Goal: Task Accomplishment & Management: Manage account settings

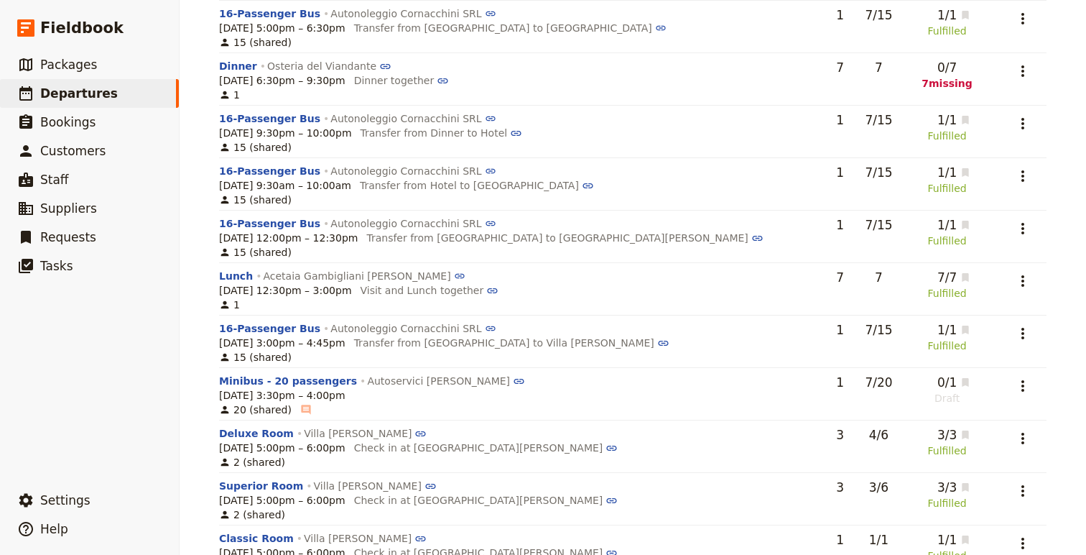
scroll to position [1288, 0]
click at [529, 190] on button "Transfer from Hotel to [GEOGRAPHIC_DATA]" at bounding box center [477, 187] width 234 height 14
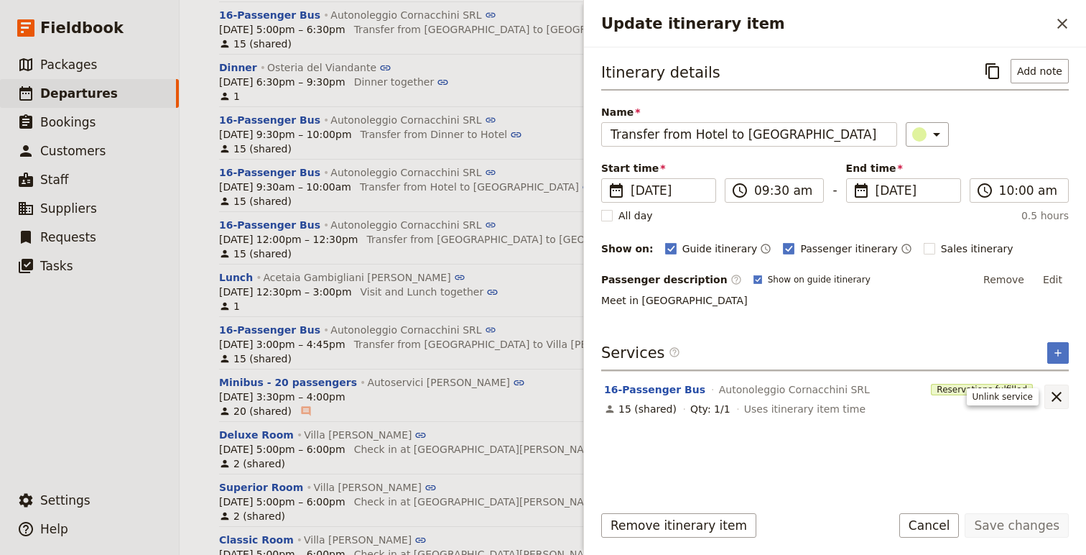
click at [1060, 401] on icon "Unlink service" at bounding box center [1056, 396] width 17 height 17
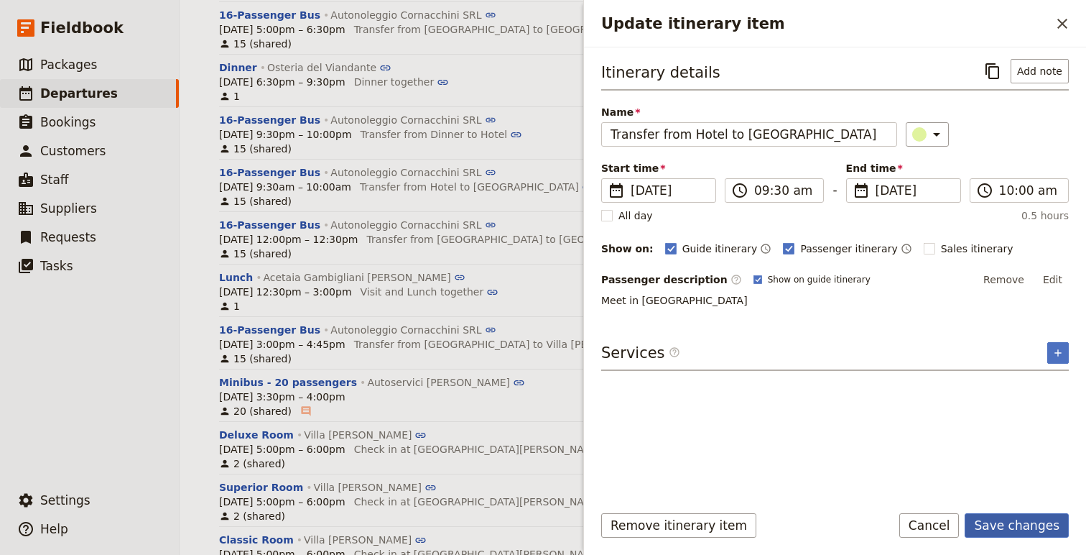
click at [1004, 517] on button "Save changes" at bounding box center [1017, 525] width 104 height 24
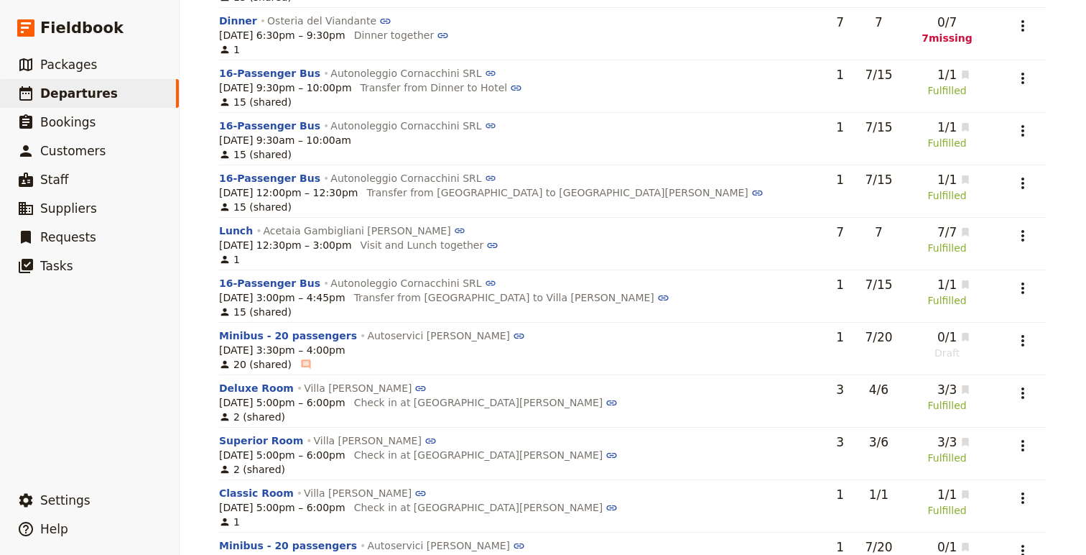
scroll to position [1336, 0]
click at [260, 180] on button "16-Passenger Bus" at bounding box center [269, 177] width 101 height 14
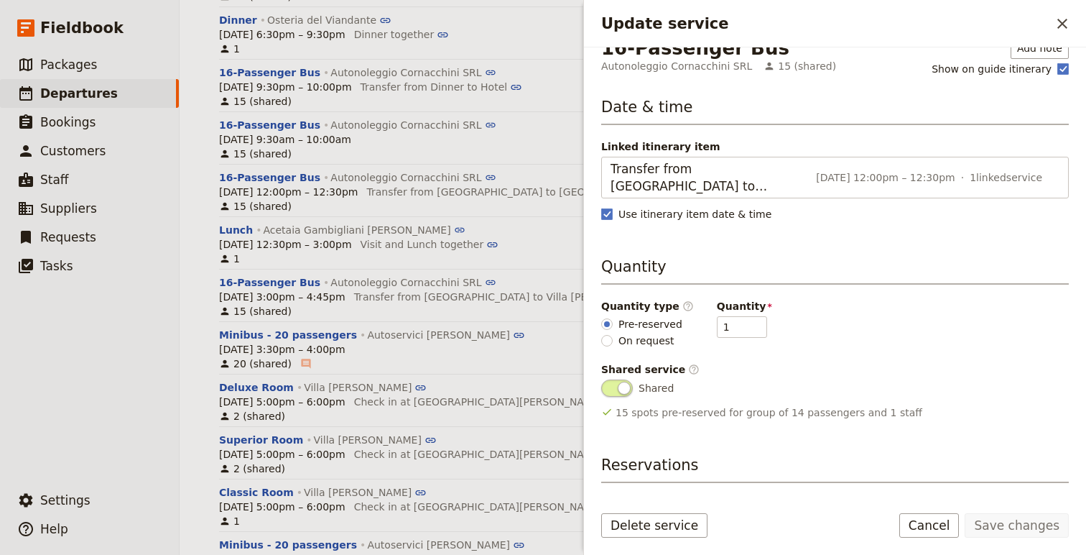
scroll to position [15, 0]
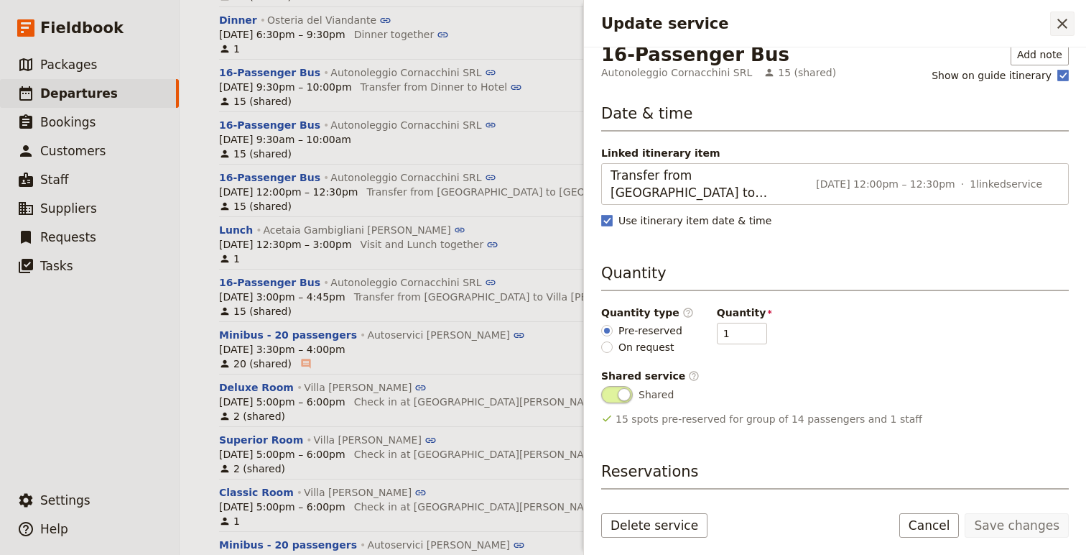
click at [1067, 26] on icon "Close drawer" at bounding box center [1062, 23] width 17 height 17
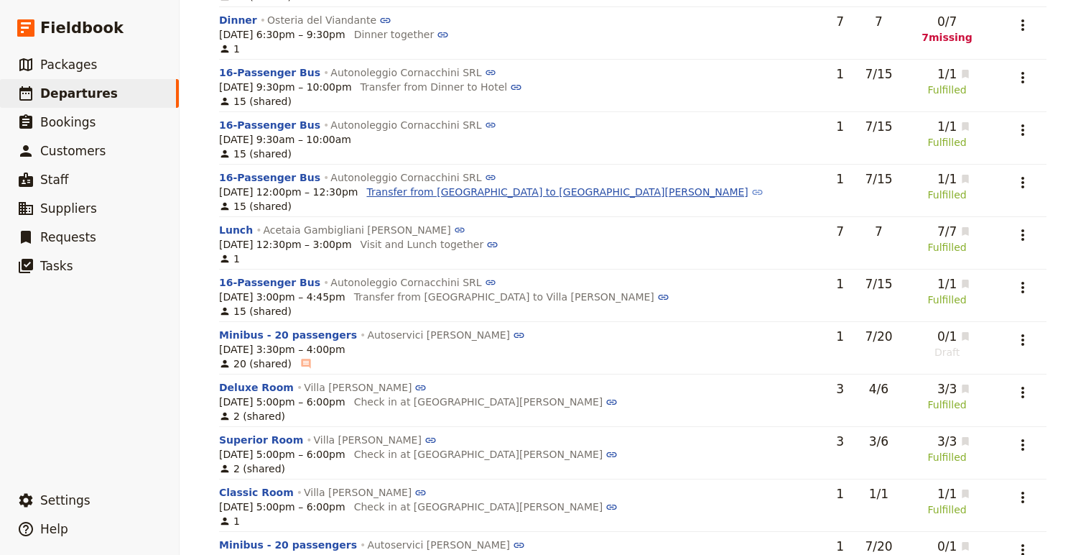
click at [427, 194] on button "Transfer from [GEOGRAPHIC_DATA] to [GEOGRAPHIC_DATA][PERSON_NAME]" at bounding box center [564, 192] width 397 height 14
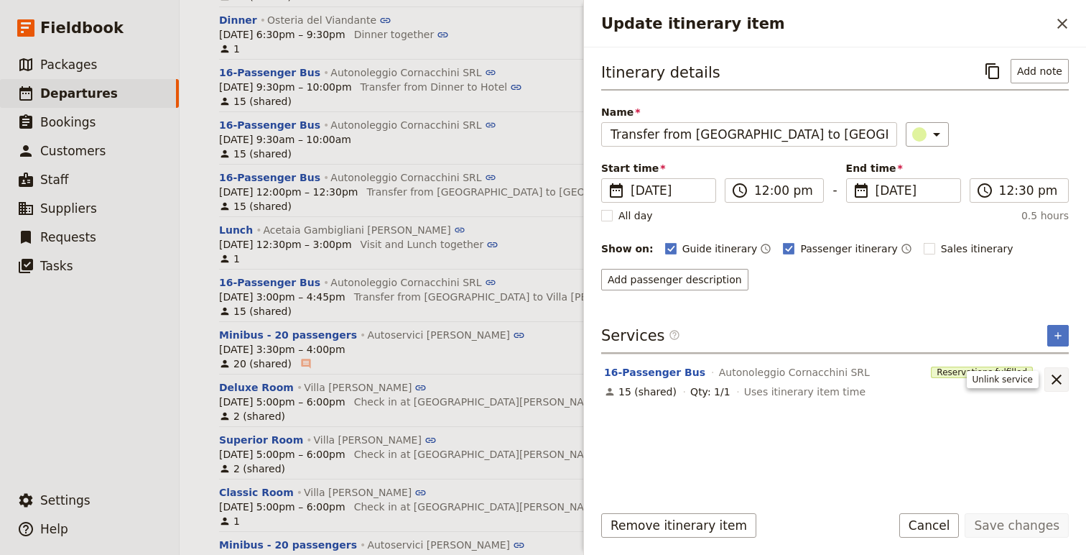
click at [1060, 381] on icon "Unlink service" at bounding box center [1056, 379] width 17 height 17
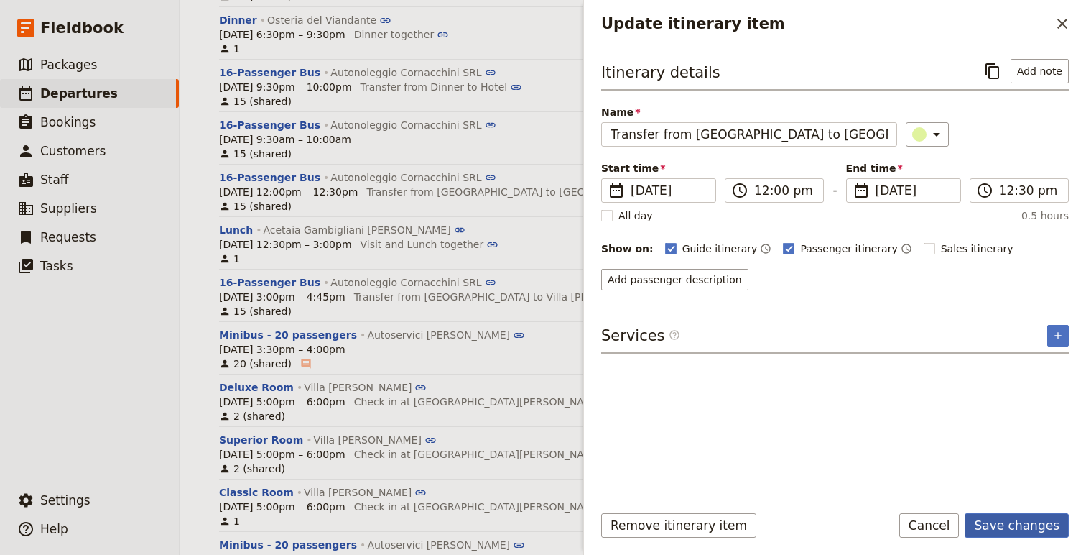
click at [1023, 532] on button "Save changes" at bounding box center [1017, 525] width 104 height 24
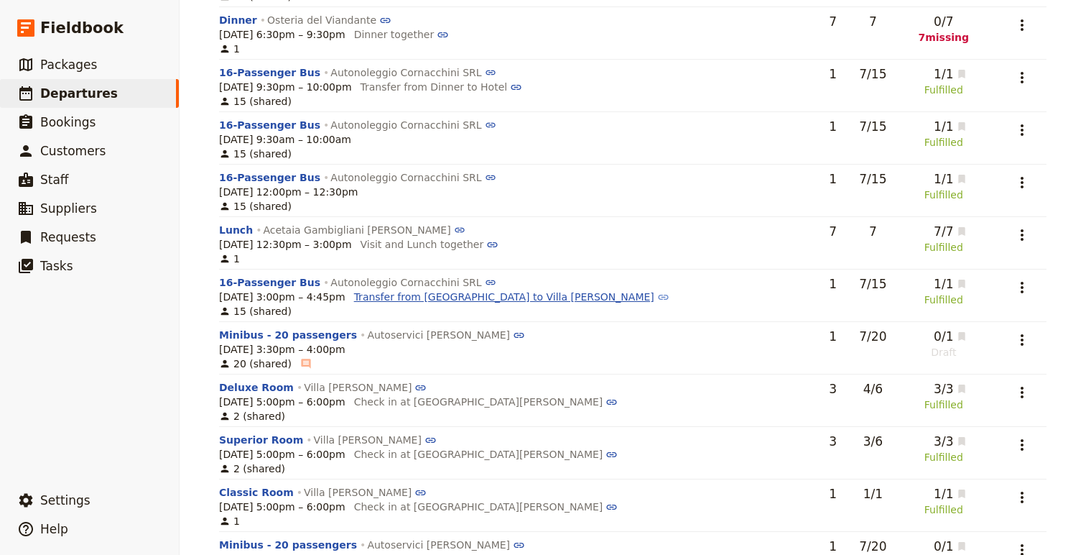
click at [416, 297] on button "Transfer from [GEOGRAPHIC_DATA] to Villa [PERSON_NAME]" at bounding box center [511, 297] width 315 height 14
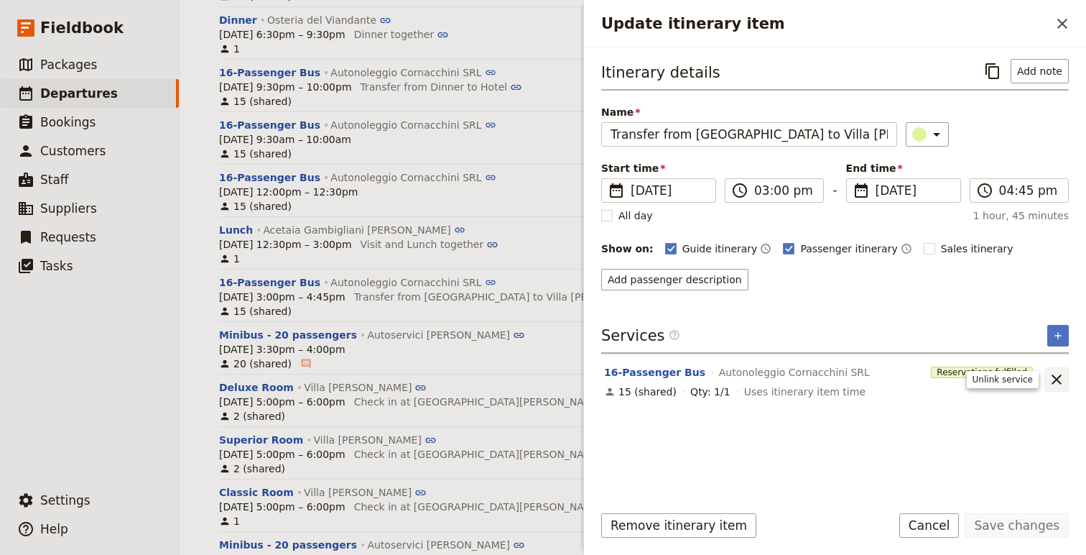
click at [1056, 379] on icon "Unlink service" at bounding box center [1057, 379] width 10 height 10
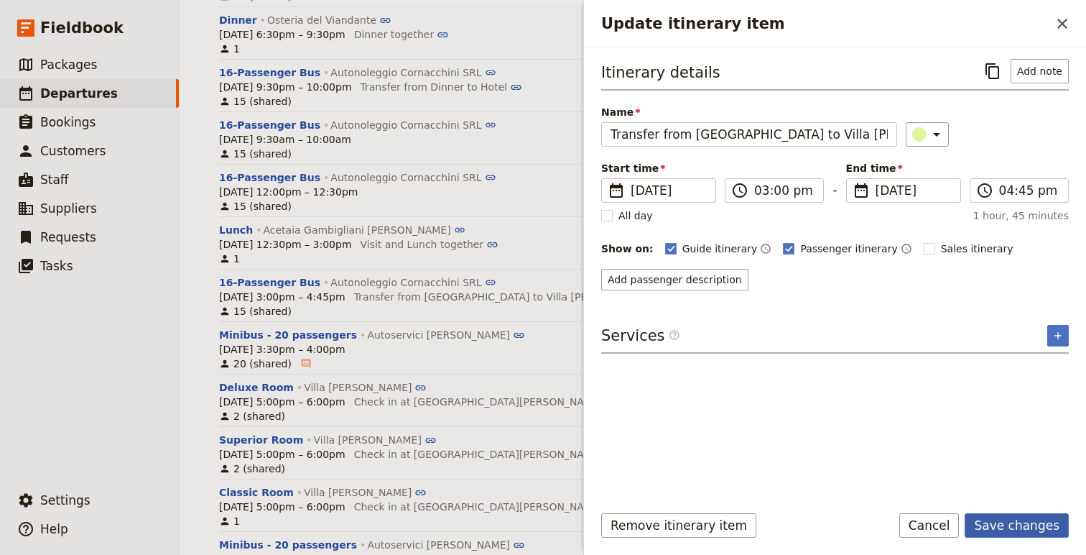
click at [1021, 526] on button "Save changes" at bounding box center [1017, 525] width 104 height 24
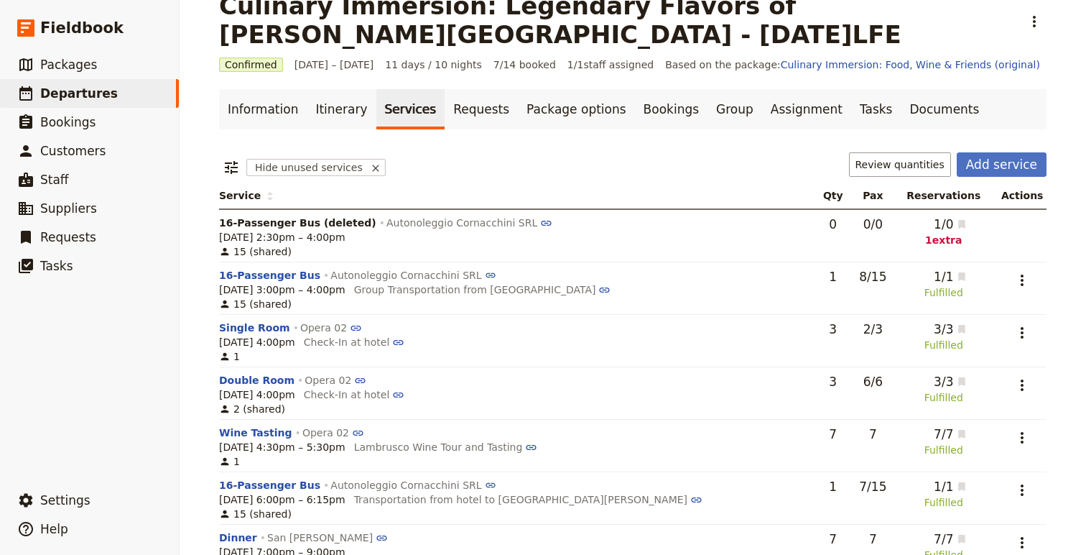
scroll to position [0, 0]
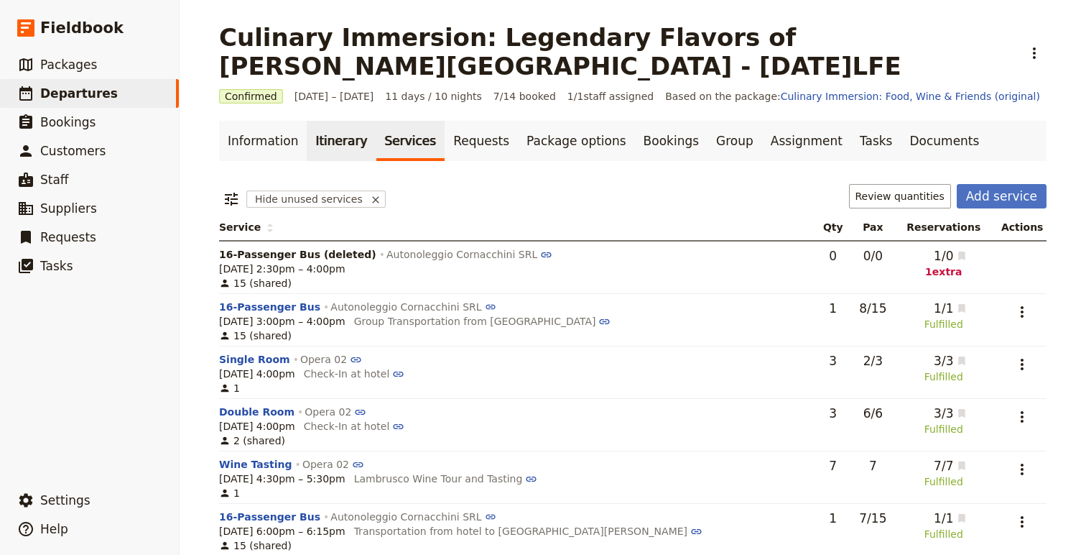
click at [336, 142] on link "Itinerary" at bounding box center [341, 141] width 69 height 40
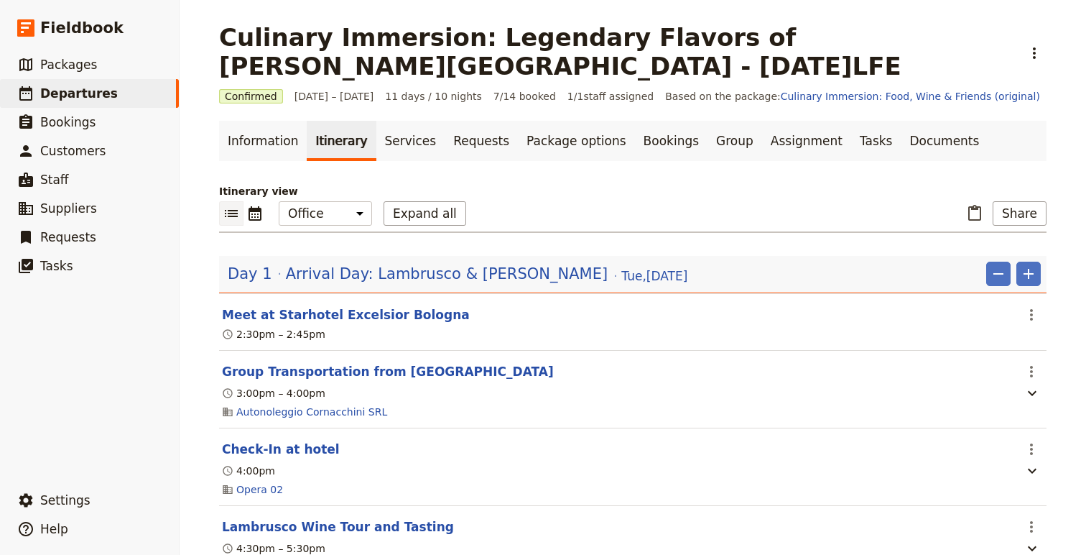
scroll to position [11, 0]
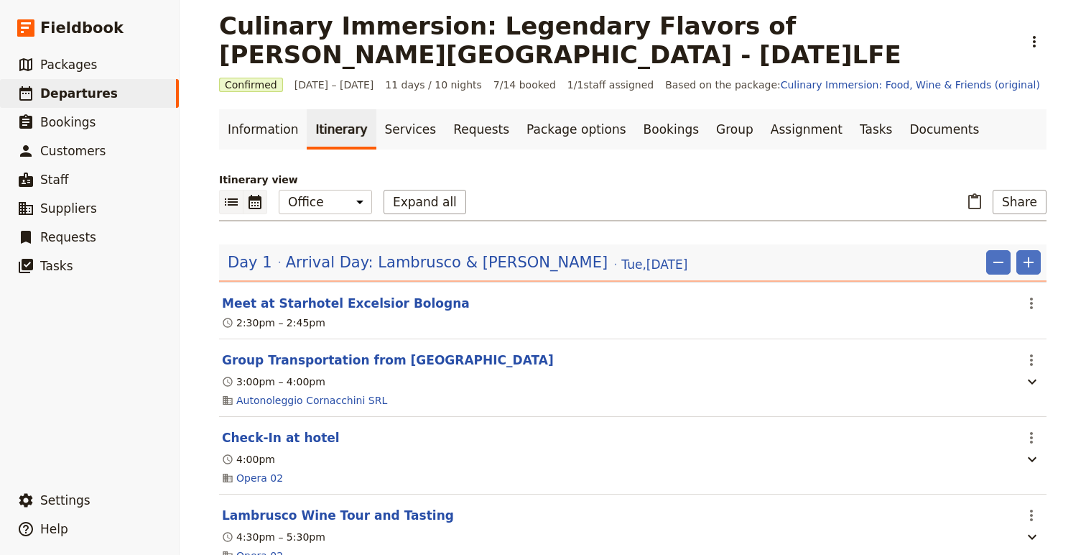
click at [251, 198] on icon "Calendar view" at bounding box center [255, 202] width 13 height 14
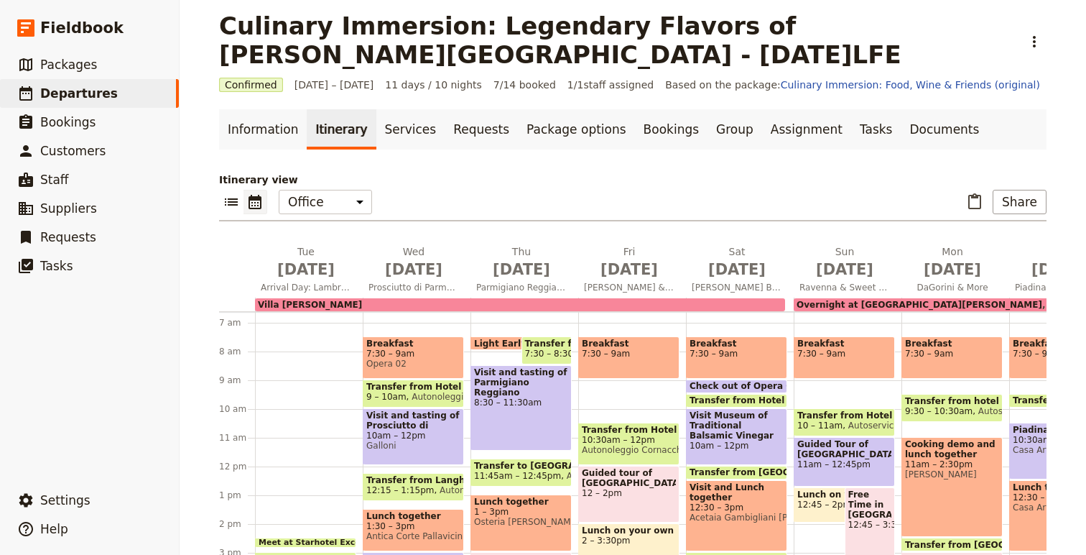
scroll to position [185, 0]
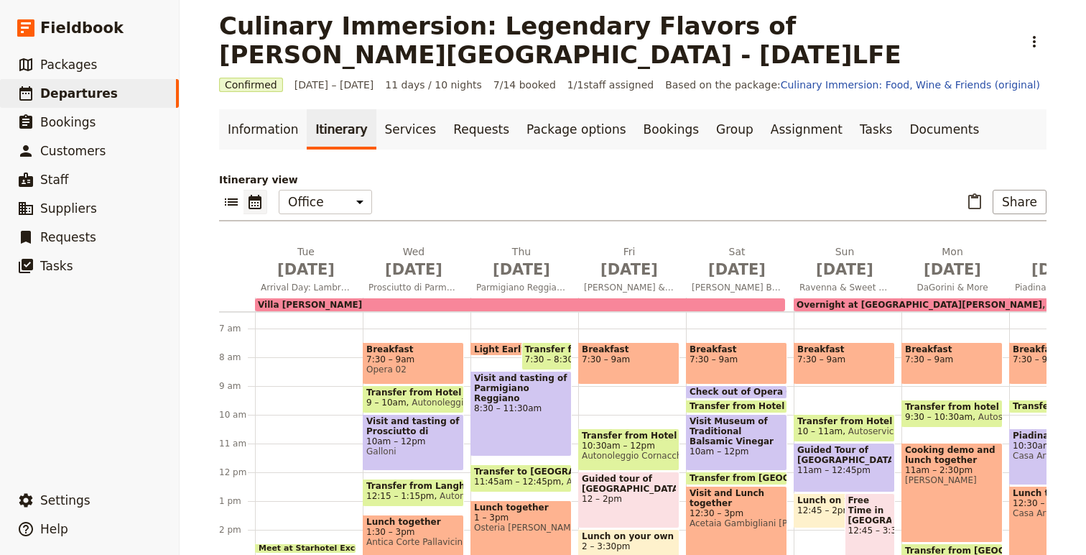
click at [754, 411] on span at bounding box center [737, 410] width 100 height 6
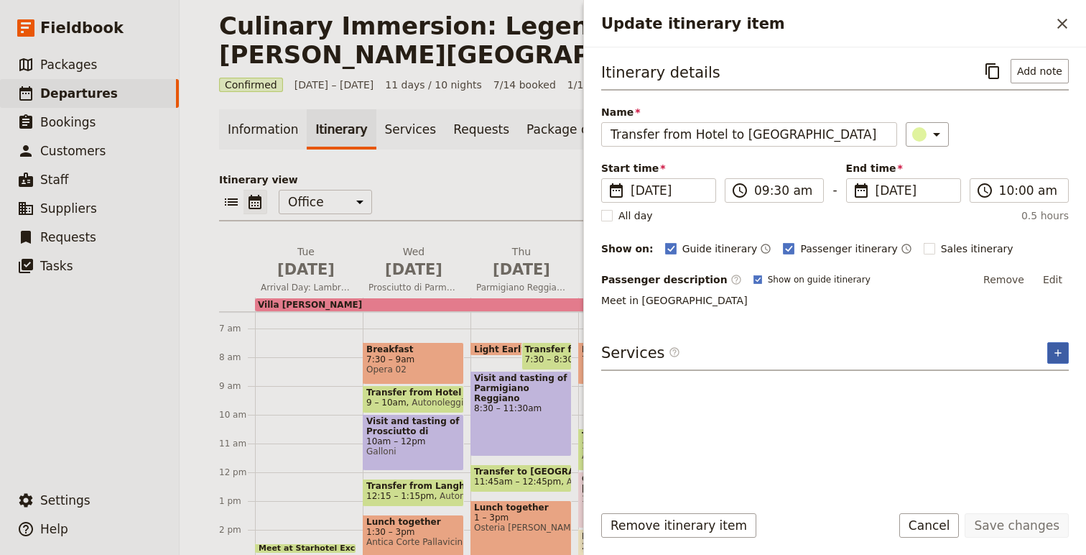
click at [1049, 352] on button "​" at bounding box center [1058, 353] width 22 height 22
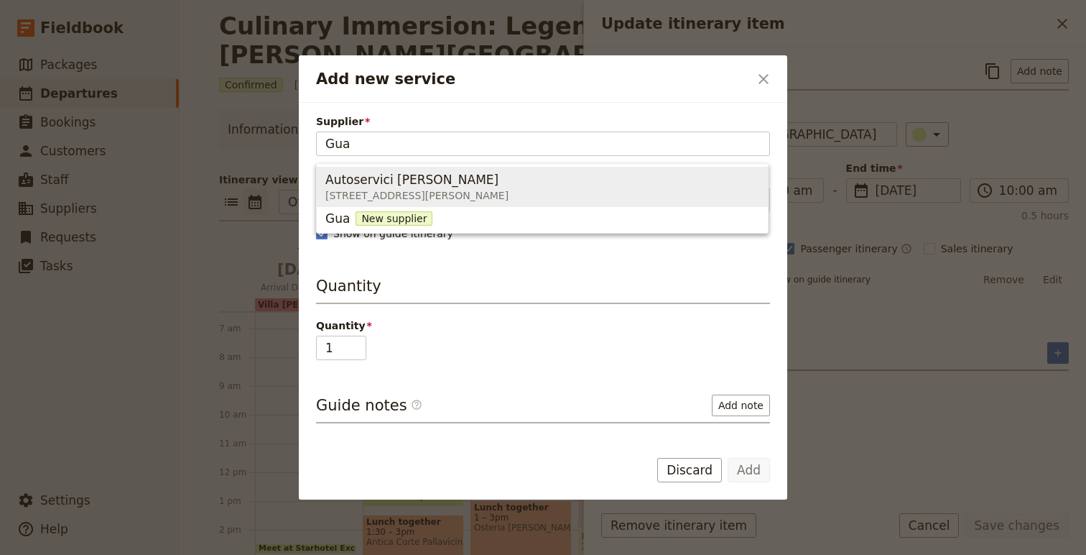
click at [447, 185] on div "Autoservici [PERSON_NAME]" at bounding box center [416, 179] width 183 height 17
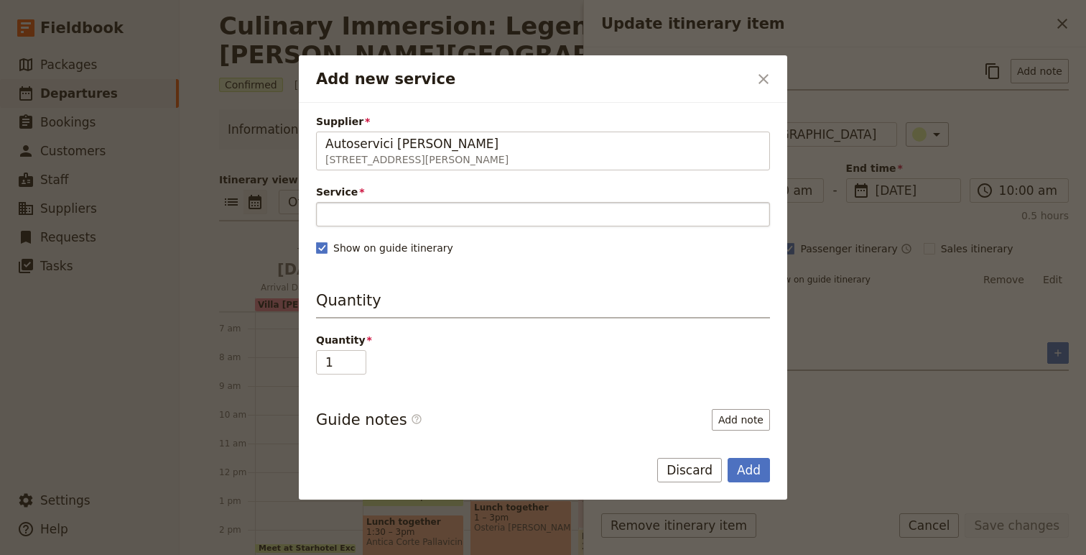
type input "Autoservici [PERSON_NAME]"
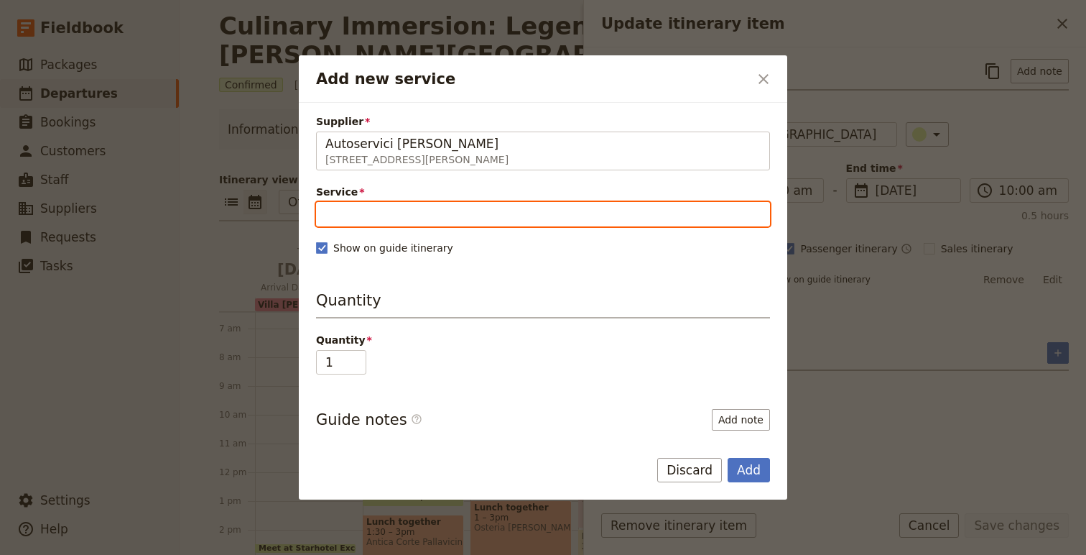
click at [383, 221] on input "Service" at bounding box center [543, 214] width 454 height 24
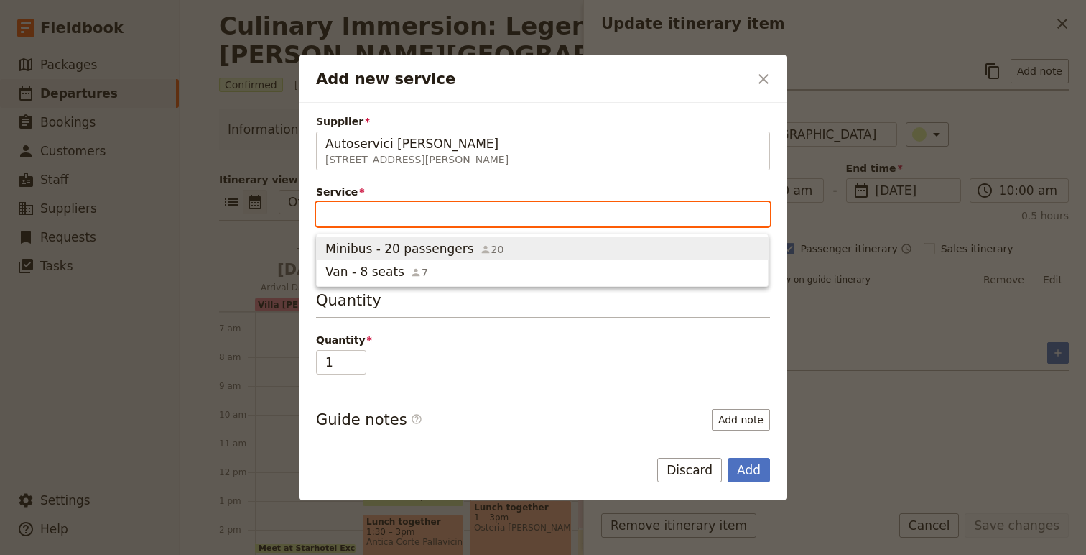
click at [389, 250] on span "Minibus - 20 passengers" at bounding box center [399, 248] width 149 height 17
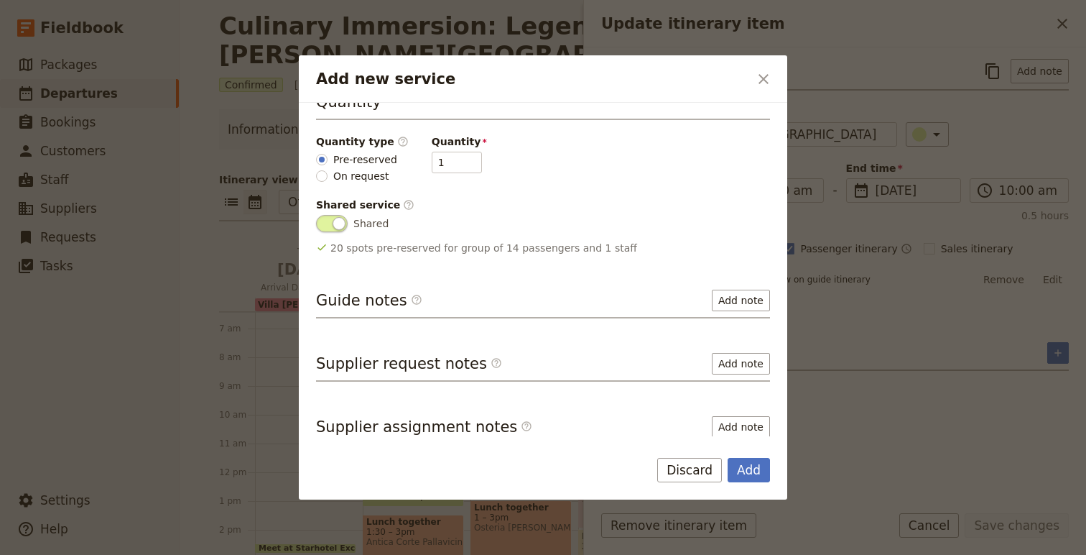
scroll to position [208, 0]
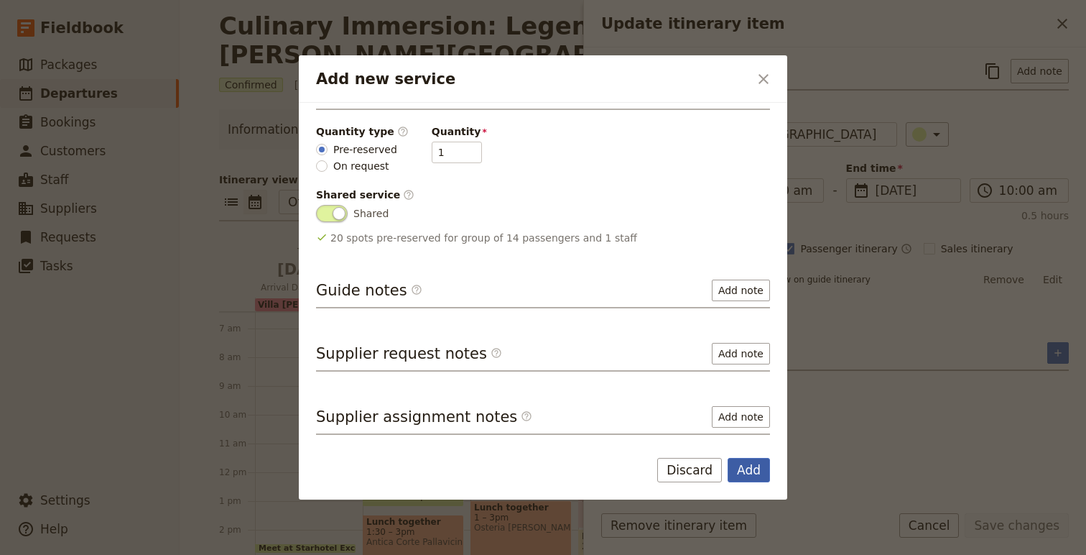
click at [758, 474] on button "Add" at bounding box center [749, 470] width 42 height 24
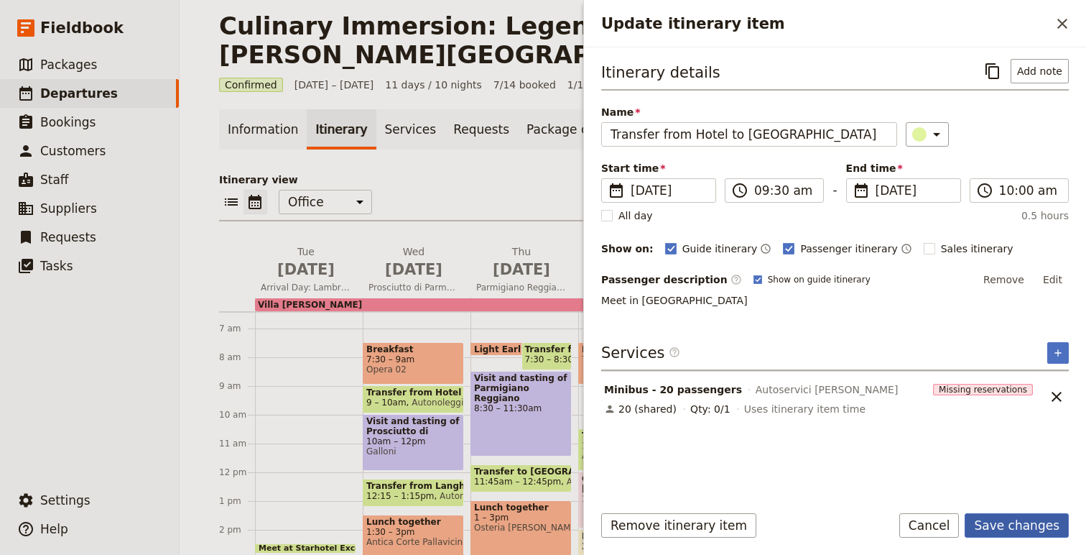
click at [1007, 527] on button "Save changes" at bounding box center [1017, 525] width 104 height 24
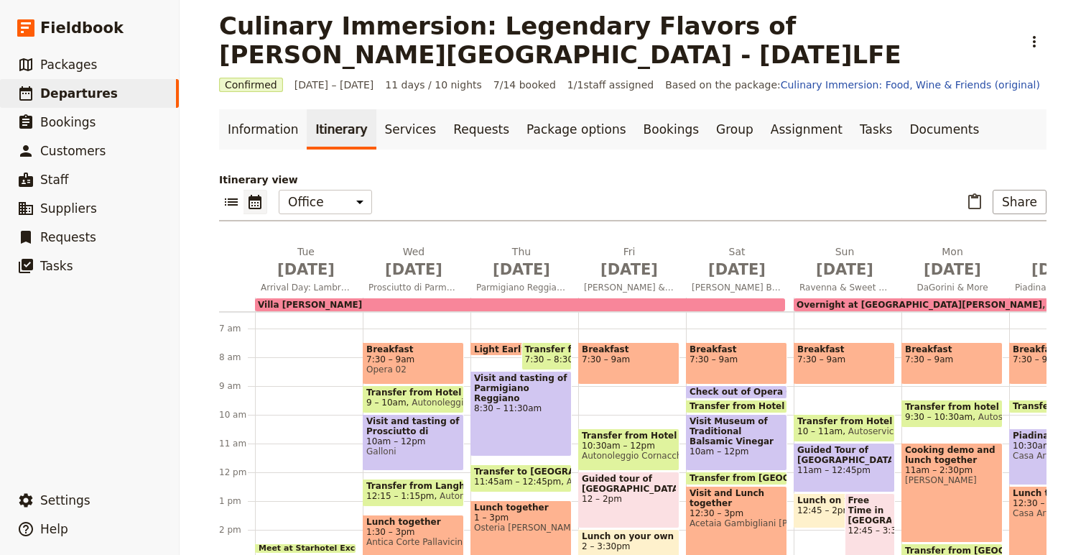
click at [702, 480] on span at bounding box center [737, 481] width 100 height 6
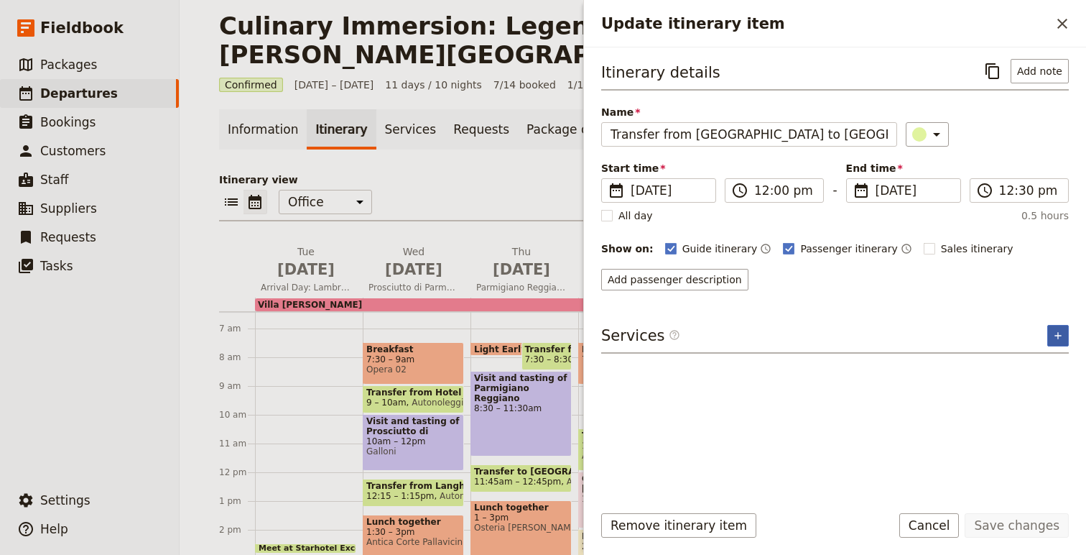
click at [1052, 340] on icon "Add service inclusion" at bounding box center [1057, 335] width 11 height 11
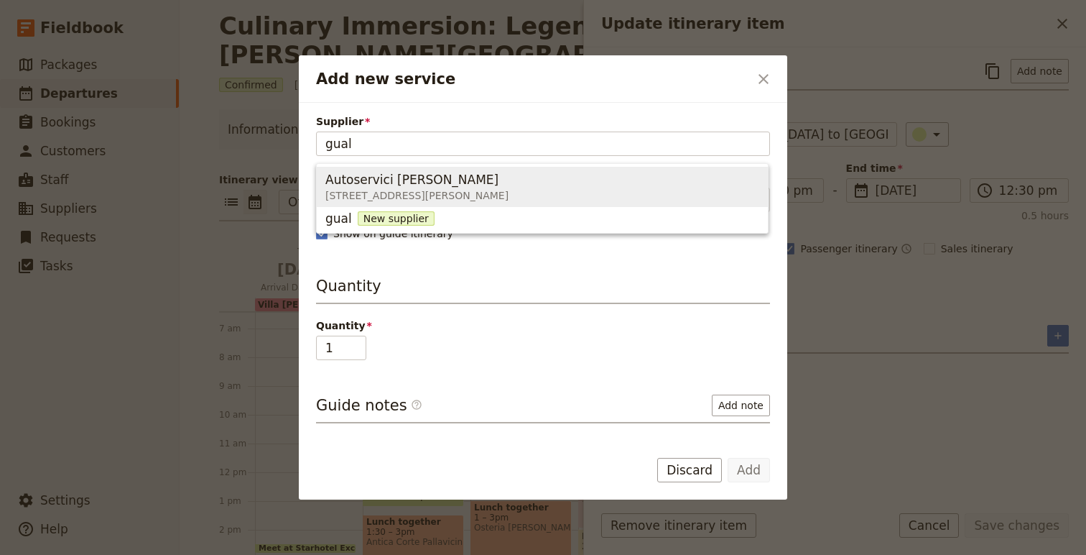
click at [499, 185] on div "Autoservici [PERSON_NAME]" at bounding box center [416, 179] width 183 height 17
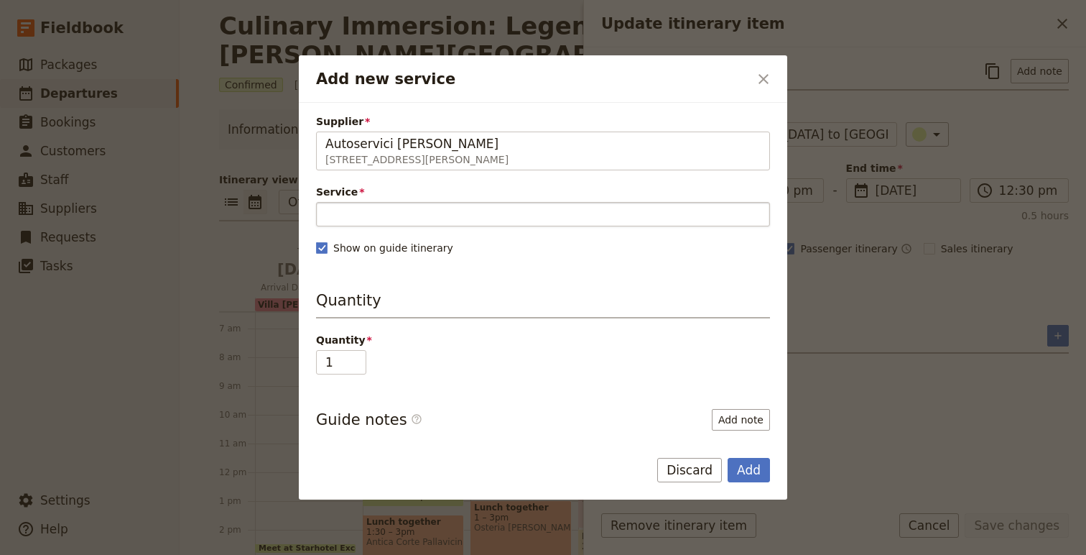
type input "Autoservici [PERSON_NAME]"
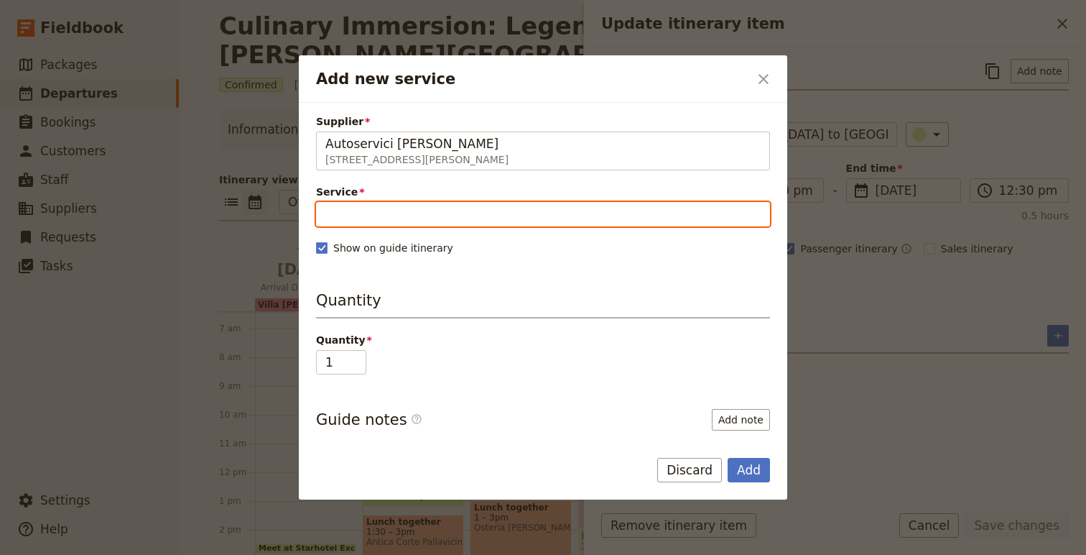
click at [458, 216] on input "Service" at bounding box center [543, 214] width 454 height 24
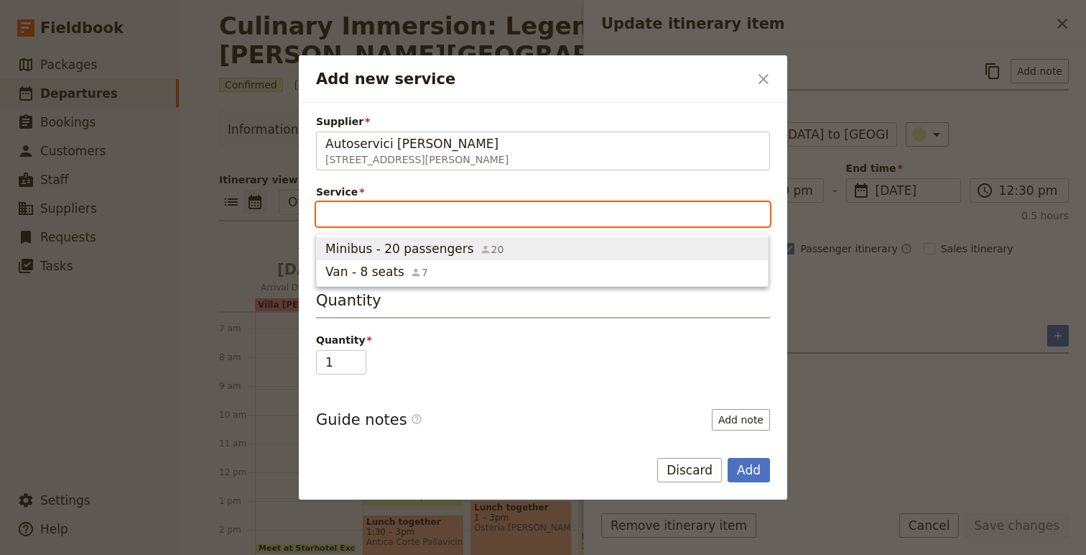
click at [450, 245] on span "Minibus - 20 passengers" at bounding box center [399, 248] width 149 height 17
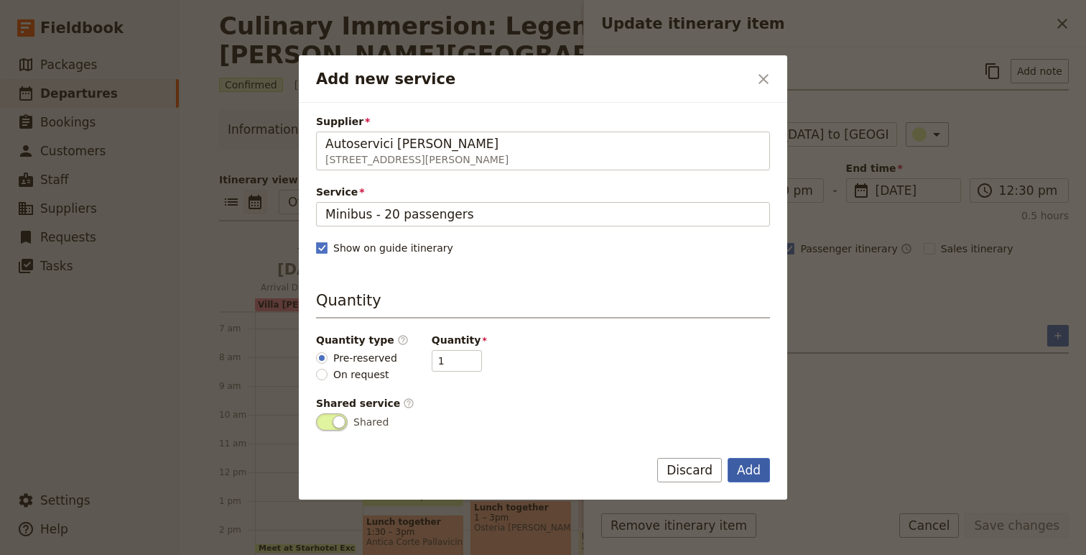
click at [742, 464] on button "Add" at bounding box center [749, 470] width 42 height 24
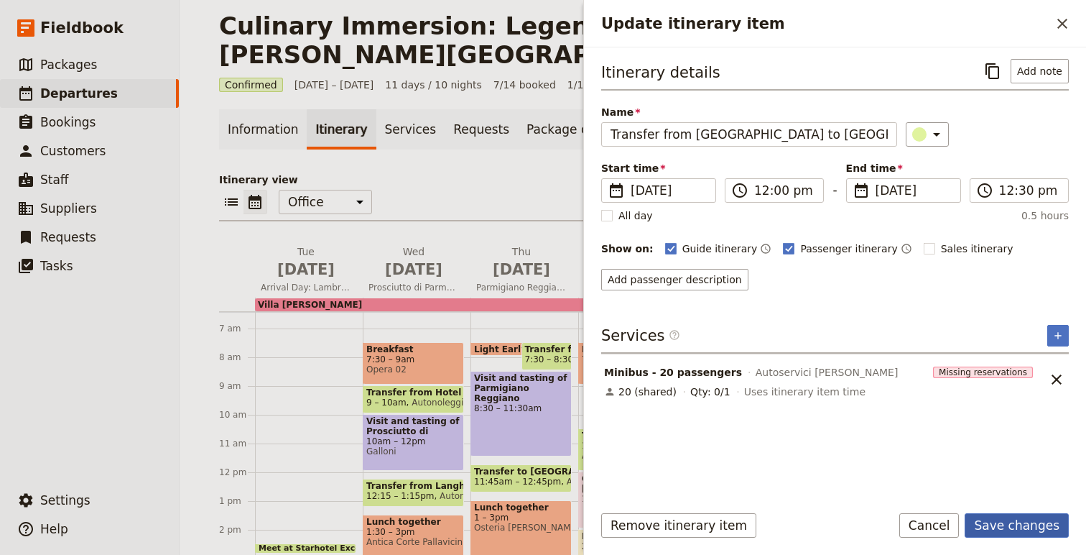
click at [1060, 526] on button "Save changes" at bounding box center [1017, 525] width 104 height 24
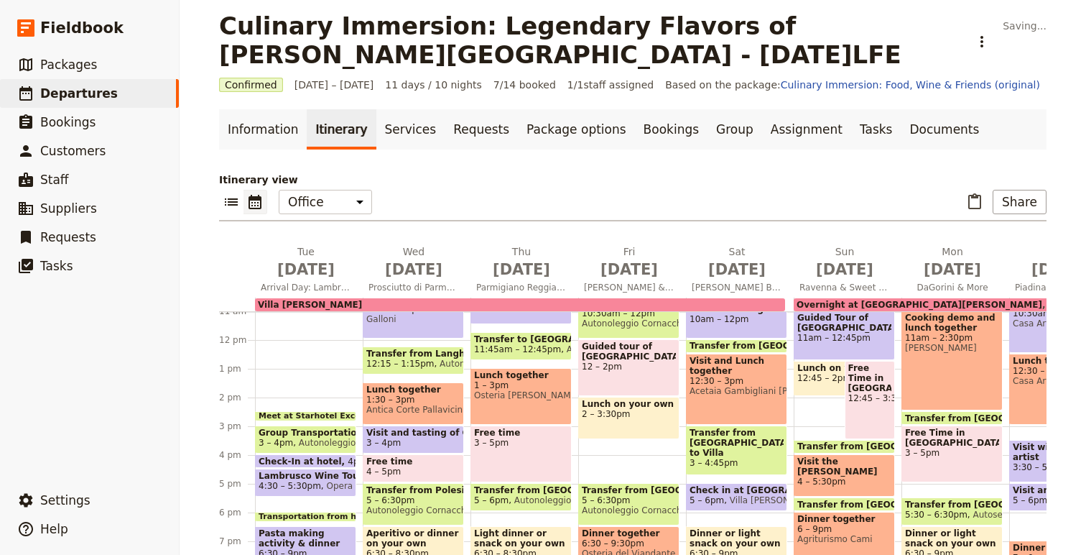
scroll to position [341, 0]
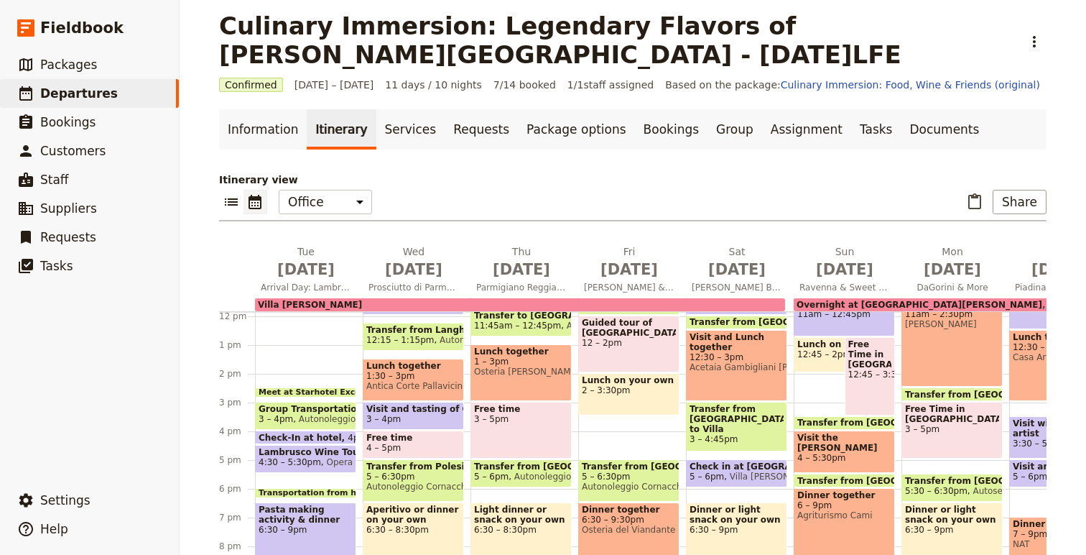
click at [726, 440] on div "Transfer from Modena to Villa Monty Banks 3 – 4:45pm" at bounding box center [736, 427] width 101 height 50
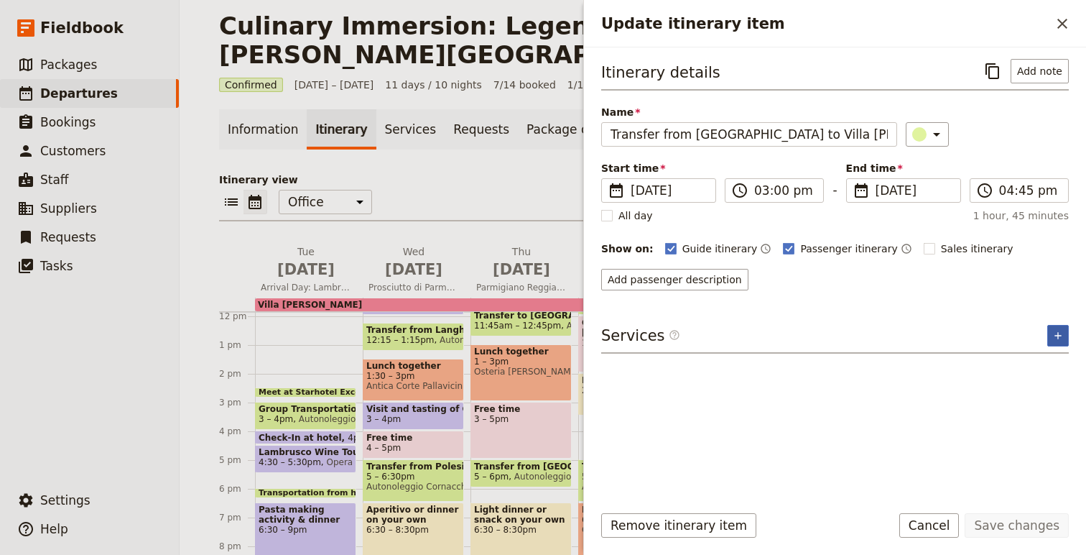
click at [1066, 333] on button "​" at bounding box center [1058, 336] width 22 height 22
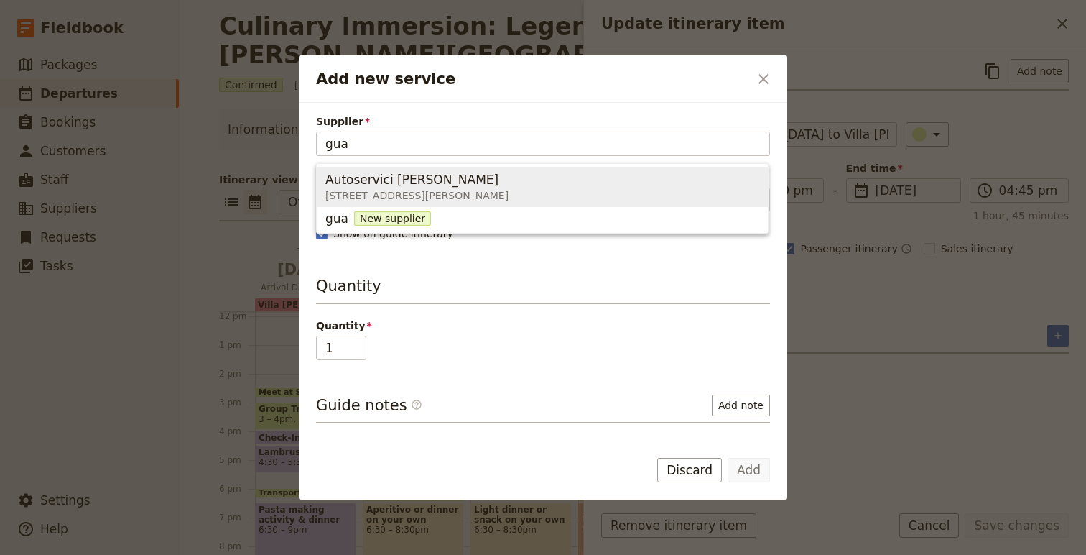
click at [509, 186] on div "Autoservici [PERSON_NAME]" at bounding box center [416, 179] width 183 height 17
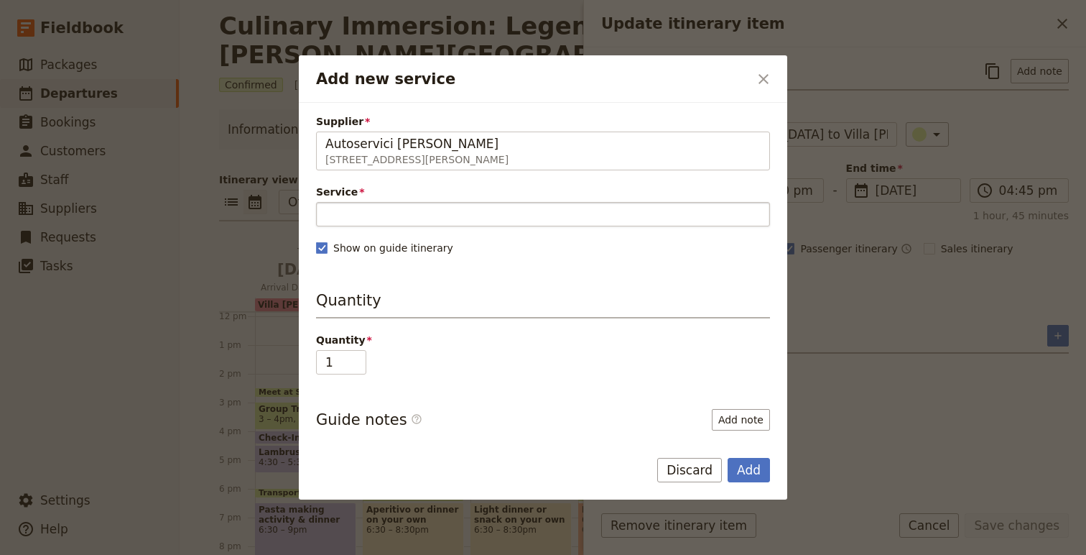
type input "Autoservici [PERSON_NAME]"
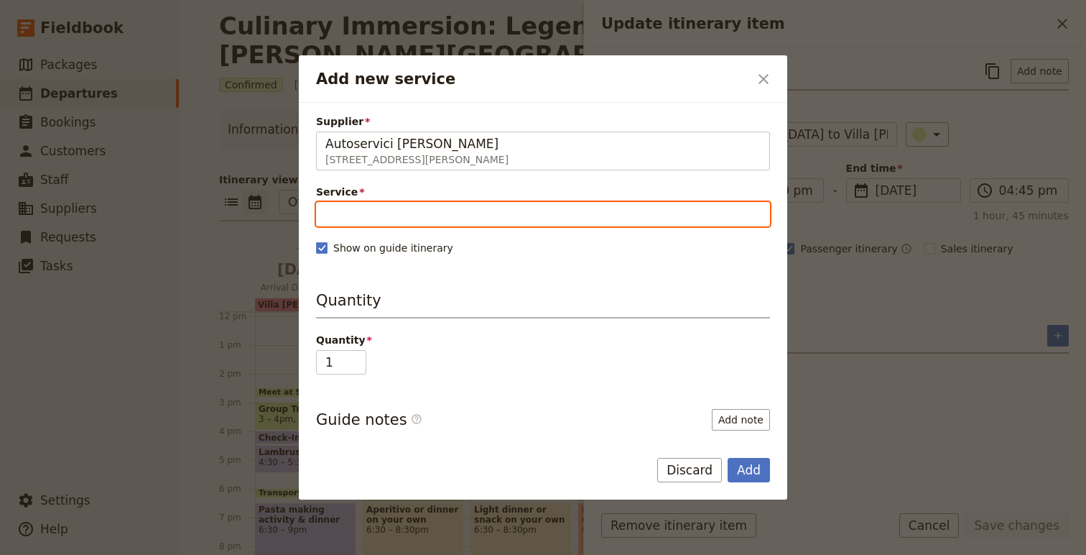
click at [407, 216] on input "Service" at bounding box center [543, 214] width 454 height 24
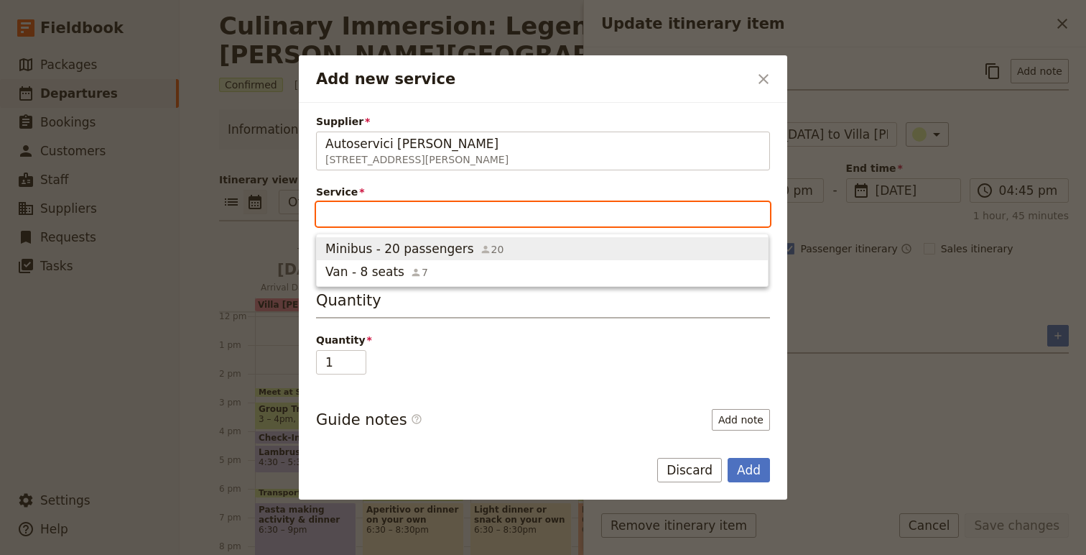
click at [412, 251] on span "Minibus - 20 passengers" at bounding box center [399, 248] width 149 height 17
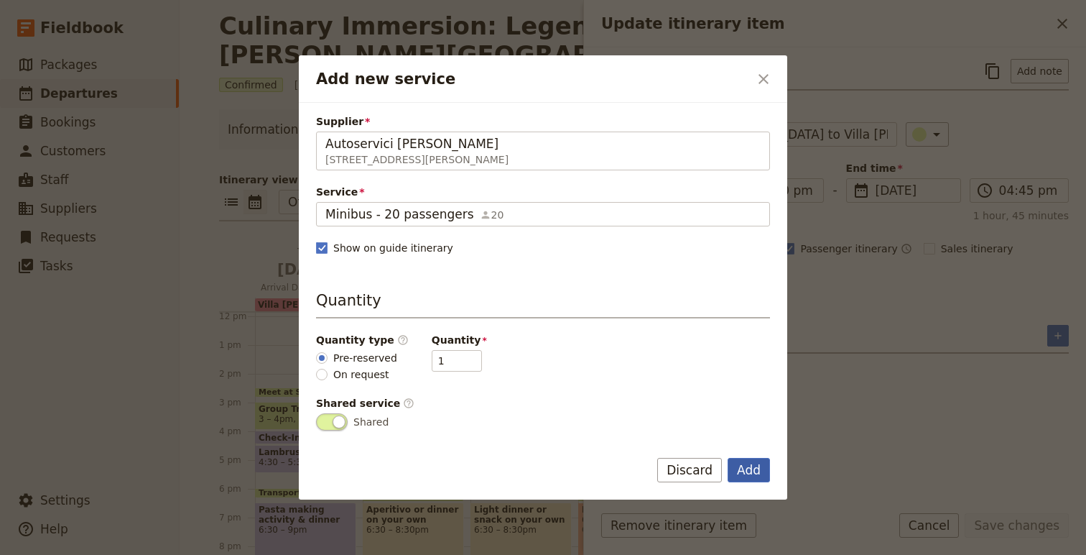
click at [745, 471] on button "Add" at bounding box center [749, 470] width 42 height 24
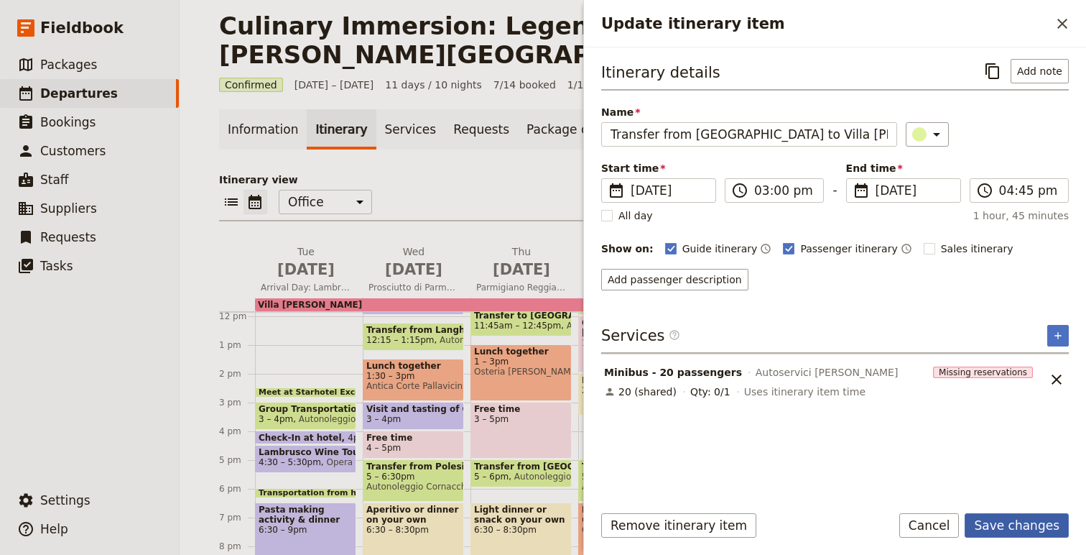
click at [1022, 520] on button "Save changes" at bounding box center [1017, 525] width 104 height 24
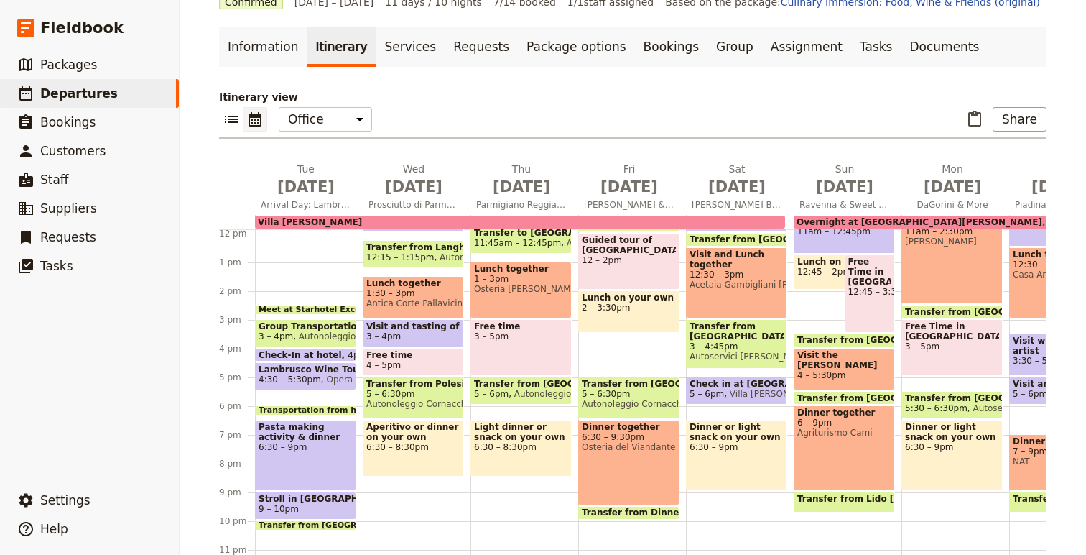
scroll to position [102, 0]
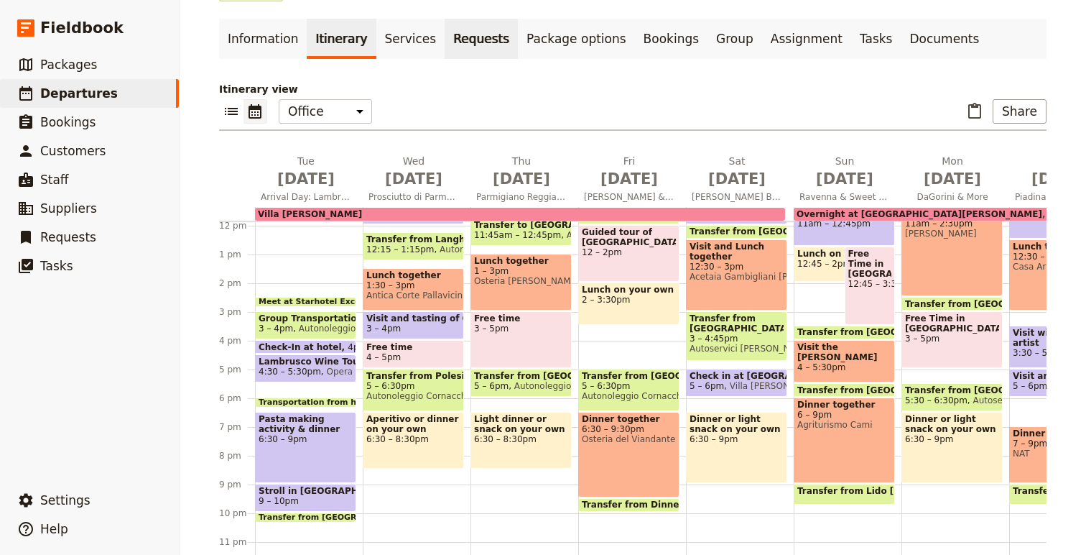
click at [462, 42] on link "Requests" at bounding box center [481, 39] width 73 height 40
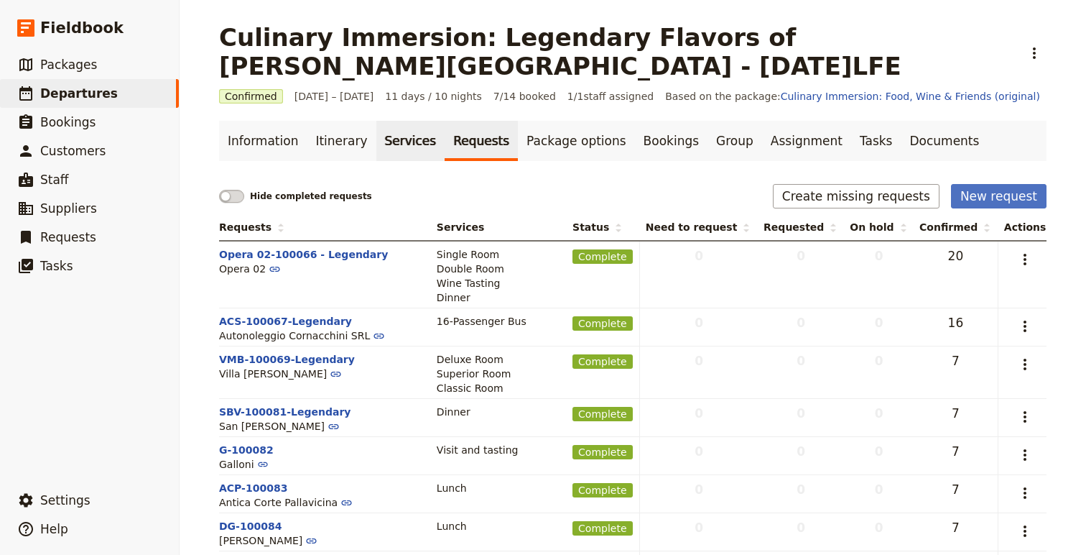
click at [387, 139] on link "Services" at bounding box center [410, 141] width 69 height 40
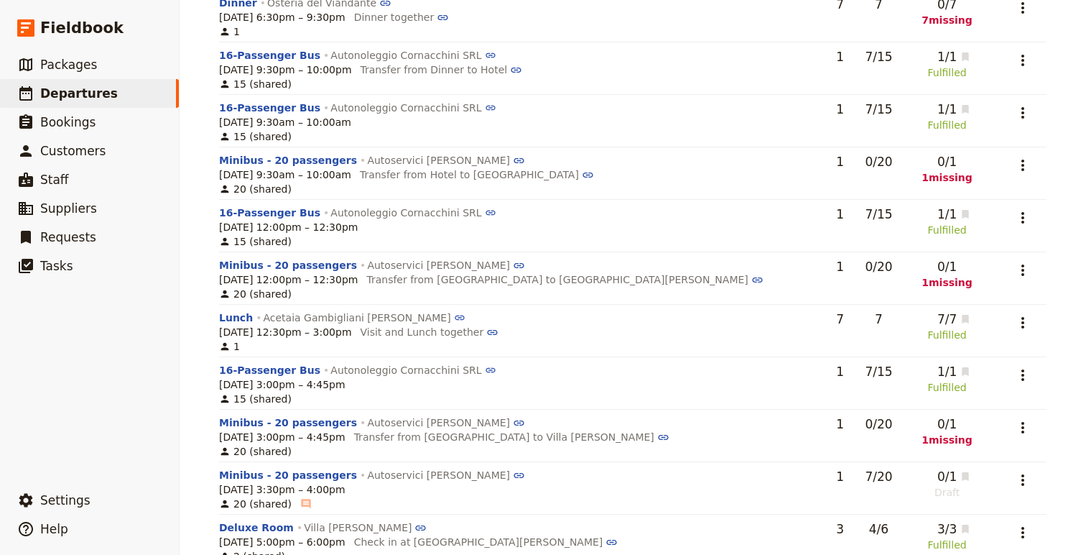
scroll to position [1354, 0]
click at [1016, 111] on icon "Actions" at bounding box center [1022, 111] width 17 height 17
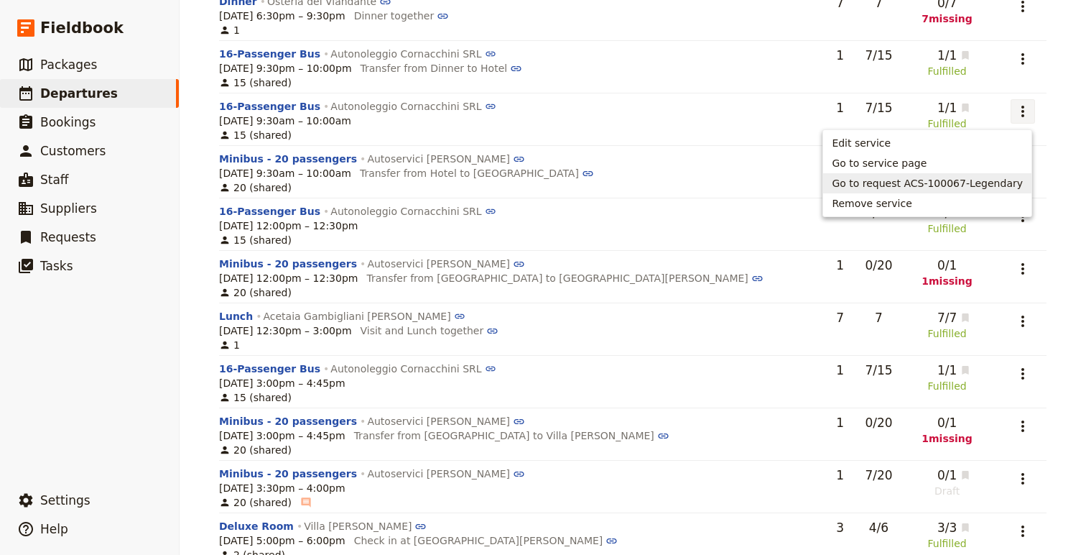
click at [875, 183] on span "Go to request ACS-100067-Legendary" at bounding box center [927, 183] width 191 height 14
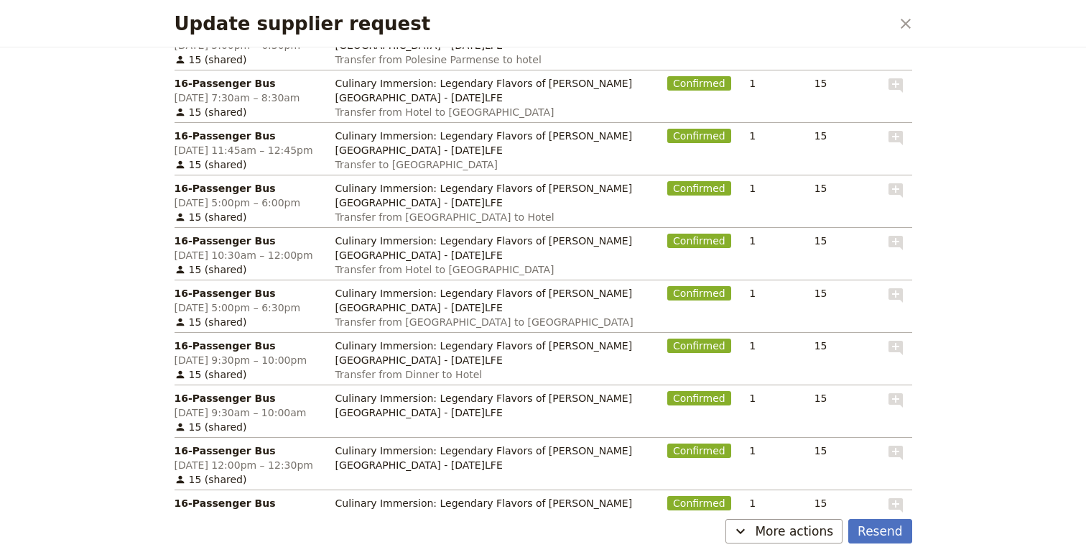
scroll to position [749, 0]
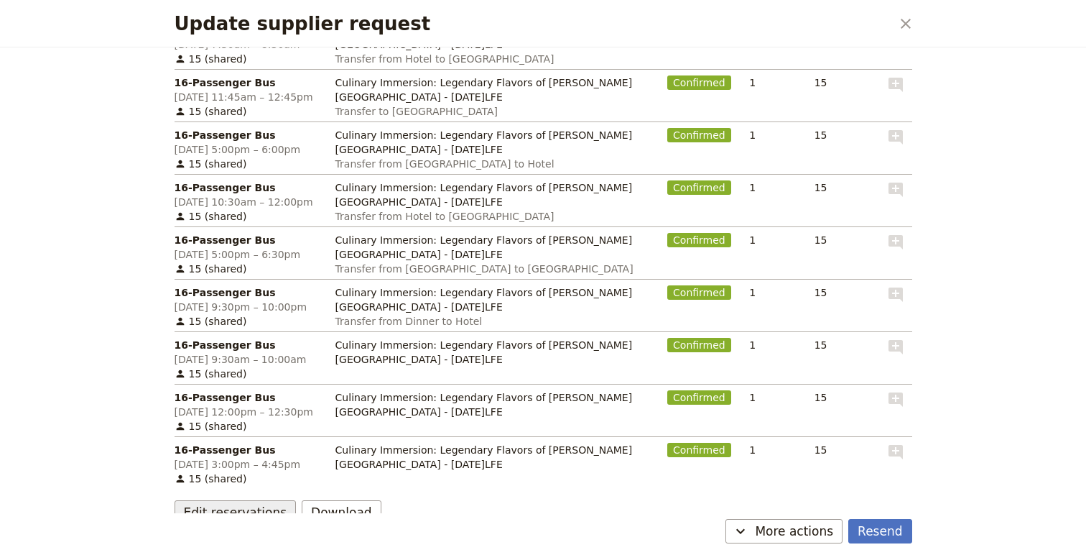
click at [234, 500] on button "Edit reservations" at bounding box center [236, 512] width 122 height 24
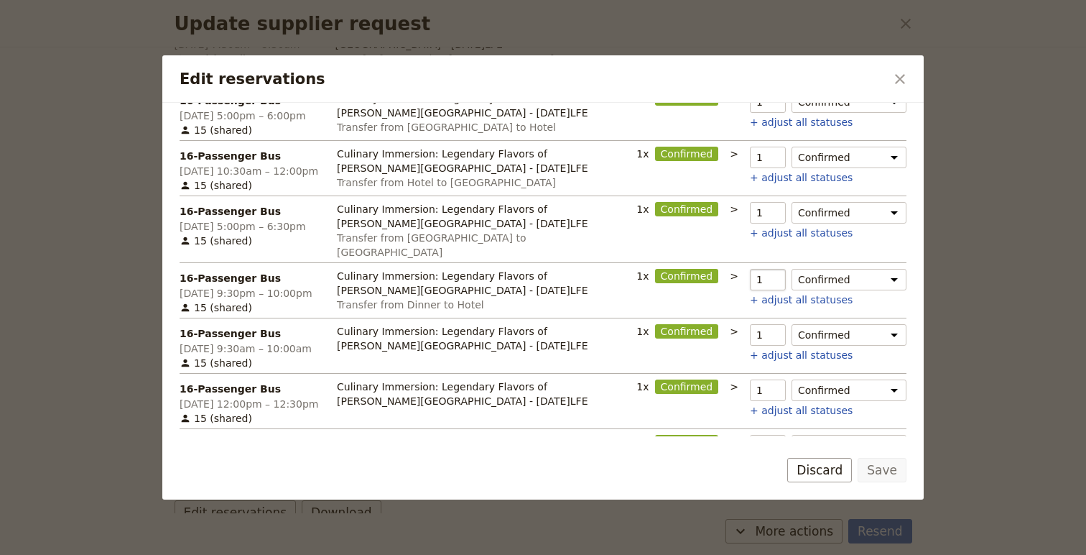
scroll to position [609, 0]
type input "0"
click at [776, 323] on input "0" at bounding box center [768, 334] width 36 height 22
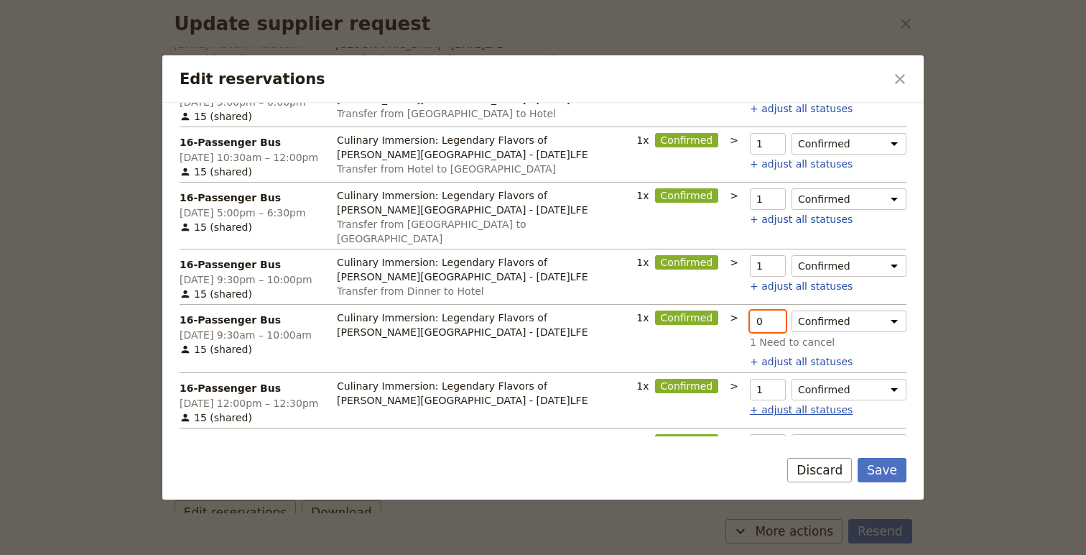
scroll to position [630, 0]
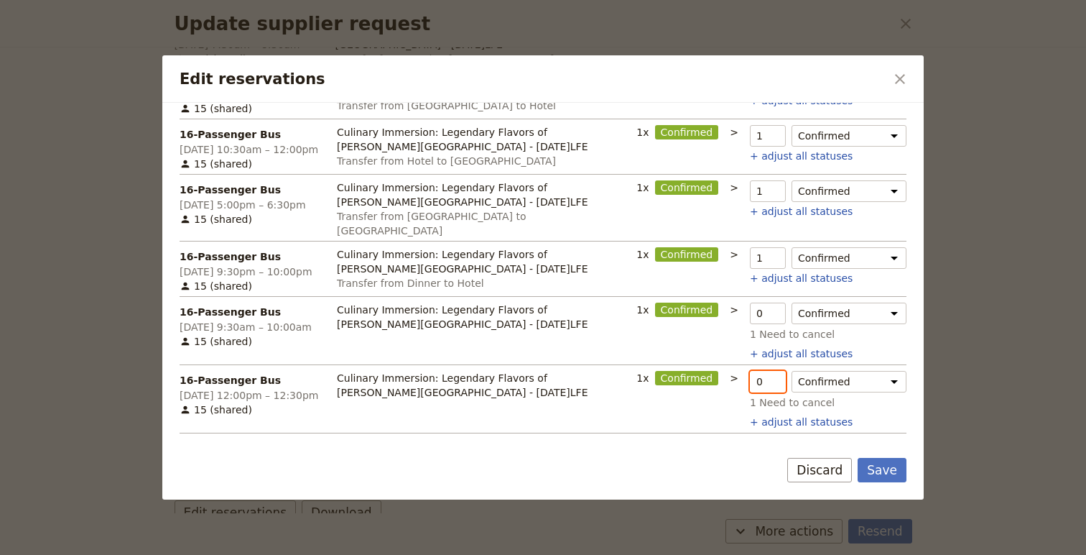
type input "0"
click at [779, 371] on input "0" at bounding box center [768, 382] width 36 height 22
type input "0"
click at [777, 439] on input "0" at bounding box center [768, 450] width 36 height 22
click at [871, 466] on button "Save" at bounding box center [882, 470] width 49 height 24
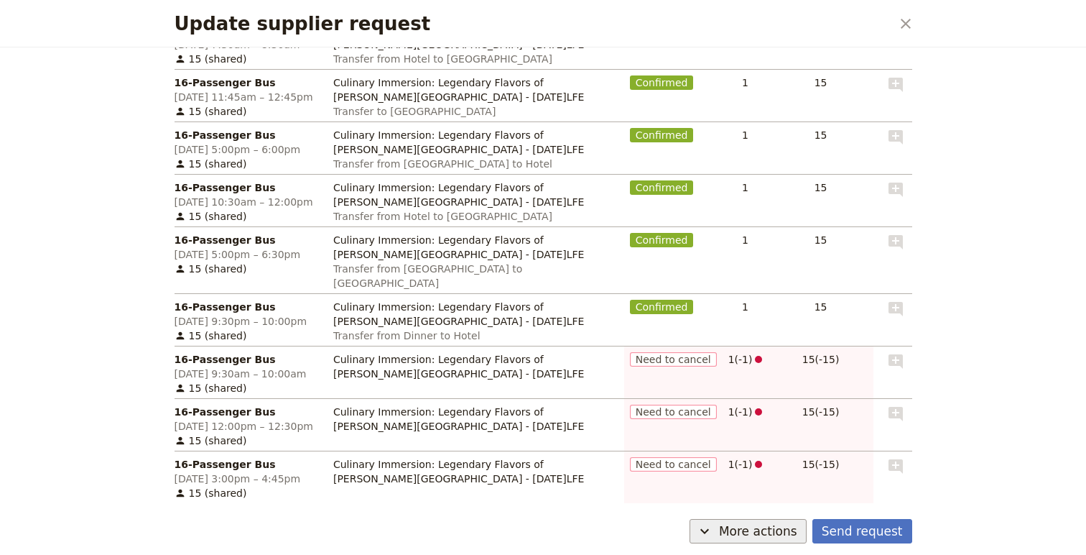
click at [777, 533] on span "More actions" at bounding box center [758, 530] width 78 height 17
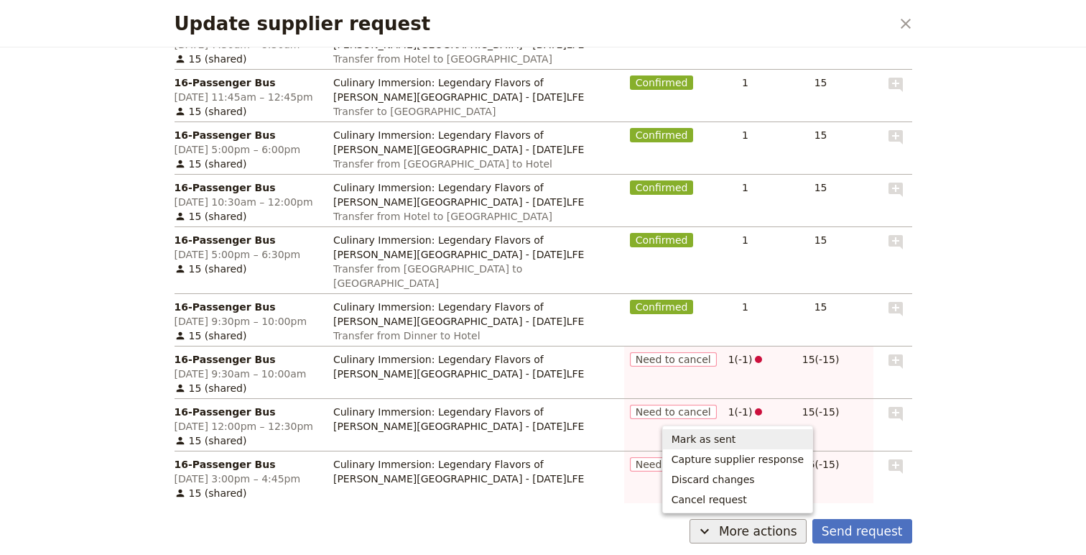
click at [746, 435] on span "Mark as sent" at bounding box center [738, 439] width 132 height 14
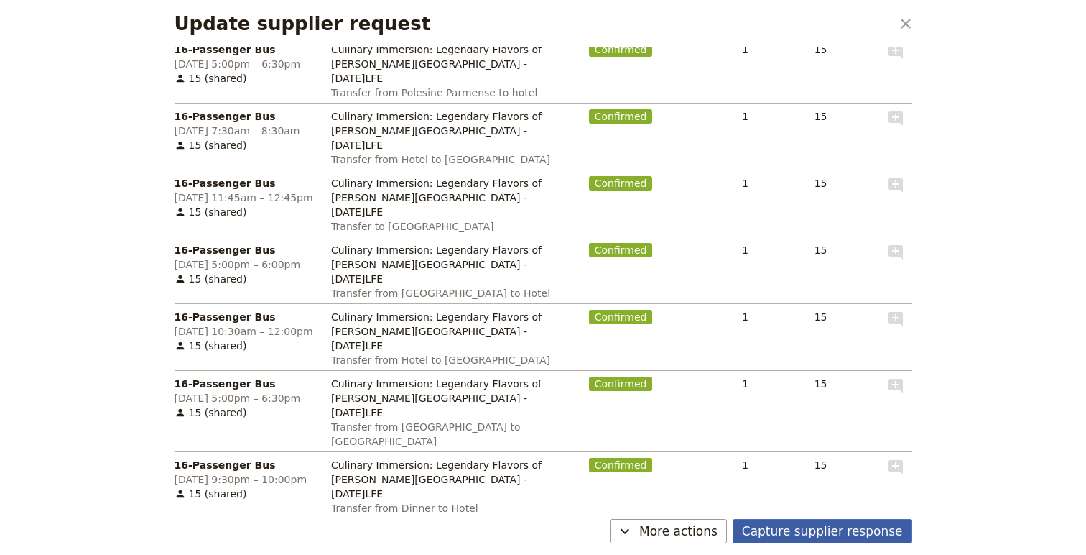
click at [855, 528] on button "Capture supplier response" at bounding box center [823, 531] width 180 height 24
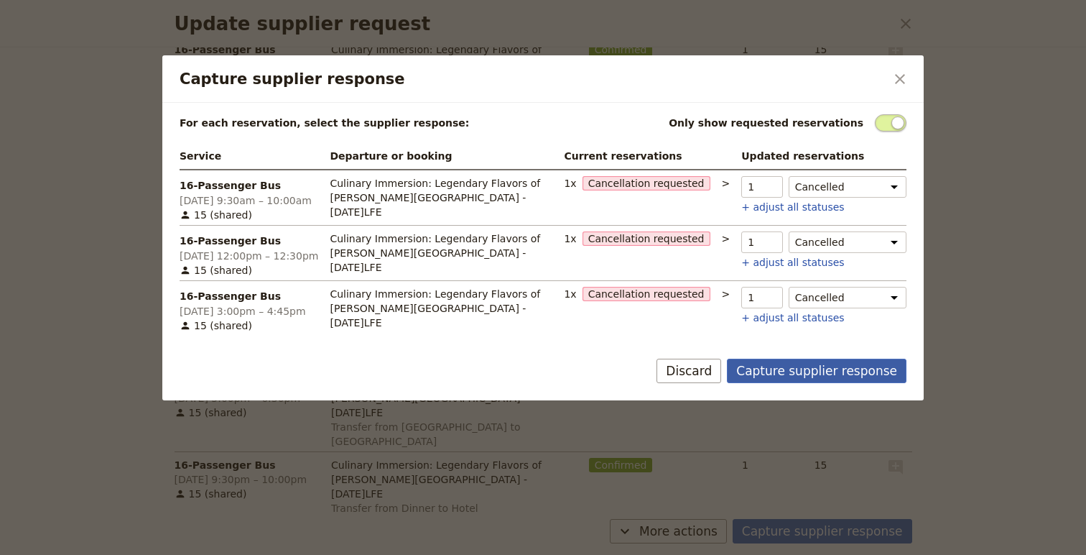
click at [841, 366] on button "Capture supplier response" at bounding box center [817, 370] width 180 height 24
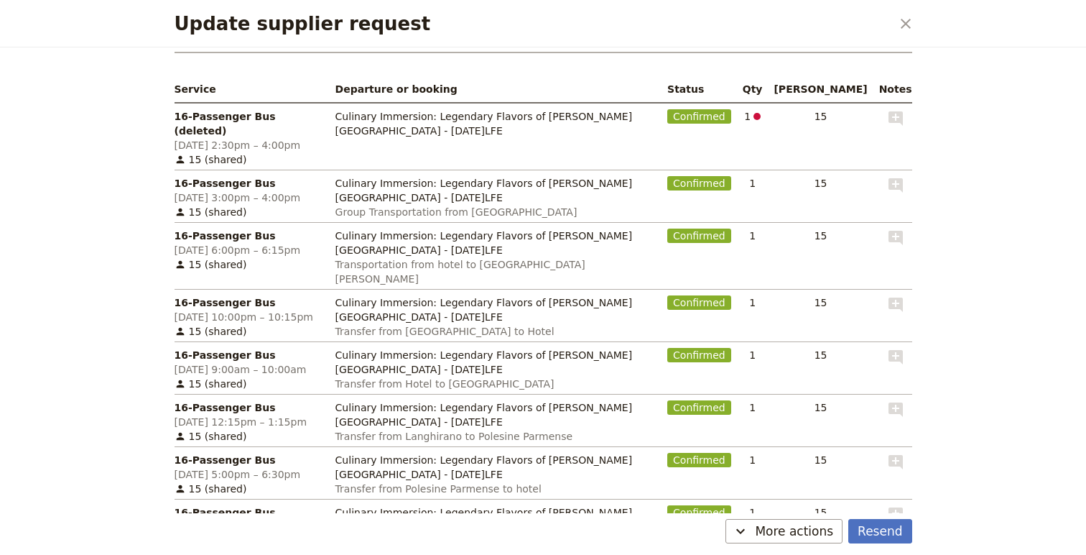
scroll to position [641, 0]
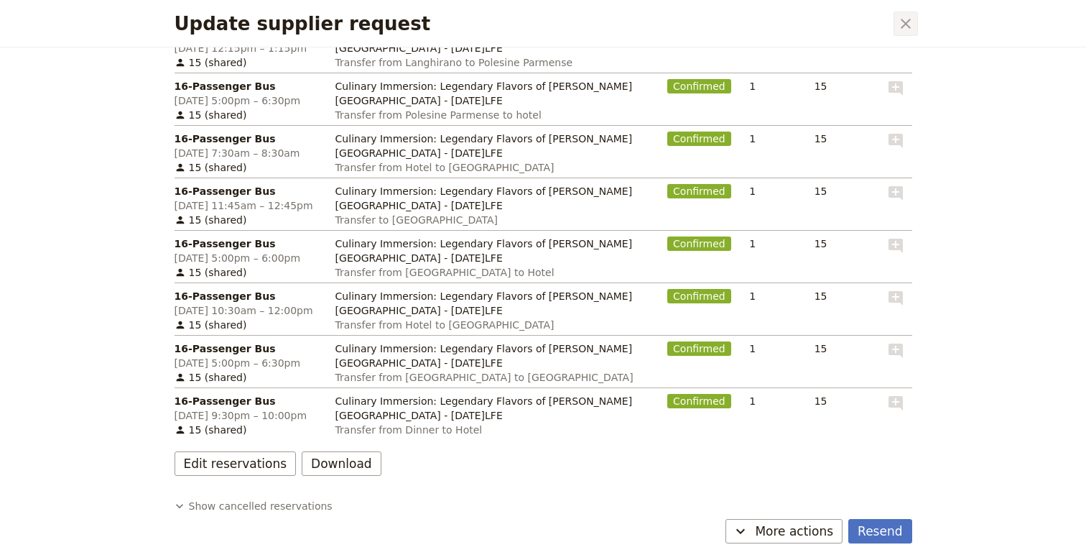
click at [906, 16] on icon "Close dialog" at bounding box center [905, 23] width 17 height 17
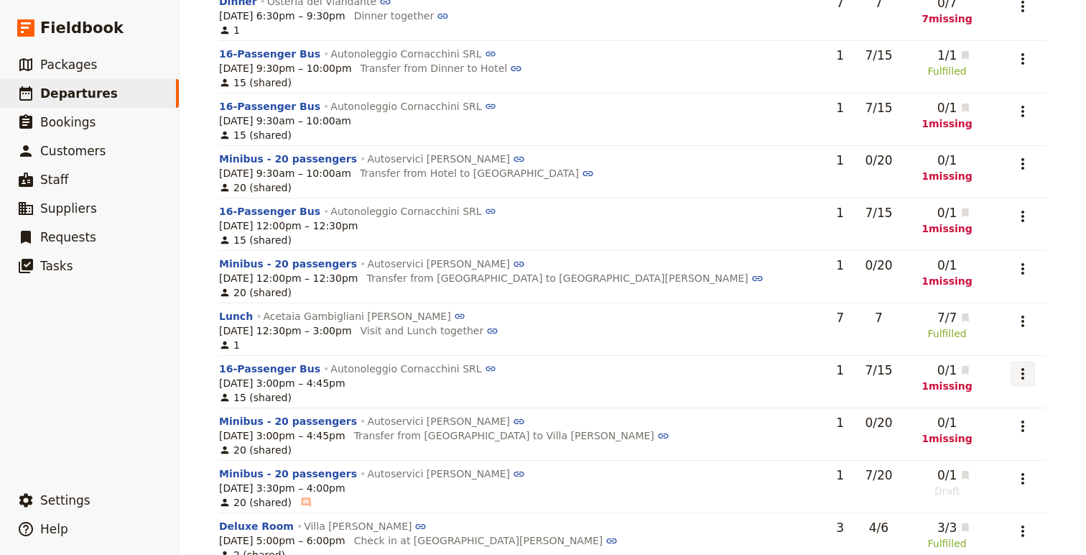
click at [1019, 366] on icon "Actions" at bounding box center [1022, 373] width 17 height 17
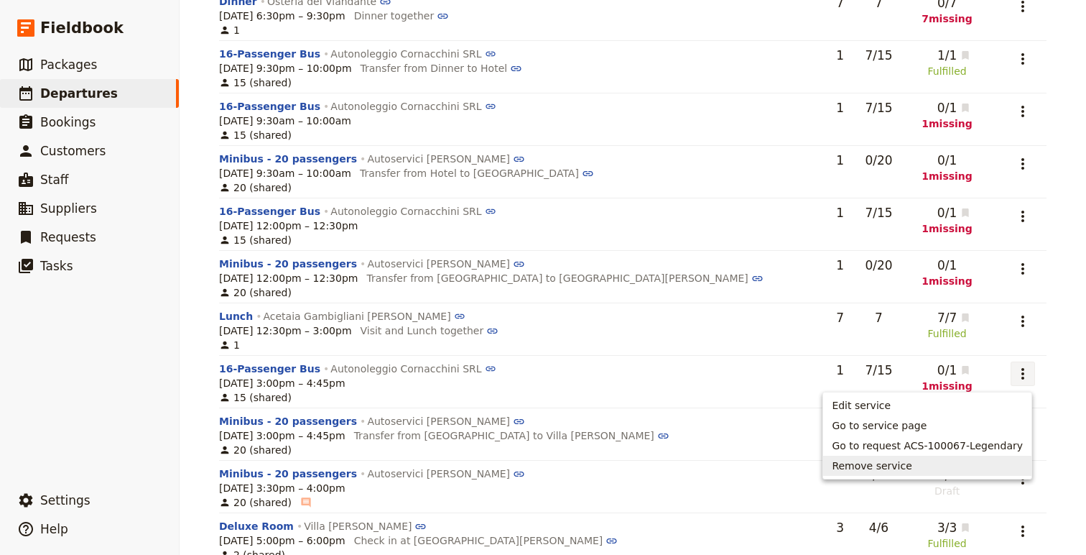
click at [918, 465] on span "Remove service" at bounding box center [927, 465] width 191 height 14
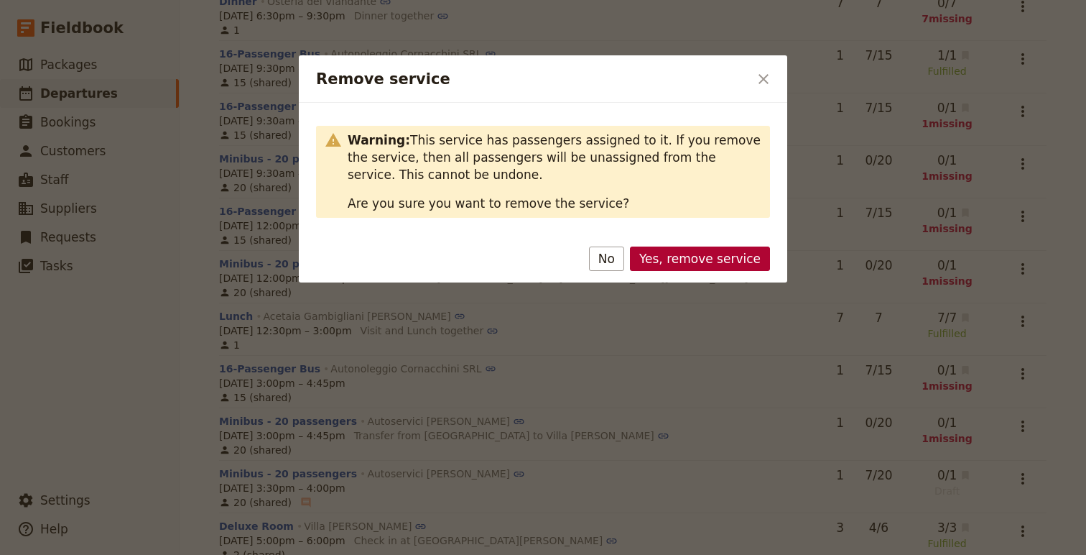
click at [696, 259] on button "Yes, remove service" at bounding box center [700, 258] width 140 height 24
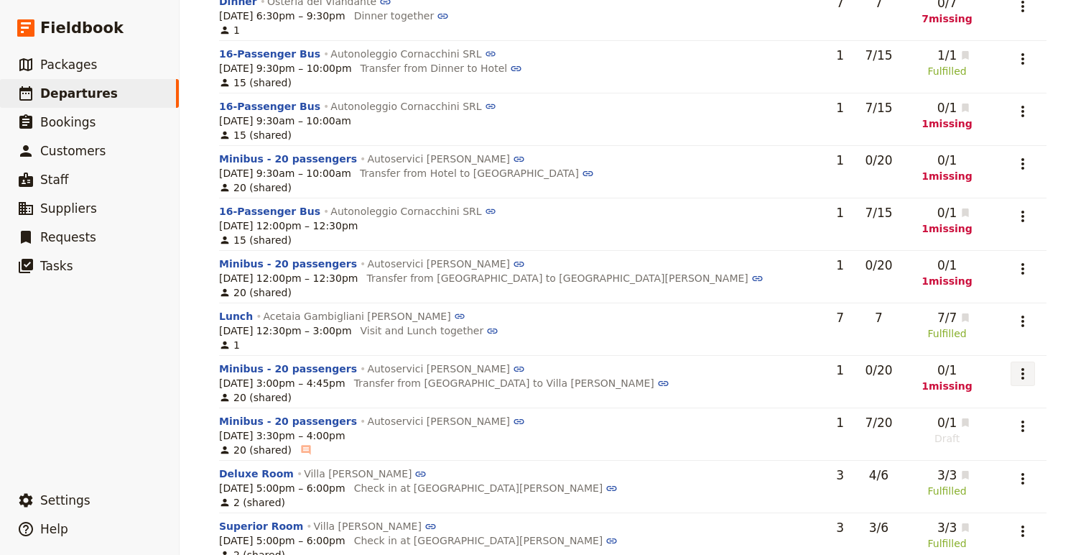
click at [1022, 373] on icon "Actions" at bounding box center [1023, 373] width 3 height 11
click at [1018, 443] on span "Add to supplier request" at bounding box center [964, 445] width 118 height 14
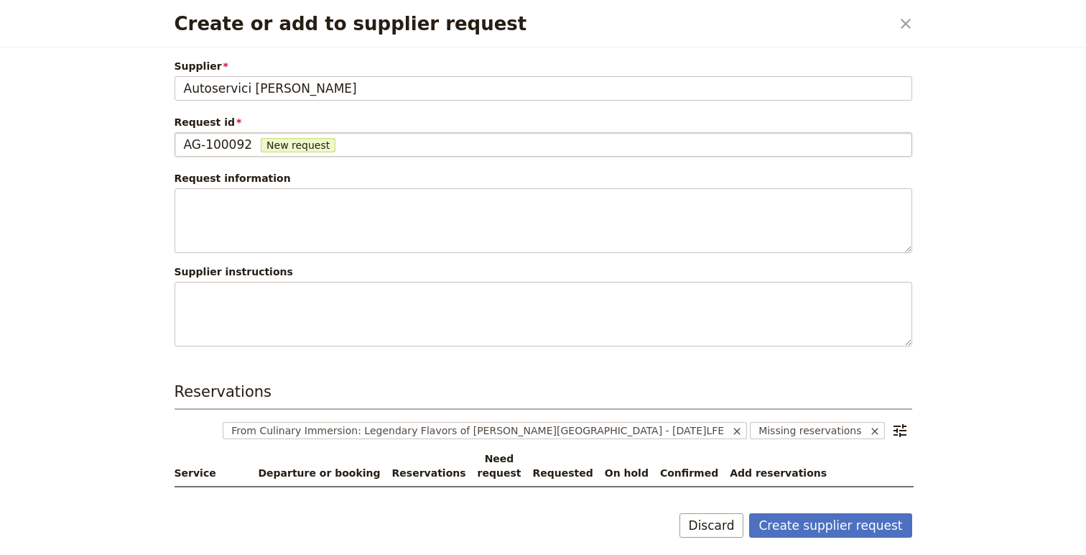
click at [238, 147] on span "AG-100092" at bounding box center [218, 144] width 69 height 17
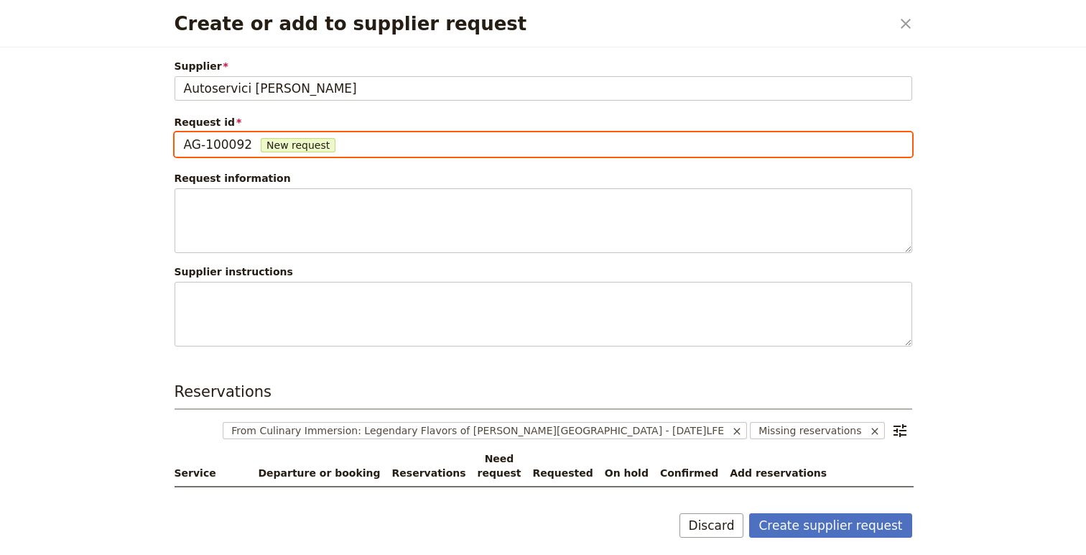
click at [184, 133] on input "AG-100092" at bounding box center [183, 132] width 1 height 1
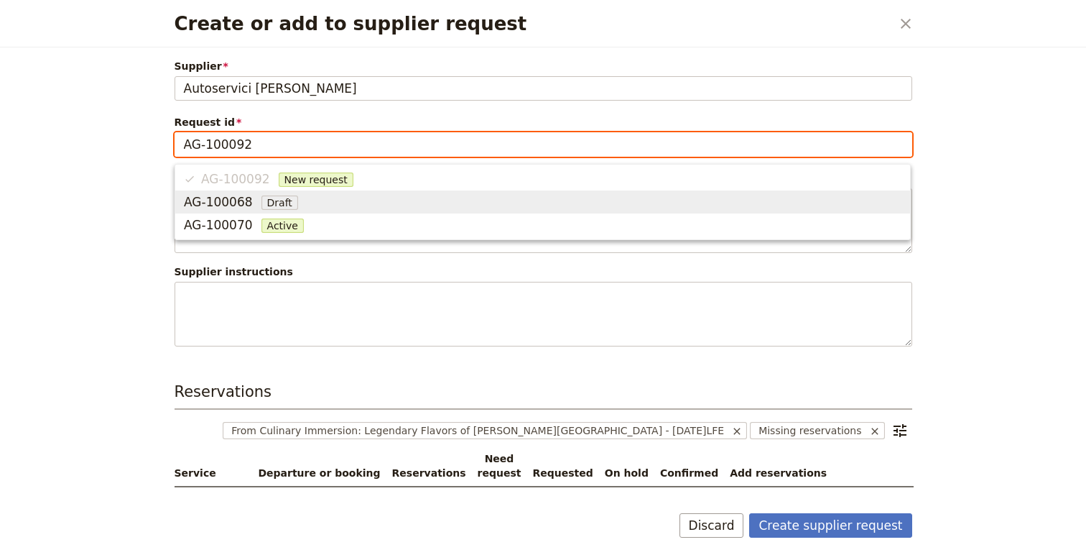
click at [226, 203] on span "AG-100068" at bounding box center [218, 201] width 69 height 17
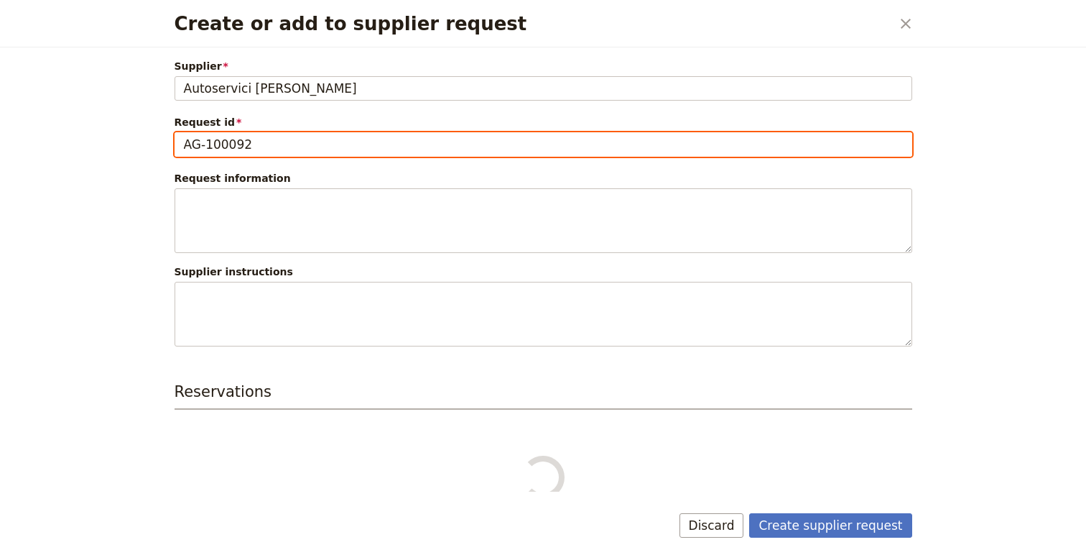
type input "AG-100068"
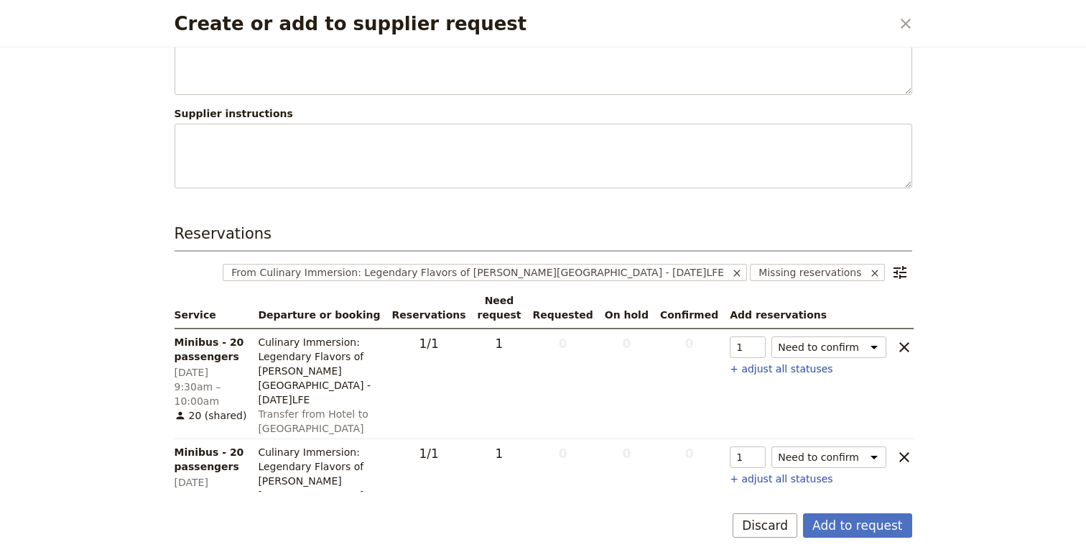
scroll to position [288, 0]
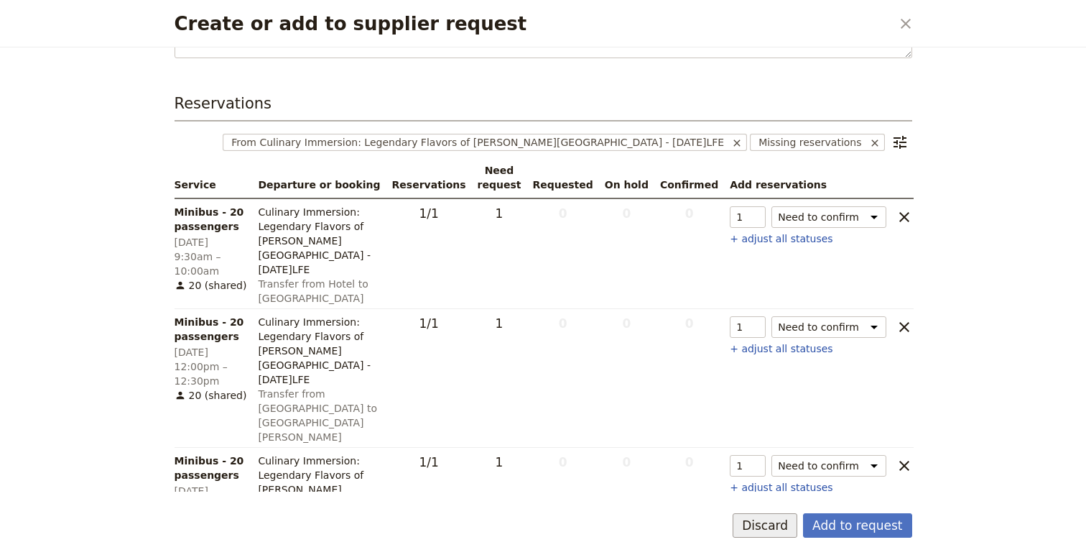
click at [772, 528] on button "Discard" at bounding box center [765, 525] width 65 height 24
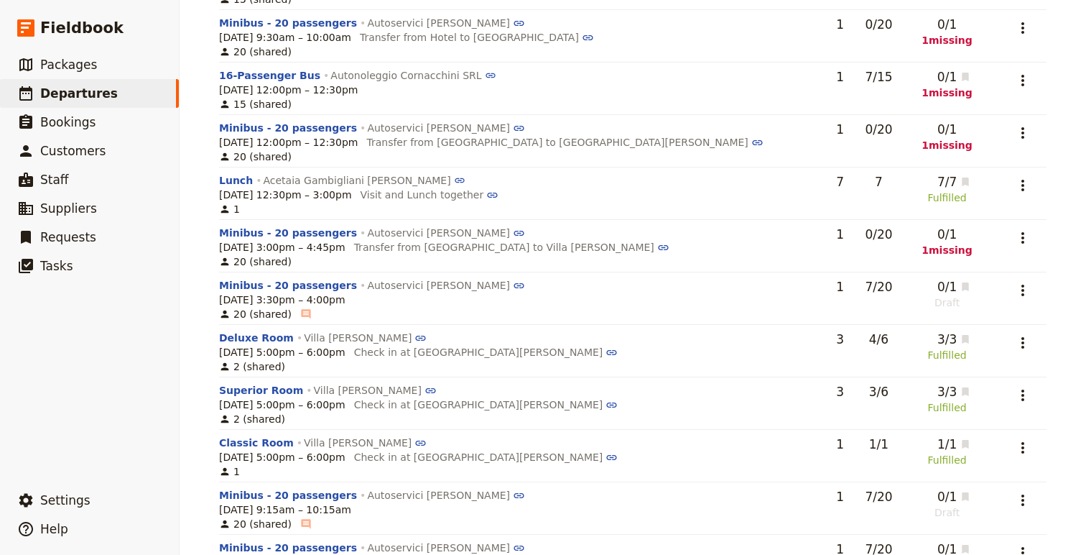
scroll to position [1492, 0]
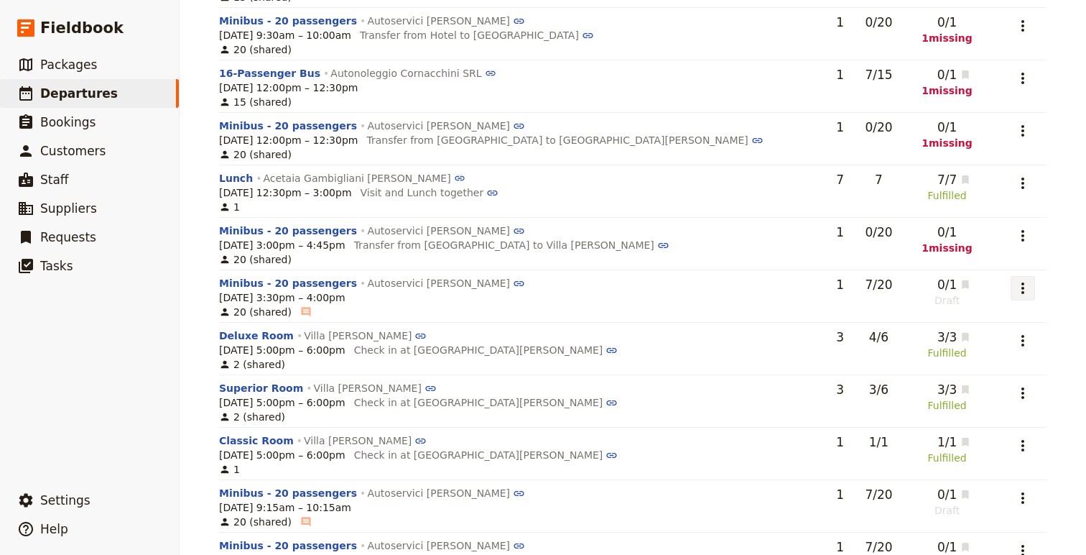
click at [1017, 290] on icon "Actions" at bounding box center [1022, 287] width 17 height 17
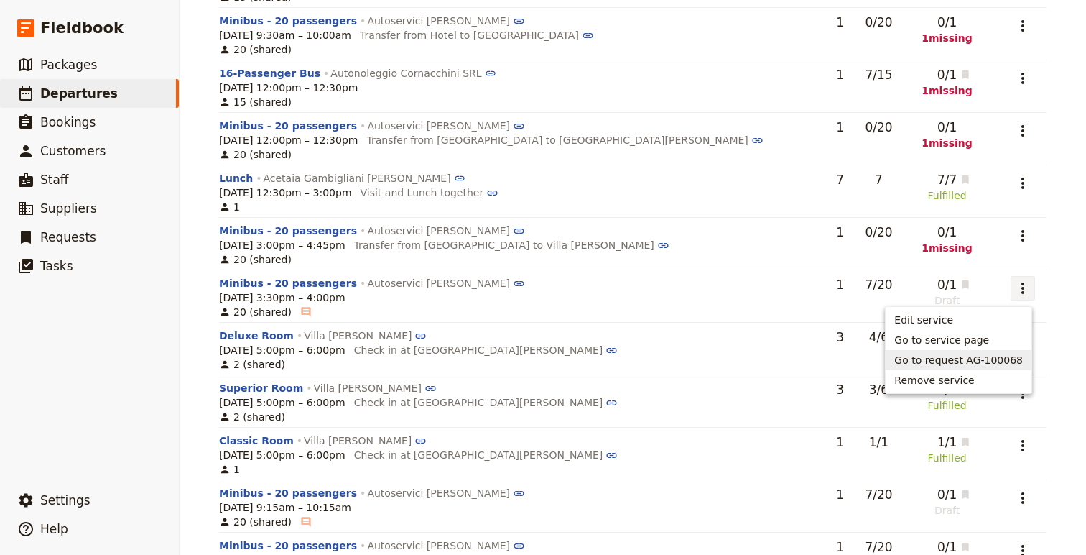
click at [984, 360] on span "Go to request AG-100068" at bounding box center [958, 360] width 129 height 14
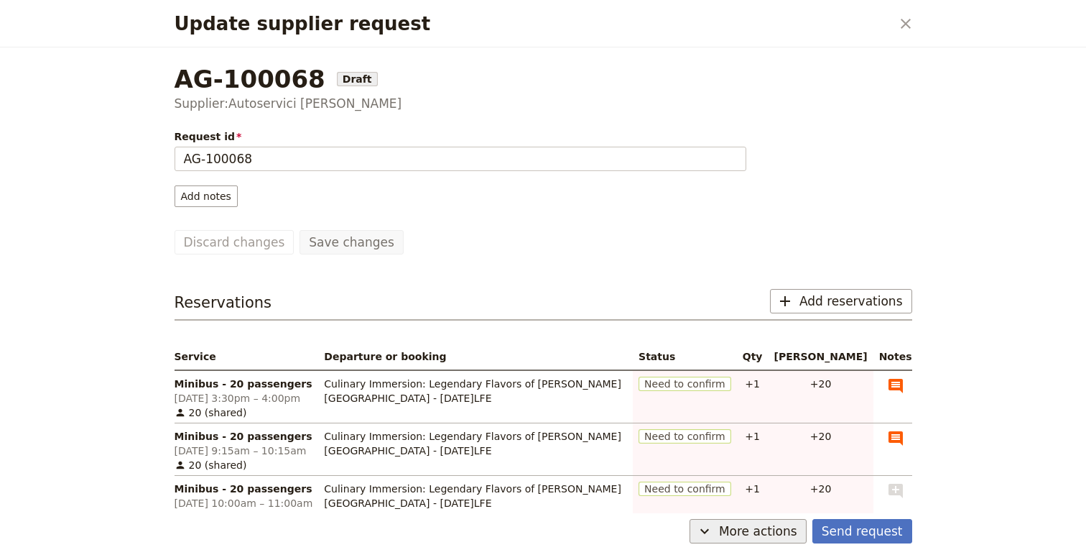
click at [770, 521] on button "​ More actions" at bounding box center [748, 531] width 117 height 24
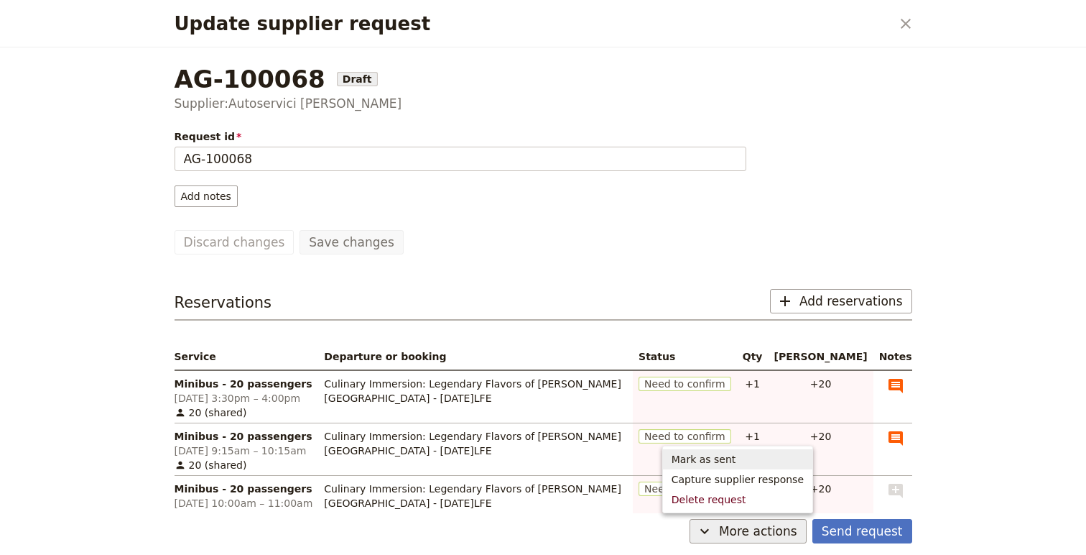
click at [733, 465] on span "Mark as sent" at bounding box center [704, 459] width 65 height 14
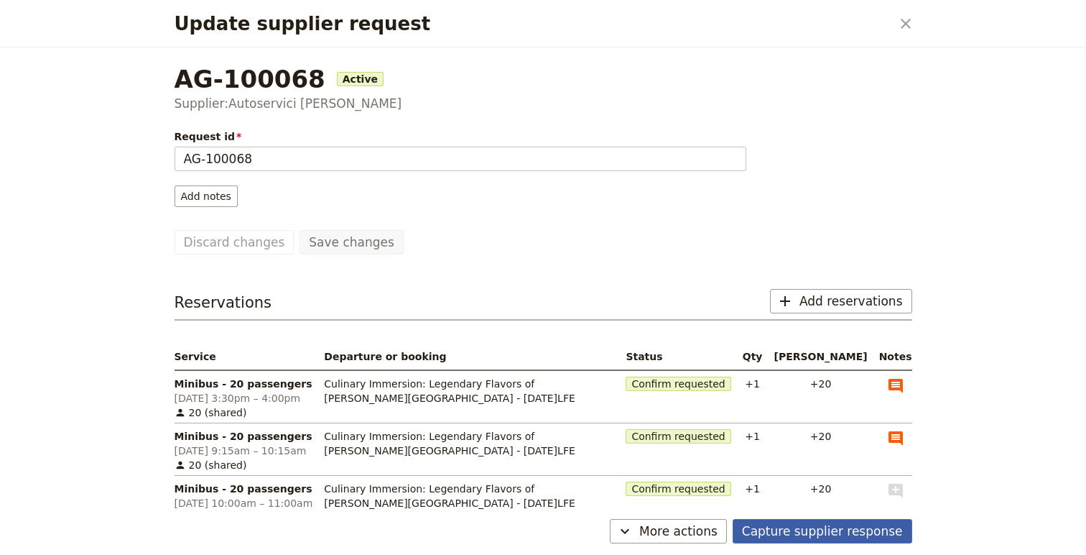
click at [808, 528] on button "Capture supplier response" at bounding box center [823, 531] width 180 height 24
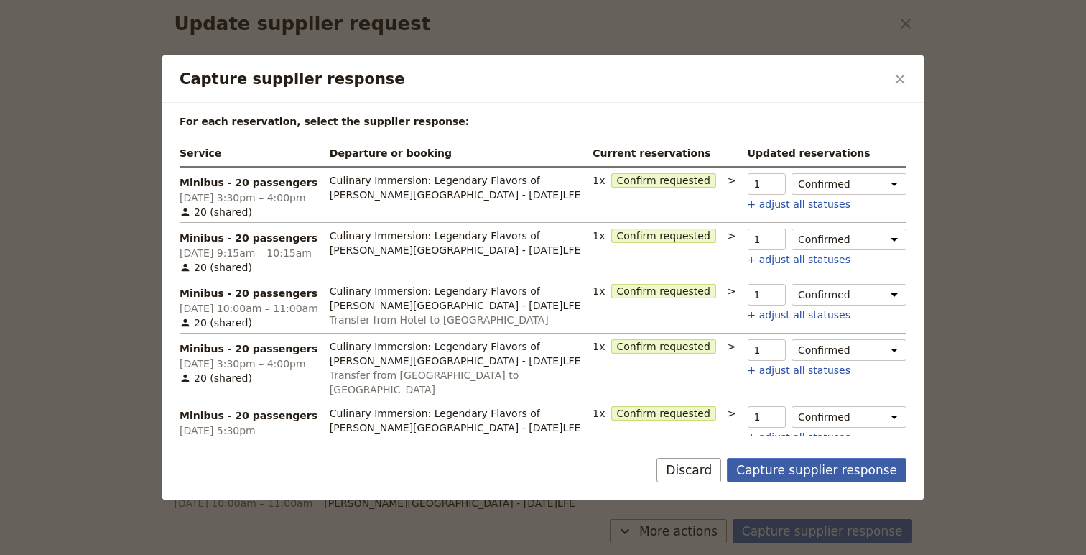
click at [830, 468] on button "Capture supplier response" at bounding box center [817, 470] width 180 height 24
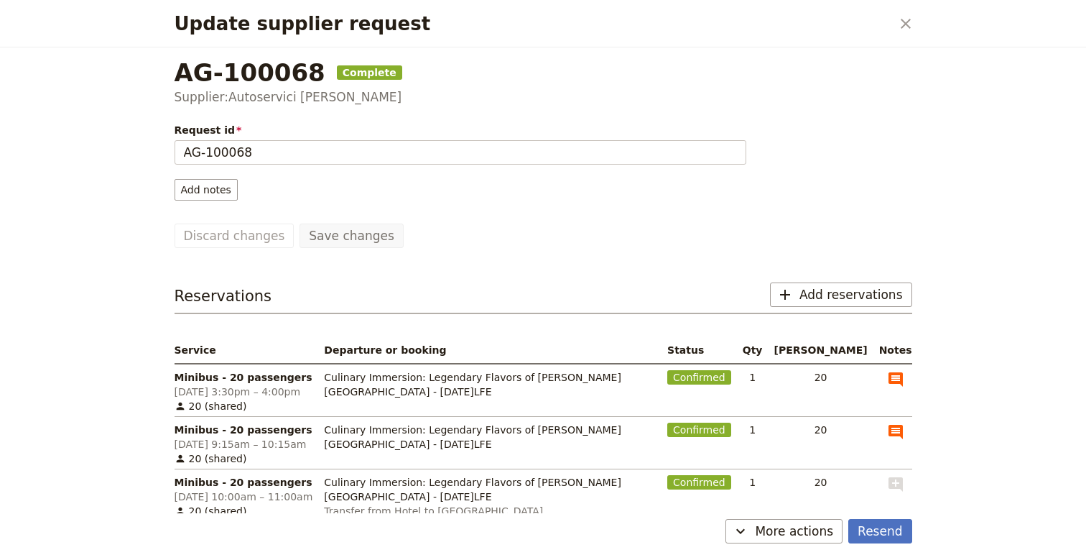
scroll to position [0, 0]
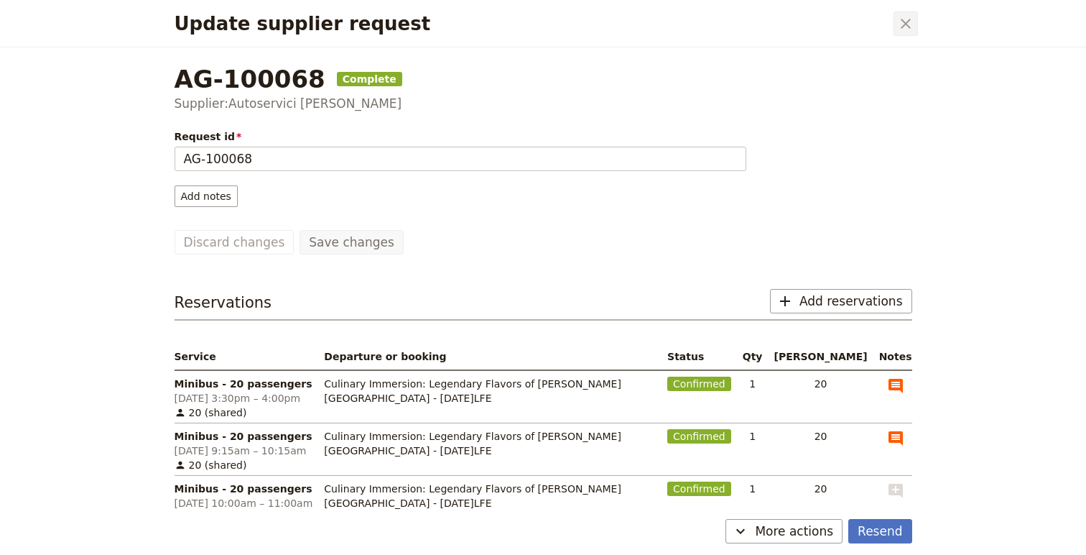
click at [905, 27] on icon "Close dialog" at bounding box center [905, 23] width 17 height 17
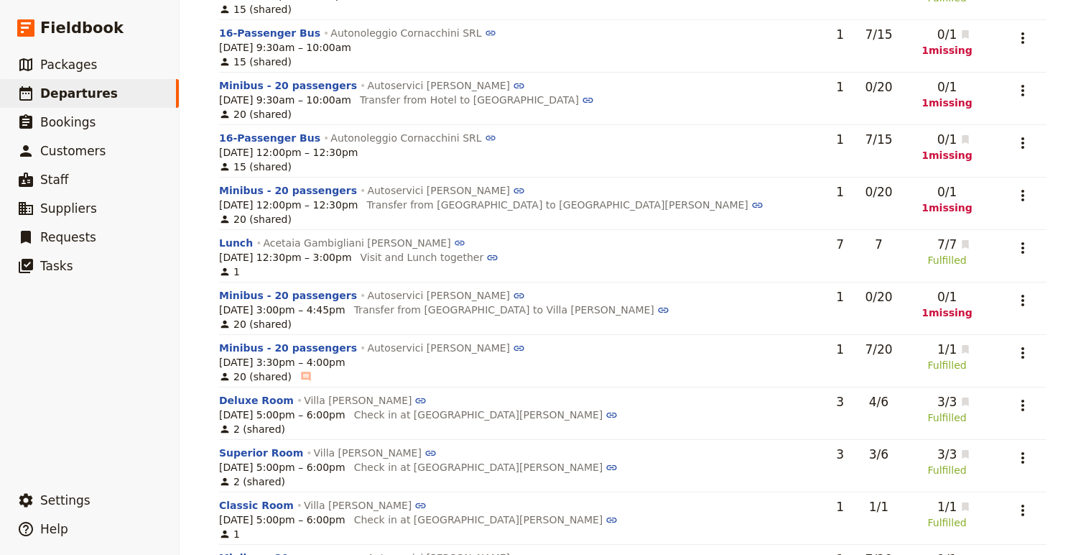
scroll to position [1423, 0]
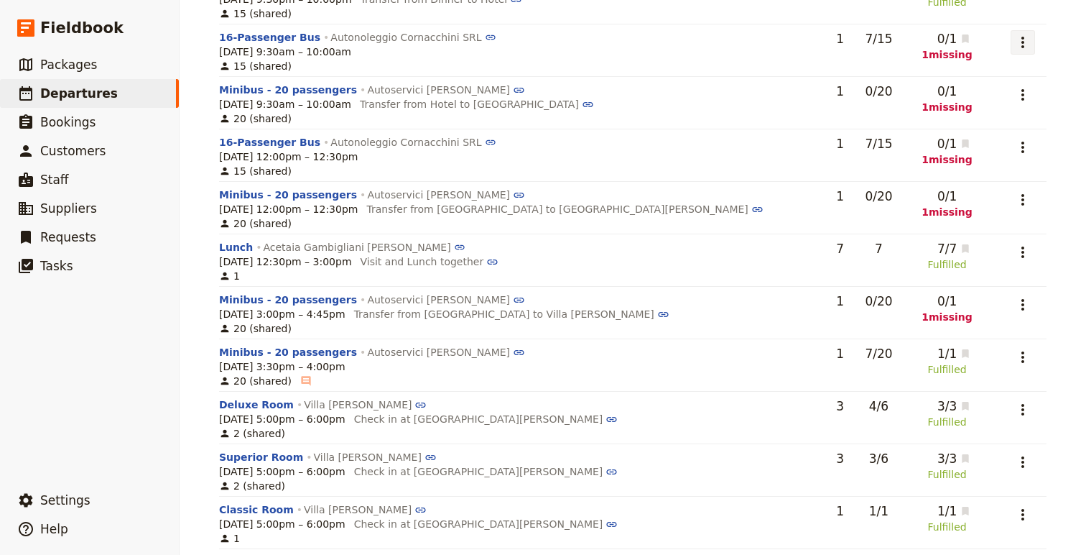
click at [1018, 42] on icon "Actions" at bounding box center [1022, 42] width 17 height 17
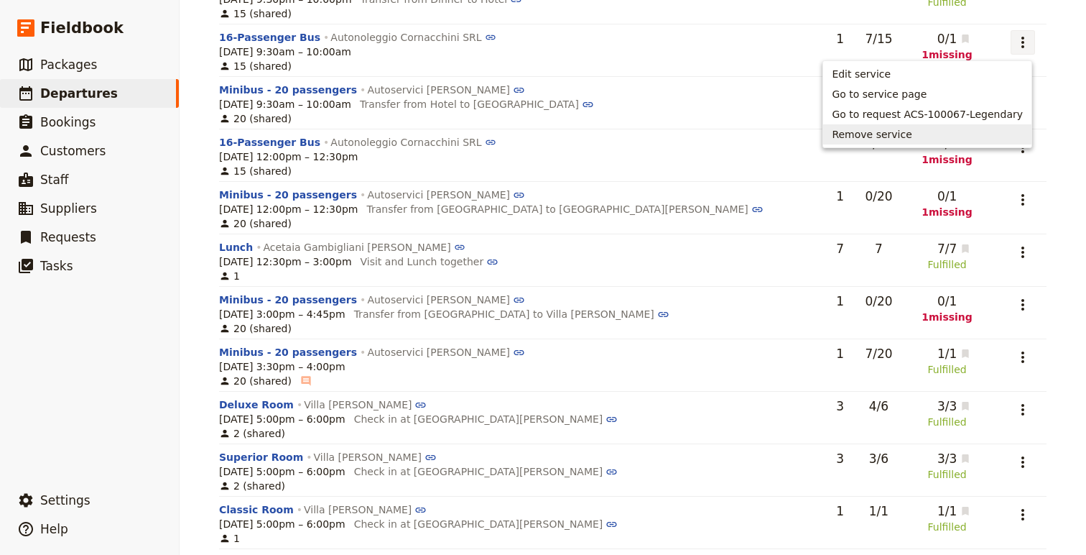
click at [972, 137] on span "Remove service" at bounding box center [927, 134] width 191 height 14
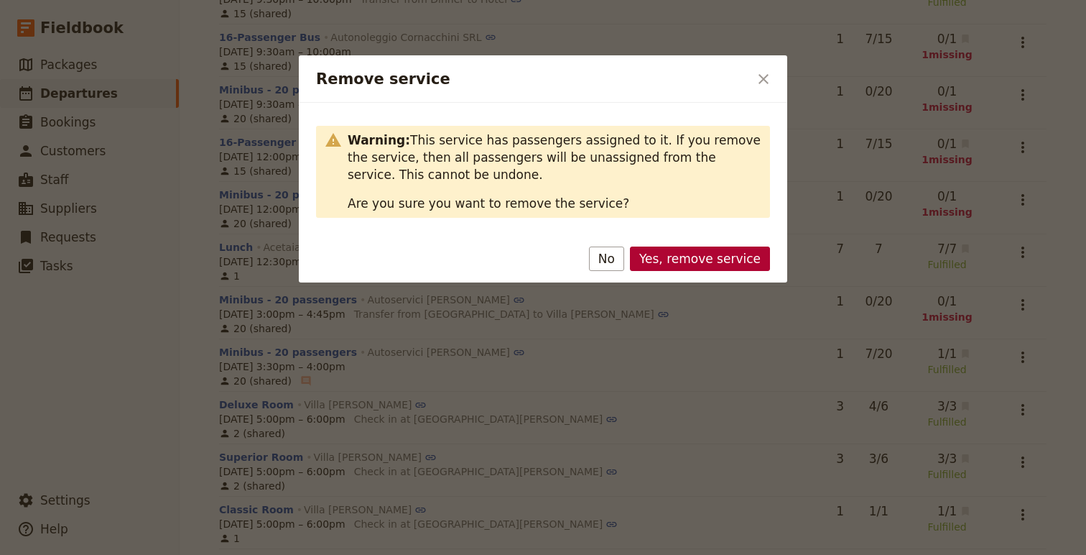
click at [731, 264] on button "Yes, remove service" at bounding box center [700, 258] width 140 height 24
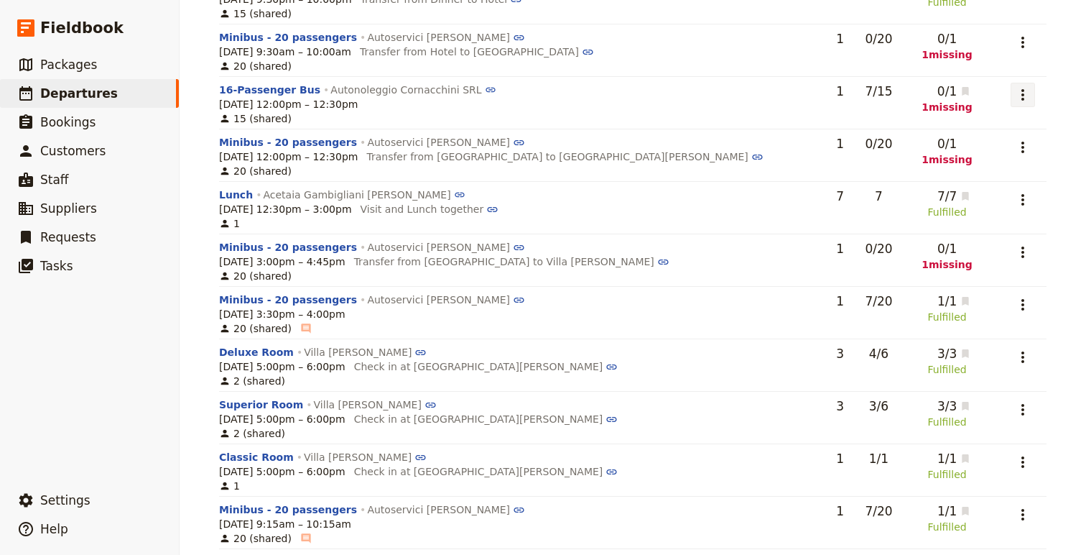
drag, startPoint x: 1018, startPoint y: 93, endPoint x: 1018, endPoint y: 106, distance: 12.9
click at [1018, 93] on icon "Actions" at bounding box center [1022, 94] width 17 height 17
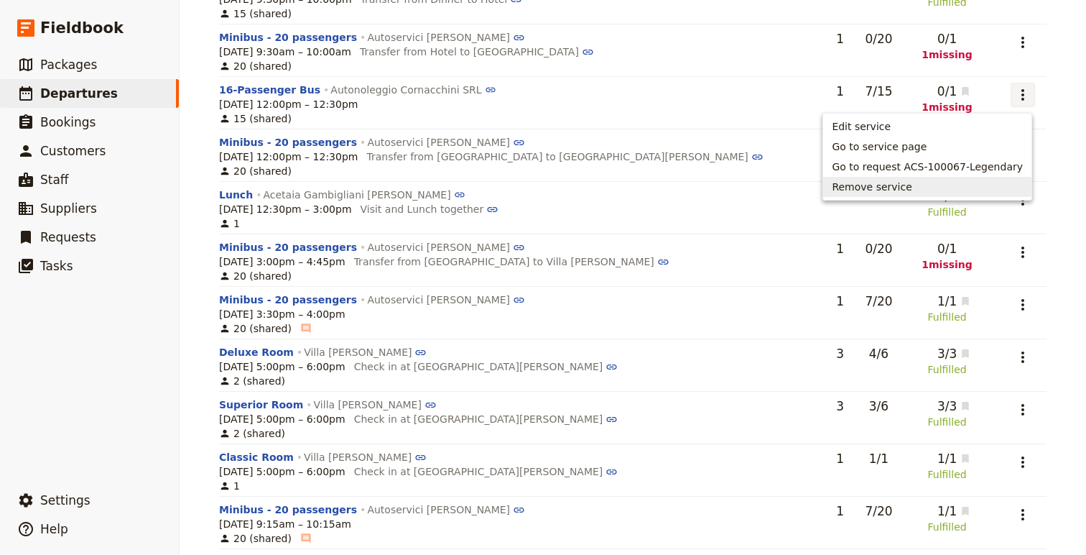
click at [962, 190] on span "Remove service" at bounding box center [927, 187] width 191 height 14
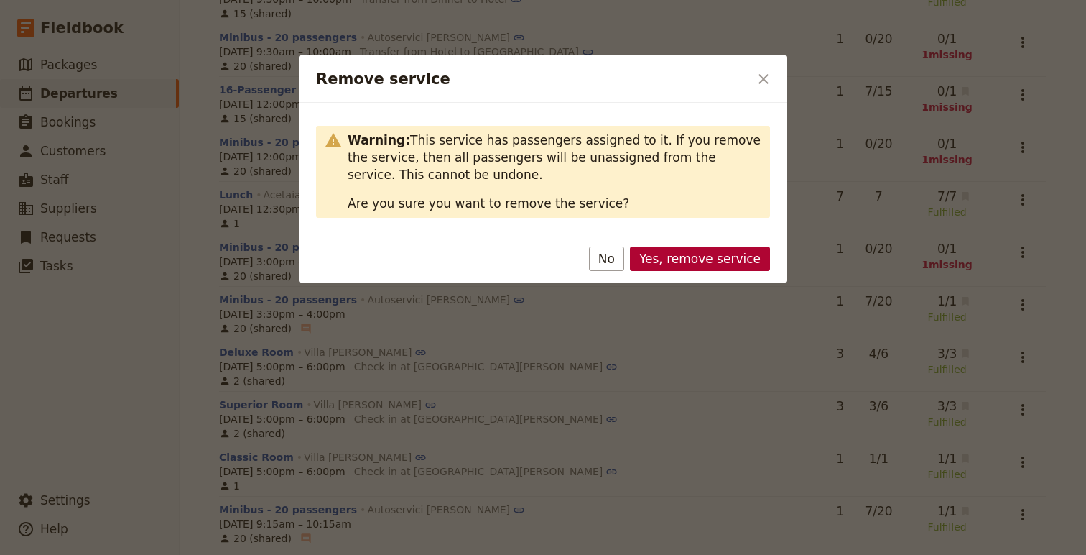
click at [727, 255] on button "Yes, remove service" at bounding box center [700, 258] width 140 height 24
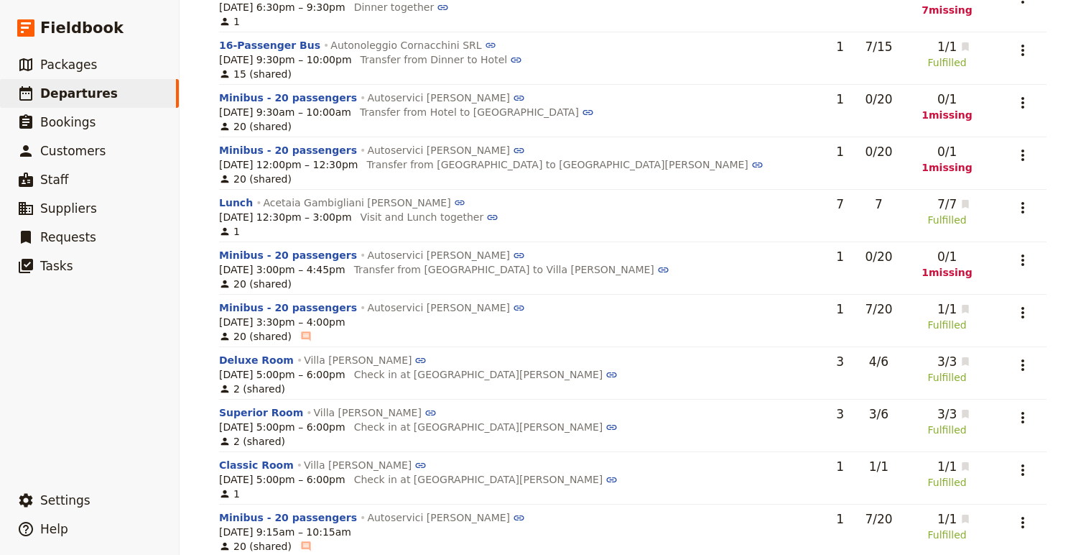
scroll to position [1361, 0]
click at [1018, 262] on icon "Actions" at bounding box center [1022, 261] width 17 height 17
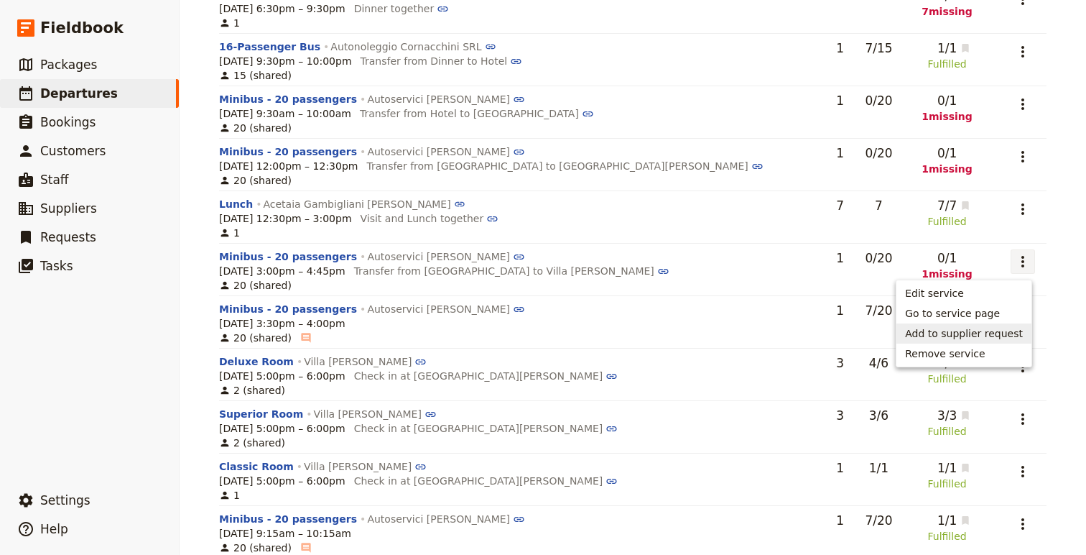
click at [966, 336] on span "Add to supplier request" at bounding box center [964, 333] width 118 height 14
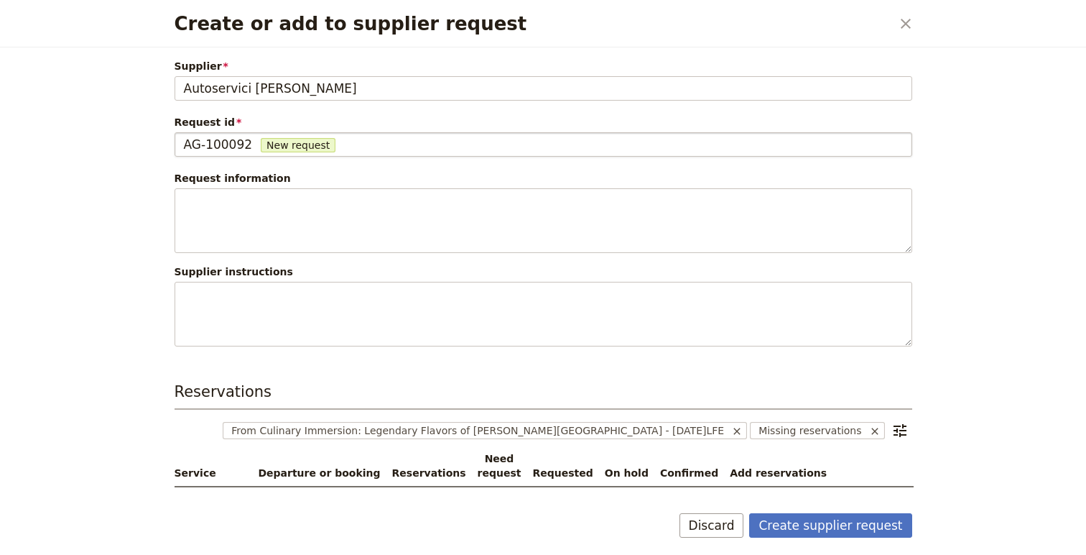
click at [202, 148] on span "AG-100092" at bounding box center [218, 144] width 69 height 17
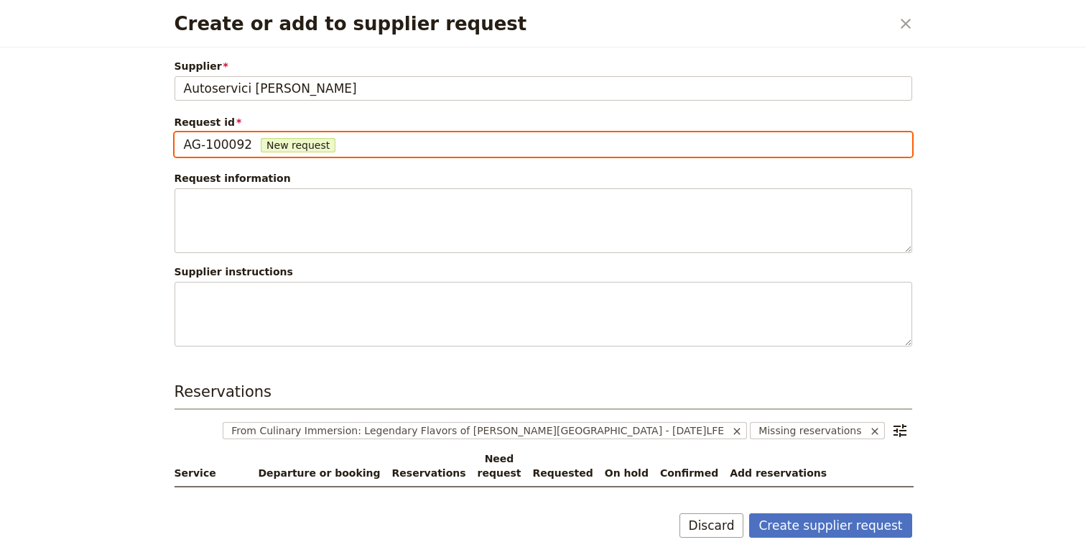
click at [184, 133] on input "AG-100092" at bounding box center [183, 132] width 1 height 1
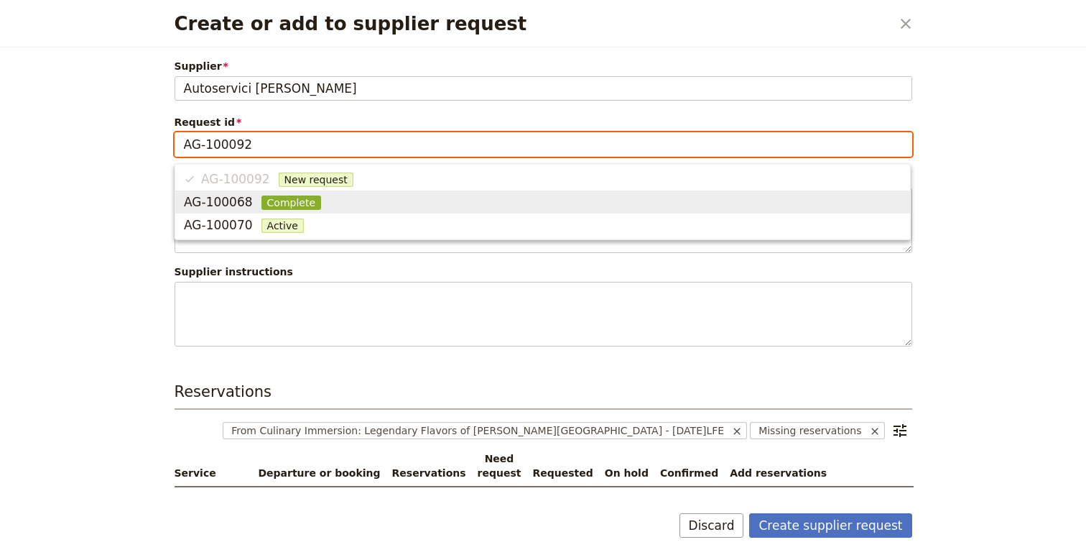
click at [221, 206] on span "AG-100068" at bounding box center [218, 201] width 69 height 17
type input "AG-100068"
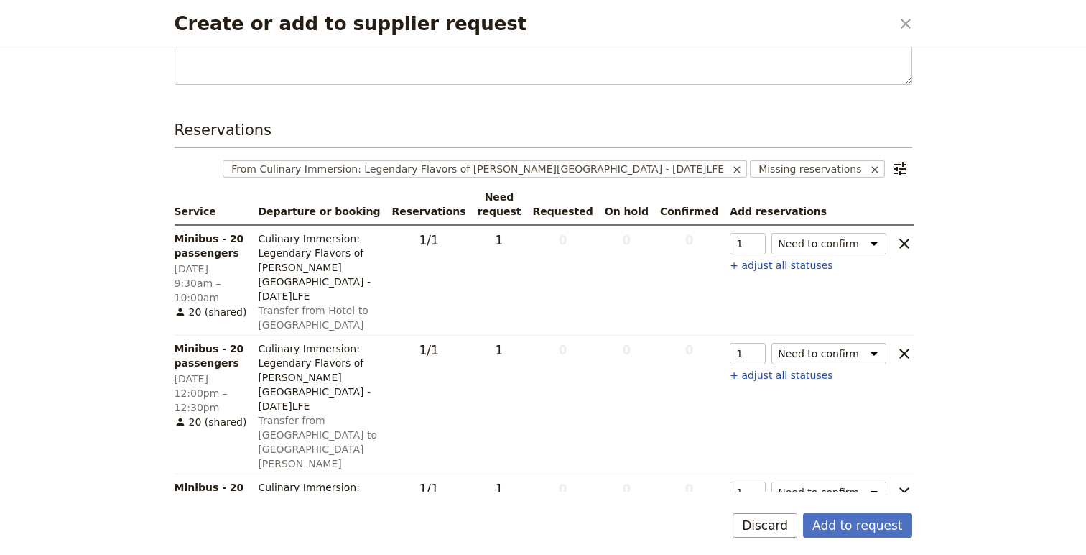
scroll to position [288, 0]
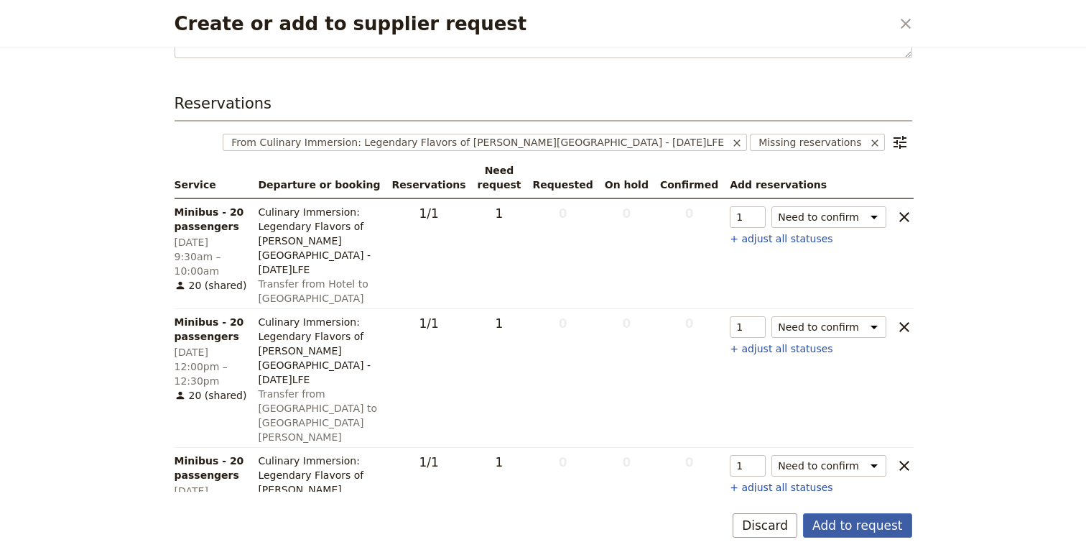
click at [861, 526] on button "Add to request" at bounding box center [857, 525] width 108 height 24
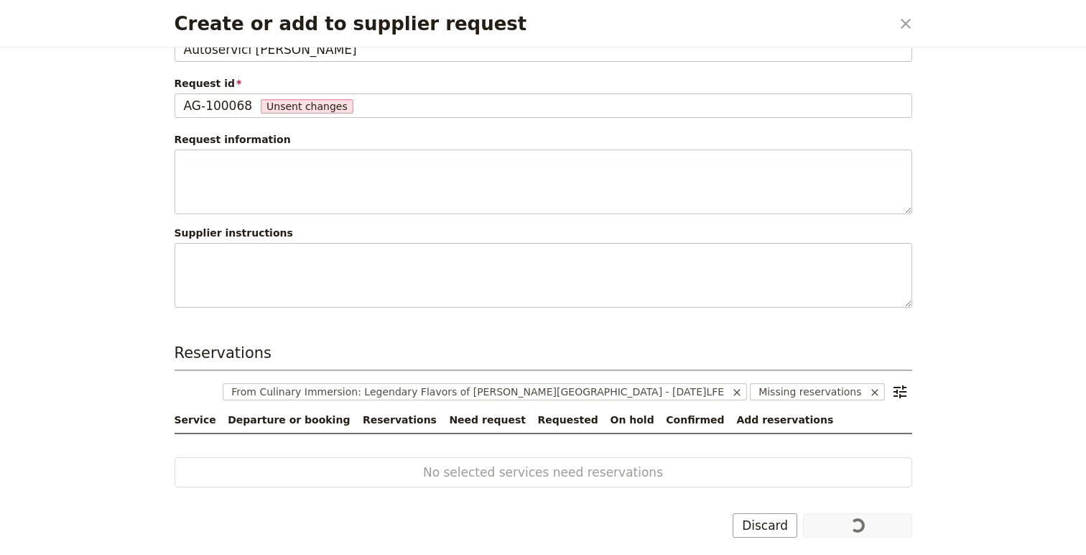
scroll to position [39, 0]
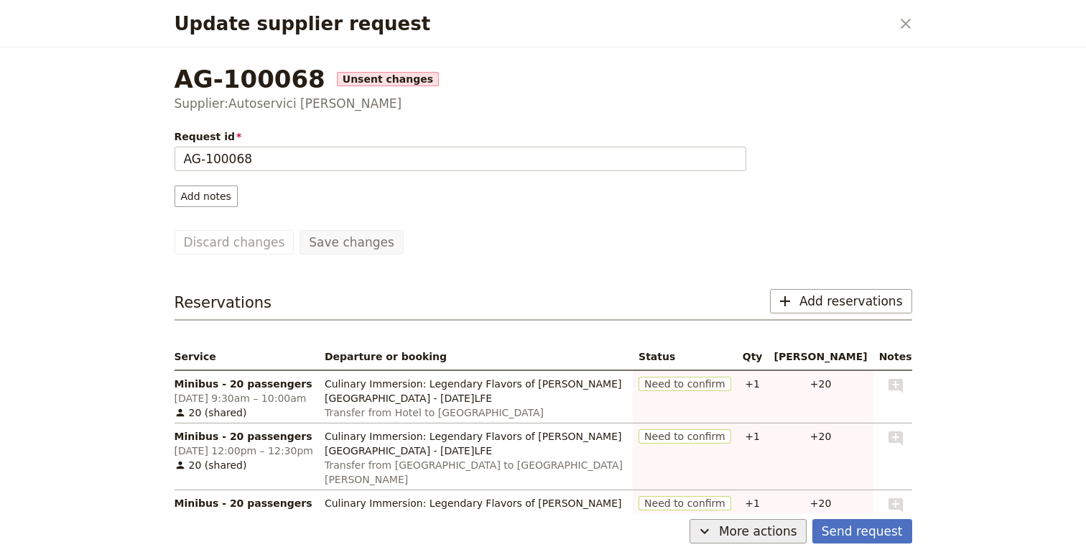
click at [777, 531] on span "More actions" at bounding box center [758, 530] width 78 height 17
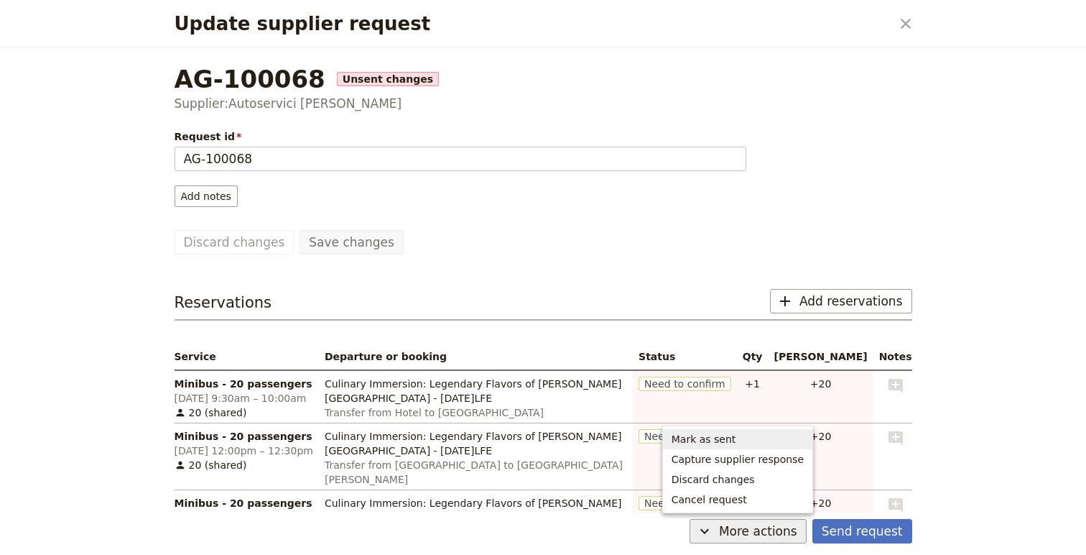
click at [757, 440] on span "Mark as sent" at bounding box center [738, 439] width 132 height 14
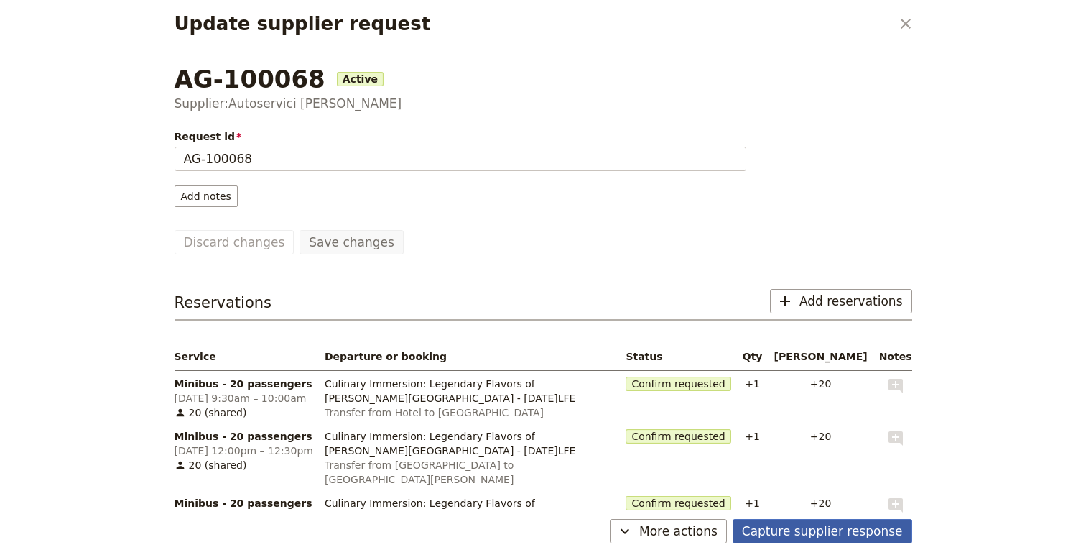
click at [856, 533] on button "Capture supplier response" at bounding box center [823, 531] width 180 height 24
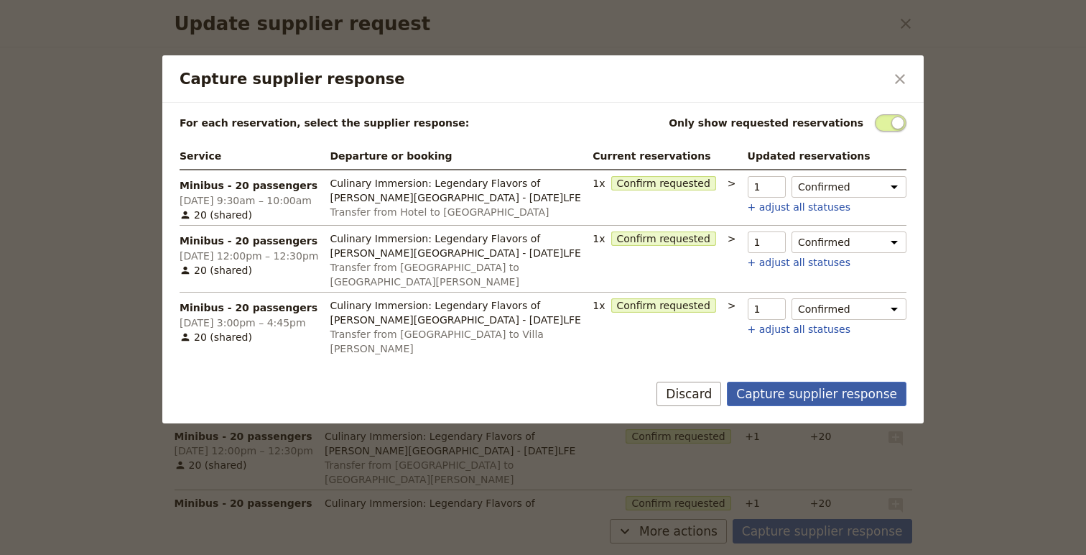
click at [814, 381] on button "Capture supplier response" at bounding box center [817, 393] width 180 height 24
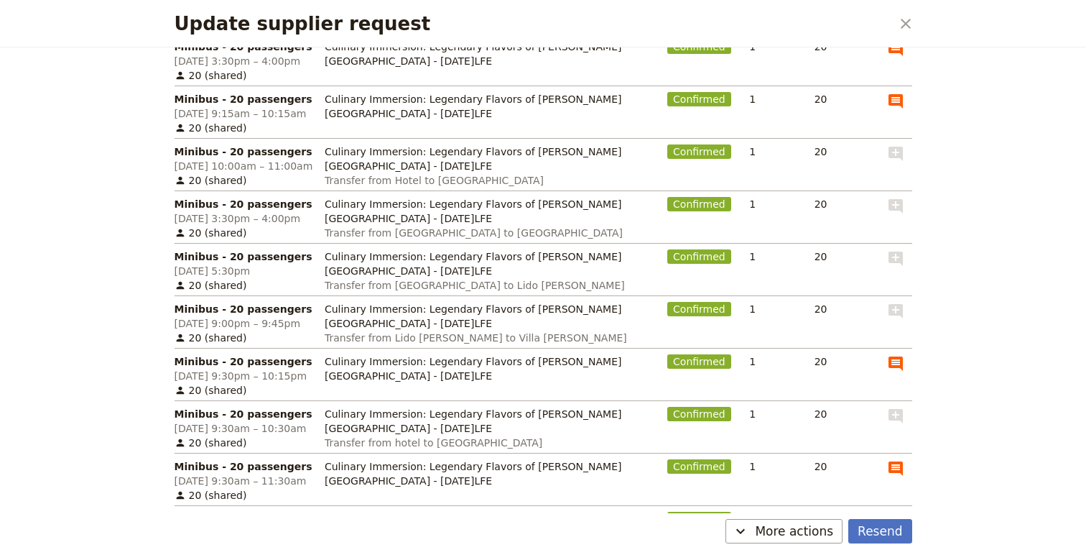
scroll to position [512, 0]
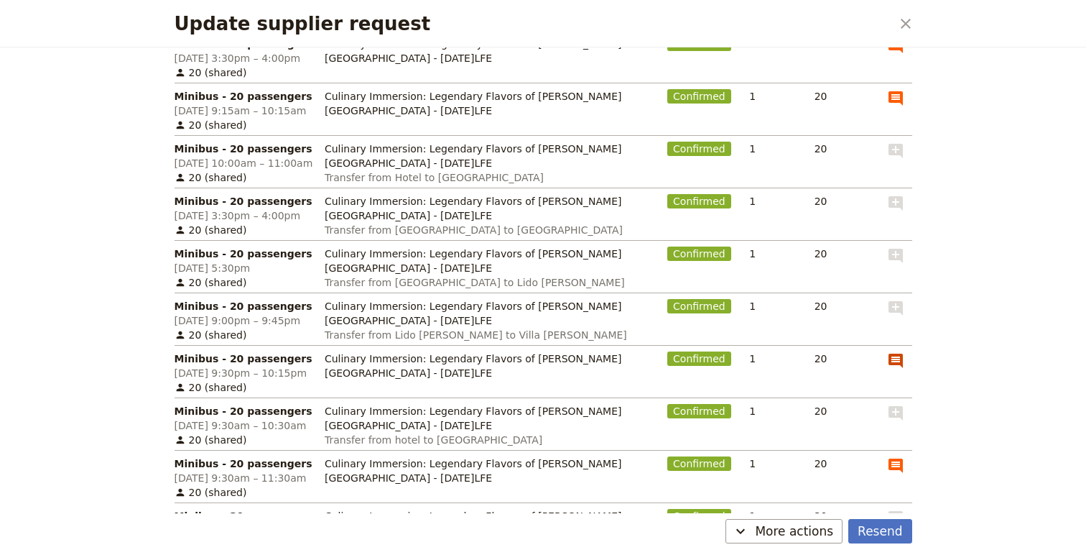
click at [899, 352] on icon "View notes" at bounding box center [895, 360] width 17 height 17
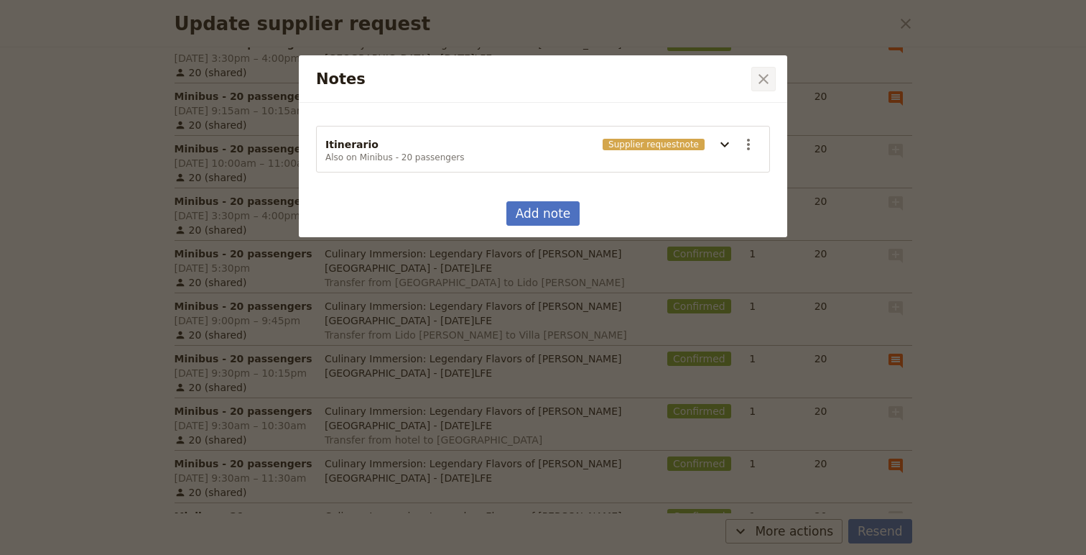
click at [764, 80] on icon "Close dialog" at bounding box center [764, 79] width 10 height 10
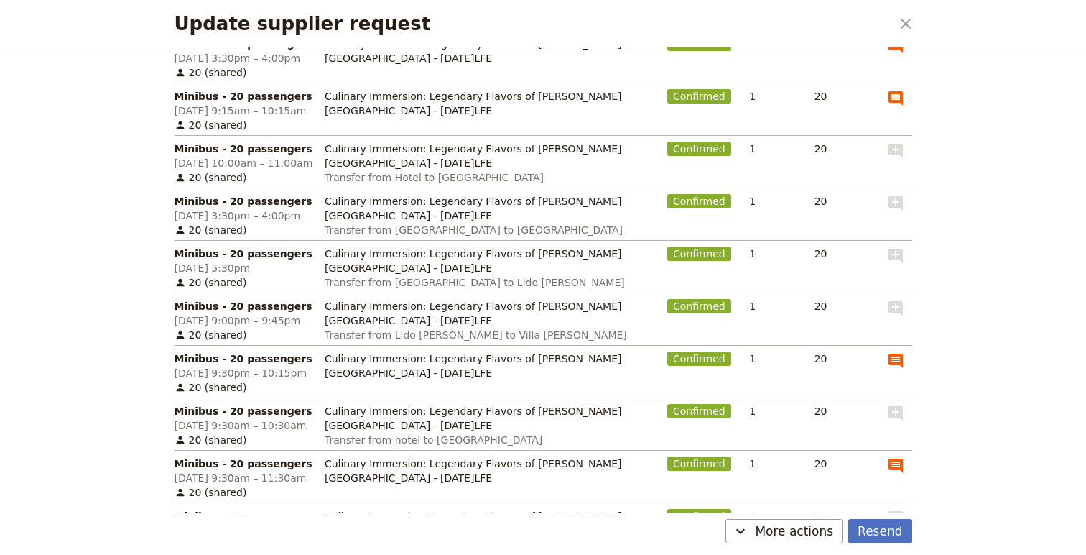
scroll to position [0, 0]
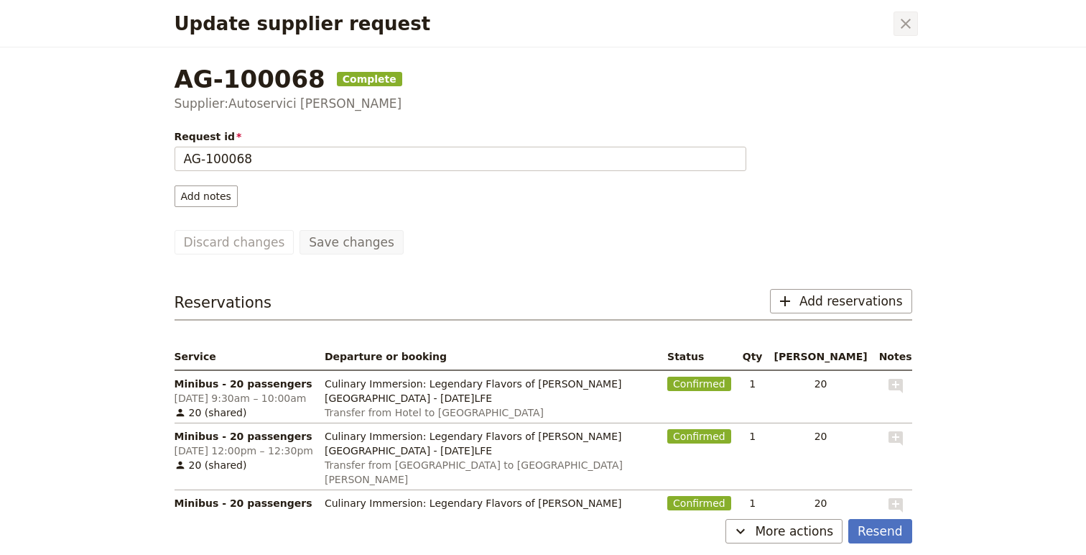
click at [900, 16] on icon "Close dialog" at bounding box center [905, 23] width 17 height 17
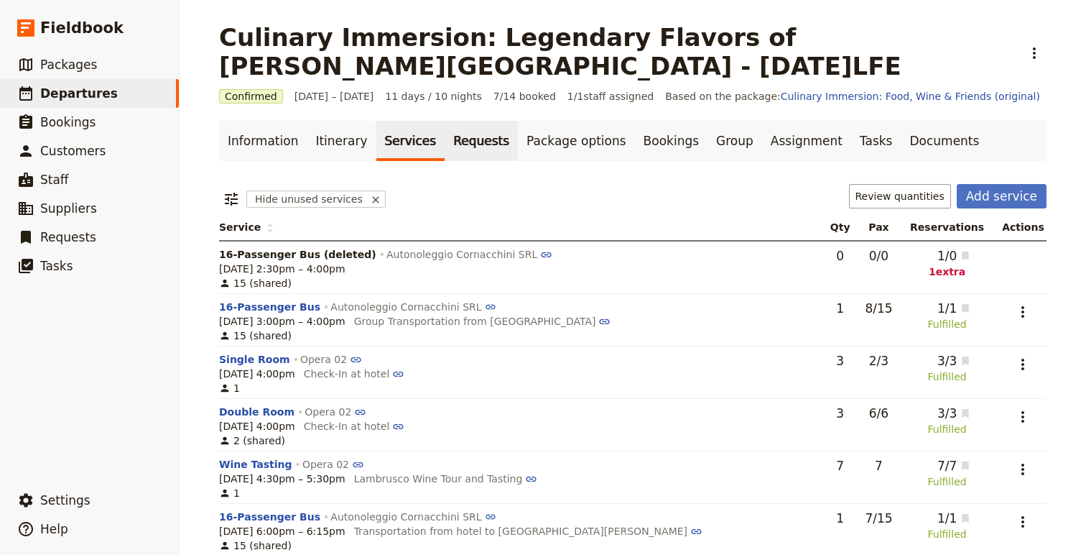
click at [469, 147] on link "Requests" at bounding box center [481, 141] width 73 height 40
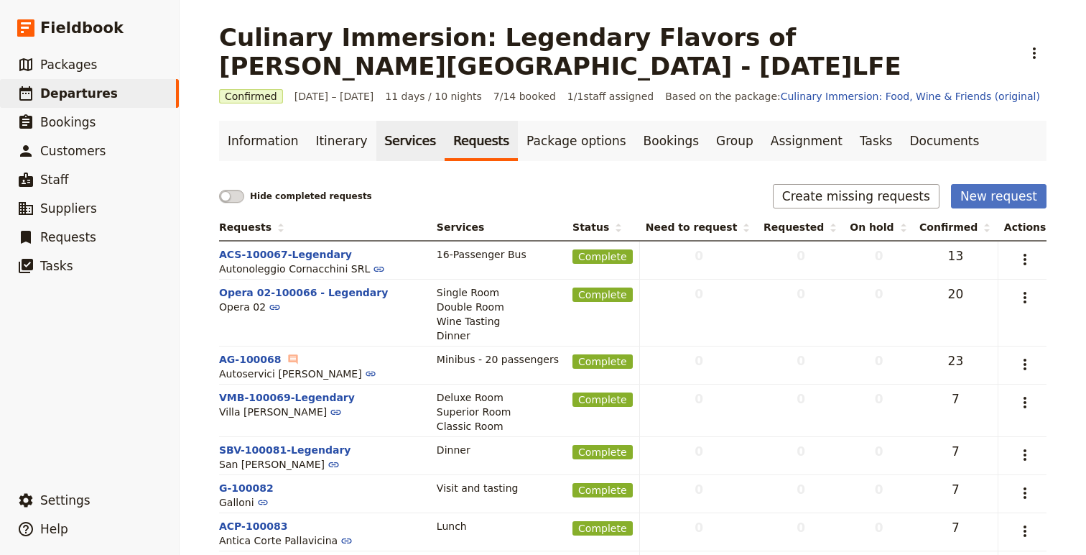
click at [400, 142] on link "Services" at bounding box center [410, 141] width 69 height 40
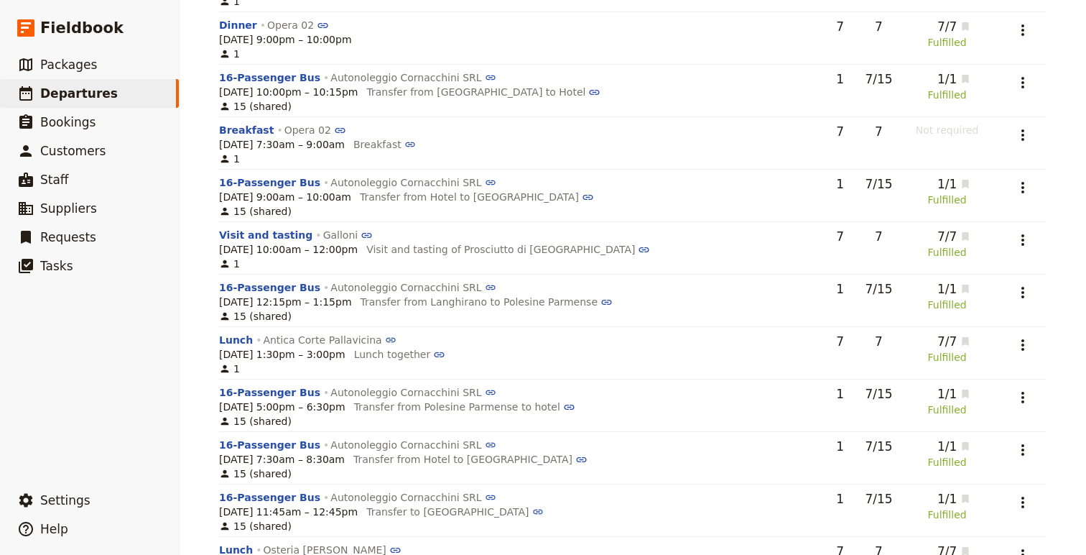
scroll to position [647, 0]
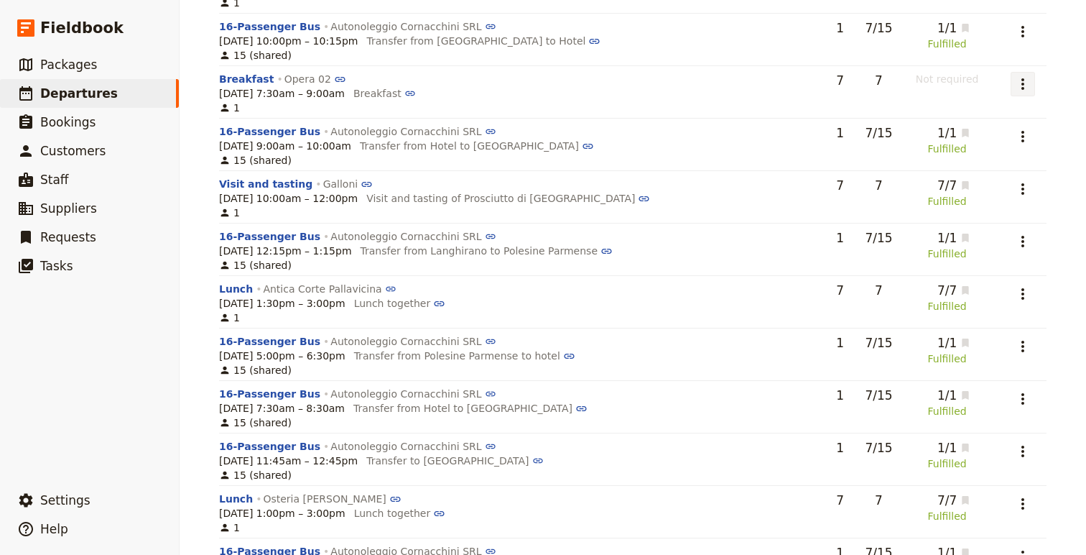
click at [1023, 83] on icon "Actions" at bounding box center [1022, 83] width 17 height 17
click at [1081, 158] on div "Culinary Immersion: Legendary Flavors of Emilia Romagna - 2025.09.09.LFE ​ Conf…" at bounding box center [633, 277] width 907 height 555
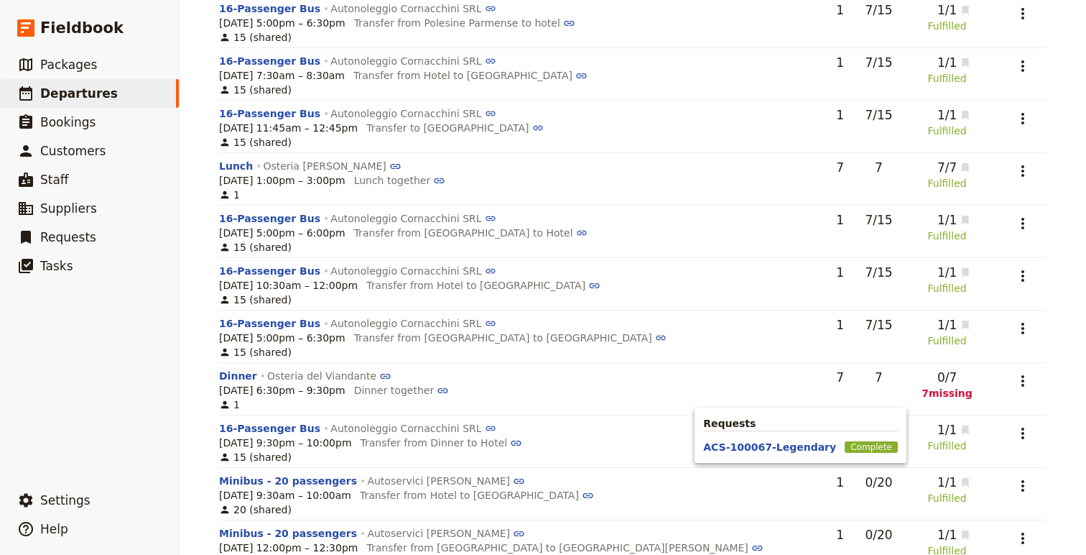
scroll to position [982, 0]
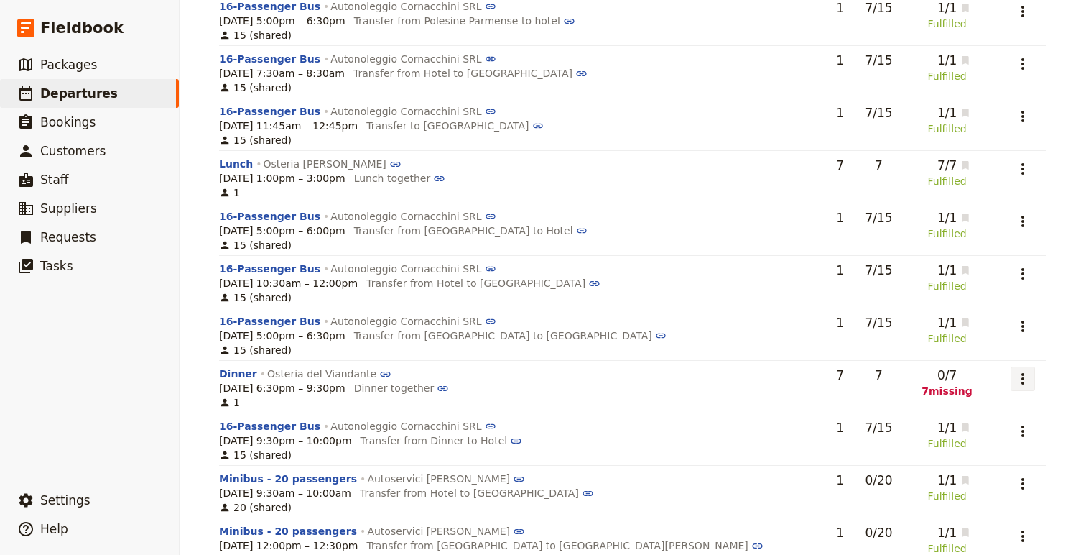
click at [1024, 386] on icon "Actions" at bounding box center [1022, 378] width 17 height 17
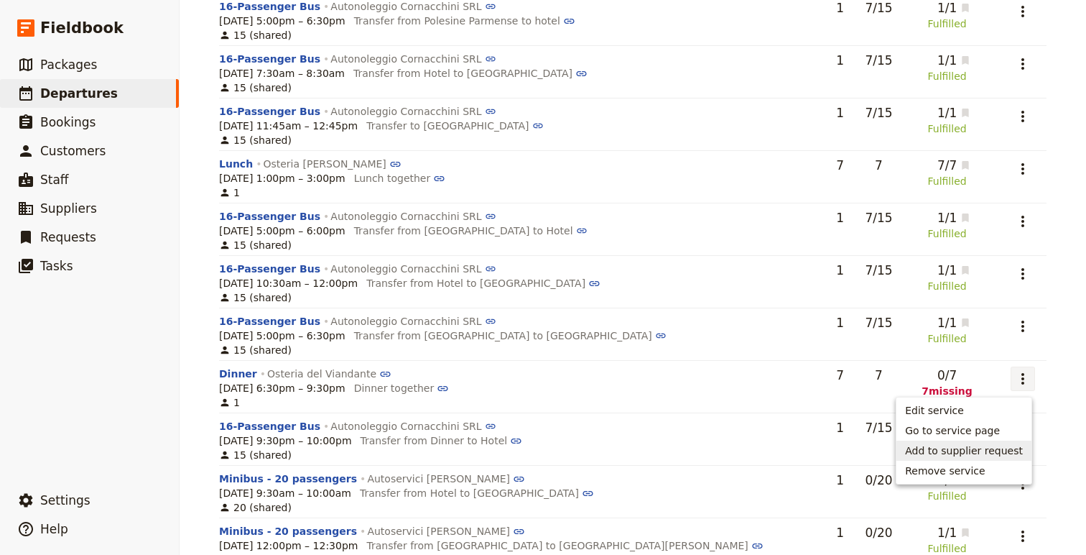
click at [987, 453] on span "Add to supplier request" at bounding box center [964, 450] width 118 height 14
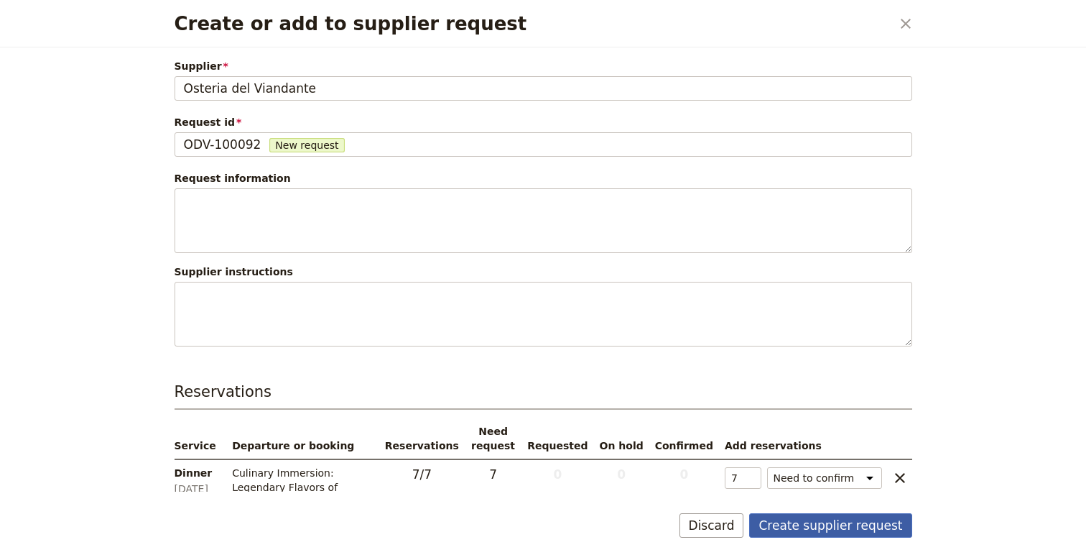
click at [833, 522] on button "Create supplier request" at bounding box center [830, 525] width 162 height 24
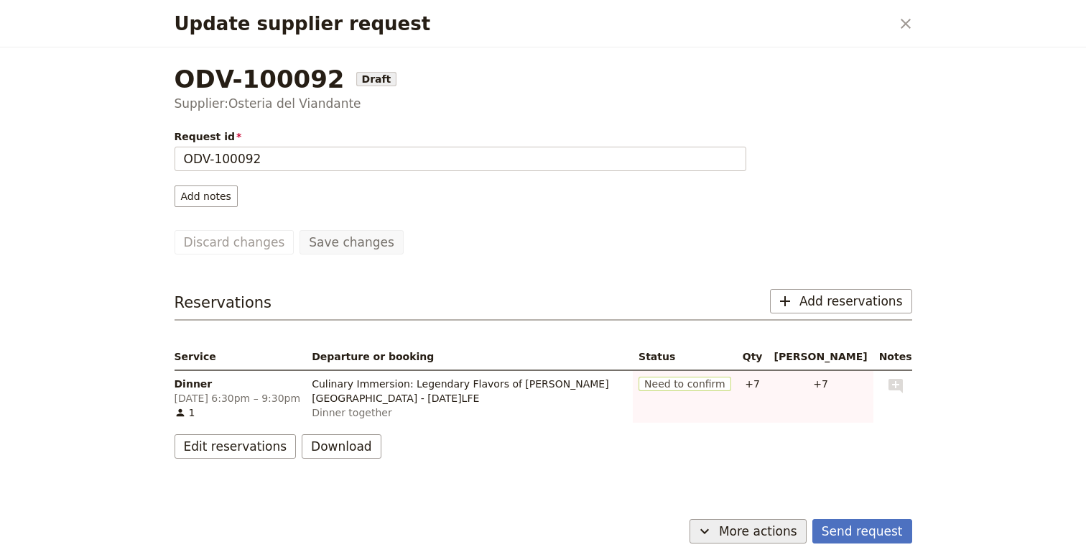
click at [769, 538] on span "More actions" at bounding box center [758, 530] width 78 height 17
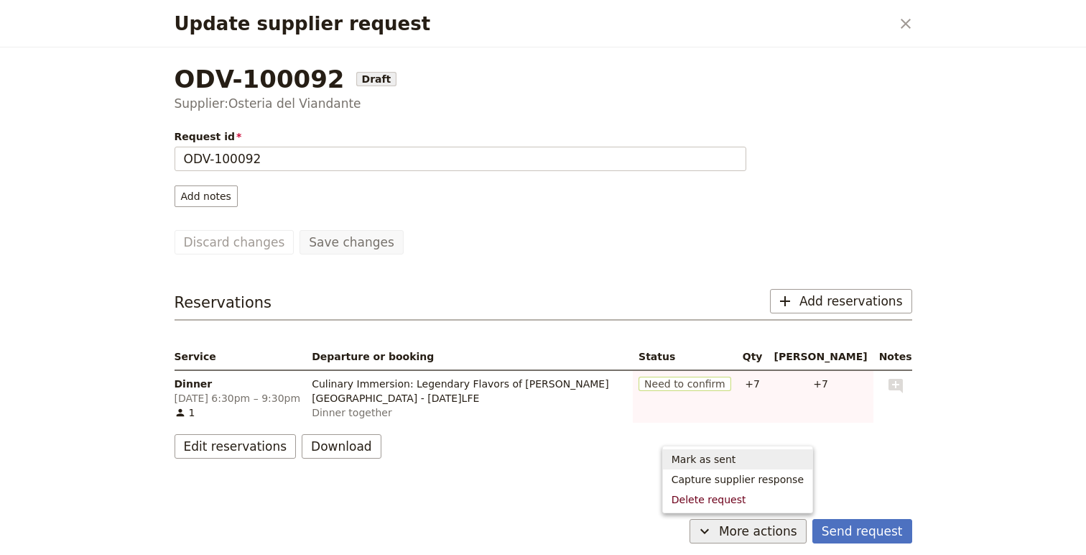
click at [767, 455] on span "Mark as sent" at bounding box center [738, 459] width 132 height 14
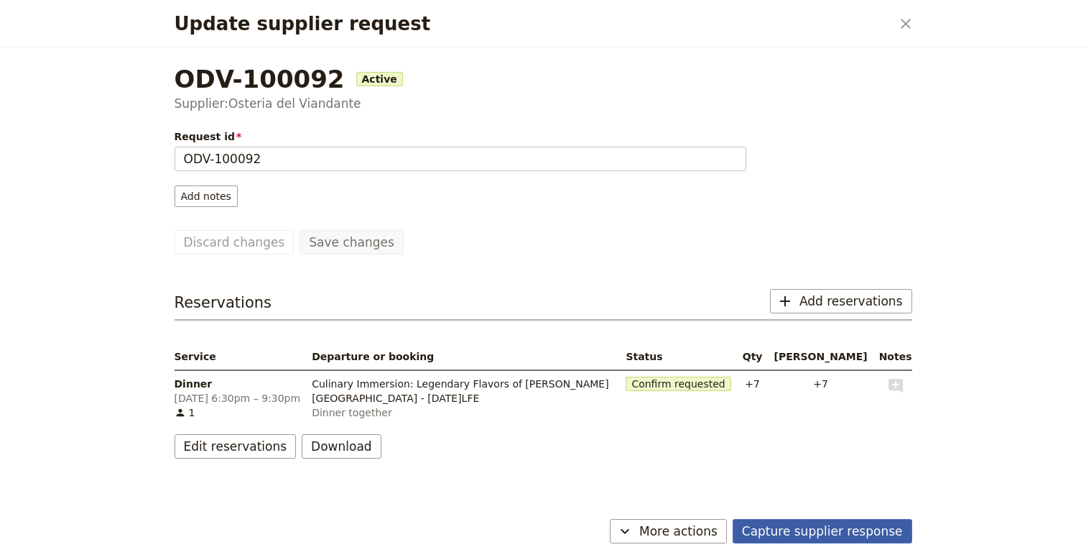
click at [864, 531] on button "Capture supplier response" at bounding box center [823, 531] width 180 height 24
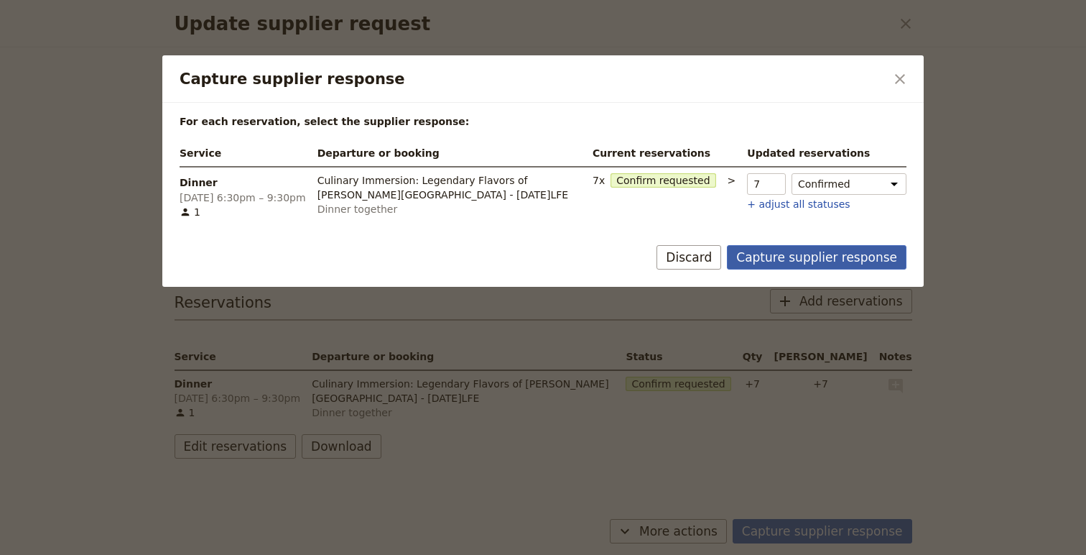
click at [809, 252] on button "Capture supplier response" at bounding box center [817, 257] width 180 height 24
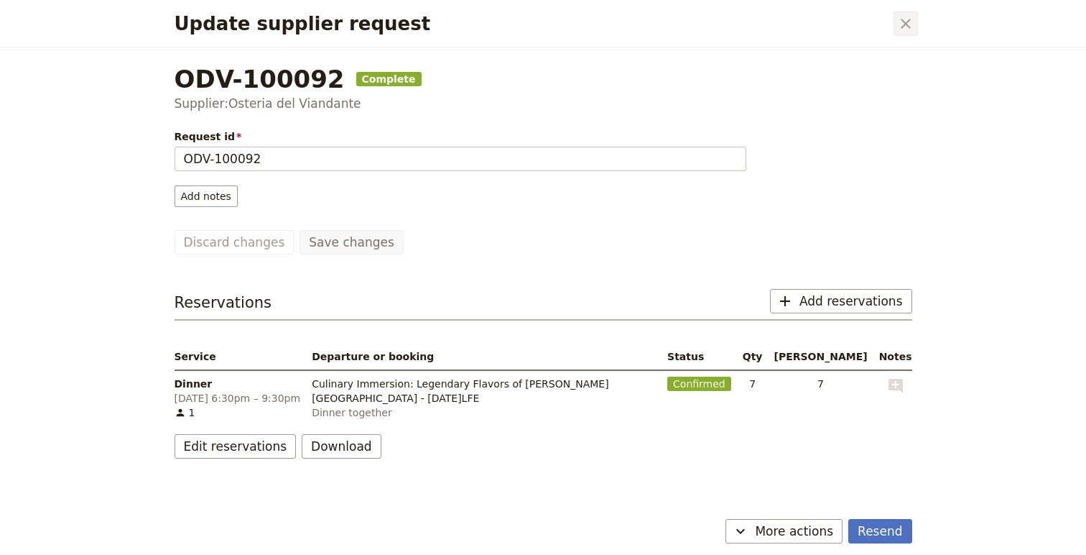
click at [904, 27] on icon "Close dialog" at bounding box center [905, 23] width 17 height 17
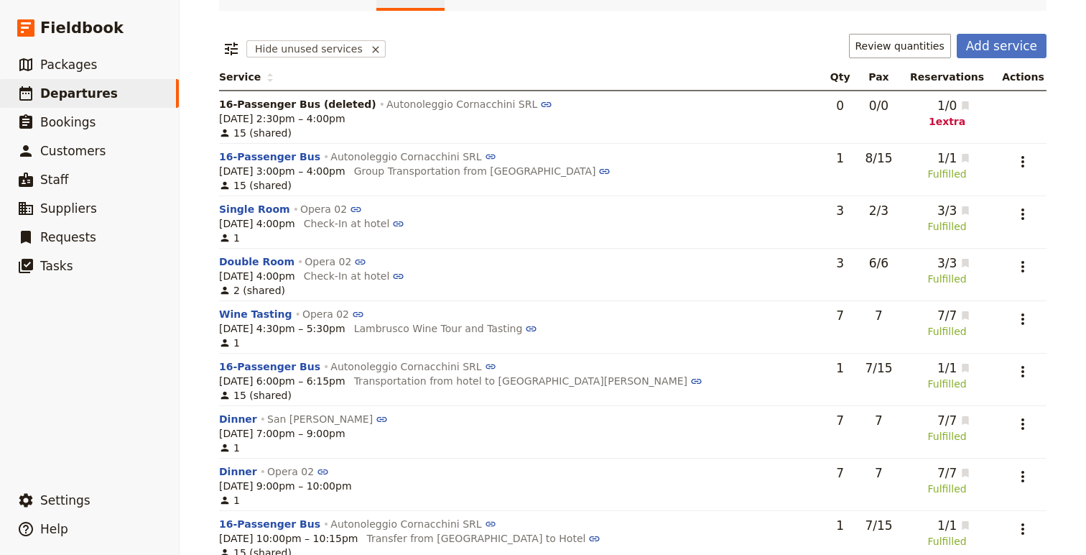
scroll to position [0, 0]
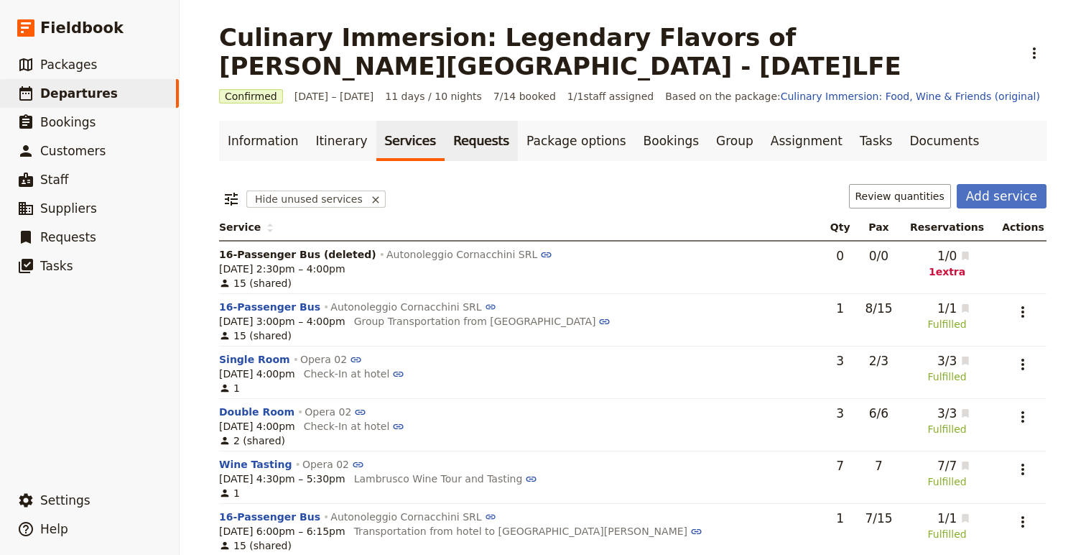
click at [468, 148] on link "Requests" at bounding box center [481, 141] width 73 height 40
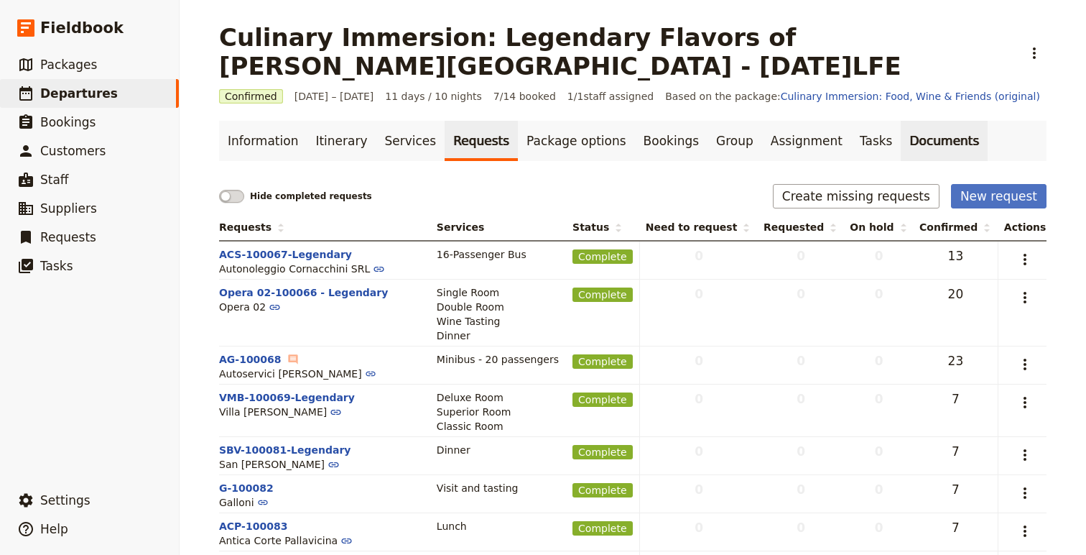
click at [901, 145] on link "Documents" at bounding box center [944, 141] width 87 height 40
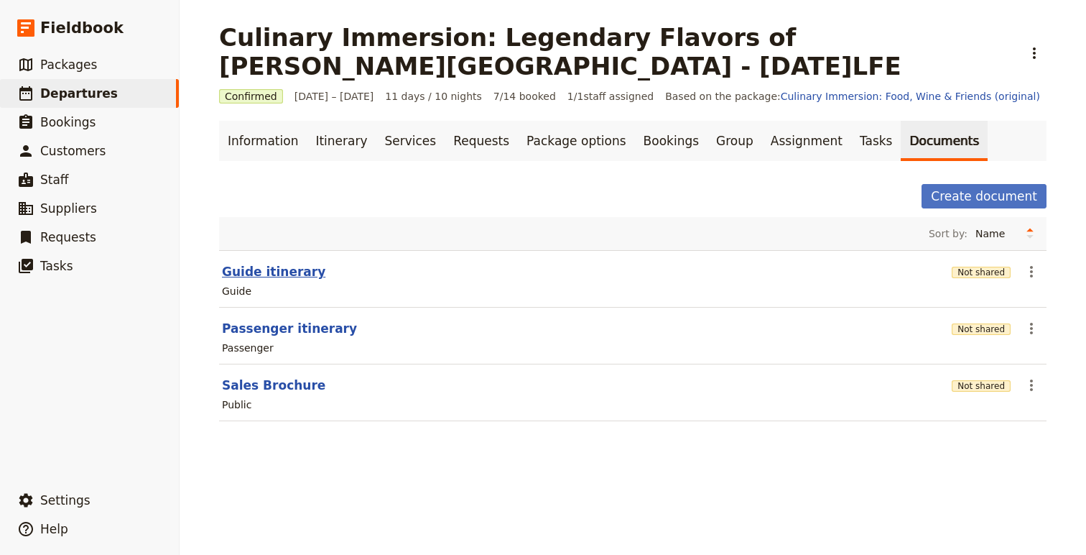
click at [243, 272] on button "Guide itinerary" at bounding box center [273, 271] width 103 height 17
select select "STAFF"
select select "RUN_SHEET"
select select "DEFAULT"
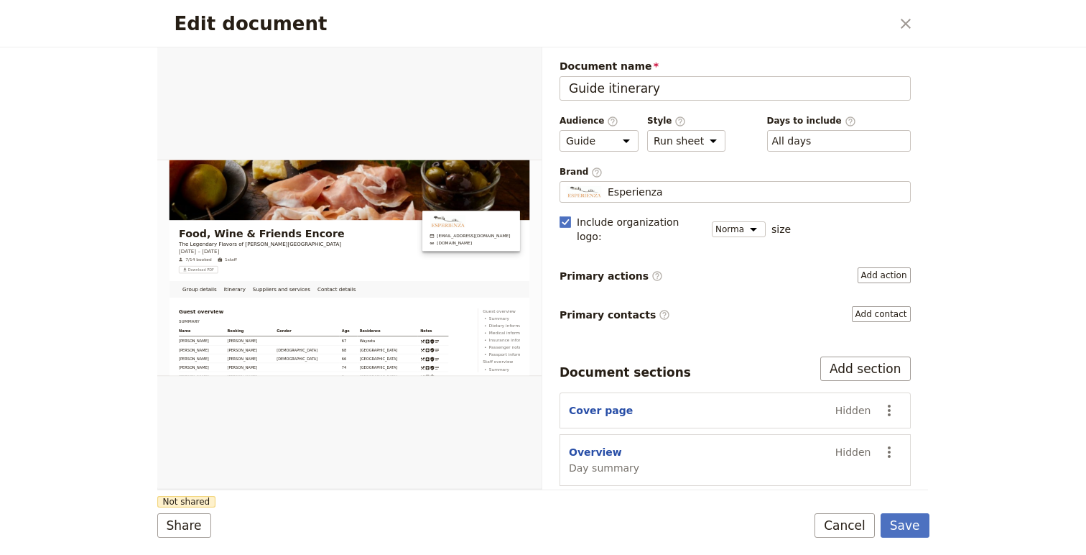
scroll to position [156, 0]
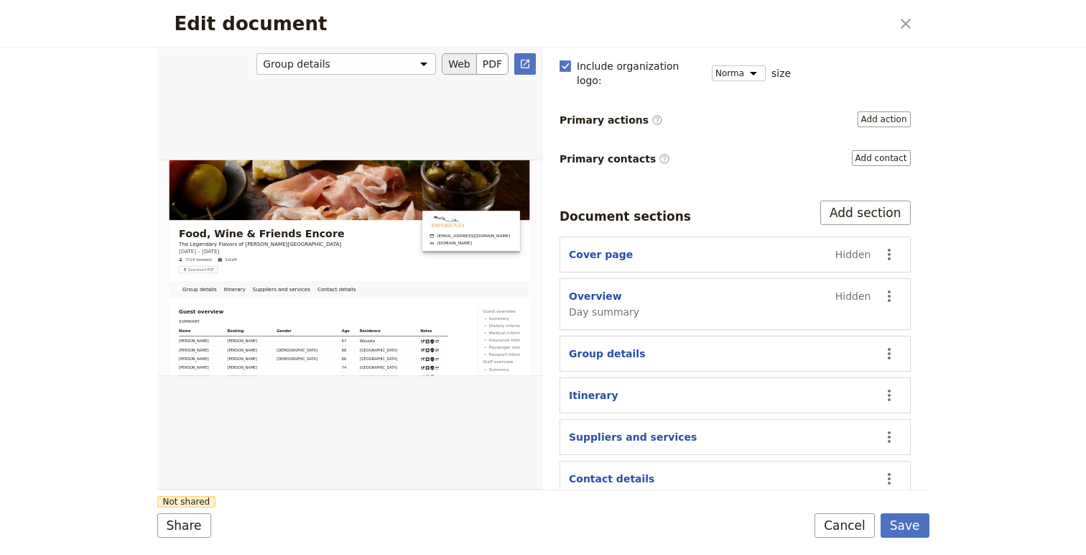
click at [465, 72] on button "Web" at bounding box center [459, 64] width 35 height 22
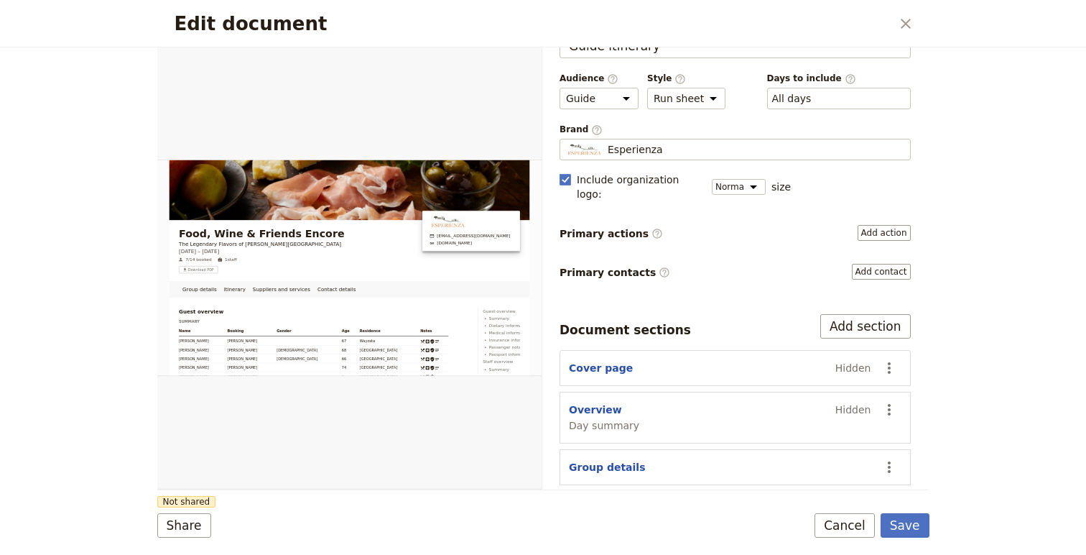
scroll to position [0, 0]
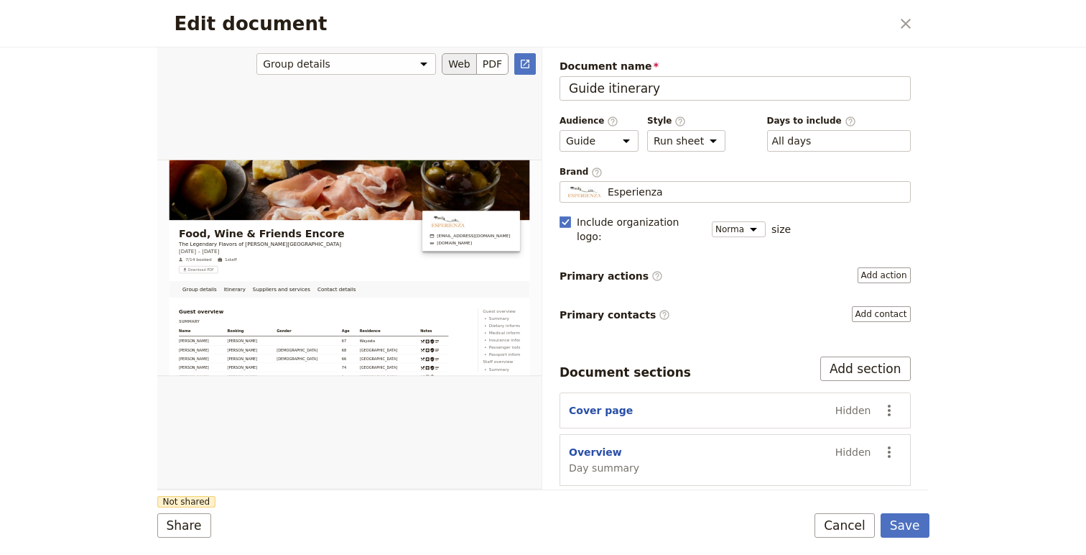
click at [465, 69] on button "Web" at bounding box center [459, 64] width 35 height 22
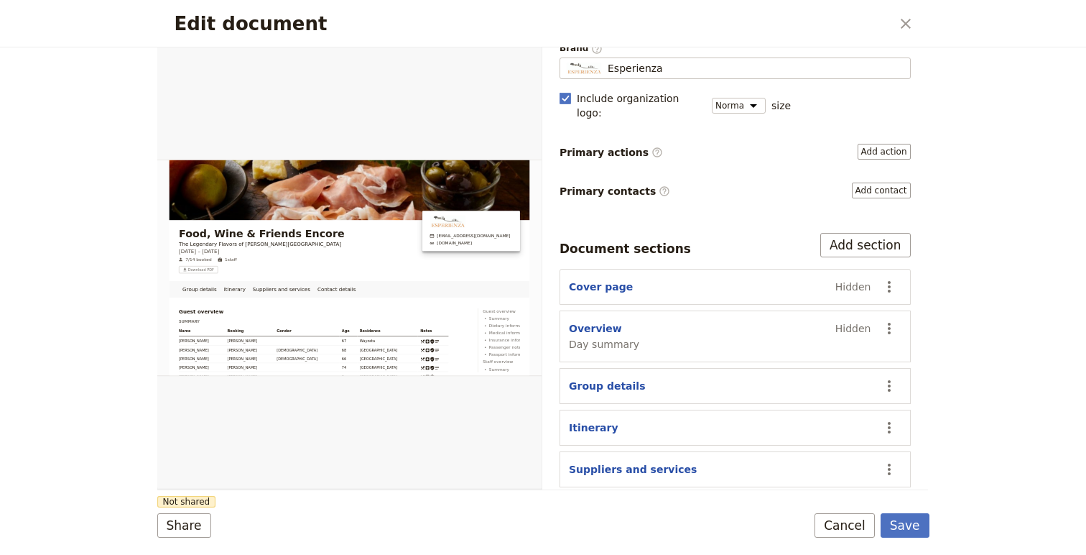
scroll to position [156, 0]
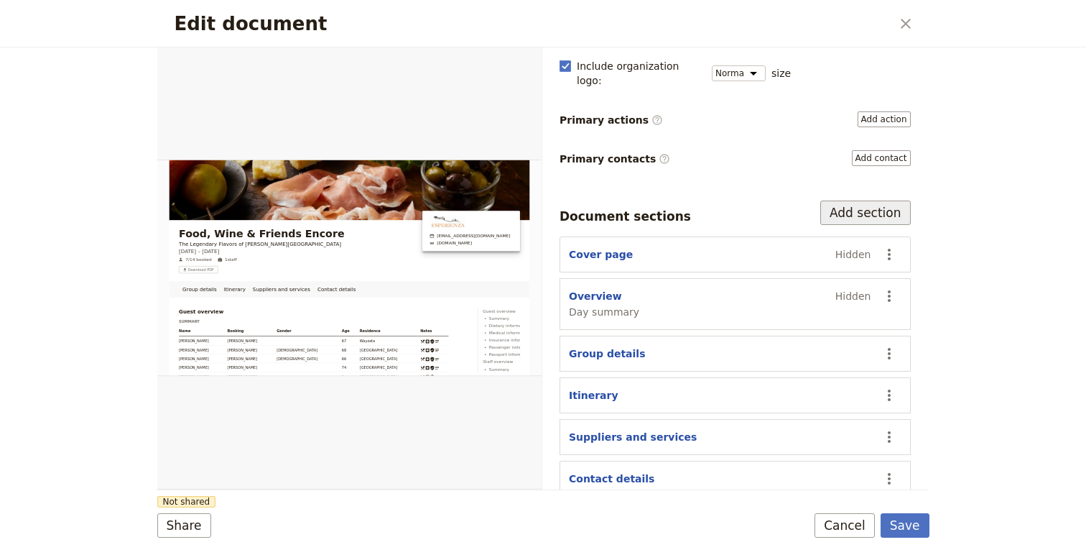
click at [875, 200] on button "Add section" at bounding box center [865, 212] width 91 height 24
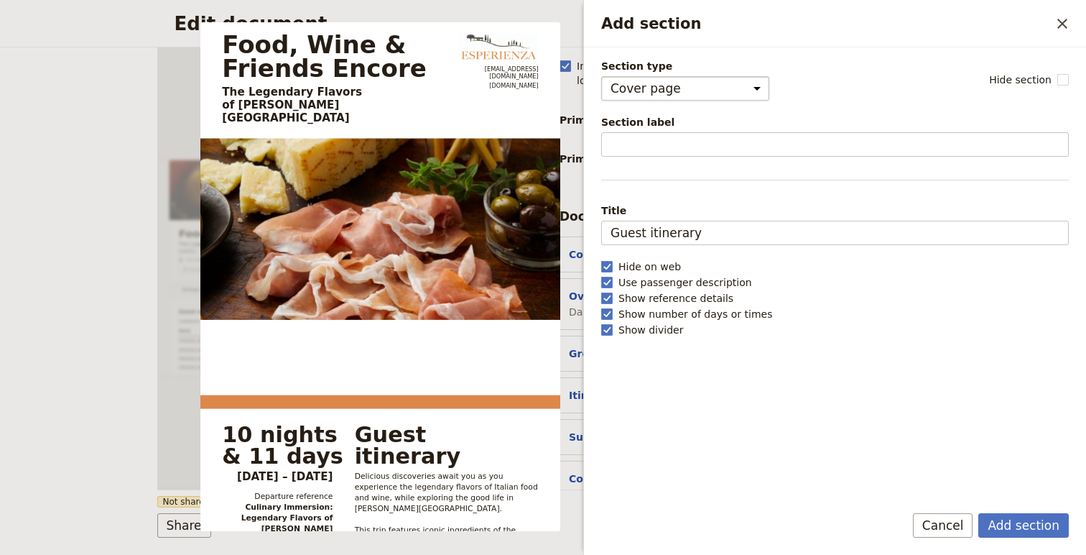
click at [654, 92] on select "Cover page Day summary Itinerary Group details Contact details Suppliers and se…" at bounding box center [685, 88] width 168 height 24
select select "GROUP_DETAILS"
click at [601, 76] on select "Cover page Day summary Itinerary Group details Contact details Suppliers and se…" at bounding box center [685, 88] width 168 height 24
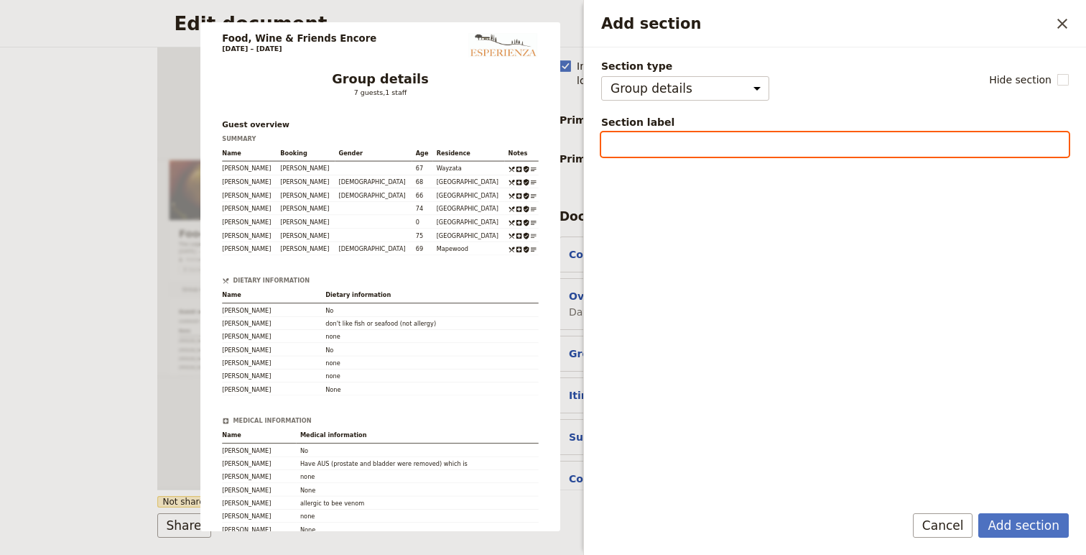
click at [670, 150] on input "Section label" at bounding box center [835, 144] width 468 height 24
type input "F"
type input "Arrival & Departure Details"
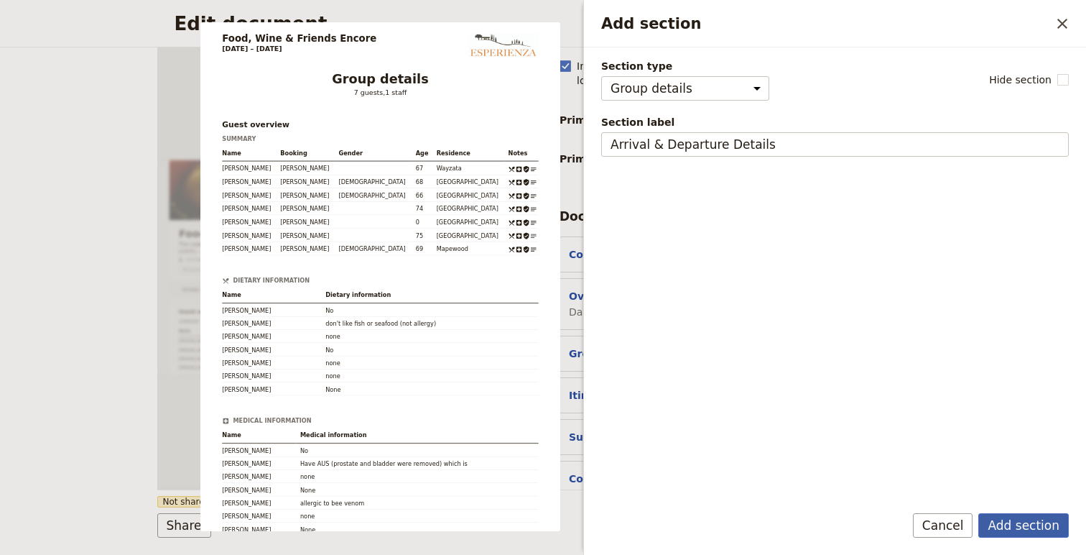
click at [1040, 528] on button "Add section" at bounding box center [1023, 525] width 91 height 24
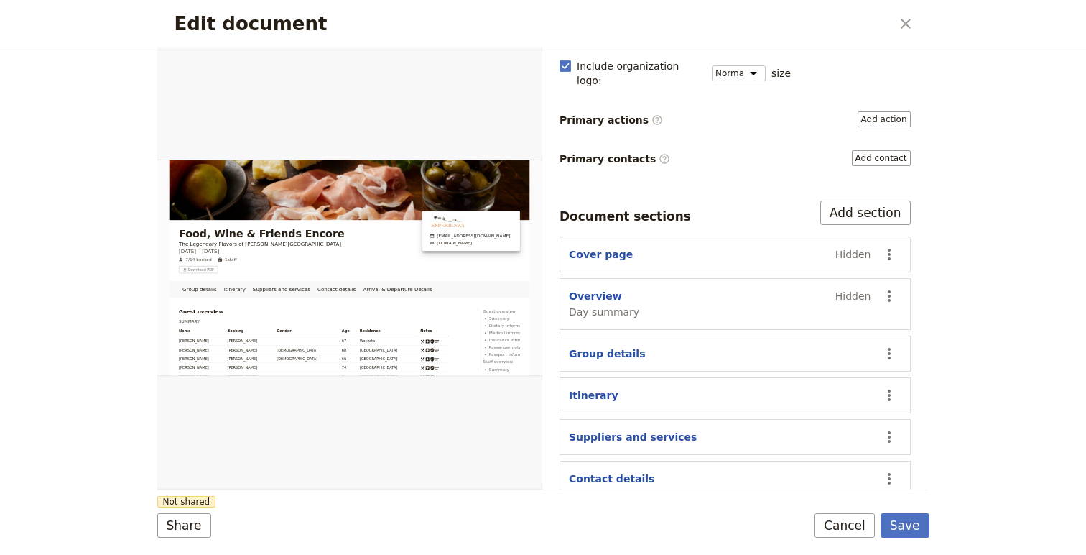
scroll to position [213, 0]
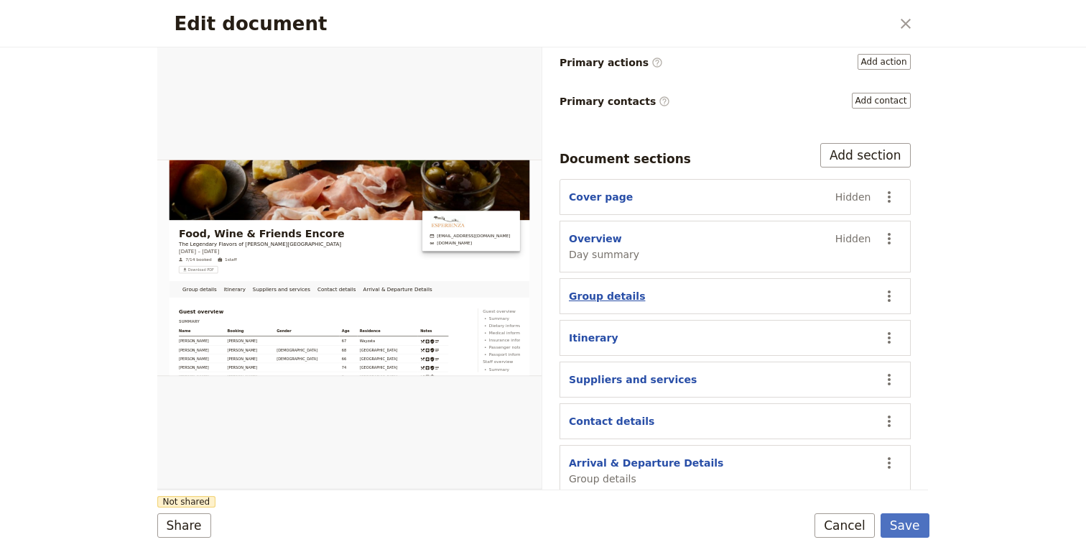
click at [604, 289] on button "Group details" at bounding box center [607, 296] width 76 height 14
select select "GROUP_DETAILS"
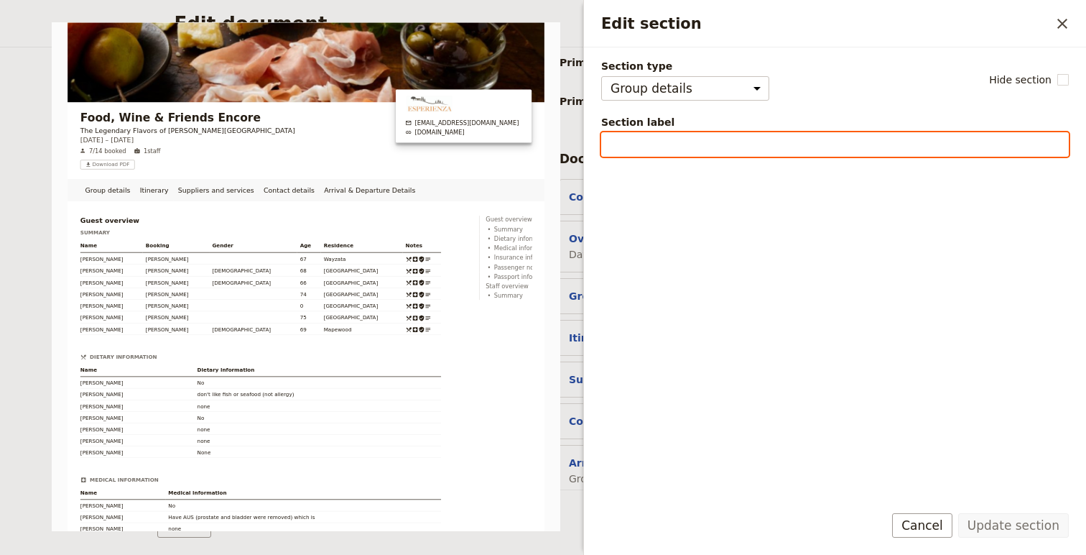
click at [638, 148] on input "Section label" at bounding box center [835, 144] width 468 height 24
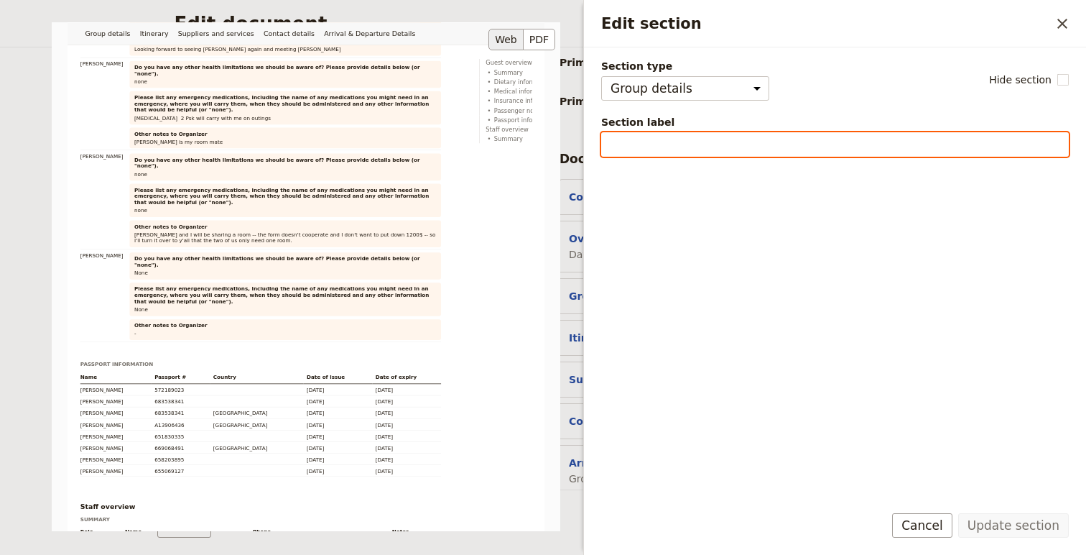
scroll to position [1924, 0]
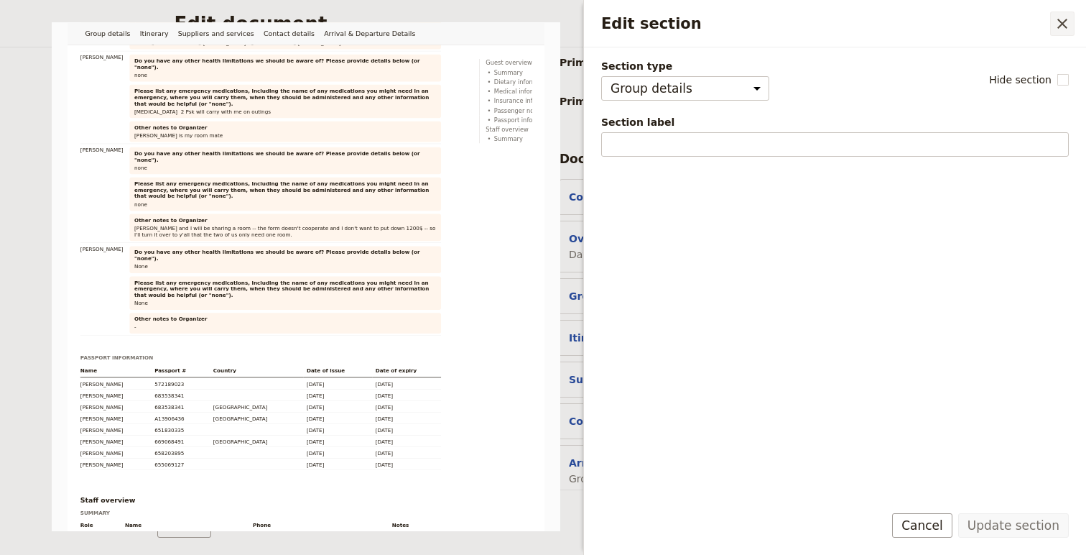
click at [1065, 22] on icon "Close drawer" at bounding box center [1062, 23] width 17 height 17
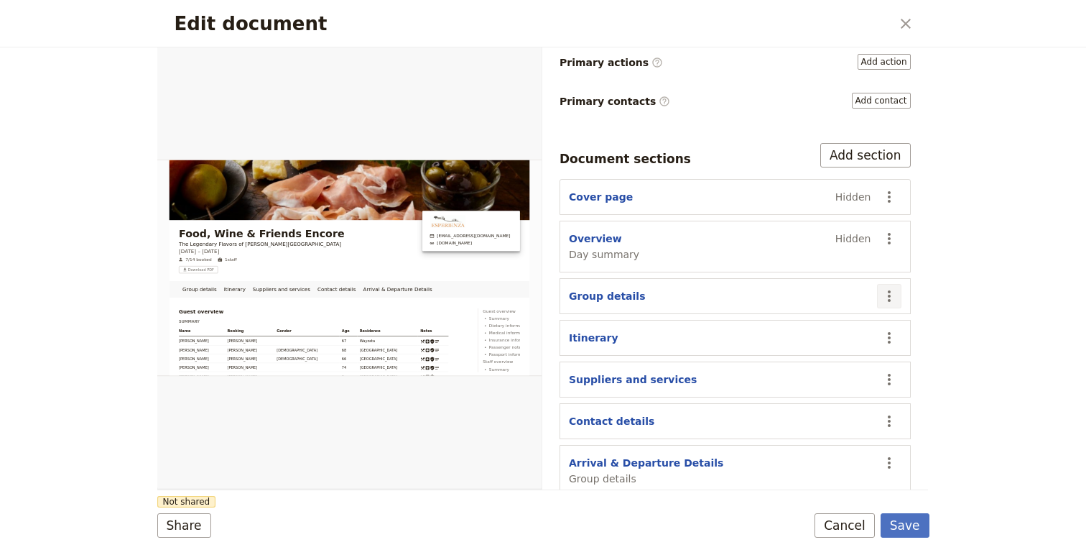
click at [888, 290] on icon "Actions" at bounding box center [889, 295] width 3 height 11
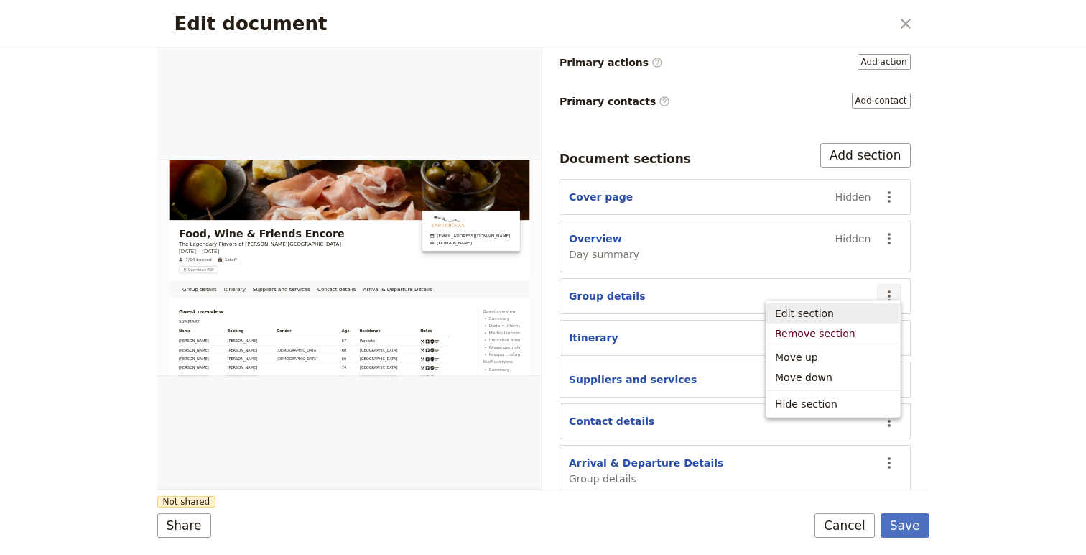
click at [872, 317] on span "Edit section" at bounding box center [833, 313] width 116 height 14
select select "GROUP_DETAILS"
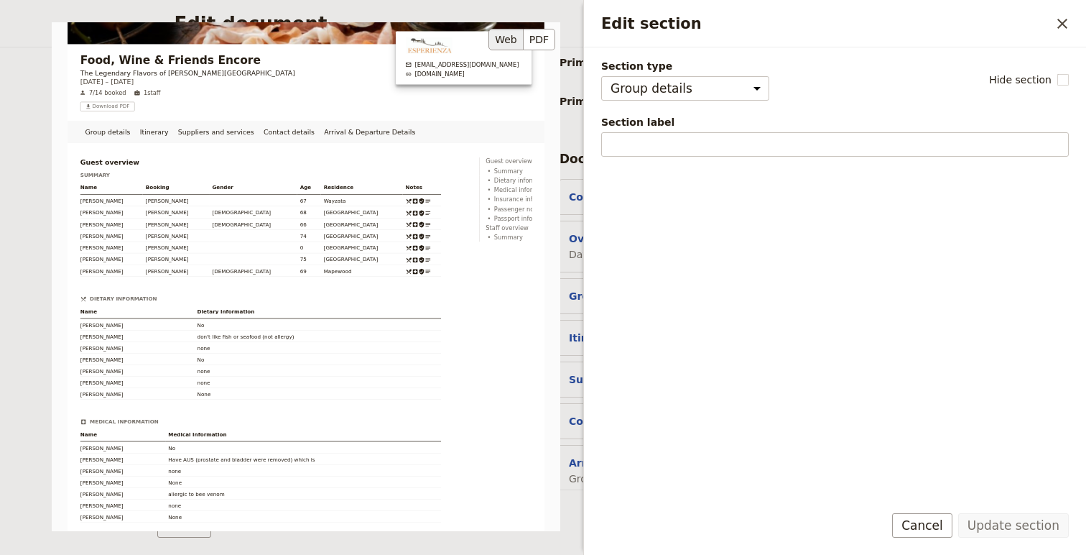
scroll to position [111, 0]
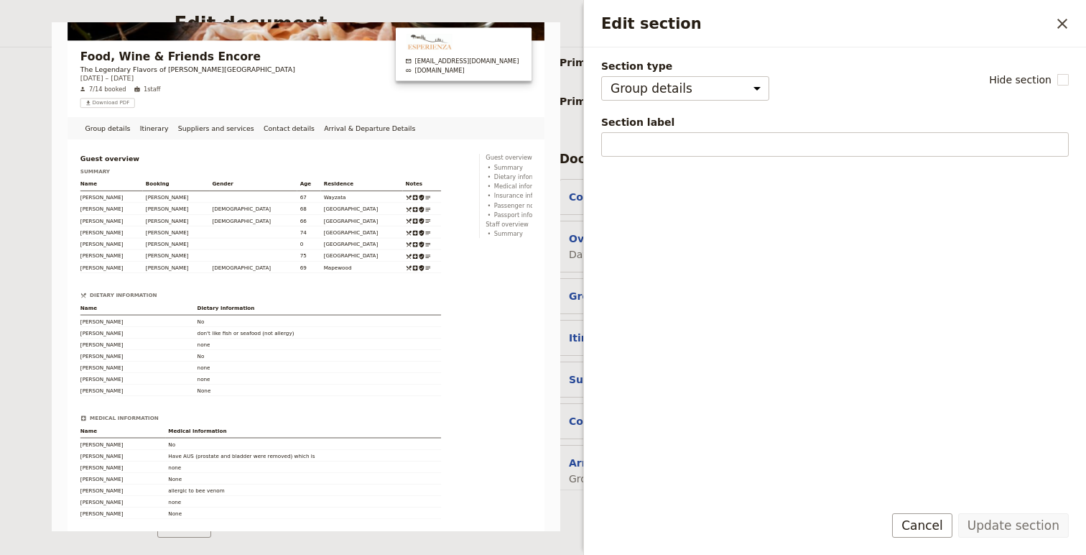
click at [658, 127] on span "Section label" at bounding box center [835, 122] width 468 height 14
click at [658, 132] on input "Section label" at bounding box center [835, 144] width 468 height 24
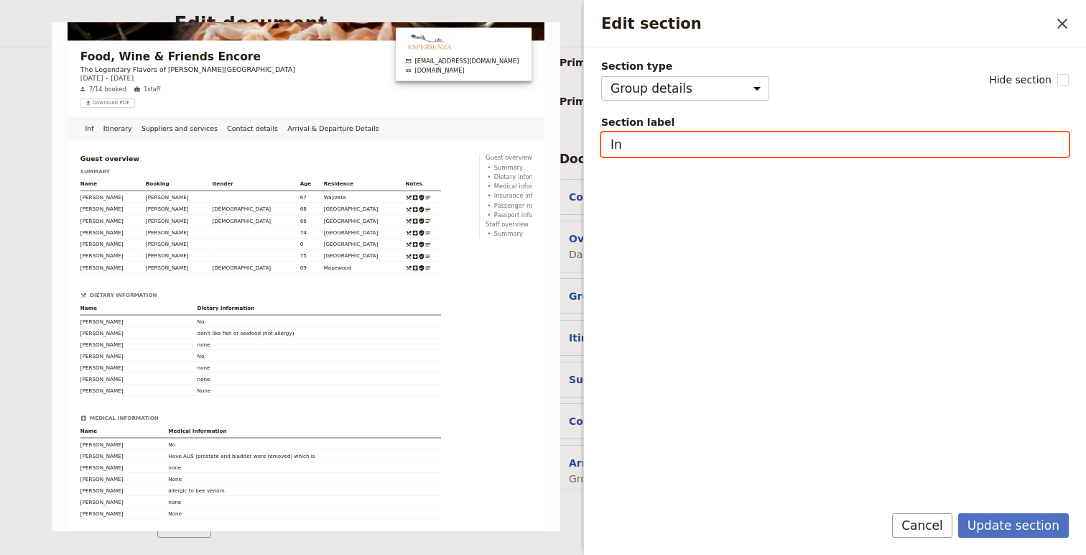
type input "I"
paste input "https://drive.google.com/file/d/1cdoELjo31QyfSo1eo"
type input "https://drive.google.com/file/d/1cdoELjo31QyfSo1eo"
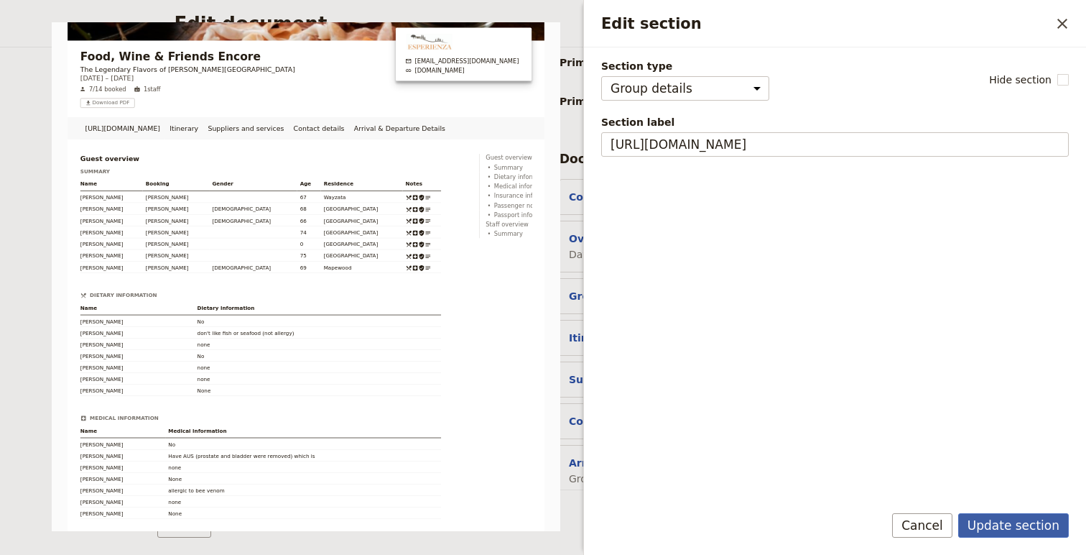
click at [1012, 521] on button "Update section" at bounding box center [1013, 525] width 111 height 24
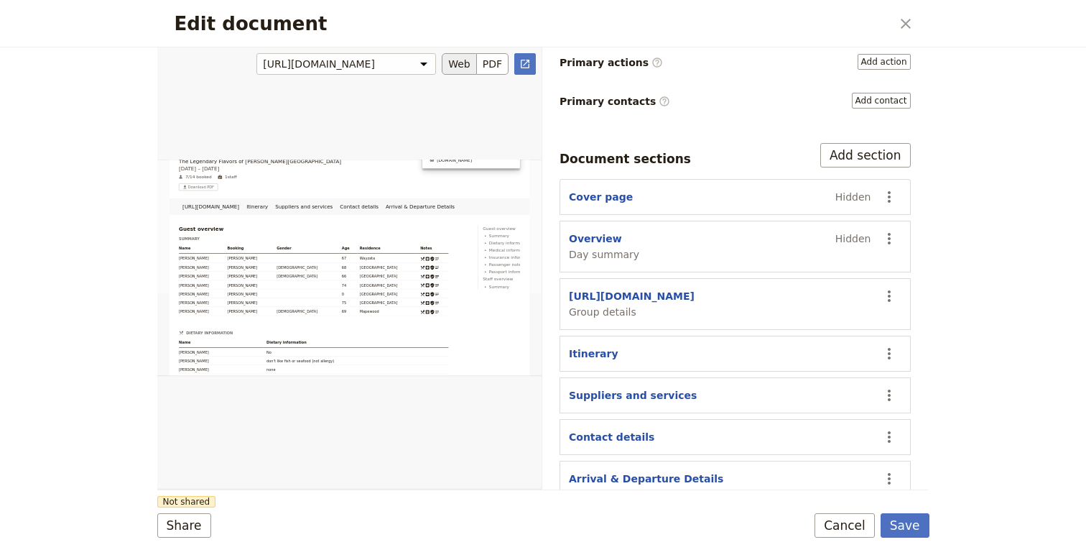
scroll to position [199, 0]
click at [896, 287] on icon "Actions" at bounding box center [889, 295] width 17 height 17
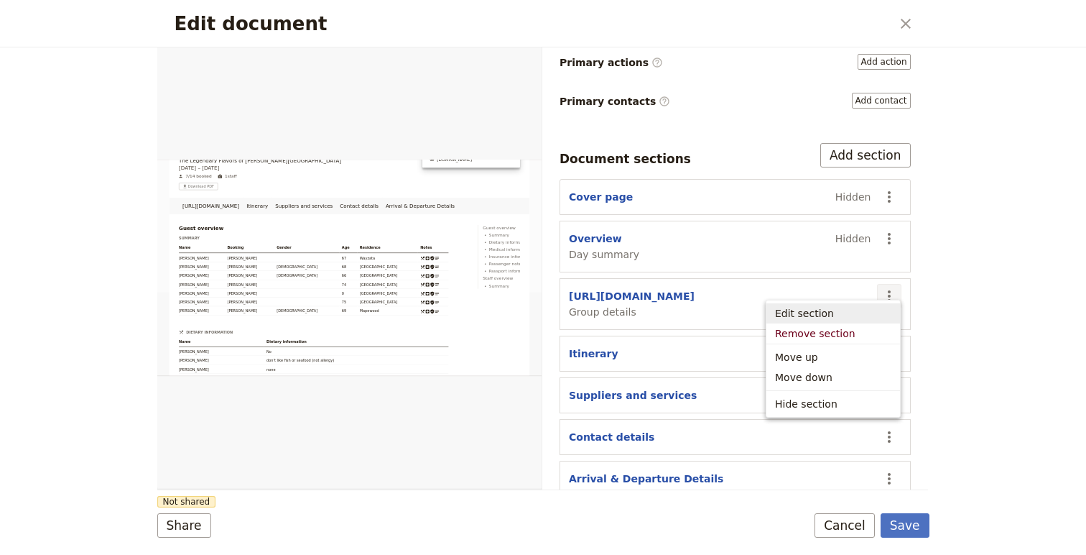
click at [798, 302] on ul "Edit section Remove section Move up Move down Hide section" at bounding box center [833, 359] width 135 height 118
click at [800, 311] on span "Edit section" at bounding box center [804, 313] width 59 height 14
select select "GROUP_DETAILS"
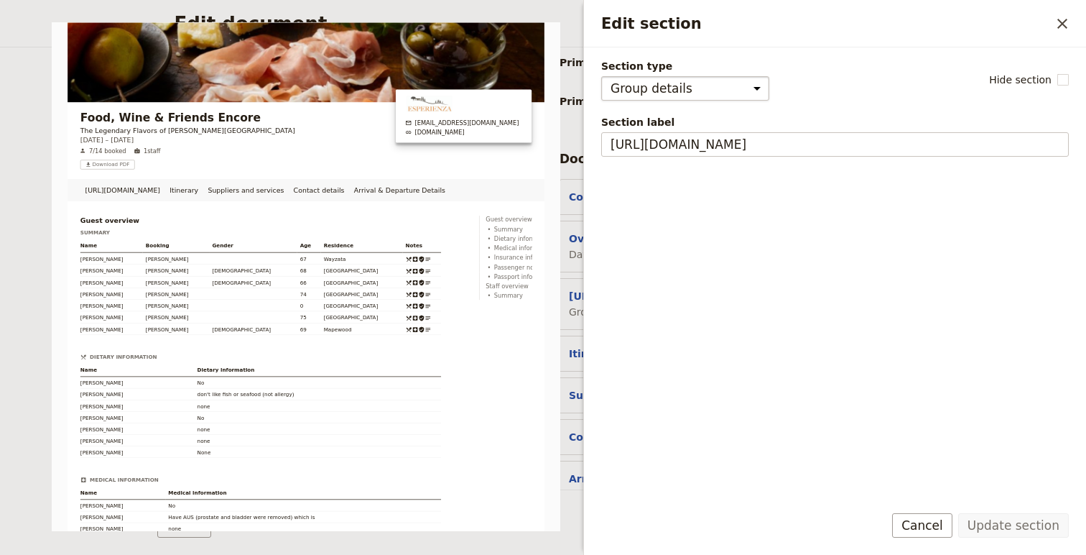
click at [746, 82] on select "Cover page Day summary Itinerary Group details Contact details Suppliers and se…" at bounding box center [685, 88] width 168 height 24
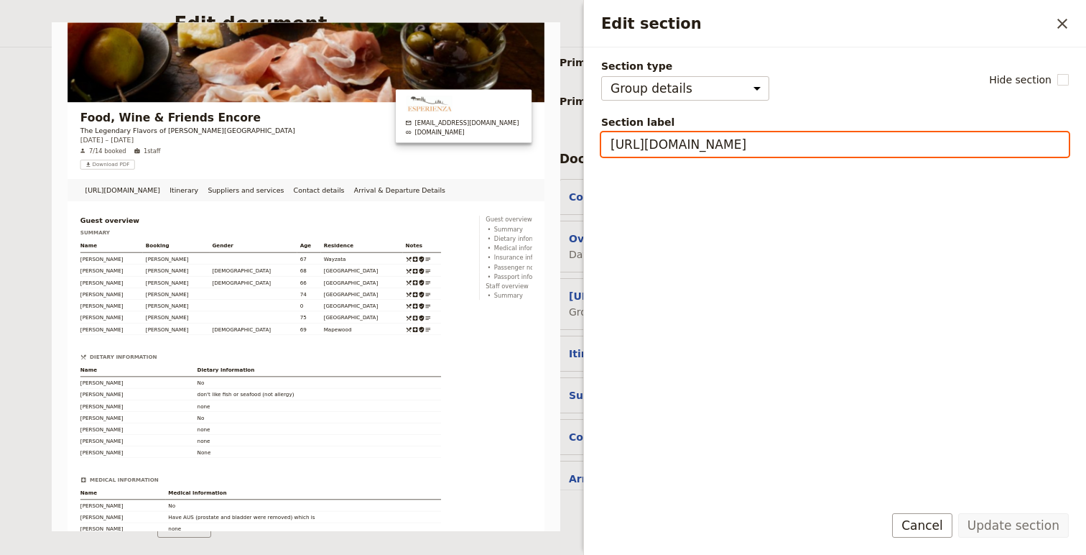
drag, startPoint x: 914, startPoint y: 145, endPoint x: 598, endPoint y: 141, distance: 315.4
click at [598, 141] on div "Section type Cover page Day summary Itinerary Group details Contact details Sup…" at bounding box center [835, 269] width 502 height 444
type input "A"
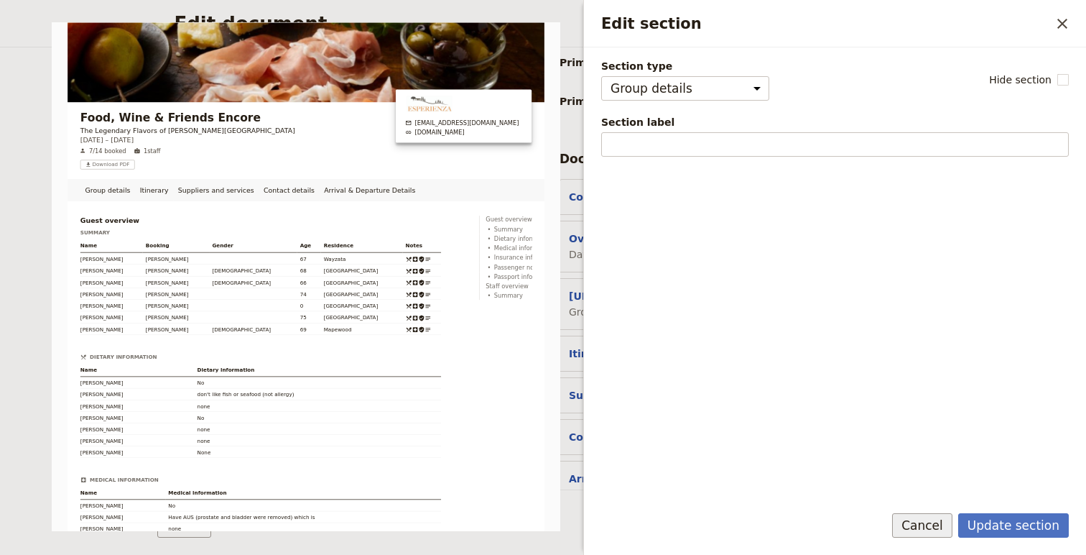
click at [929, 531] on button "Cancel" at bounding box center [922, 525] width 60 height 24
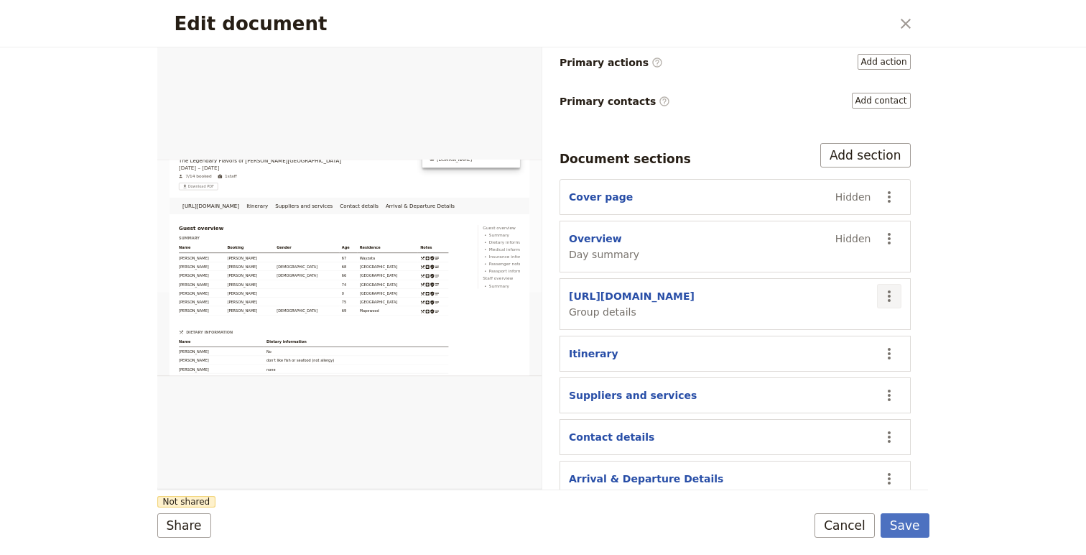
click at [892, 287] on icon "Actions" at bounding box center [889, 295] width 17 height 17
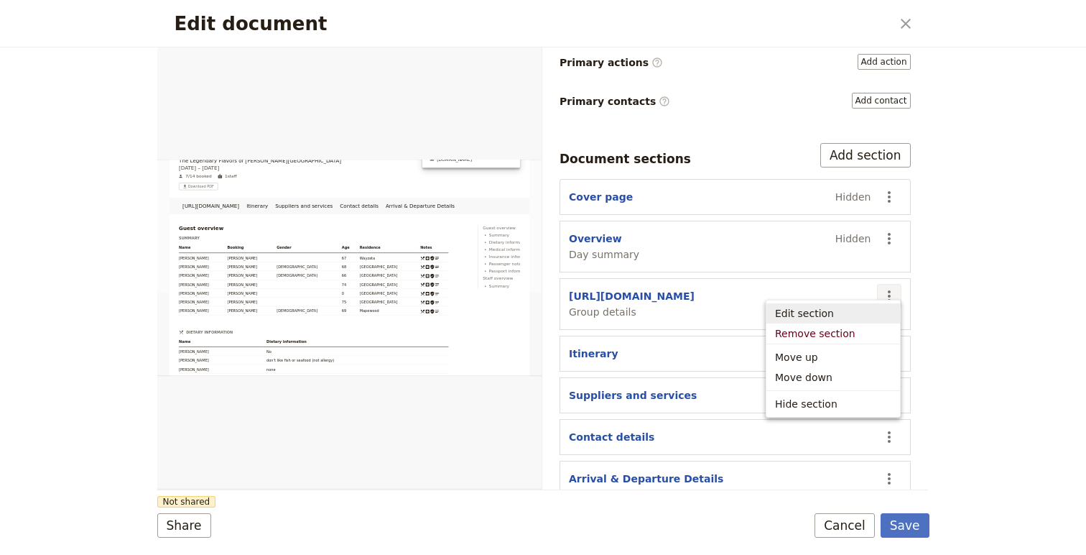
click at [808, 318] on span "Edit section" at bounding box center [804, 313] width 59 height 14
select select "GROUP_DETAILS"
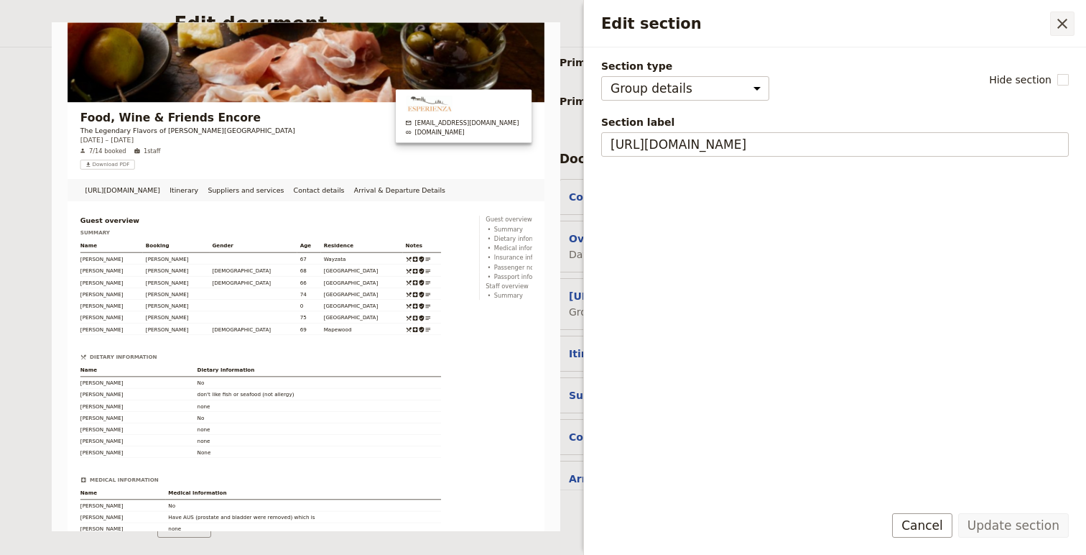
click at [1062, 26] on icon "Close drawer" at bounding box center [1062, 23] width 17 height 17
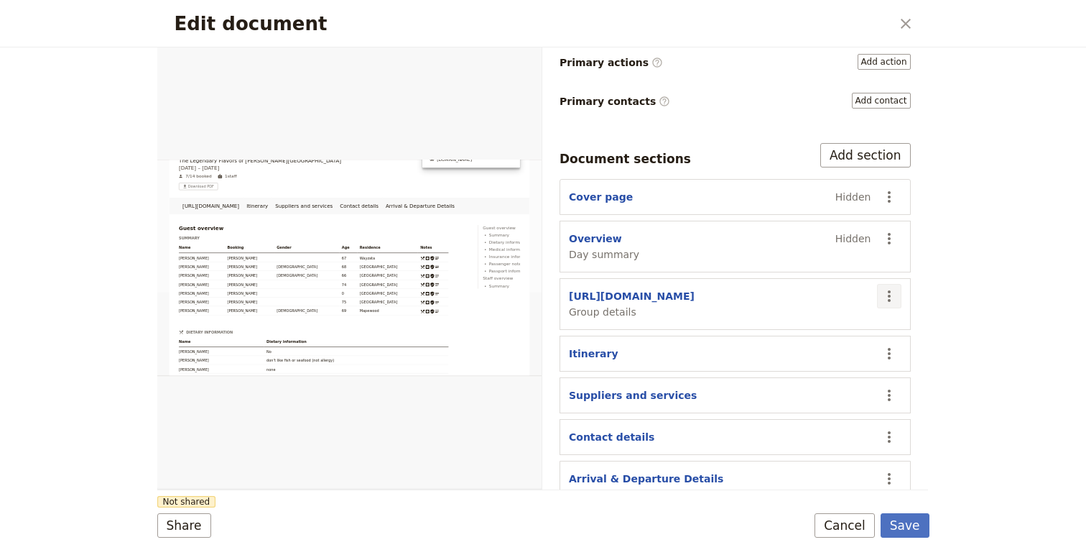
click at [884, 287] on icon "Actions" at bounding box center [889, 295] width 17 height 17
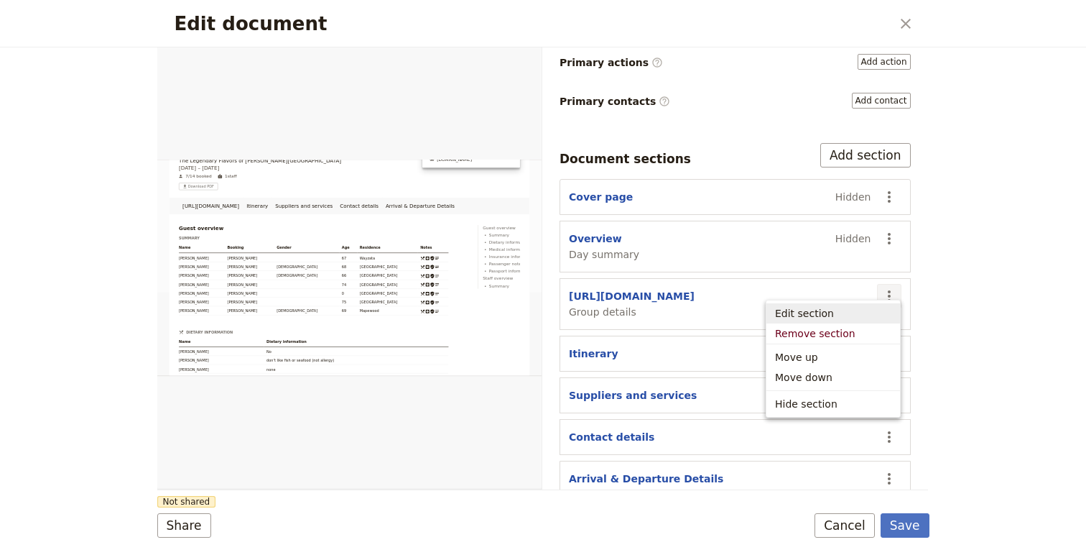
scroll to position [229, 0]
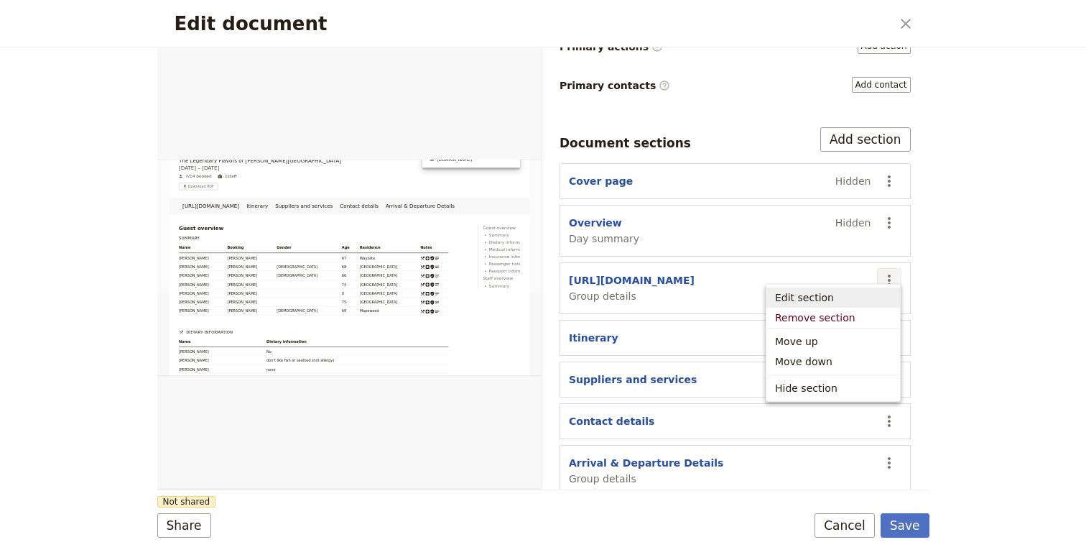
click at [829, 296] on span "Edit section" at bounding box center [804, 297] width 59 height 14
select select "GROUP_DETAILS"
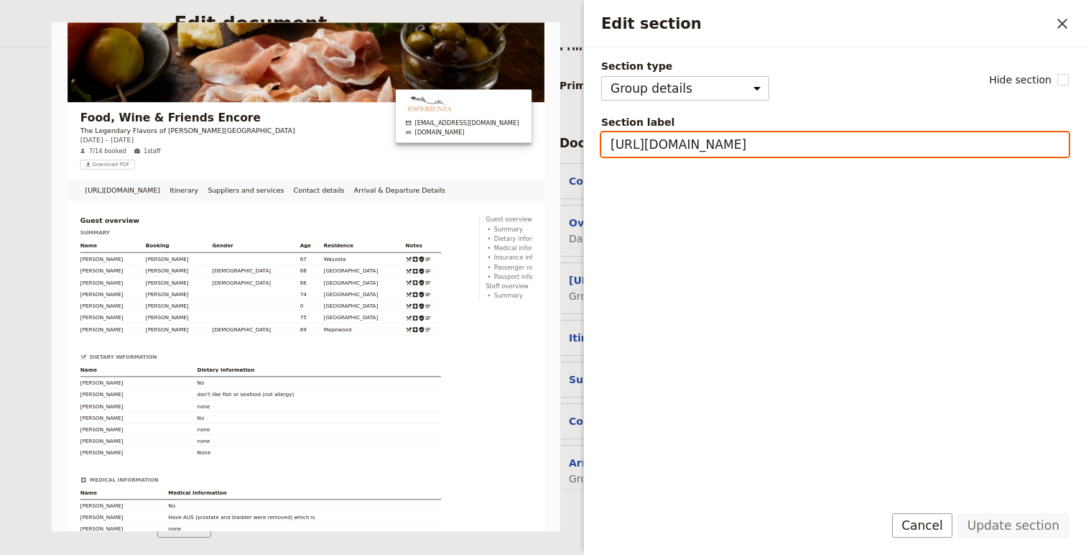
drag, startPoint x: 921, startPoint y: 149, endPoint x: 568, endPoint y: 137, distance: 353.7
click at [568, 139] on body "Fieldbook ​ ​ Fieldbook ​ ​ Packages ​ Departures ​ Bookings ​ Customers ​ Staf…" at bounding box center [543, 277] width 1086 height 555
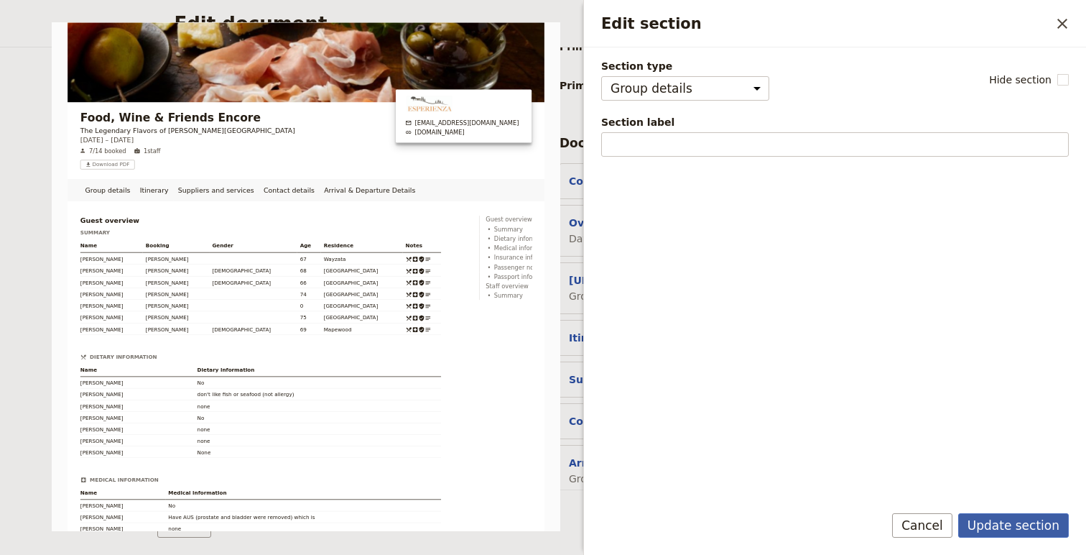
click at [1009, 526] on button "Update section" at bounding box center [1013, 525] width 111 height 24
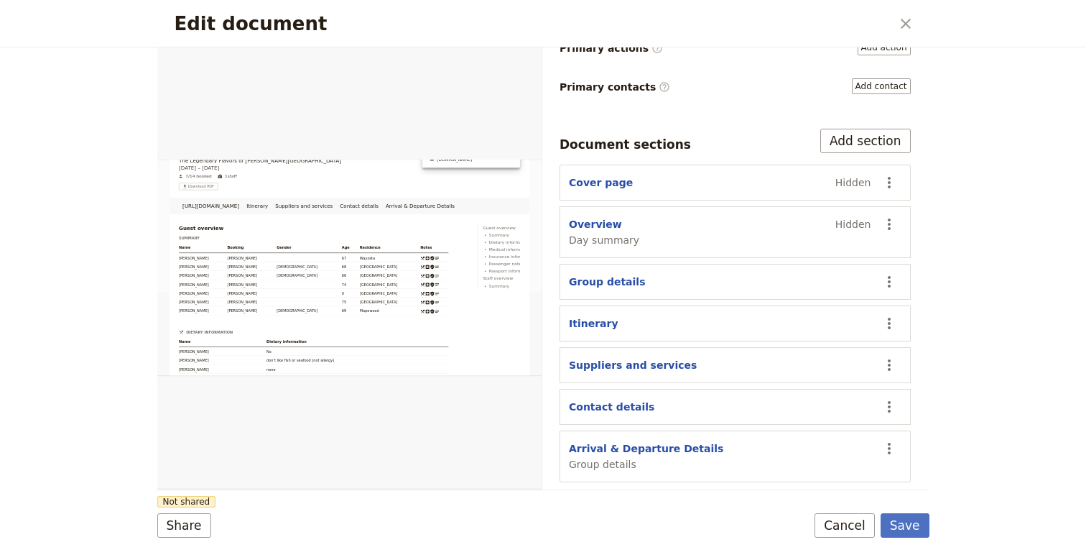
scroll to position [213, 0]
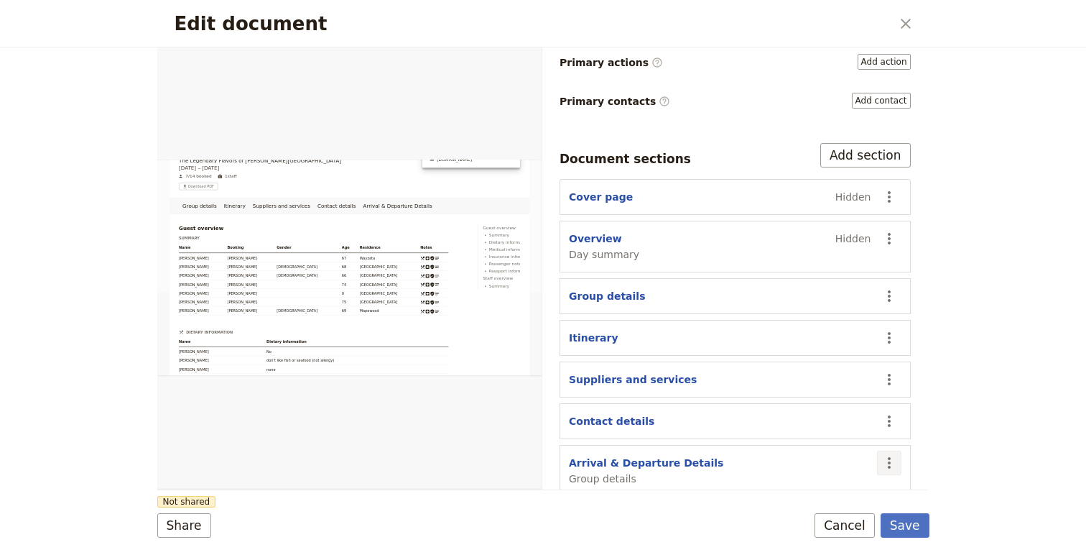
click at [889, 455] on icon "Actions" at bounding box center [889, 462] width 17 height 17
click at [834, 350] on span "Edit section" at bounding box center [833, 346] width 116 height 14
select select "GROUP_DETAILS"
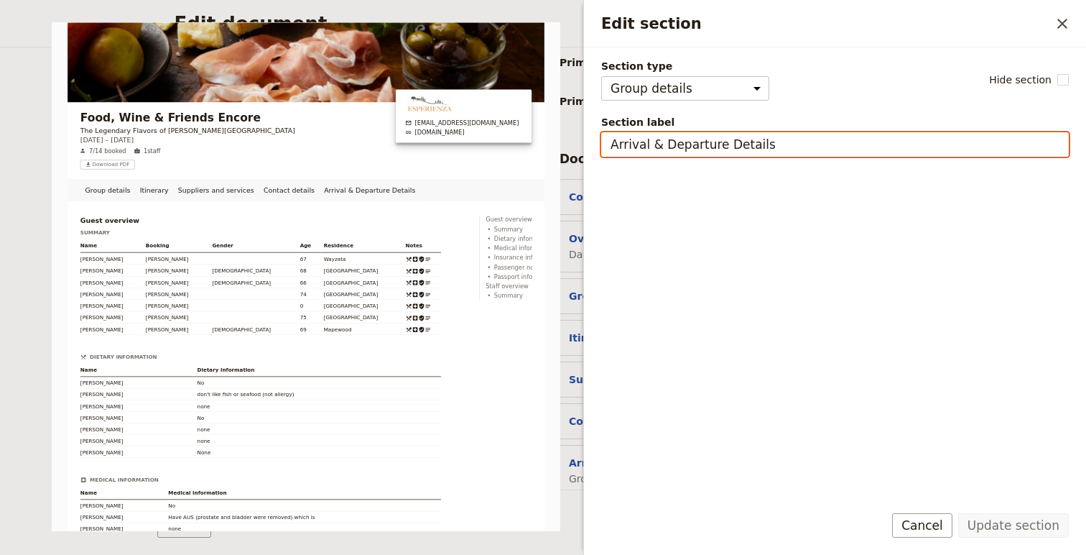
click at [768, 144] on input "Arrival & Departure Details" at bounding box center [835, 144] width 468 height 24
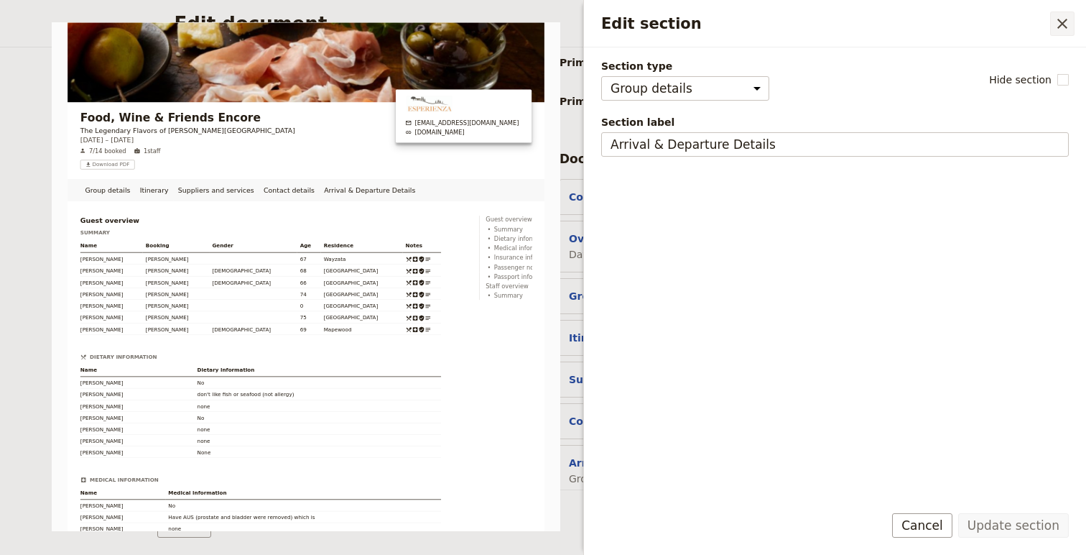
click at [1058, 27] on icon "Close drawer" at bounding box center [1063, 24] width 10 height 10
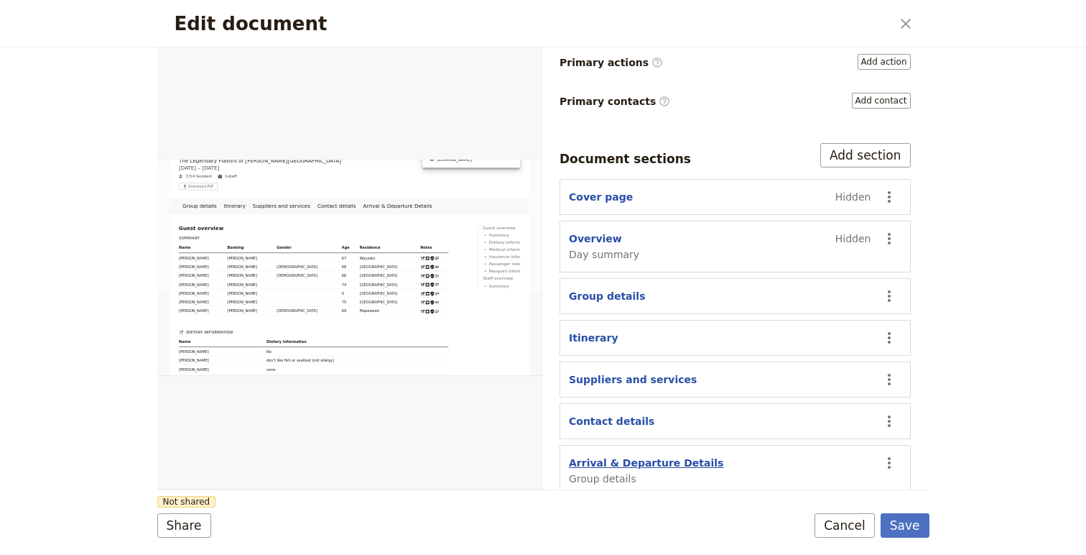
click at [647, 455] on button "Arrival & Departure Details" at bounding box center [646, 462] width 154 height 14
select select "GROUP_DETAILS"
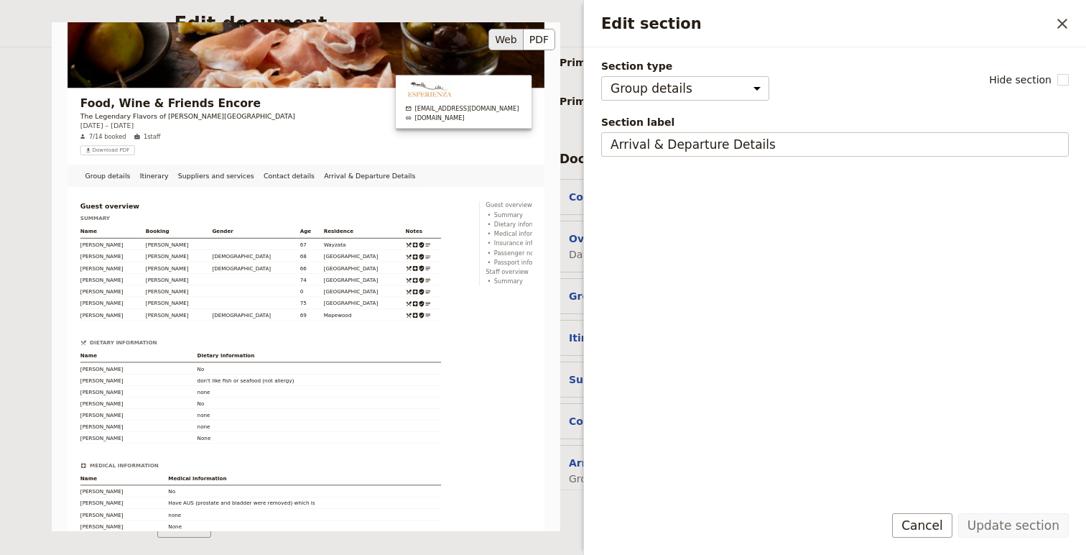
scroll to position [0, 0]
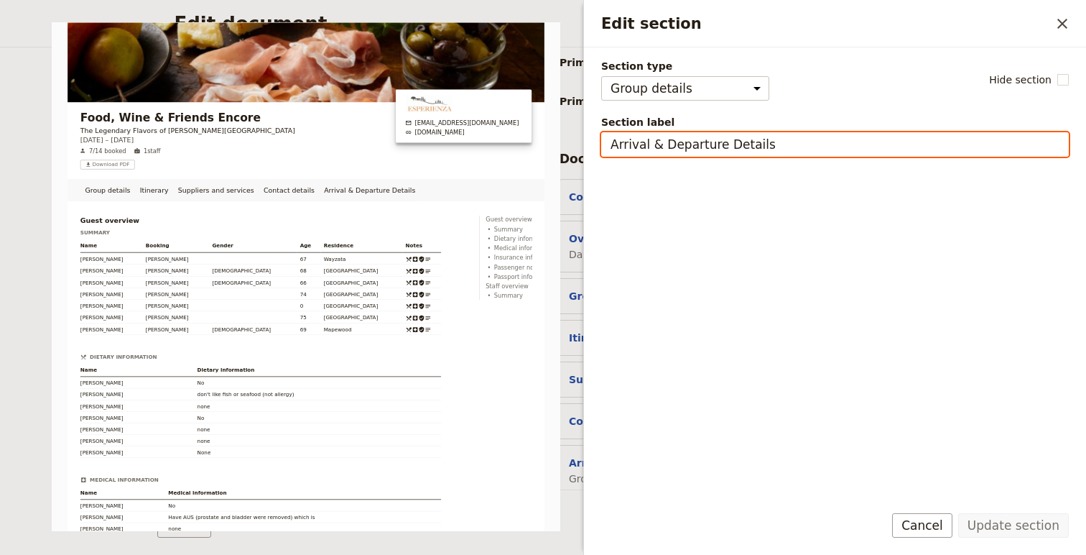
click at [808, 149] on input "Arrival & Departure Details" at bounding box center [835, 144] width 468 height 24
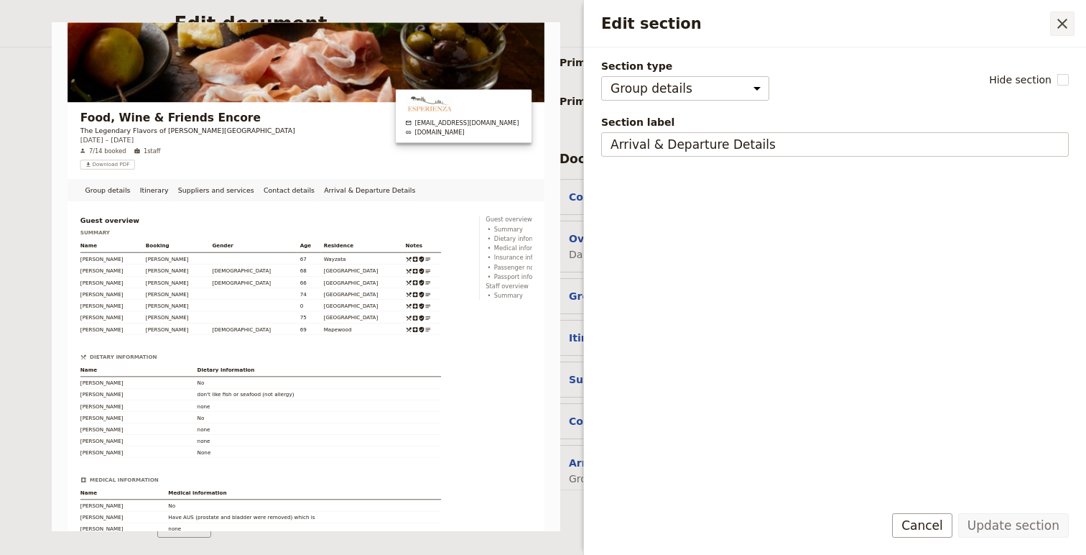
click at [1057, 23] on icon "Close drawer" at bounding box center [1062, 23] width 17 height 17
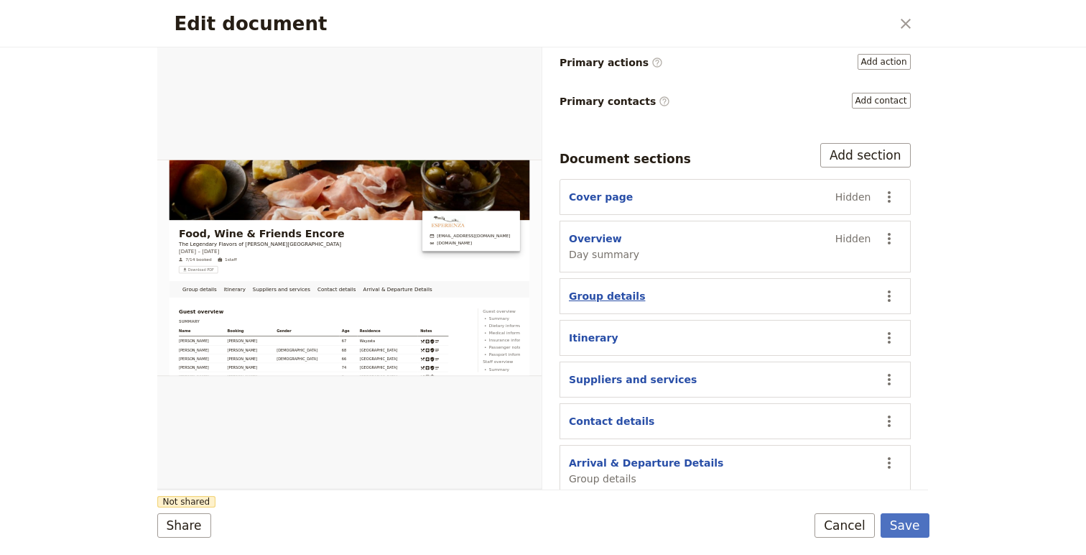
click at [601, 289] on button "Group details" at bounding box center [607, 296] width 76 height 14
select select "GROUP_DETAILS"
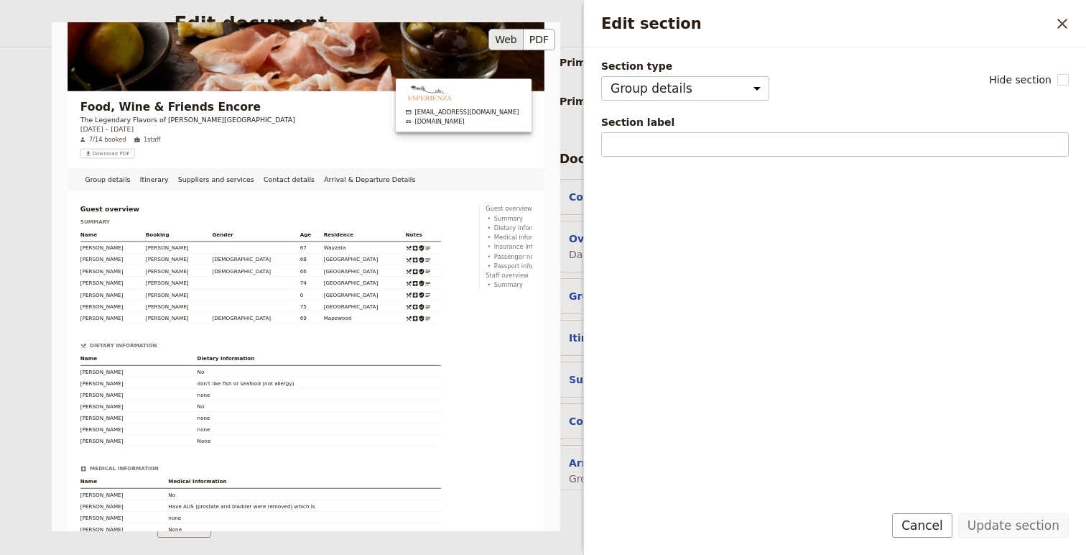
scroll to position [27, 0]
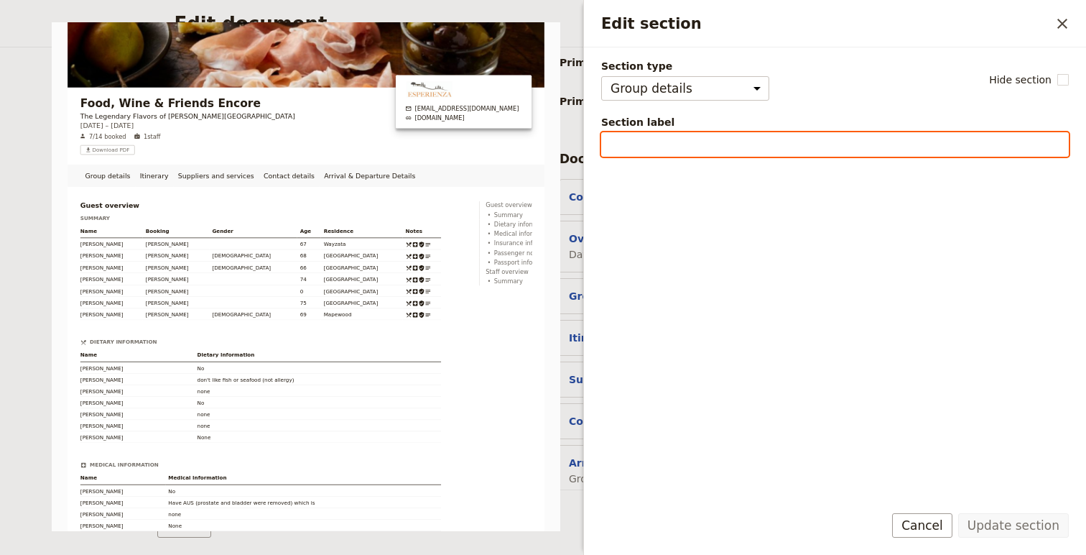
click at [638, 149] on input "Section label" at bounding box center [835, 144] width 468 height 24
type input "A"
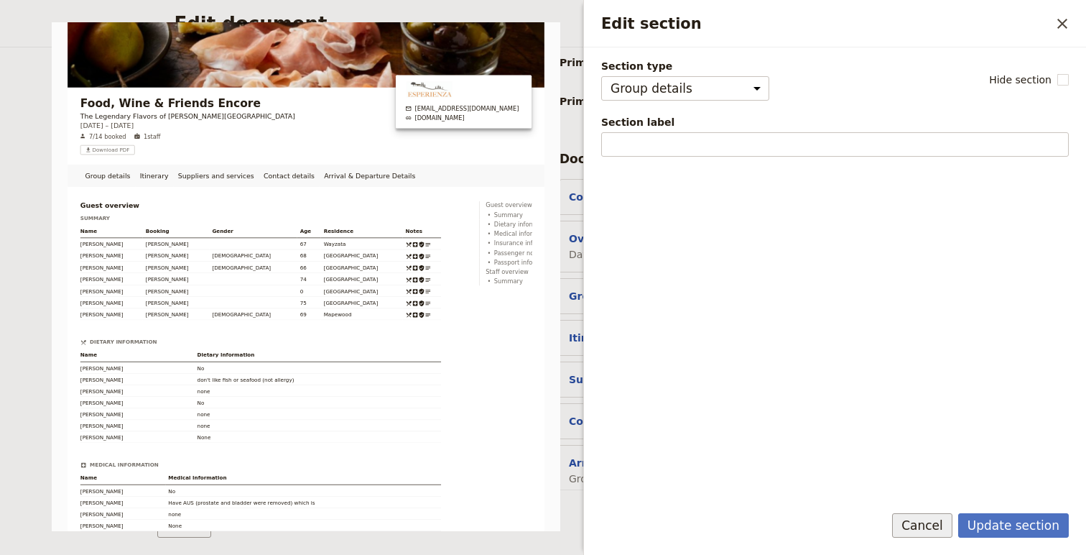
click at [919, 528] on button "Cancel" at bounding box center [922, 525] width 60 height 24
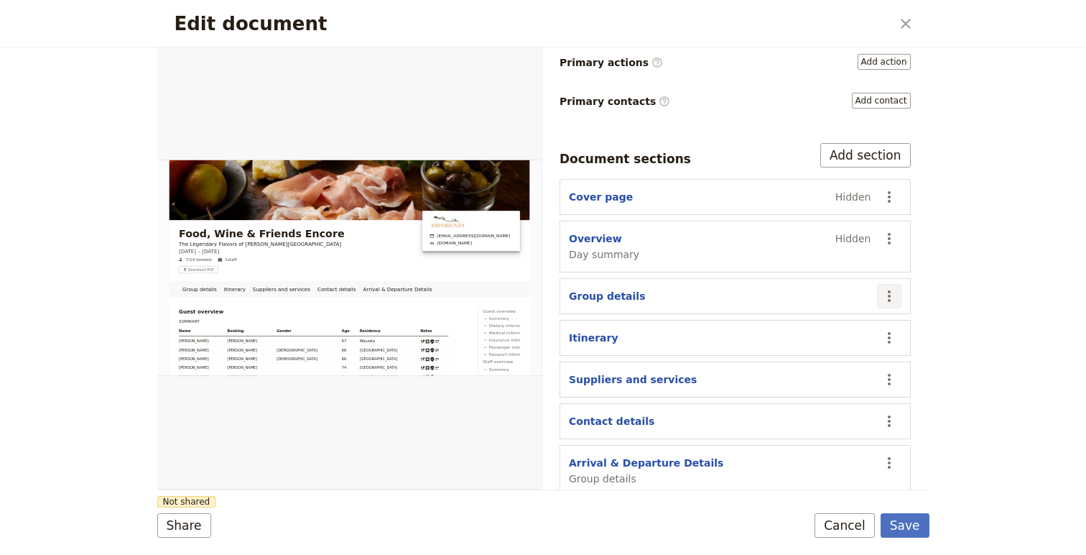
click at [886, 287] on icon "Actions" at bounding box center [889, 295] width 17 height 17
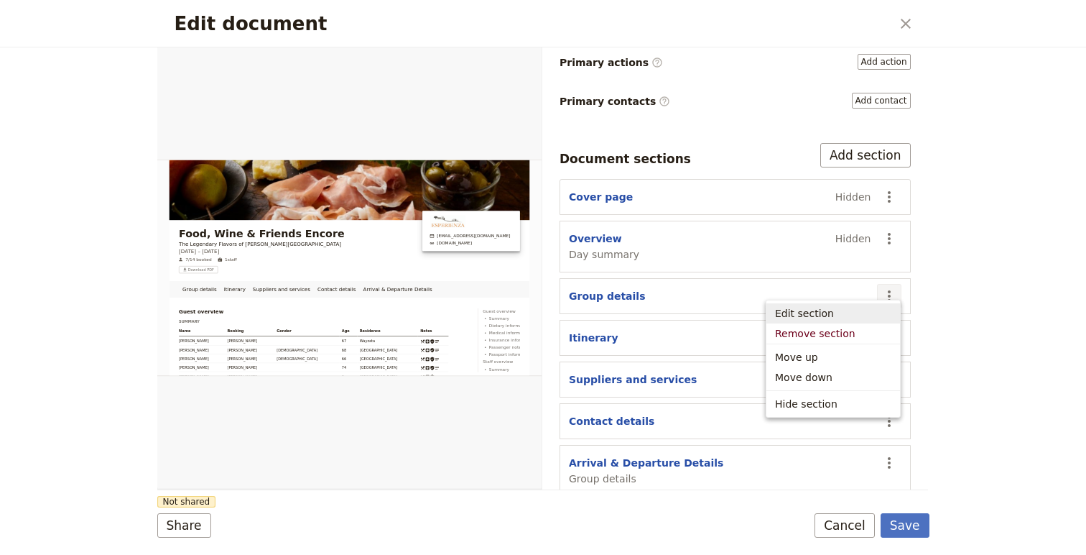
click at [1019, 327] on div "Edit document ​ Group details Itinerary Suppliers and services Contact details …" at bounding box center [543, 277] width 1086 height 555
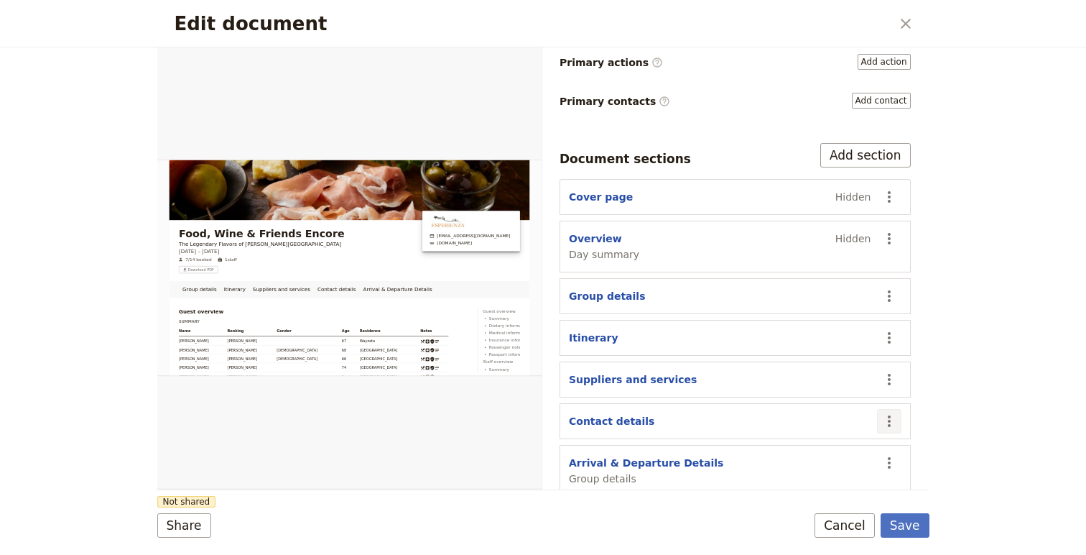
click at [886, 412] on icon "Actions" at bounding box center [889, 420] width 17 height 17
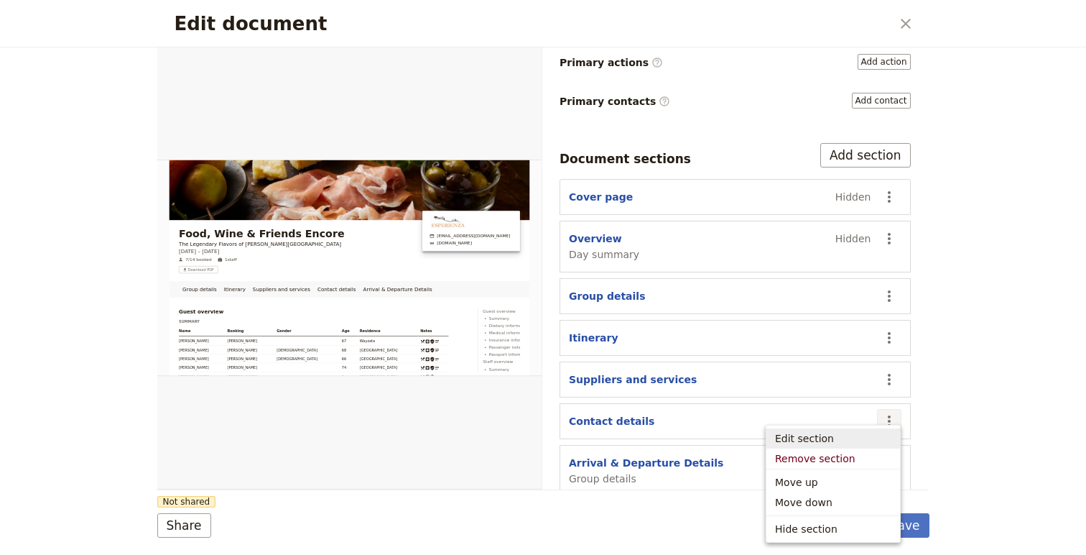
click at [840, 431] on span "Edit section" at bounding box center [833, 438] width 116 height 14
select select "CONTACT_DETAILS"
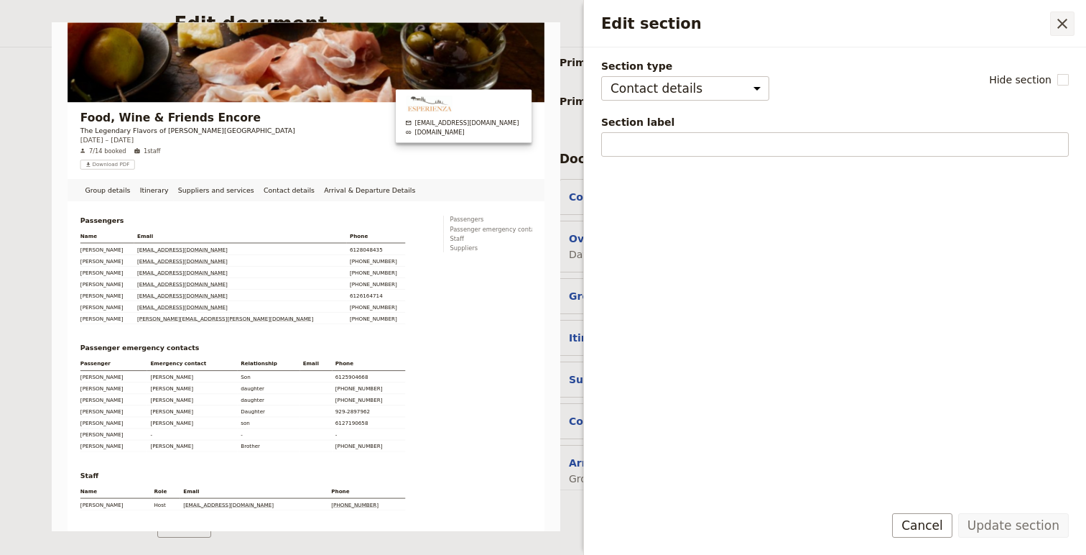
click at [1066, 28] on icon "Close drawer" at bounding box center [1062, 23] width 17 height 17
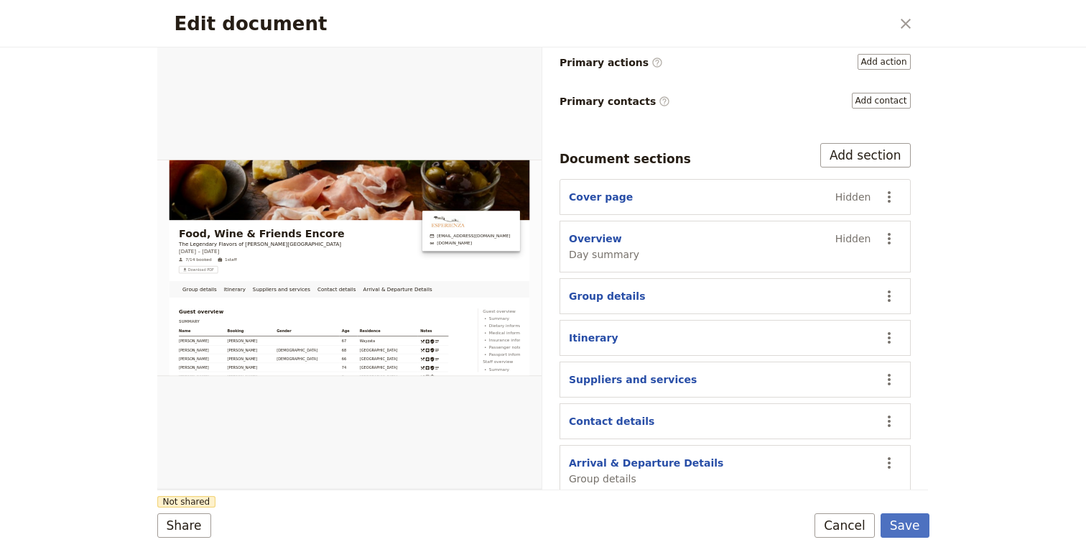
scroll to position [0, 0]
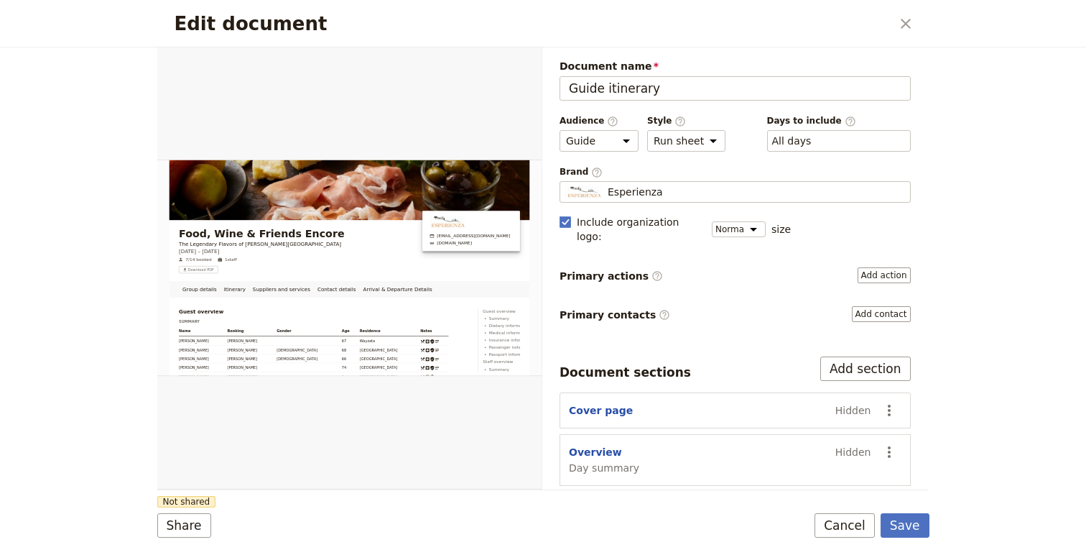
drag, startPoint x: 854, startPoint y: 529, endPoint x: 692, endPoint y: 445, distance: 182.5
click at [692, 445] on form "Group details Itinerary Suppliers and services Contact details Arrival & Depart…" at bounding box center [543, 300] width 772 height 507
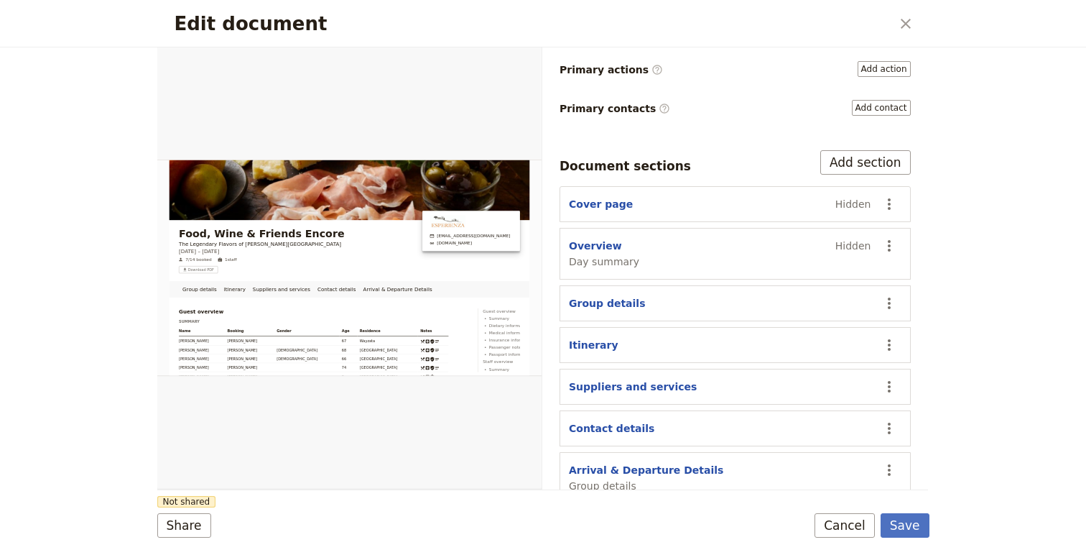
scroll to position [213, 0]
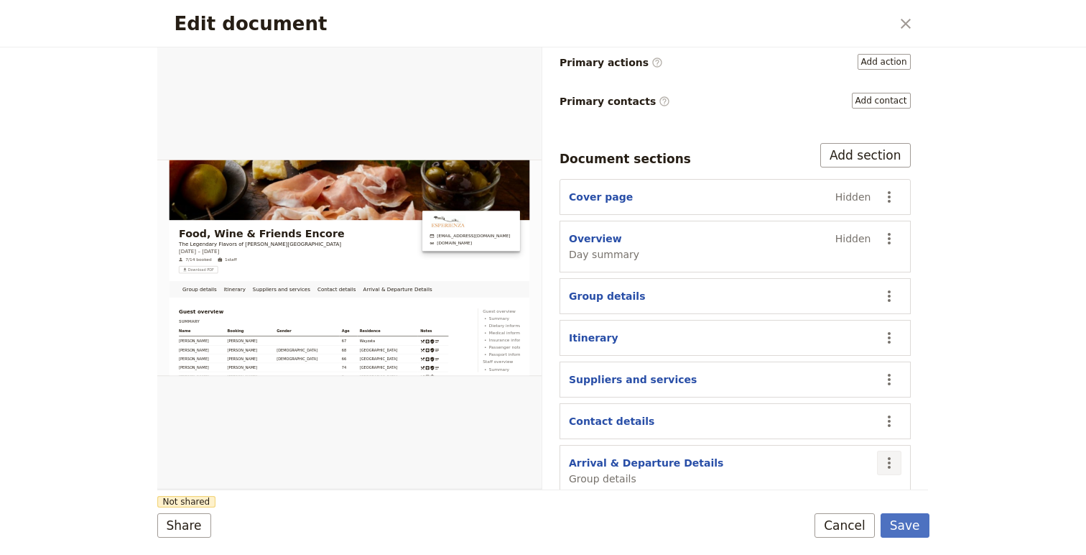
click at [890, 454] on icon "Actions" at bounding box center [889, 462] width 17 height 17
click at [825, 347] on span "Edit section" at bounding box center [804, 346] width 59 height 14
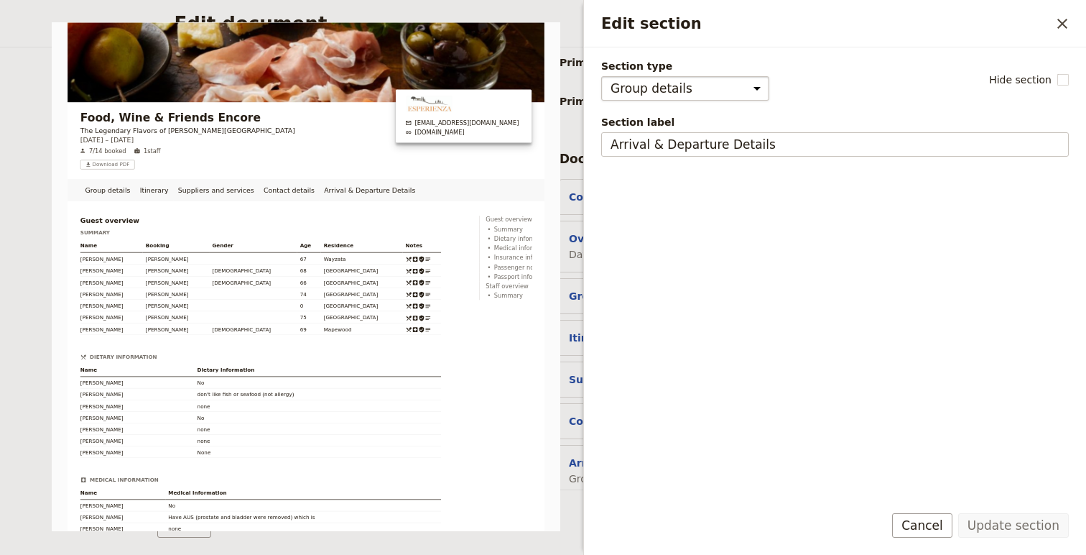
click at [713, 96] on select "Cover page Day summary Itinerary Group details Contact details Suppliers and se…" at bounding box center [685, 88] width 168 height 24
select select "CUSTOM"
click at [601, 76] on select "Cover page Day summary Itinerary Group details Contact details Suppliers and se…" at bounding box center [685, 88] width 168 height 24
select select "default"
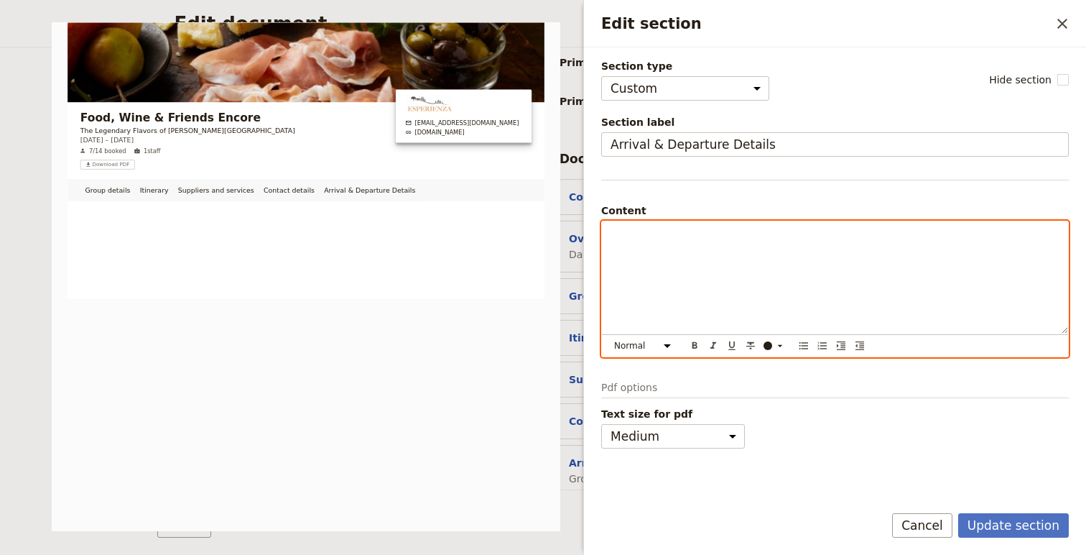
click at [726, 282] on div "Edit section" at bounding box center [835, 277] width 466 height 112
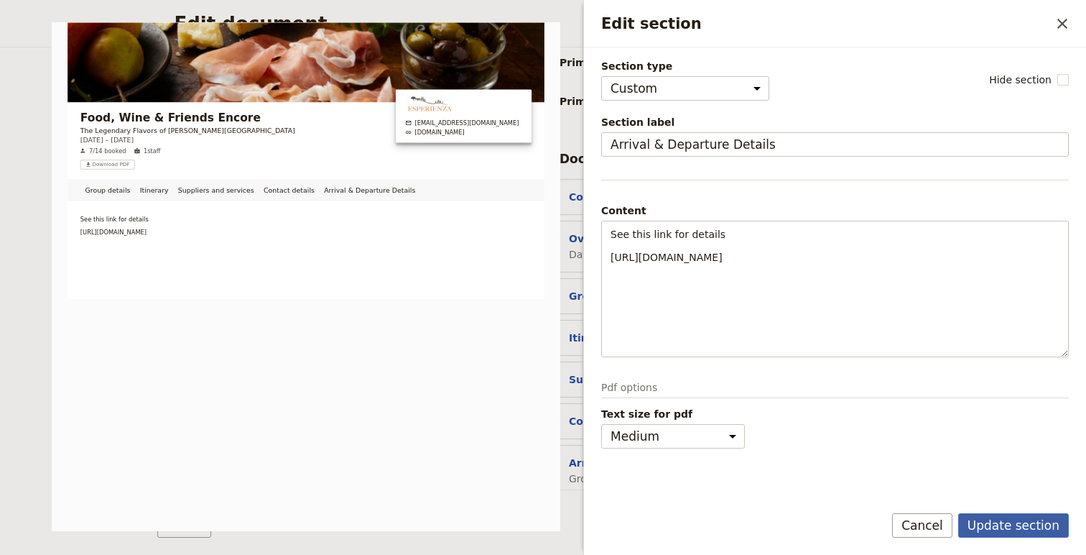
click at [1010, 522] on button "Update section" at bounding box center [1013, 525] width 111 height 24
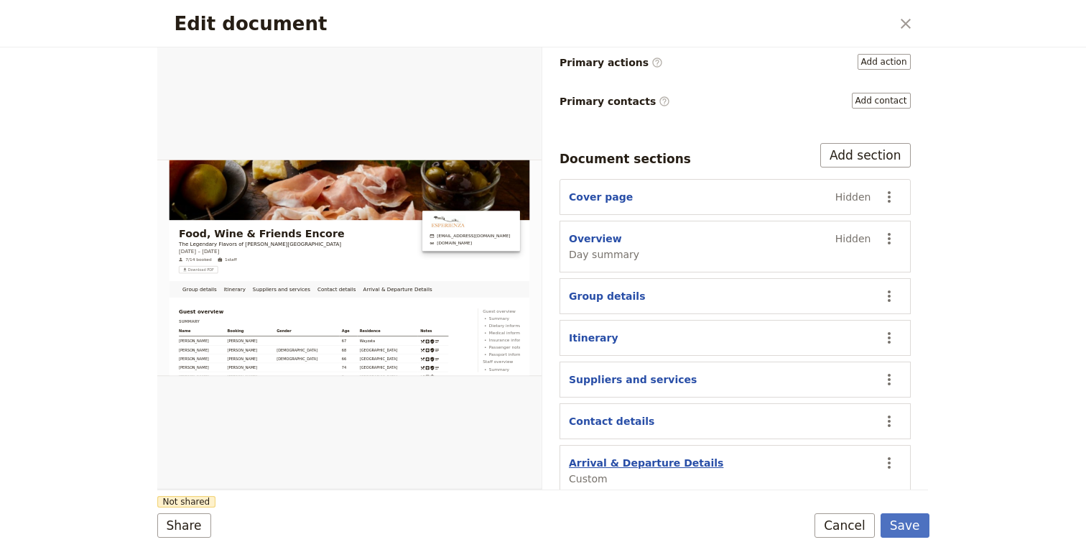
click at [652, 455] on button "Arrival & Departure Details" at bounding box center [646, 462] width 154 height 14
select select "CUSTOM"
select select "default"
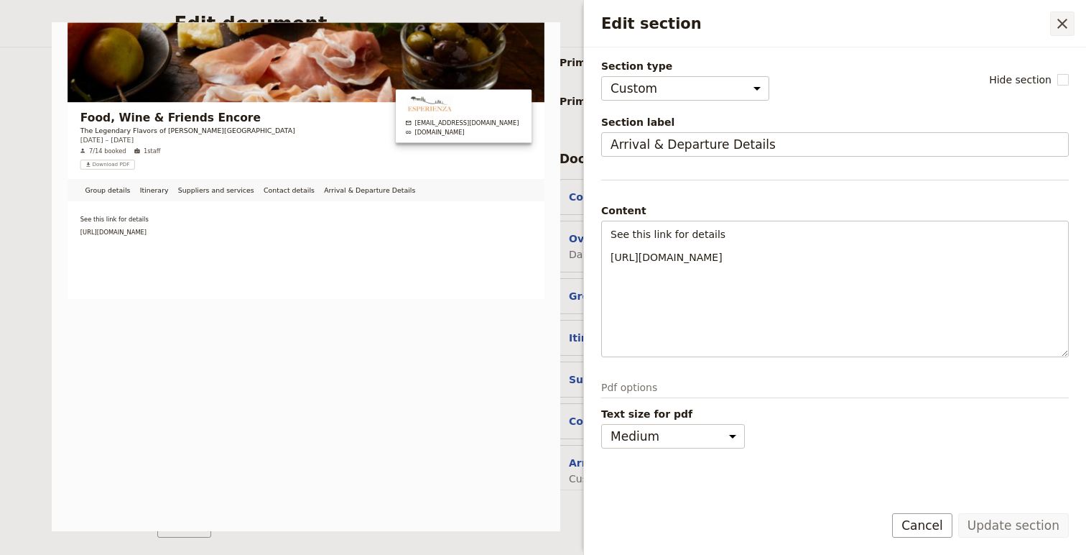
click at [1059, 22] on icon "Close drawer" at bounding box center [1062, 23] width 17 height 17
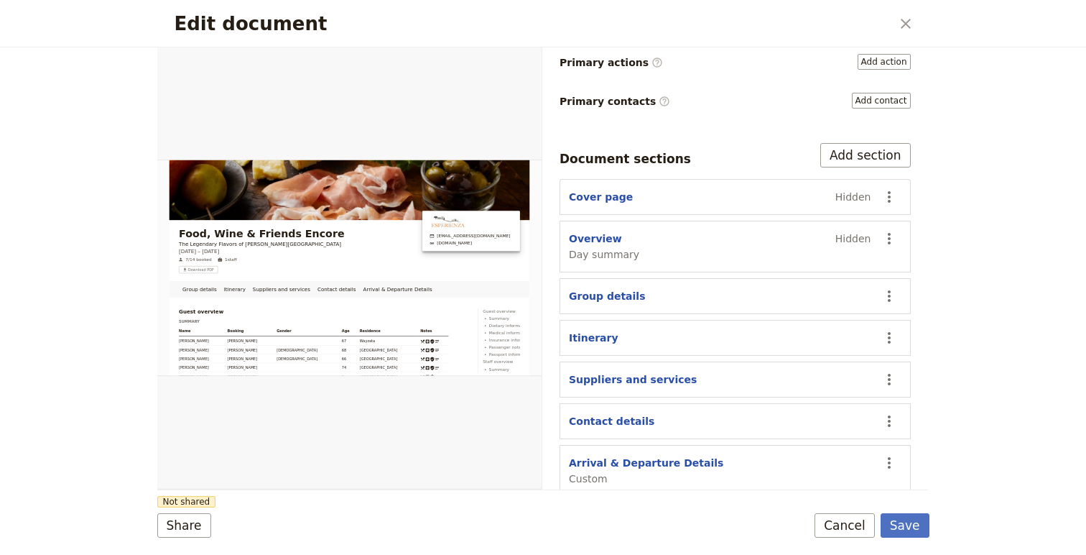
scroll to position [0, 0]
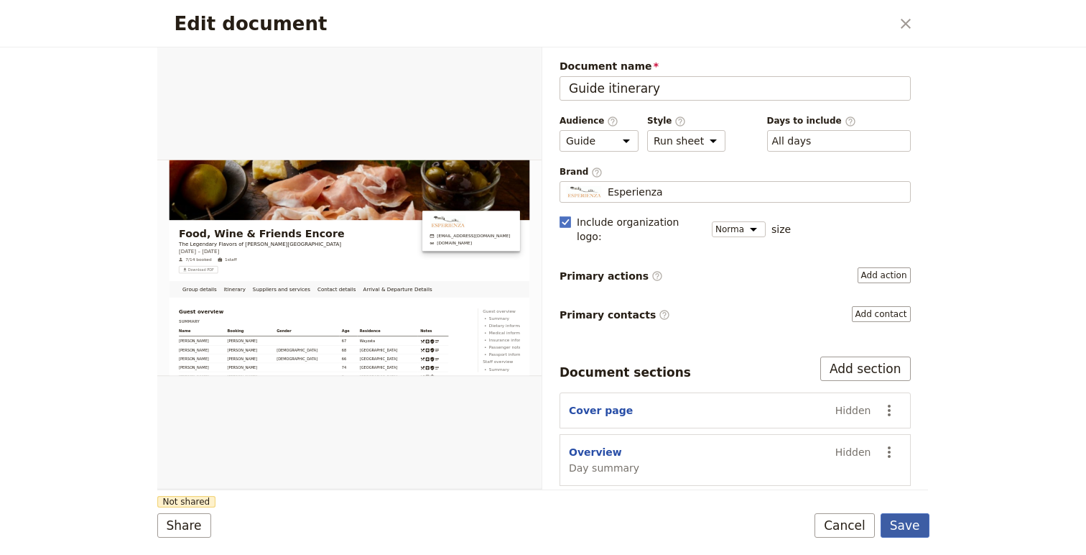
click at [908, 528] on button "Save" at bounding box center [905, 525] width 49 height 24
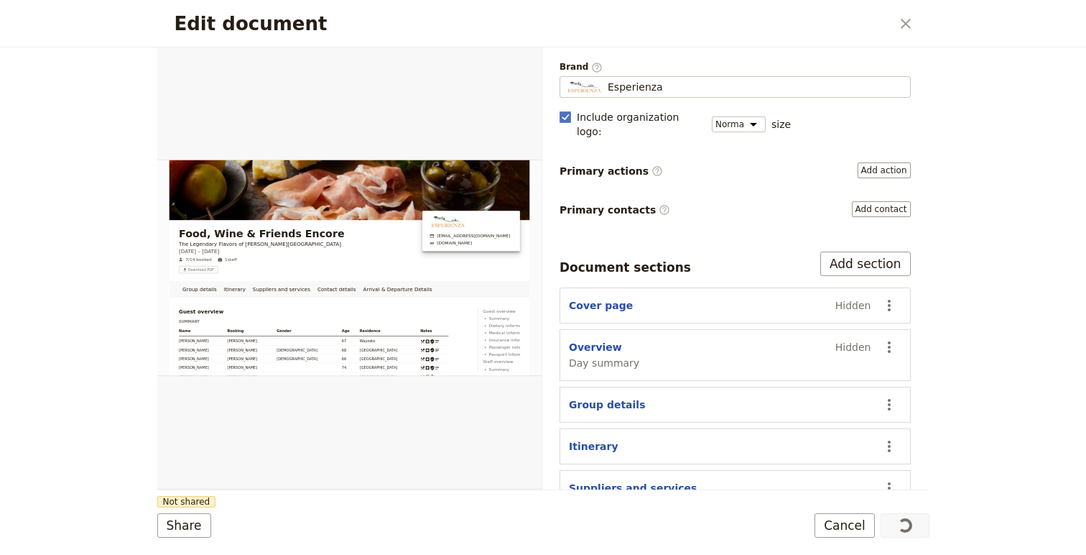
scroll to position [213, 0]
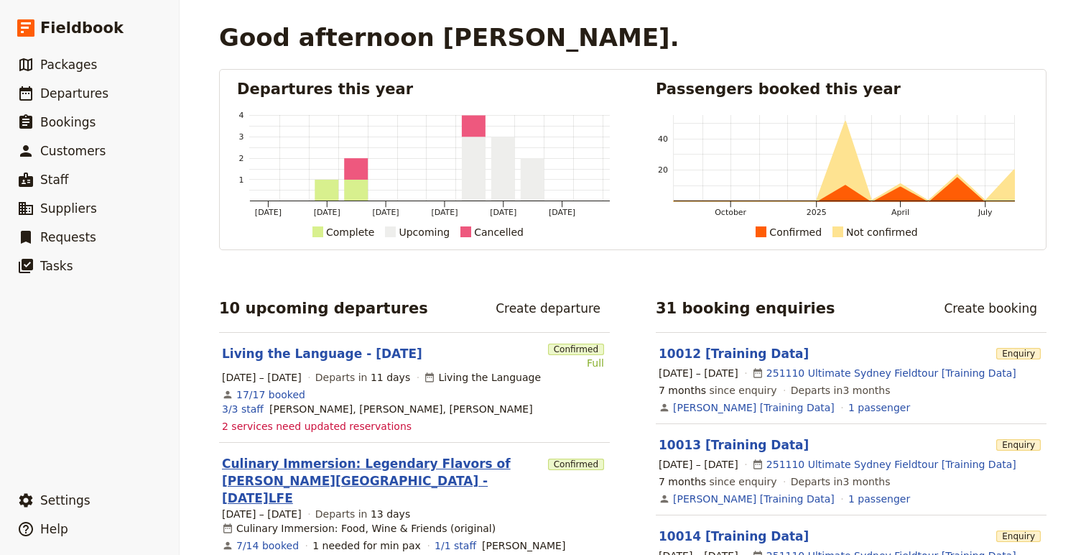
click at [367, 455] on link "Culinary Immersion: Legendary Flavors of [PERSON_NAME][GEOGRAPHIC_DATA] - [DATE…" at bounding box center [382, 481] width 320 height 52
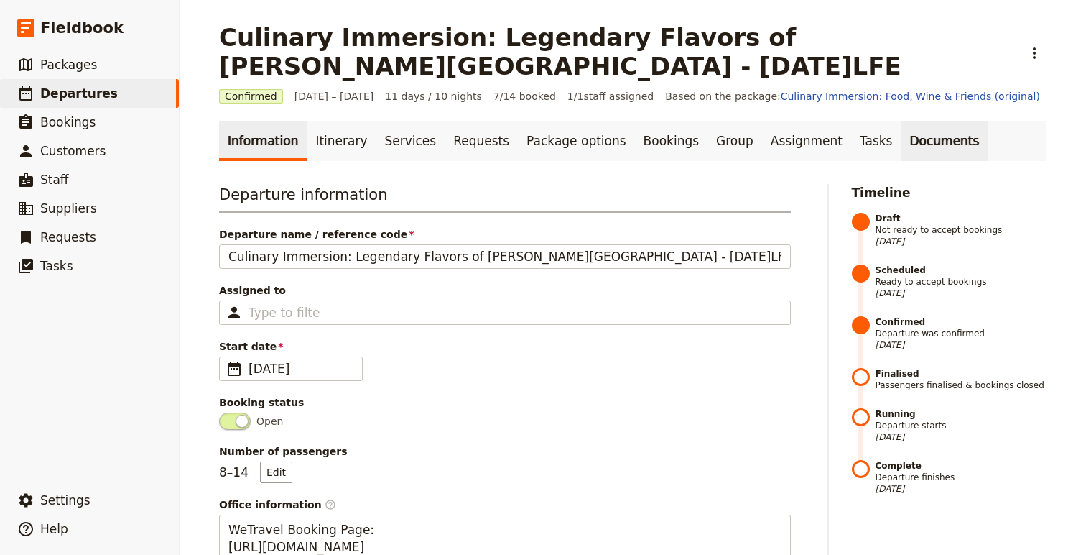
click at [901, 144] on link "Documents" at bounding box center [944, 141] width 87 height 40
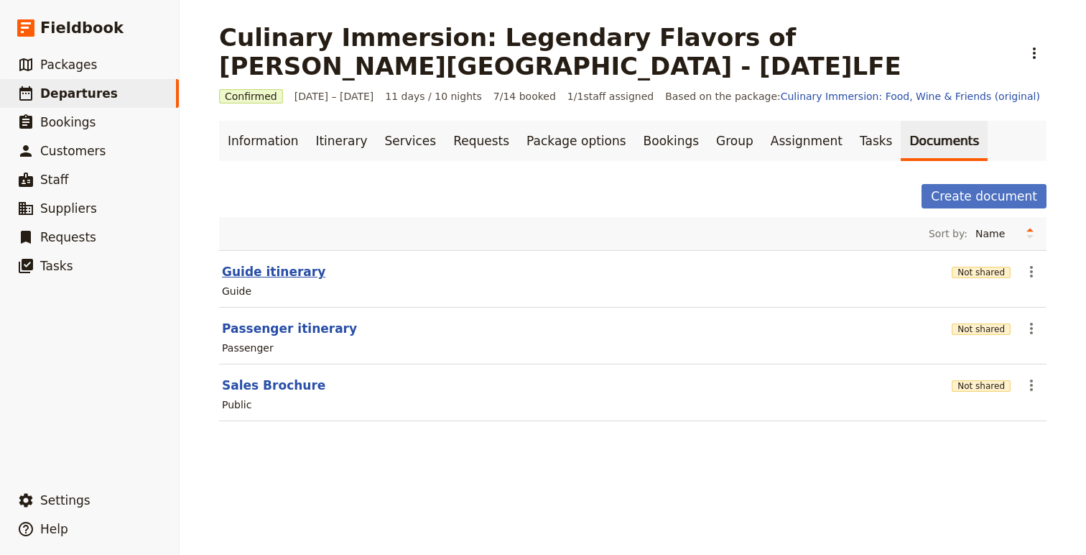
click at [276, 273] on button "Guide itinerary" at bounding box center [273, 271] width 103 height 17
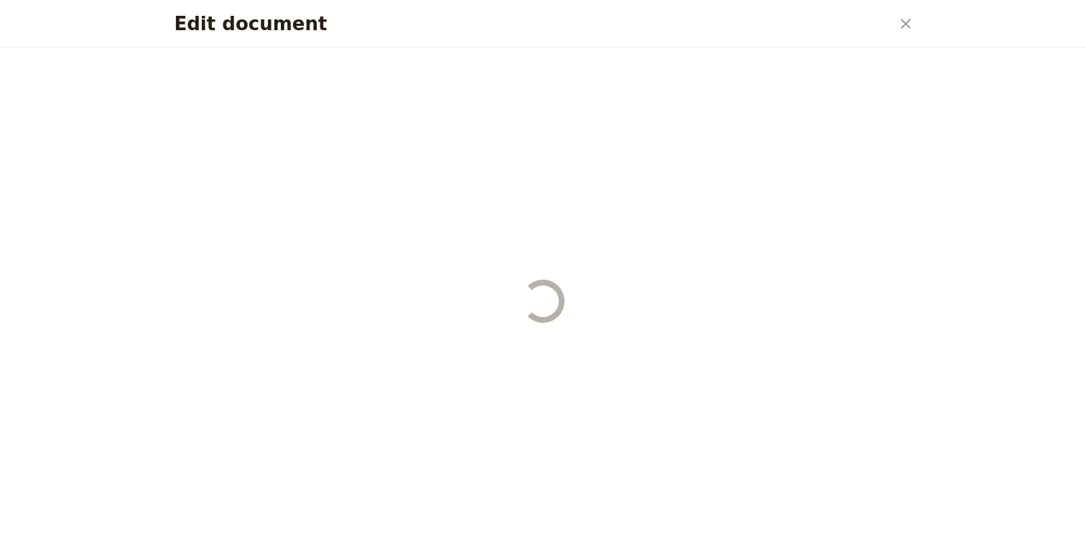
select select "STAFF"
select select "RUN_SHEET"
select select "DEFAULT"
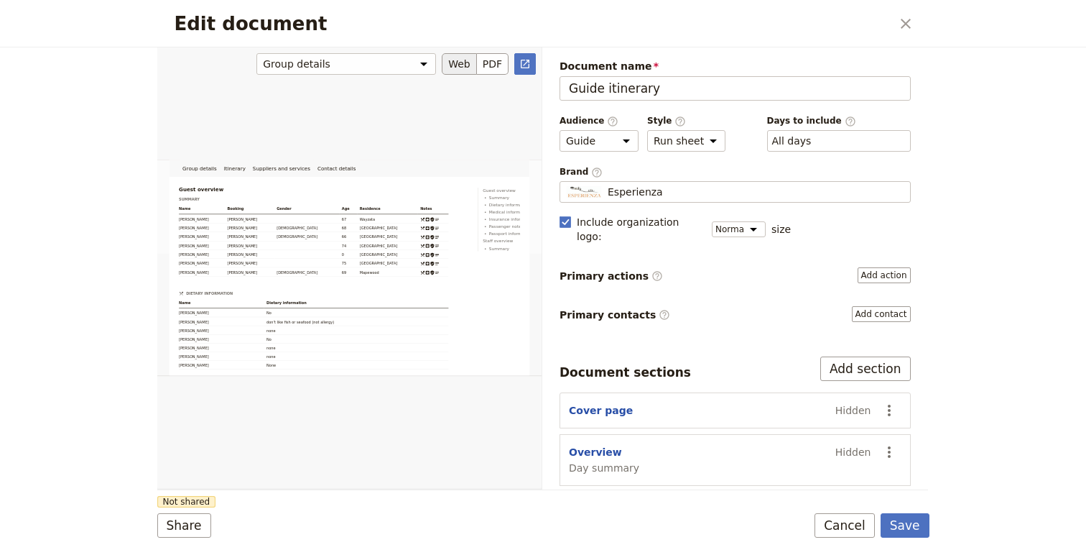
scroll to position [302, 0]
click at [472, 57] on button "Web" at bounding box center [459, 64] width 35 height 22
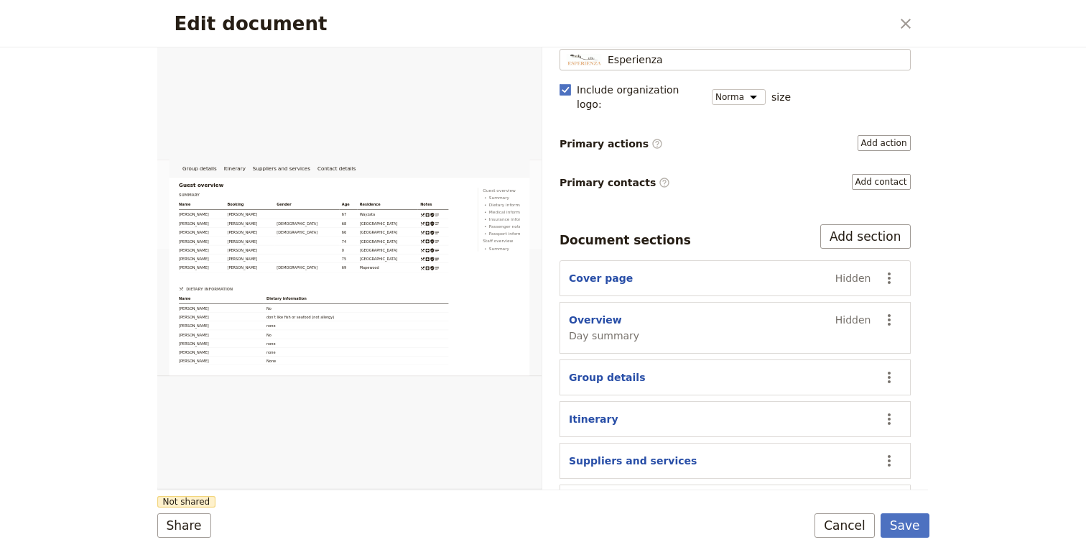
scroll to position [156, 0]
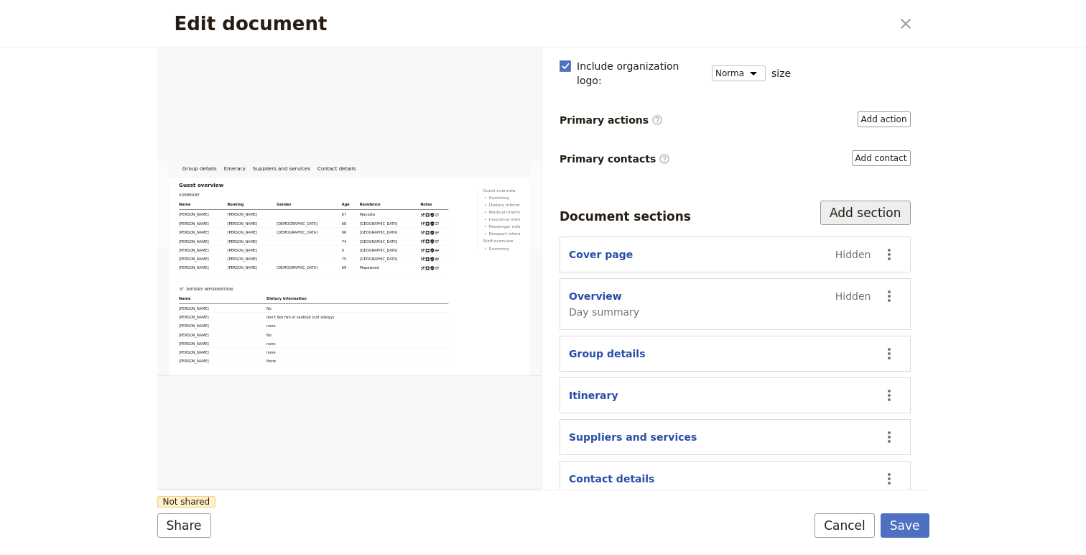
click at [864, 200] on button "Add section" at bounding box center [865, 212] width 91 height 24
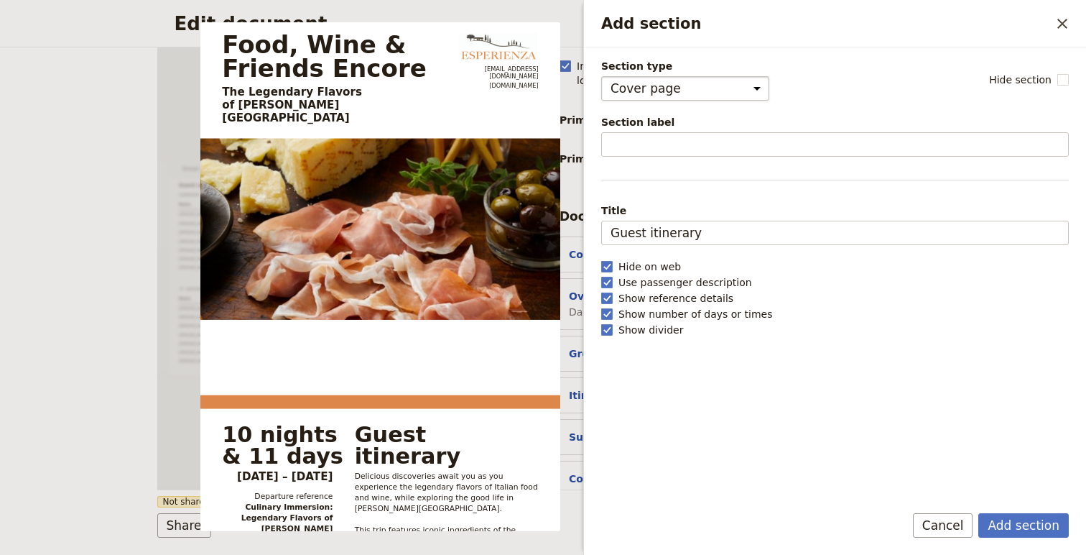
click at [722, 95] on select "Cover page Day summary Itinerary Group details Contact details Suppliers and se…" at bounding box center [685, 88] width 168 height 24
select select "CUSTOM"
click at [601, 76] on select "Cover page Day summary Itinerary Group details Contact details Suppliers and se…" at bounding box center [685, 88] width 168 height 24
select select "default"
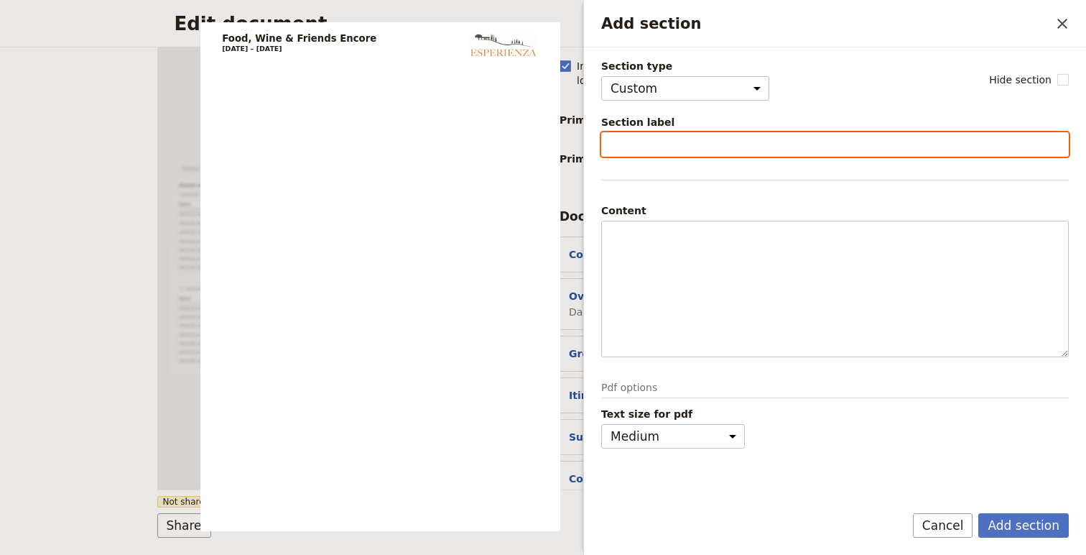
click at [650, 142] on input "Section label" at bounding box center [835, 144] width 468 height 24
type input "A"
type input "Travel Plans"
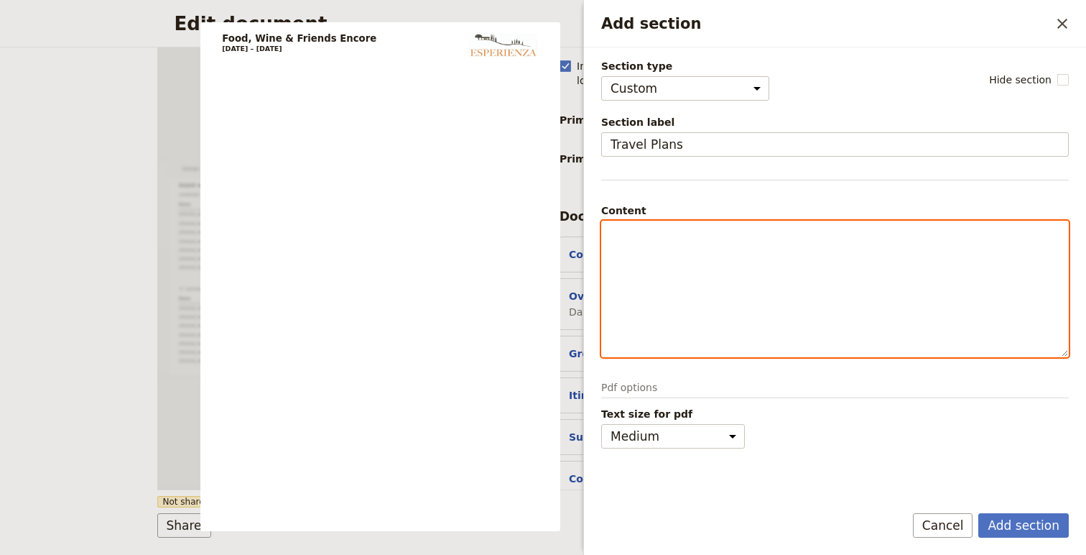
click at [698, 275] on div "Add section" at bounding box center [835, 288] width 466 height 135
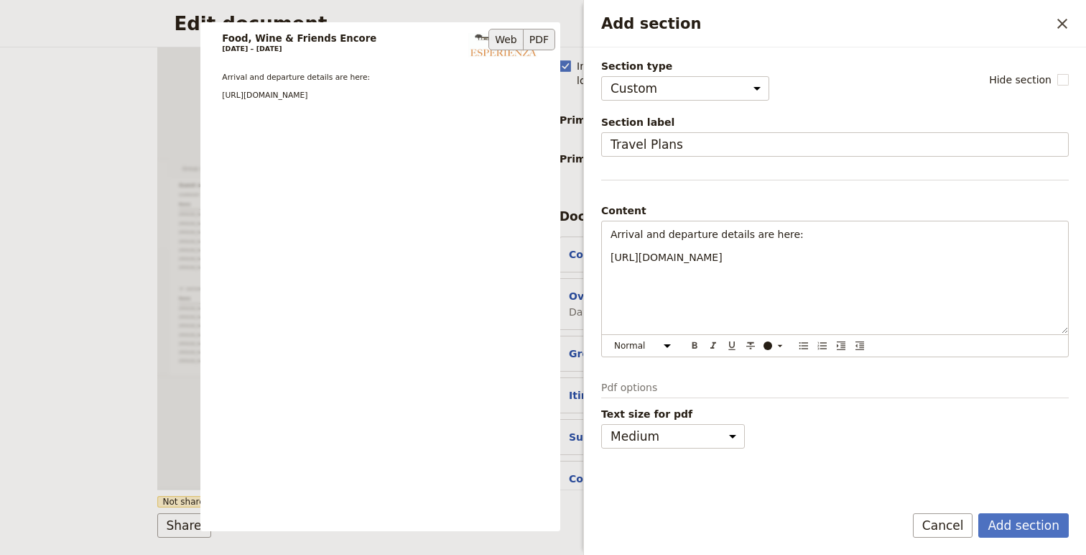
click at [504, 36] on button "Web" at bounding box center [506, 40] width 35 height 22
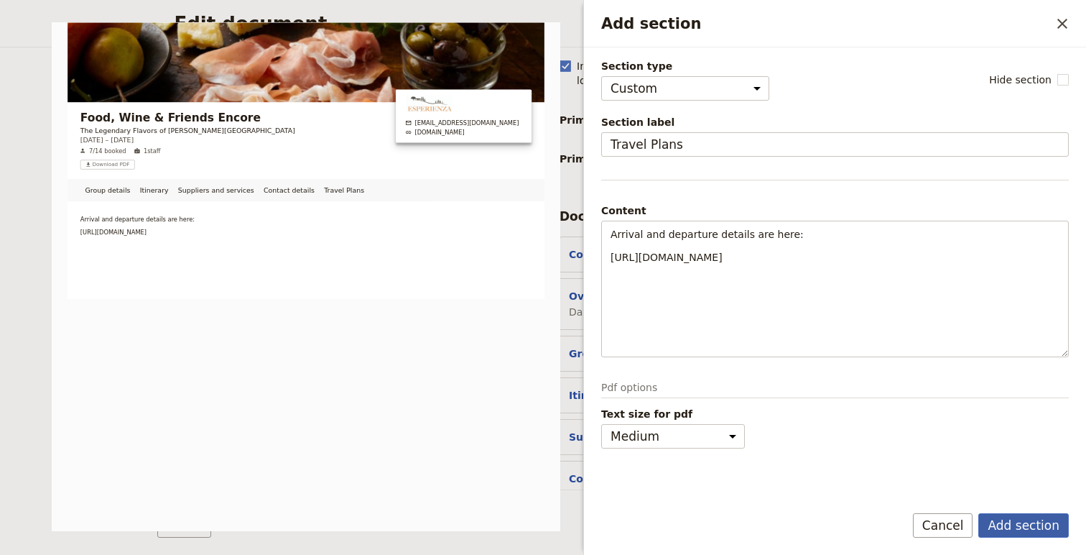
click at [1001, 521] on button "Add section" at bounding box center [1023, 525] width 91 height 24
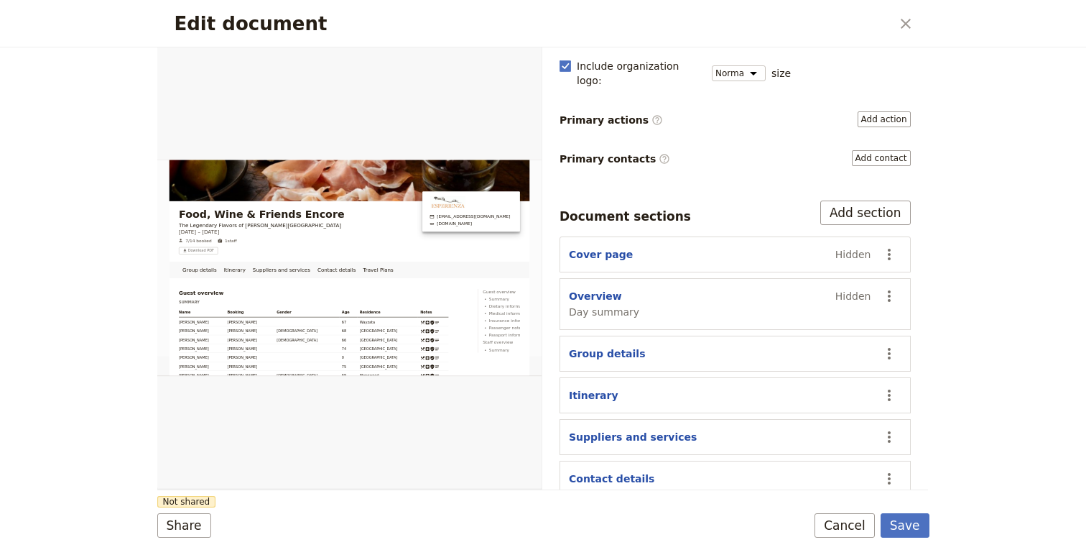
scroll to position [213, 0]
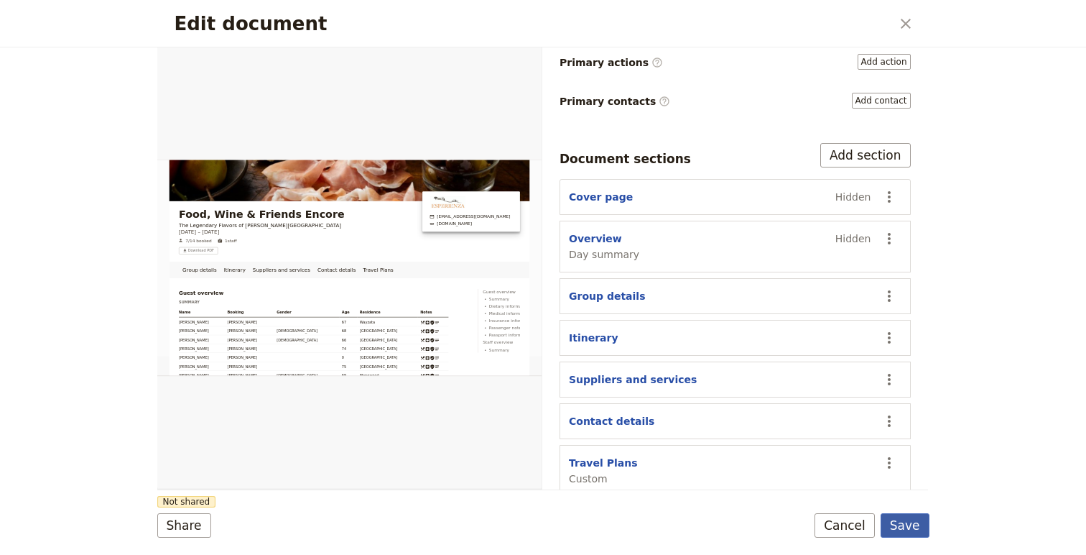
click at [915, 528] on button "Save" at bounding box center [905, 525] width 49 height 24
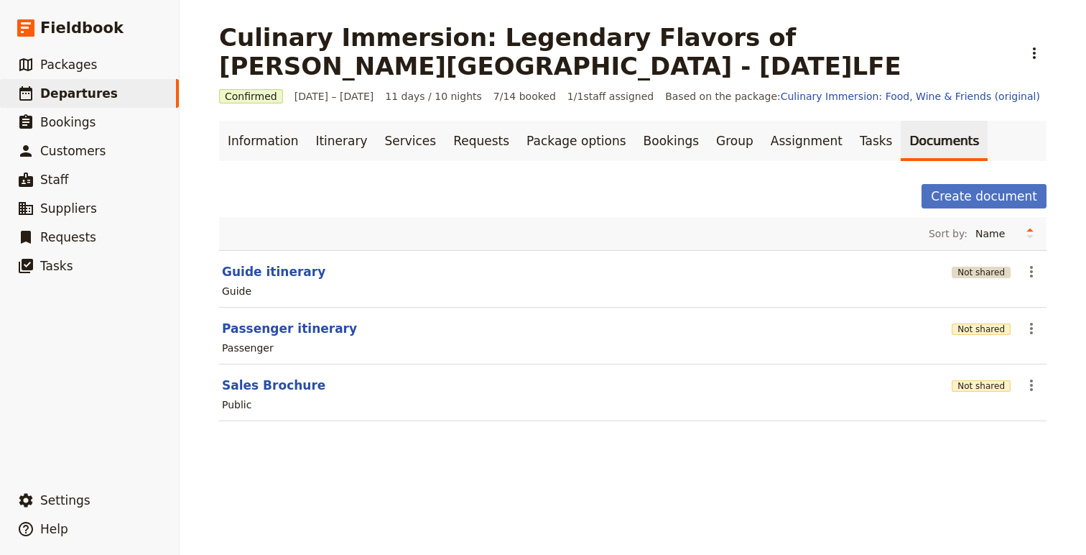
click at [994, 269] on button "Not shared" at bounding box center [981, 272] width 59 height 11
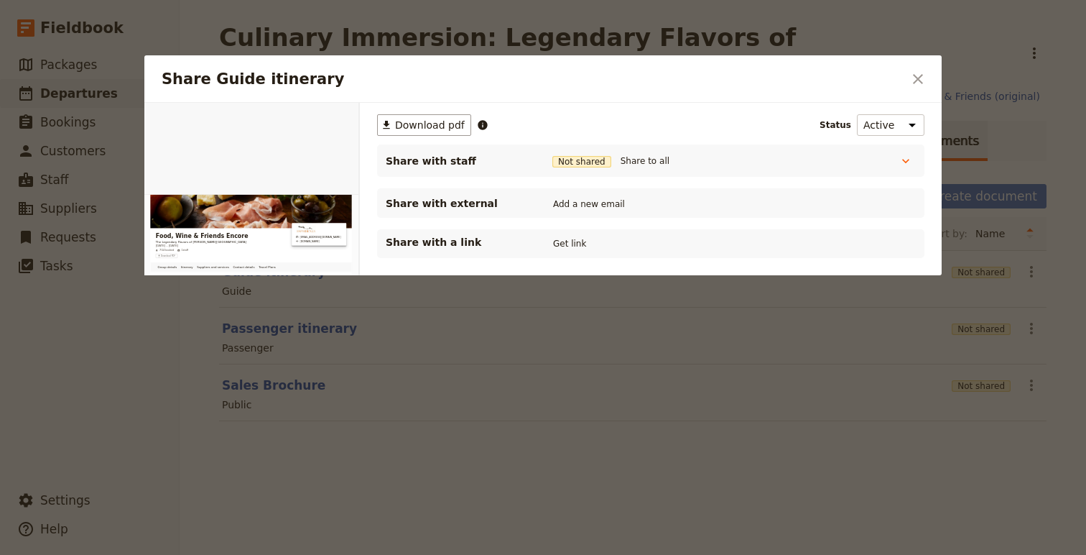
scroll to position [0, 0]
click at [570, 246] on button "Get link" at bounding box center [570, 244] width 40 height 16
click at [915, 85] on icon "Close dialog" at bounding box center [918, 78] width 17 height 17
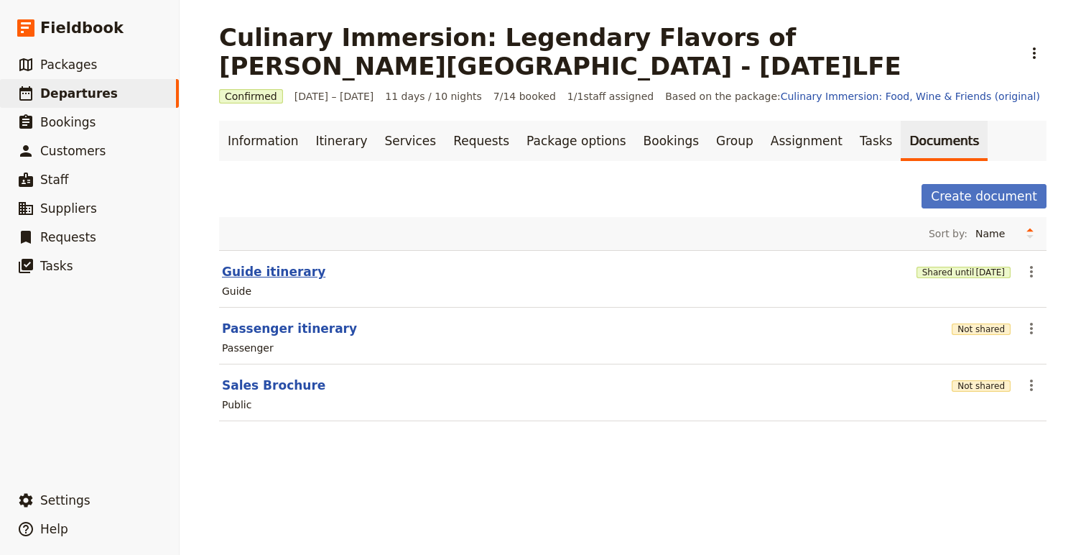
click at [241, 272] on button "Guide itinerary" at bounding box center [273, 271] width 103 height 17
select select "STAFF"
select select "RUN_SHEET"
select select "DEFAULT"
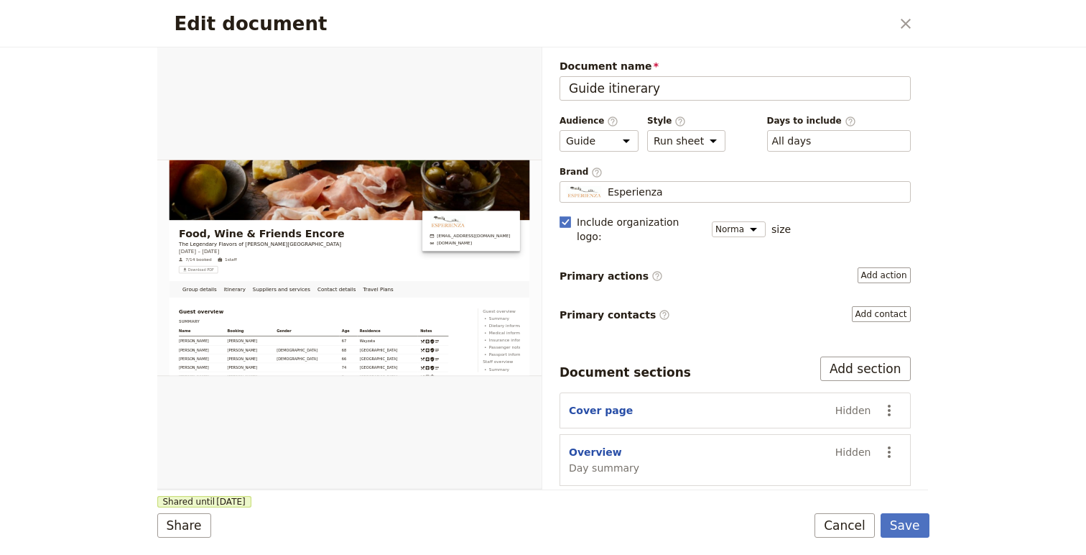
scroll to position [213, 0]
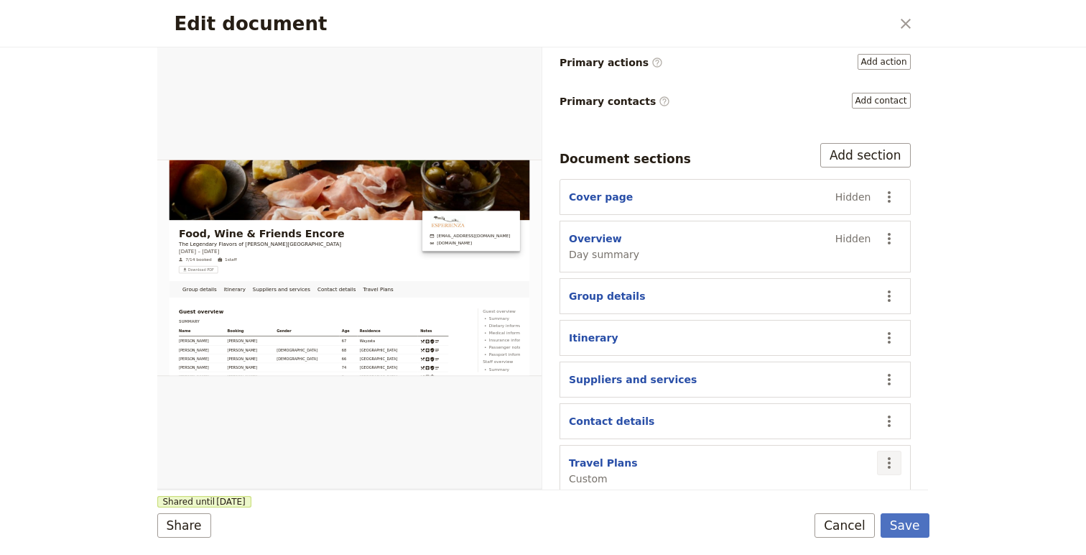
click at [889, 457] on icon "Actions" at bounding box center [889, 462] width 3 height 11
click at [809, 352] on span "Edit section" at bounding box center [804, 346] width 59 height 14
select select "CUSTOM"
select select "default"
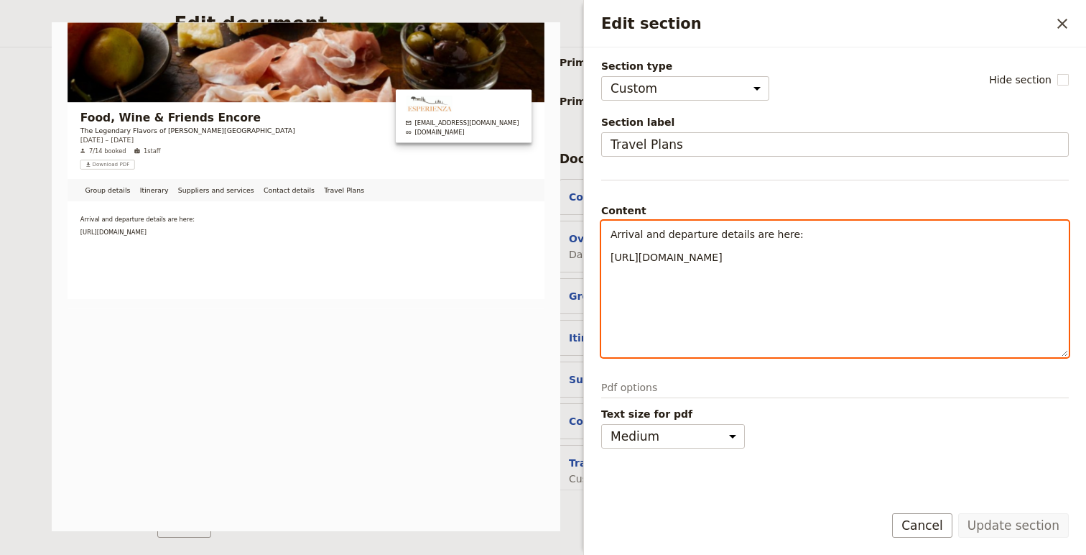
click at [750, 344] on div "Arrival and departure details are here: [URL][DOMAIN_NAME] Normal Small text He…" at bounding box center [835, 289] width 468 height 137
click at [686, 299] on div "Arrival and departure details are here: [URL][DOMAIN_NAME]" at bounding box center [835, 277] width 466 height 112
click at [670, 343] on select "Normal Small text Heading 1 Heading 2 Heading 3" at bounding box center [645, 346] width 69 height 16
click at [670, 348] on select "Normal Small text Heading 1 Heading 2 Heading 3" at bounding box center [645, 346] width 69 height 16
click at [774, 346] on icon "Edit section" at bounding box center [779, 345] width 11 height 11
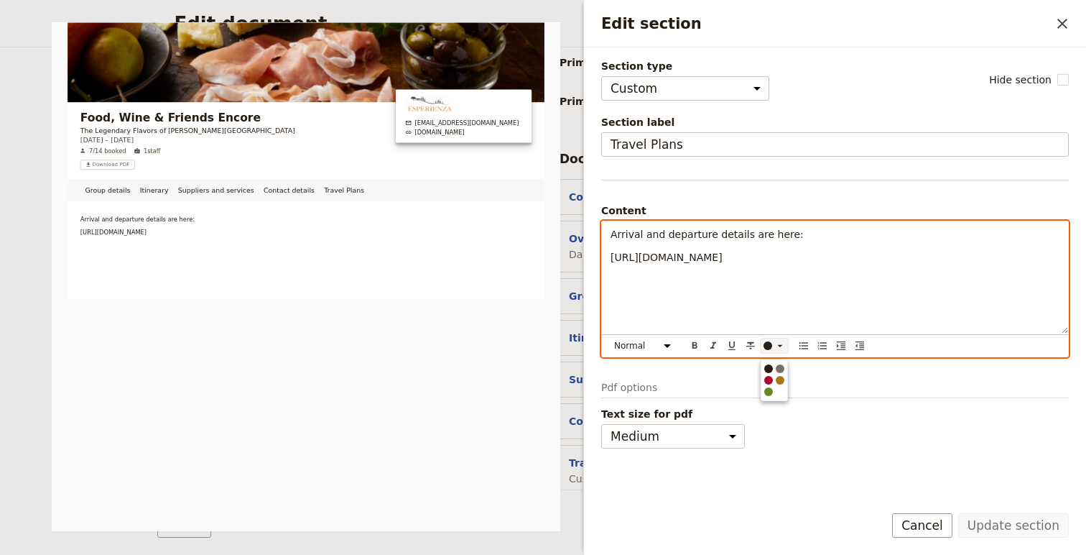
click at [774, 346] on icon "Edit section" at bounding box center [779, 345] width 11 height 11
drag, startPoint x: 1040, startPoint y: 263, endPoint x: 601, endPoint y: 260, distance: 438.2
click at [601, 260] on div "Arrival and departure details are here: [URL][DOMAIN_NAME] Normal Small text He…" at bounding box center [835, 289] width 468 height 137
drag, startPoint x: 635, startPoint y: 254, endPoint x: 928, endPoint y: 315, distance: 299.6
click at [928, 315] on div "Arrival and departure details are here: [URL][DOMAIN_NAME]" at bounding box center [835, 277] width 466 height 112
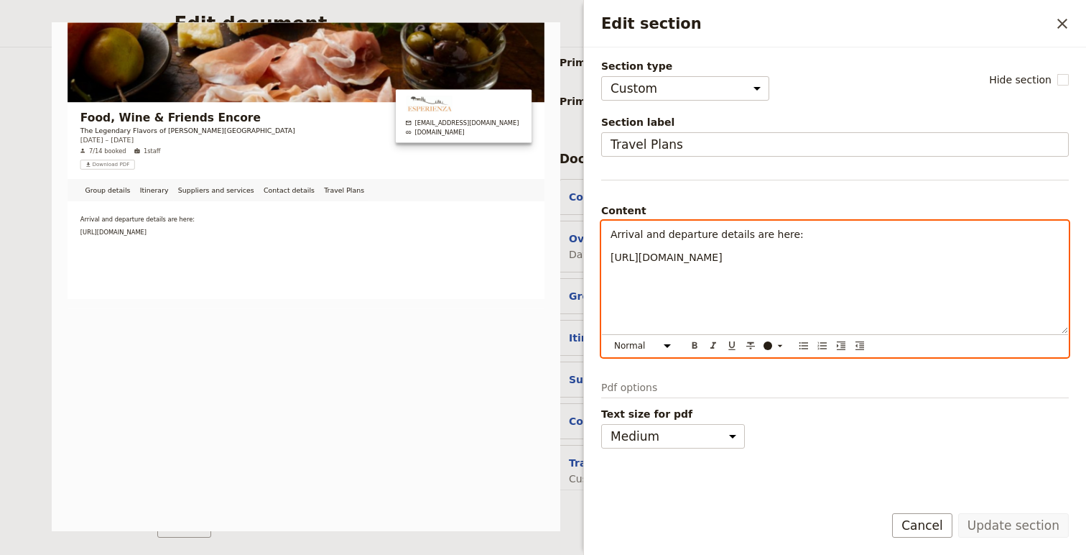
click at [731, 284] on div "Arrival and departure details are here: [URL][DOMAIN_NAME]" at bounding box center [835, 277] width 466 height 112
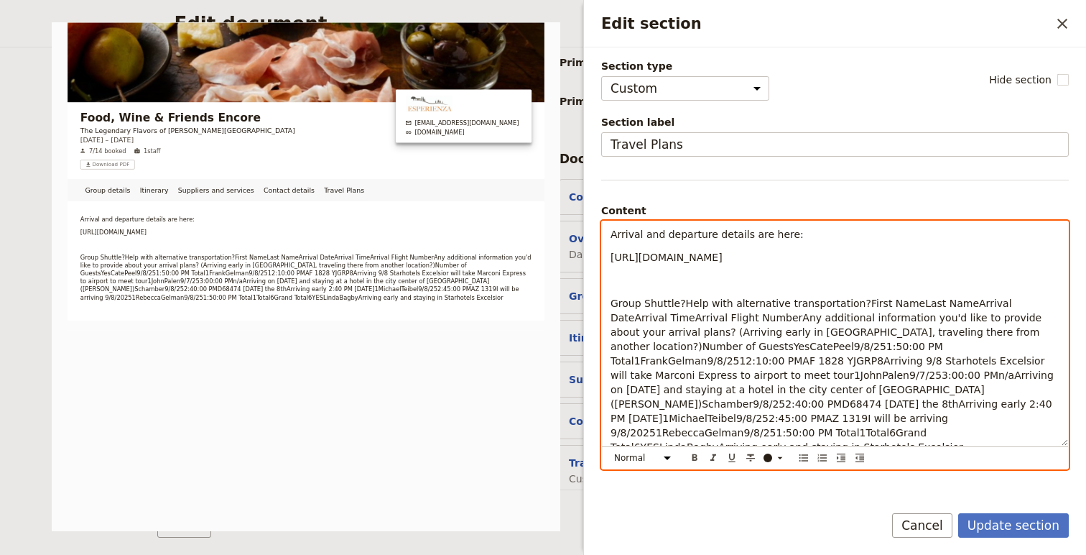
scroll to position [0, 0]
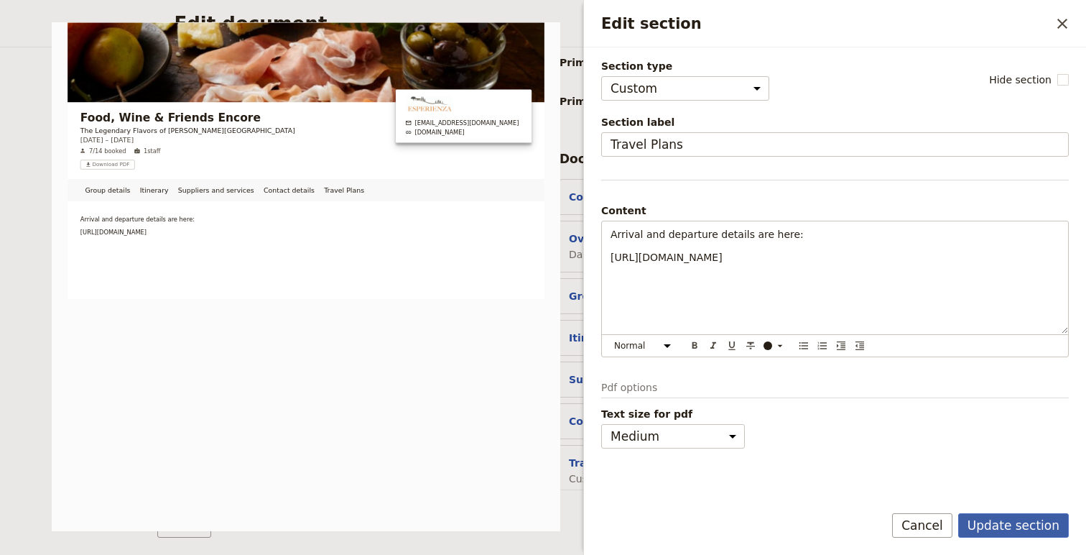
click at [1004, 530] on button "Update section" at bounding box center [1013, 525] width 111 height 24
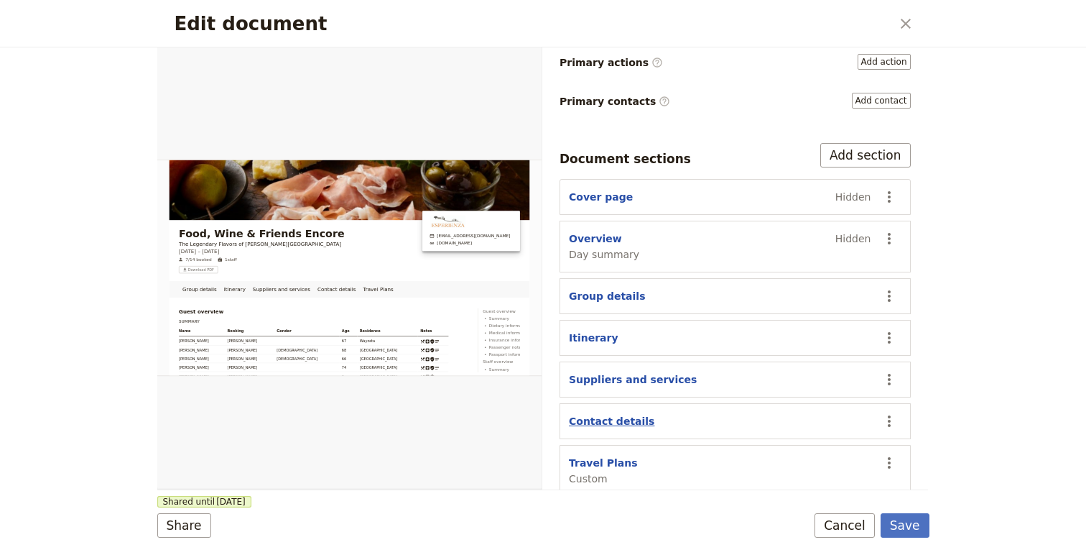
click at [613, 414] on button "Contact details" at bounding box center [611, 421] width 85 height 14
select select "CONTACT_DETAILS"
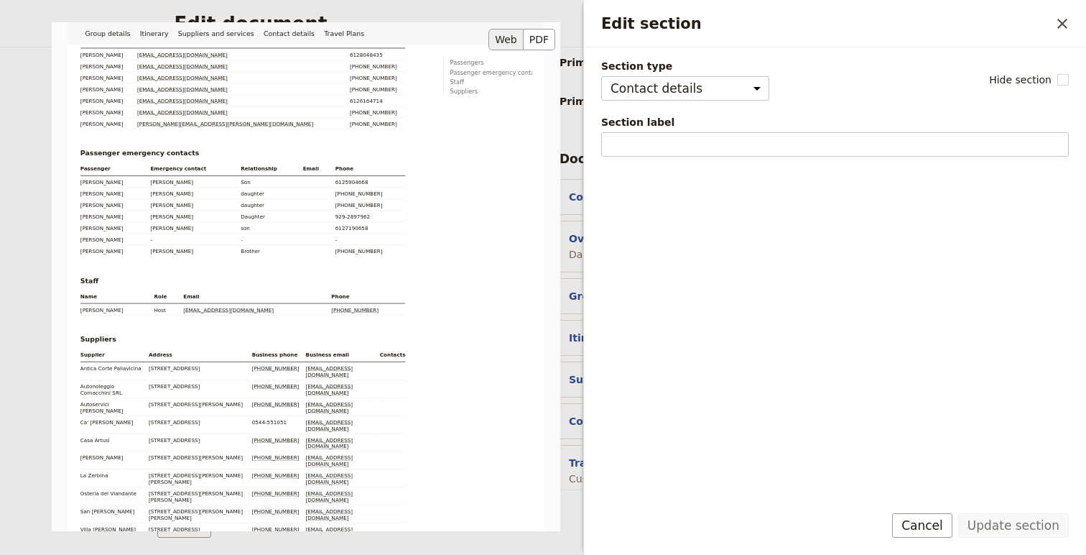
scroll to position [410, 0]
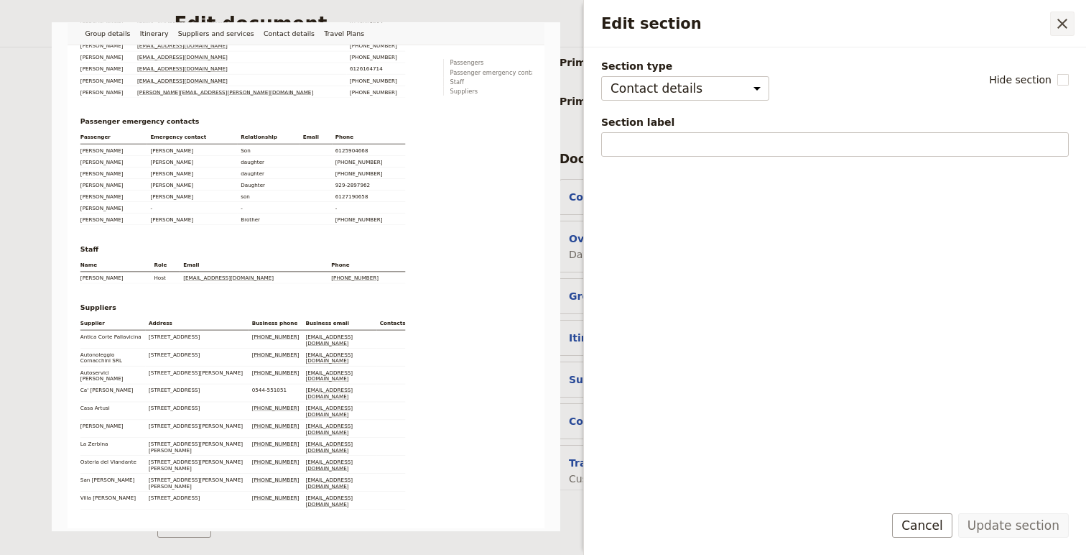
click at [1056, 23] on icon "Close drawer" at bounding box center [1062, 23] width 17 height 17
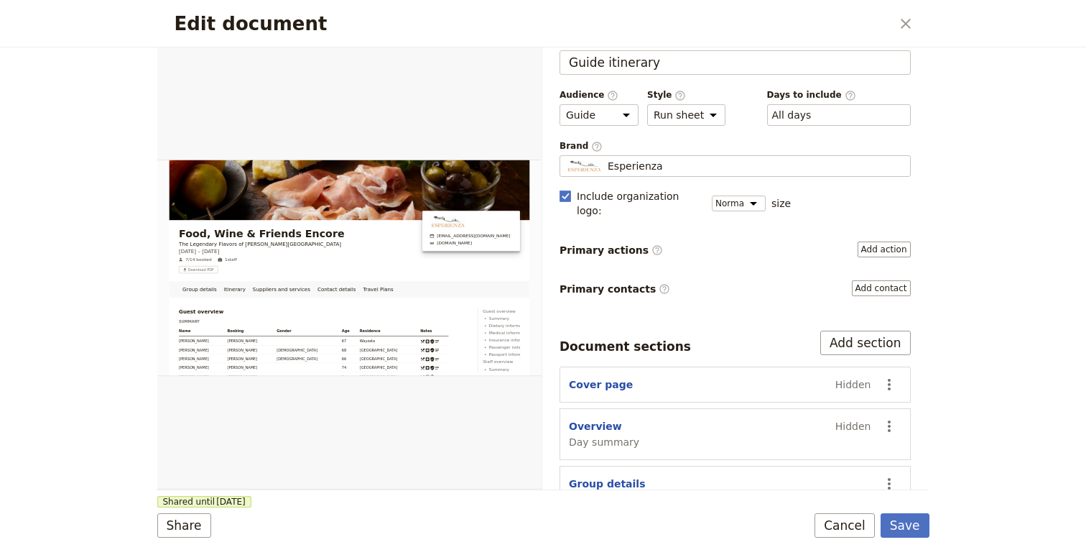
scroll to position [34, 0]
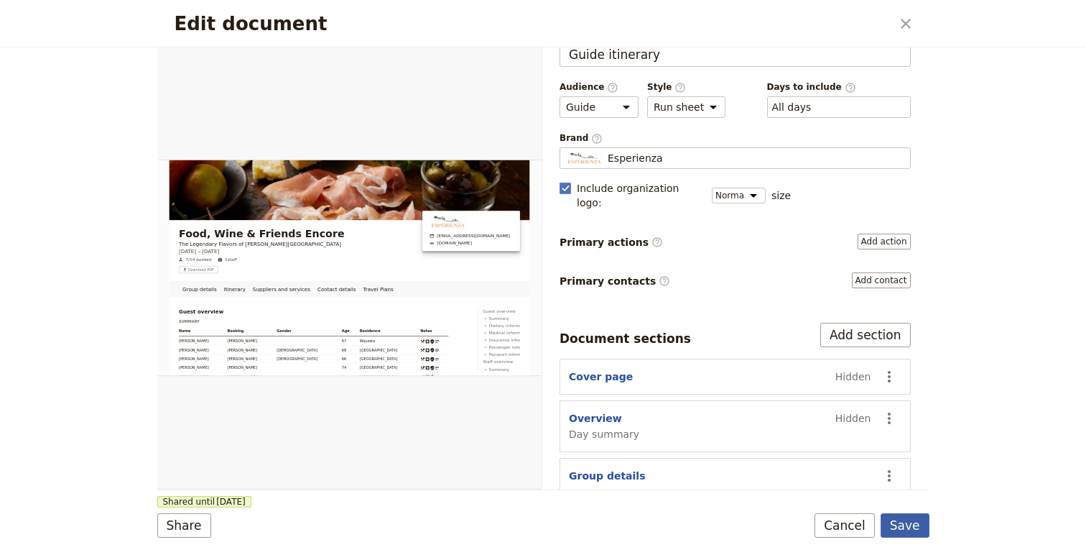
click at [907, 522] on button "Save" at bounding box center [905, 525] width 49 height 24
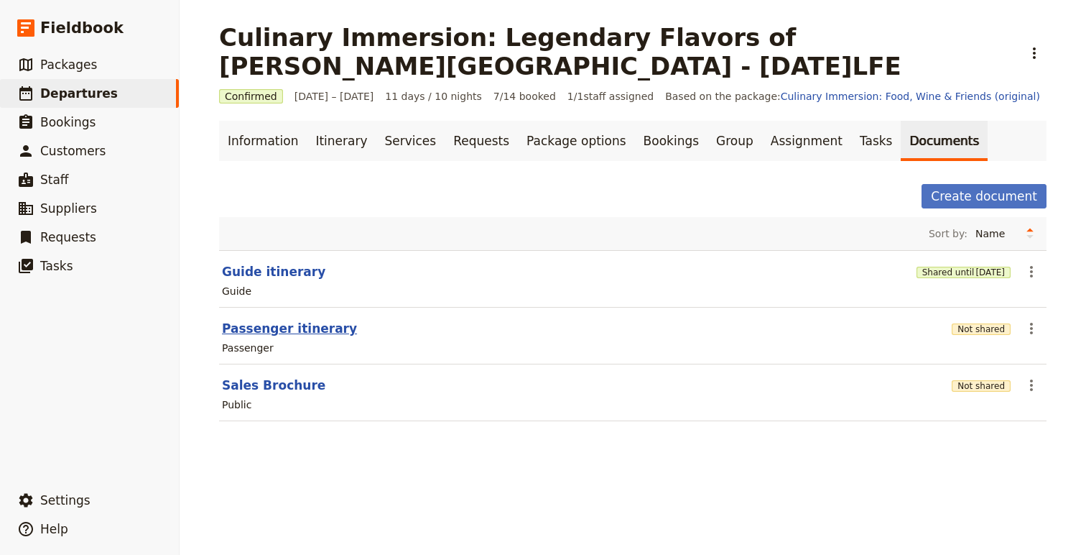
click at [287, 328] on button "Passenger itinerary" at bounding box center [289, 328] width 135 height 17
select select "PASSENGER"
select select "RUN_SHEET"
select select "DEFAULT"
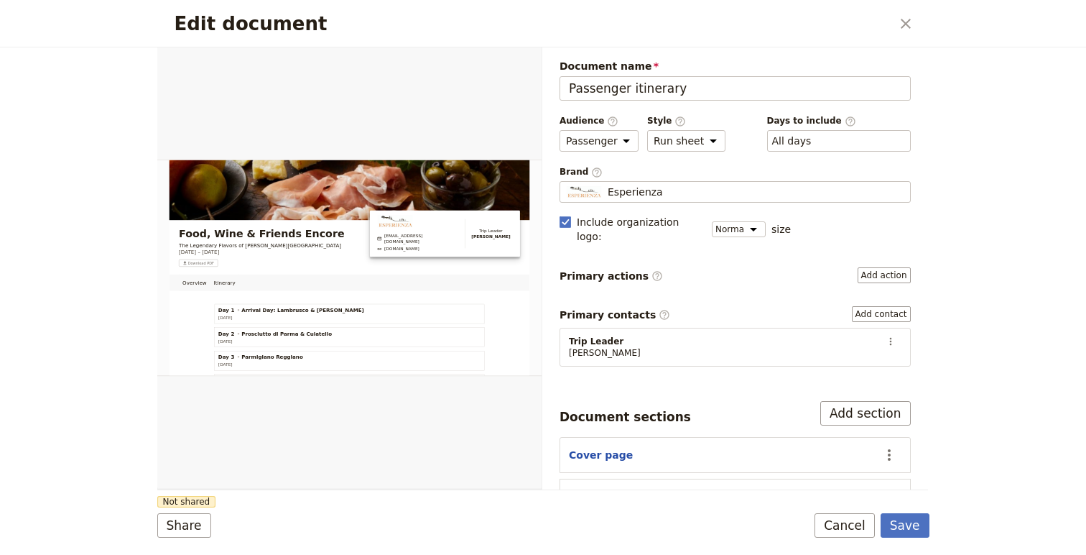
scroll to position [75, 0]
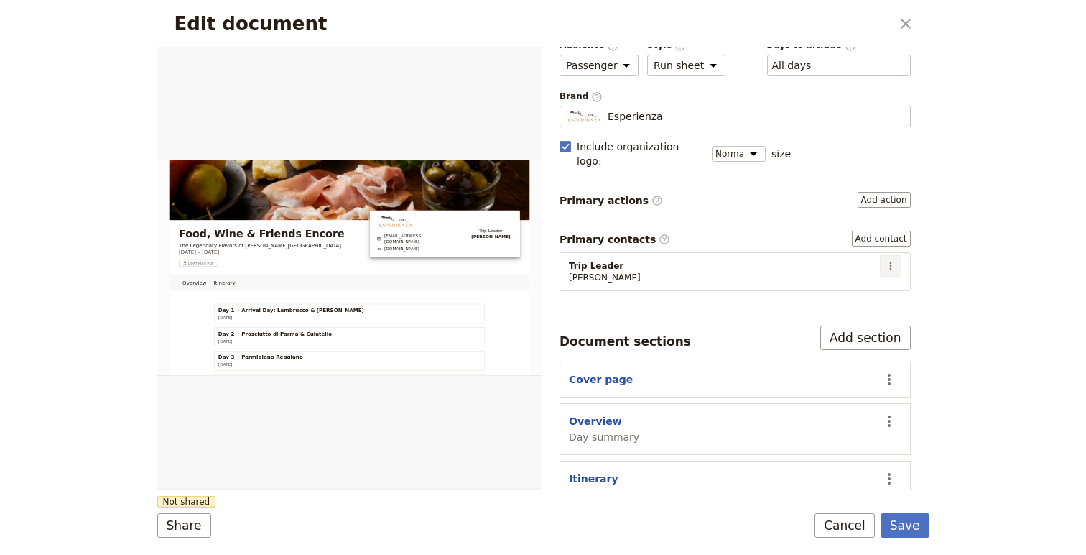
click at [892, 260] on icon "Actions" at bounding box center [890, 265] width 11 height 11
click at [864, 274] on span "Edit contact" at bounding box center [840, 281] width 60 height 14
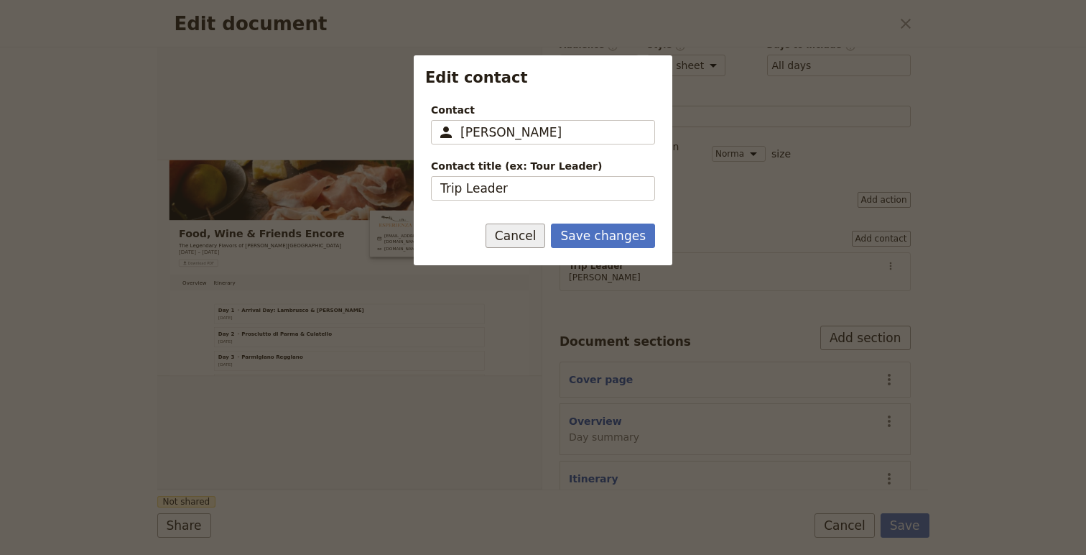
click at [523, 246] on button "Cancel" at bounding box center [516, 235] width 60 height 24
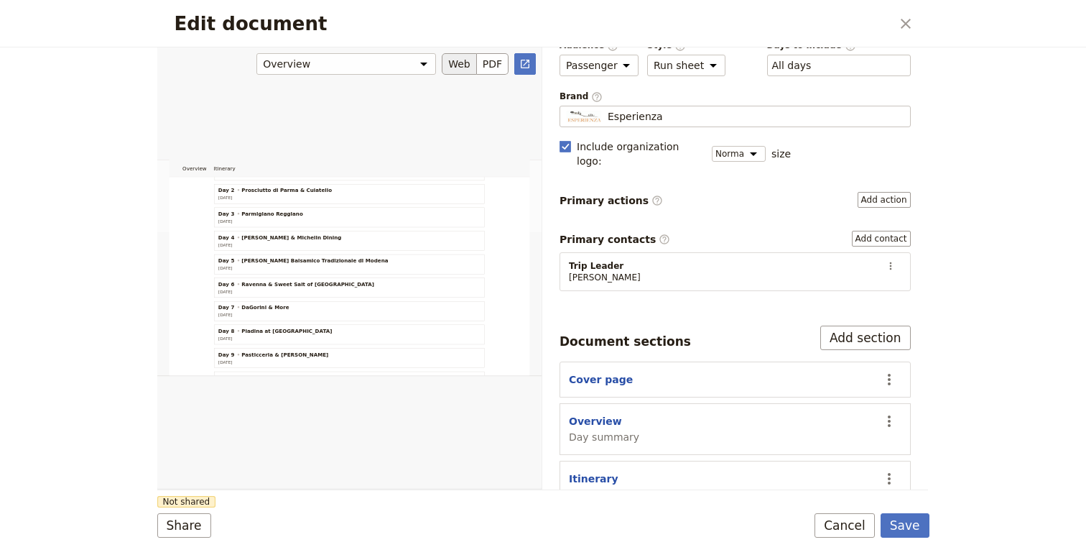
scroll to position [0, 0]
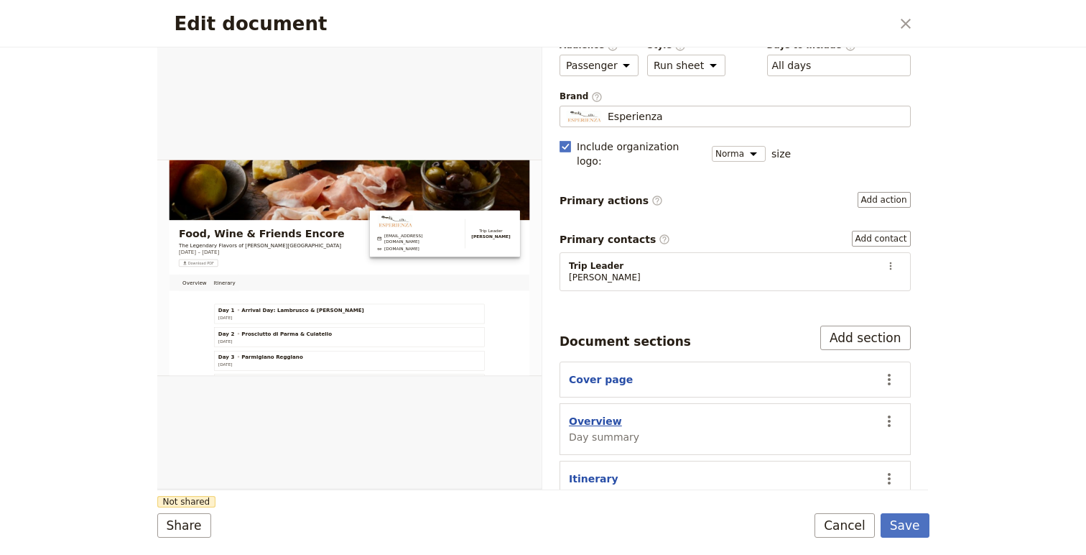
click at [585, 414] on button "Overview" at bounding box center [595, 421] width 53 height 14
select select "DAY_SUMMARY"
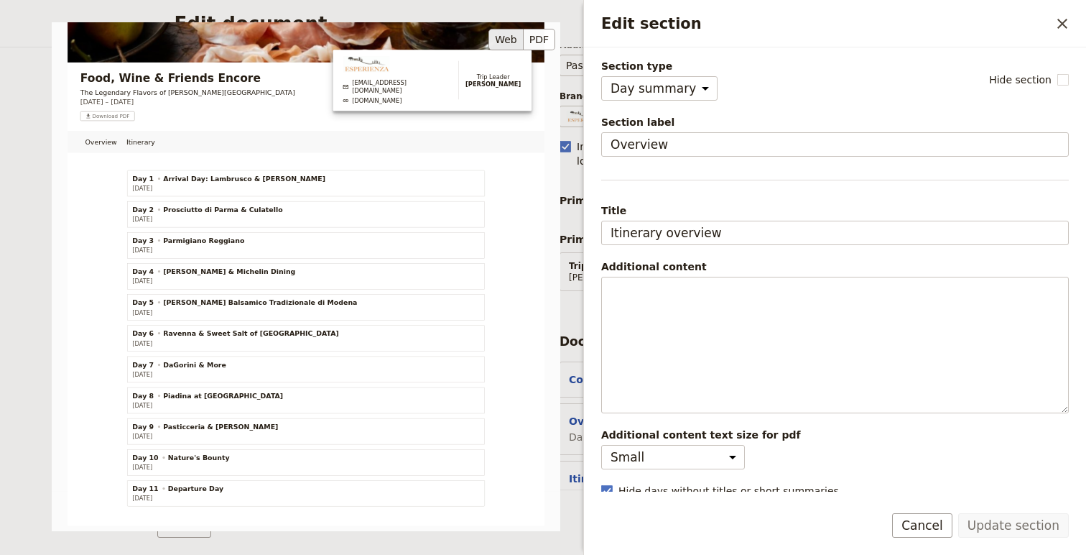
scroll to position [78, 0]
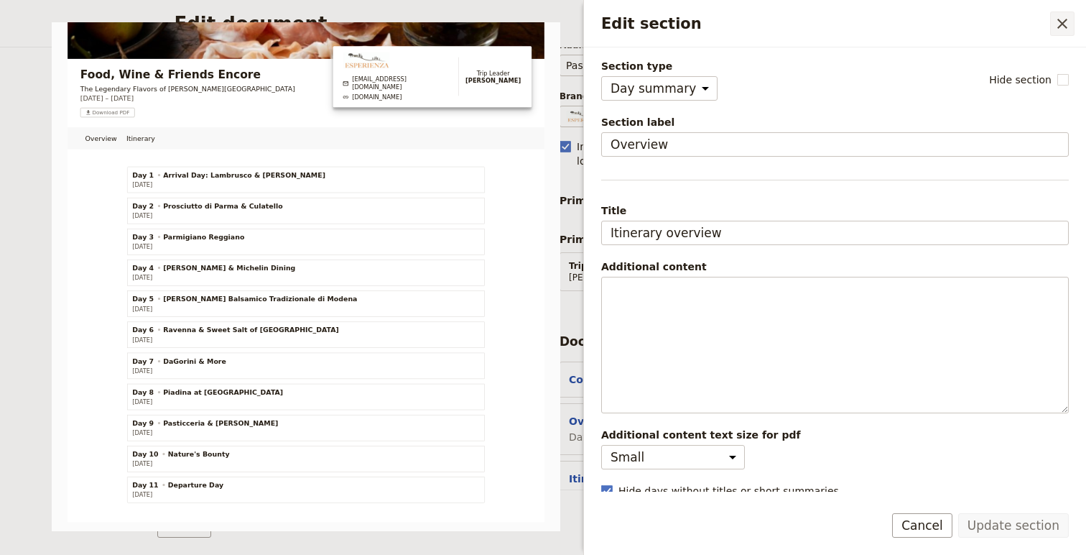
click at [1060, 15] on icon "Close drawer" at bounding box center [1062, 23] width 17 height 17
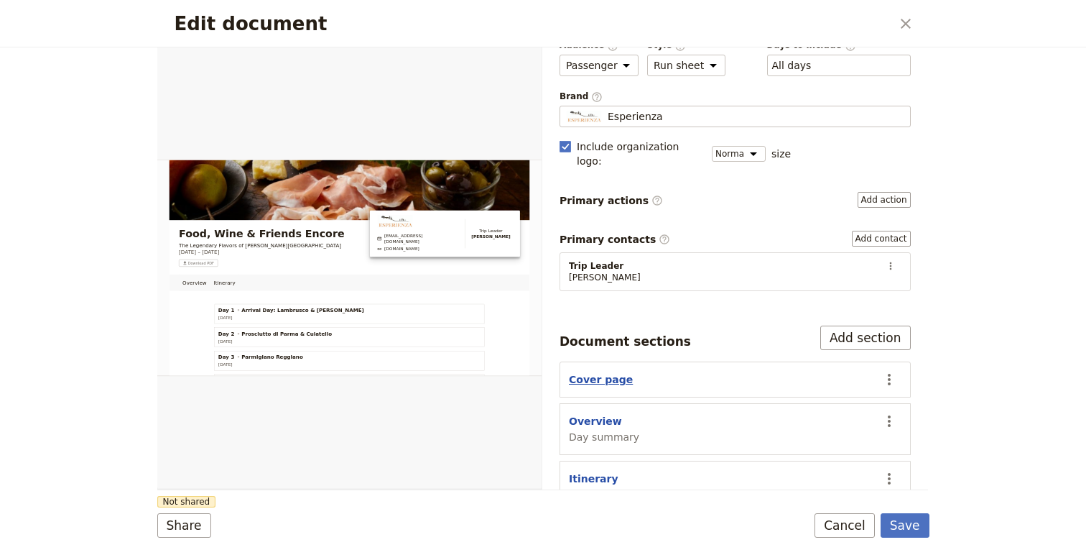
click at [586, 372] on button "Cover page" at bounding box center [601, 379] width 64 height 14
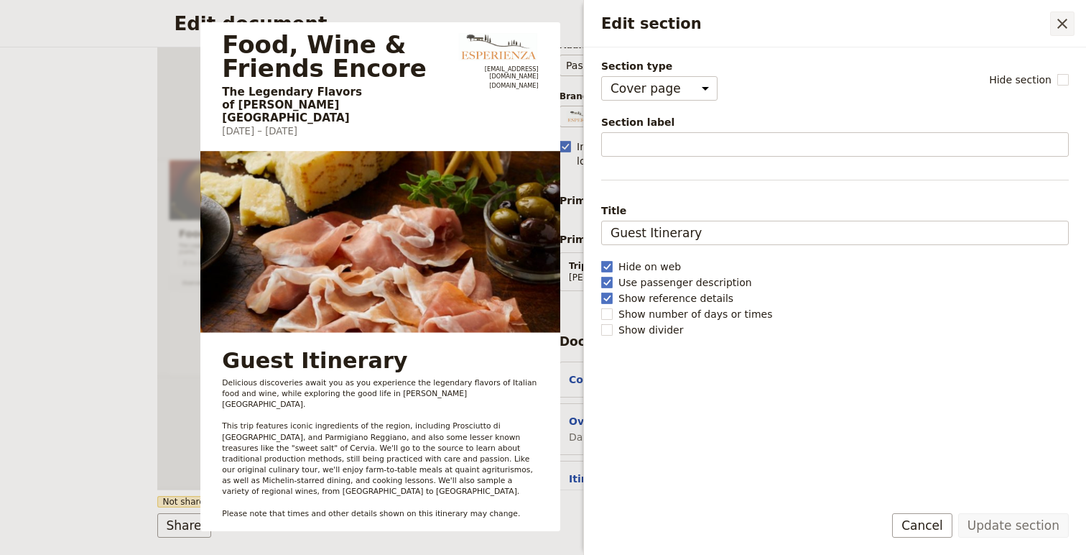
click at [1067, 24] on icon "Close drawer" at bounding box center [1062, 23] width 17 height 17
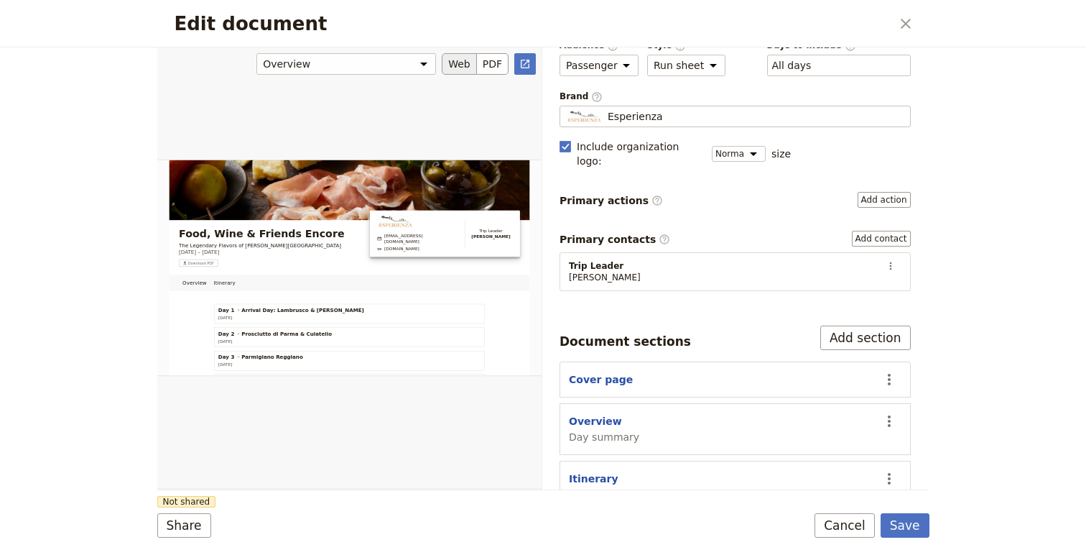
click at [464, 65] on button "Web" at bounding box center [459, 64] width 35 height 22
click at [892, 371] on icon "Actions" at bounding box center [889, 379] width 17 height 17
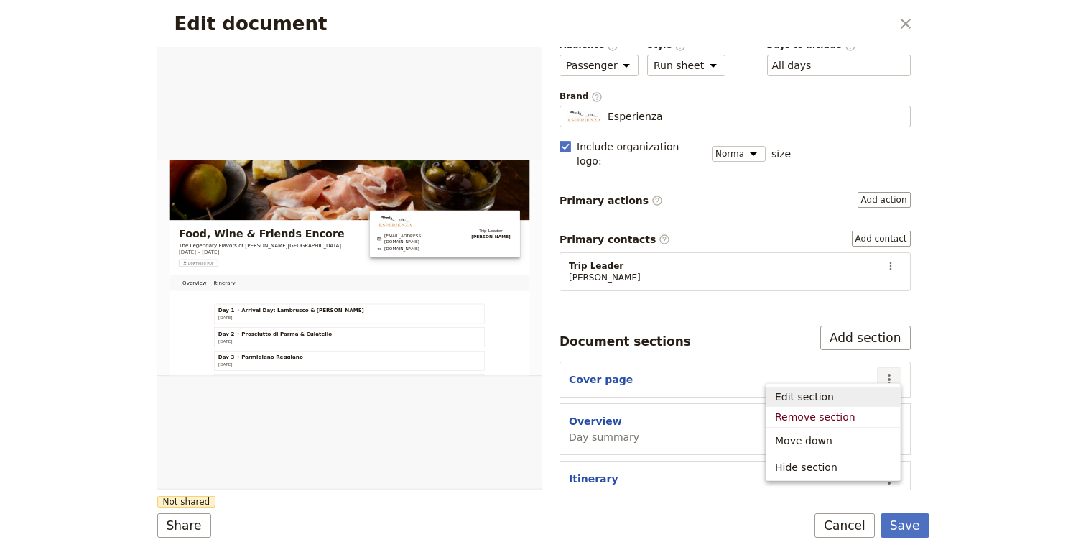
click at [1005, 352] on div "Edit document ​ Overview Itinerary Web PDF ​ Document name Passenger itinerary …" at bounding box center [543, 277] width 1086 height 555
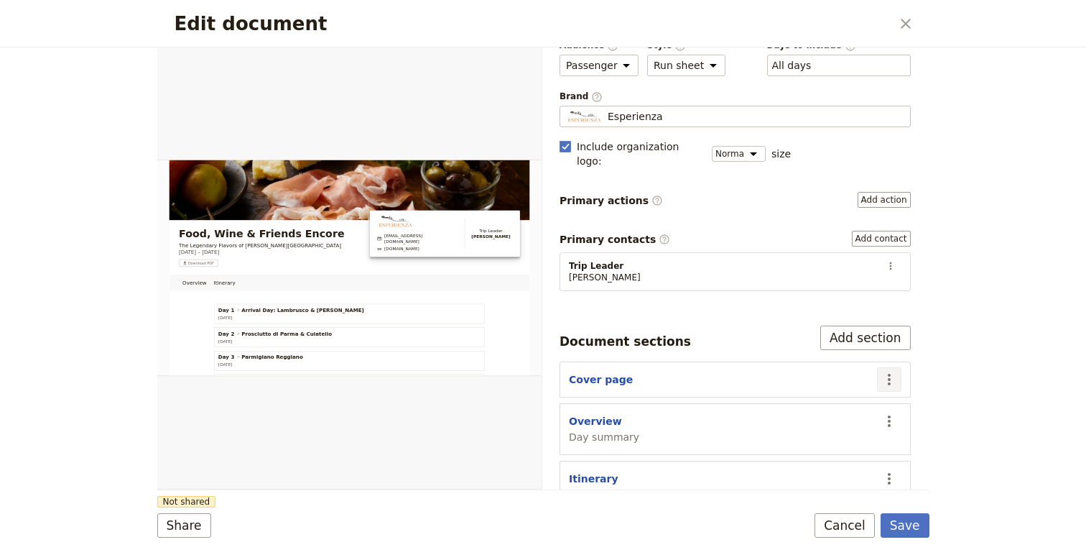
click at [883, 371] on icon "Actions" at bounding box center [889, 379] width 17 height 17
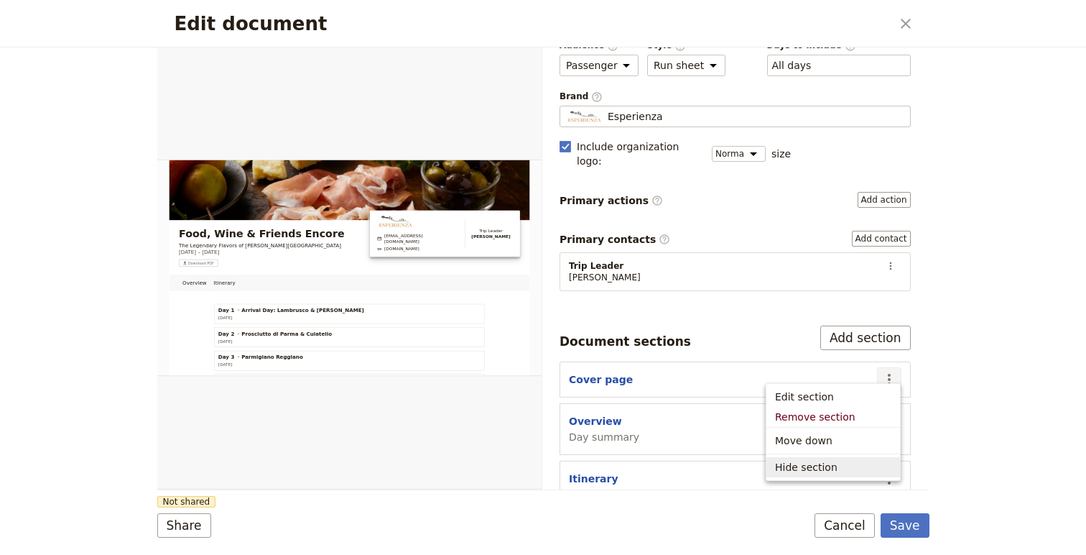
click at [827, 466] on span "Hide section" at bounding box center [806, 467] width 63 height 14
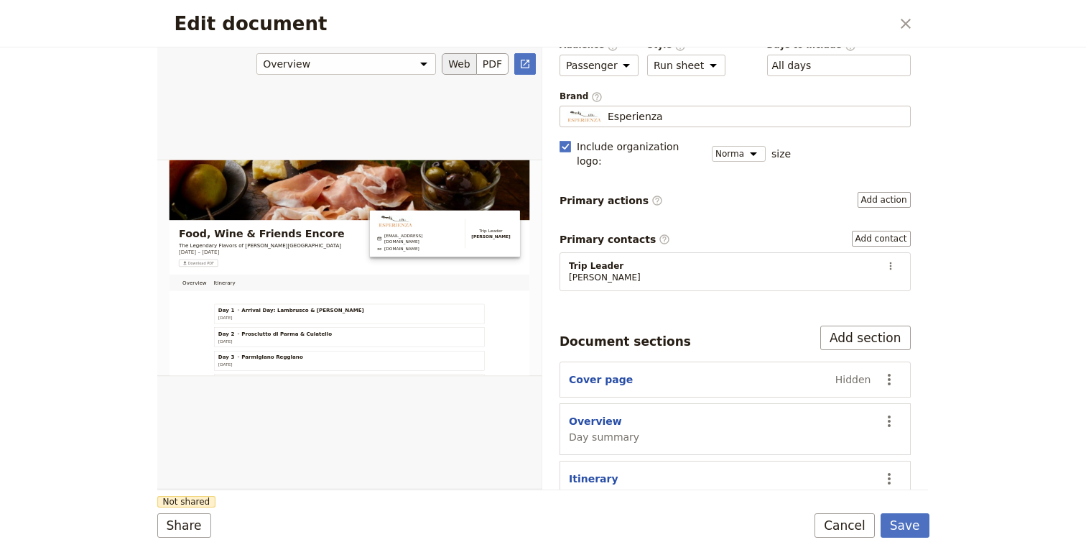
scroll to position [9, 0]
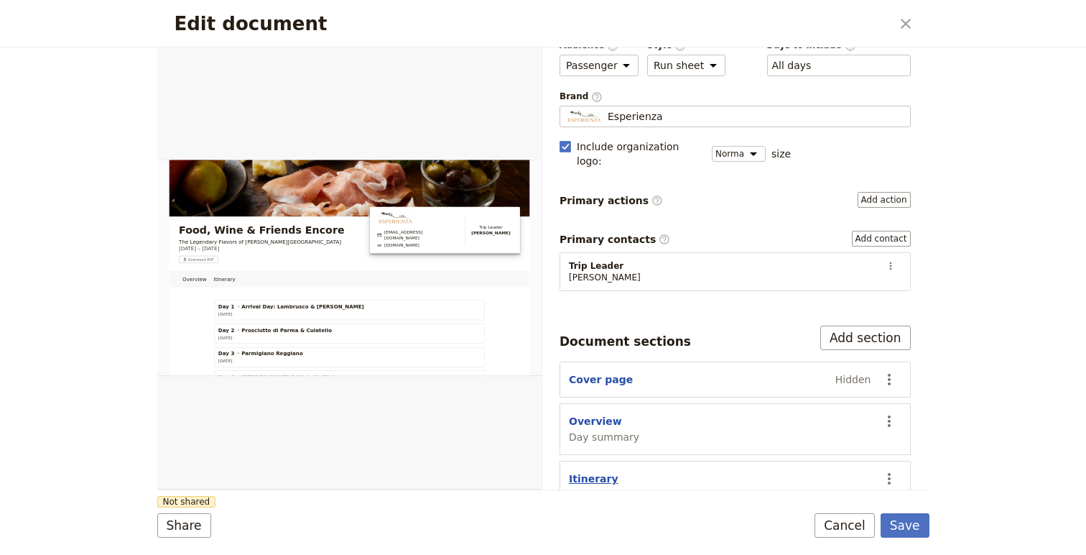
click at [591, 471] on button "Itinerary" at bounding box center [594, 478] width 50 height 14
select select "ITINERARY"
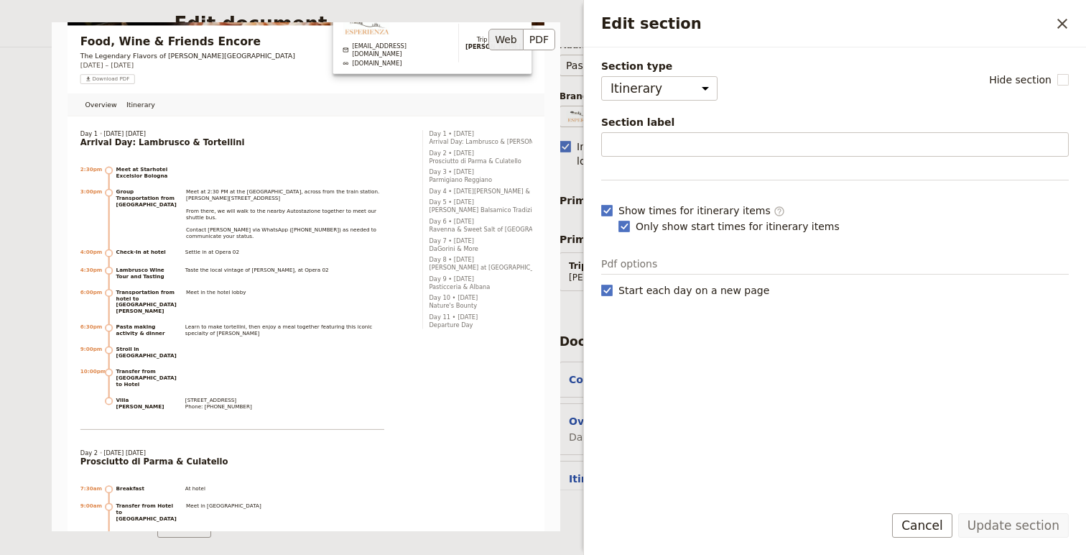
scroll to position [0, 0]
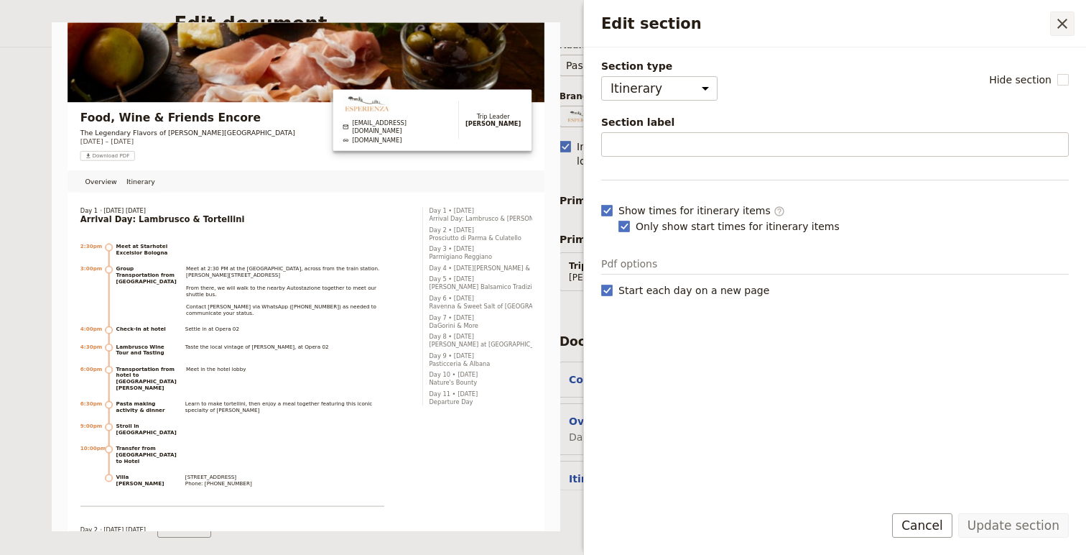
click at [1055, 24] on icon "Close drawer" at bounding box center [1062, 23] width 17 height 17
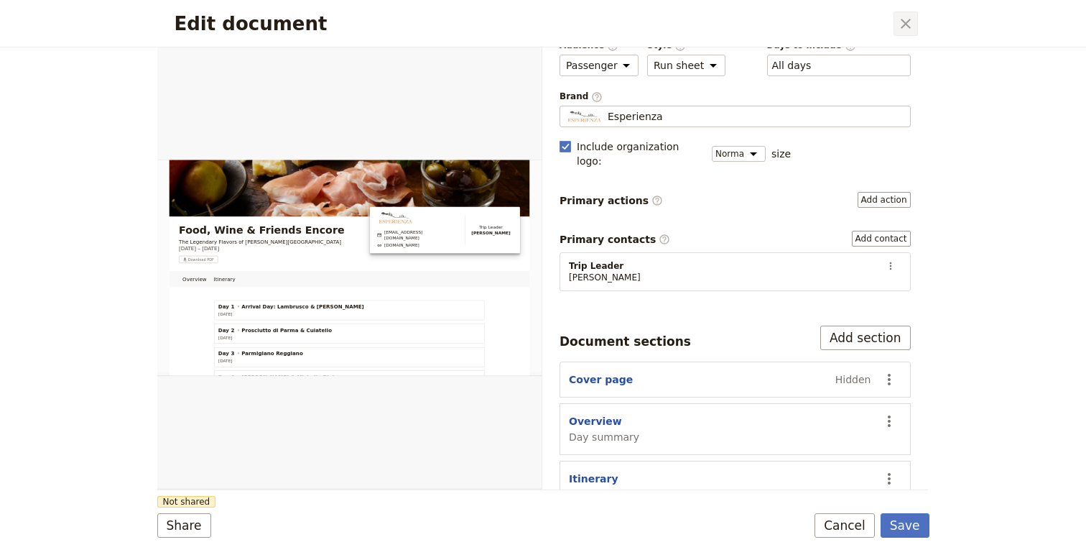
click at [908, 18] on icon "Close dialog" at bounding box center [905, 23] width 17 height 17
click at [920, 525] on button "Save" at bounding box center [905, 525] width 49 height 24
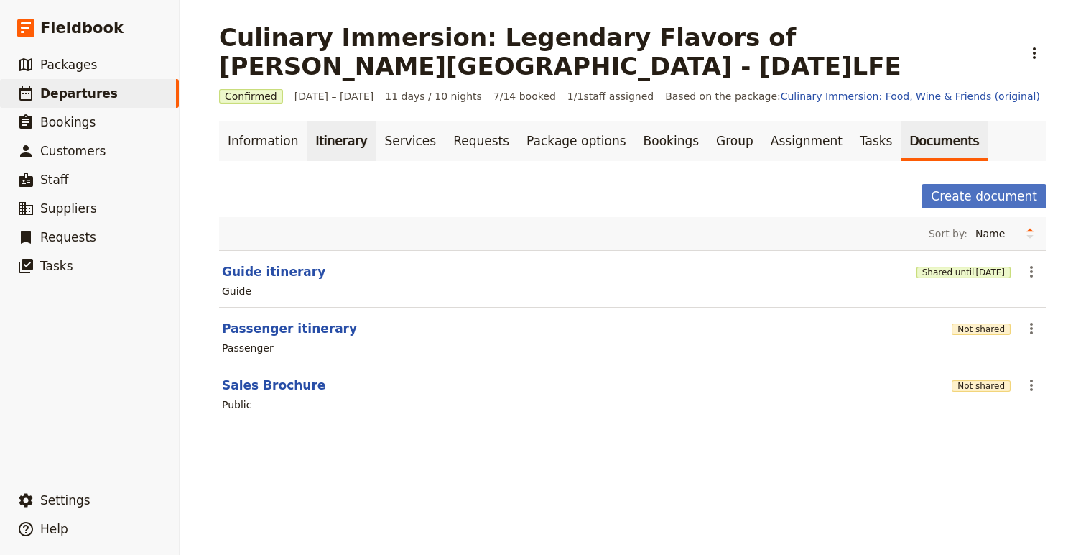
click at [339, 137] on link "Itinerary" at bounding box center [341, 141] width 69 height 40
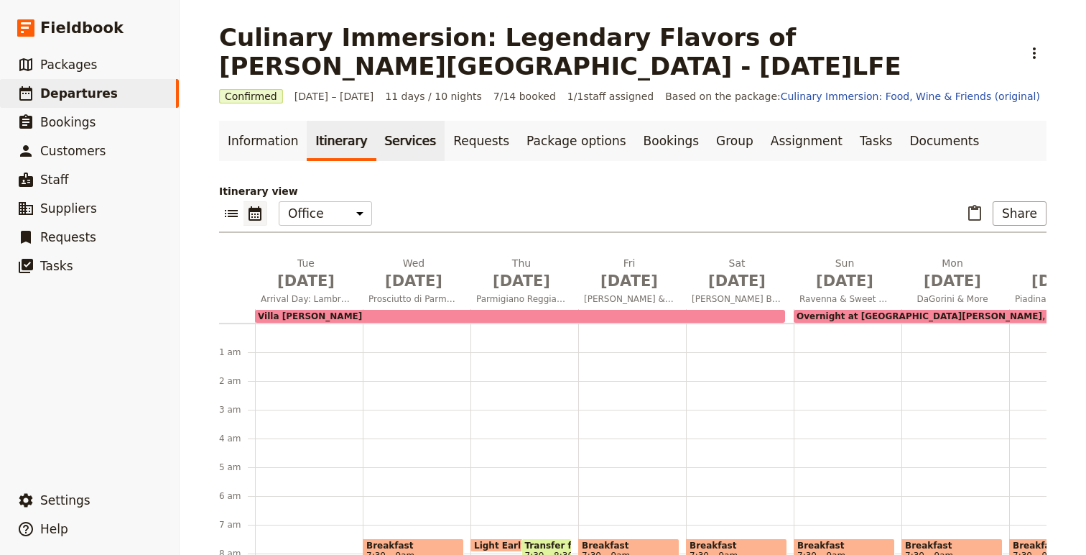
scroll to position [187, 0]
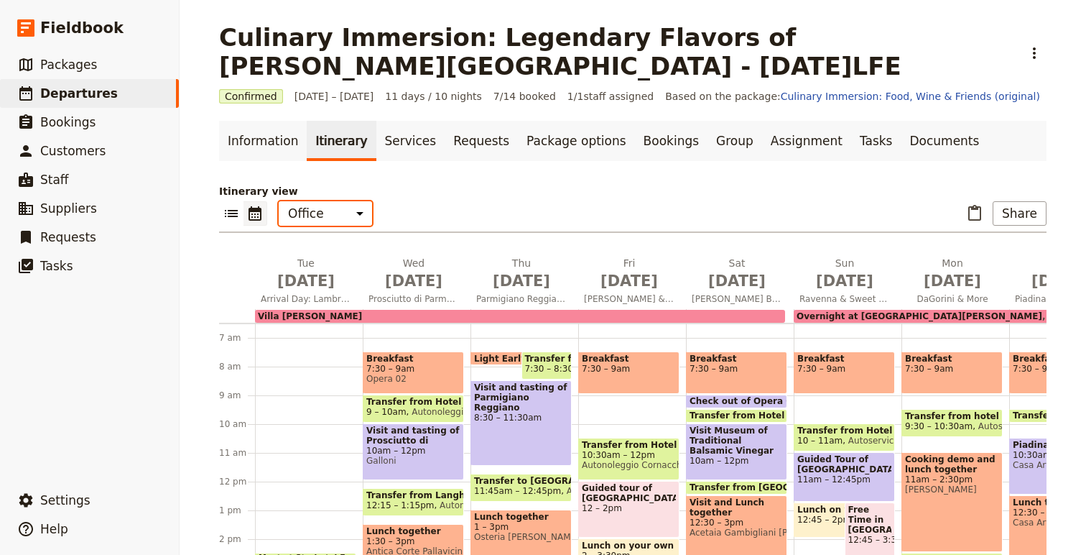
click at [330, 213] on select "Office Guide Passenger Sales" at bounding box center [325, 213] width 93 height 24
select select "PASSENGER"
click at [279, 201] on select "Office Guide Passenger Sales" at bounding box center [325, 213] width 93 height 24
click at [234, 204] on button "​" at bounding box center [231, 213] width 24 height 24
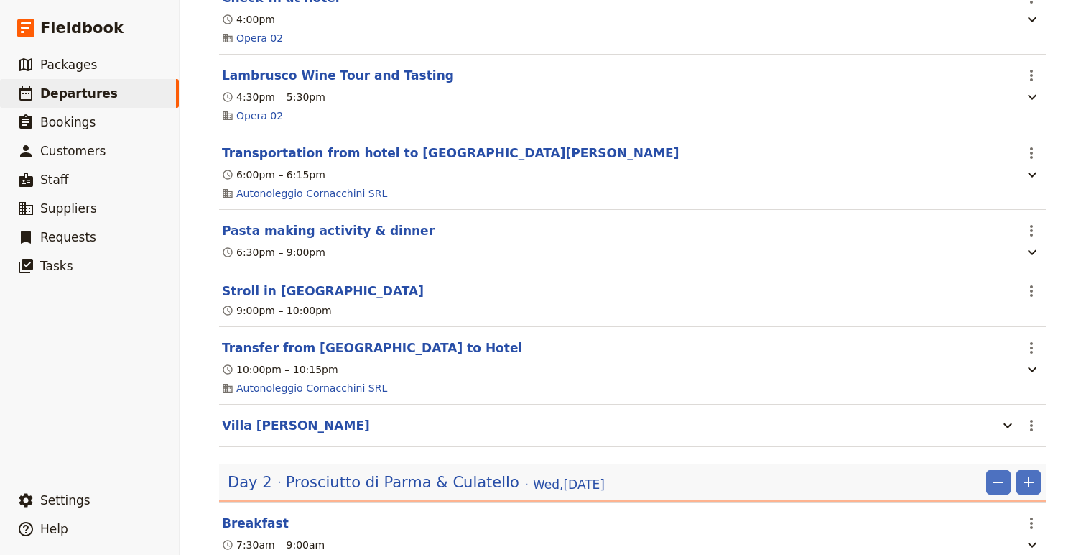
scroll to position [506, 0]
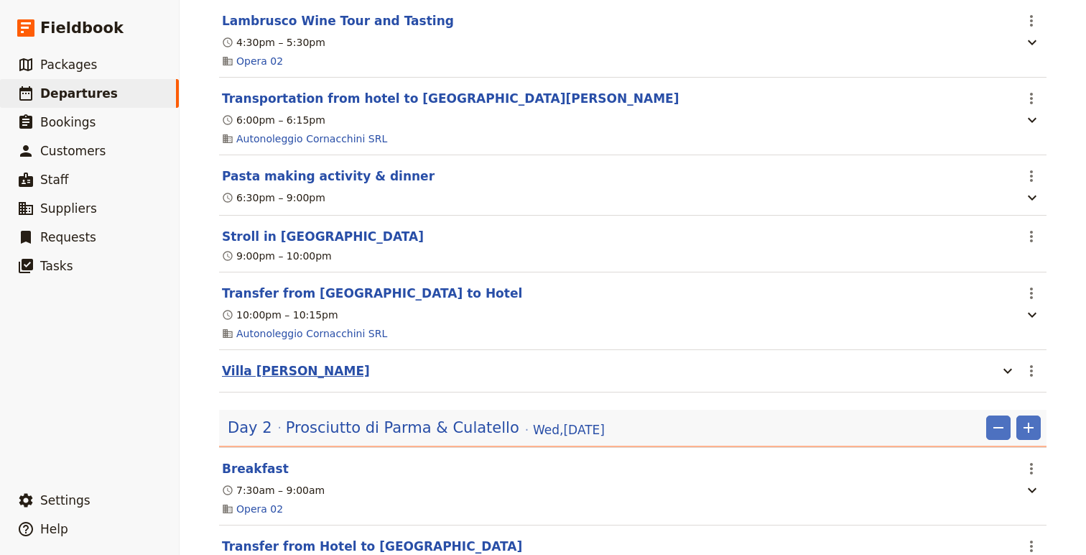
click at [276, 376] on button "Villa [PERSON_NAME]" at bounding box center [296, 370] width 148 height 17
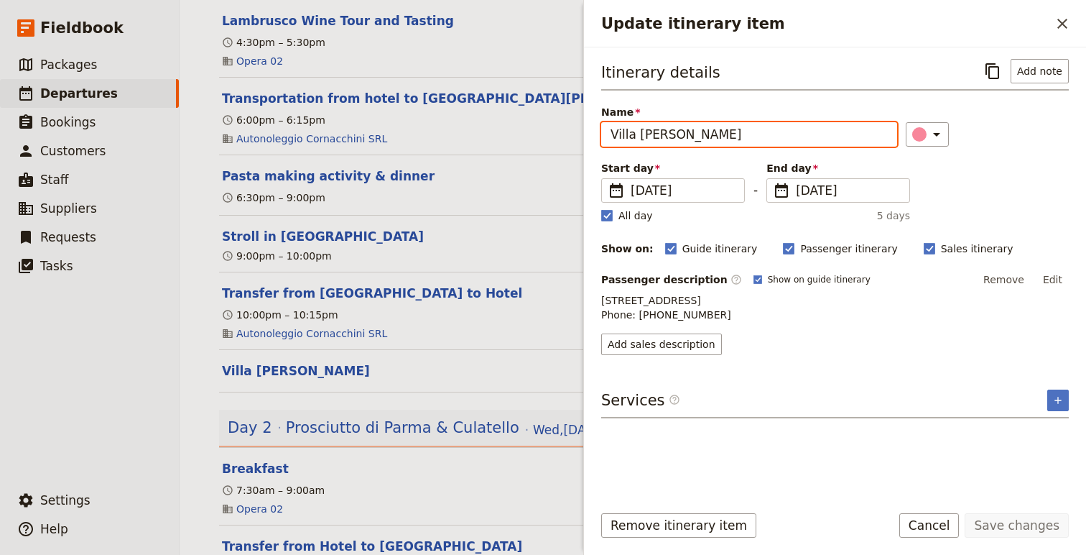
drag, startPoint x: 720, startPoint y: 129, endPoint x: 609, endPoint y: 132, distance: 111.4
click at [609, 132] on input "Villa [PERSON_NAME]" at bounding box center [749, 134] width 296 height 24
type input "Overnight at Opera 02"
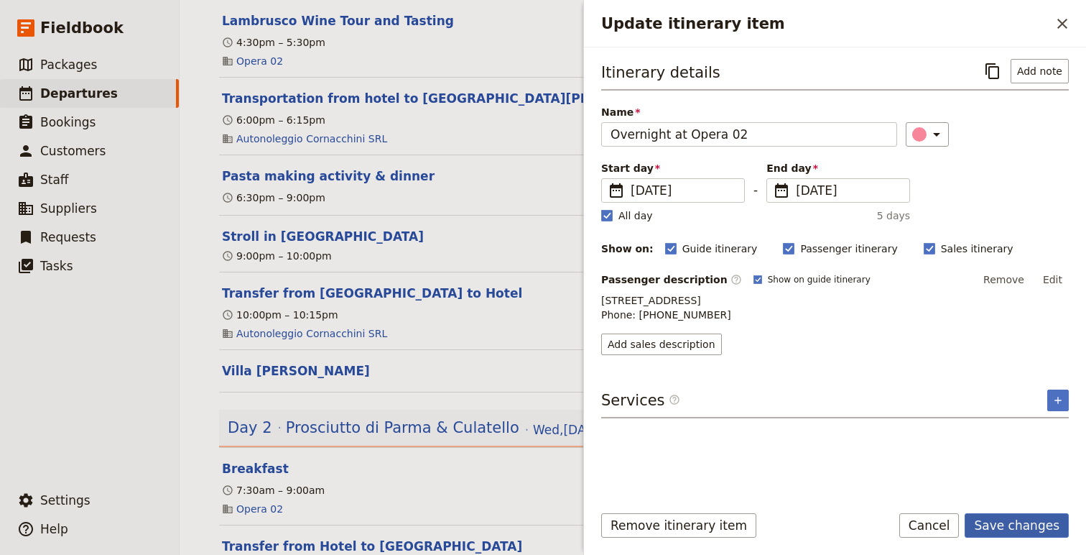
click at [1030, 527] on button "Save changes" at bounding box center [1017, 525] width 104 height 24
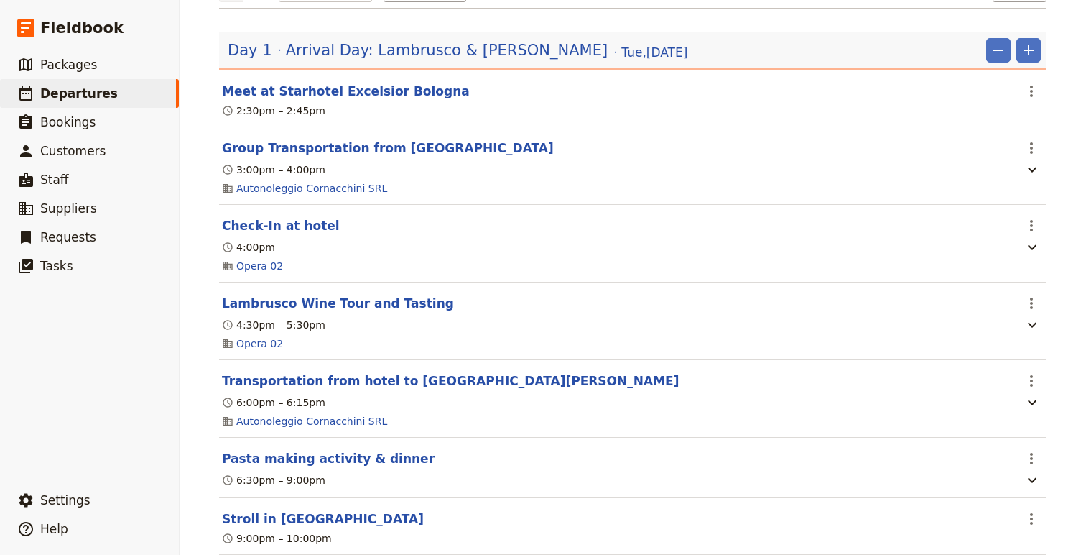
scroll to position [224, 0]
click at [290, 223] on button "Check-In at hotel" at bounding box center [281, 224] width 118 height 17
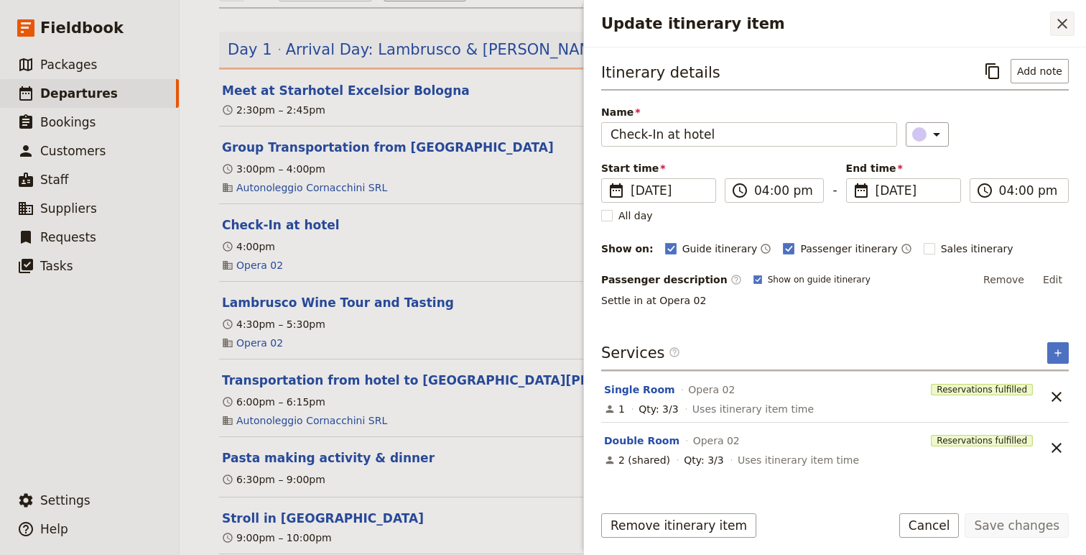
click at [1065, 22] on icon "Close drawer" at bounding box center [1062, 23] width 17 height 17
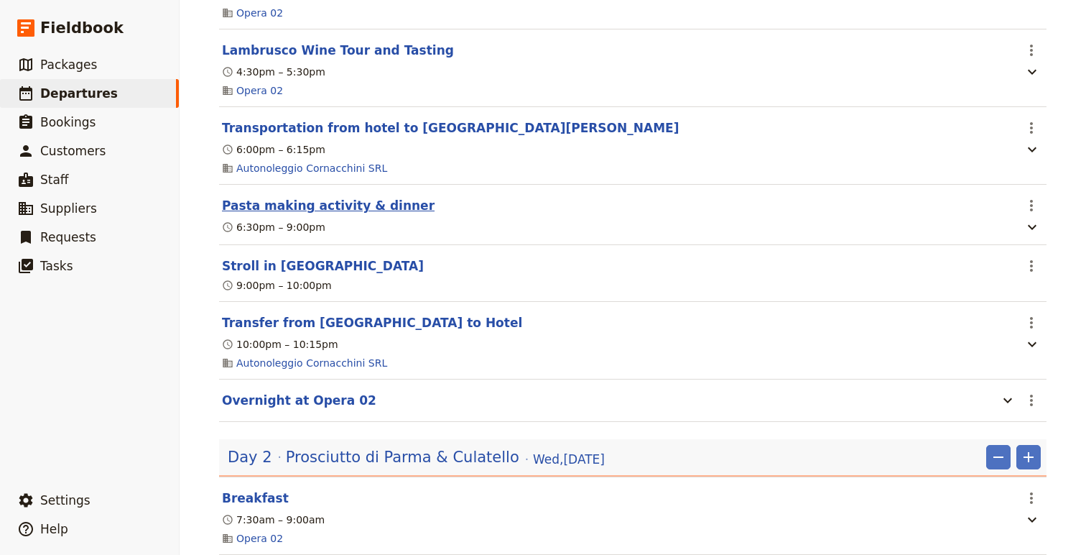
scroll to position [480, 0]
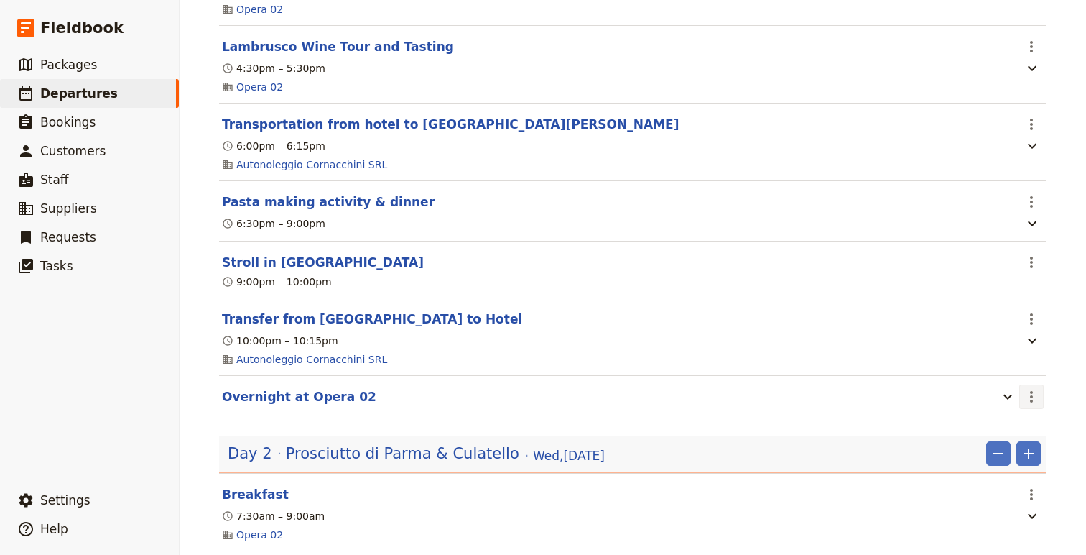
click at [1034, 397] on icon "Actions" at bounding box center [1031, 396] width 17 height 17
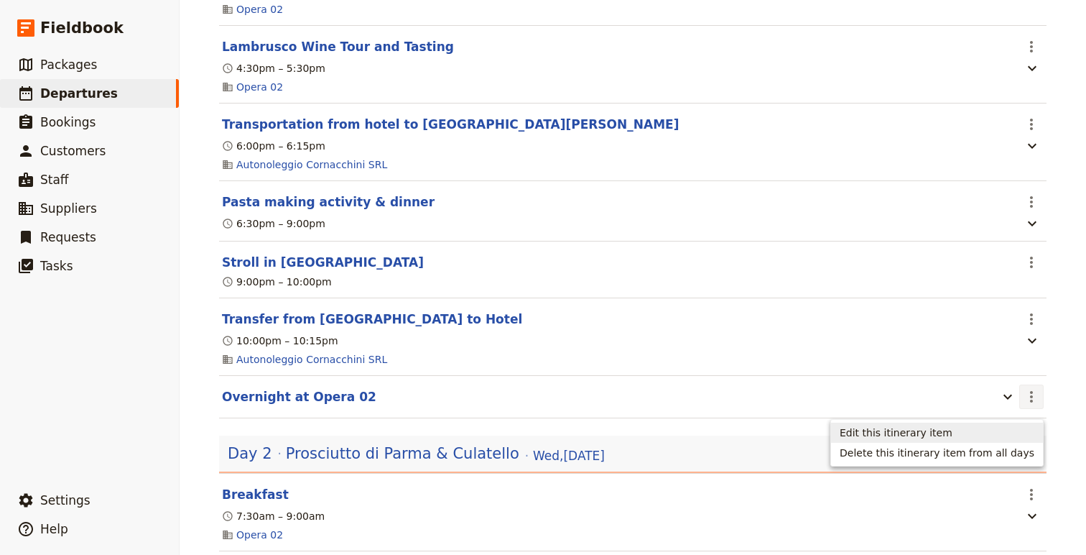
click at [987, 439] on span "Edit this itinerary item" at bounding box center [937, 432] width 195 height 14
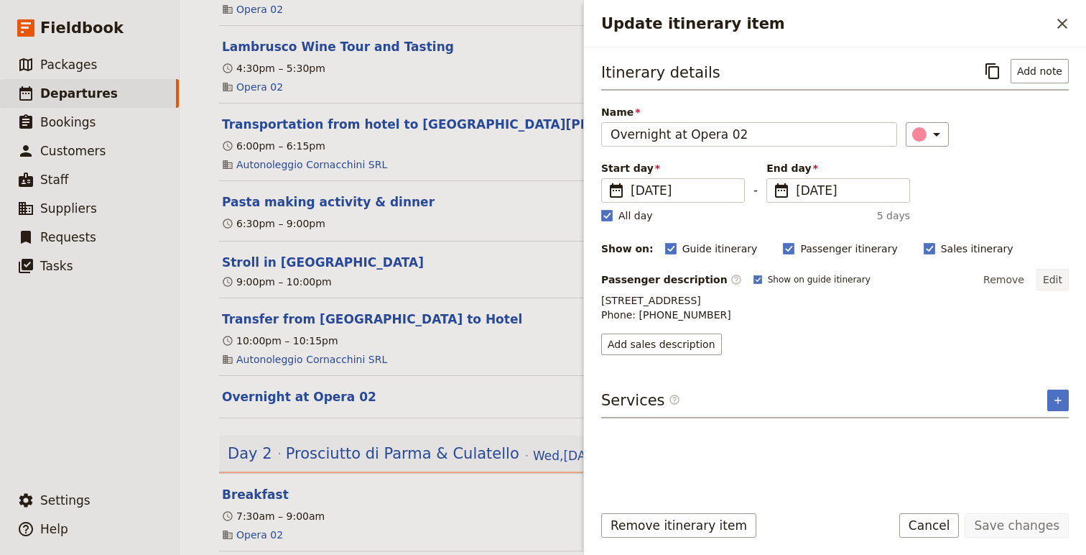
click at [1055, 281] on button "Edit" at bounding box center [1053, 280] width 32 height 22
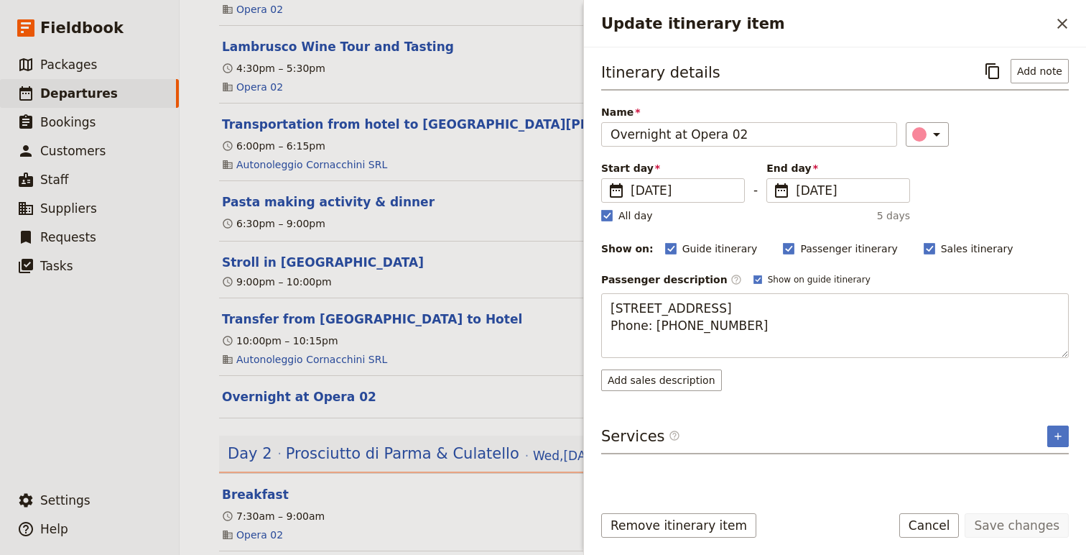
drag, startPoint x: 753, startPoint y: 348, endPoint x: 598, endPoint y: 307, distance: 160.5
click at [598, 307] on div "Itinerary details ​ Add note Name Overnight at Opera 02 ​ Start day ​ [DATE] [D…" at bounding box center [835, 269] width 502 height 444
type textarea "[STREET_ADDRESS] Phone:"
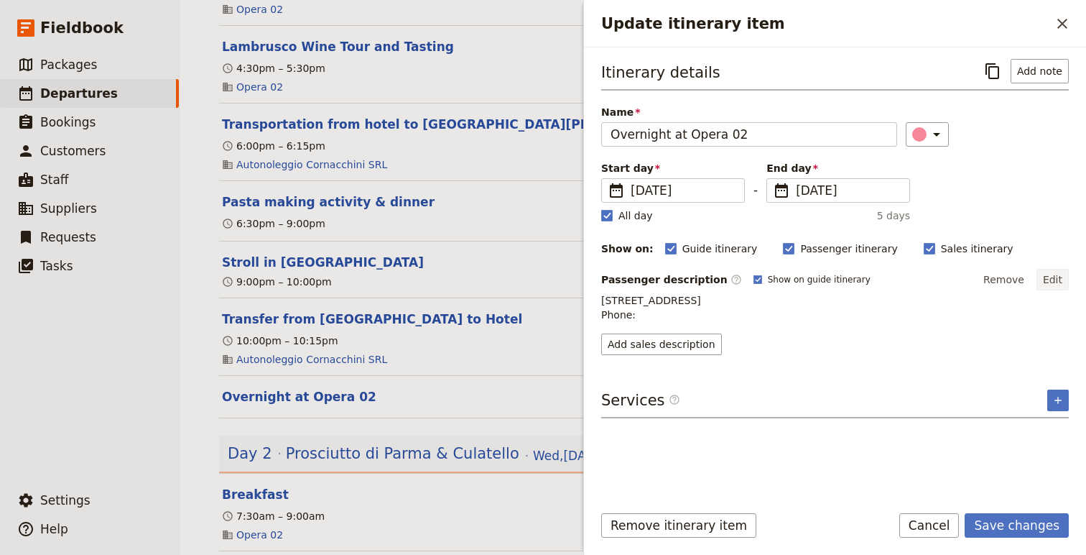
click at [1060, 277] on button "Edit" at bounding box center [1053, 280] width 32 height 22
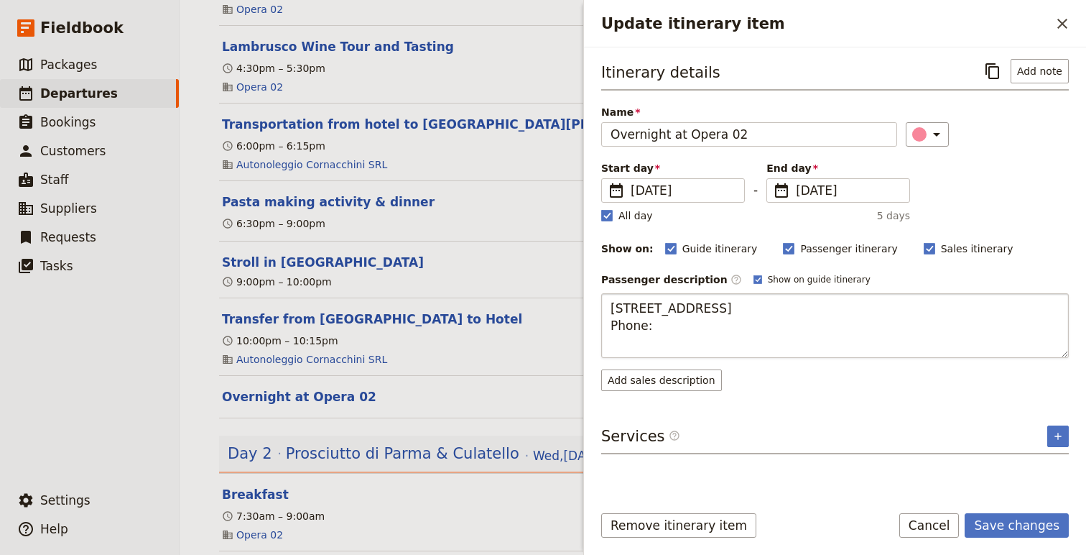
type textarea "[STREET_ADDRESS] Phone: [PHONE_NUMBER]"
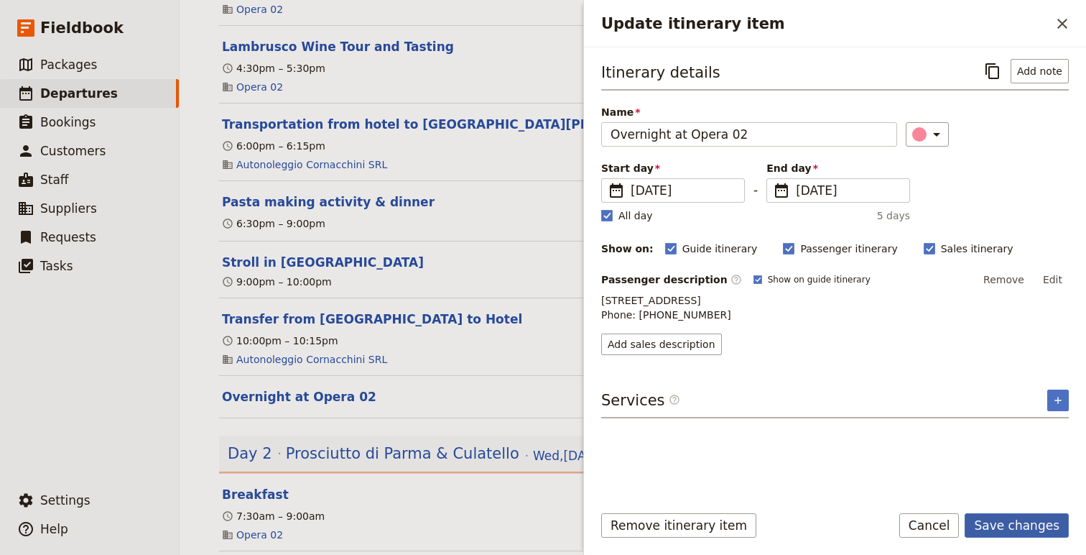
click at [1015, 518] on button "Save changes" at bounding box center [1017, 525] width 104 height 24
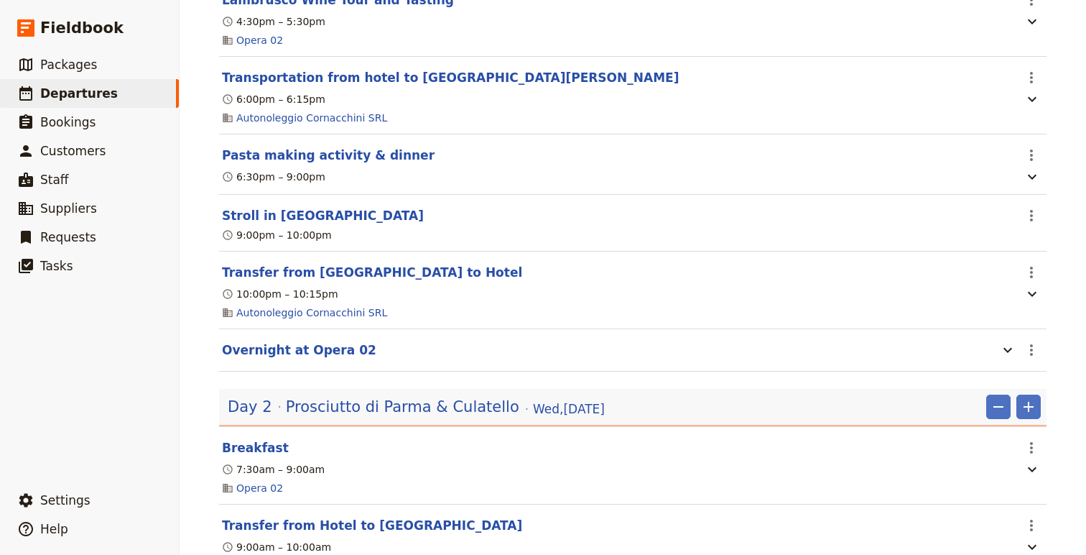
scroll to position [653, 0]
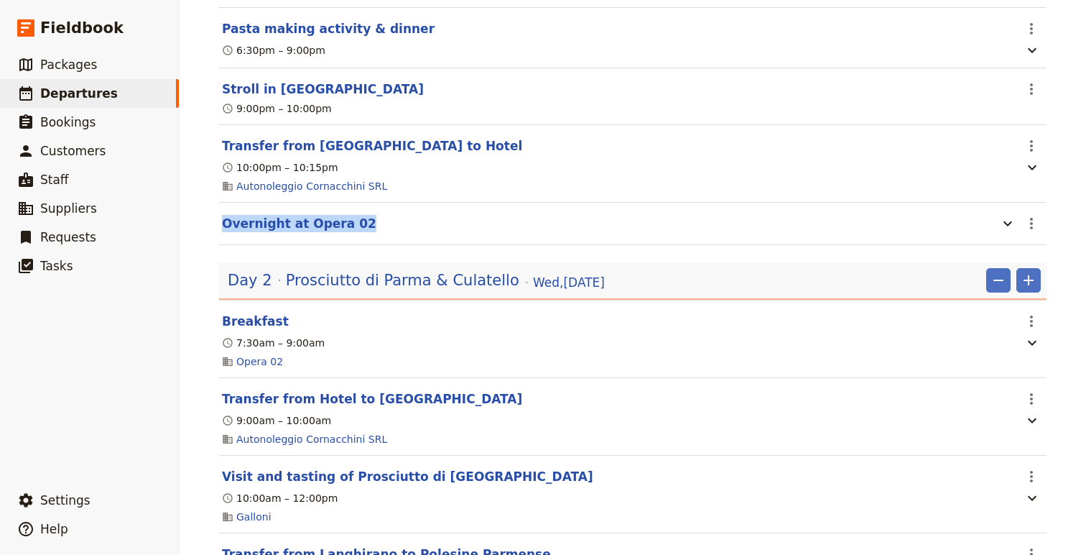
drag, startPoint x: 370, startPoint y: 229, endPoint x: 204, endPoint y: 229, distance: 166.0
copy button "Overnight at Opera 02"
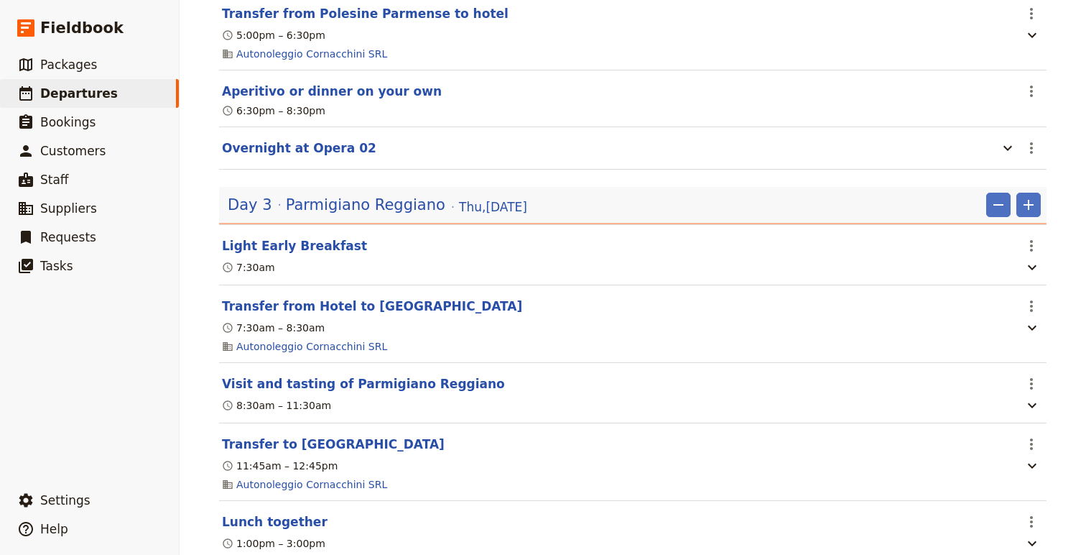
scroll to position [1484, 0]
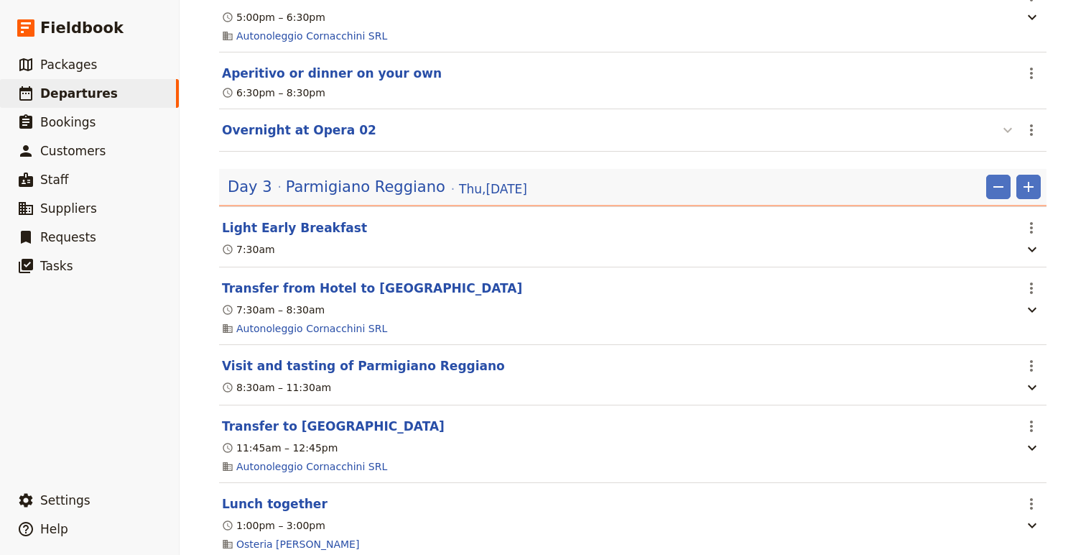
click at [1011, 138] on icon "button" at bounding box center [1007, 129] width 17 height 17
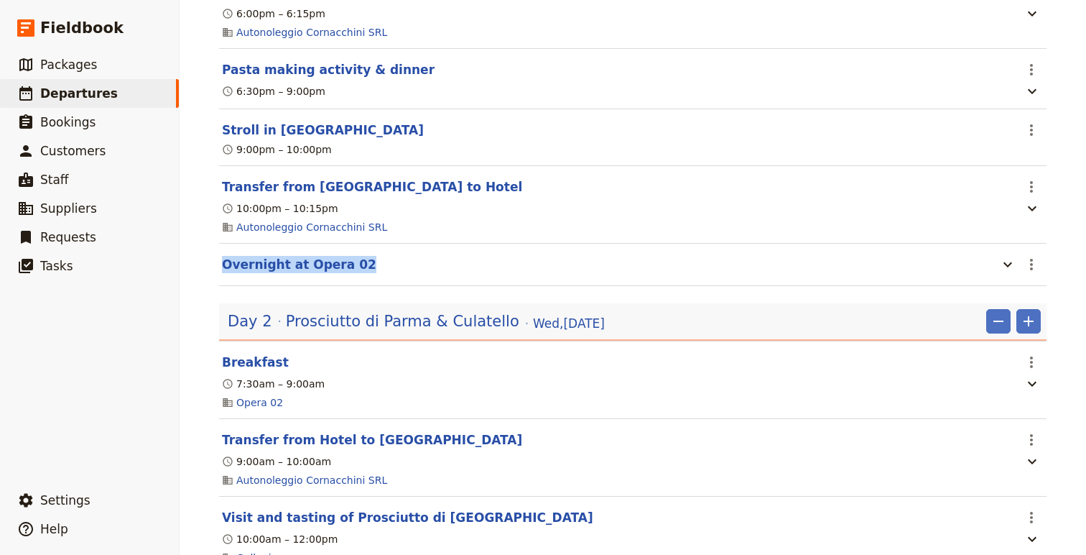
scroll to position [474, 0]
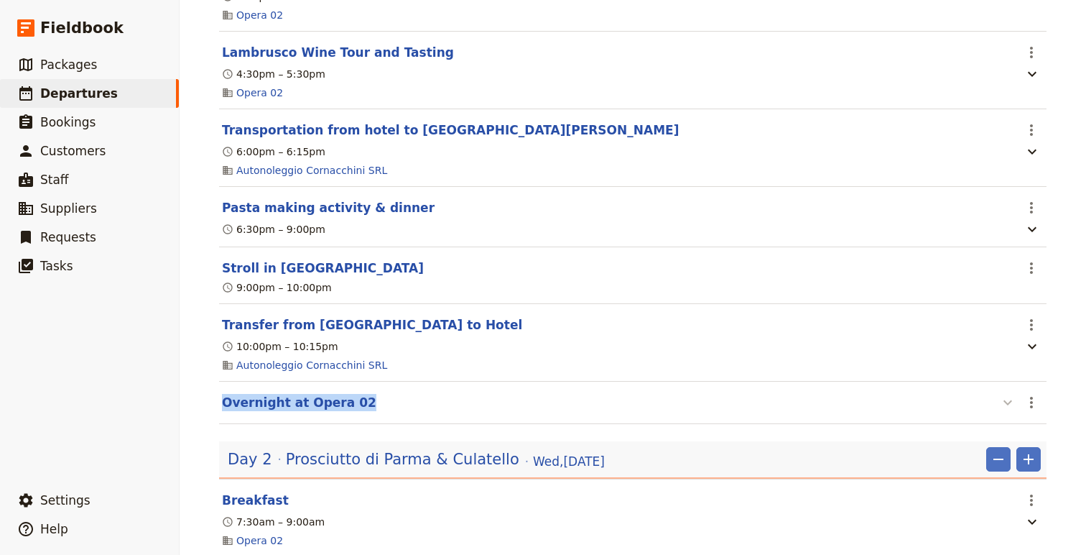
click at [1008, 405] on icon "button" at bounding box center [1008, 402] width 9 height 5
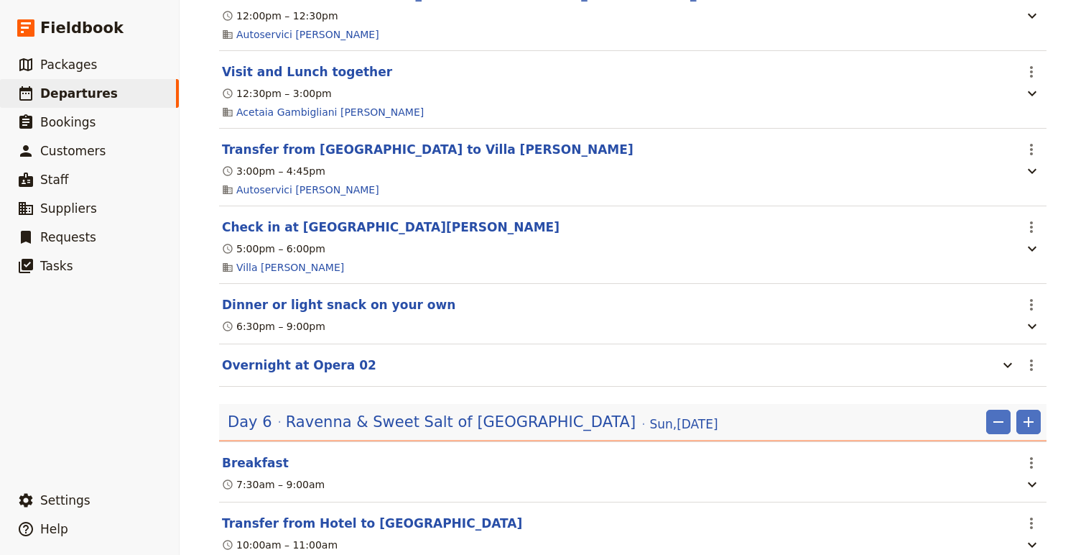
scroll to position [3230, 0]
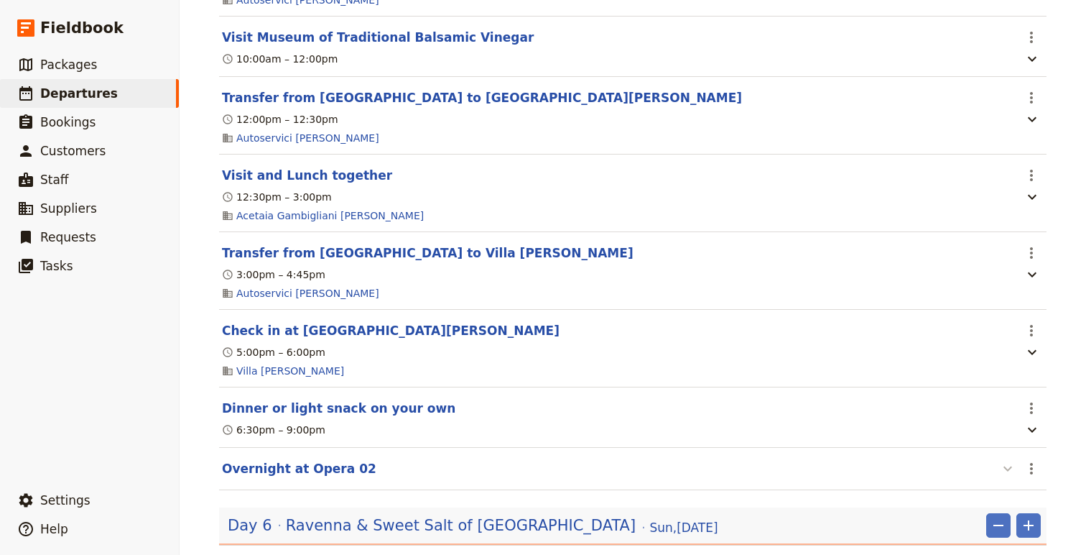
click at [1013, 477] on icon "button" at bounding box center [1007, 468] width 17 height 17
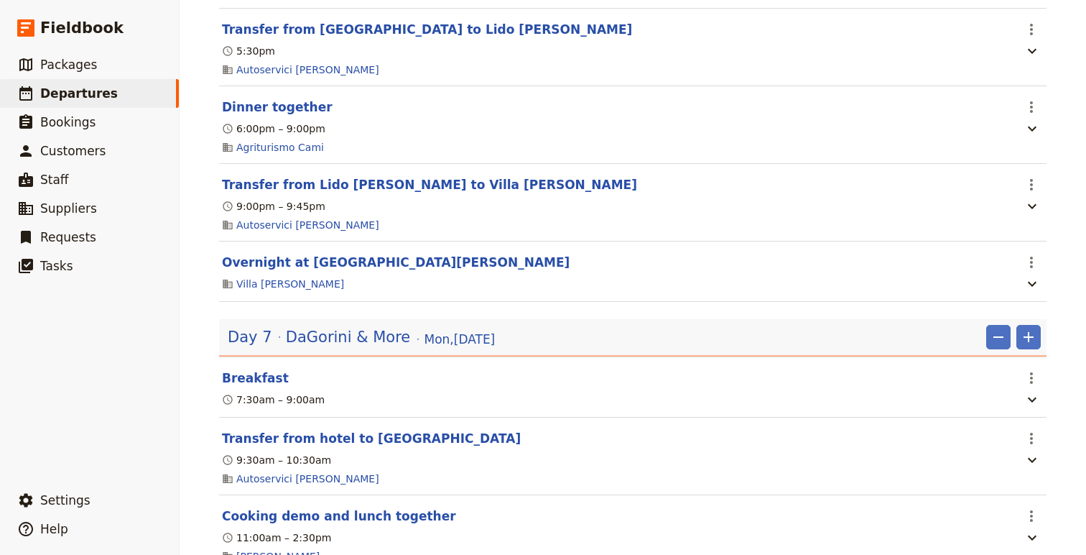
scroll to position [4338, 0]
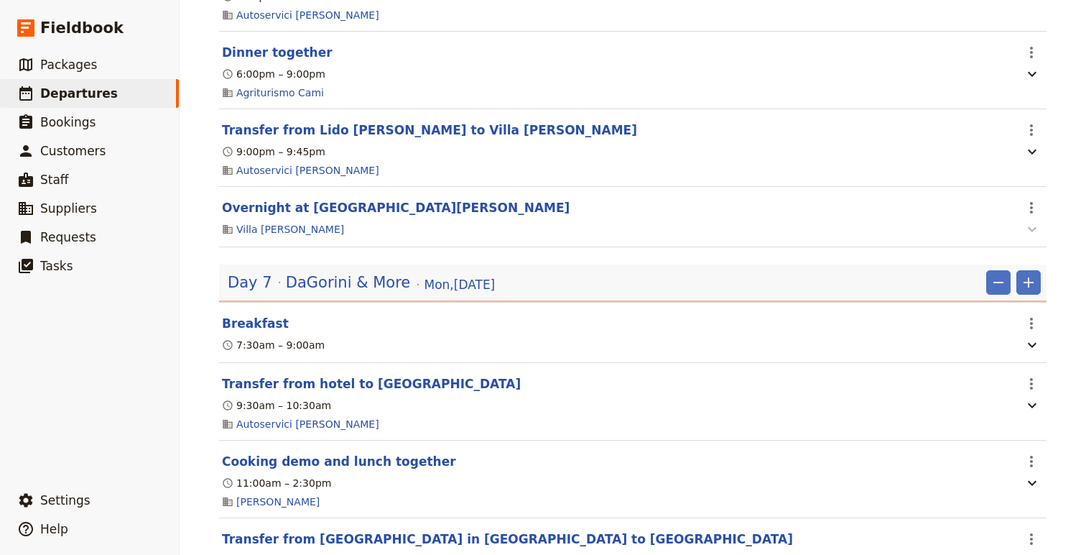
click at [1032, 238] on icon "button" at bounding box center [1032, 229] width 17 height 17
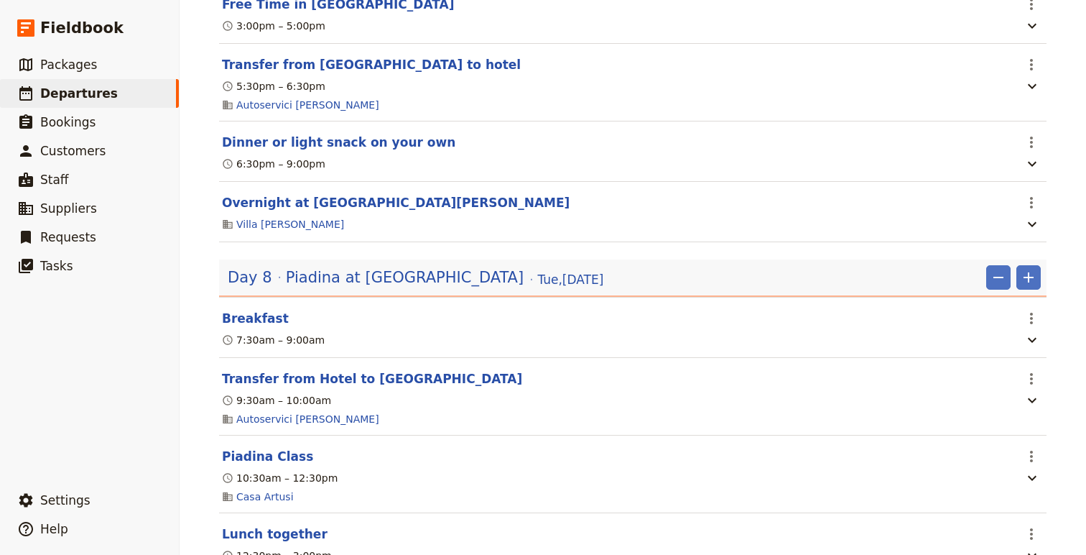
scroll to position [5028, 0]
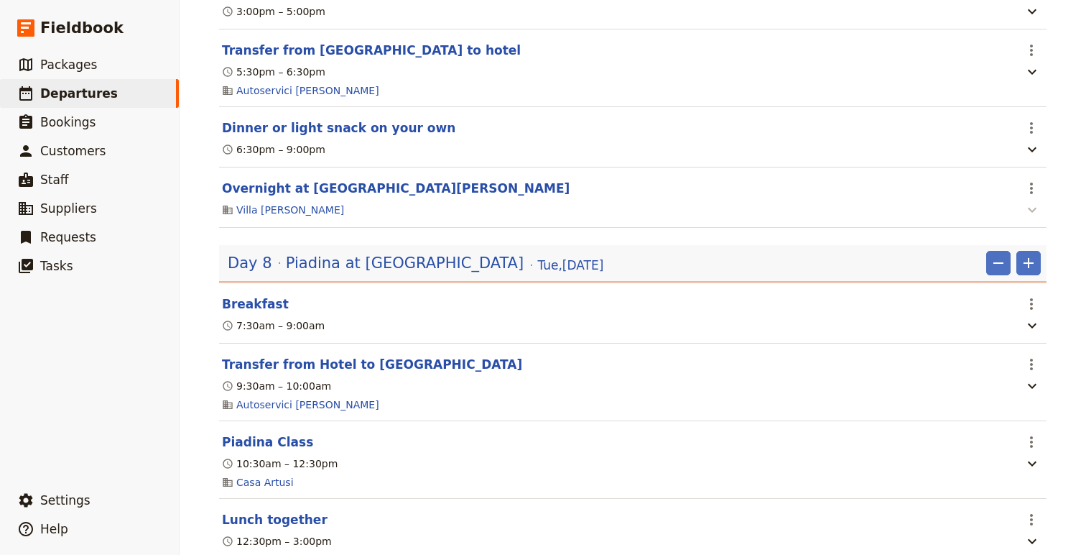
click at [1029, 218] on icon "button" at bounding box center [1032, 209] width 17 height 17
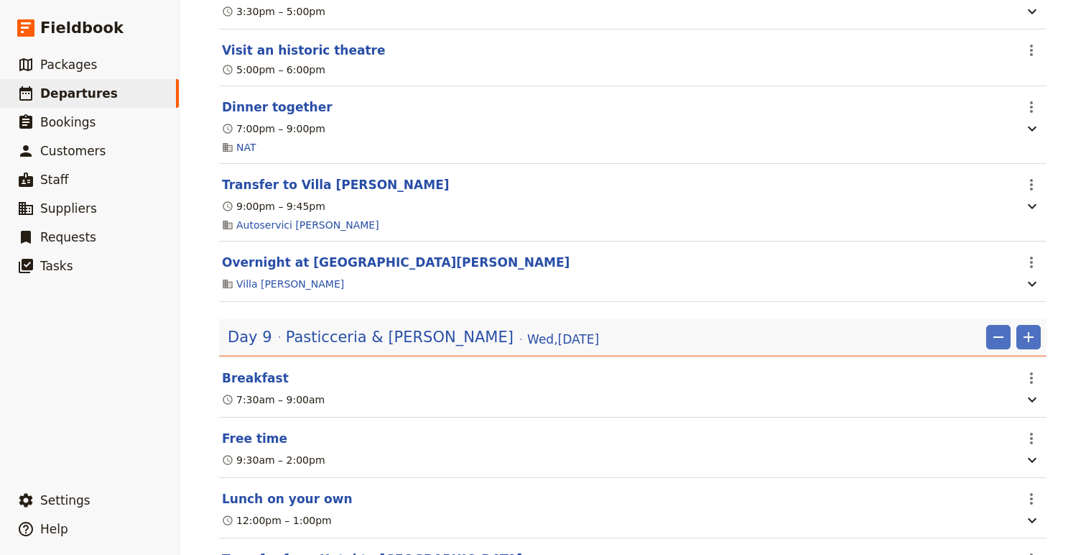
scroll to position [5703, 0]
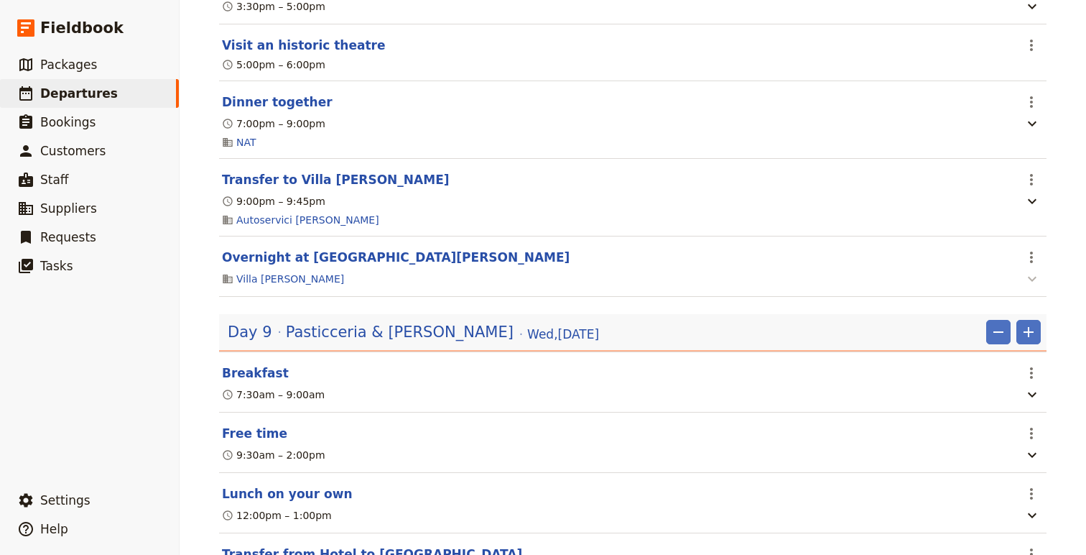
click at [1032, 287] on icon "button" at bounding box center [1032, 278] width 17 height 17
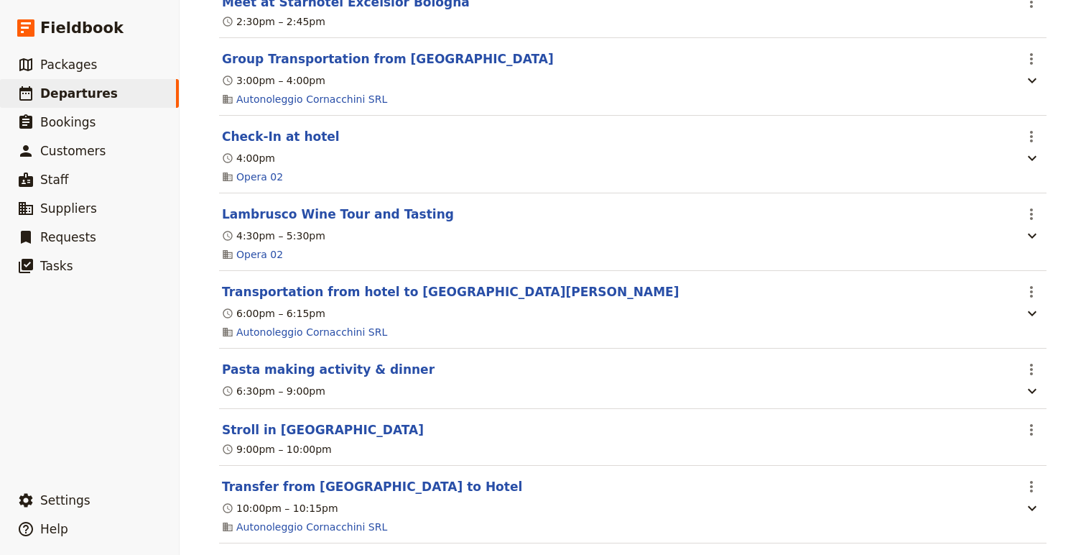
scroll to position [0, 0]
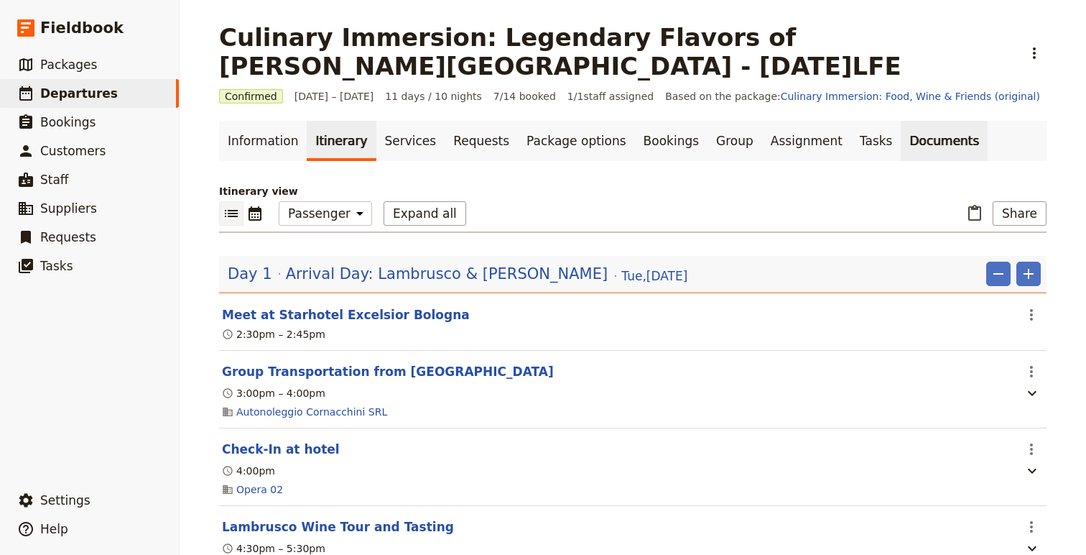
click at [901, 144] on link "Documents" at bounding box center [944, 141] width 87 height 40
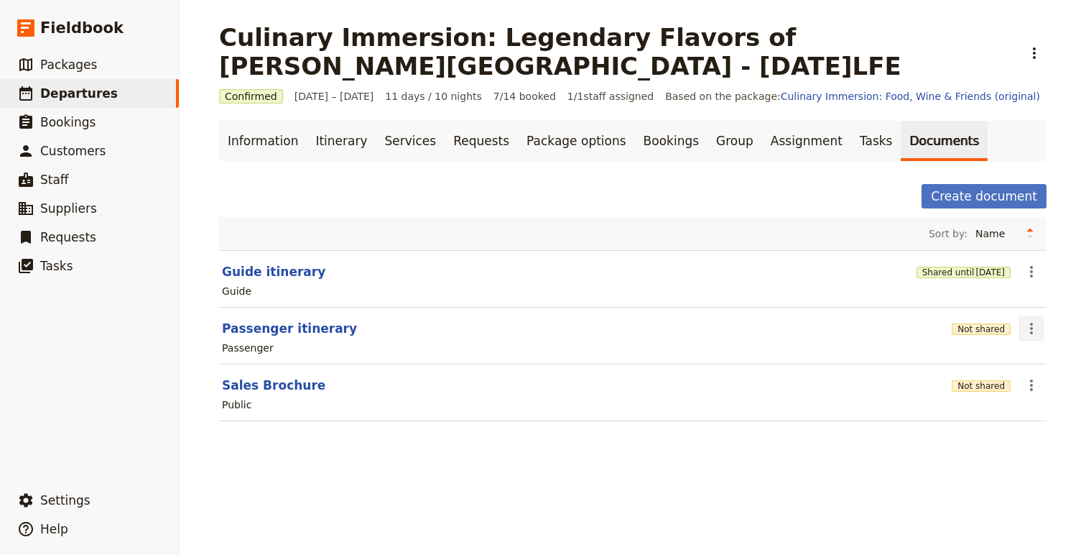
click at [1036, 324] on icon "Actions" at bounding box center [1031, 328] width 17 height 17
click at [307, 332] on button "Passenger itinerary" at bounding box center [289, 328] width 135 height 17
select select "PASSENGER"
select select "RUN_SHEET"
select select "DEFAULT"
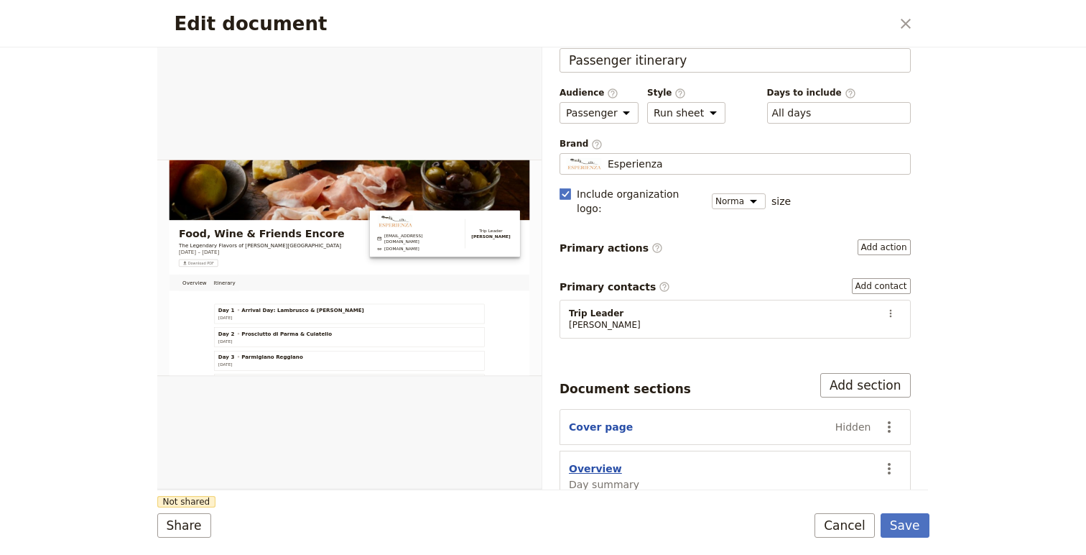
scroll to position [75, 0]
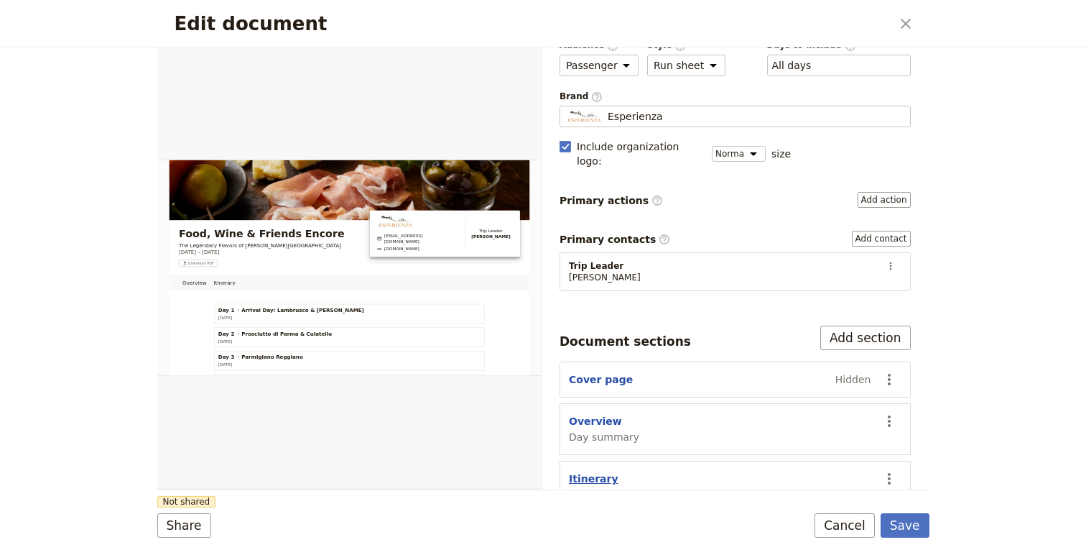
click at [589, 471] on button "Itinerary" at bounding box center [594, 478] width 50 height 14
select select "ITINERARY"
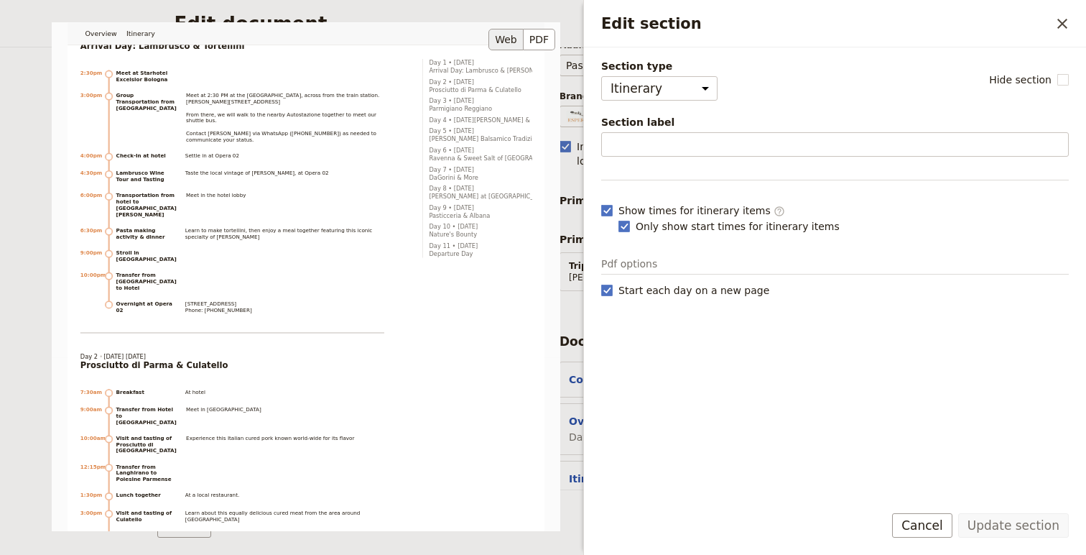
scroll to position [314, 0]
click at [1057, 22] on icon "Close drawer" at bounding box center [1062, 23] width 17 height 17
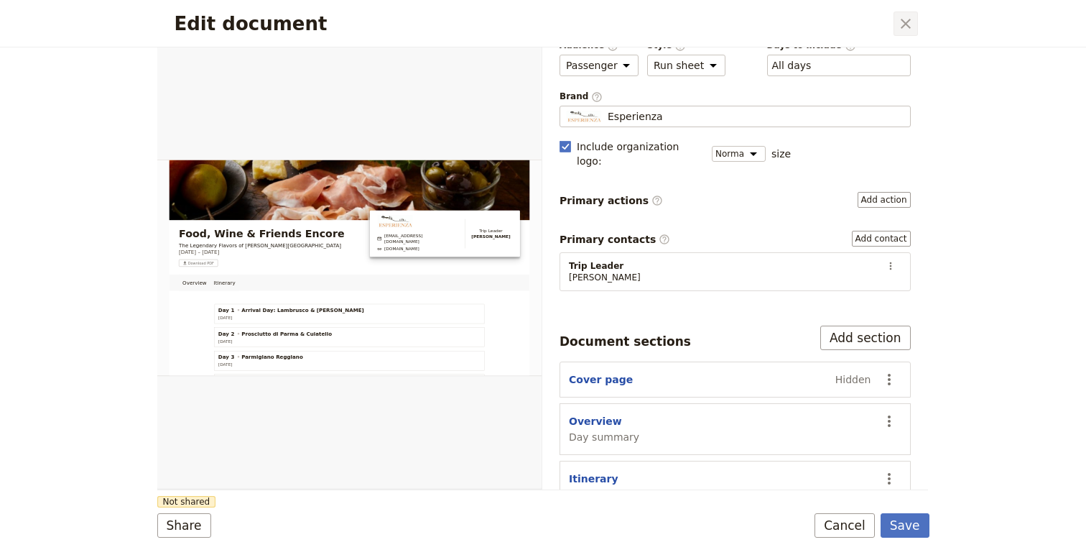
click at [906, 17] on icon "Close dialog" at bounding box center [905, 23] width 17 height 17
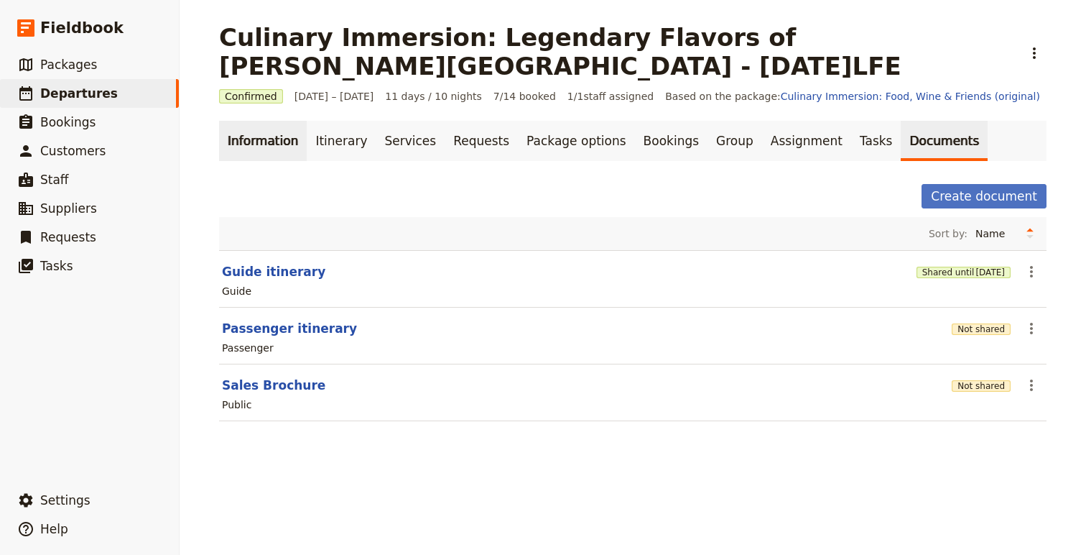
click at [251, 143] on link "Information" at bounding box center [263, 141] width 88 height 40
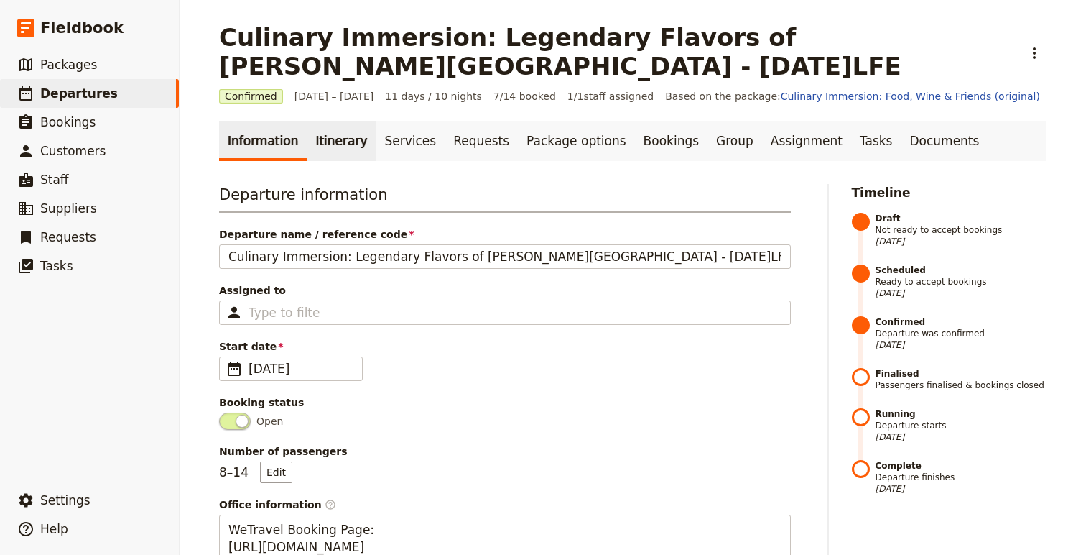
click at [321, 134] on link "Itinerary" at bounding box center [341, 141] width 69 height 40
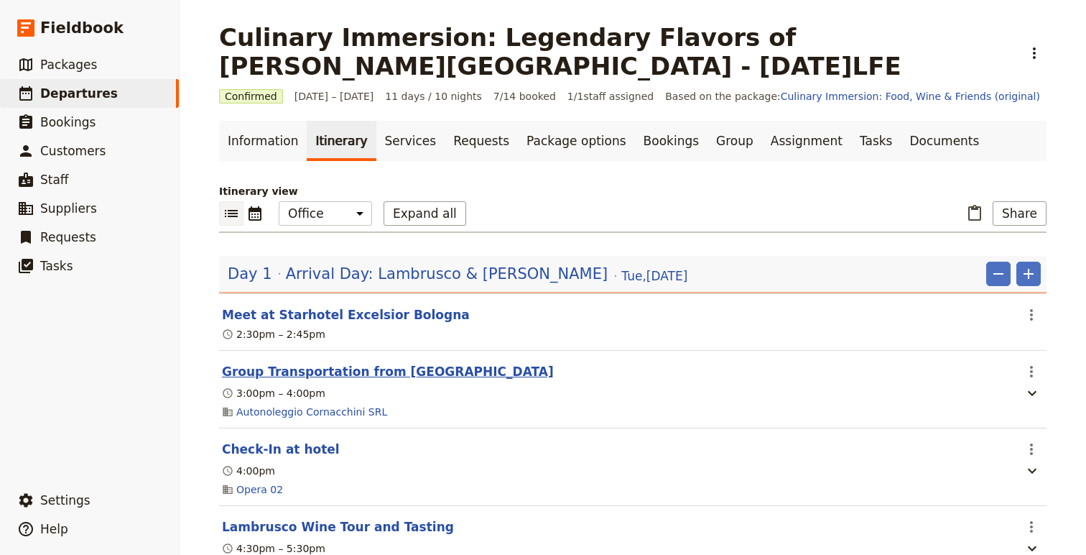
click at [392, 373] on button "Group Transportation from [GEOGRAPHIC_DATA]" at bounding box center [388, 371] width 332 height 17
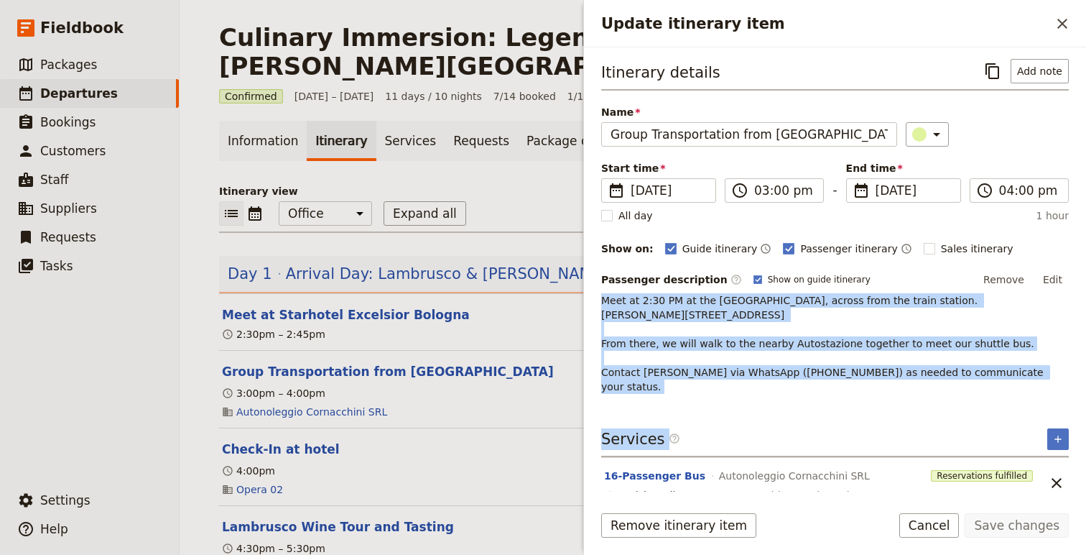
drag, startPoint x: 602, startPoint y: 302, endPoint x: 1045, endPoint y: 379, distance: 449.3
click at [1045, 379] on div "Itinerary details ​ Add note Name Group Transportation from [GEOGRAPHIC_DATA] ​…" at bounding box center [835, 274] width 468 height 431
click at [1052, 279] on button "Edit" at bounding box center [1053, 280] width 32 height 22
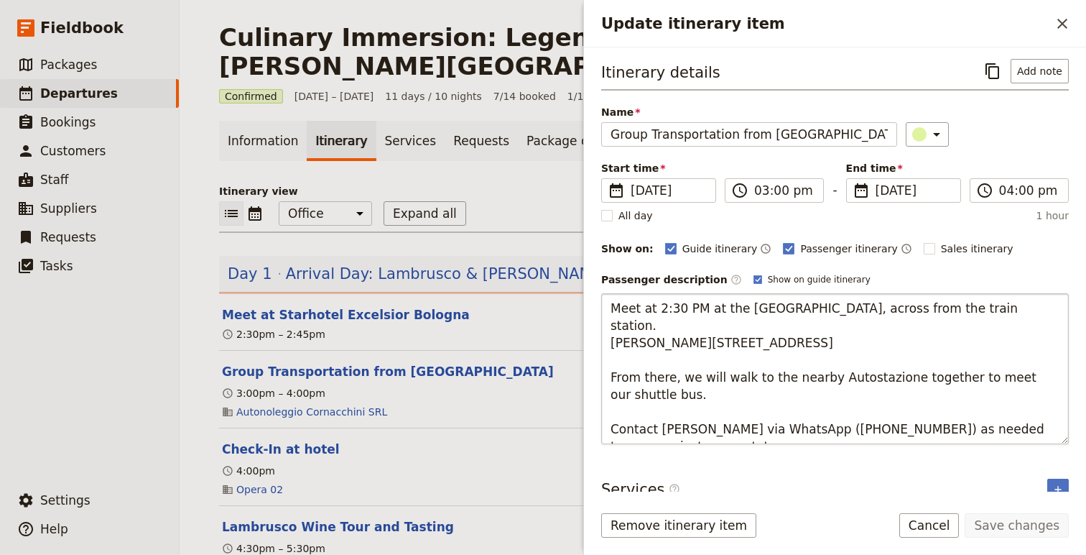
click at [615, 308] on textarea "Meet at 2:30 PM at the [GEOGRAPHIC_DATA], across from the train station. [PERSO…" at bounding box center [835, 368] width 468 height 151
drag, startPoint x: 615, startPoint y: 308, endPoint x: 820, endPoint y: 440, distance: 243.9
click at [820, 440] on textarea "Meet at 2:30 PM at the [GEOGRAPHIC_DATA], across from the train station. [PERSO…" at bounding box center [835, 368] width 468 height 151
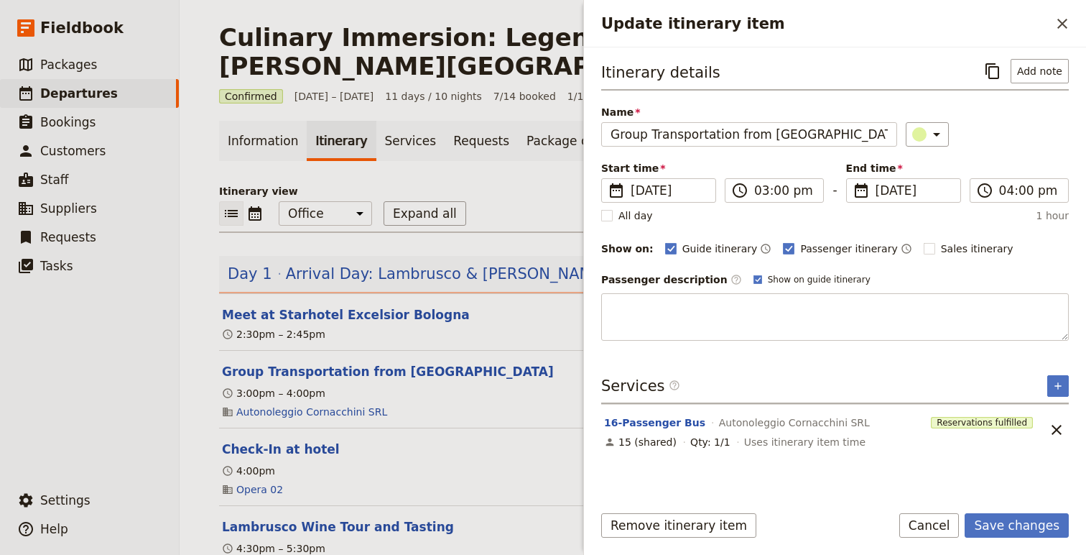
type textarea "S"
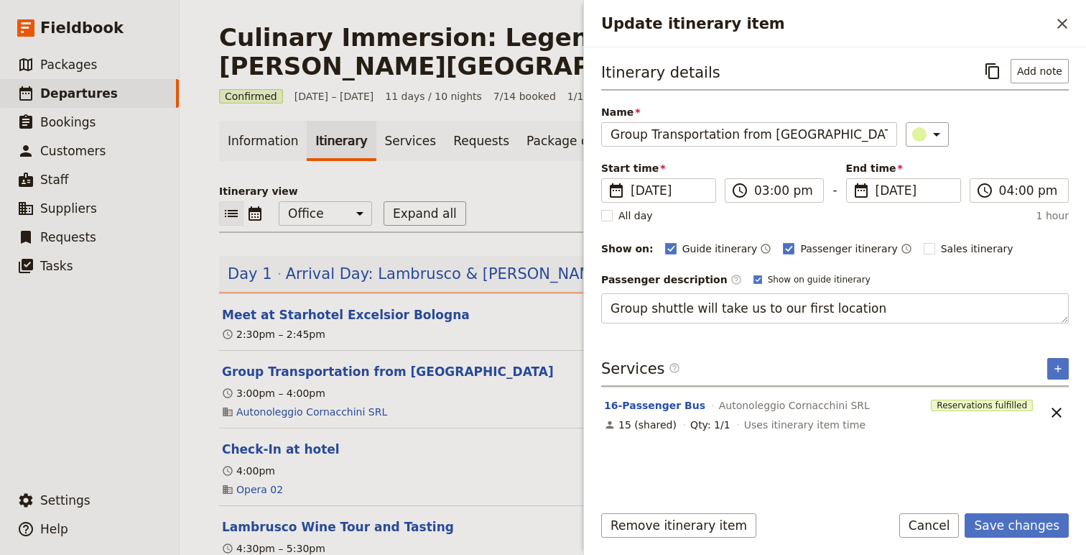
type textarea "Group shuttle will take us to our first location."
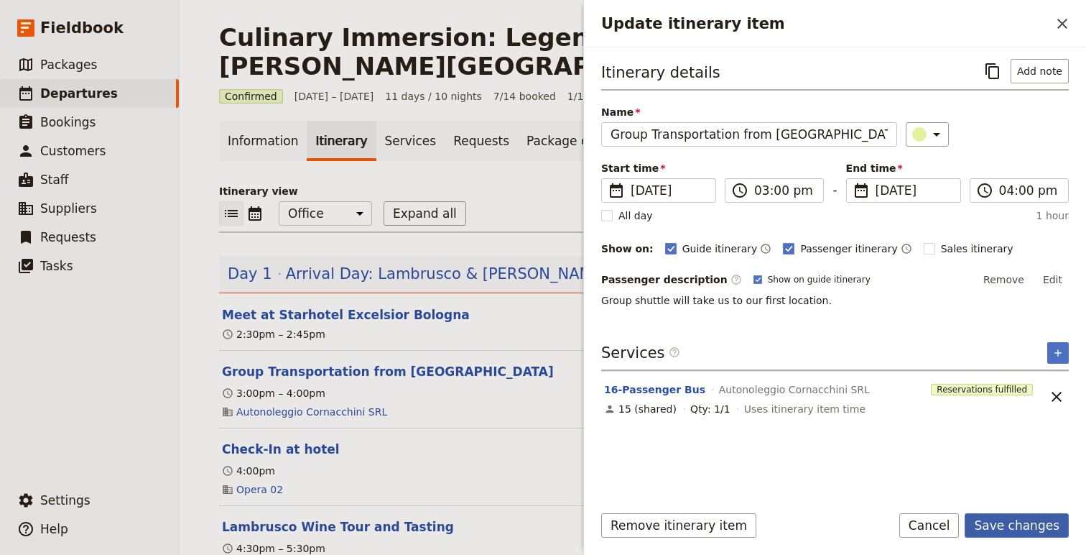
click at [1025, 517] on button "Save changes" at bounding box center [1017, 525] width 104 height 24
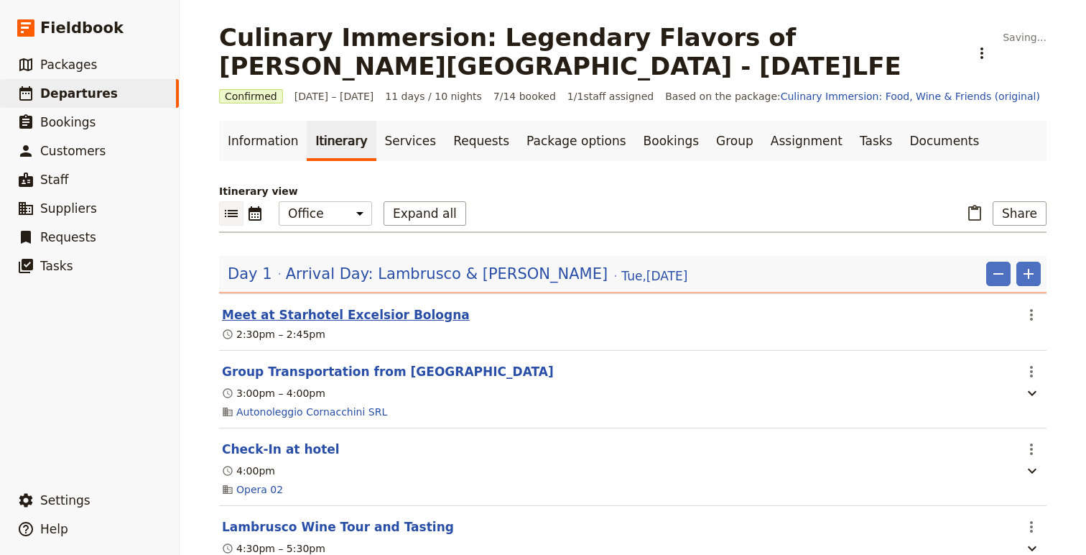
click at [412, 315] on button "Meet at Starhotel Excelsior Bologna" at bounding box center [346, 314] width 248 height 17
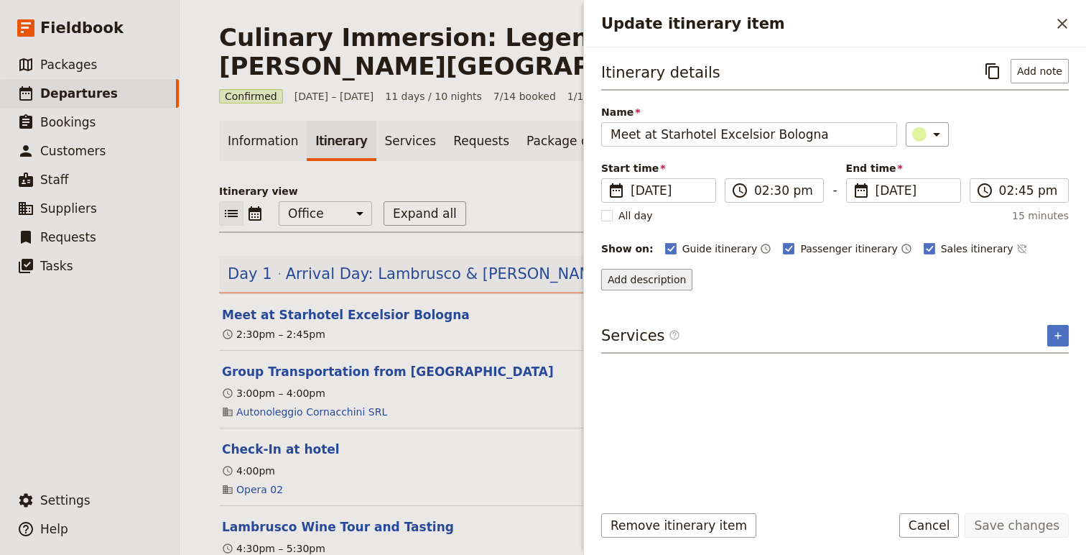
click at [640, 282] on button "Add description" at bounding box center [646, 280] width 91 height 22
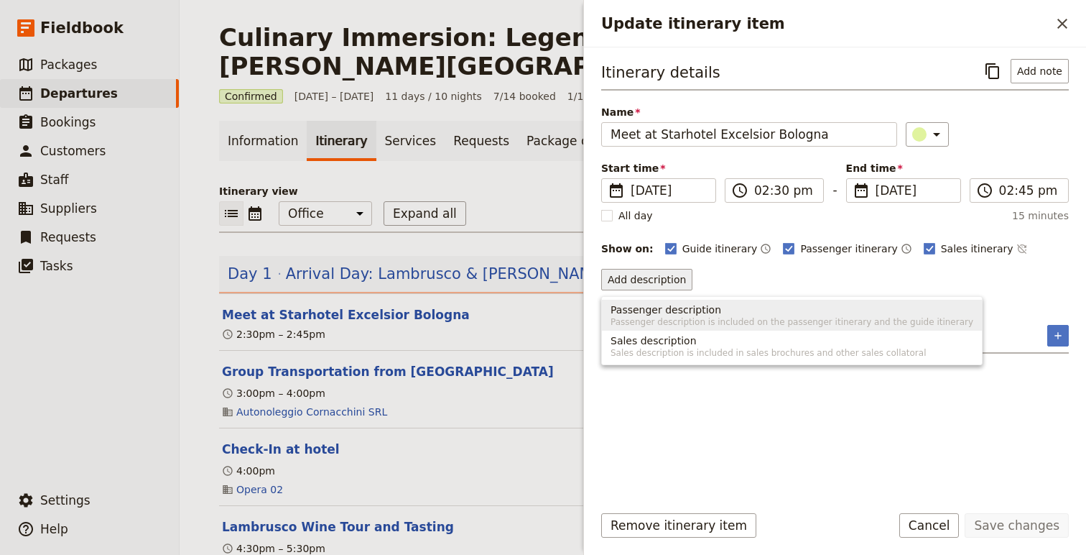
click at [675, 315] on span "Passenger description" at bounding box center [666, 309] width 111 height 14
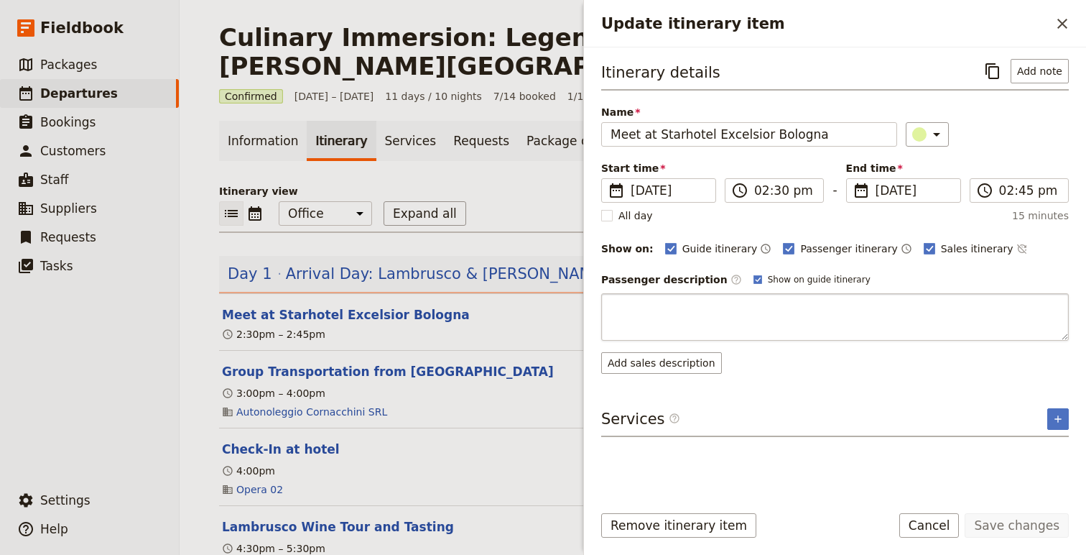
type textarea "Meet at 2:30 PM at the [GEOGRAPHIC_DATA], across from the train station. [PERSO…"
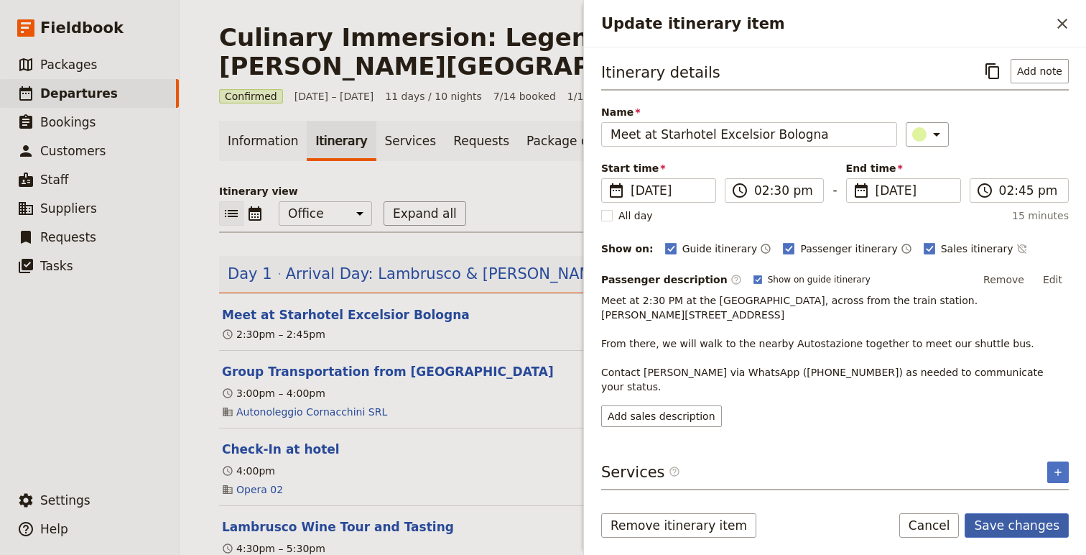
click at [1005, 528] on button "Save changes" at bounding box center [1017, 525] width 104 height 24
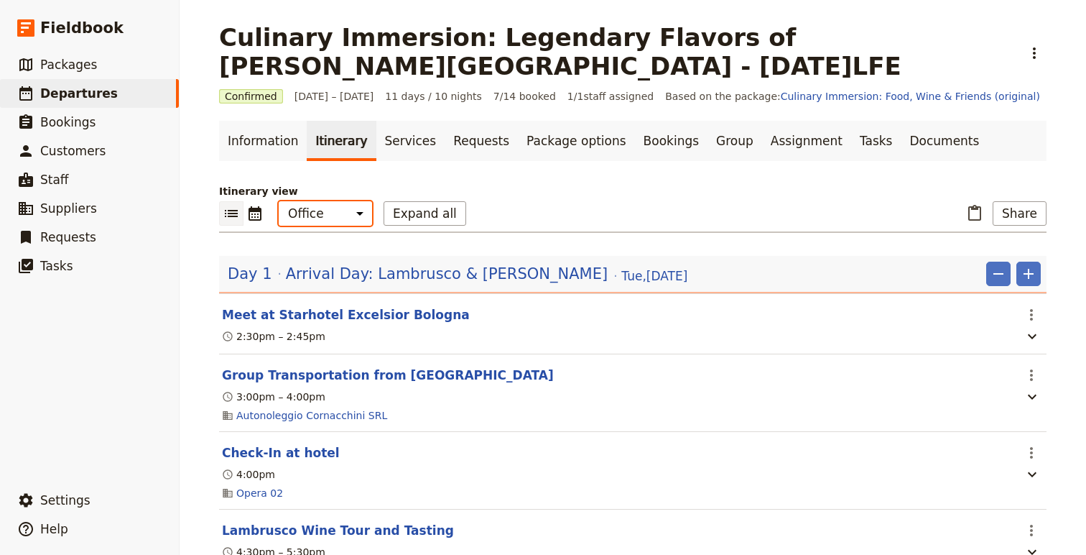
click at [325, 204] on select "Office Guide Passenger Sales" at bounding box center [325, 213] width 93 height 24
select select "PASSENGER"
click at [279, 201] on select "Office Guide Passenger Sales" at bounding box center [325, 213] width 93 height 24
click at [431, 213] on button "Expand all" at bounding box center [425, 213] width 83 height 24
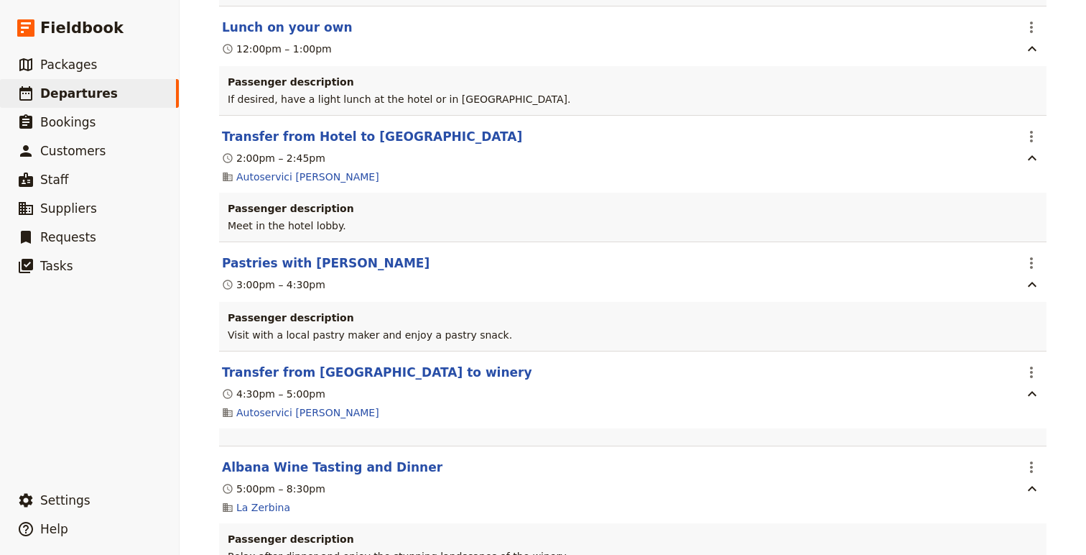
scroll to position [8776, 0]
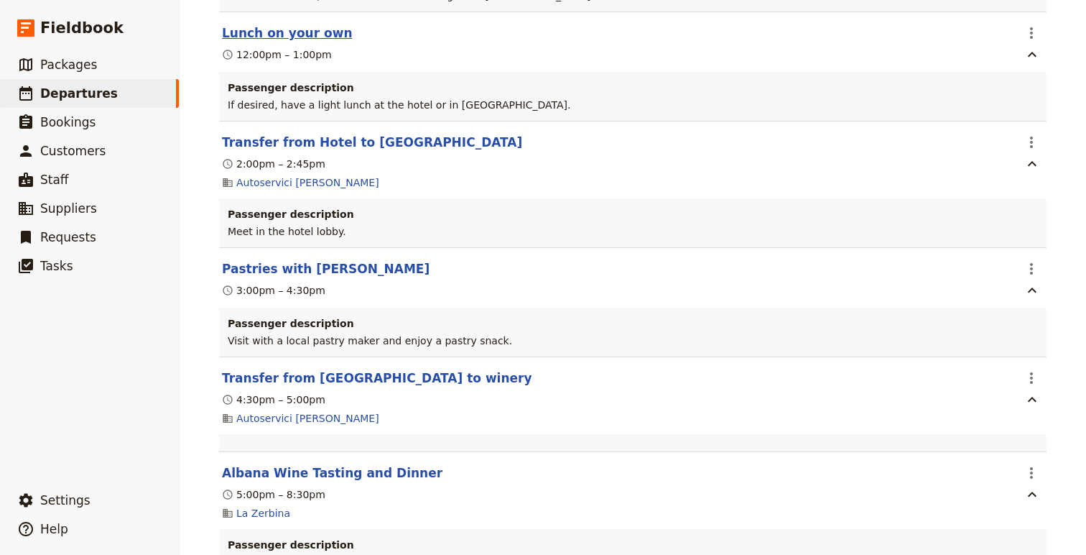
click at [274, 42] on button "Lunch on your own" at bounding box center [287, 32] width 131 height 17
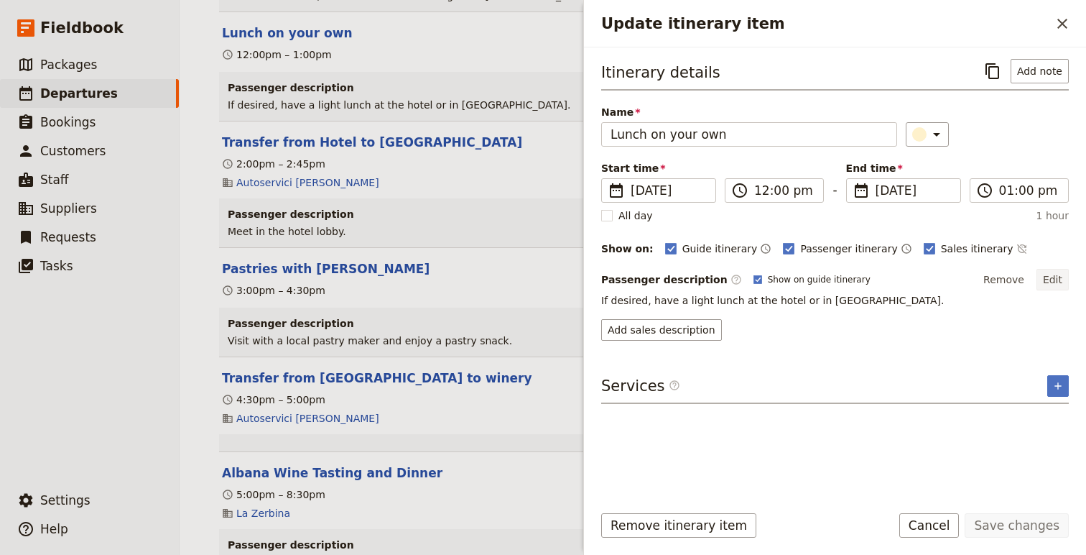
click at [1053, 281] on button "Edit" at bounding box center [1053, 280] width 32 height 22
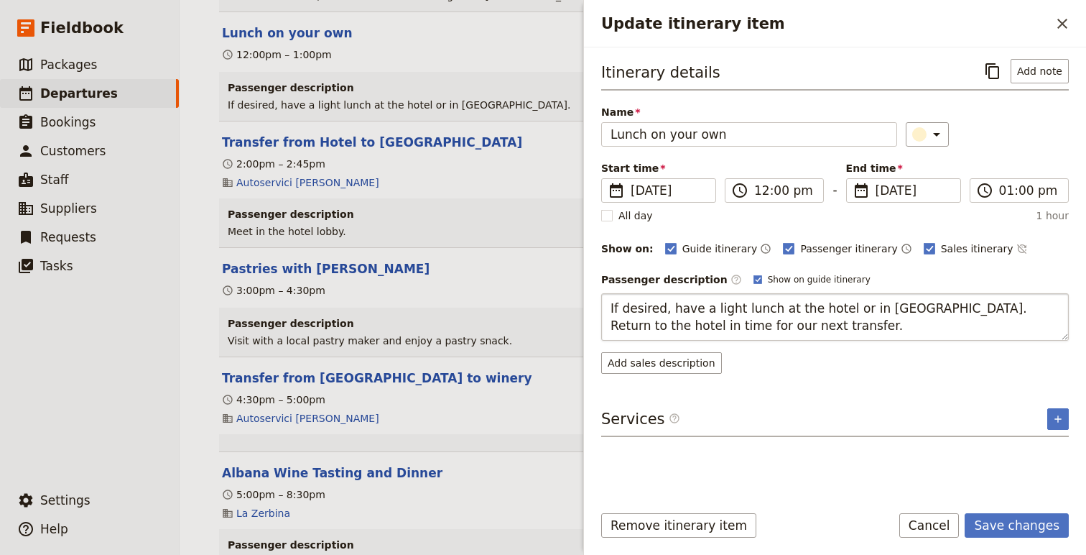
click at [909, 310] on textarea "If desired, have a light lunch at the hotel or in [GEOGRAPHIC_DATA]. Return to …" at bounding box center [835, 316] width 468 height 47
click at [810, 315] on textarea "If desired, have a light lunch at the hotel or in [GEOGRAPHIC_DATA]. (Return to…" at bounding box center [835, 316] width 468 height 47
click at [799, 326] on textarea "If desired, have a light lunch at the hotel or in [GEOGRAPHIC_DATA]. (Return to…" at bounding box center [835, 316] width 468 height 47
type textarea "If desired, have a light lunch at the hotel or in [GEOGRAPHIC_DATA]. (Return to…"
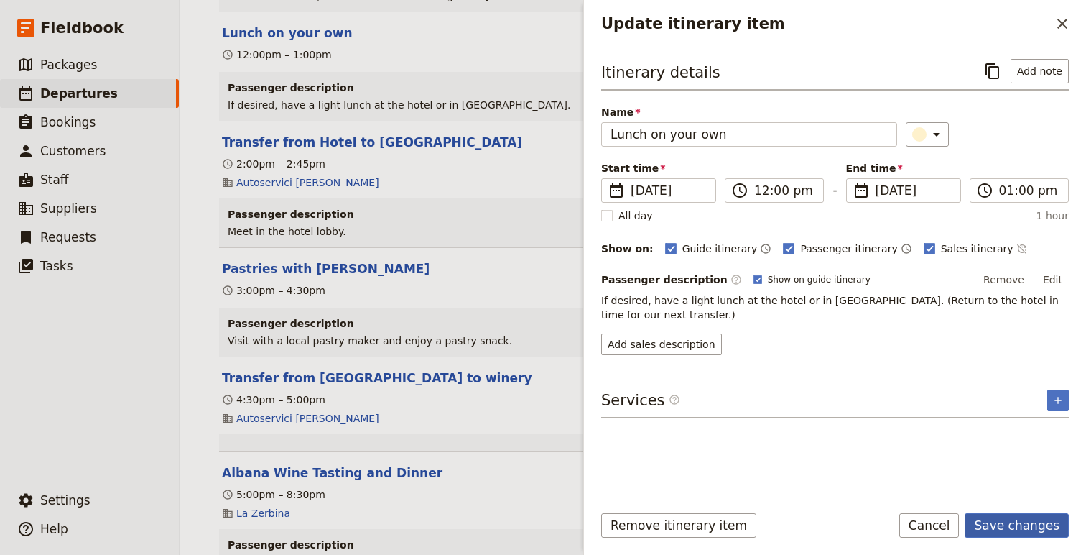
click at [1007, 519] on button "Save changes" at bounding box center [1017, 525] width 104 height 24
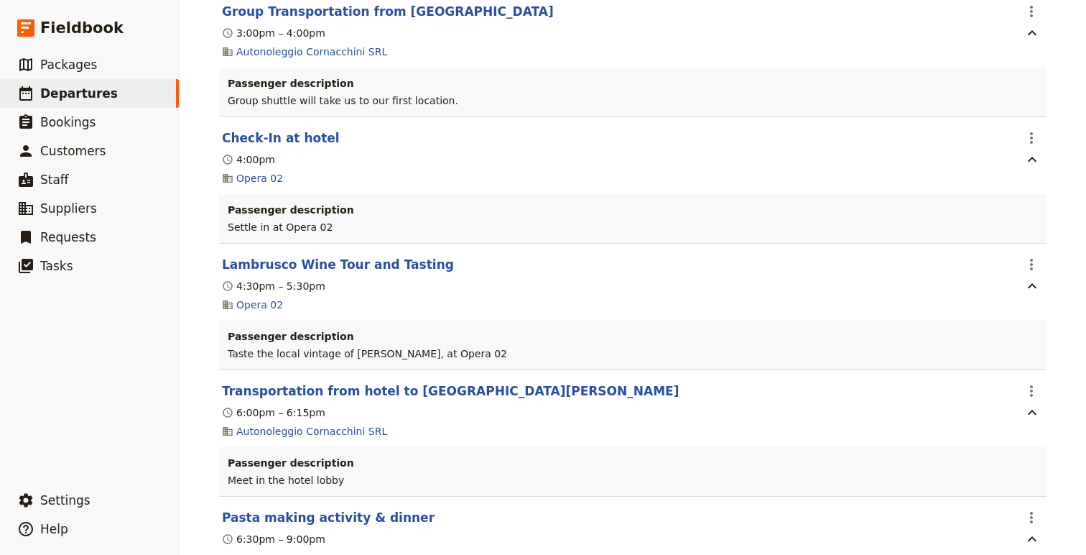
scroll to position [0, 0]
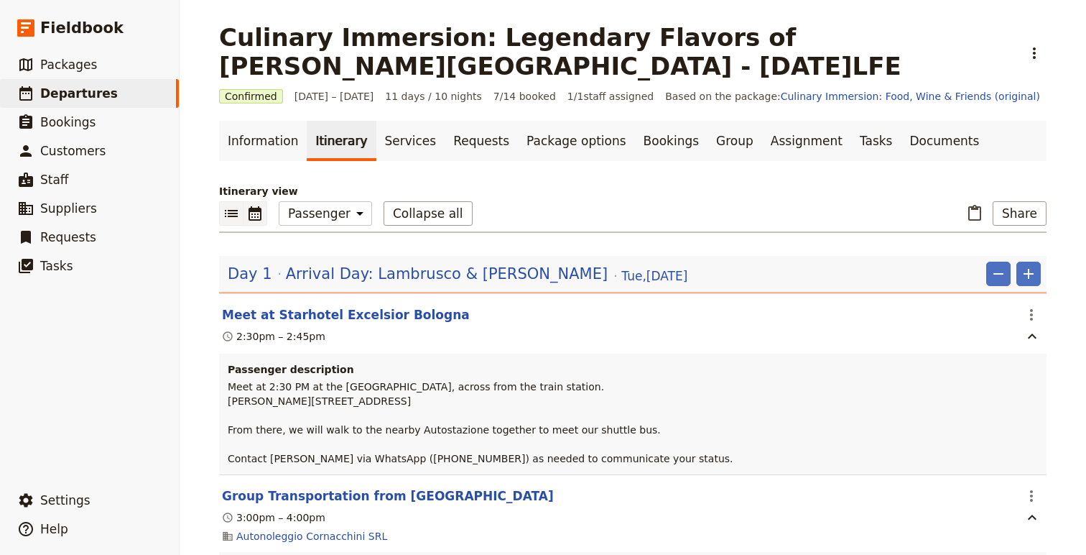
click at [251, 213] on icon "Calendar view" at bounding box center [254, 213] width 17 height 17
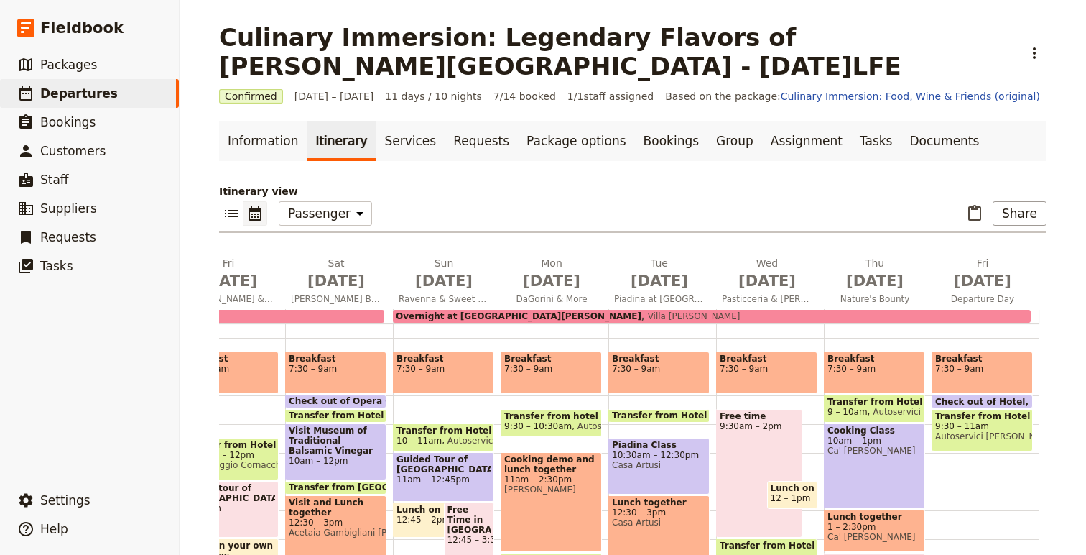
scroll to position [341, 0]
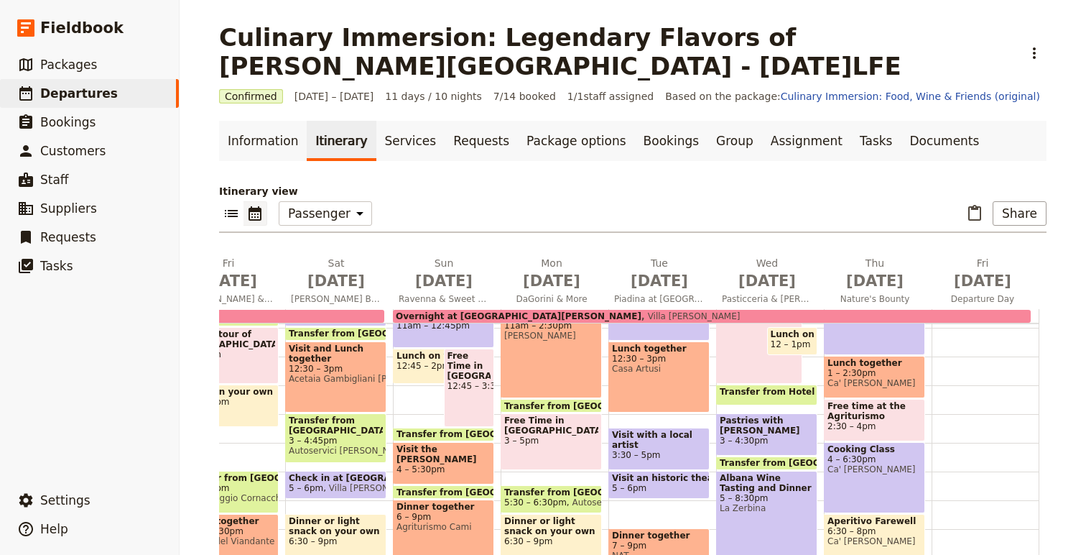
click at [480, 313] on span "Overnight at [GEOGRAPHIC_DATA][PERSON_NAME]" at bounding box center [519, 316] width 246 height 10
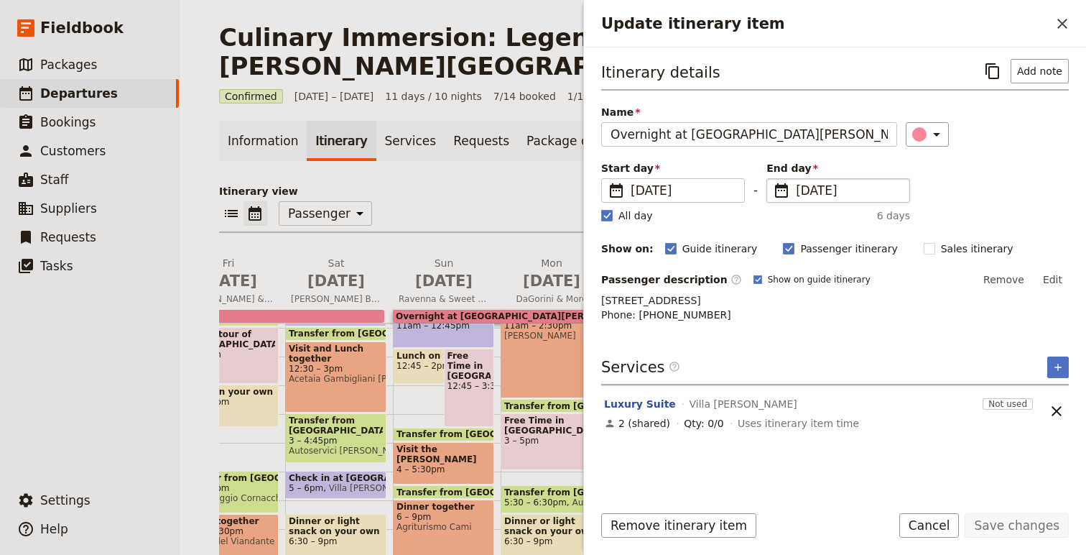
click at [819, 186] on span "[DATE]" at bounding box center [848, 190] width 105 height 17
click at [773, 179] on input "[DATE]" at bounding box center [772, 178] width 1 height 1
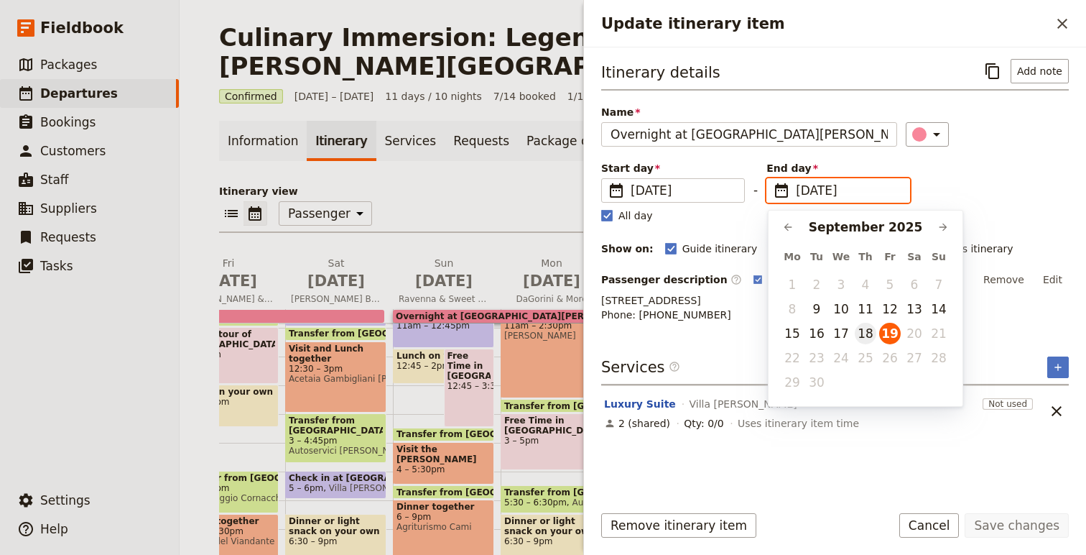
click at [861, 336] on button "18" at bounding box center [866, 334] width 22 height 22
type input "[DATE]"
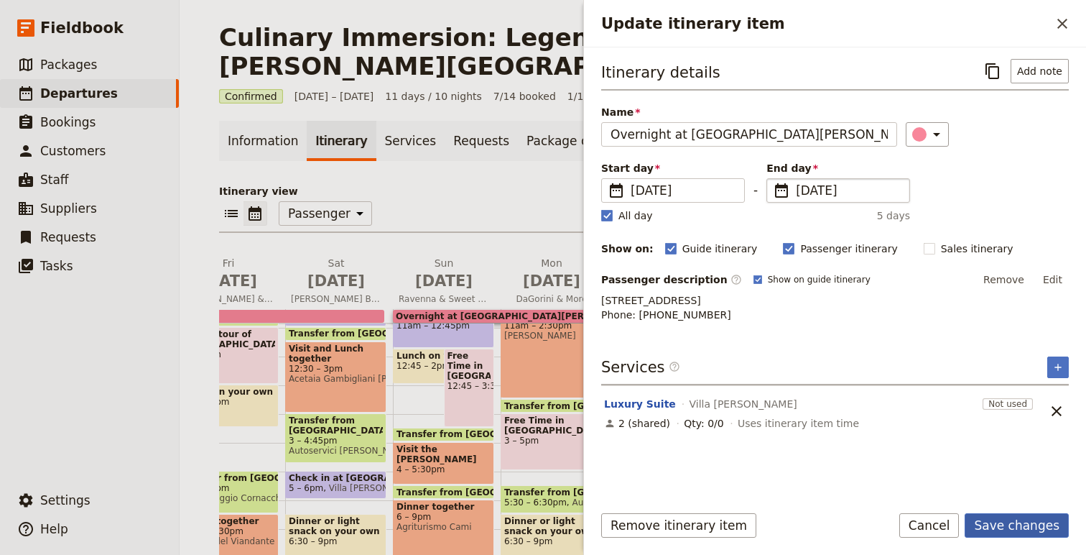
click at [1008, 528] on button "Save changes" at bounding box center [1017, 525] width 104 height 24
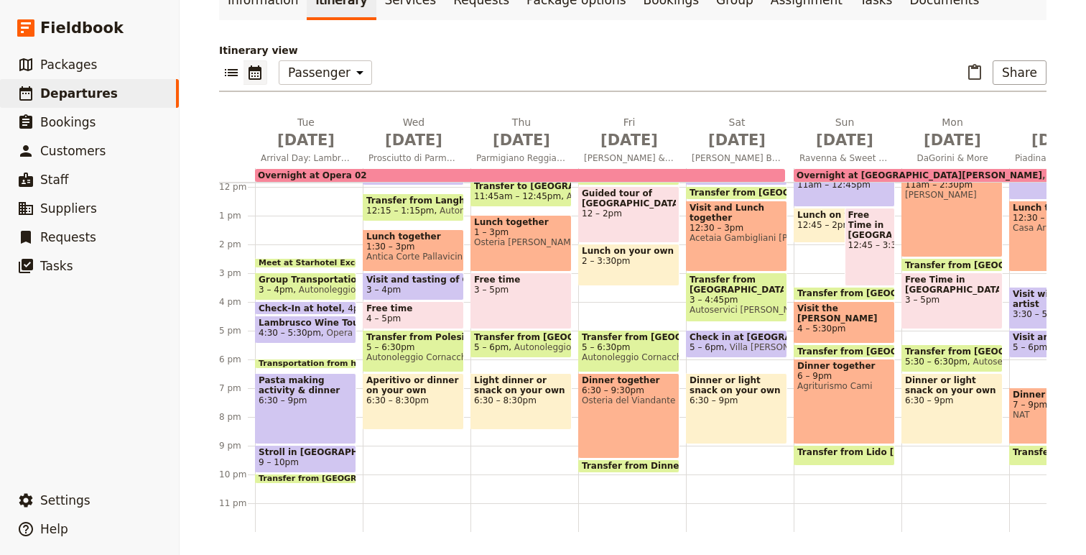
click at [302, 175] on span "Overnight at Opera 02" at bounding box center [312, 175] width 109 height 10
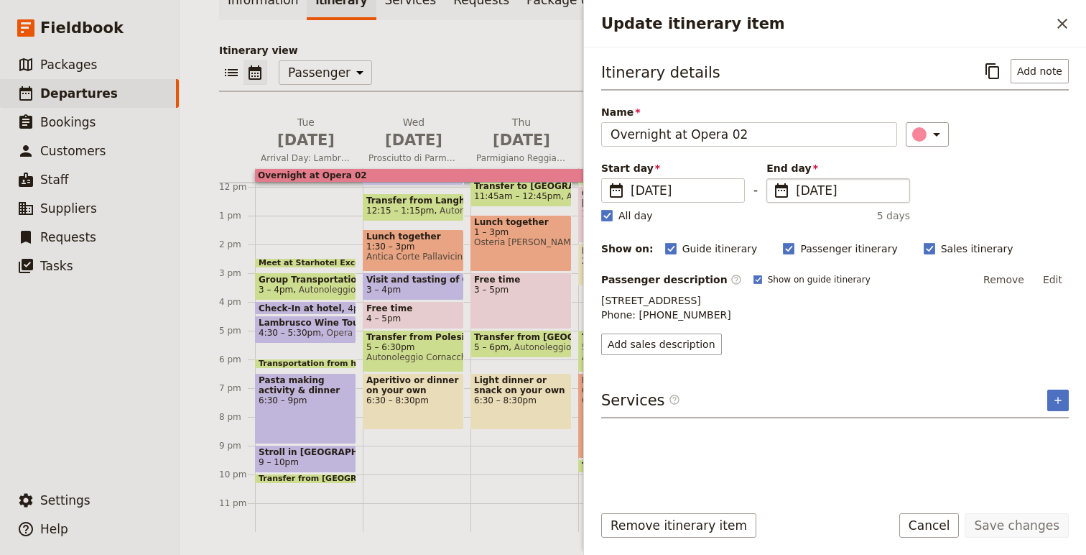
click at [807, 197] on span "[DATE]" at bounding box center [848, 190] width 105 height 17
click at [773, 179] on input "[DATE]" at bounding box center [772, 178] width 1 height 1
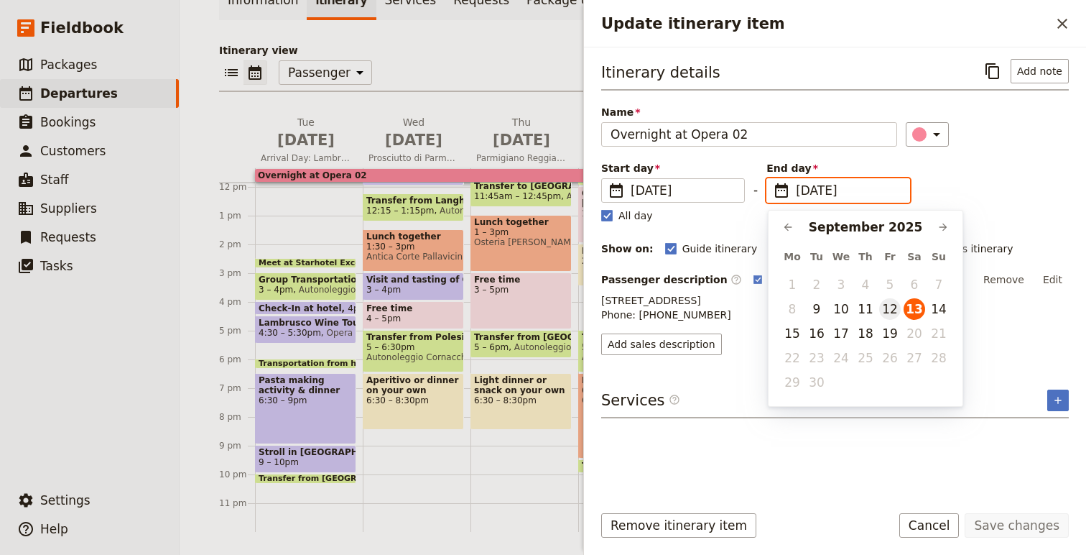
click at [889, 309] on button "12" at bounding box center [890, 309] width 22 height 22
type input "[DATE]"
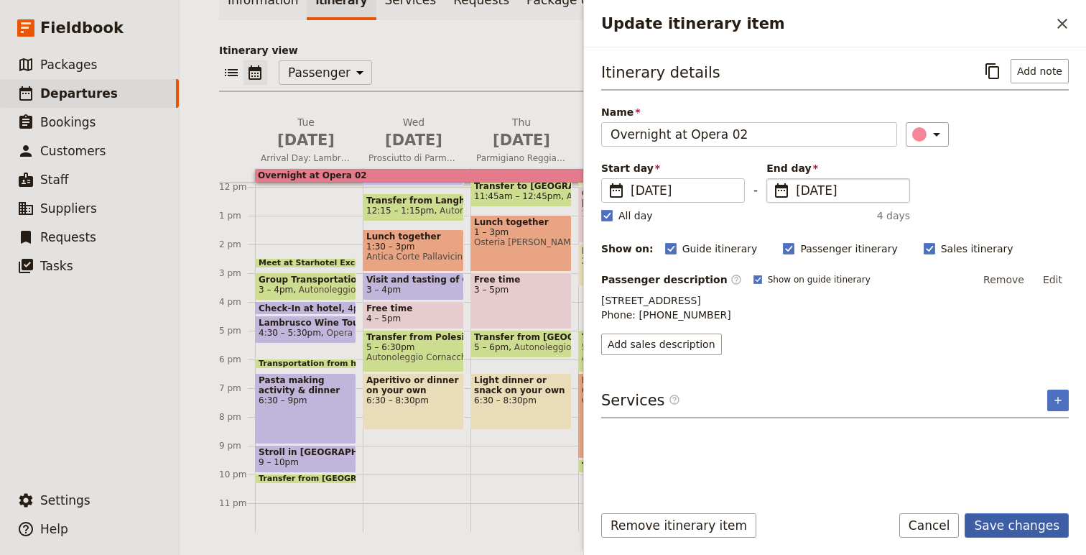
click at [1025, 532] on button "Save changes" at bounding box center [1017, 525] width 104 height 24
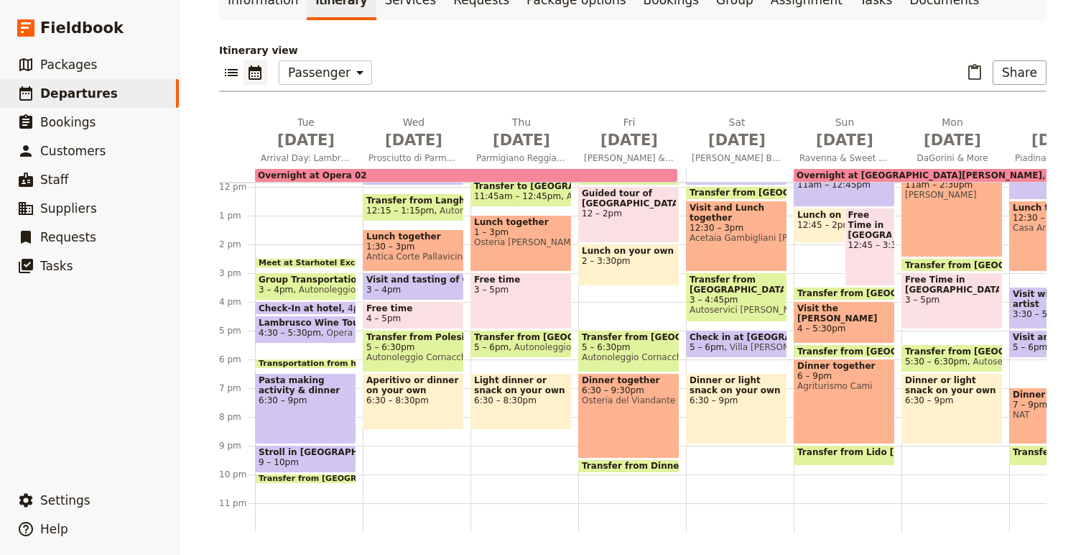
click at [828, 176] on span "Overnight at [GEOGRAPHIC_DATA][PERSON_NAME]" at bounding box center [920, 175] width 246 height 10
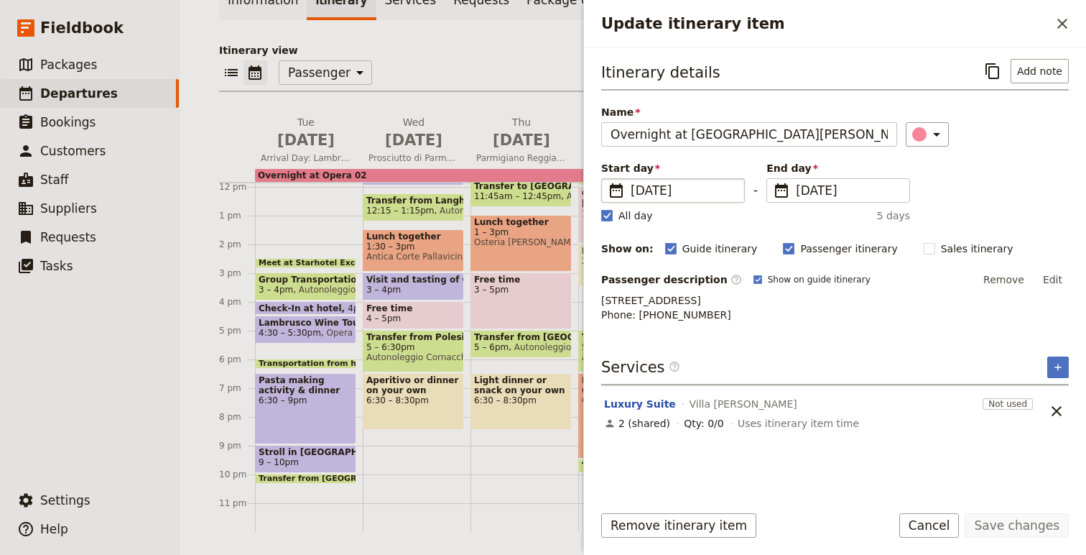
click at [638, 192] on span "[DATE]" at bounding box center [683, 190] width 105 height 17
click at [608, 179] on input "[DATE]" at bounding box center [607, 178] width 1 height 1
type input "[DATE]"
click at [1014, 205] on div "Itinerary details ​ Add note Name Overnight at [GEOGRAPHIC_DATA][PERSON_NAME] ​…" at bounding box center [835, 190] width 468 height 263
click at [1006, 521] on button "Save changes" at bounding box center [1017, 525] width 104 height 24
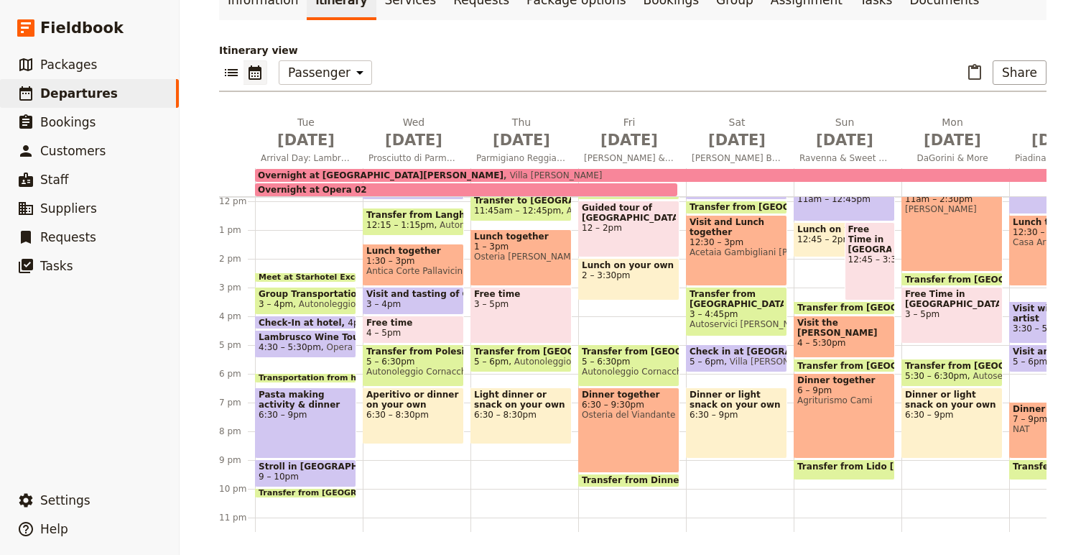
click at [307, 173] on span "Overnight at [GEOGRAPHIC_DATA][PERSON_NAME]" at bounding box center [381, 175] width 246 height 10
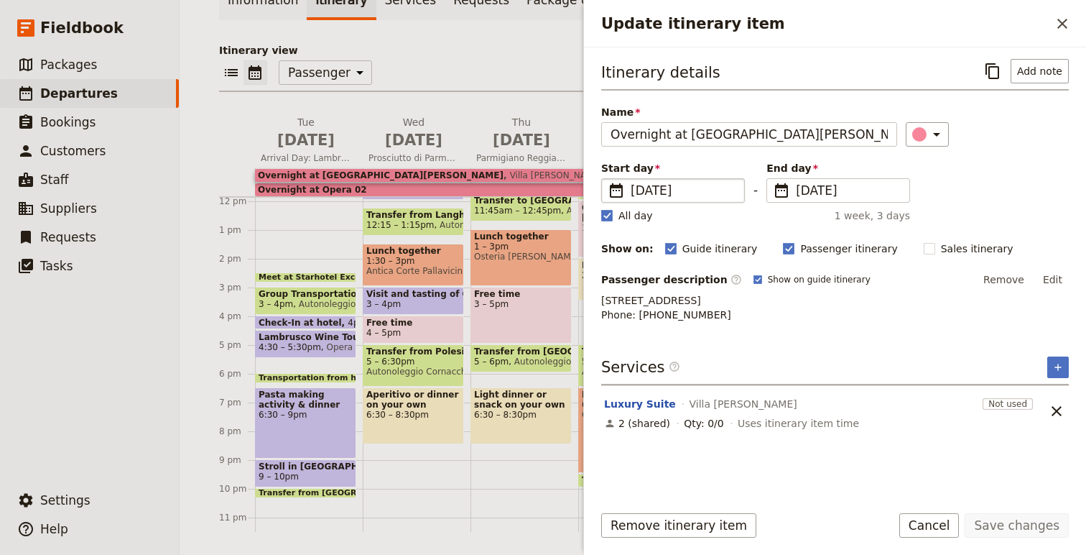
click at [634, 192] on span "[DATE]" at bounding box center [683, 190] width 105 height 17
click at [608, 179] on input "[DATE]" at bounding box center [607, 178] width 1 height 1
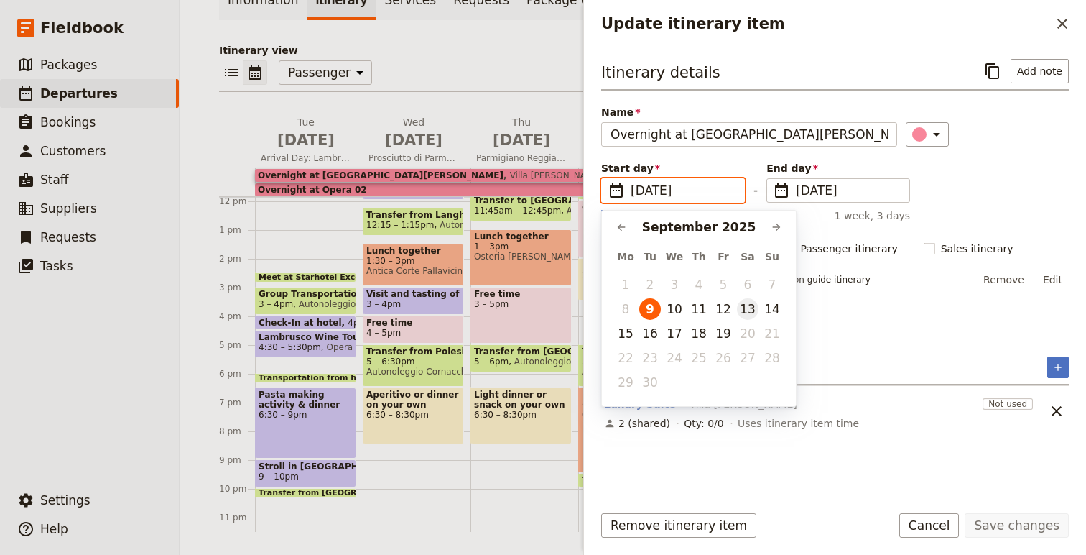
click at [754, 310] on button "13" at bounding box center [748, 309] width 22 height 22
type input "[DATE]"
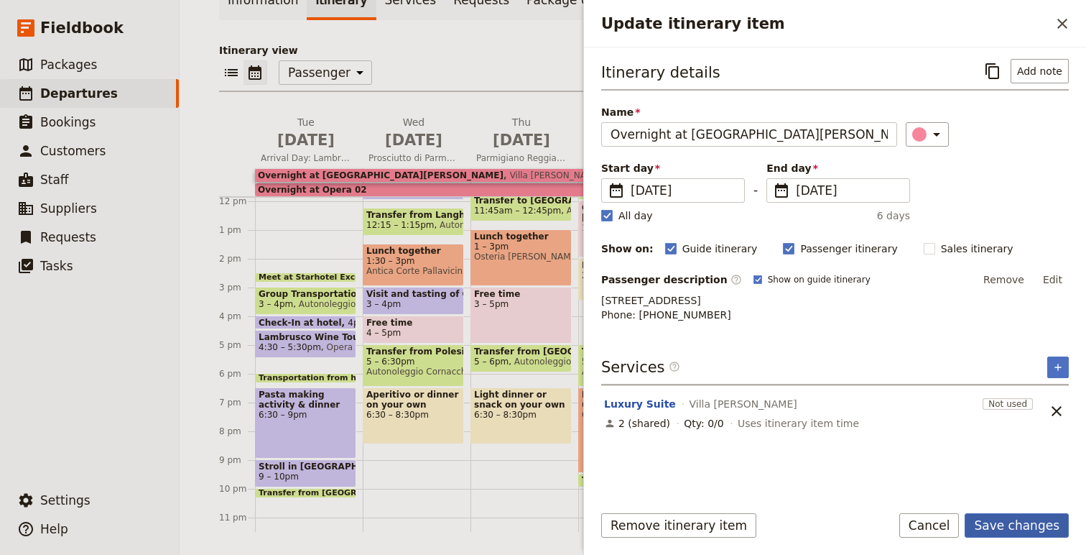
click at [1041, 522] on button "Save changes" at bounding box center [1017, 525] width 104 height 24
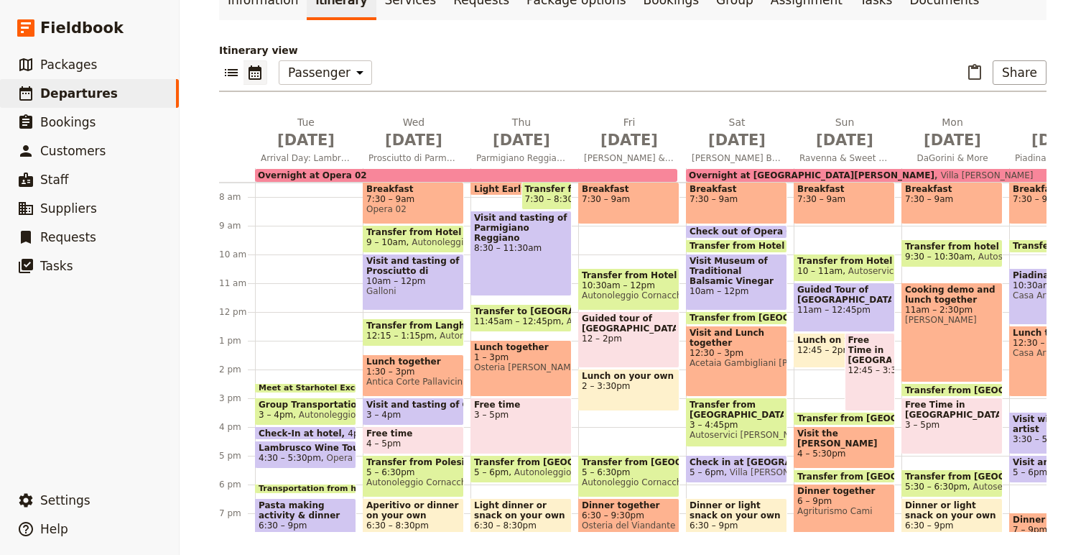
scroll to position [341, 0]
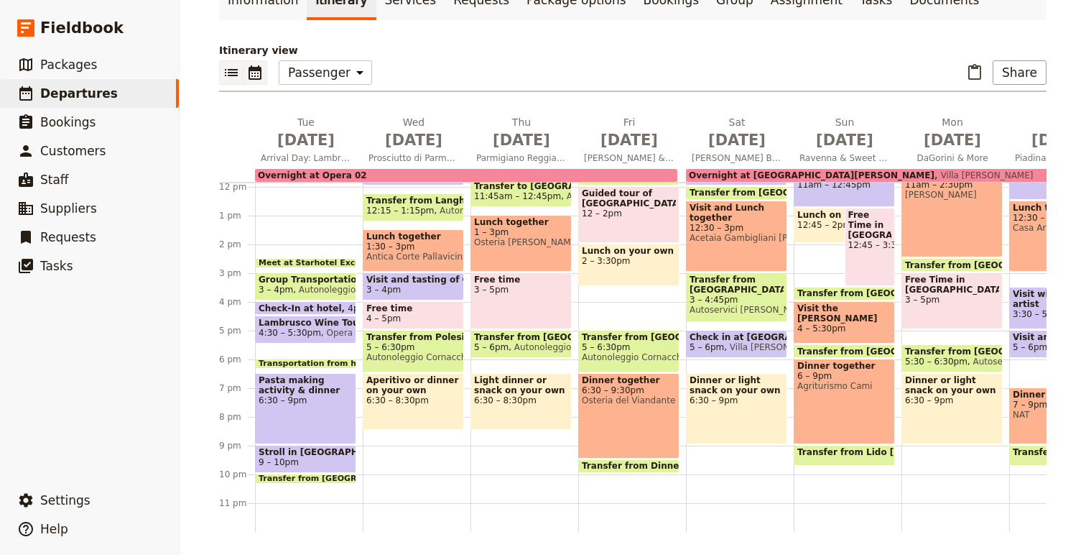
click at [234, 75] on icon "List view" at bounding box center [231, 72] width 13 height 7
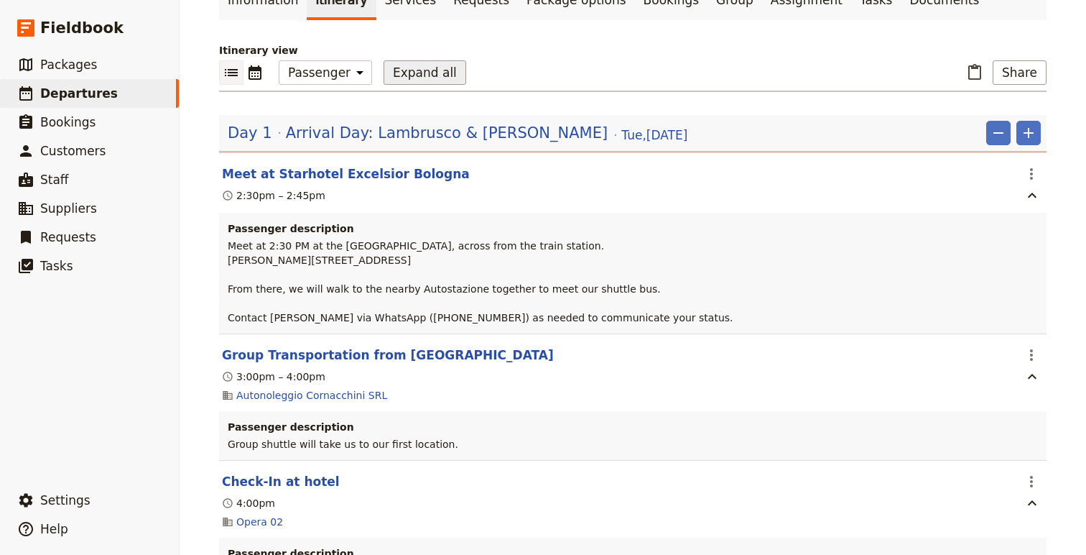
click at [430, 76] on button "Expand all" at bounding box center [425, 72] width 83 height 24
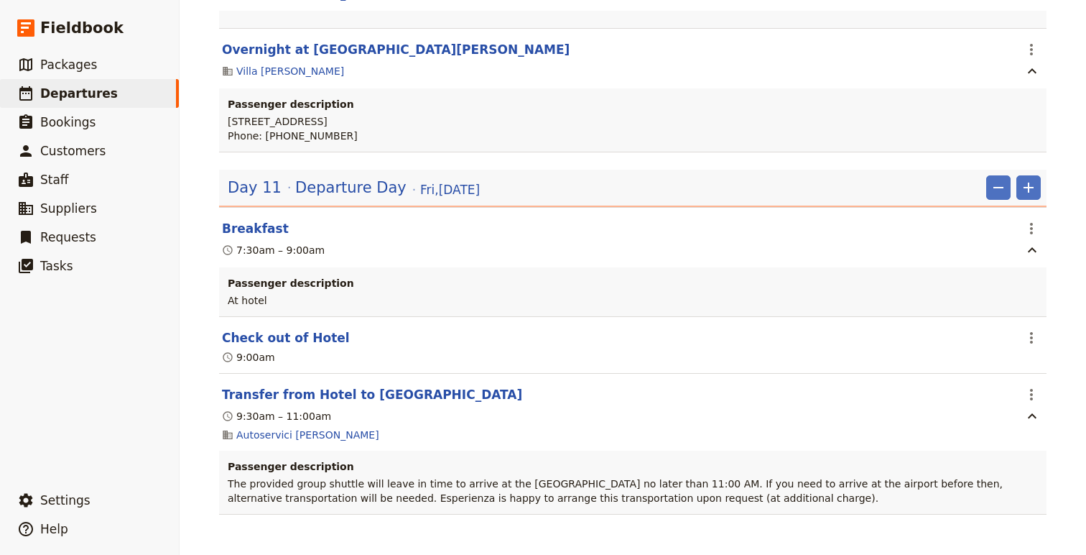
scroll to position [10666, 0]
click at [343, 389] on button "Transfer from Hotel to [GEOGRAPHIC_DATA]" at bounding box center [372, 394] width 300 height 17
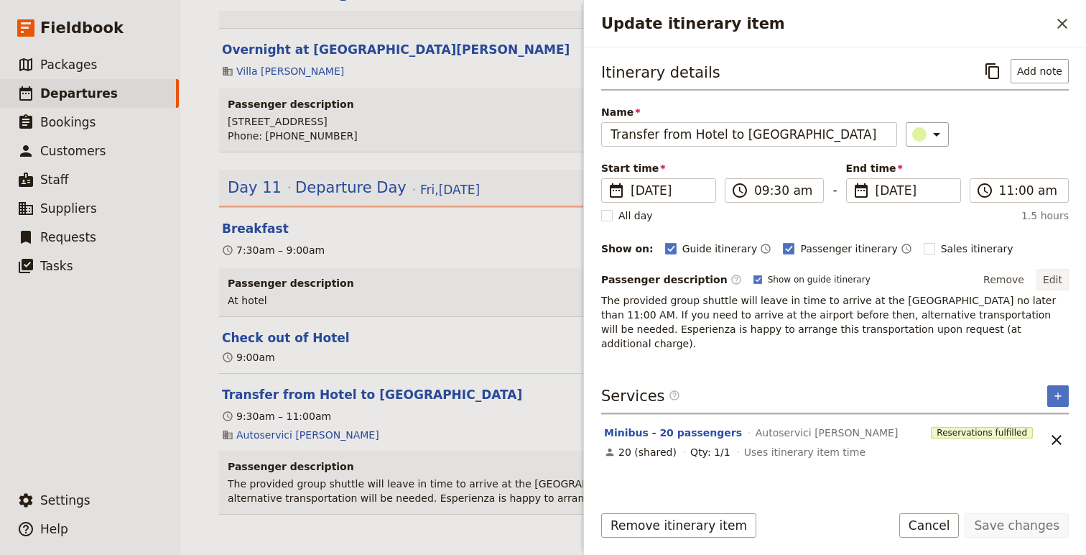
click at [1061, 282] on button "Edit" at bounding box center [1053, 280] width 32 height 22
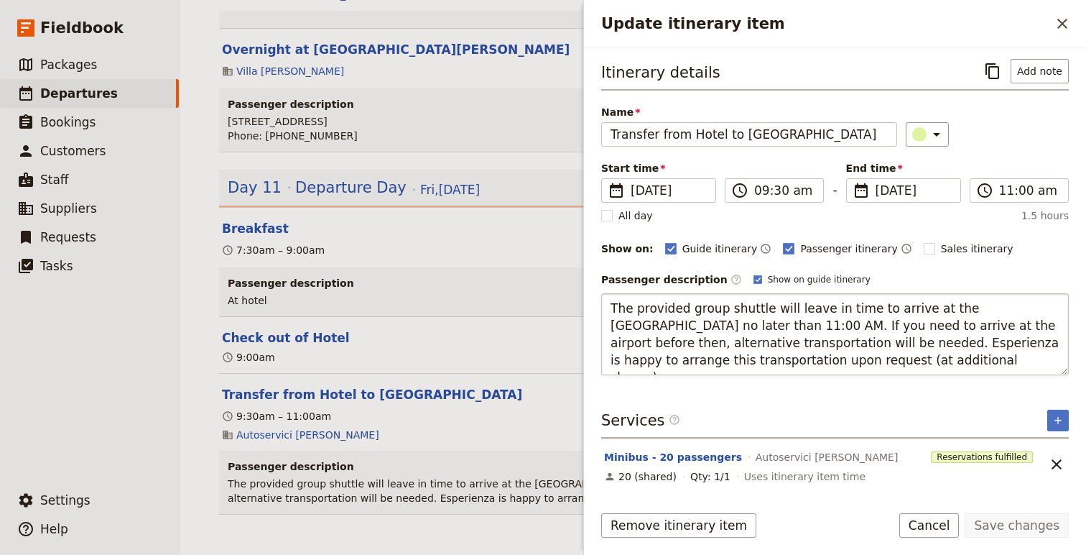
click at [902, 308] on textarea "The provided group shuttle will leave in time to arrive at the [GEOGRAPHIC_DATA…" at bounding box center [835, 334] width 468 height 82
drag, startPoint x: 902, startPoint y: 308, endPoint x: 931, endPoint y: 311, distance: 28.9
click at [931, 312] on textarea "The provided group shuttle will leave in time to arrive at the [GEOGRAPHIC_DATA…" at bounding box center [835, 334] width 468 height 82
click at [986, 308] on textarea "The provided group shuttle will leave in time to arrive in [GEOGRAPHIC_DATA] no…" at bounding box center [835, 334] width 468 height 82
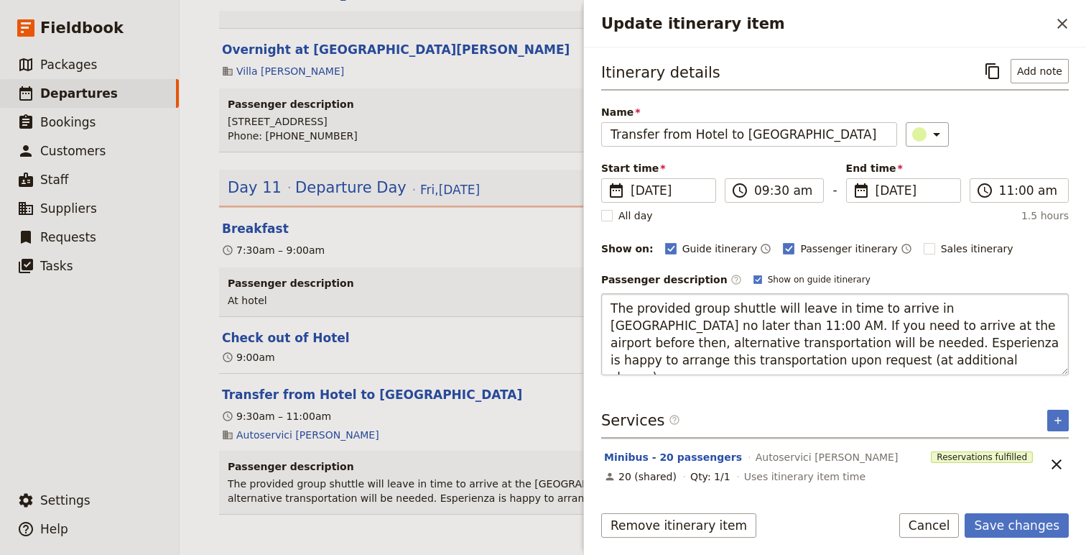
click at [825, 330] on textarea "The provided group shuttle will leave in time to arrive in [GEOGRAPHIC_DATA] no…" at bounding box center [835, 334] width 468 height 82
drag, startPoint x: 825, startPoint y: 330, endPoint x: 780, endPoint y: 325, distance: 44.8
click at [778, 326] on textarea "The provided group shuttle will leave in time to arrive in [GEOGRAPHIC_DATA] no…" at bounding box center [835, 334] width 468 height 82
type textarea "The provided group shuttle will leave in time to arrive in [GEOGRAPHIC_DATA] no…"
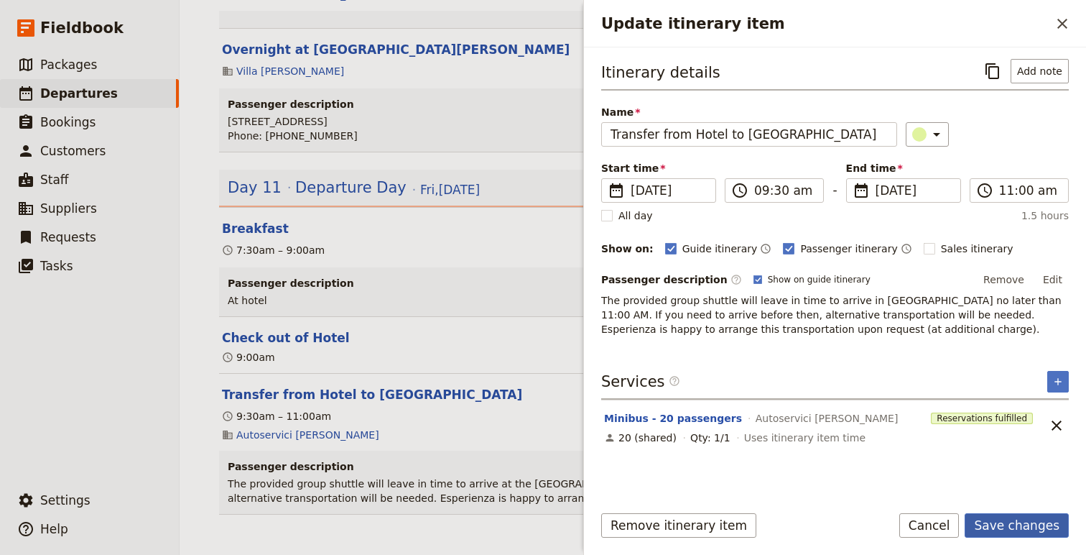
click at [1043, 524] on button "Save changes" at bounding box center [1017, 525] width 104 height 24
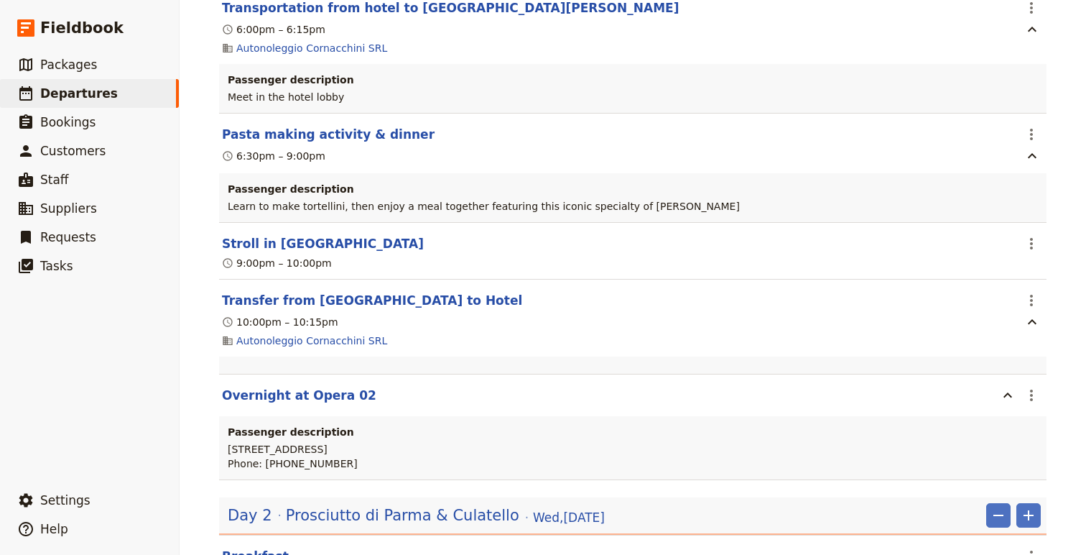
scroll to position [0, 0]
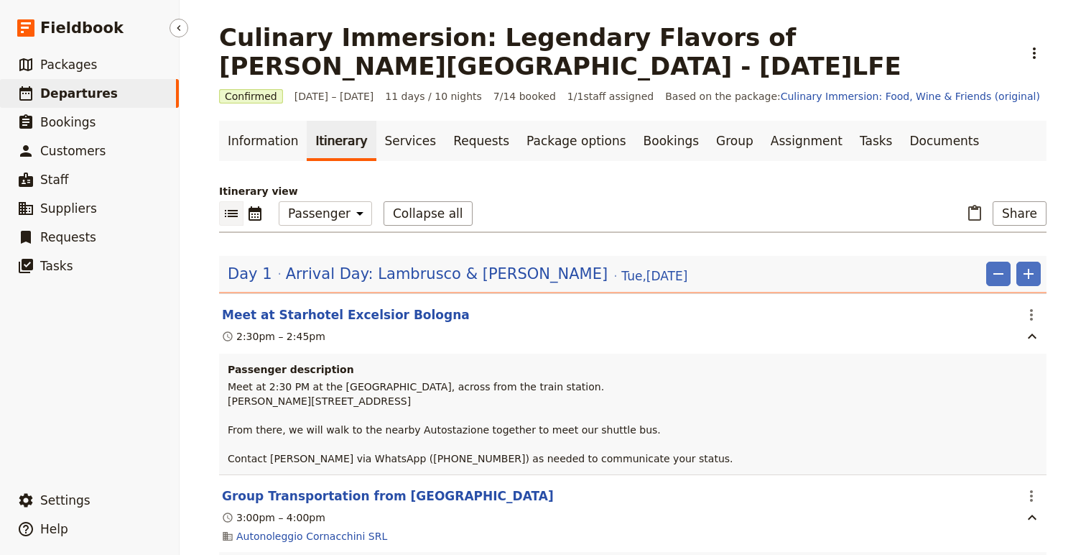
click at [65, 91] on span "Departures" at bounding box center [79, 93] width 78 height 14
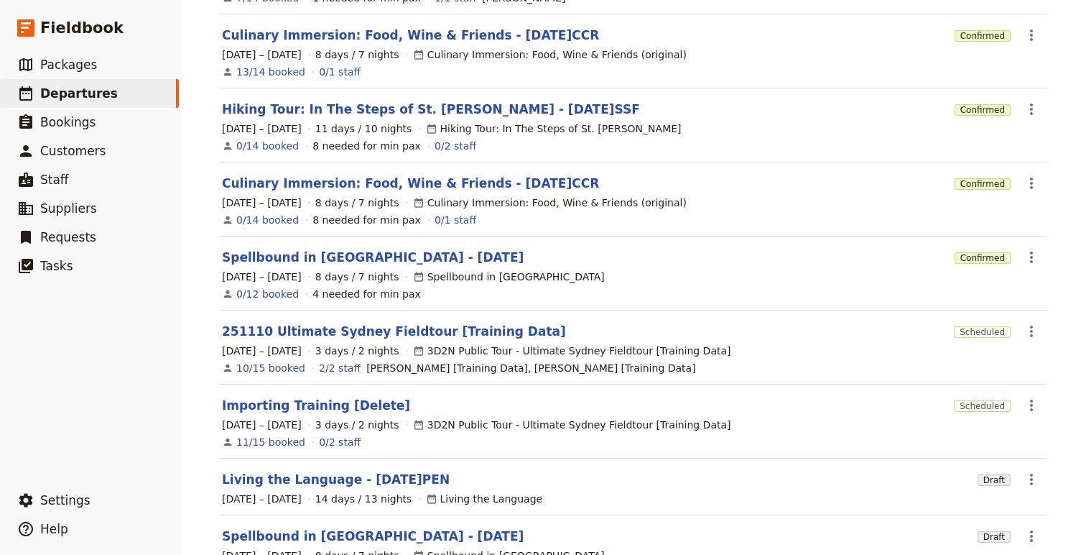
scroll to position [280, 0]
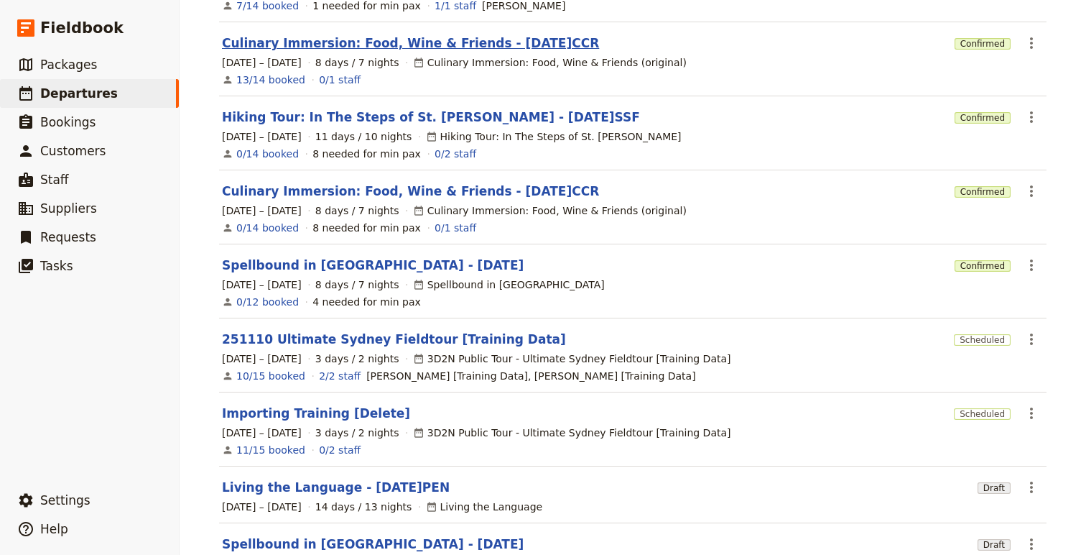
click at [384, 37] on link "Culinary Immersion: Food, Wine & Friends - [DATE]CCR" at bounding box center [410, 42] width 377 height 17
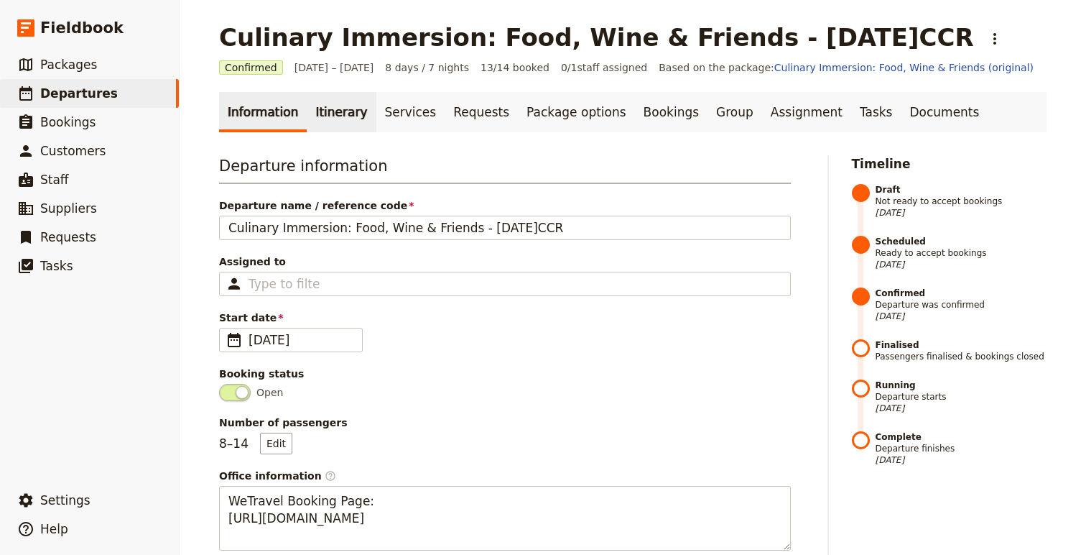
click at [331, 114] on link "Itinerary" at bounding box center [341, 112] width 69 height 40
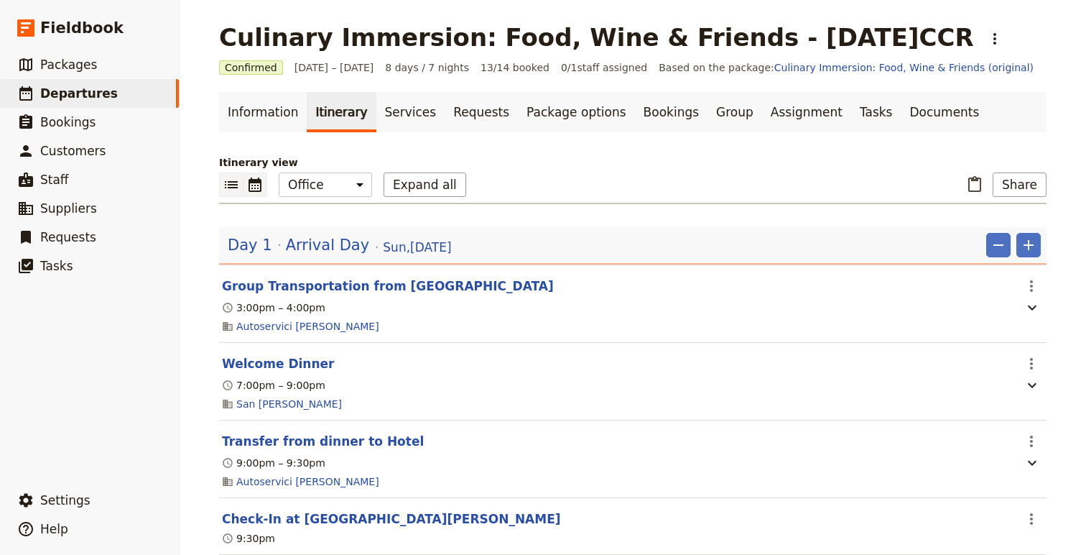
click at [256, 183] on icon "Calendar view" at bounding box center [254, 184] width 17 height 17
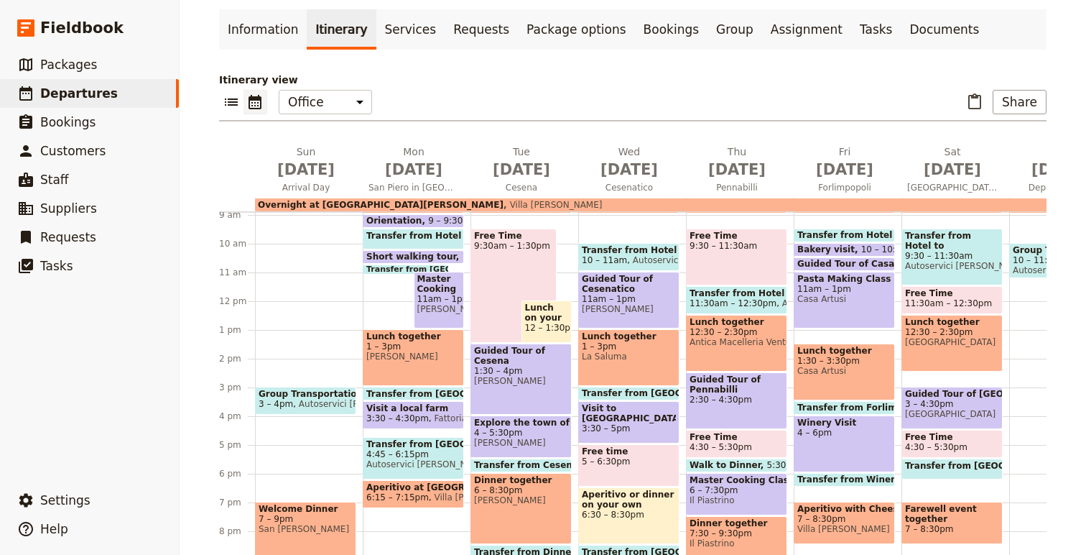
click at [449, 412] on span "Visit a local farm" at bounding box center [413, 408] width 94 height 10
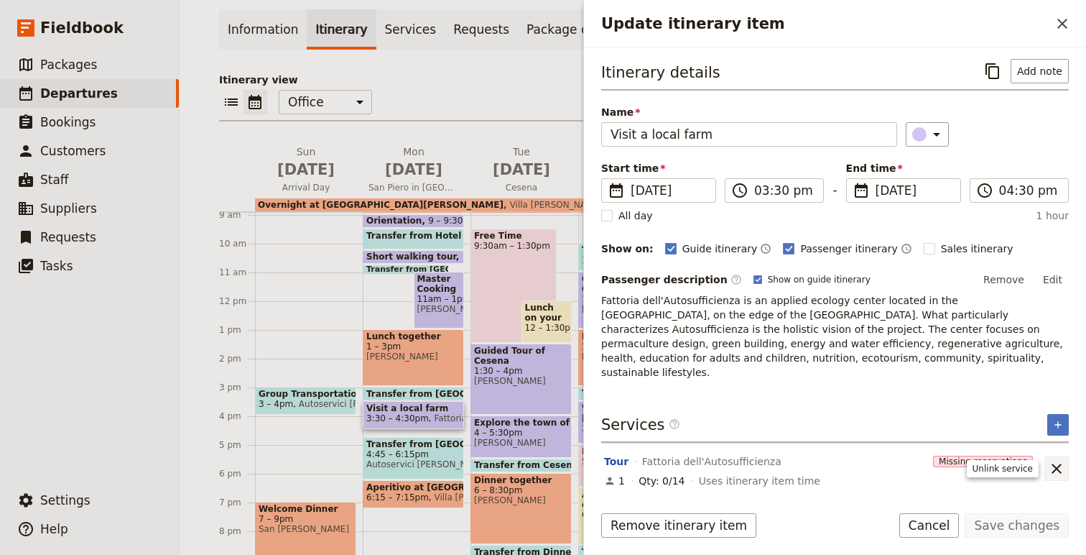
click at [1060, 472] on icon "Unlink service" at bounding box center [1057, 468] width 10 height 10
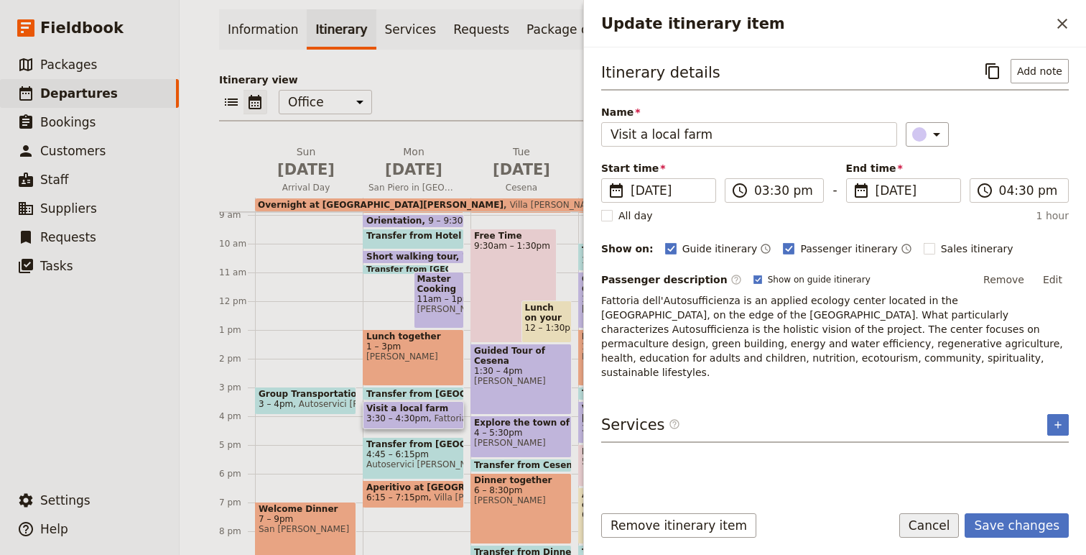
click at [925, 524] on button "Cancel" at bounding box center [929, 525] width 60 height 24
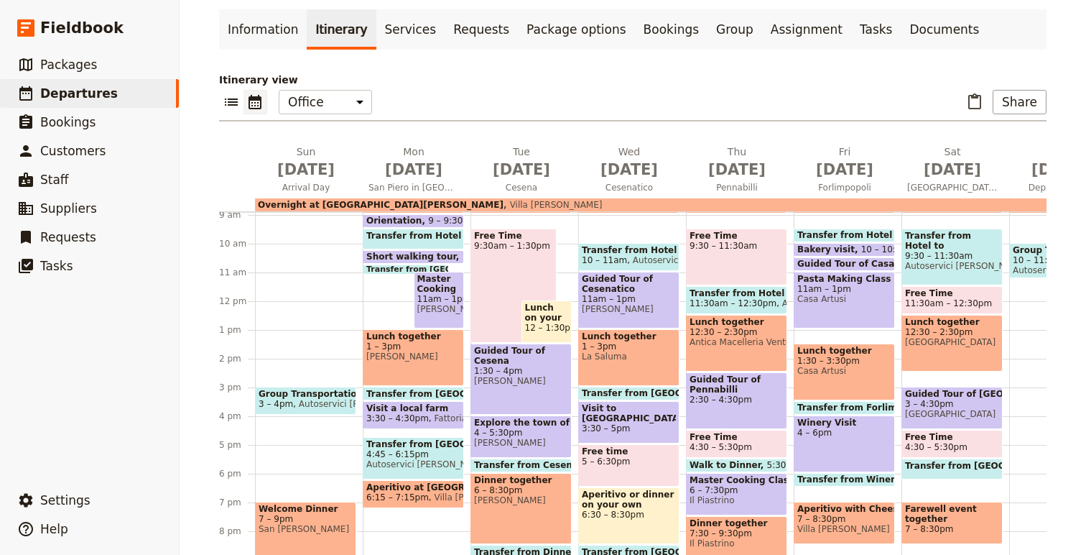
click at [424, 414] on span "3:30 – 4:30pm" at bounding box center [397, 418] width 63 height 10
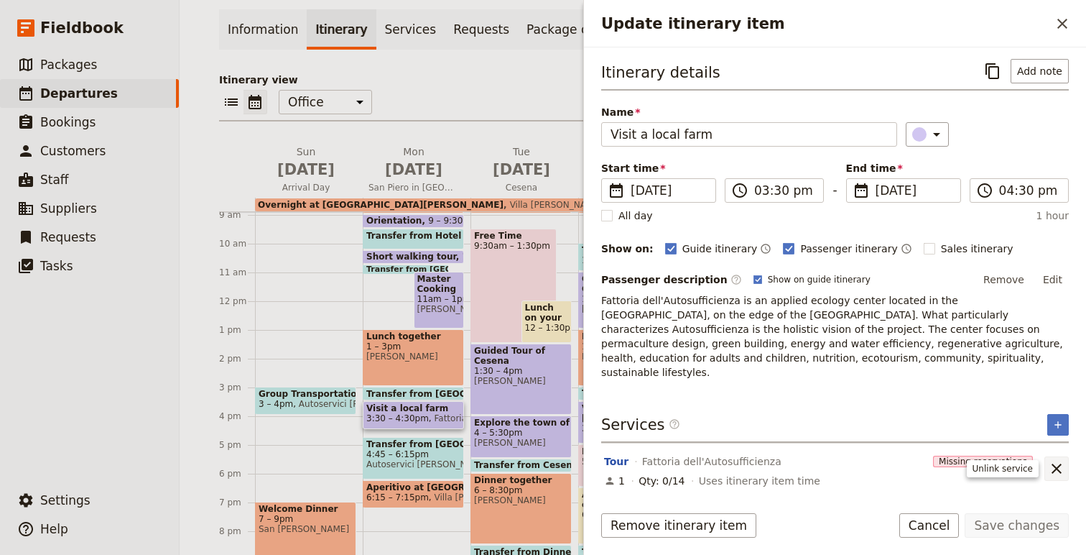
click at [1058, 469] on icon "Unlink service" at bounding box center [1057, 468] width 10 height 10
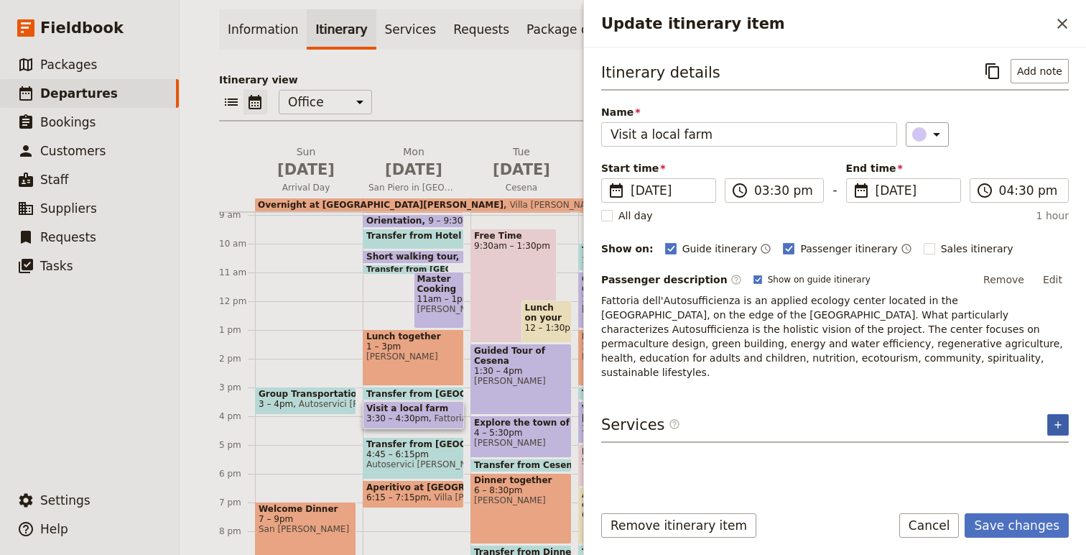
click at [1065, 424] on button "​" at bounding box center [1058, 425] width 22 height 22
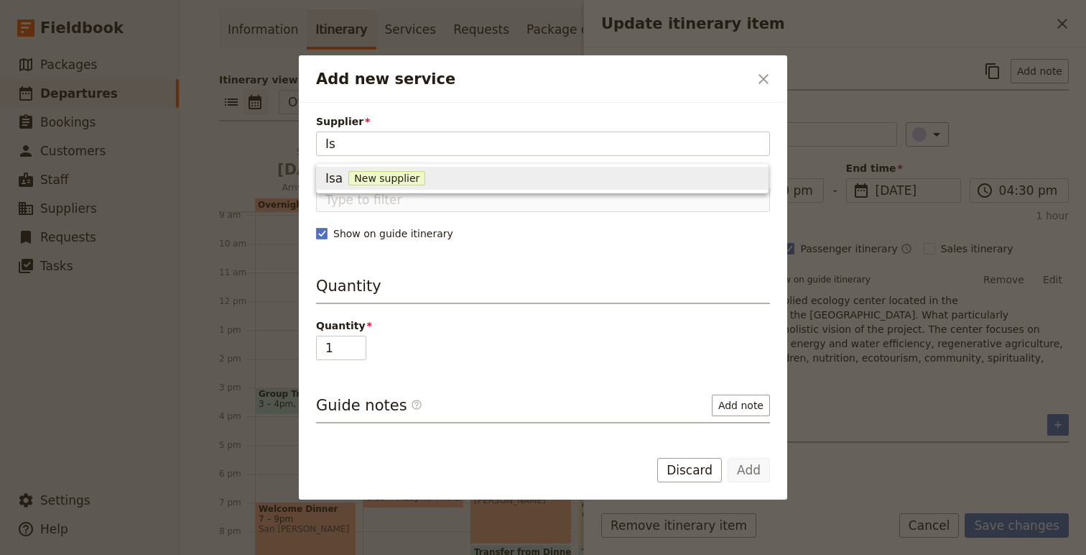
type input "I"
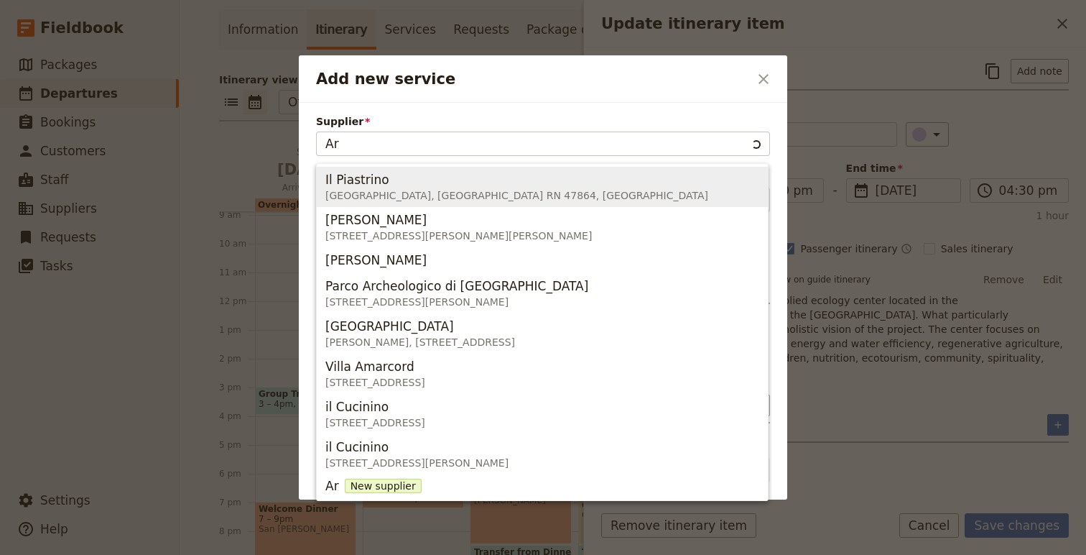
type input "A"
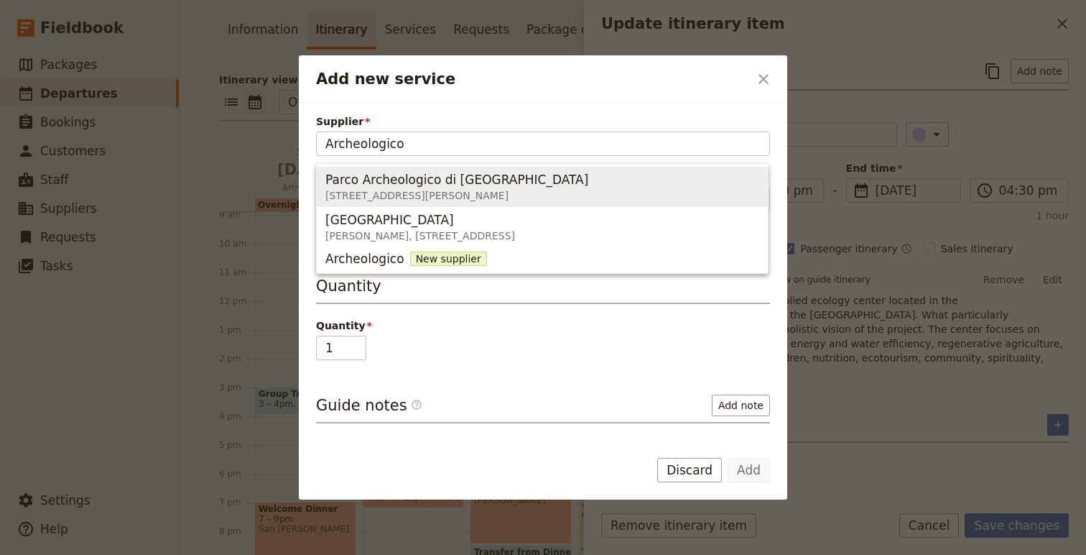
type input "Archeologico"
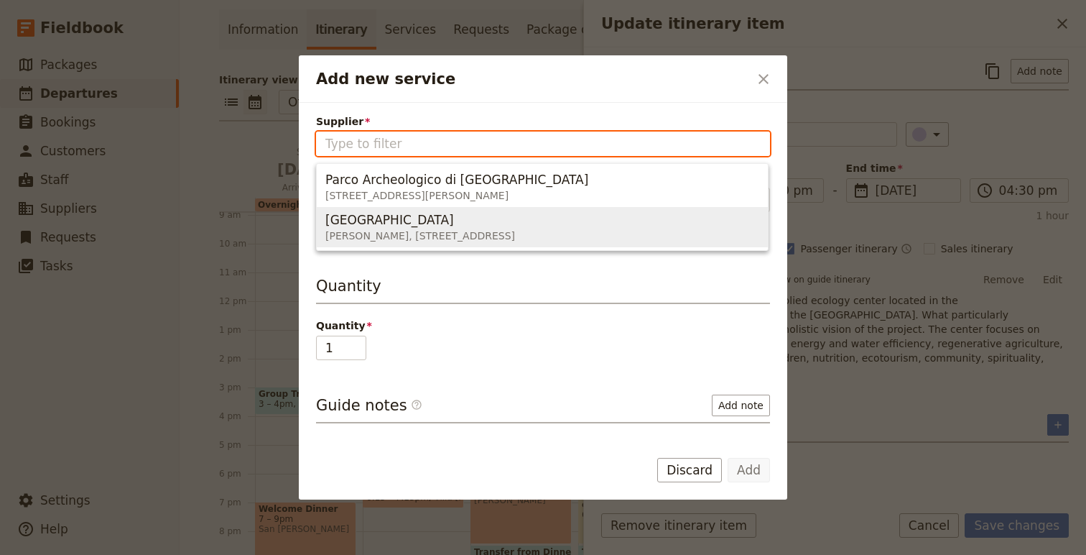
paste input "Archeologia Arborea"
type input "Archeologia Arborea"
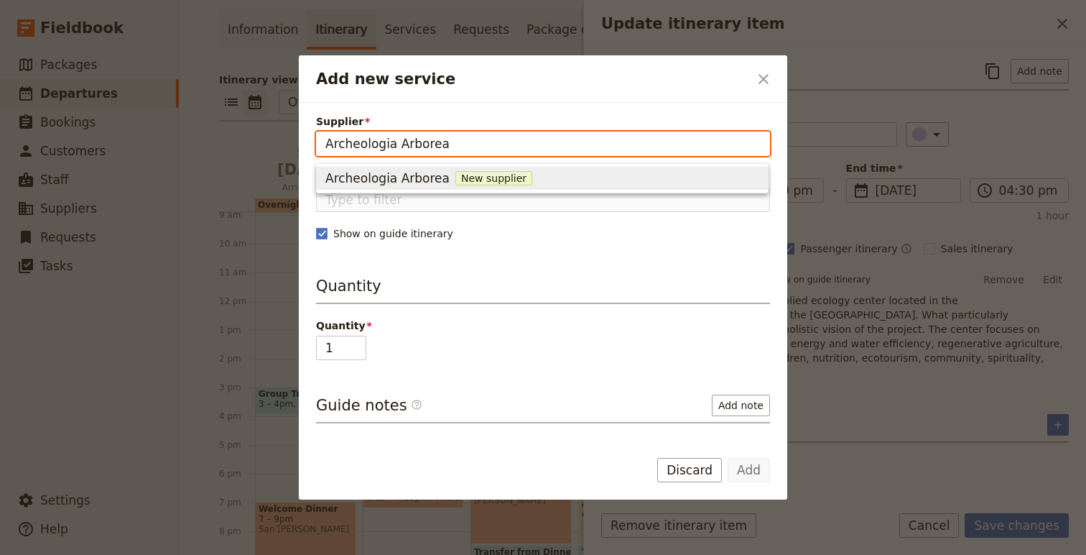
click at [467, 177] on span "New supplier" at bounding box center [493, 178] width 77 height 14
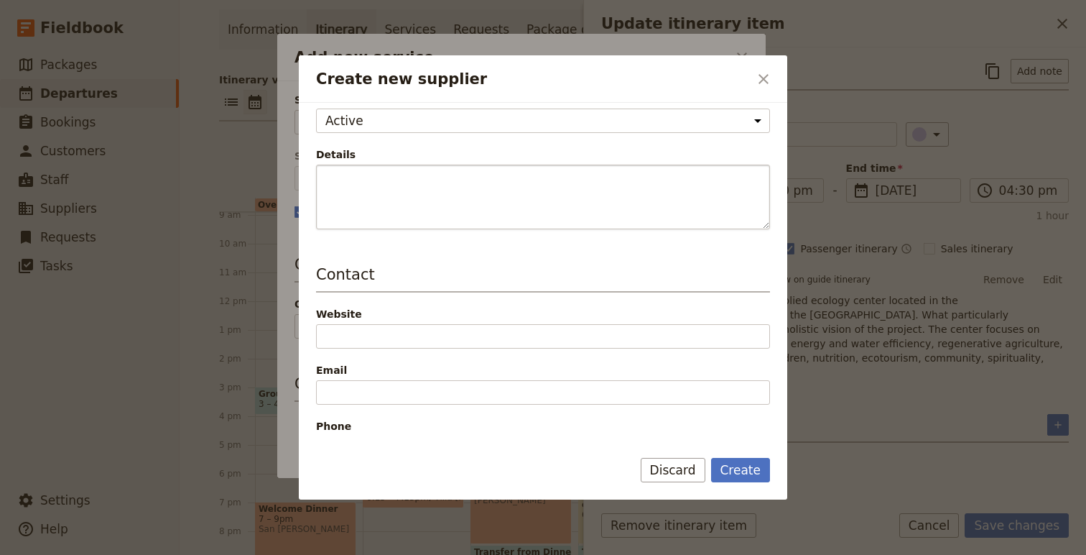
scroll to position [139, 0]
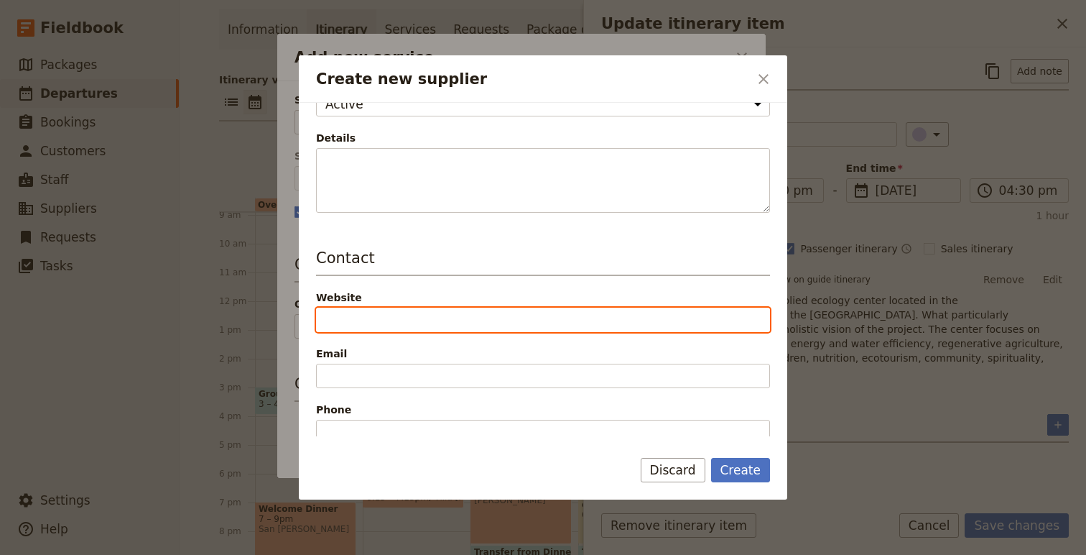
click at [364, 323] on input "Website" at bounding box center [543, 319] width 454 height 24
paste input "[URL][DOMAIN_NAME]"
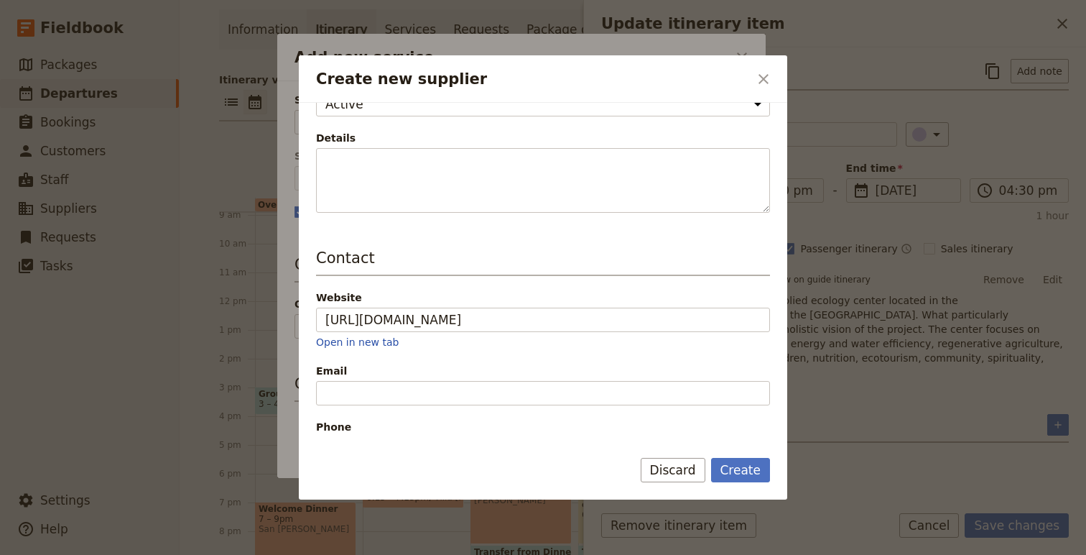
type input "[URL][DOMAIN_NAME]"
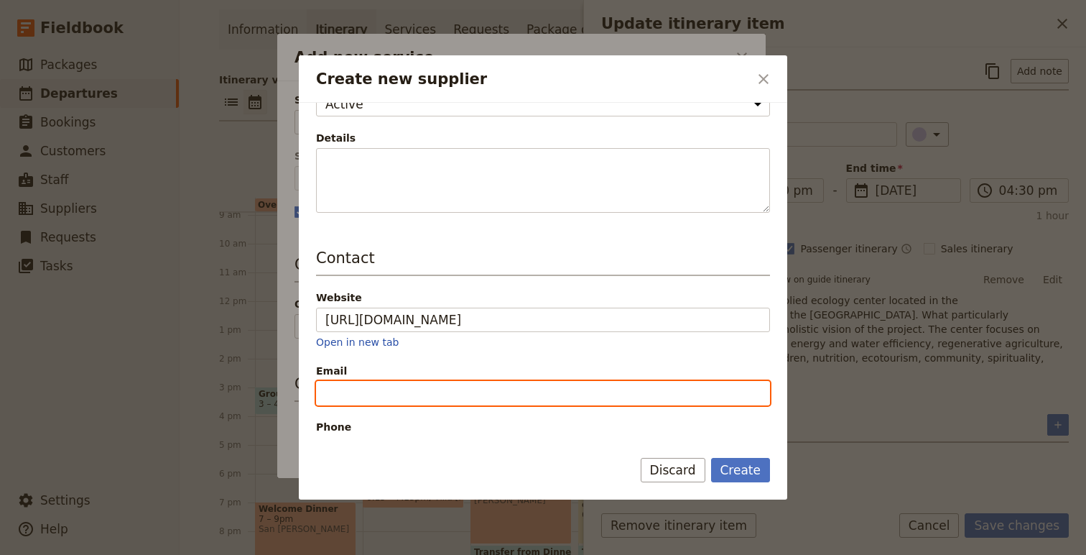
click at [381, 399] on input "Email" at bounding box center [543, 393] width 454 height 24
paste input "[EMAIL_ADDRESS][DOMAIN_NAME]"
type input "[EMAIL_ADDRESS][DOMAIN_NAME]"
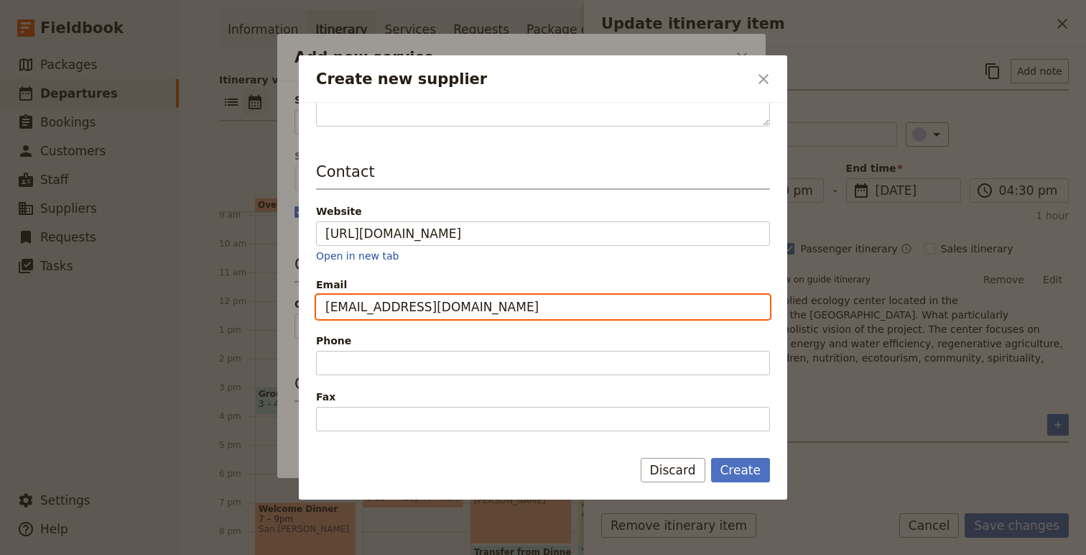
scroll to position [244, 0]
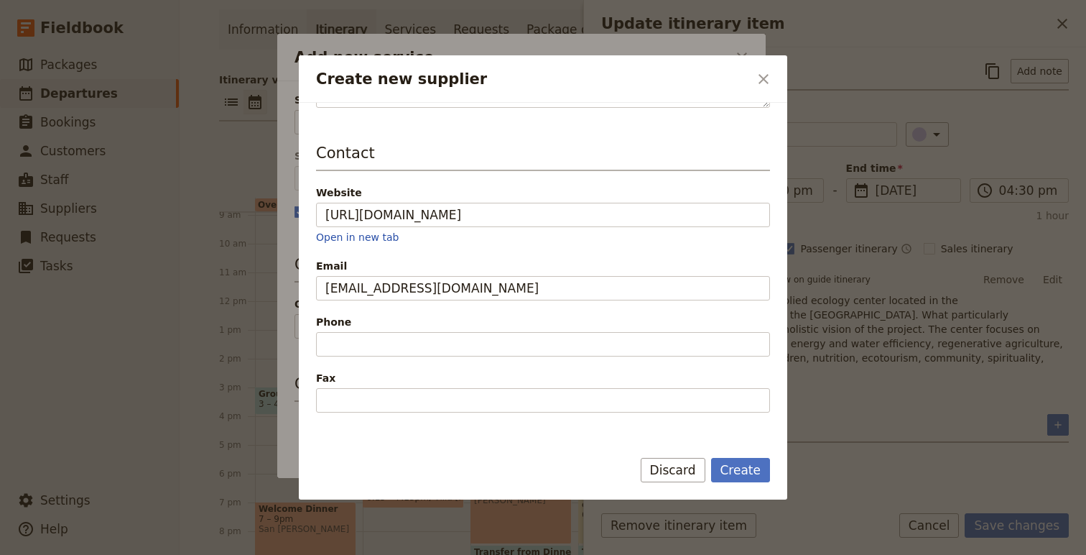
click at [428, 360] on div "Contact Website [URL][DOMAIN_NAME] Open in new tab Email [EMAIL_ADDRESS][DOMAIN…" at bounding box center [543, 277] width 454 height 270
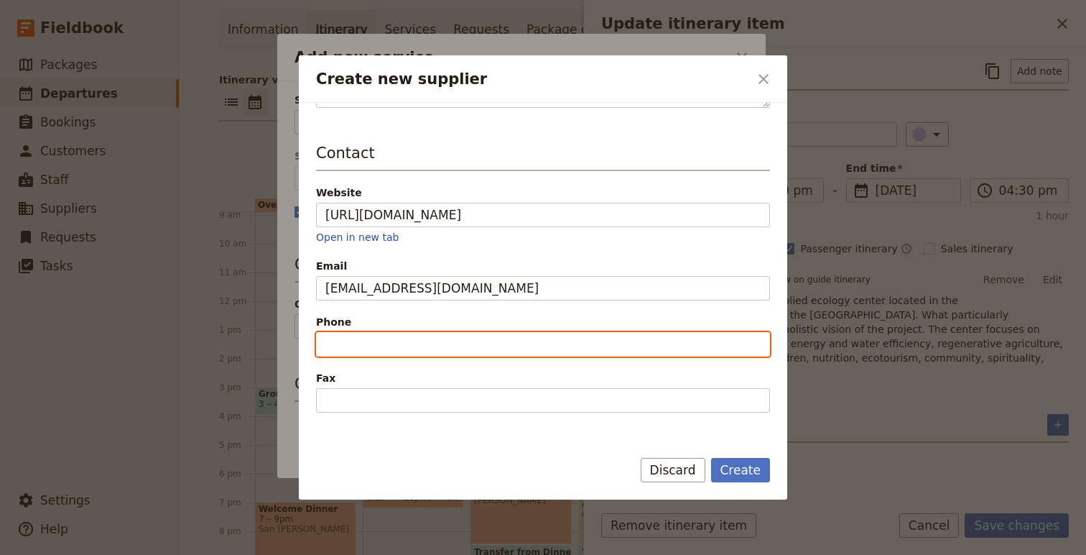
click at [417, 342] on input "Phone" at bounding box center [543, 344] width 454 height 24
paste input "[PHONE_NUMBER]"
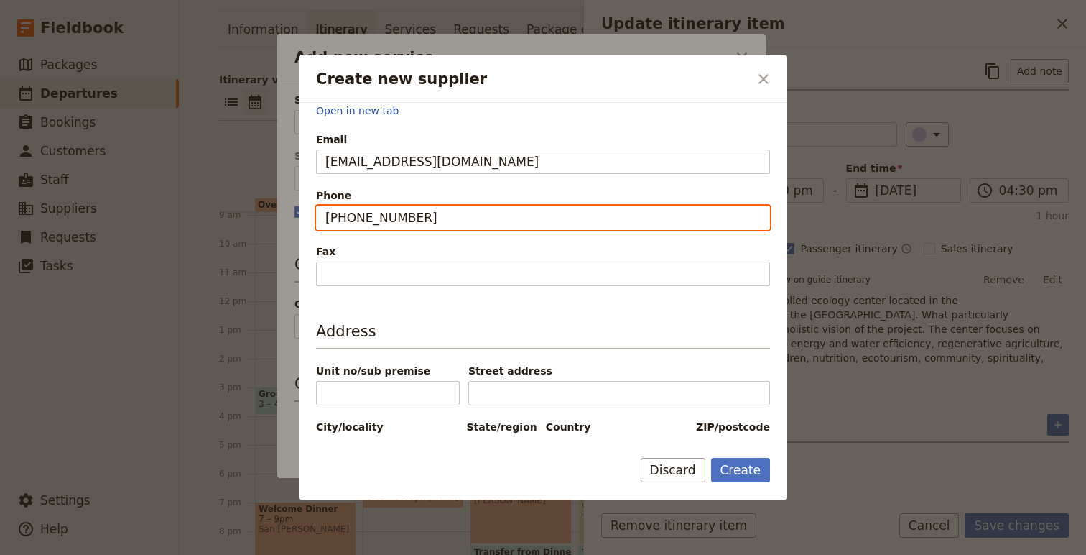
scroll to position [397, 0]
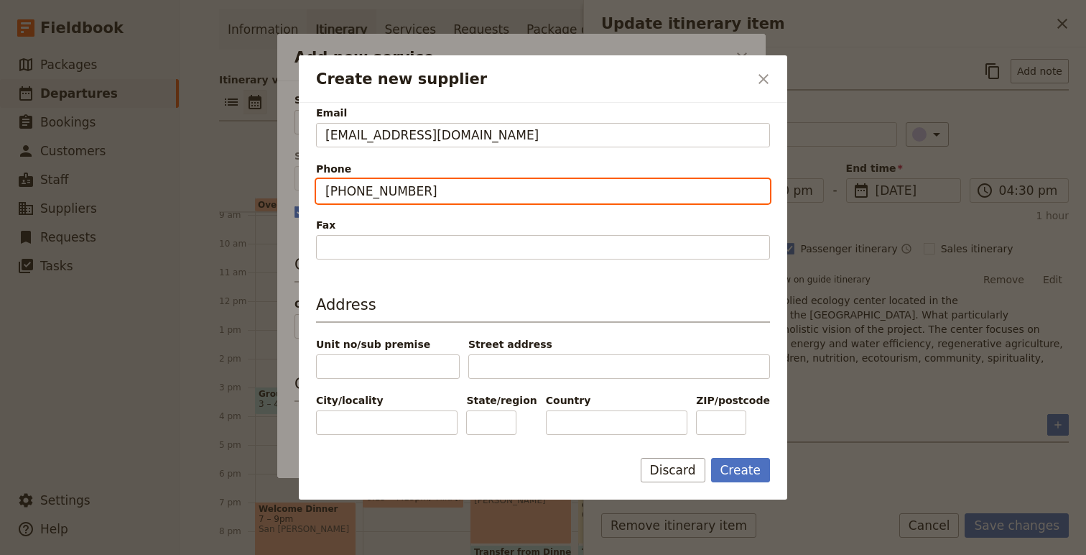
type input "[PHONE_NUMBER]"
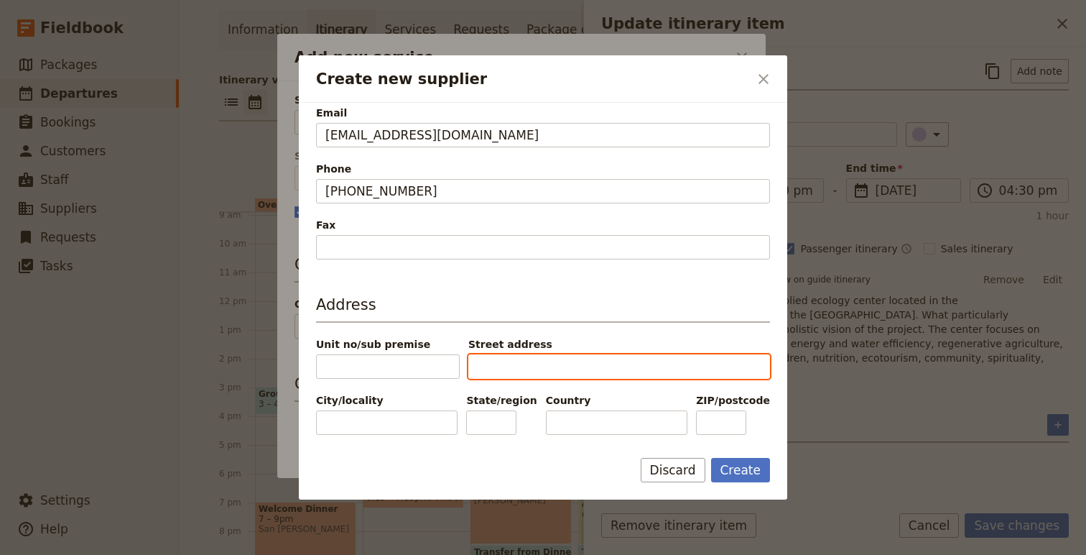
click at [506, 356] on input "Street address" at bounding box center [619, 366] width 302 height 24
paste input "San [PERSON_NAME]"
type input "San [PERSON_NAME]"
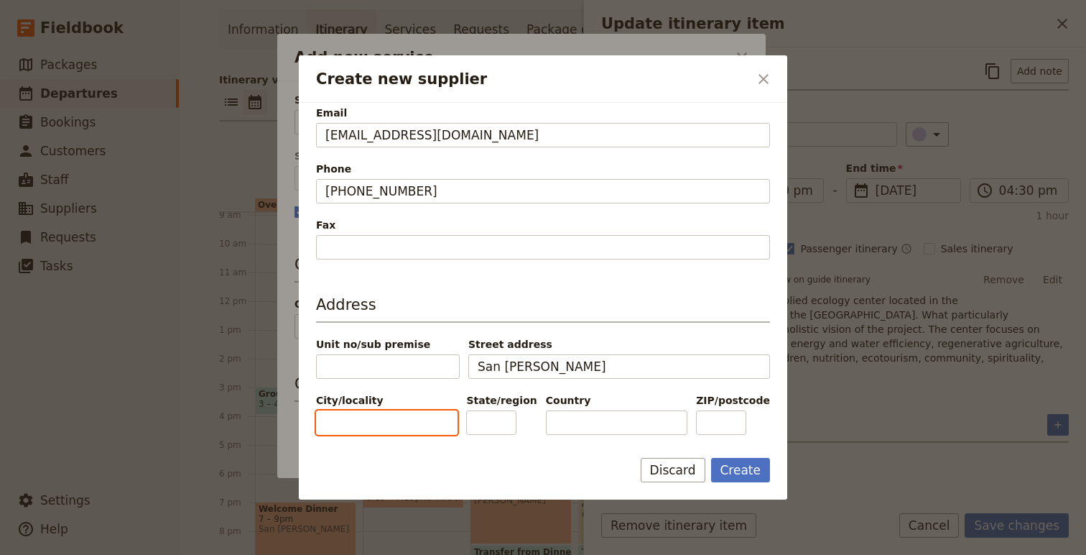
click at [382, 427] on input "City/locality" at bounding box center [387, 422] width 142 height 24
drag, startPoint x: 441, startPoint y: 414, endPoint x: 427, endPoint y: 431, distance: 22.0
click at [427, 431] on input "Citta [PERSON_NAME]" at bounding box center [387, 422] width 142 height 24
paste input "à"
type input "[GEOGRAPHIC_DATA][PERSON_NAME]"
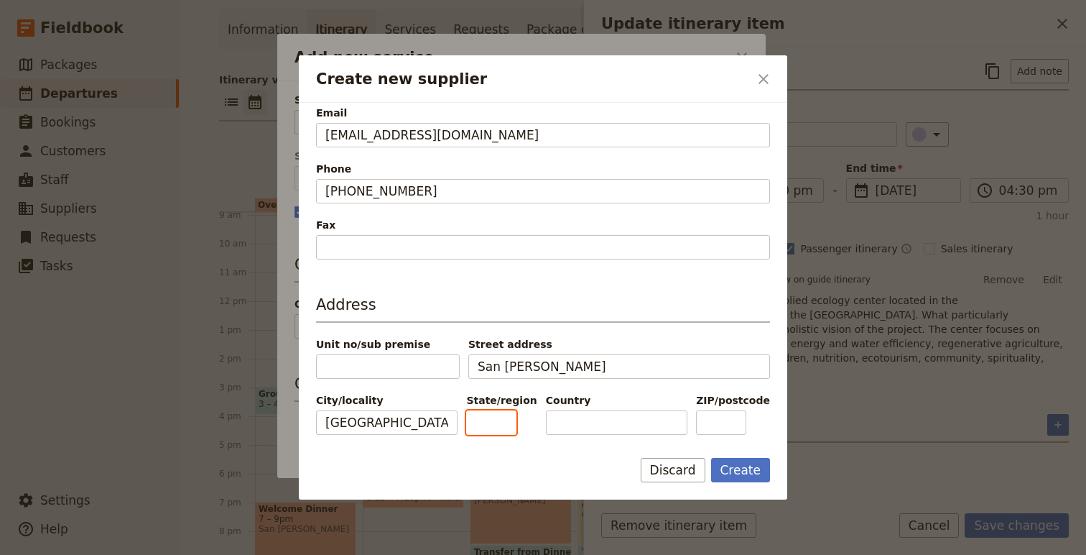
click at [509, 422] on input "State/region" at bounding box center [491, 422] width 50 height 24
type input "PG"
type input "[GEOGRAPHIC_DATA]"
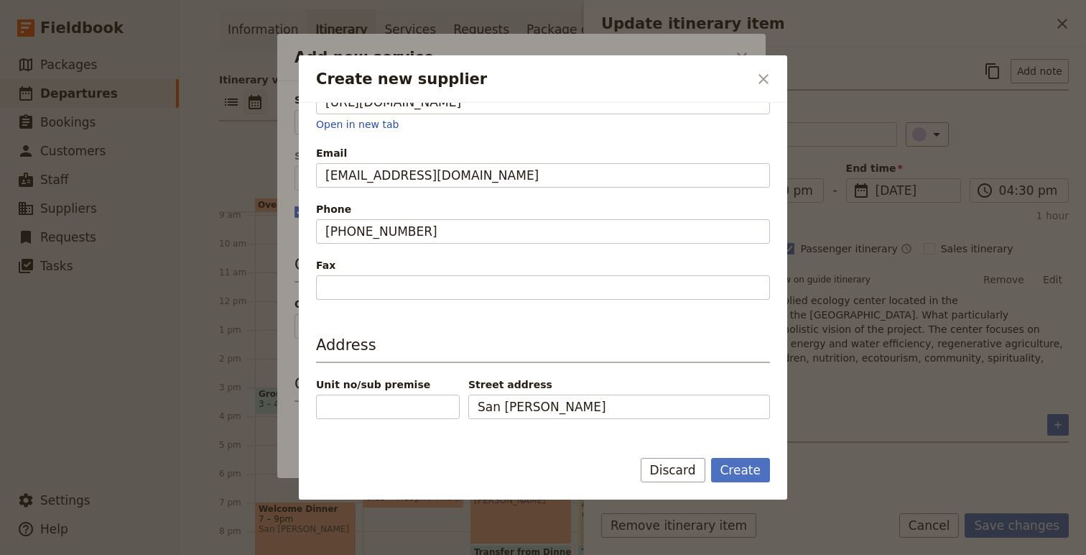
scroll to position [371, 0]
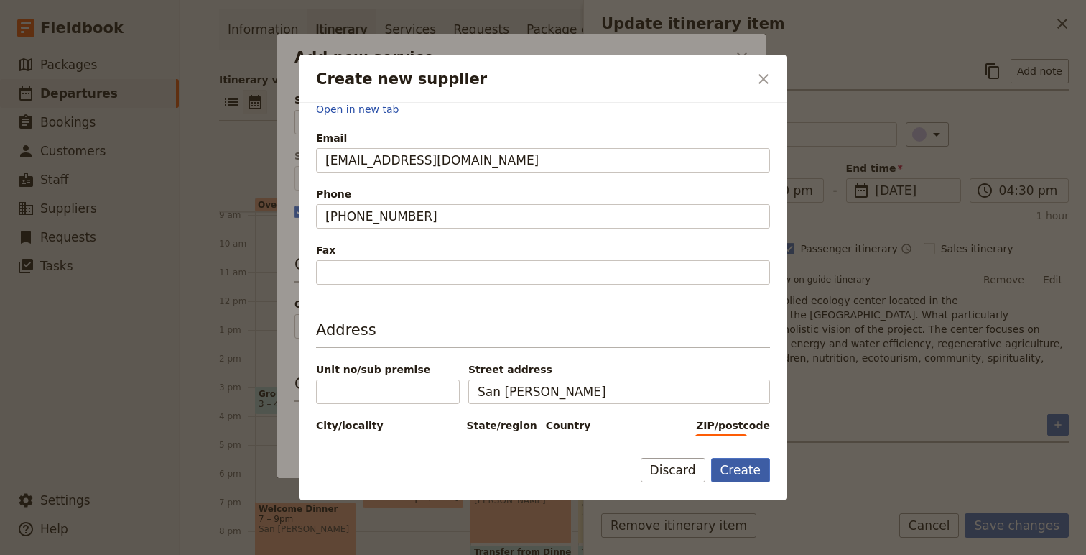
type input "06010"
click at [762, 469] on button "Create" at bounding box center [741, 470] width 60 height 24
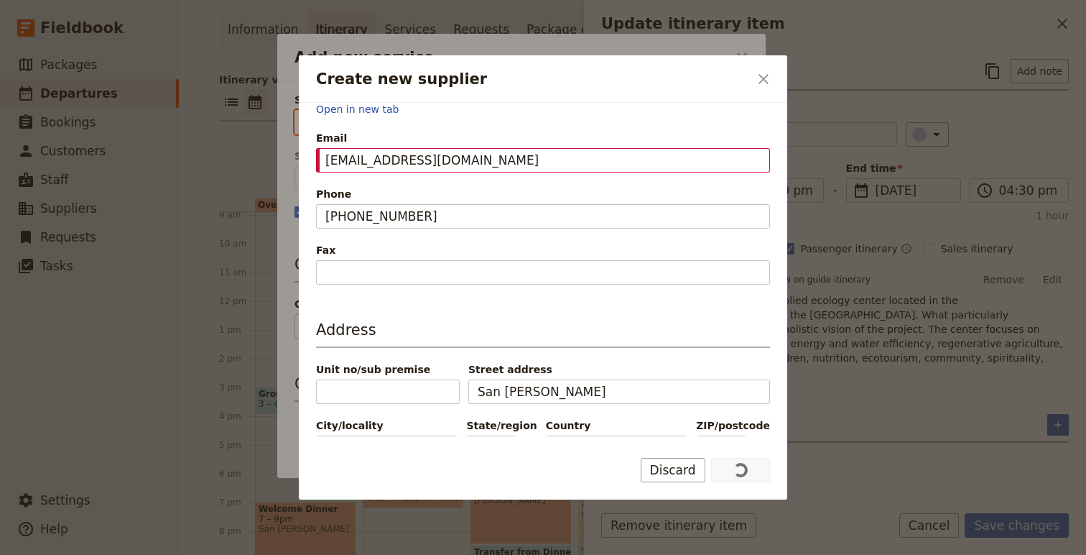
type input "Archeologia Arborea"
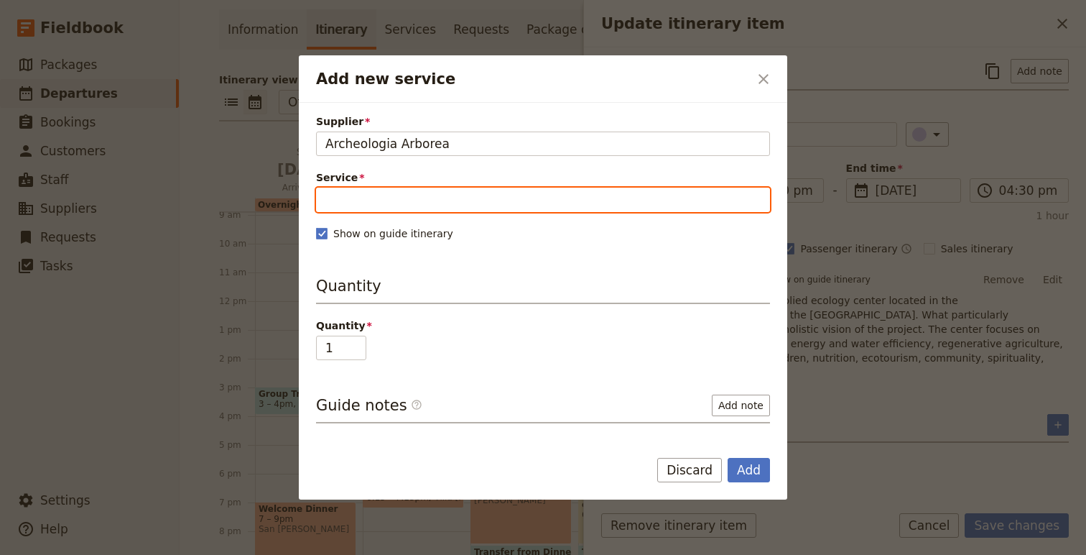
click at [402, 200] on div "Service Please fill out this field." at bounding box center [543, 191] width 454 height 42
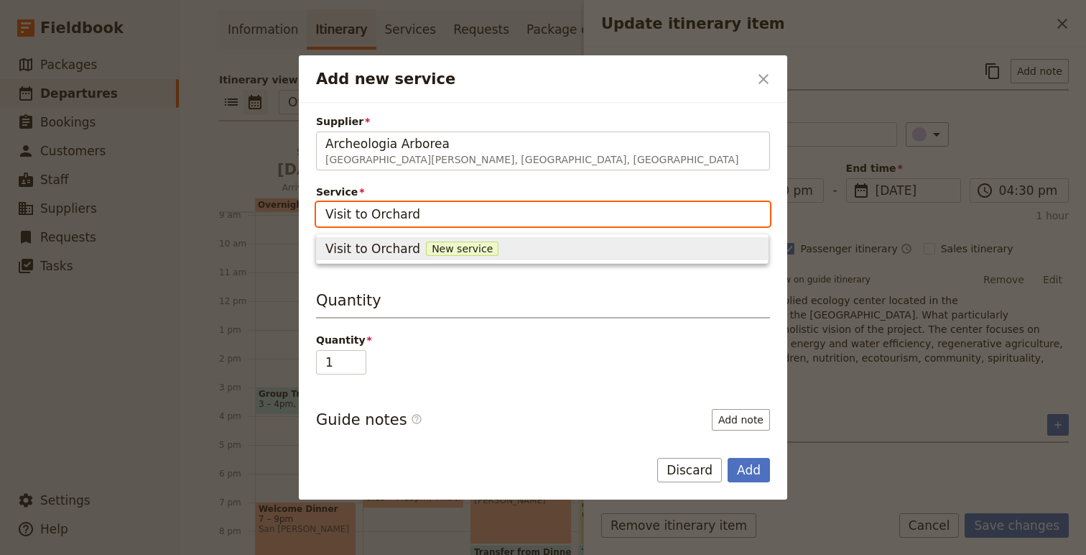
type input "Visit to Orchard"
click at [562, 249] on div "Visit to Orchard New service" at bounding box center [542, 248] width 434 height 17
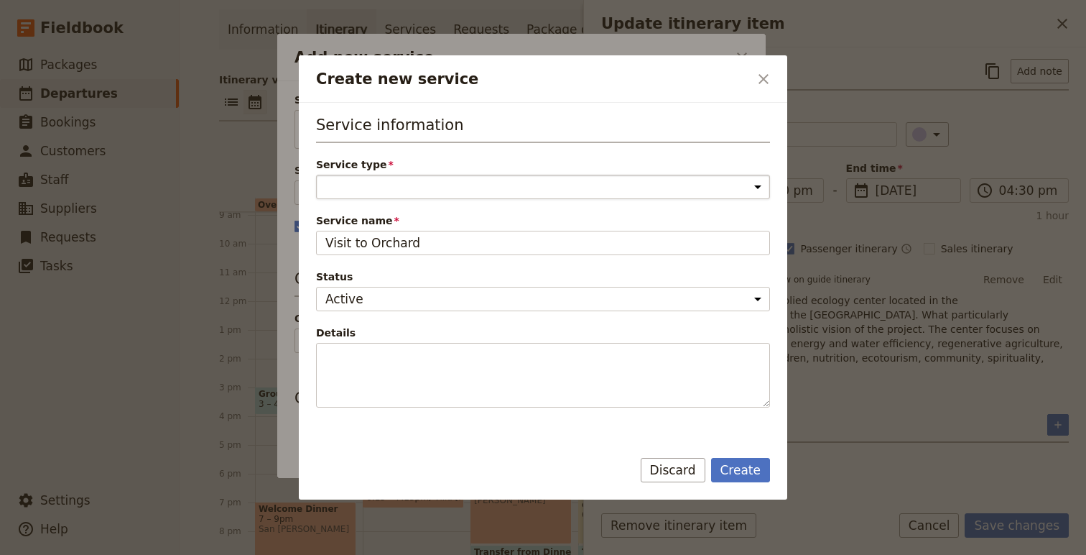
click at [395, 195] on select "Accommodation Activity Transport Flight Food and beverage Other" at bounding box center [543, 187] width 454 height 24
select select "ActivityService"
click at [316, 175] on select "Accommodation Activity Transport Flight Food and beverage Other" at bounding box center [543, 187] width 454 height 24
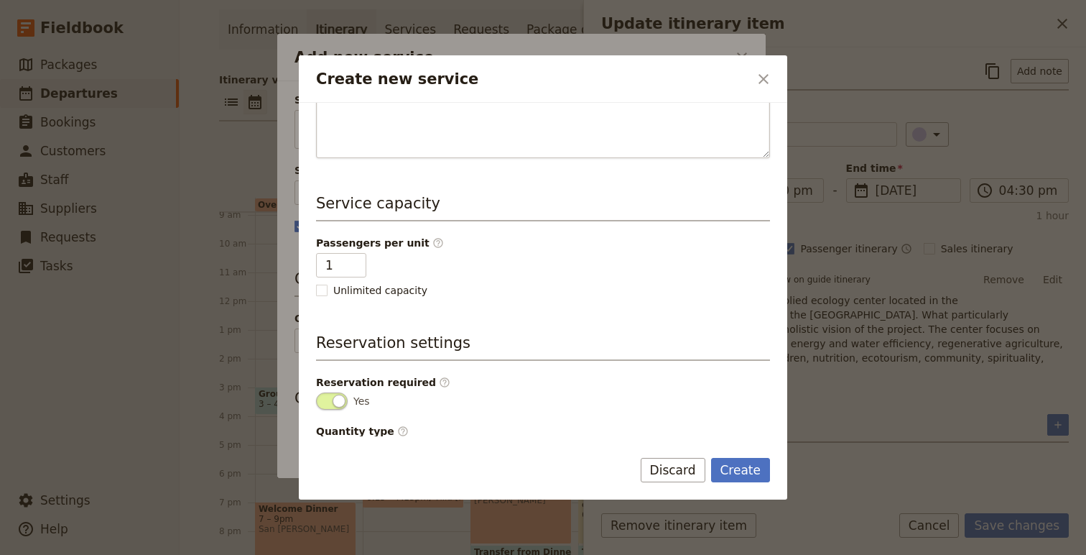
scroll to position [287, 0]
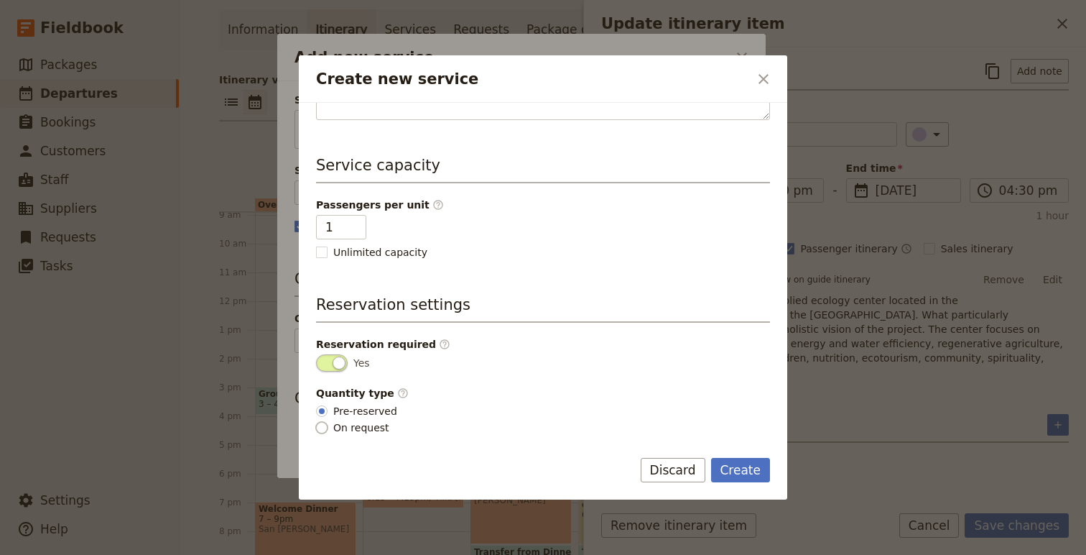
click at [324, 427] on input "On request" at bounding box center [321, 427] width 11 height 11
radio input "true"
click at [323, 412] on input "Pre-reserved" at bounding box center [321, 410] width 11 height 11
radio input "true"
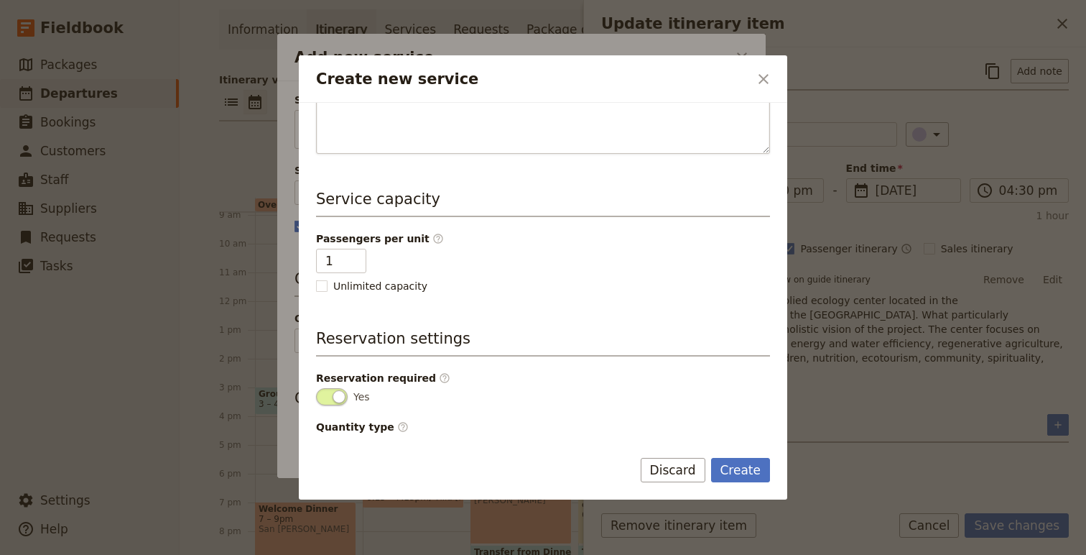
scroll to position [255, 0]
click at [320, 282] on rect "Create new service" at bounding box center [321, 284] width 11 height 11
click at [316, 277] on input "Unlimited capacity" at bounding box center [315, 277] width 1 height 1
checkbox input "true"
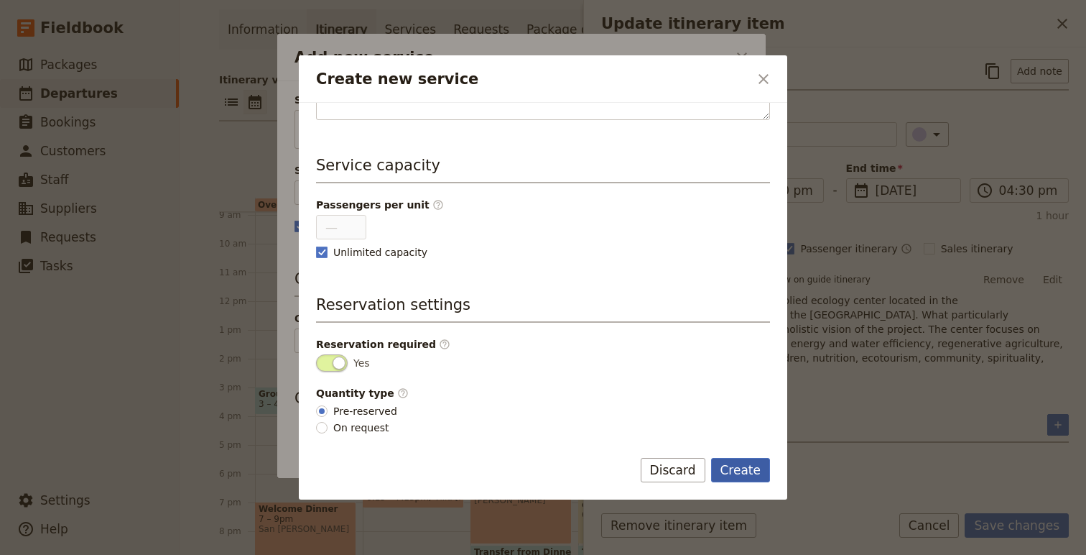
click at [749, 467] on button "Create" at bounding box center [741, 470] width 60 height 24
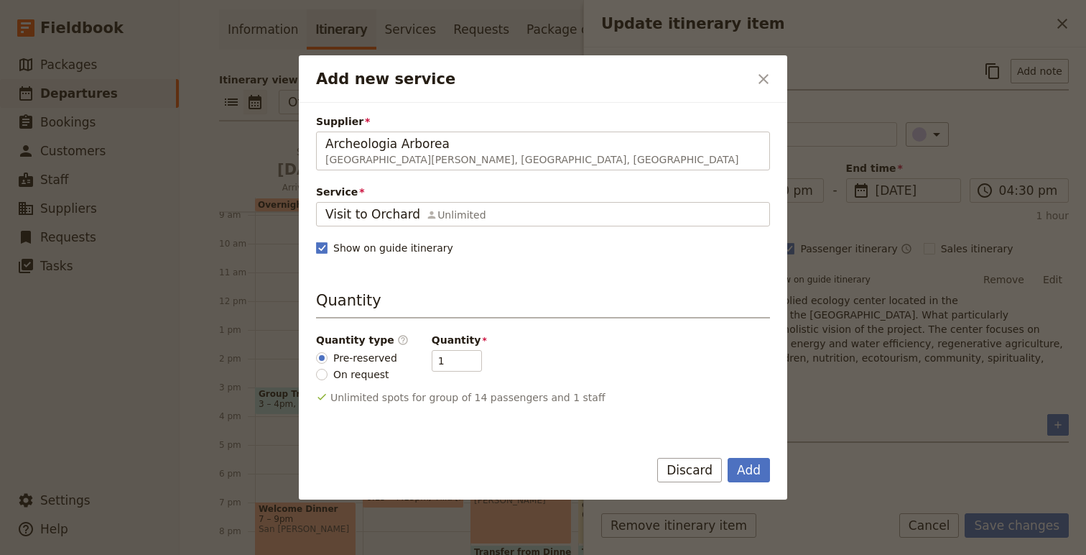
scroll to position [159, 0]
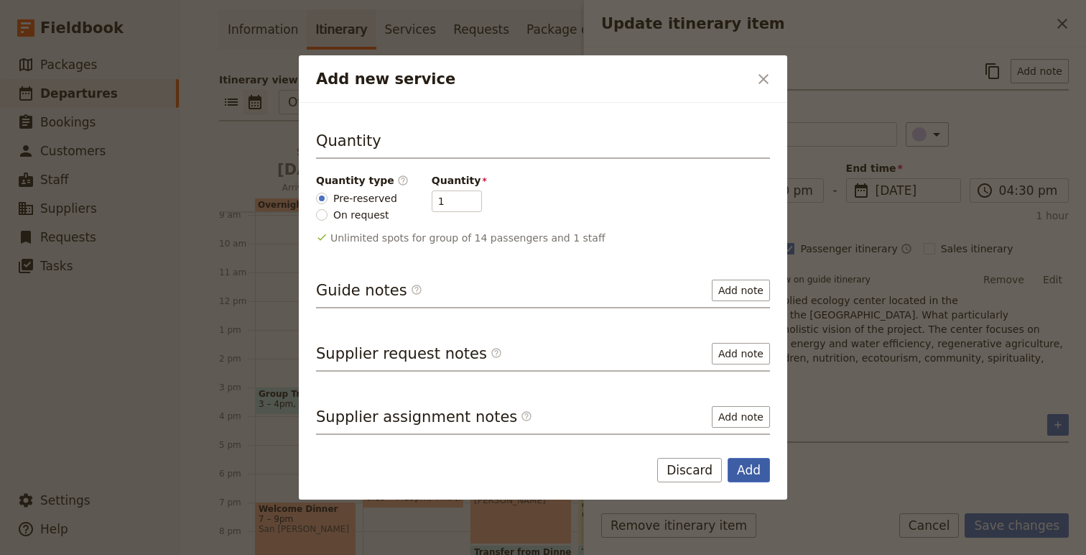
click at [746, 471] on button "Add" at bounding box center [749, 470] width 42 height 24
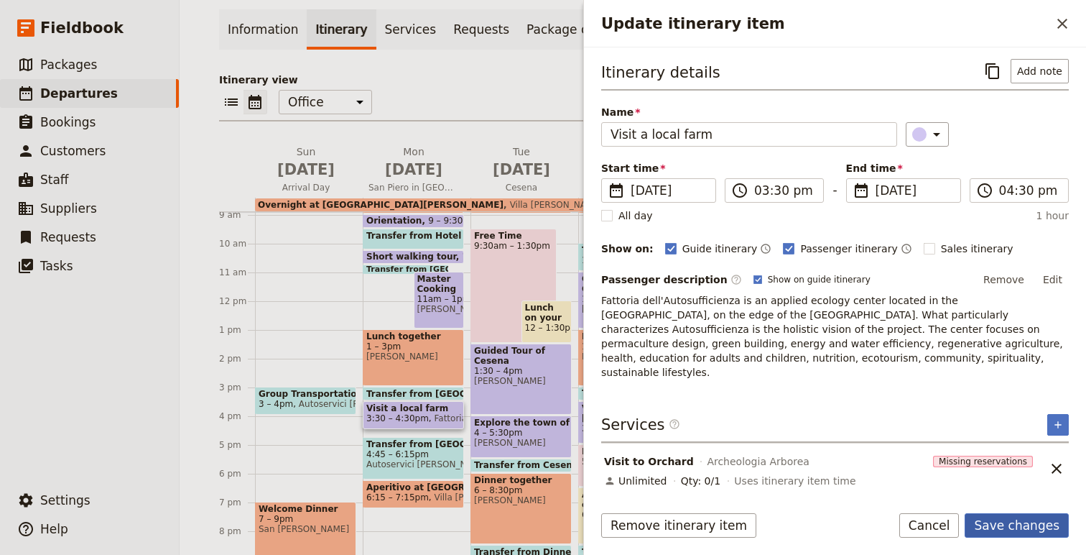
click at [1041, 523] on button "Save changes" at bounding box center [1017, 525] width 104 height 24
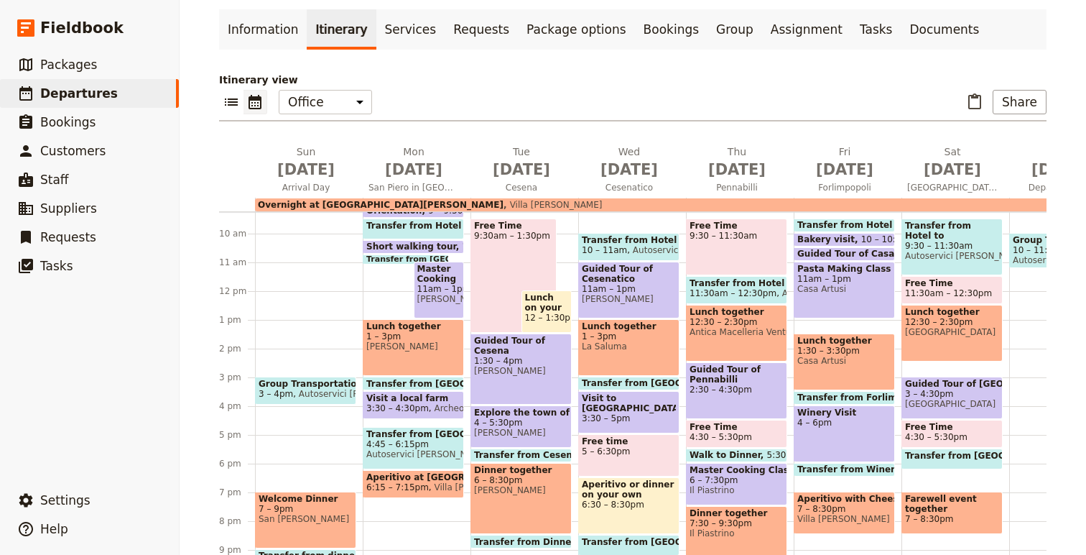
scroll to position [317, 0]
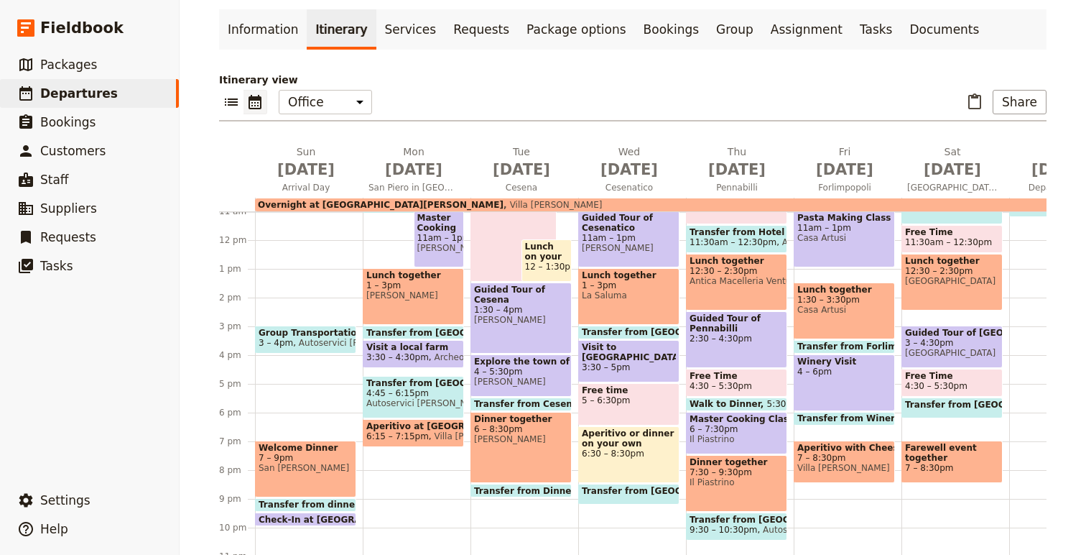
click at [393, 352] on span "3:30 – 4:30pm" at bounding box center [397, 357] width 63 height 10
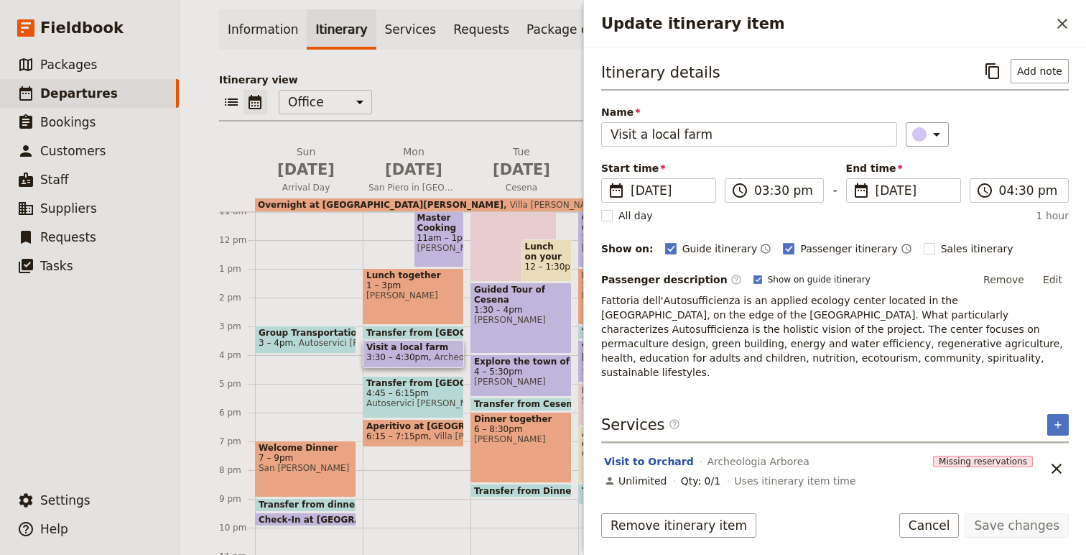
click at [728, 301] on p "Fattoria dell'Autosufficienza is an applied ecology center located in the [GEOG…" at bounding box center [835, 336] width 468 height 86
click at [604, 301] on p "Fattoria dell'Autosufficienza is an applied ecology center located in the [GEOG…" at bounding box center [835, 336] width 468 height 86
drag, startPoint x: 604, startPoint y: 301, endPoint x: 831, endPoint y: 350, distance: 232.2
click at [832, 351] on p "Fattoria dell'Autosufficienza is an applied ecology center located in the [GEOG…" at bounding box center [835, 336] width 468 height 86
copy p "Fattoria dell'Autosufficienza is an applied ecology center located in the [GEOG…"
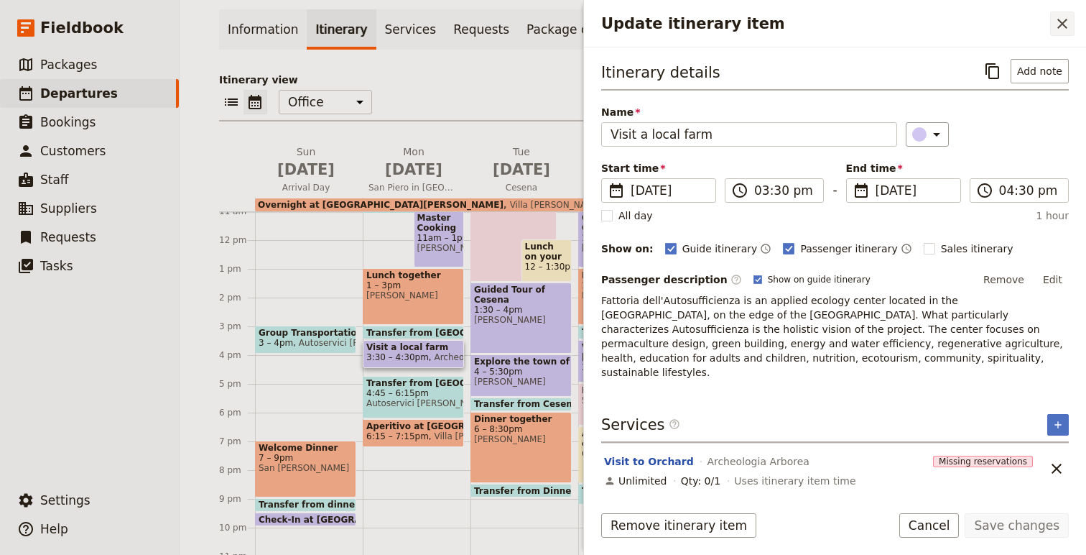
click at [1061, 25] on icon "Close drawer" at bounding box center [1063, 24] width 10 height 10
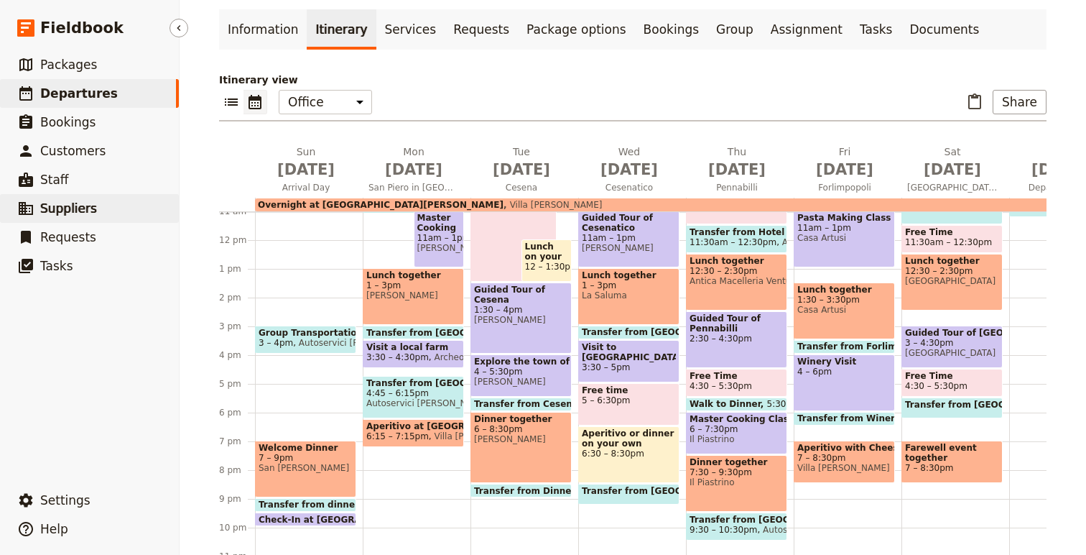
click at [63, 216] on span "Suppliers" at bounding box center [68, 208] width 57 height 17
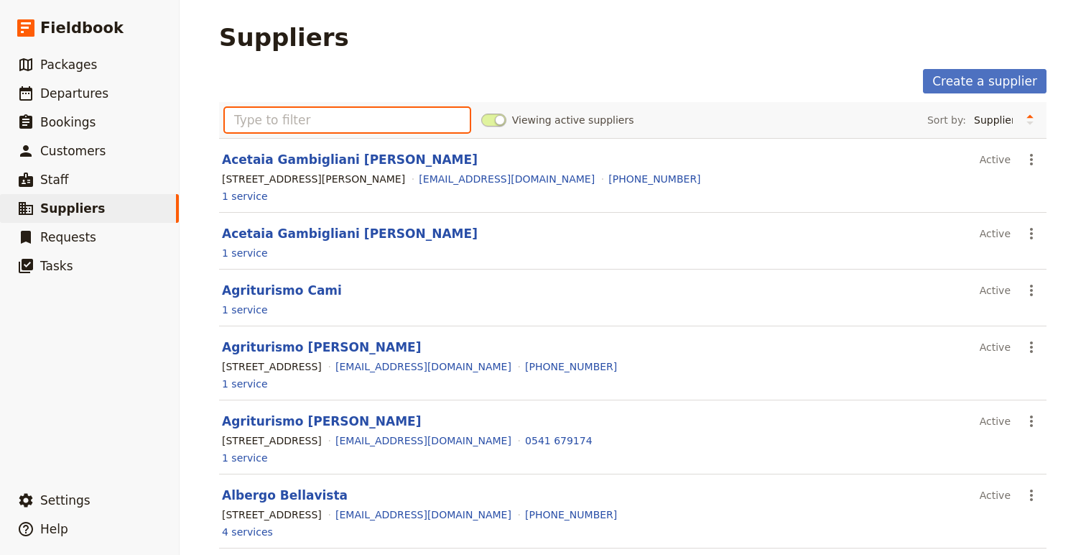
click at [320, 121] on input "text" at bounding box center [347, 120] width 245 height 24
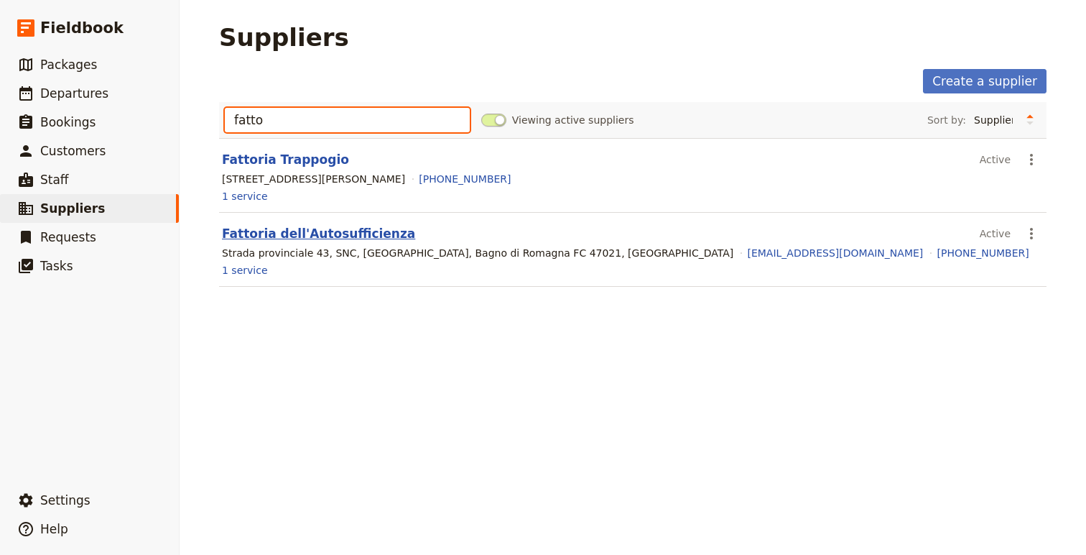
type input "fatto"
click at [309, 238] on link "Fattoria dell'Autosufficienza" at bounding box center [318, 233] width 193 height 14
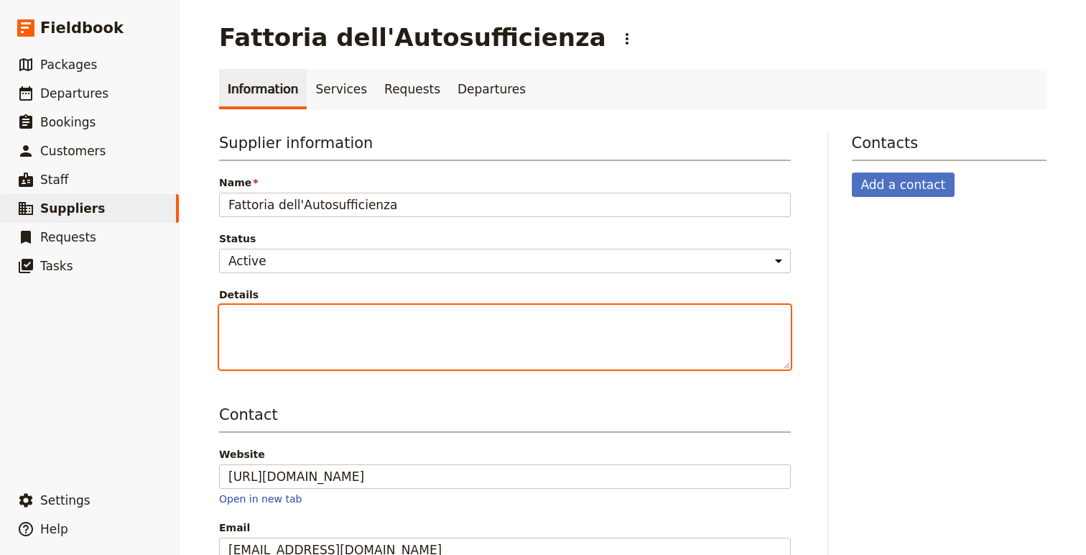
click at [400, 335] on textarea "Details" at bounding box center [505, 337] width 572 height 65
paste textarea "Fattoria dell'Autosufficienza is an applied ecology center located in the [GEOG…"
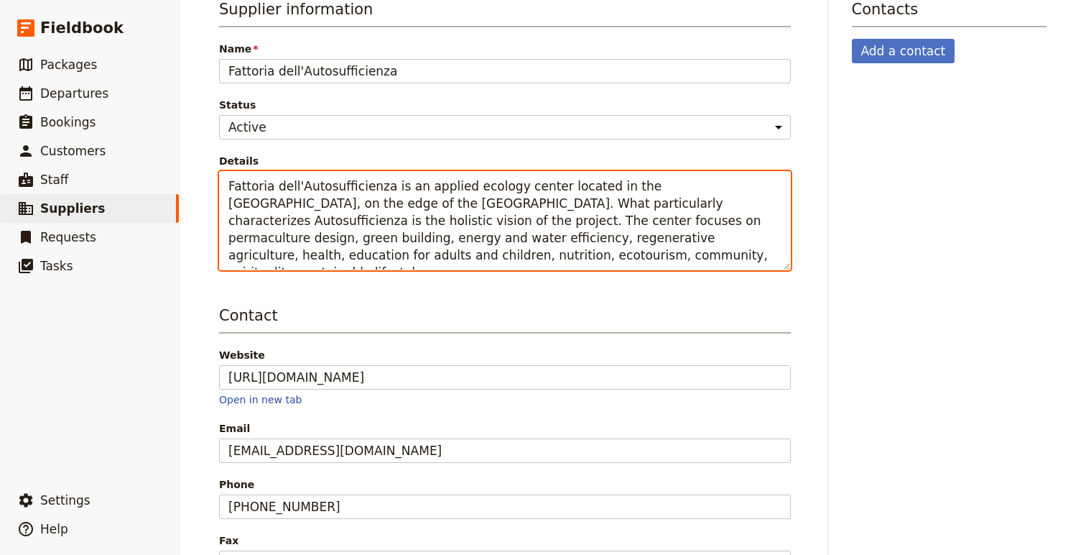
scroll to position [399, 0]
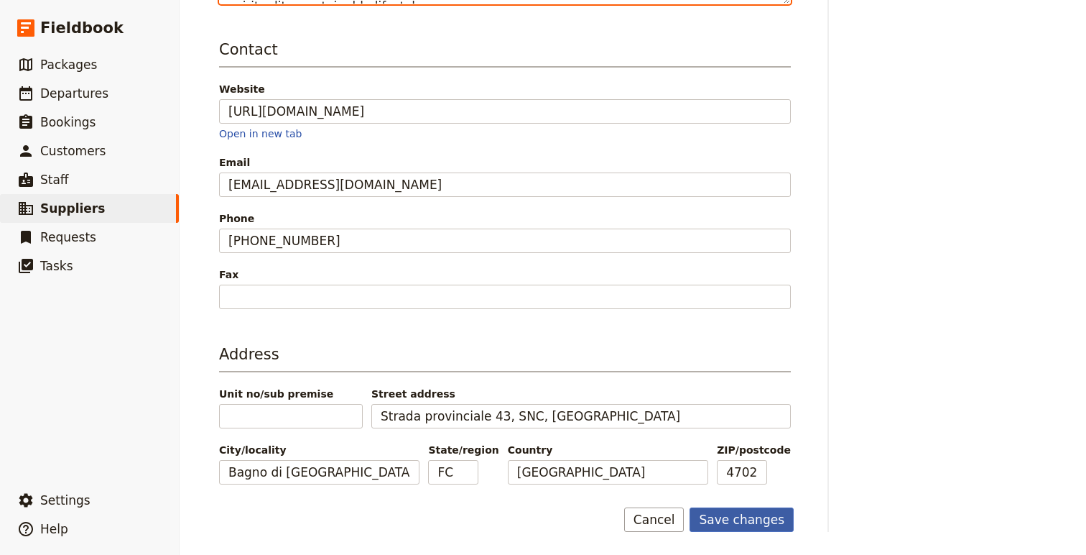
type textarea "Fattoria dell'Autosufficienza is an applied ecology center located in the [GEOG…"
click at [742, 522] on button "Save changes" at bounding box center [742, 519] width 104 height 24
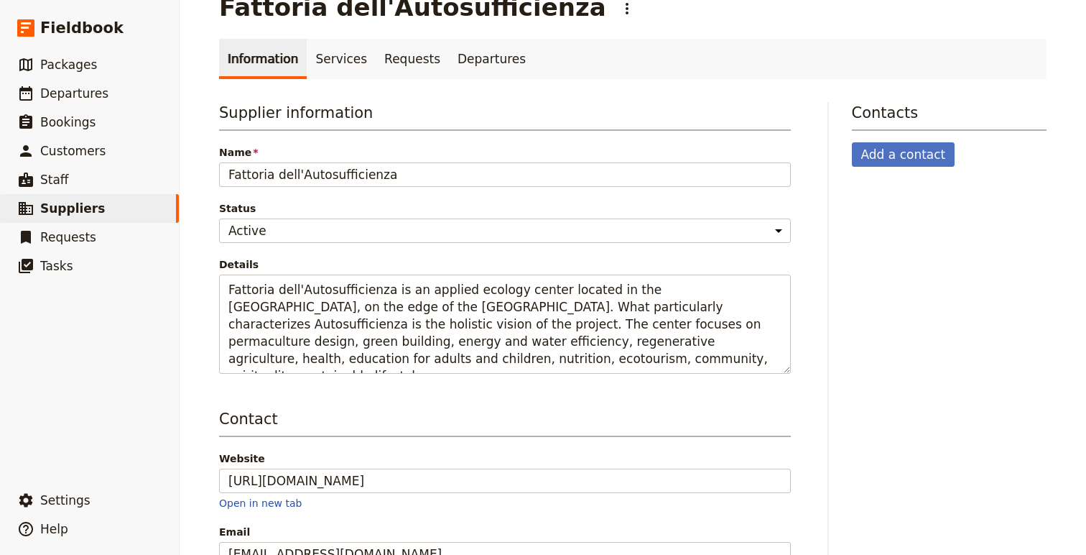
scroll to position [0, 0]
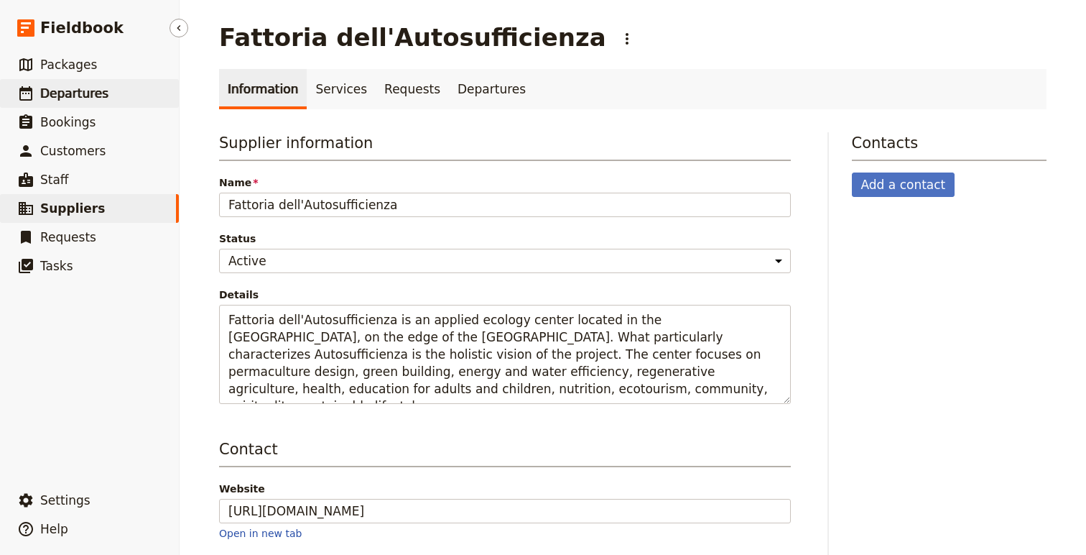
click at [87, 95] on span "Departures" at bounding box center [74, 93] width 68 height 14
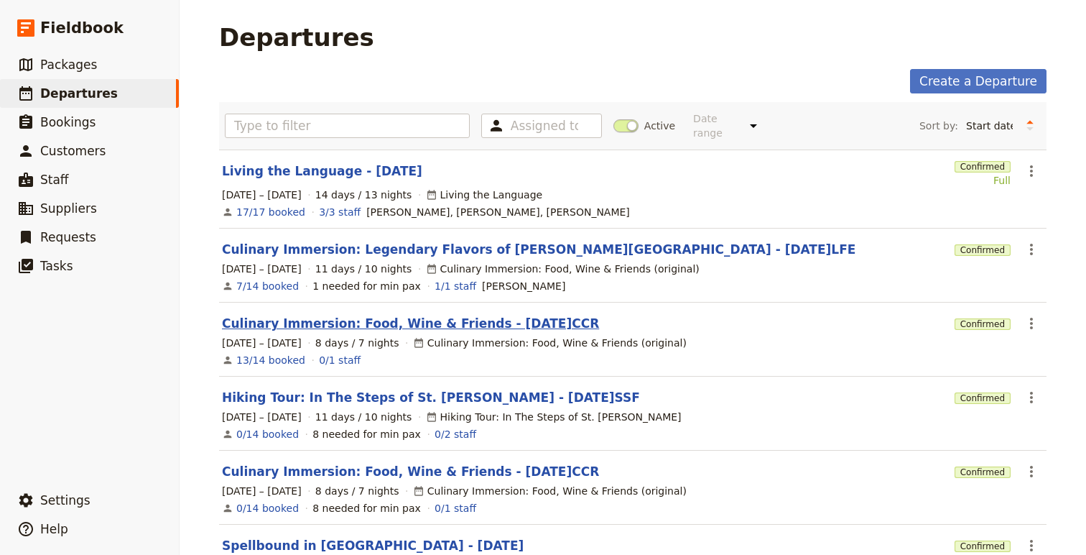
click at [363, 315] on link "Culinary Immersion: Food, Wine & Friends - [DATE]CCR" at bounding box center [410, 323] width 377 height 17
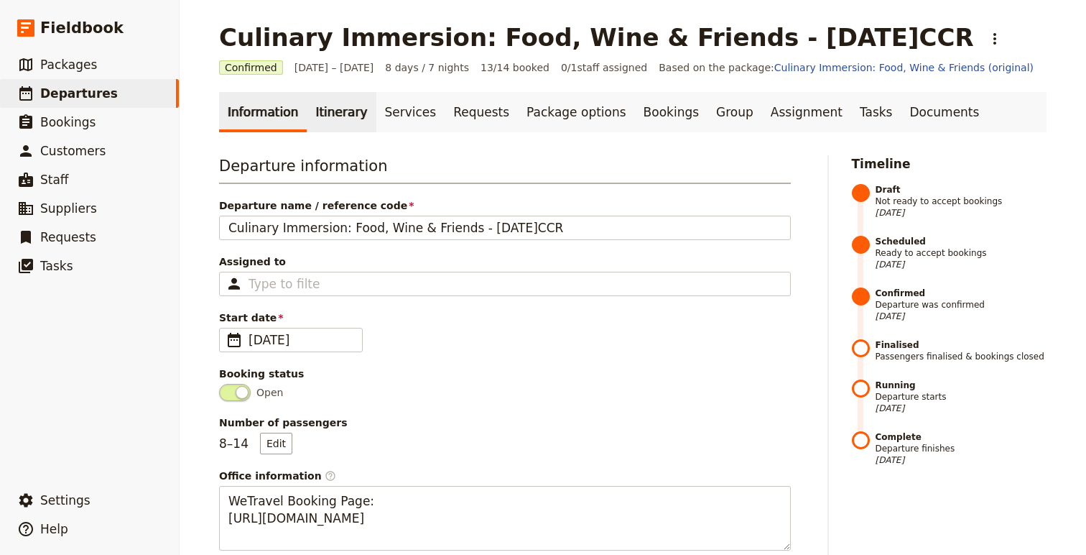
click at [340, 102] on link "Itinerary" at bounding box center [341, 112] width 69 height 40
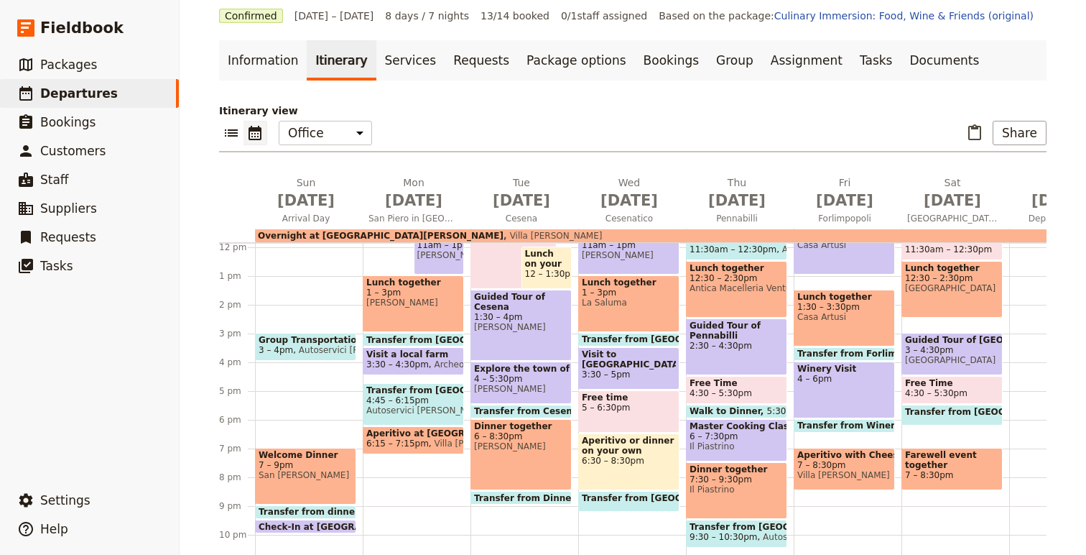
scroll to position [64, 0]
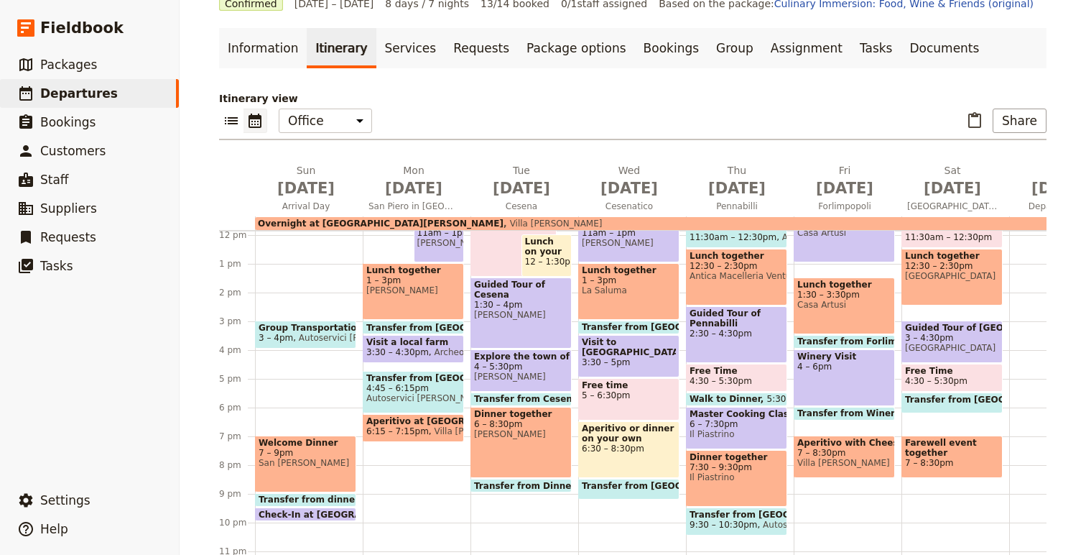
click at [410, 342] on span "Visit a local farm" at bounding box center [413, 342] width 94 height 10
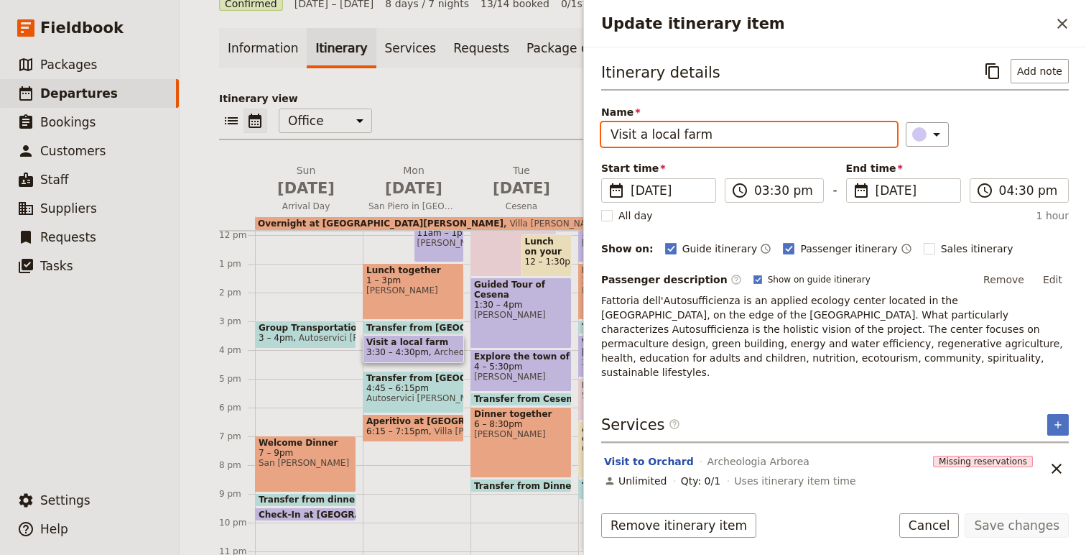
click at [650, 137] on input "Visit a local farm" at bounding box center [749, 134] width 296 height 24
drag, startPoint x: 636, startPoint y: 136, endPoint x: 718, endPoint y: 131, distance: 82.8
click at [718, 133] on input "Visit a local farm" at bounding box center [749, 134] width 296 height 24
type input "Visit the Orchard of Forgotten Fruits"
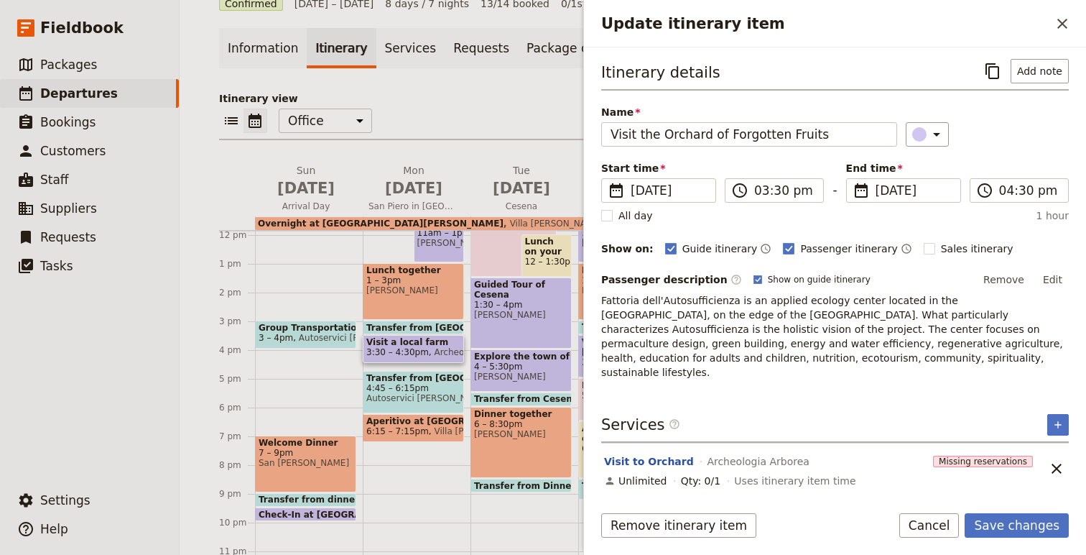
click at [813, 340] on p "Fattoria dell'Autosufficienza is an applied ecology center located in the [GEOG…" at bounding box center [835, 336] width 468 height 86
drag, startPoint x: 815, startPoint y: 361, endPoint x: 609, endPoint y: 306, distance: 213.5
click at [609, 306] on p "Fattoria dell'Autosufficienza is an applied ecology center located in the [GEOG…" at bounding box center [835, 336] width 468 height 86
click at [1045, 279] on button "Edit" at bounding box center [1053, 280] width 32 height 22
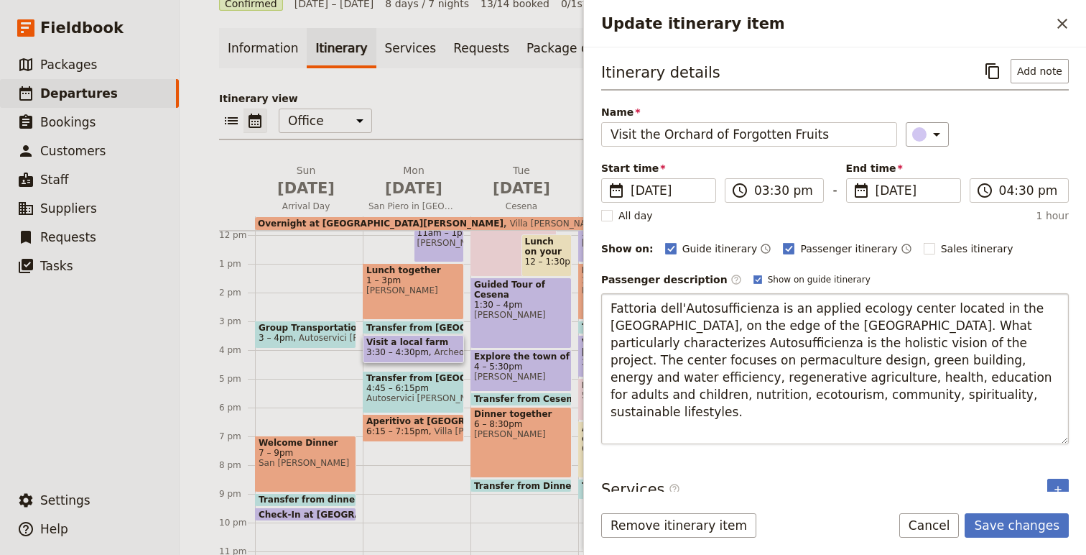
drag, startPoint x: 607, startPoint y: 310, endPoint x: 606, endPoint y: 440, distance: 130.8
click at [606, 440] on textarea "Fattoria dell'Autosufficienza is an applied ecology center located in the [GEOG…" at bounding box center [835, 368] width 468 height 151
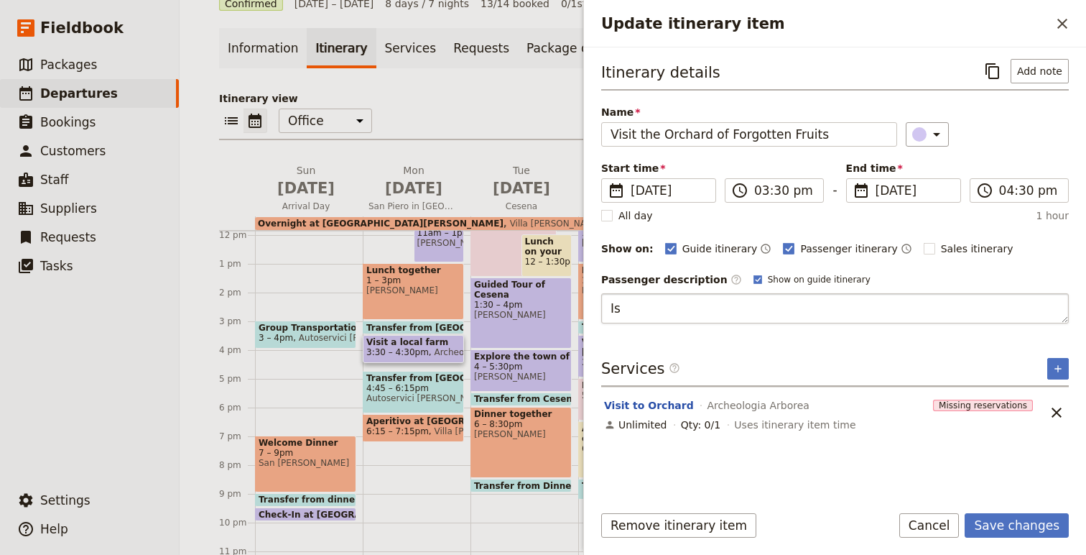
type textarea "I"
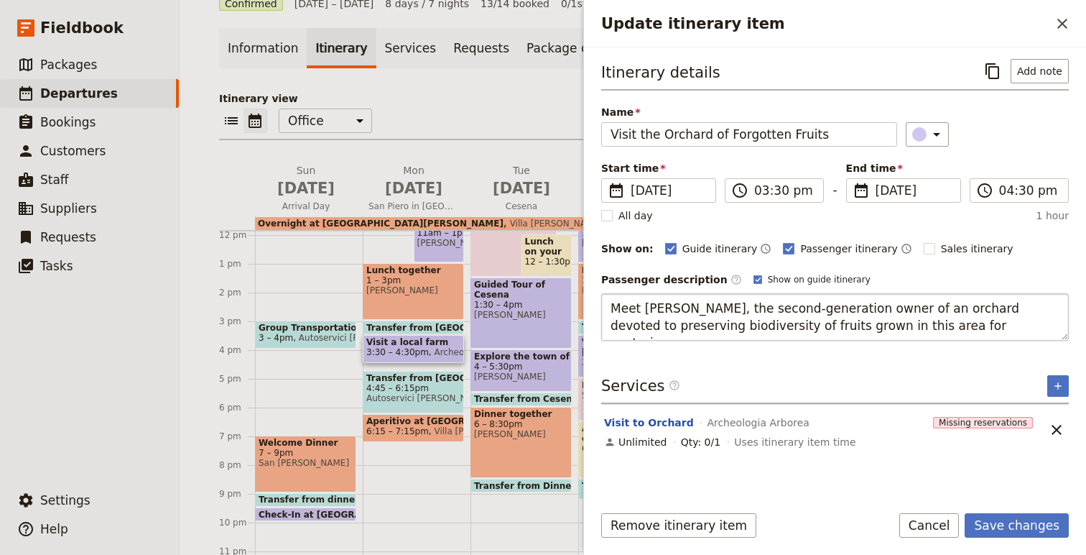
click at [684, 330] on textarea "Meet [PERSON_NAME], the second-generation owner of an orchard devoted to preser…" at bounding box center [835, 316] width 468 height 47
click at [1014, 328] on textarea "Meet [PERSON_NAME], the second-generation owner of an orchard devoted to preser…" at bounding box center [835, 316] width 468 height 47
click at [958, 327] on textarea "Meet [PERSON_NAME], the second-generation owner of an orchard devoted to preser…" at bounding box center [835, 316] width 468 height 47
drag, startPoint x: 958, startPoint y: 327, endPoint x: 918, endPoint y: 327, distance: 39.5
click at [918, 327] on textarea "Meet [PERSON_NAME], the second-generation owner of an orchard devoted to preser…" at bounding box center [835, 316] width 468 height 47
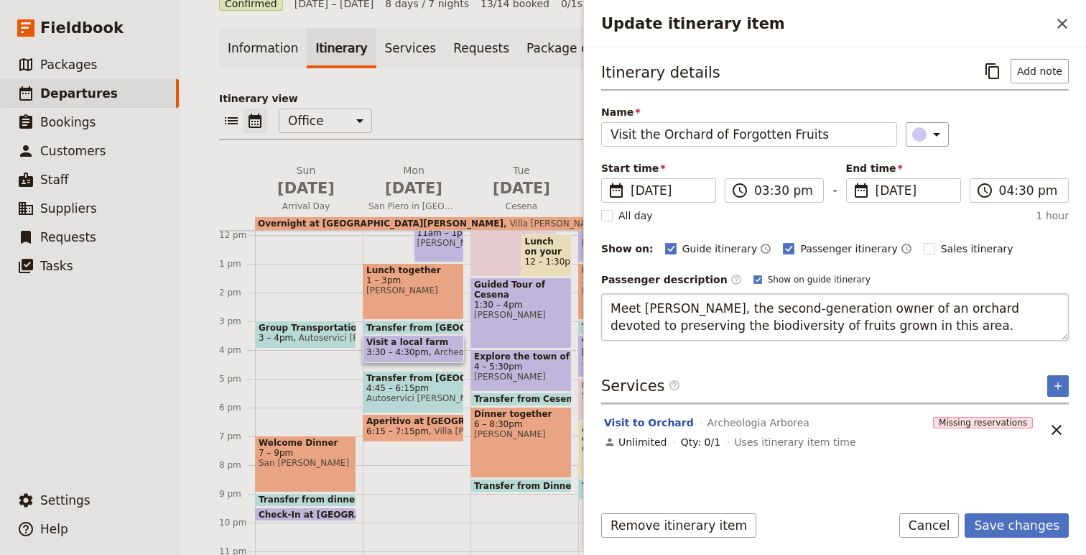
click at [690, 328] on textarea "Meet [PERSON_NAME], the second-generation owner of an orchard devoted to preser…" at bounding box center [835, 316] width 468 height 47
click at [749, 330] on textarea "Meet [PERSON_NAME], the second-generation owner of an orchard devoted to preser…" at bounding box center [835, 316] width 468 height 47
type textarea "Meet [PERSON_NAME], the second-generation owner of an orchard devoted to preser…"
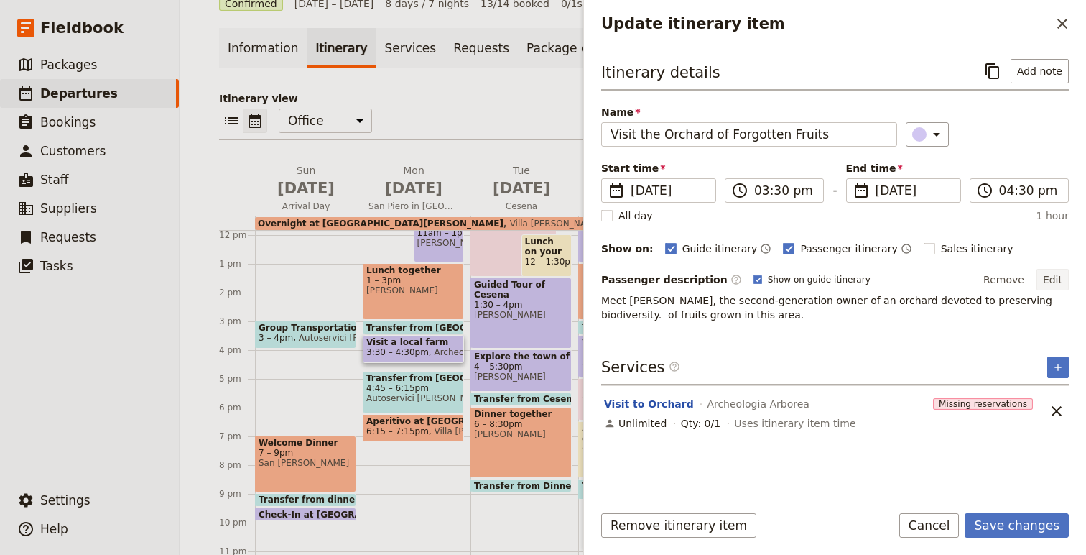
click at [1058, 279] on button "Edit" at bounding box center [1053, 280] width 32 height 22
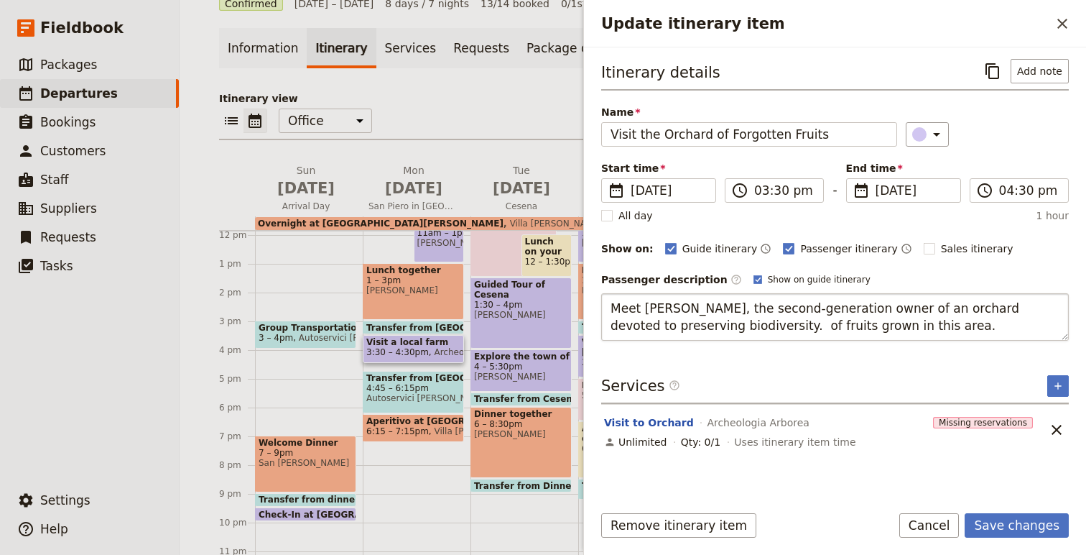
click at [609, 307] on textarea "Meet [PERSON_NAME], the second-generation owner of an orchard devoted to preser…" at bounding box center [835, 316] width 468 height 47
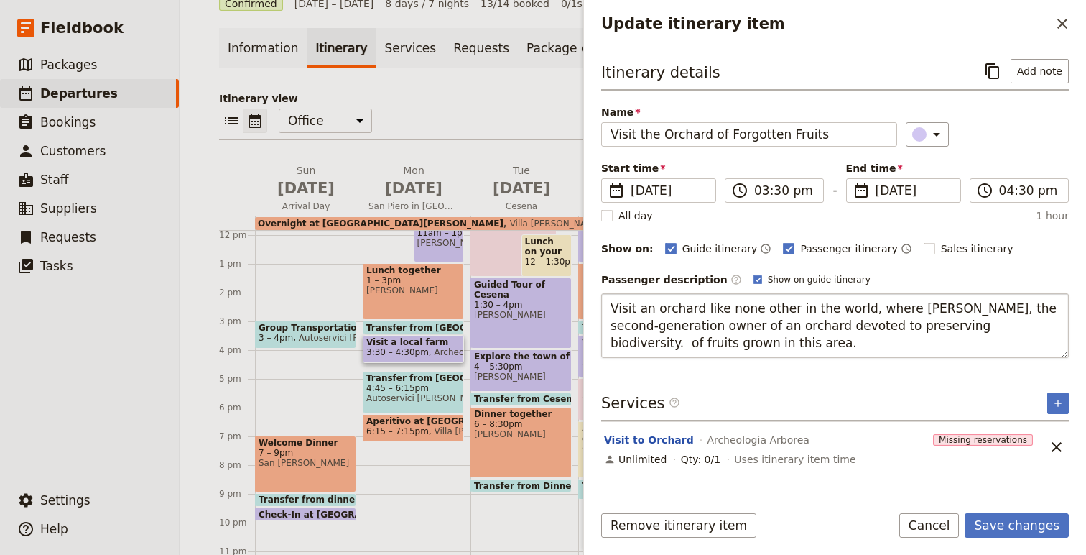
click at [1008, 307] on textarea "Visit an orchard like none other in the world, where [PERSON_NAME], the second-…" at bounding box center [835, 325] width 468 height 65
click at [887, 303] on textarea "Visit an orchard like none other in the world, where [PERSON_NAME], the second-…" at bounding box center [835, 325] width 468 height 65
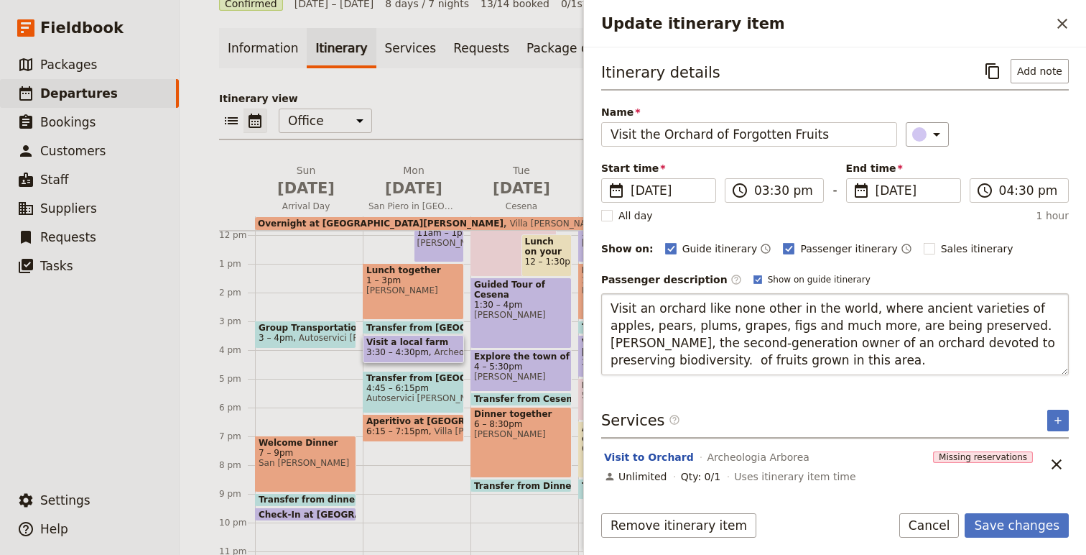
click at [841, 346] on textarea "Visit an orchard like none other in the world, where ancient varieties of apple…" at bounding box center [835, 334] width 468 height 82
click at [906, 346] on textarea "Visit an orchard like none other in the world, where ancient varieties of apple…" at bounding box center [835, 334] width 468 height 82
click at [974, 351] on textarea "Visit an orchard like none other in the world, where ancient varieties of apple…" at bounding box center [835, 334] width 468 height 82
click at [976, 342] on textarea "Visit an orchard like none other in the world, where ancient varieties of apple…" at bounding box center [835, 334] width 468 height 82
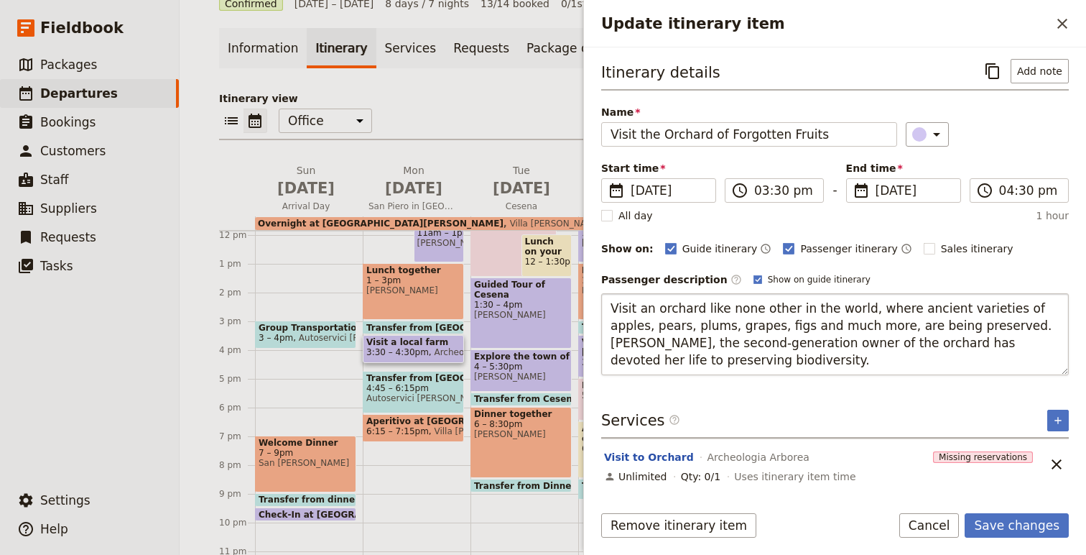
click at [998, 342] on textarea "Visit an orchard like none other in the world, where ancient varieties of apple…" at bounding box center [835, 334] width 468 height 82
click at [961, 328] on textarea "Visit an orchard like none other in the world, where ancient varieties of apple…" at bounding box center [835, 334] width 468 height 82
click at [956, 361] on textarea "Visit an orchard like none other in the world, where ancient varieties of apple…" at bounding box center [835, 334] width 468 height 82
click at [977, 340] on textarea "Visit an orchard like none other in the world, where ancient varieties of apple…" at bounding box center [835, 334] width 468 height 82
click at [940, 355] on textarea "Visit an orchard like none other in the world, where ancient varieties of apple…" at bounding box center [835, 334] width 468 height 82
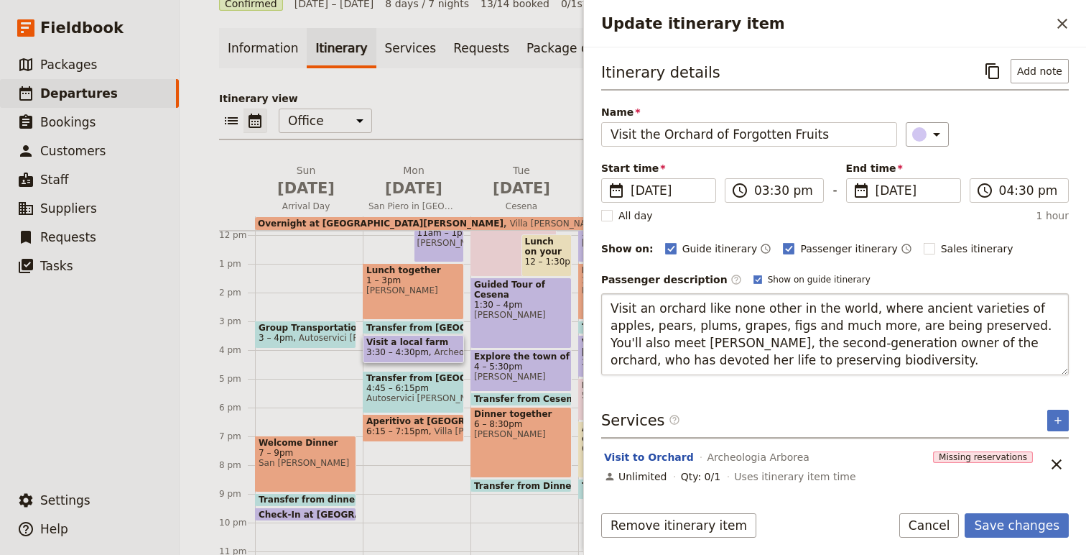
click at [902, 326] on textarea "Visit an orchard like none other in the world, where ancient varieties of apple…" at bounding box center [835, 334] width 468 height 82
type textarea "Visit an orchard like none other in the world, where ancient varieties of apple…"
click at [911, 344] on textarea "Visit an orchard like none other in the world, where ancient varieties of apple…" at bounding box center [835, 334] width 468 height 82
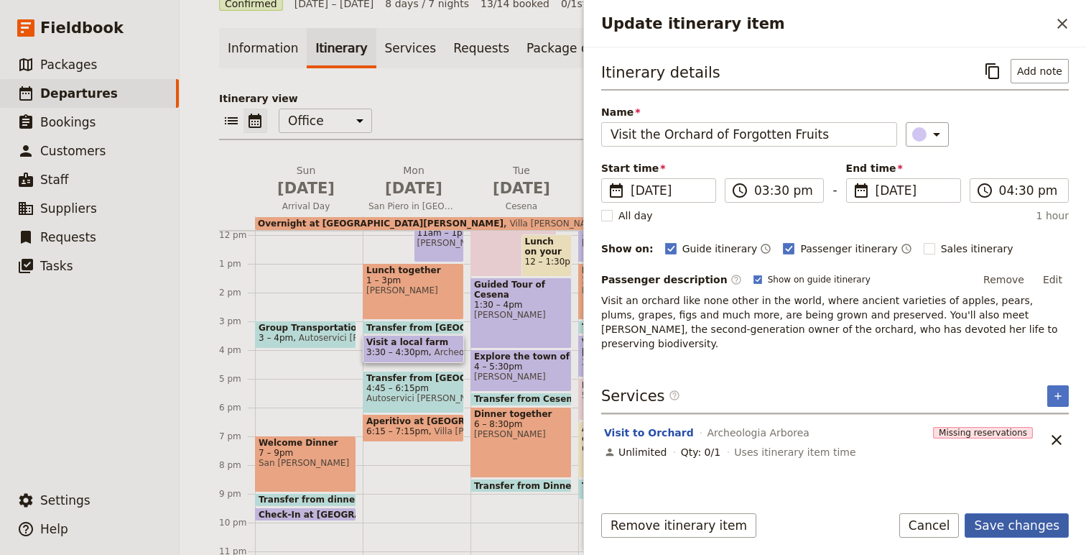
click at [1015, 529] on button "Save changes" at bounding box center [1017, 525] width 104 height 24
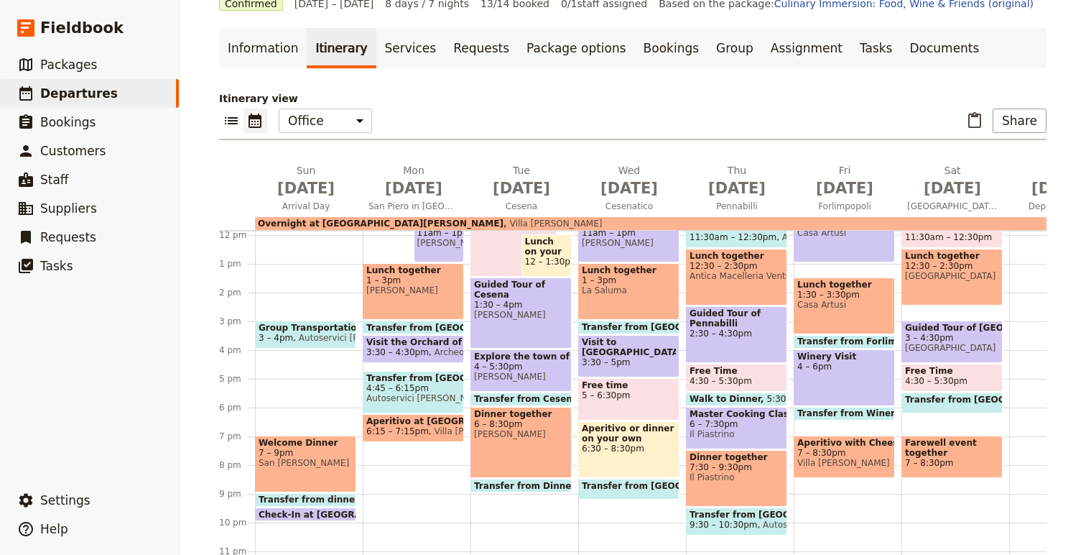
click at [423, 349] on span "3:30 – 4:30pm" at bounding box center [397, 352] width 63 height 10
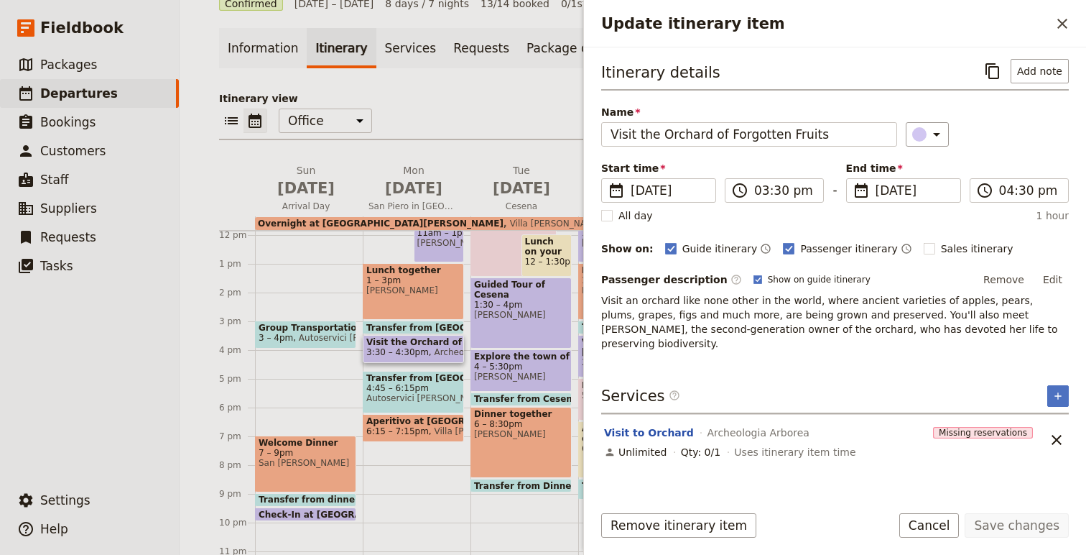
drag, startPoint x: 1041, startPoint y: 328, endPoint x: 590, endPoint y: 285, distance: 453.2
click at [590, 285] on div "Itinerary details ​ Add note Name Visit the Orchard of Forgotten Fruits ​ Start…" at bounding box center [835, 269] width 502 height 444
click at [606, 300] on p "Visit an orchard like none other in the world, where ancient varieties of apple…" at bounding box center [835, 321] width 468 height 57
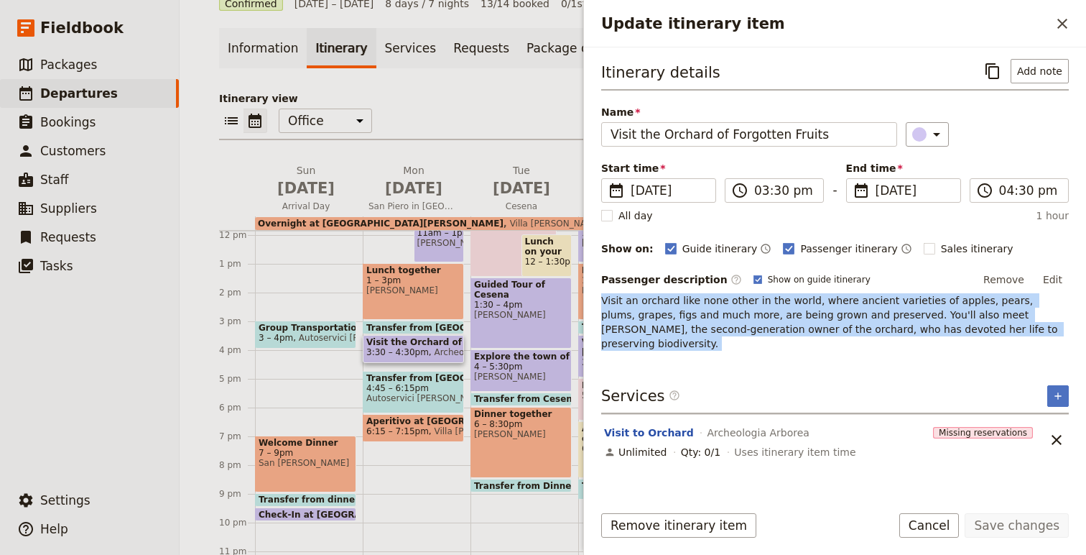
drag, startPoint x: 606, startPoint y: 300, endPoint x: 1081, endPoint y: 333, distance: 476.7
click at [1081, 333] on div "Itinerary details ​ Add note Name Visit the Orchard of Forgotten Fruits ​ Start…" at bounding box center [835, 269] width 502 height 444
copy div "Visit an orchard like none other in the world, where ancient varieties of apple…"
click at [1057, 431] on icon "Unlink service" at bounding box center [1056, 439] width 17 height 17
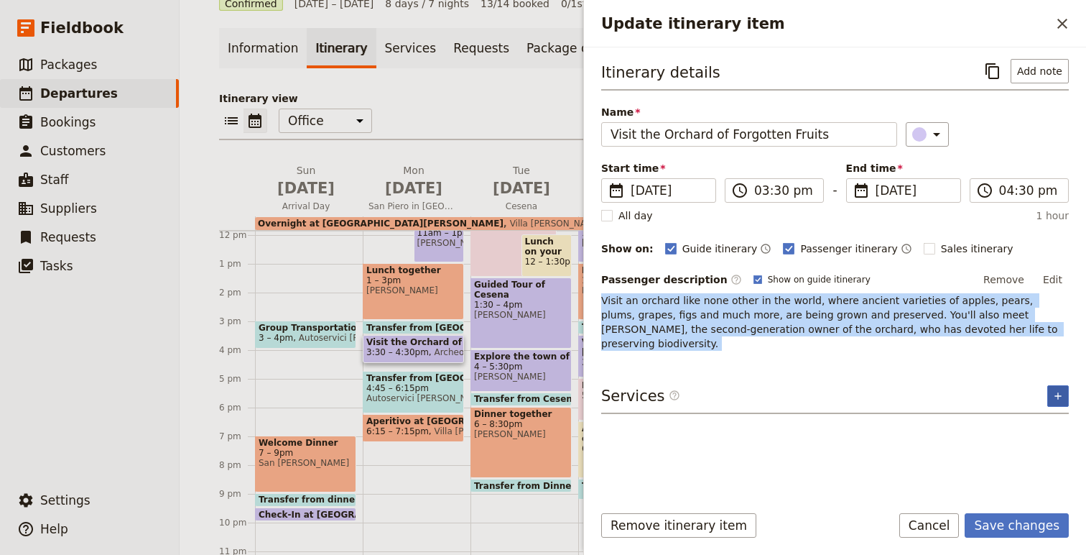
click at [1056, 385] on button "​" at bounding box center [1058, 396] width 22 height 22
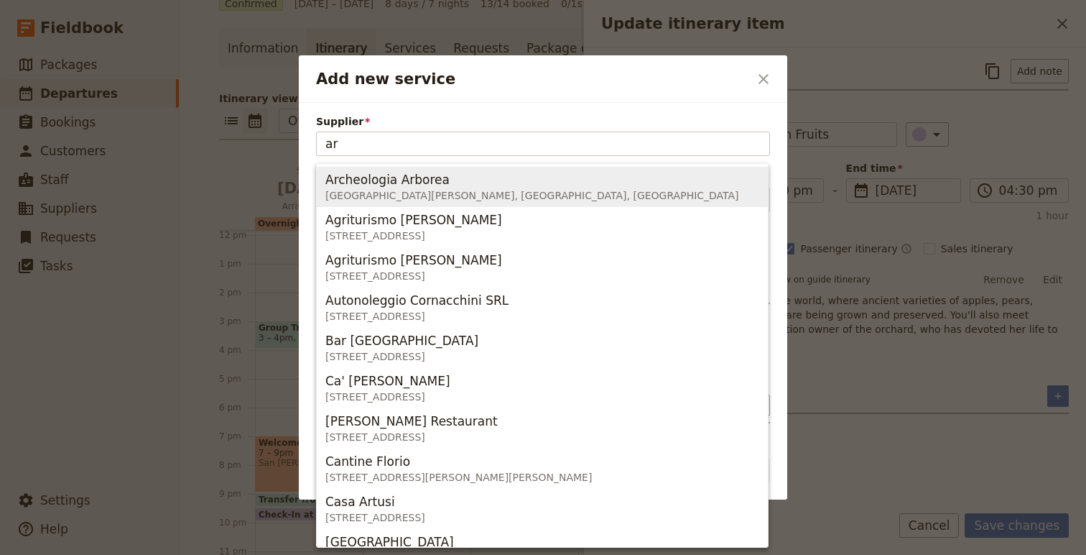
click at [375, 192] on span "[GEOGRAPHIC_DATA][PERSON_NAME], [GEOGRAPHIC_DATA], [GEOGRAPHIC_DATA]" at bounding box center [532, 195] width 414 height 14
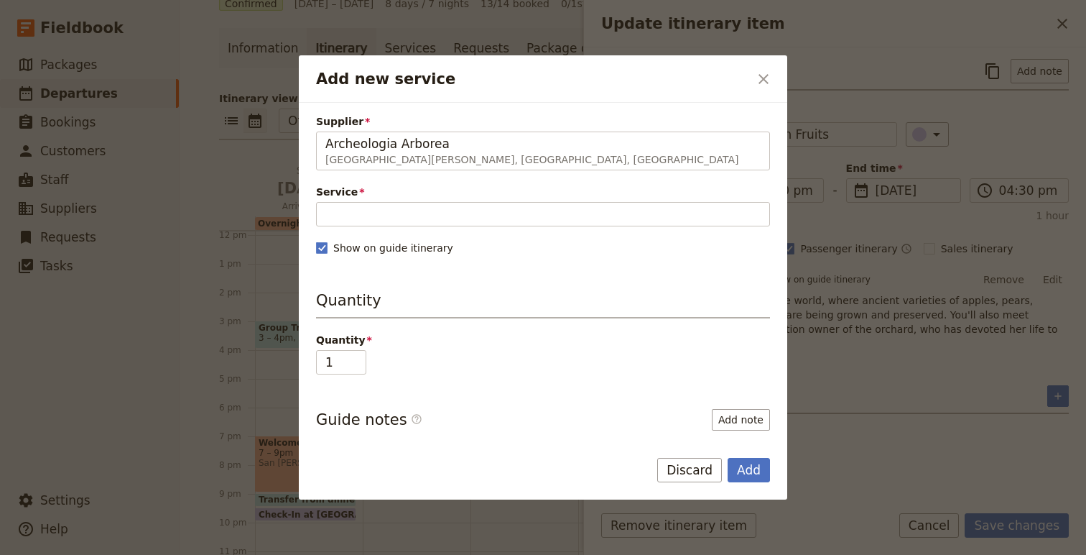
type input "Archeologia Arborea"
click at [400, 233] on div "Supplier Archeologia Arborea [GEOGRAPHIC_DATA][PERSON_NAME], [GEOGRAPHIC_DATA],…" at bounding box center [543, 339] width 454 height 450
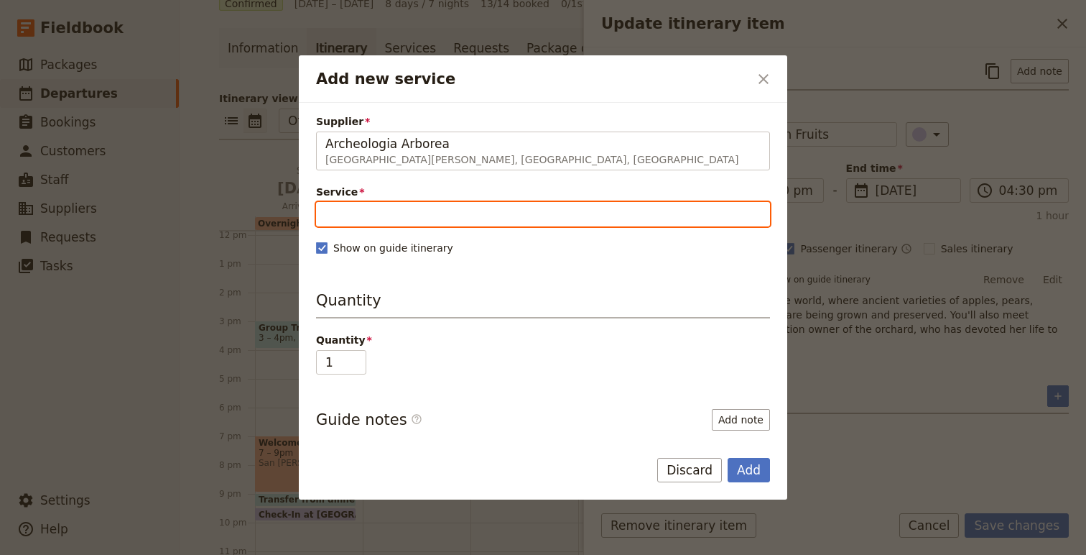
click at [390, 212] on input "Service" at bounding box center [543, 214] width 454 height 24
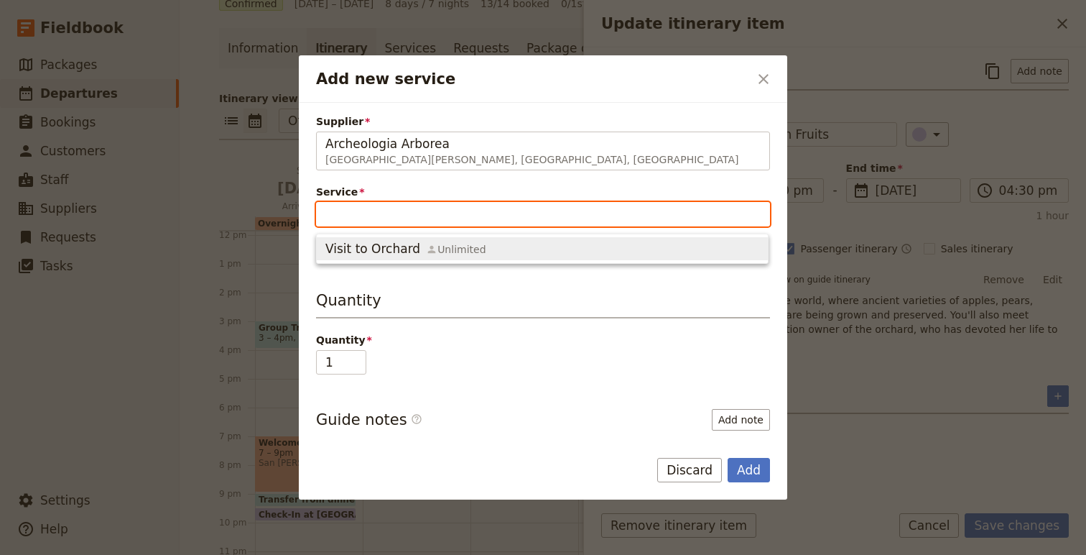
click at [369, 249] on span "Visit to Orchard" at bounding box center [372, 248] width 95 height 17
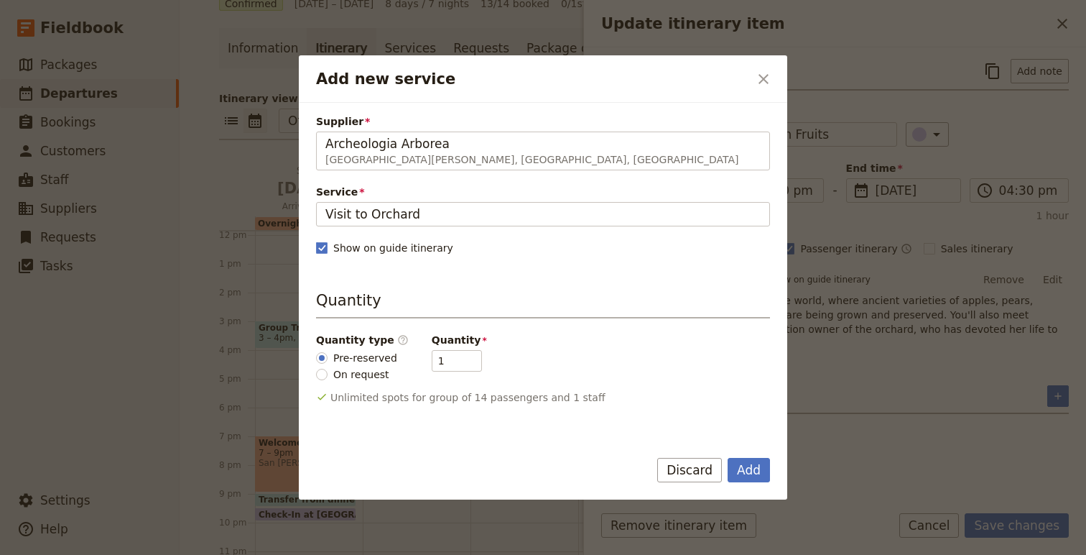
scroll to position [159, 0]
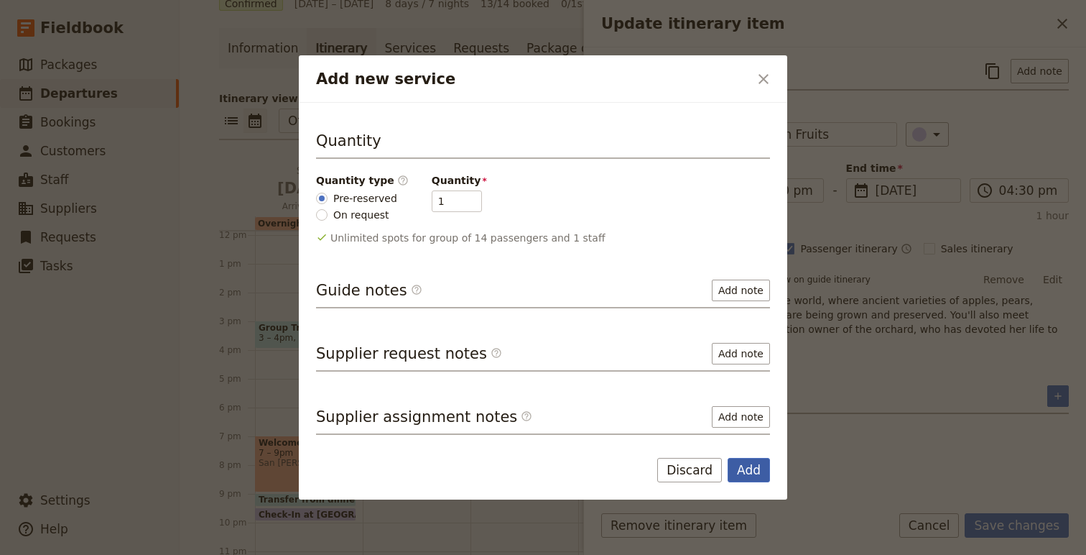
click at [743, 466] on button "Add" at bounding box center [749, 470] width 42 height 24
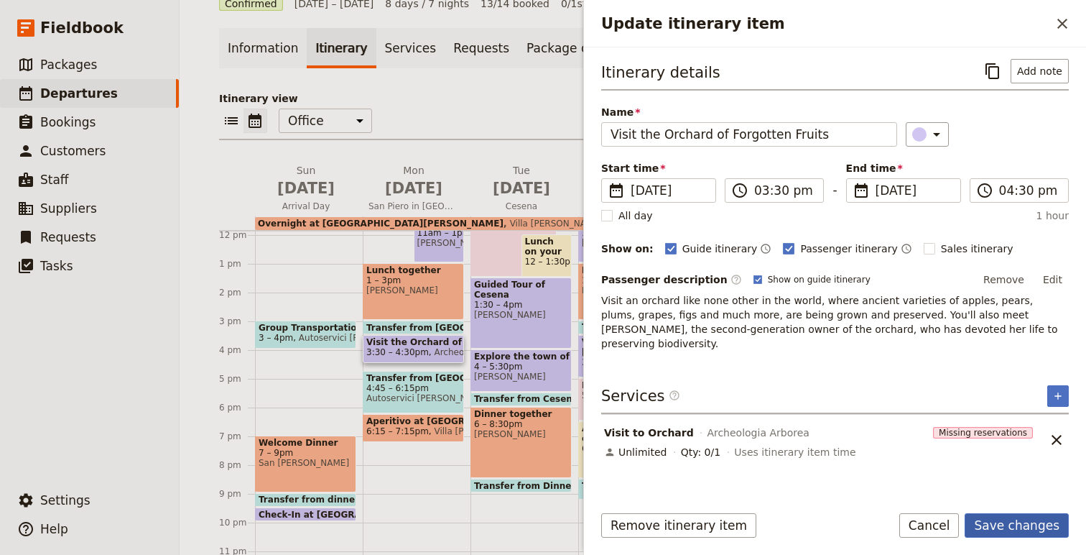
click at [1034, 529] on button "Save changes" at bounding box center [1017, 525] width 104 height 24
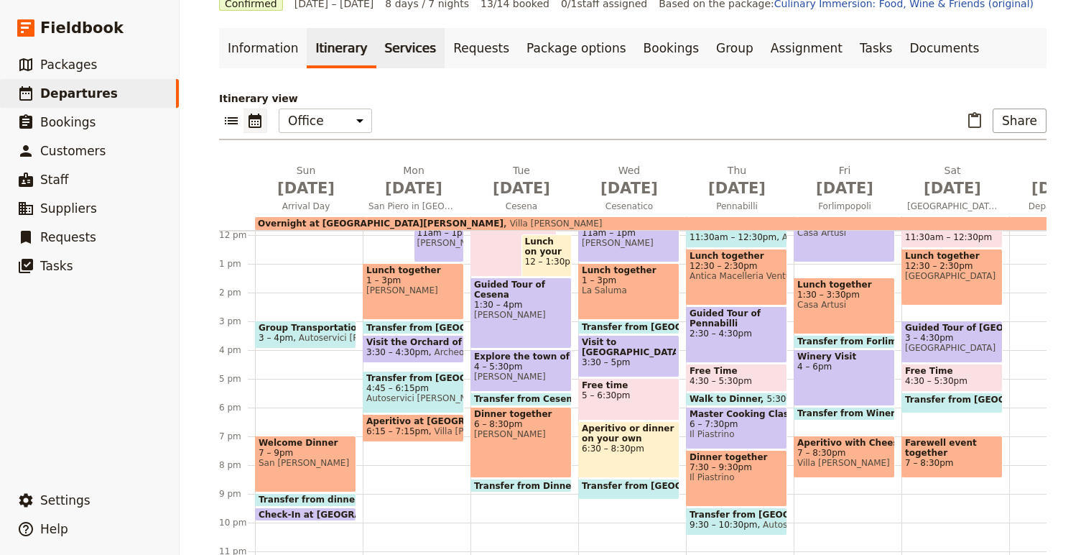
click at [412, 48] on link "Services" at bounding box center [410, 48] width 69 height 40
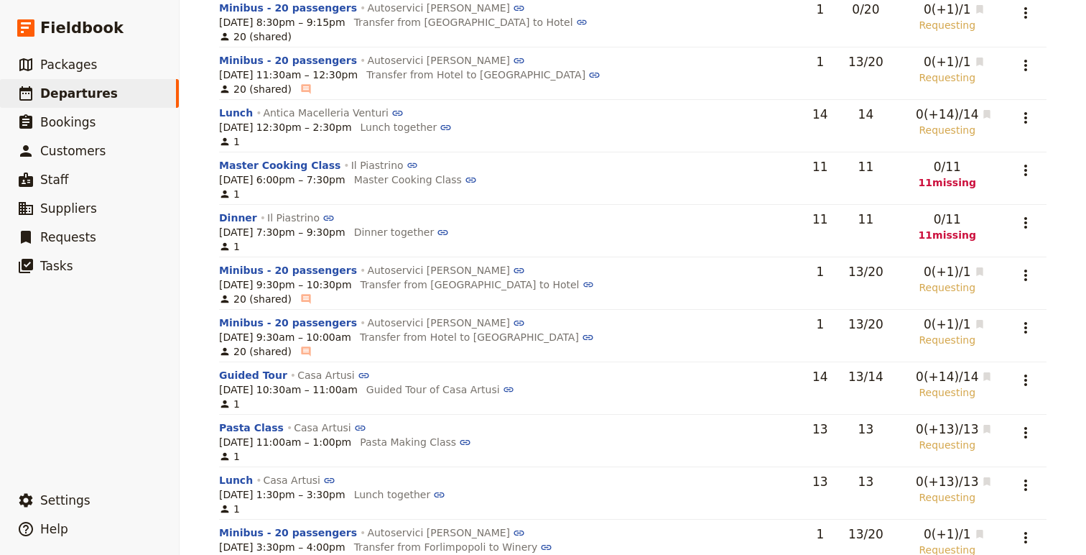
scroll to position [1644, 0]
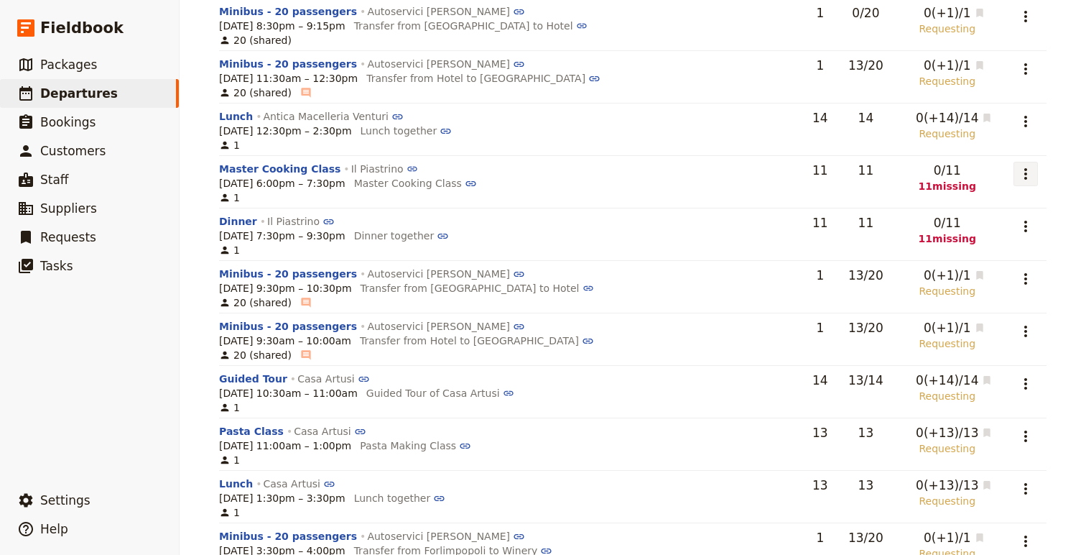
click at [1018, 165] on icon "Actions" at bounding box center [1025, 173] width 17 height 17
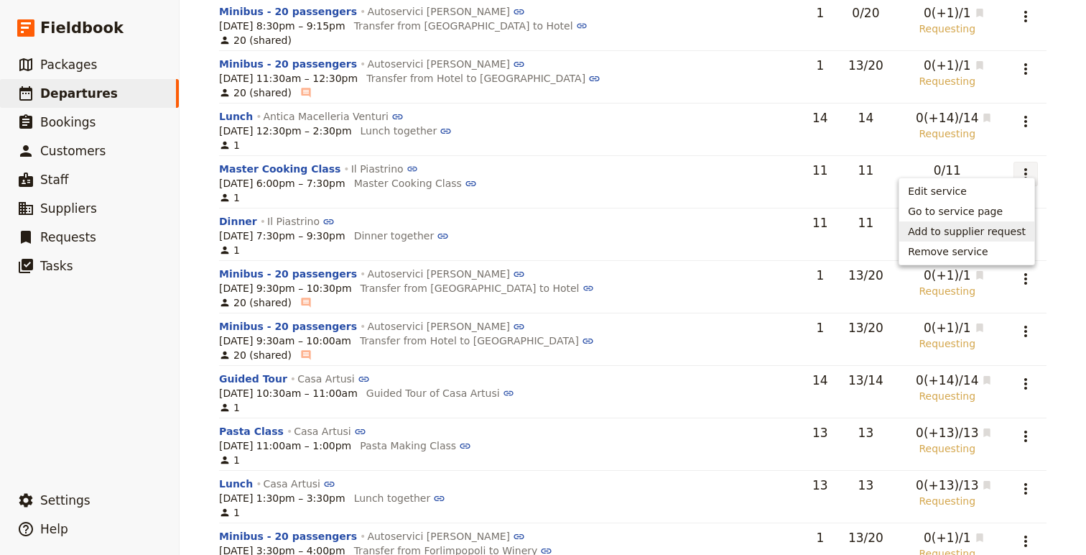
click at [968, 230] on span "Add to supplier request" at bounding box center [967, 231] width 118 height 14
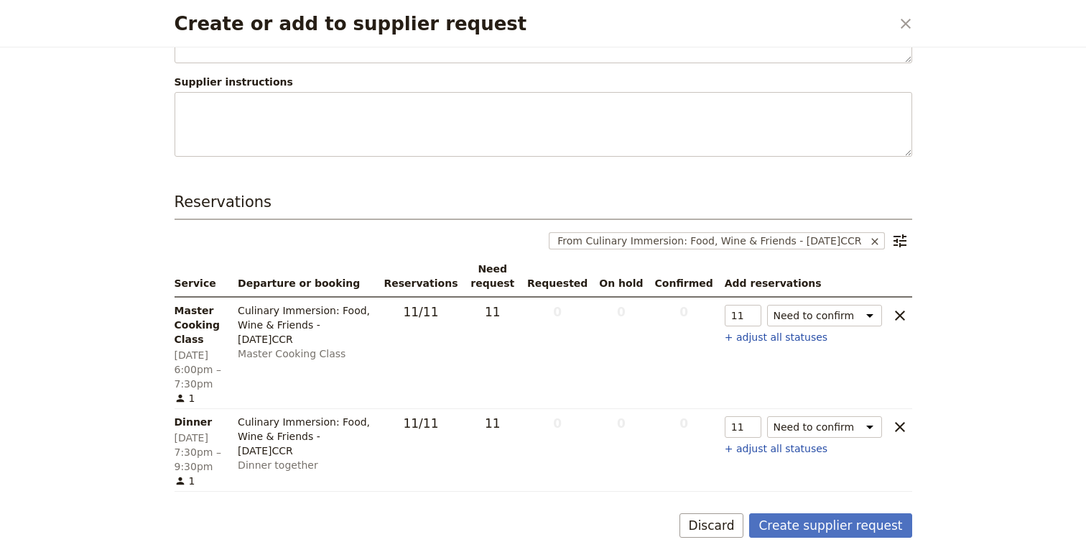
scroll to position [191, 0]
click at [833, 521] on button "Create supplier request" at bounding box center [830, 525] width 162 height 24
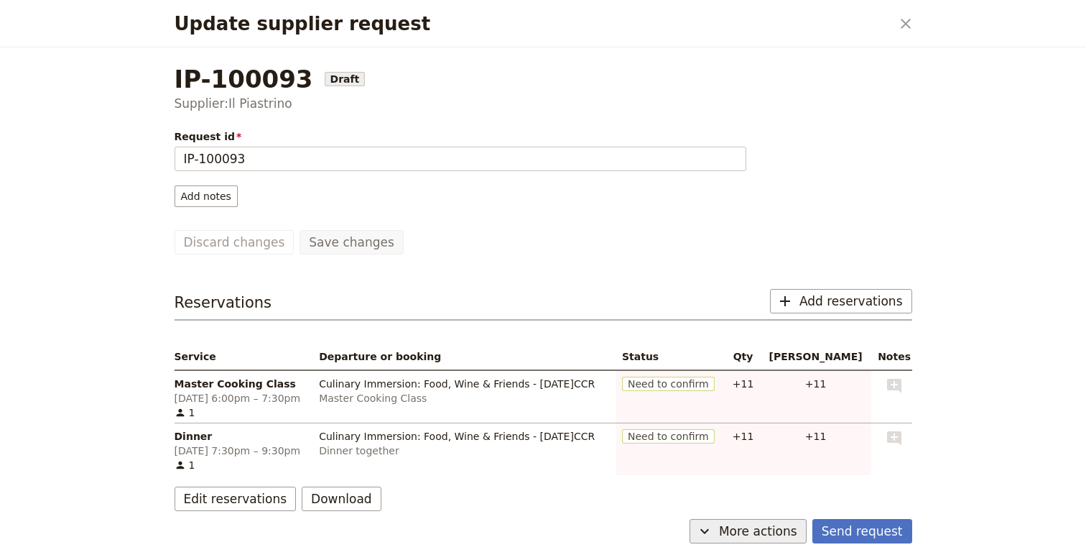
click at [754, 523] on span "More actions" at bounding box center [758, 530] width 78 height 17
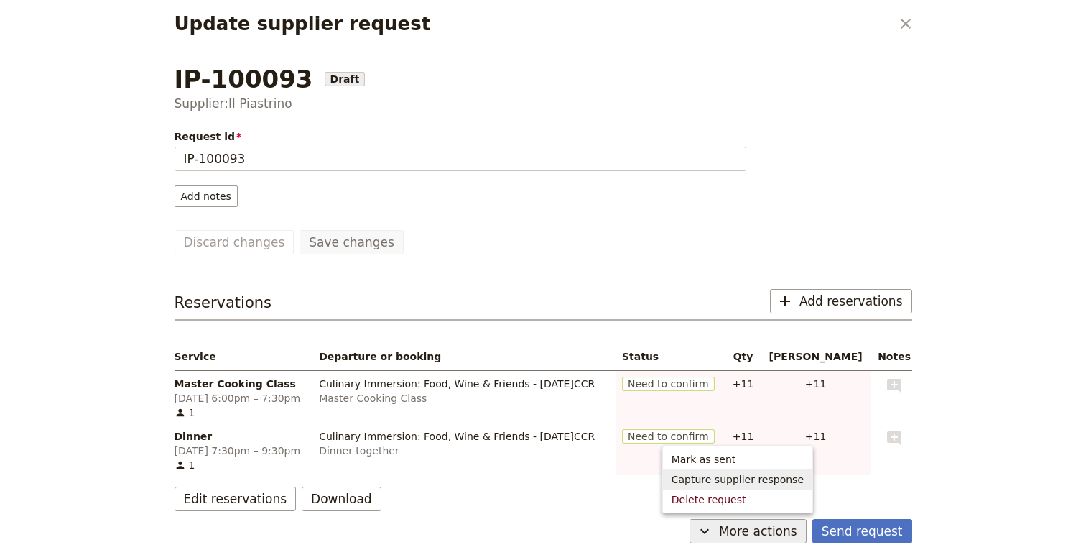
click at [754, 481] on span "Capture supplier response" at bounding box center [738, 479] width 132 height 14
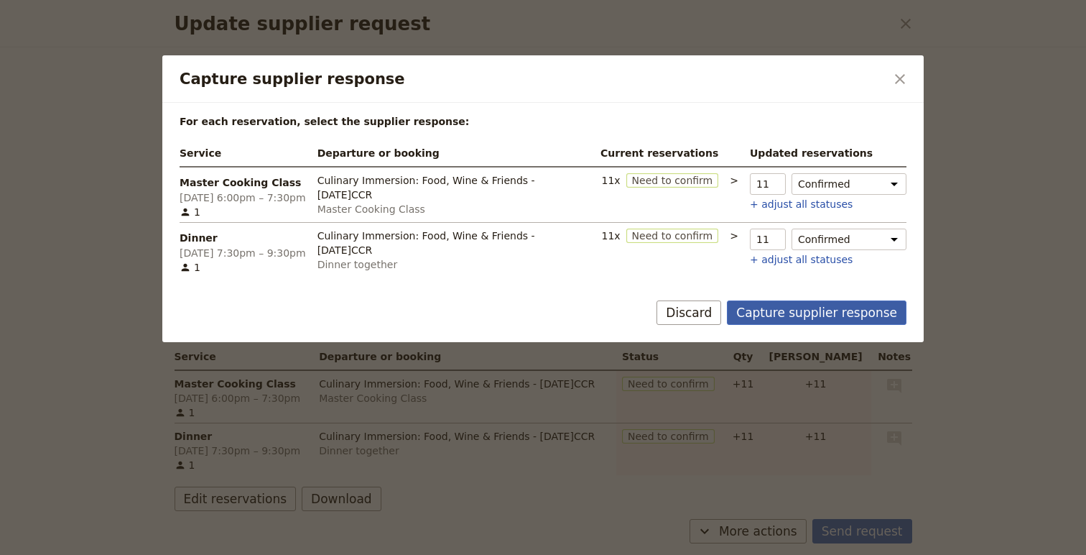
click at [797, 310] on button "Capture supplier response" at bounding box center [817, 312] width 180 height 24
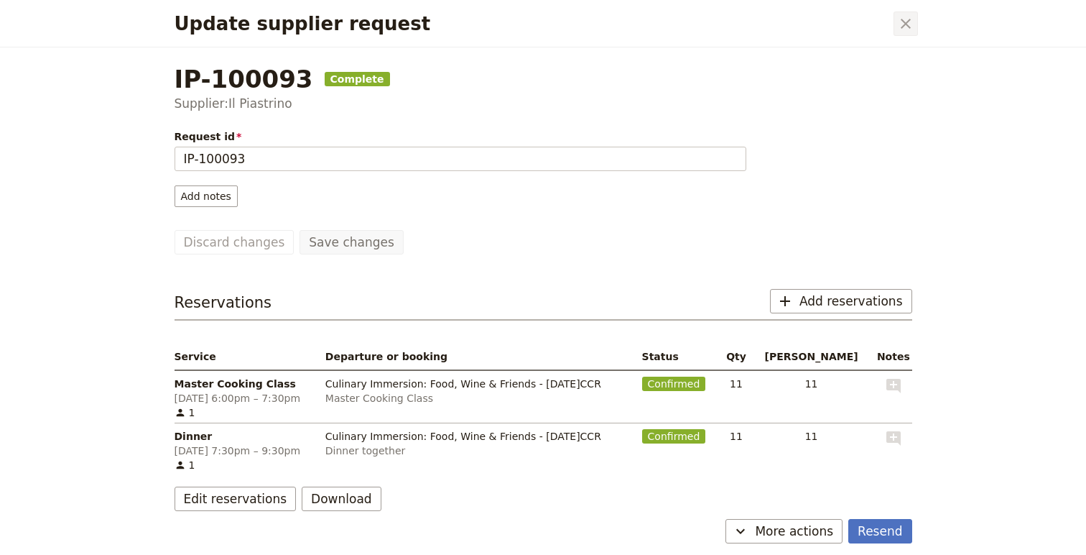
click at [906, 27] on icon "Close dialog" at bounding box center [905, 23] width 17 height 17
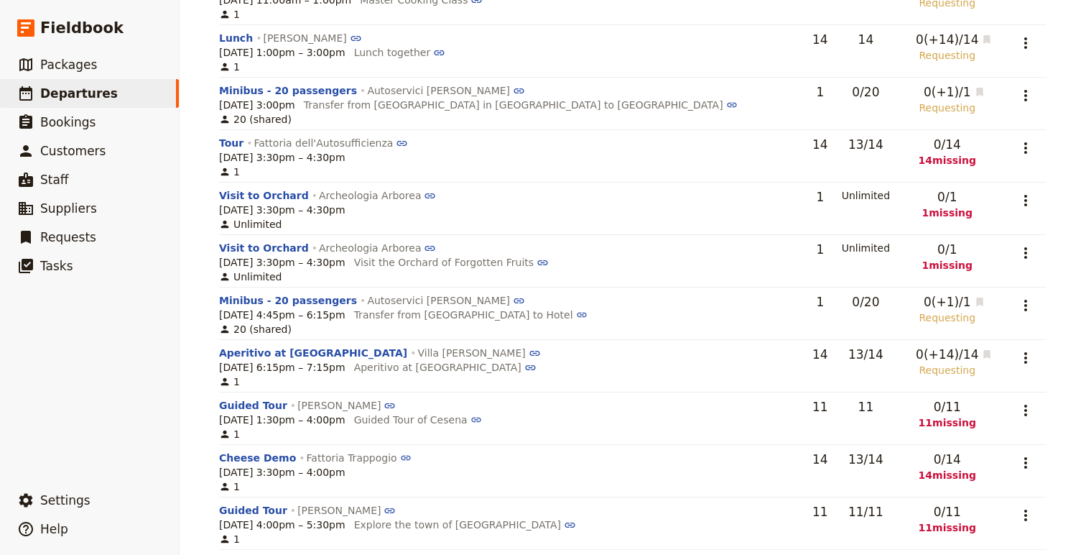
scroll to position [764, 0]
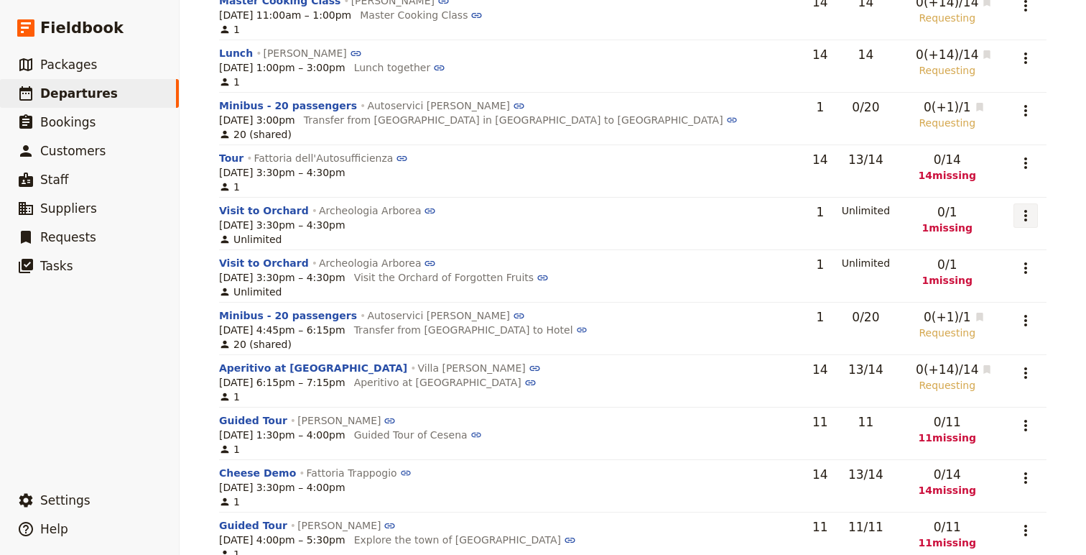
click at [1032, 203] on button "​" at bounding box center [1026, 215] width 24 height 24
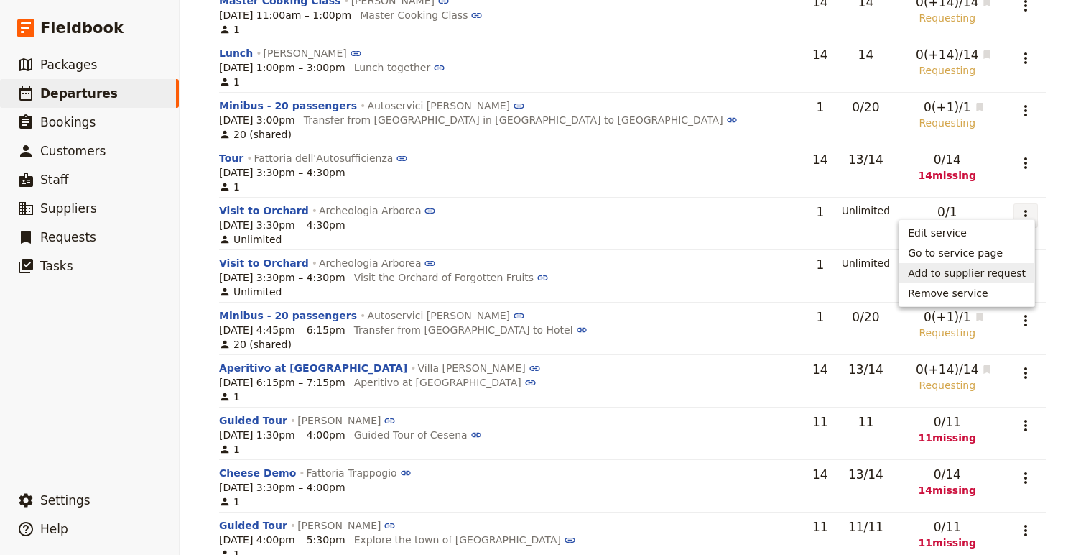
click at [988, 280] on button "Add to supplier request" at bounding box center [966, 273] width 135 height 20
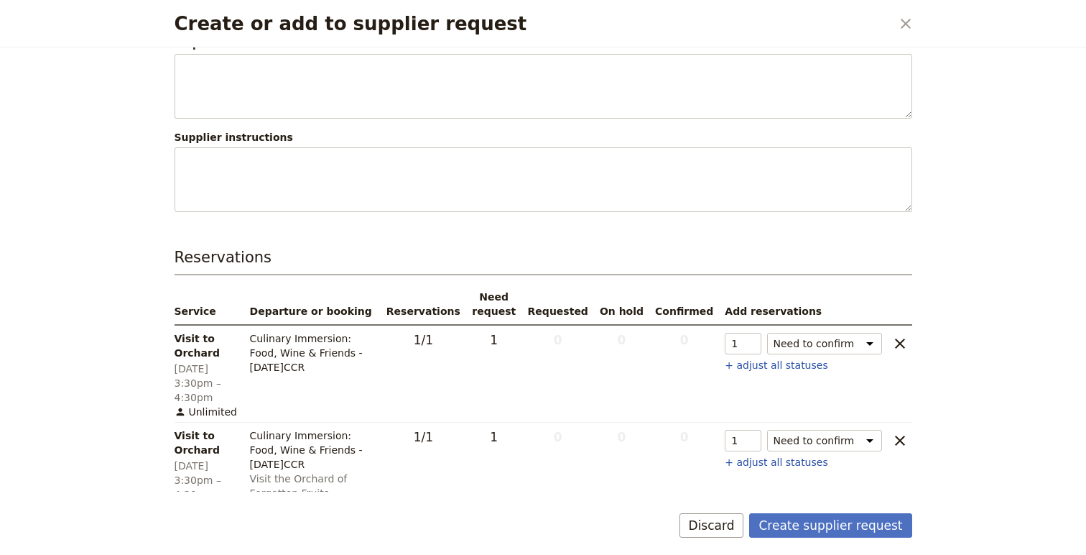
scroll to position [135, 0]
type input "0"
click at [753, 349] on input "0" at bounding box center [743, 343] width 36 height 22
click at [848, 523] on button "Create supplier request" at bounding box center [830, 525] width 162 height 24
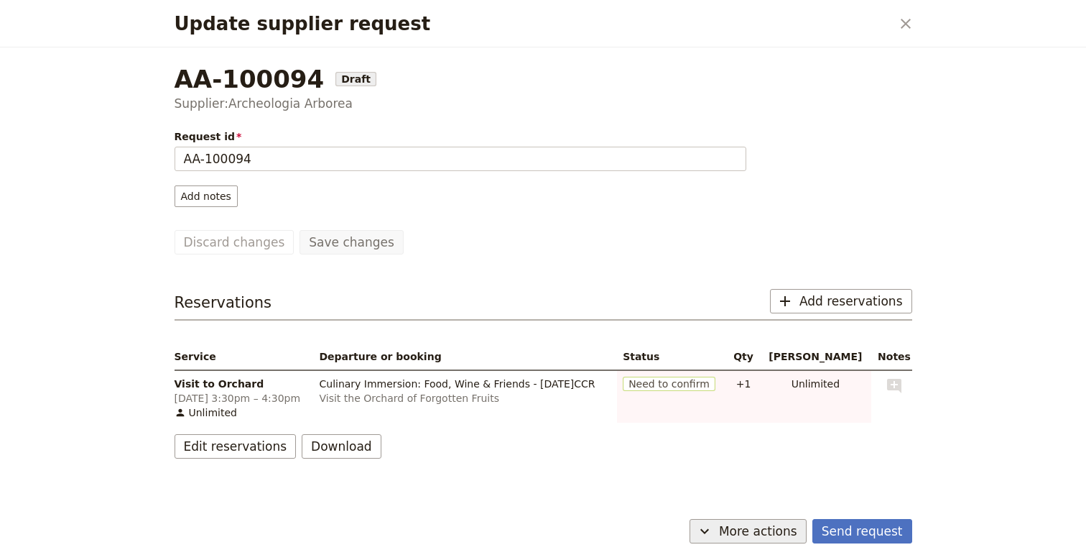
click at [783, 527] on span "More actions" at bounding box center [758, 530] width 78 height 17
click at [773, 483] on span "Capture supplier response" at bounding box center [738, 479] width 132 height 14
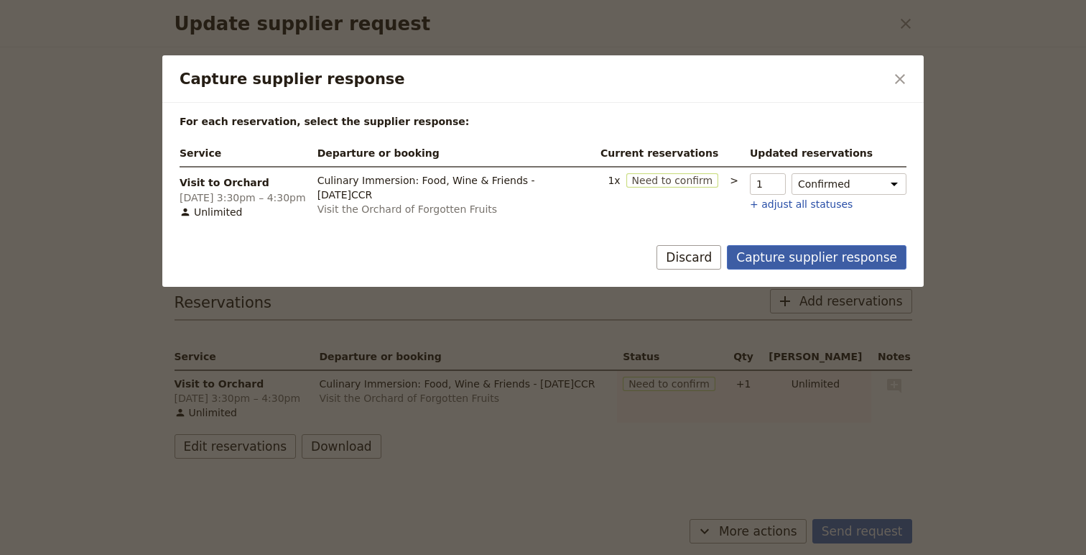
click at [863, 262] on button "Capture supplier response" at bounding box center [817, 257] width 180 height 24
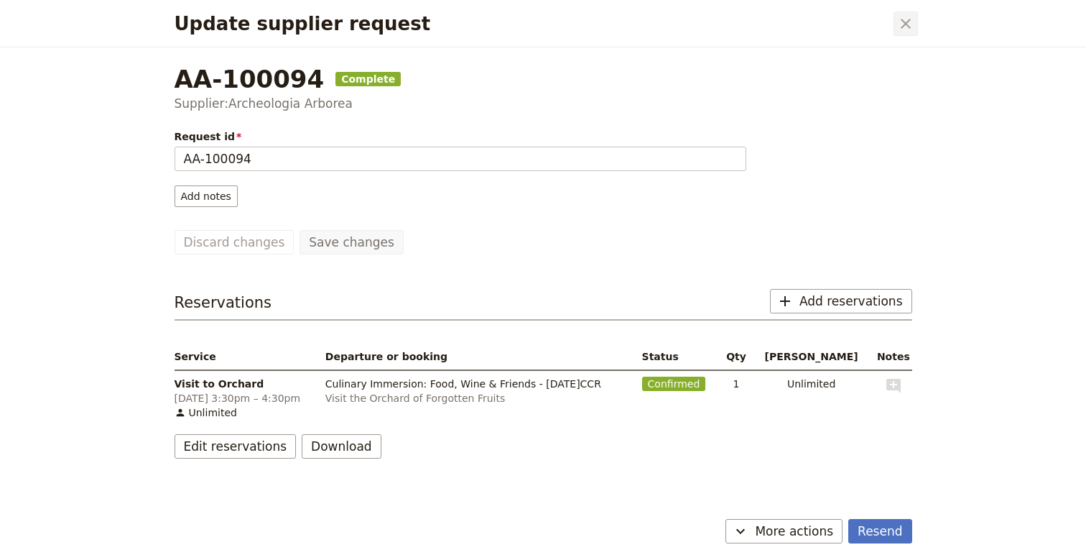
click at [903, 18] on icon "Close dialog" at bounding box center [905, 23] width 17 height 17
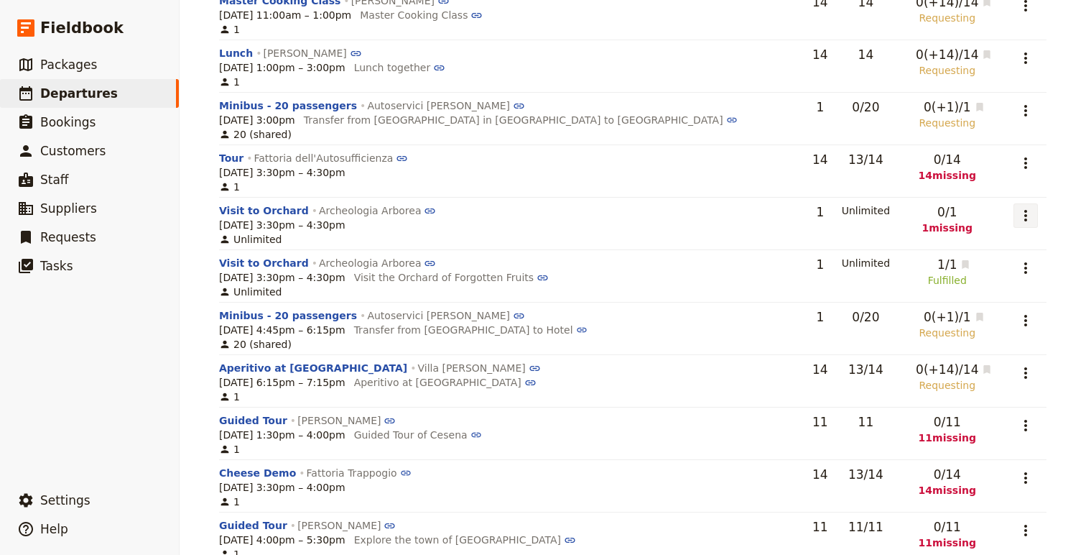
click at [1019, 207] on icon "Actions" at bounding box center [1025, 215] width 17 height 17
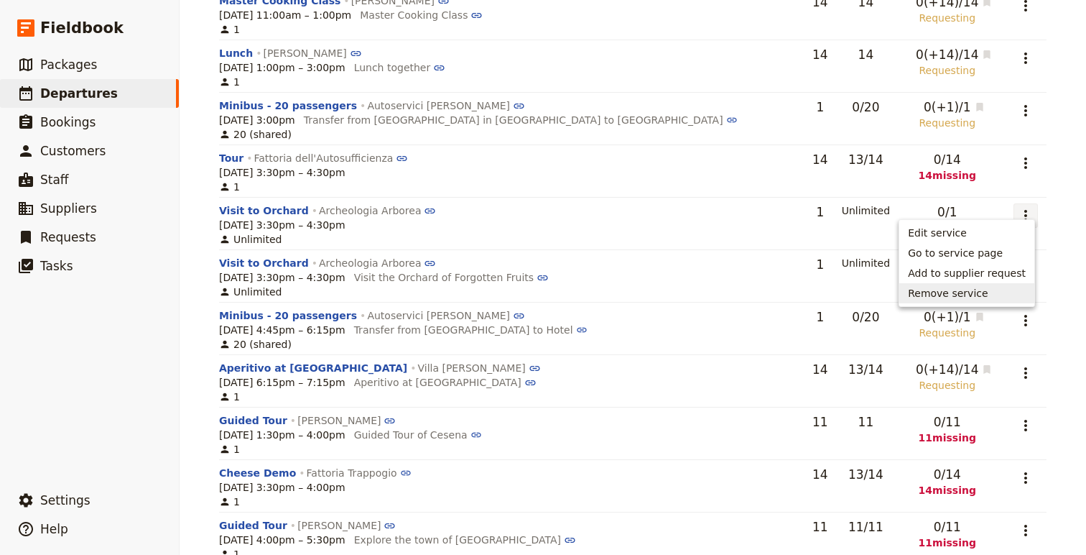
click at [962, 288] on button "Remove service" at bounding box center [966, 293] width 135 height 20
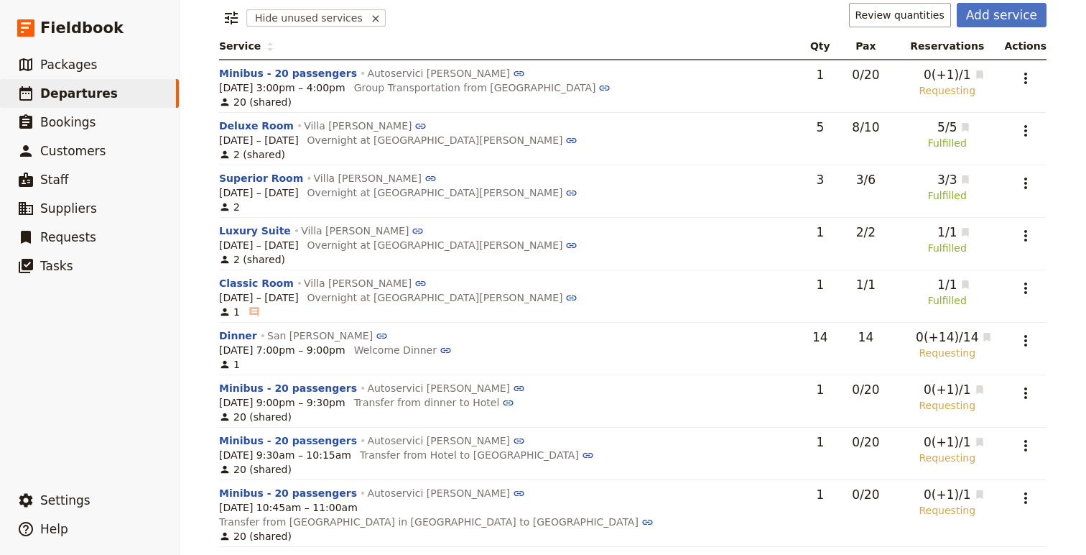
scroll to position [0, 0]
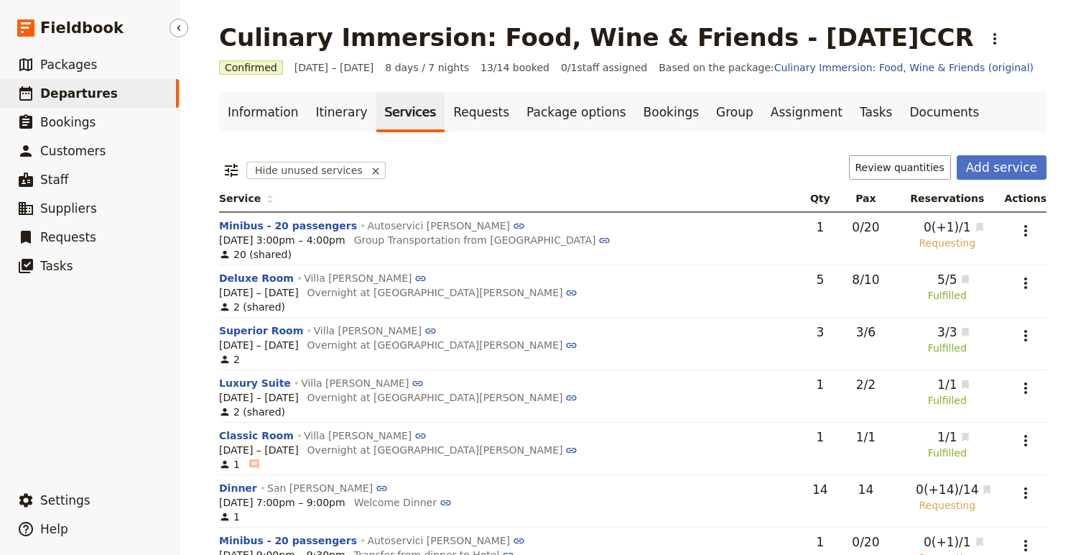
click at [93, 85] on span "Departures" at bounding box center [79, 93] width 78 height 17
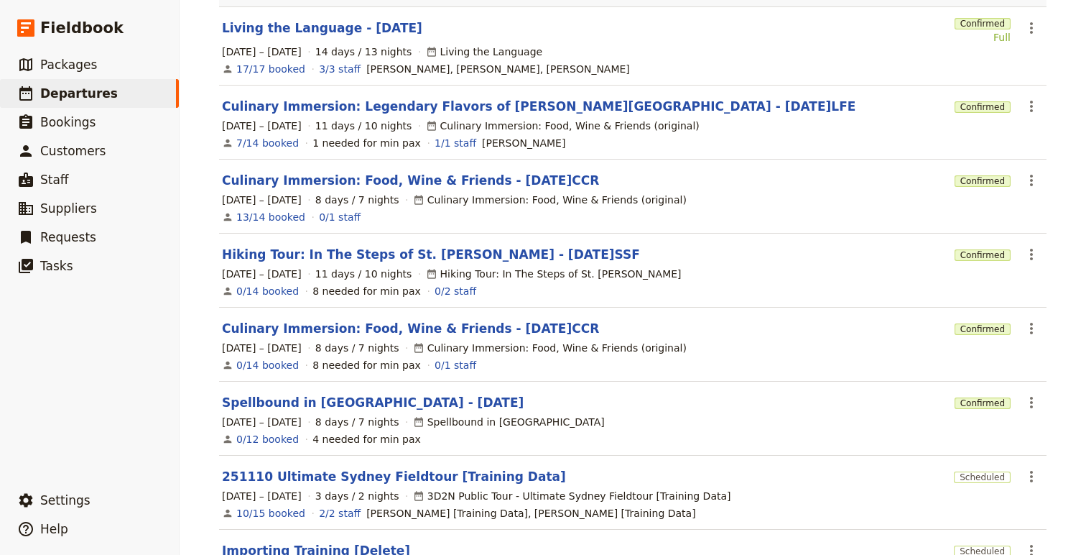
scroll to position [334, 0]
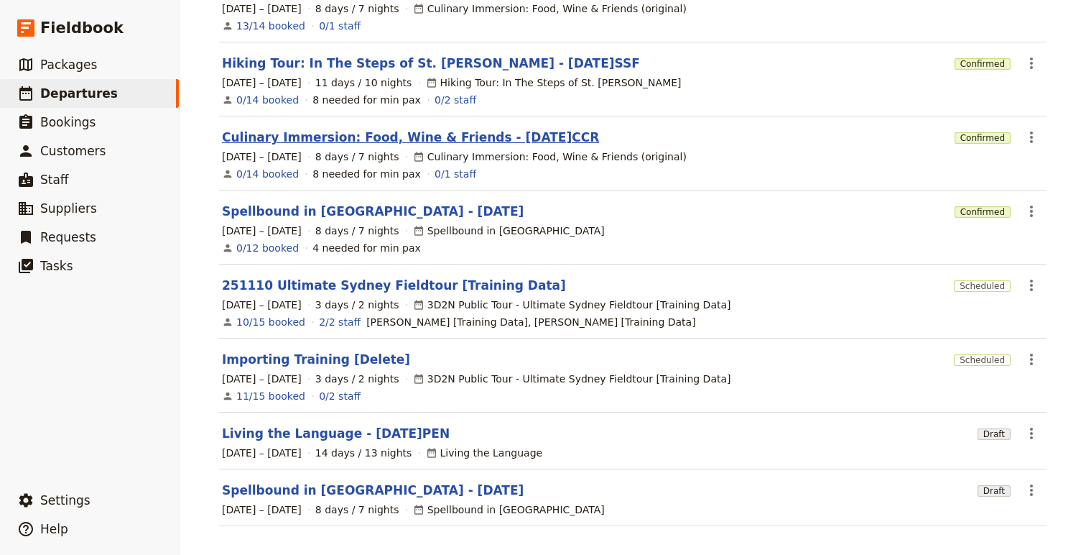
click at [431, 129] on link "Culinary Immersion: Food, Wine & Friends - [DATE]CCR" at bounding box center [410, 137] width 377 height 17
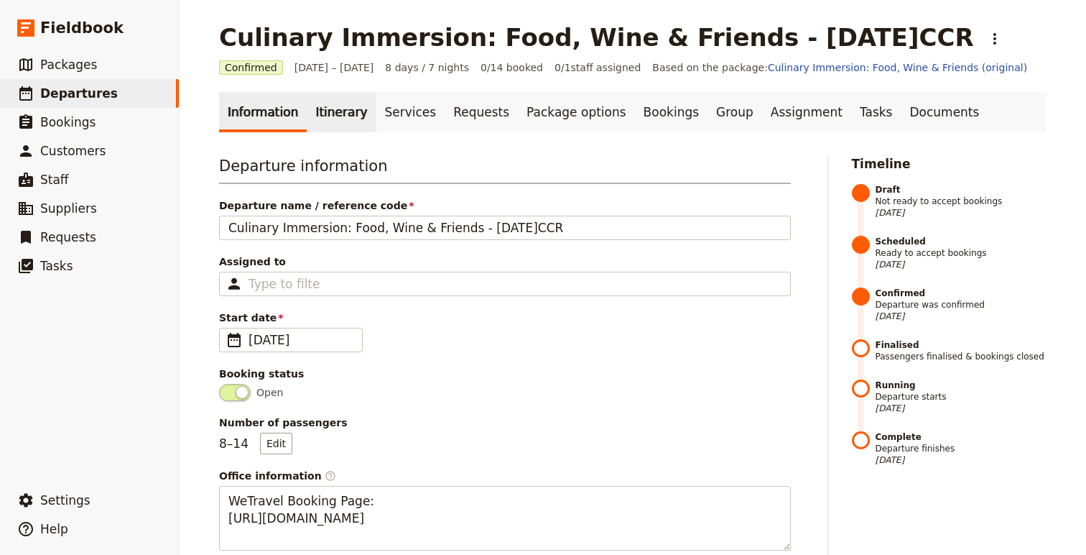
click at [307, 119] on link "Itinerary" at bounding box center [341, 112] width 69 height 40
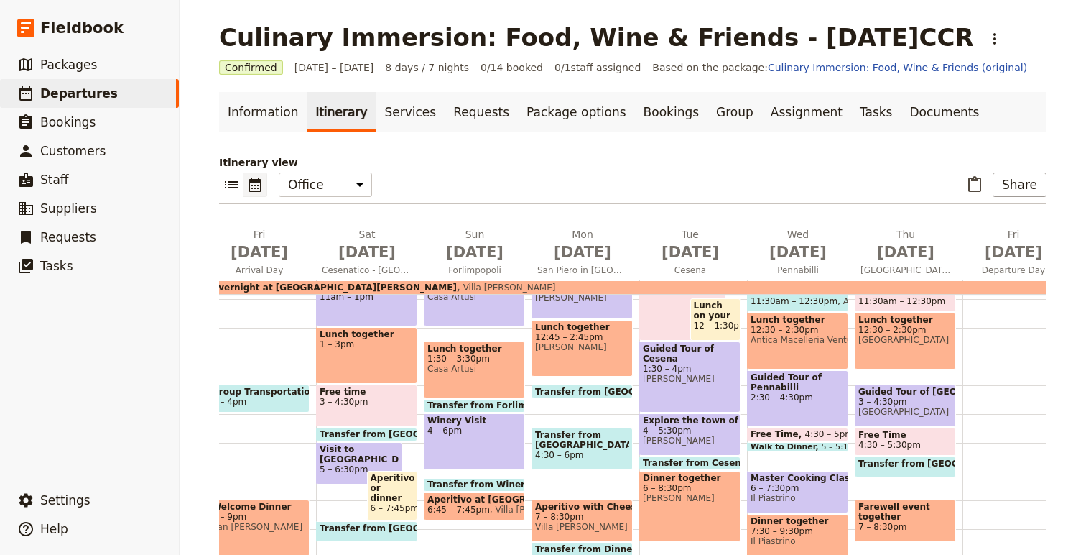
scroll to position [0, 78]
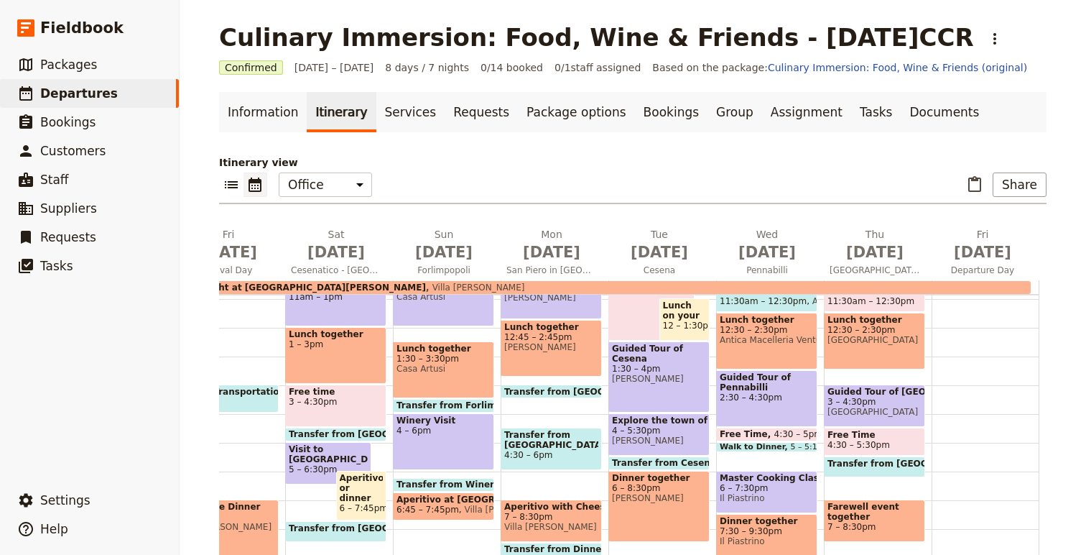
click at [786, 495] on span "Il Piastrino" at bounding box center [767, 498] width 94 height 10
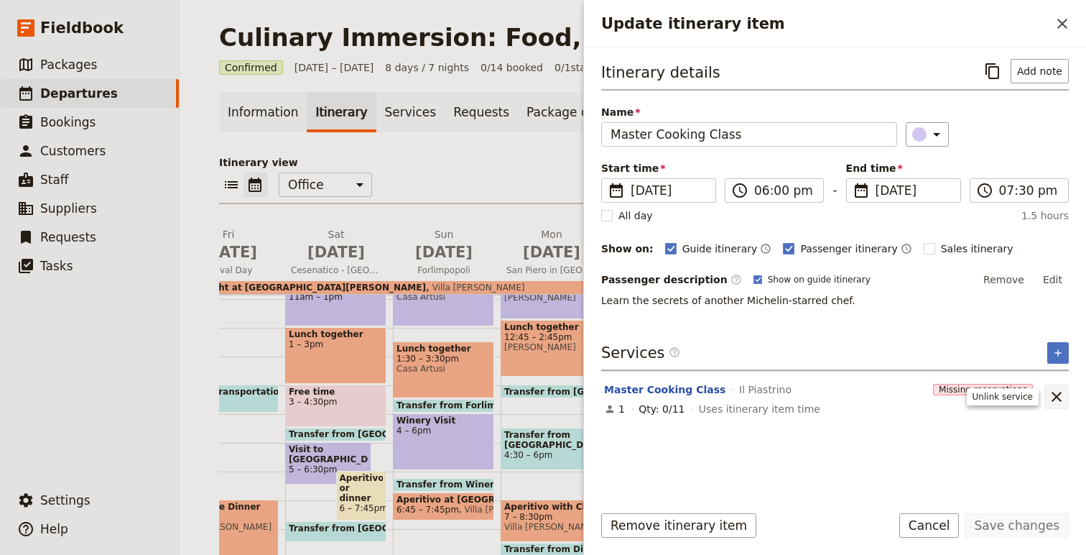
click at [1058, 392] on icon "Unlink service" at bounding box center [1056, 396] width 17 height 17
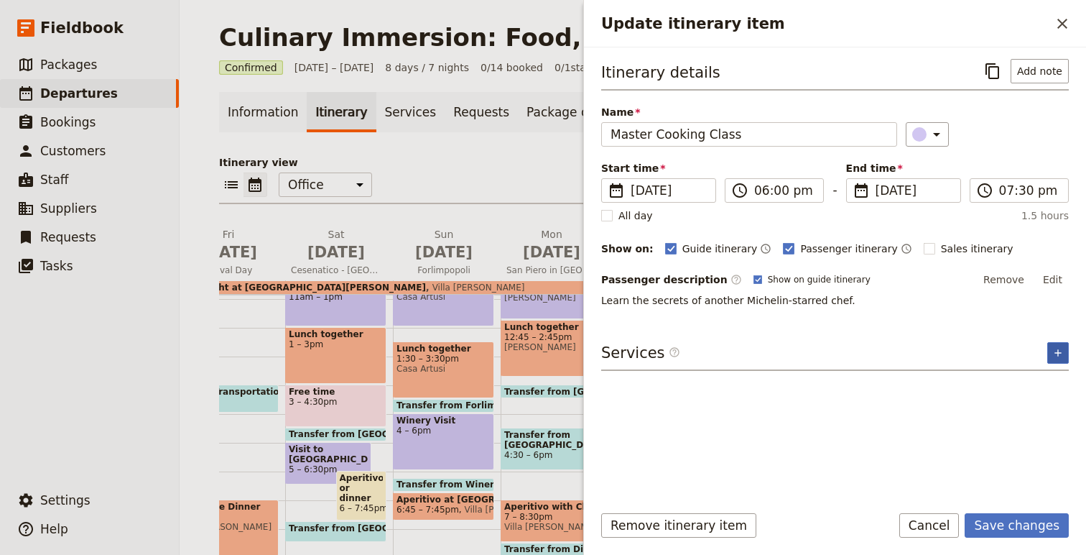
click at [1058, 348] on icon "Add service inclusion" at bounding box center [1057, 352] width 11 height 11
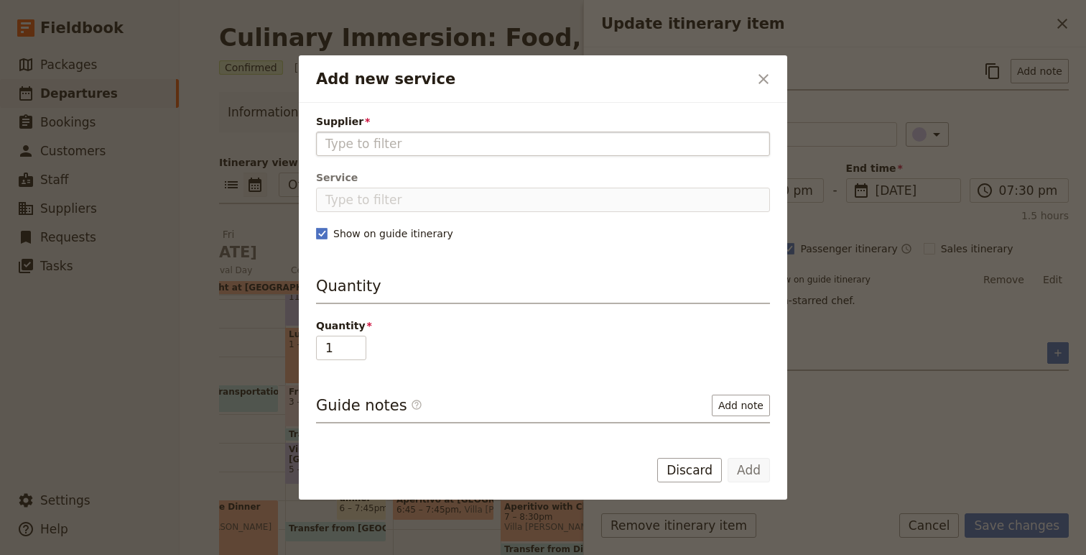
click at [508, 144] on input "Supplier" at bounding box center [542, 143] width 435 height 17
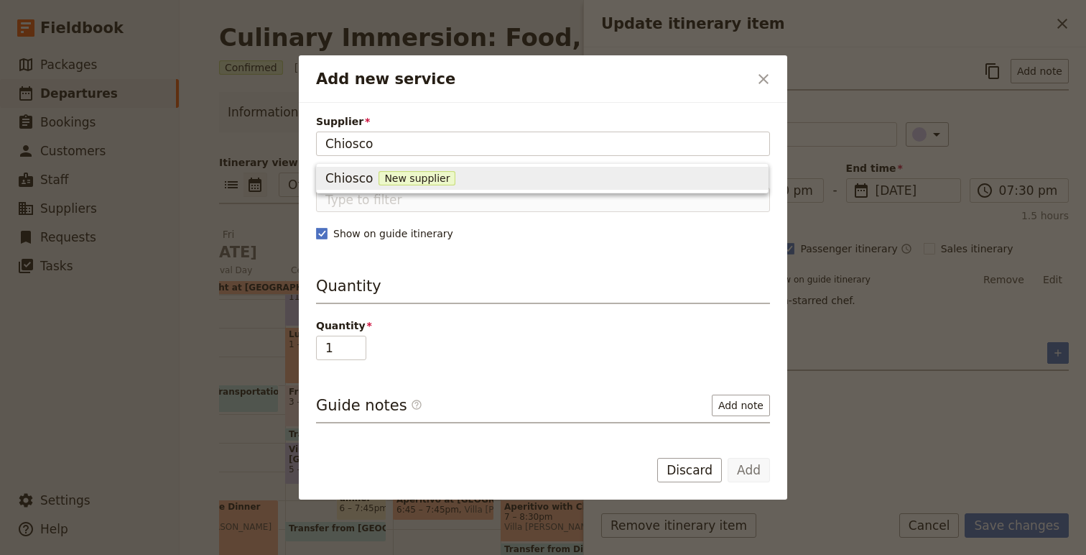
type input "Chiosco"
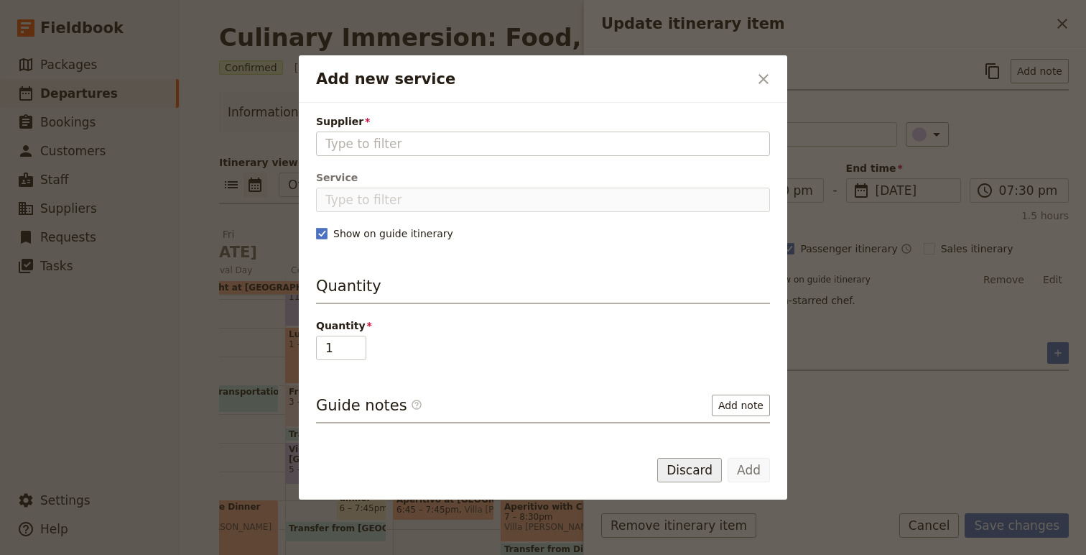
click at [694, 465] on button "Discard" at bounding box center [689, 470] width 65 height 24
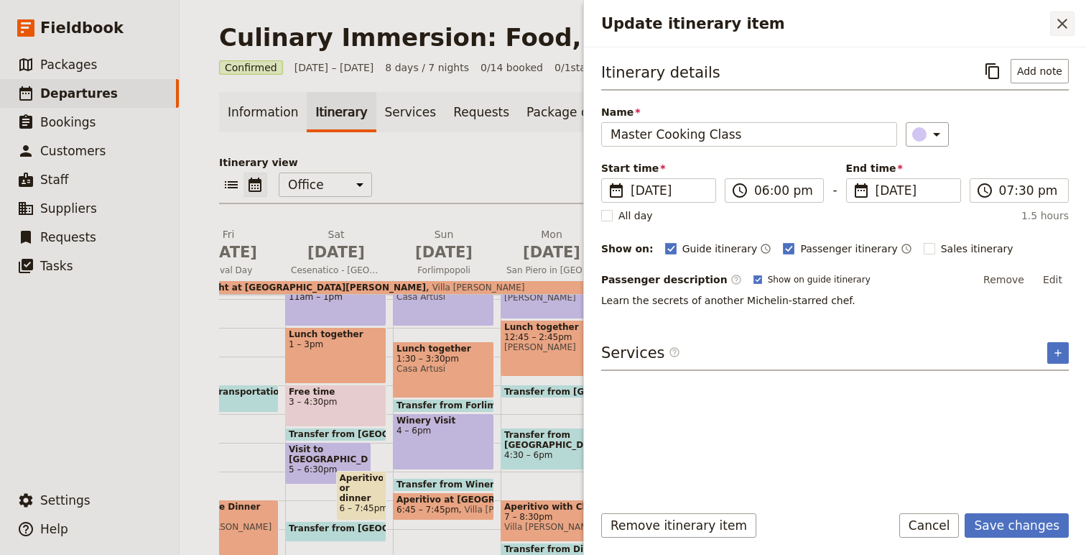
click at [1068, 24] on icon "Close drawer" at bounding box center [1062, 23] width 17 height 17
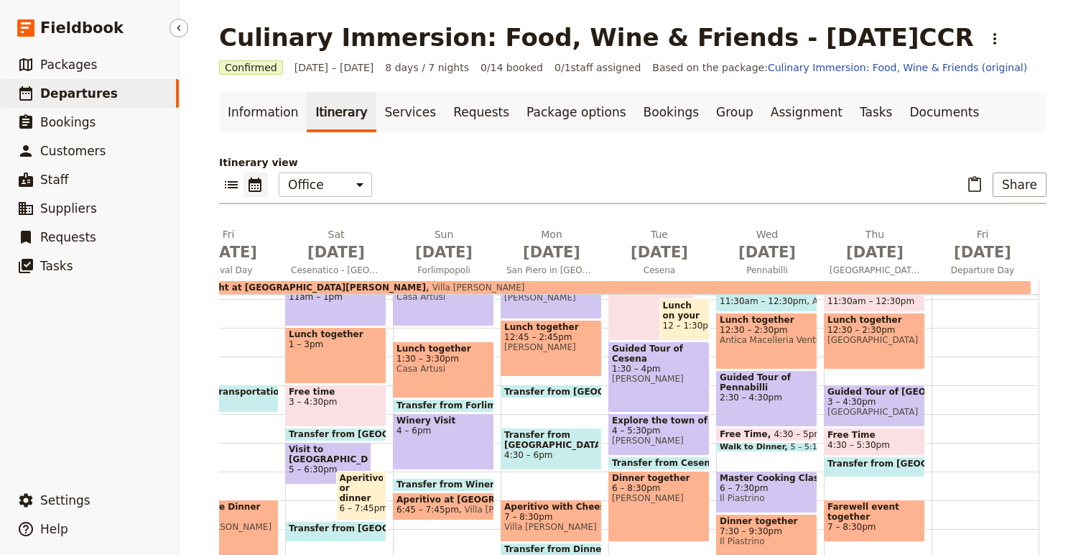
click at [76, 91] on span "Departures" at bounding box center [79, 93] width 78 height 14
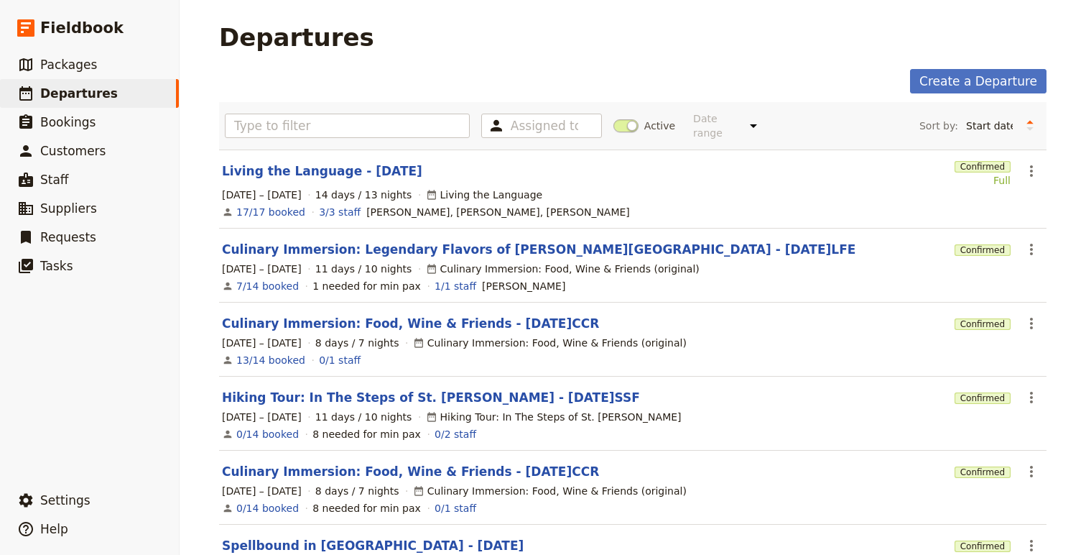
scroll to position [3, 0]
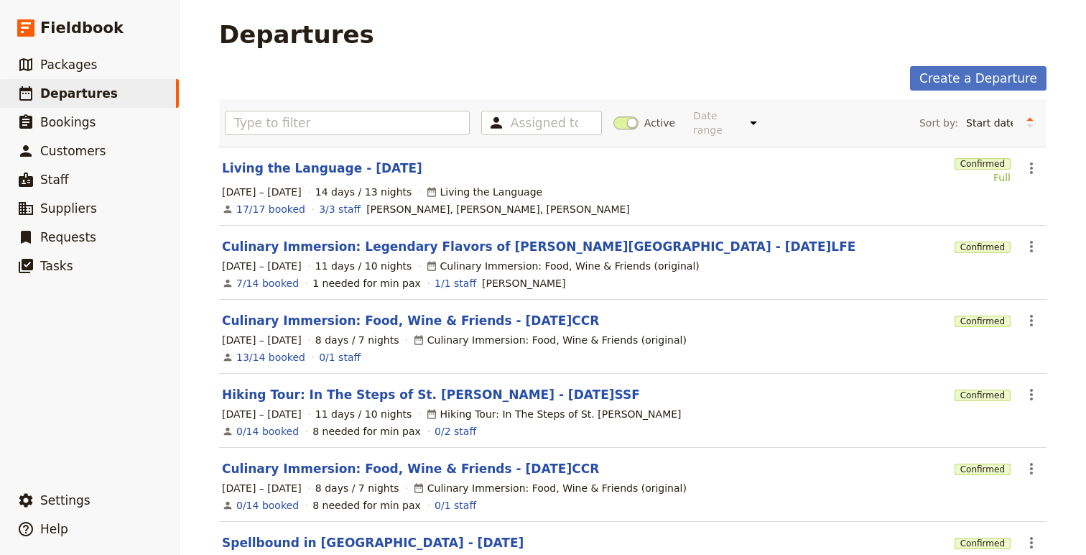
click at [627, 116] on span at bounding box center [626, 122] width 25 height 13
click at [614, 116] on input "Active" at bounding box center [614, 116] width 0 height 0
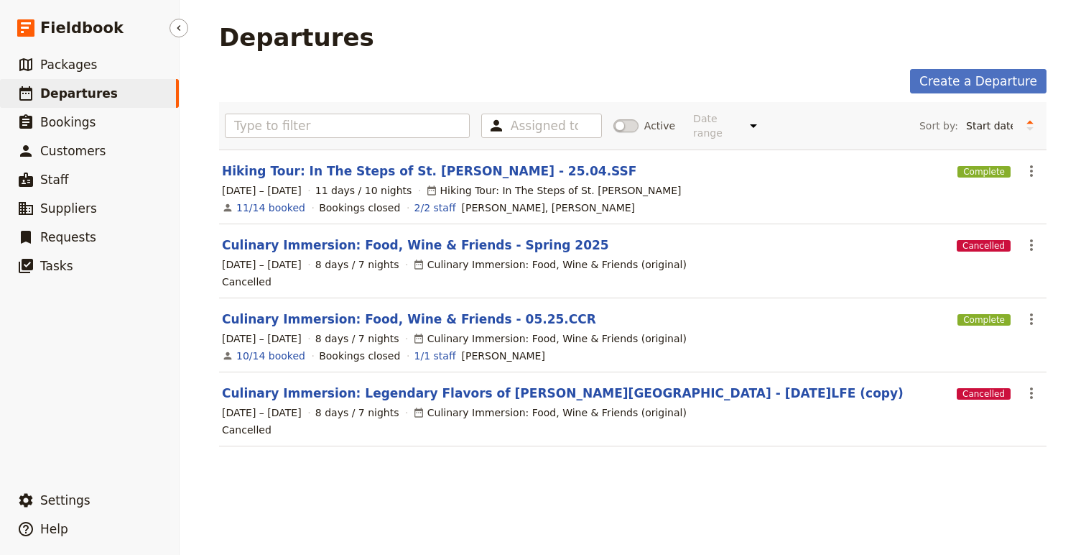
click at [66, 96] on span "Departures" at bounding box center [79, 93] width 78 height 14
click at [627, 119] on span at bounding box center [626, 125] width 25 height 13
click at [614, 119] on input "Active" at bounding box center [614, 119] width 0 height 0
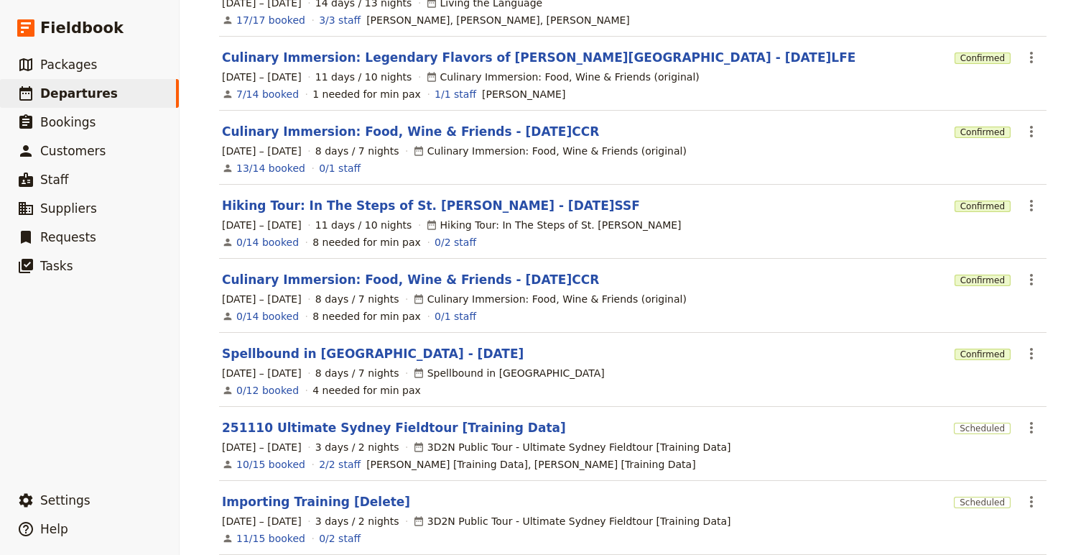
scroll to position [193, 0]
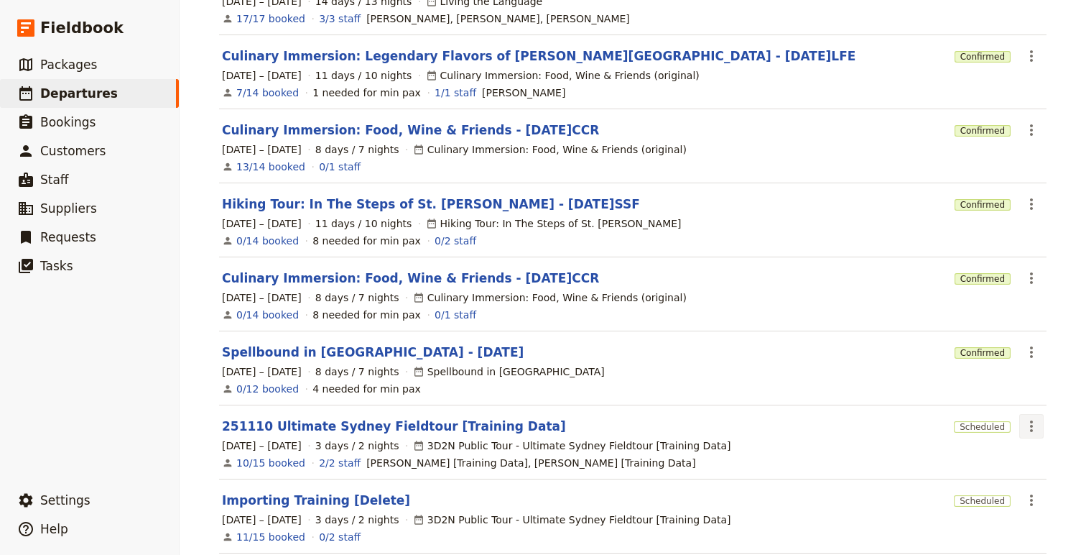
click at [1033, 414] on button "​" at bounding box center [1031, 426] width 24 height 24
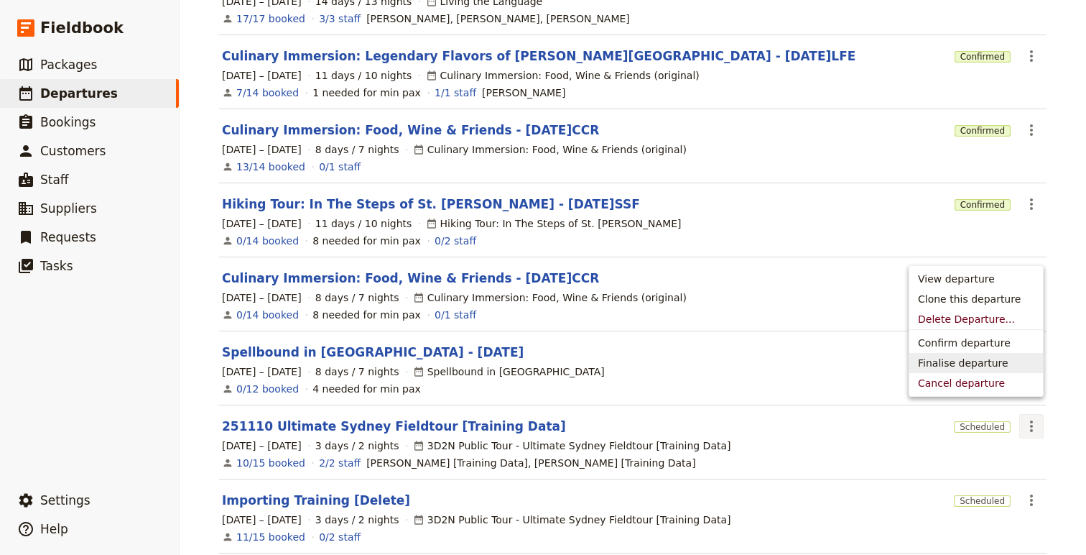
click at [777, 380] on div "0/12 booked 4 needed for min pax" at bounding box center [633, 388] width 825 height 17
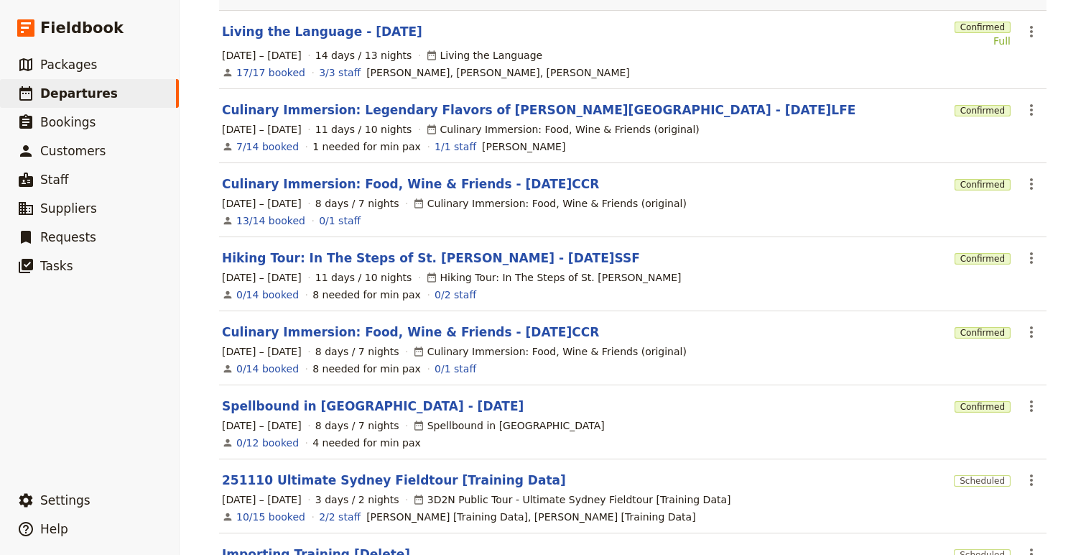
scroll to position [137, 0]
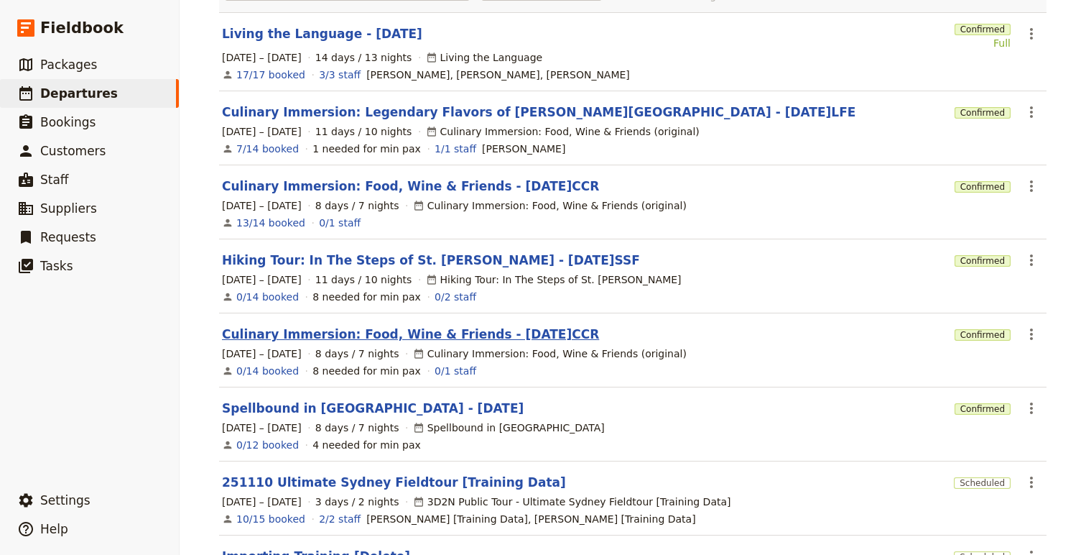
click at [444, 325] on link "Culinary Immersion: Food, Wine & Friends - [DATE]CCR" at bounding box center [410, 333] width 377 height 17
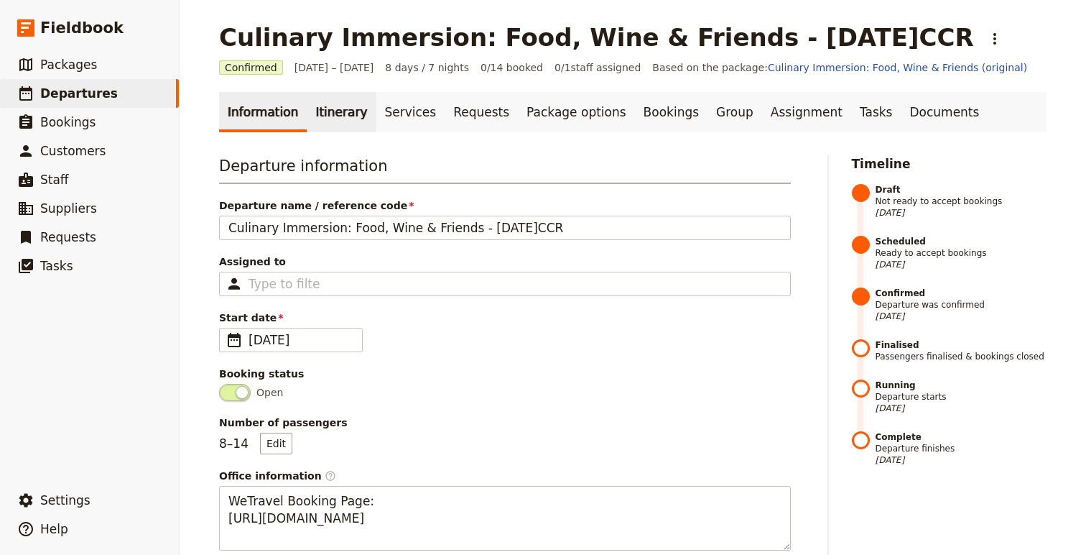
click at [322, 106] on link "Itinerary" at bounding box center [341, 112] width 69 height 40
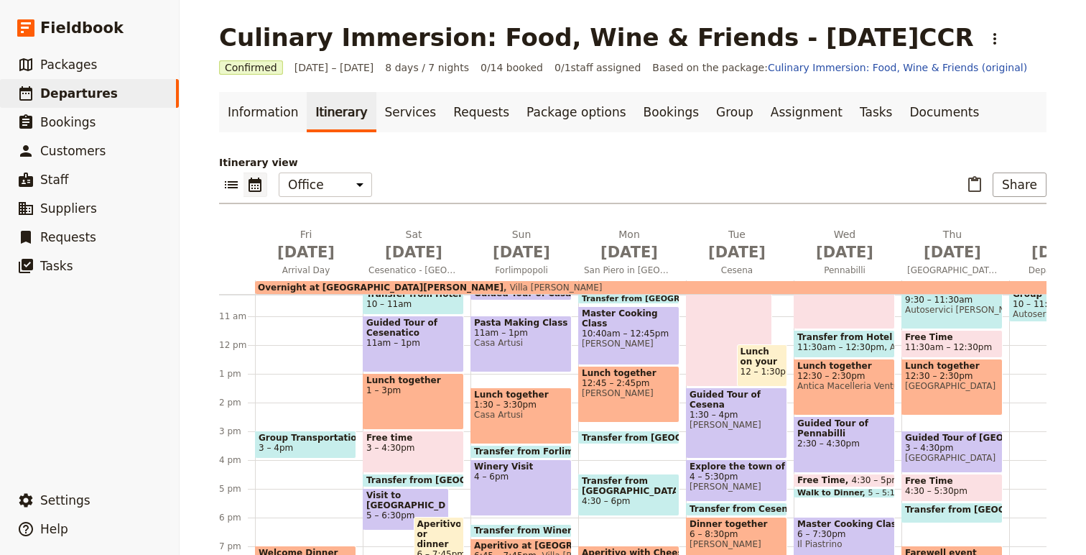
scroll to position [341, 0]
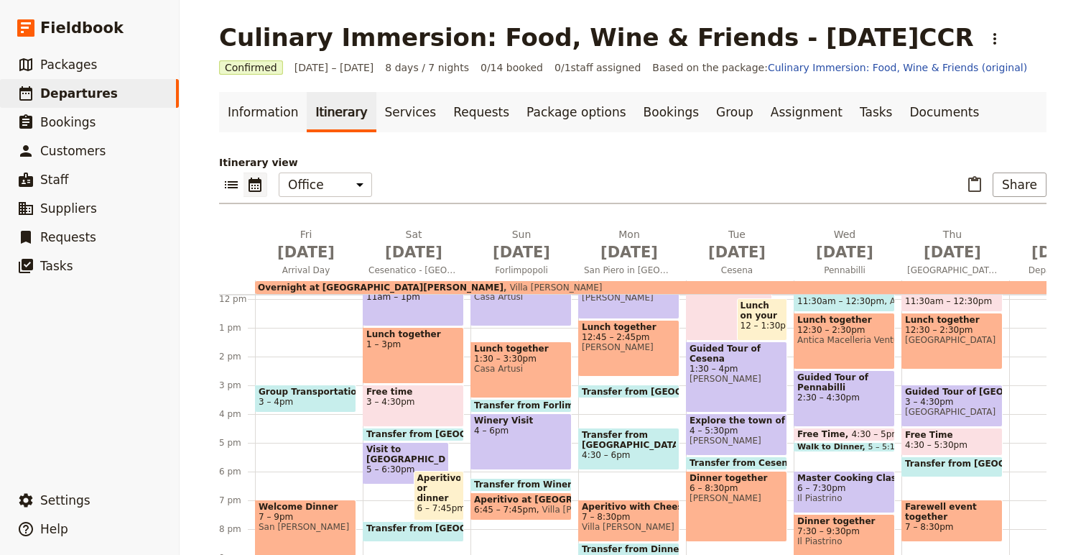
click at [846, 529] on span "7:30 – 9:30pm" at bounding box center [844, 531] width 94 height 10
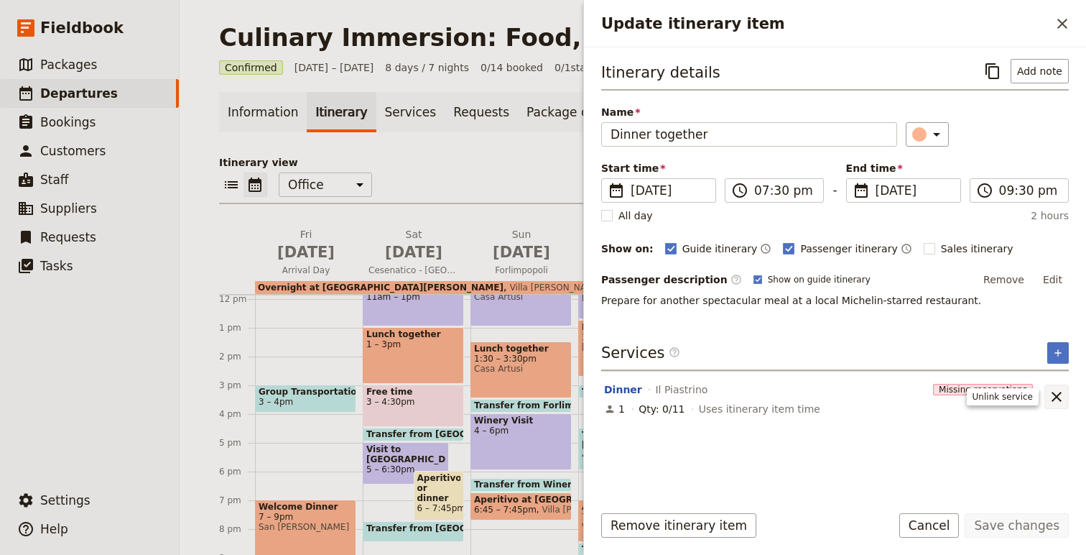
click at [1055, 393] on icon "Unlink service" at bounding box center [1057, 397] width 10 height 10
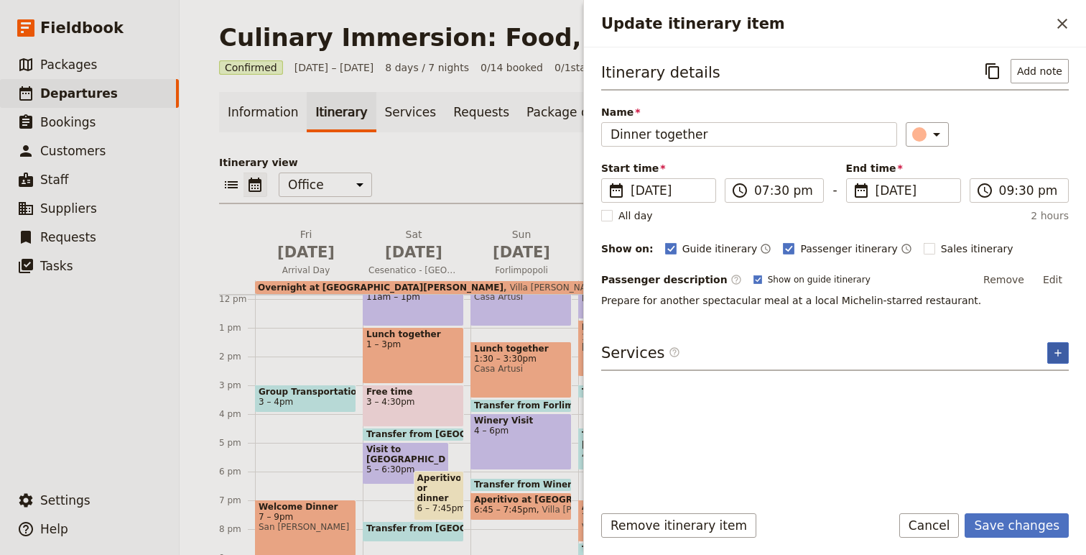
click at [1051, 352] on button "​" at bounding box center [1058, 353] width 22 height 22
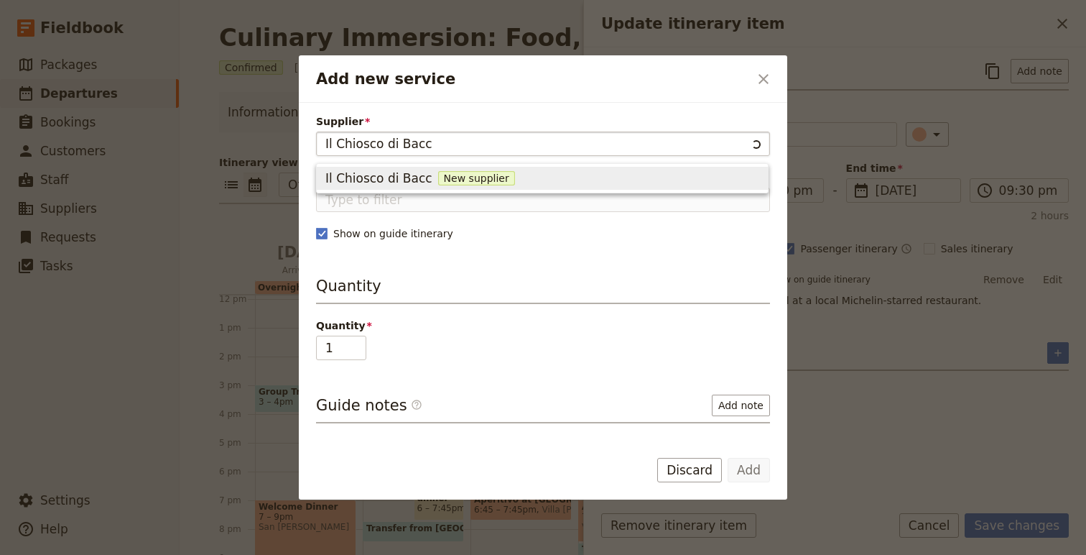
type input "Il Chiosco [PERSON_NAME]"
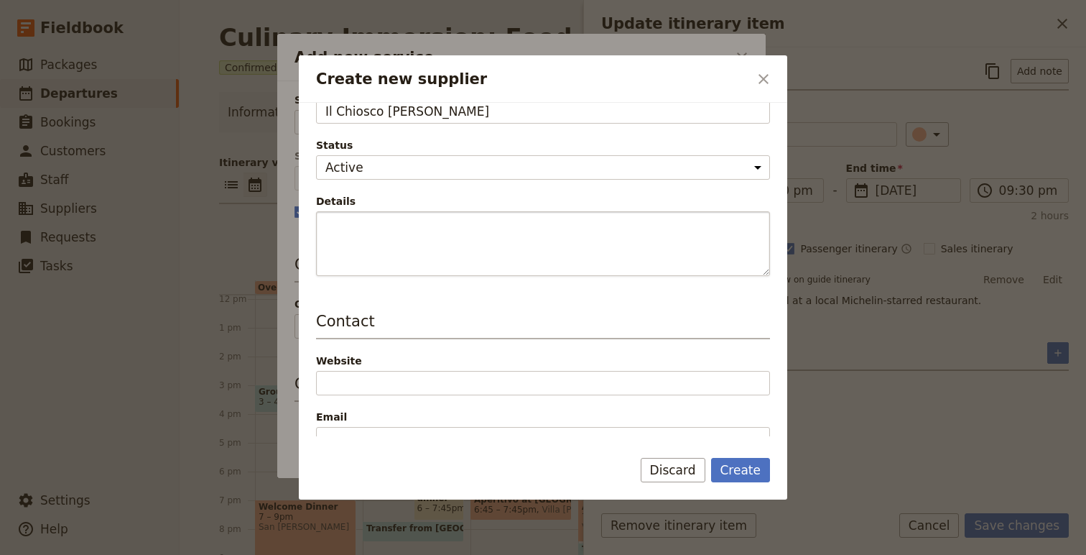
scroll to position [84, 0]
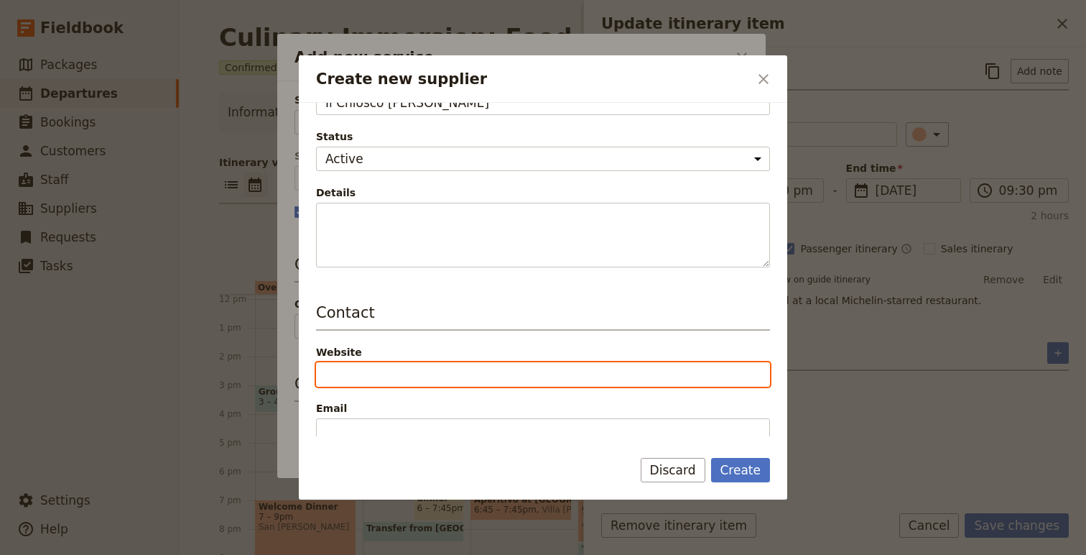
click at [375, 376] on input "Website" at bounding box center [543, 374] width 454 height 24
paste input "[URL][DOMAIN_NAME]"
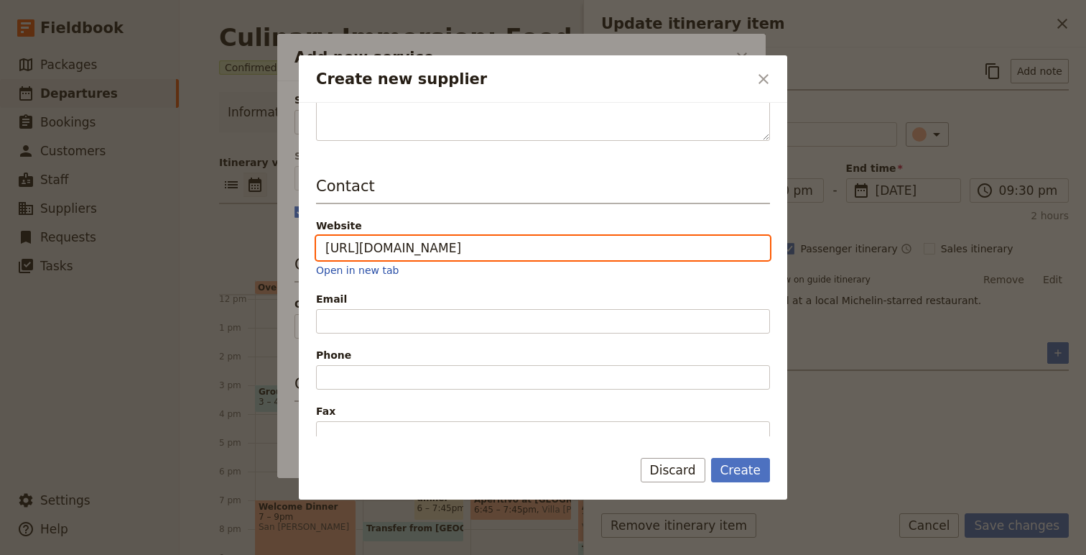
scroll to position [236, 0]
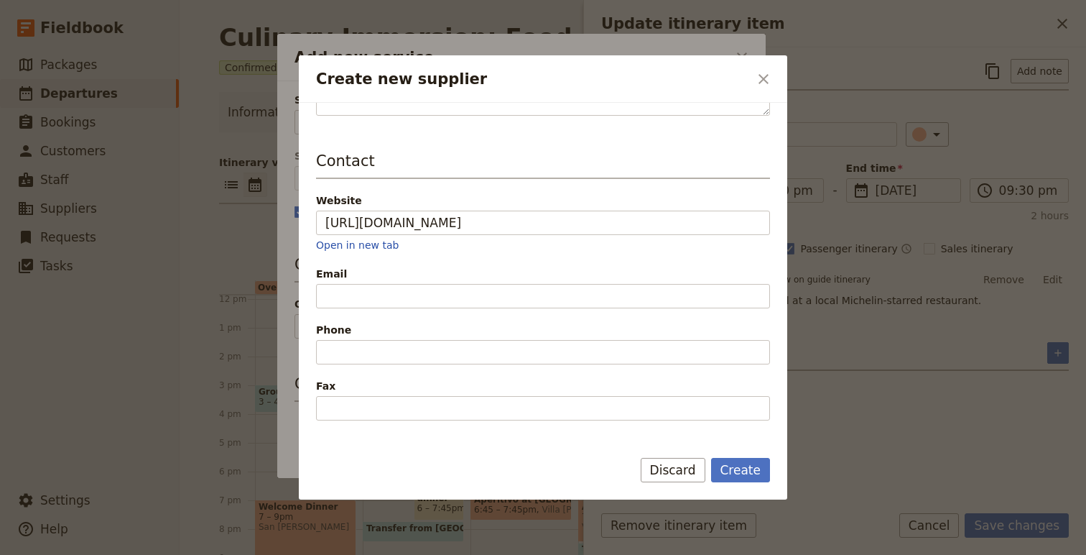
type input "[URL][DOMAIN_NAME]"
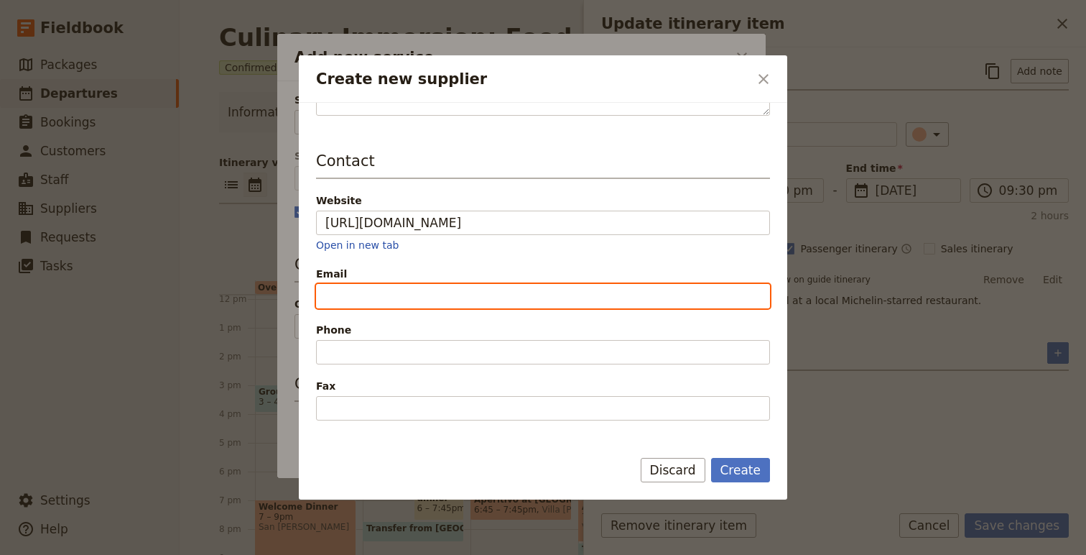
click at [400, 295] on input "Email" at bounding box center [543, 296] width 454 height 24
paste input "[PHONE_NUMBER]"
type input "[PHONE_NUMBER]"
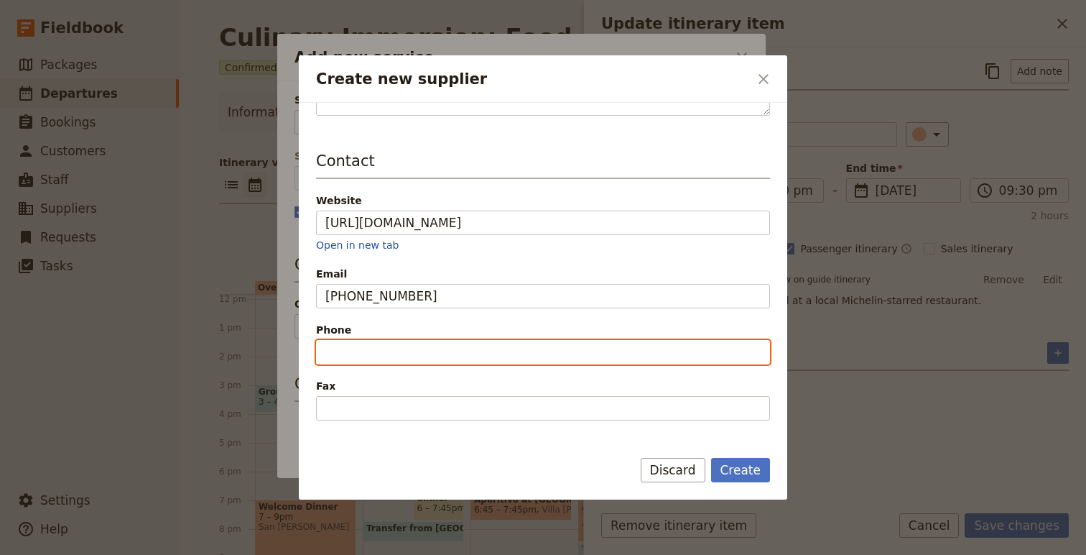
click at [363, 352] on input "Phone" at bounding box center [543, 352] width 454 height 24
paste input "[PHONE_NUMBER]"
type input "[PHONE_NUMBER]"
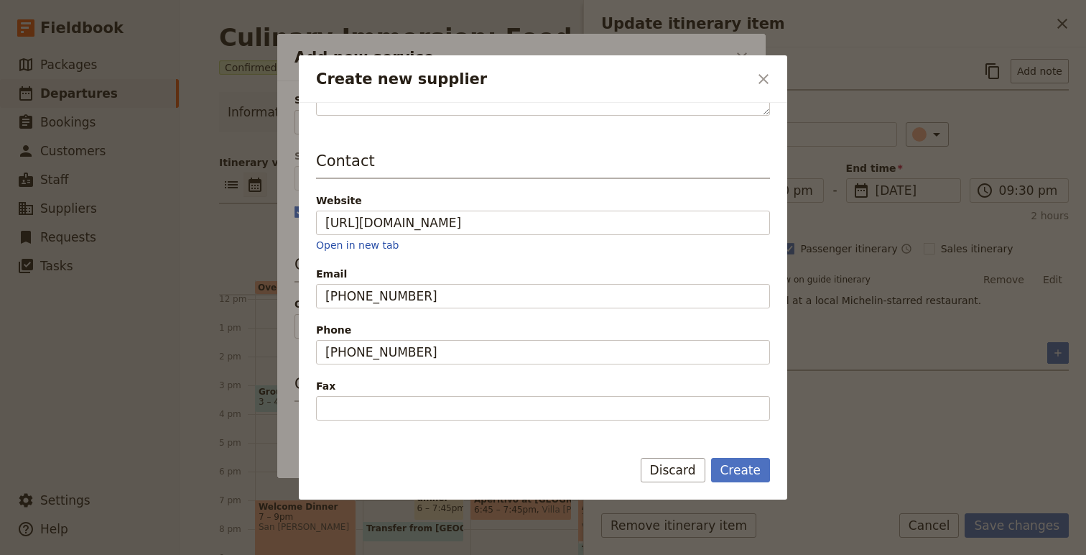
click at [384, 423] on div "Supplier information Name Il Chiosco [PERSON_NAME] Status Active Inactive Detai…" at bounding box center [543, 237] width 454 height 717
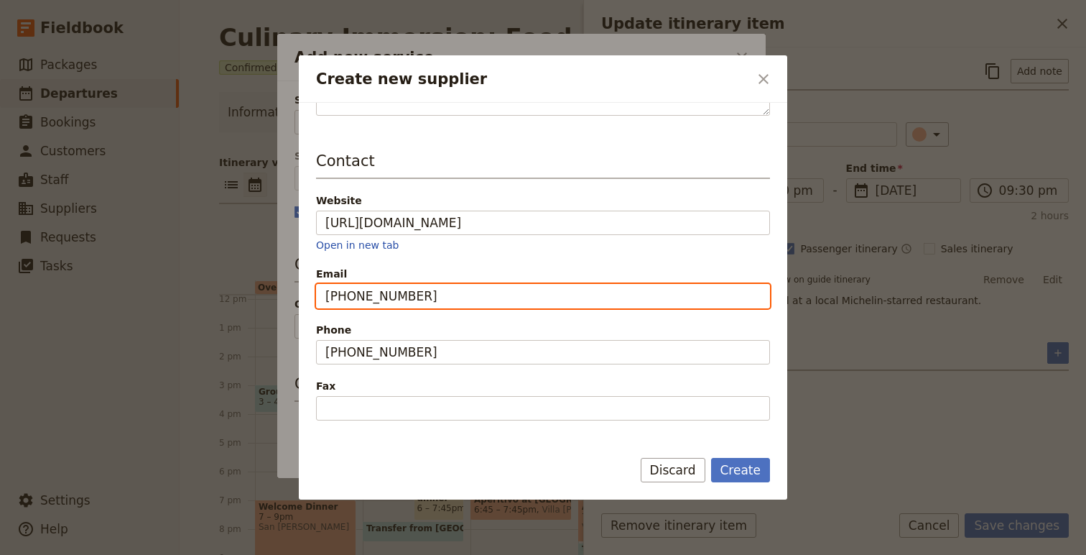
paste input "[EMAIL_ADDRESS][DOMAIN_NAME]"
drag, startPoint x: 437, startPoint y: 303, endPoint x: 287, endPoint y: 300, distance: 149.5
click at [287, 554] on div "Create new supplier ​ Supplier information Name Il Chiosco [PERSON_NAME] Status…" at bounding box center [543, 555] width 1086 height 0
type input "[EMAIL_ADDRESS][DOMAIN_NAME]"
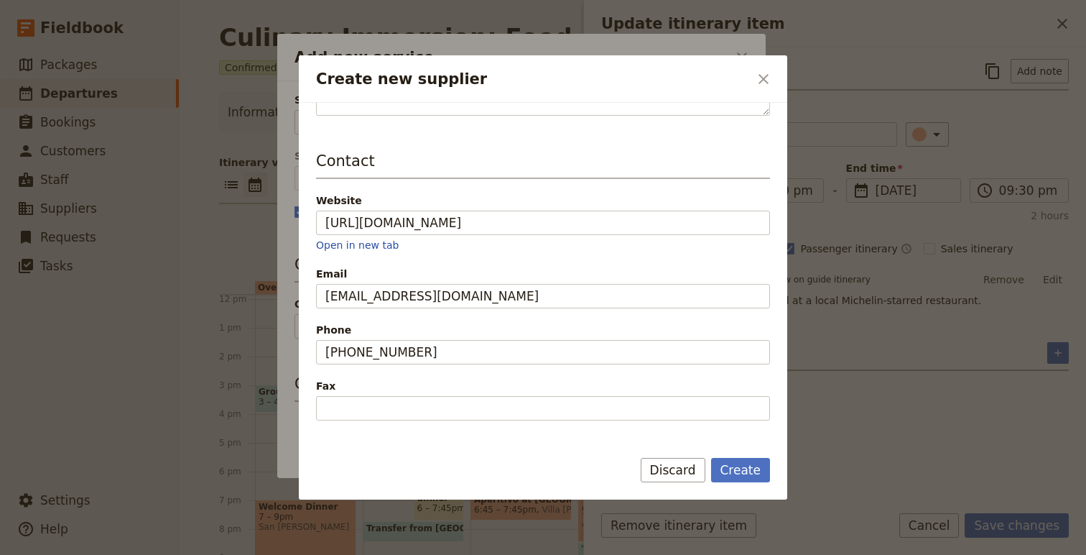
click at [437, 335] on span "Phone" at bounding box center [543, 330] width 454 height 14
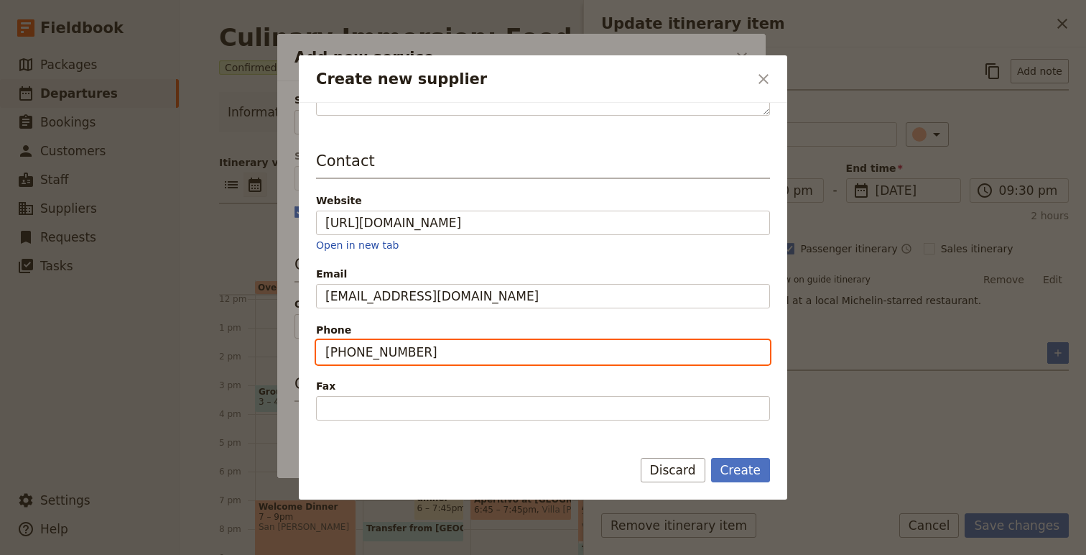
click at [437, 340] on input "[PHONE_NUMBER]" at bounding box center [543, 352] width 454 height 24
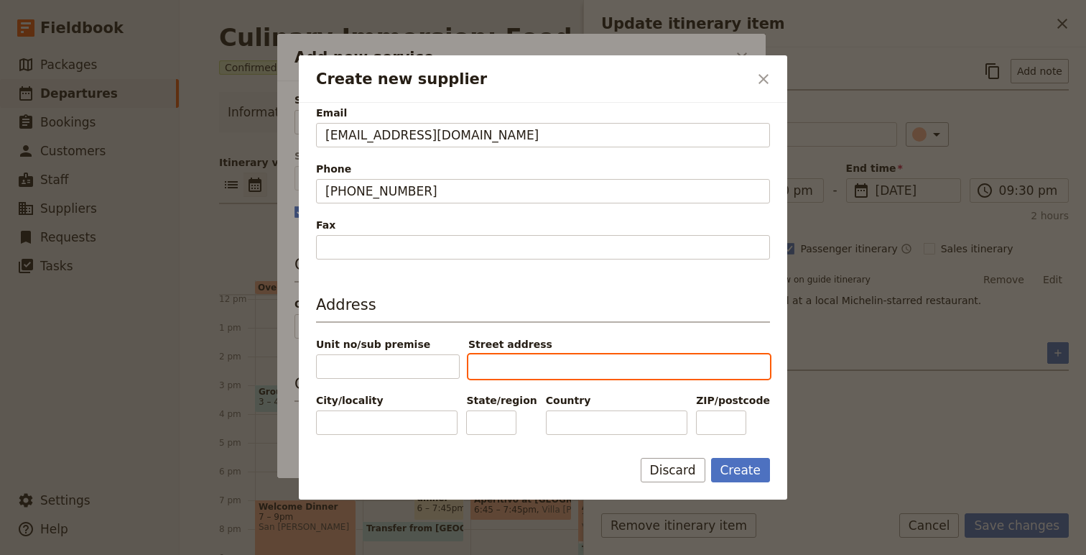
click at [510, 364] on input "Street address" at bounding box center [619, 366] width 302 height 24
paste input "[STREET_ADDRESS]"
type input "[STREET_ADDRESS]"
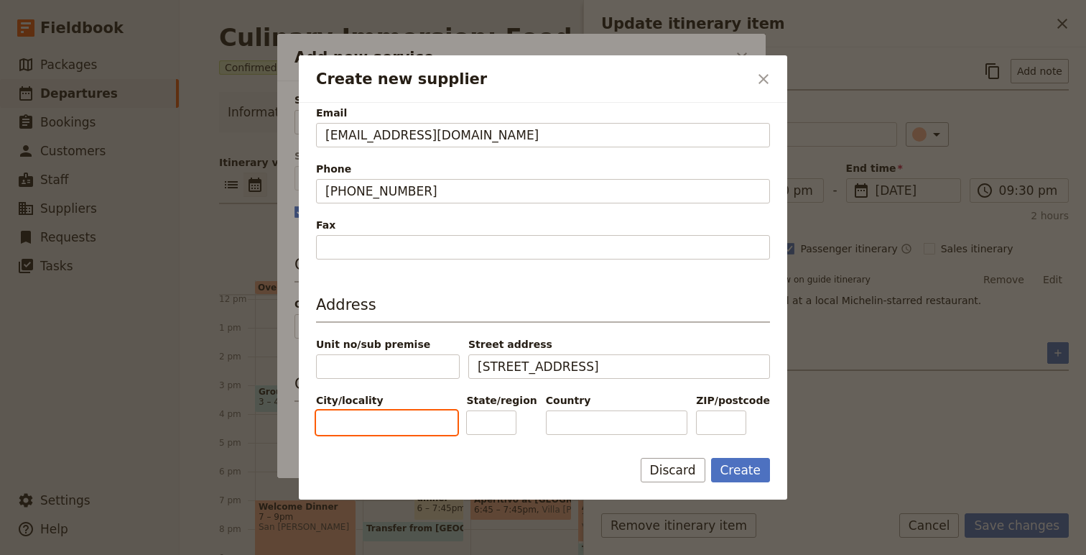
click at [379, 418] on input "City/locality" at bounding box center [387, 422] width 142 height 24
click at [495, 433] on input "State/region" at bounding box center [491, 422] width 50 height 24
type input "RN"
type input "47825"
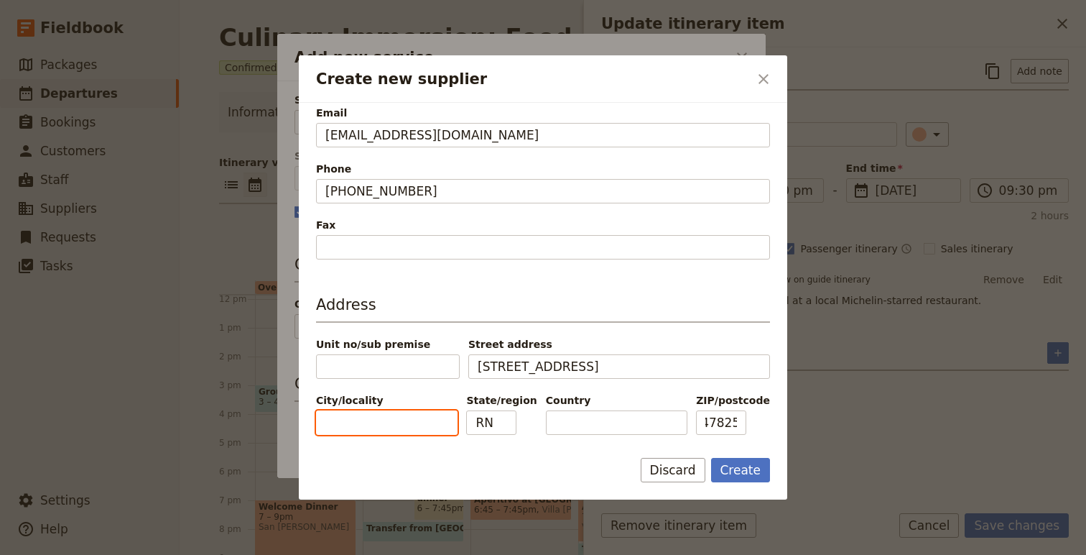
scroll to position [0, 0]
click at [351, 420] on input "City/locality" at bounding box center [387, 422] width 142 height 24
type input "Torriana"
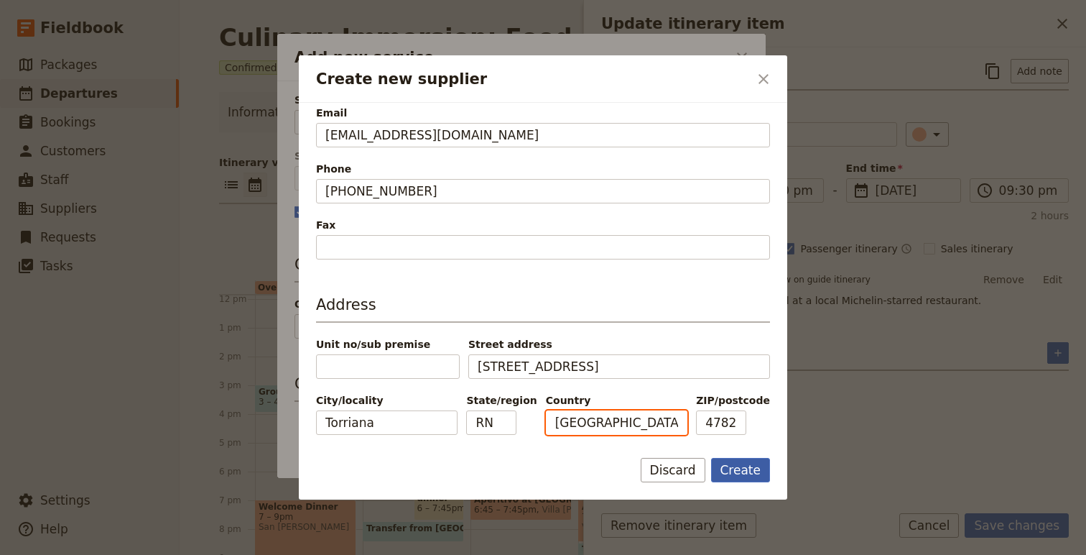
type input "[GEOGRAPHIC_DATA]"
click at [724, 475] on button "Create" at bounding box center [741, 470] width 60 height 24
type input "Il Chiosco [PERSON_NAME]"
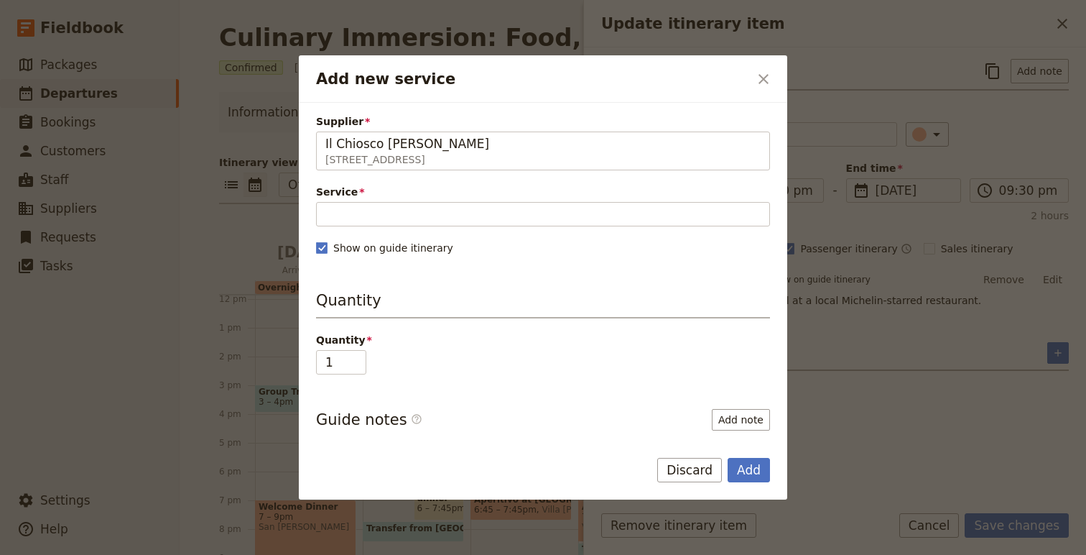
click at [496, 181] on div "Supplier Il Chiosco [PERSON_NAME] [STREET_ADDRESS] Il Chiosco [PERSON_NAME] Ser…" at bounding box center [543, 339] width 454 height 450
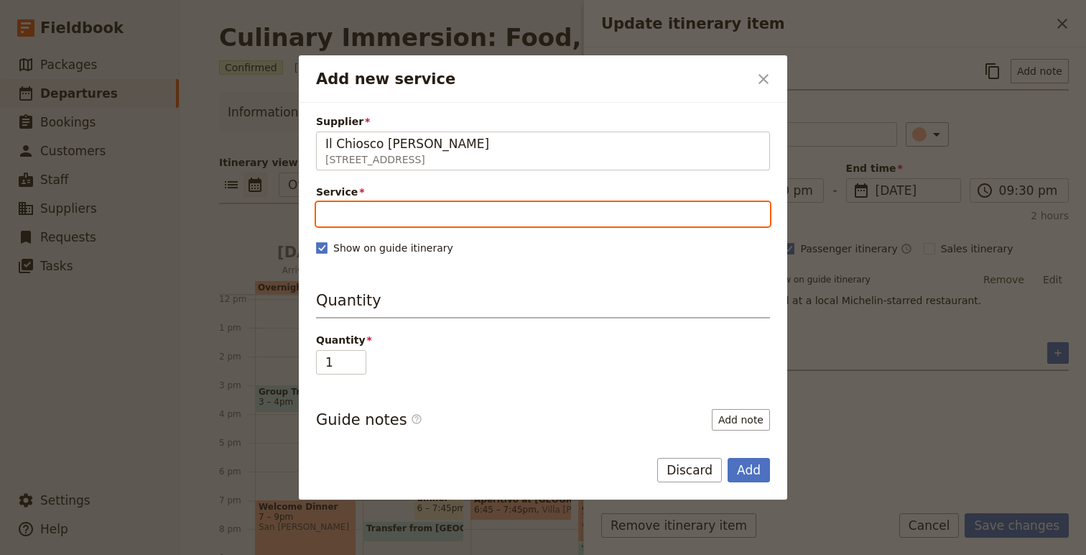
click at [475, 210] on input "Service" at bounding box center [543, 214] width 454 height 24
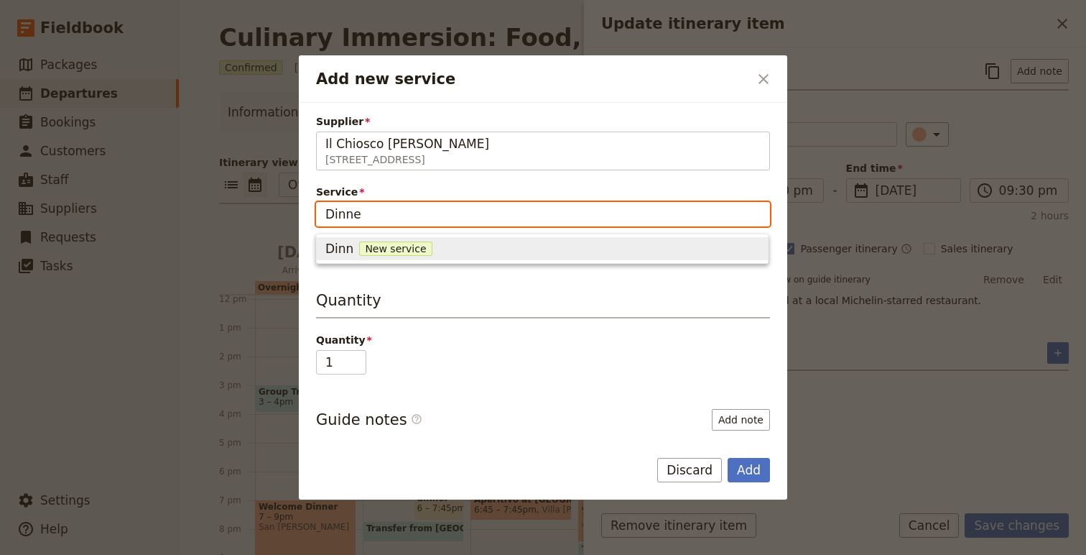
type input "Dinner"
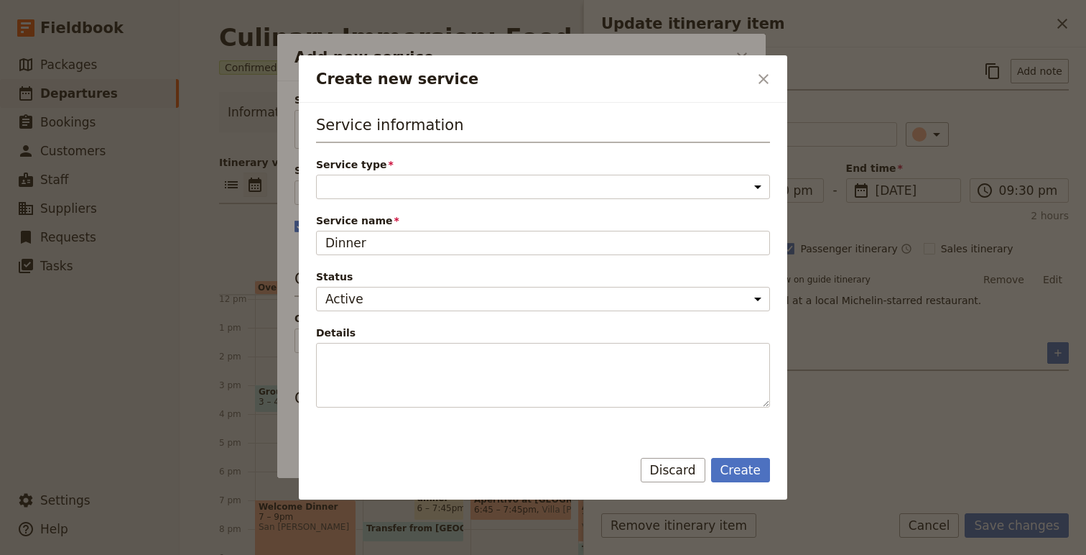
click at [336, 199] on div "Service type Accommodation Activity Transport Flight Food and beverage Other" at bounding box center [543, 178] width 454 height 42
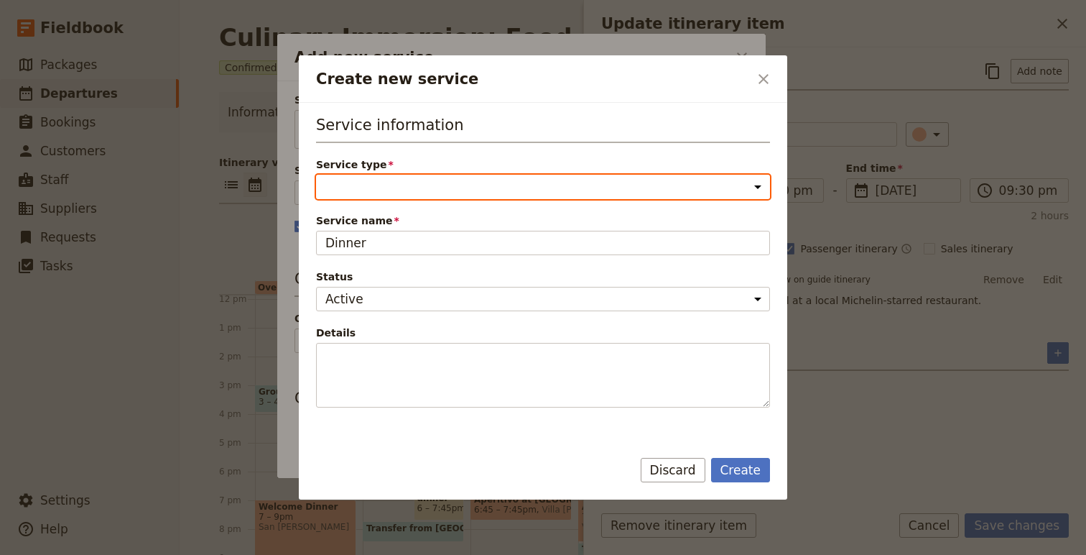
click at [352, 180] on select "Accommodation Activity Transport Flight Food and beverage Other" at bounding box center [543, 187] width 454 height 24
select select "FoodAndBeverageService"
click at [316, 175] on select "Accommodation Activity Transport Flight Food and beverage Other" at bounding box center [543, 187] width 454 height 24
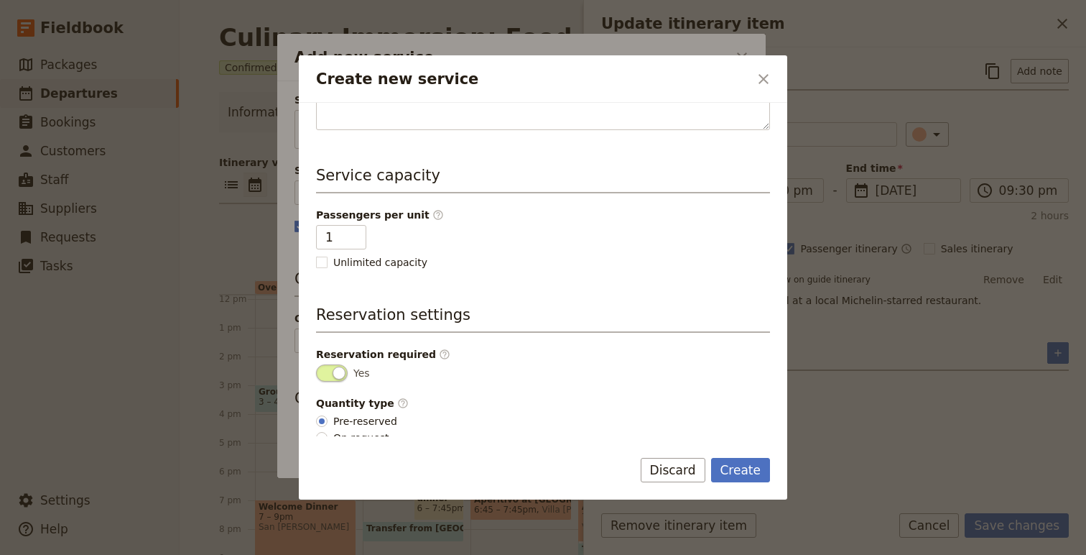
scroll to position [287, 0]
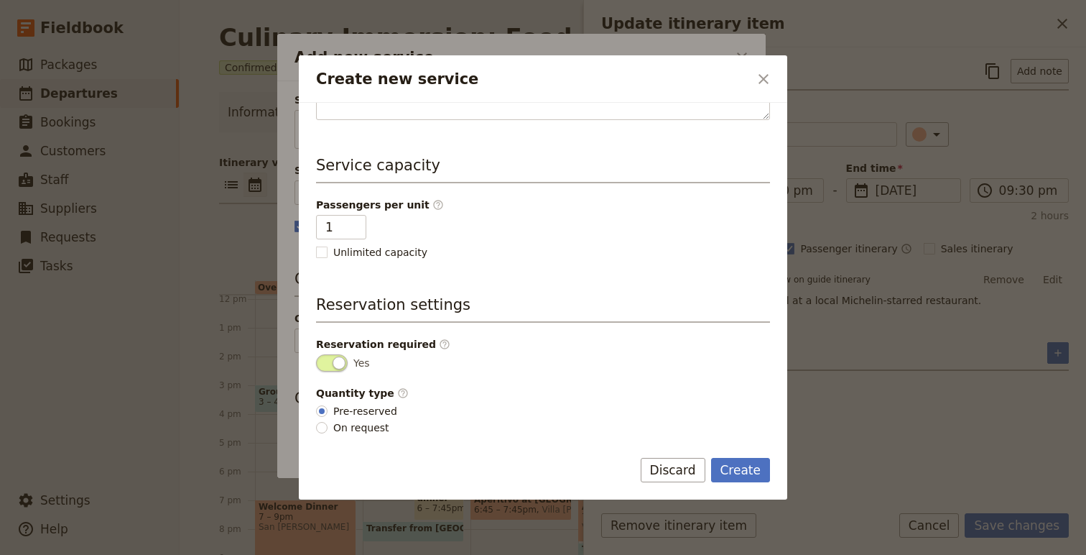
click at [358, 435] on div "Service information Service type Accommodation Activity Transport Flight Food a…" at bounding box center [543, 269] width 489 height 333
click at [351, 421] on span "On request" at bounding box center [361, 427] width 56 height 14
click at [328, 422] on input "On request" at bounding box center [321, 427] width 11 height 11
radio input "true"
click at [757, 468] on button "Create" at bounding box center [741, 470] width 60 height 24
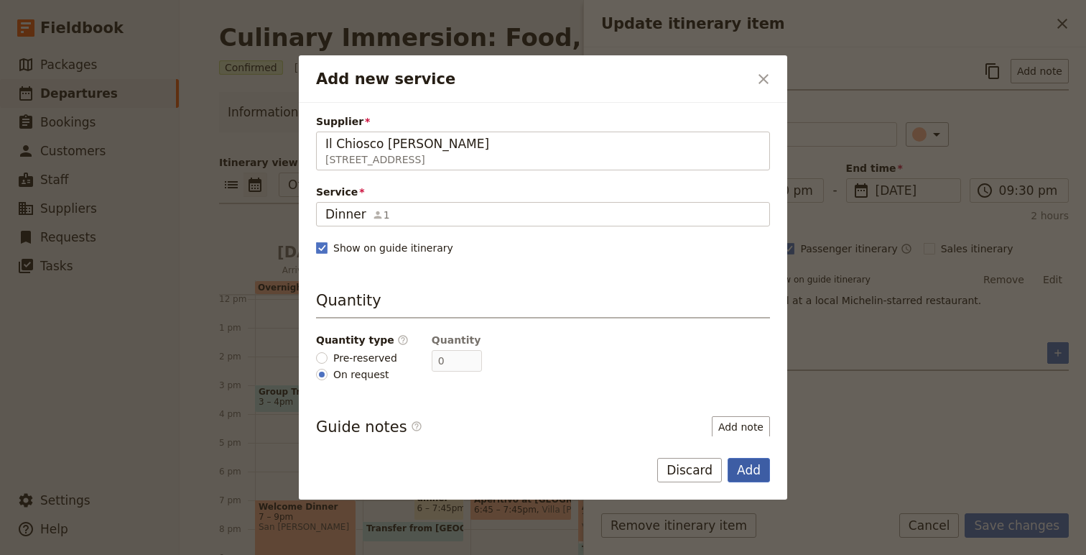
click at [756, 466] on button "Add" at bounding box center [749, 470] width 42 height 24
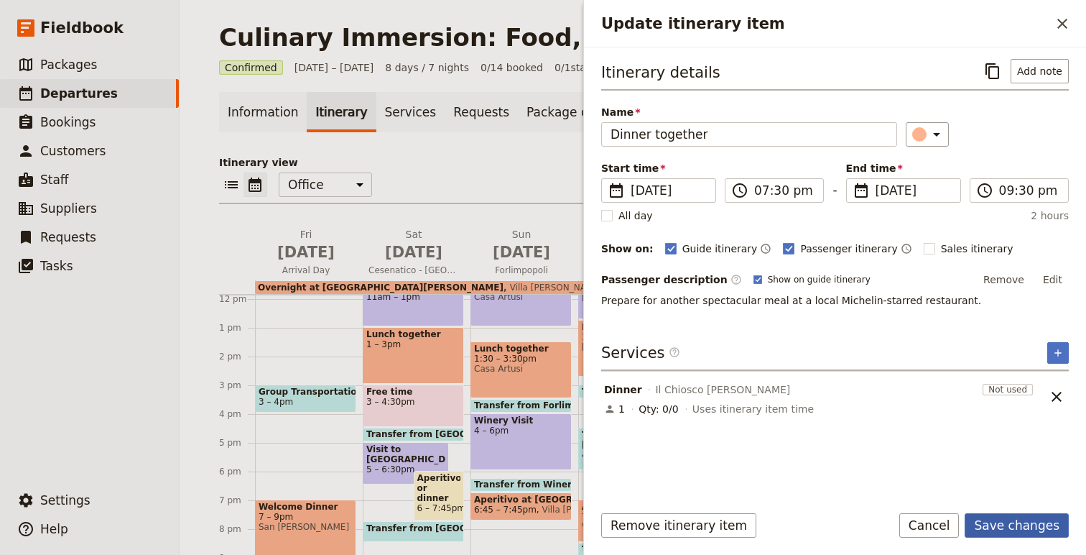
click at [1057, 522] on button "Save changes" at bounding box center [1017, 525] width 104 height 24
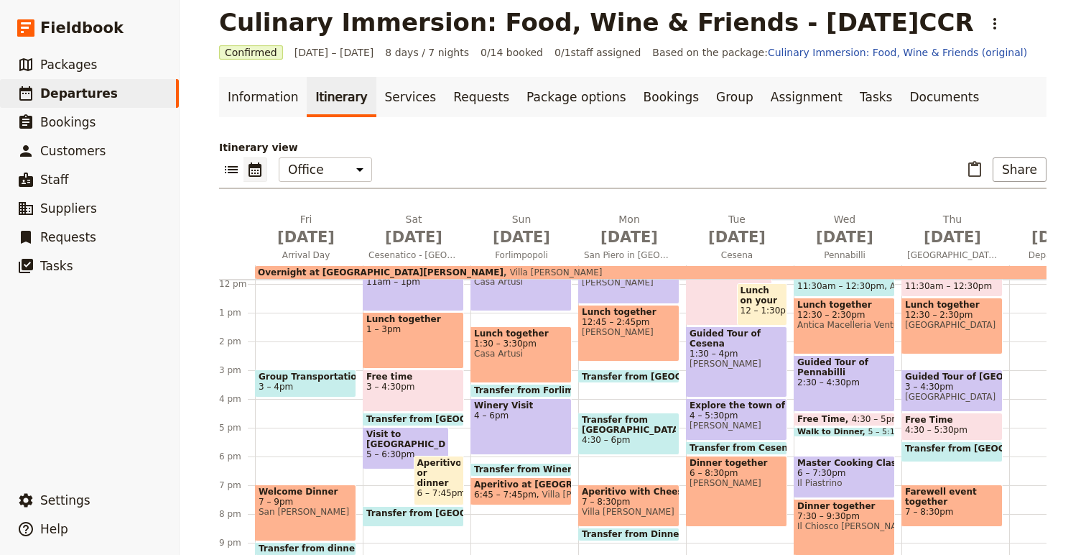
scroll to position [20, 0]
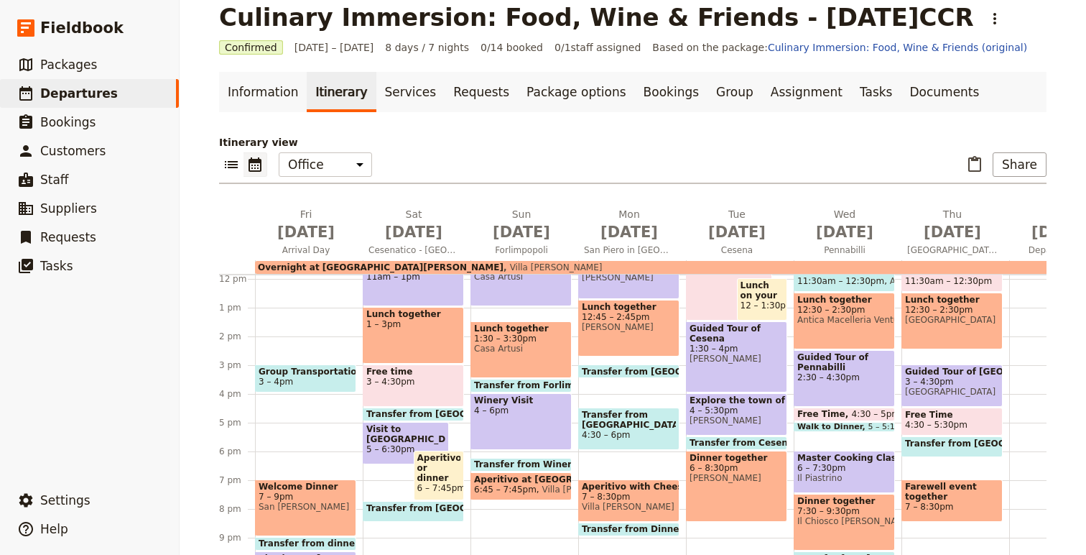
click at [834, 461] on span "Master Cooking Class" at bounding box center [844, 458] width 94 height 10
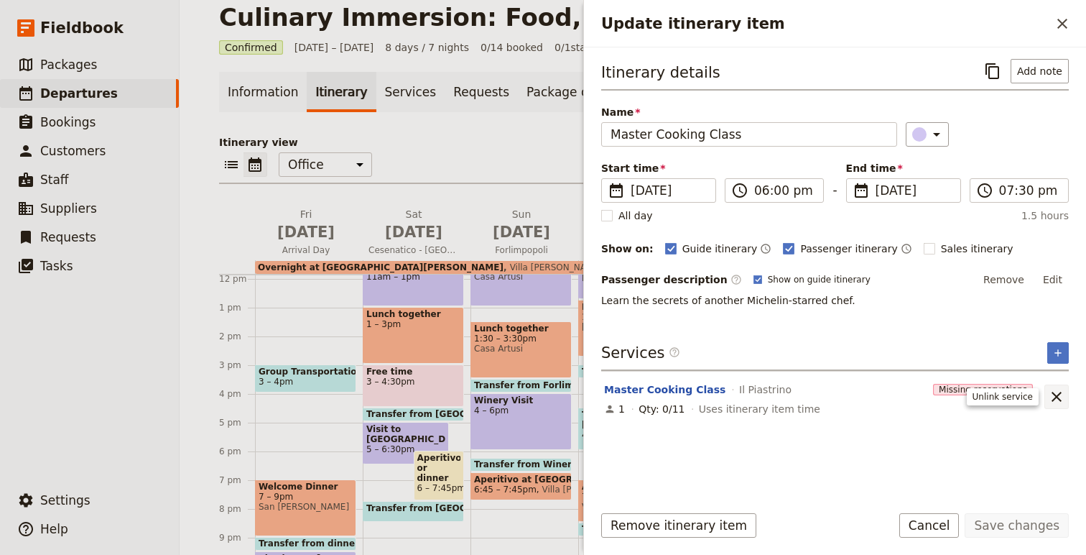
click at [1056, 392] on icon "Unlink service" at bounding box center [1056, 396] width 17 height 17
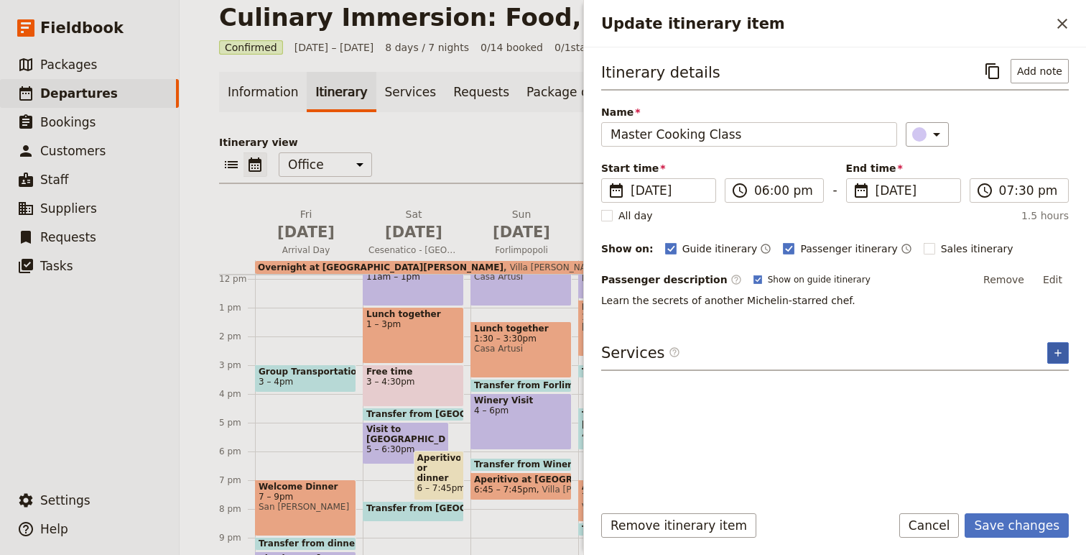
click at [1058, 348] on icon "Add service inclusion" at bounding box center [1057, 352] width 11 height 11
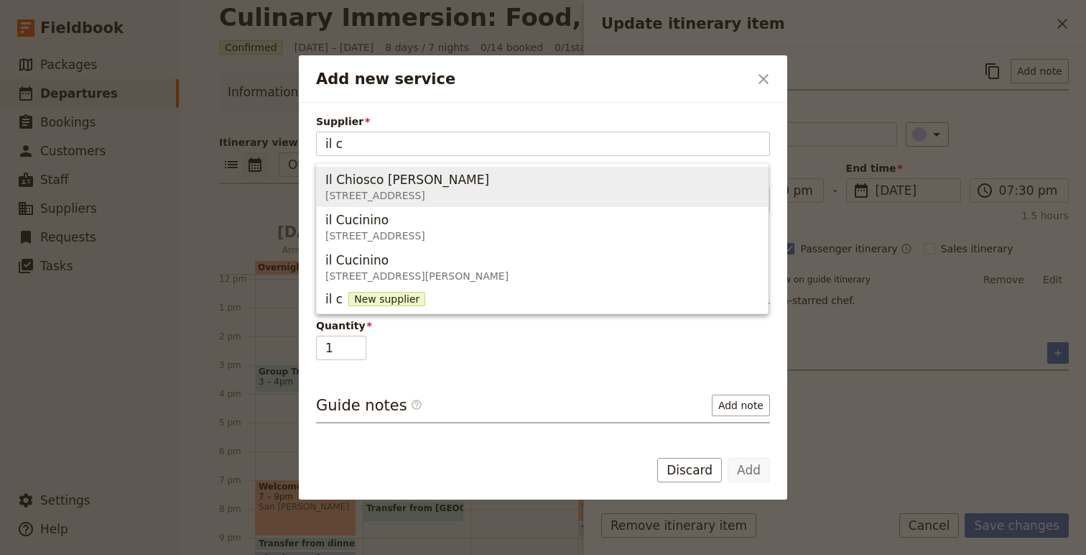
click at [371, 185] on span "Il Chiosco [PERSON_NAME]" at bounding box center [407, 179] width 164 height 17
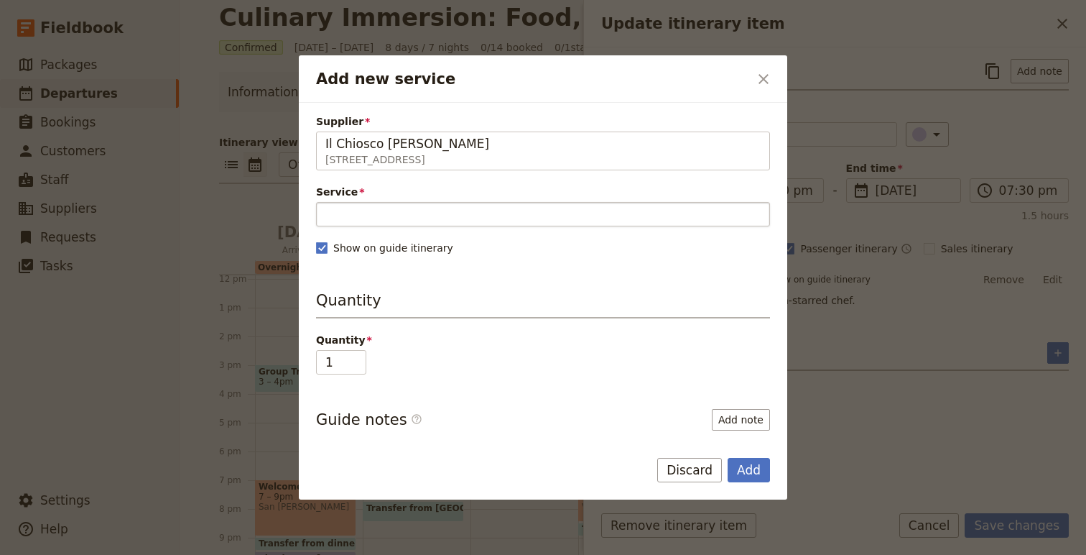
type input "Il Chiosco [PERSON_NAME]"
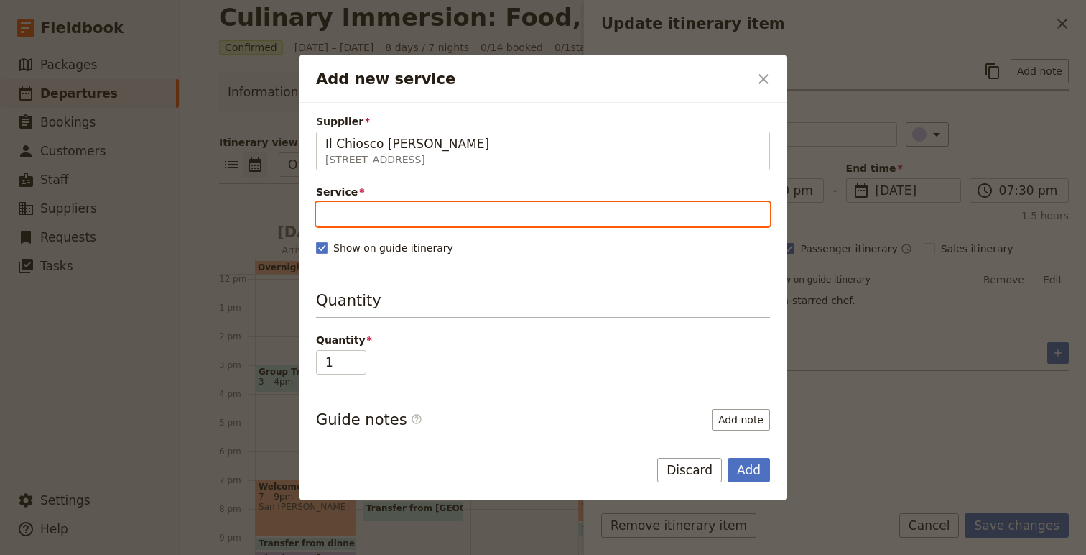
click at [385, 214] on input "Service" at bounding box center [543, 214] width 454 height 24
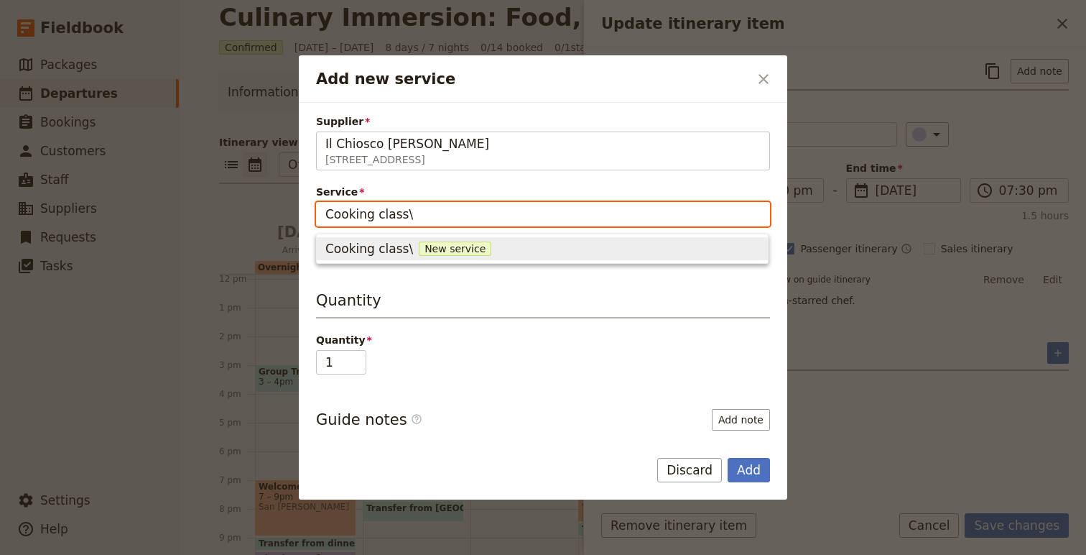
type input "Cooking class"
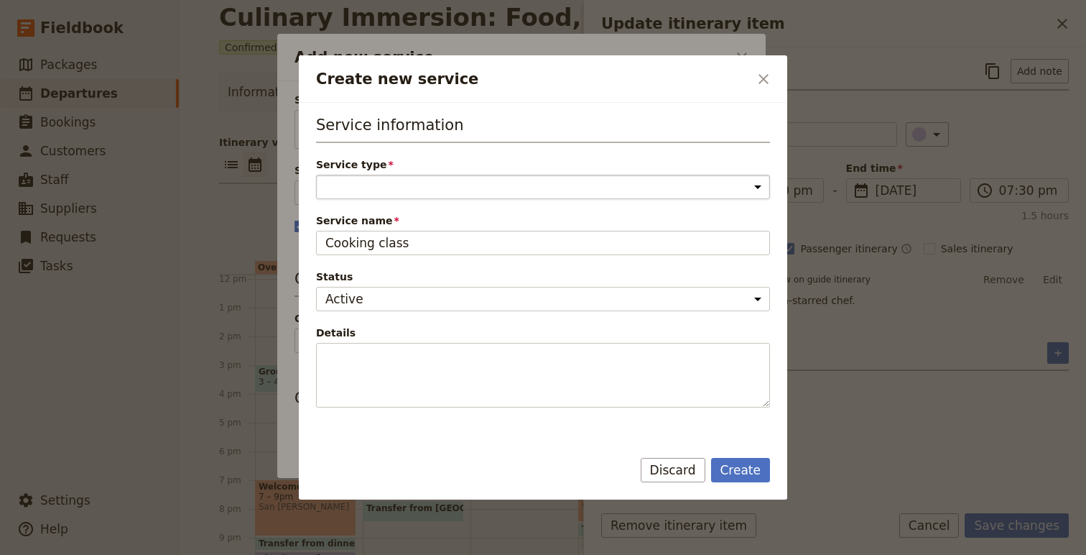
click at [387, 175] on select "Accommodation Activity Transport Flight Food and beverage Other" at bounding box center [543, 187] width 454 height 24
select select "ActivityService"
click at [316, 175] on select "Accommodation Activity Transport Flight Food and beverage Other" at bounding box center [543, 187] width 454 height 24
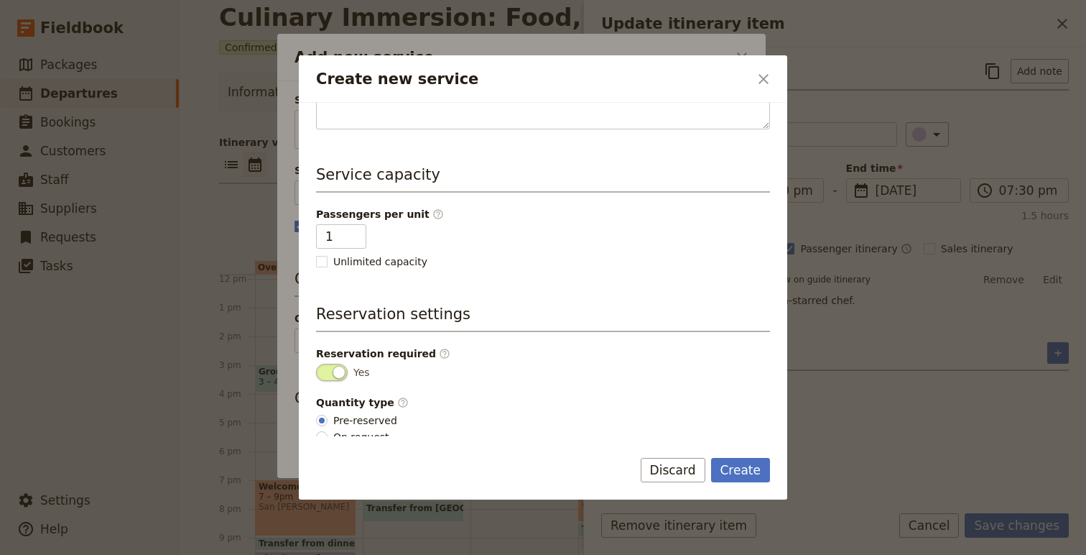
scroll to position [287, 0]
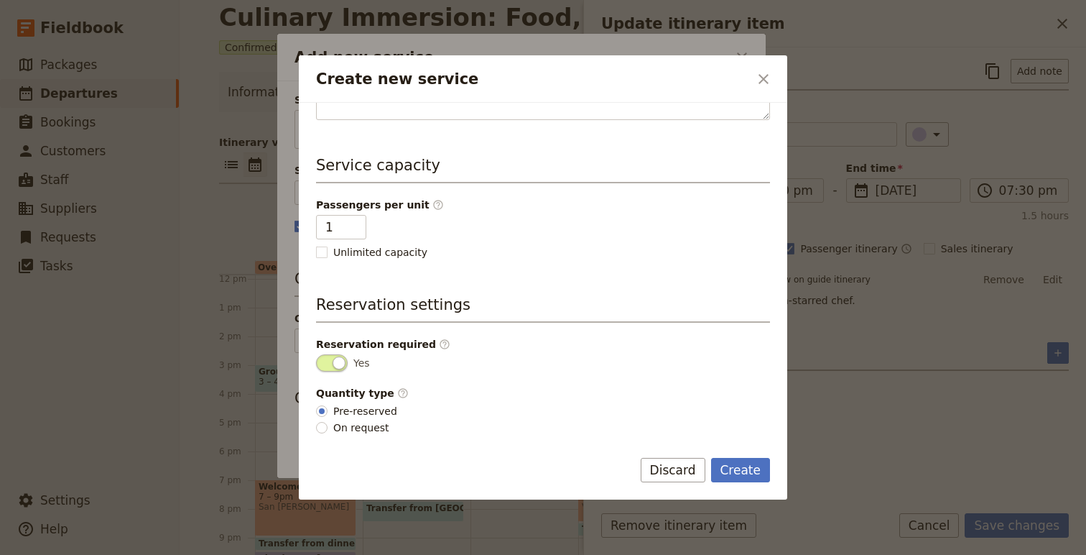
click at [367, 431] on span "On request" at bounding box center [361, 427] width 56 height 14
click at [328, 431] on input "On request" at bounding box center [321, 427] width 11 height 11
radio input "true"
click at [746, 476] on button "Create" at bounding box center [741, 470] width 60 height 24
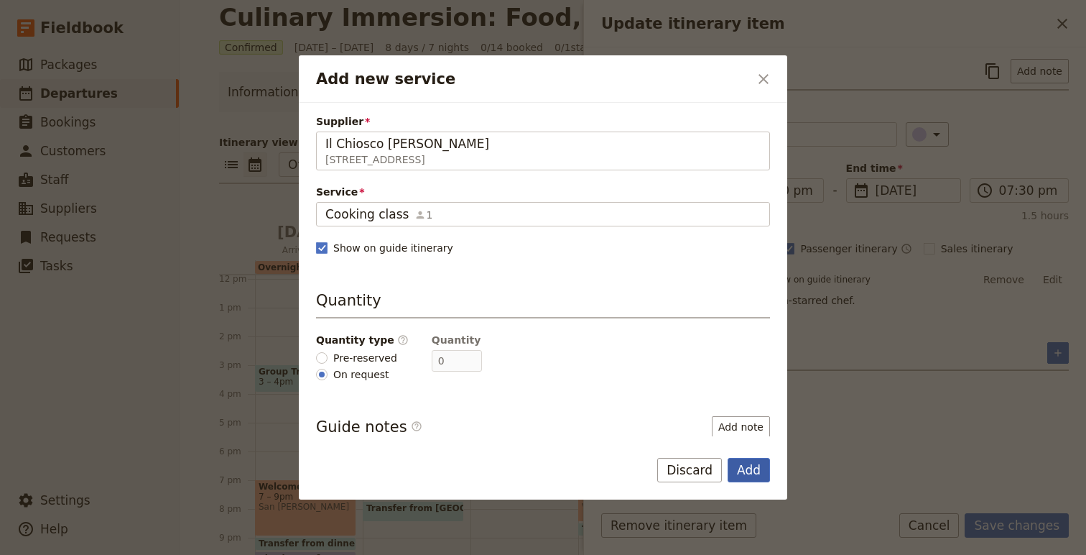
click at [746, 477] on button "Add" at bounding box center [749, 470] width 42 height 24
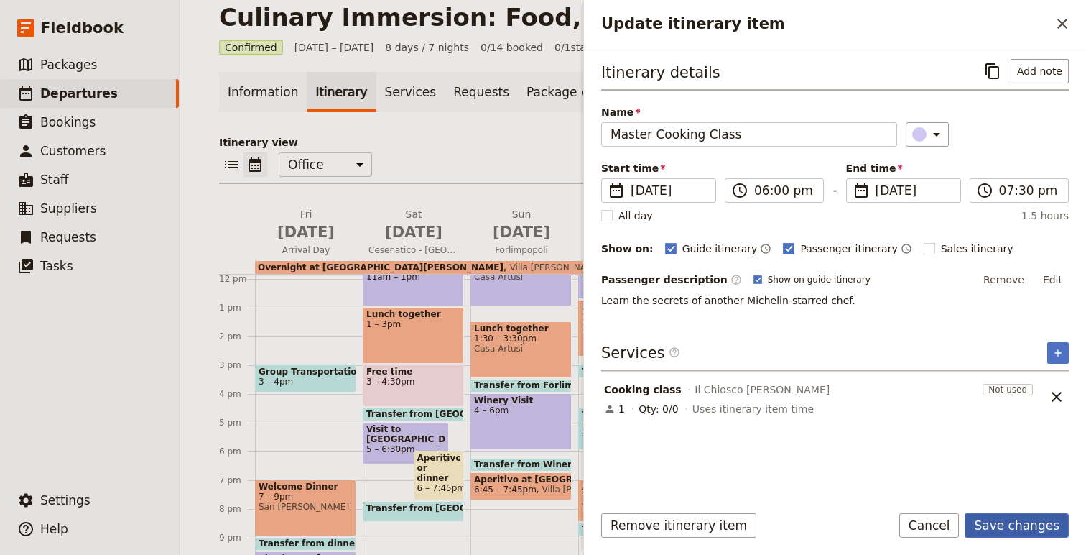
click at [1051, 523] on button "Save changes" at bounding box center [1017, 525] width 104 height 24
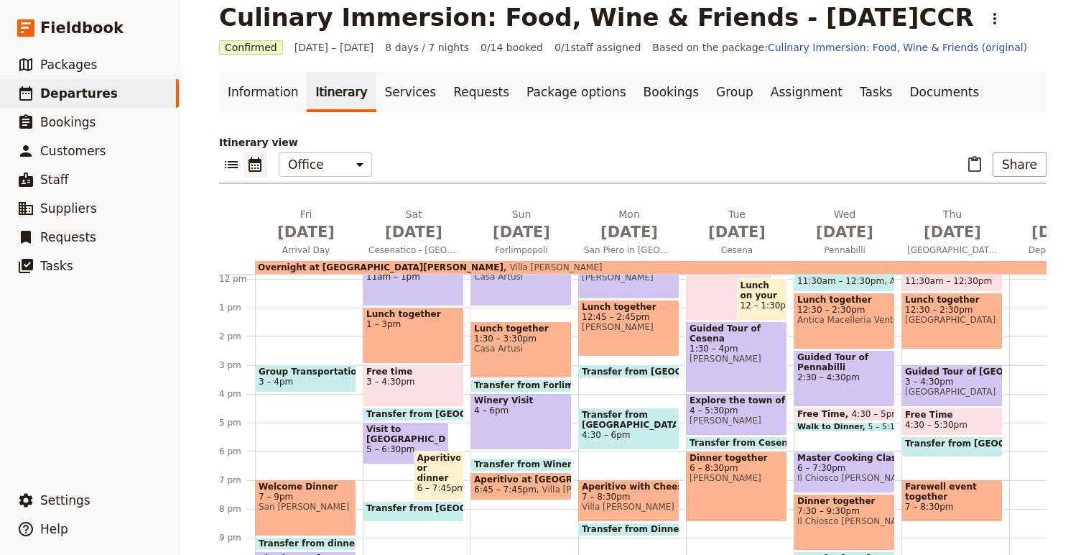
click at [875, 522] on span "Il Chiosco [PERSON_NAME]" at bounding box center [844, 521] width 94 height 10
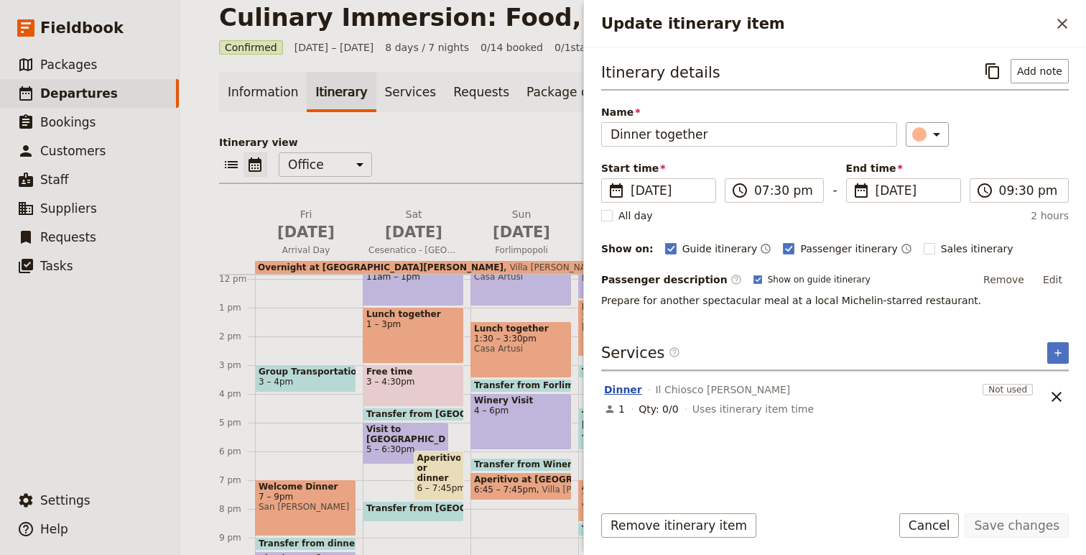
click at [618, 390] on button "Dinner" at bounding box center [623, 389] width 38 height 14
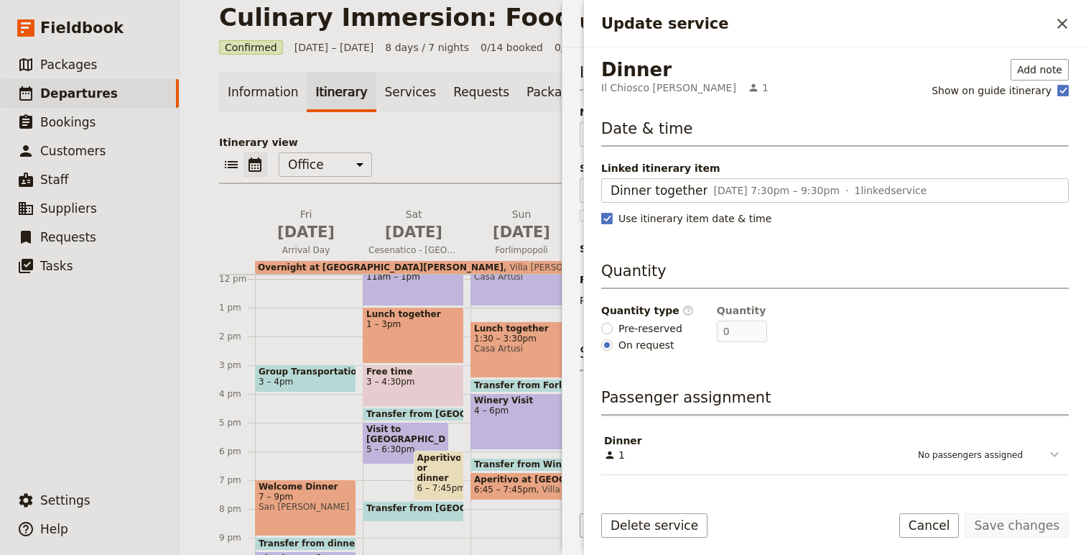
click at [1056, 448] on icon "Update service" at bounding box center [1054, 453] width 17 height 17
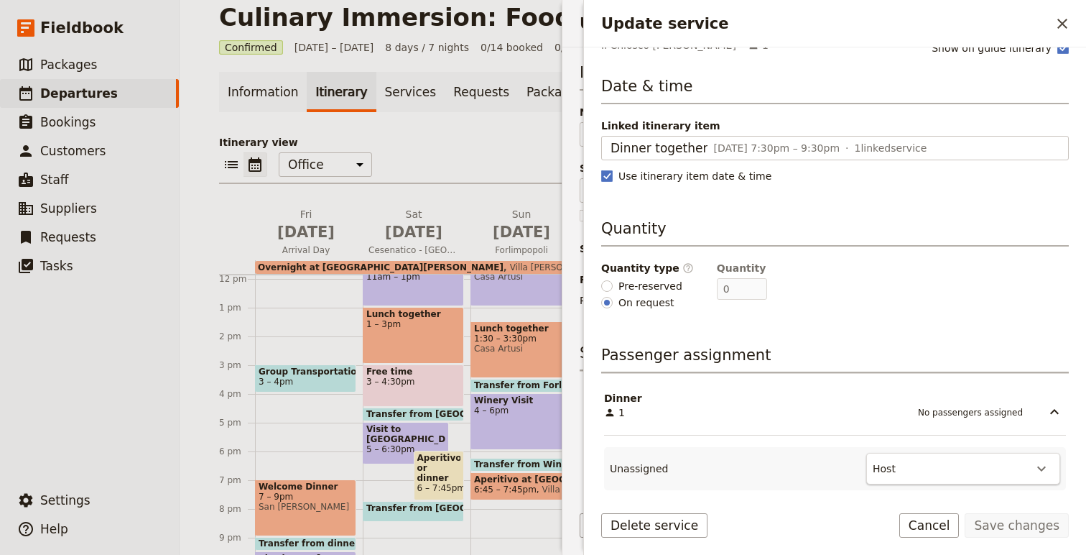
scroll to position [51, 0]
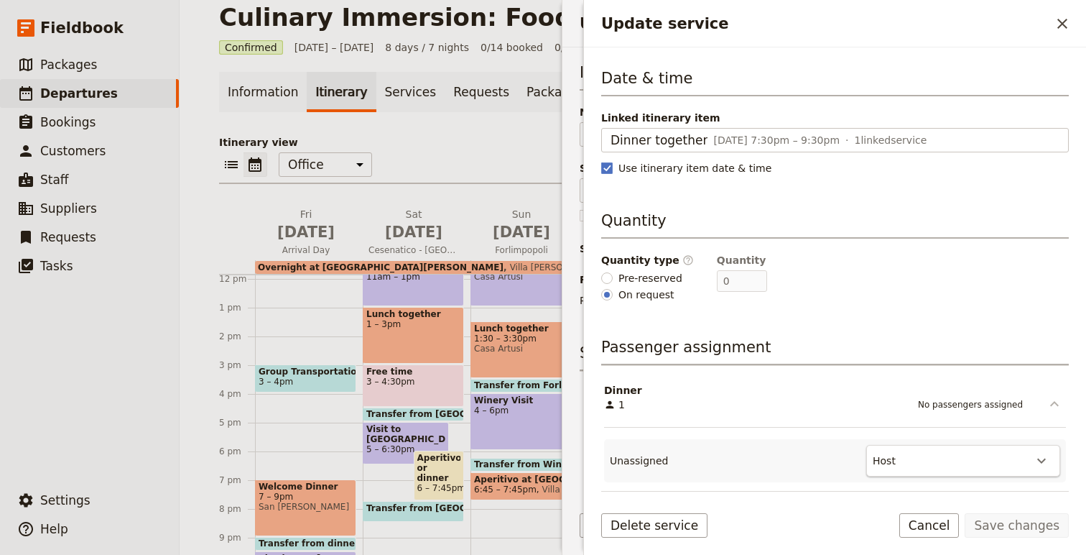
click at [1052, 405] on icon "Update service" at bounding box center [1054, 403] width 17 height 17
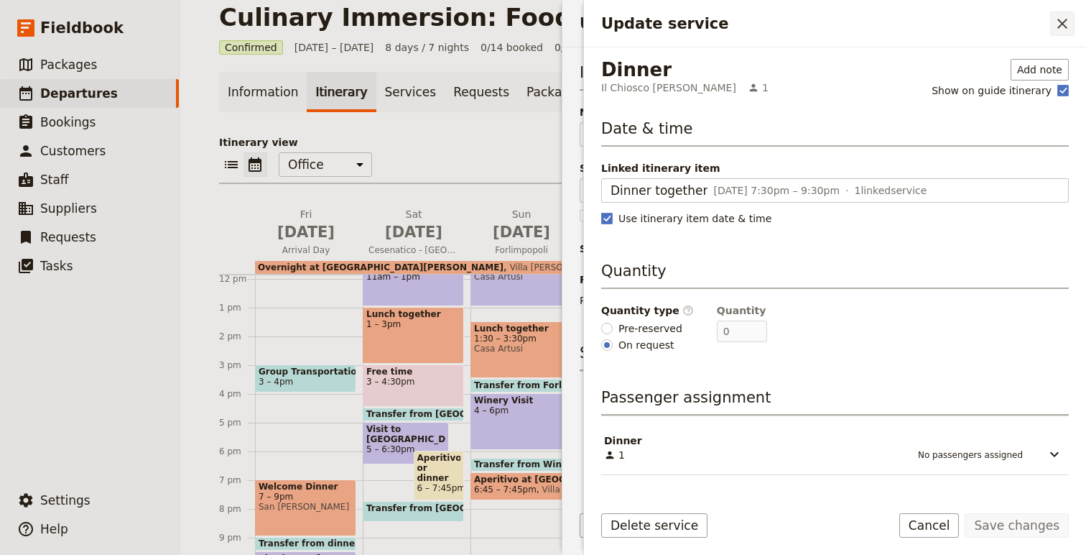
click at [1058, 22] on icon "Close drawer" at bounding box center [1062, 23] width 17 height 17
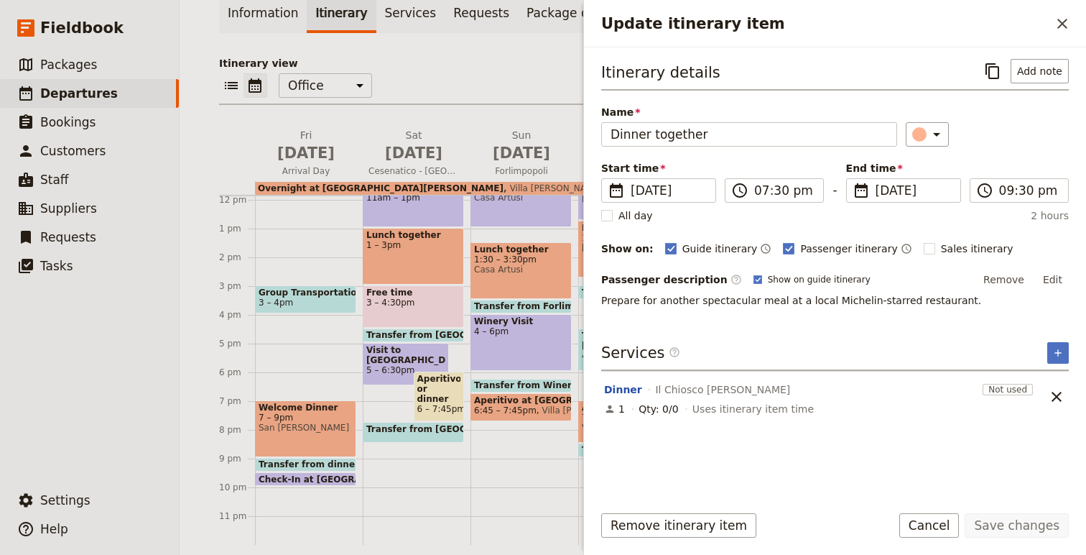
scroll to position [104, 0]
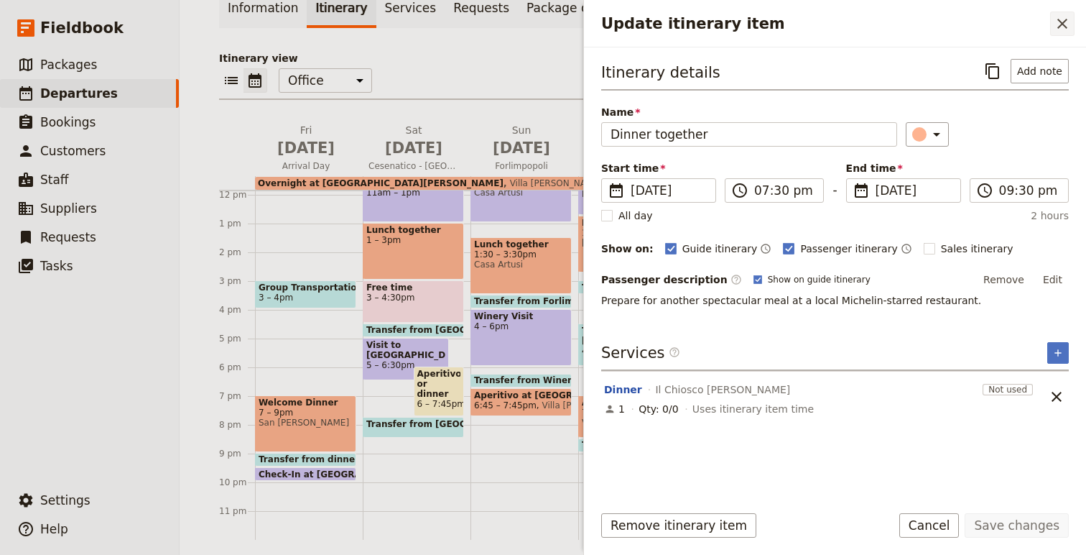
click at [1050, 30] on button "​" at bounding box center [1062, 23] width 24 height 24
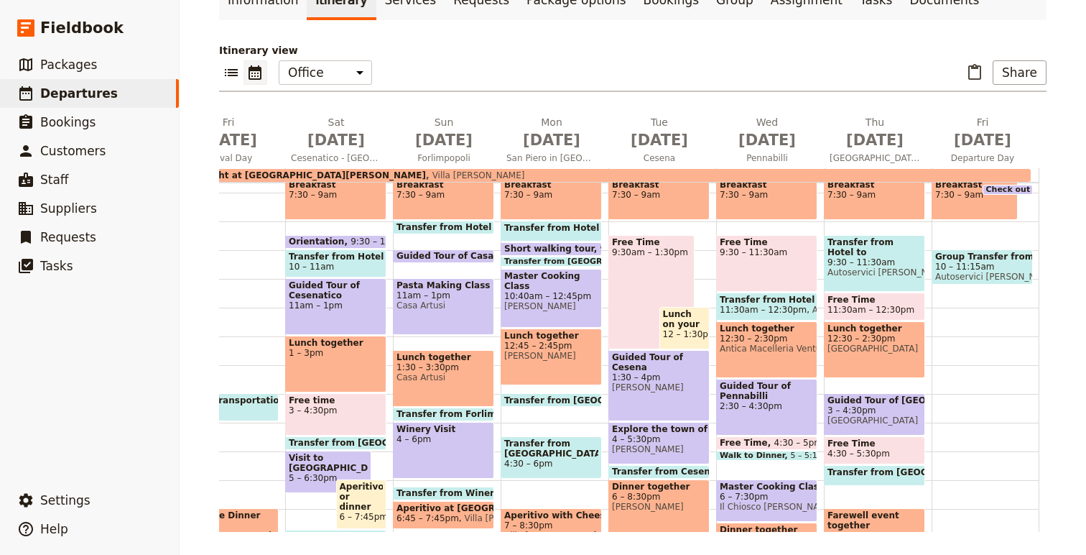
scroll to position [218, 0]
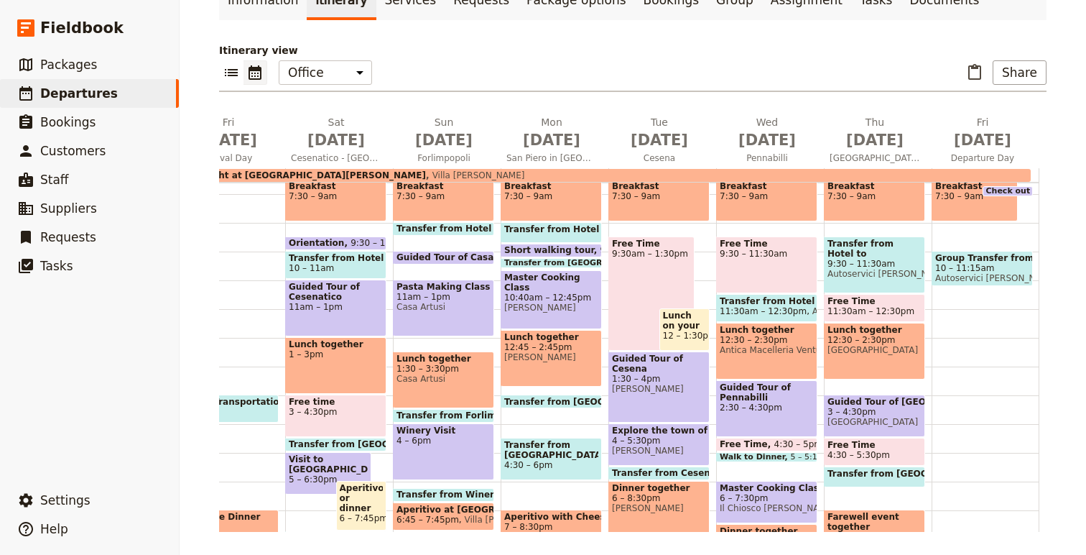
click at [570, 400] on span "Transfer from [GEOGRAPHIC_DATA] in [GEOGRAPHIC_DATA] to [GEOGRAPHIC_DATA]" at bounding box center [709, 401] width 410 height 9
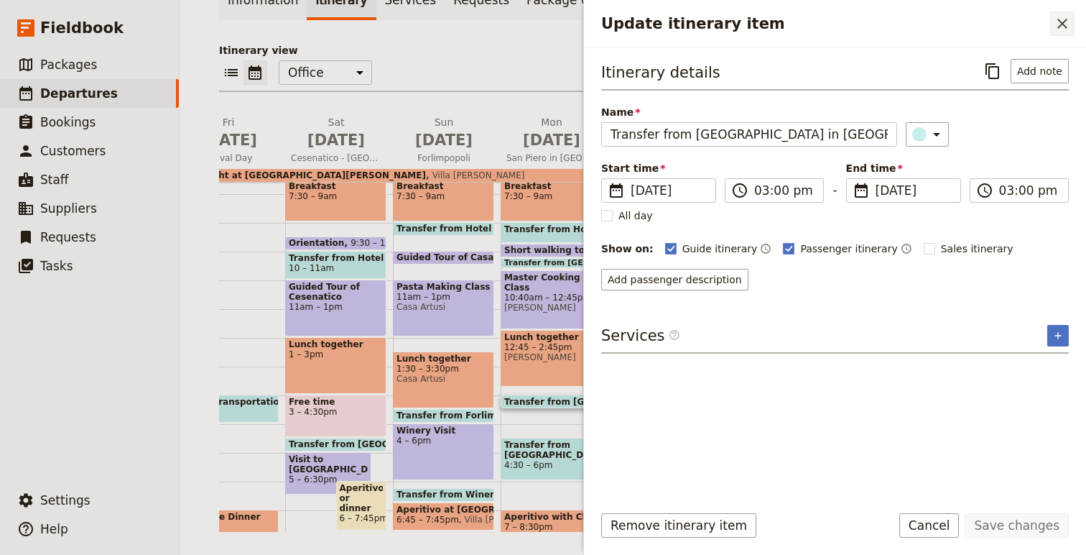
click at [1066, 18] on icon "Close drawer" at bounding box center [1062, 23] width 17 height 17
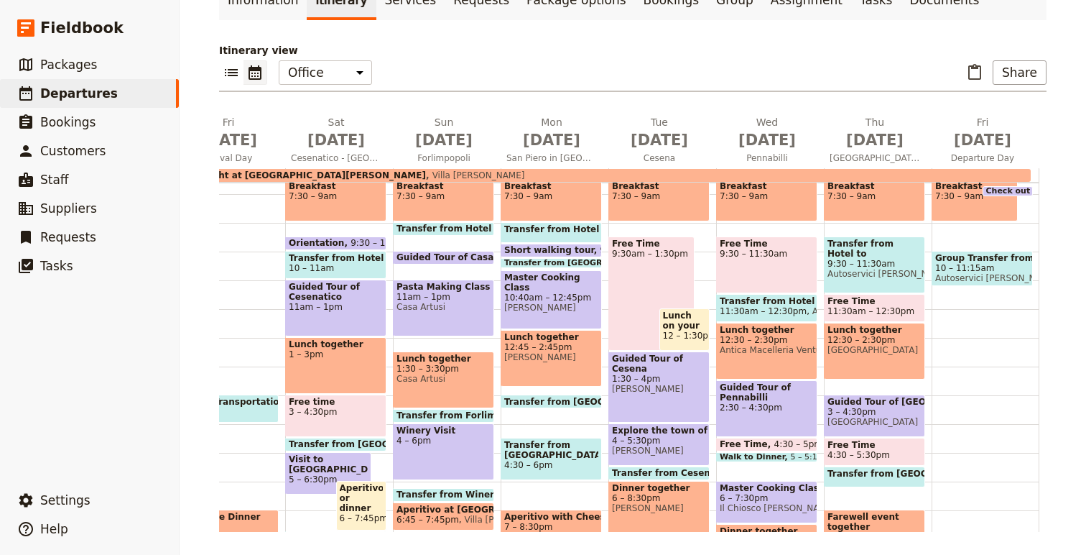
click at [579, 415] on div "Breakfast 7:30 – 9am Transfer from Hotel to [GEOGRAPHIC_DATA] 9 – 9:45am Short …" at bounding box center [555, 309] width 108 height 690
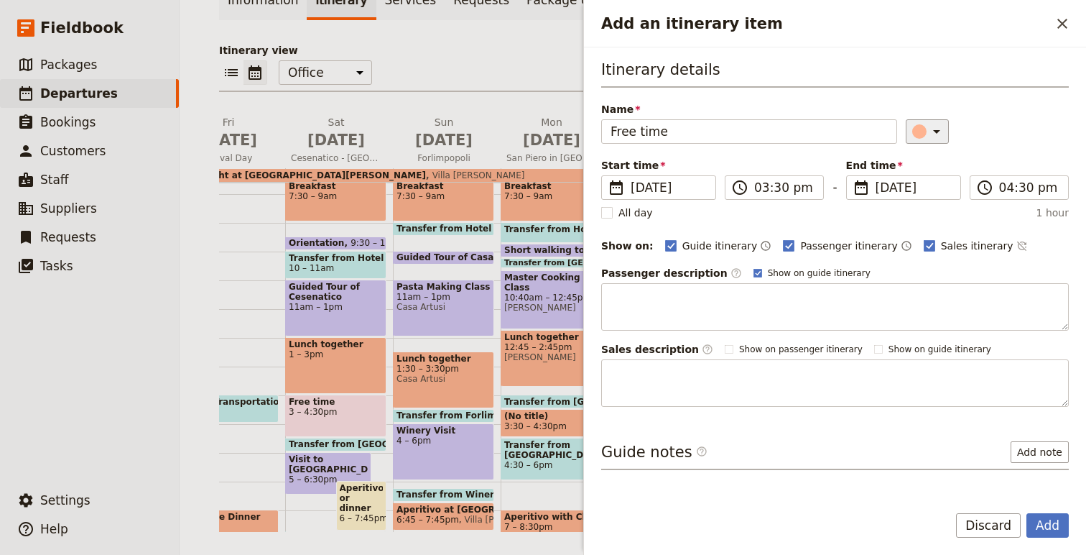
type input "Free time"
click at [931, 129] on icon "Add an itinerary item" at bounding box center [936, 131] width 17 height 17
click at [905, 216] on div "button" at bounding box center [907, 213] width 14 height 14
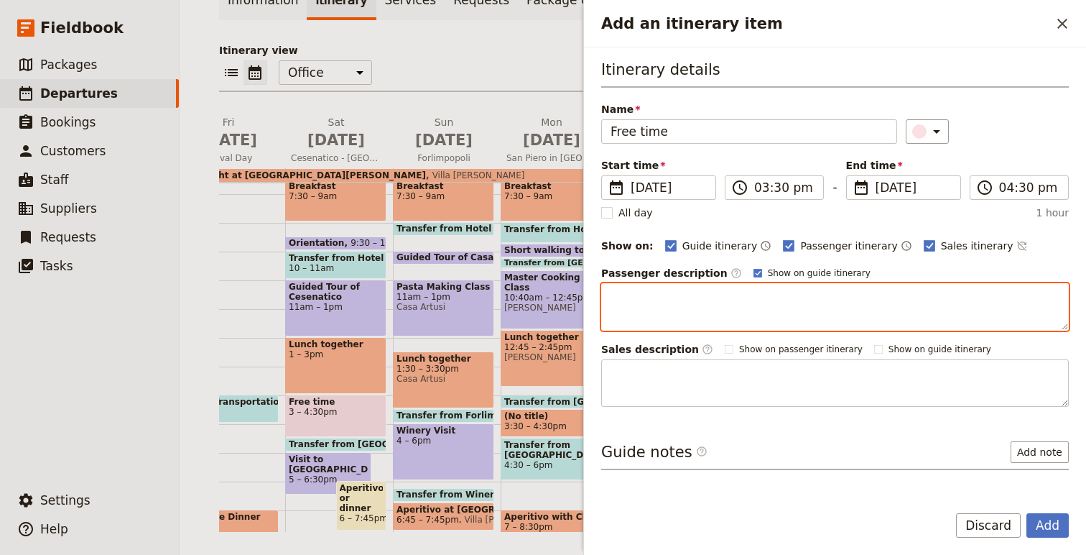
click at [666, 298] on textarea "Add an itinerary item" at bounding box center [835, 306] width 468 height 47
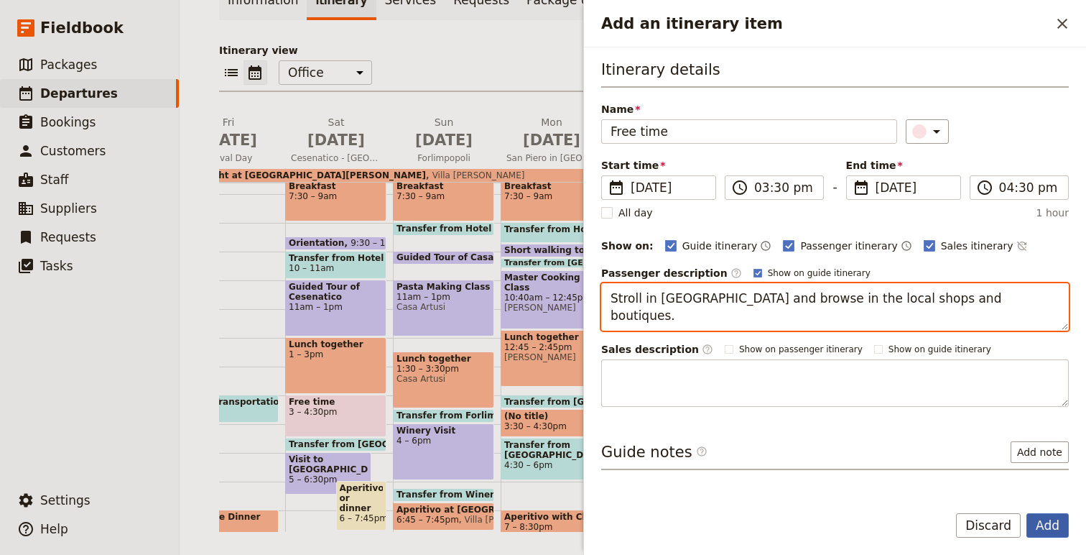
type textarea "Stroll in [GEOGRAPHIC_DATA] and browse in the local shops and boutiques."
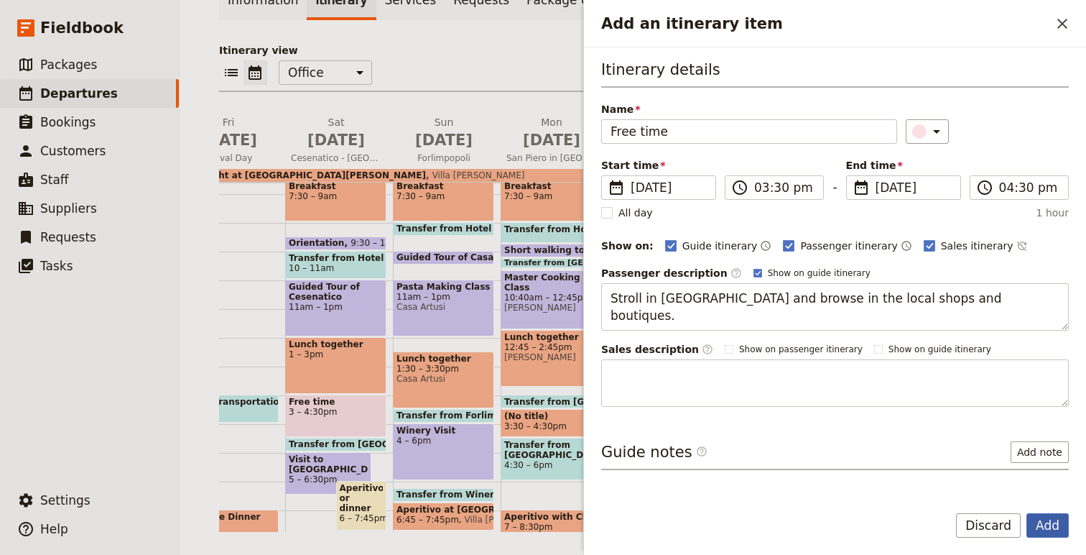
click at [1063, 529] on button "Add" at bounding box center [1048, 525] width 42 height 24
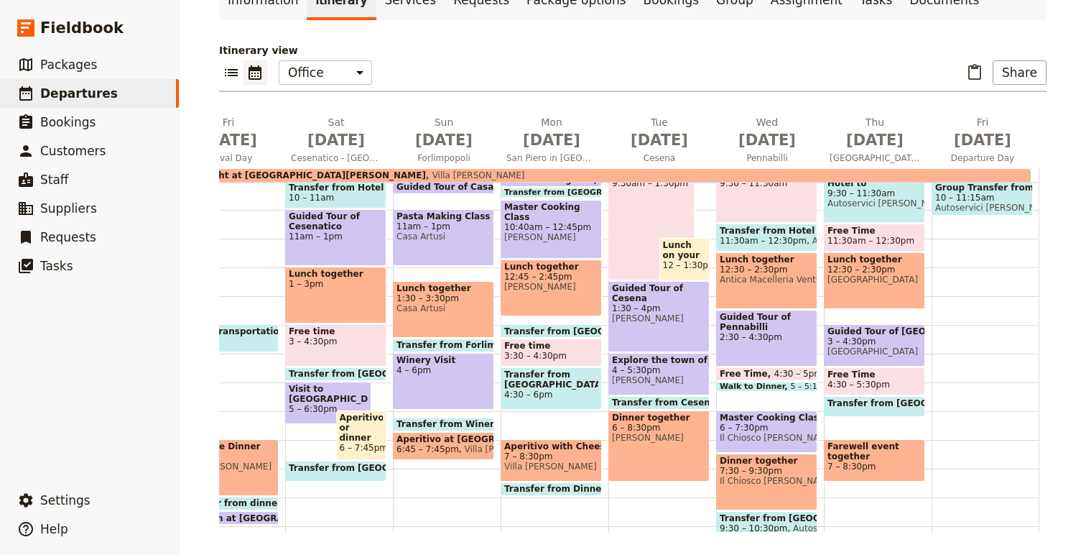
scroll to position [291, 0]
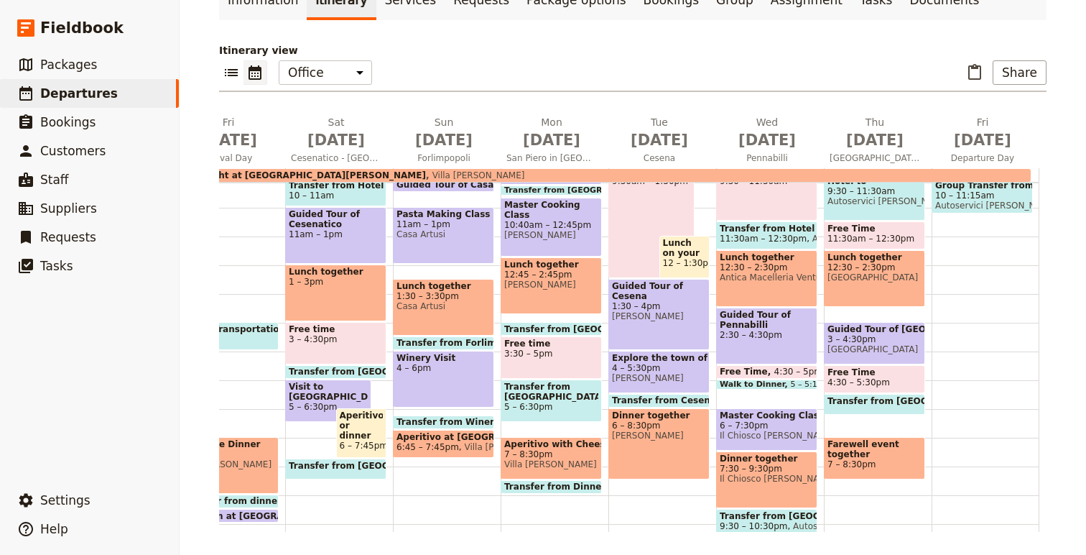
click at [564, 362] on div "Free time 3:30 – 5pm" at bounding box center [551, 357] width 101 height 42
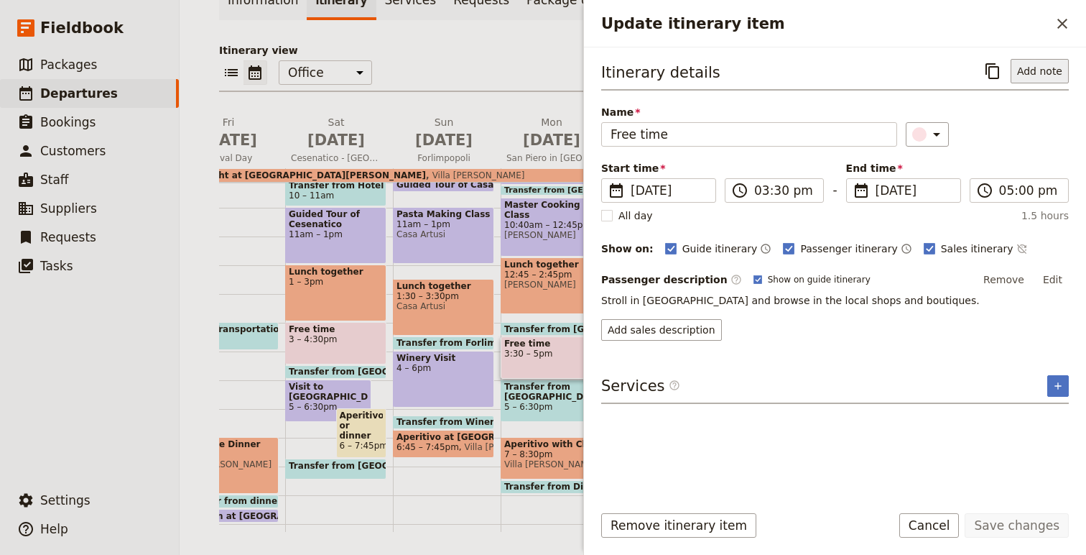
click at [1042, 79] on button "Add note" at bounding box center [1040, 71] width 58 height 24
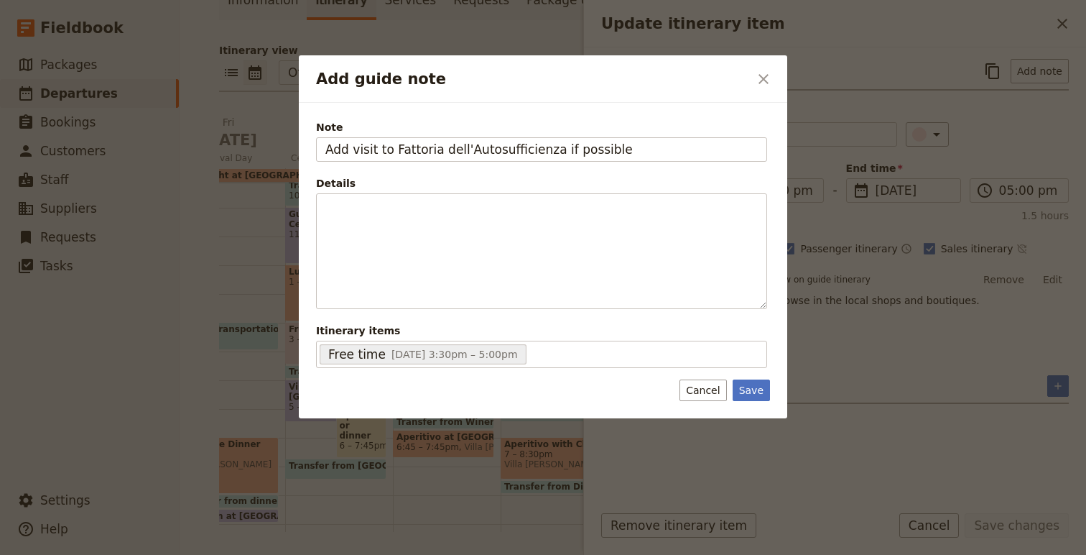
type input "Add visit to Fattoria dell'Autosufficienza if possible"
click at [760, 405] on div "Note Add visit to Fattoria dell'Autosufficienza if possible Details ​ ​ ​ ​ ​ ​…" at bounding box center [543, 260] width 489 height 315
click at [754, 394] on button "Save" at bounding box center [751, 390] width 37 height 22
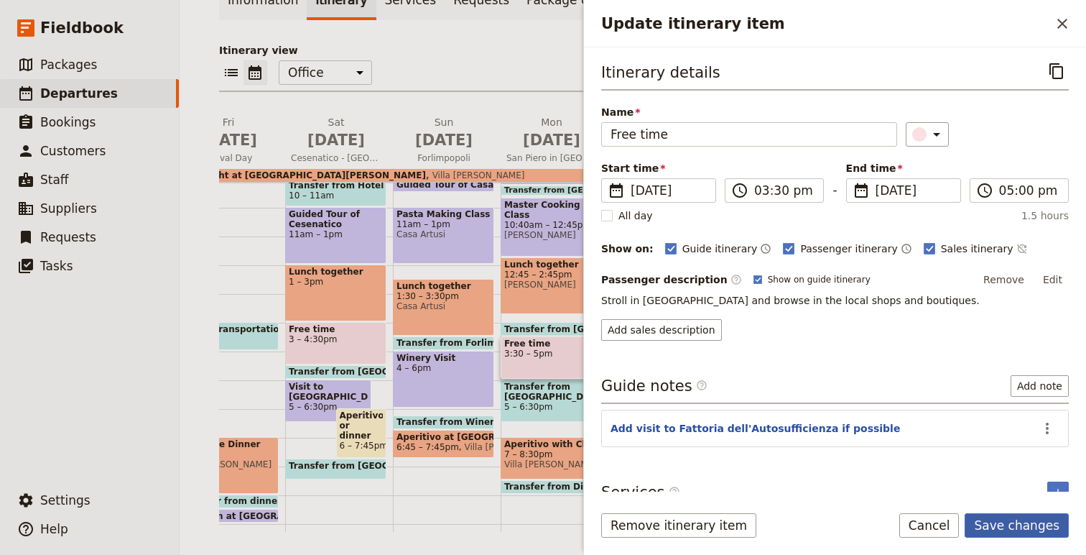
click at [1024, 527] on button "Save changes" at bounding box center [1017, 525] width 104 height 24
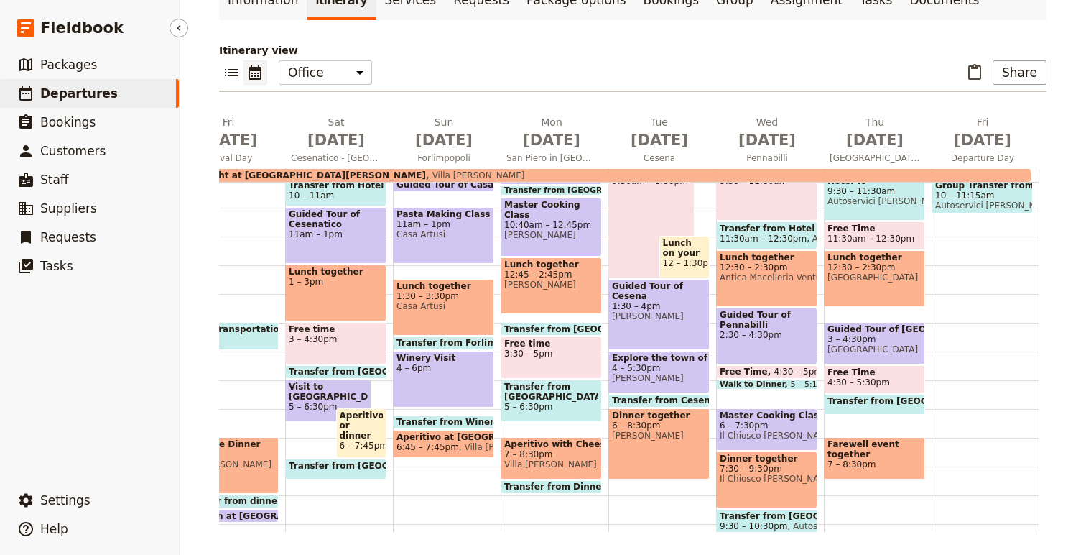
click at [48, 88] on span "Departures" at bounding box center [79, 93] width 78 height 14
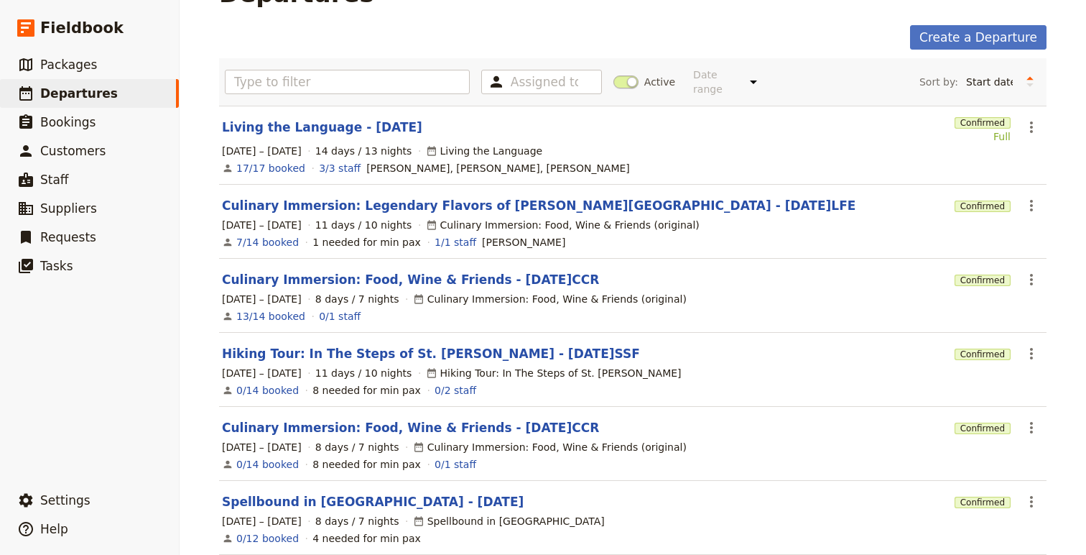
scroll to position [38, 0]
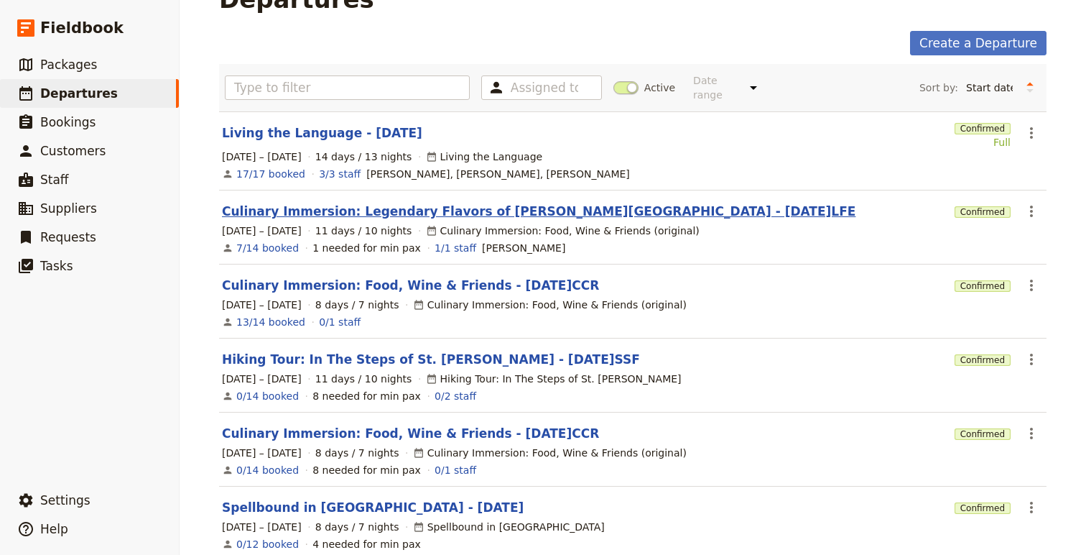
click at [516, 203] on link "Culinary Immersion: Legendary Flavors of [PERSON_NAME][GEOGRAPHIC_DATA] - [DATE…" at bounding box center [539, 211] width 634 height 17
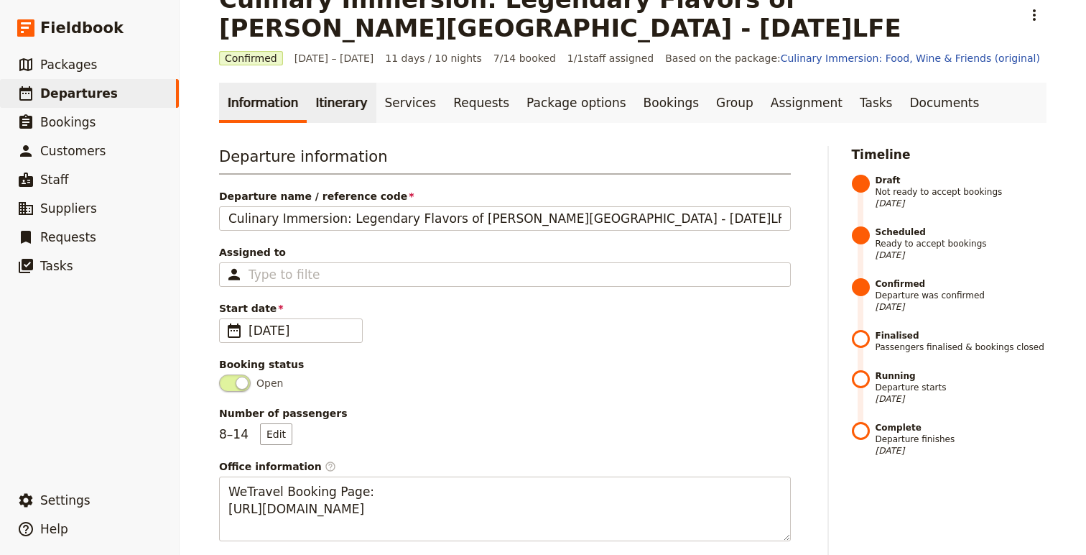
click at [326, 101] on link "Itinerary" at bounding box center [341, 103] width 69 height 40
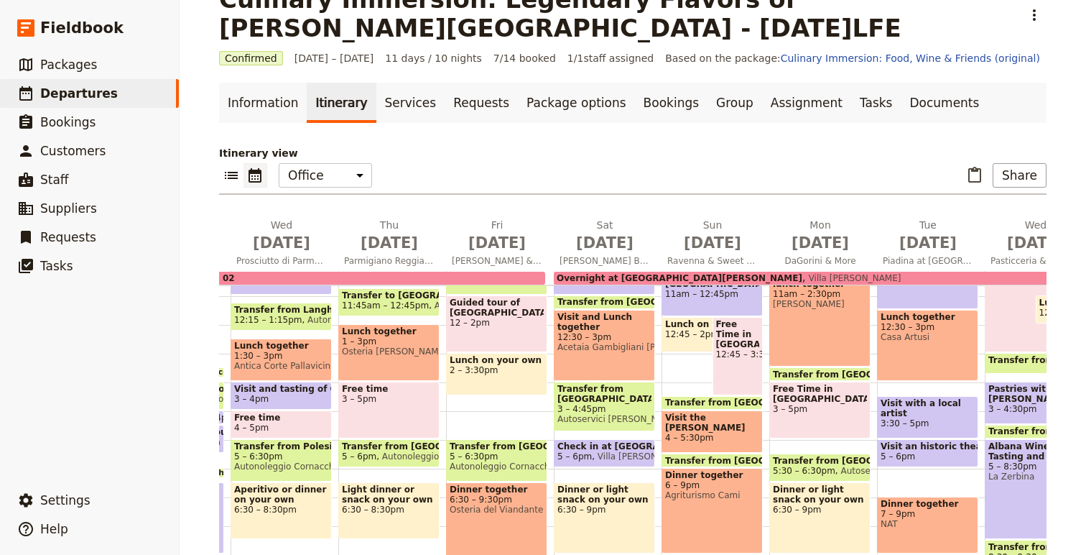
scroll to position [341, 0]
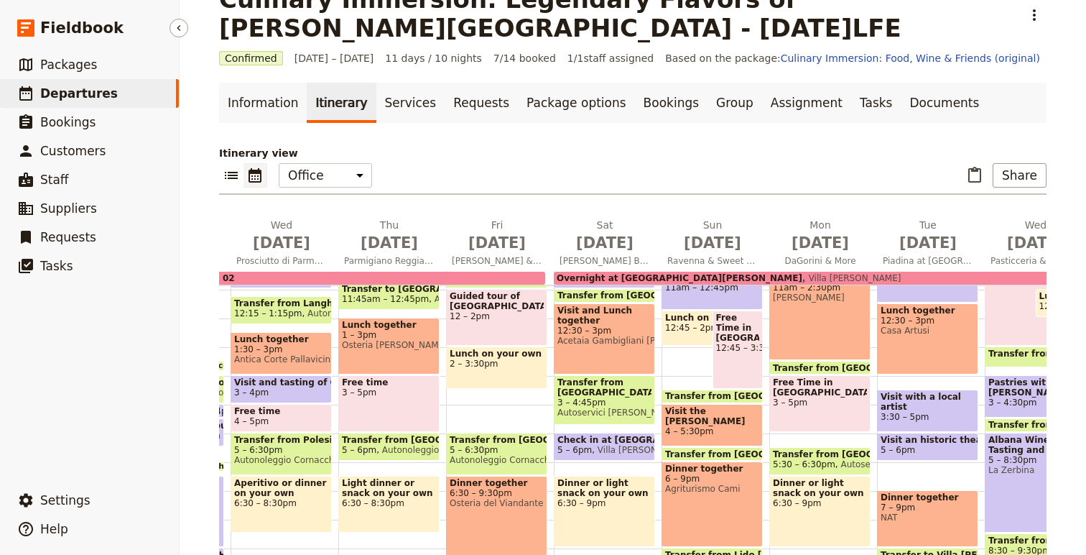
click at [88, 101] on span "Departures" at bounding box center [79, 93] width 78 height 17
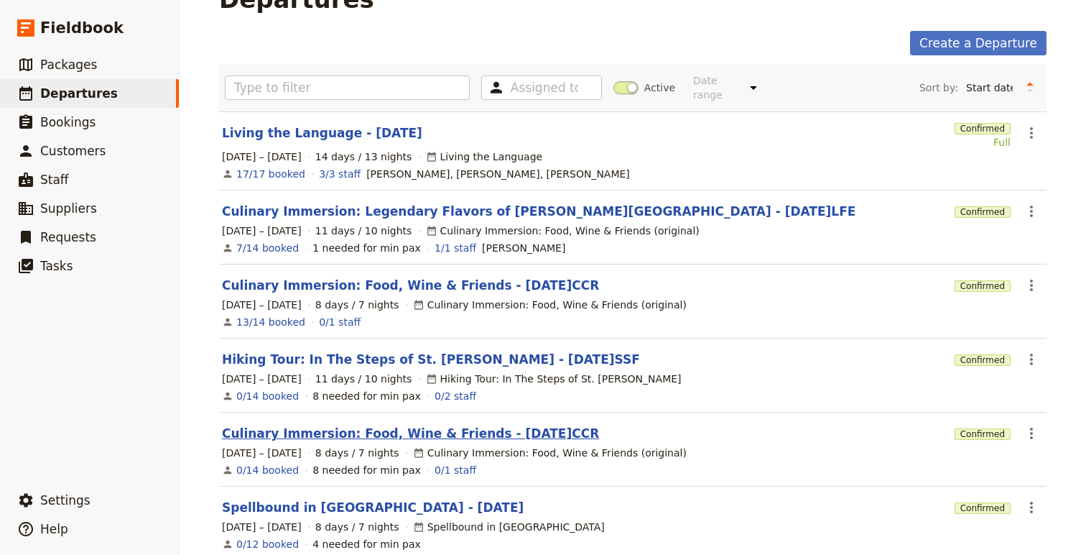
click at [435, 425] on link "Culinary Immersion: Food, Wine & Friends - [DATE]CCR" at bounding box center [410, 433] width 377 height 17
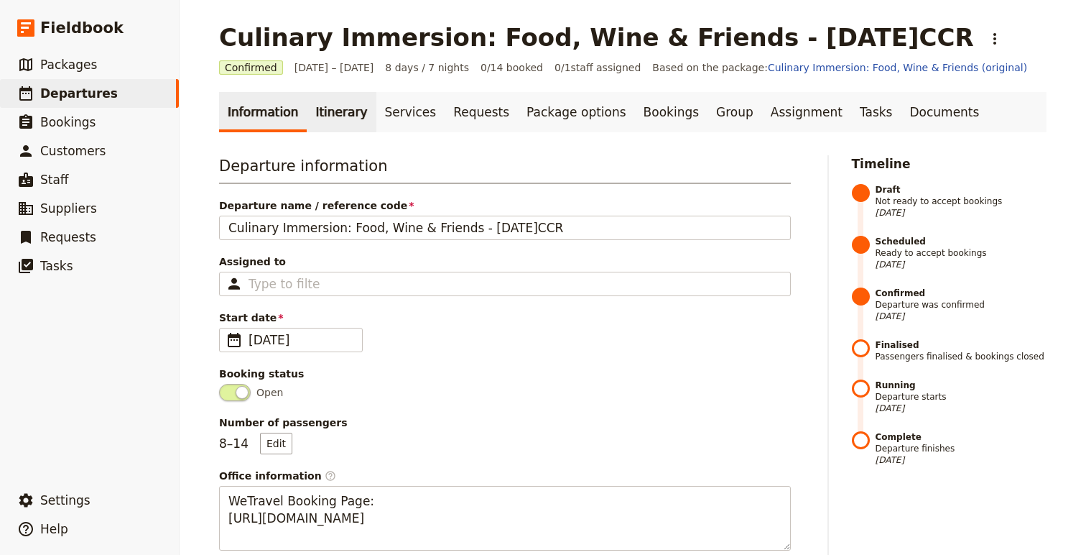
click at [343, 119] on link "Itinerary" at bounding box center [341, 112] width 69 height 40
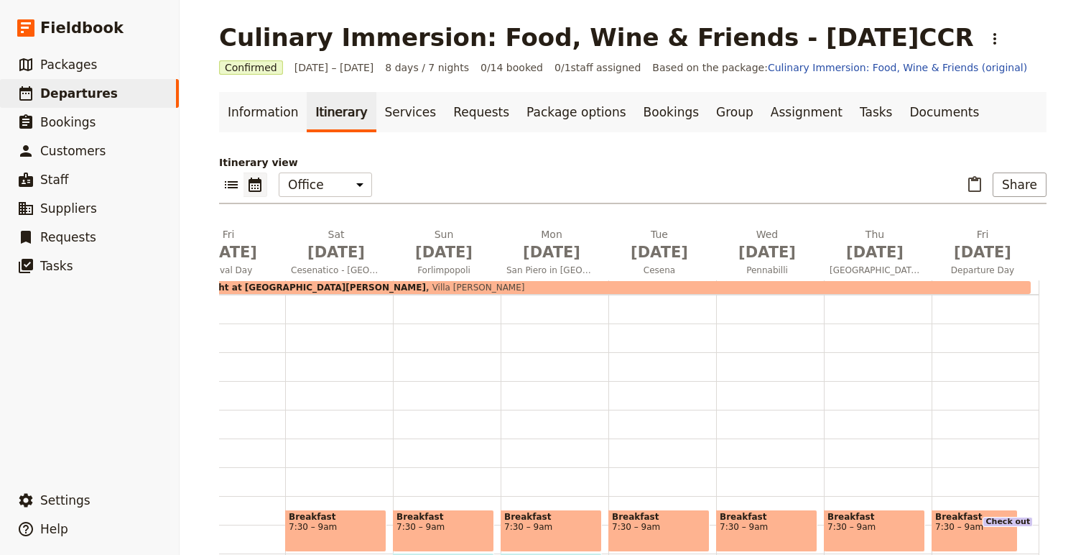
drag, startPoint x: 550, startPoint y: 438, endPoint x: 798, endPoint y: 20, distance: 485.4
click at [116, 93] on link "​ Departures" at bounding box center [89, 93] width 179 height 29
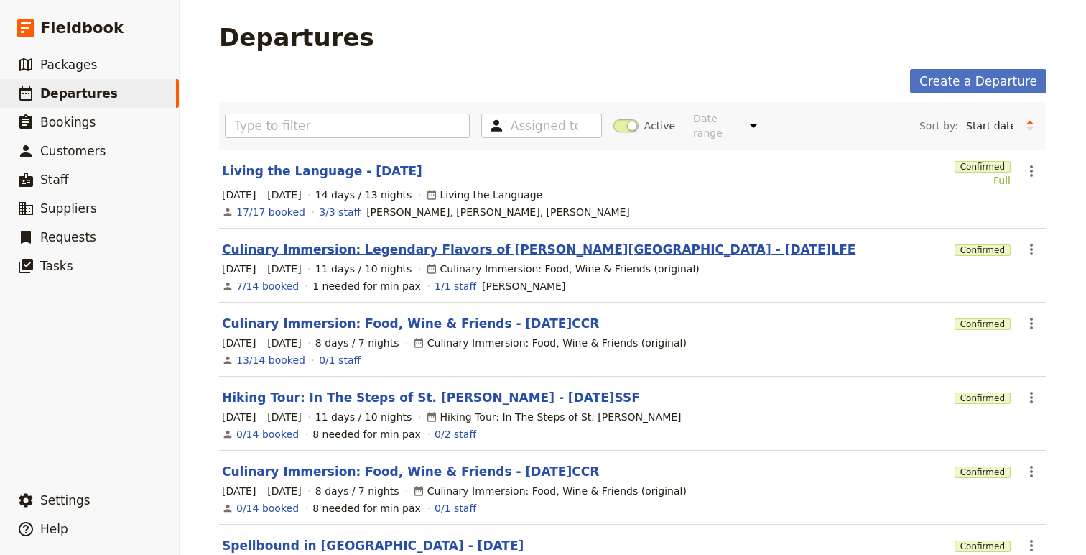
click at [427, 241] on link "Culinary Immersion: Legendary Flavors of [PERSON_NAME][GEOGRAPHIC_DATA] - [DATE…" at bounding box center [539, 249] width 634 height 17
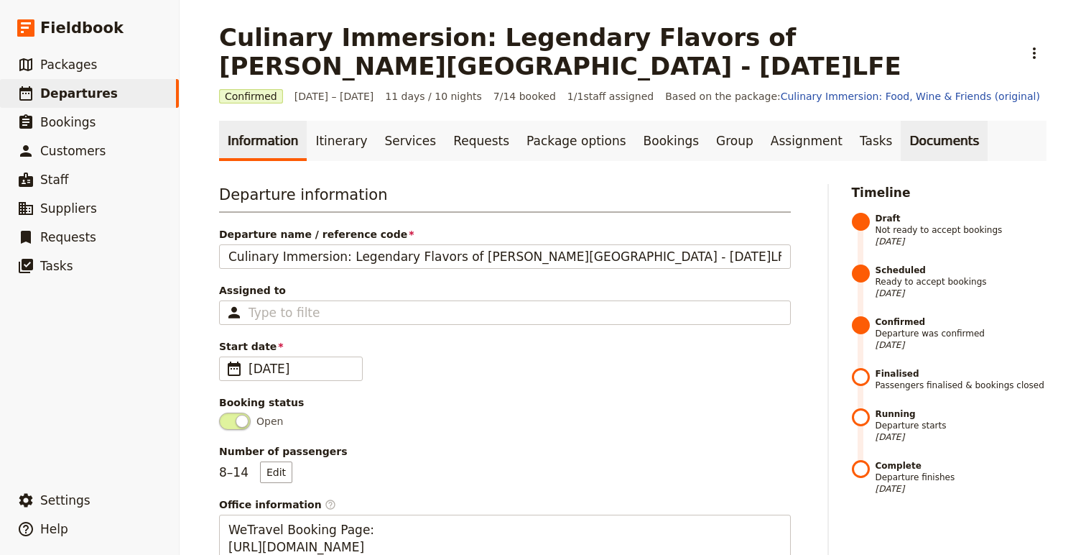
click at [902, 130] on link "Documents" at bounding box center [944, 141] width 87 height 40
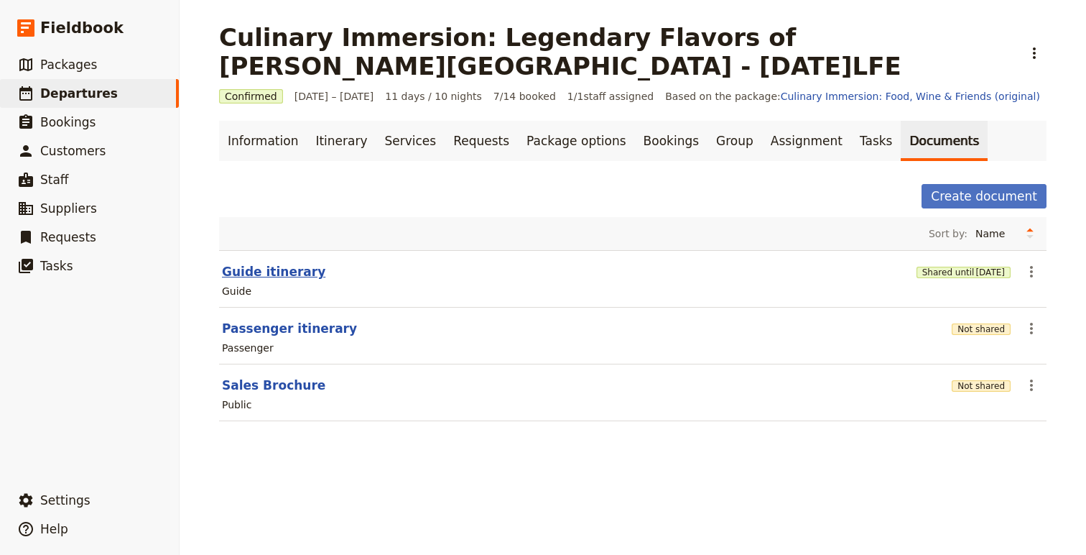
click at [254, 278] on button "Guide itinerary" at bounding box center [273, 271] width 103 height 17
select select "STAFF"
select select "RUN_SHEET"
select select "DEFAULT"
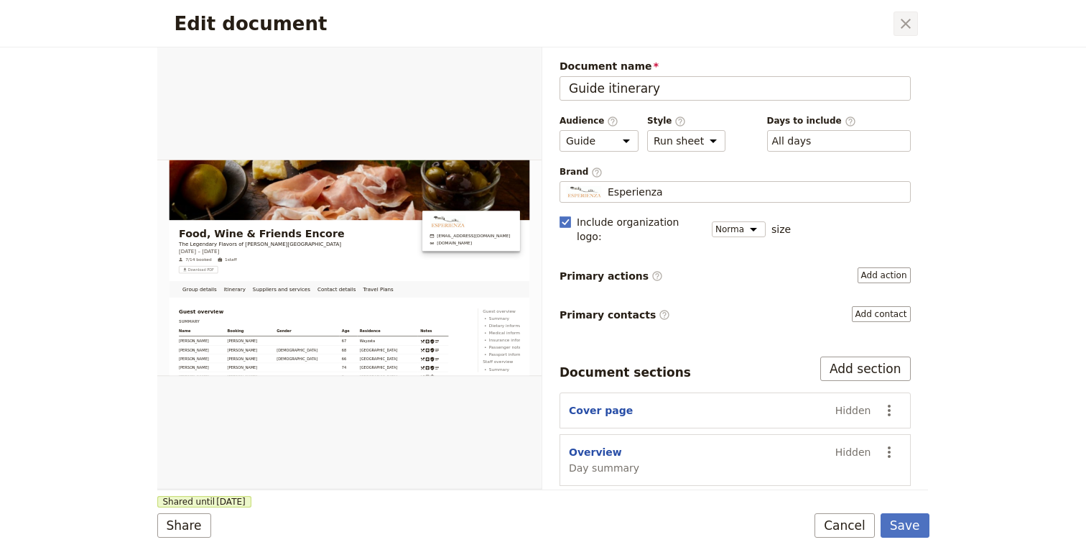
click at [907, 22] on icon "Close dialog" at bounding box center [905, 23] width 17 height 17
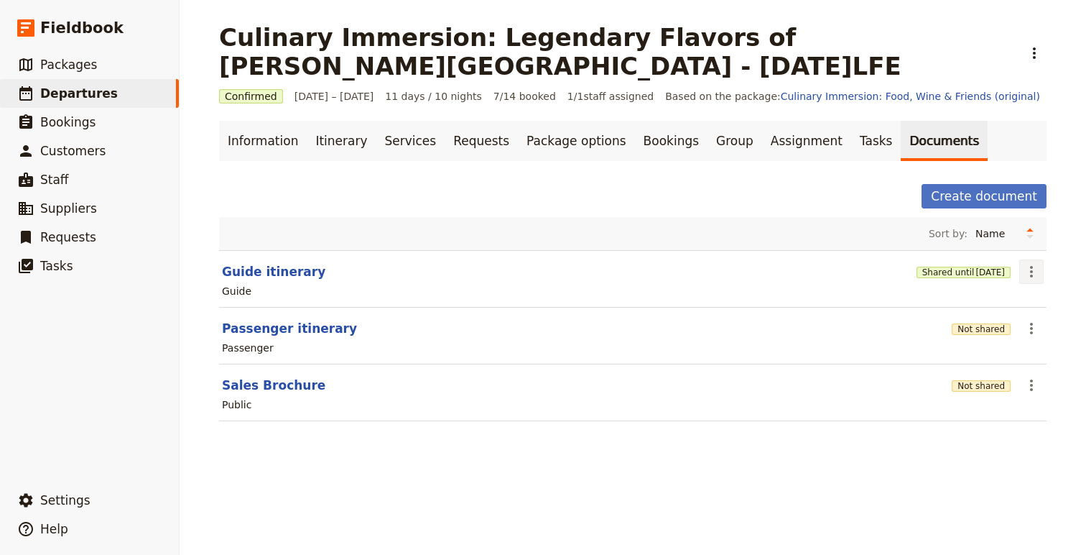
click at [1031, 269] on icon "Actions" at bounding box center [1031, 271] width 17 height 17
click at [989, 302] on span "Share" at bounding box center [991, 303] width 87 height 14
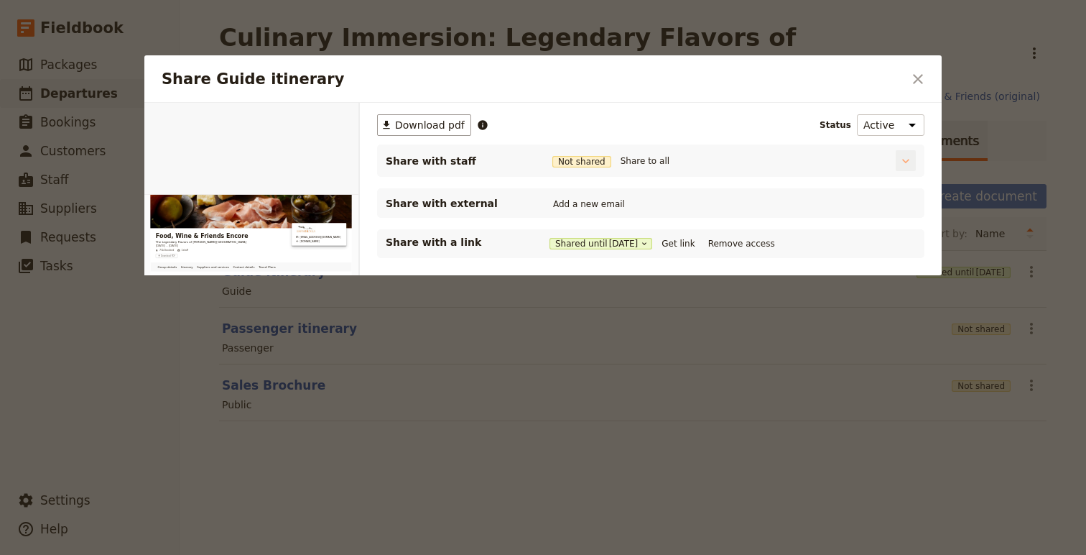
click at [905, 161] on icon "Share Guide itinerary" at bounding box center [906, 161] width 14 height 14
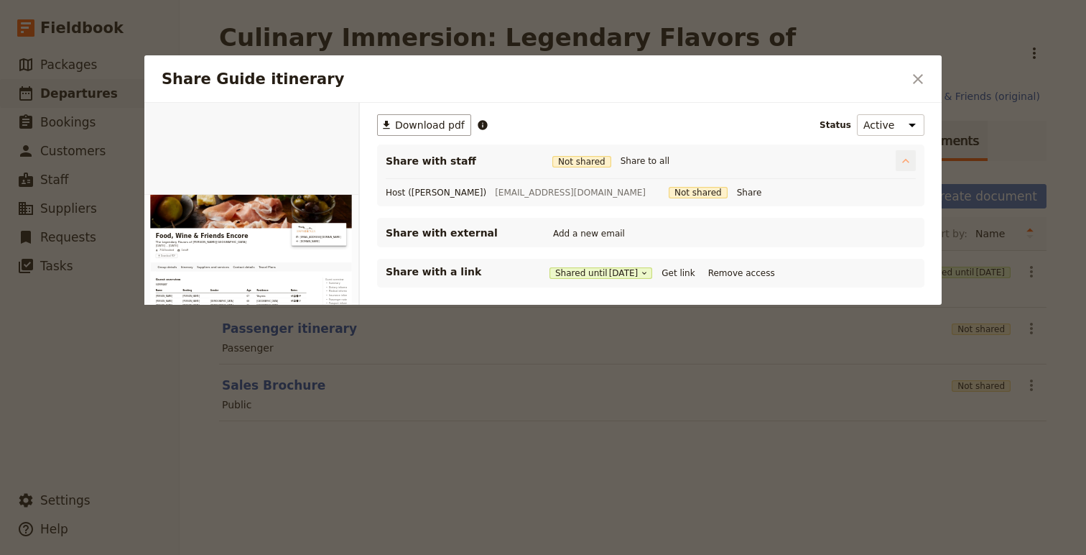
click at [908, 163] on icon "Share Guide itinerary" at bounding box center [906, 161] width 14 height 14
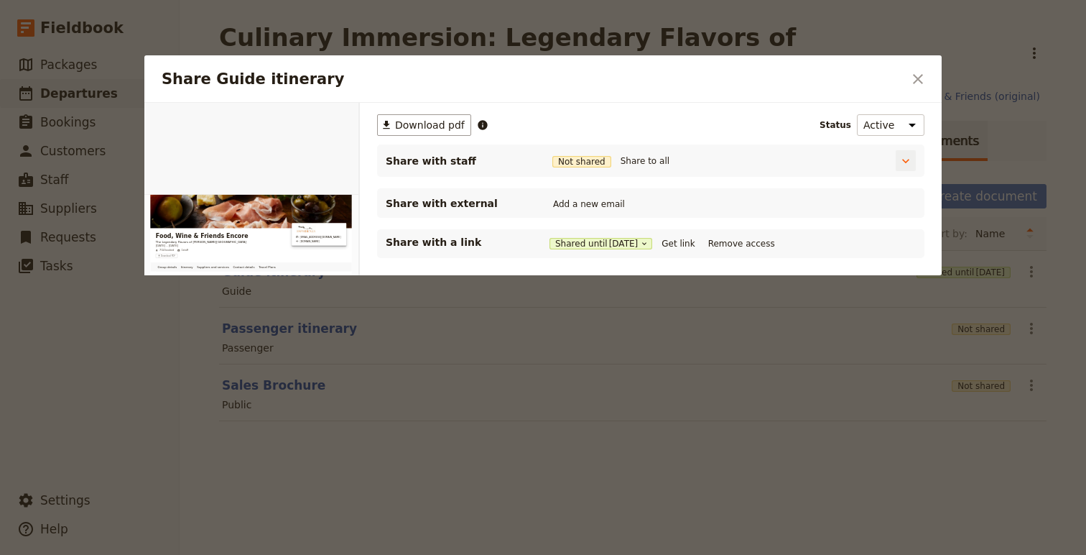
click at [592, 162] on span "Not shared" at bounding box center [581, 161] width 59 height 11
click at [431, 162] on span "Share with staff" at bounding box center [458, 161] width 144 height 14
click at [640, 162] on button "Share to all" at bounding box center [645, 161] width 56 height 16
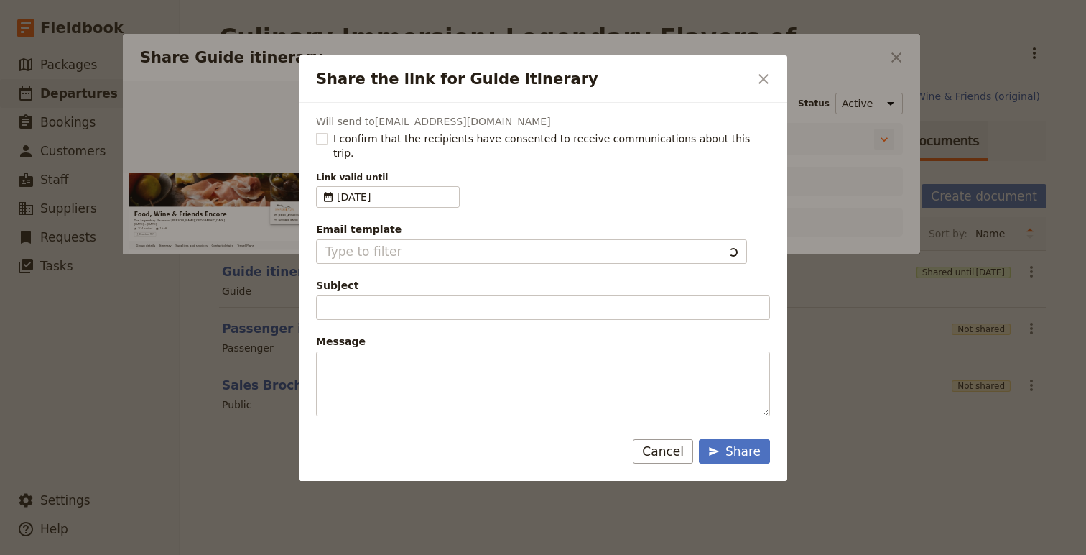
type input "Fieldbook default template"
type input "Document shared with you: Guide itinerary - Food, Wine & Friends Encore"
type textarea "Hi {{ contact_name }} Please use this private link to view the following docume…"
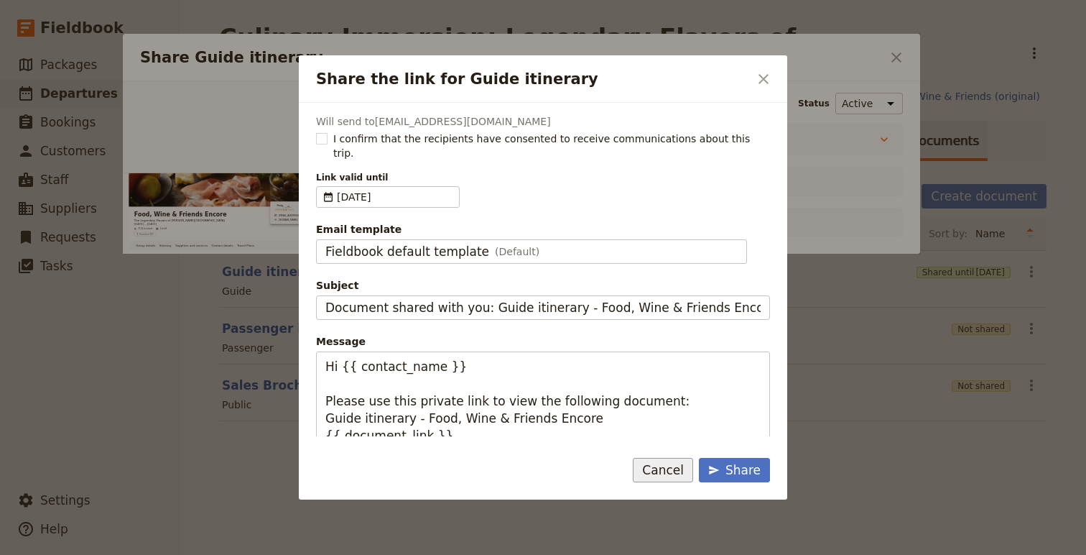
click at [659, 478] on button "Cancel" at bounding box center [663, 470] width 60 height 24
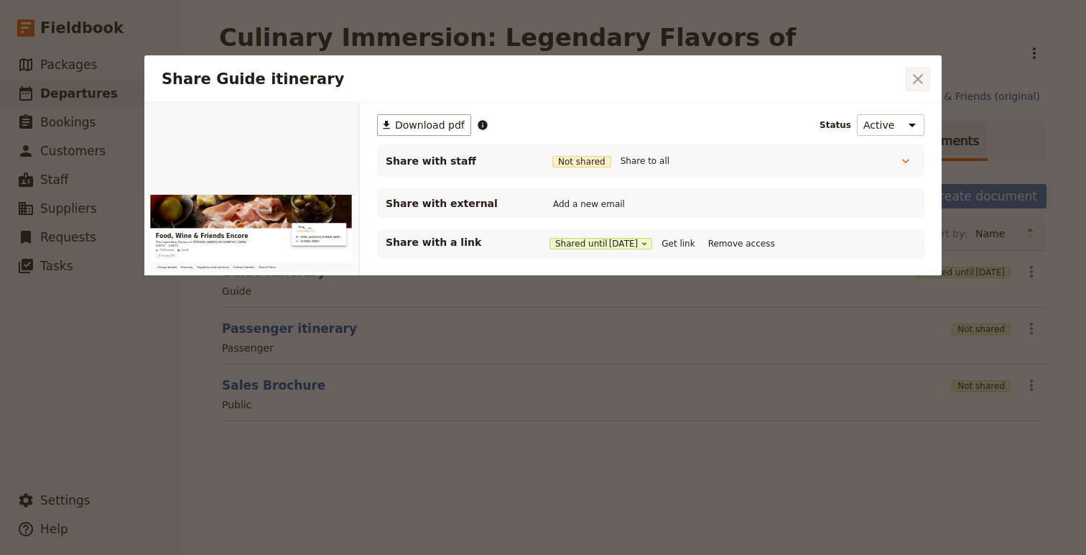
click at [920, 80] on icon "Close dialog" at bounding box center [918, 79] width 10 height 10
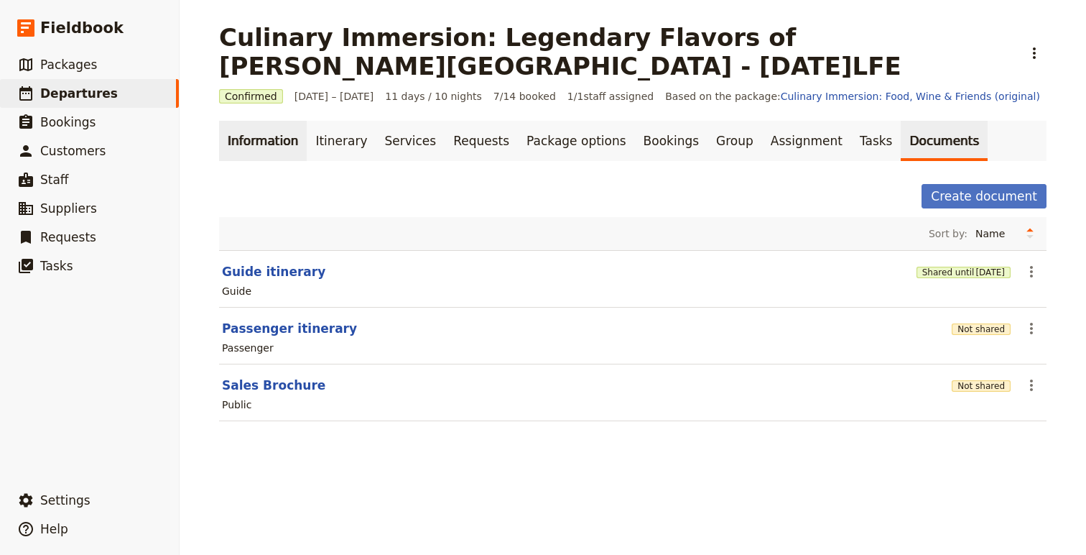
click at [259, 148] on link "Information" at bounding box center [263, 141] width 88 height 40
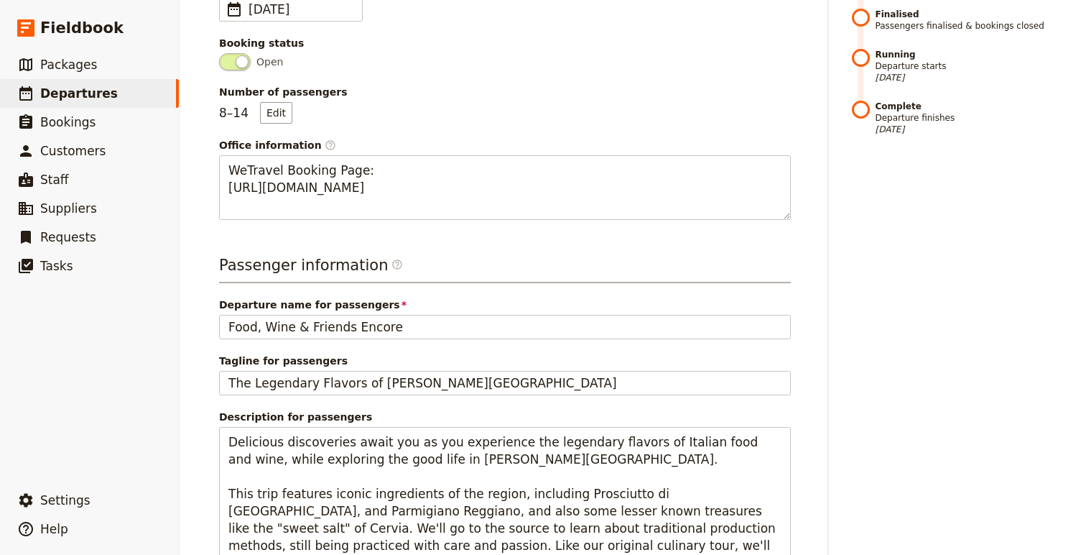
scroll to position [375, 0]
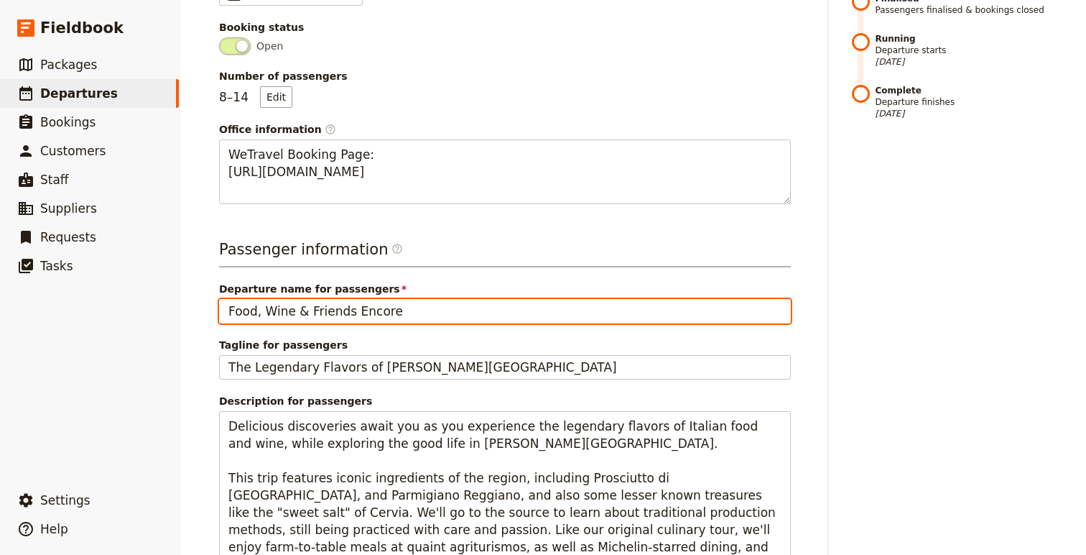
click at [228, 314] on input "Food, Wine & Friends Encore" at bounding box center [505, 311] width 572 height 24
click at [641, 312] on input "The Legendary Flavors of [PERSON_NAME]-RomagnaFood, Wine & Friends Encore" at bounding box center [505, 311] width 572 height 24
type input "The Legendary Flavors of [PERSON_NAME][GEOGRAPHIC_DATA]"
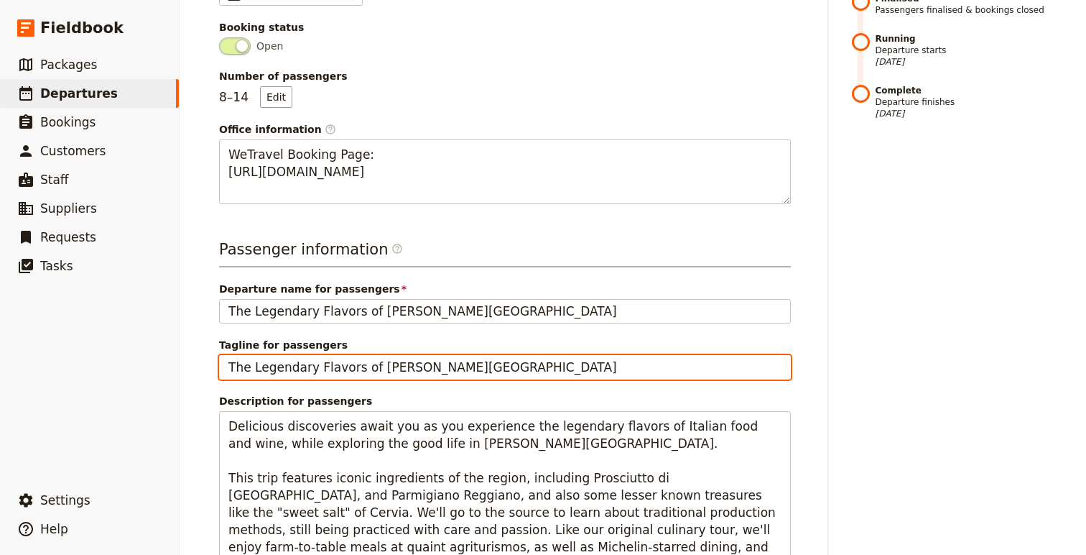
drag, startPoint x: 486, startPoint y: 373, endPoint x: 182, endPoint y: 368, distance: 304.7
click at [182, 368] on div "Culinary Immersion: Legendary Flavors of [PERSON_NAME][GEOGRAPHIC_DATA] - [DATE…" at bounding box center [633, 277] width 907 height 555
paste input "Food, Wine & Friends Encore"
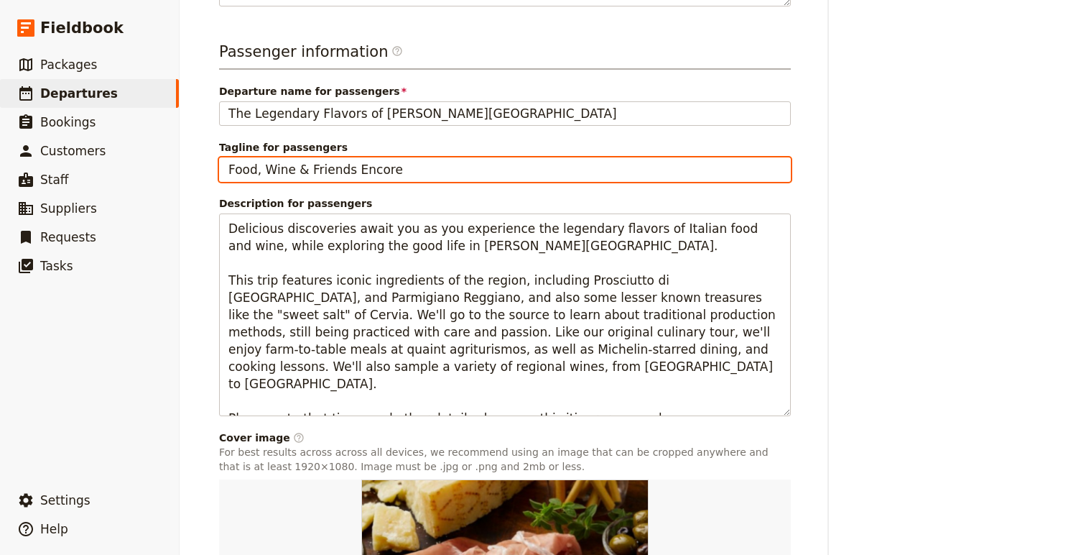
scroll to position [770, 0]
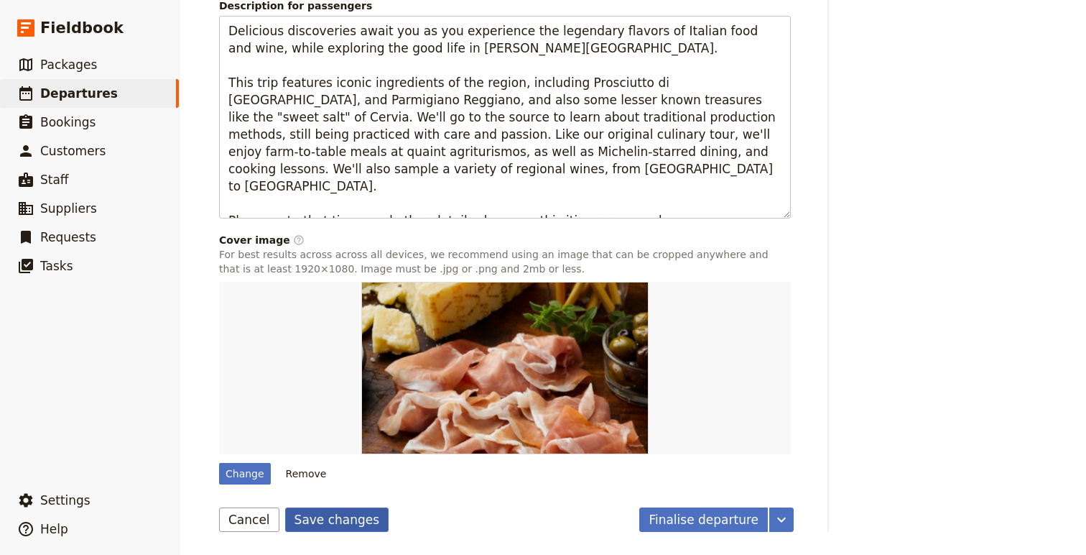
type input "Food, Wine & Friends Encore"
click at [335, 518] on button "Save changes" at bounding box center [337, 519] width 104 height 24
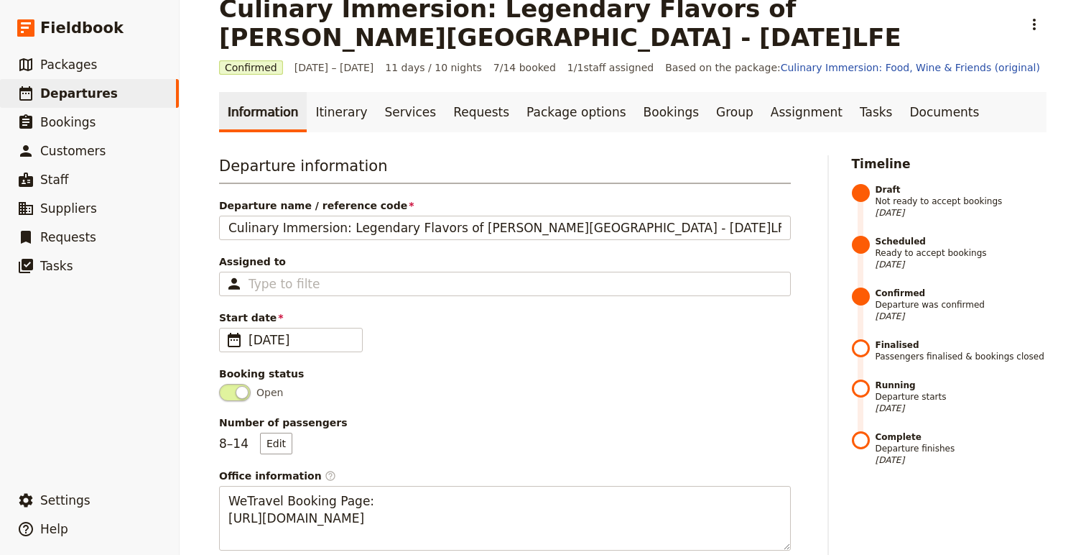
scroll to position [0, 0]
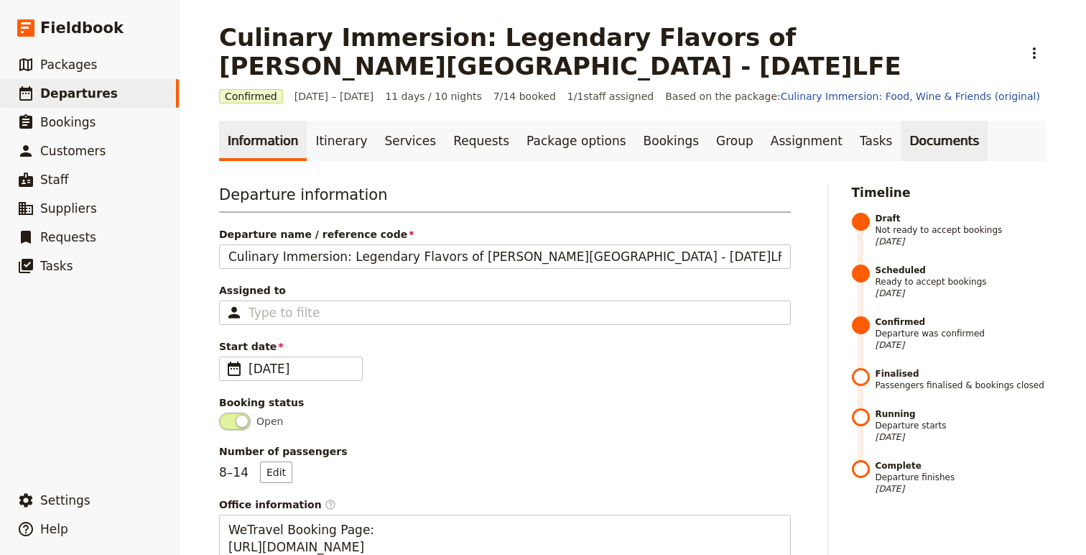
click at [901, 133] on link "Documents" at bounding box center [944, 141] width 87 height 40
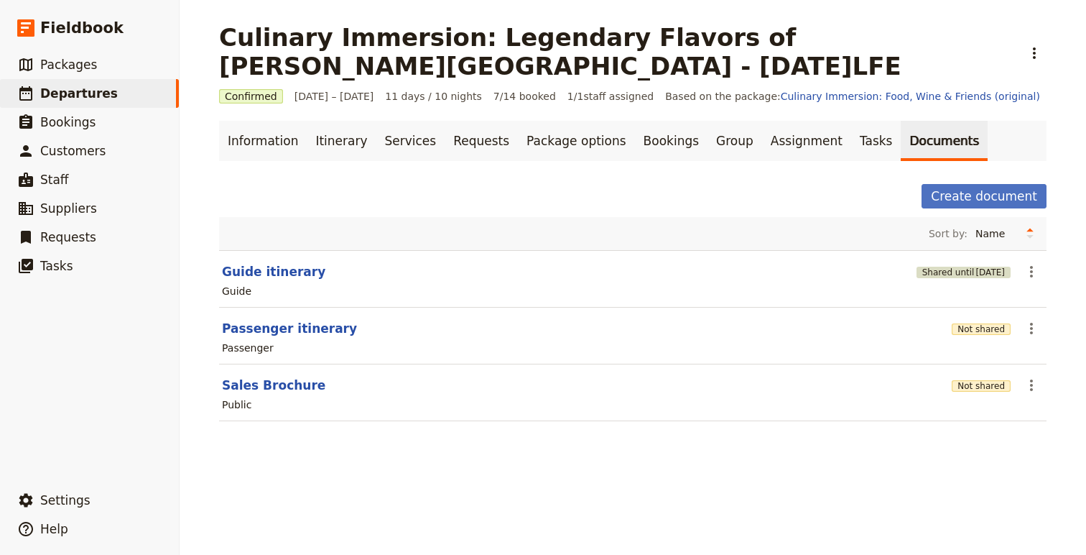
click at [950, 272] on button "Shared until [DATE]" at bounding box center [964, 272] width 94 height 11
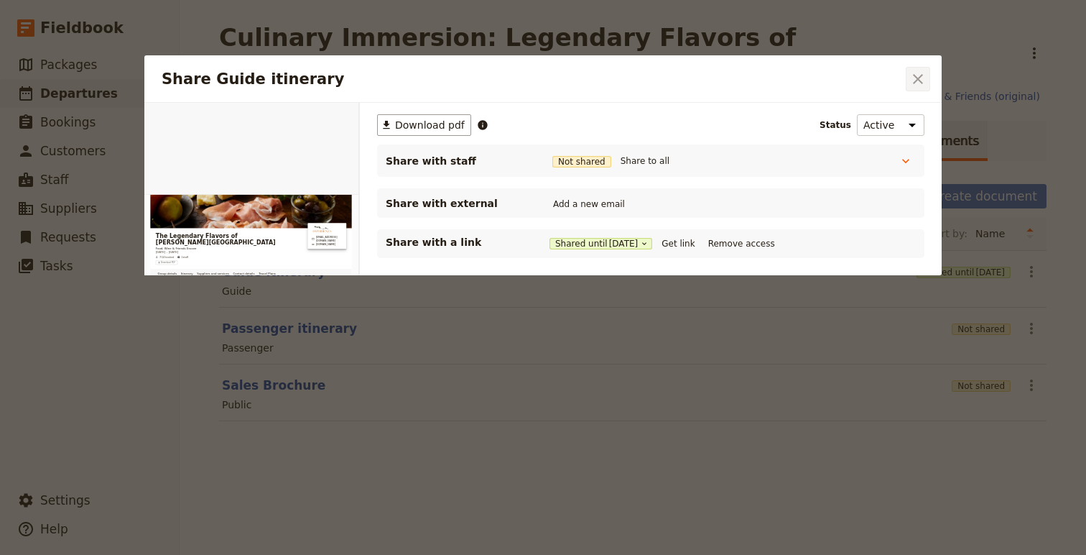
click at [925, 83] on icon "Close dialog" at bounding box center [918, 78] width 17 height 17
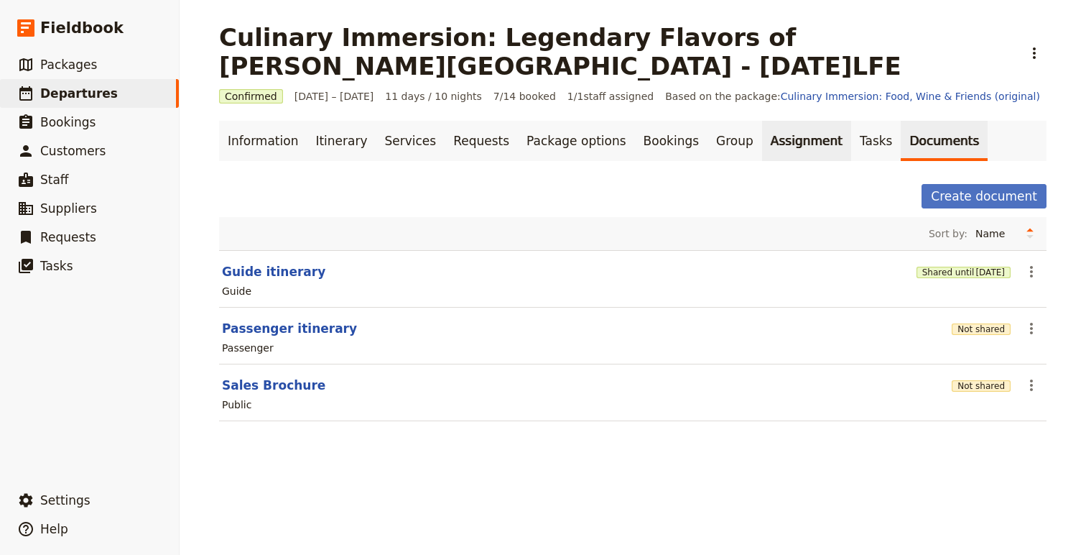
click at [762, 141] on link "Assignment" at bounding box center [806, 141] width 89 height 40
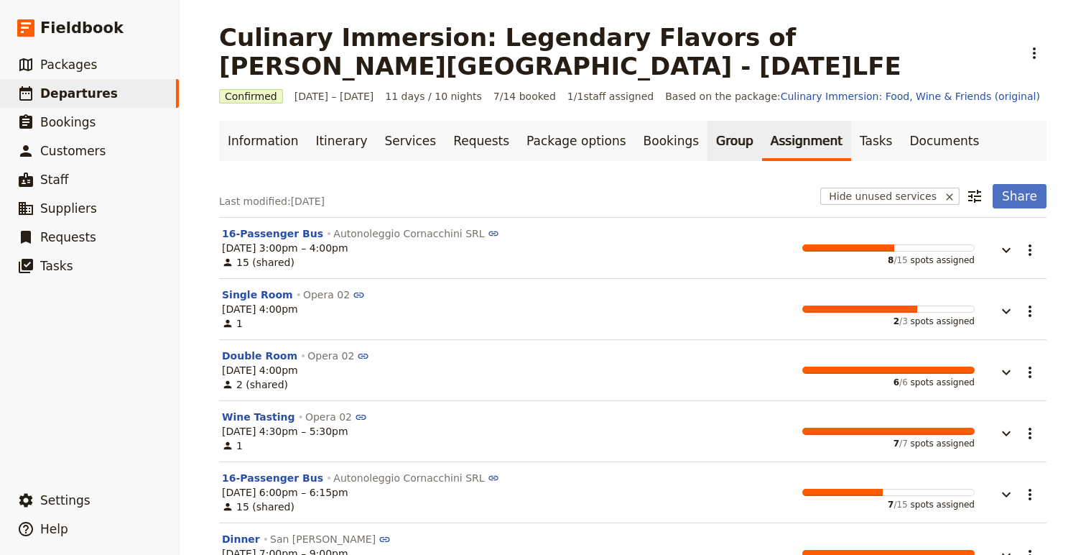
click at [708, 144] on link "Group" at bounding box center [735, 141] width 55 height 40
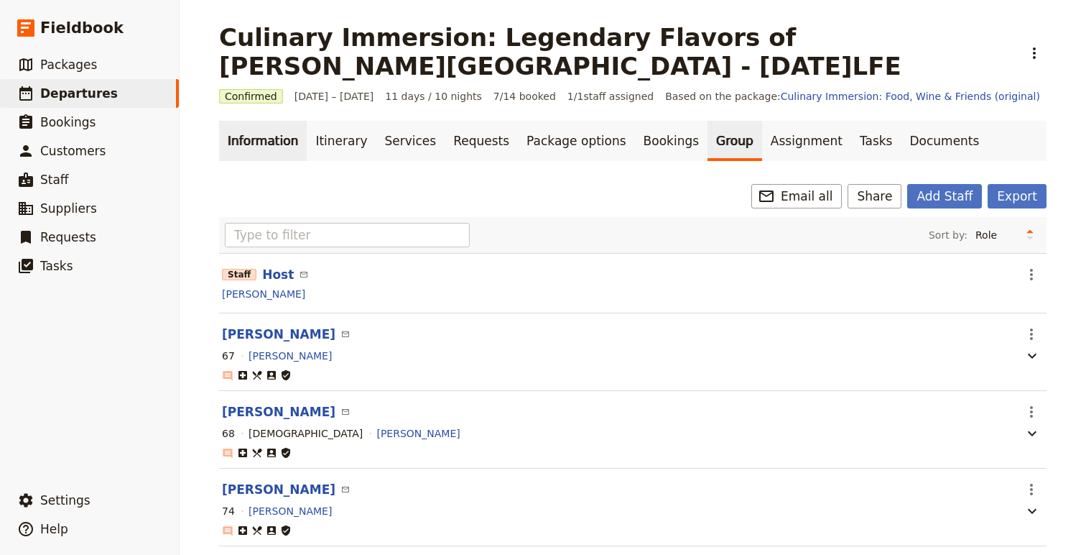
click at [247, 146] on link "Information" at bounding box center [263, 141] width 88 height 40
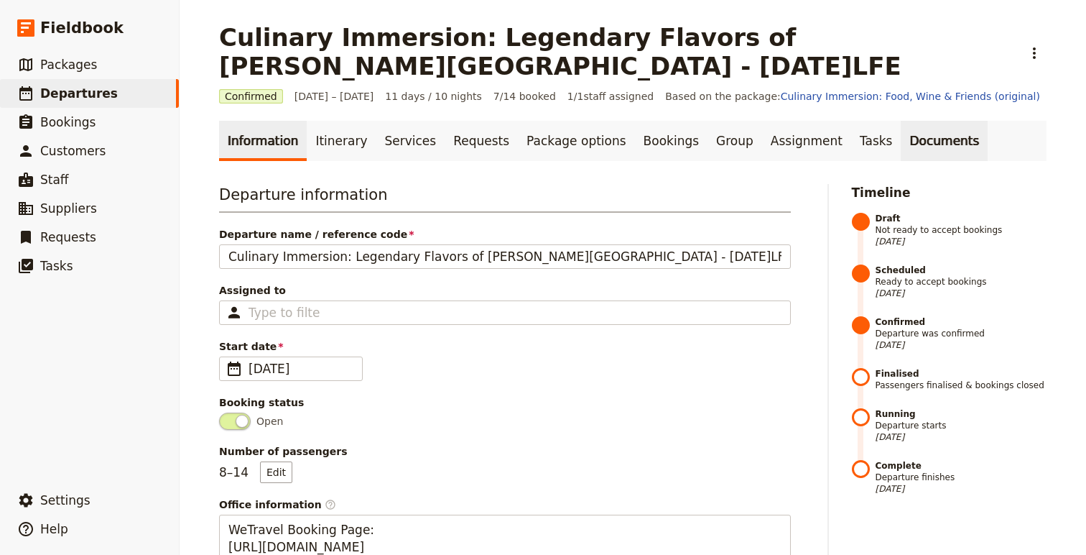
click at [901, 139] on link "Documents" at bounding box center [944, 141] width 87 height 40
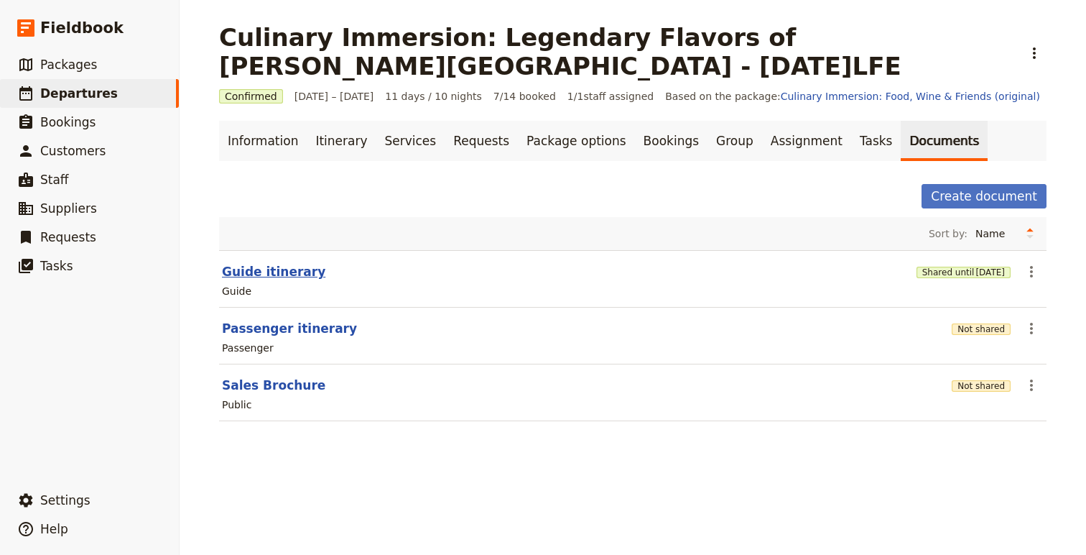
click at [247, 277] on button "Guide itinerary" at bounding box center [273, 271] width 103 height 17
select select "STAFF"
select select "RUN_SHEET"
select select "DEFAULT"
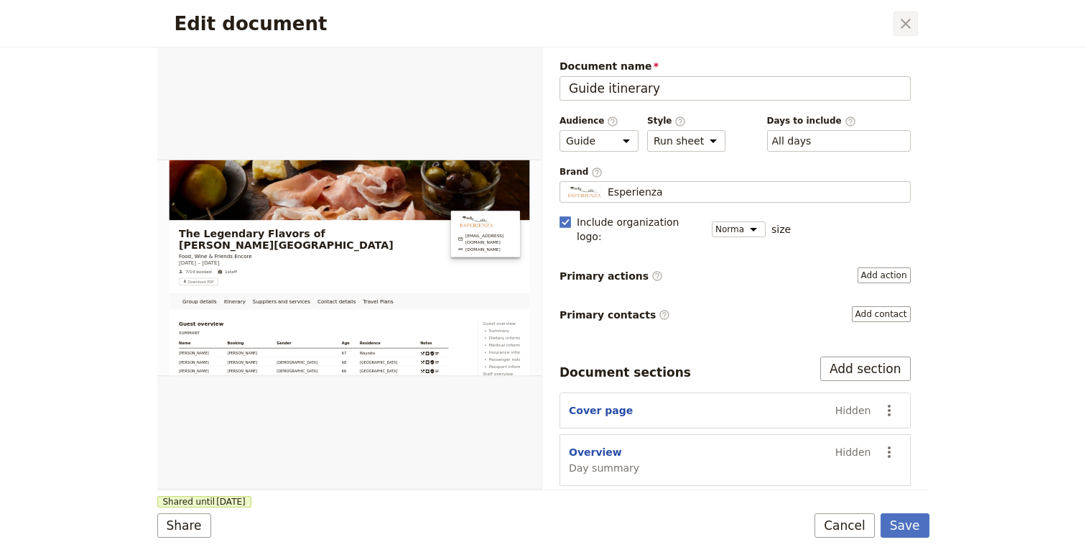
click at [907, 23] on icon "Close dialog" at bounding box center [905, 23] width 17 height 17
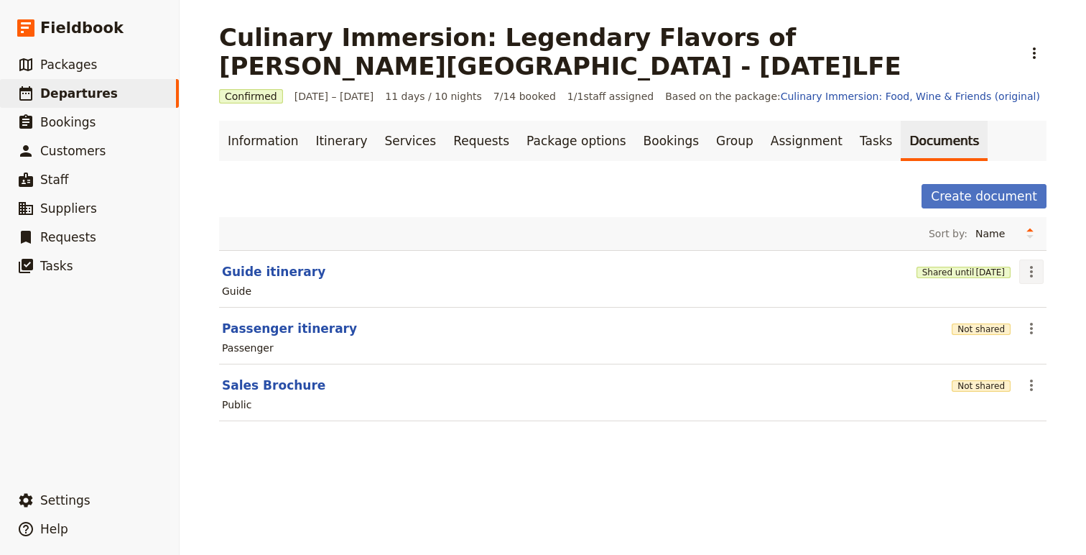
click at [1033, 273] on icon "Actions" at bounding box center [1031, 271] width 17 height 17
click at [976, 300] on span "Share" at bounding box center [962, 303] width 29 height 14
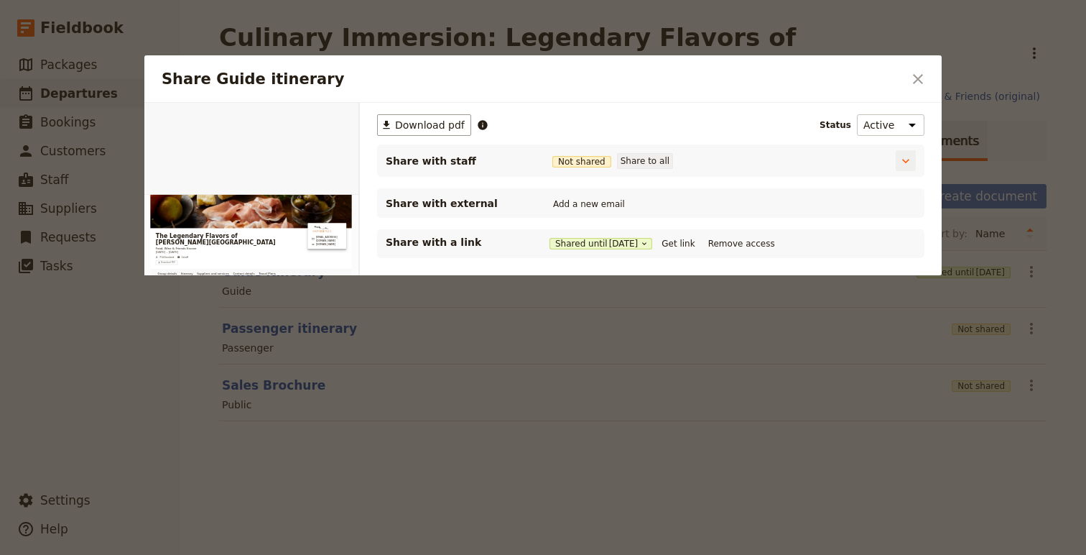
click at [653, 161] on button "Share to all" at bounding box center [645, 161] width 56 height 16
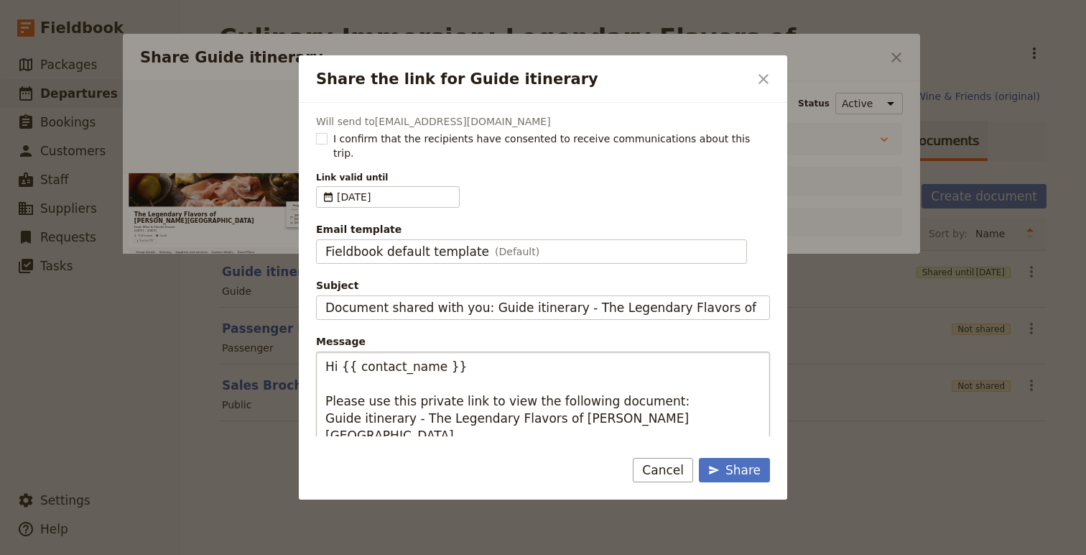
scroll to position [53, 0]
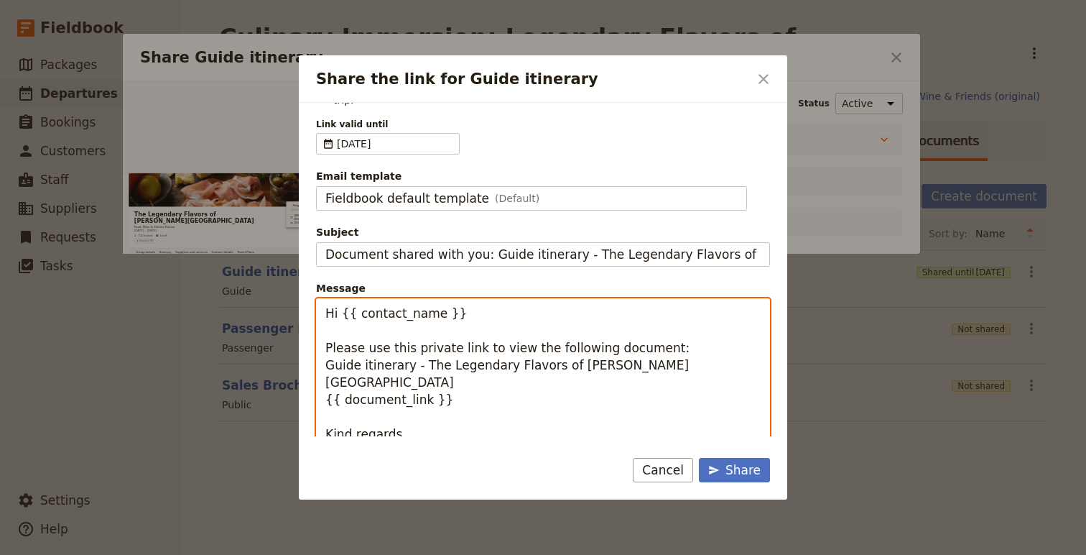
click at [398, 410] on textarea "Hi {{ contact_name }} Please use this private link to view the following docume…" at bounding box center [543, 373] width 454 height 151
type textarea "Hi {{ contact_name }} Please use this private link to view the following docume…"
click at [412, 137] on span "[DATE]" at bounding box center [395, 144] width 116 height 14
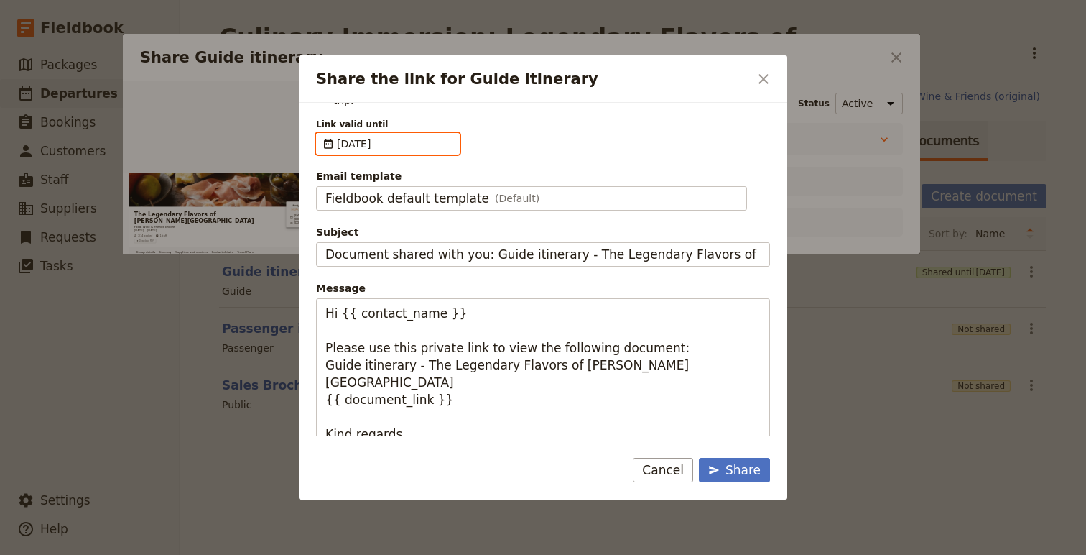
click at [323, 133] on input "[DATE]" at bounding box center [322, 133] width 1 height 1
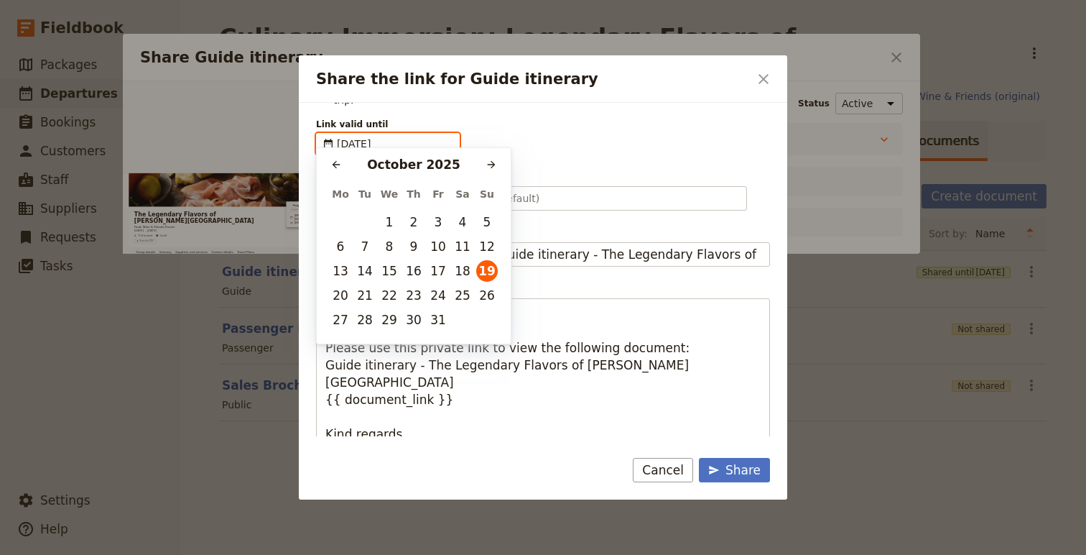
scroll to position [0, 0]
click at [493, 165] on icon "Next month" at bounding box center [492, 165] width 8 height 8
click at [330, 165] on button "​" at bounding box center [336, 165] width 22 height 22
click at [489, 298] on button "26" at bounding box center [487, 295] width 22 height 22
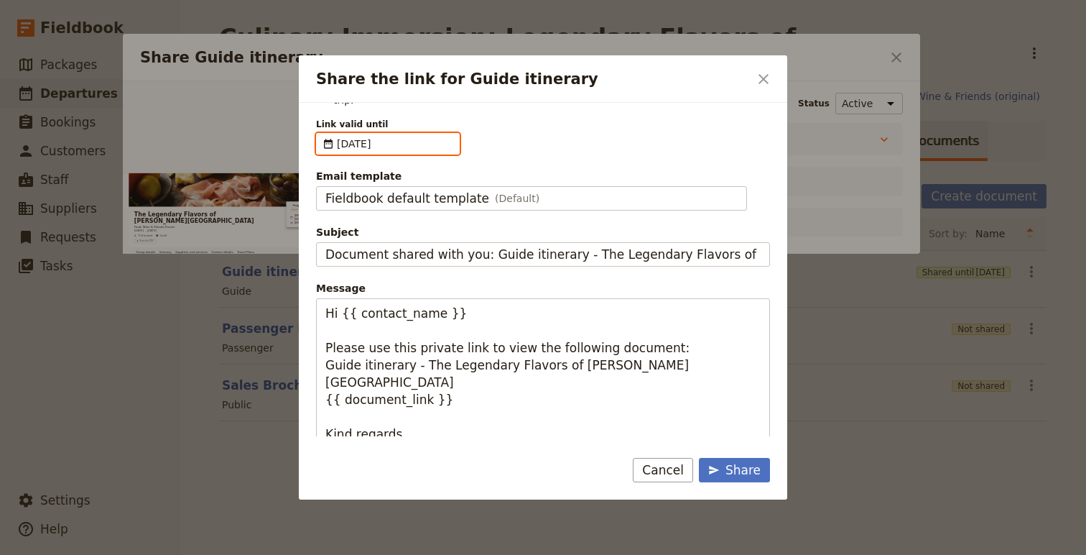
click at [412, 137] on input "[DATE]" at bounding box center [395, 144] width 116 height 14
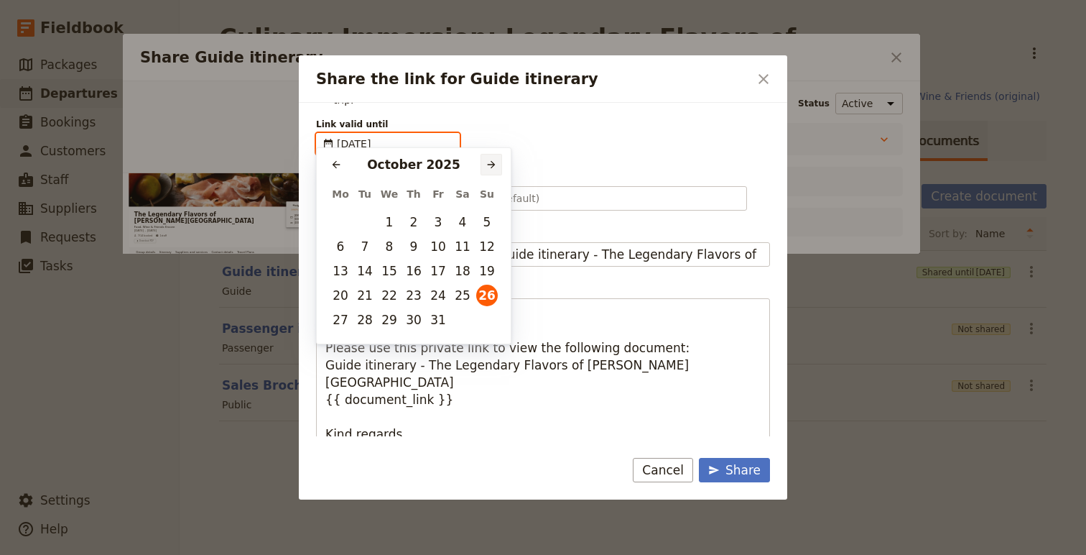
click at [489, 168] on icon "Next month" at bounding box center [491, 164] width 11 height 11
click at [486, 269] on button "16" at bounding box center [487, 271] width 22 height 22
type input "[DATE]"
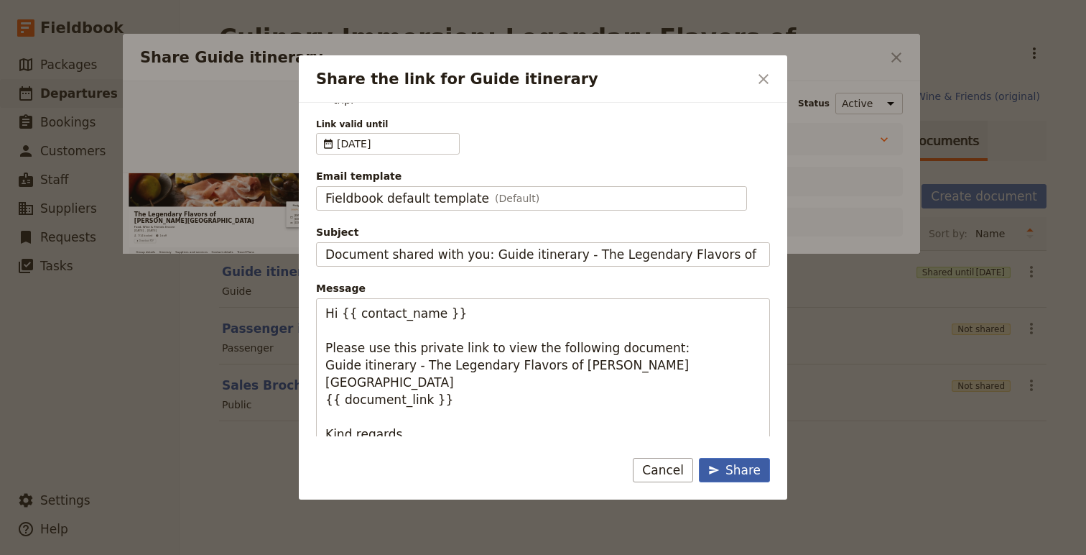
click at [750, 470] on div "Share" at bounding box center [734, 469] width 52 height 17
click at [734, 468] on div "Share" at bounding box center [734, 469] width 52 height 17
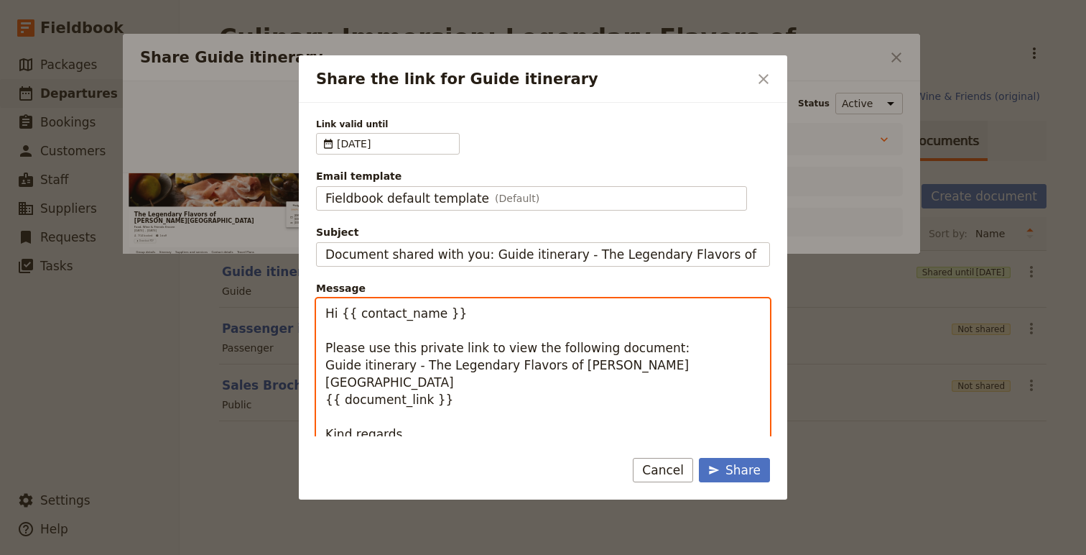
click at [690, 353] on textarea "Hi {{ contact_name }} Please use this private link to view the following docume…" at bounding box center [543, 373] width 454 height 151
click at [731, 486] on div "Share Cancel" at bounding box center [543, 479] width 489 height 42
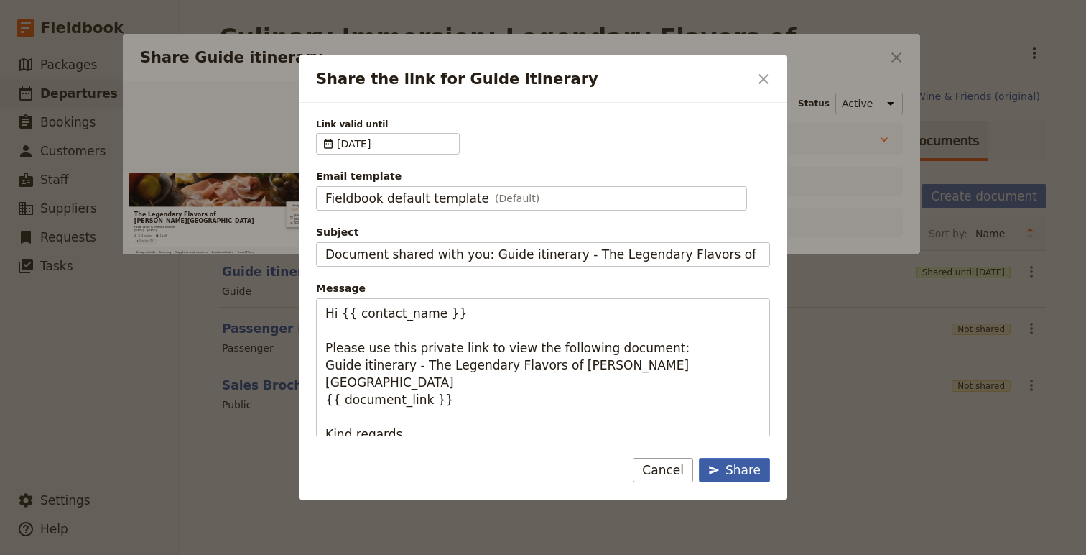
click at [724, 472] on div "Share" at bounding box center [734, 469] width 52 height 17
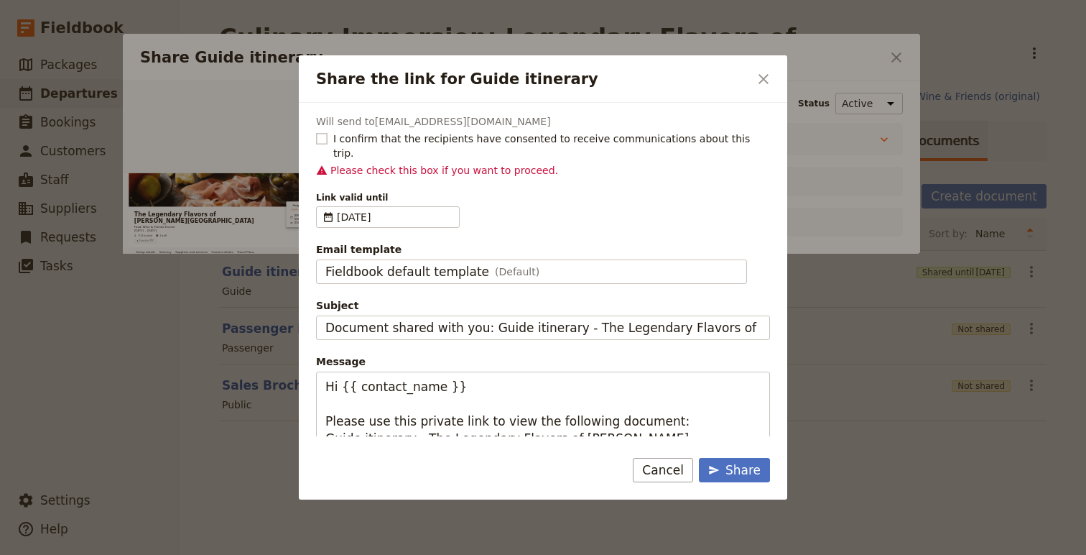
click at [327, 134] on rect "Share the link for Guide itinerary" at bounding box center [321, 139] width 11 height 11
click at [316, 131] on input "I confirm that the recipients have consented to receive communications about th…" at bounding box center [315, 131] width 1 height 1
checkbox input "true"
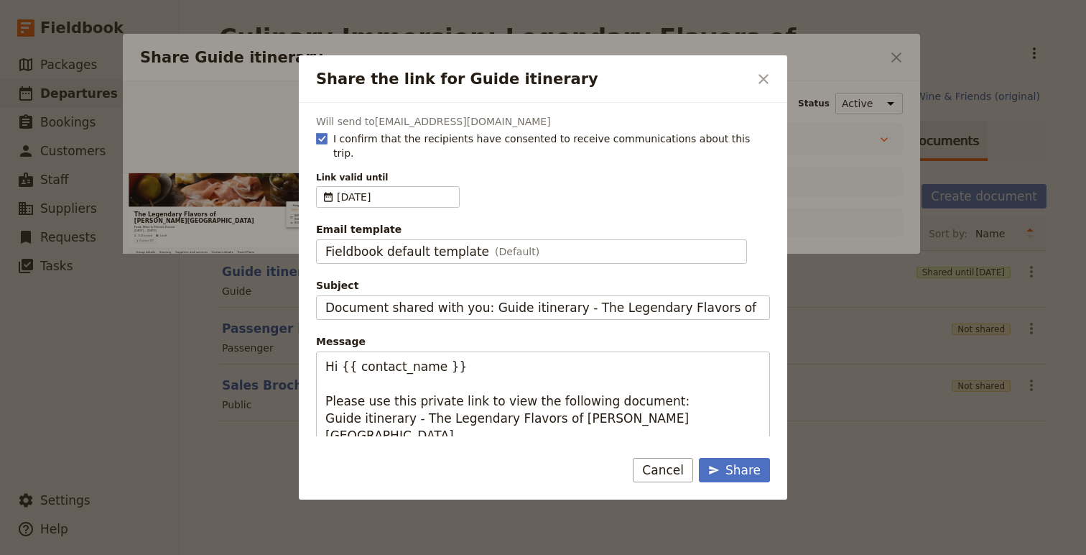
scroll to position [53, 0]
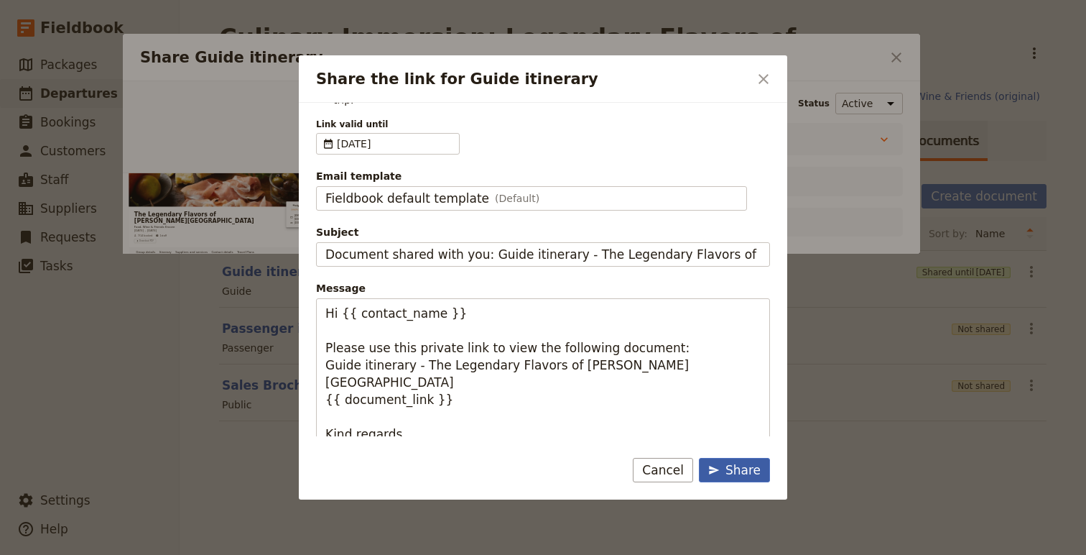
click at [743, 477] on div "Share" at bounding box center [734, 469] width 52 height 17
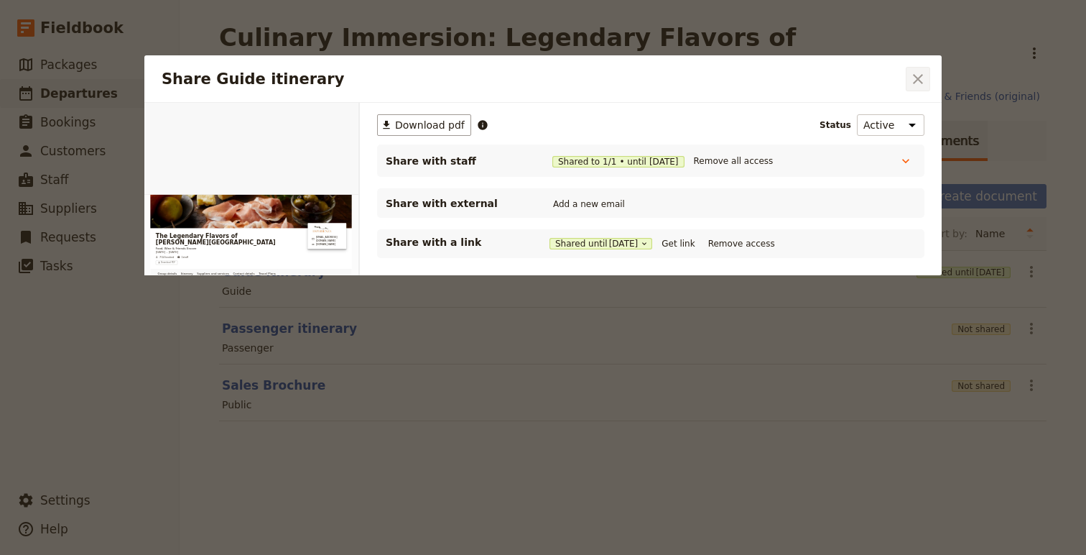
click at [923, 79] on icon "Close dialog" at bounding box center [918, 78] width 17 height 17
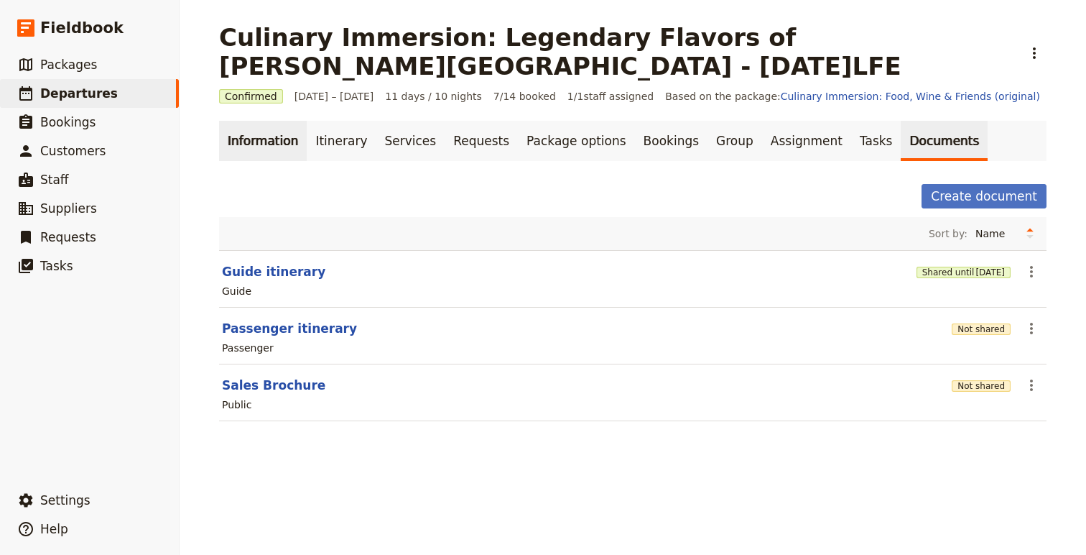
click at [275, 151] on link "Information" at bounding box center [263, 141] width 88 height 40
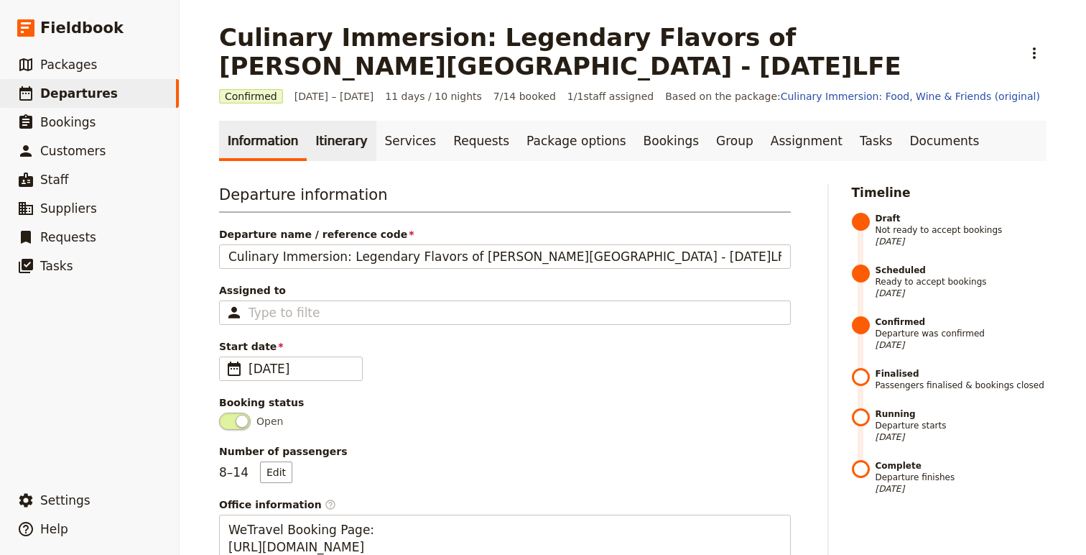
click at [332, 137] on link "Itinerary" at bounding box center [341, 141] width 69 height 40
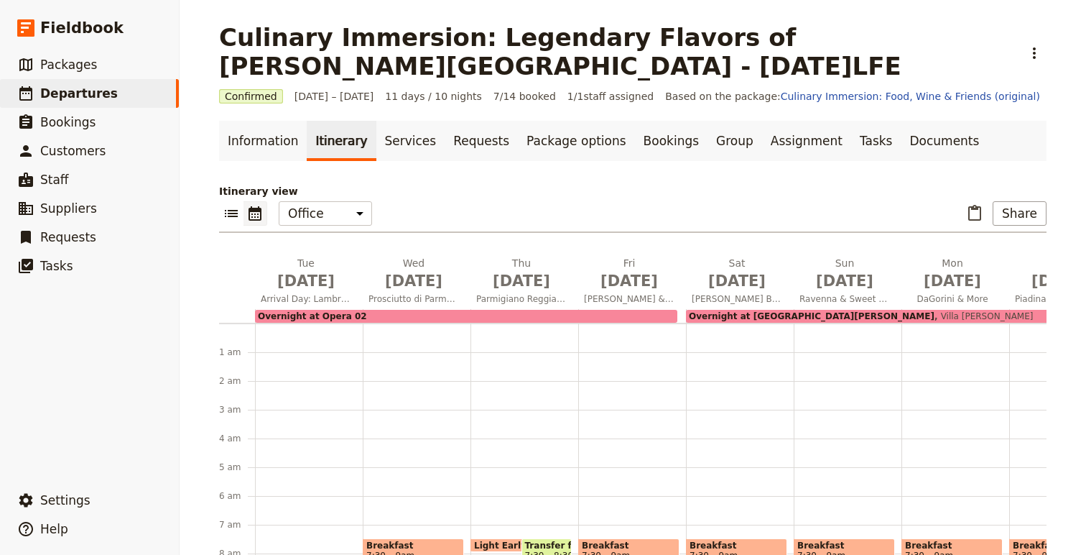
scroll to position [187, 0]
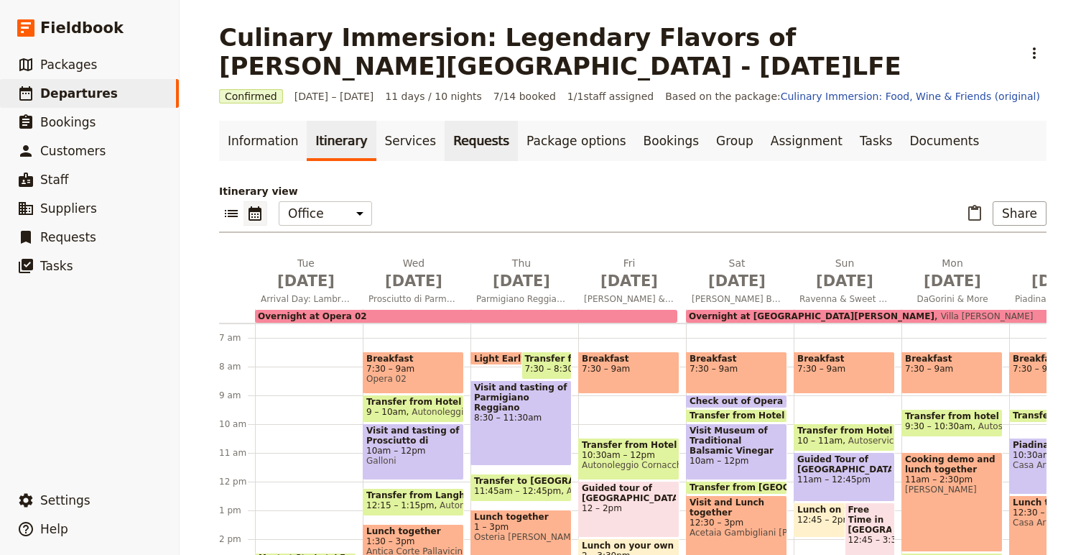
click at [458, 139] on link "Requests" at bounding box center [481, 141] width 73 height 40
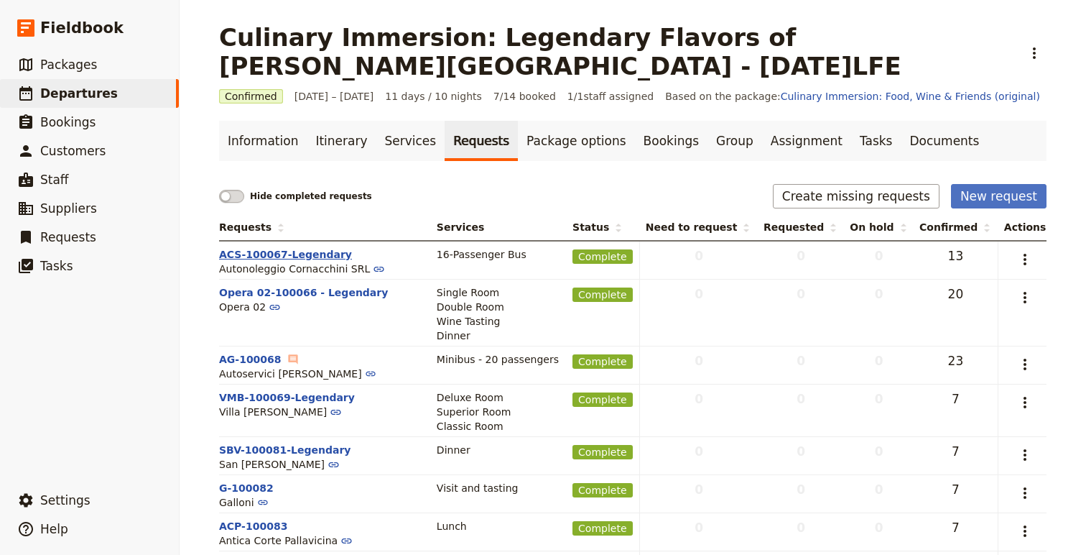
click at [286, 249] on button "ACS-100067-Legendary" at bounding box center [285, 254] width 133 height 14
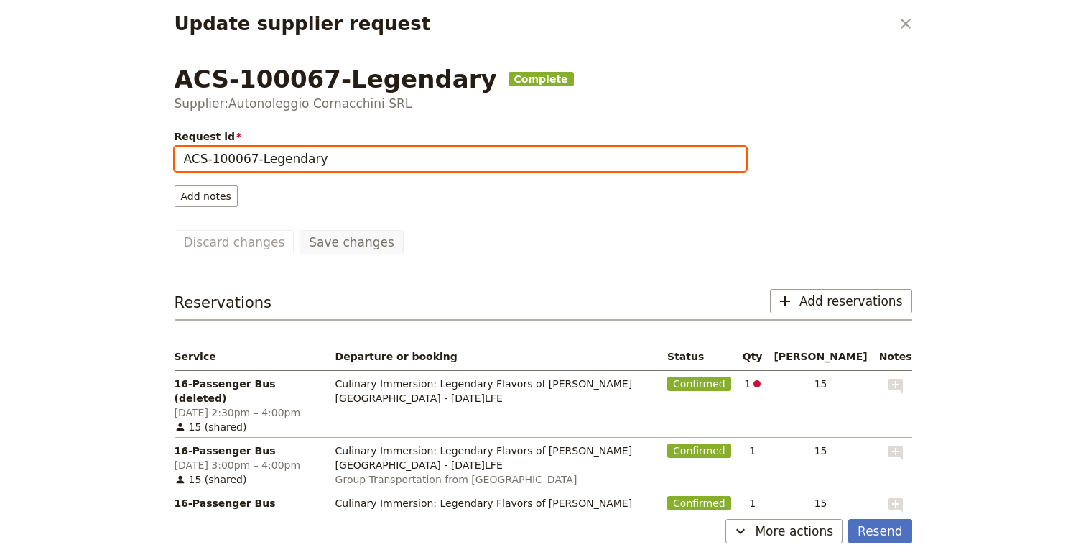
drag, startPoint x: 253, startPoint y: 161, endPoint x: 131, endPoint y: 162, distance: 122.1
click at [130, 162] on div "Update supplier request ​ ACS-100067-Legendary Complete Supplier: Autonoleggio …" at bounding box center [543, 277] width 1086 height 555
click at [343, 163] on input "Cornacchini-Legendary" at bounding box center [461, 159] width 572 height 24
click at [250, 159] on input "Cornacchini-Legendary" at bounding box center [461, 159] width 572 height 24
click at [182, 160] on input "Cornacchini-Legendary" at bounding box center [461, 159] width 572 height 24
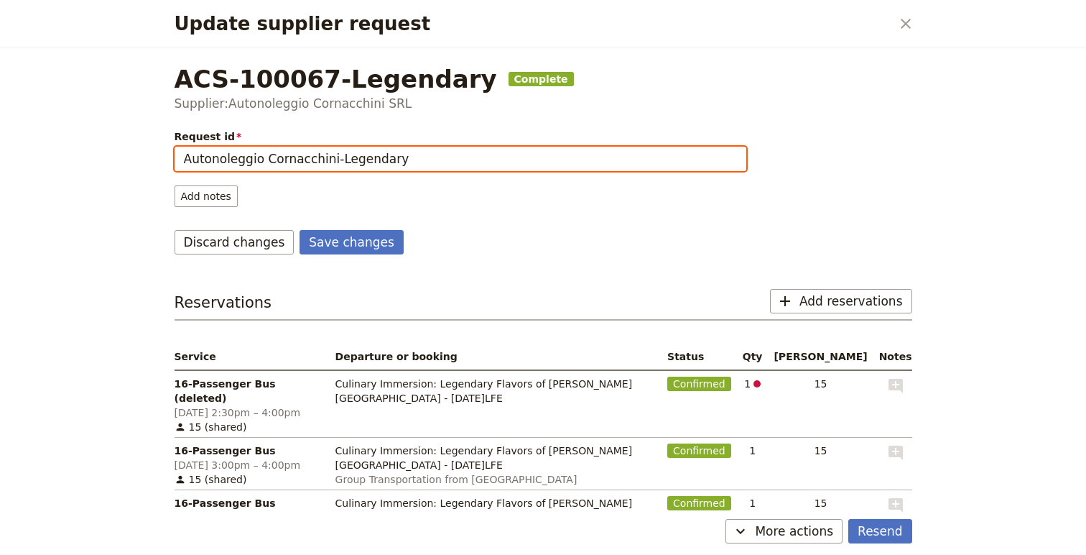
click at [334, 158] on input "Autonoleggio Cornacchini-Legendary" at bounding box center [461, 159] width 572 height 24
click at [415, 155] on input "Autonoleggio Cornacchini (Legendary" at bounding box center [461, 159] width 572 height 24
type input "Autonoleggio Cornacchini (Legendary)-Reserved/Deposit Paid"
click at [300, 230] on button "Save changes" at bounding box center [352, 242] width 104 height 24
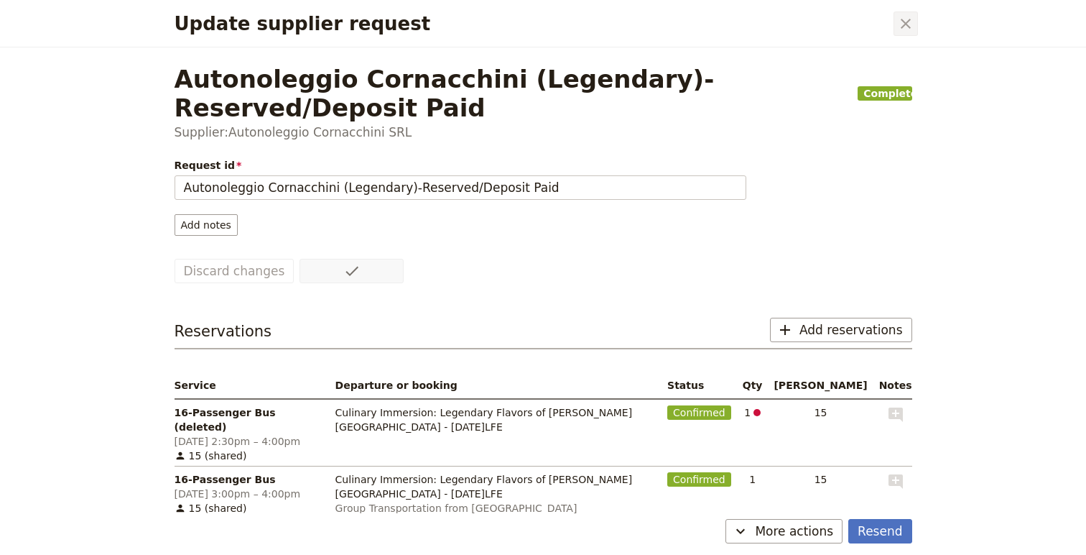
click at [904, 27] on icon "Close dialog" at bounding box center [905, 23] width 17 height 17
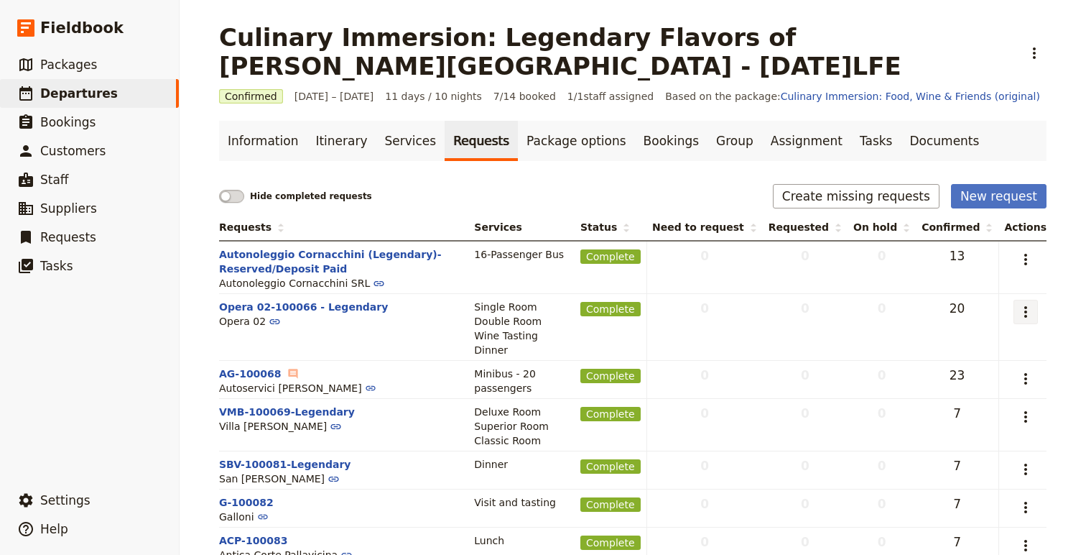
click at [1024, 311] on icon "Actions" at bounding box center [1025, 311] width 17 height 17
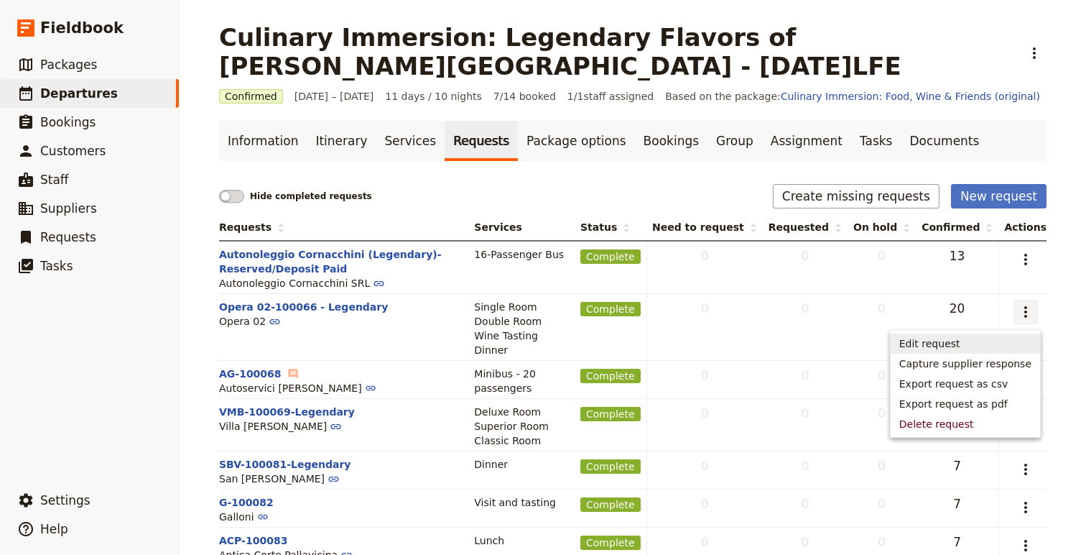
click at [965, 336] on span "Edit request" at bounding box center [965, 343] width 132 height 14
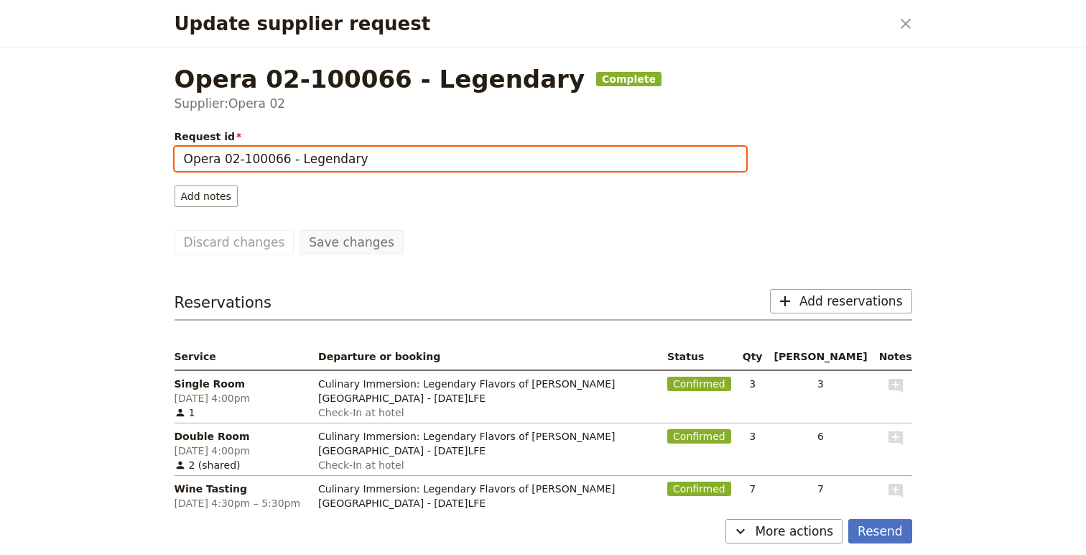
click at [294, 160] on input "Opera 02-100066 - Legendary" at bounding box center [461, 159] width 572 height 24
click at [328, 157] on input "Opera 02 (Legendary" at bounding box center [461, 159] width 572 height 24
type input "Opera 02 (Legendary)-Reserved/Not Paid"
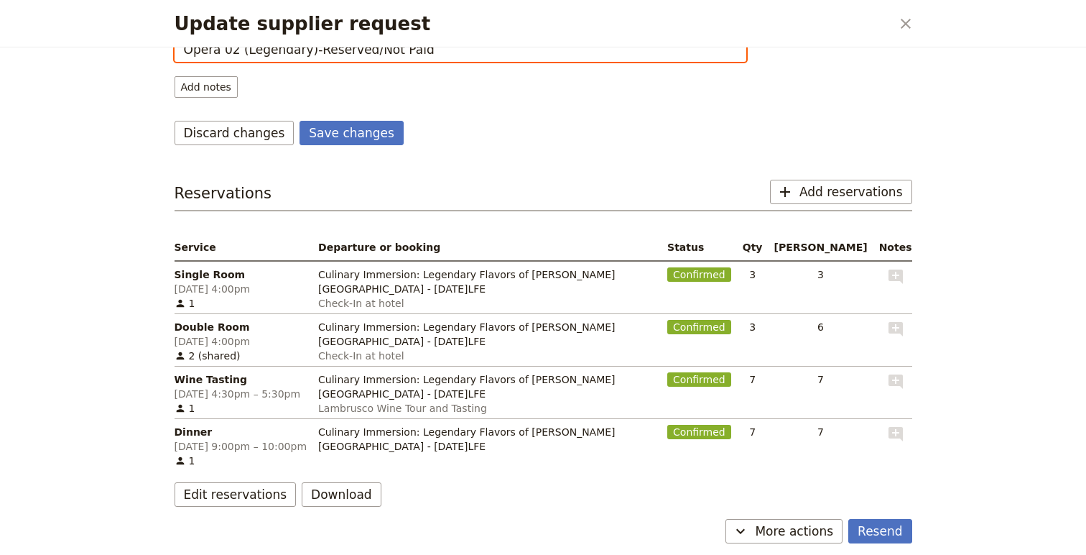
scroll to position [114, 0]
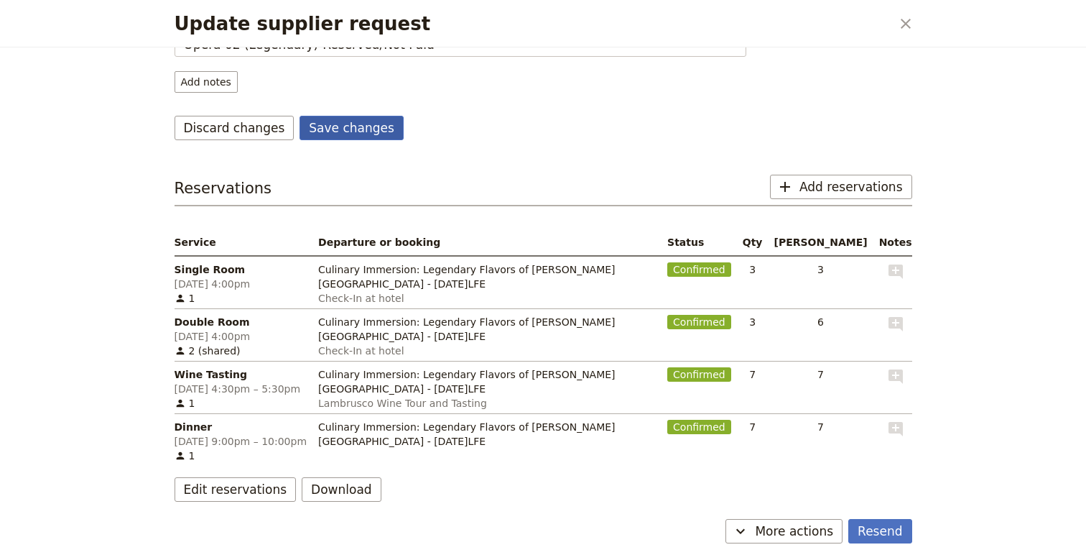
click at [347, 121] on button "Save changes" at bounding box center [352, 128] width 104 height 24
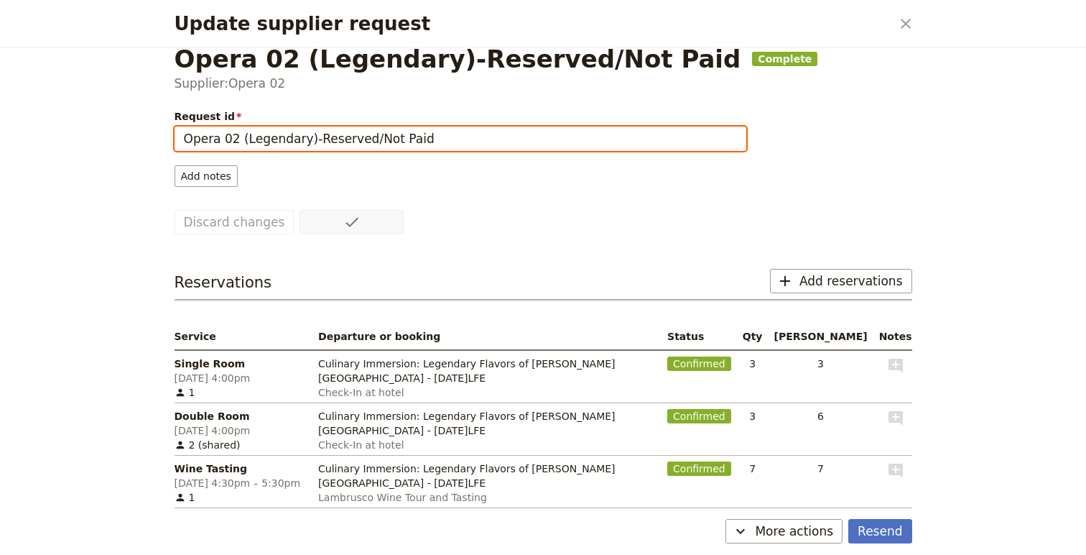
scroll to position [0, 0]
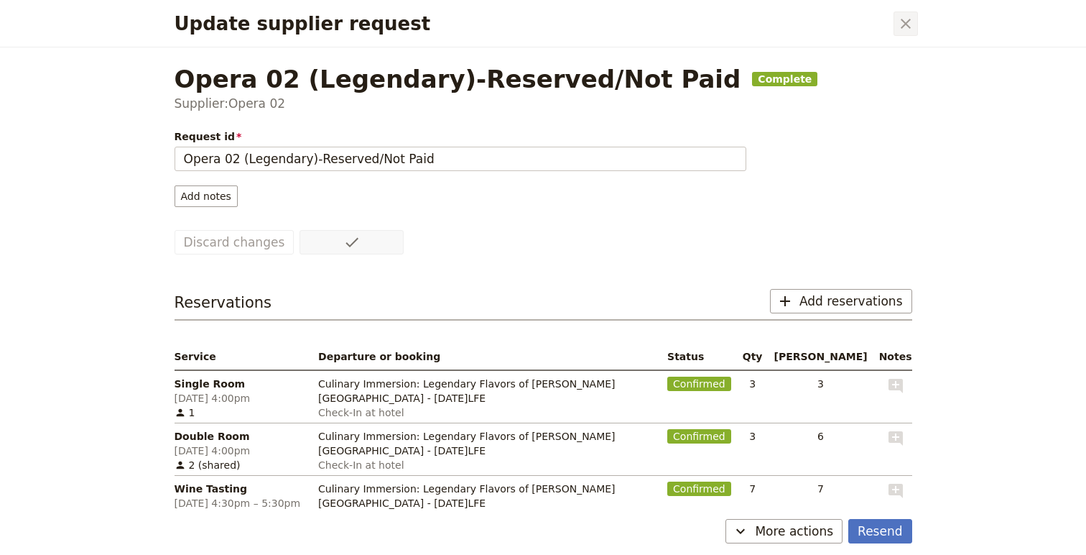
click at [907, 18] on icon "Close dialog" at bounding box center [905, 23] width 17 height 17
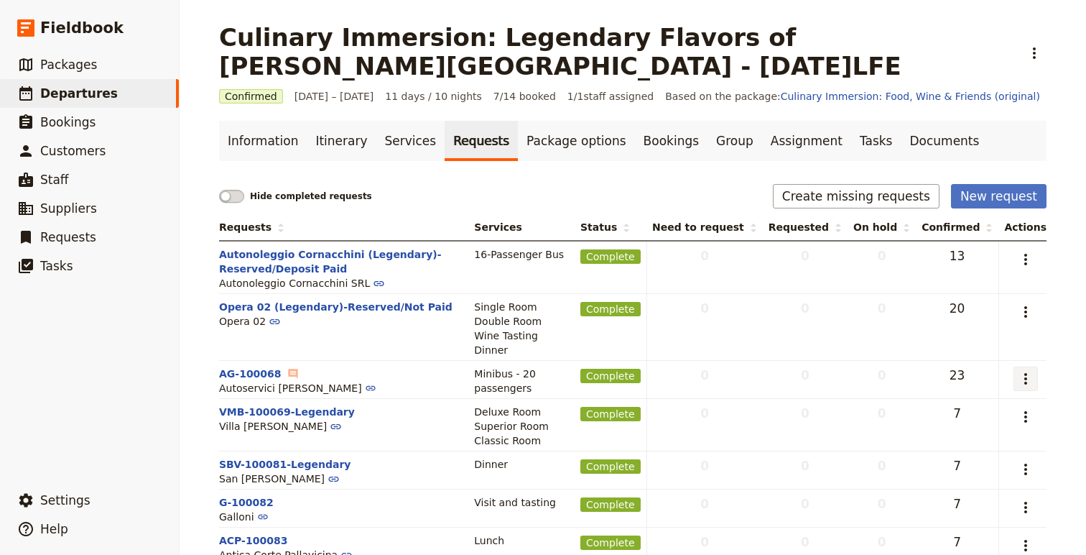
click at [1032, 377] on icon "Actions" at bounding box center [1025, 378] width 17 height 17
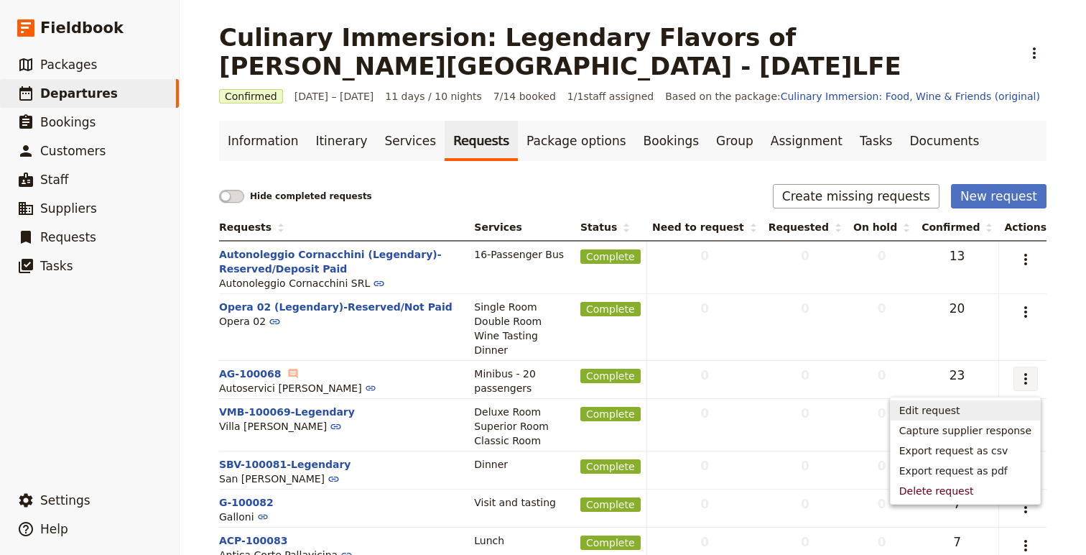
click at [970, 412] on span "Edit request" at bounding box center [965, 410] width 132 height 14
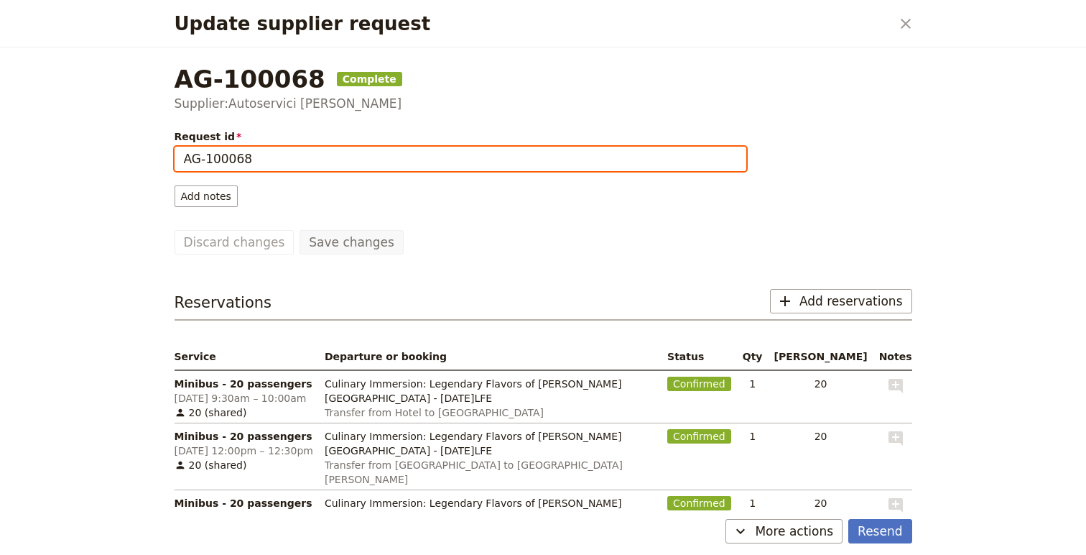
drag, startPoint x: 282, startPoint y: 160, endPoint x: 154, endPoint y: 149, distance: 128.3
click at [154, 152] on div "Update supplier request ​ AG-100068 Complete Supplier: Autoservici [PERSON_NAME…" at bounding box center [543, 277] width 1086 height 555
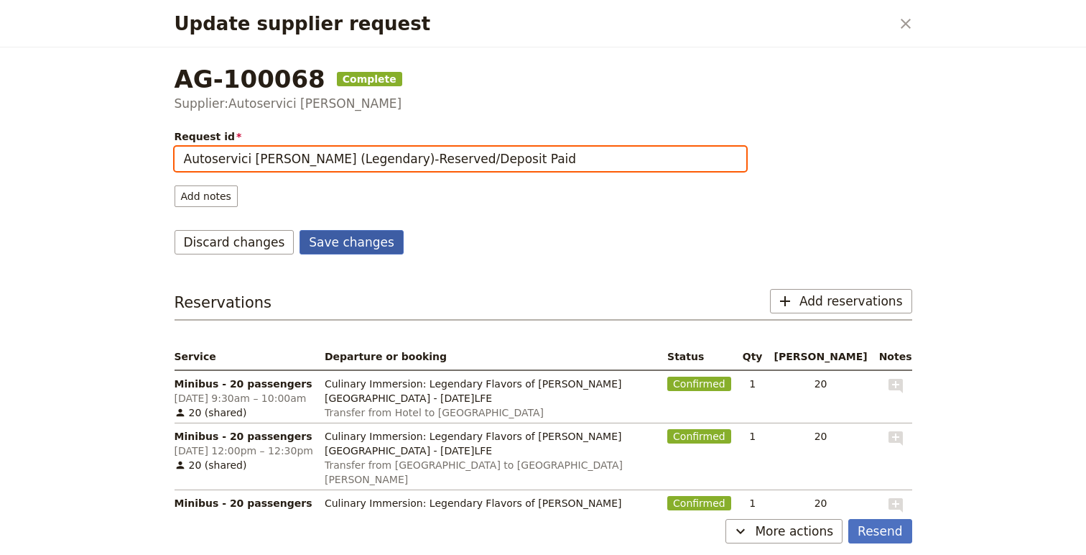
type input "Autoservici [PERSON_NAME] (Legendary)-Reserved/Deposit Paid"
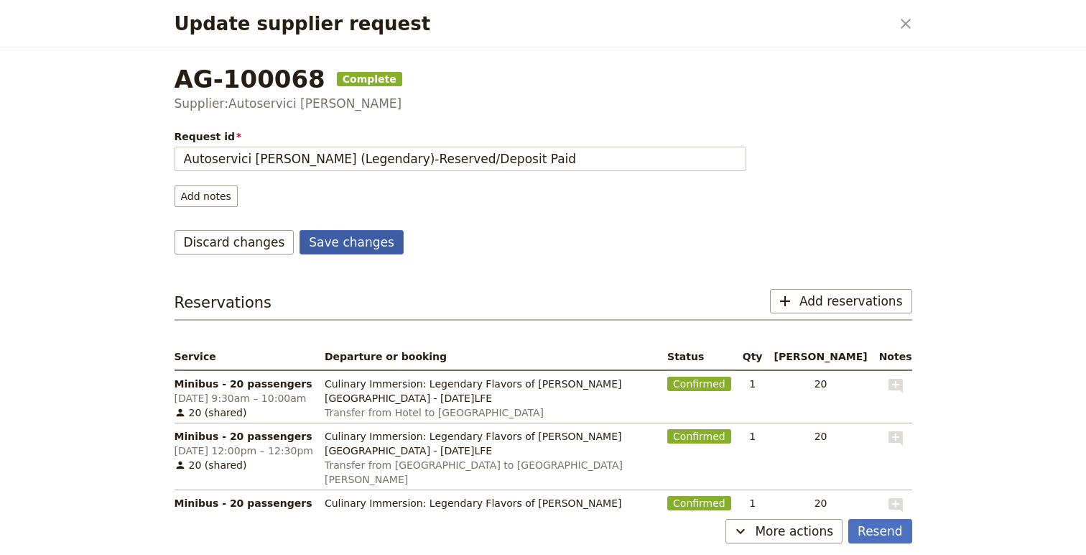
click at [359, 248] on button "Save changes" at bounding box center [352, 242] width 104 height 24
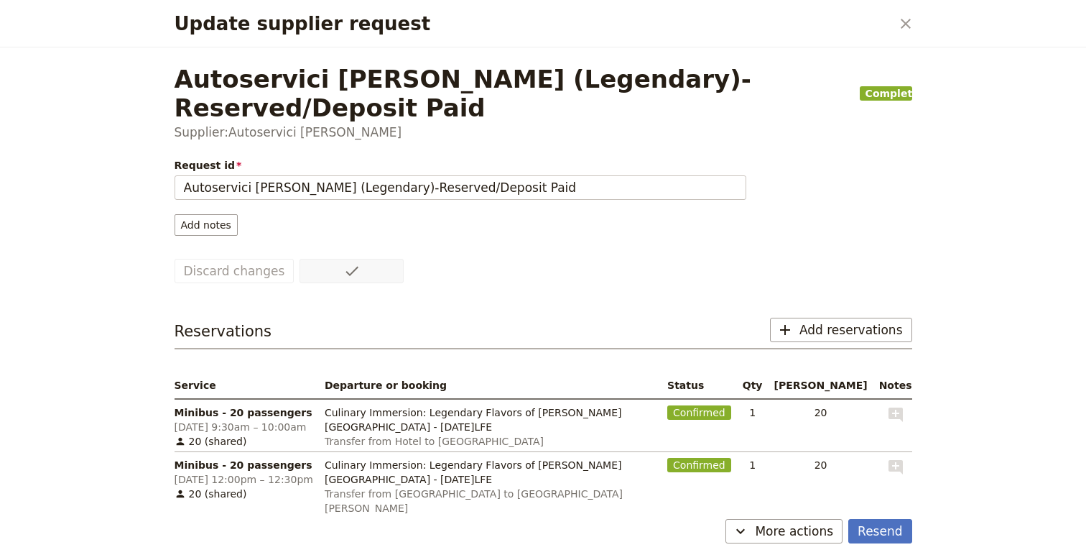
click at [892, 27] on div "Update supplier request ​" at bounding box center [543, 23] width 772 height 47
click at [915, 24] on button "​" at bounding box center [906, 23] width 24 height 24
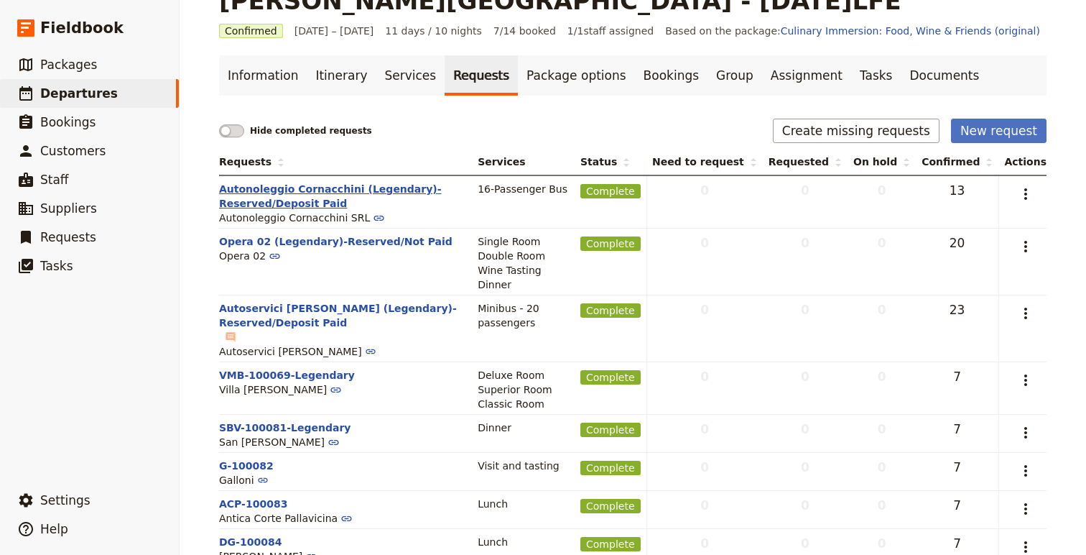
scroll to position [67, 0]
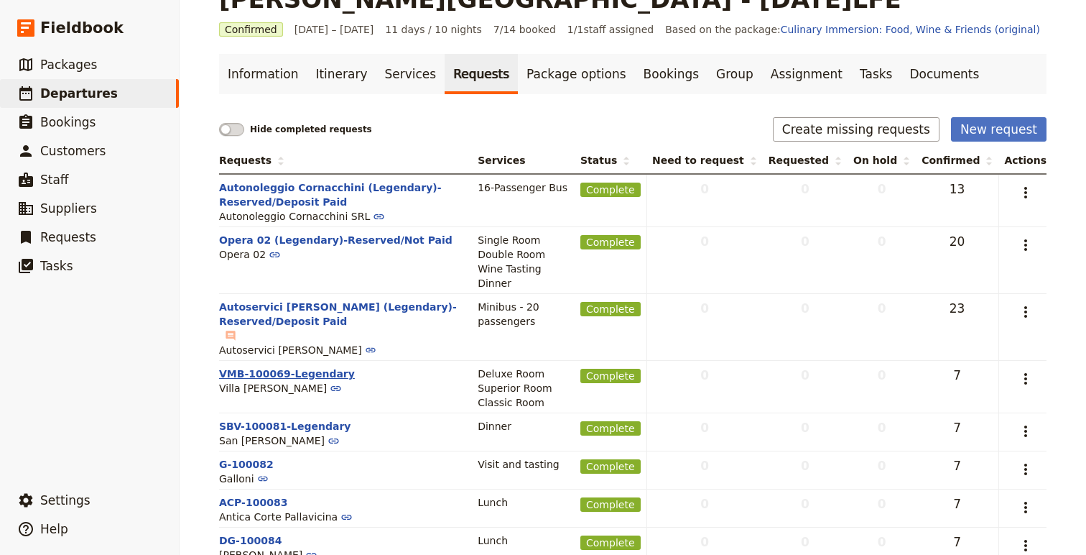
click at [301, 366] on button "VMB-100069-Legendary" at bounding box center [287, 373] width 136 height 14
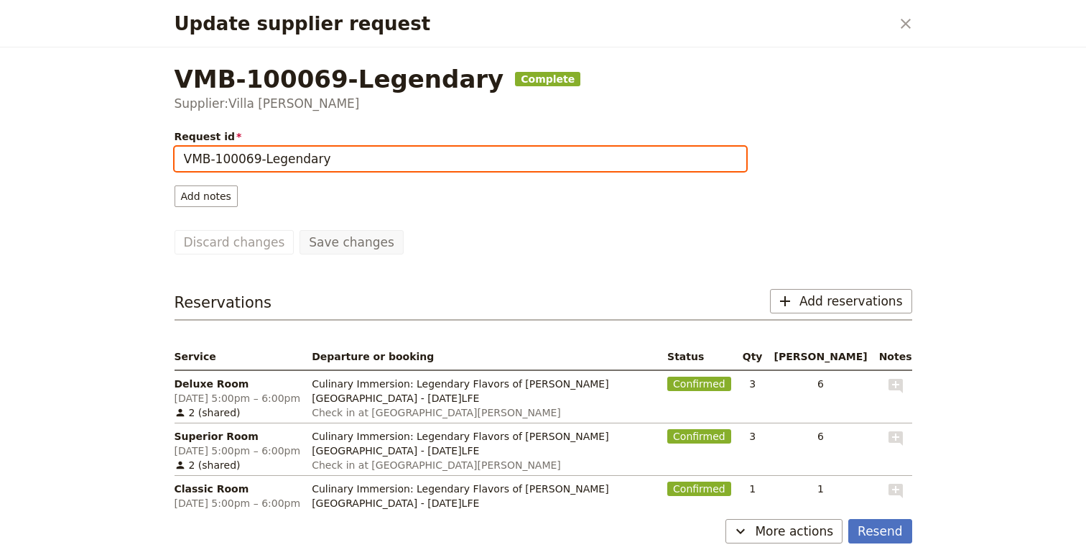
drag, startPoint x: 264, startPoint y: 159, endPoint x: 133, endPoint y: 160, distance: 131.5
click at [133, 160] on div "Update supplier request ​ VMB-100069-Legendary Complete Supplier: Villa [PERSON…" at bounding box center [543, 277] width 1086 height 555
click at [367, 152] on input "Villa [PERSON_NAME] (Legendary" at bounding box center [461, 159] width 572 height 24
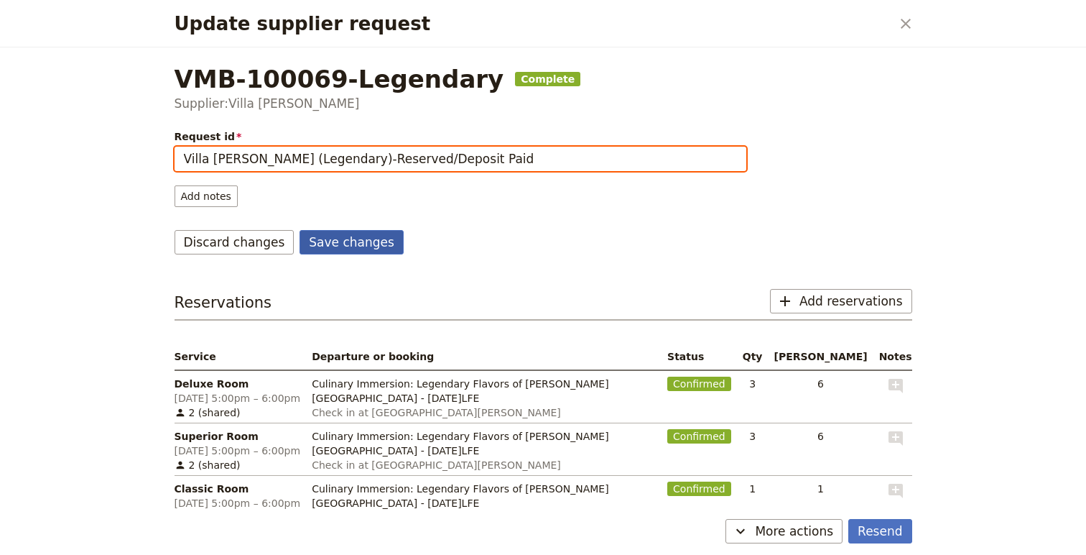
type input "Villa [PERSON_NAME] (Legendary)-Reserved/Deposit Paid"
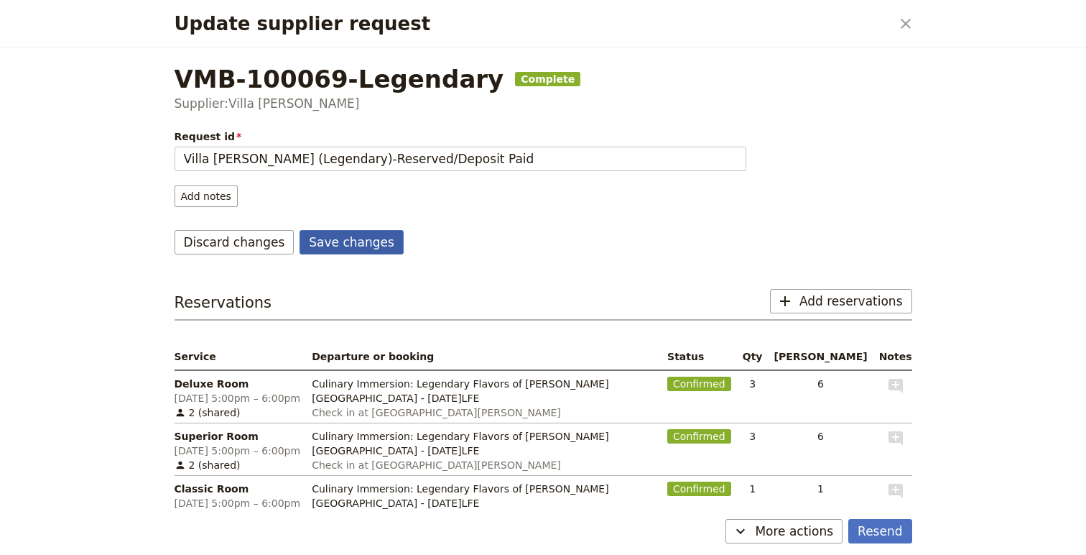
click at [327, 244] on button "Save changes" at bounding box center [352, 242] width 104 height 24
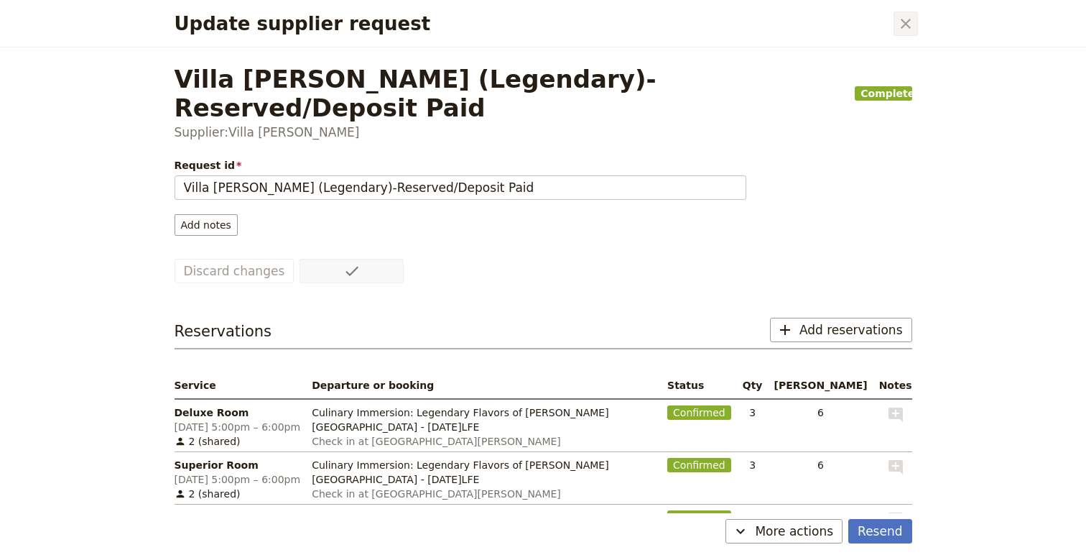
click at [899, 21] on icon "Close dialog" at bounding box center [905, 23] width 17 height 17
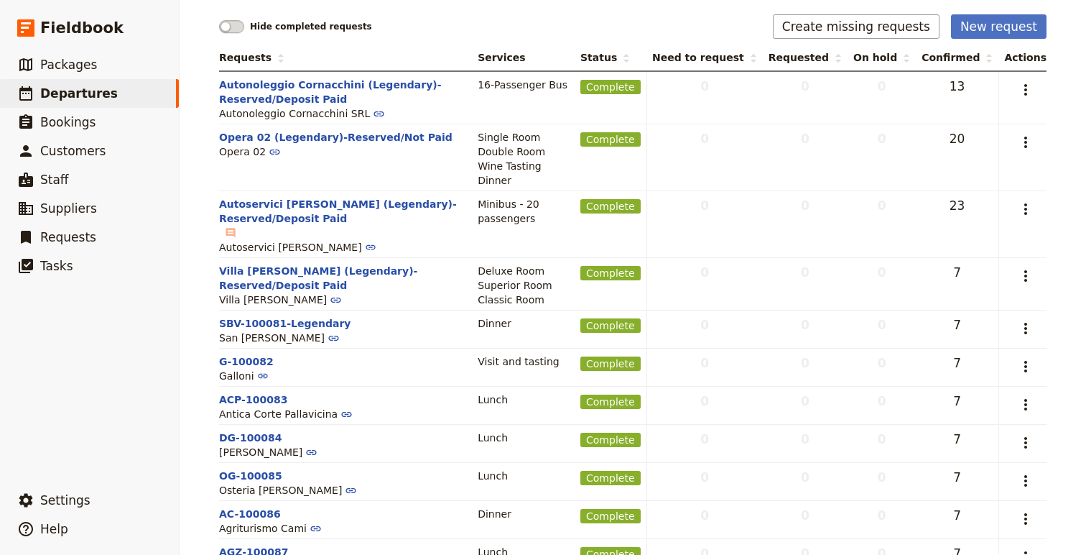
scroll to position [171, 0]
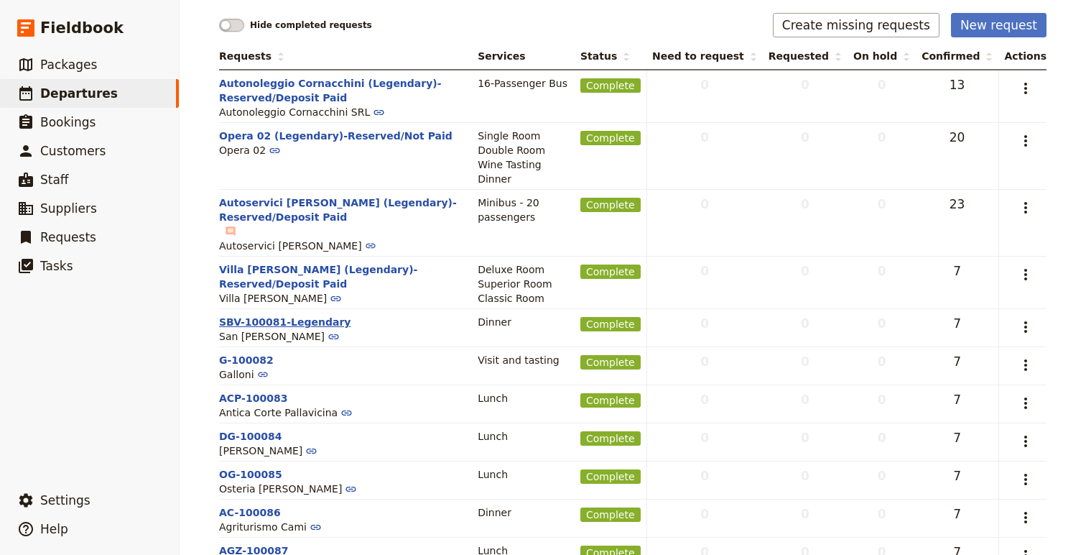
click at [305, 315] on button "SBV-100081-Legendary" at bounding box center [284, 322] width 131 height 14
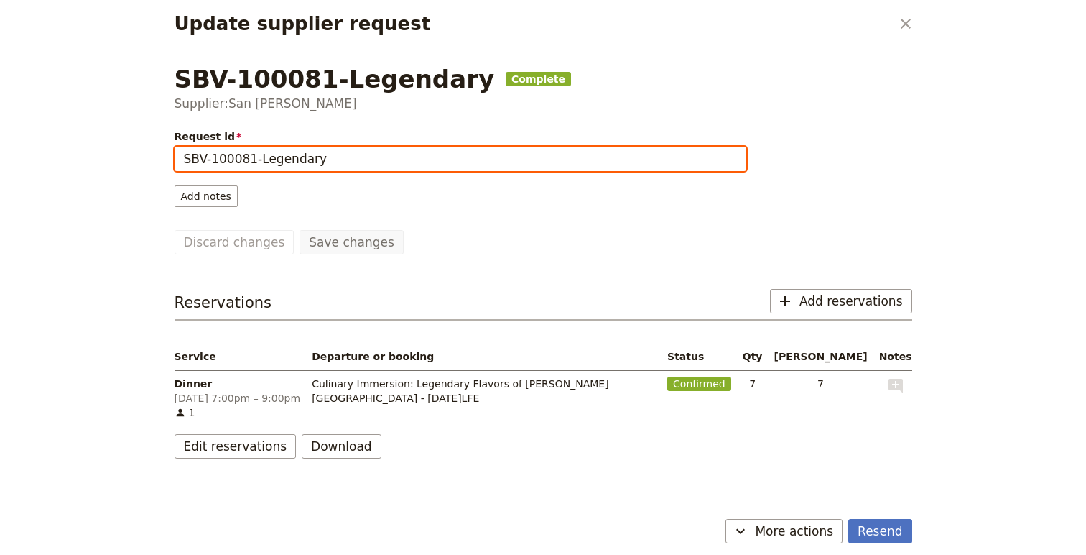
drag, startPoint x: 256, startPoint y: 161, endPoint x: 171, endPoint y: 157, distance: 84.9
click at [170, 158] on div "SBV-100081-Legendary Complete Supplier: San [PERSON_NAME] Request id SBV-100081…" at bounding box center [543, 280] width 772 height 466
click at [363, 158] on input "San [PERSON_NAME] (Legendary" at bounding box center [461, 159] width 572 height 24
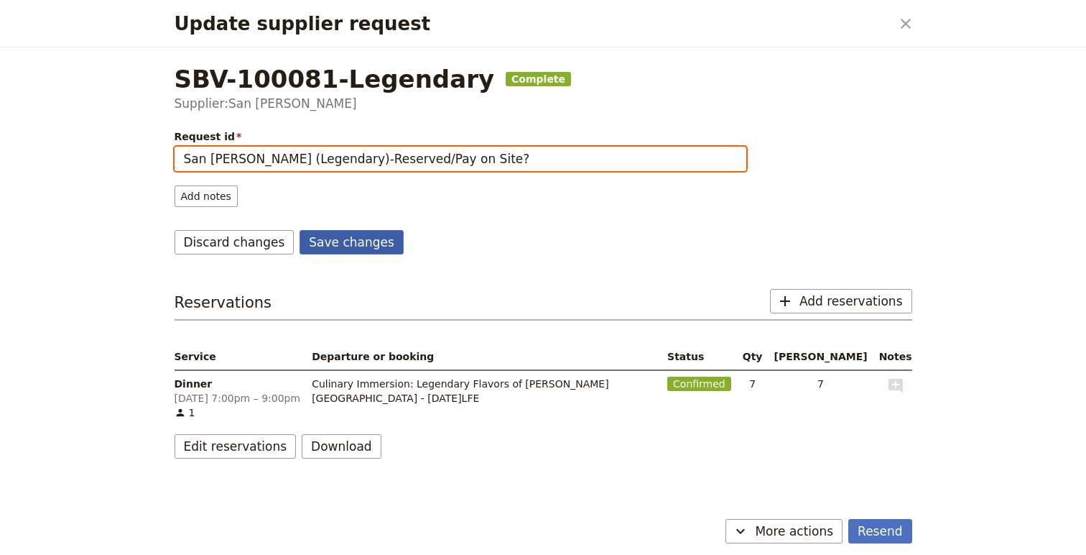
type input "San [PERSON_NAME] (Legendary)-Reserved/Pay on Site?"
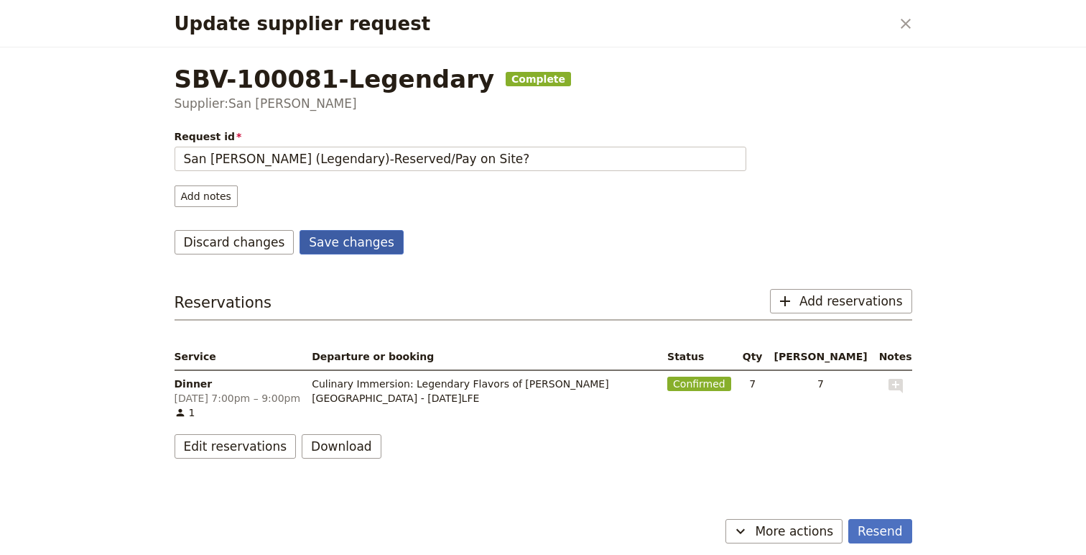
click at [346, 245] on button "Save changes" at bounding box center [352, 242] width 104 height 24
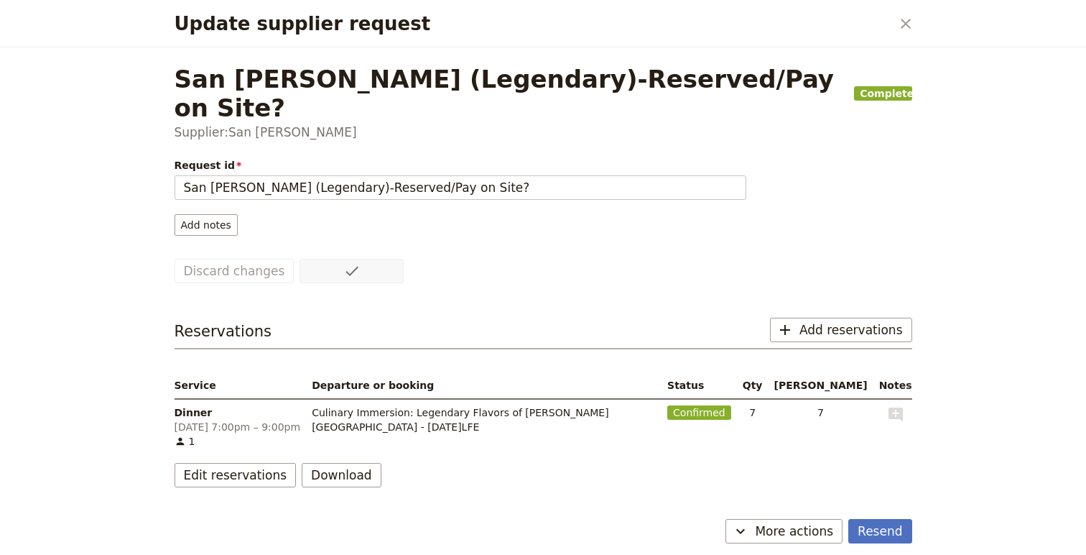
drag, startPoint x: 888, startPoint y: 528, endPoint x: 1030, endPoint y: 330, distance: 243.6
click at [1025, 332] on div "Update supplier request ​ San [PERSON_NAME] (Legendary)-Reserved/Pay on Site? C…" at bounding box center [543, 277] width 1086 height 555
click at [904, 23] on icon "Close dialog" at bounding box center [905, 23] width 17 height 17
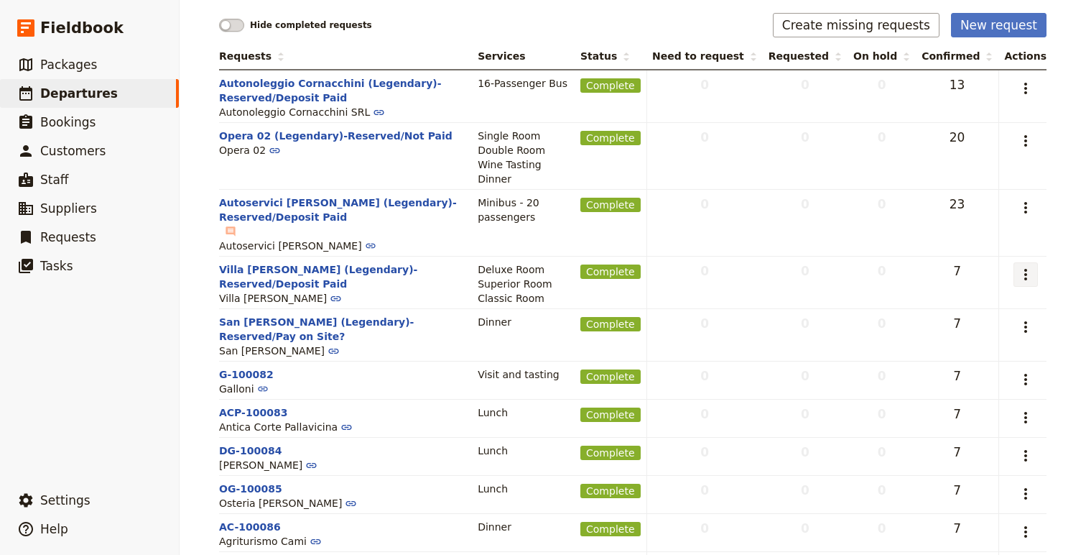
click at [1031, 266] on icon "Actions" at bounding box center [1025, 274] width 17 height 17
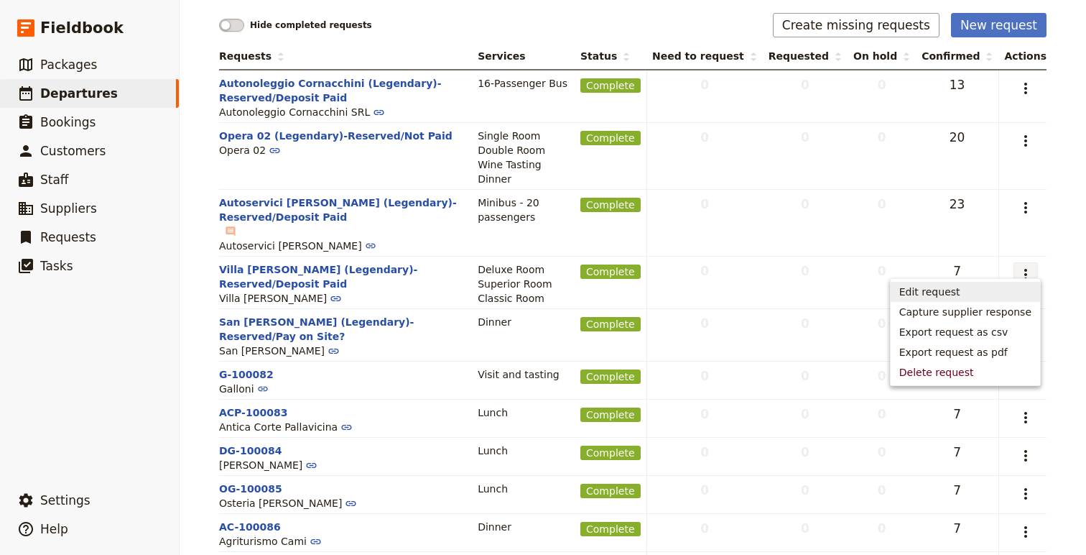
click at [960, 295] on span "Edit request" at bounding box center [929, 291] width 61 height 14
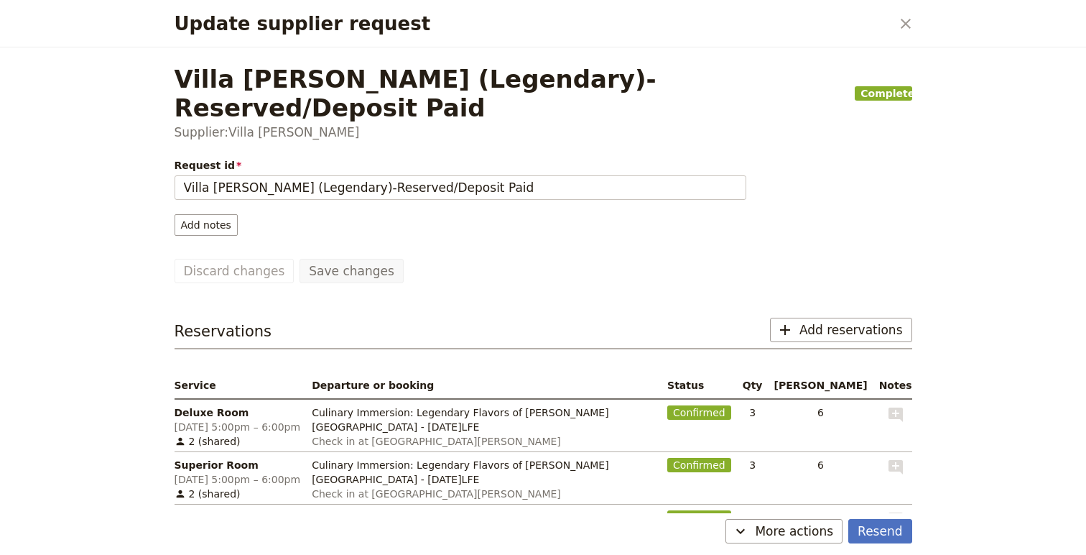
scroll to position [68, 0]
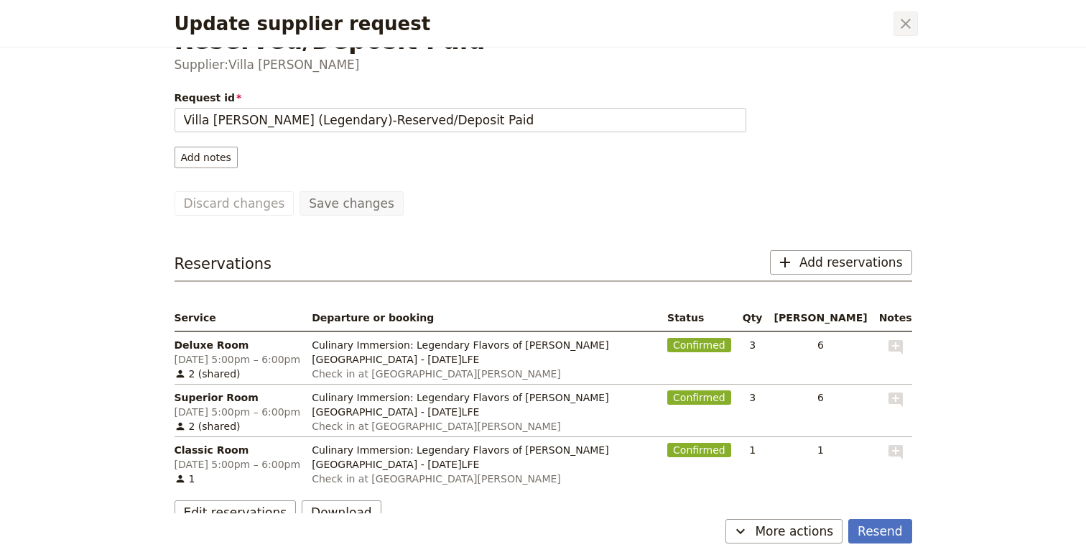
click at [912, 14] on button "​" at bounding box center [906, 23] width 24 height 24
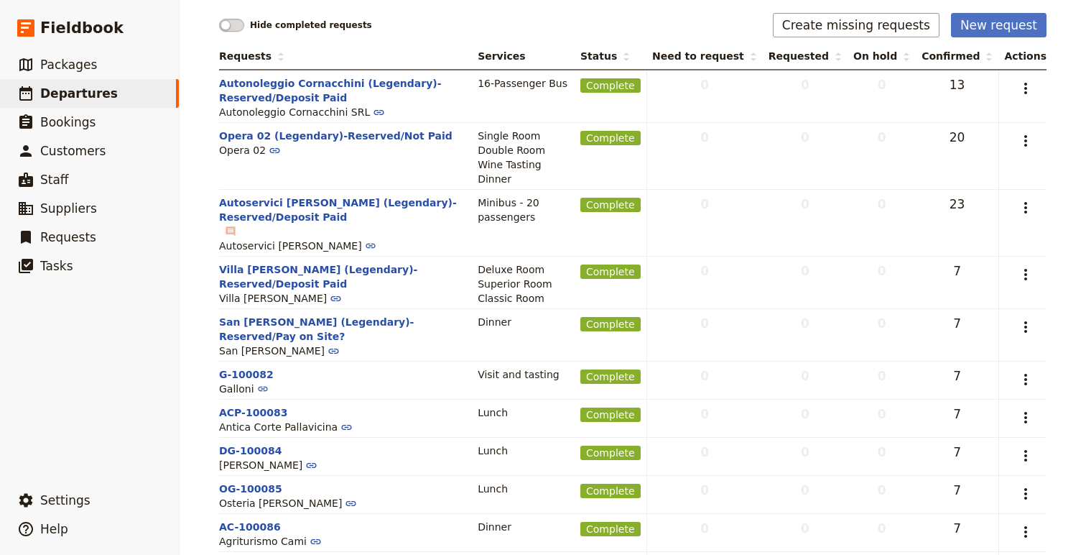
click at [1032, 309] on td "​" at bounding box center [1023, 335] width 48 height 52
click at [1030, 318] on icon "Actions" at bounding box center [1025, 326] width 17 height 17
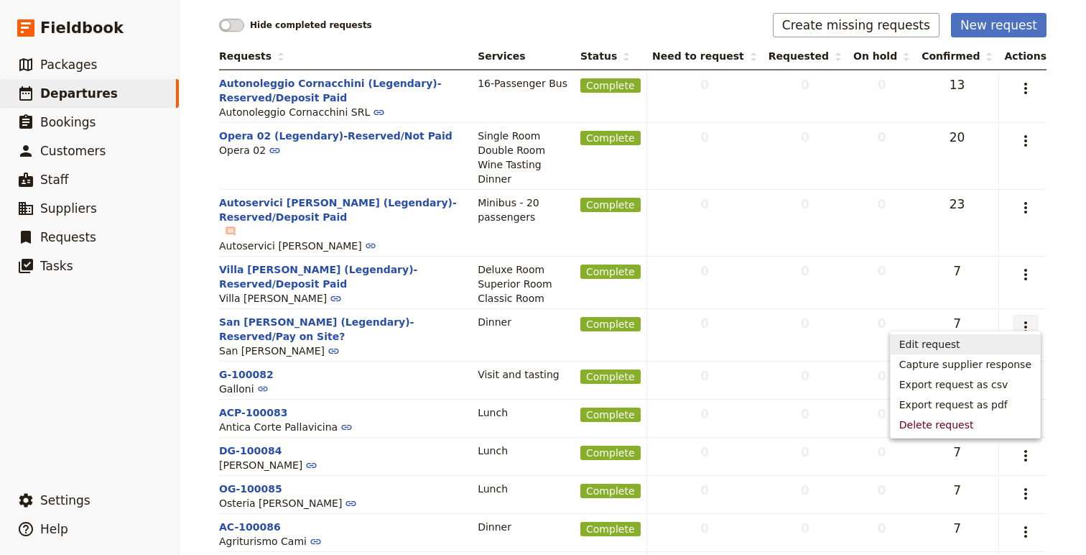
click at [968, 349] on span "Edit request" at bounding box center [965, 344] width 132 height 14
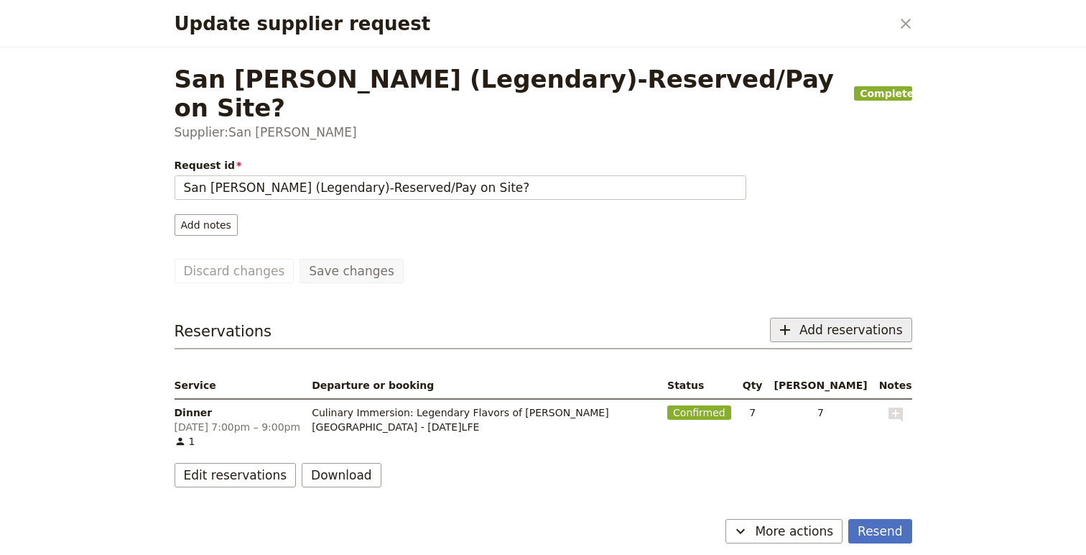
click at [811, 321] on span "Add reservations" at bounding box center [851, 329] width 103 height 17
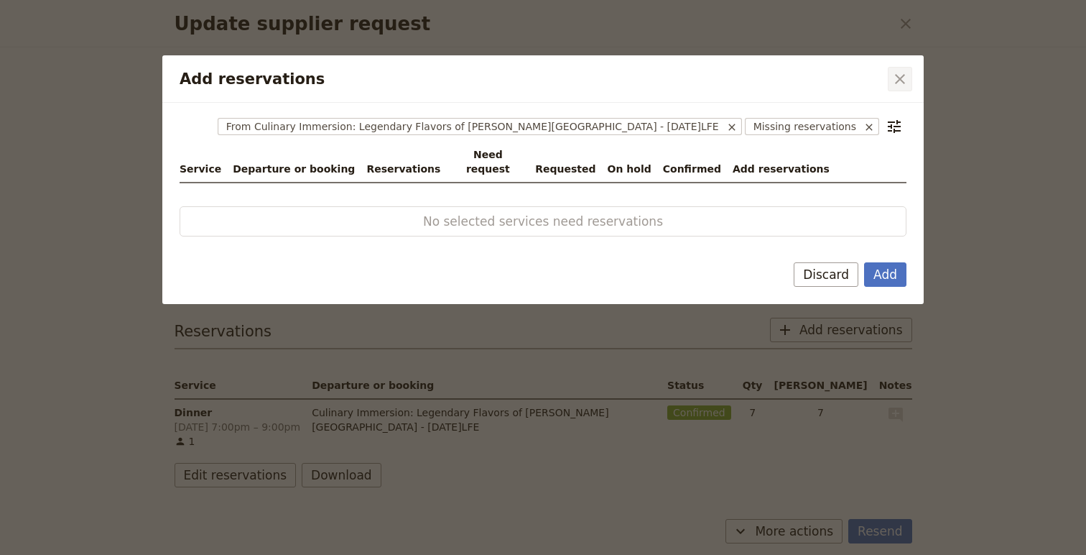
click at [899, 73] on icon "Close dialog" at bounding box center [900, 78] width 17 height 17
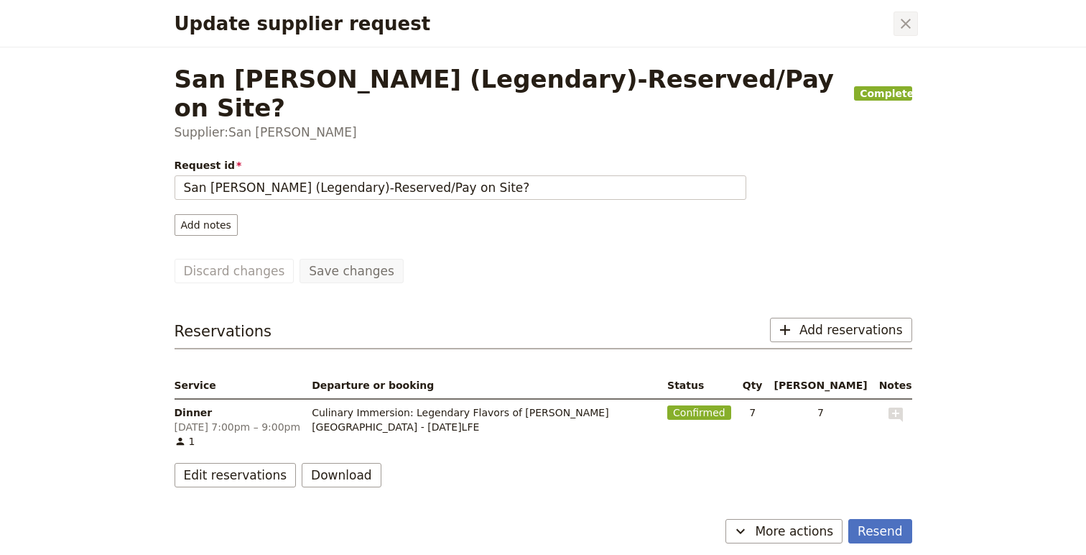
click at [905, 19] on icon "Close dialog" at bounding box center [905, 23] width 17 height 17
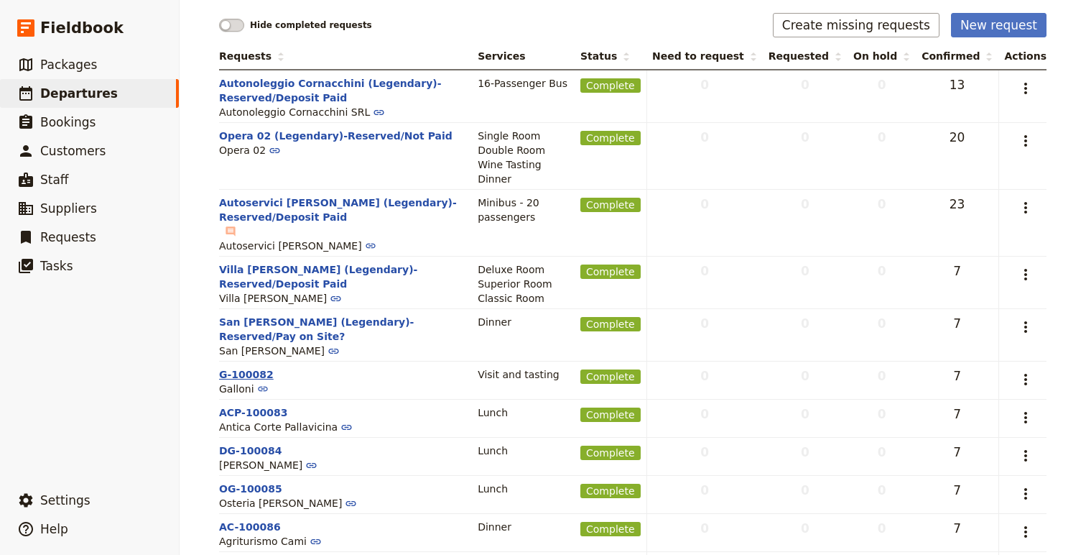
click at [250, 367] on button "G-100082" at bounding box center [246, 374] width 55 height 14
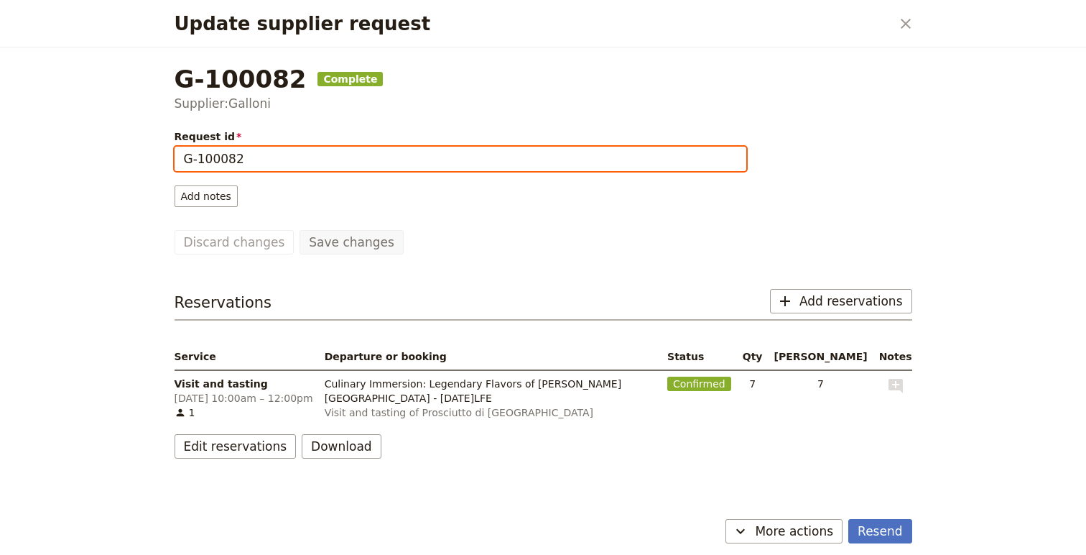
drag, startPoint x: 277, startPoint y: 159, endPoint x: 139, endPoint y: 146, distance: 139.3
click at [131, 152] on div "Update supplier request ​ G-100082 Complete Supplier: Galloni Request id G-1000…" at bounding box center [543, 277] width 1086 height 555
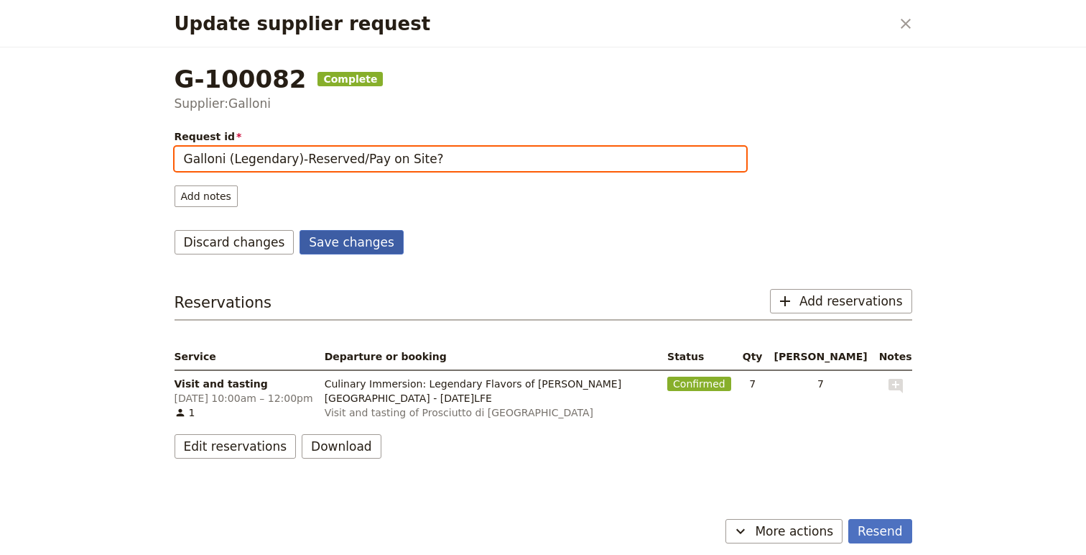
type input "Galloni (Legendary)-Reserved/Pay on Site?"
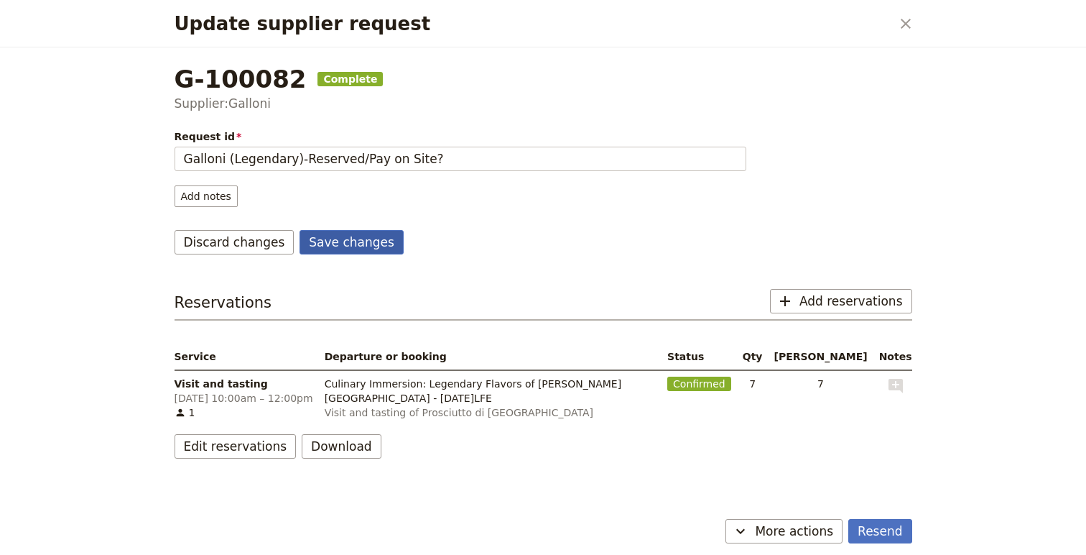
click at [357, 239] on button "Save changes" at bounding box center [352, 242] width 104 height 24
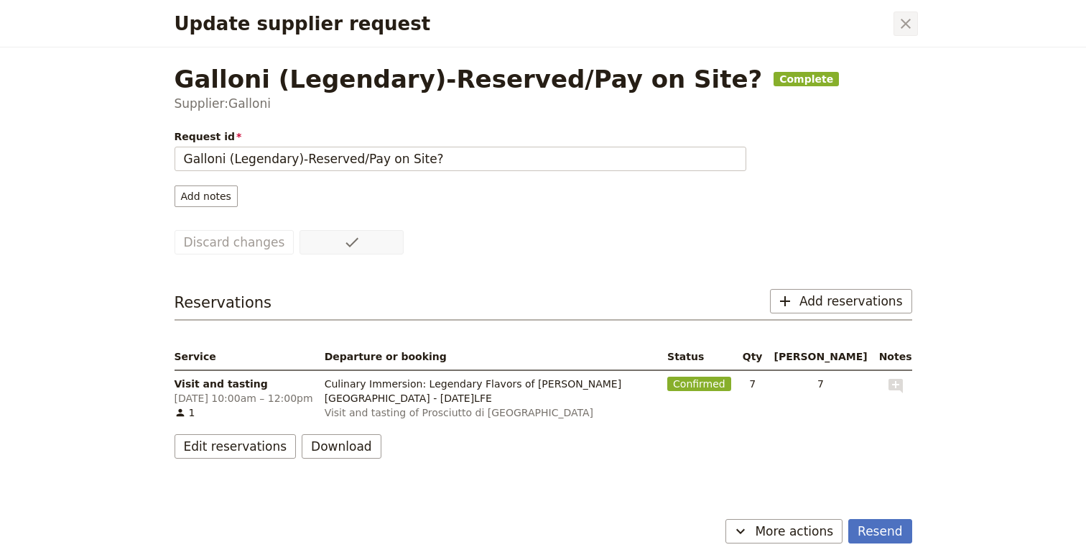
click at [897, 27] on icon "Close dialog" at bounding box center [905, 23] width 17 height 17
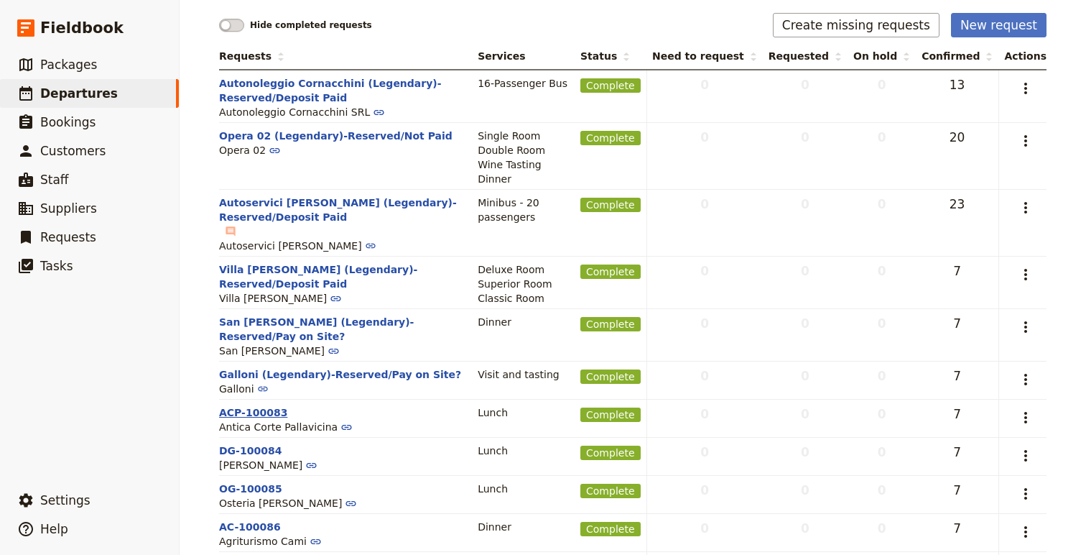
click at [253, 405] on button "ACP-100083" at bounding box center [253, 412] width 68 height 14
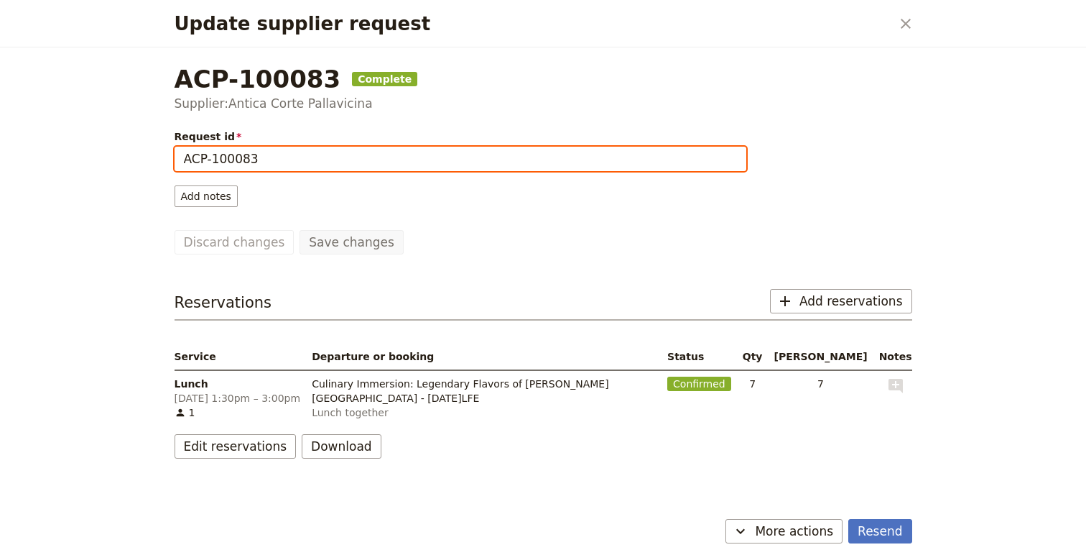
drag, startPoint x: 288, startPoint y: 159, endPoint x: 162, endPoint y: 154, distance: 125.8
click at [162, 155] on div "ACP-100083 Complete Supplier: Antica Corte Pallavicina Request id ACP-100083 Ad…" at bounding box center [543, 280] width 772 height 466
paste input "(Legendary)"
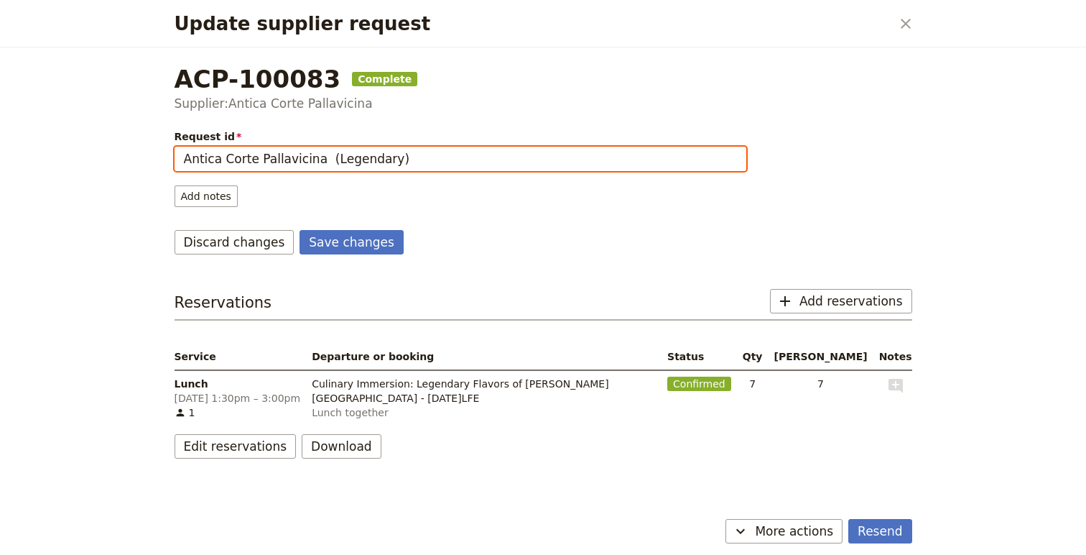
click at [317, 156] on input "Antica Corte Pallavicina (Legendary)" at bounding box center [461, 159] width 572 height 24
click at [452, 170] on input "Antica Corte Pallavicina (Legendary)" at bounding box center [461, 159] width 572 height 24
type input "Antica Corte Pallavicina (Legendary)-Reserved/Pay on Site?"
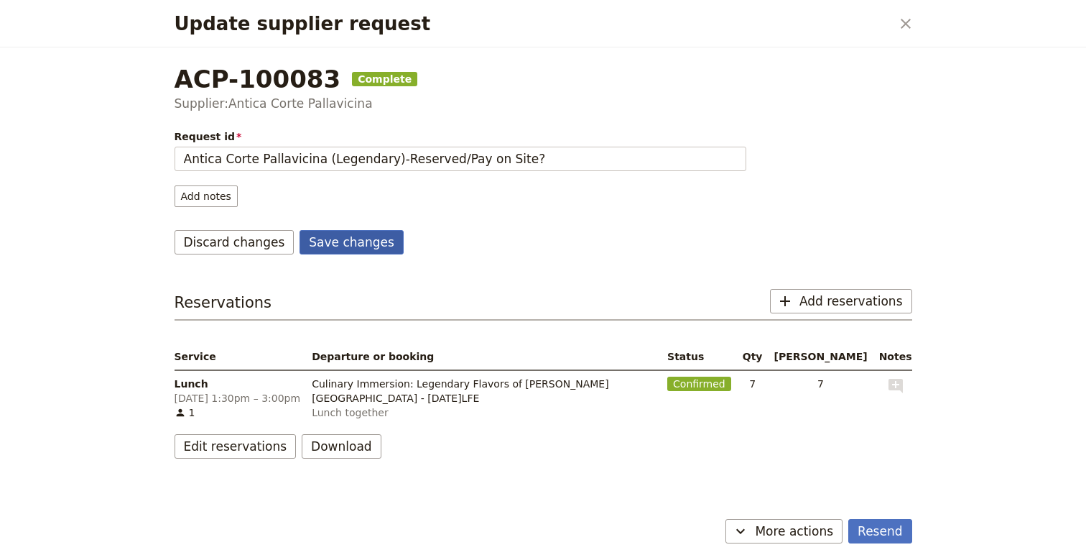
click at [348, 246] on button "Save changes" at bounding box center [352, 242] width 104 height 24
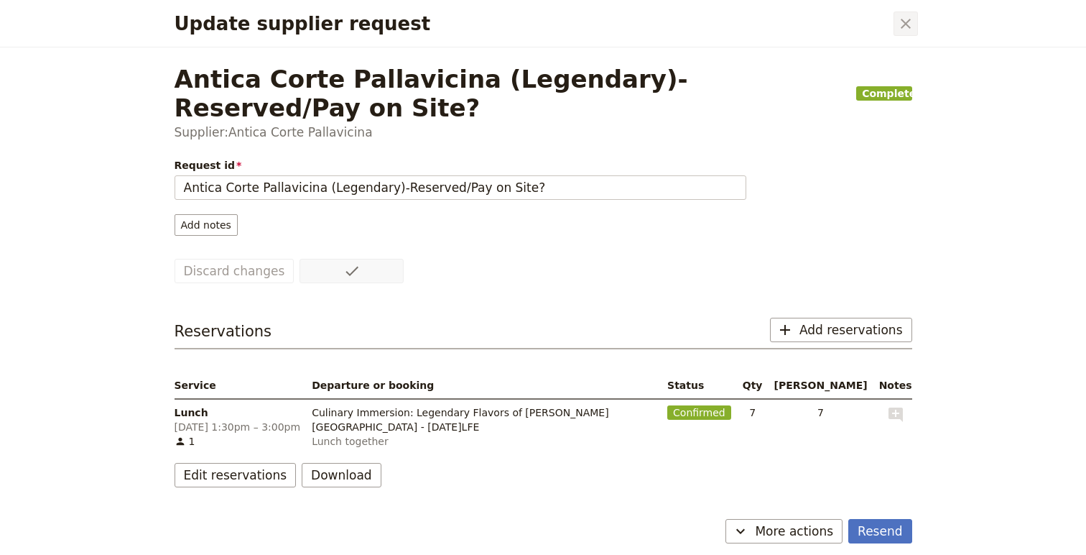
click at [901, 27] on icon "Close dialog" at bounding box center [906, 24] width 10 height 10
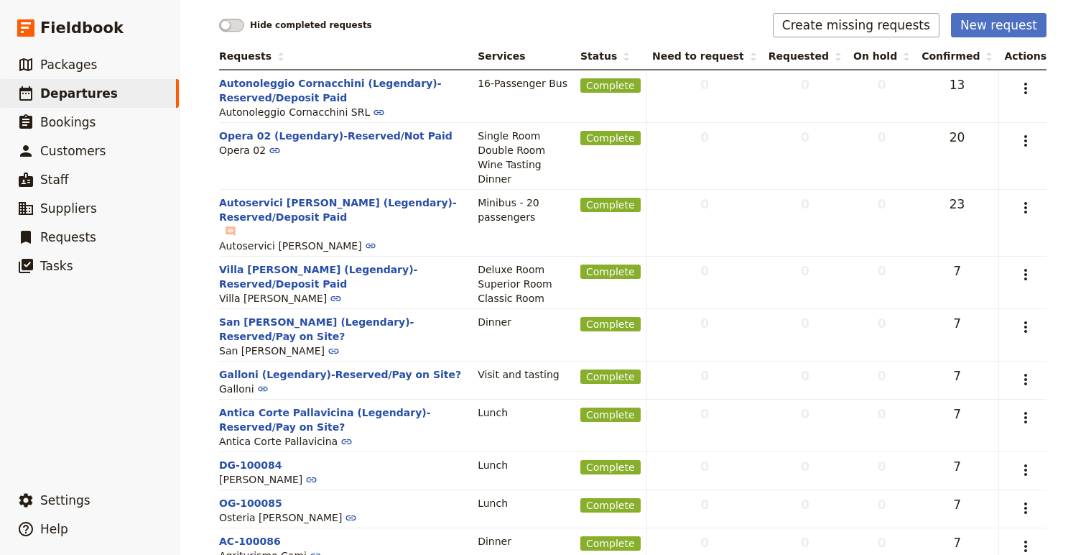
scroll to position [218, 0]
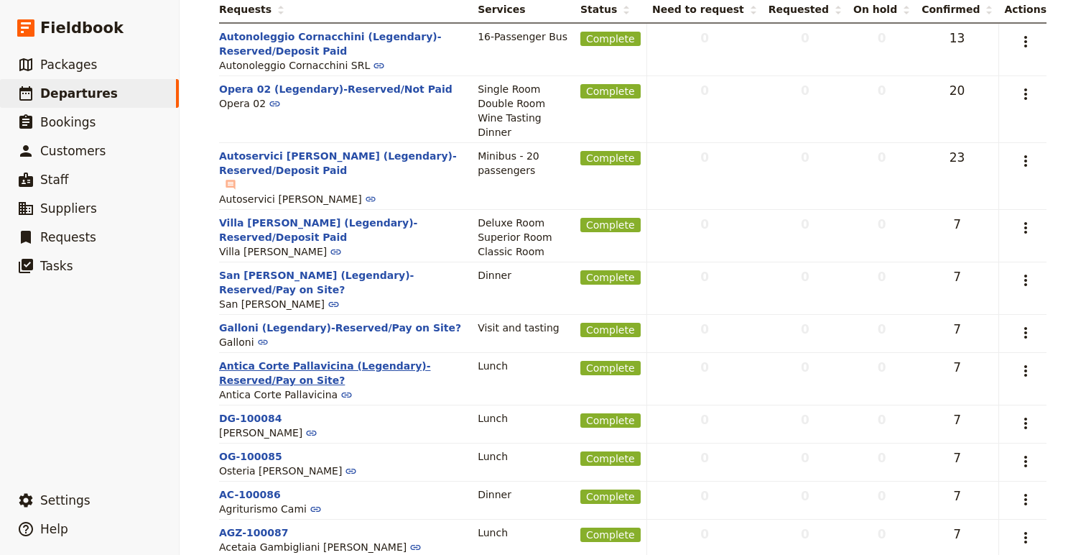
click at [437, 358] on button "Antica Corte Pallavicina (Legendary)-Reserved/Pay on Site?" at bounding box center [342, 372] width 247 height 29
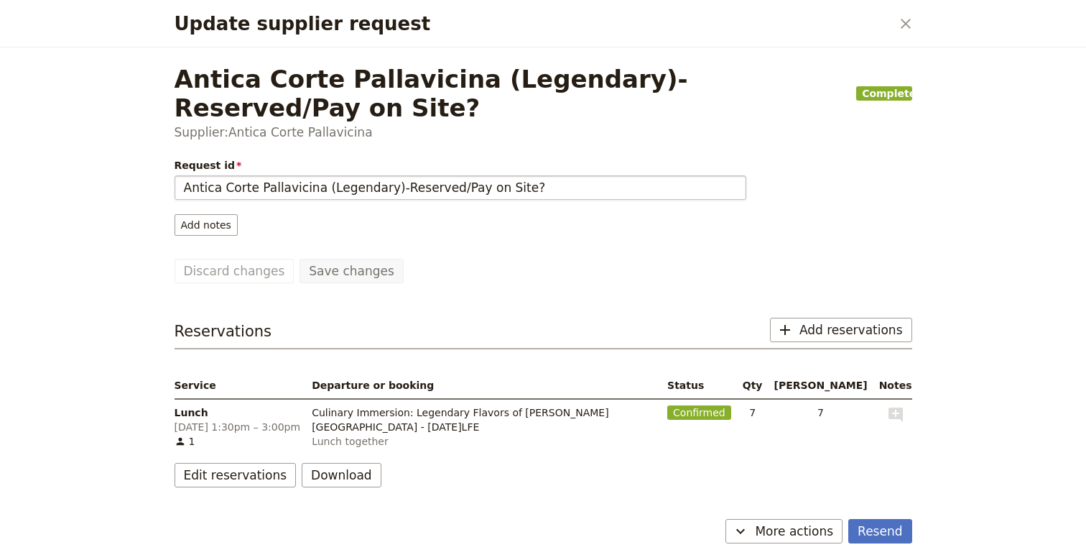
drag, startPoint x: 537, startPoint y: 157, endPoint x: 313, endPoint y: 162, distance: 223.5
click at [313, 175] on input "Antica Corte Pallavicina (Legendary)-Reserved/Pay on Site?" at bounding box center [461, 187] width 572 height 24
click at [904, 47] on div "Antica Corte Pallavicina (Legendary)-Reserved/Pay on Site? Complete Supplier: A…" at bounding box center [543, 280] width 772 height 466
click at [904, 20] on icon "Close dialog" at bounding box center [905, 23] width 17 height 17
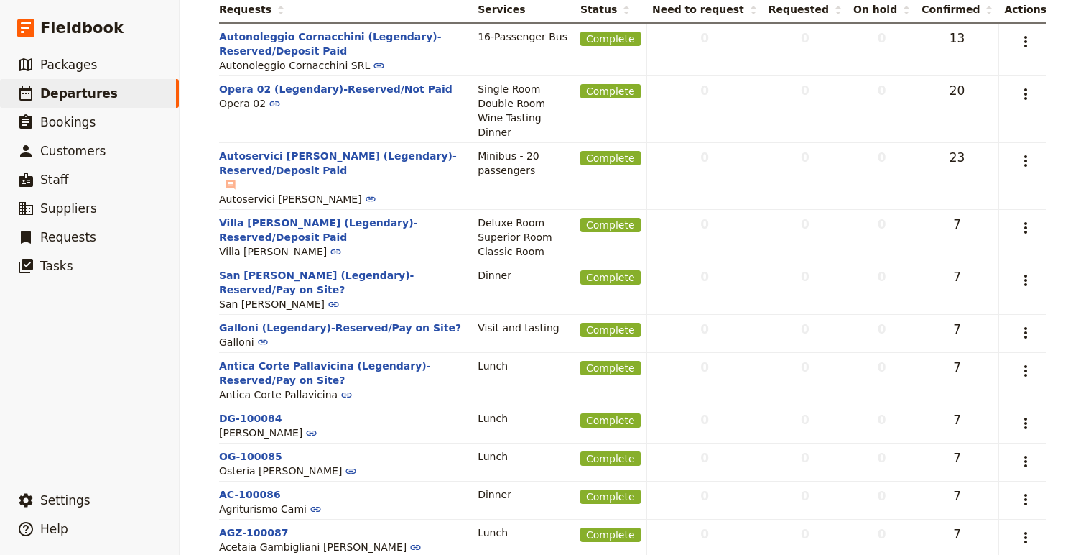
click at [269, 411] on button "DG-100084" at bounding box center [250, 418] width 63 height 14
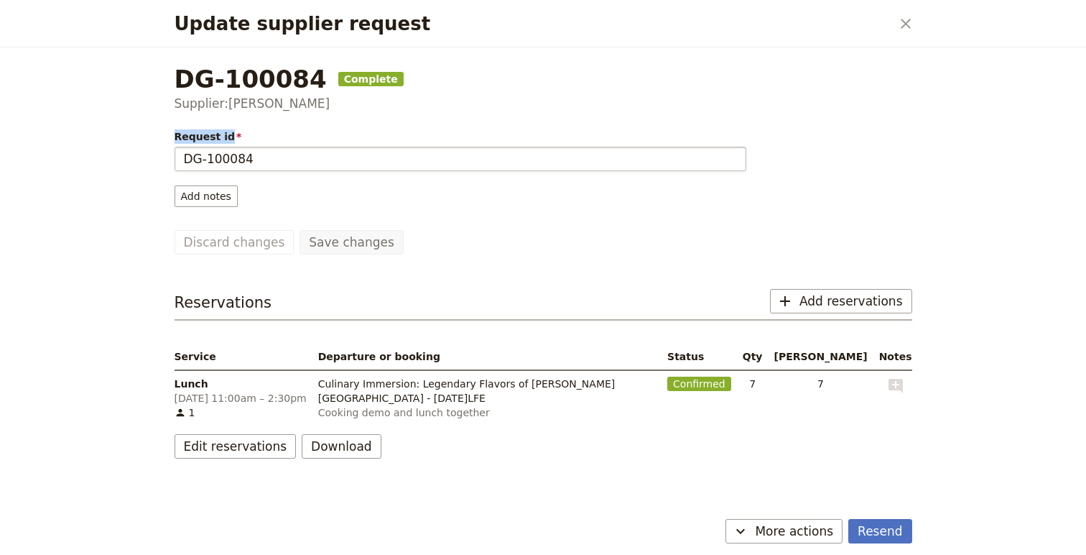
drag, startPoint x: 314, startPoint y: 142, endPoint x: 193, endPoint y: 155, distance: 122.1
click at [194, 155] on label "Request id DG-100084" at bounding box center [461, 147] width 572 height 37
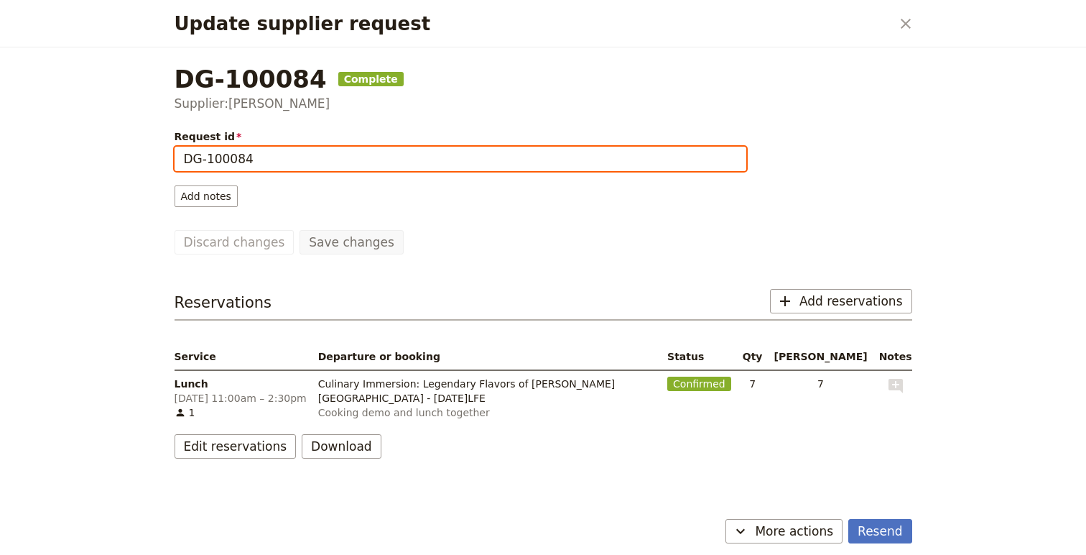
click at [193, 157] on input "DG-100084" at bounding box center [461, 159] width 572 height 24
drag, startPoint x: 193, startPoint y: 157, endPoint x: 337, endPoint y: 150, distance: 144.5
click at [337, 154] on input "DG-100084" at bounding box center [461, 159] width 572 height 24
paste input "(Legendary)-Reserved/Pay on Site?"
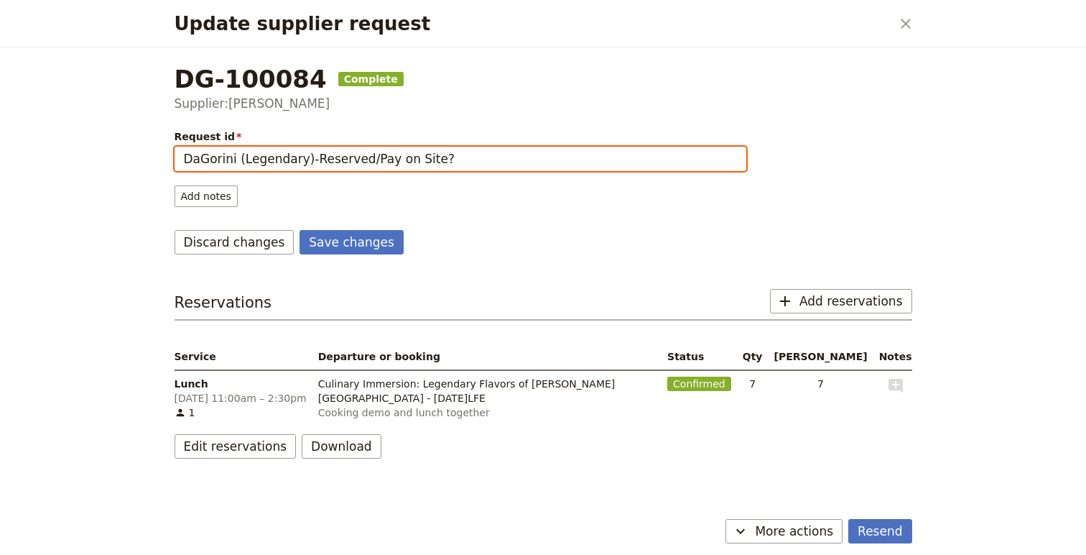
click at [394, 163] on input "DaGorini (Legendary)-Reserved/Pay on Site?" at bounding box center [461, 159] width 572 height 24
click at [392, 163] on input "DaGorini (Legendary)-Reserved/Pay on Site?" at bounding box center [461, 159] width 572 height 24
drag, startPoint x: 392, startPoint y: 163, endPoint x: 421, endPoint y: 163, distance: 29.5
click at [421, 163] on input "DaGorini (Legendary)-Reserved/Pay on Site?" at bounding box center [461, 159] width 572 height 24
click at [385, 155] on input "DaGorini (Legendary)-Reserved/Pay with Transfer" at bounding box center [461, 159] width 572 height 24
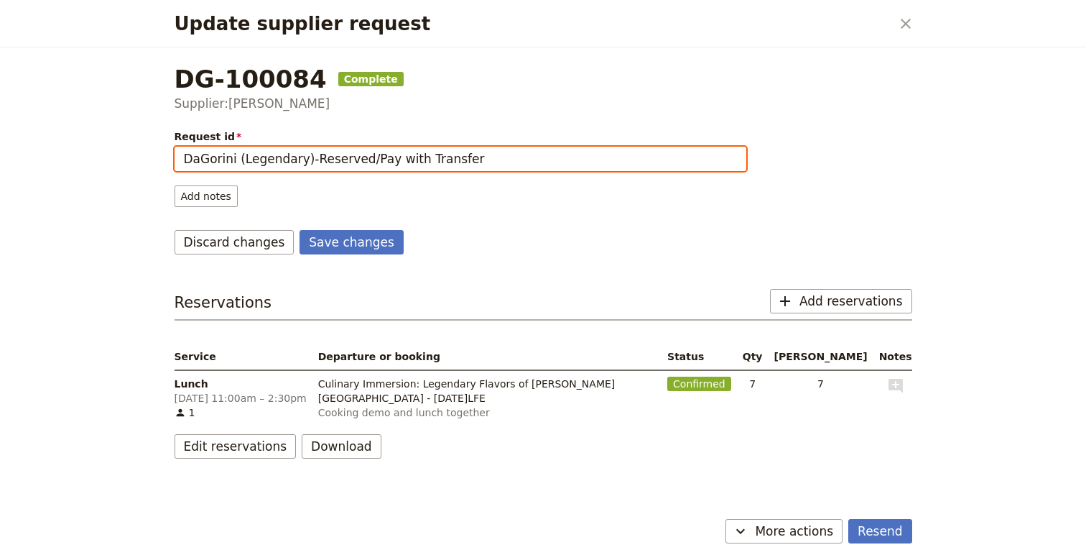
click at [385, 155] on input "DaGorini (Legendary)-Reserved/Pay with Transfer" at bounding box center [461, 159] width 572 height 24
type input "DaGorini (Legendary)-Reserved/Pay by Transfer"
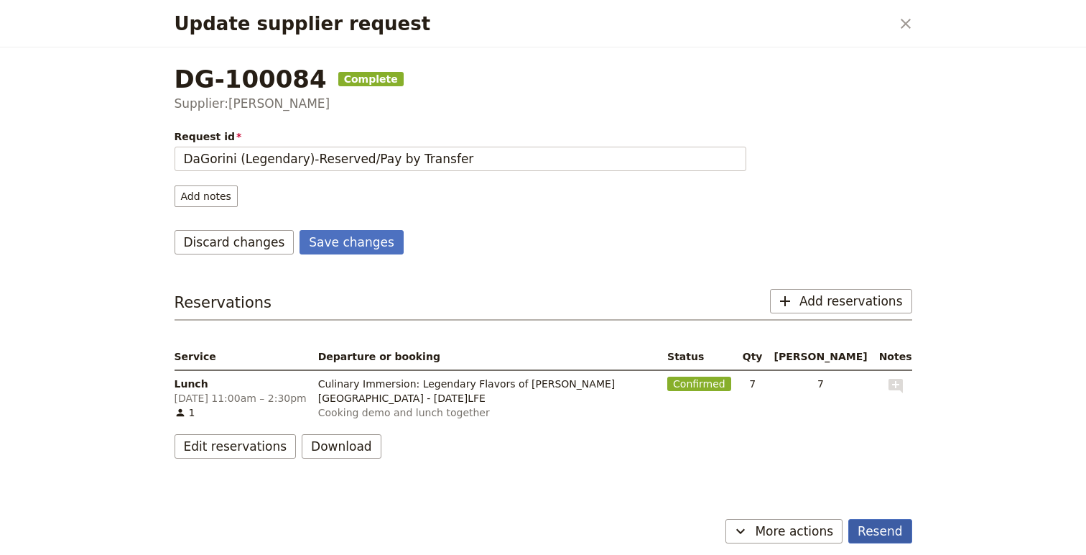
click at [872, 525] on button "Resend" at bounding box center [879, 531] width 63 height 24
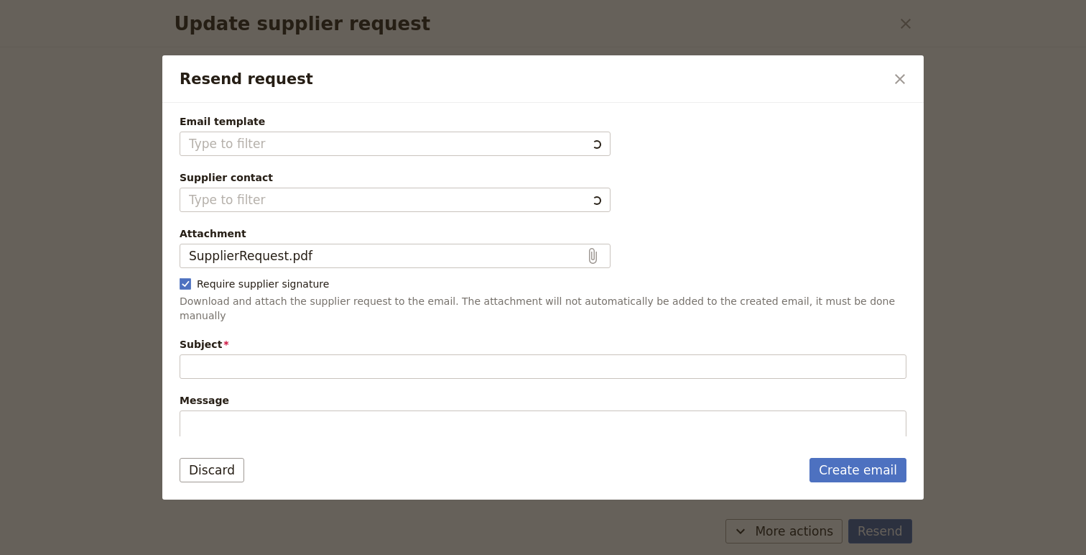
type input "Follow up on previous reservation request"
type textarea "Hi [PERSON_NAME] I am writing to follow up on the previous reservation request …"
type input "Fieldbook default template"
type input "[PERSON_NAME]"
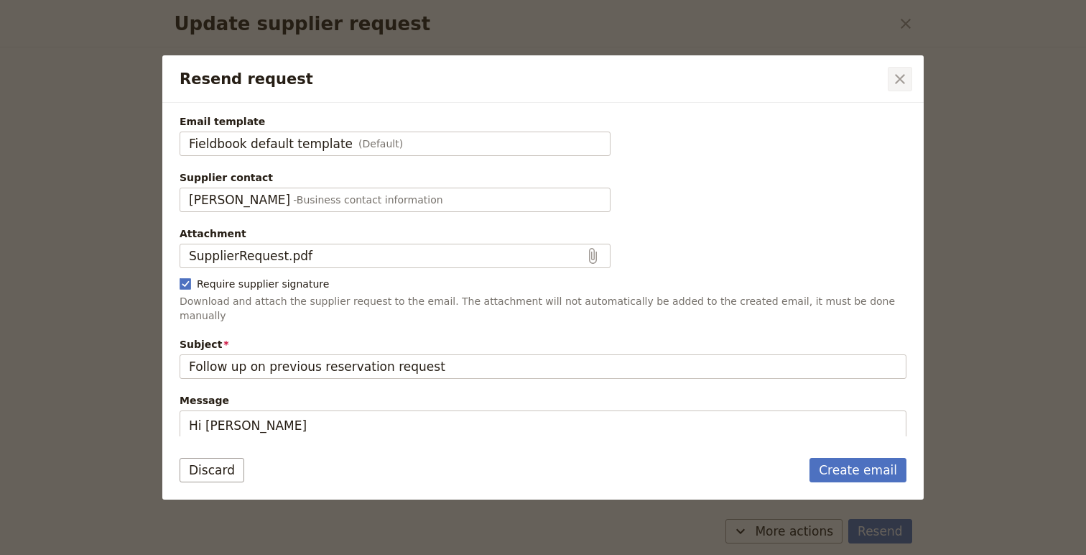
click at [898, 75] on icon "Close dialog" at bounding box center [900, 78] width 17 height 17
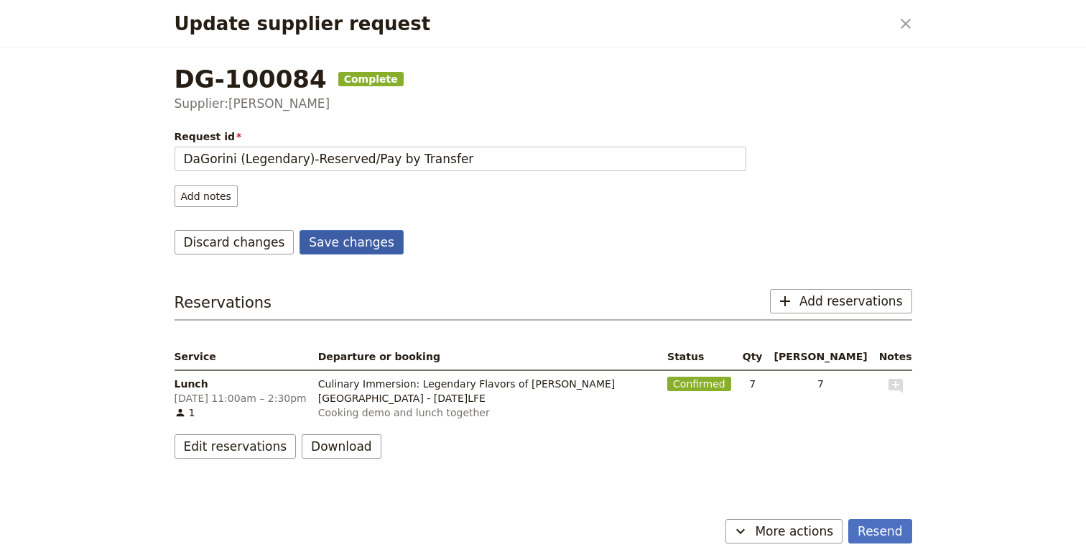
click at [305, 251] on button "Save changes" at bounding box center [352, 242] width 104 height 24
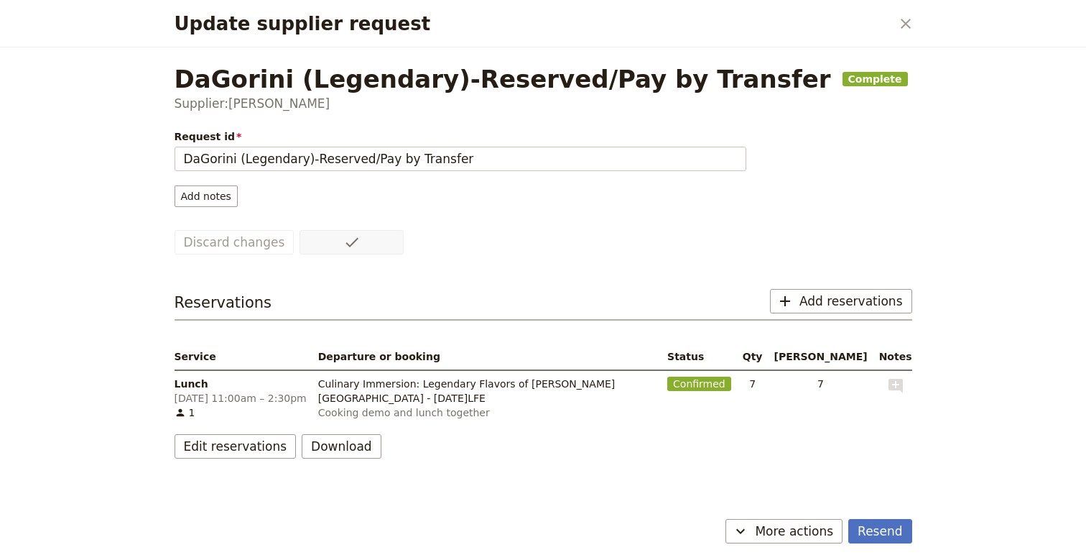
click at [919, 15] on div "Update supplier request ​" at bounding box center [543, 23] width 772 height 47
click at [915, 16] on button "​" at bounding box center [906, 23] width 24 height 24
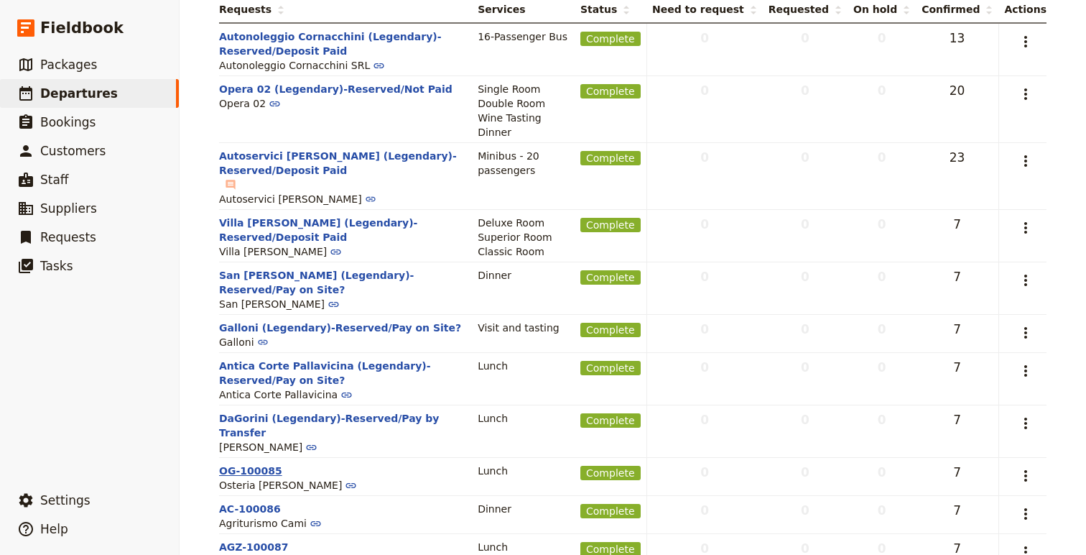
click at [249, 463] on button "OG-100085" at bounding box center [250, 470] width 63 height 14
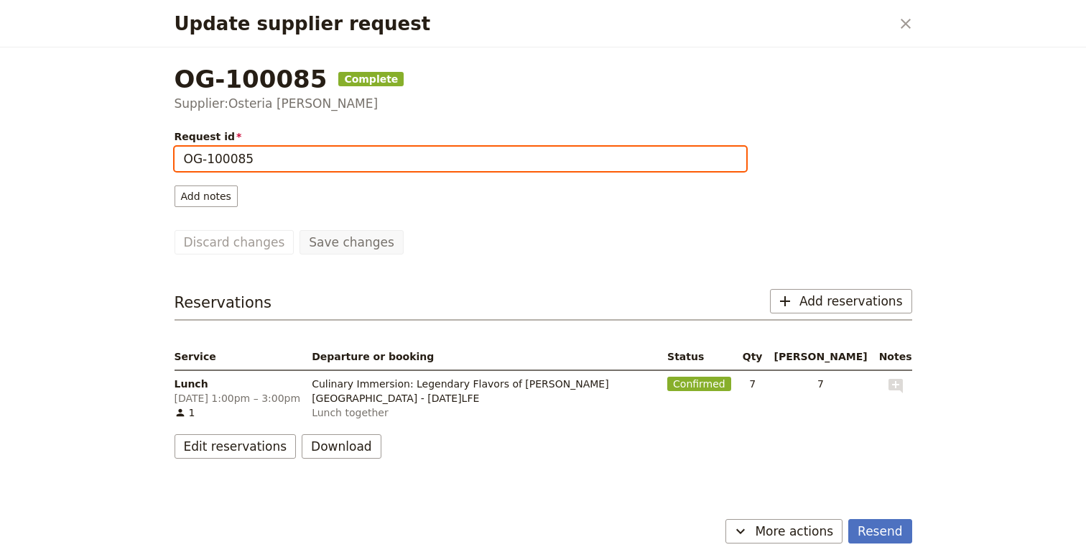
drag, startPoint x: 267, startPoint y: 156, endPoint x: 128, endPoint y: 165, distance: 139.6
click at [126, 165] on div "Update supplier request ​ OG-100085 Complete Supplier: Osteria [PERSON_NAME] Re…" at bounding box center [543, 277] width 1086 height 555
paste input "(Legendary)-Reserved/Pay on Site?"
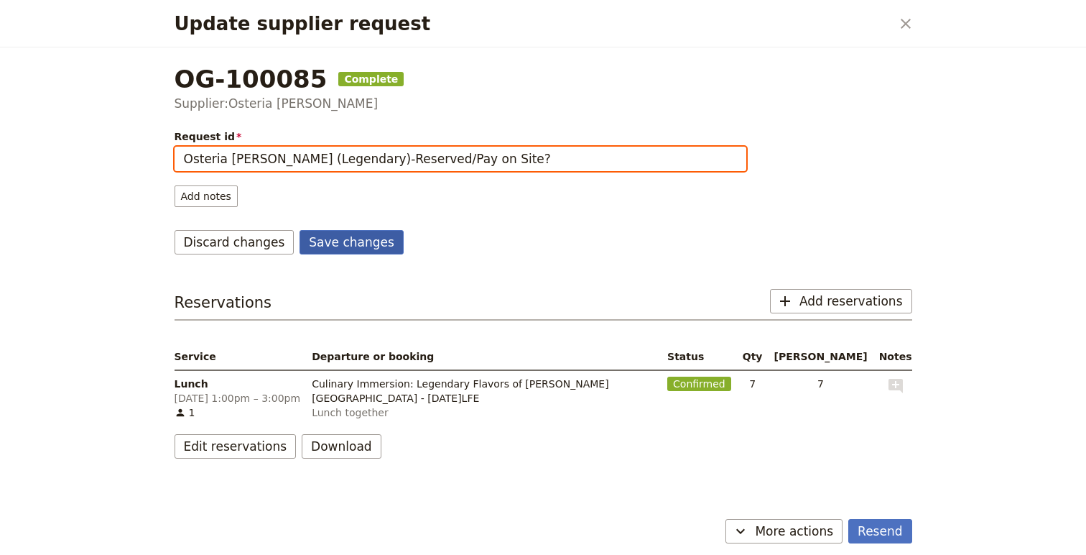
type input "Osteria [PERSON_NAME] (Legendary)-Reserved/Pay on Site?"
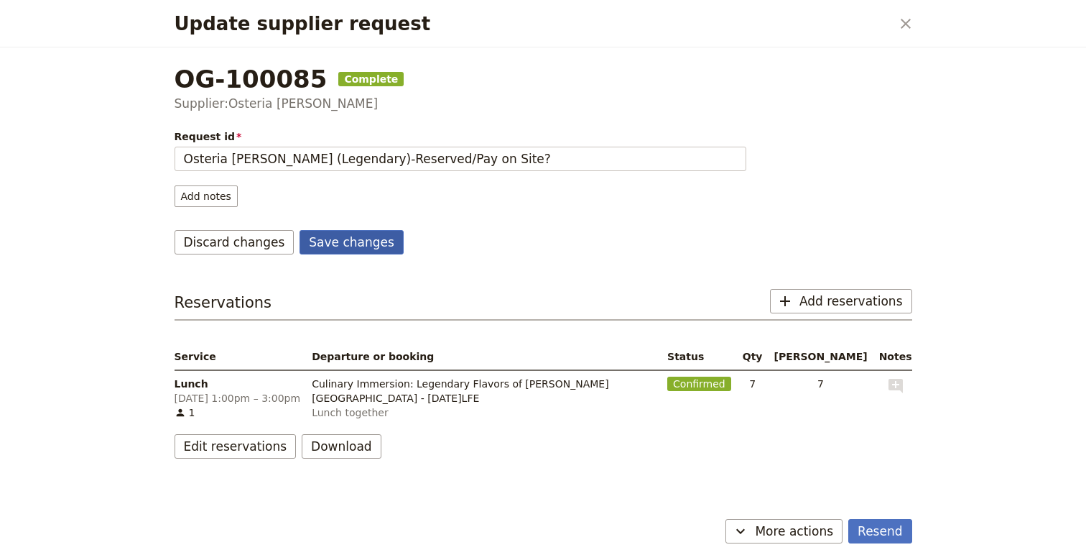
click at [351, 234] on button "Save changes" at bounding box center [352, 242] width 104 height 24
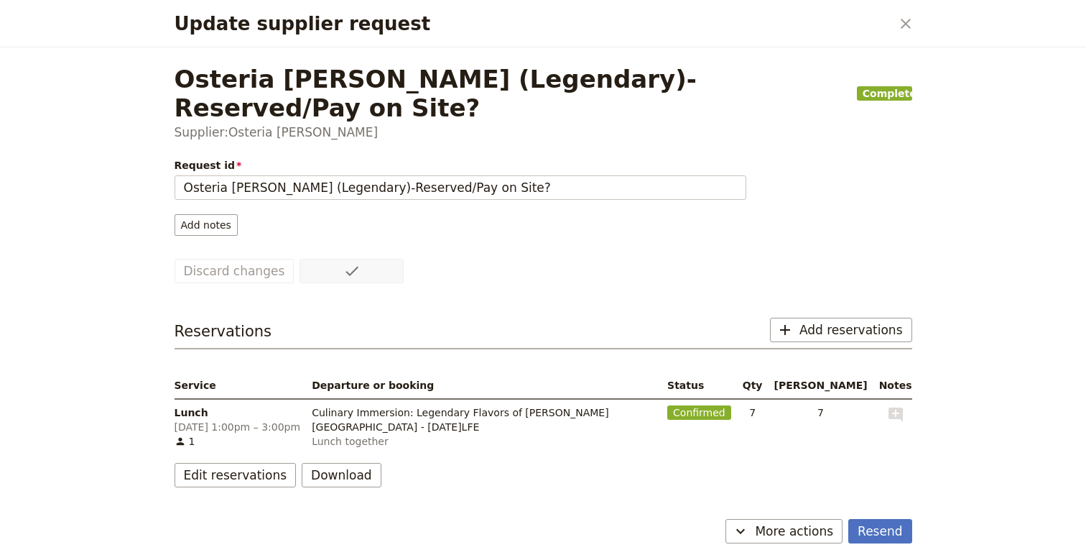
click at [892, 24] on div "Update supplier request ​" at bounding box center [543, 23] width 772 height 47
click at [915, 13] on button "​" at bounding box center [906, 23] width 24 height 24
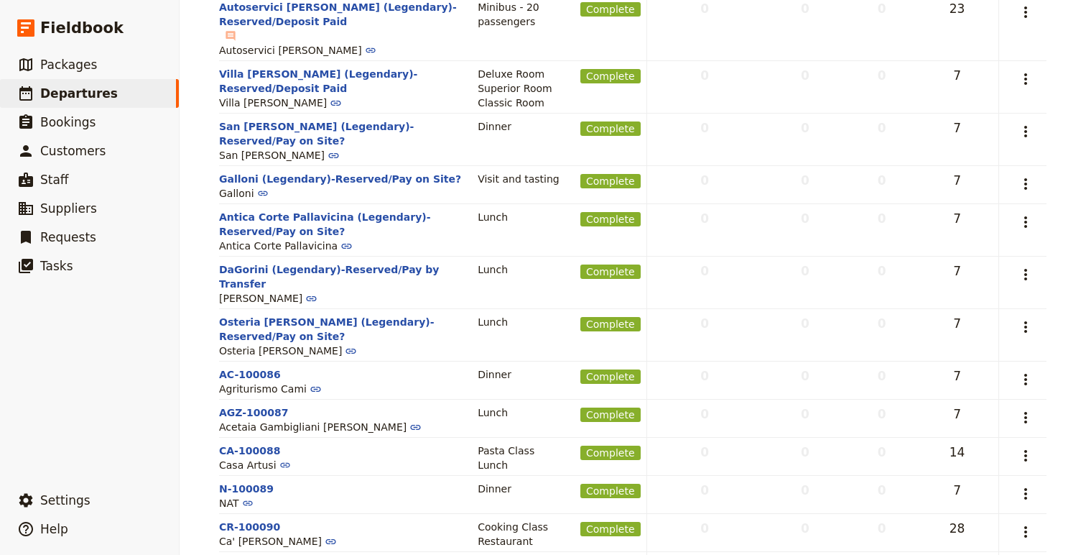
scroll to position [375, 0]
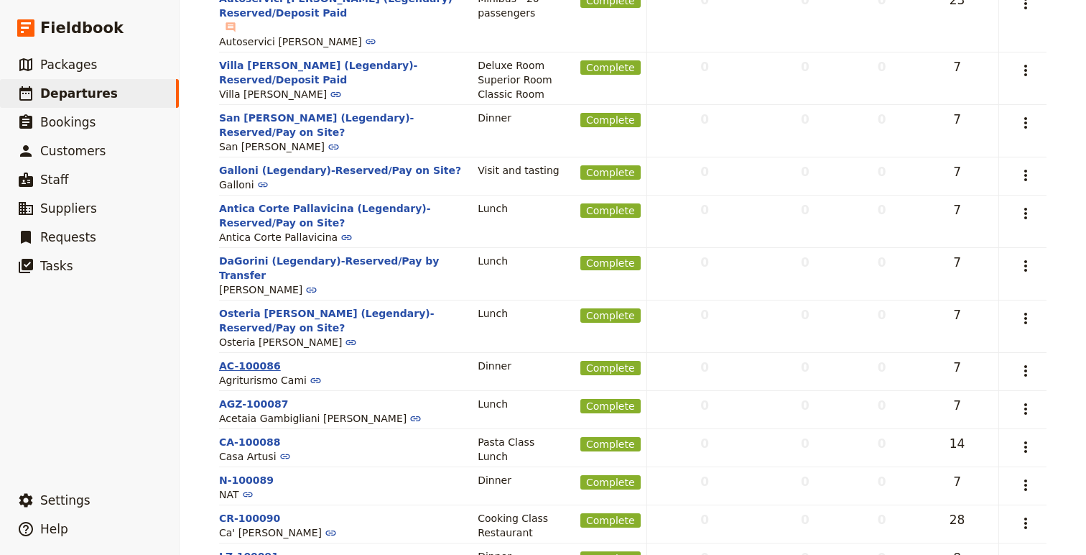
click at [247, 358] on button "AC-100086" at bounding box center [250, 365] width 62 height 14
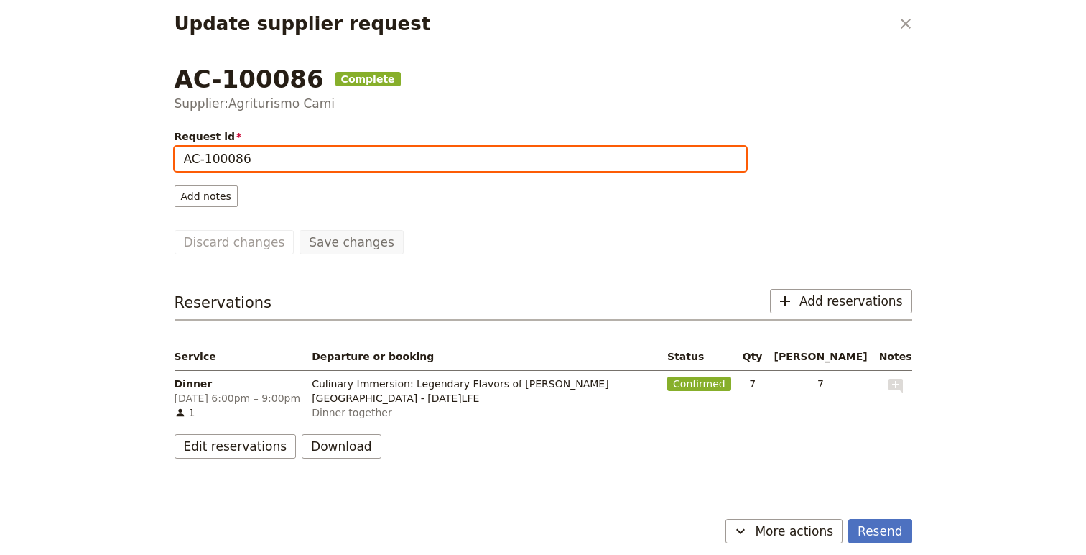
drag, startPoint x: 265, startPoint y: 161, endPoint x: 129, endPoint y: 157, distance: 135.9
click at [129, 157] on div "Update supplier request ​ AC-100086 Complete Supplier: Agriturismo Cami Request…" at bounding box center [543, 277] width 1086 height 555
paste input "(Legendary)-Reserved/Pay on Site?"
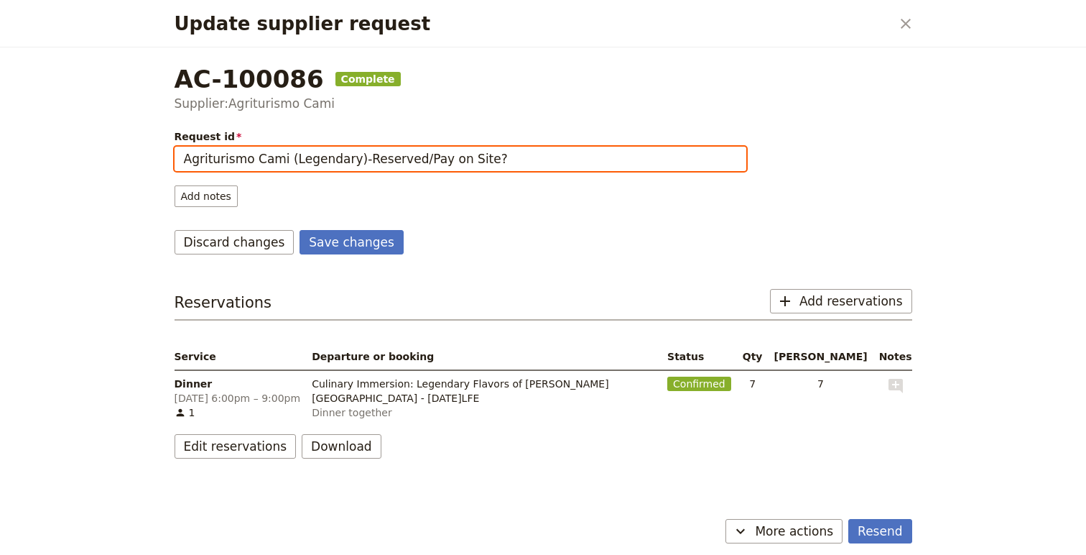
type input "Agriturismo Cami (Legendary)-Reserved/Pay on Site?"
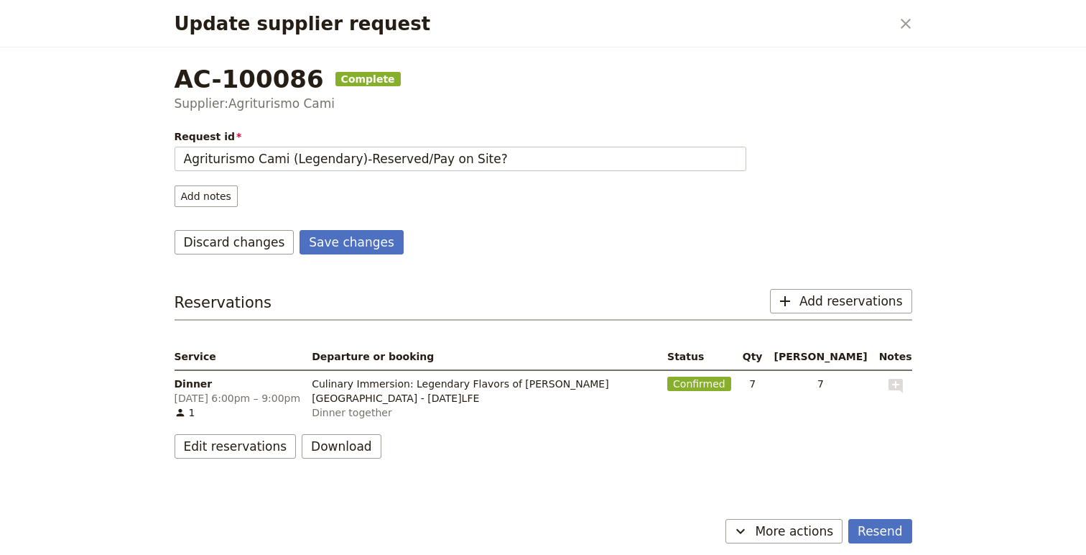
click at [338, 223] on form "Request id Agriturismo Cami (Legendary)-Reserved/Pay on Site? Add notes Save ch…" at bounding box center [462, 191] width 575 height 125
click at [347, 241] on button "Save changes" at bounding box center [352, 242] width 104 height 24
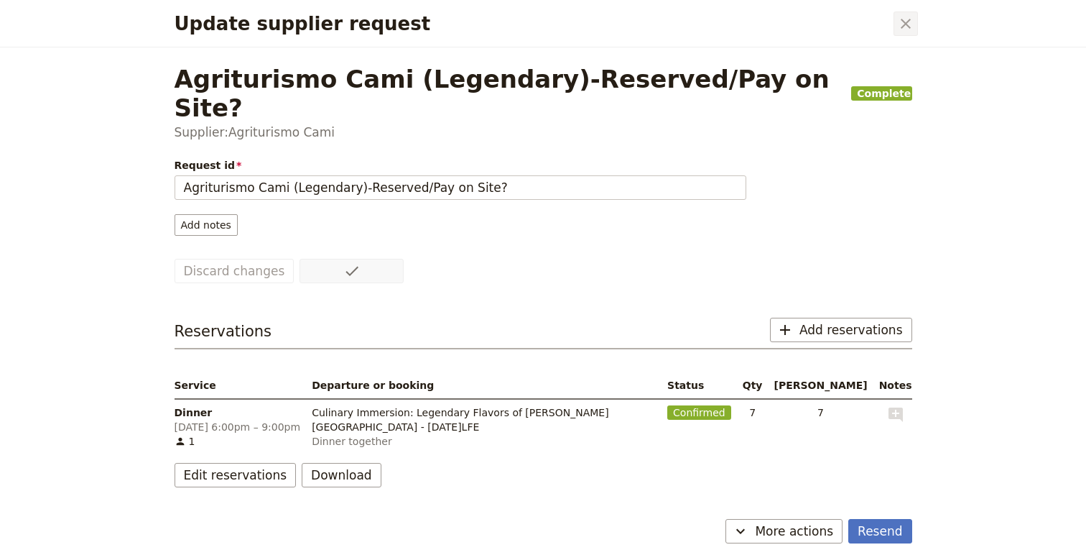
click at [910, 26] on icon "Close dialog" at bounding box center [905, 23] width 17 height 17
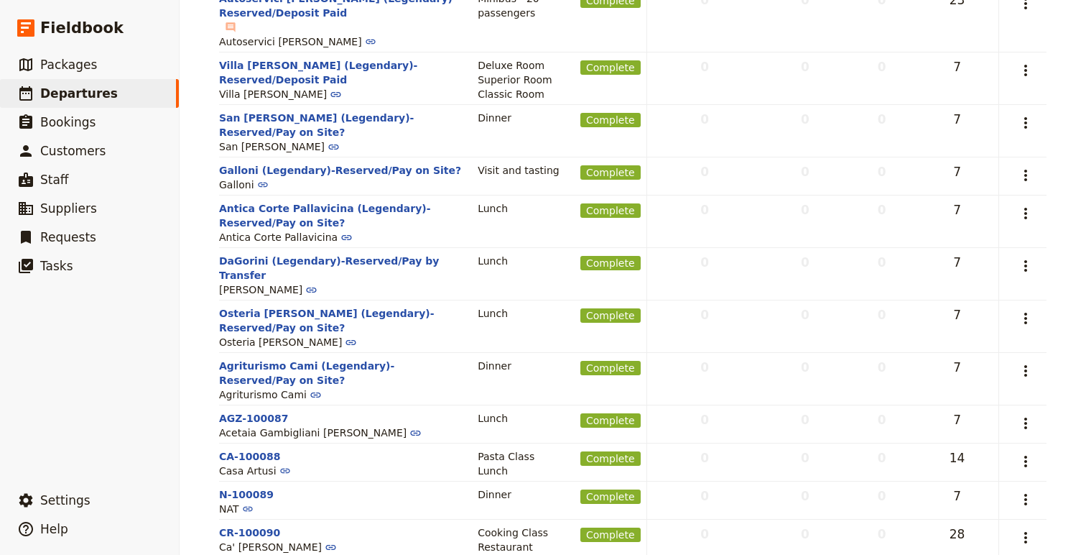
scroll to position [405, 0]
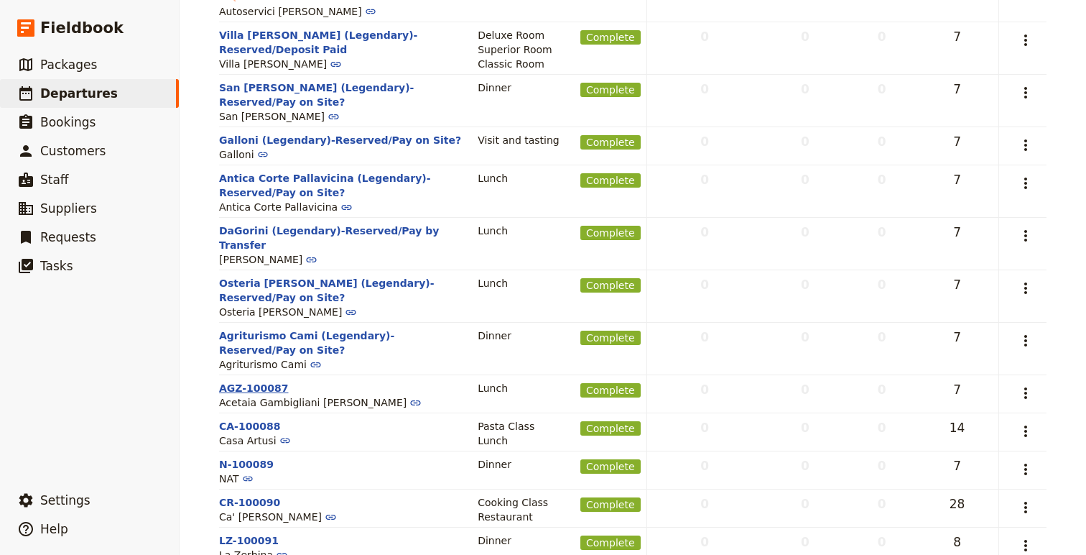
click at [250, 381] on button "AGZ-100087" at bounding box center [254, 388] width 70 height 14
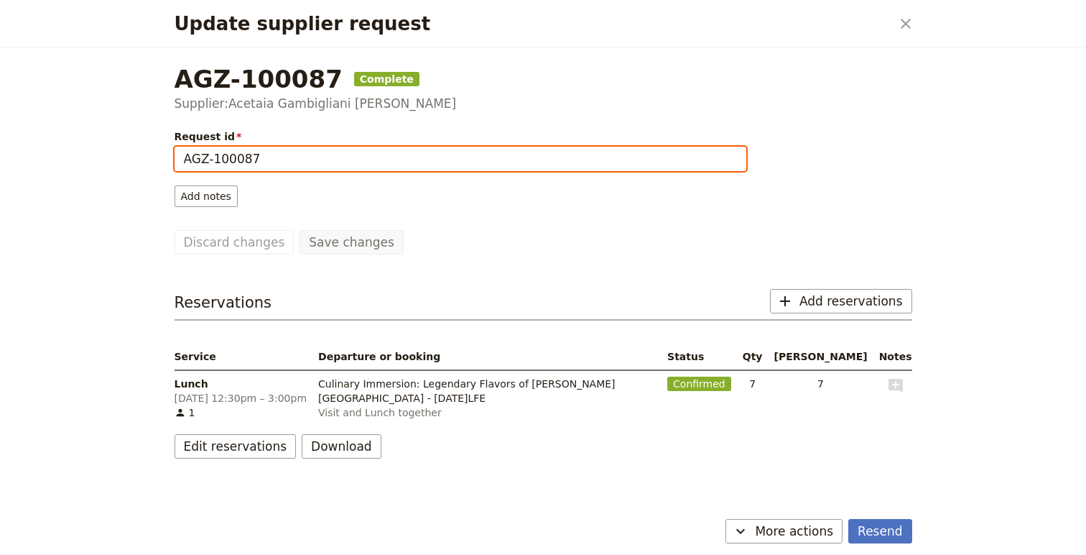
drag, startPoint x: 381, startPoint y: 158, endPoint x: 172, endPoint y: 152, distance: 209.1
click at [173, 152] on div "Request id AGZ-100087 Add notes" at bounding box center [460, 168] width 575 height 80
paste input "(Legendary)-Reserved/Pay on Site?"
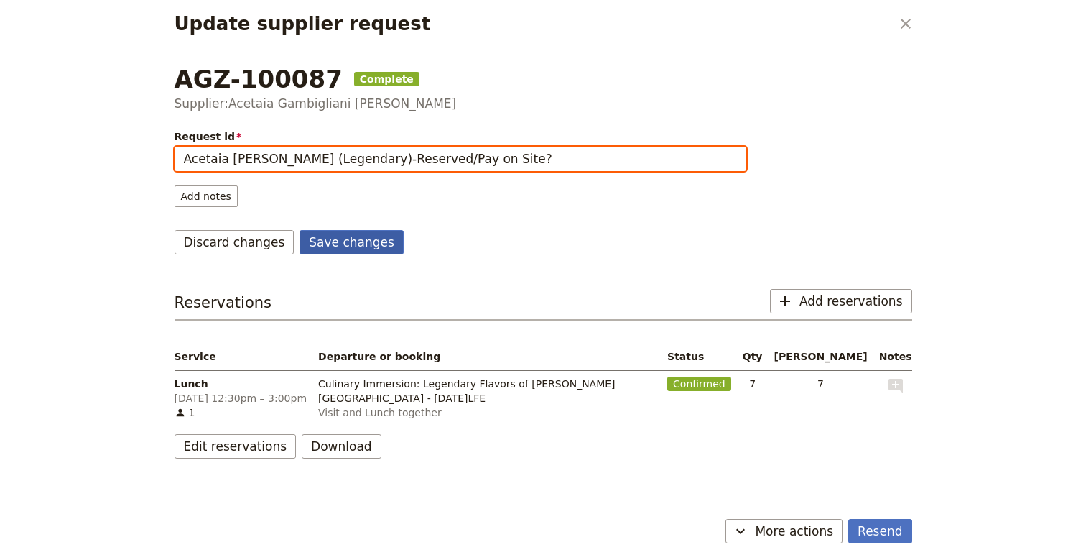
type input "Acetaia [PERSON_NAME] (Legendary)-Reserved/Pay on Site?"
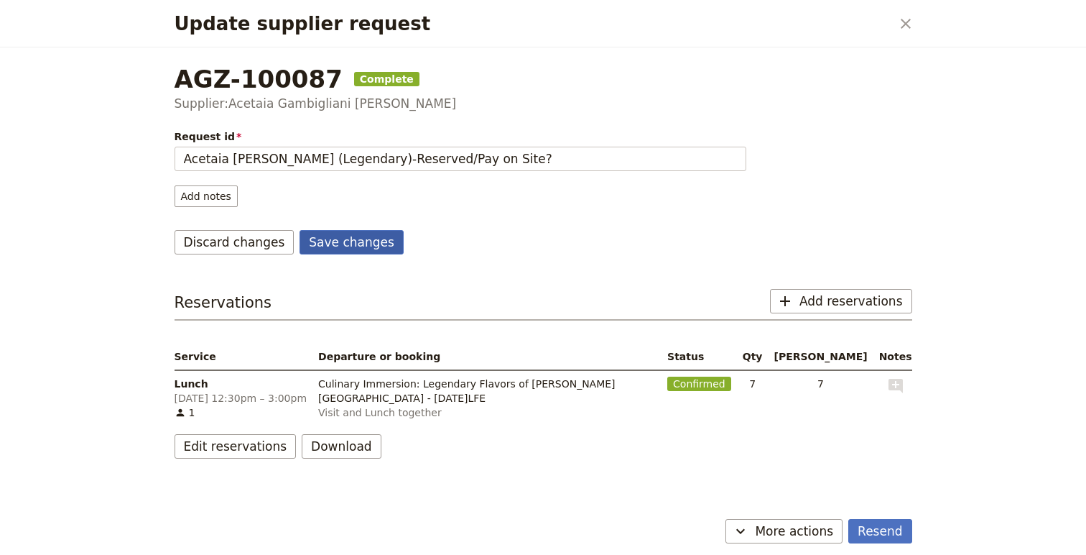
click at [355, 244] on button "Save changes" at bounding box center [352, 242] width 104 height 24
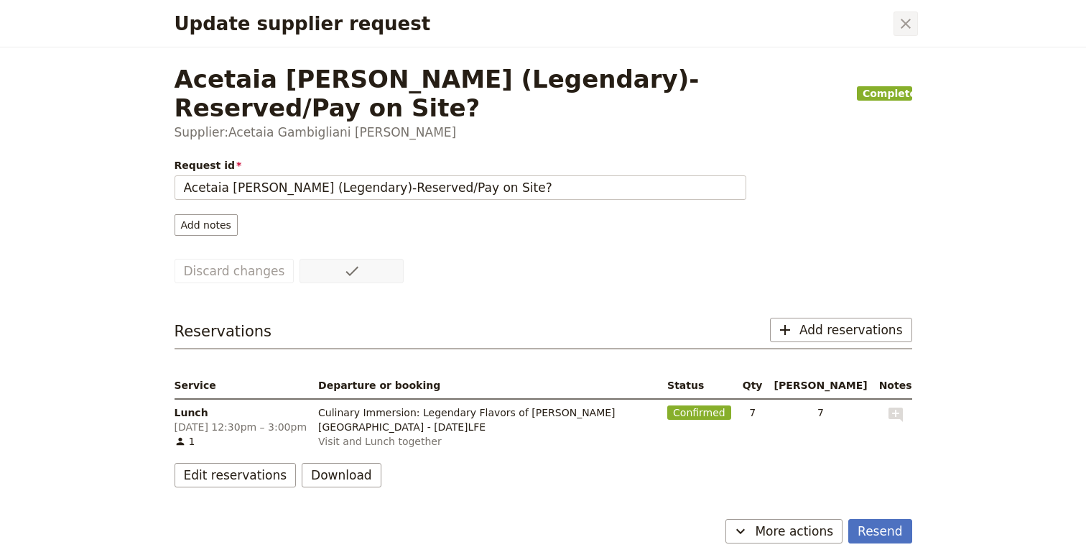
click at [907, 13] on button "​" at bounding box center [906, 23] width 24 height 24
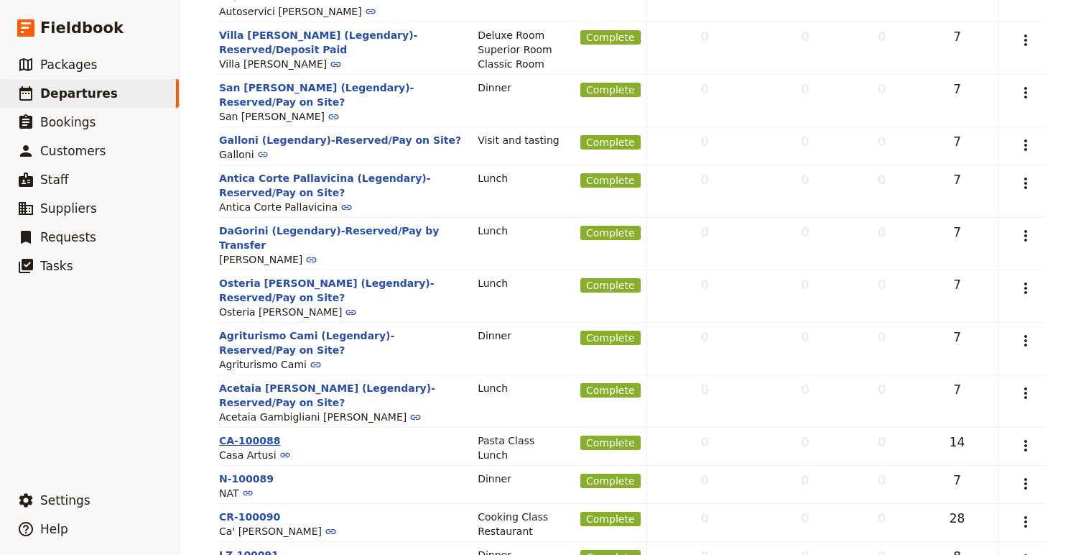
click at [252, 433] on button "CA-100088" at bounding box center [249, 440] width 61 height 14
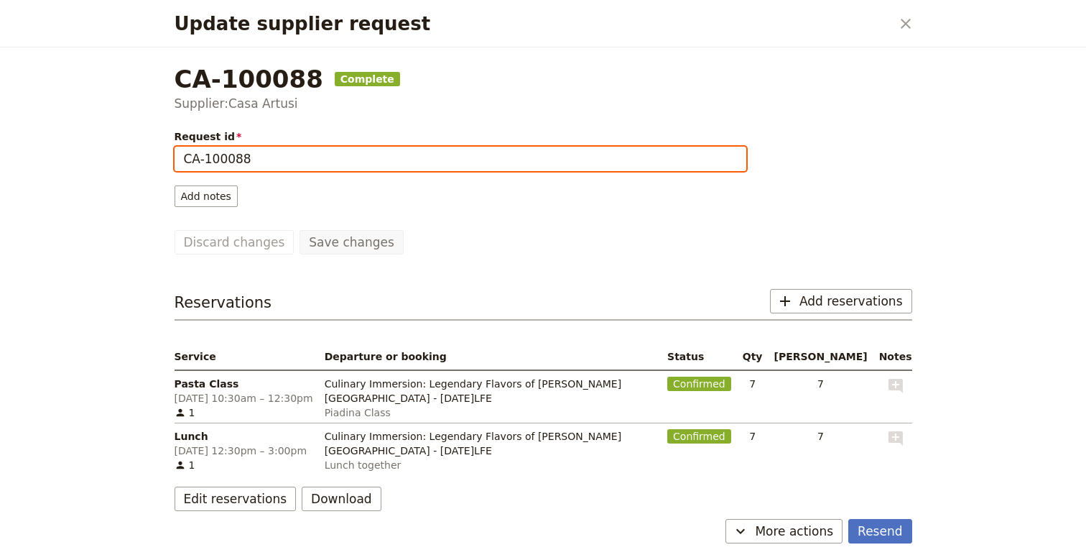
drag, startPoint x: 270, startPoint y: 162, endPoint x: 164, endPoint y: 154, distance: 106.6
click at [164, 154] on div "CA-100088 Complete Supplier: Casa Artusi Request id CA-100088 Add notes Save ch…" at bounding box center [543, 280] width 772 height 466
paste input "(Legendary)-Reserved/Pay on Site?"
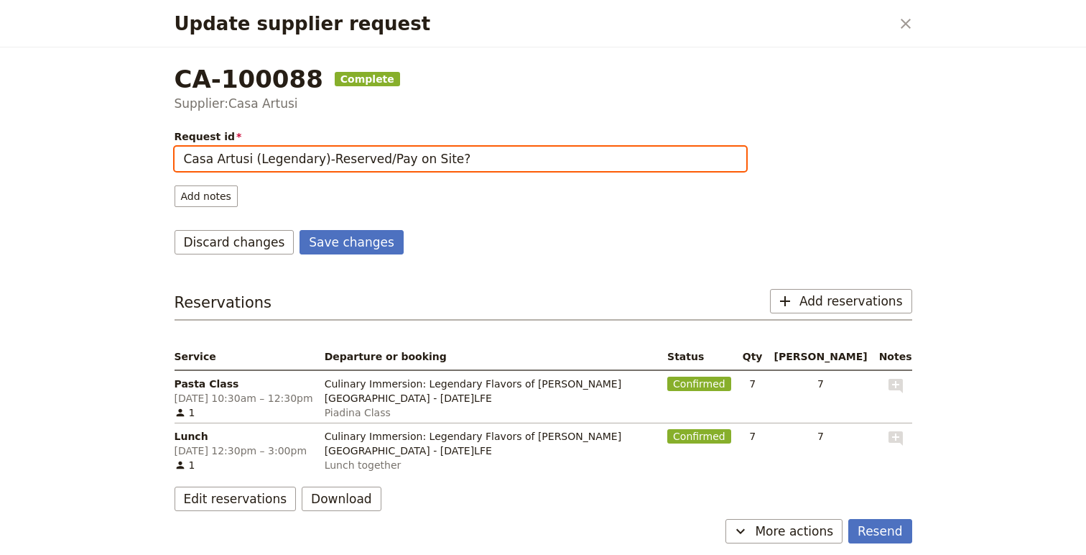
click at [400, 157] on input "Casa Artusi (Legendary)-Reserved/Pay on Site?" at bounding box center [461, 159] width 572 height 24
type input "Casa Artusi (Legendary)-Reserved/Pay by Transfer"
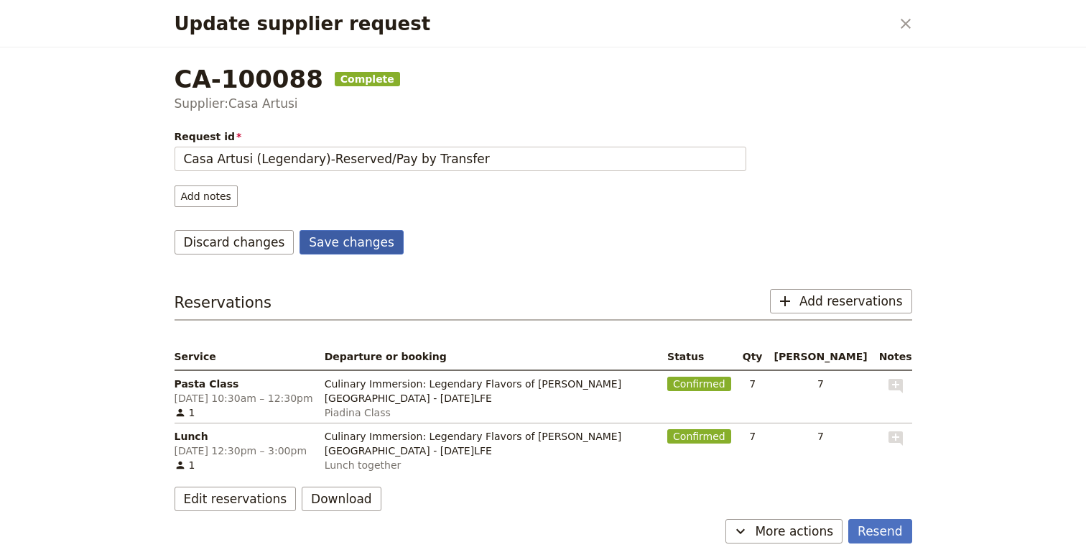
click at [328, 249] on button "Save changes" at bounding box center [352, 242] width 104 height 24
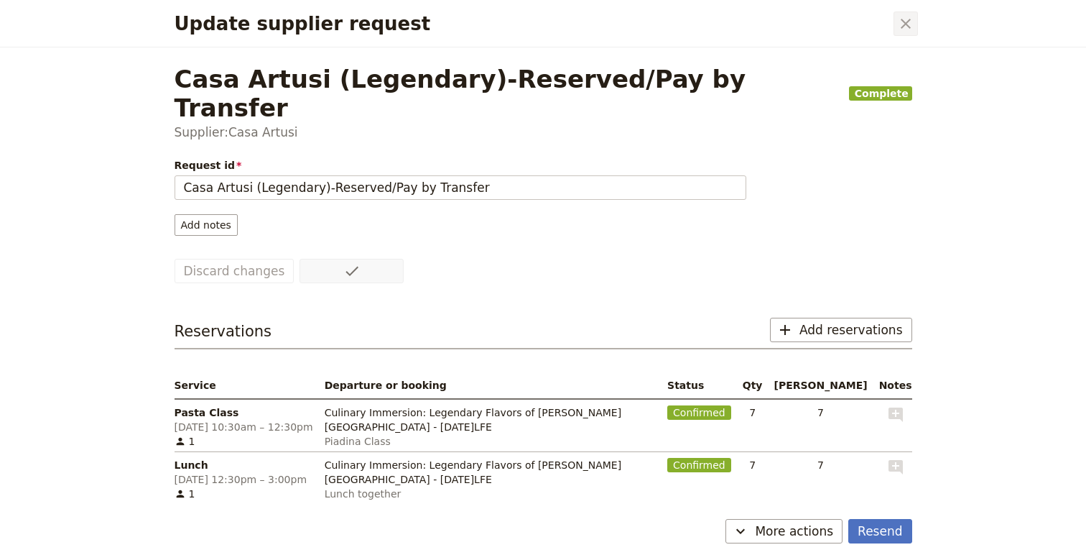
click at [902, 20] on icon "Close dialog" at bounding box center [906, 24] width 10 height 10
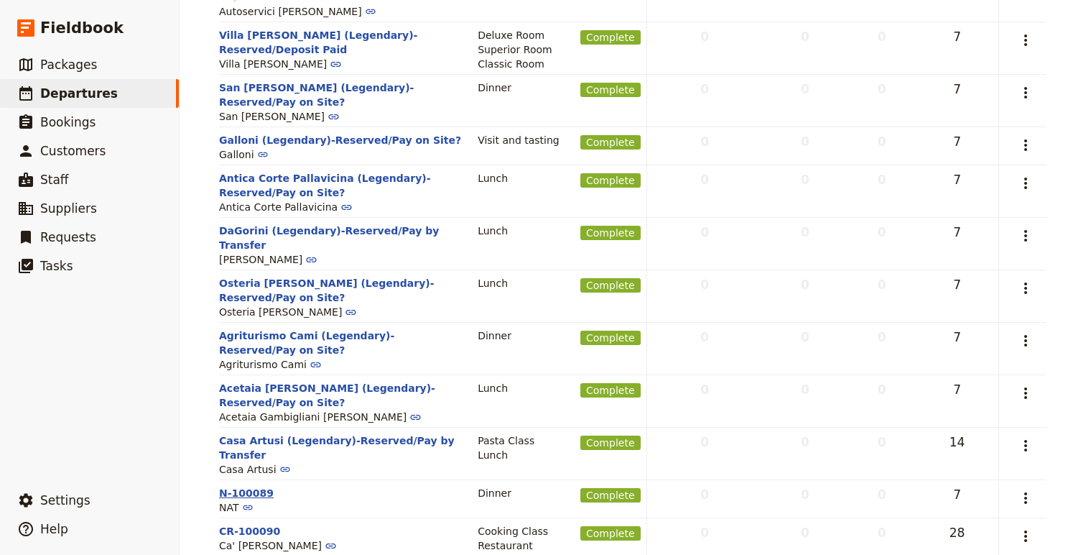
click at [259, 486] on button "N-100089" at bounding box center [246, 493] width 55 height 14
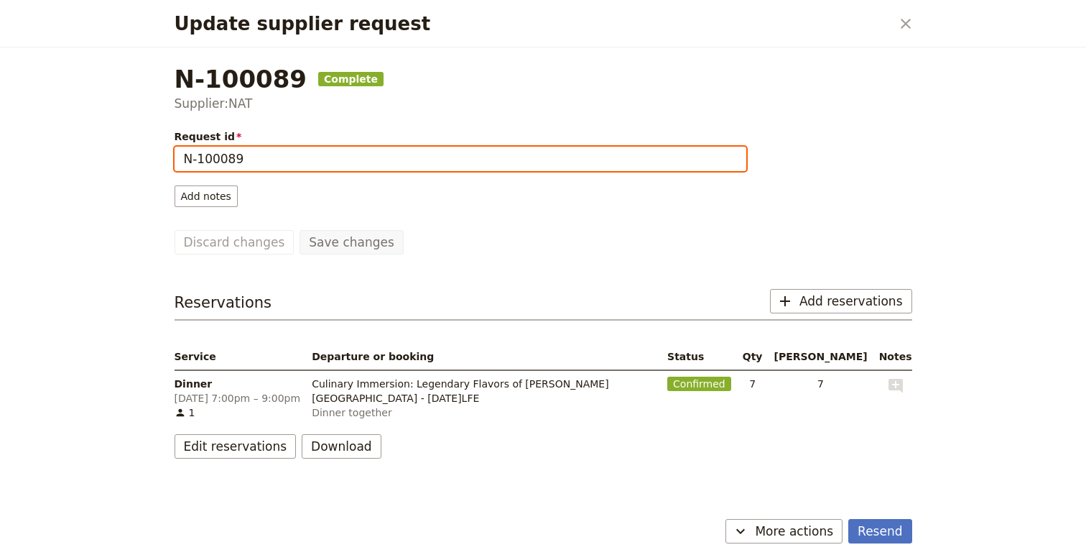
drag, startPoint x: 246, startPoint y: 162, endPoint x: 162, endPoint y: 155, distance: 84.4
click at [161, 156] on div "N-100089 Complete Supplier: NAT Request id N-100089 Add notes Save changes Disc…" at bounding box center [543, 280] width 772 height 466
paste input "(Legendary)-Reserved/Pay on Site?"
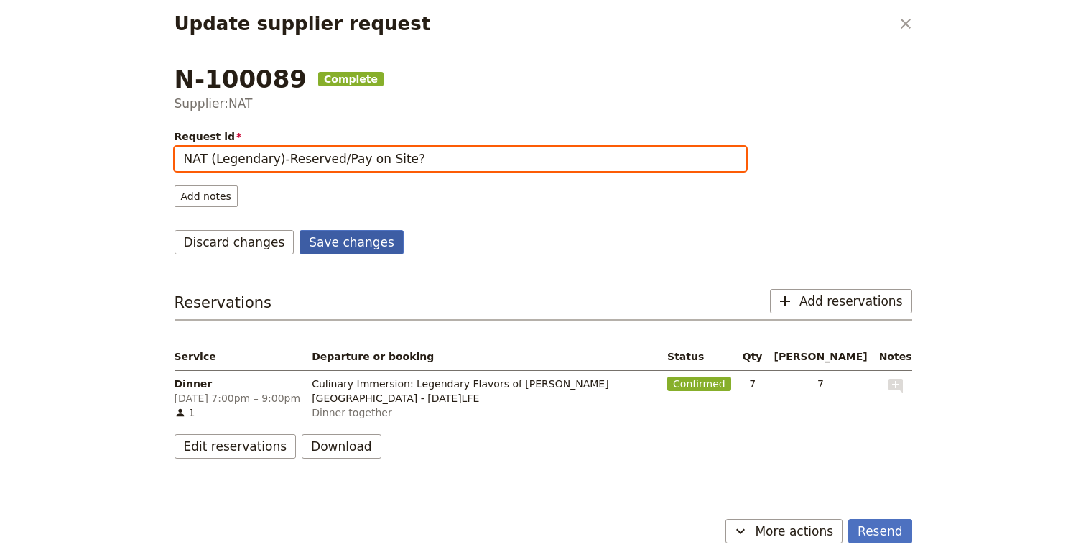
type input "NAT (Legendary)-Reserved/Pay on Site?"
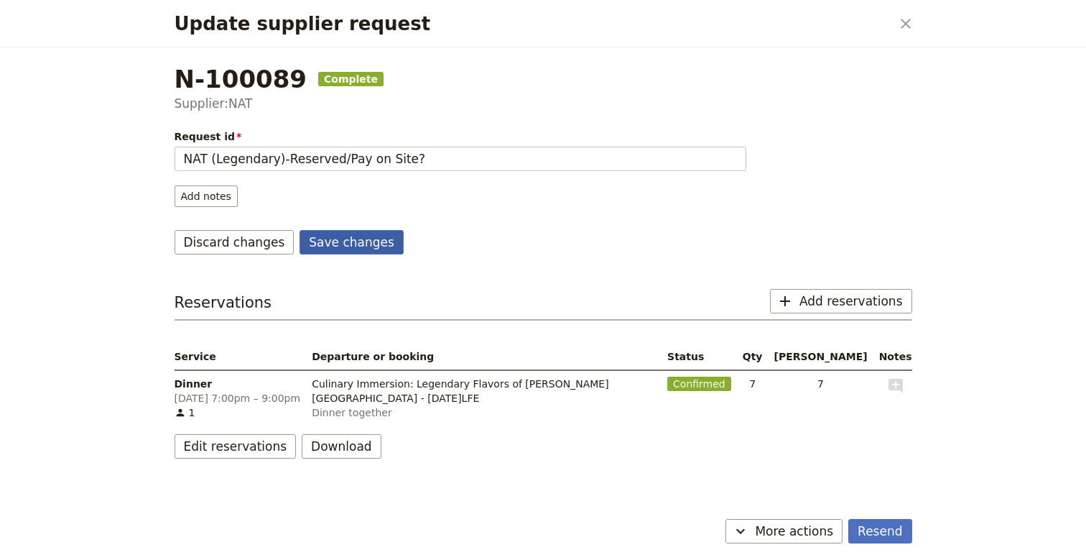
click at [337, 236] on button "Save changes" at bounding box center [352, 242] width 104 height 24
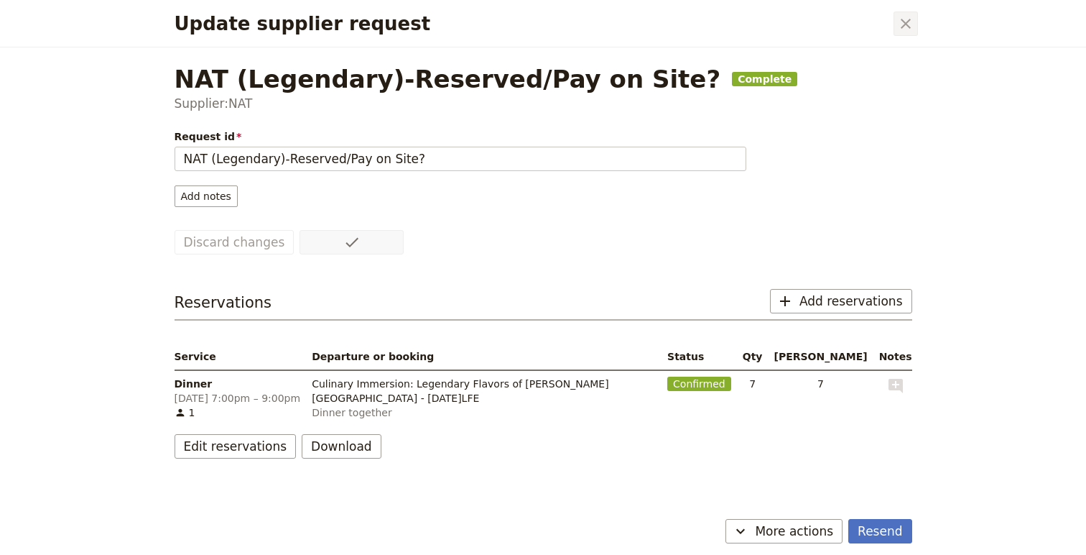
click at [915, 22] on button "​" at bounding box center [906, 23] width 24 height 24
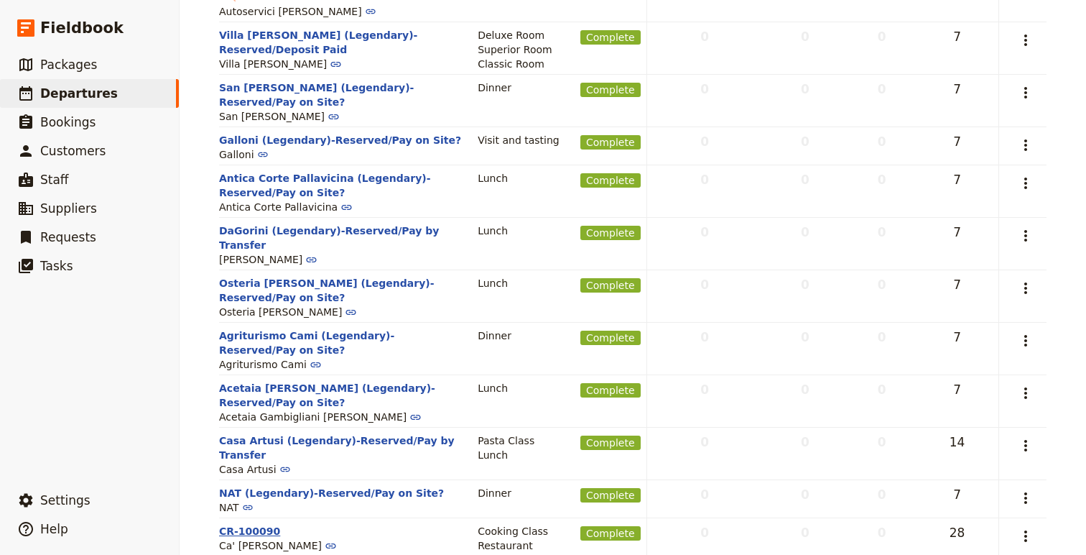
click at [261, 524] on button "CR-100090" at bounding box center [249, 531] width 61 height 14
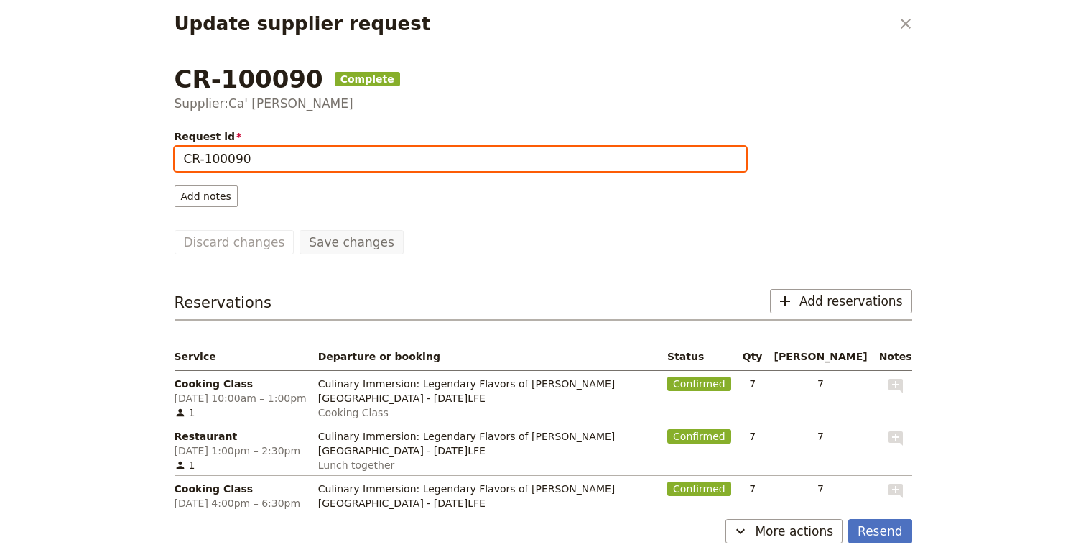
drag, startPoint x: 282, startPoint y: 155, endPoint x: 162, endPoint y: 147, distance: 119.6
click at [162, 147] on div "CR-100090 Complete Supplier: Ca' [PERSON_NAME] Request id CR-100090 Add notes S…" at bounding box center [543, 280] width 772 height 466
paste input "(Legendary)-Reserved/Pay on Site?"
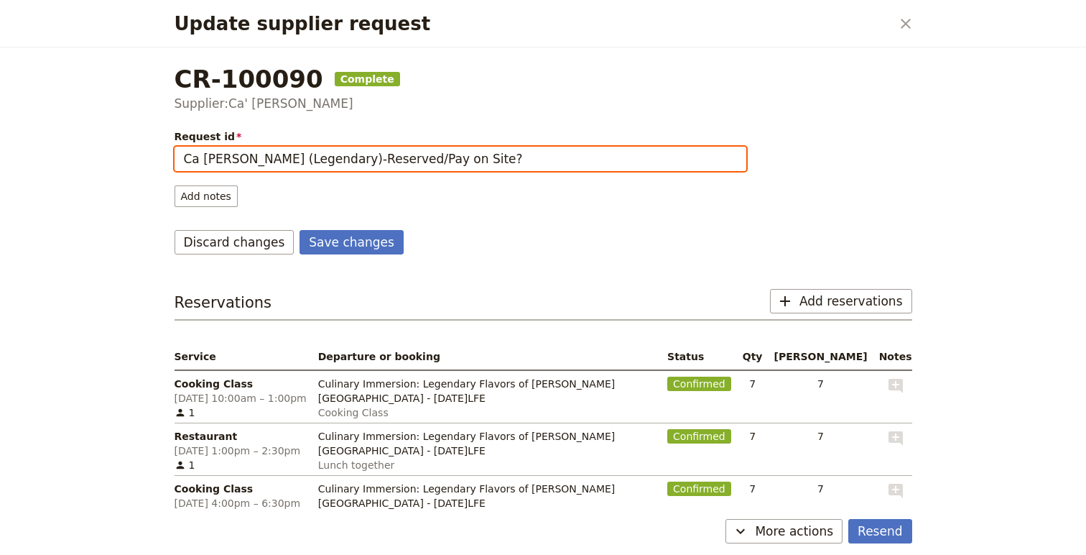
type input "Ca [PERSON_NAME] (Legendary)-Reserved/Pay on Site?"
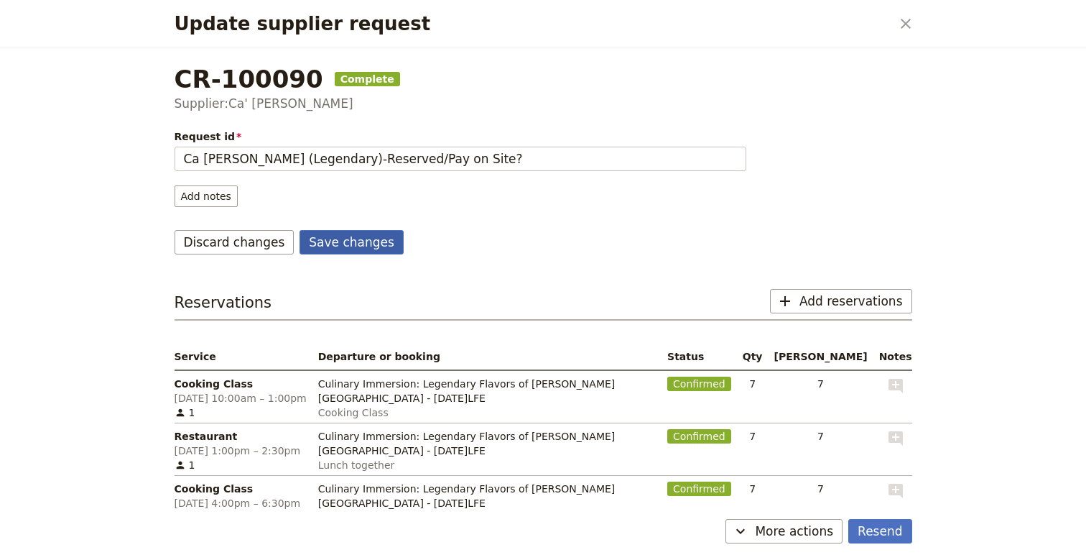
click at [364, 244] on button "Save changes" at bounding box center [352, 242] width 104 height 24
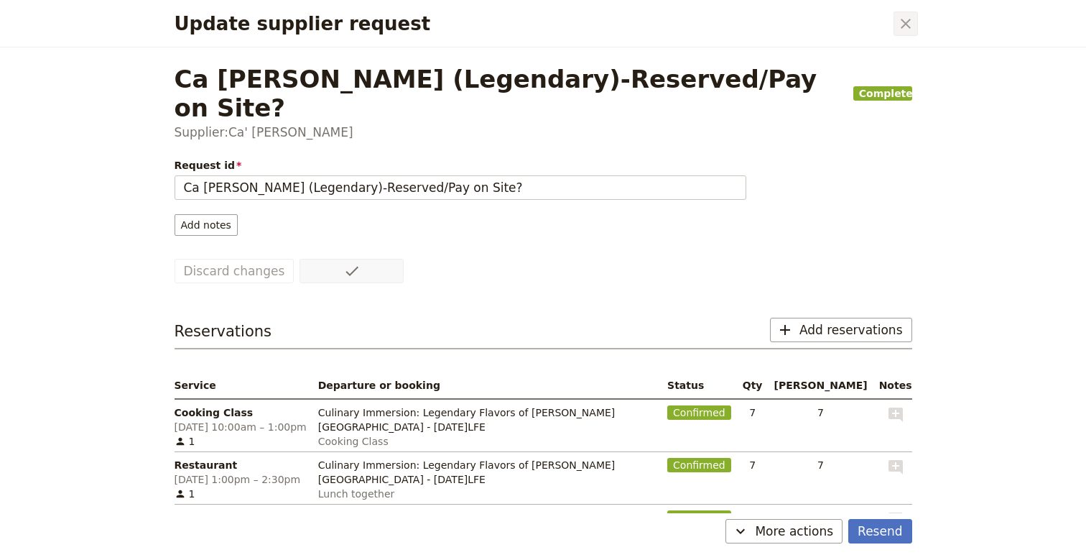
click at [897, 23] on icon "Close dialog" at bounding box center [905, 23] width 17 height 17
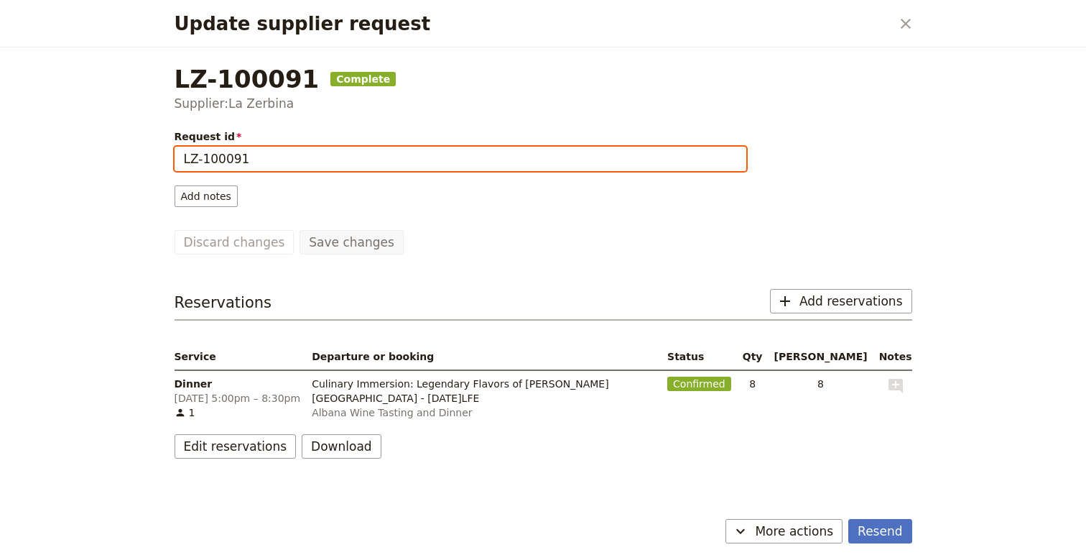
drag, startPoint x: 266, startPoint y: 159, endPoint x: 190, endPoint y: 164, distance: 76.3
click at [190, 163] on input "LZ-100091" at bounding box center [461, 159] width 572 height 24
paste input "(Legendary)-Reserved/Pay on Site?"
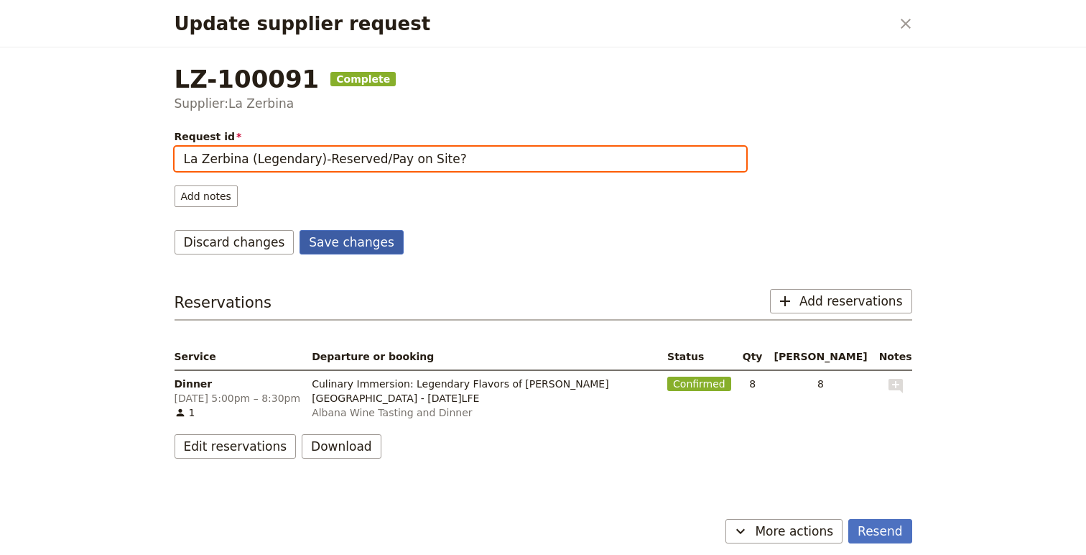
type input "La Zerbina (Legendary)-Reserved/Pay on Site?"
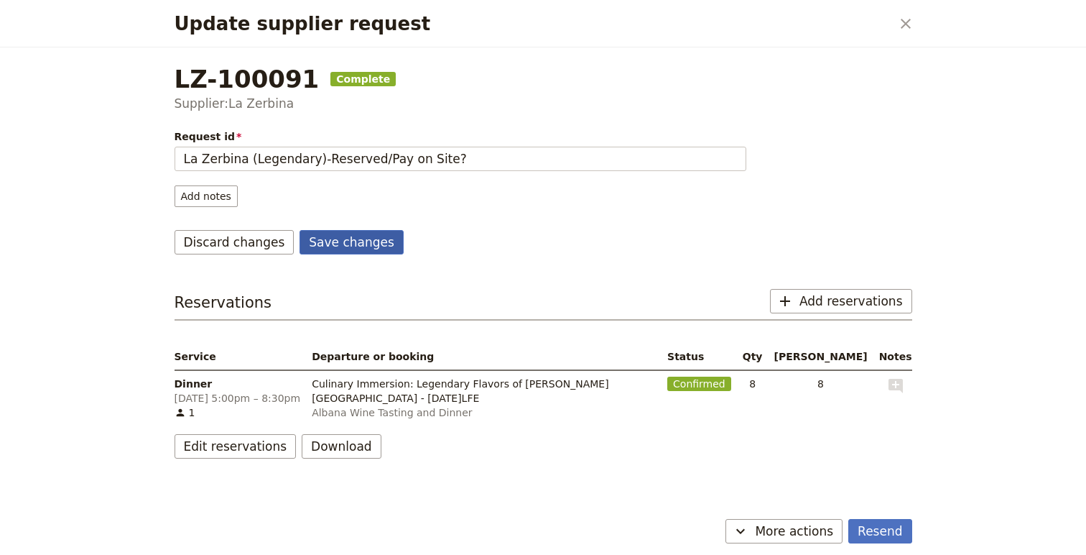
click at [333, 240] on button "Save changes" at bounding box center [352, 242] width 104 height 24
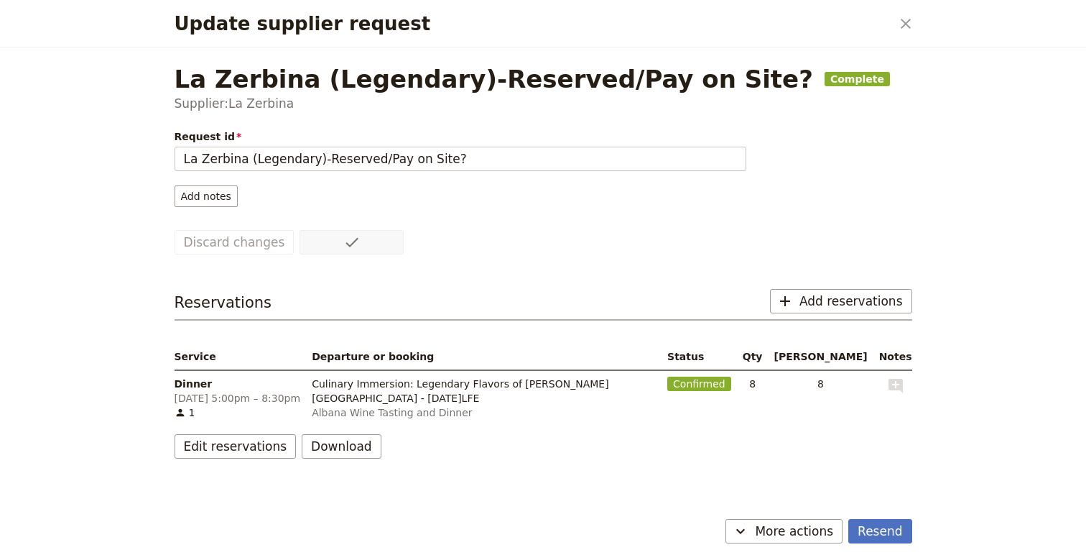
click at [921, 17] on div "Update supplier request ​" at bounding box center [543, 23] width 772 height 47
click at [910, 17] on icon "Close dialog" at bounding box center [905, 23] width 17 height 17
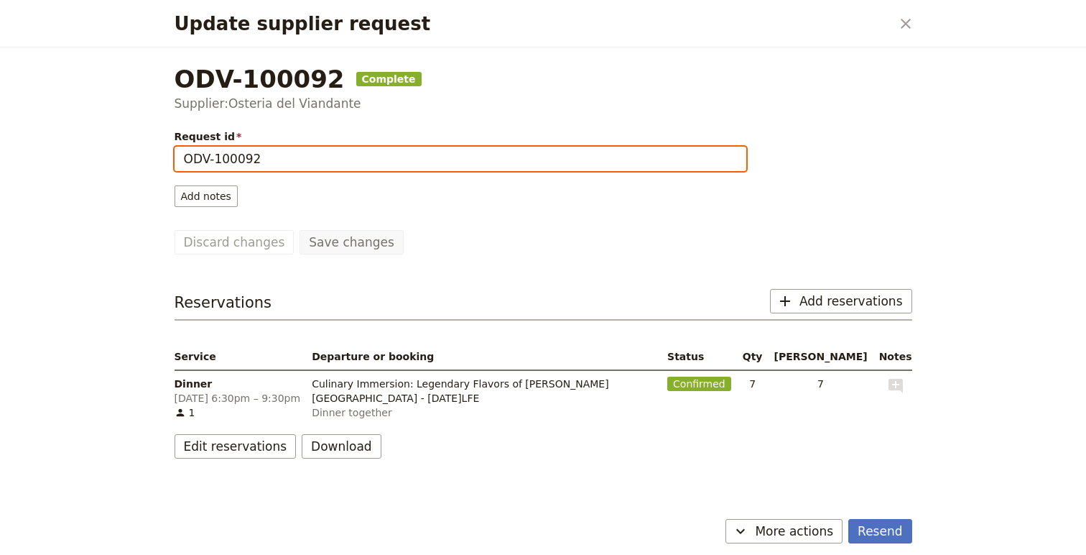
drag, startPoint x: 305, startPoint y: 160, endPoint x: 152, endPoint y: 154, distance: 153.2
click at [152, 154] on div "Update supplier request ​ ODV-100092 Complete Supplier: Osteria del Viandante R…" at bounding box center [543, 277] width 1086 height 555
paste input "(Legendary)-Reserved/Pay on Site?"
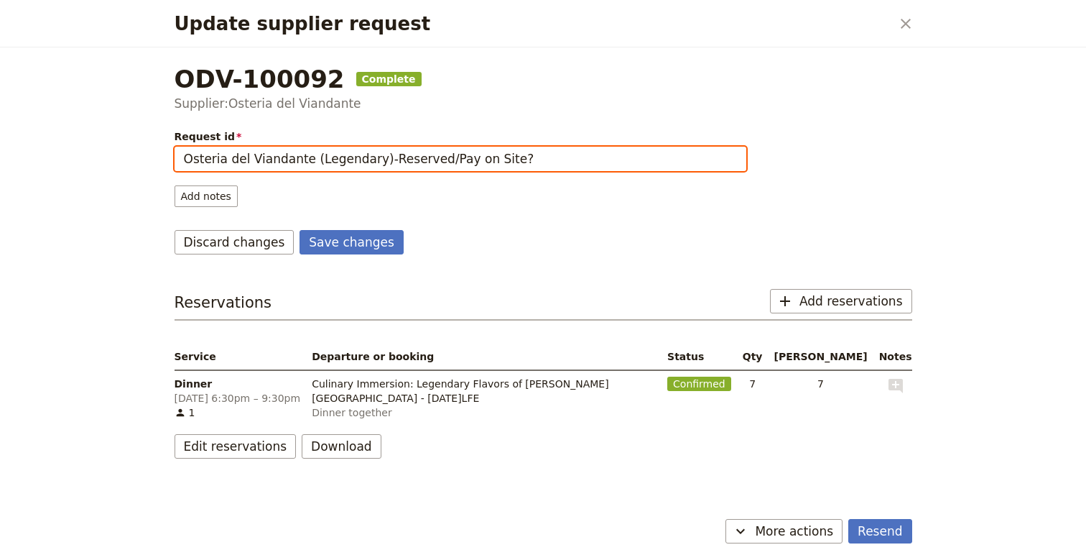
click at [457, 164] on input "Osteria del Viandante (Legendary)-Reserved/Pay on Site?" at bounding box center [461, 159] width 572 height 24
drag, startPoint x: 457, startPoint y: 164, endPoint x: 511, endPoint y: 162, distance: 53.9
click at [511, 163] on input "Osteria del Viandante (Legendary)-Reserved/Pay on Site?" at bounding box center [461, 159] width 572 height 24
type input "Osteria del Viandante (Legendary)-Reserved/Pay by Transfer?"
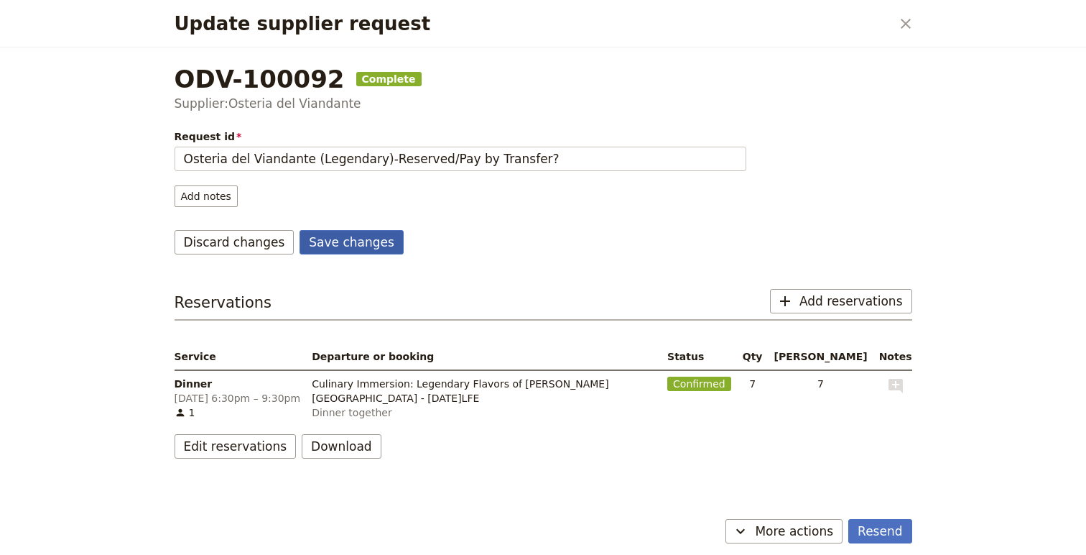
click at [337, 236] on button "Save changes" at bounding box center [352, 242] width 104 height 24
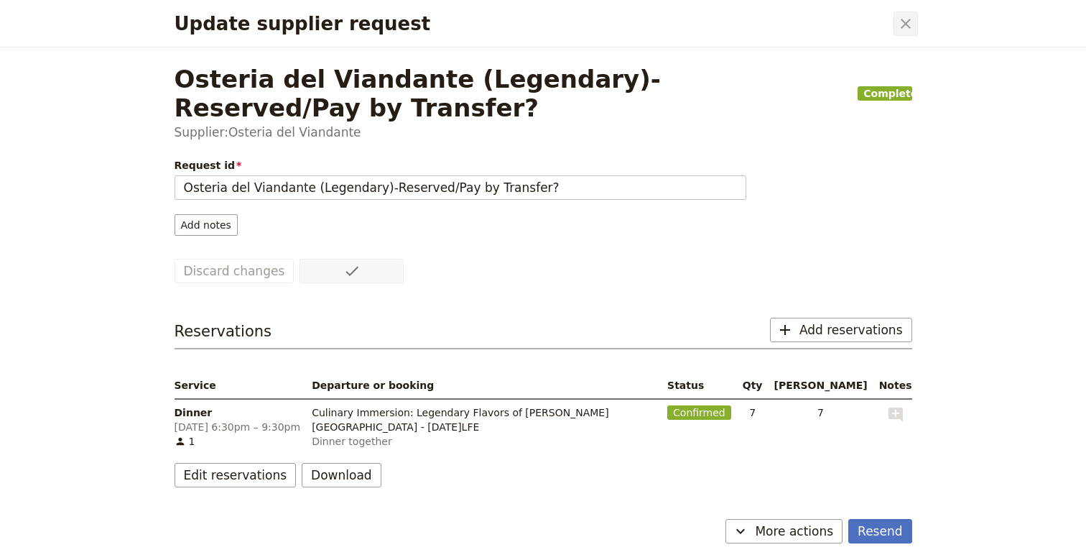
click at [907, 20] on icon "Close dialog" at bounding box center [905, 23] width 17 height 17
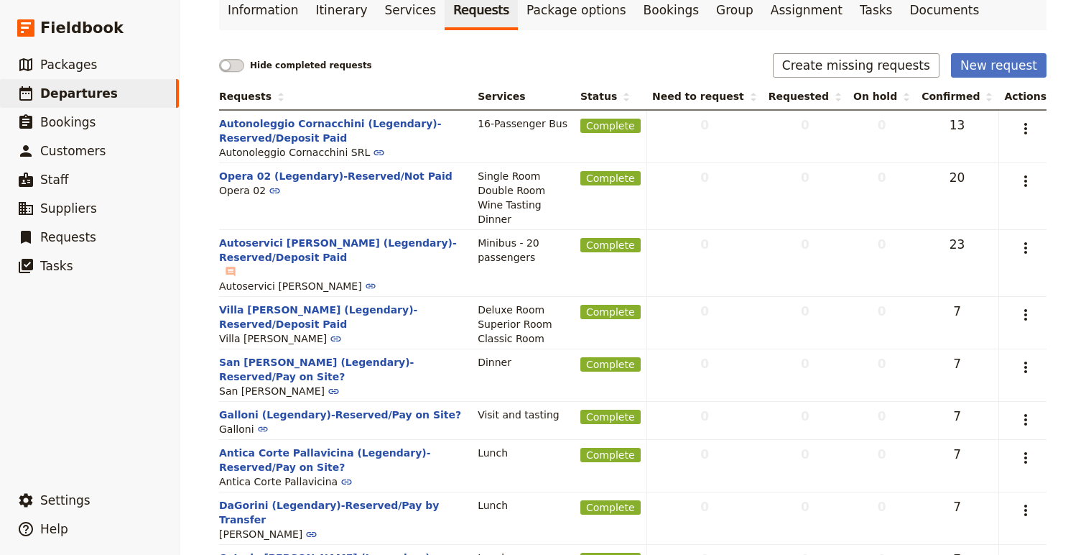
scroll to position [0, 0]
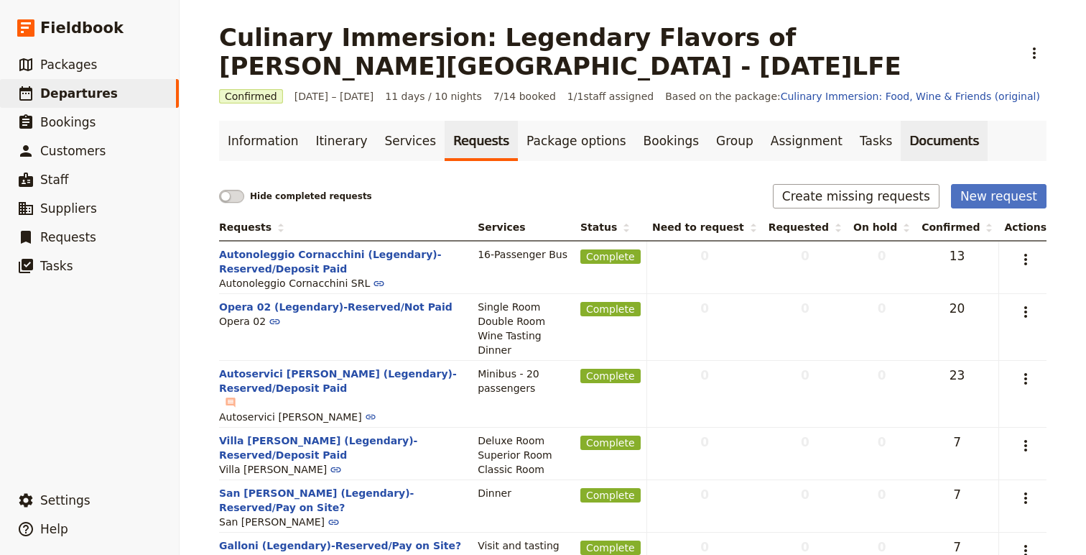
click at [901, 145] on link "Documents" at bounding box center [944, 141] width 87 height 40
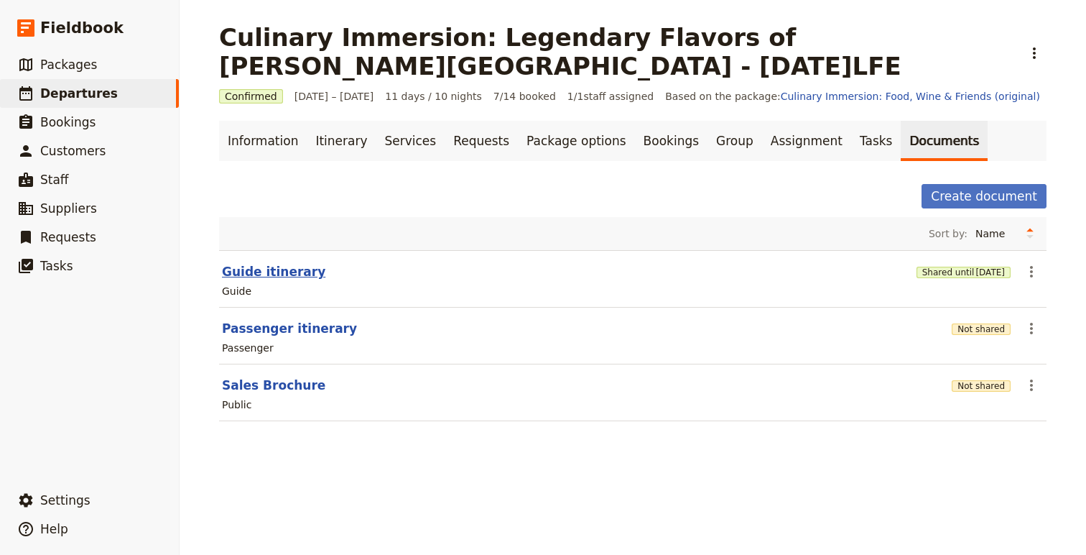
click at [270, 276] on button "Guide itinerary" at bounding box center [273, 271] width 103 height 17
select select "STAFF"
select select "RUN_SHEET"
select select "DEFAULT"
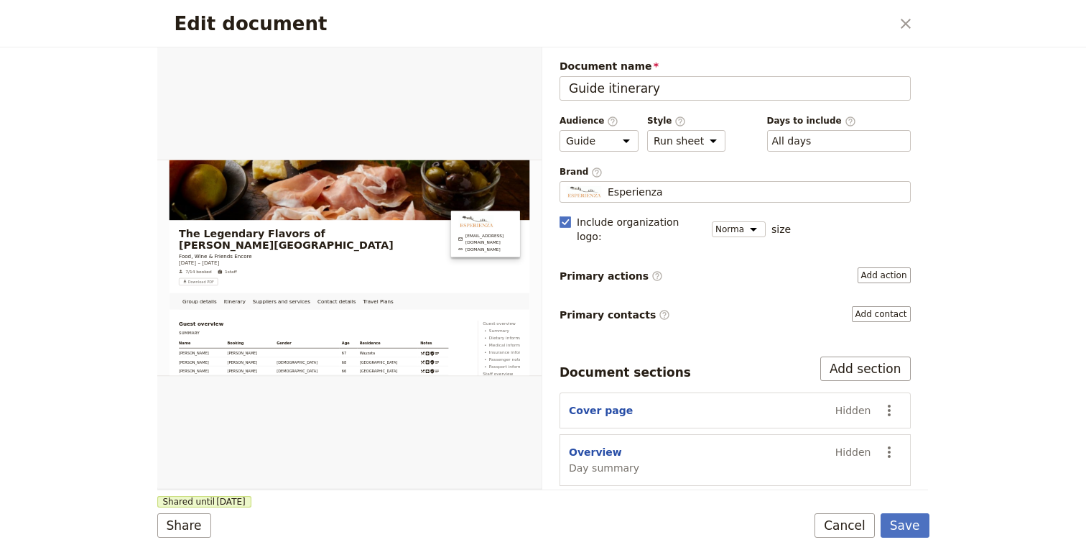
click at [899, 36] on div "Edit document ​" at bounding box center [543, 23] width 772 height 47
click at [907, 22] on icon "Close dialog" at bounding box center [906, 24] width 10 height 10
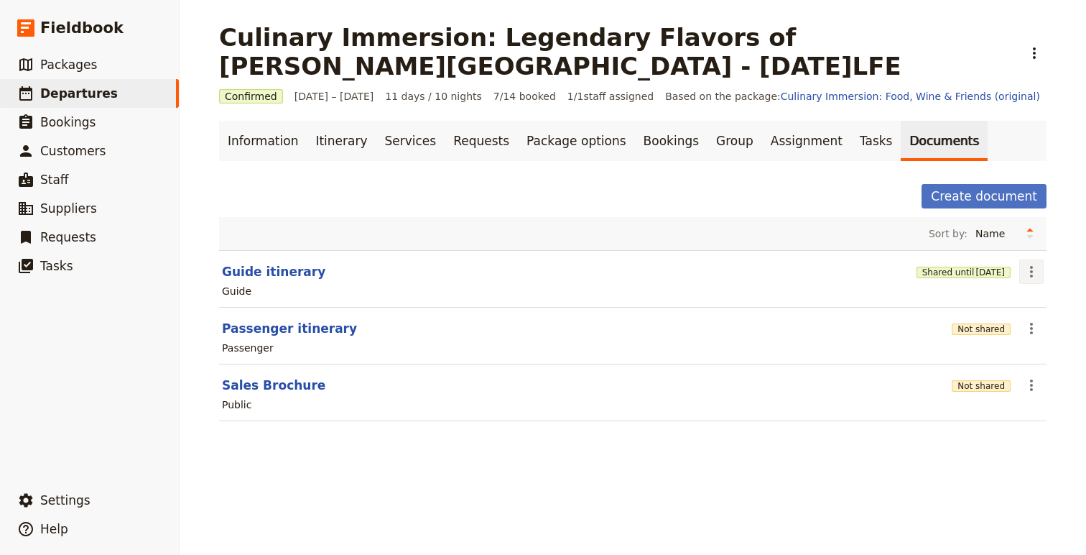
click at [1030, 274] on icon "Actions" at bounding box center [1031, 271] width 17 height 17
click at [973, 305] on span "Share" at bounding box center [962, 303] width 29 height 14
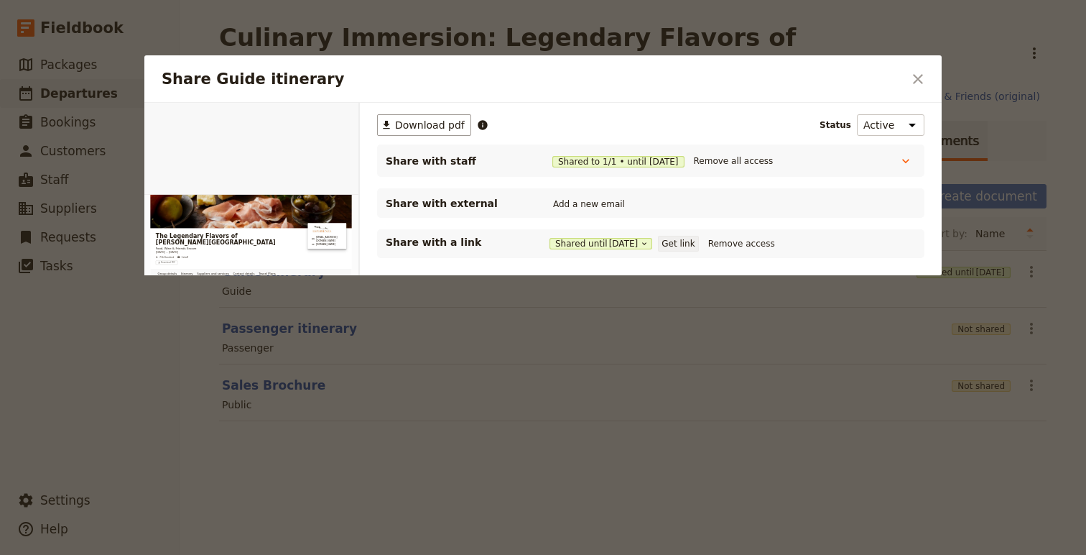
click at [693, 246] on button "Get link" at bounding box center [678, 244] width 40 height 16
click at [910, 90] on button "​" at bounding box center [918, 79] width 24 height 24
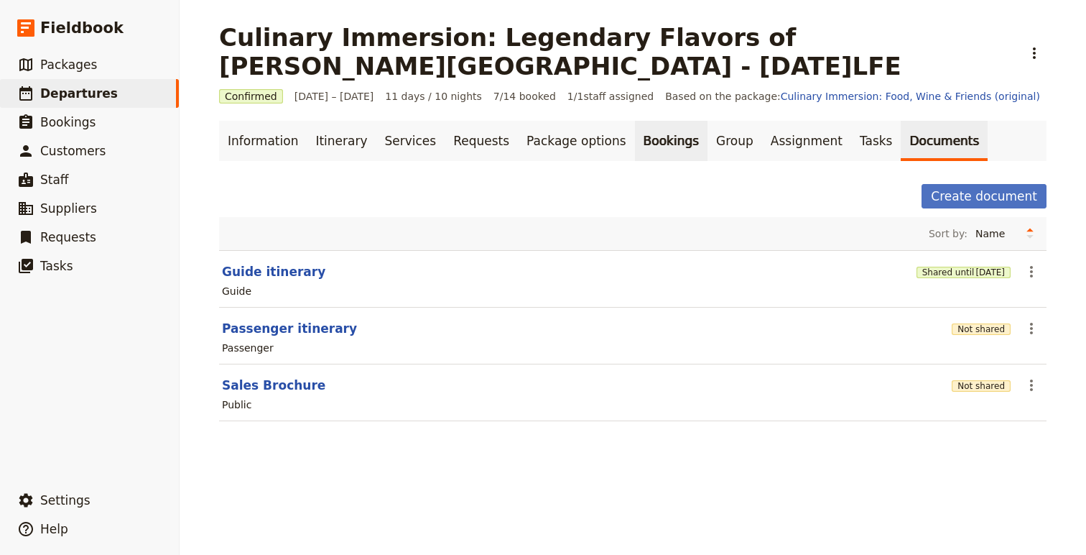
click at [635, 142] on link "Bookings" at bounding box center [671, 141] width 73 height 40
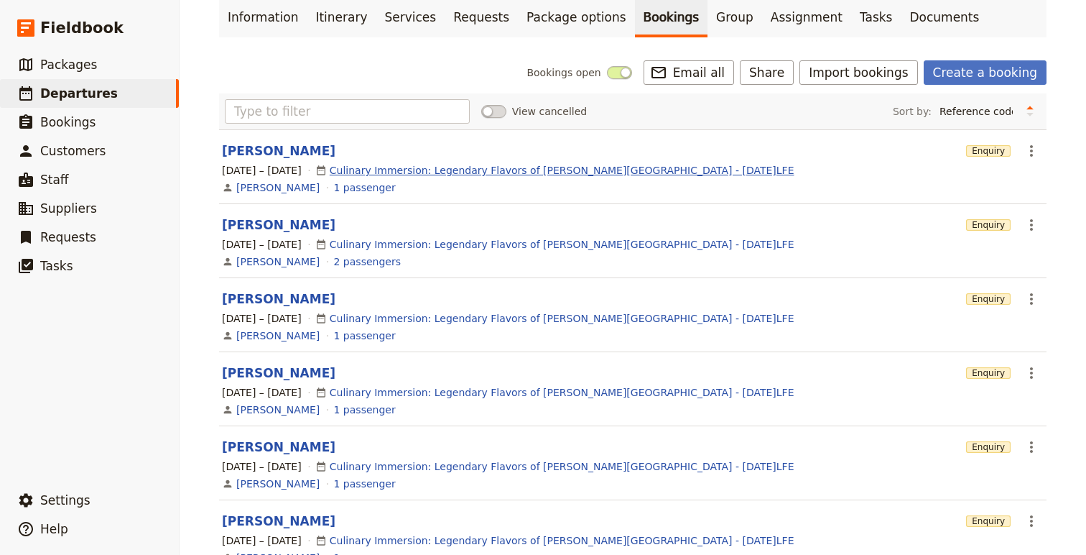
scroll to position [183, 0]
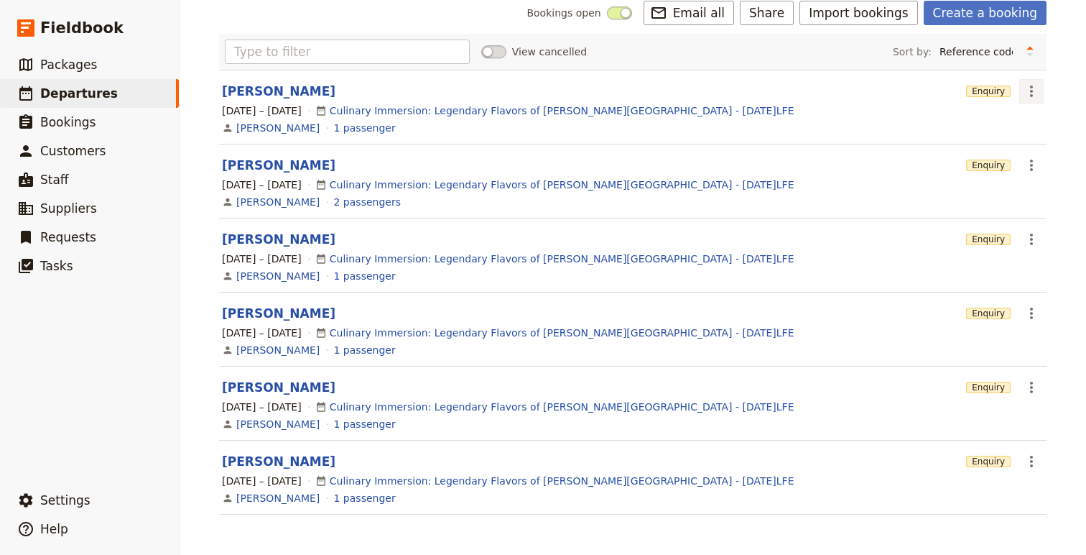
click at [1030, 90] on icon "Actions" at bounding box center [1031, 90] width 3 height 11
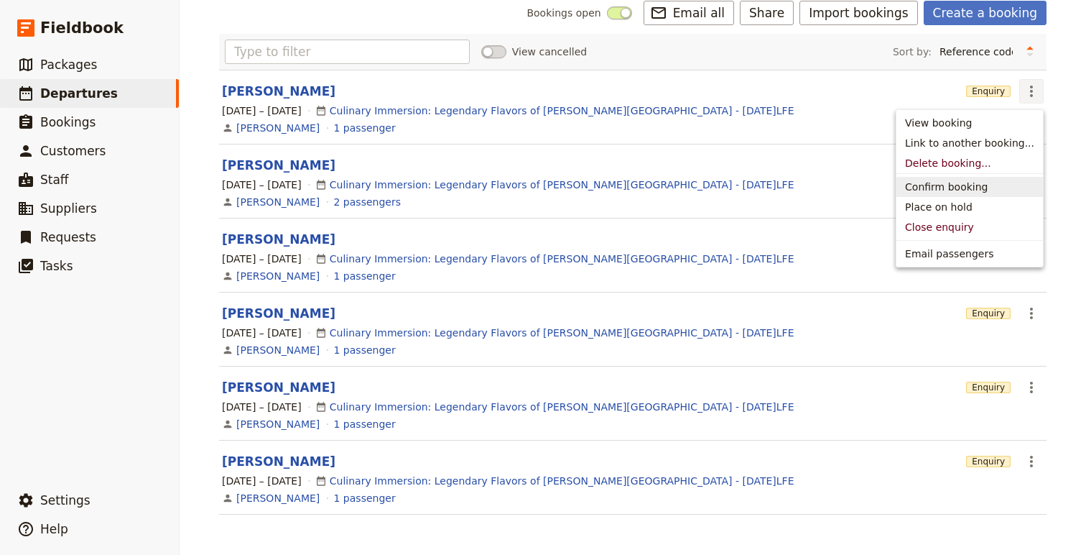
click at [980, 185] on span "Confirm booking" at bounding box center [946, 187] width 83 height 14
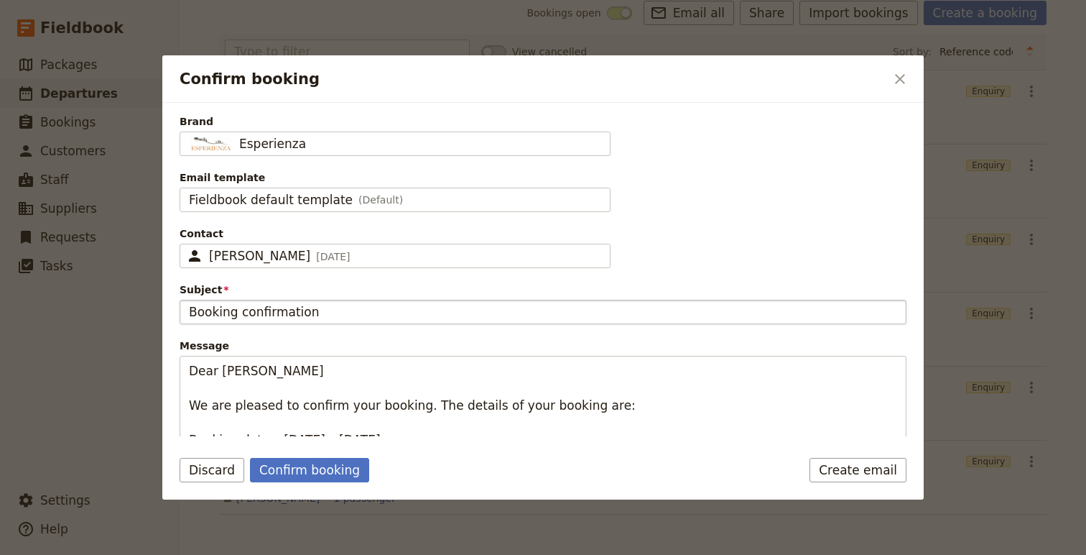
scroll to position [141, 0]
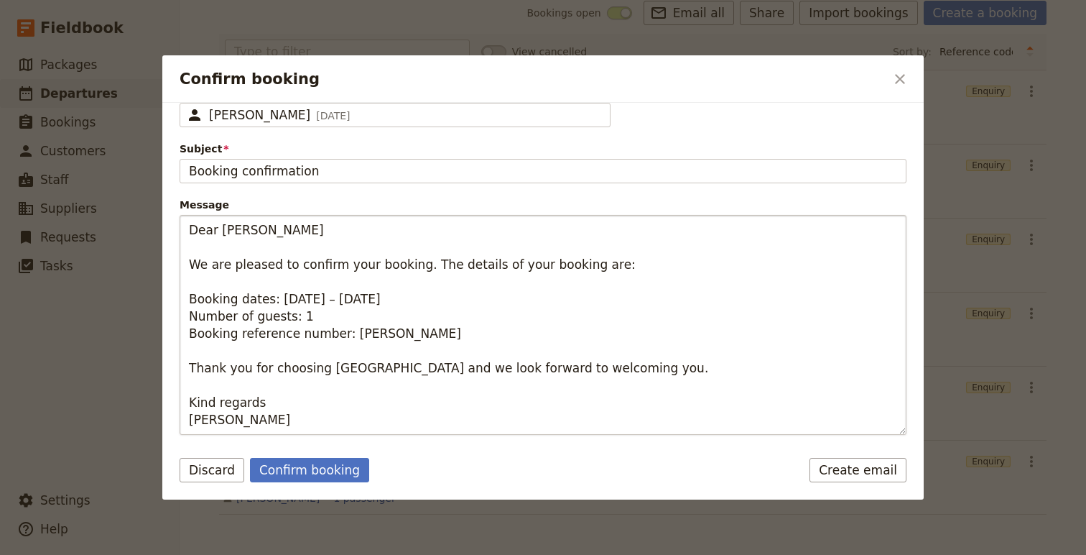
drag, startPoint x: 332, startPoint y: 473, endPoint x: 394, endPoint y: 346, distance: 142.3
click at [394, 346] on form "Brand Esperienza Esperienza Email template Fieldbook default template (Default)…" at bounding box center [543, 301] width 762 height 397
click at [333, 473] on button "Confirm booking" at bounding box center [309, 470] width 119 height 24
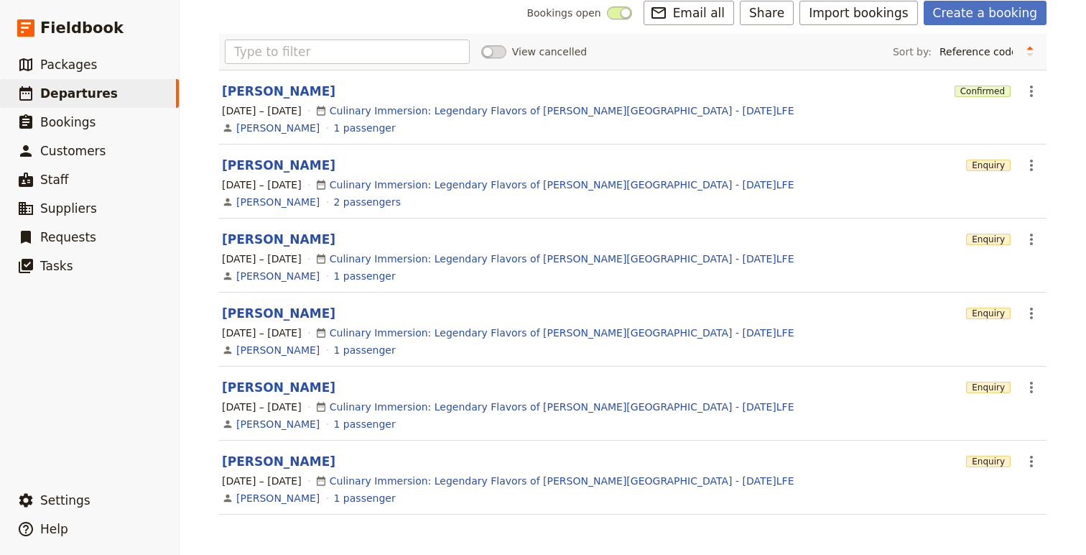
click at [1001, 161] on span "Enquiry" at bounding box center [988, 164] width 45 height 11
click at [1033, 168] on icon "Actions" at bounding box center [1031, 165] width 17 height 17
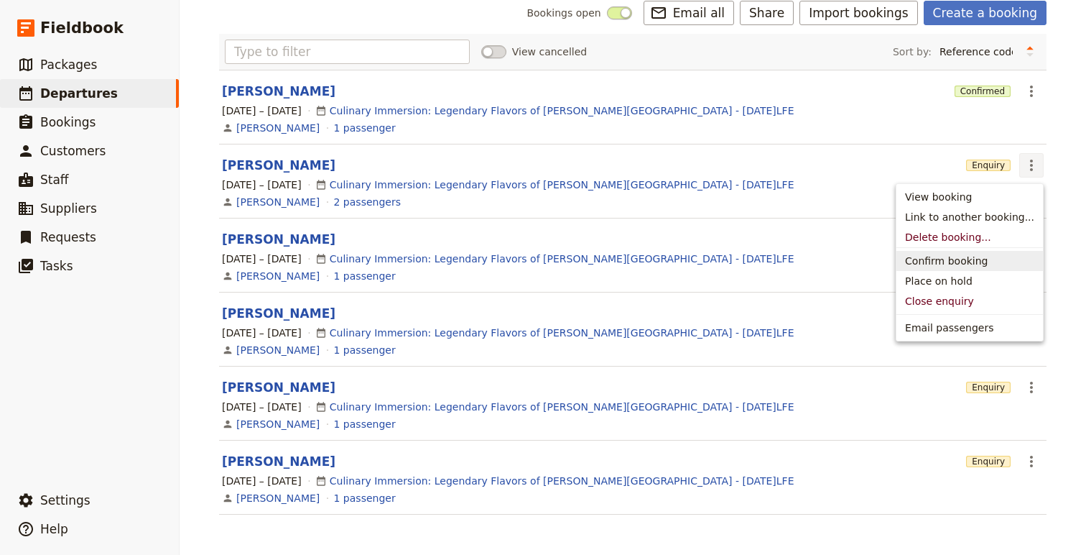
click at [944, 263] on span "Confirm booking" at bounding box center [946, 261] width 83 height 14
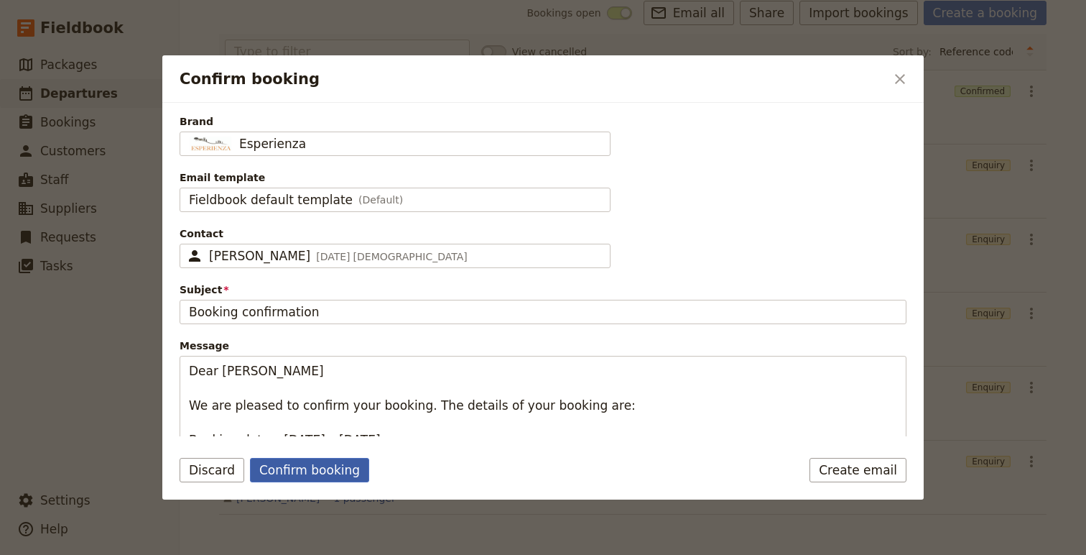
click at [269, 469] on button "Confirm booking" at bounding box center [309, 470] width 119 height 24
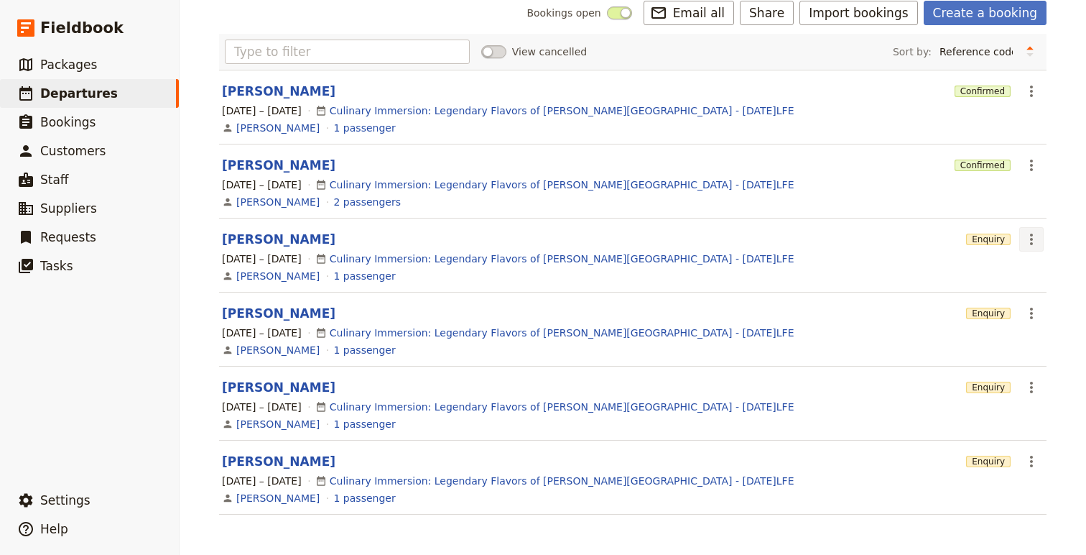
click at [1039, 235] on icon "Actions" at bounding box center [1031, 239] width 17 height 17
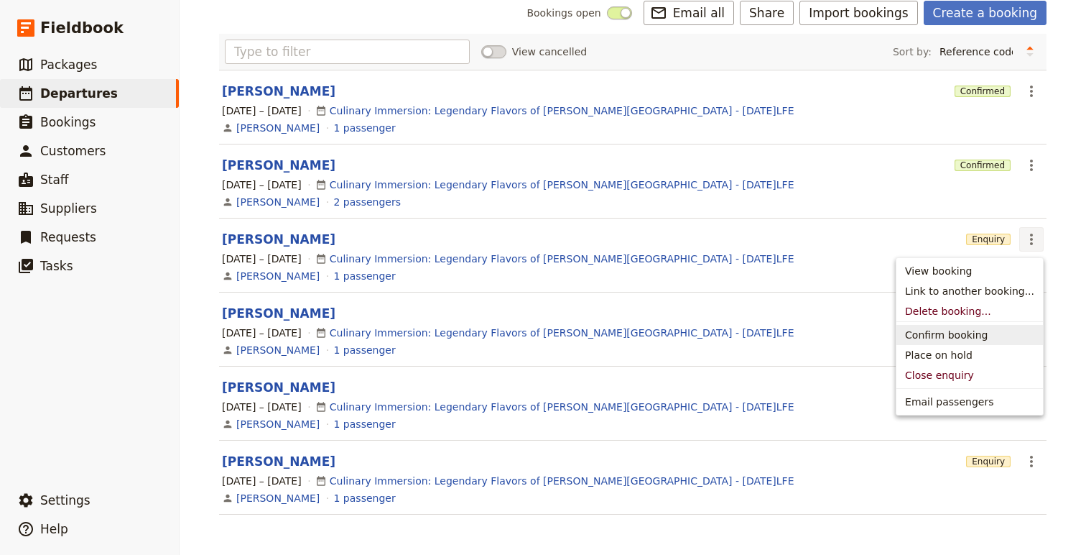
click at [948, 328] on span "Confirm booking" at bounding box center [946, 335] width 83 height 14
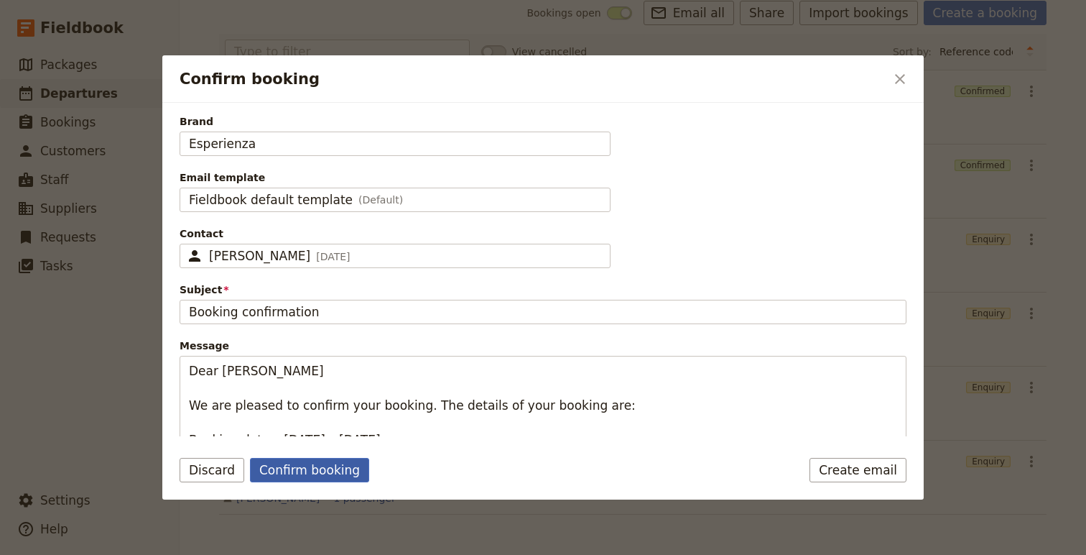
click at [289, 466] on button "Confirm booking" at bounding box center [309, 470] width 119 height 24
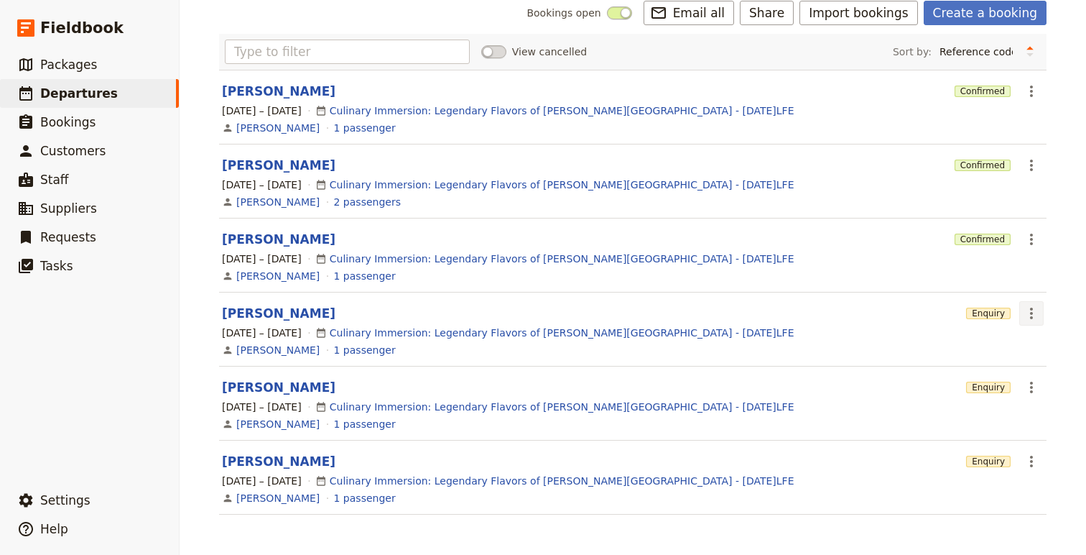
click at [1032, 308] on icon "Actions" at bounding box center [1031, 312] width 3 height 11
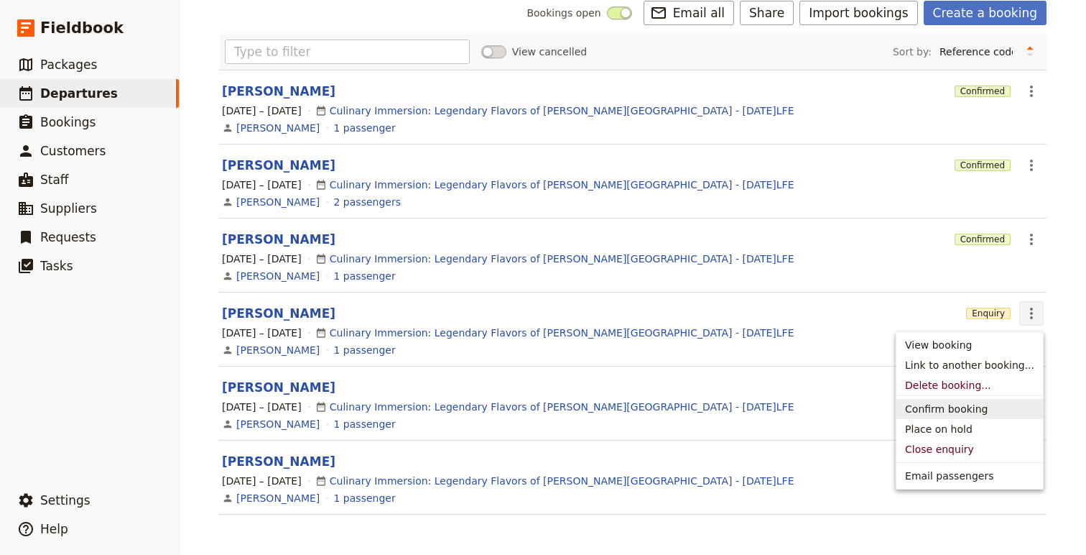
click at [928, 410] on span "Confirm booking" at bounding box center [946, 409] width 83 height 14
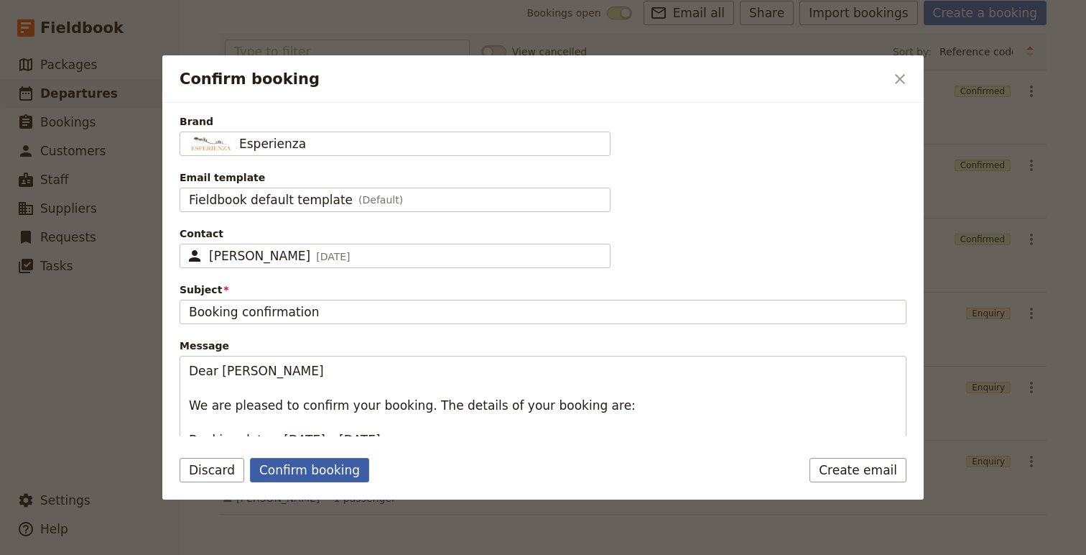
click at [297, 476] on button "Confirm booking" at bounding box center [309, 470] width 119 height 24
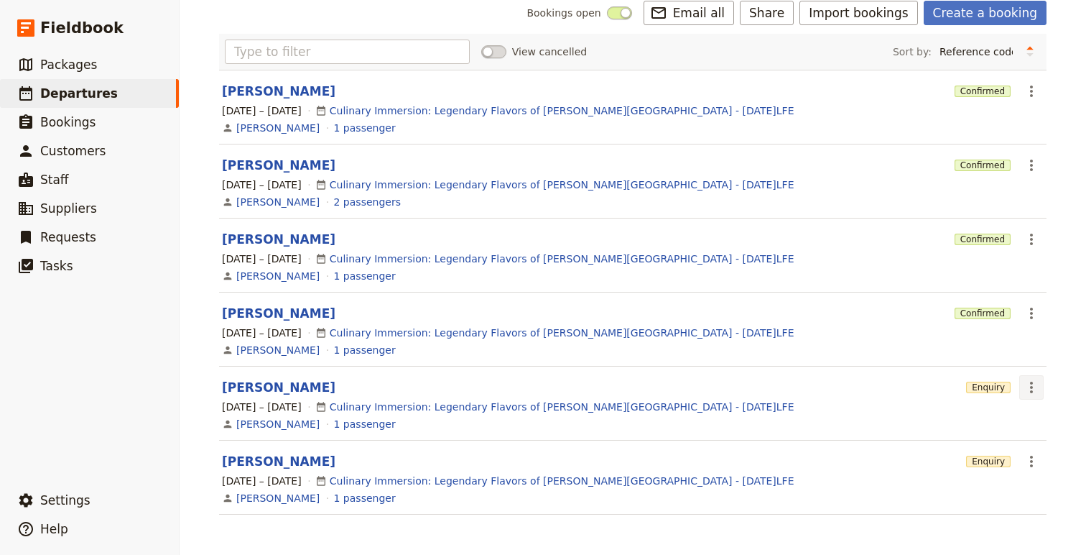
click at [1029, 392] on icon "Actions" at bounding box center [1031, 387] width 17 height 17
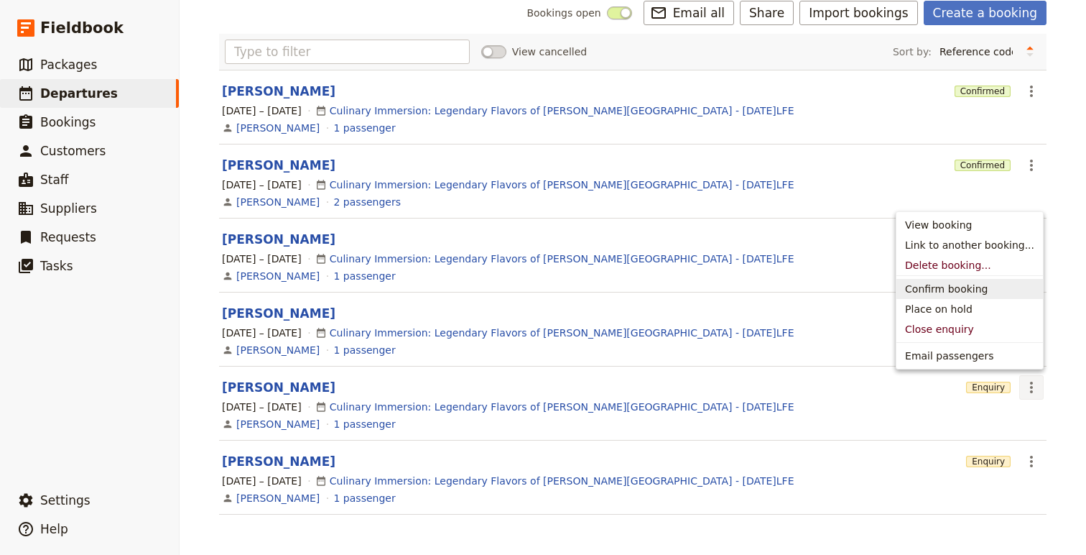
click at [927, 284] on span "Confirm booking" at bounding box center [946, 289] width 83 height 14
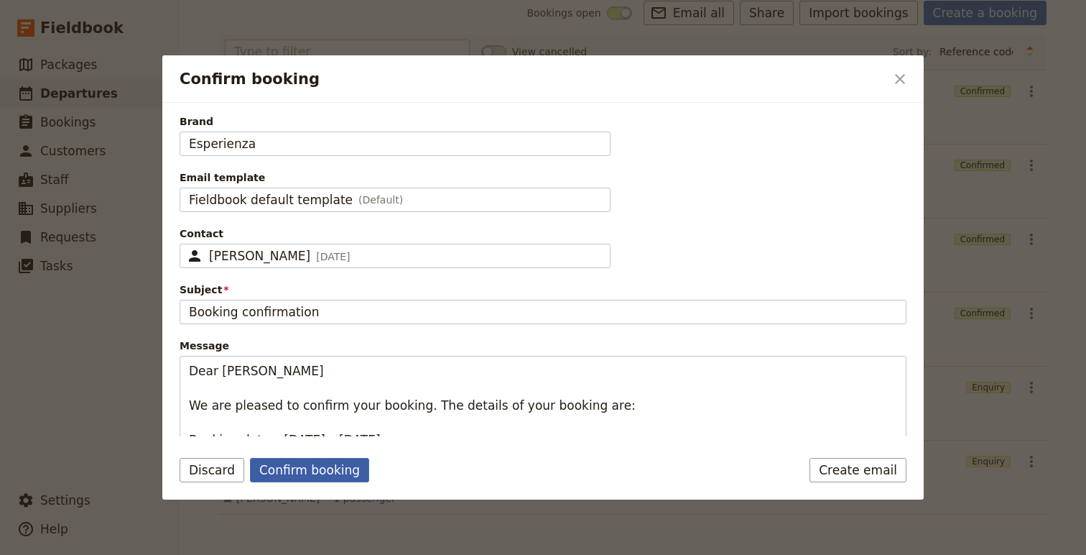
click at [320, 460] on button "Confirm booking" at bounding box center [309, 470] width 119 height 24
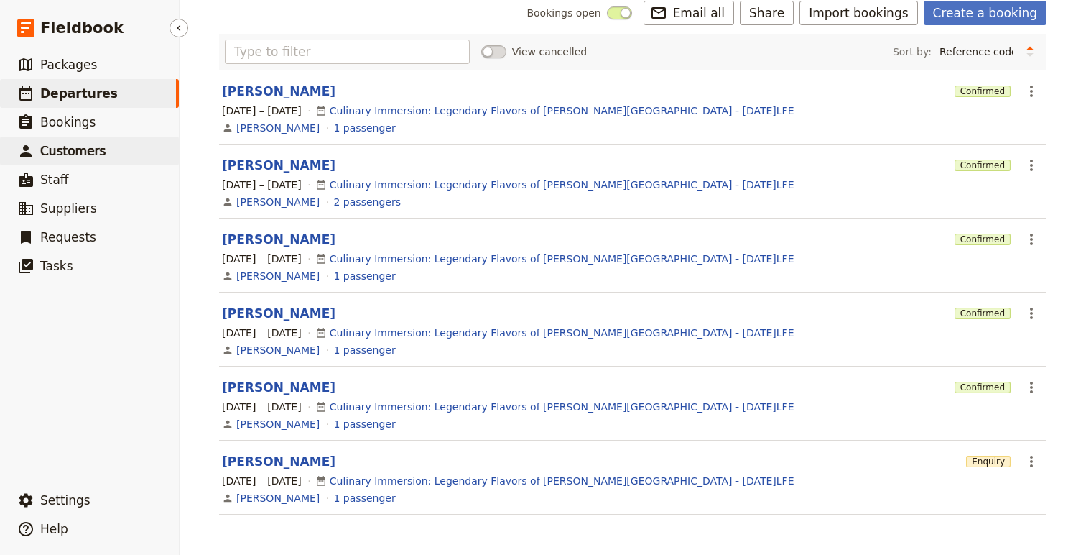
click at [96, 151] on span "Customers" at bounding box center [72, 151] width 65 height 14
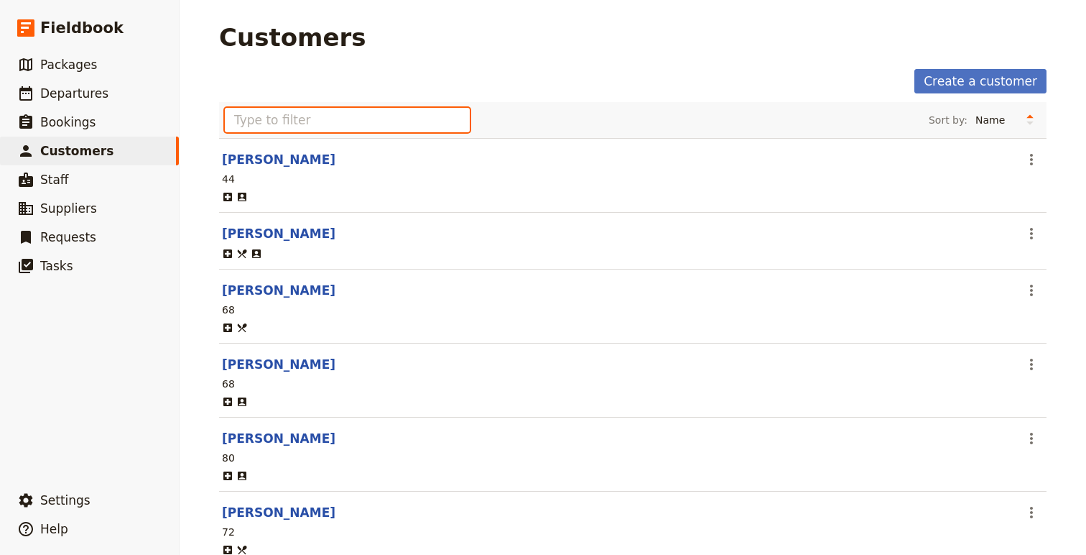
click at [303, 120] on input "text" at bounding box center [347, 120] width 245 height 24
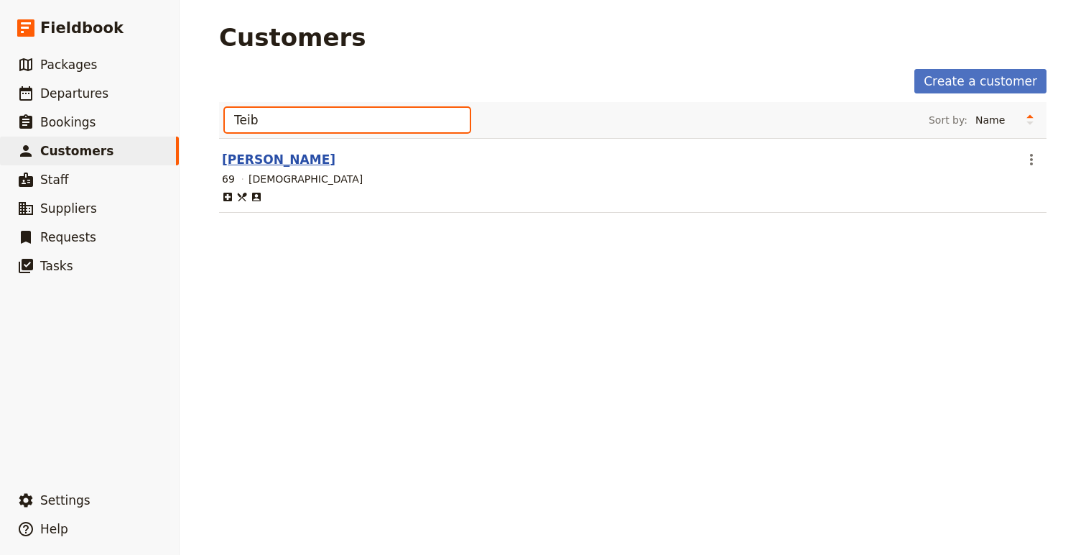
type input "Teib"
click at [293, 163] on link "[PERSON_NAME]" at bounding box center [279, 159] width 114 height 14
select select "[DEMOGRAPHIC_DATA]"
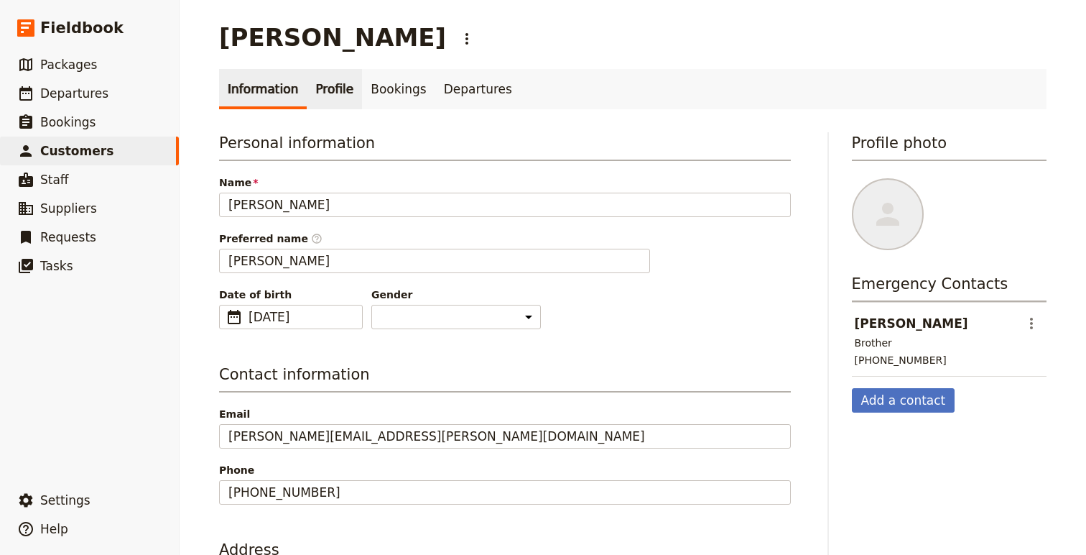
click at [312, 93] on link "Profile" at bounding box center [334, 89] width 55 height 40
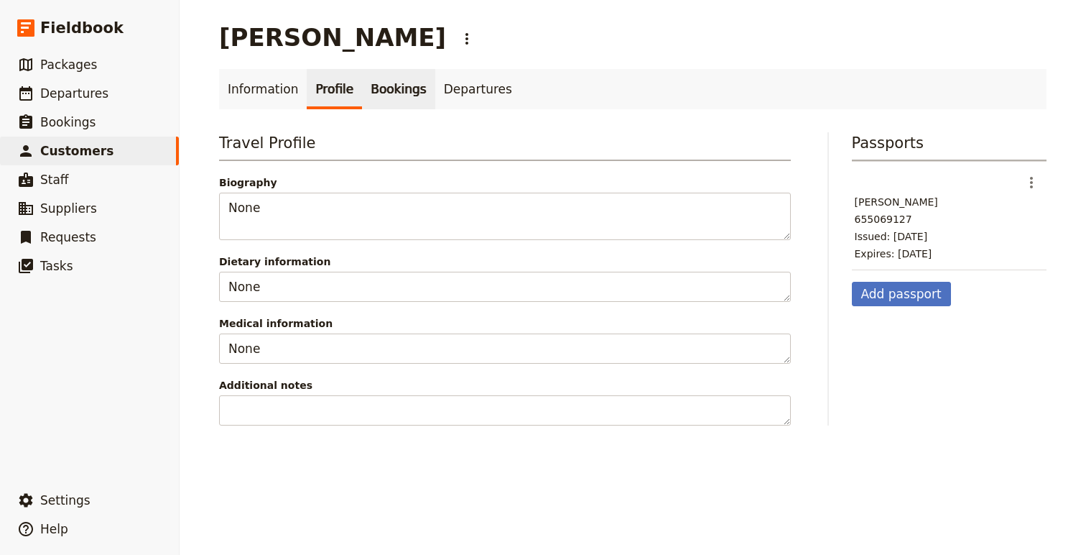
click at [392, 102] on link "Bookings" at bounding box center [398, 89] width 73 height 40
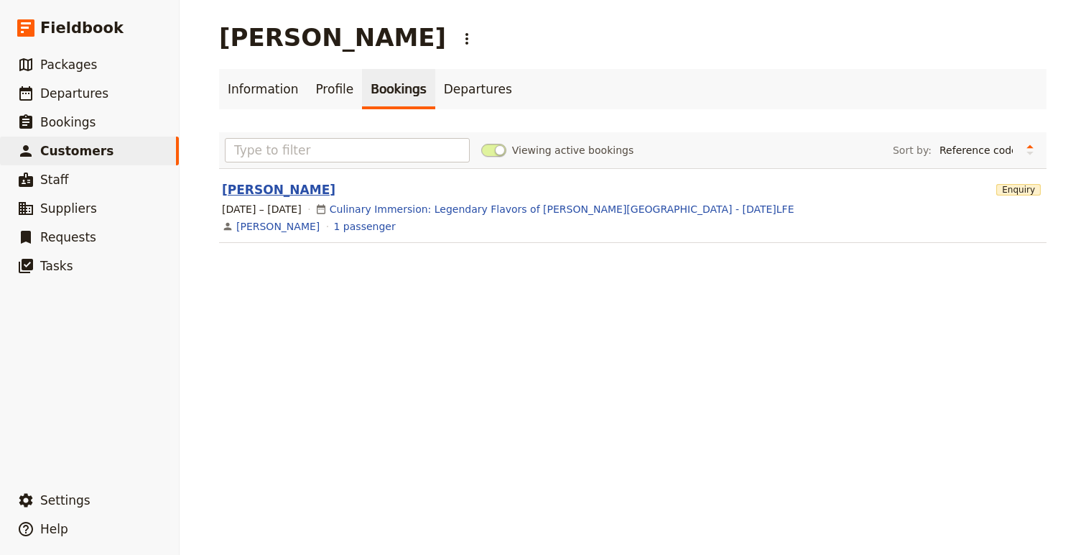
click at [256, 193] on link "[PERSON_NAME]" at bounding box center [279, 189] width 114 height 14
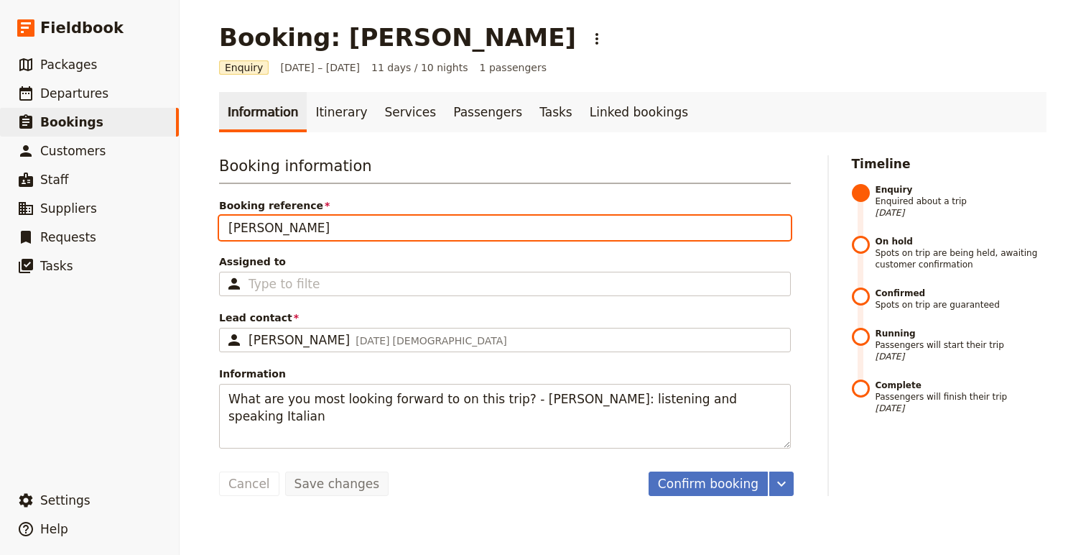
click at [290, 225] on input "[PERSON_NAME]" at bounding box center [505, 228] width 572 height 24
type input "[PERSON_NAME]"
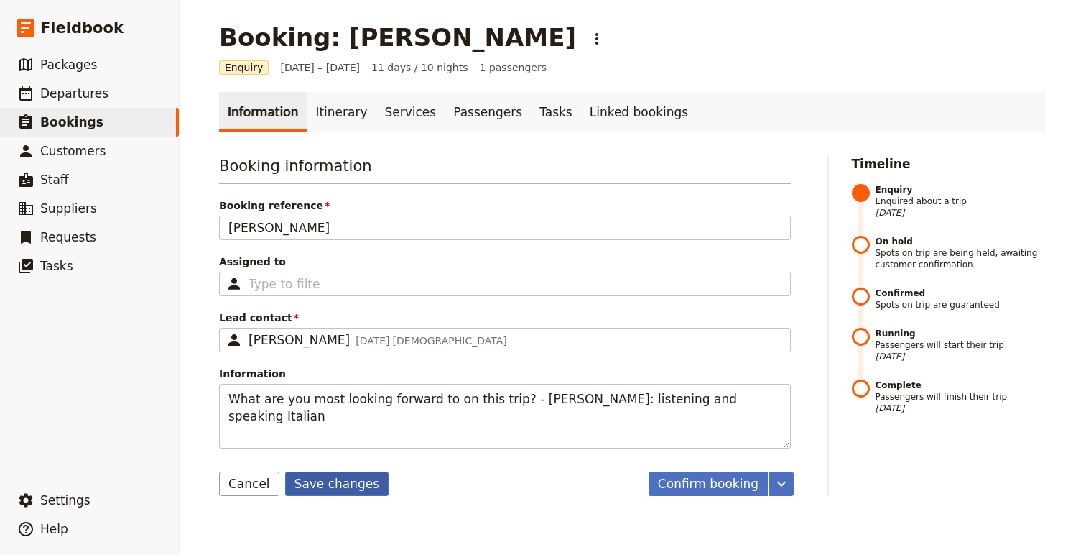
click at [332, 489] on button "Save changes" at bounding box center [337, 483] width 104 height 24
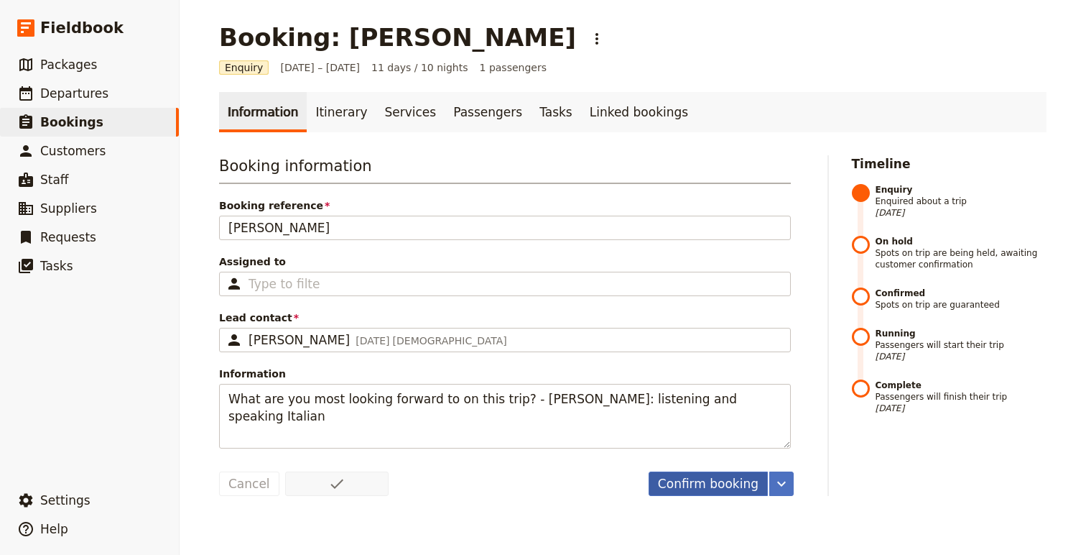
click at [690, 481] on button "Confirm booking" at bounding box center [708, 483] width 119 height 24
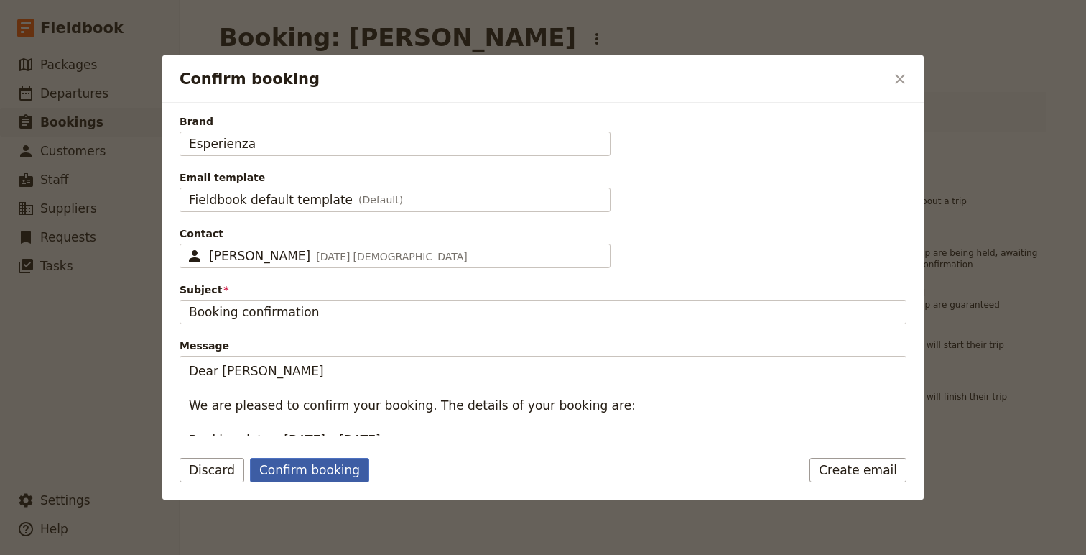
click at [307, 467] on button "Confirm booking" at bounding box center [309, 470] width 119 height 24
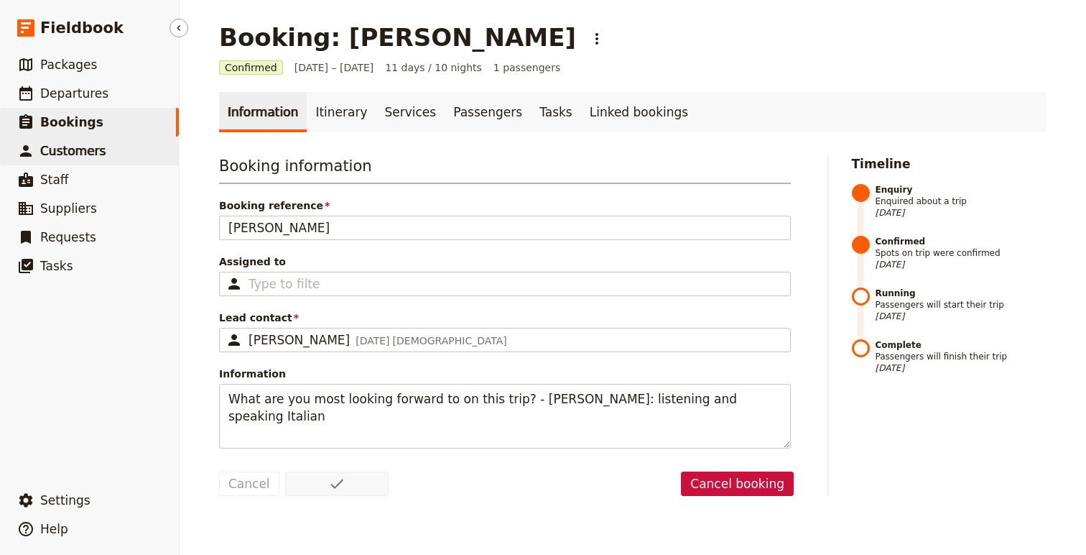
click at [77, 141] on link "​ Customers" at bounding box center [89, 151] width 179 height 29
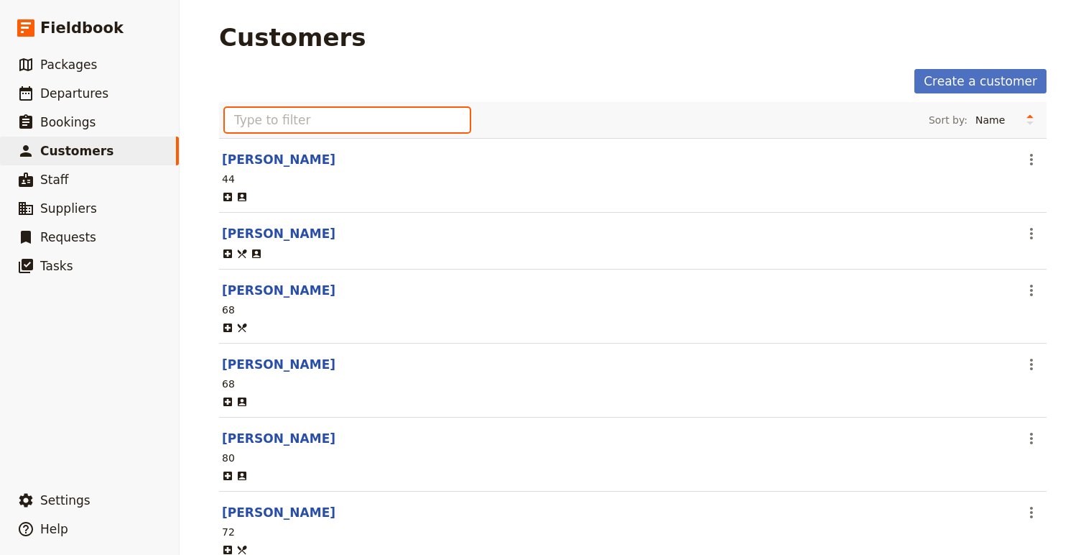
click at [307, 126] on input "text" at bounding box center [347, 120] width 245 height 24
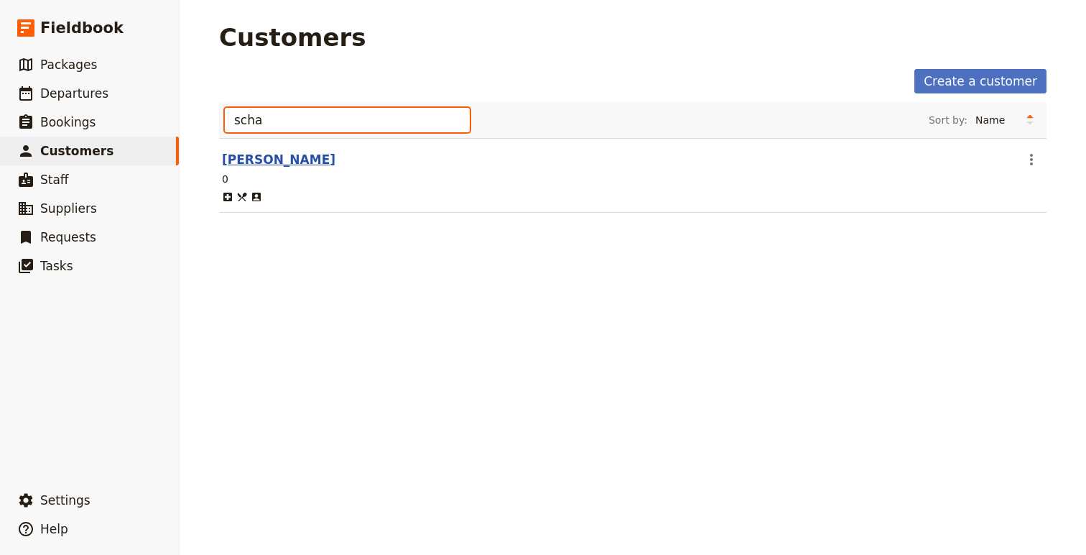
type input "scha"
click at [300, 152] on link "[PERSON_NAME]" at bounding box center [279, 159] width 114 height 14
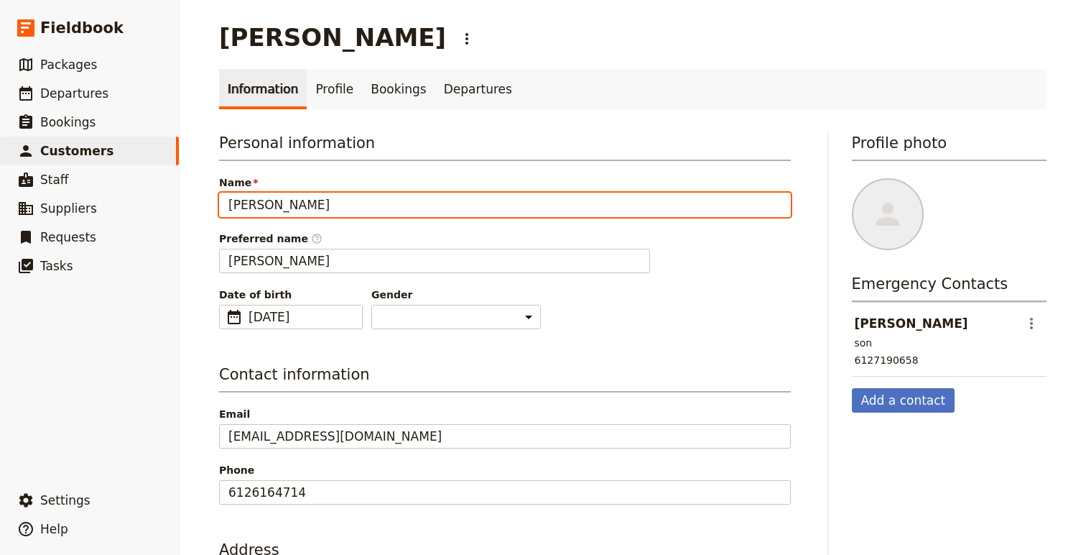
click at [268, 208] on input "[PERSON_NAME]" at bounding box center [505, 205] width 572 height 24
type input "[PERSON_NAME]"
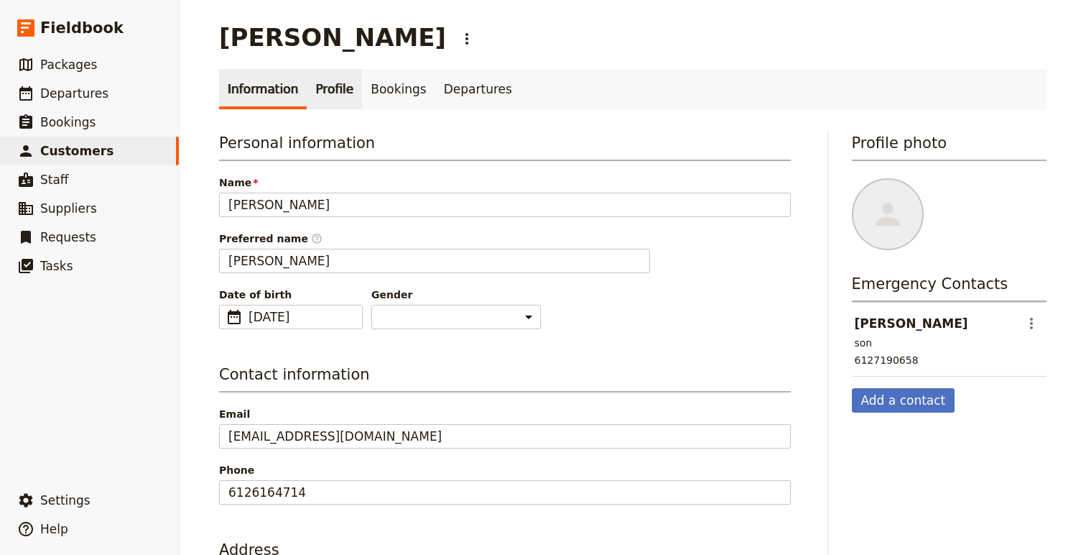
click at [318, 85] on link "Profile" at bounding box center [334, 89] width 55 height 40
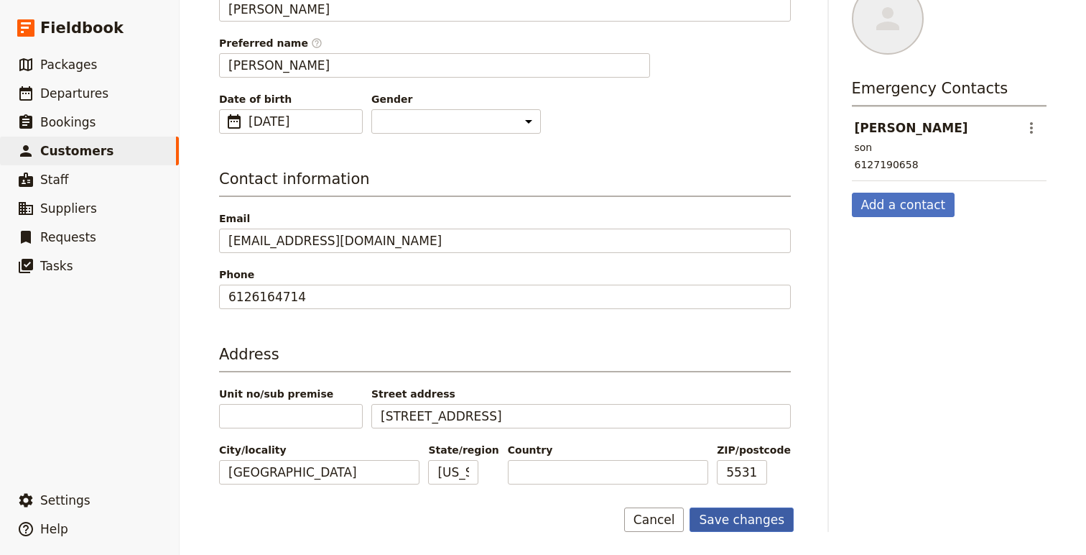
click at [749, 517] on button "Save changes" at bounding box center [742, 519] width 104 height 24
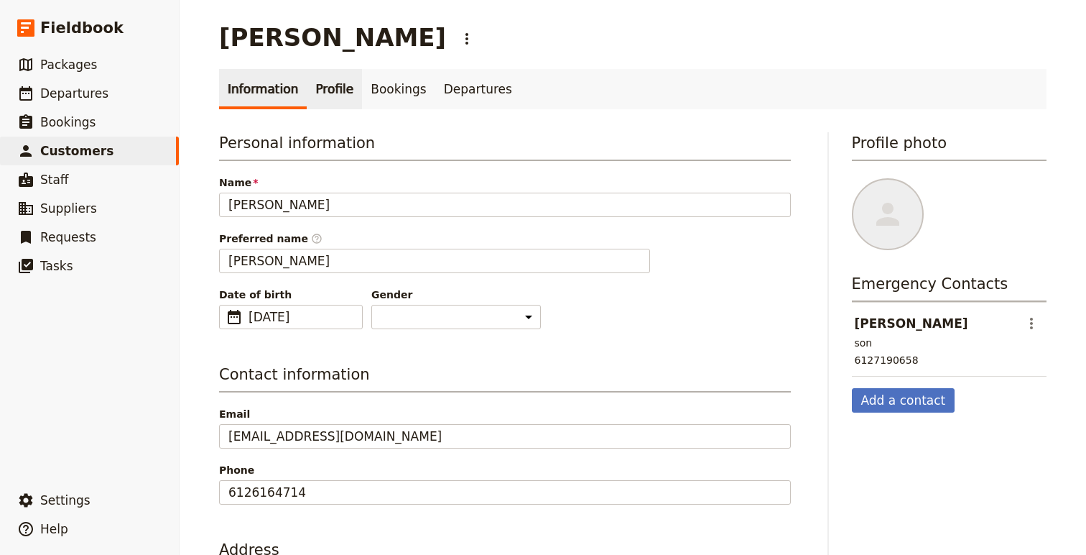
click at [325, 93] on link "Profile" at bounding box center [334, 89] width 55 height 40
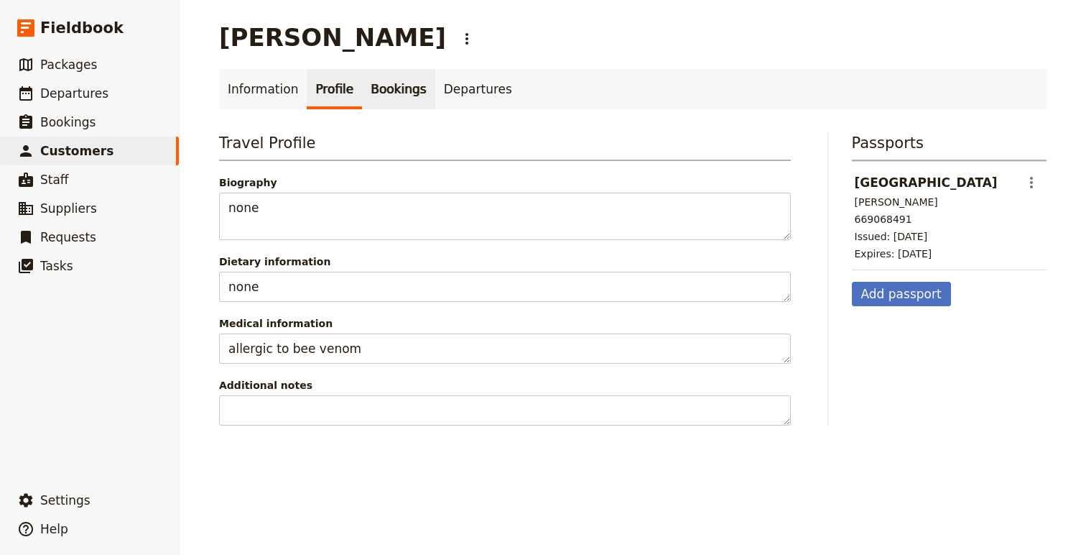
click at [389, 91] on link "Bookings" at bounding box center [398, 89] width 73 height 40
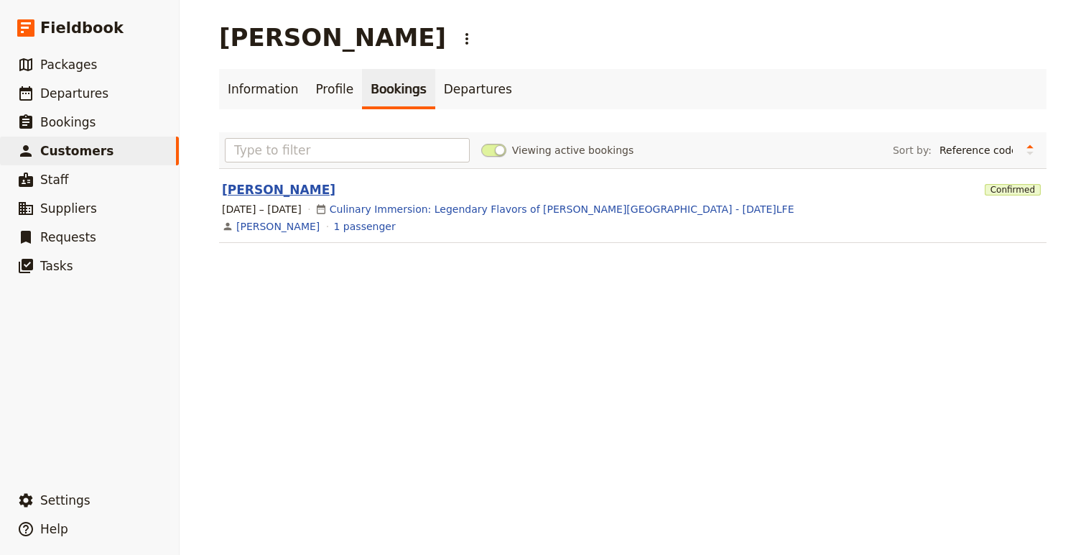
click at [278, 196] on link "[PERSON_NAME]" at bounding box center [279, 189] width 114 height 14
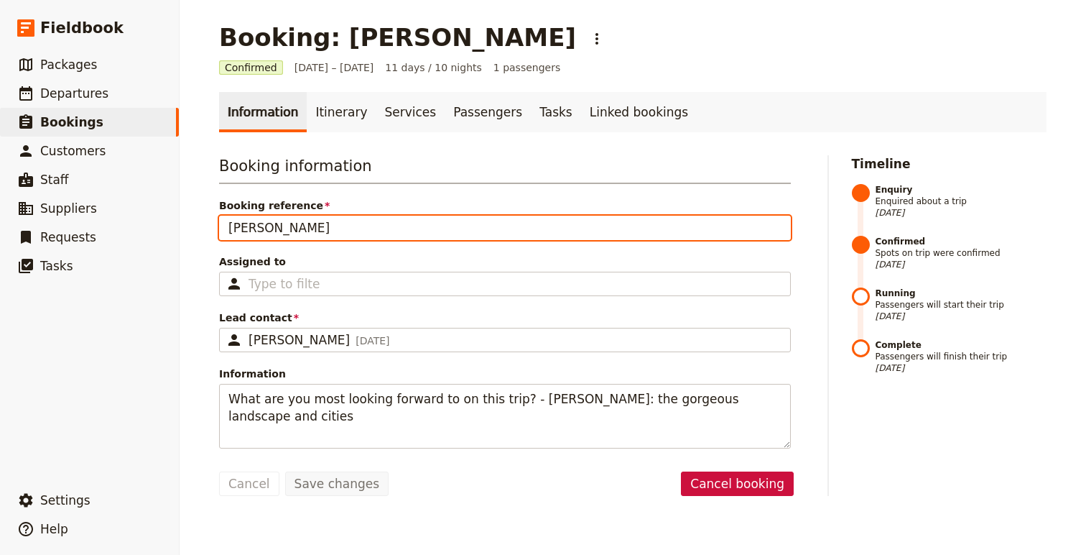
click at [267, 238] on input "[PERSON_NAME]" at bounding box center [505, 228] width 572 height 24
click at [265, 226] on input "[PERSON_NAME]" at bounding box center [505, 228] width 572 height 24
type input "[PERSON_NAME]"
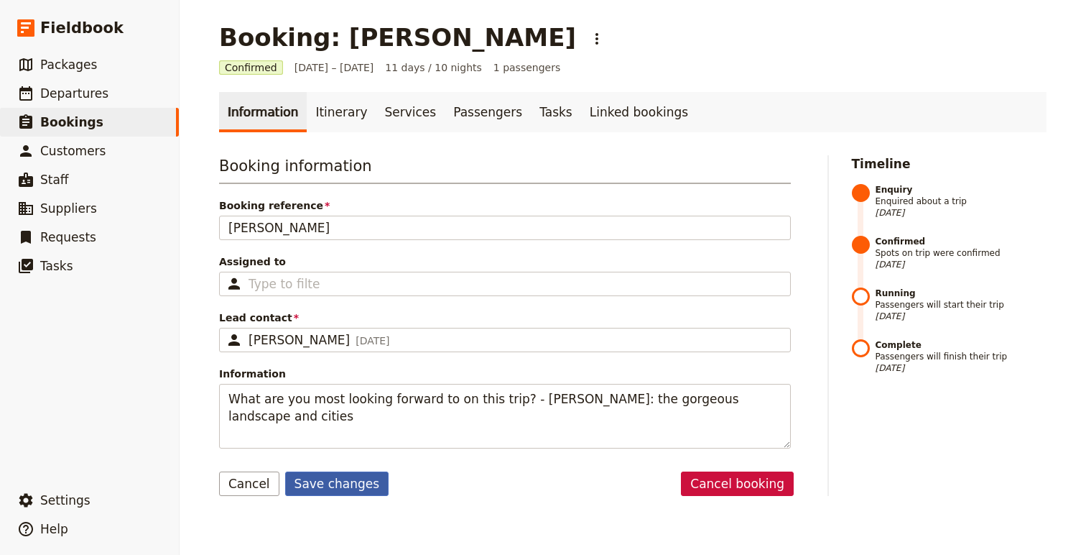
click at [349, 479] on button "Save changes" at bounding box center [337, 483] width 104 height 24
click at [802, 70] on div "Confirmed [DATE] – [DATE] 11 days / 10 nights 1 passengers" at bounding box center [633, 67] width 828 height 14
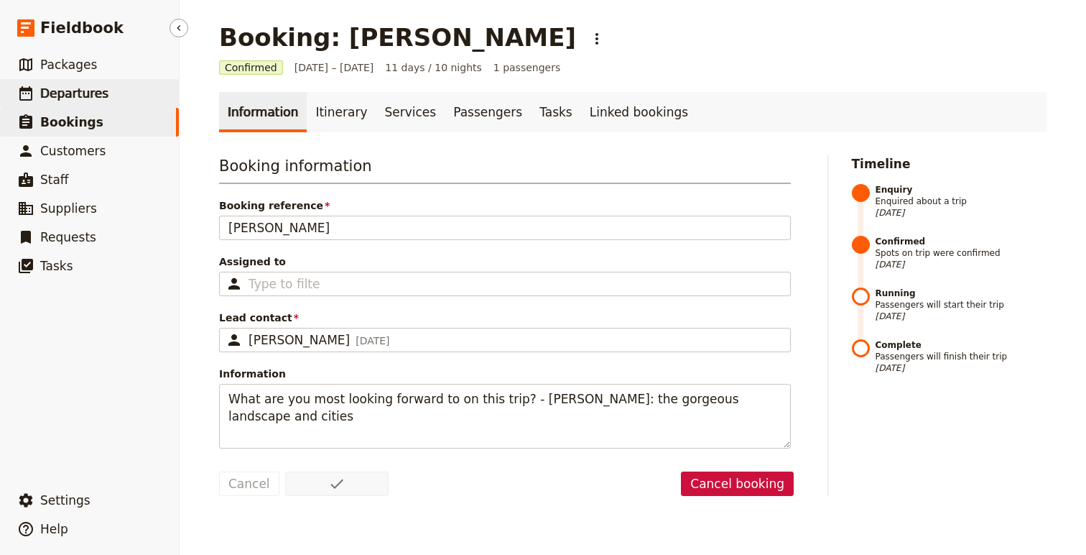
click at [124, 88] on link "​ Departures" at bounding box center [89, 93] width 179 height 29
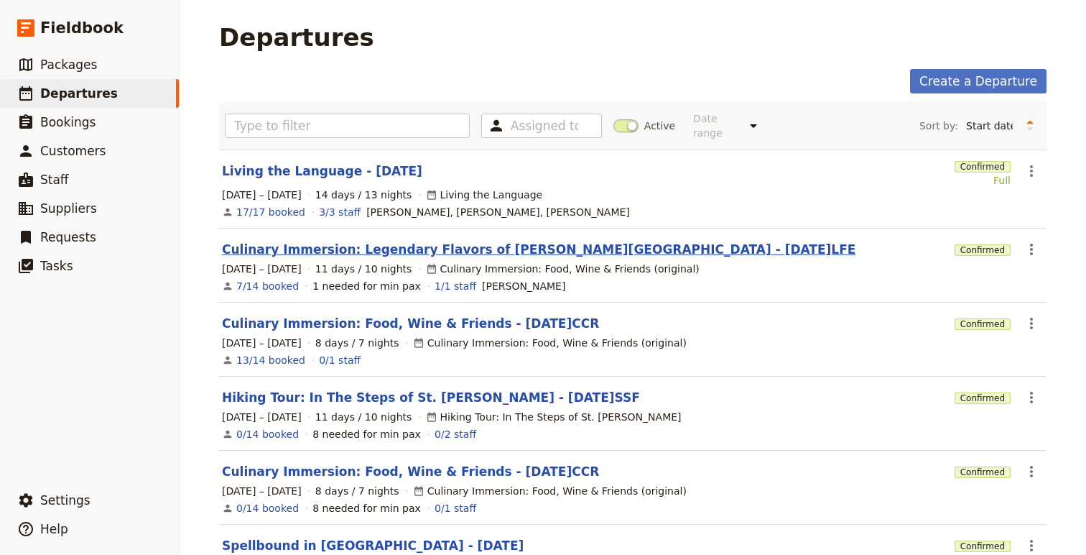
click at [322, 241] on link "Culinary Immersion: Legendary Flavors of [PERSON_NAME][GEOGRAPHIC_DATA] - [DATE…" at bounding box center [539, 249] width 634 height 17
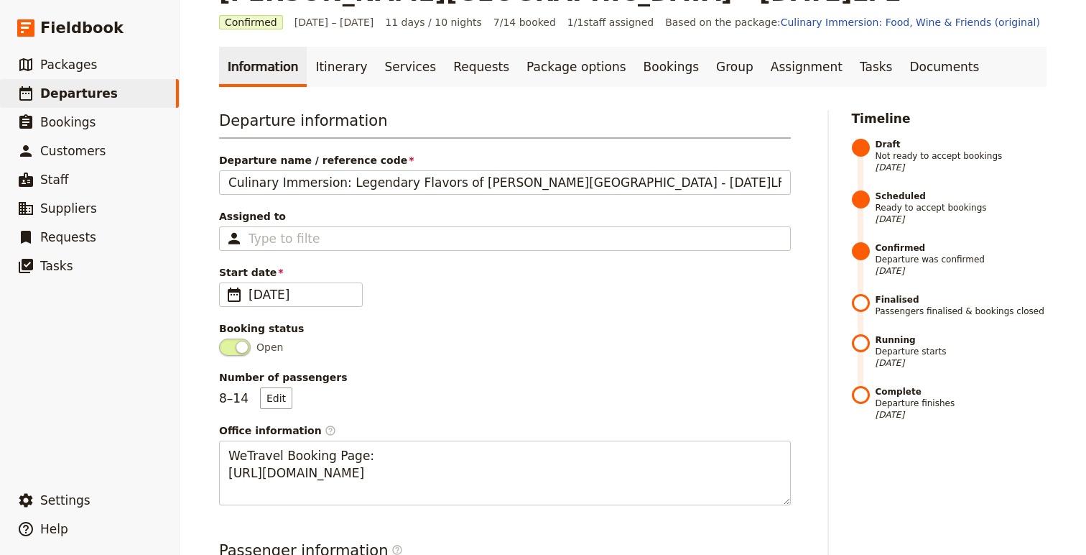
scroll to position [63, 0]
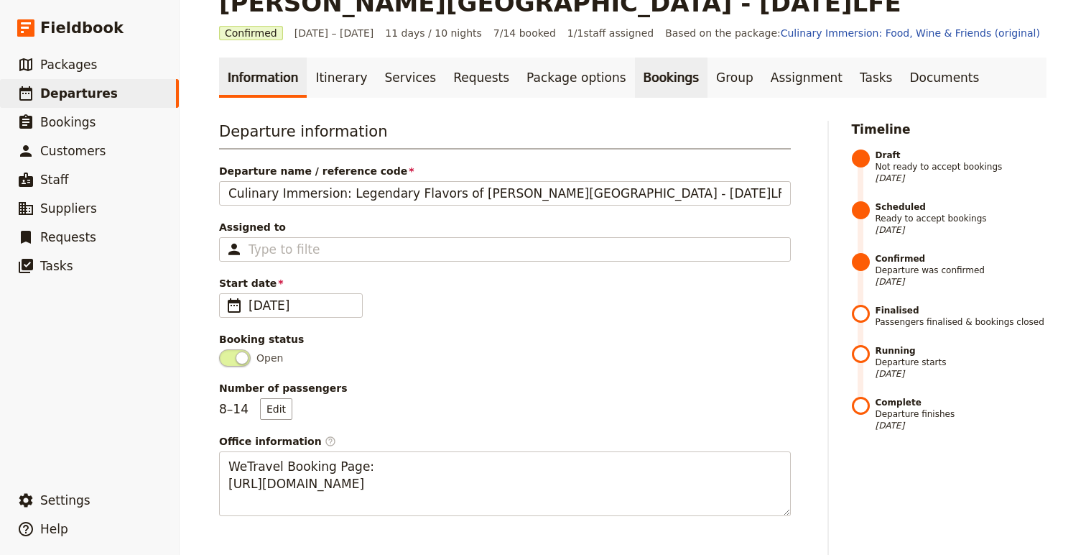
click at [635, 74] on link "Bookings" at bounding box center [671, 77] width 73 height 40
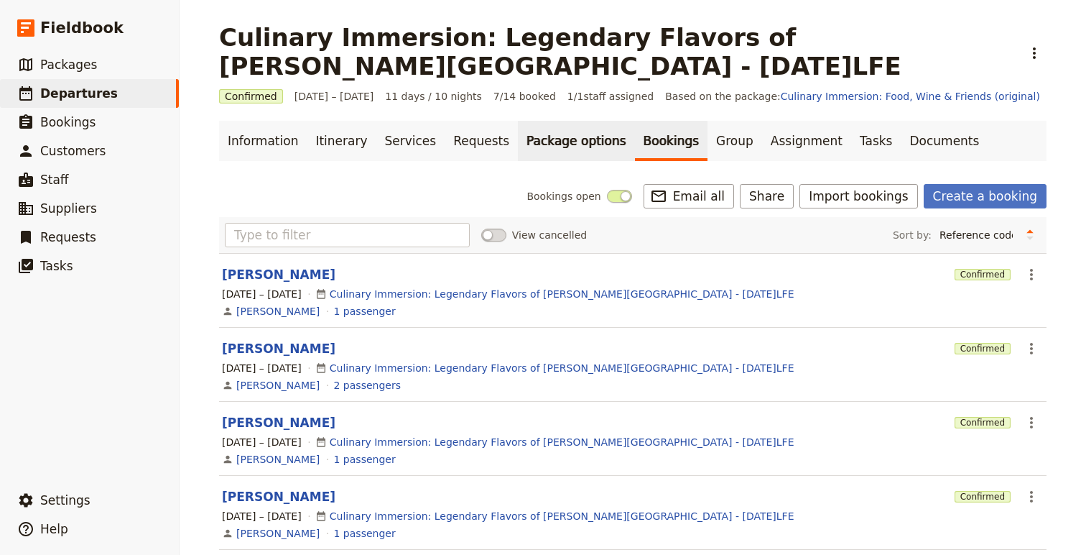
click at [537, 142] on link "Package options" at bounding box center [576, 141] width 116 height 40
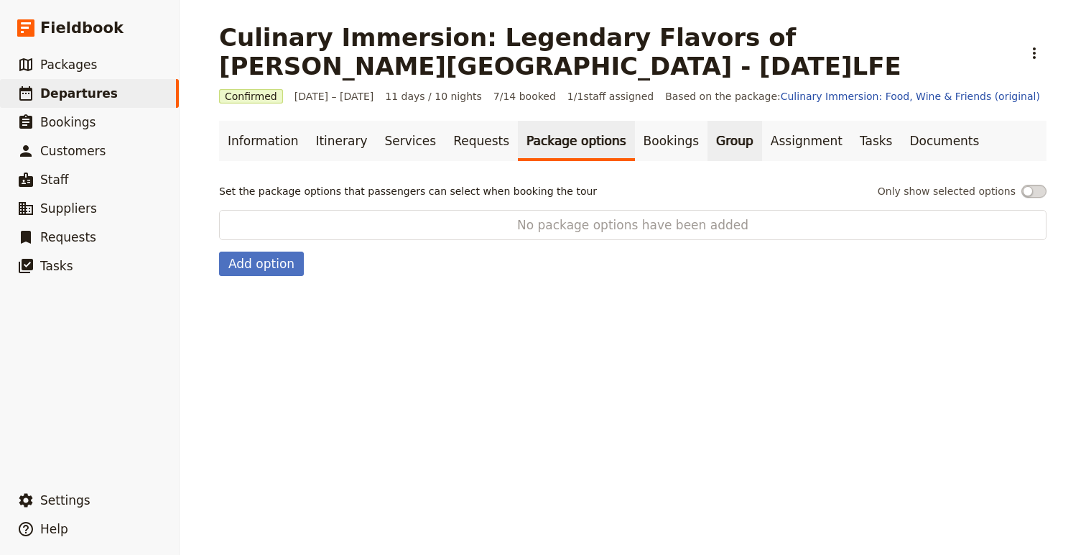
click at [708, 140] on link "Group" at bounding box center [735, 141] width 55 height 40
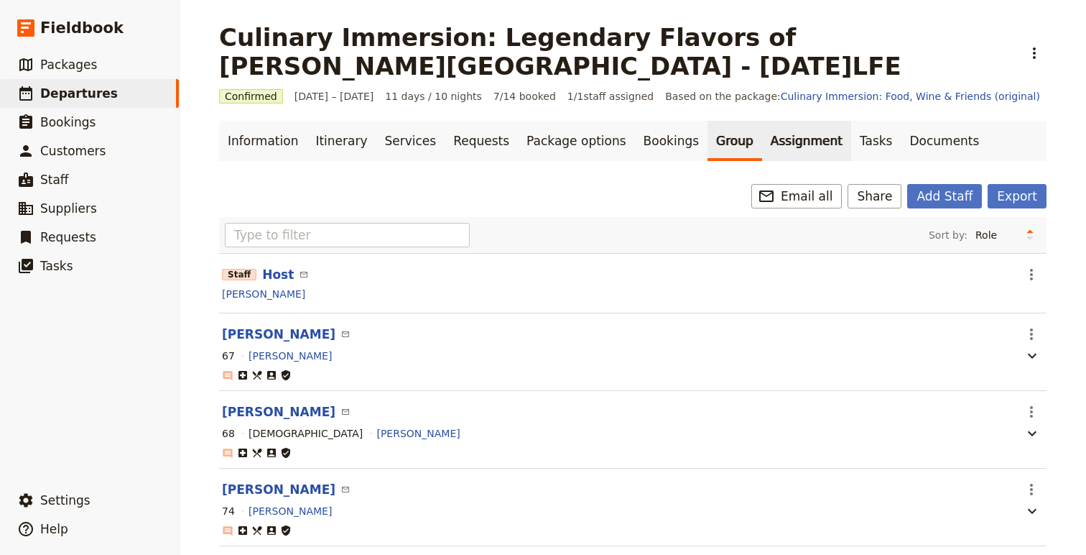
click at [786, 144] on link "Assignment" at bounding box center [806, 141] width 89 height 40
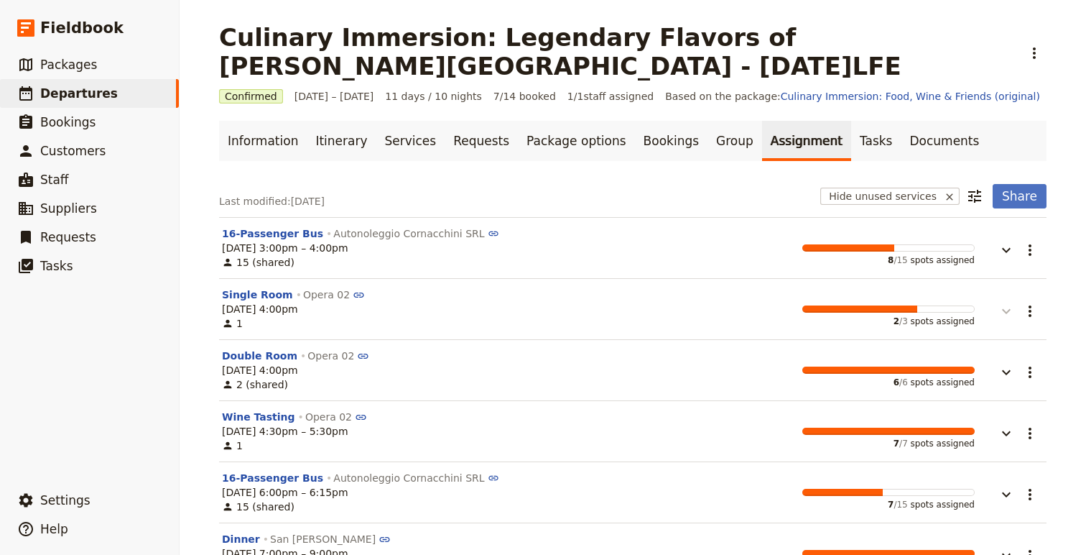
click at [1004, 318] on icon "button" at bounding box center [1006, 310] width 17 height 17
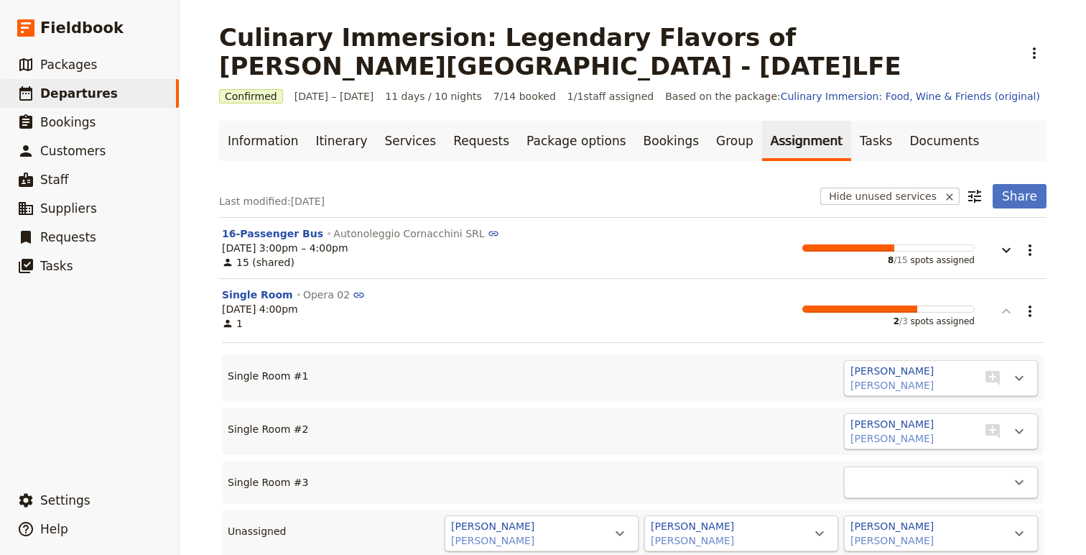
click at [1004, 318] on icon "button" at bounding box center [1006, 310] width 17 height 17
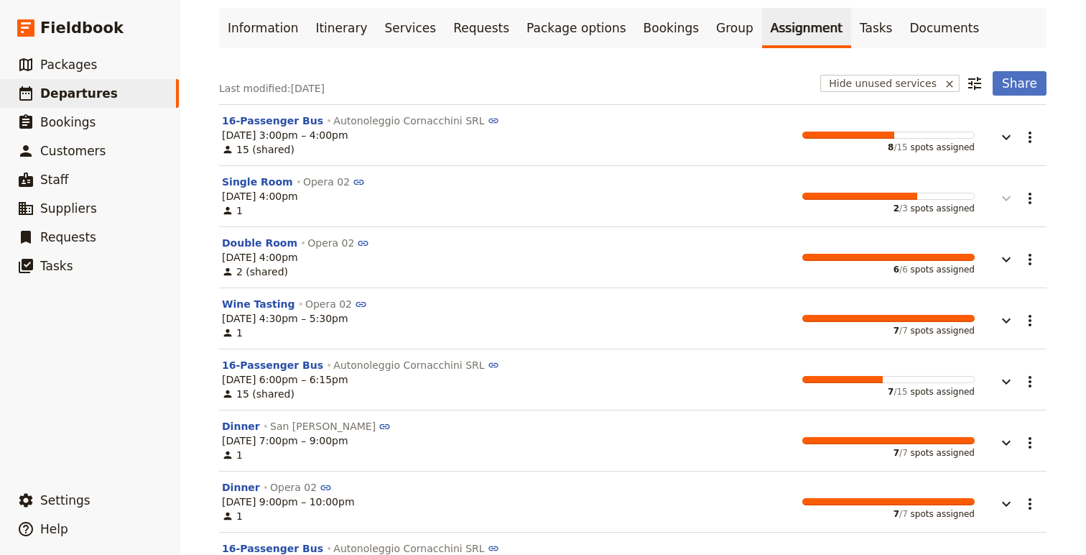
scroll to position [114, 0]
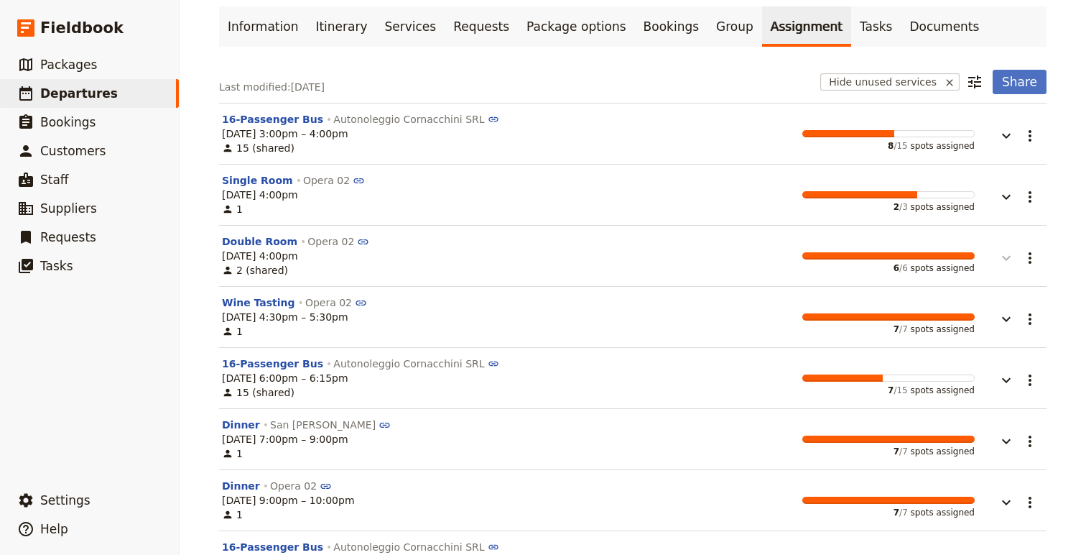
click at [1013, 258] on icon "button" at bounding box center [1006, 257] width 17 height 17
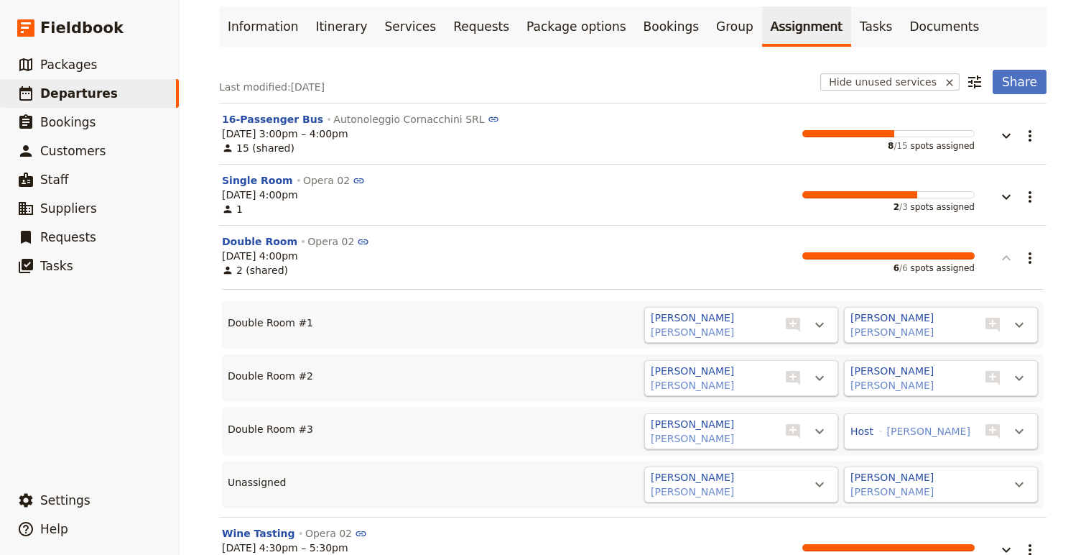
click at [1012, 256] on icon "button" at bounding box center [1006, 257] width 17 height 17
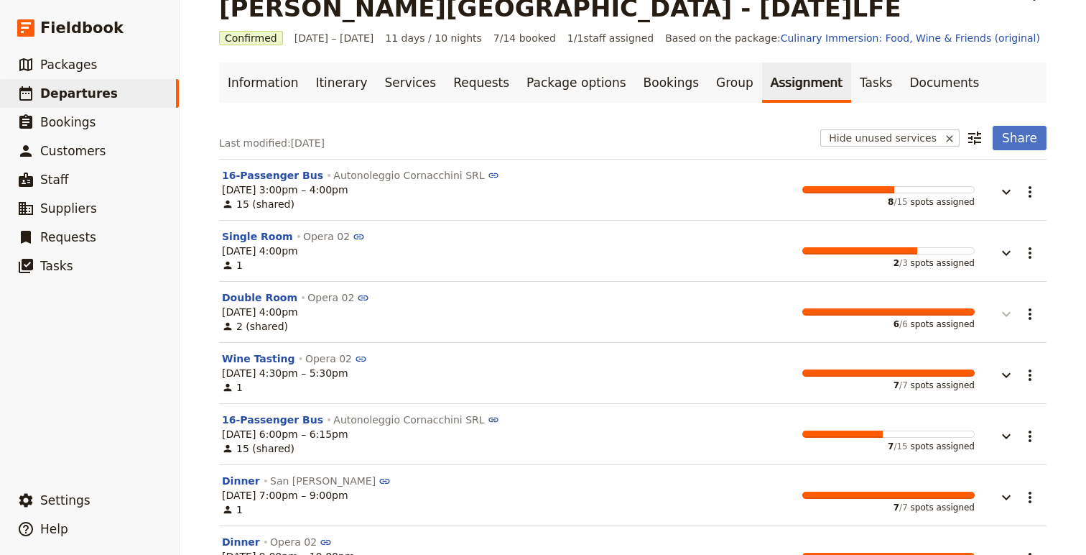
scroll to position [0, 0]
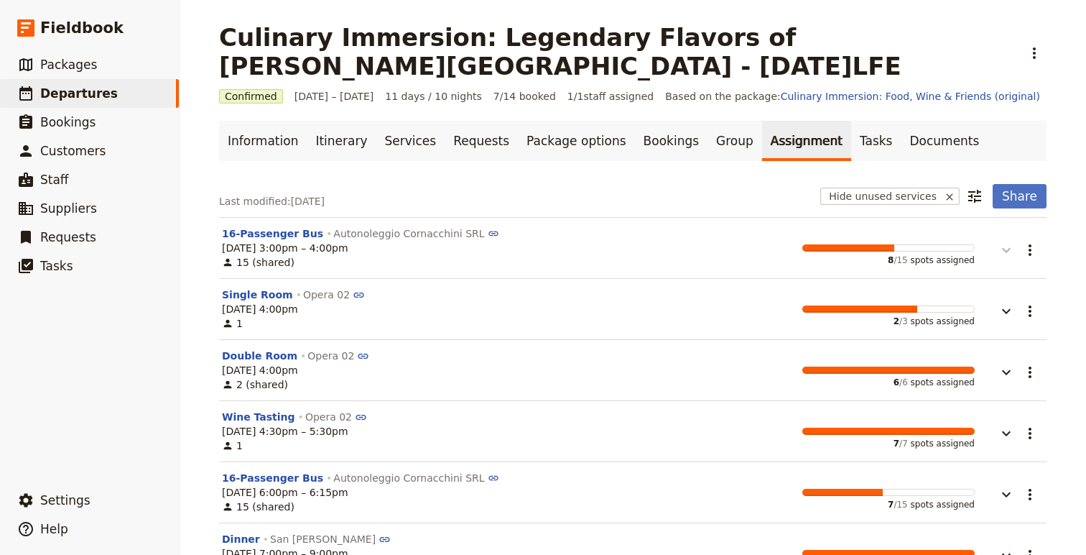
click at [1009, 246] on icon "button" at bounding box center [1006, 249] width 17 height 17
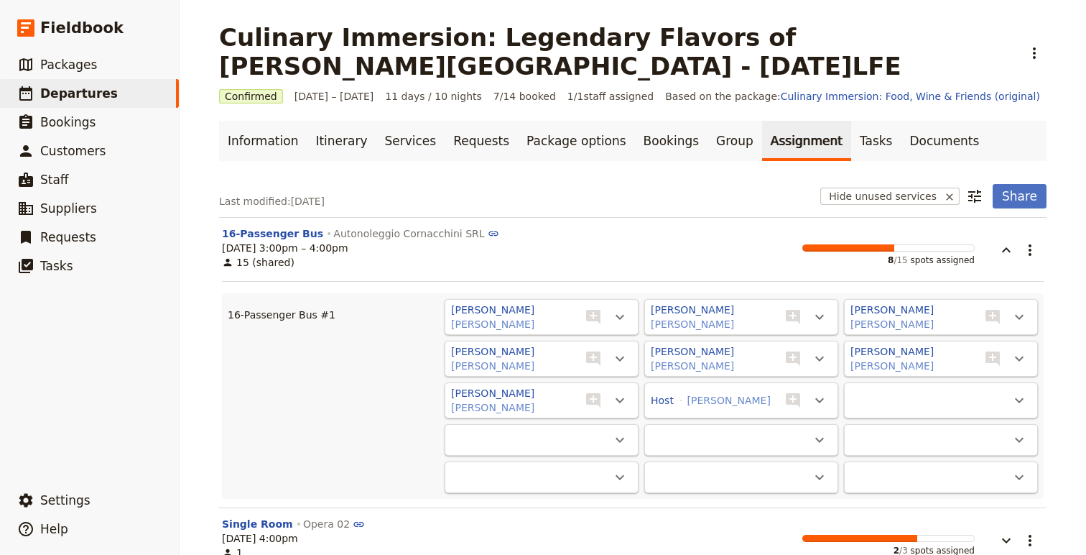
click at [996, 244] on button "button" at bounding box center [996, 242] width 43 height 32
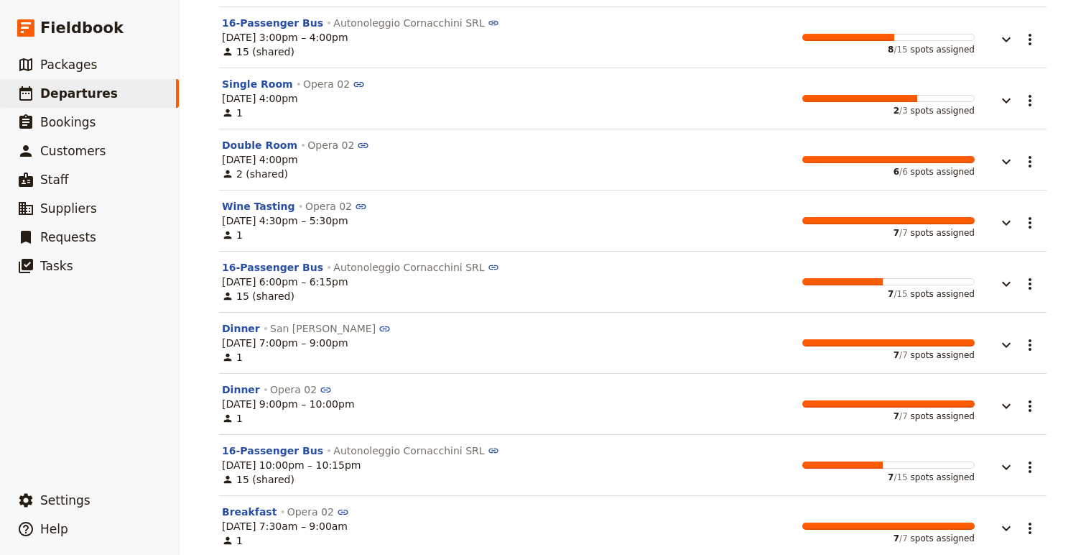
scroll to position [212, 0]
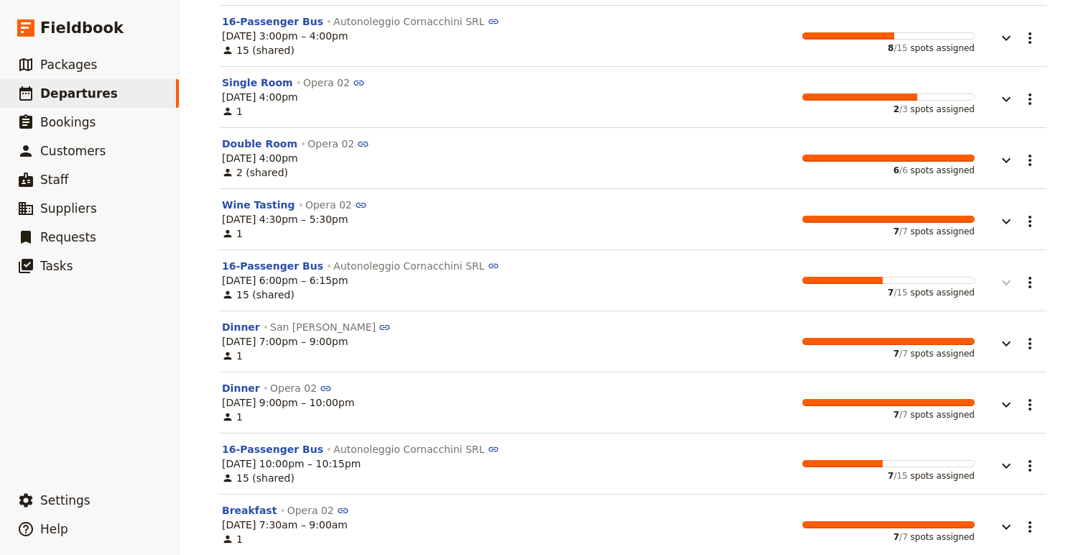
click at [1009, 279] on icon "button" at bounding box center [1006, 282] width 17 height 17
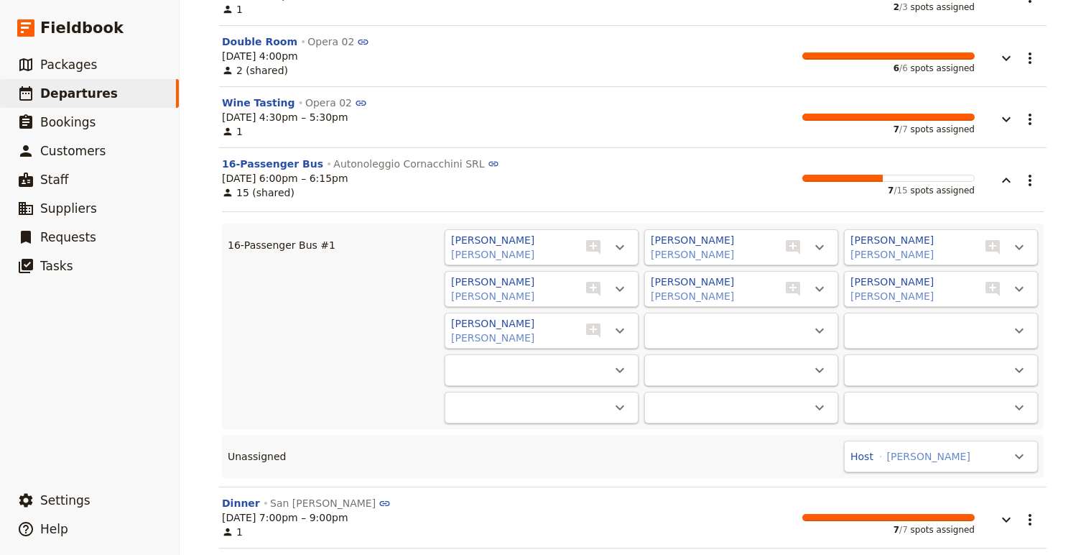
scroll to position [315, 0]
click at [925, 457] on button "[PERSON_NAME]" at bounding box center [928, 455] width 83 height 14
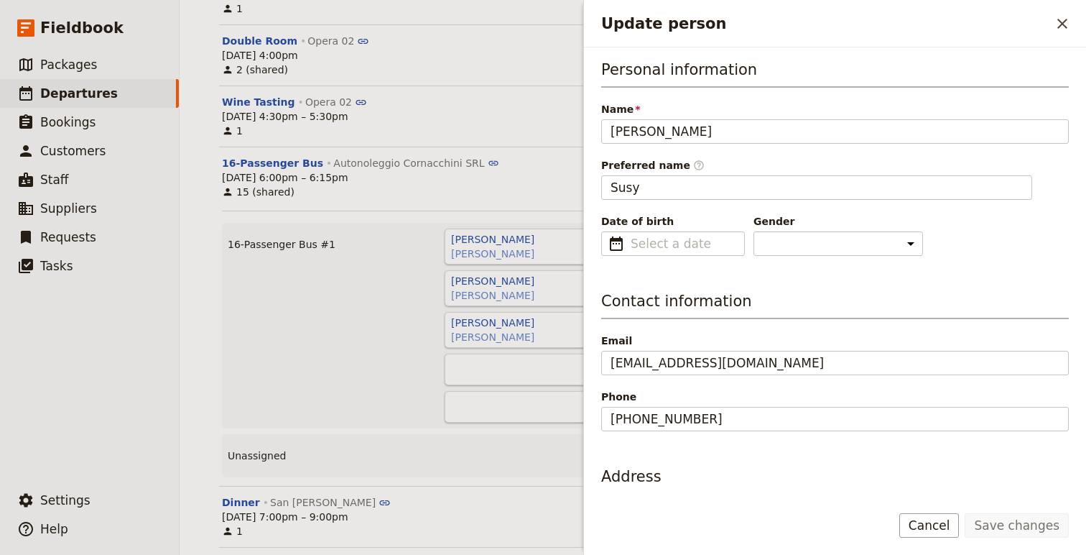
click at [1059, 24] on icon "Close drawer" at bounding box center [1062, 23] width 17 height 17
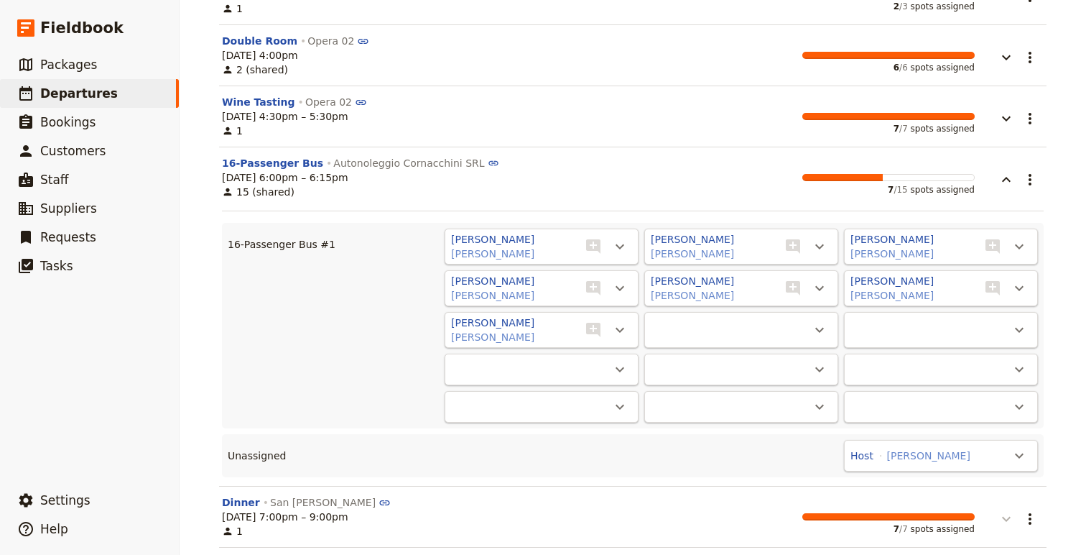
click at [1004, 522] on icon "button" at bounding box center [1006, 518] width 17 height 17
click at [1016, 456] on icon "Actions" at bounding box center [1019, 455] width 17 height 17
click at [986, 500] on span "16-Passenger Bus #1 - 7/15" at bounding box center [952, 504] width 140 height 14
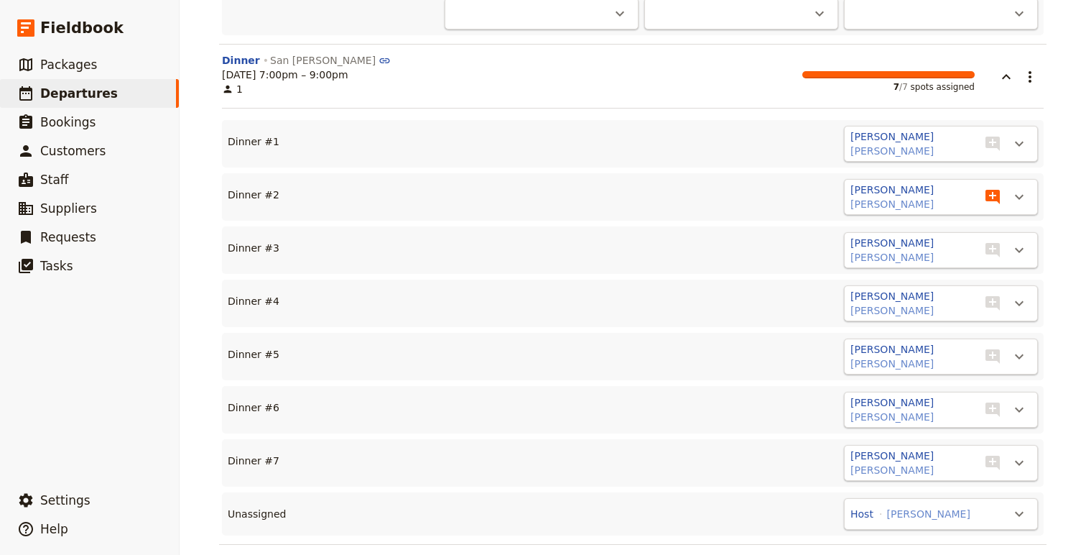
scroll to position [891, 0]
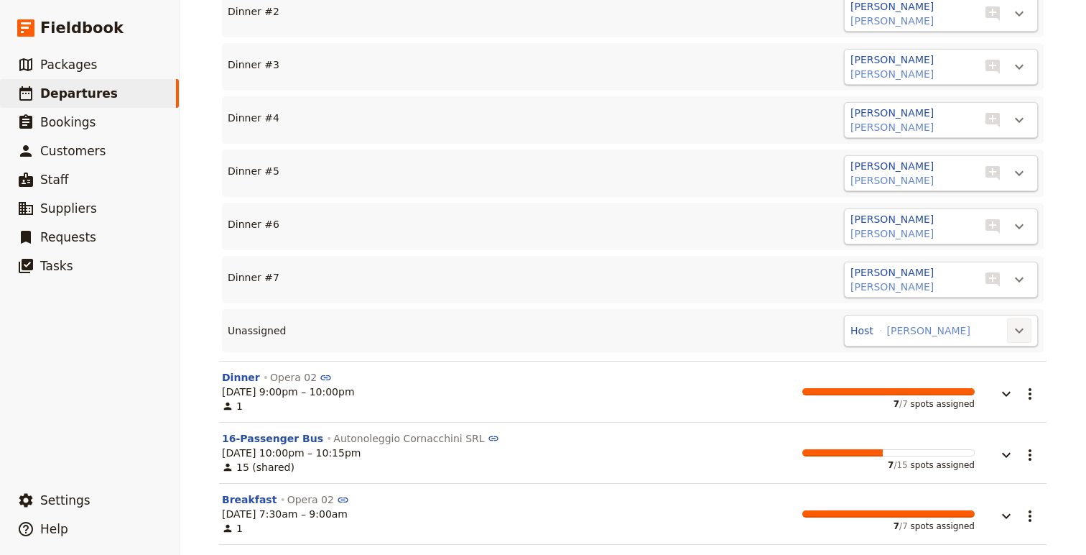
click at [1022, 330] on icon "Actions" at bounding box center [1019, 330] width 17 height 17
click at [1003, 377] on span "Dinner #8" at bounding box center [964, 379] width 116 height 14
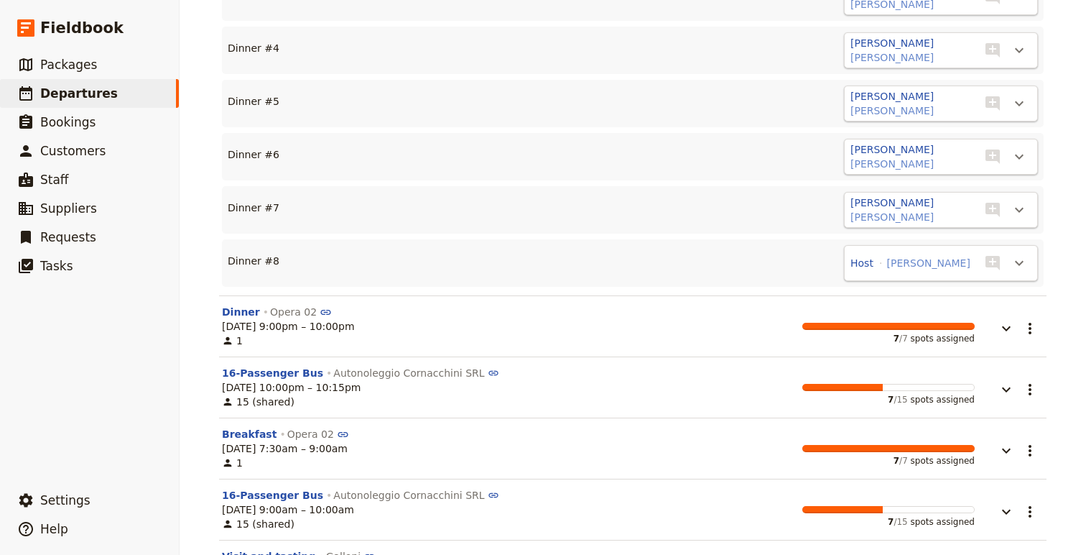
scroll to position [963, 0]
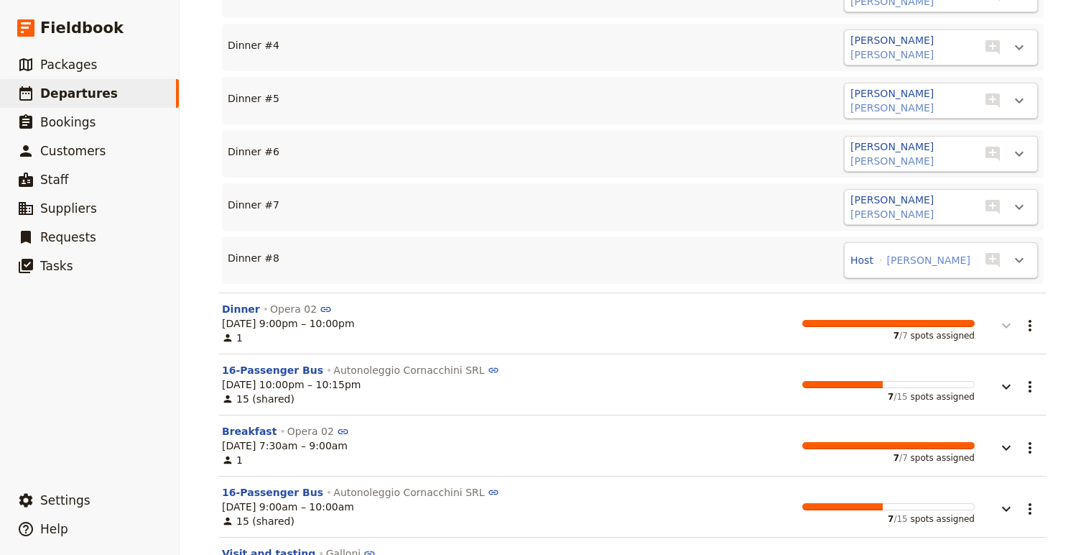
click at [1007, 321] on icon "button" at bounding box center [1006, 325] width 17 height 17
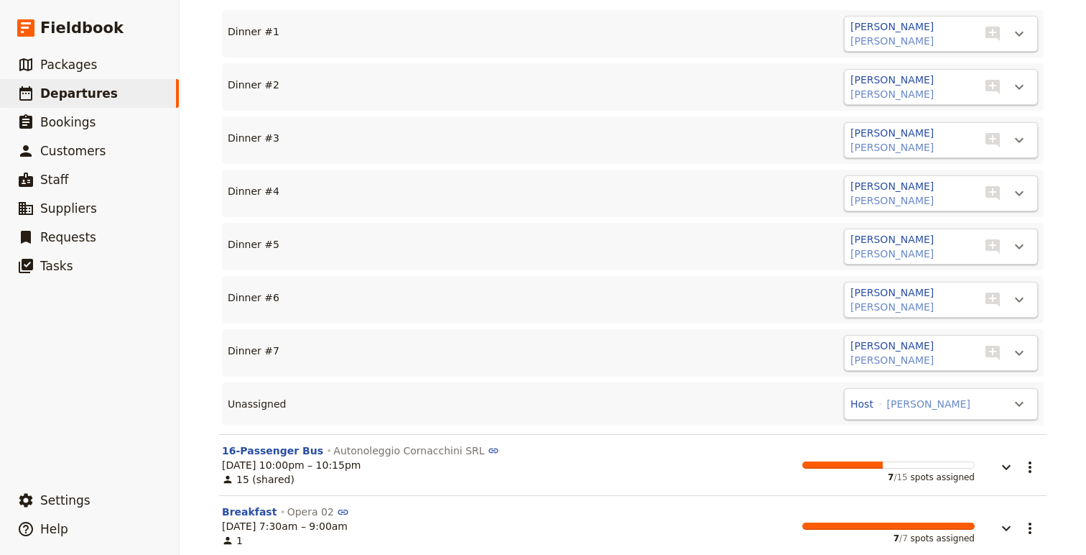
scroll to position [1338, 0]
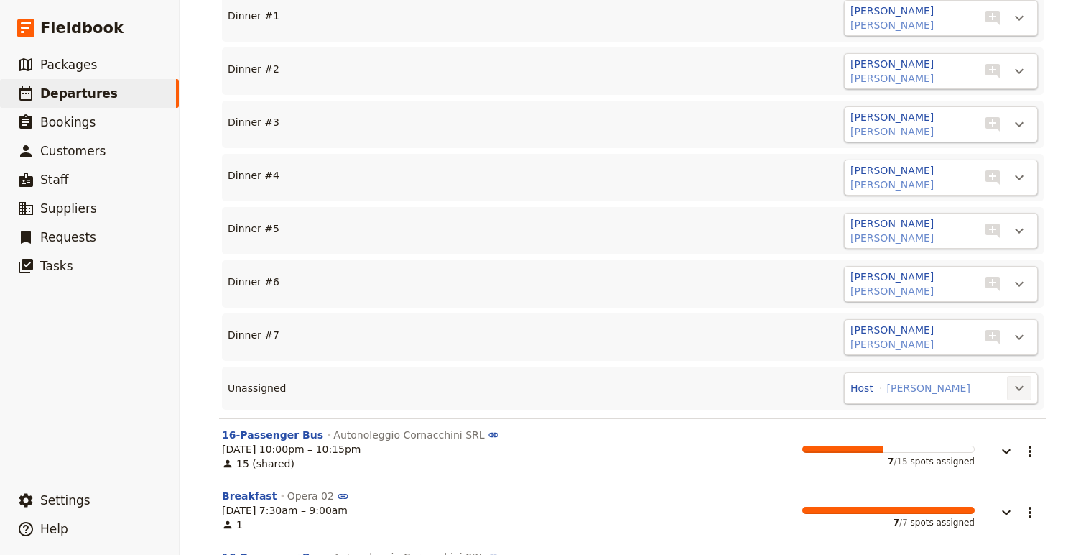
click at [1015, 385] on icon "Actions" at bounding box center [1019, 387] width 17 height 17
click at [943, 438] on span "Dinner #8" at bounding box center [932, 437] width 52 height 14
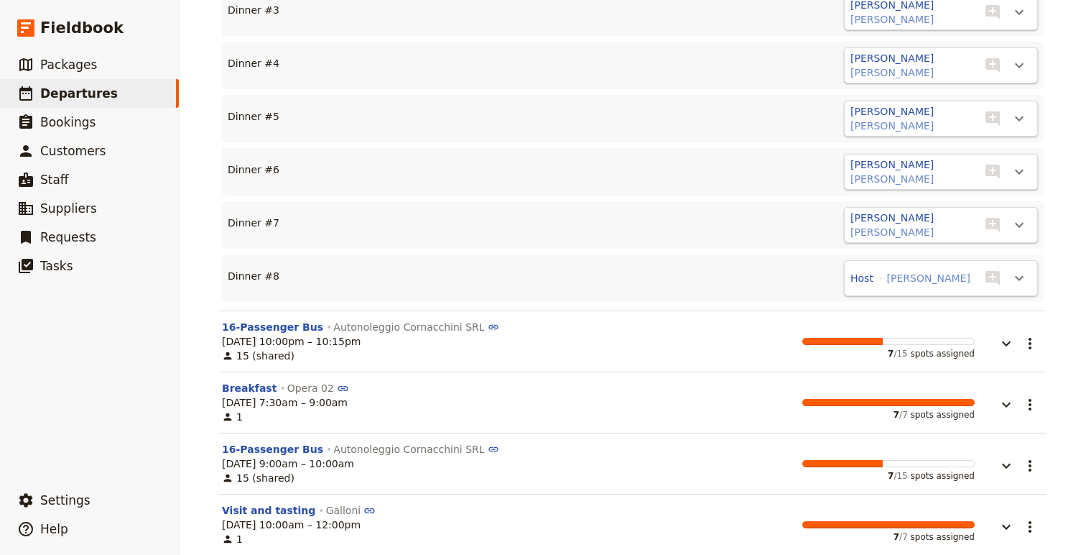
scroll to position [1456, 0]
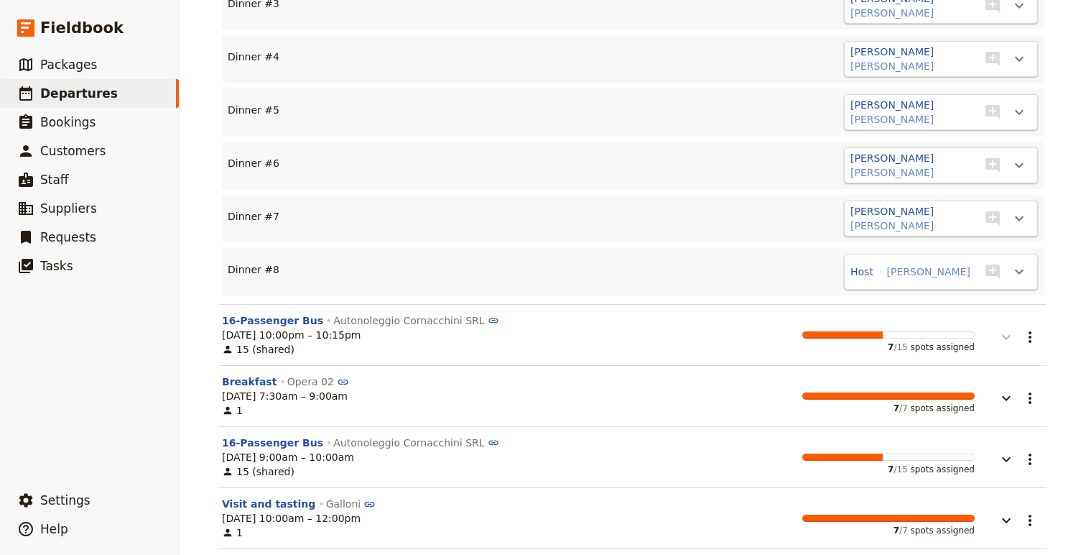
click at [1007, 342] on icon "button" at bounding box center [1006, 336] width 17 height 17
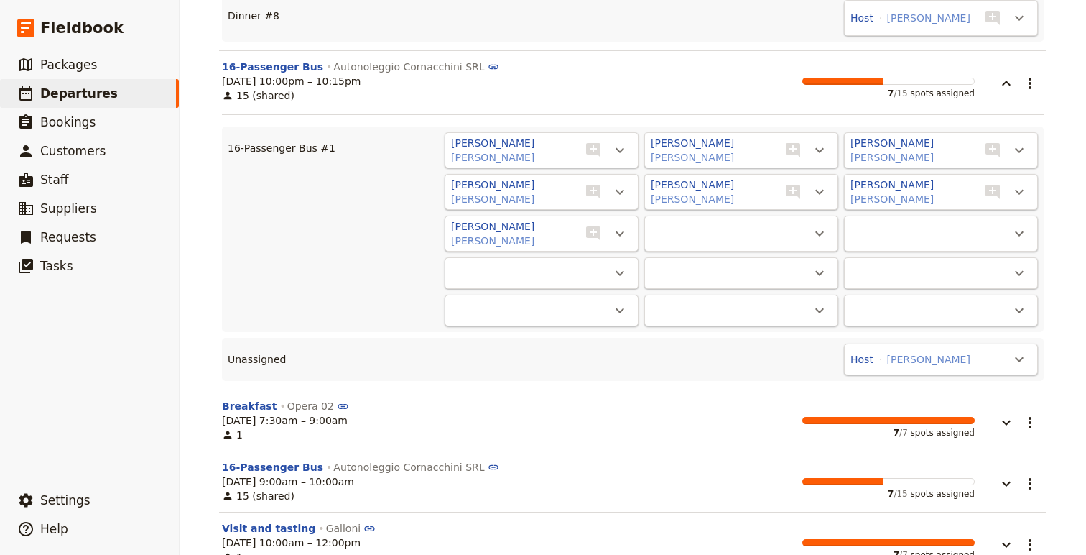
scroll to position [1812, 0]
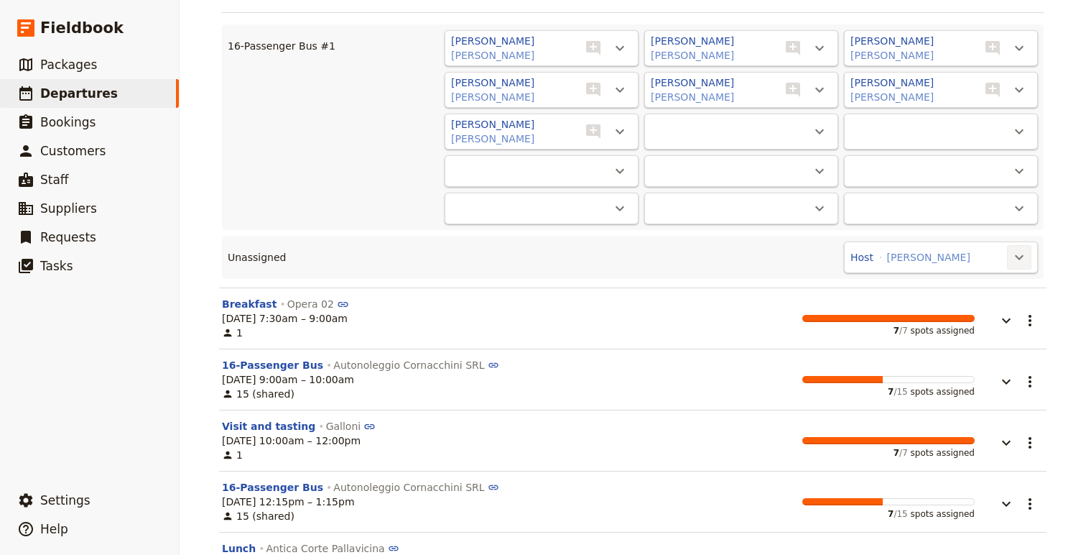
click at [1015, 258] on icon "Actions" at bounding box center [1019, 257] width 17 height 17
click at [995, 298] on button "16-Passenger Bus #1 - 7/15" at bounding box center [952, 306] width 157 height 20
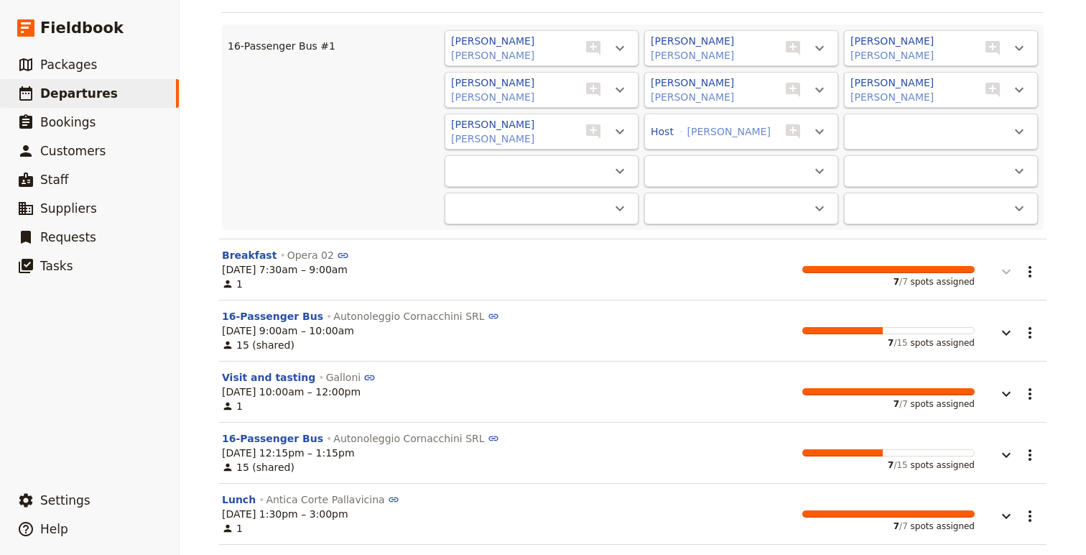
click at [1001, 277] on icon "button" at bounding box center [1006, 271] width 17 height 17
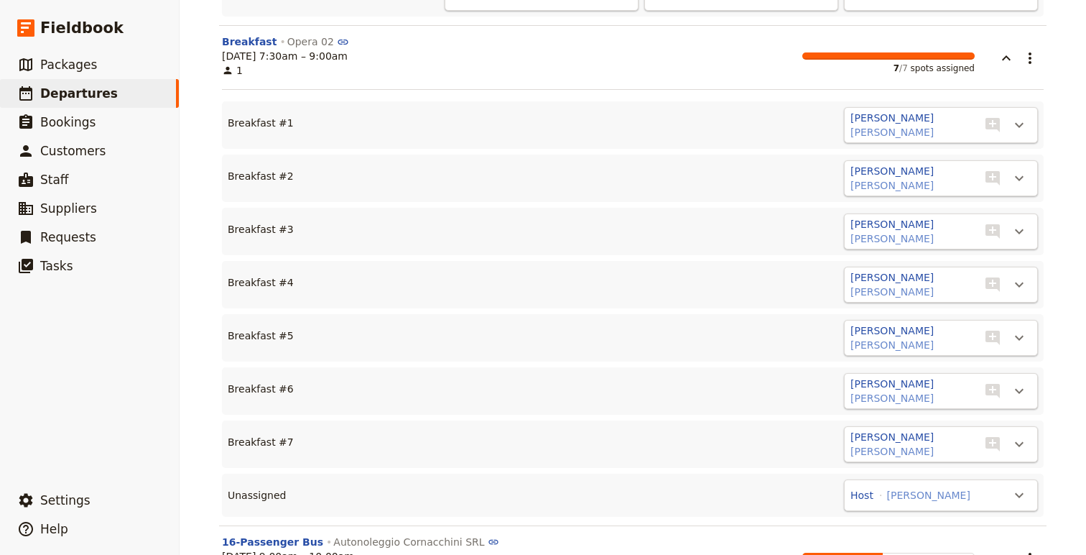
scroll to position [2058, 0]
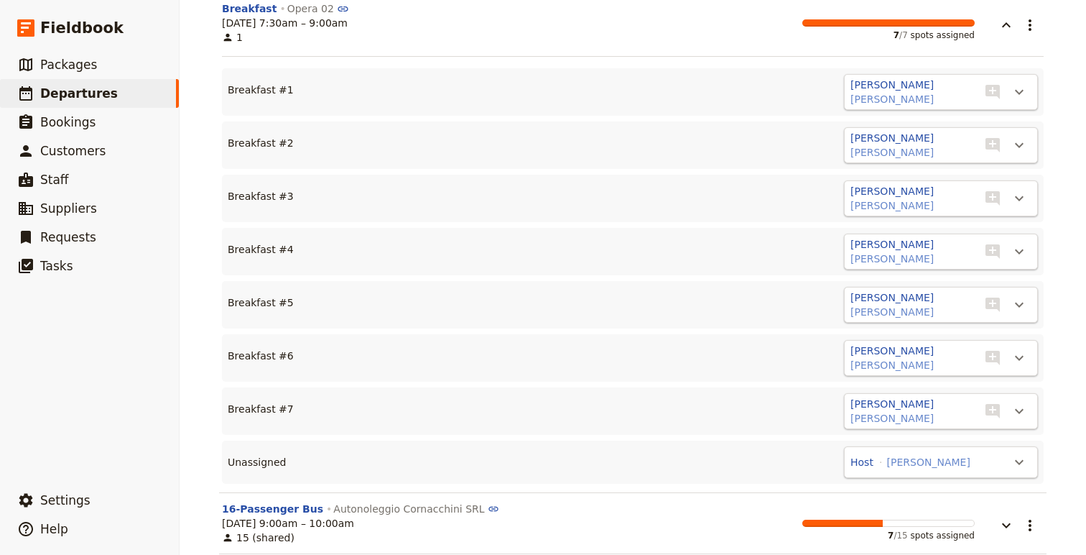
click at [968, 474] on div "Host [PERSON_NAME] ​" at bounding box center [941, 462] width 194 height 32
click at [997, 466] on div "Host [PERSON_NAME] ​" at bounding box center [941, 462] width 194 height 32
click at [1009, 463] on button "​" at bounding box center [1019, 462] width 24 height 24
click at [951, 467] on div "Host [PERSON_NAME] ​" at bounding box center [941, 462] width 194 height 32
click at [1005, 453] on div "Host [PERSON_NAME] ​" at bounding box center [941, 462] width 194 height 32
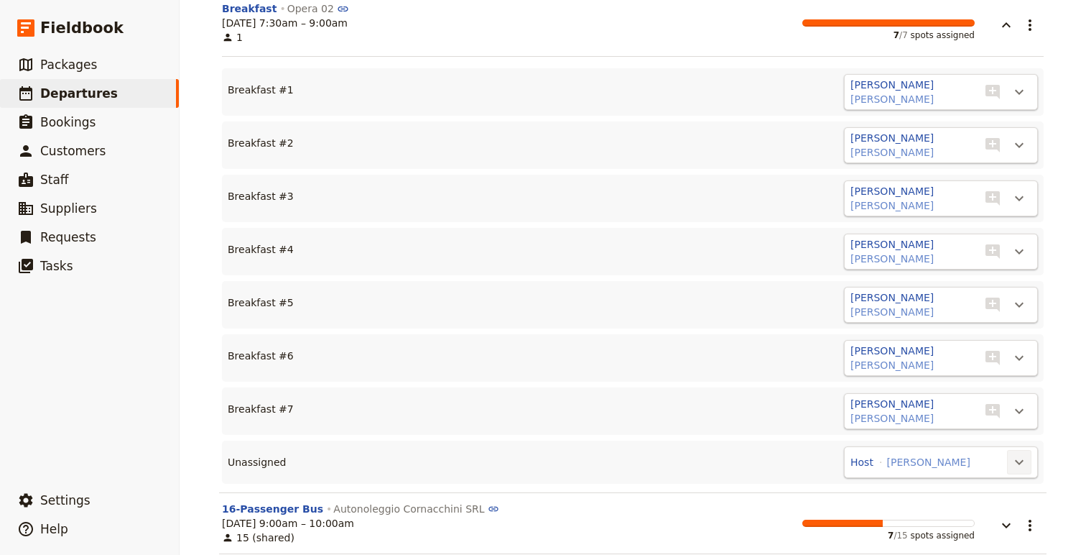
click at [1016, 459] on icon "Actions" at bounding box center [1019, 461] width 17 height 17
click at [955, 505] on span "Breakfast #8" at bounding box center [939, 511] width 66 height 14
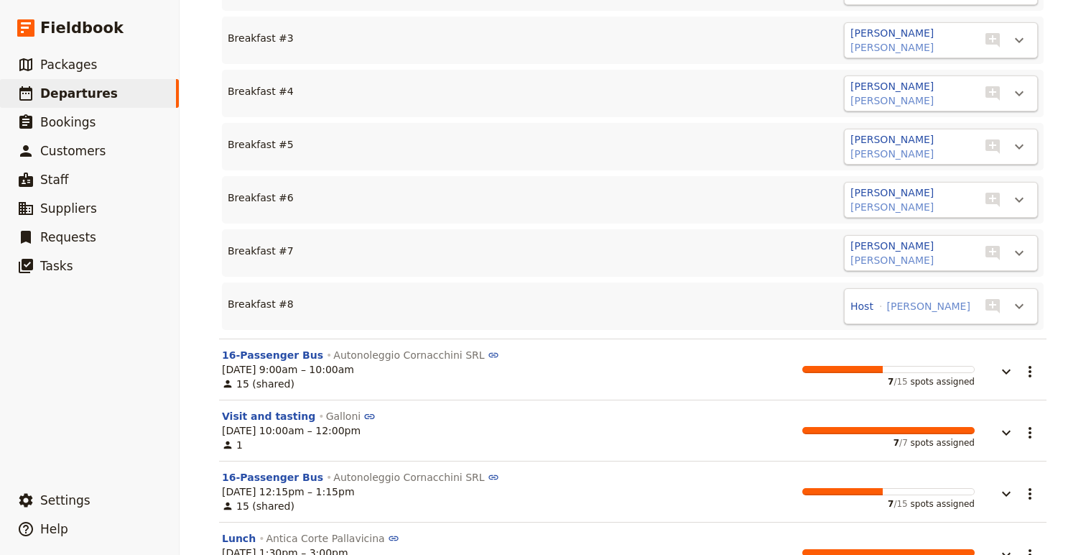
scroll to position [2240, 0]
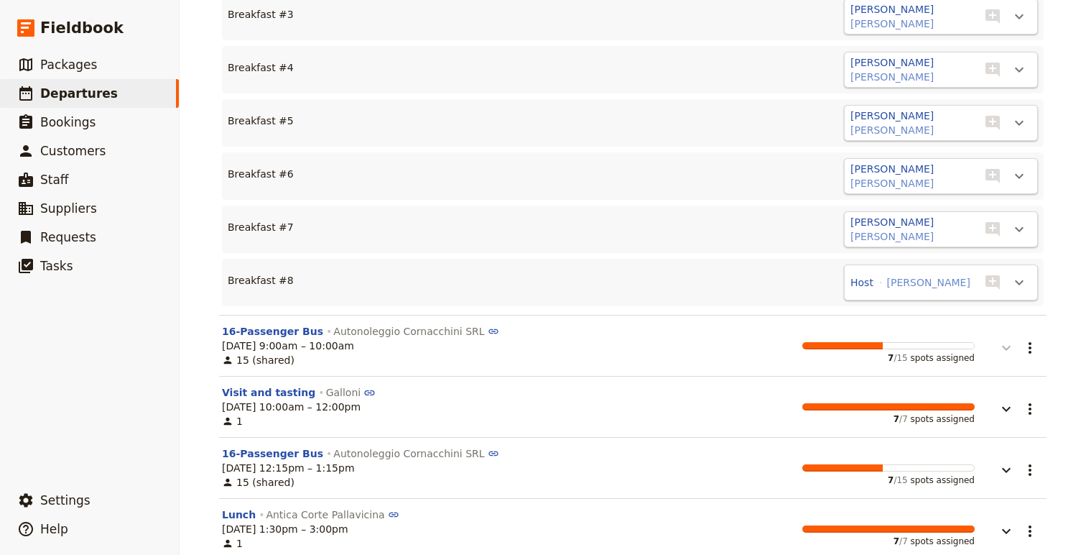
click at [1004, 351] on icon "button" at bounding box center [1006, 347] width 17 height 17
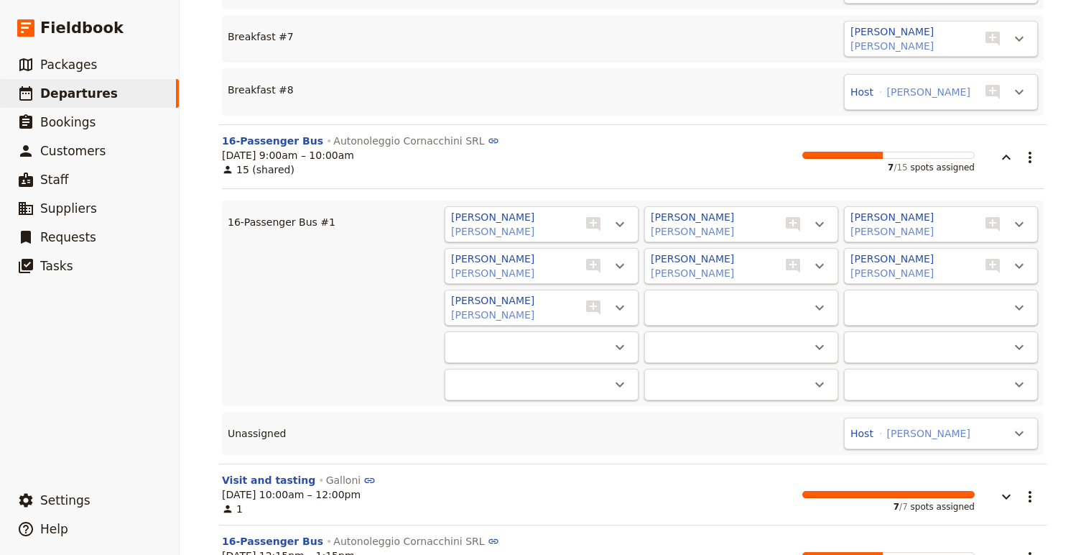
scroll to position [2452, 0]
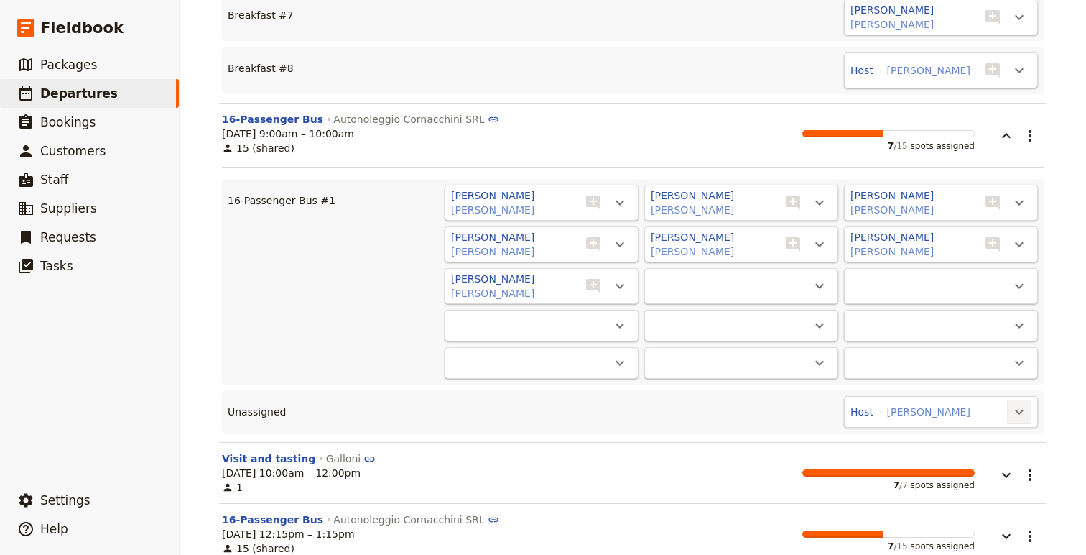
click at [1017, 411] on icon "Actions" at bounding box center [1019, 412] width 9 height 5
click at [984, 460] on span "16-Passenger Bus #1 - 7/15" at bounding box center [952, 460] width 140 height 14
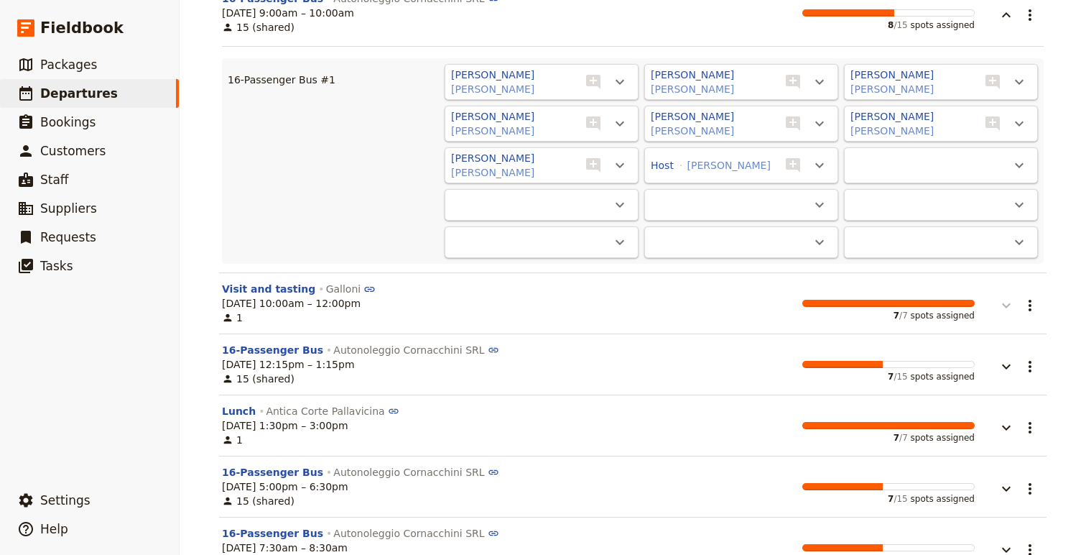
scroll to position [2584, 0]
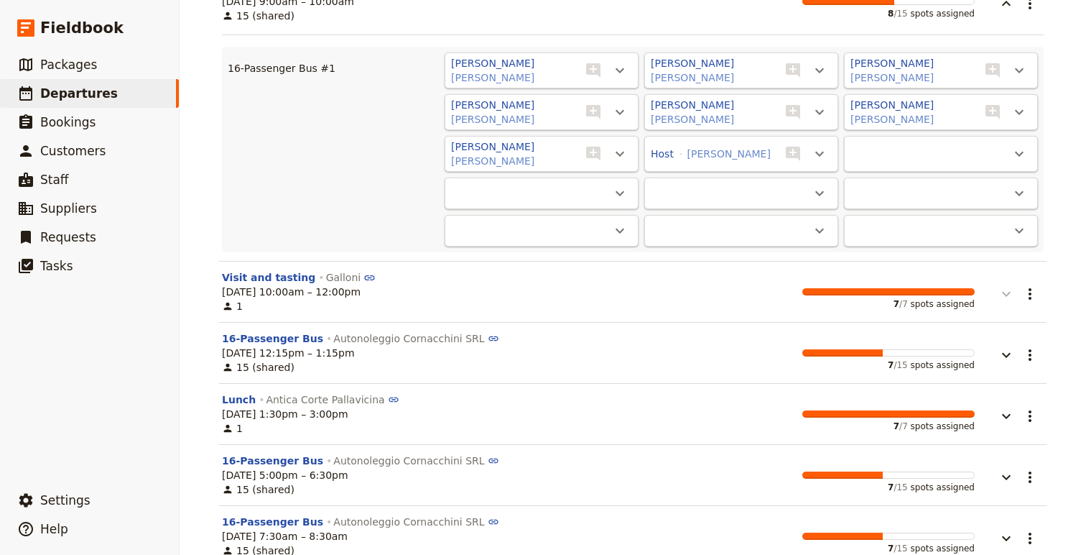
click at [1009, 294] on icon "button" at bounding box center [1006, 294] width 9 height 5
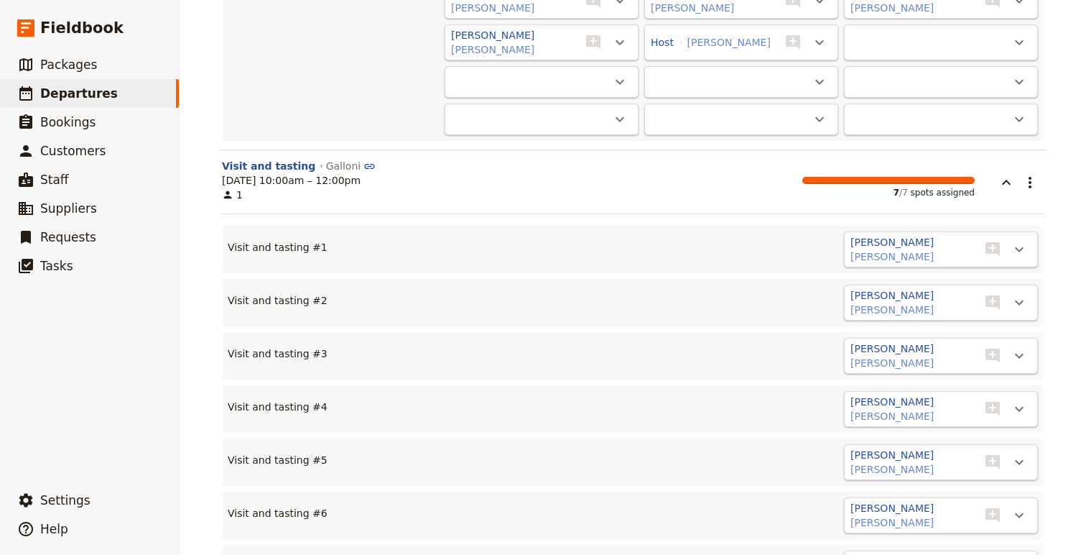
scroll to position [2816, 0]
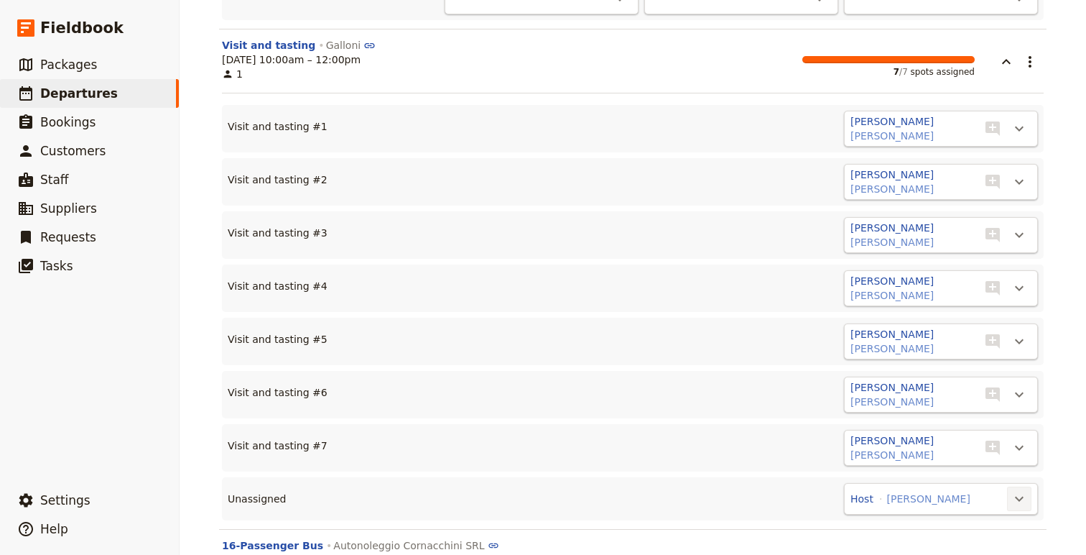
click at [1015, 494] on icon "Actions" at bounding box center [1019, 498] width 17 height 17
click at [1005, 468] on span "Visit and tasting #8" at bounding box center [964, 467] width 116 height 14
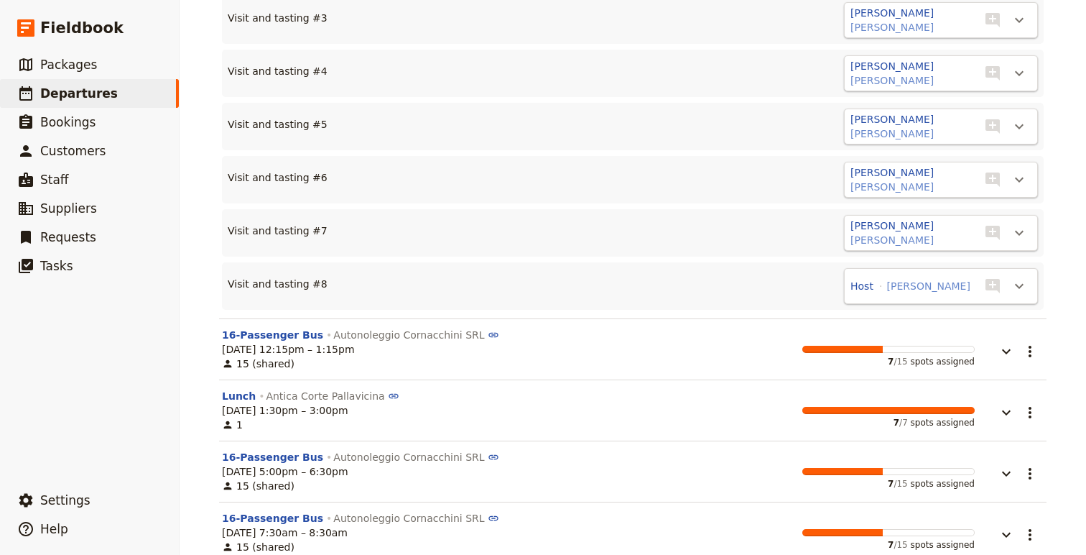
scroll to position [3038, 0]
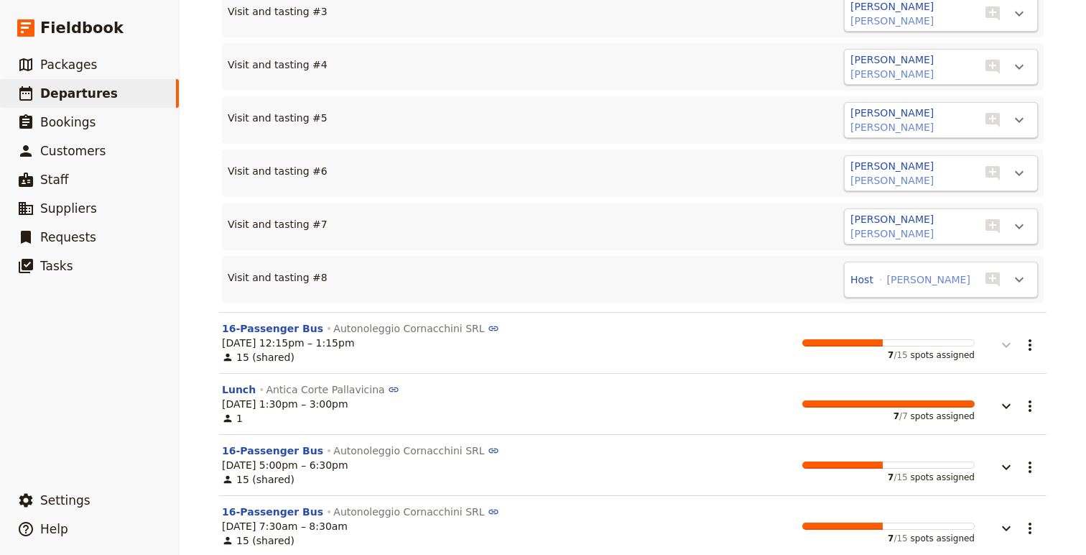
click at [1007, 343] on icon "button" at bounding box center [1006, 344] width 17 height 17
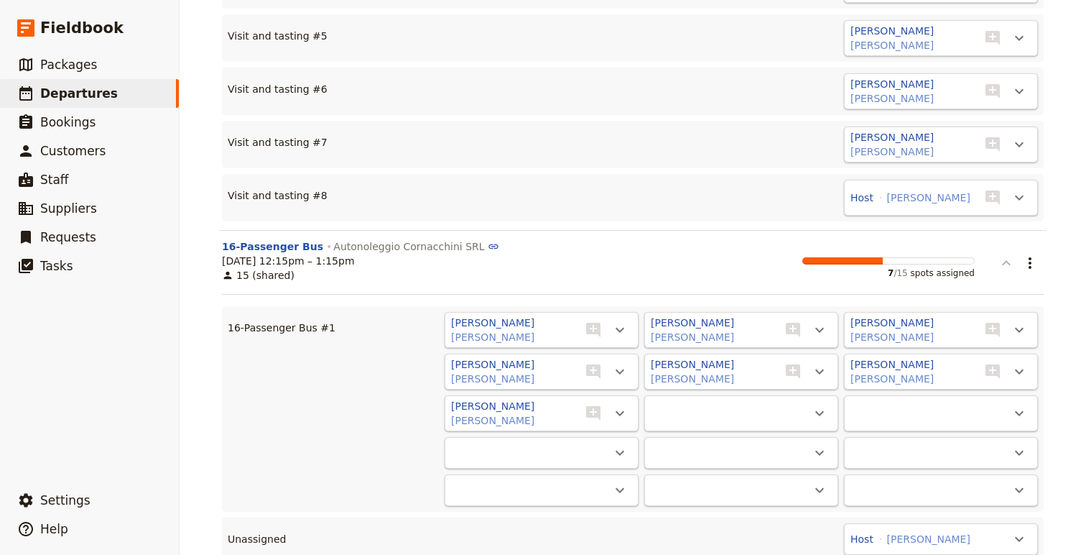
scroll to position [3328, 0]
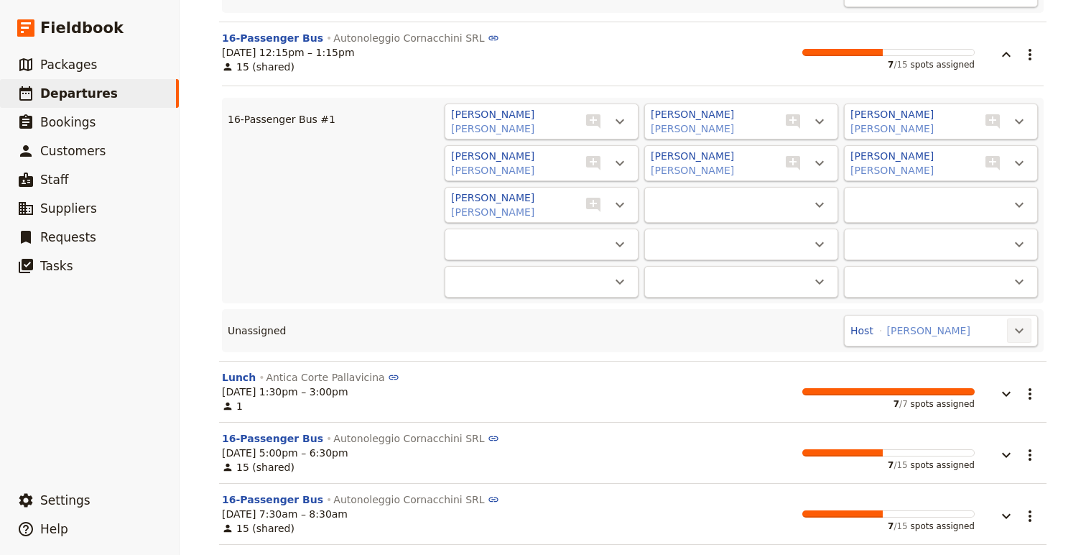
click at [1011, 333] on icon "Actions" at bounding box center [1019, 330] width 17 height 17
click at [981, 378] on span "16-Passenger Bus #1 - 7/15" at bounding box center [952, 379] width 140 height 14
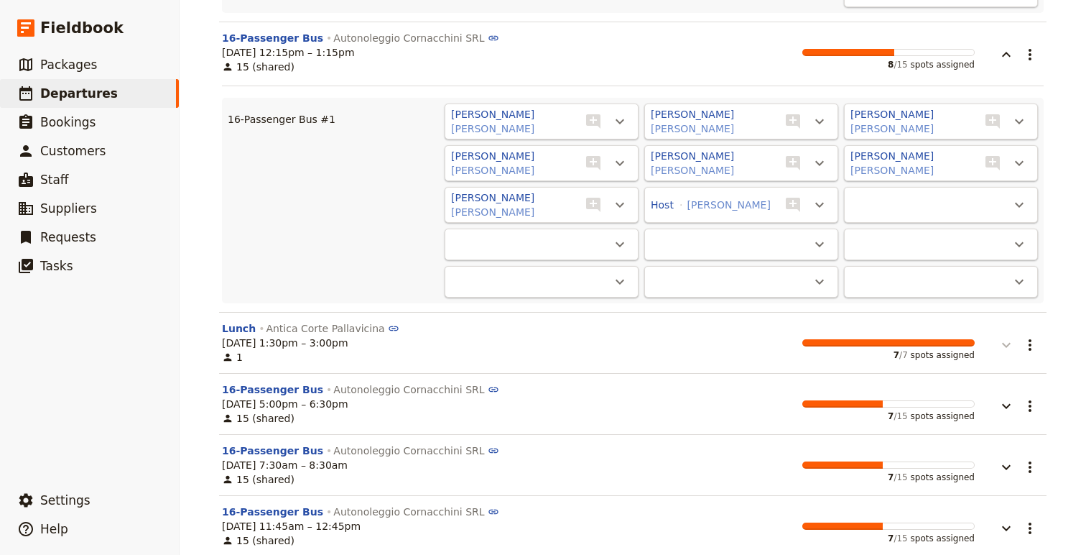
click at [1007, 344] on icon "button" at bounding box center [1006, 344] width 17 height 17
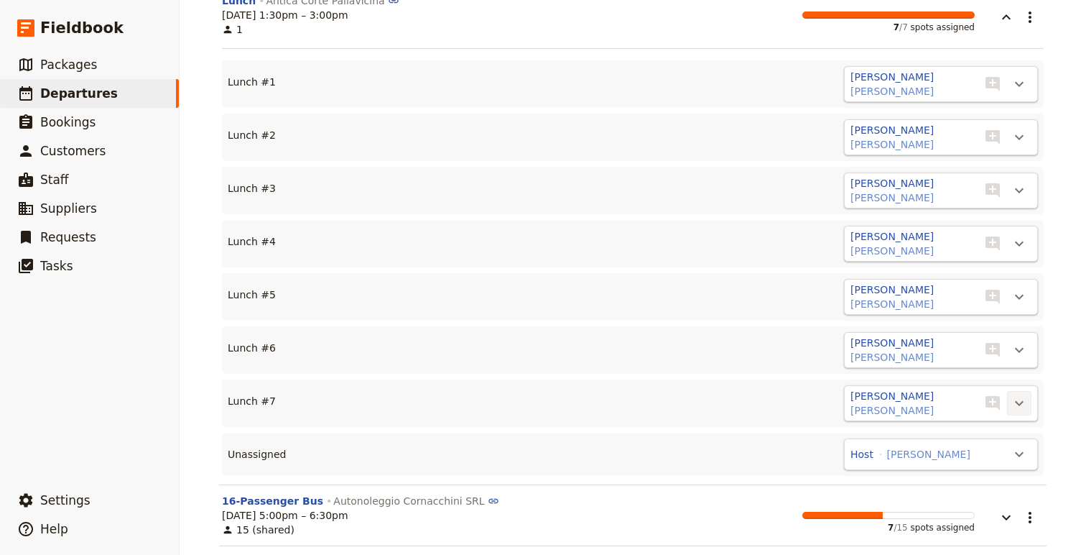
scroll to position [3660, 0]
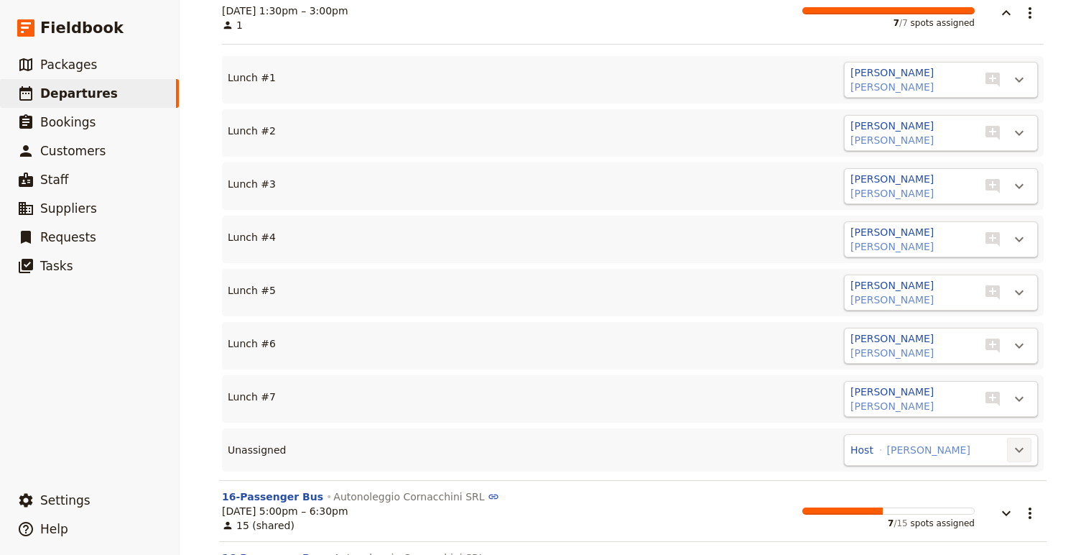
click at [1007, 451] on button "​" at bounding box center [1019, 450] width 24 height 24
click at [980, 491] on span "Lunch #8" at bounding box center [964, 498] width 116 height 14
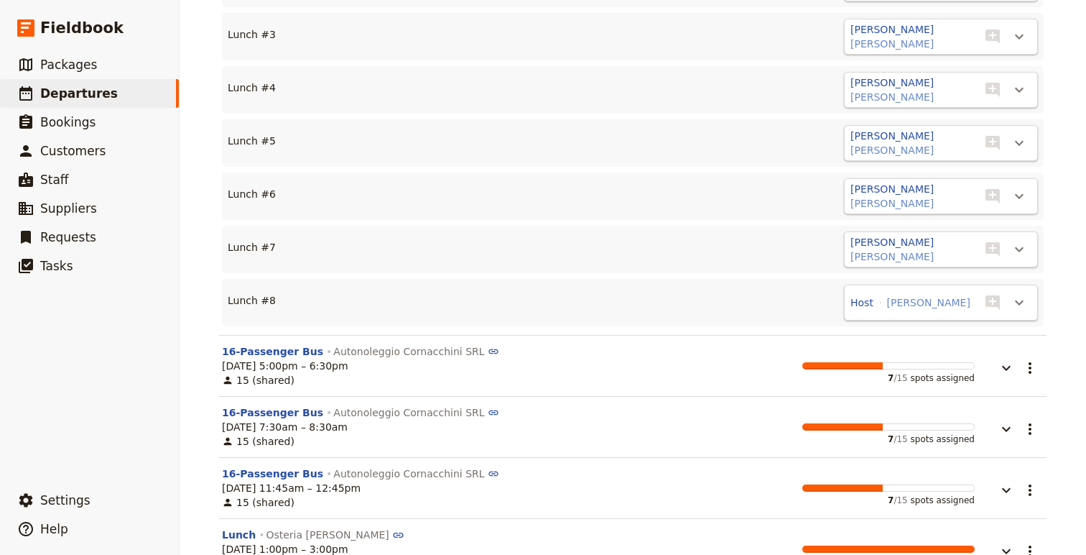
scroll to position [3839, 0]
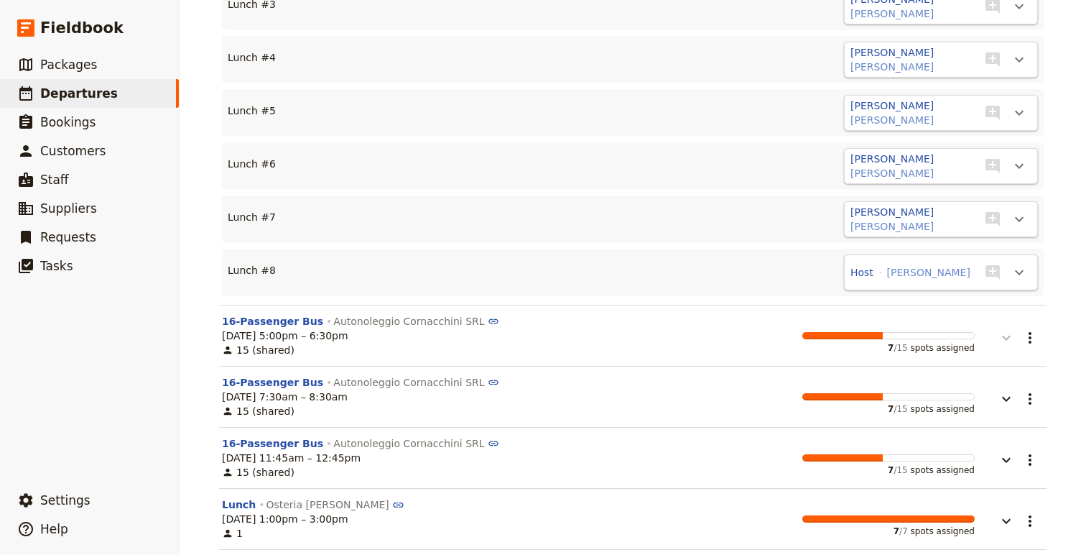
click at [1009, 337] on icon "button" at bounding box center [1006, 338] width 9 height 5
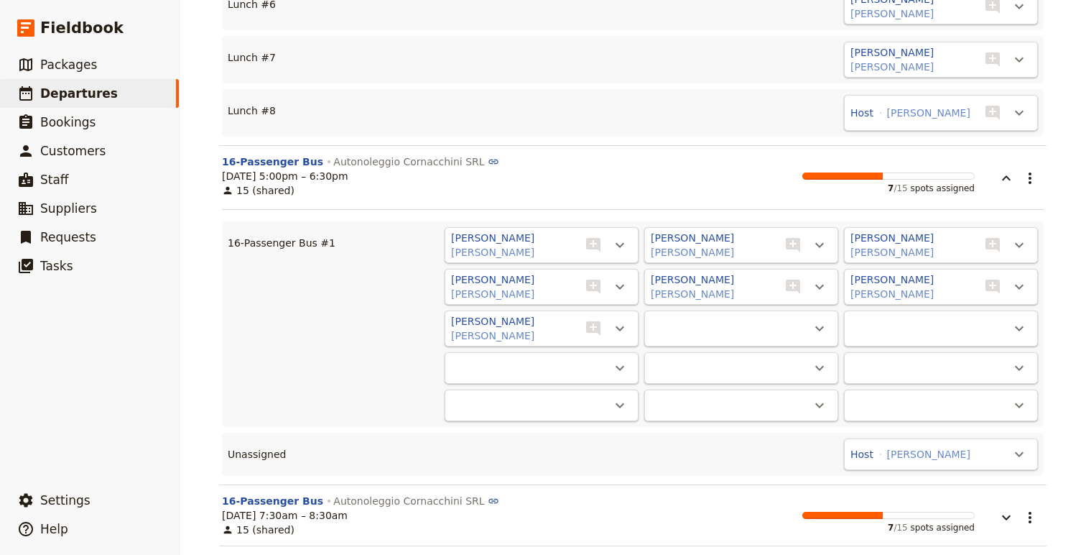
scroll to position [4018, 0]
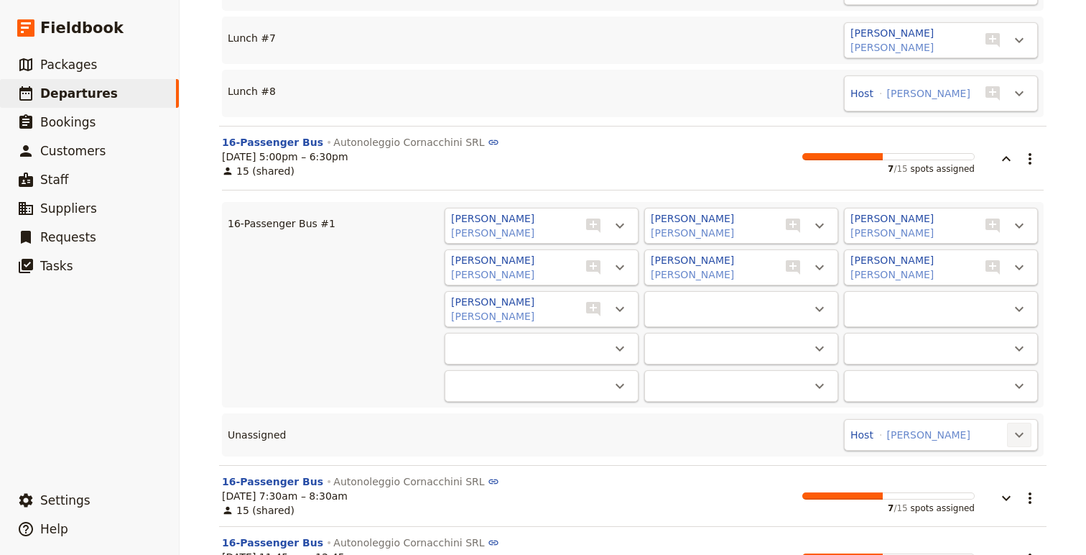
click at [1021, 432] on icon "Actions" at bounding box center [1019, 434] width 17 height 17
click at [999, 484] on span "16-Passenger Bus #1 - 7/15" at bounding box center [952, 483] width 140 height 14
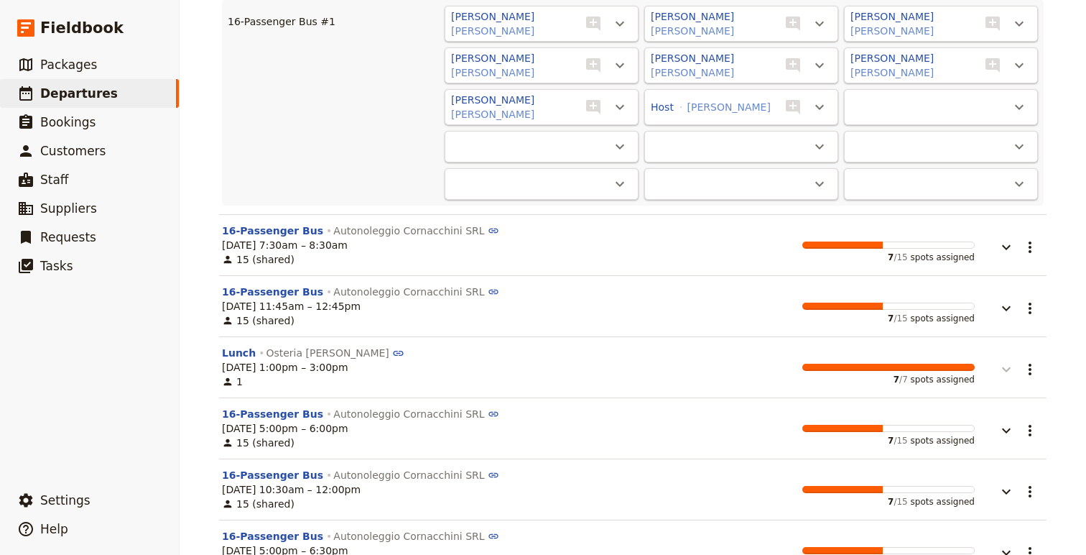
scroll to position [4230, 0]
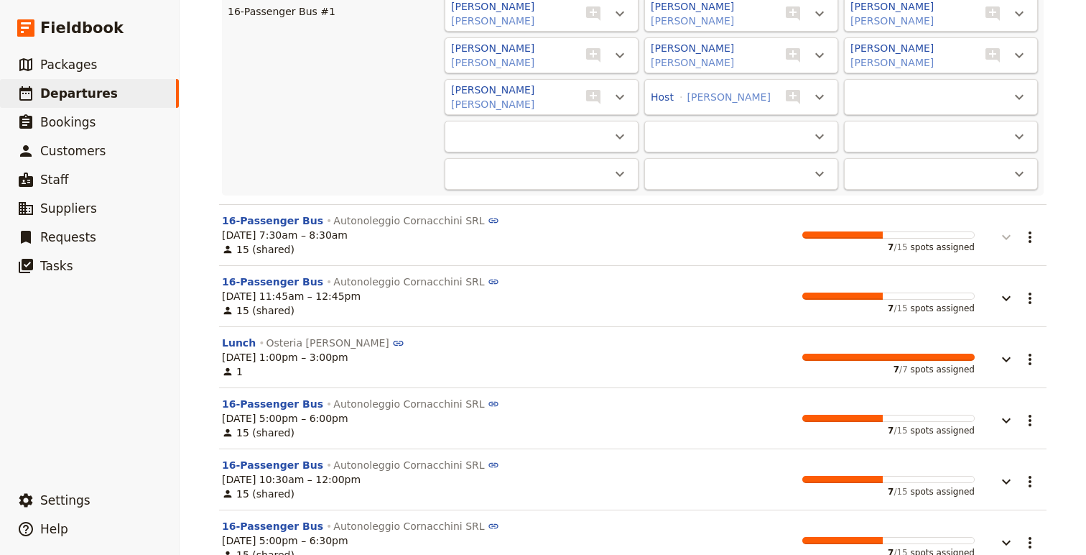
click at [1009, 236] on icon "button" at bounding box center [1006, 236] width 17 height 17
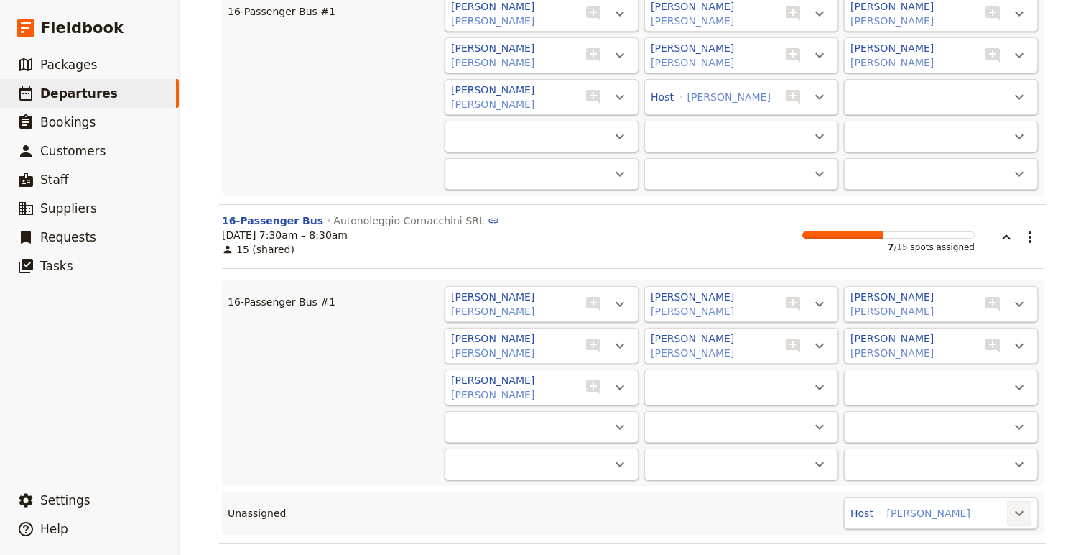
click at [1017, 516] on icon "Actions" at bounding box center [1019, 512] width 17 height 17
click at [965, 488] on span "16-Passenger Bus #1 - 7/15" at bounding box center [952, 481] width 140 height 14
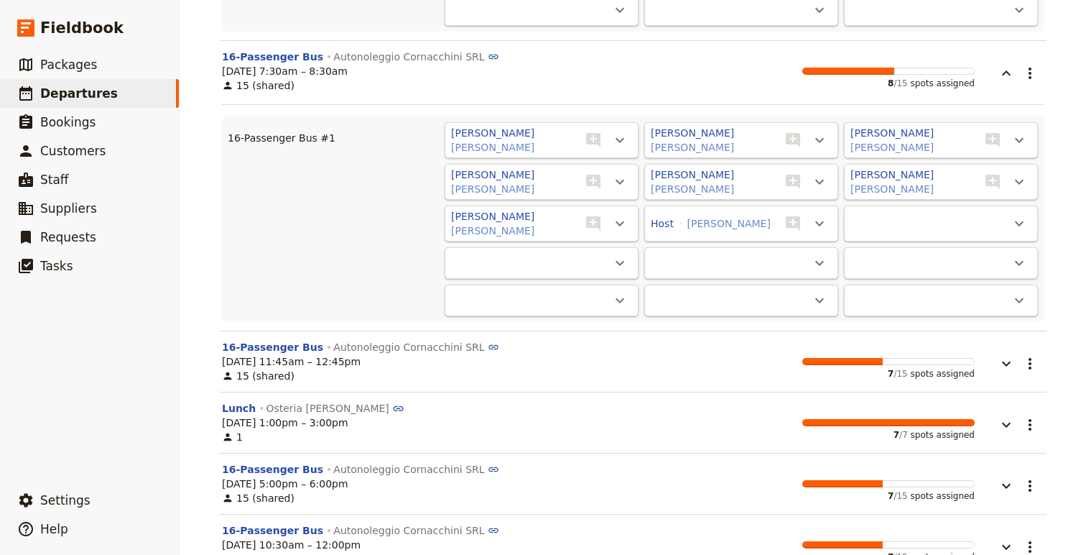
scroll to position [4413, 0]
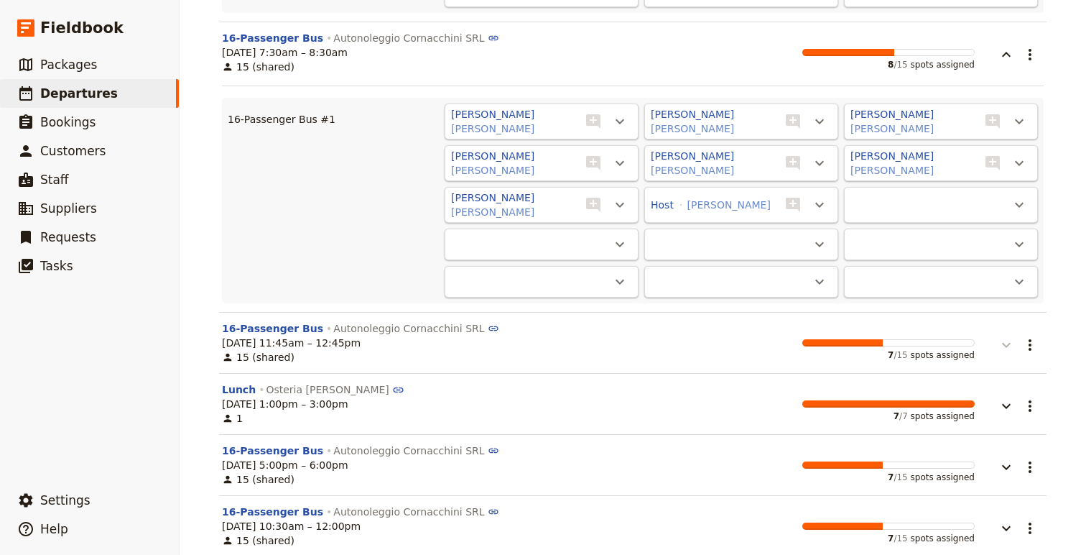
click at [1009, 343] on icon "button" at bounding box center [1006, 344] width 17 height 17
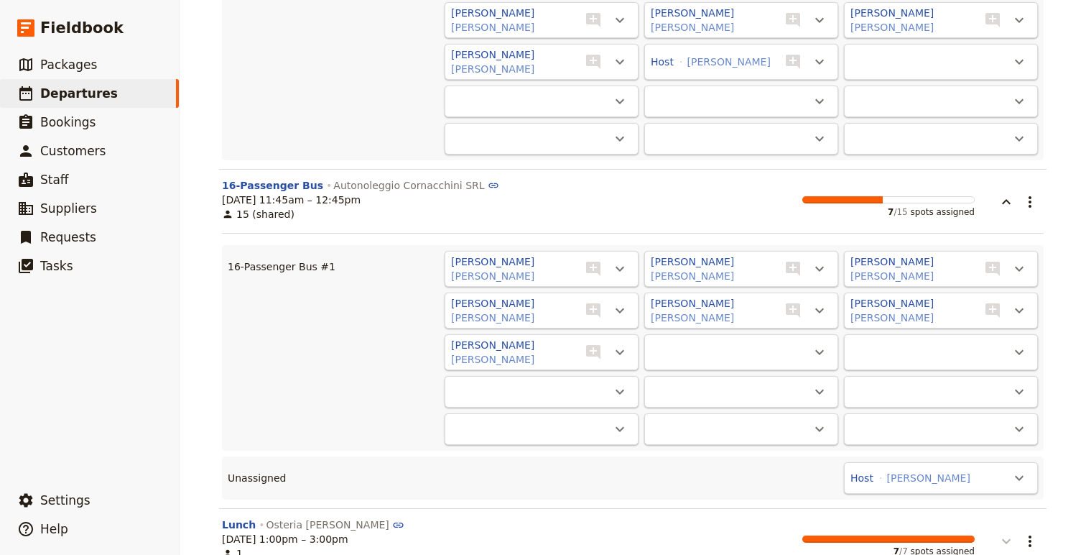
scroll to position [4562, 0]
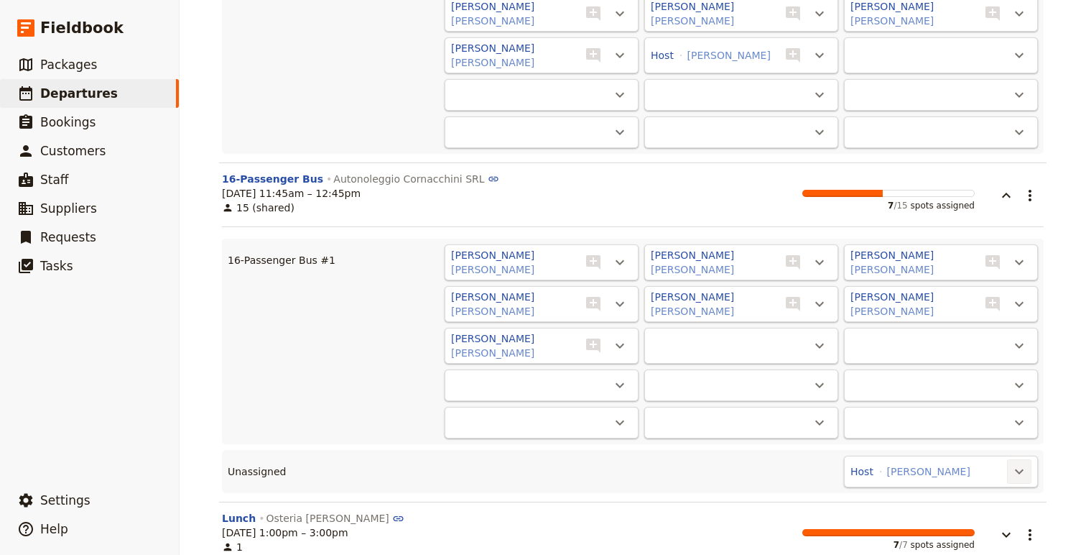
click at [1019, 461] on button "​" at bounding box center [1019, 471] width 24 height 24
click at [975, 511] on button "16-Passenger Bus #1 - 7/15" at bounding box center [952, 520] width 157 height 20
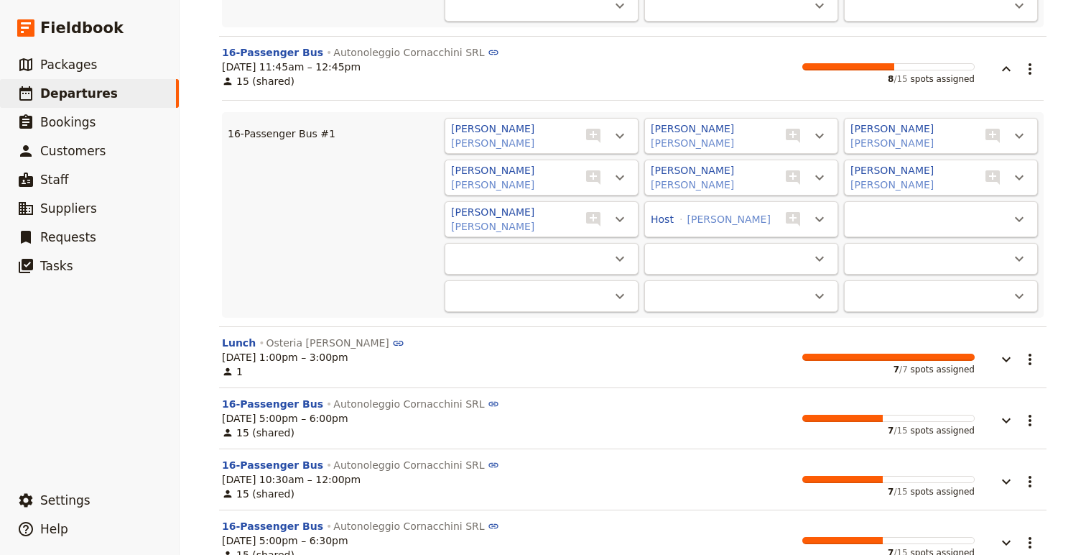
scroll to position [4706, 0]
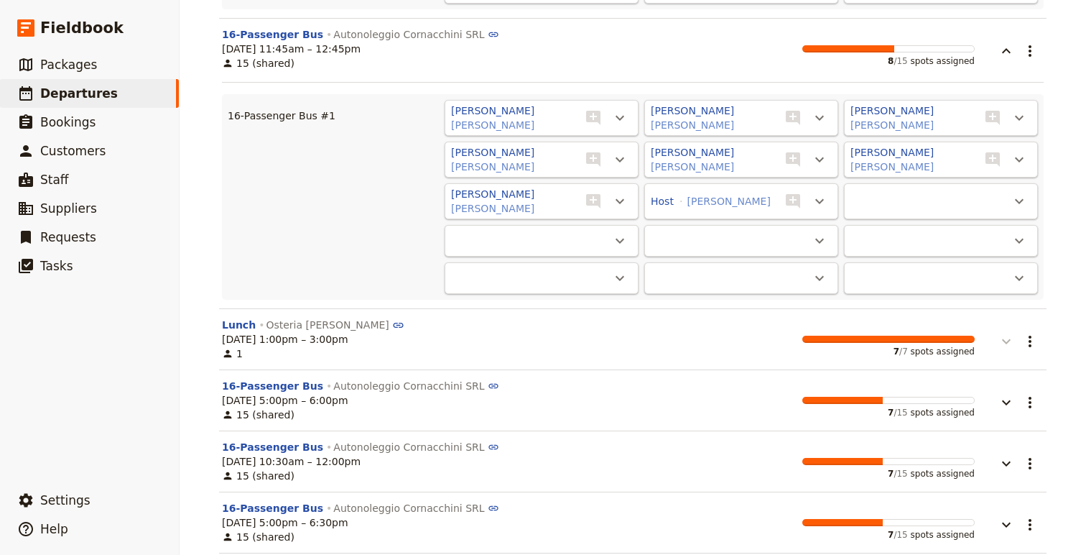
click at [1008, 339] on icon "button" at bounding box center [1006, 341] width 17 height 17
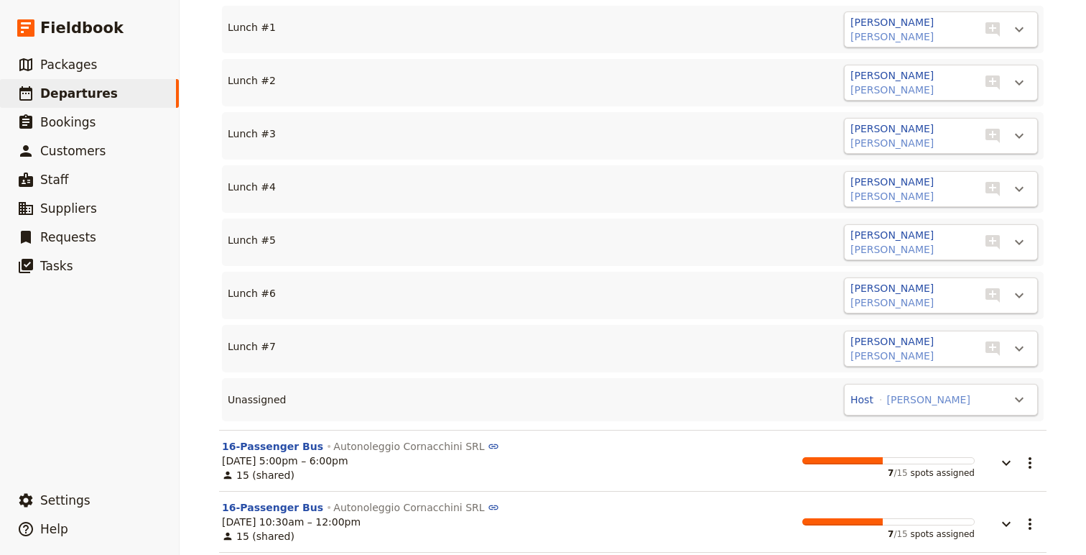
scroll to position [5091, 0]
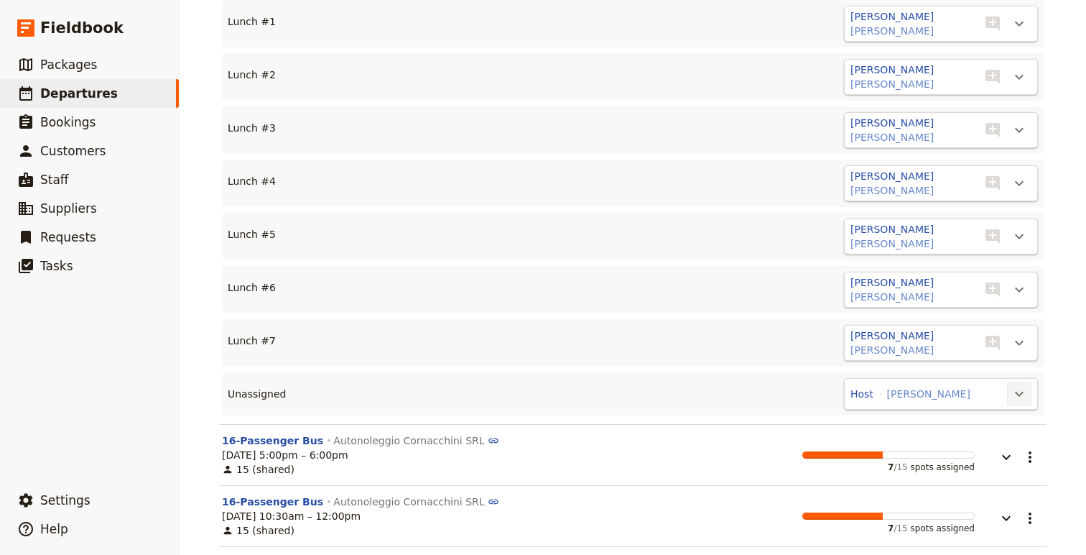
click at [1014, 387] on icon "Actions" at bounding box center [1019, 393] width 17 height 17
click at [951, 444] on span "Lunch #8" at bounding box center [964, 442] width 116 height 14
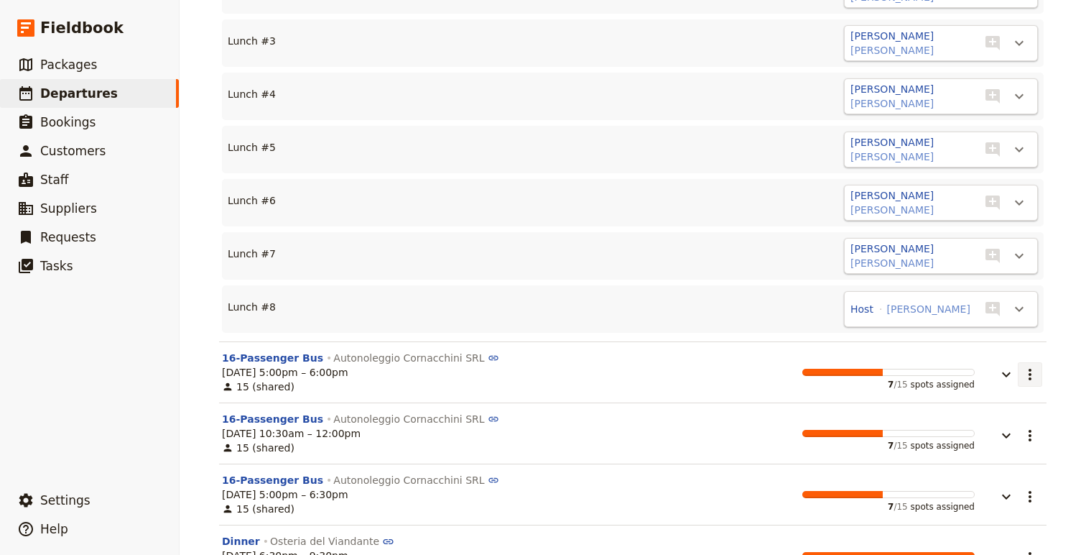
scroll to position [5191, 0]
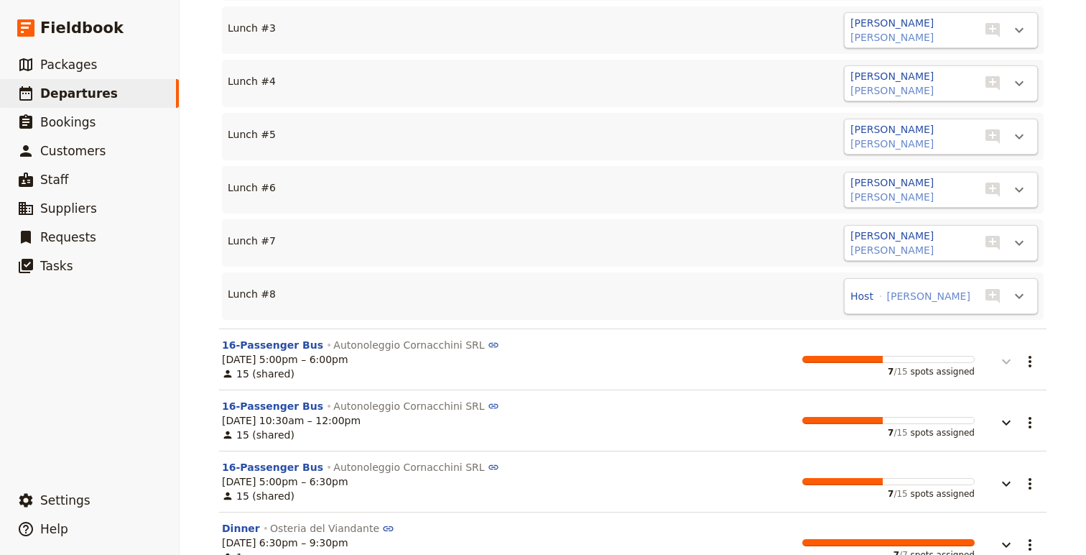
click at [1009, 362] on icon "button" at bounding box center [1006, 361] width 17 height 17
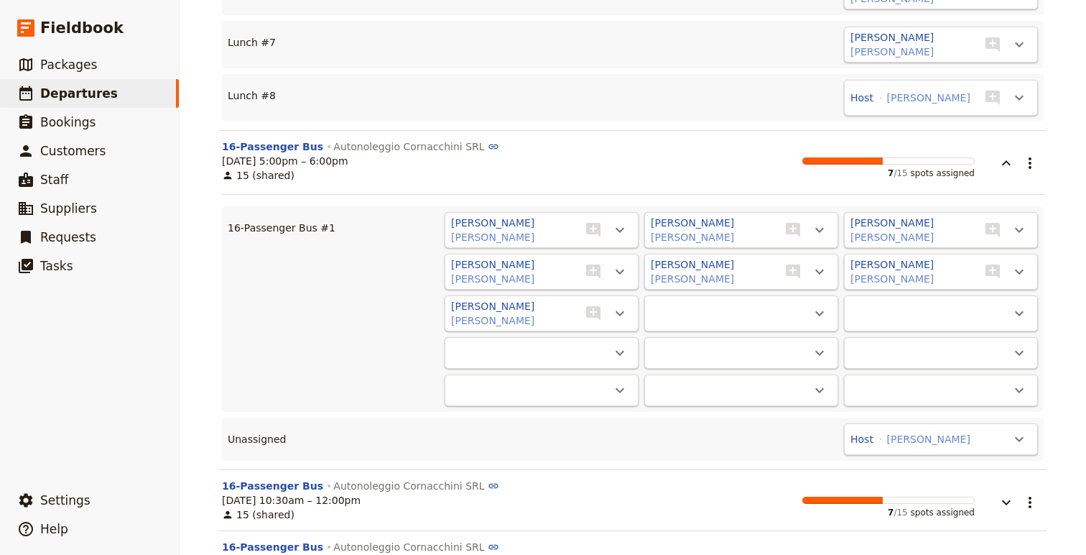
scroll to position [5403, 0]
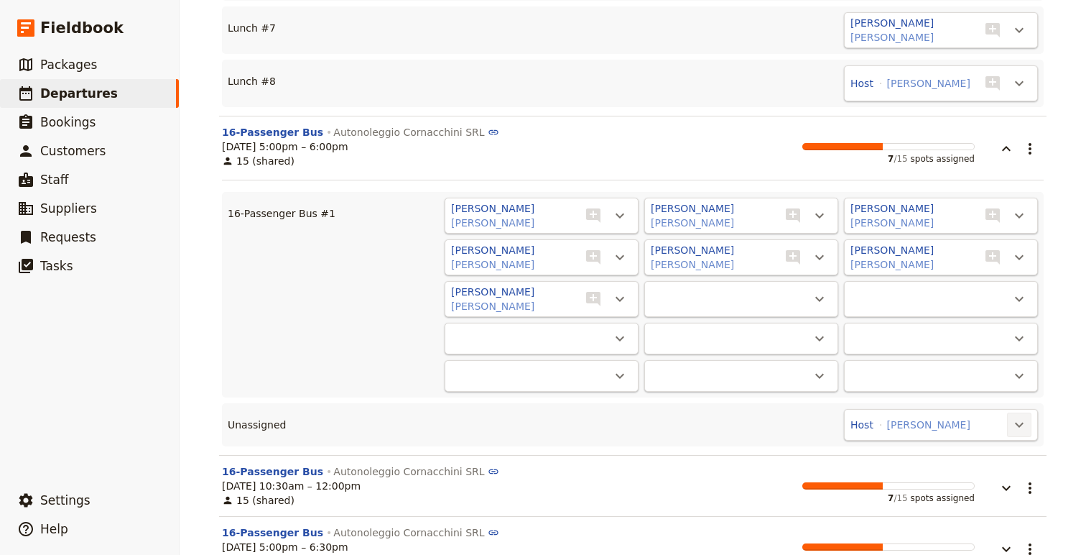
click at [1020, 425] on icon "Actions" at bounding box center [1019, 424] width 9 height 5
click at [993, 476] on span "16-Passenger Bus #1 - 7/15" at bounding box center [952, 473] width 140 height 14
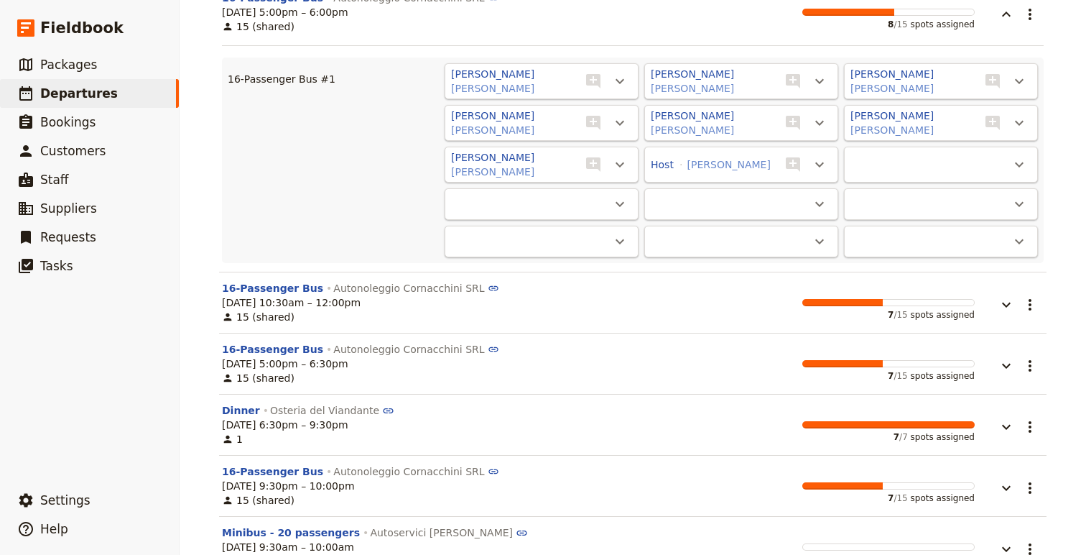
scroll to position [5539, 0]
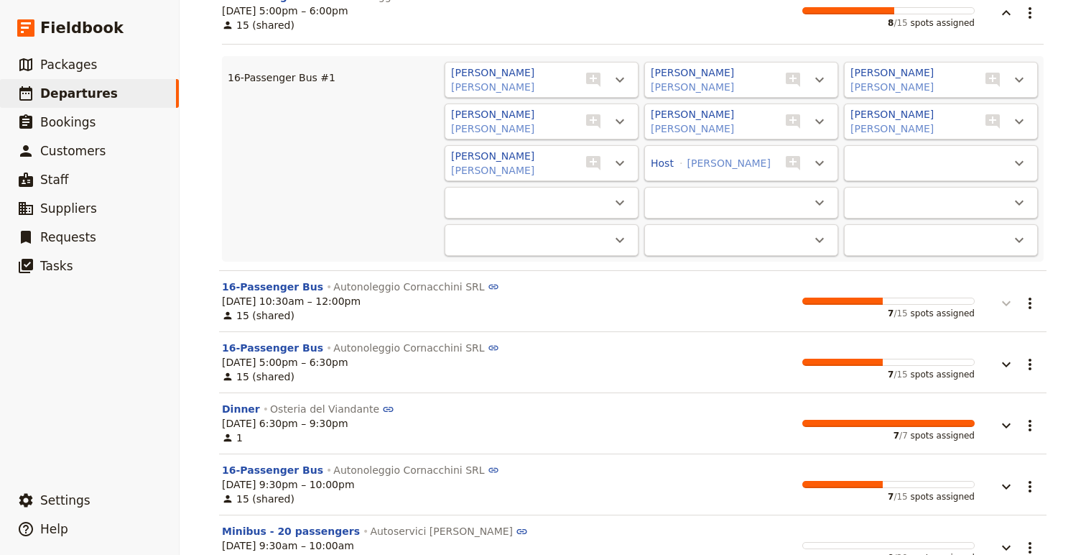
click at [1012, 311] on icon "button" at bounding box center [1006, 303] width 17 height 17
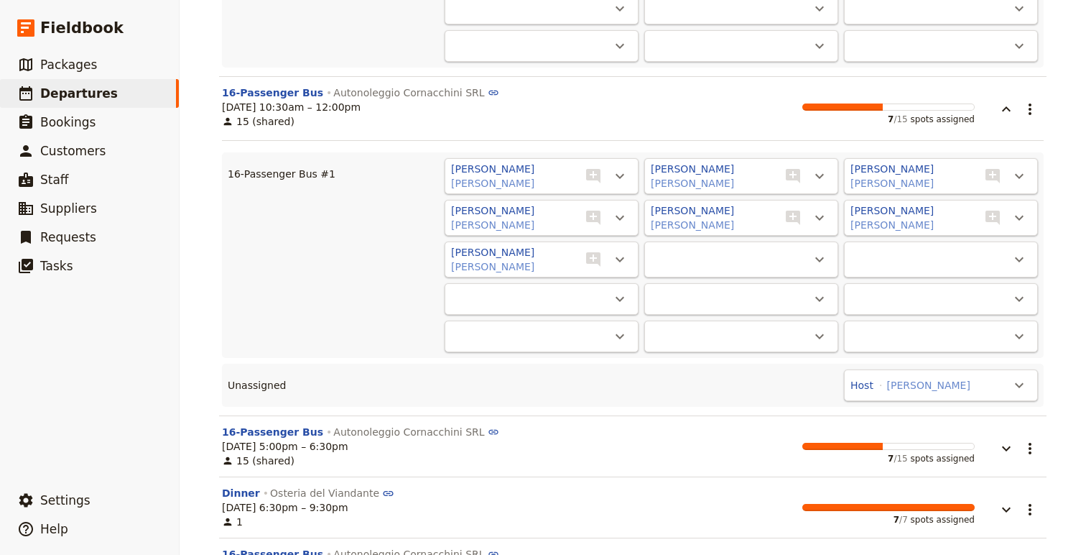
scroll to position [5775, 0]
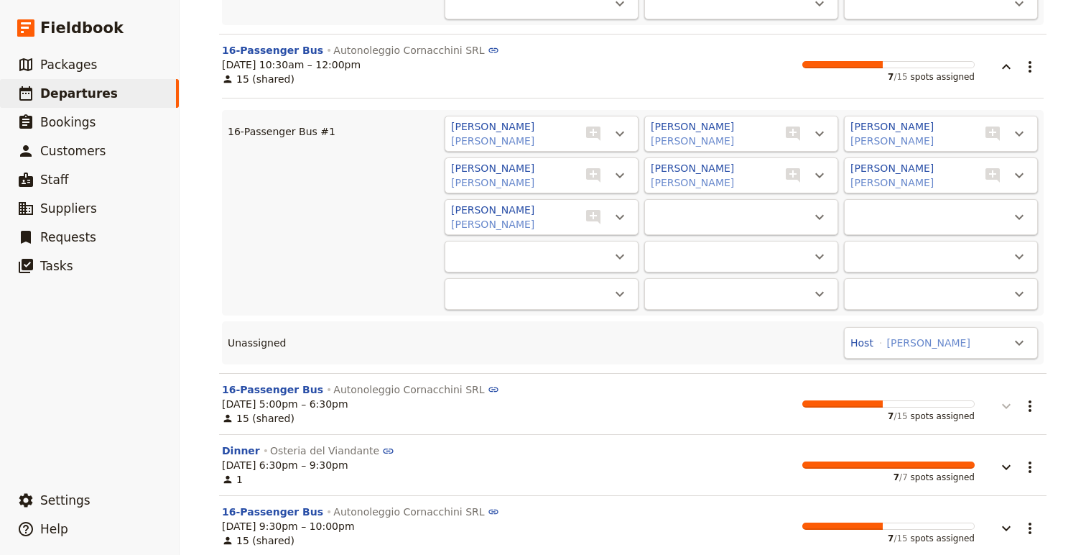
click at [1009, 410] on icon "button" at bounding box center [1006, 405] width 17 height 17
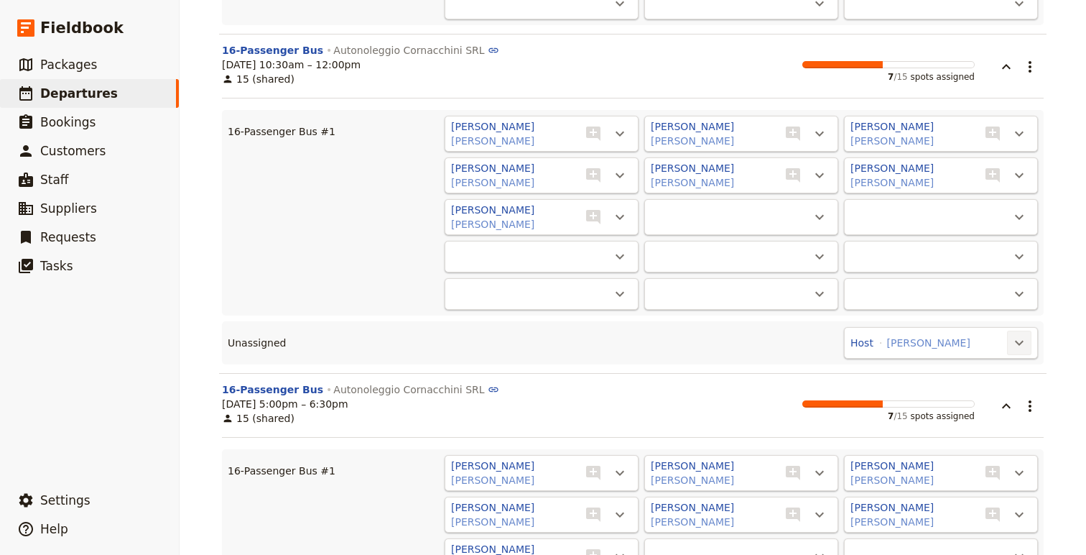
click at [1009, 340] on button "​" at bounding box center [1019, 342] width 24 height 24
drag, startPoint x: 986, startPoint y: 379, endPoint x: 986, endPoint y: 387, distance: 7.9
click at [986, 387] on ul "16-Passenger Bus #1 - 7/15" at bounding box center [952, 390] width 157 height 23
click at [986, 387] on span "16-Passenger Bus #1 - 7/15" at bounding box center [952, 391] width 140 height 14
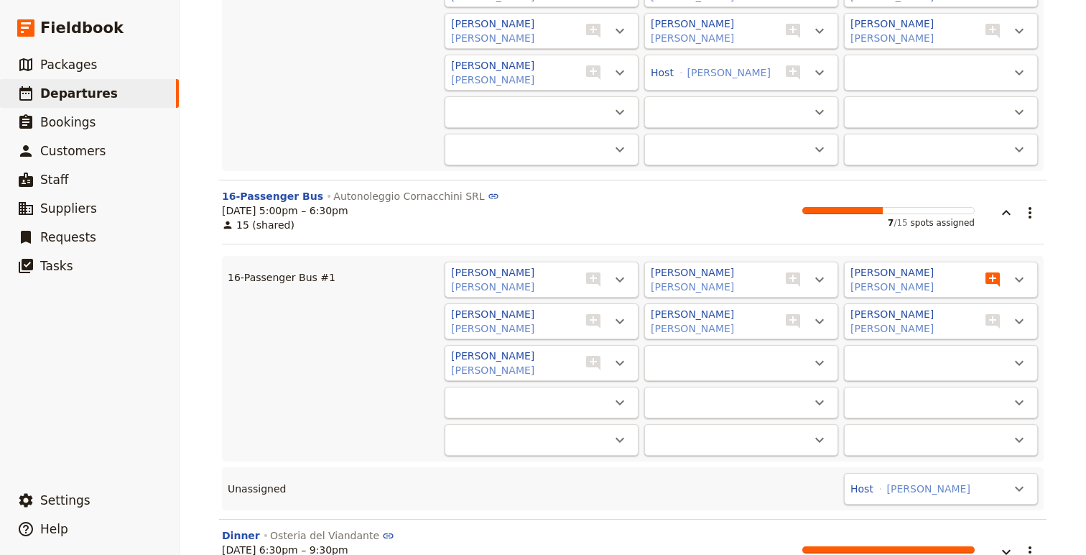
scroll to position [5959, 0]
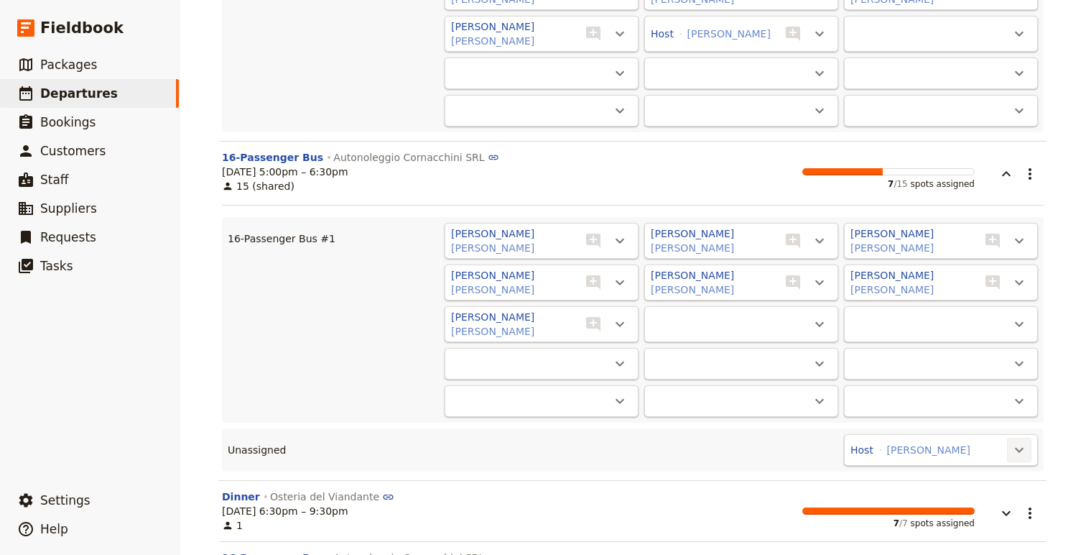
click at [1021, 454] on icon "Actions" at bounding box center [1019, 449] width 17 height 17
click at [984, 499] on span "16-Passenger Bus #1 - 7/15" at bounding box center [952, 498] width 140 height 14
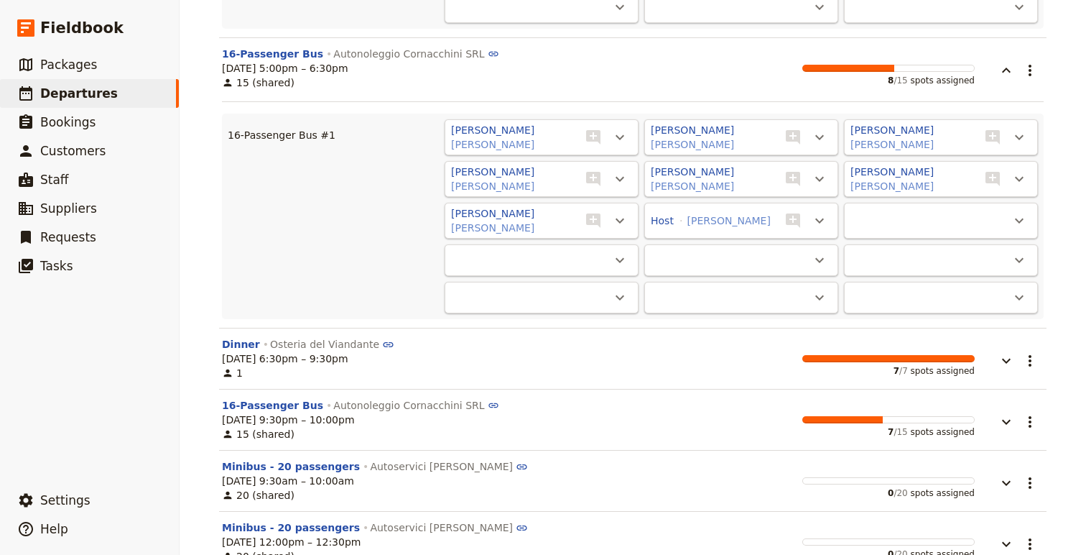
scroll to position [6064, 0]
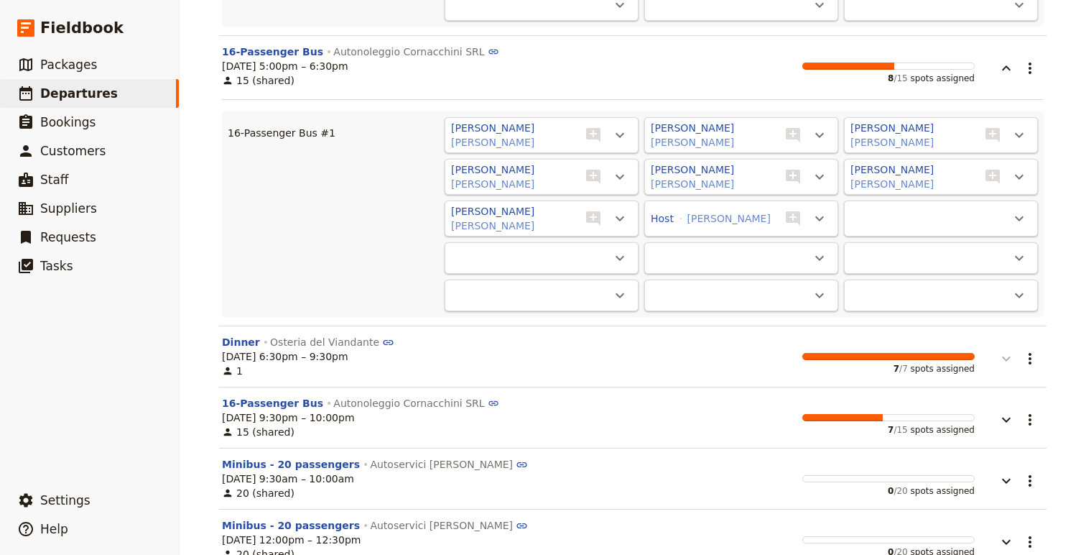
click at [1007, 352] on icon "button" at bounding box center [1006, 358] width 17 height 17
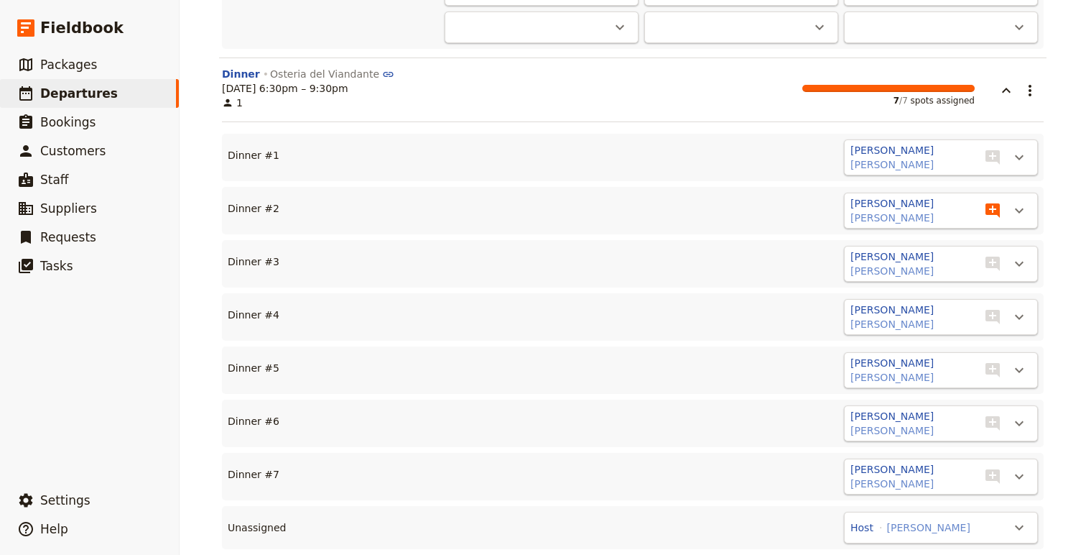
scroll to position [6352, 0]
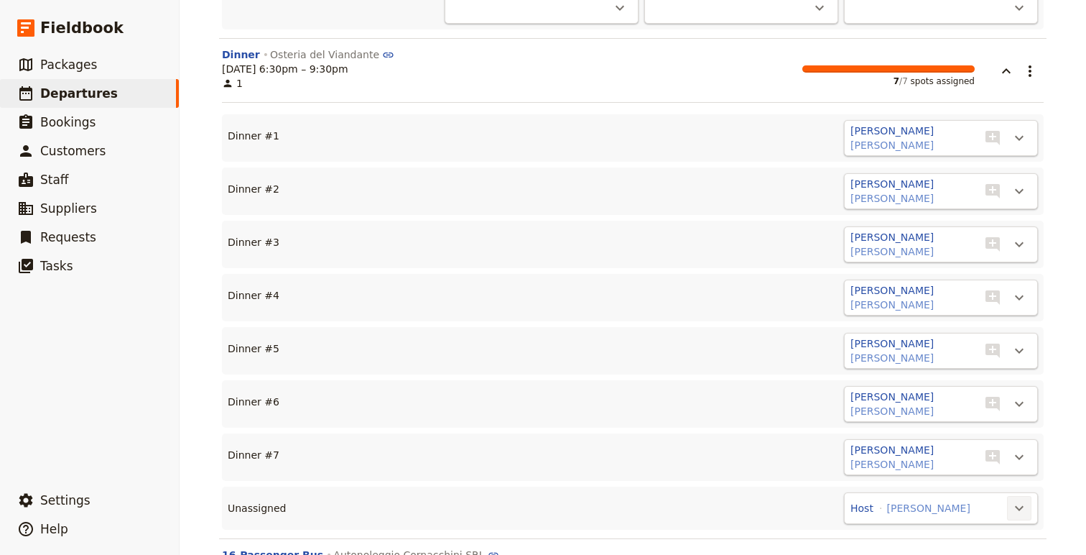
click at [1016, 513] on icon "Actions" at bounding box center [1019, 507] width 17 height 17
click at [989, 488] on ul "Move to Dinner #8" at bounding box center [964, 467] width 135 height 45
click at [989, 479] on span "Dinner #8" at bounding box center [964, 476] width 116 height 14
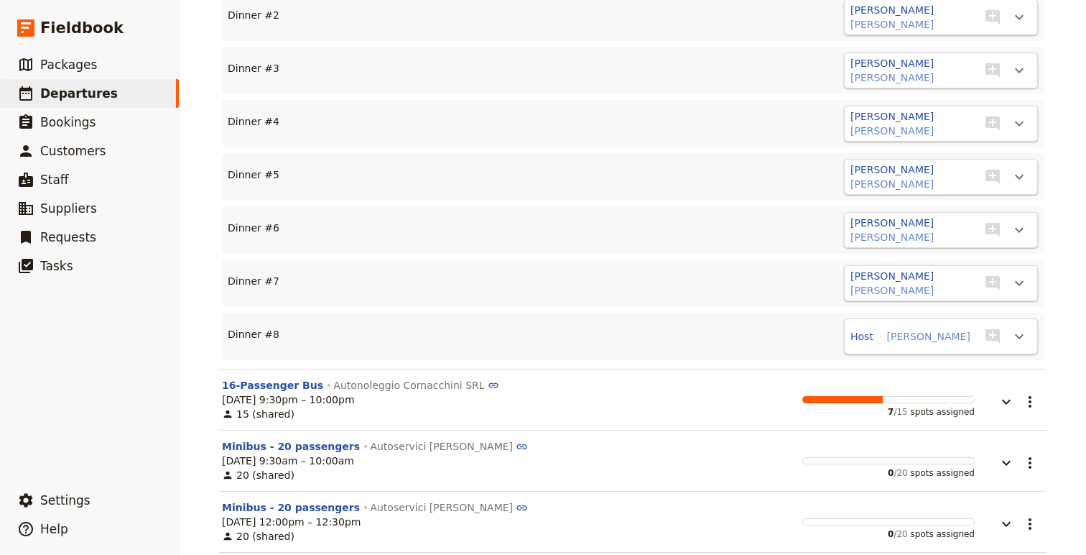
scroll to position [6541, 0]
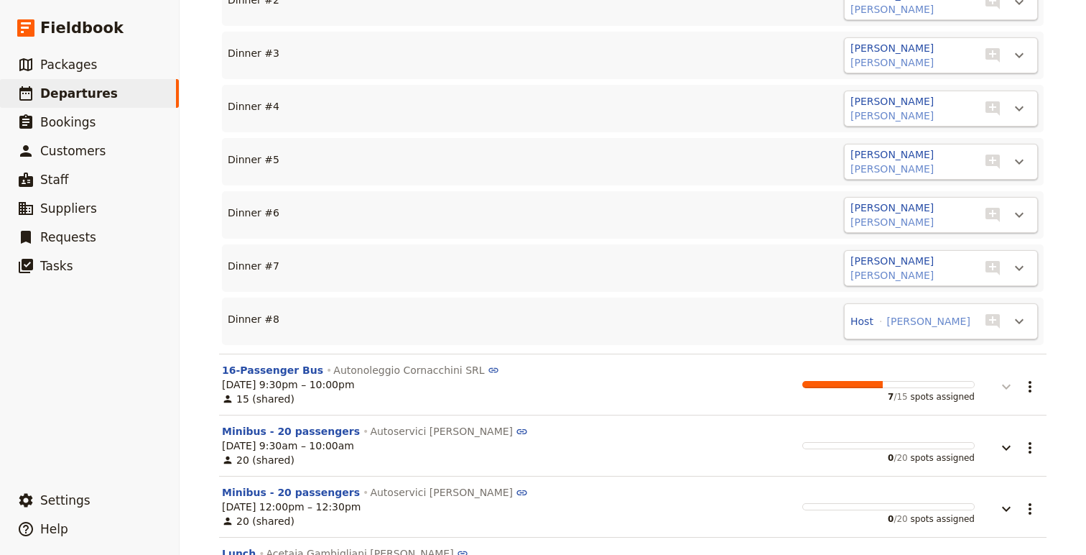
click at [1008, 384] on icon "button" at bounding box center [1006, 386] width 17 height 17
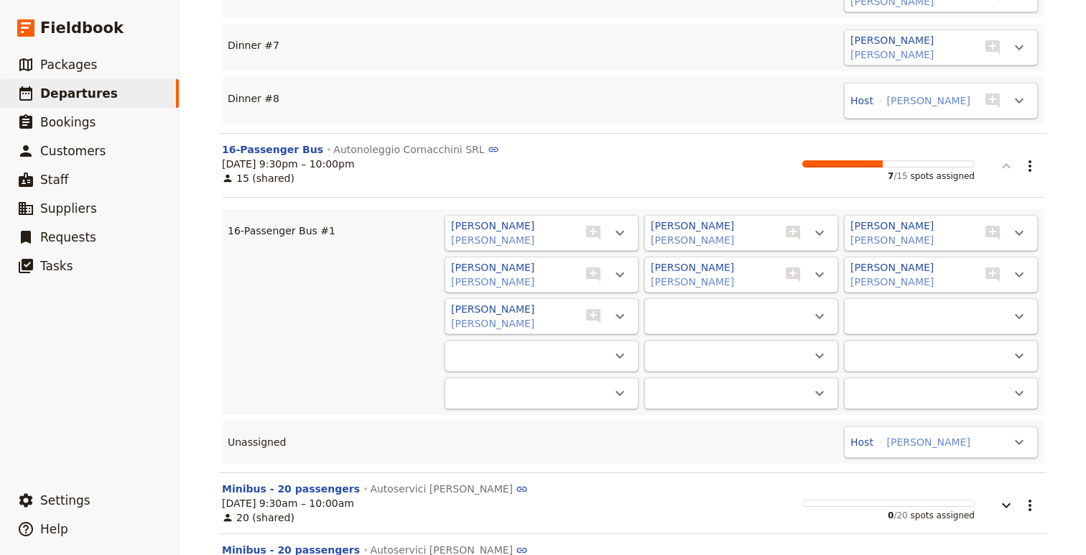
scroll to position [6877, 0]
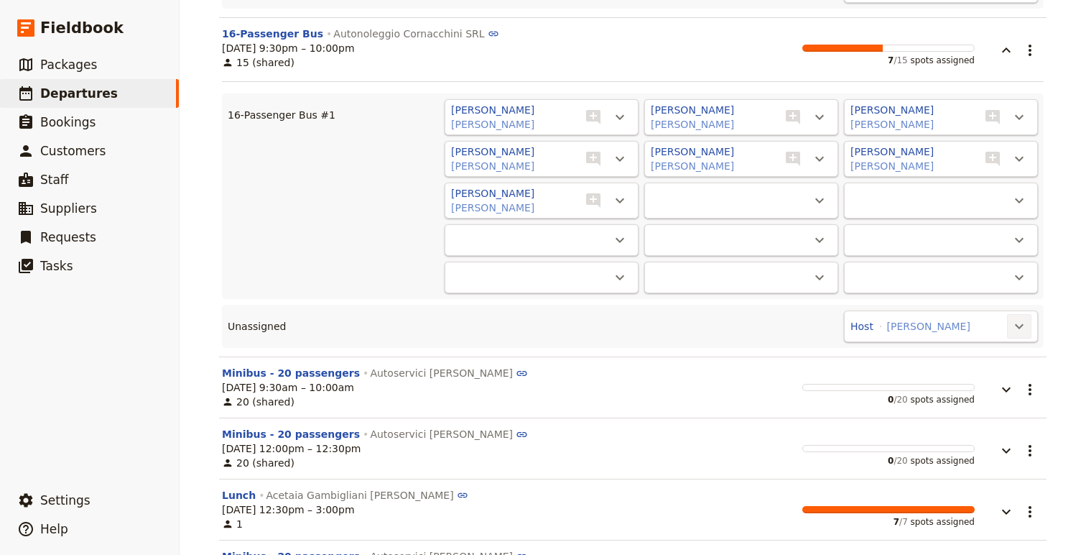
click at [1014, 328] on icon "Actions" at bounding box center [1019, 326] width 17 height 17
click at [994, 372] on span "16-Passenger Bus #1 - 7/15" at bounding box center [952, 375] width 140 height 14
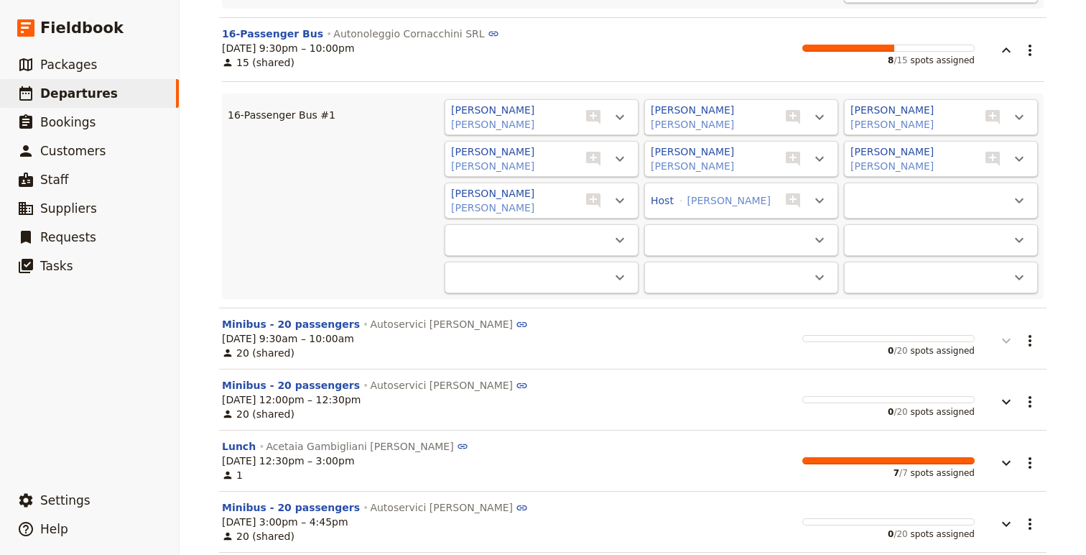
click at [1008, 336] on icon "button" at bounding box center [1006, 340] width 17 height 17
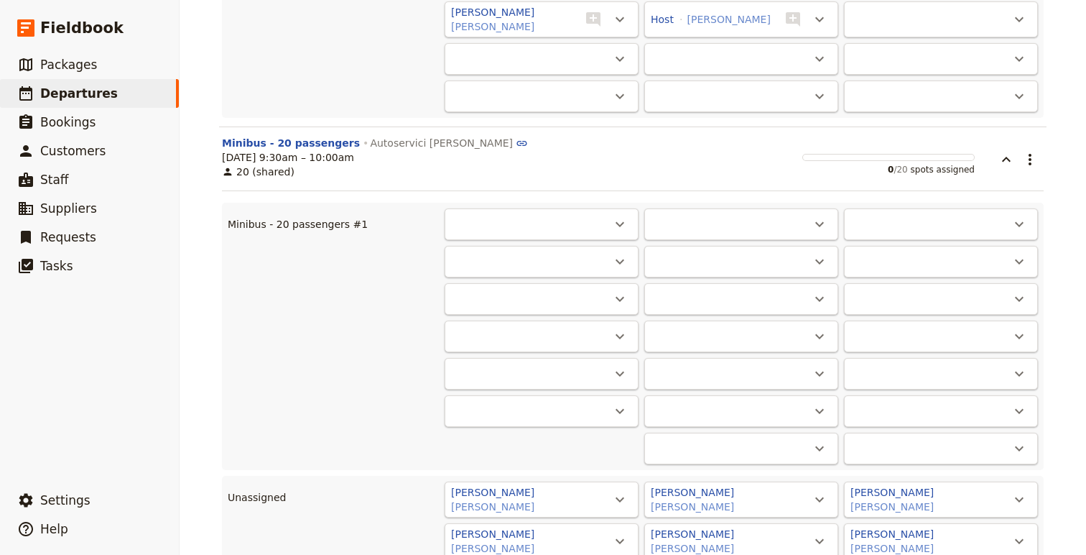
scroll to position [7057, 0]
click at [630, 498] on button "​" at bounding box center [620, 500] width 24 height 24
click at [620, 468] on span "Minibus - 20 passengers #1 - empty" at bounding box center [531, 468] width 182 height 14
click at [623, 505] on icon "Actions" at bounding box center [619, 504] width 17 height 17
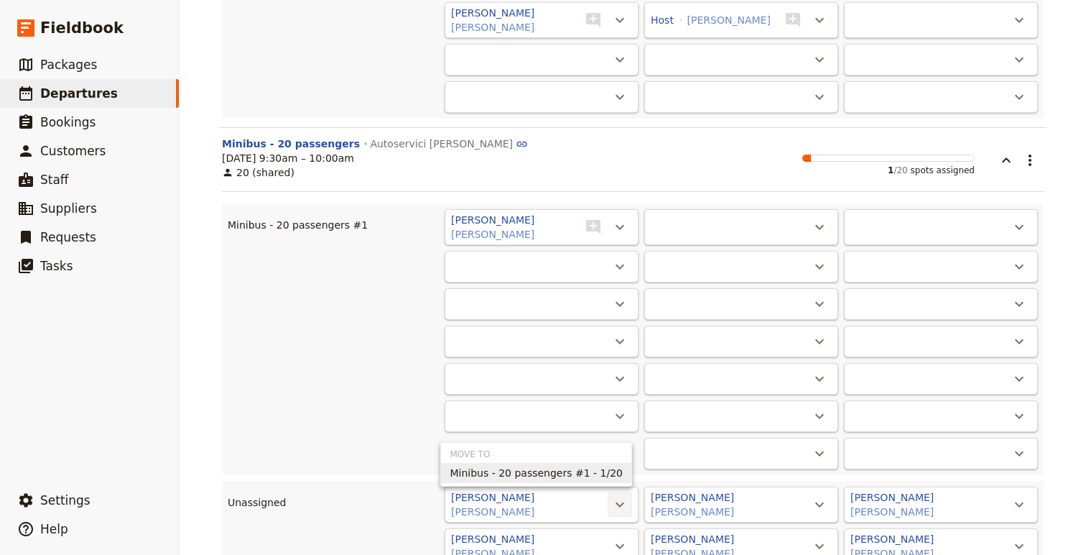
click at [612, 473] on span "Minibus - 20 passengers #1 - 1/20" at bounding box center [536, 473] width 173 height 14
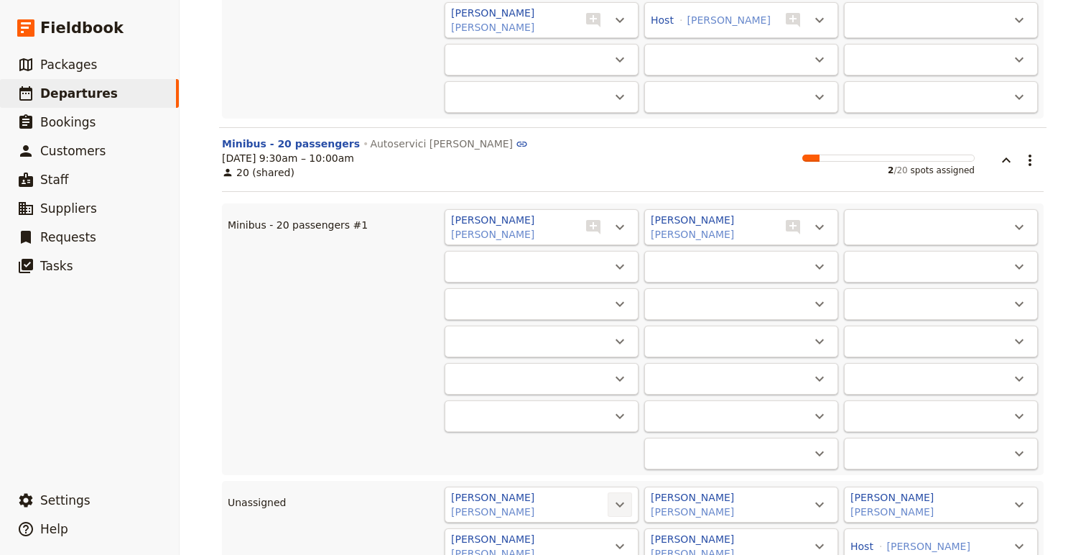
click at [621, 508] on icon "Actions" at bounding box center [619, 504] width 17 height 17
click at [581, 472] on span "Minibus - 20 passengers #1 - 2/20" at bounding box center [536, 473] width 173 height 14
click at [626, 502] on icon "Actions" at bounding box center [619, 504] width 17 height 17
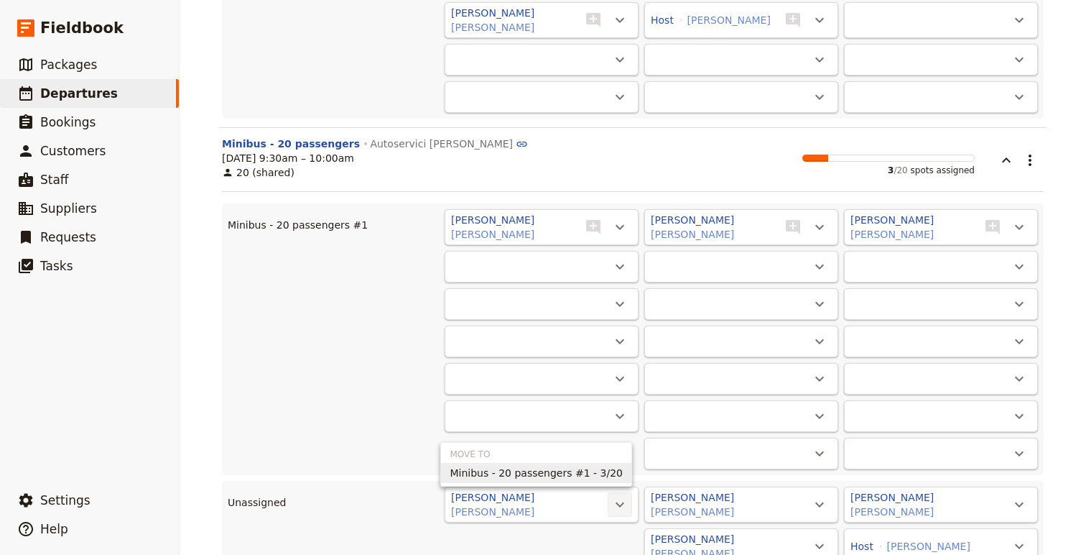
click at [606, 477] on span "Minibus - 20 passengers #1 - 3/20" at bounding box center [536, 473] width 173 height 14
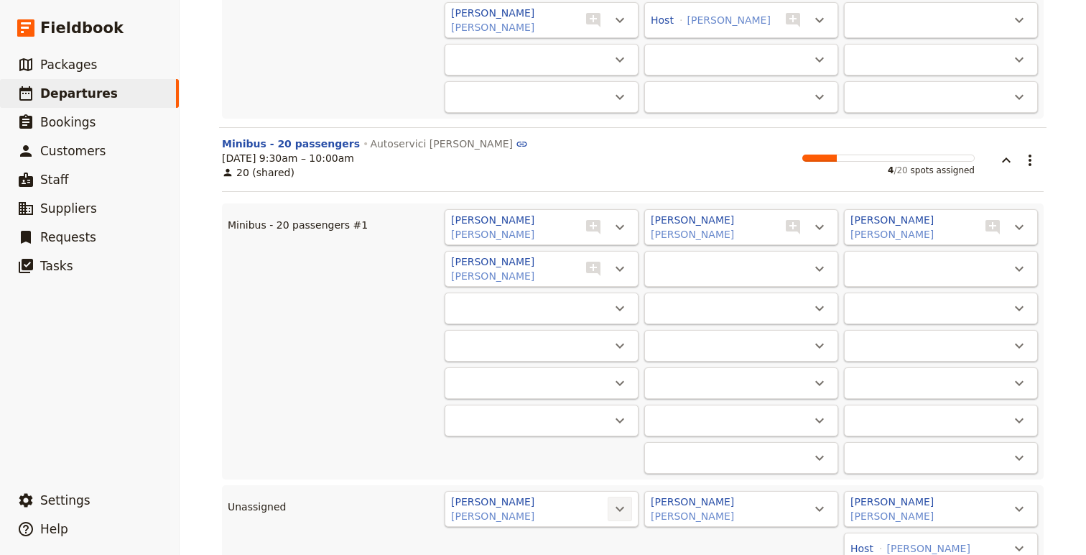
click at [620, 504] on icon "Actions" at bounding box center [619, 508] width 17 height 17
click at [593, 472] on span "Minibus - 20 passengers #1 - 4/20" at bounding box center [536, 477] width 173 height 14
click at [623, 501] on icon "Actions" at bounding box center [619, 508] width 17 height 17
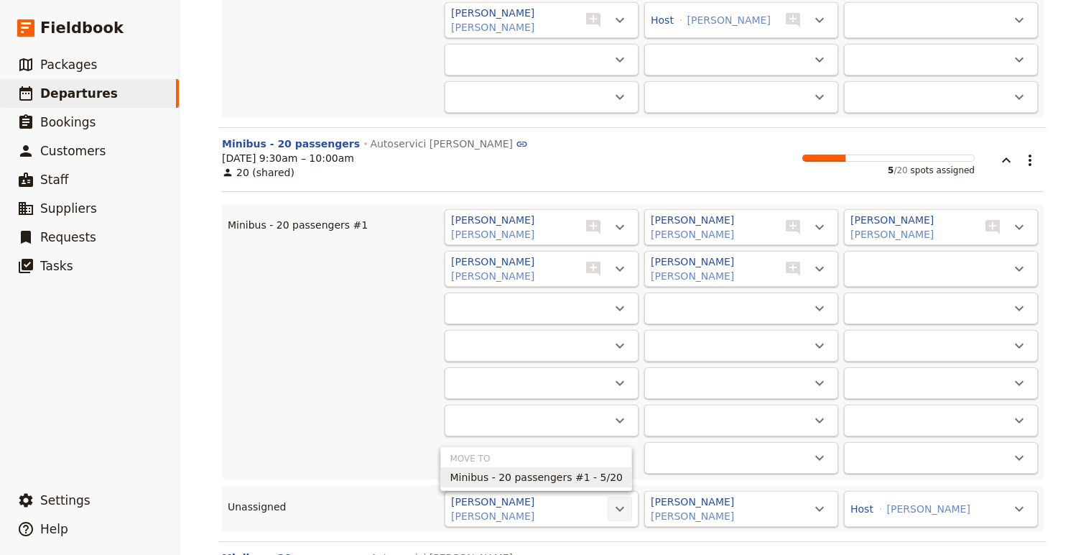
click at [603, 471] on span "Minibus - 20 passengers #1 - 5/20" at bounding box center [536, 477] width 173 height 14
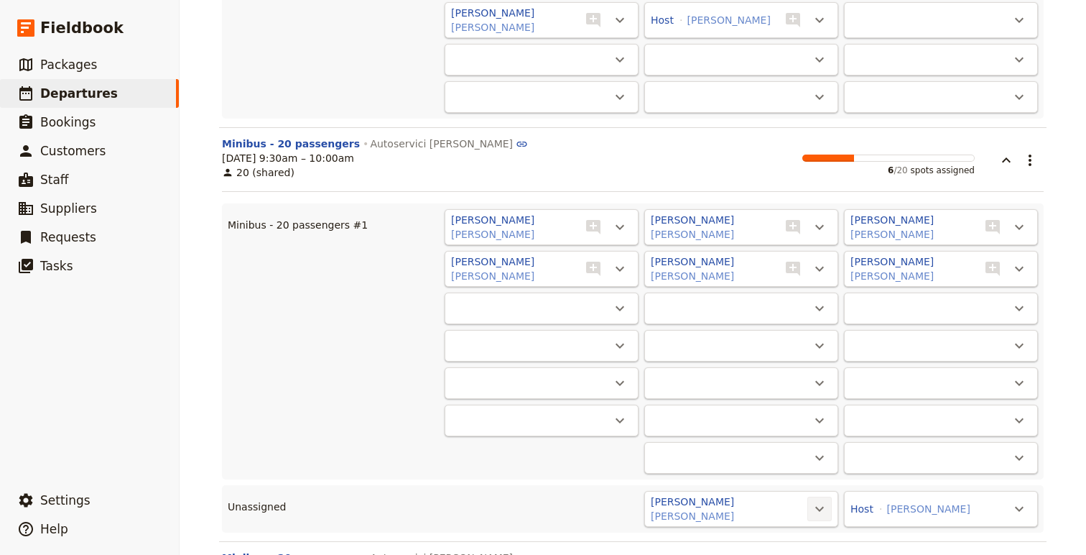
click at [815, 510] on icon "Actions" at bounding box center [819, 508] width 17 height 17
click at [728, 478] on span "Minibus - 20 passengers #1 - 6/20" at bounding box center [735, 477] width 173 height 14
click at [1018, 515] on icon "Actions" at bounding box center [1019, 510] width 17 height 17
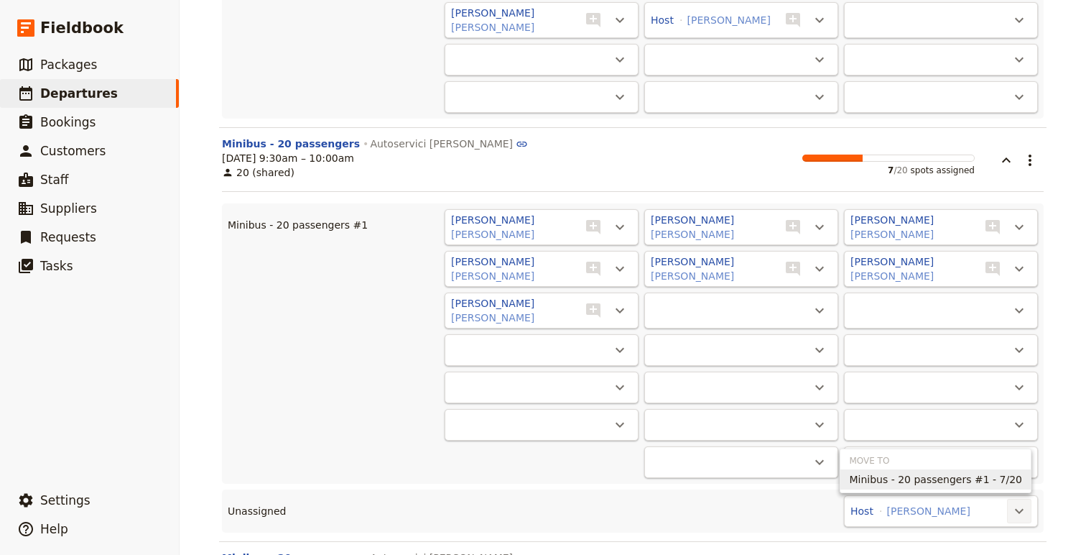
click at [942, 481] on span "Minibus - 20 passengers #1 - 7/20" at bounding box center [935, 479] width 173 height 14
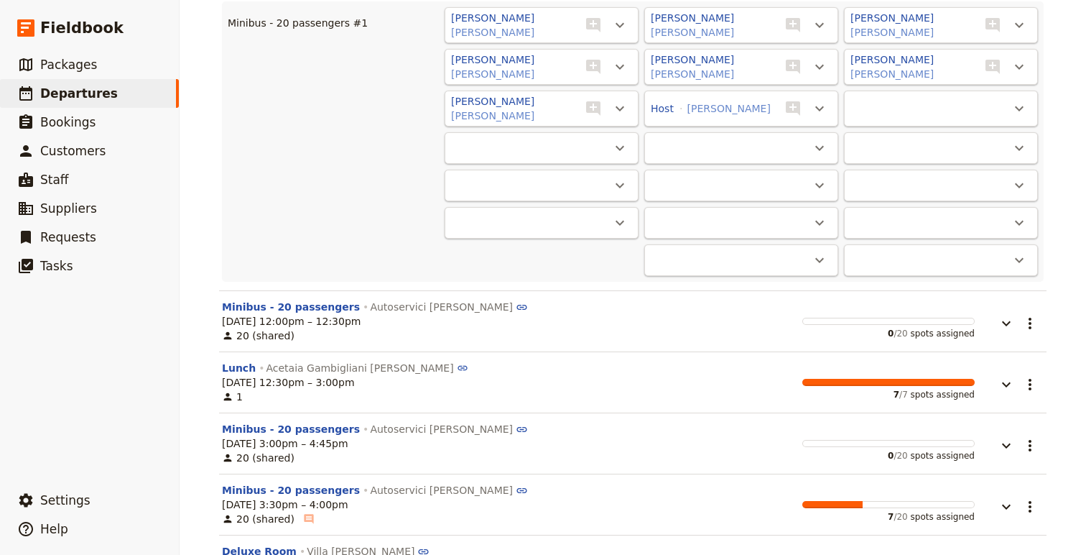
scroll to position [7265, 0]
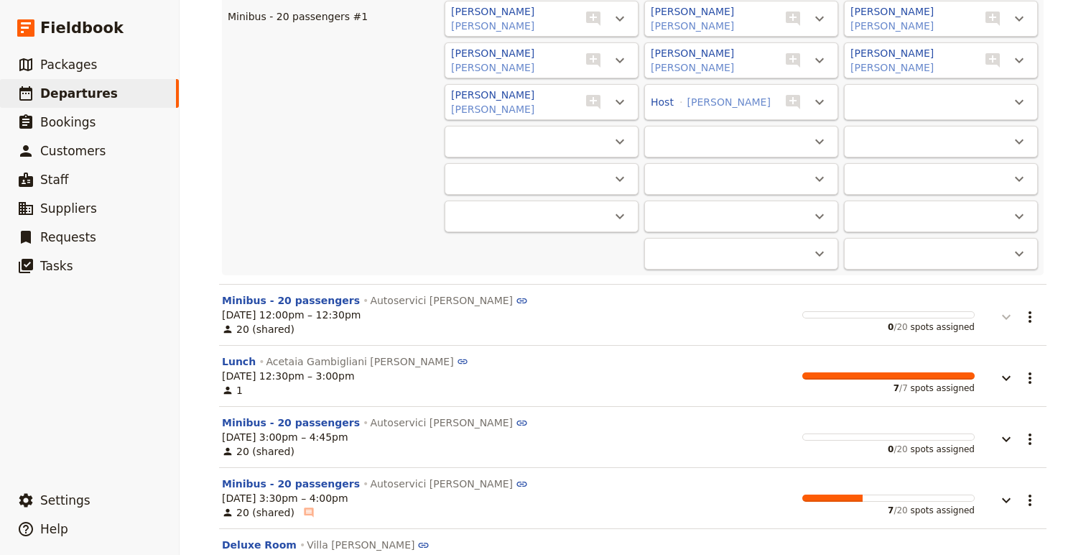
click at [1011, 315] on icon "button" at bounding box center [1006, 316] width 17 height 17
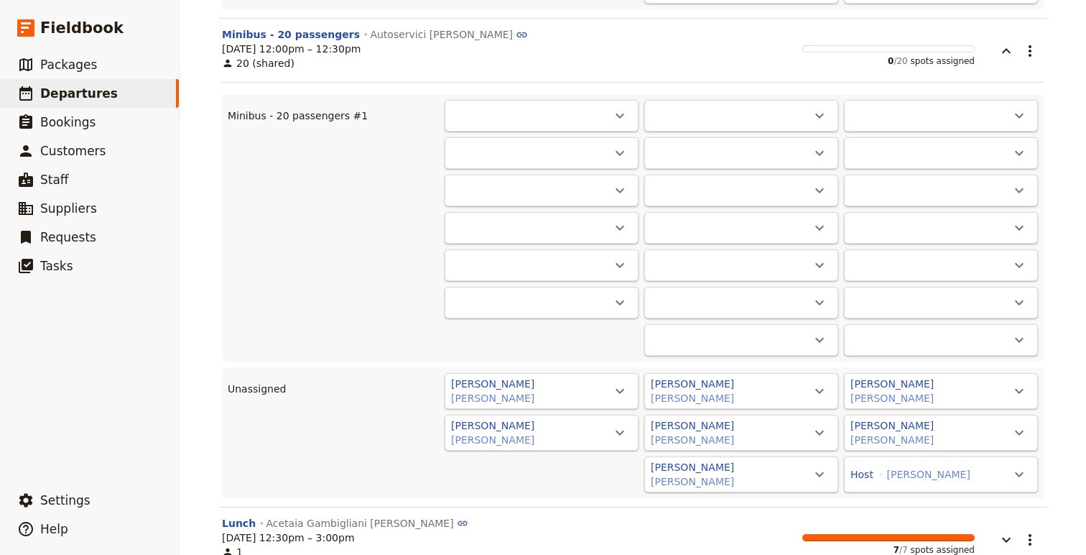
scroll to position [7582, 0]
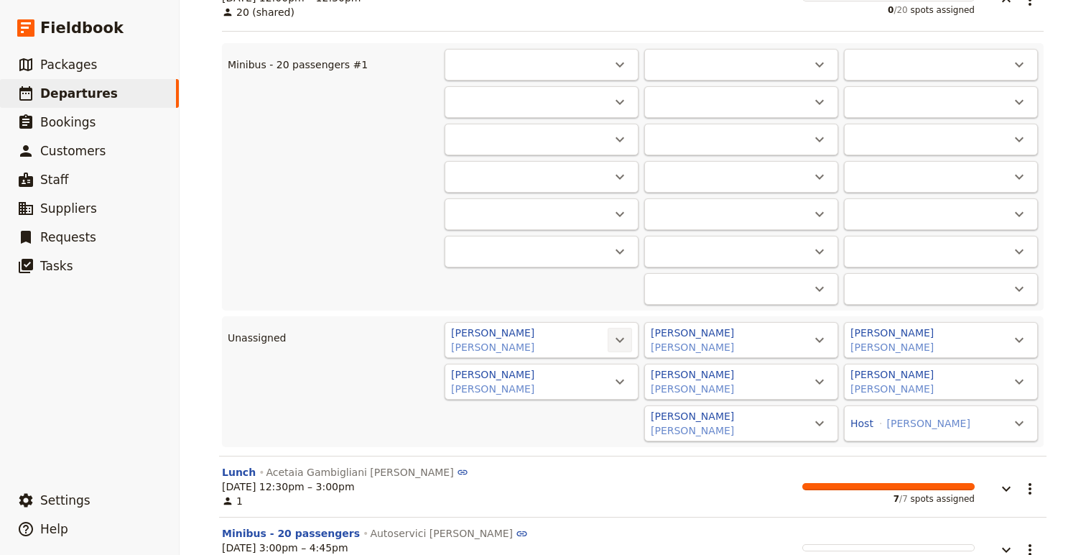
click at [623, 336] on icon "Actions" at bounding box center [619, 339] width 17 height 17
click at [599, 394] on span "Minibus - 20 passengers #1 - empty" at bounding box center [531, 388] width 182 height 14
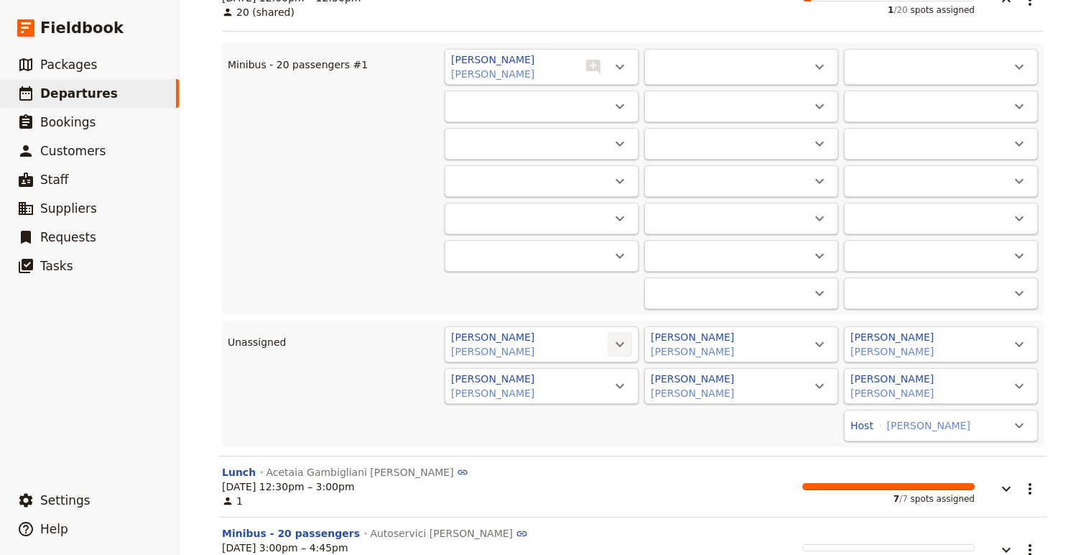
click at [621, 351] on icon "Actions" at bounding box center [619, 344] width 17 height 17
click at [613, 388] on span "Minibus - 20 passengers #1 - 1/20" at bounding box center [536, 393] width 173 height 14
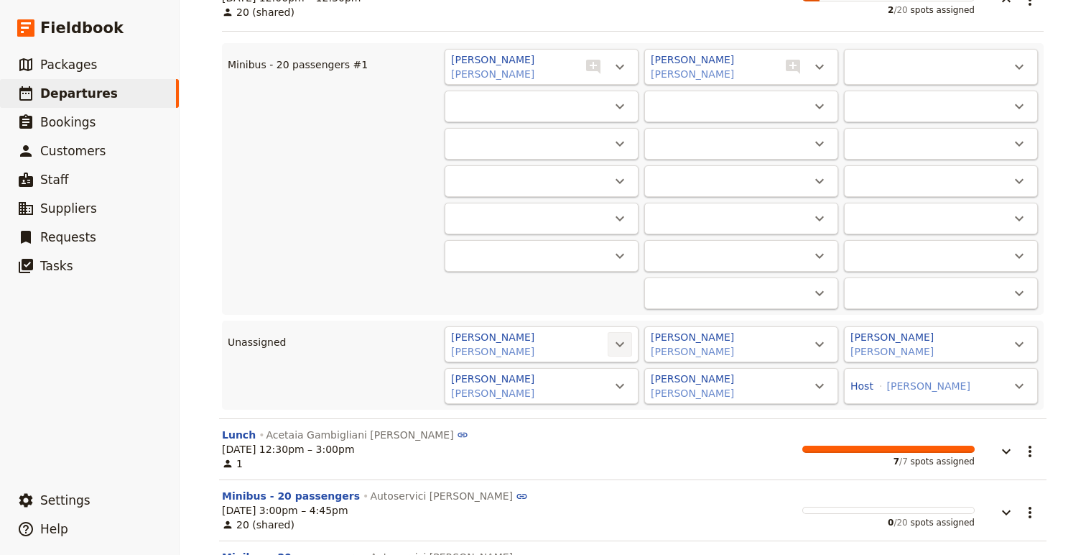
click at [619, 348] on icon "Actions" at bounding box center [619, 344] width 17 height 17
click at [619, 386] on span "Minibus - 20 passengers #1 - 2/20" at bounding box center [536, 393] width 173 height 14
click at [619, 347] on icon "Actions" at bounding box center [619, 344] width 17 height 17
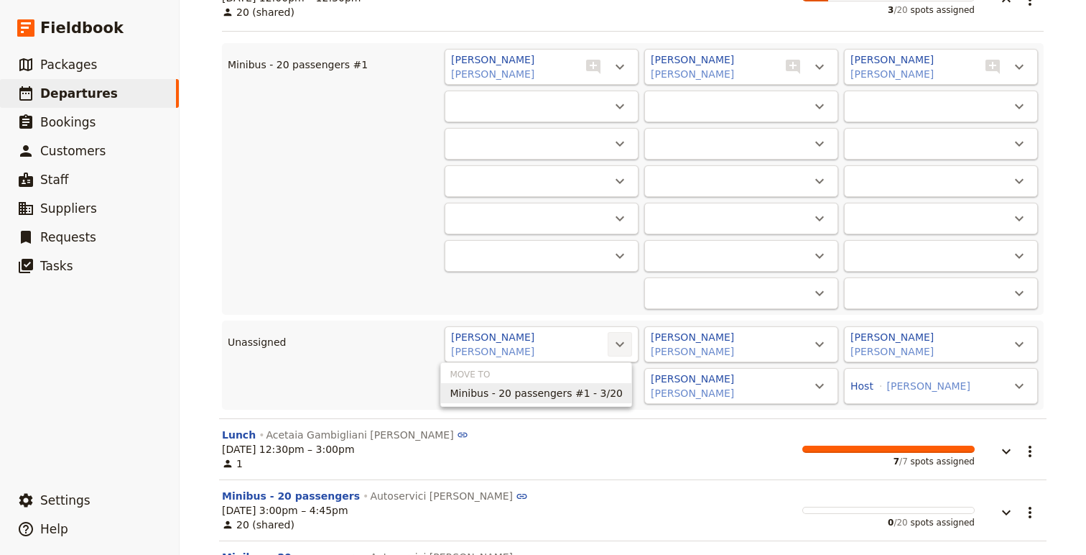
click at [618, 397] on span "Minibus - 20 passengers #1 - 3/20" at bounding box center [536, 393] width 173 height 14
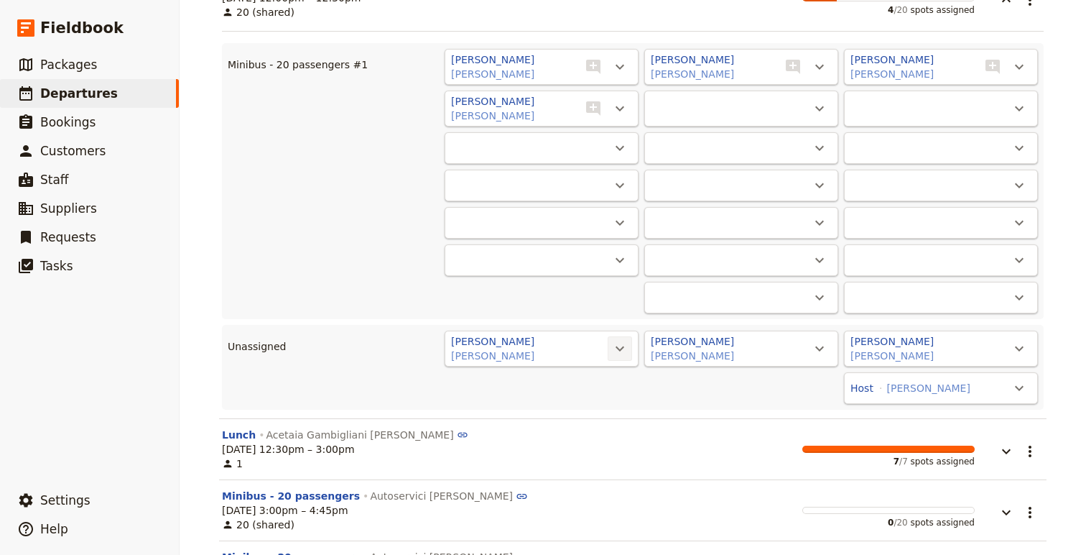
click at [625, 355] on icon "Actions" at bounding box center [619, 348] width 17 height 17
click at [616, 401] on span "Minibus - 20 passengers #1 - 4/20" at bounding box center [536, 397] width 173 height 14
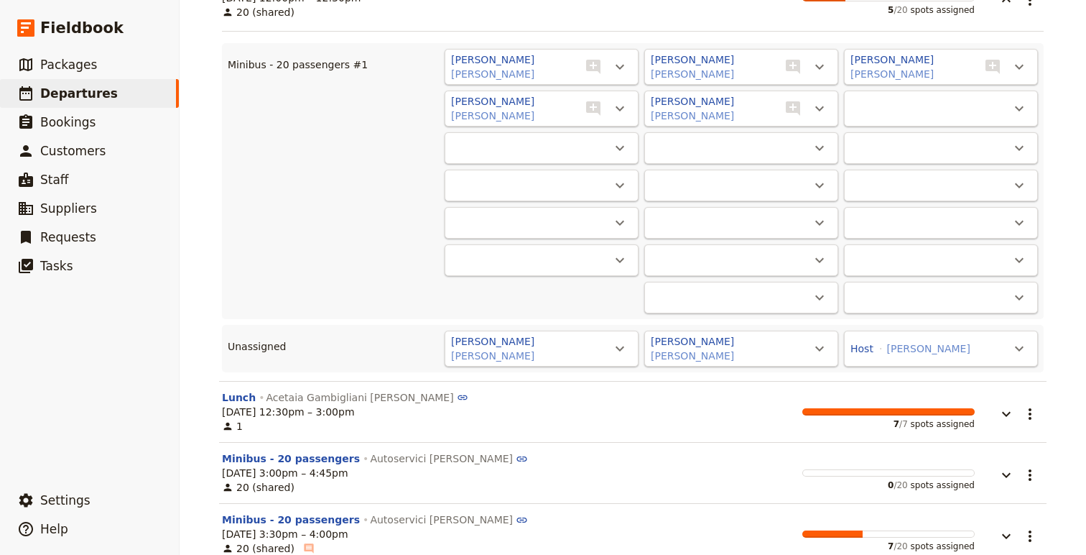
click at [634, 346] on div "[PERSON_NAME] [PERSON_NAME] ​" at bounding box center [542, 348] width 194 height 36
click at [624, 346] on icon "Actions" at bounding box center [619, 348] width 17 height 17
click at [617, 398] on span "Minibus - 20 passengers #1 - 5/20" at bounding box center [536, 397] width 173 height 14
click at [816, 350] on icon "Actions" at bounding box center [819, 348] width 17 height 17
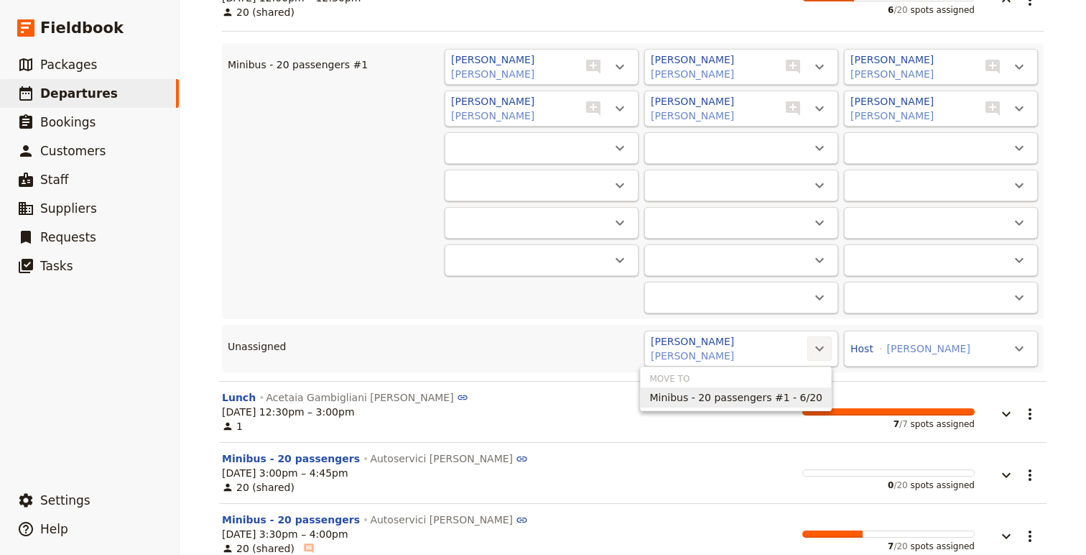
click at [804, 399] on span "Minibus - 20 passengers #1 - 6/20" at bounding box center [735, 397] width 173 height 14
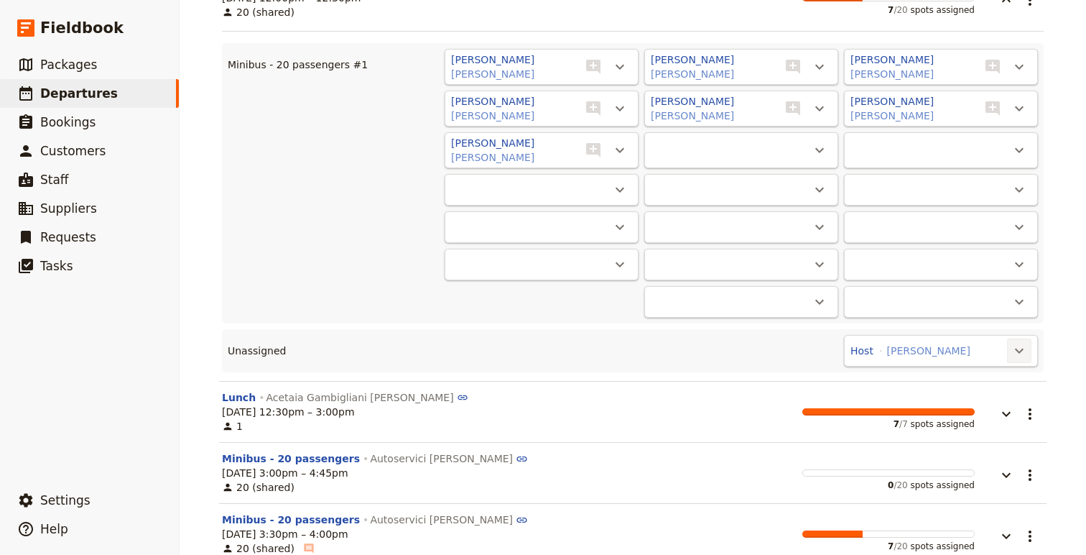
click at [1022, 347] on icon "Actions" at bounding box center [1019, 350] width 17 height 17
click at [986, 399] on span "Minibus - 20 passengers #1 - 7/20" at bounding box center [935, 399] width 173 height 14
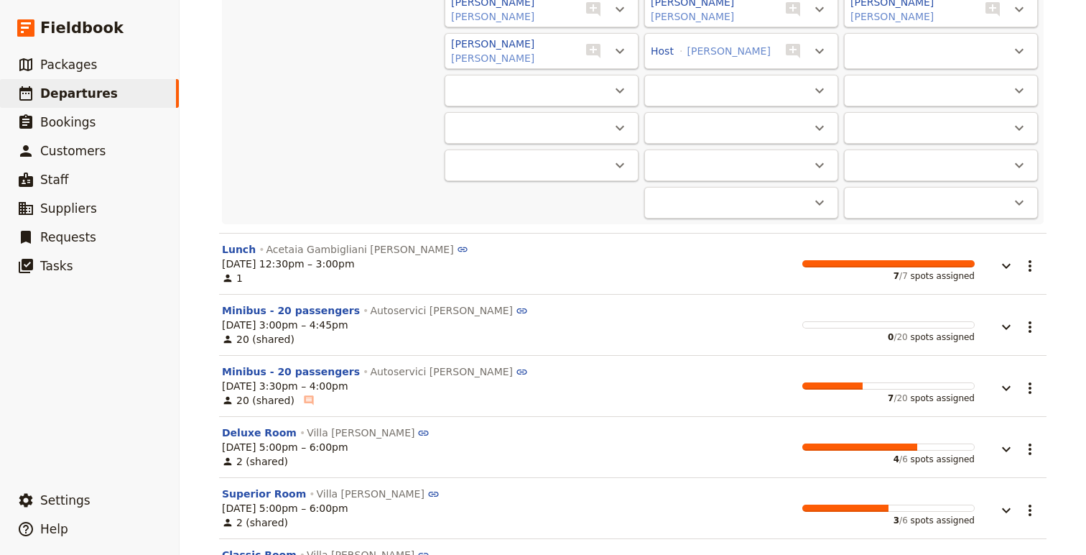
scroll to position [7691, 0]
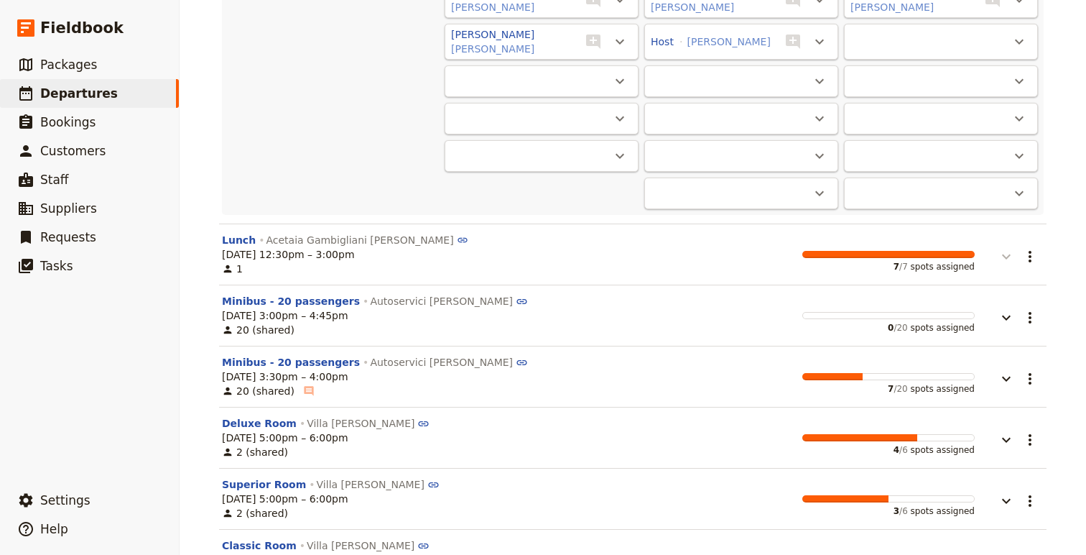
click at [1004, 255] on icon "button" at bounding box center [1006, 256] width 17 height 17
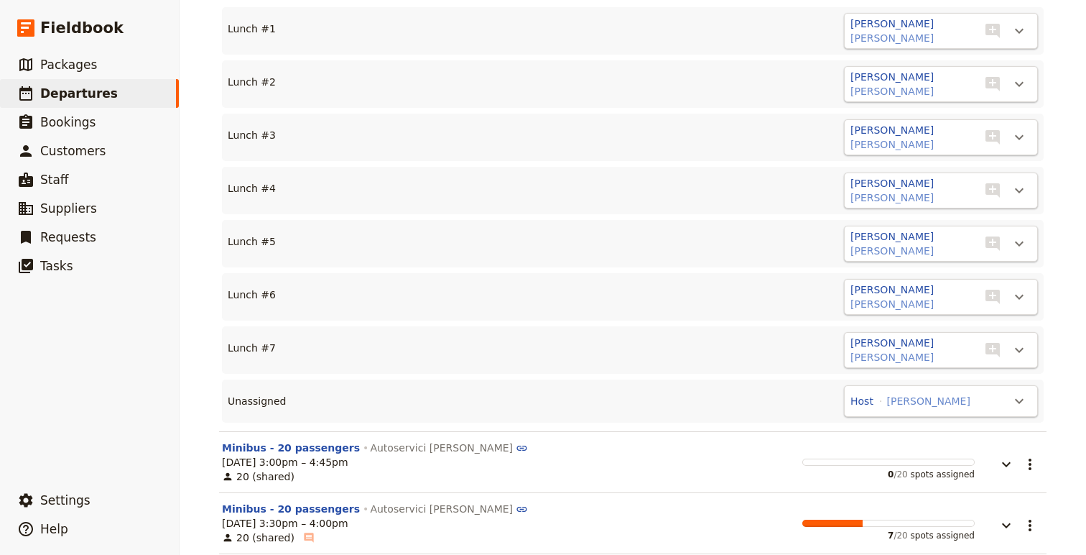
scroll to position [8039, 0]
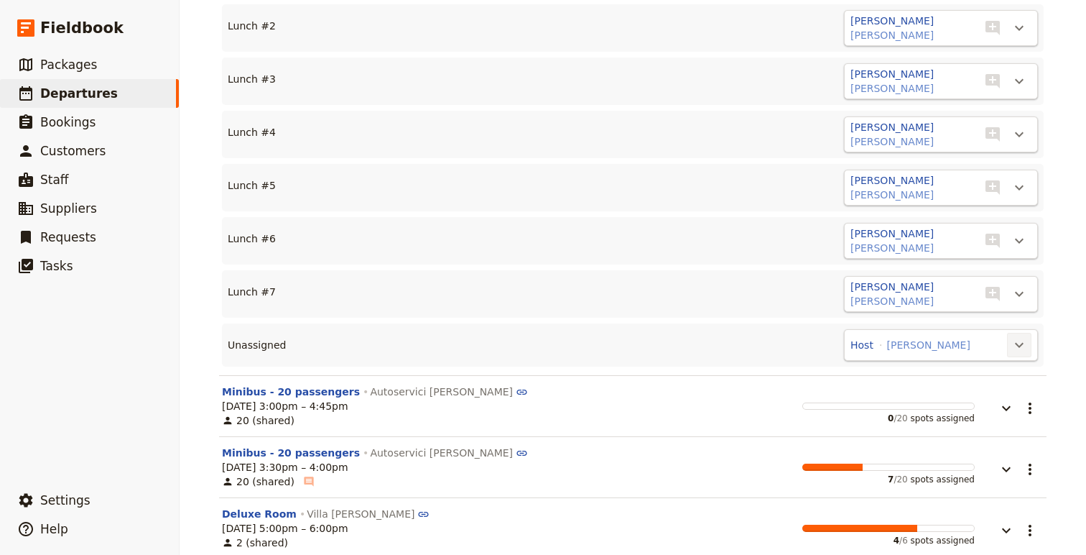
click at [1017, 345] on icon "Actions" at bounding box center [1019, 345] width 9 height 5
click at [981, 389] on span "Lunch #8" at bounding box center [964, 394] width 116 height 14
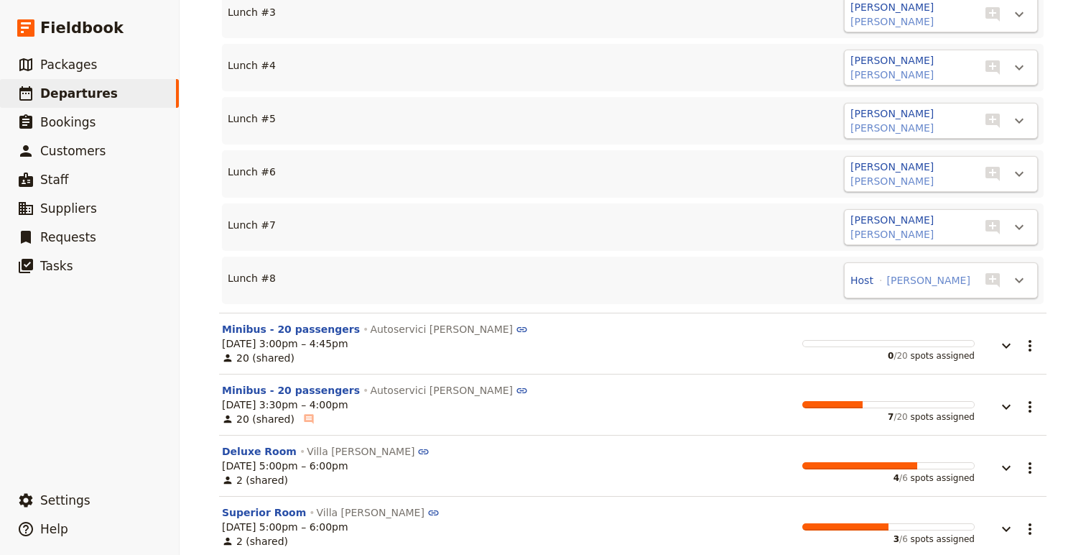
scroll to position [8107, 0]
click at [1013, 345] on icon "button" at bounding box center [1006, 344] width 17 height 17
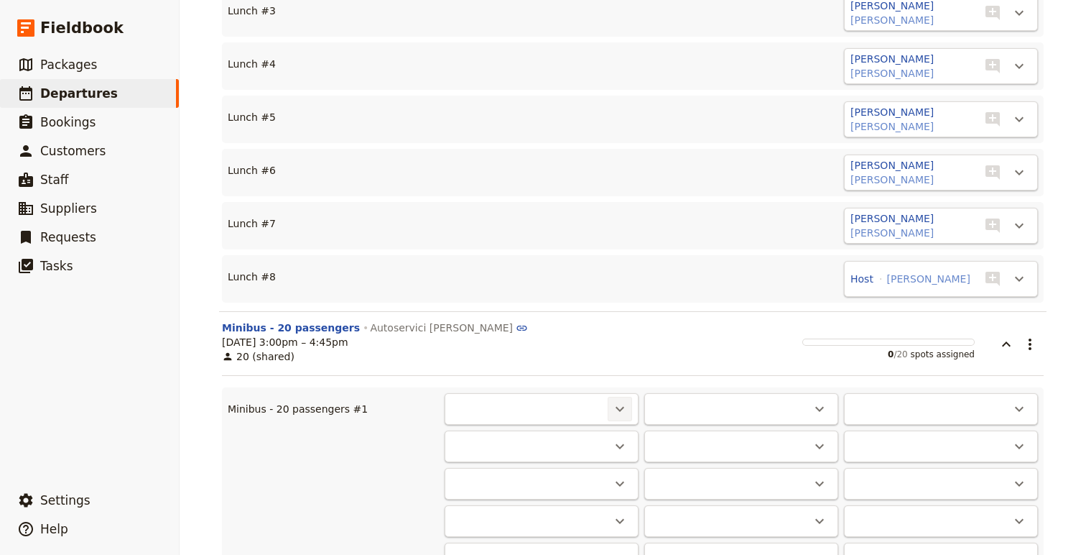
click at [618, 408] on icon "Actions" at bounding box center [620, 409] width 9 height 5
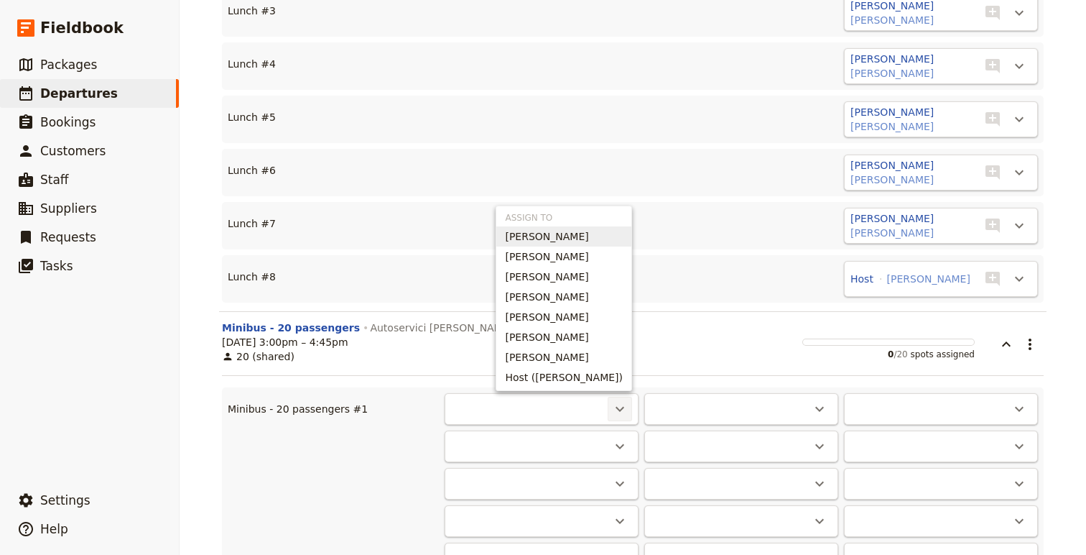
click at [563, 241] on span "[PERSON_NAME]" at bounding box center [546, 236] width 83 height 14
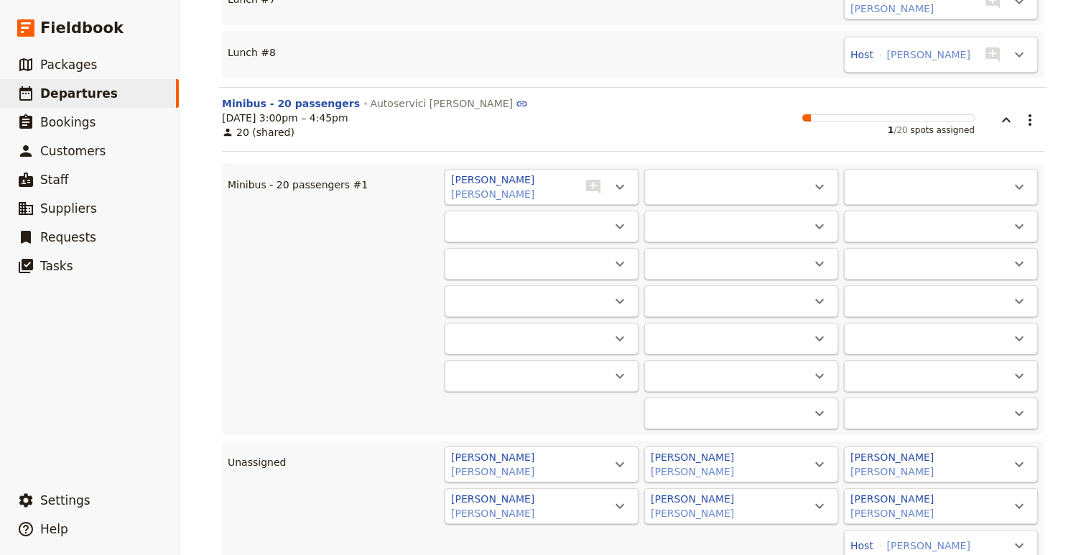
scroll to position [8499, 0]
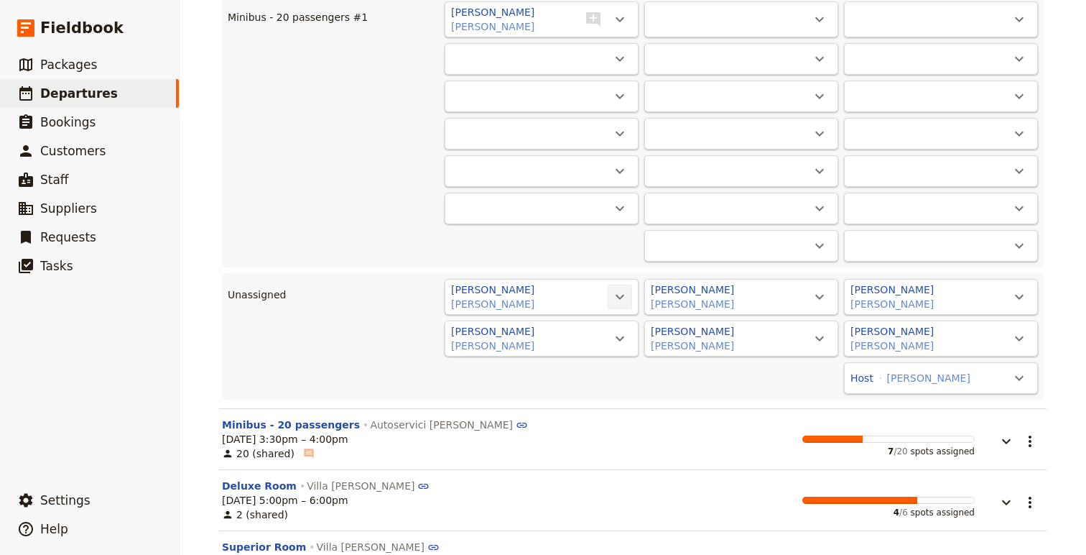
click at [620, 300] on icon "Actions" at bounding box center [619, 296] width 17 height 17
click at [610, 335] on ul "Minibus - 20 passengers #1 - 1/20" at bounding box center [536, 344] width 190 height 23
click at [614, 357] on ul "Move to Minibus - 20 passengers #1 - 1/20" at bounding box center [536, 337] width 192 height 45
click at [615, 343] on span "Minibus - 20 passengers #1 - 1/20" at bounding box center [536, 345] width 173 height 14
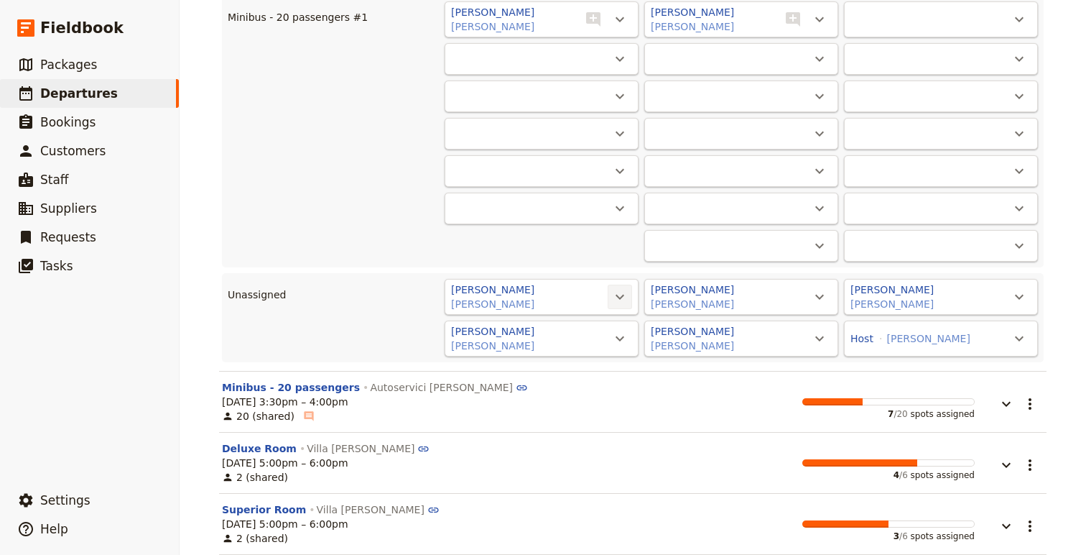
click at [622, 305] on icon "Actions" at bounding box center [619, 296] width 17 height 17
click at [620, 351] on span "Minibus - 20 passengers #1 - 2/20" at bounding box center [536, 345] width 173 height 14
click at [620, 300] on icon "Actions" at bounding box center [619, 296] width 17 height 17
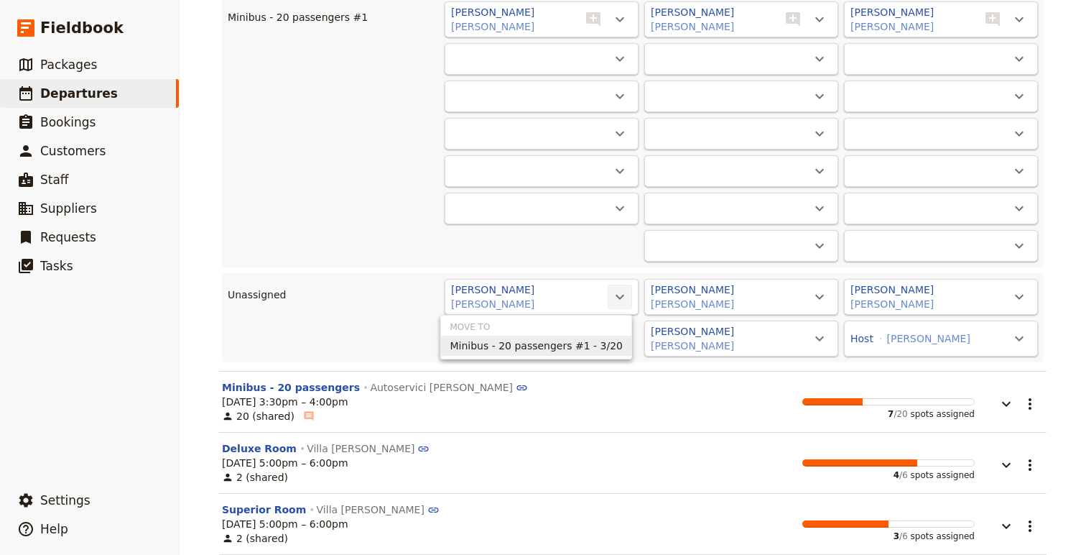
click at [619, 343] on span "Minibus - 20 passengers #1 - 3/20" at bounding box center [536, 345] width 173 height 14
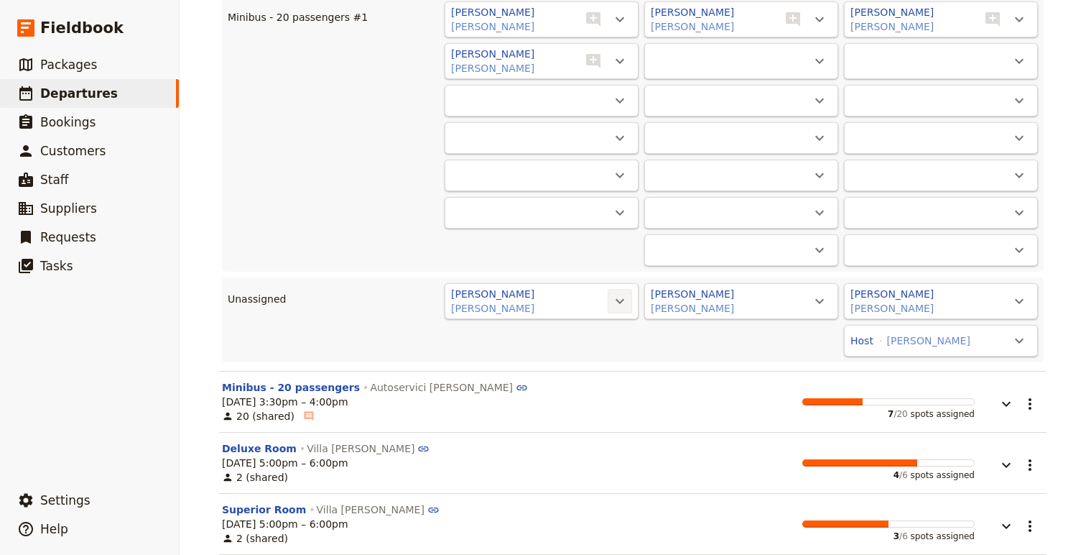
click at [619, 309] on icon "Actions" at bounding box center [619, 300] width 17 height 17
click at [619, 346] on span "Minibus - 20 passengers #1 - 4/20" at bounding box center [536, 350] width 173 height 14
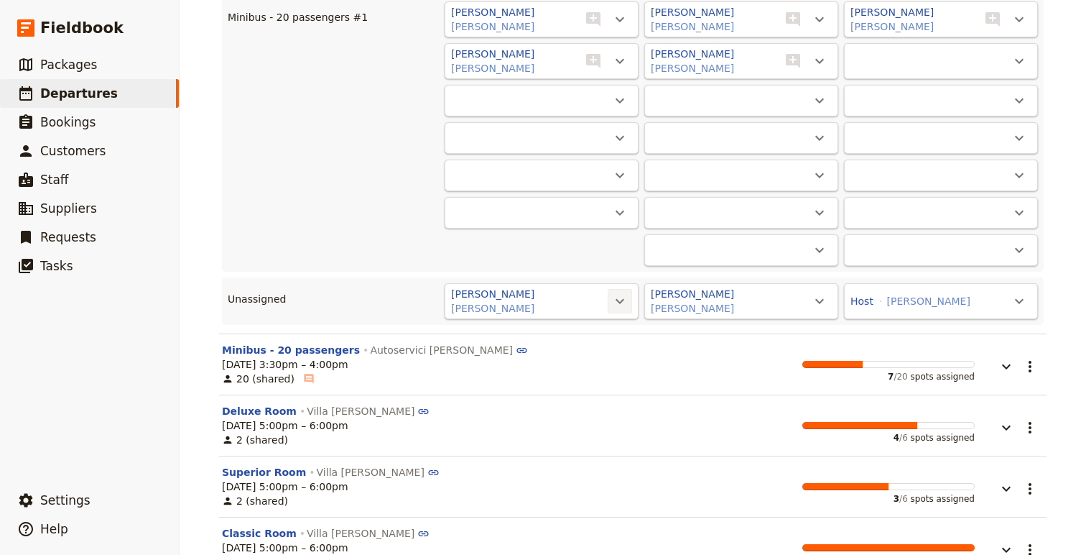
click at [618, 302] on icon "Actions" at bounding box center [619, 300] width 17 height 17
drag, startPoint x: 618, startPoint y: 353, endPoint x: 712, endPoint y: 312, distance: 102.6
click at [622, 351] on span "Minibus - 20 passengers #1 - 5/20" at bounding box center [536, 350] width 173 height 14
click at [828, 296] on icon "Actions" at bounding box center [819, 300] width 17 height 17
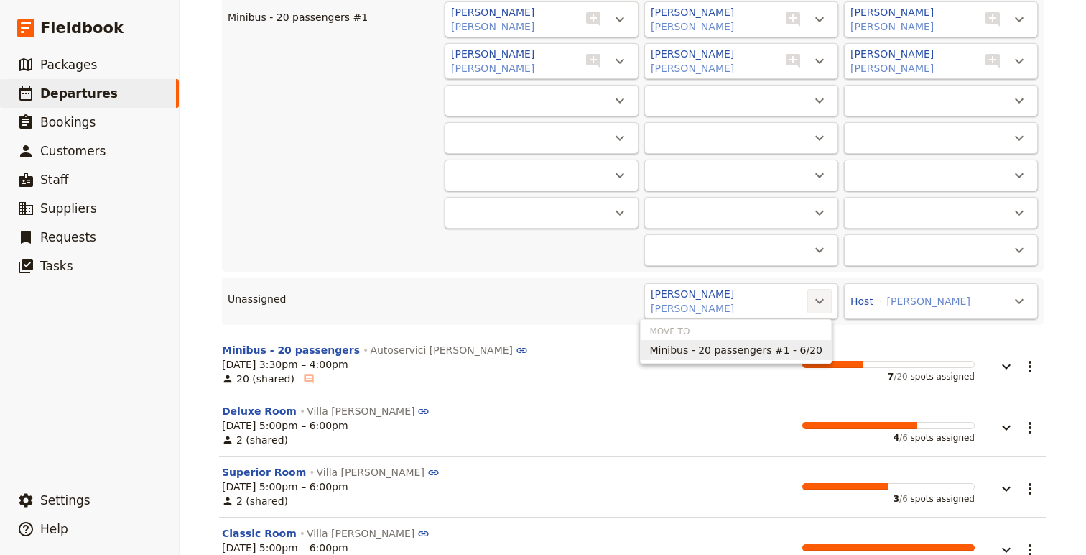
click at [807, 343] on span "Minibus - 20 passengers #1 - 6/20" at bounding box center [735, 350] width 173 height 14
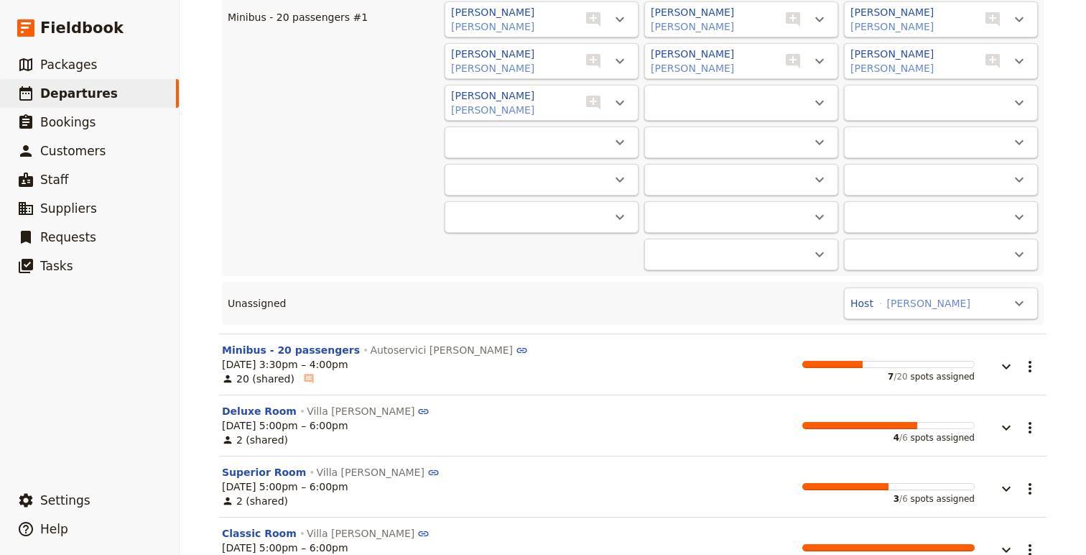
click at [1032, 298] on div "Host [PERSON_NAME] ​" at bounding box center [941, 303] width 194 height 32
click at [1022, 297] on icon "Actions" at bounding box center [1019, 303] width 17 height 17
click at [970, 358] on span "Minibus - 20 passengers #1 - 7/20" at bounding box center [935, 352] width 173 height 14
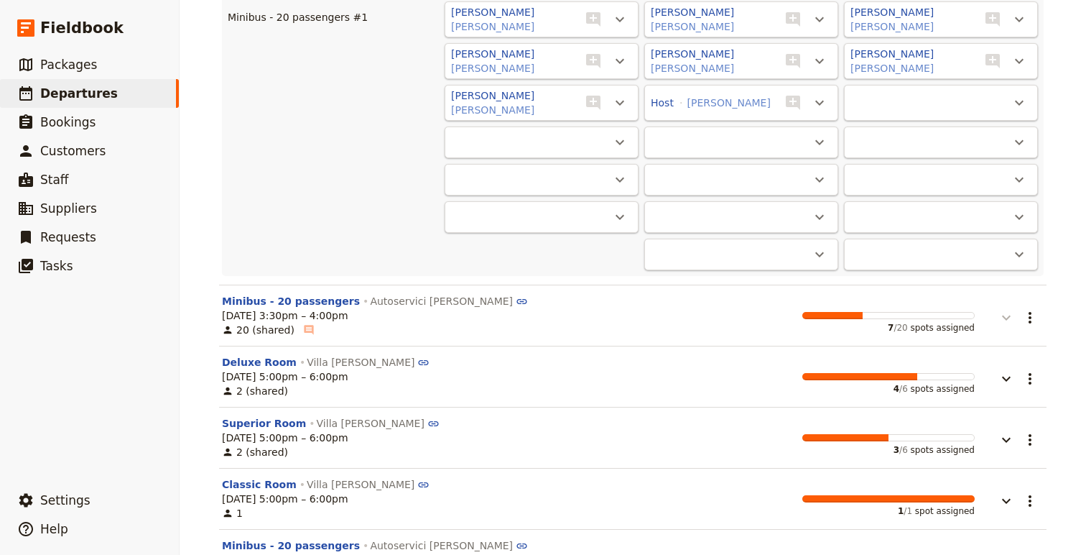
click at [1005, 316] on icon "button" at bounding box center [1006, 317] width 17 height 17
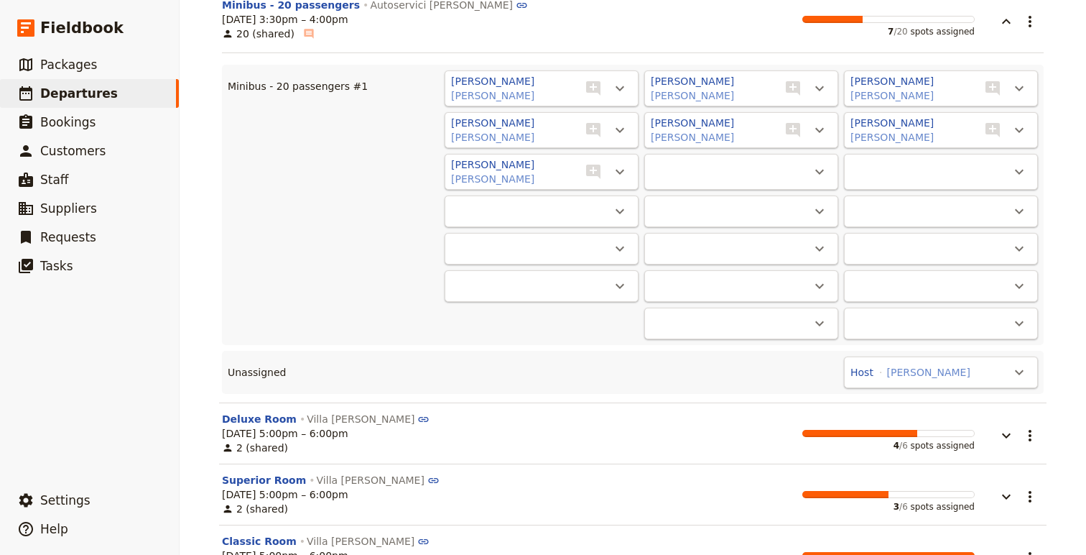
scroll to position [8861, 0]
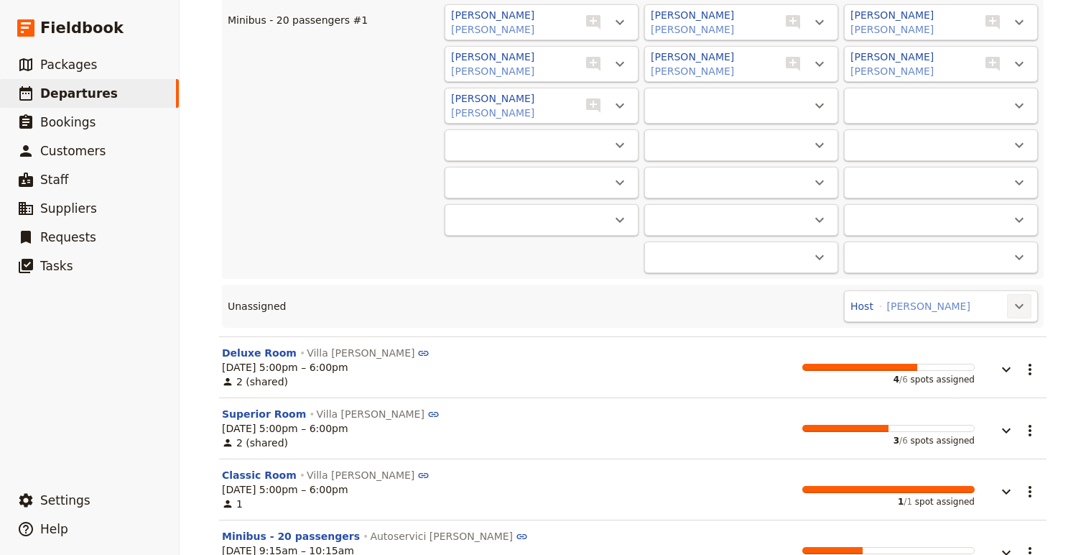
click at [1009, 306] on button "​" at bounding box center [1019, 306] width 24 height 24
click at [927, 347] on button "Minibus - 20 passengers #1 - 7/20" at bounding box center [936, 355] width 190 height 20
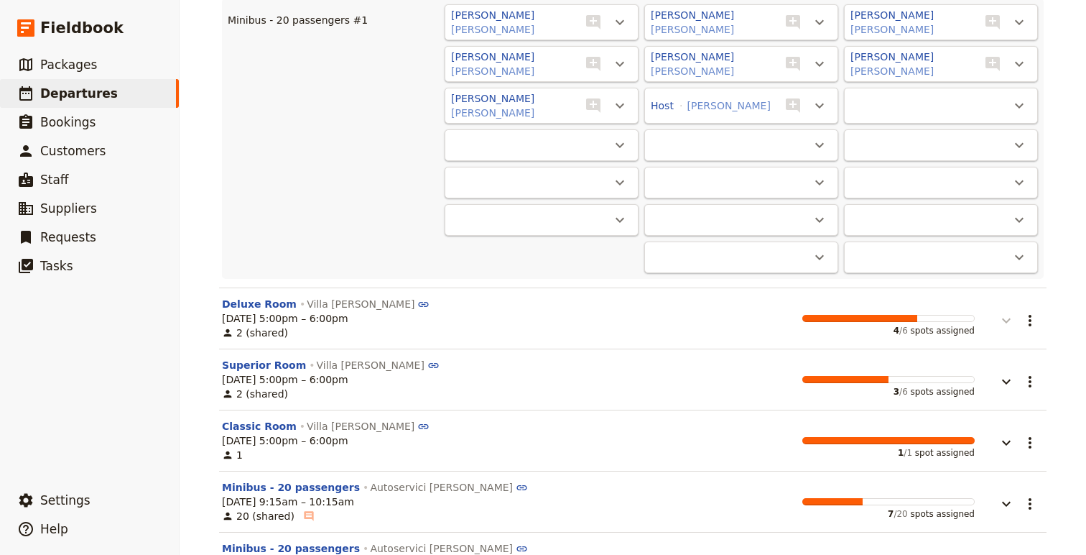
click at [1008, 325] on icon "button" at bounding box center [1006, 320] width 17 height 17
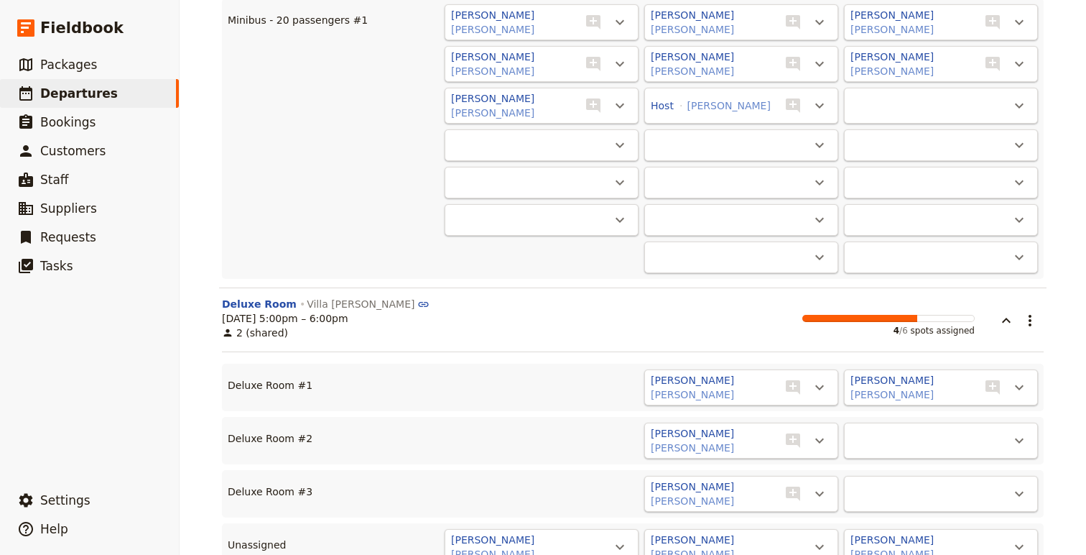
click at [1065, 338] on div "Culinary Immersion: Legendary Flavors of [PERSON_NAME][GEOGRAPHIC_DATA] - [DATE…" at bounding box center [633, 277] width 907 height 555
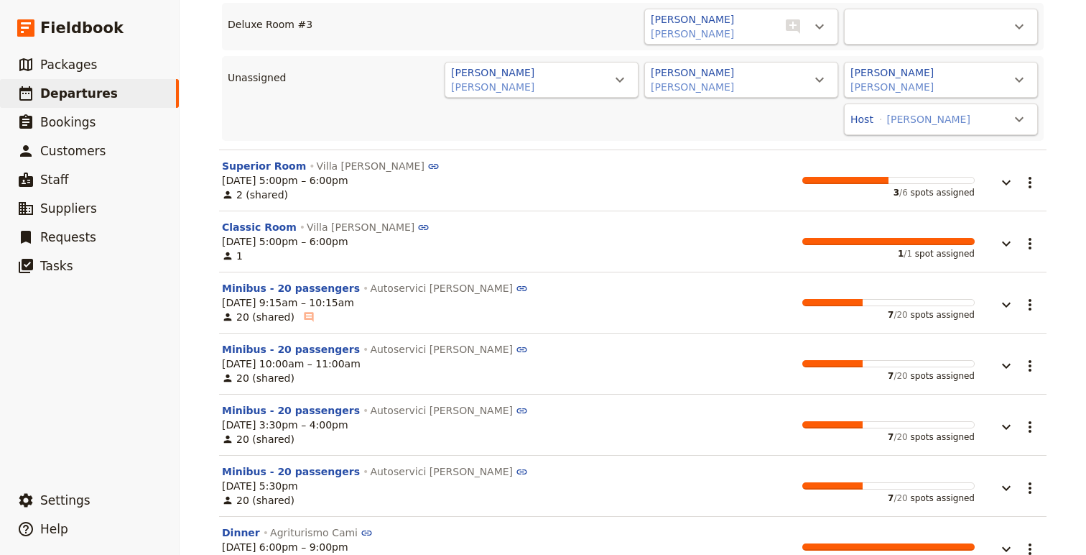
scroll to position [9338, 0]
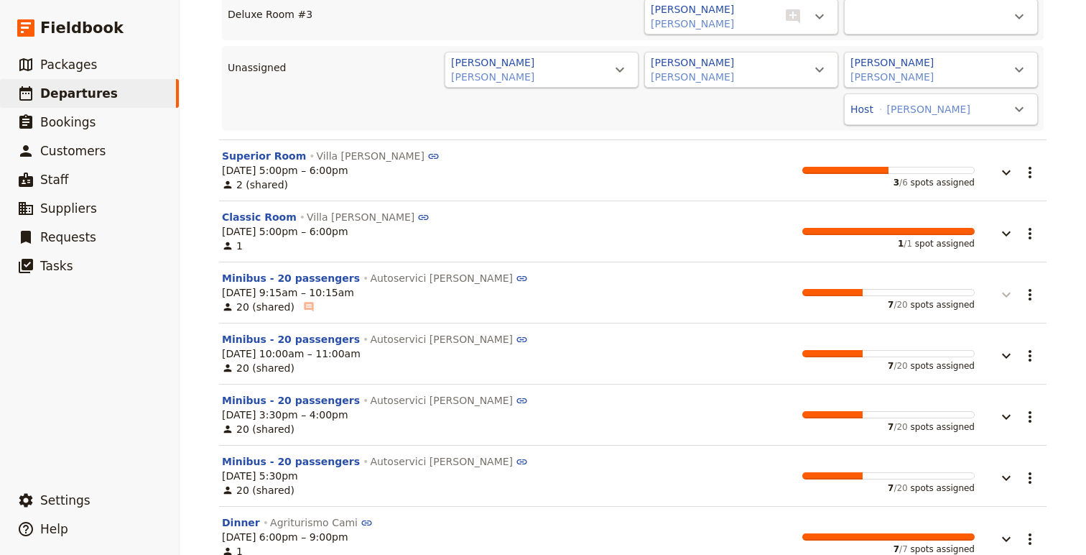
click at [1009, 286] on icon "button" at bounding box center [1006, 294] width 17 height 17
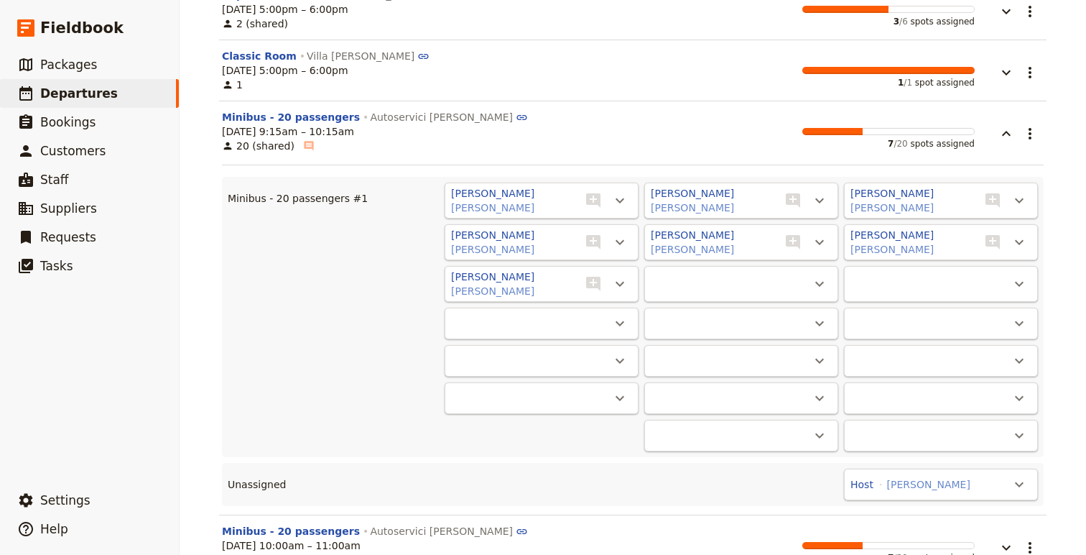
scroll to position [9597, 0]
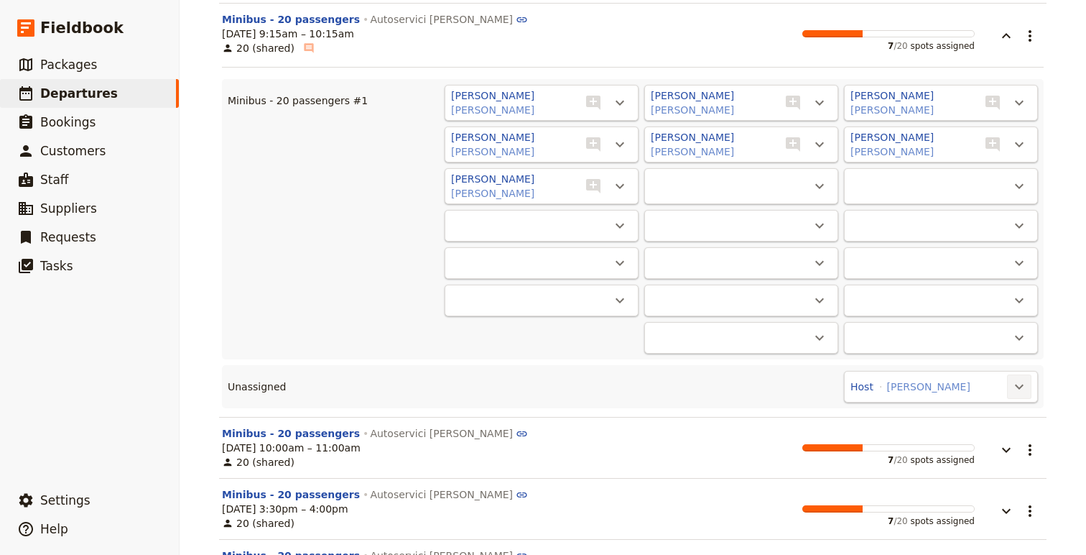
click at [1017, 385] on icon "Actions" at bounding box center [1019, 386] width 17 height 17
click at [958, 433] on span "Minibus - 20 passengers #1 - 7/20" at bounding box center [935, 431] width 173 height 14
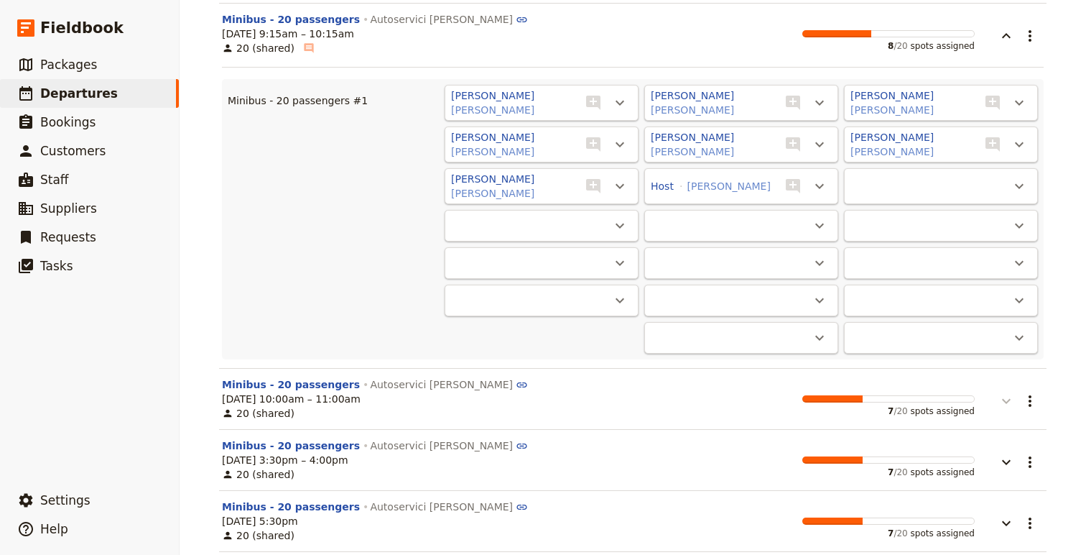
click at [1009, 392] on icon "button" at bounding box center [1006, 400] width 17 height 17
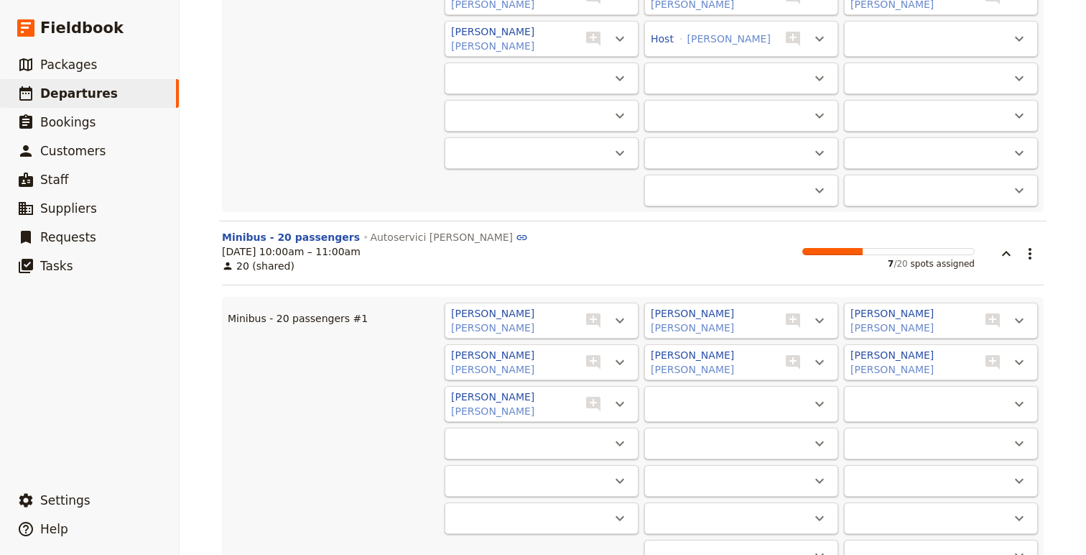
scroll to position [9919, 0]
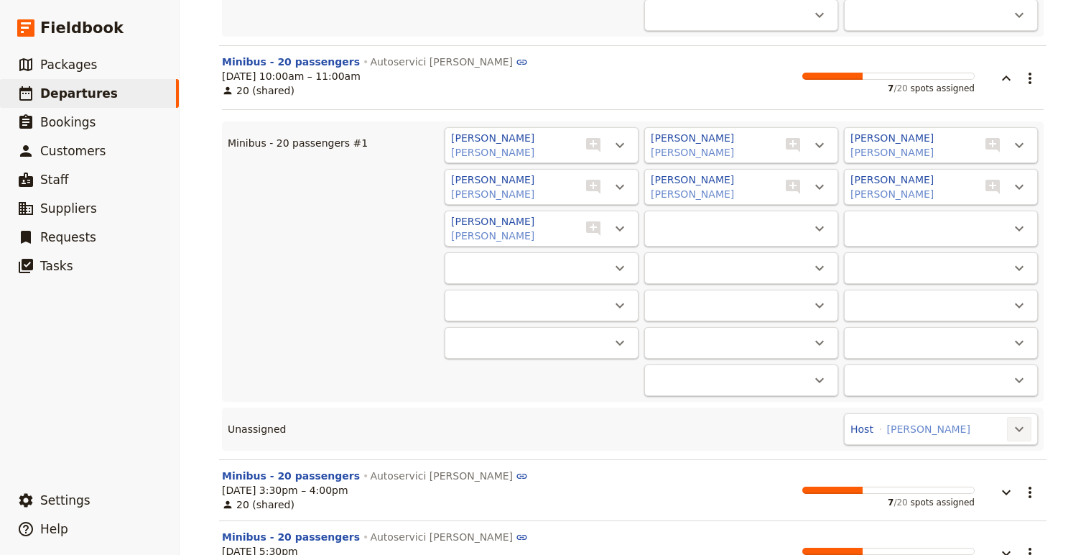
click at [1023, 429] on icon "Actions" at bounding box center [1019, 428] width 17 height 17
click at [984, 479] on span "Minibus - 20 passengers #1 - 7/20" at bounding box center [935, 473] width 173 height 14
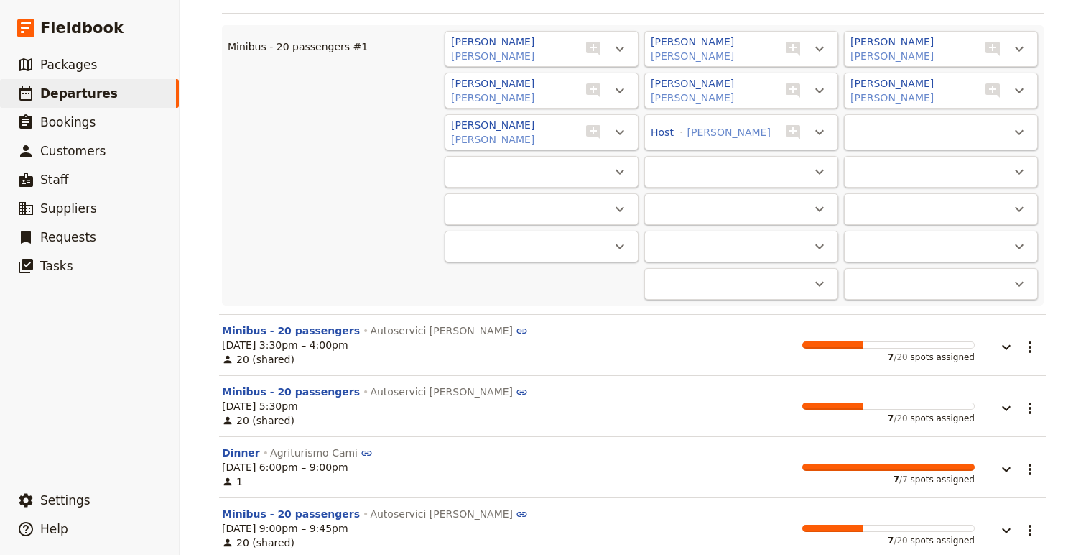
scroll to position [10113, 0]
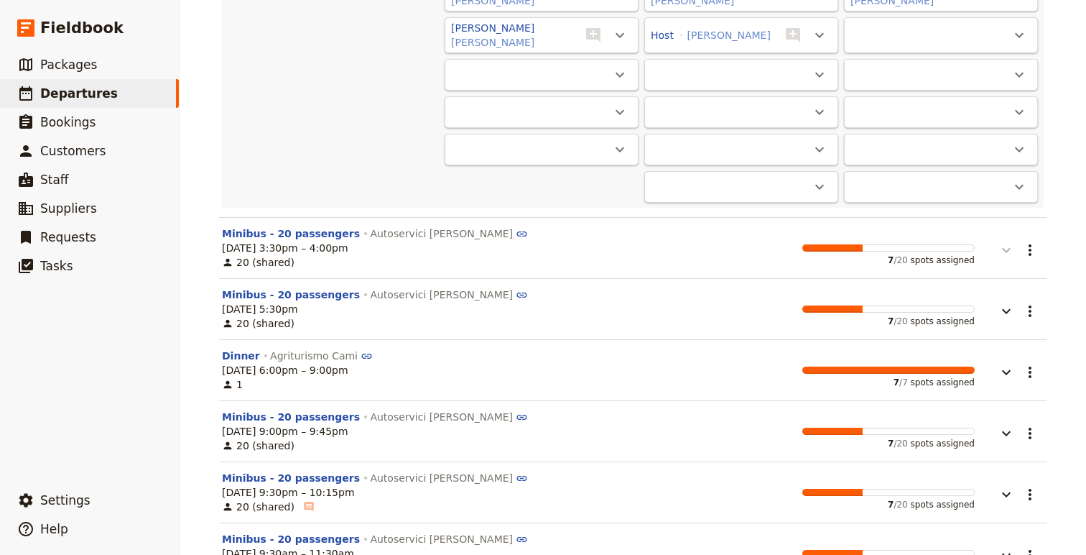
click at [1004, 243] on icon "button" at bounding box center [1006, 249] width 17 height 17
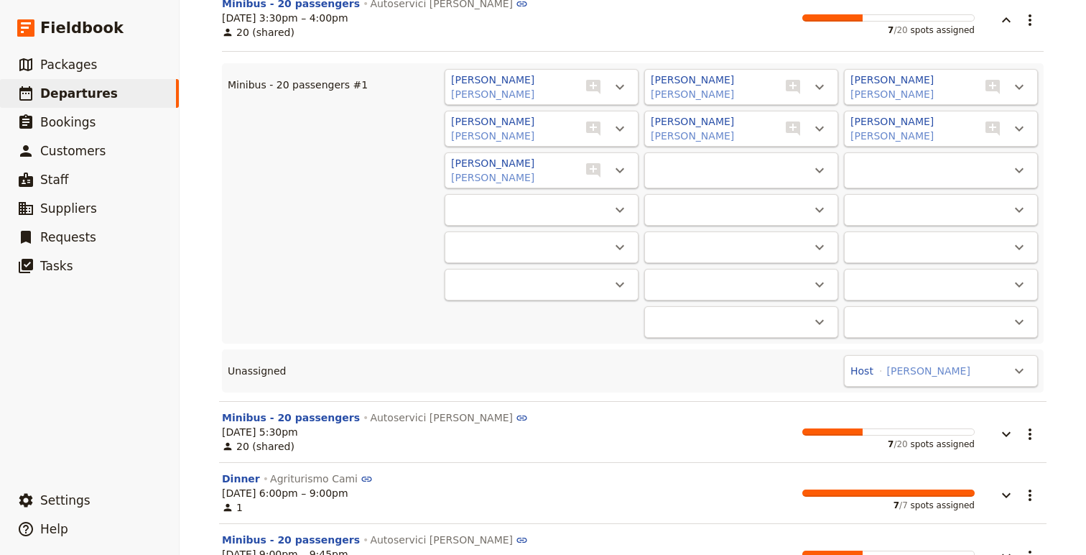
scroll to position [10357, 0]
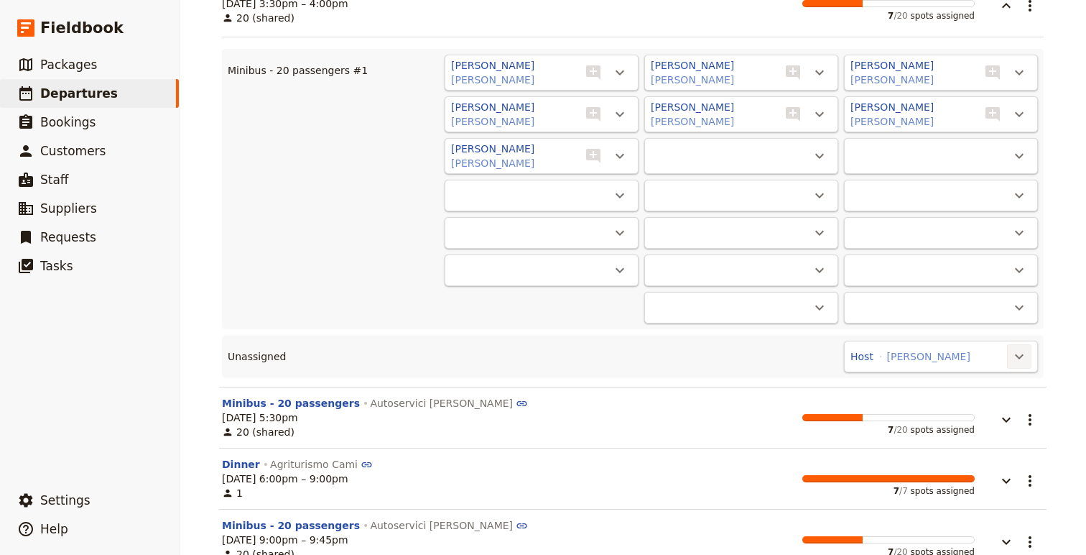
click at [1011, 350] on icon "Actions" at bounding box center [1019, 356] width 17 height 17
click at [956, 402] on span "Minibus - 20 passengers #1 - 7/20" at bounding box center [935, 401] width 173 height 14
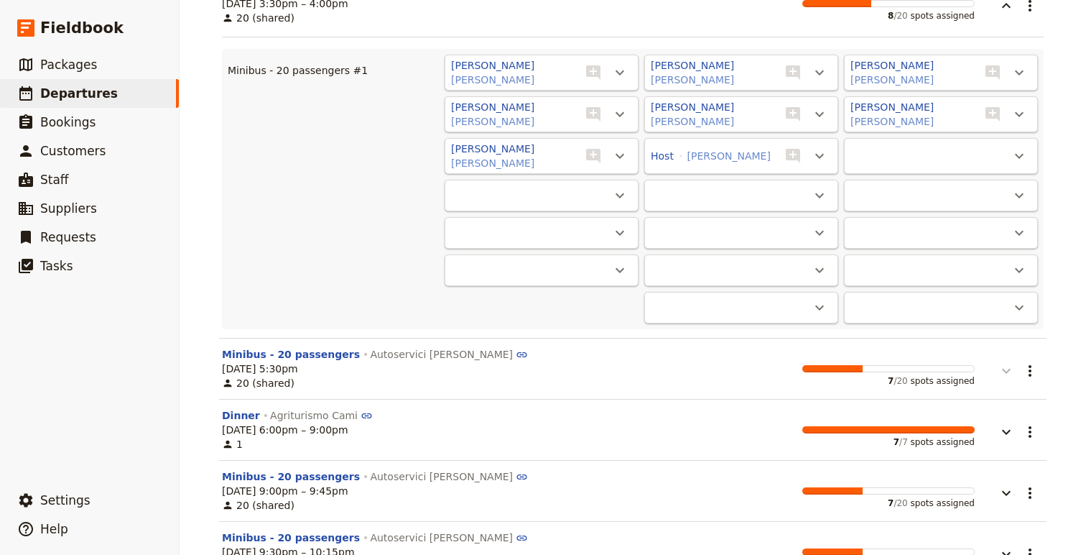
click at [1007, 363] on icon "button" at bounding box center [1006, 370] width 17 height 17
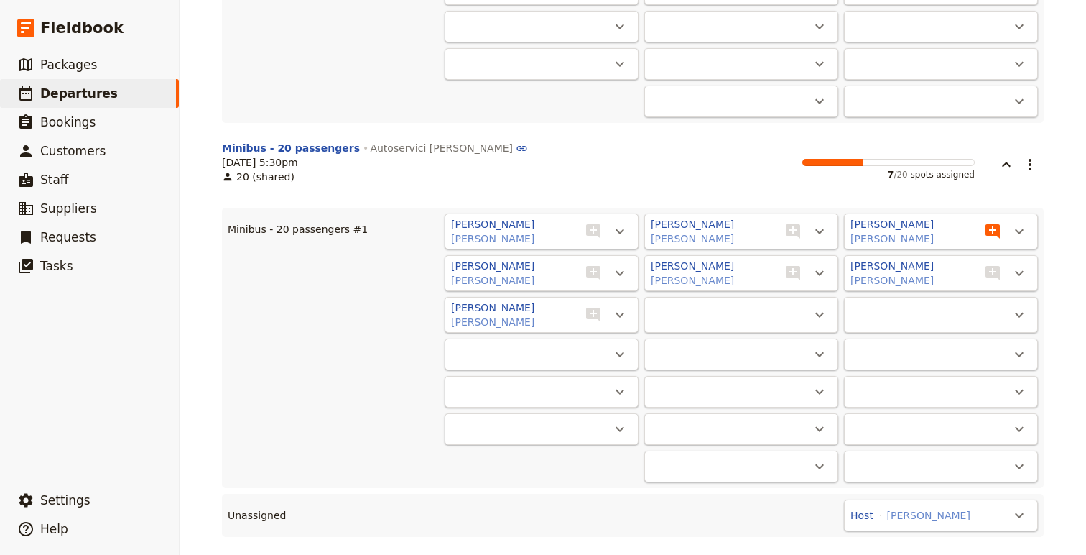
scroll to position [10602, 0]
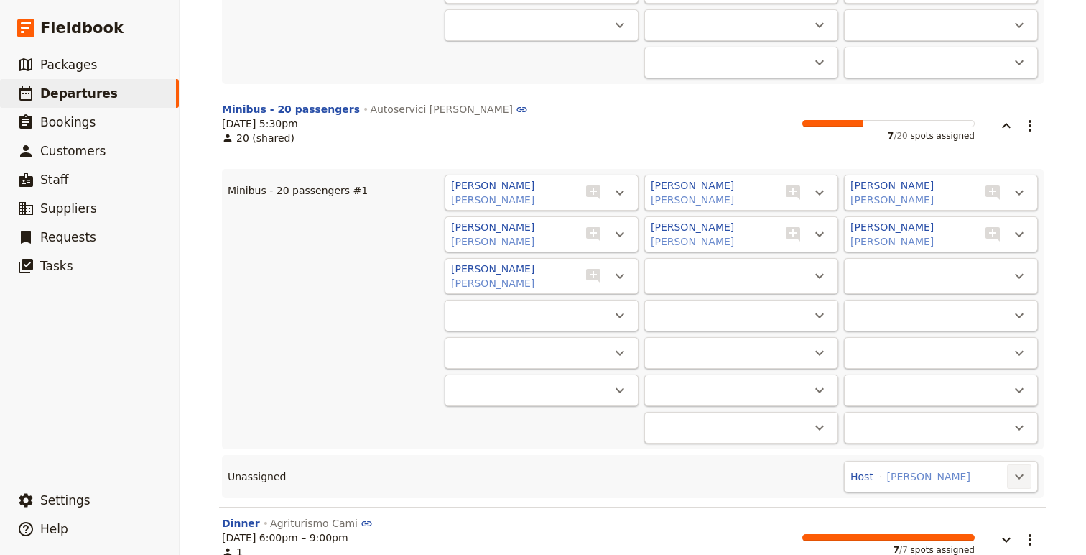
click at [1014, 474] on icon "Actions" at bounding box center [1019, 476] width 17 height 17
click at [983, 518] on span "Minibus - 20 passengers #1 - 7/20" at bounding box center [935, 521] width 173 height 14
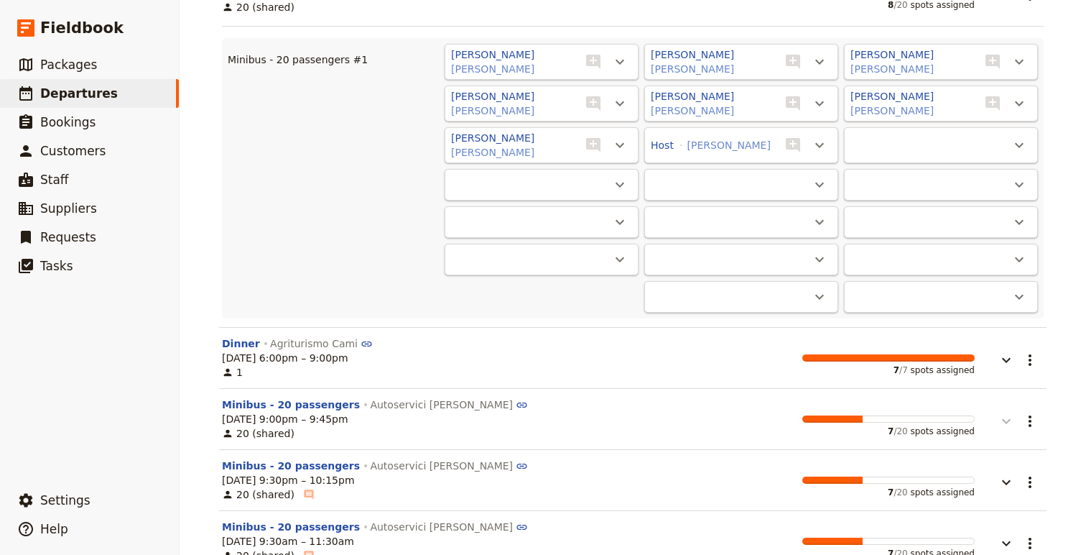
scroll to position [10745, 0]
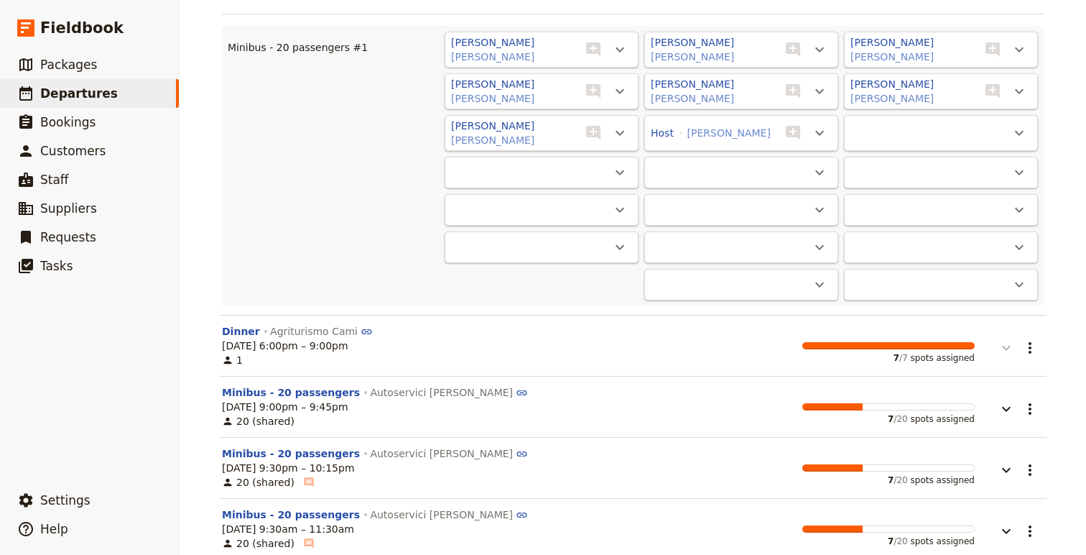
click at [1007, 349] on icon "button" at bounding box center [1006, 347] width 17 height 17
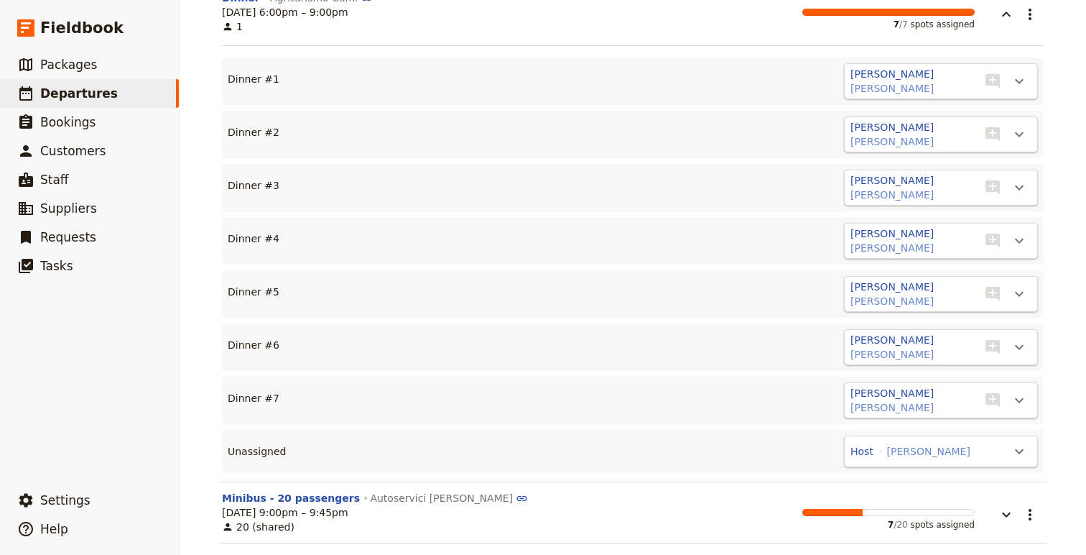
scroll to position [11089, 0]
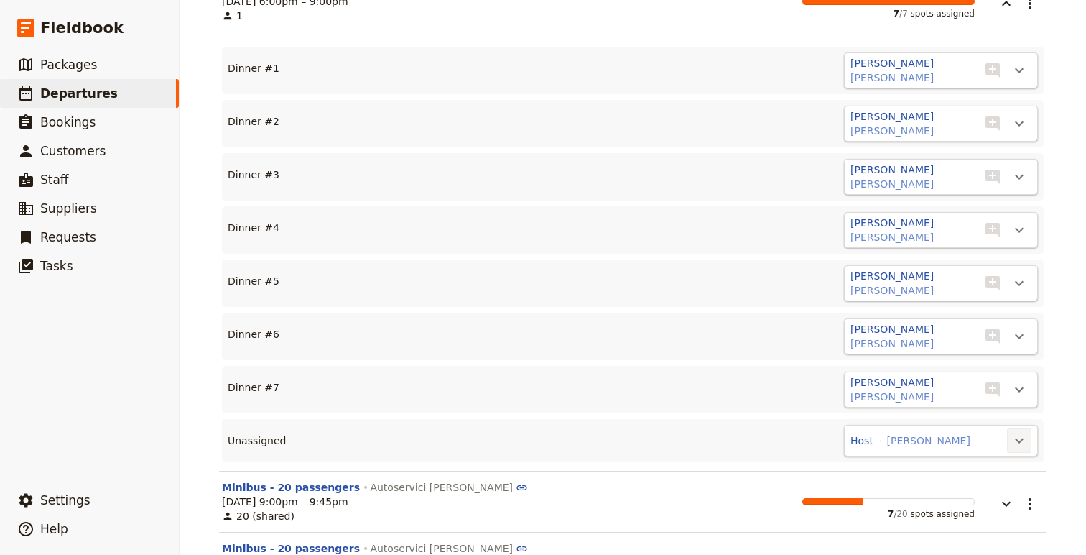
click at [1017, 441] on icon "Actions" at bounding box center [1019, 440] width 17 height 17
click at [966, 491] on span "Dinner #8" at bounding box center [964, 485] width 116 height 14
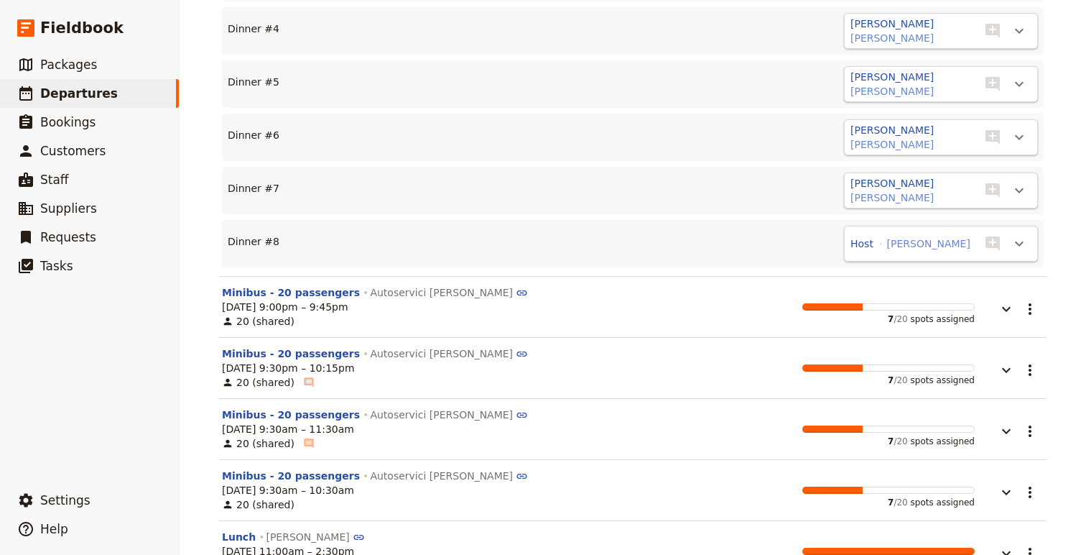
scroll to position [11314, 0]
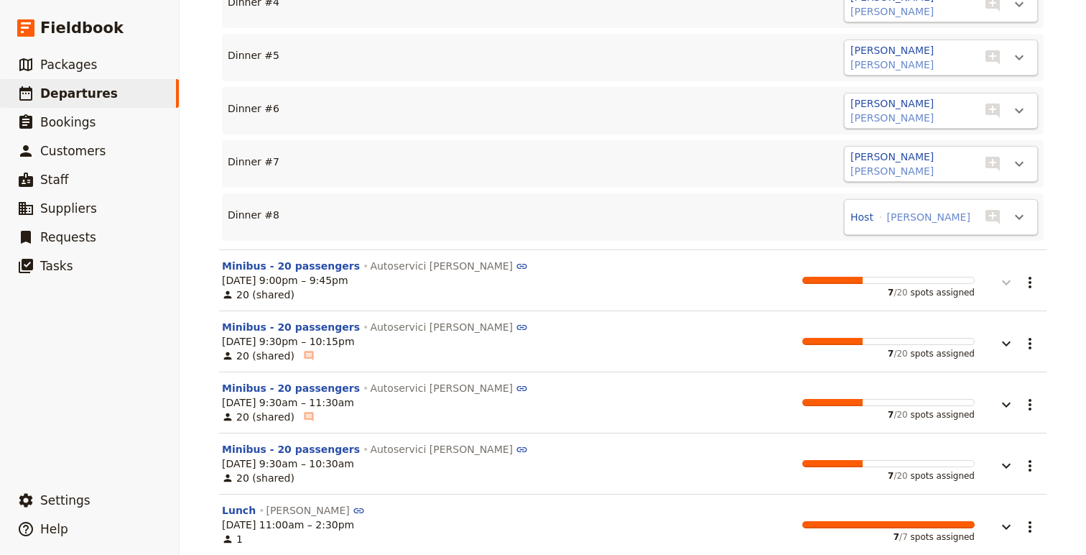
click at [1004, 281] on icon "button" at bounding box center [1006, 282] width 17 height 17
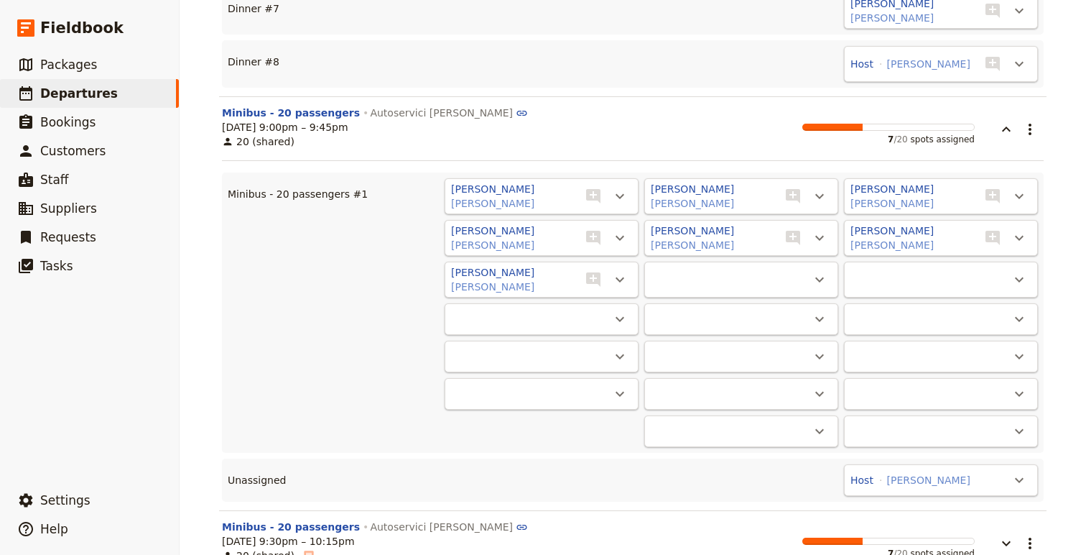
scroll to position [11469, 0]
click at [1017, 476] on icon "Actions" at bounding box center [1019, 478] width 9 height 5
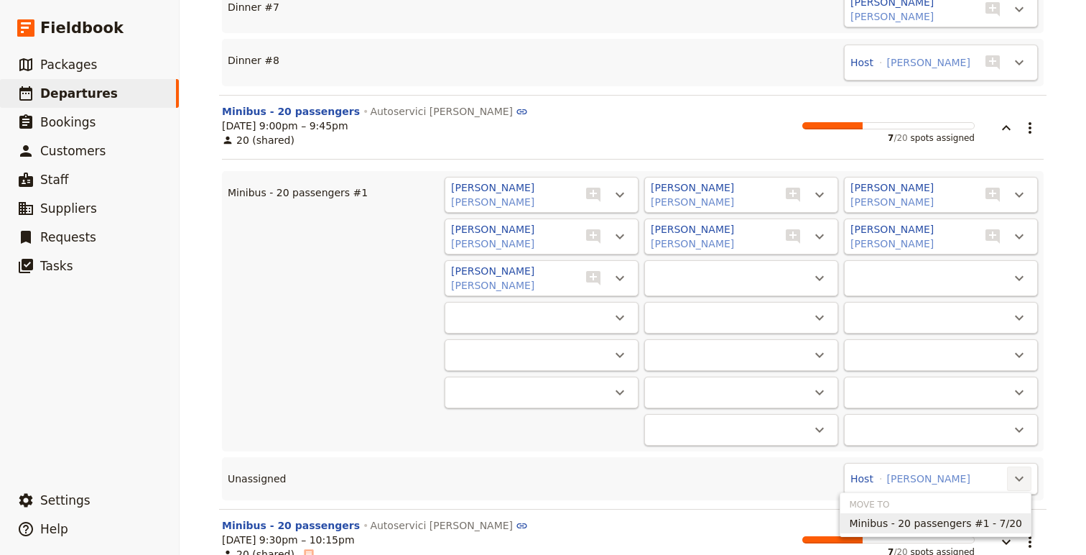
click at [933, 521] on span "Minibus - 20 passengers #1 - 7/20" at bounding box center [935, 523] width 173 height 14
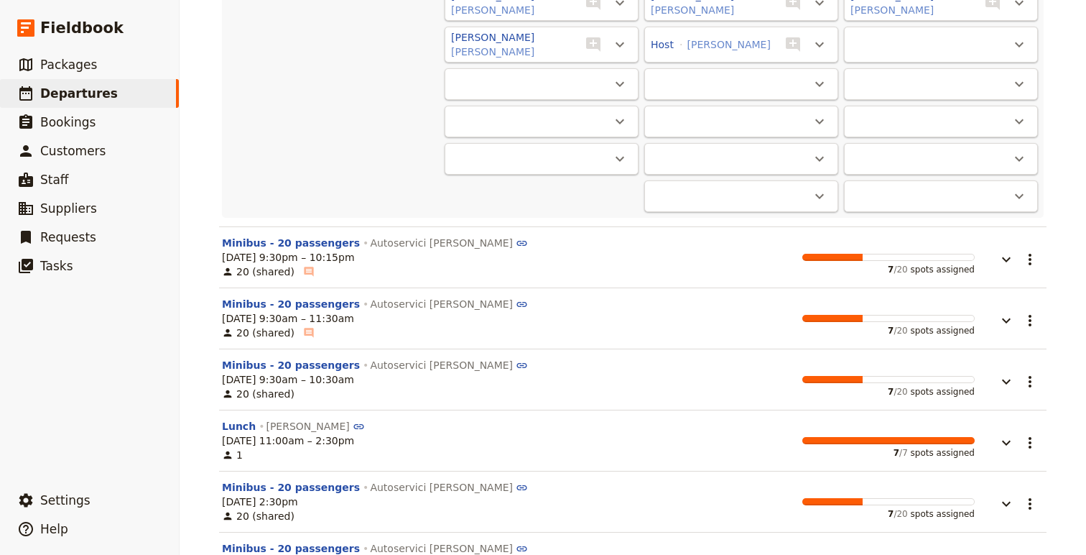
scroll to position [11774, 0]
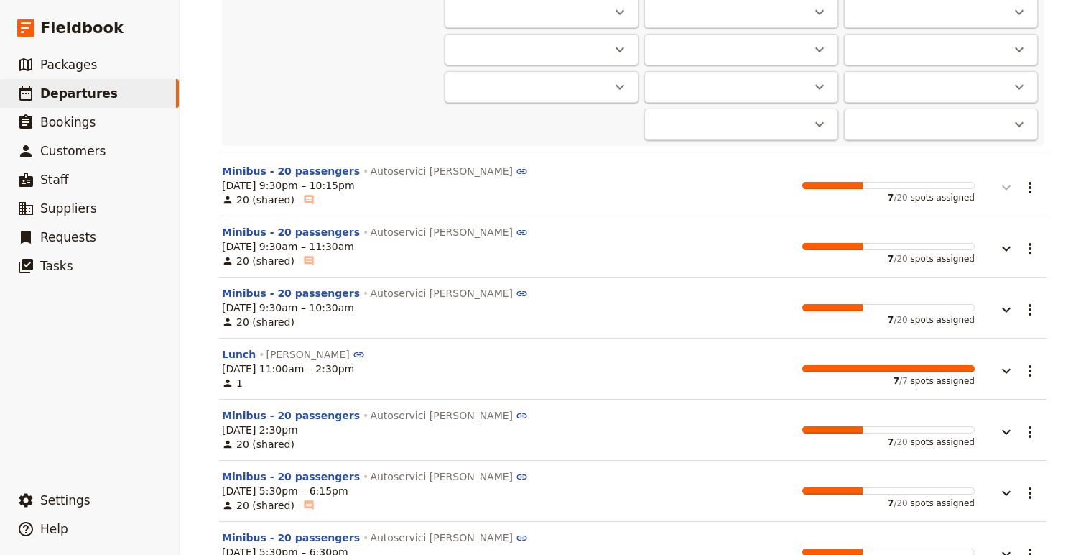
click at [1002, 184] on icon "button" at bounding box center [1006, 187] width 17 height 17
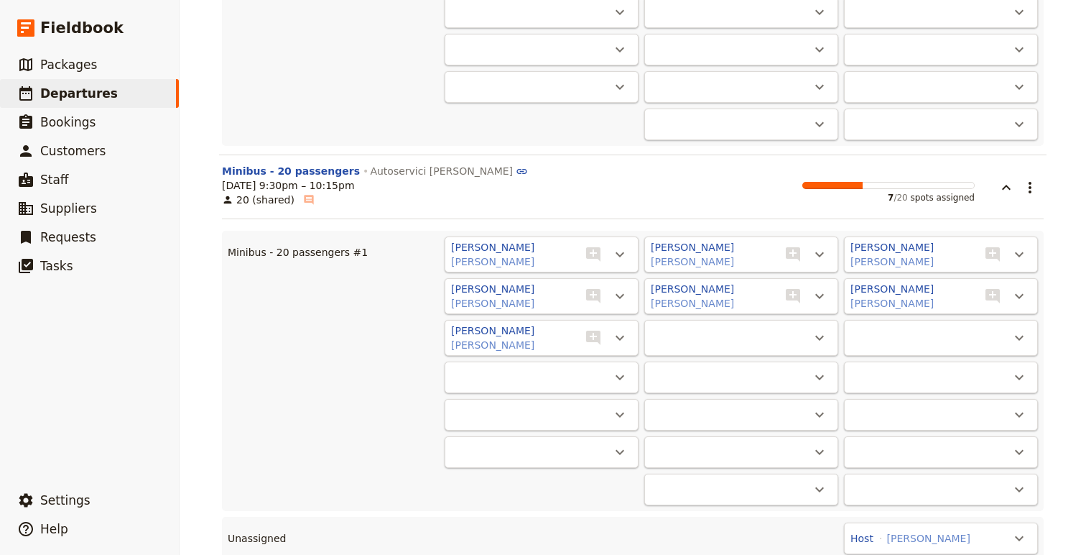
click at [956, 538] on div "Host [PERSON_NAME] ​" at bounding box center [941, 538] width 194 height 32
click at [1010, 530] on button "​" at bounding box center [1019, 538] width 24 height 24
click at [993, 509] on button "Minibus - 20 passengers #1 - 7/20" at bounding box center [936, 502] width 190 height 20
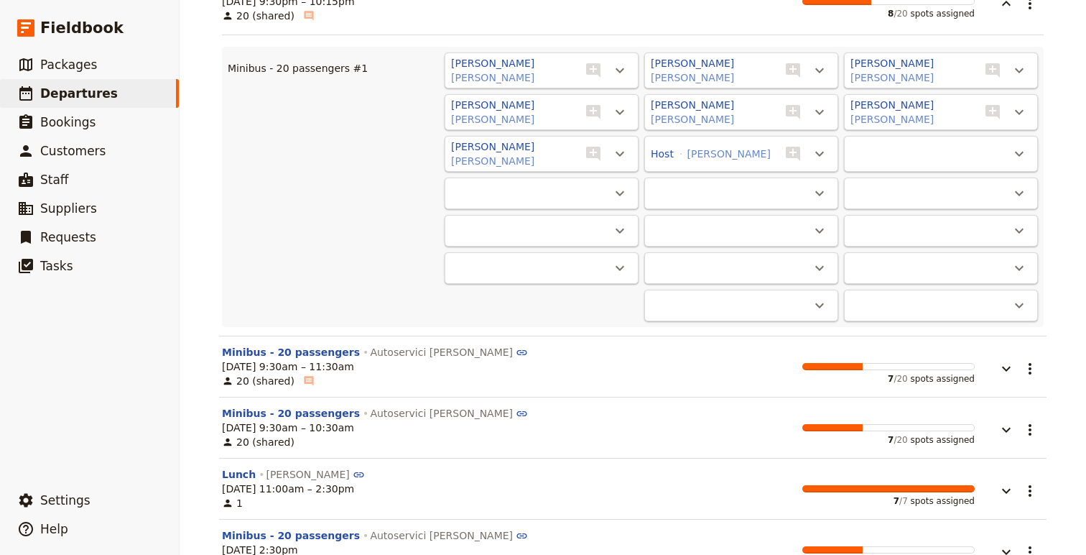
scroll to position [11963, 0]
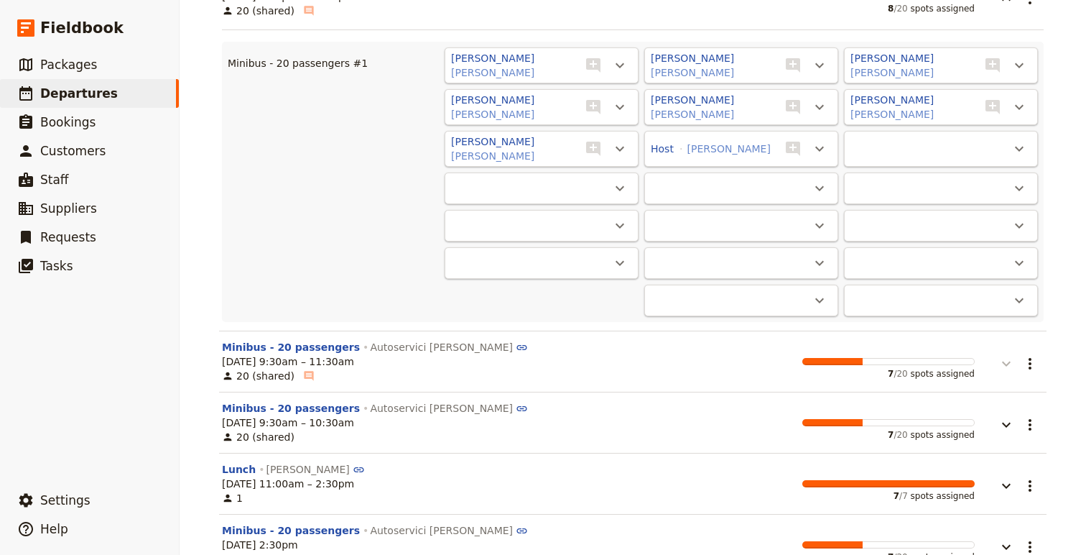
click at [1006, 355] on icon "button" at bounding box center [1006, 363] width 17 height 17
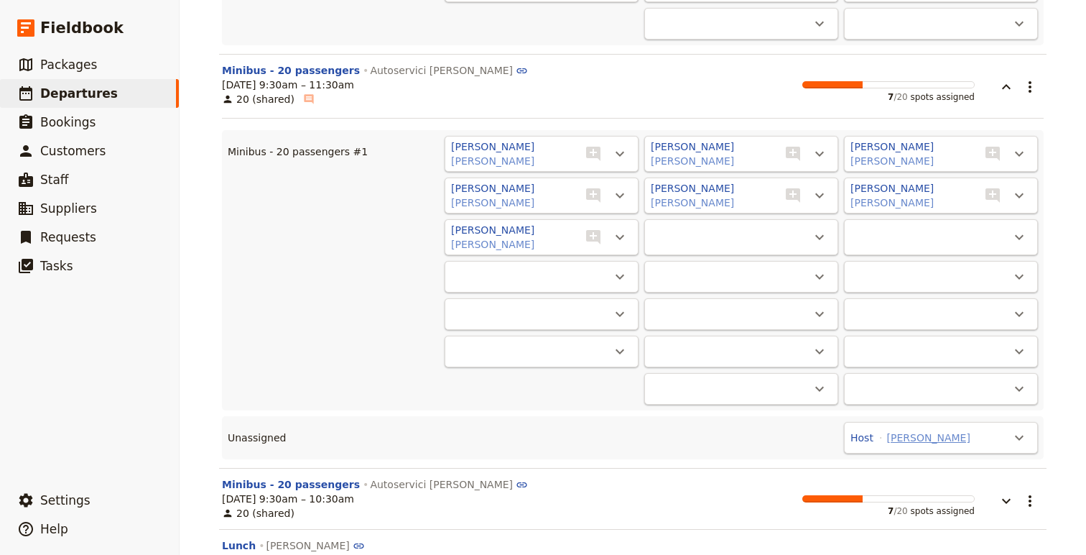
scroll to position [12241, 0]
click at [1022, 427] on icon "Actions" at bounding box center [1019, 435] width 17 height 17
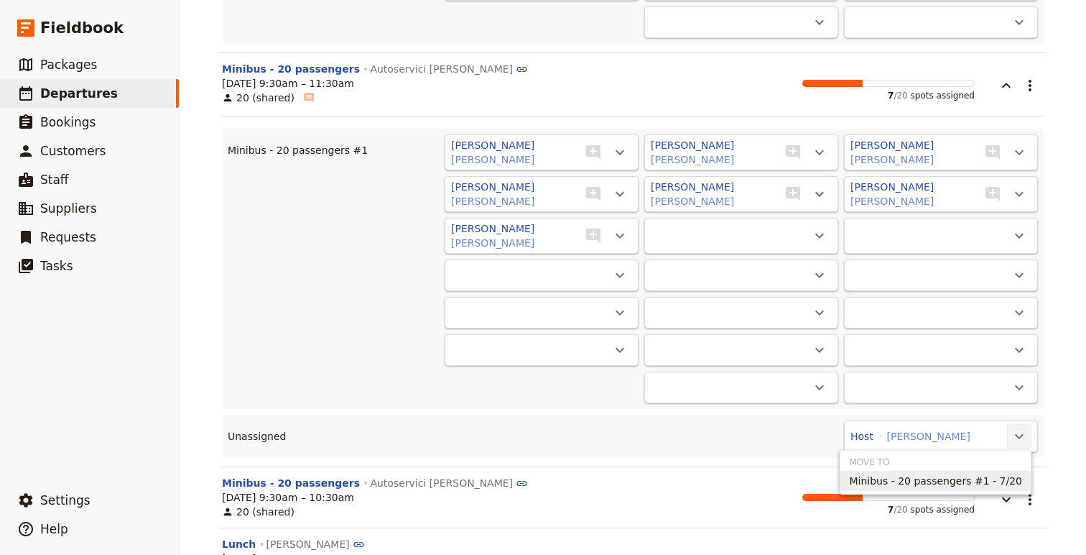
click at [945, 484] on span "Minibus - 20 passengers #1 - 7/20" at bounding box center [935, 480] width 173 height 14
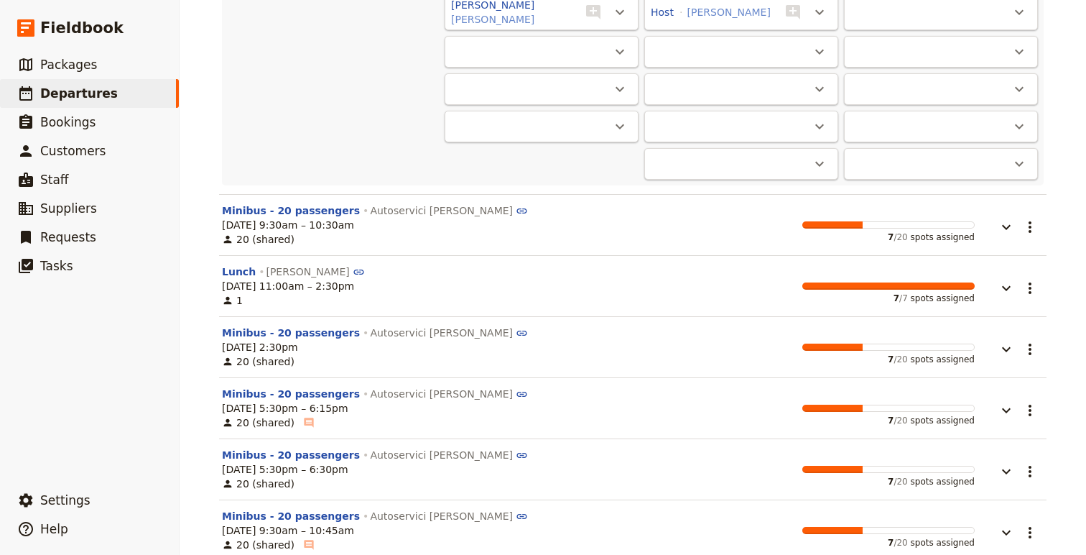
scroll to position [12470, 0]
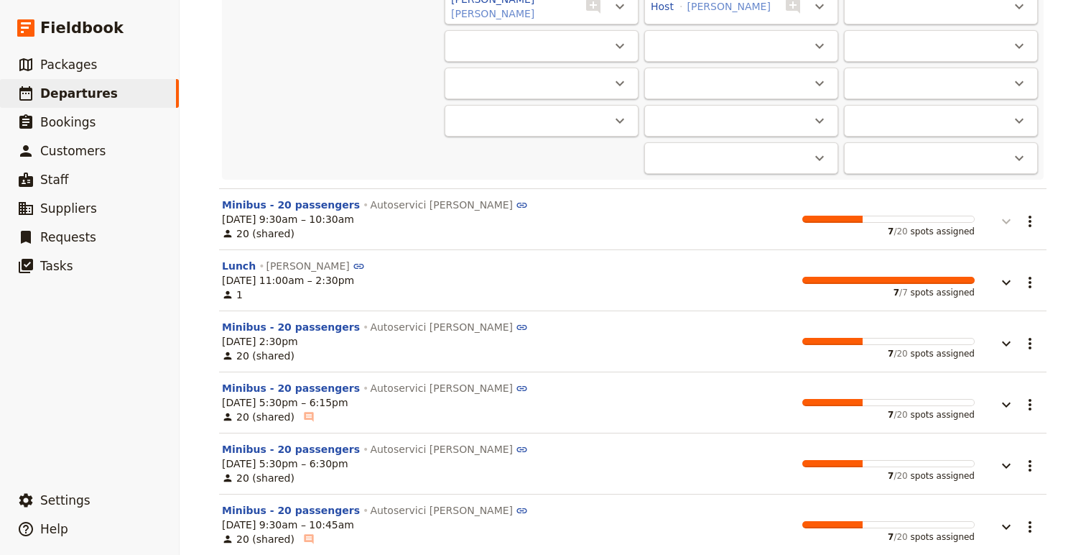
click at [1003, 223] on icon "button" at bounding box center [1006, 221] width 17 height 17
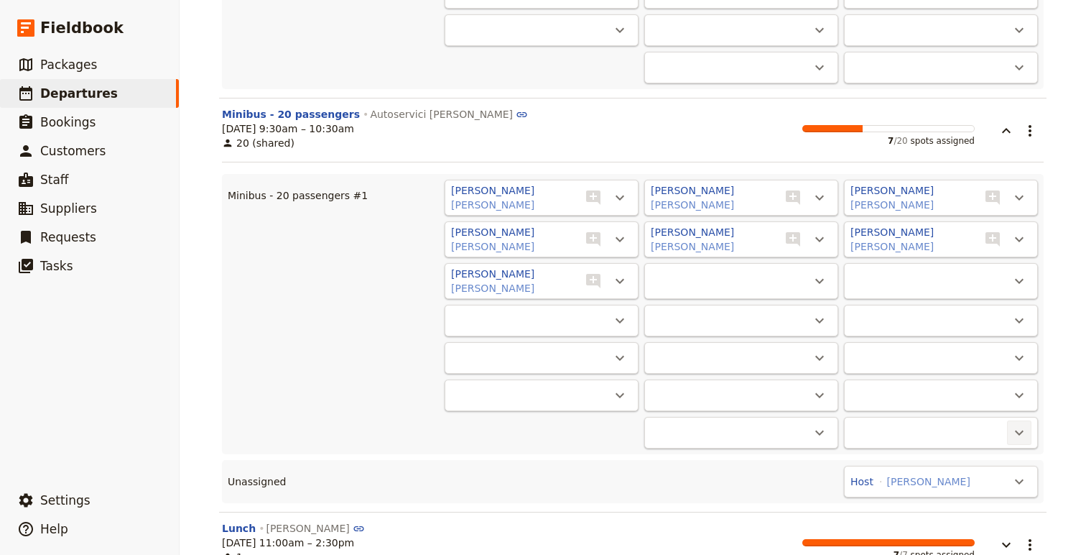
scroll to position [12644, 0]
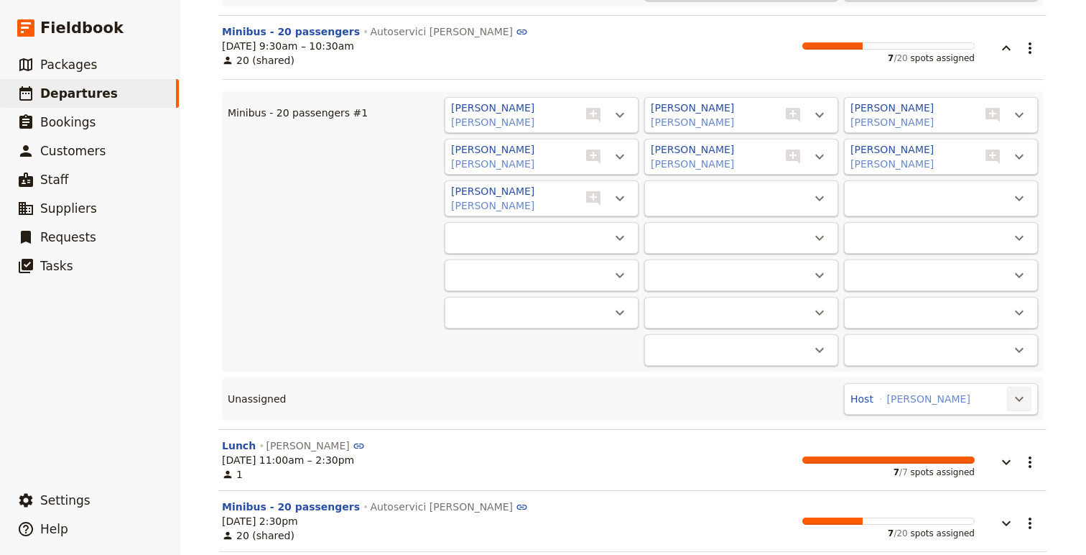
click at [1013, 390] on icon "Actions" at bounding box center [1019, 398] width 17 height 17
click at [956, 451] on button "Minibus - 20 passengers #1 - 7/20" at bounding box center [936, 443] width 190 height 20
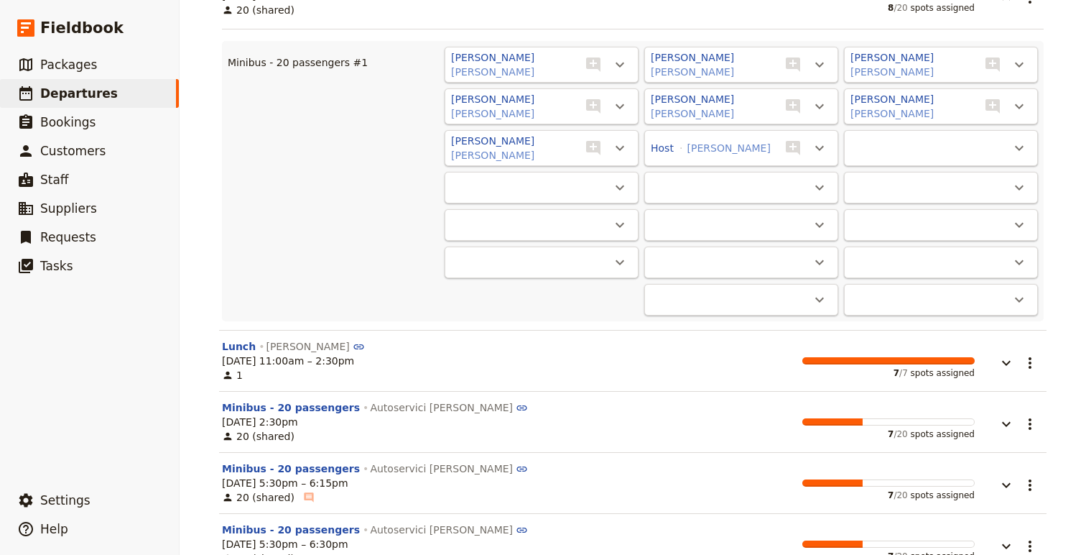
scroll to position [12714, 0]
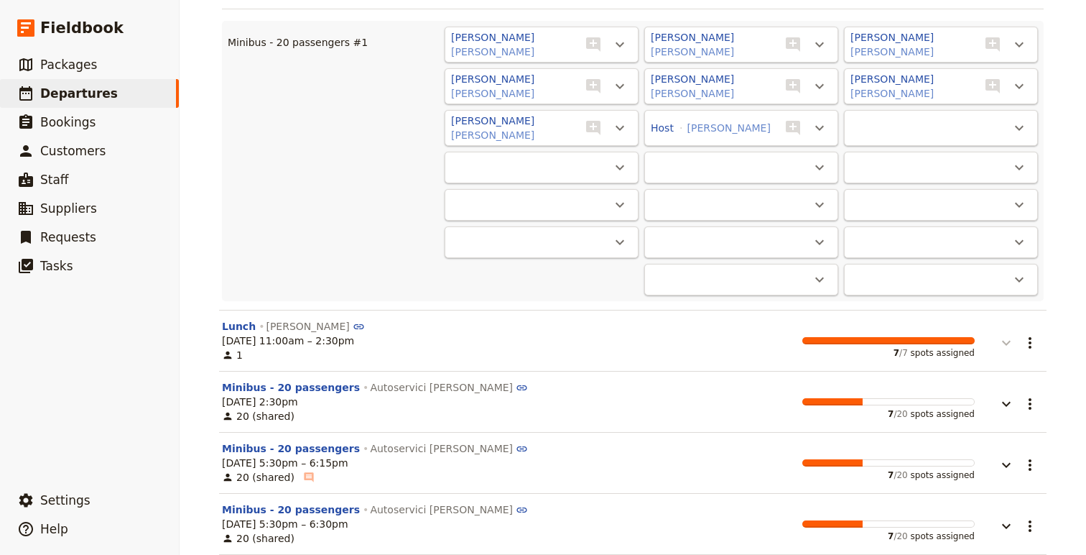
click at [1004, 341] on icon "button" at bounding box center [1006, 343] width 9 height 5
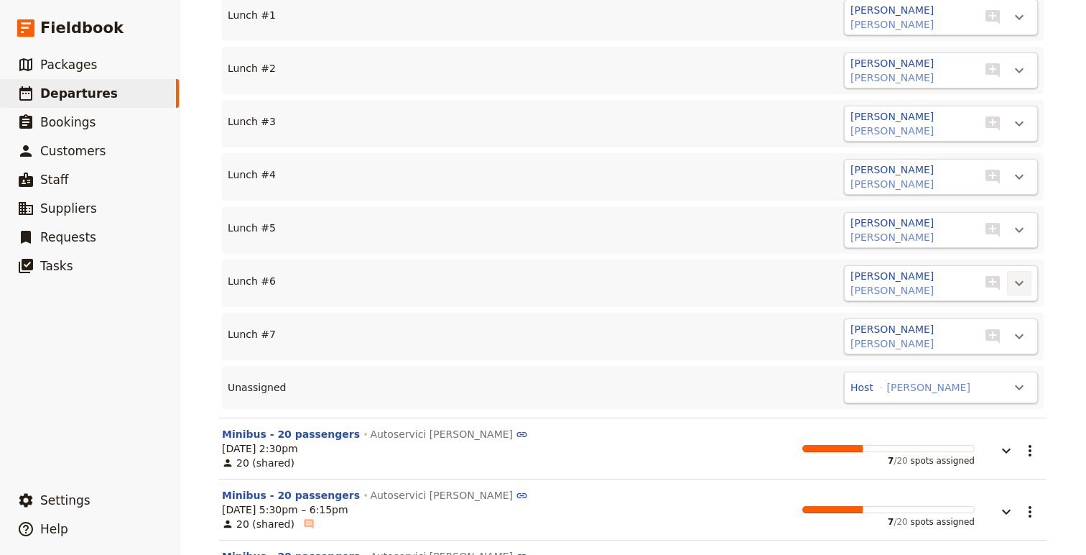
scroll to position [13172, 0]
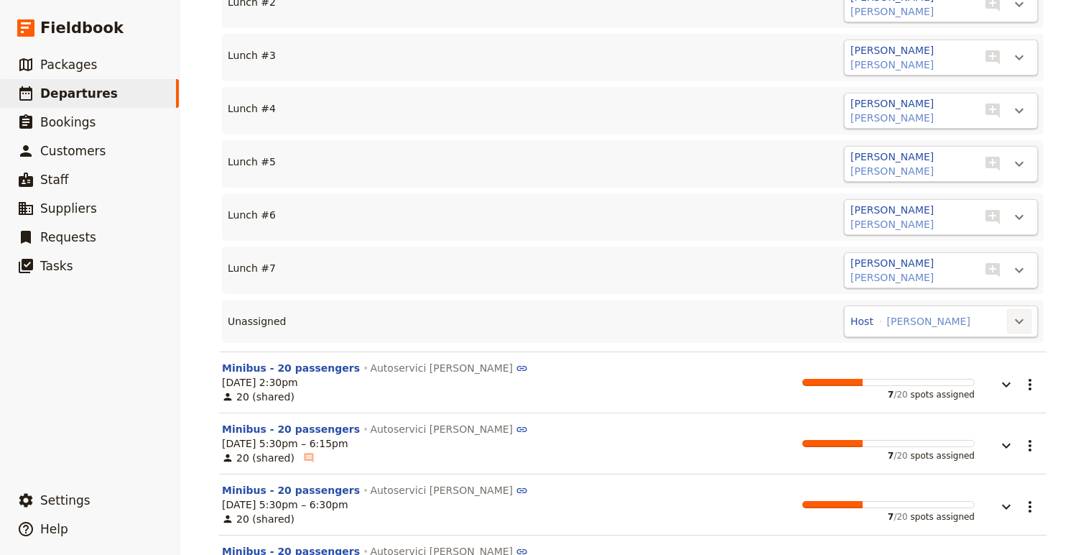
click at [1014, 317] on icon "Actions" at bounding box center [1019, 321] width 17 height 17
click at [975, 364] on span "Lunch #8" at bounding box center [964, 365] width 116 height 14
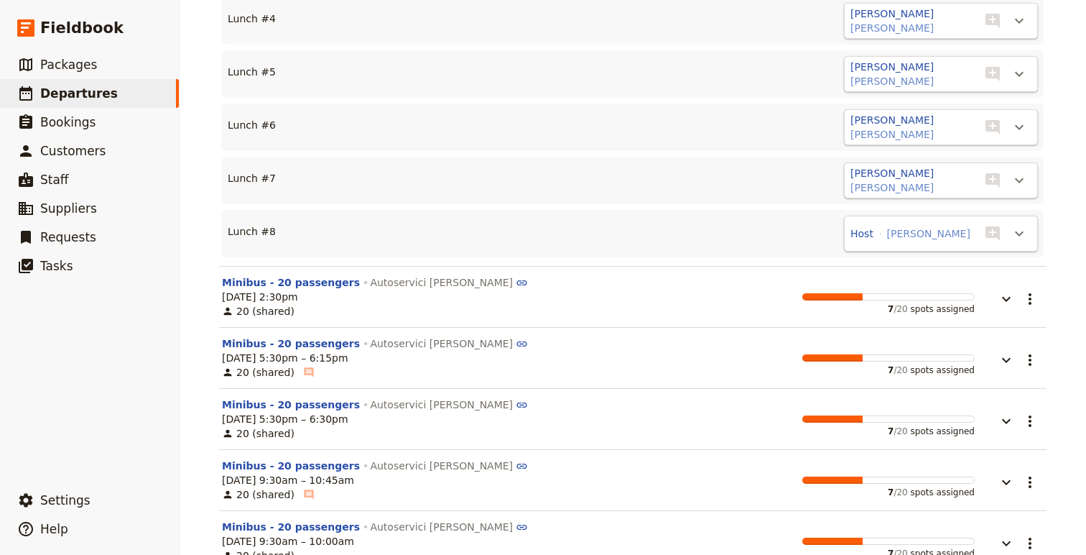
scroll to position [13272, 0]
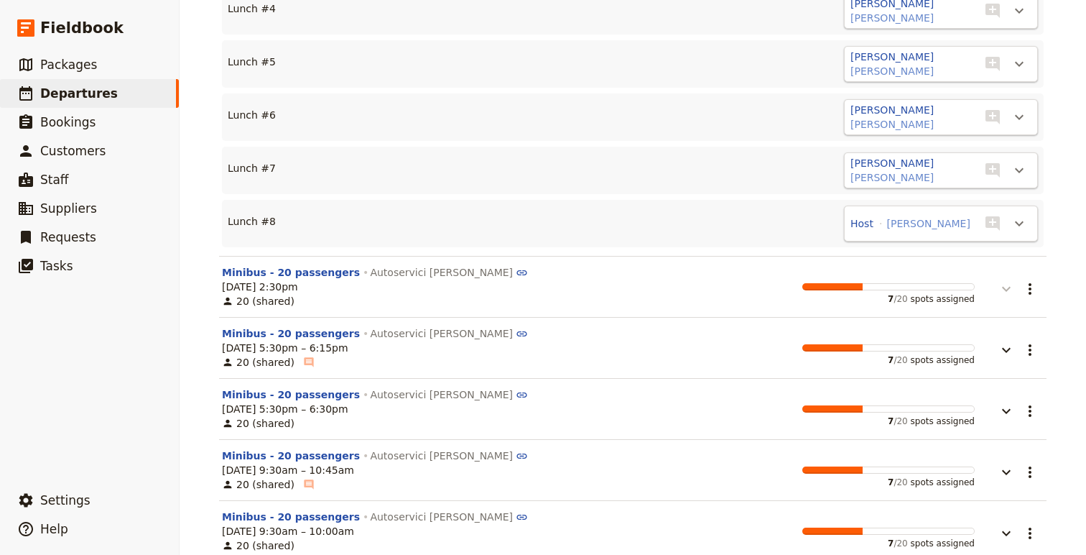
click at [1006, 291] on icon "button" at bounding box center [1006, 288] width 17 height 17
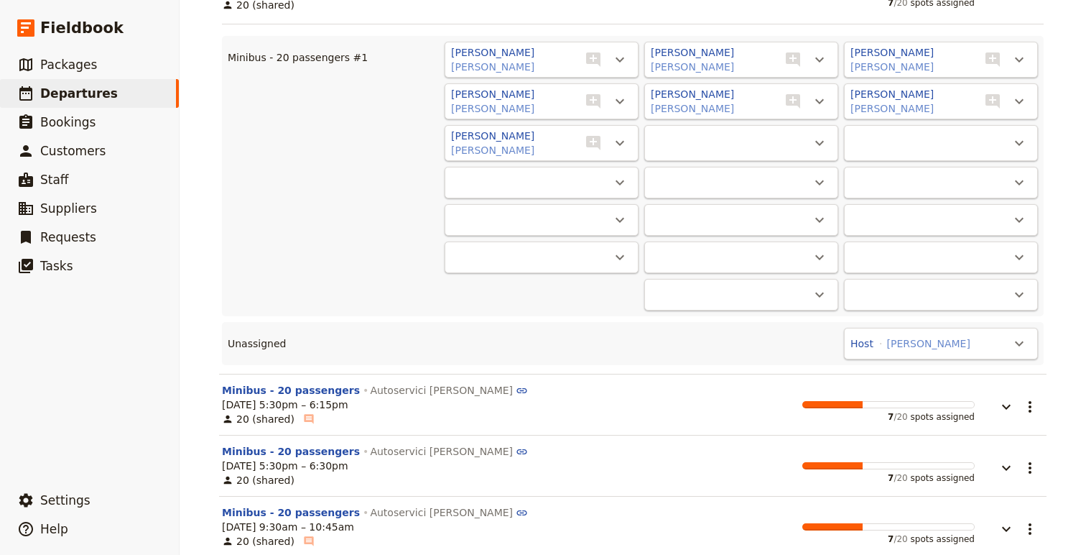
scroll to position [13574, 0]
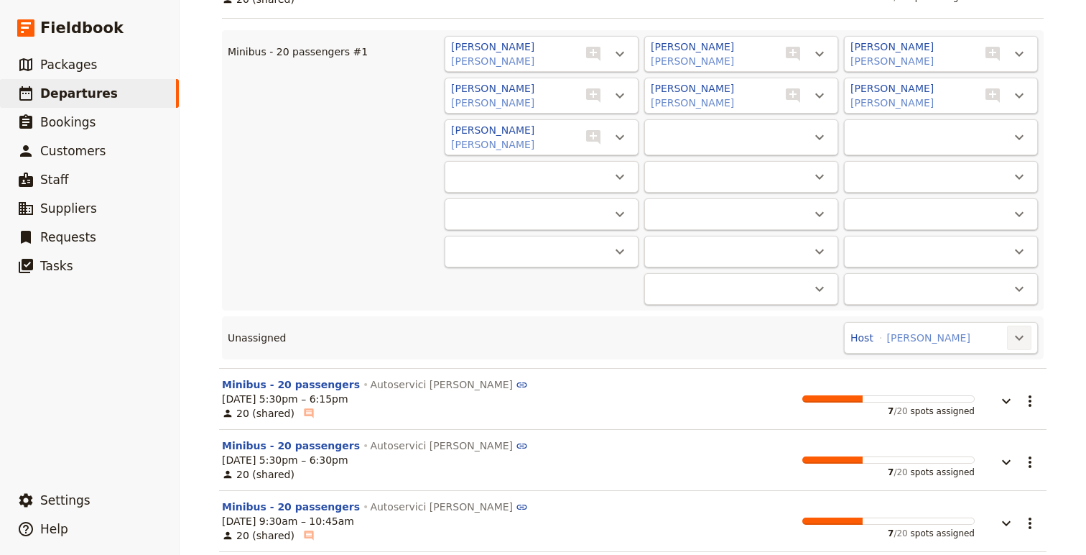
click at [1013, 335] on icon "Actions" at bounding box center [1019, 337] width 17 height 17
click at [993, 379] on span "Minibus - 20 passengers #1 - 7/20" at bounding box center [935, 382] width 173 height 14
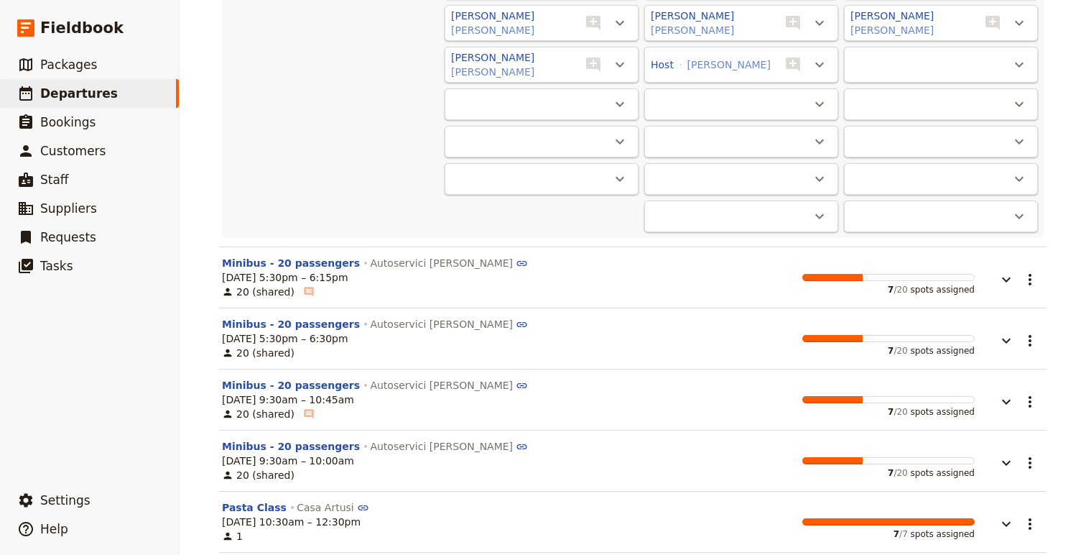
scroll to position [13650, 0]
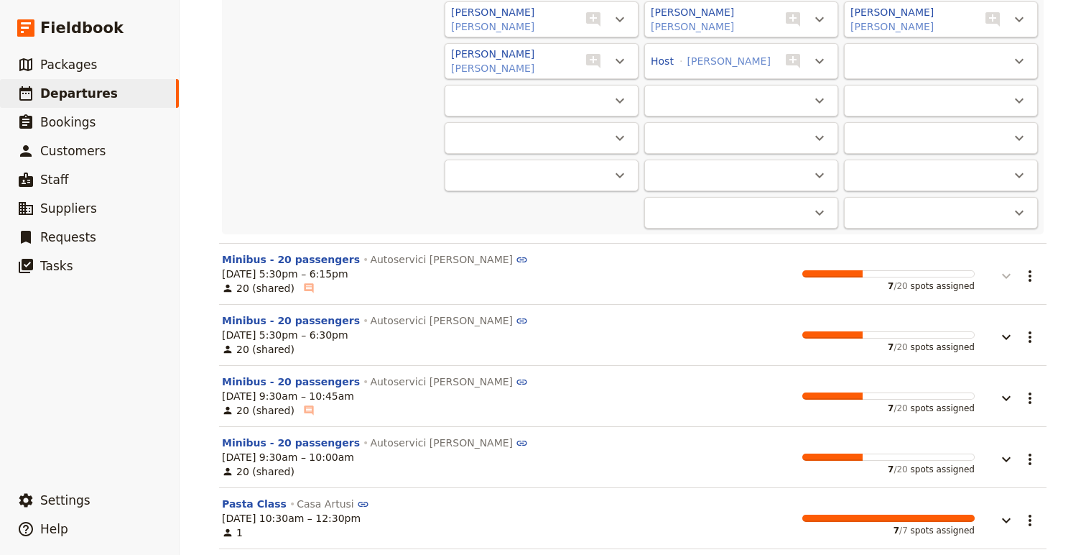
click at [1009, 267] on icon "button" at bounding box center [1006, 275] width 17 height 17
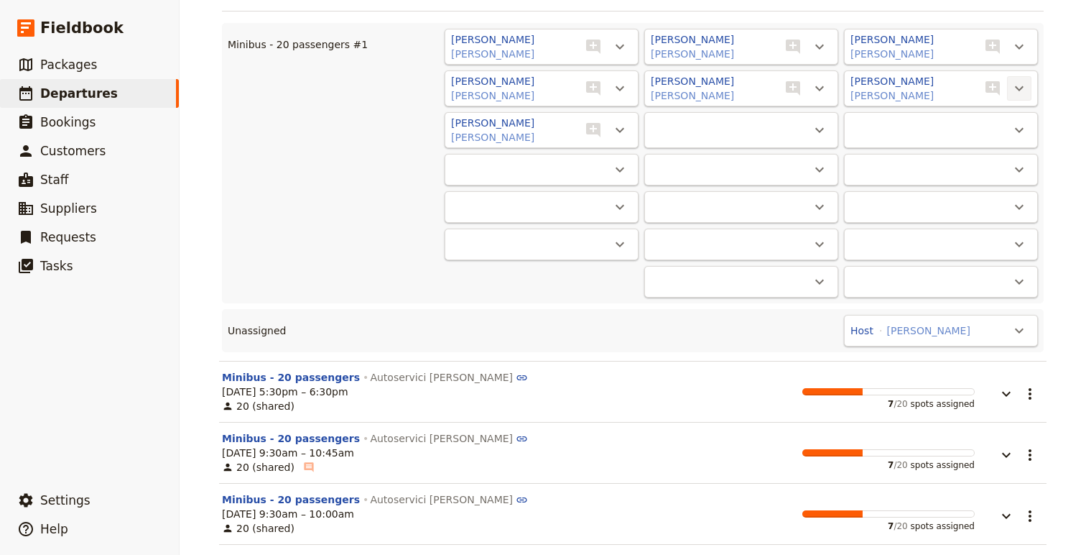
scroll to position [14097, 0]
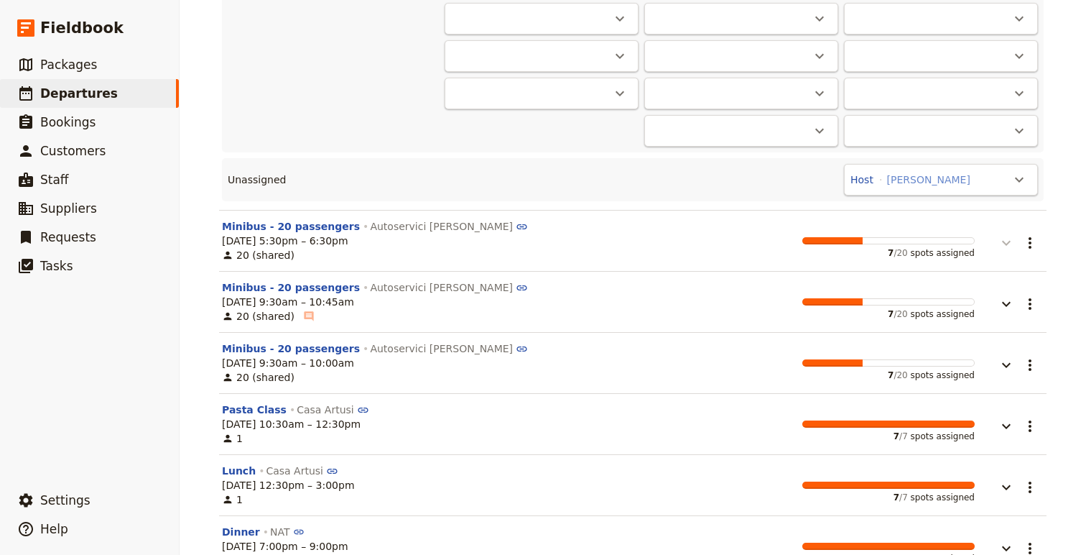
click at [1008, 228] on button "button" at bounding box center [996, 235] width 43 height 32
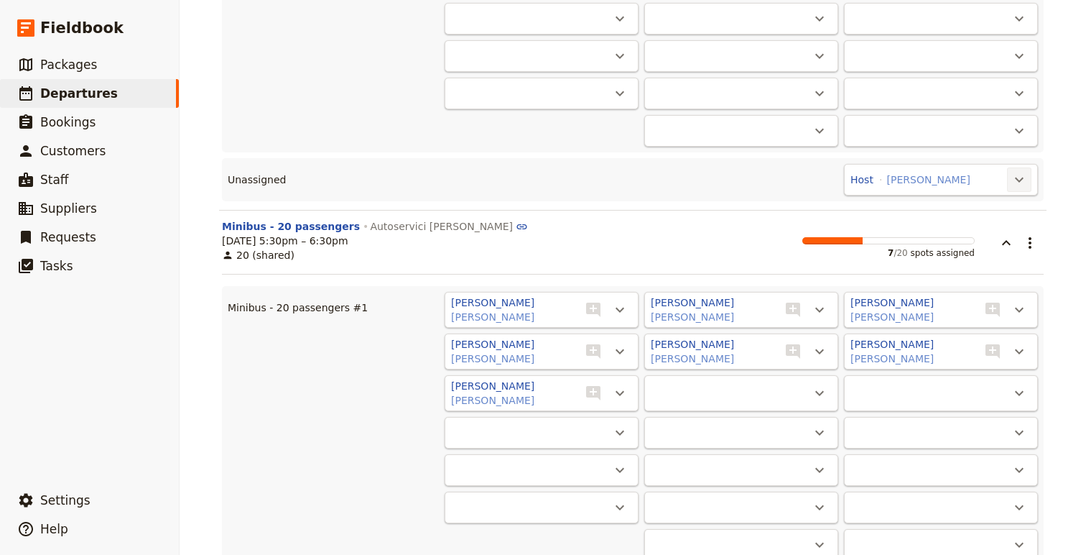
click at [1014, 186] on button "​" at bounding box center [1019, 179] width 24 height 24
click at [999, 221] on span "Minibus - 20 passengers #1 - 7/20" at bounding box center [935, 224] width 173 height 14
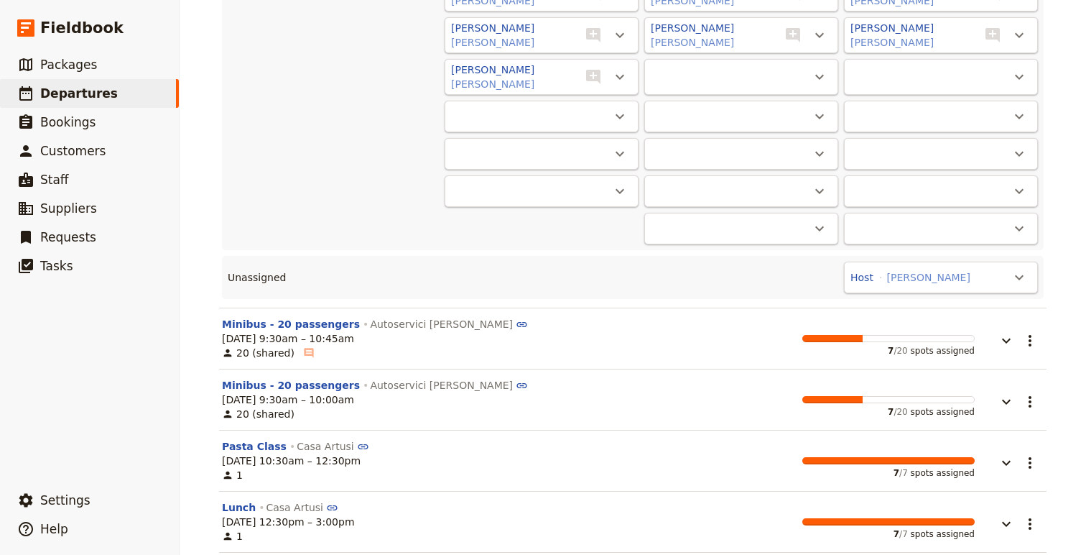
scroll to position [14465, 0]
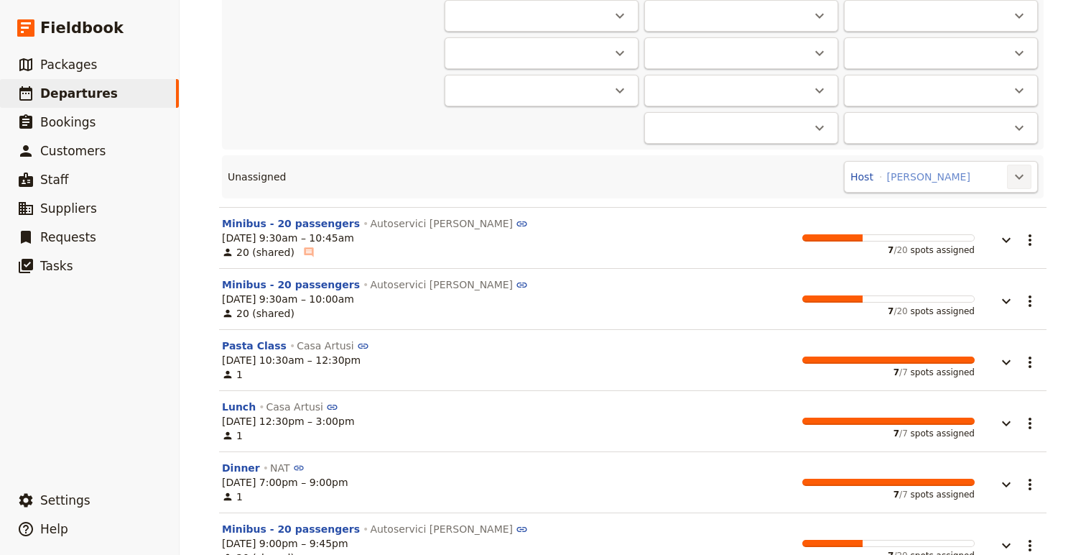
click at [1019, 168] on icon "Actions" at bounding box center [1019, 176] width 17 height 17
click at [991, 227] on span "Minibus - 20 passengers #1 - 7/20" at bounding box center [935, 221] width 173 height 14
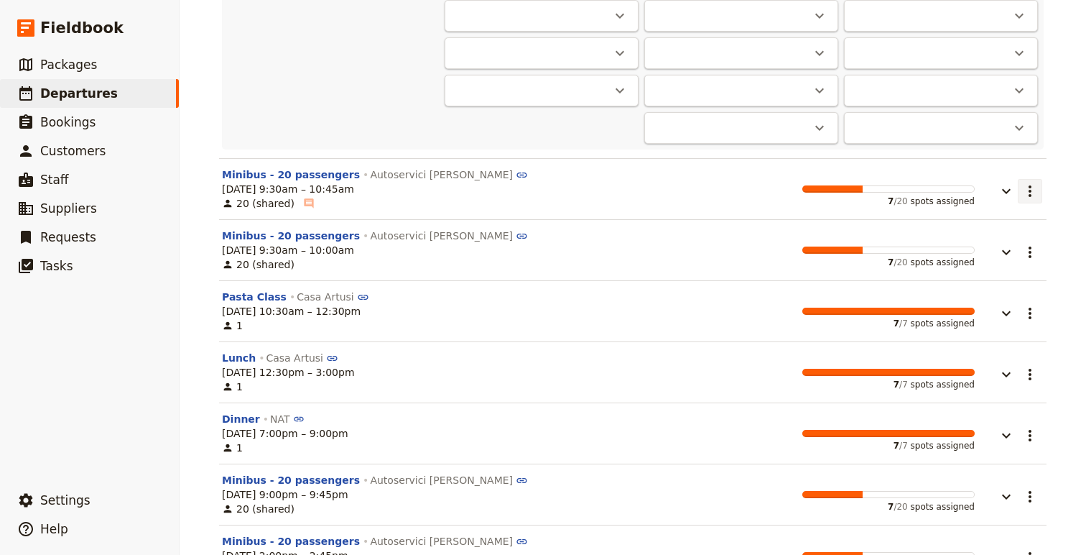
click at [1018, 179] on button "​" at bounding box center [1030, 191] width 24 height 24
click at [1009, 190] on icon "button" at bounding box center [1006, 190] width 17 height 17
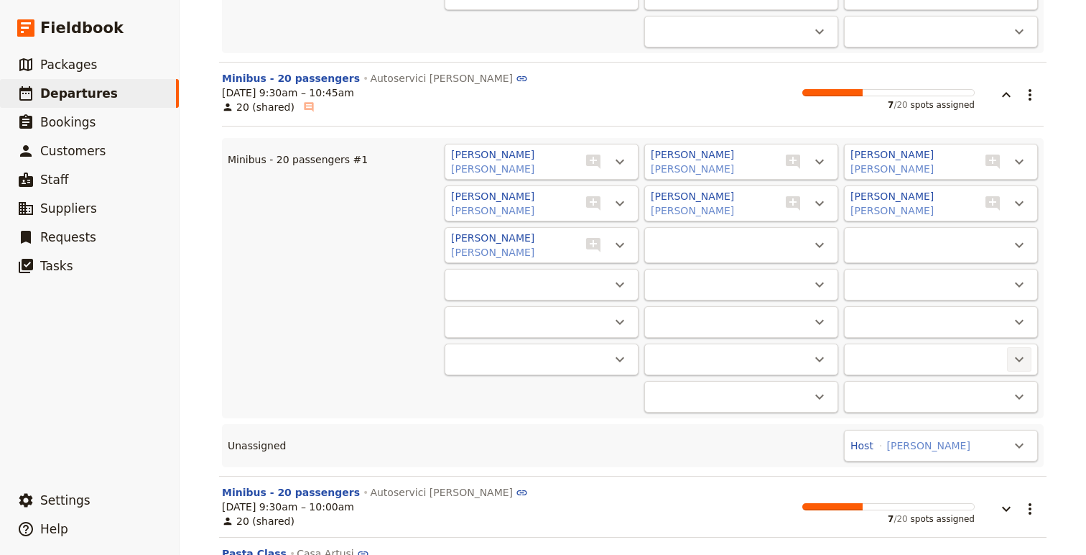
scroll to position [14626, 0]
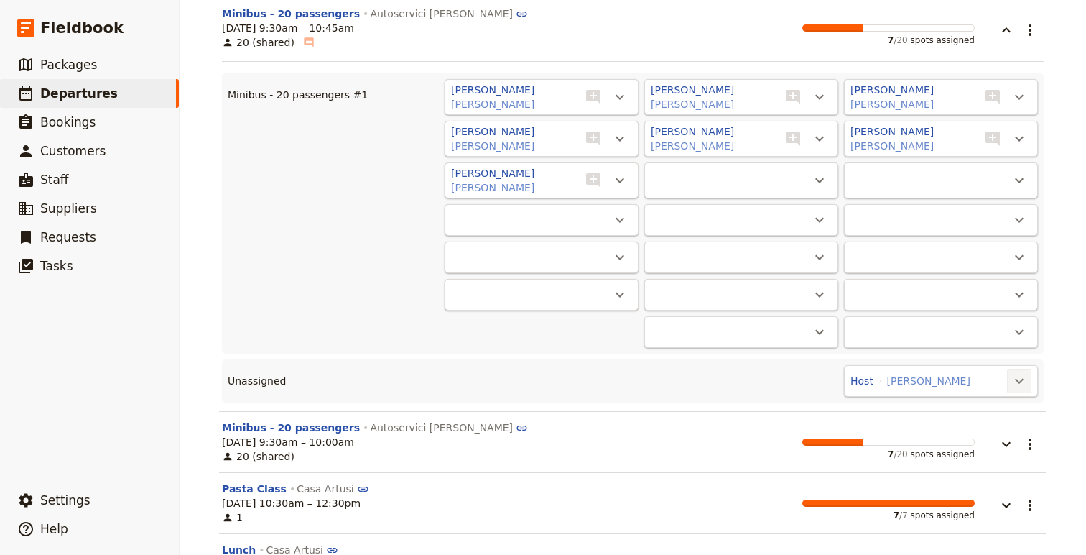
click at [1014, 378] on icon "Actions" at bounding box center [1019, 380] width 17 height 17
click at [971, 419] on span "Minibus - 20 passengers #1 - 7/20" at bounding box center [935, 425] width 173 height 14
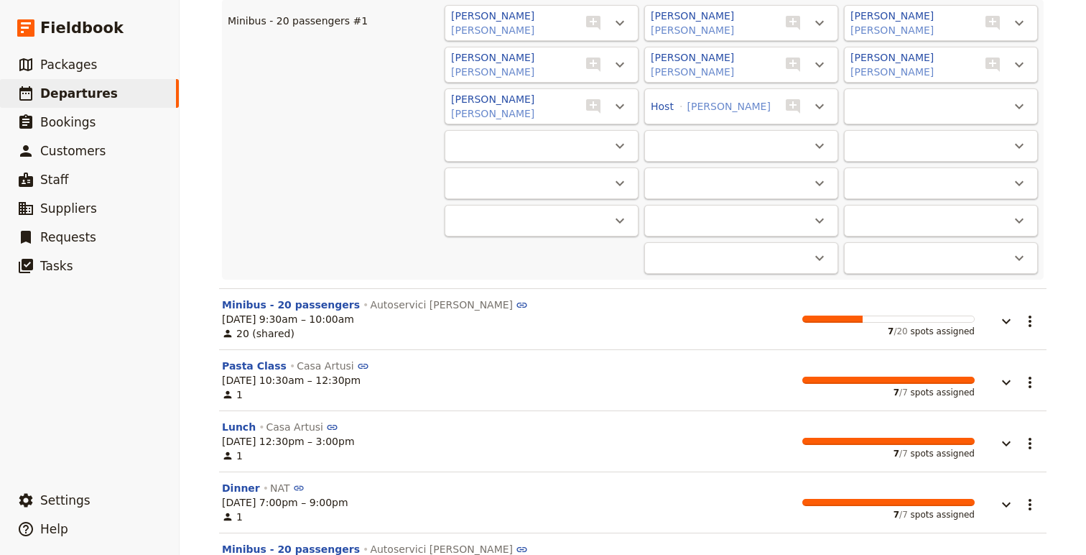
scroll to position [14715, 0]
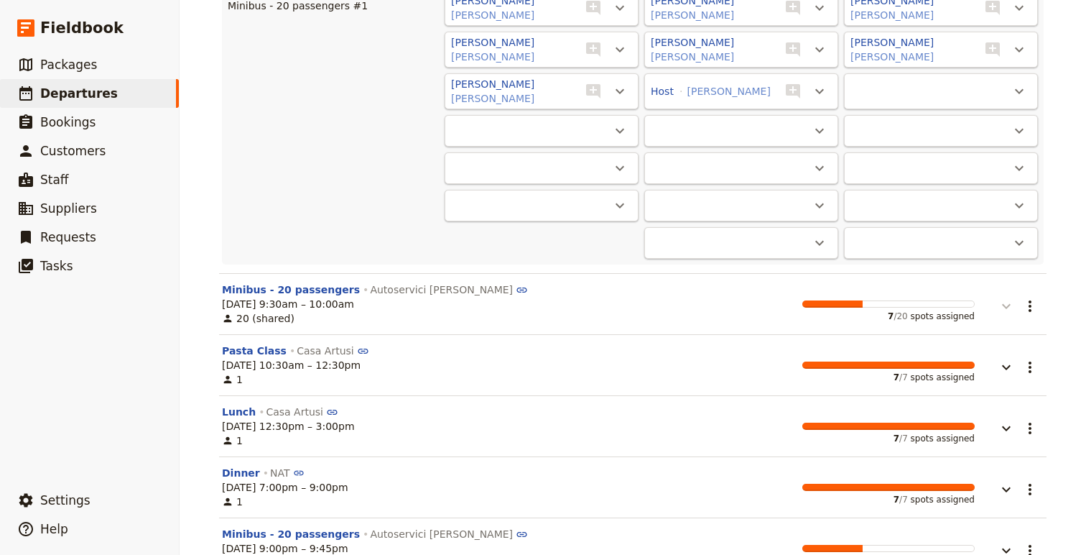
click at [1013, 298] on icon "button" at bounding box center [1006, 305] width 17 height 17
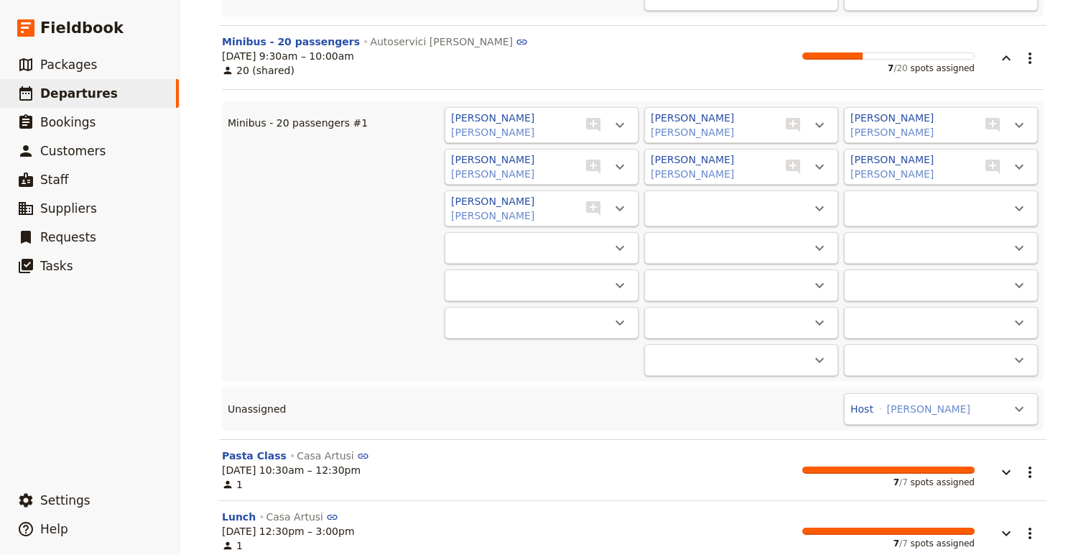
scroll to position [14968, 0]
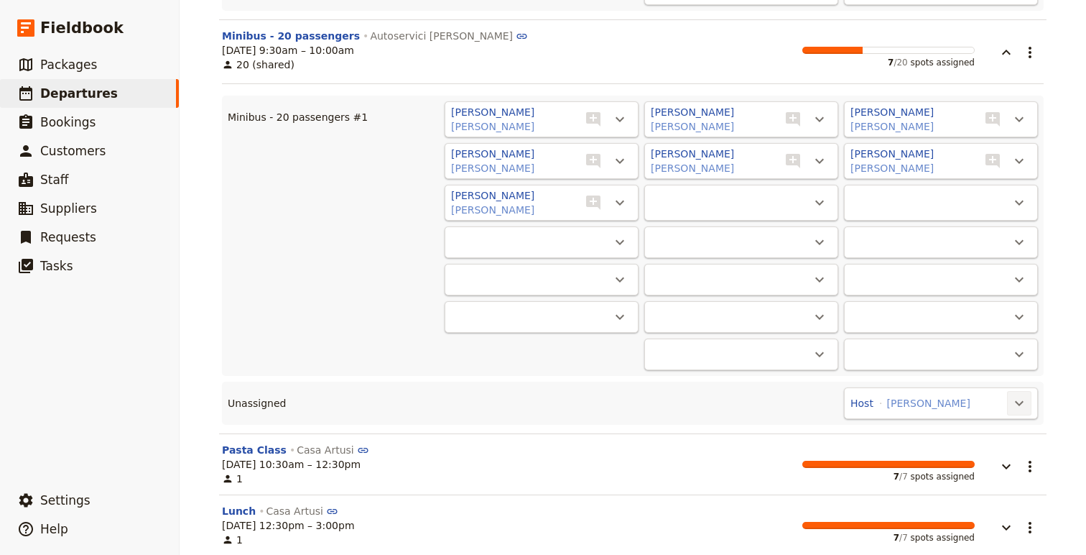
click at [1012, 405] on icon "Actions" at bounding box center [1019, 402] width 17 height 17
click at [971, 449] on span "Minibus - 20 passengers #1 - 7/20" at bounding box center [935, 447] width 173 height 14
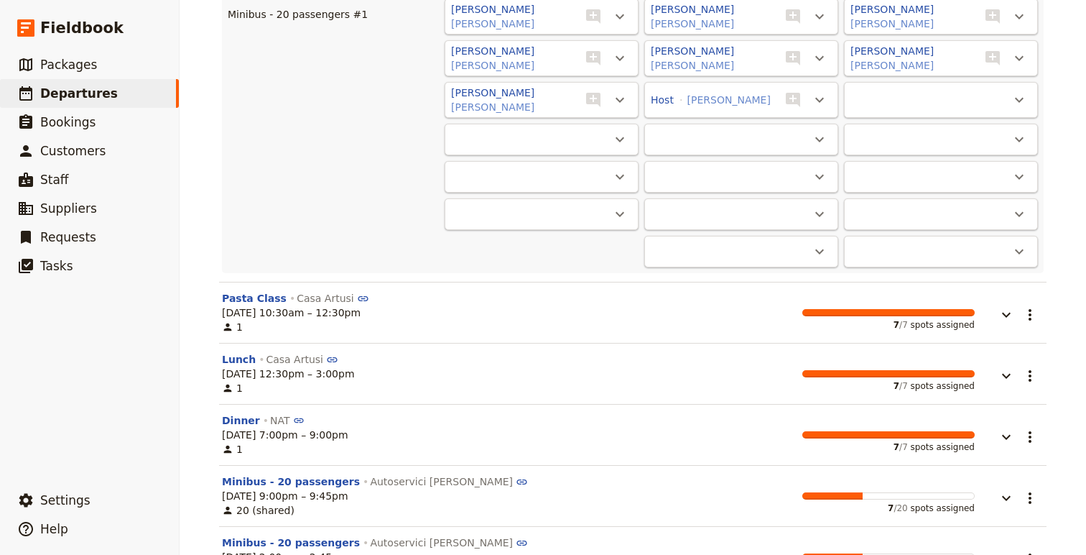
scroll to position [15090, 0]
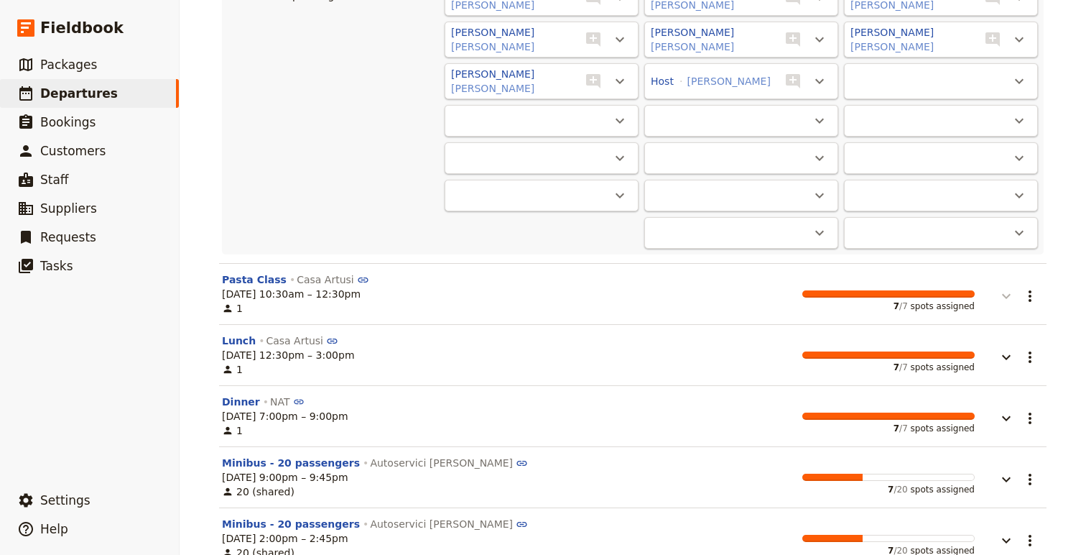
click at [1015, 295] on button "button" at bounding box center [996, 288] width 43 height 32
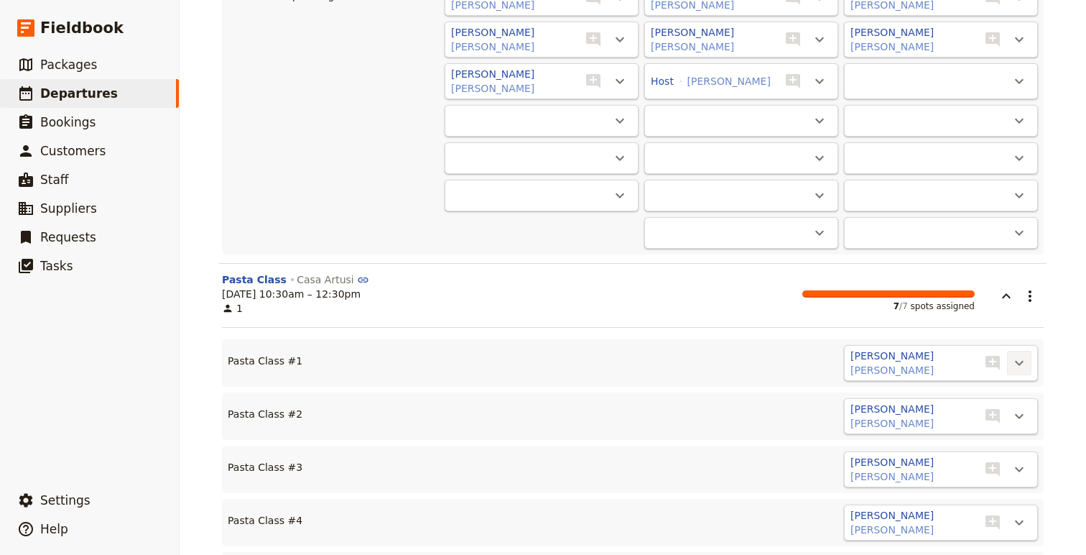
click at [1027, 356] on icon "Actions" at bounding box center [1019, 362] width 17 height 17
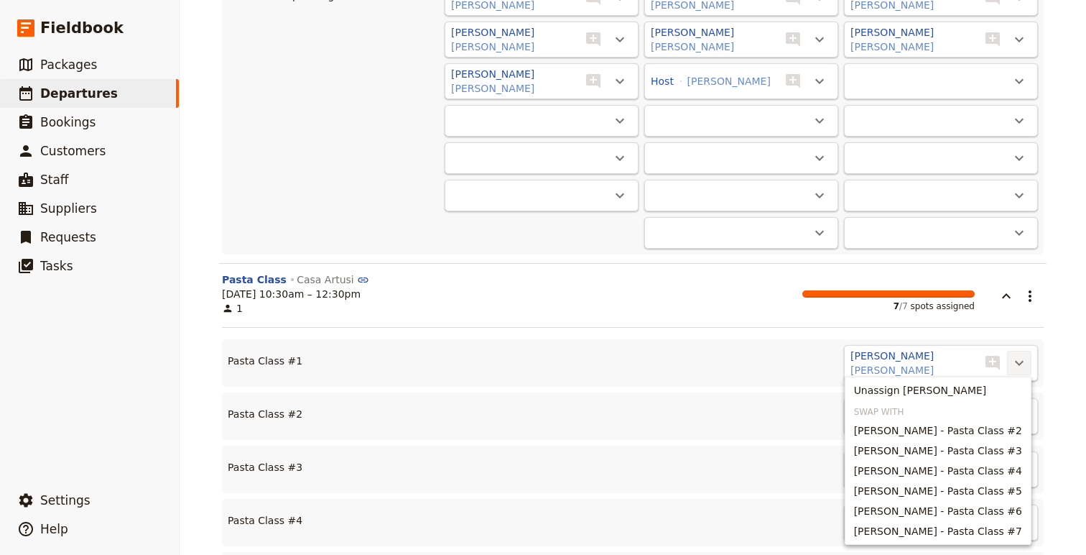
click at [1027, 356] on icon "Actions" at bounding box center [1019, 362] width 17 height 17
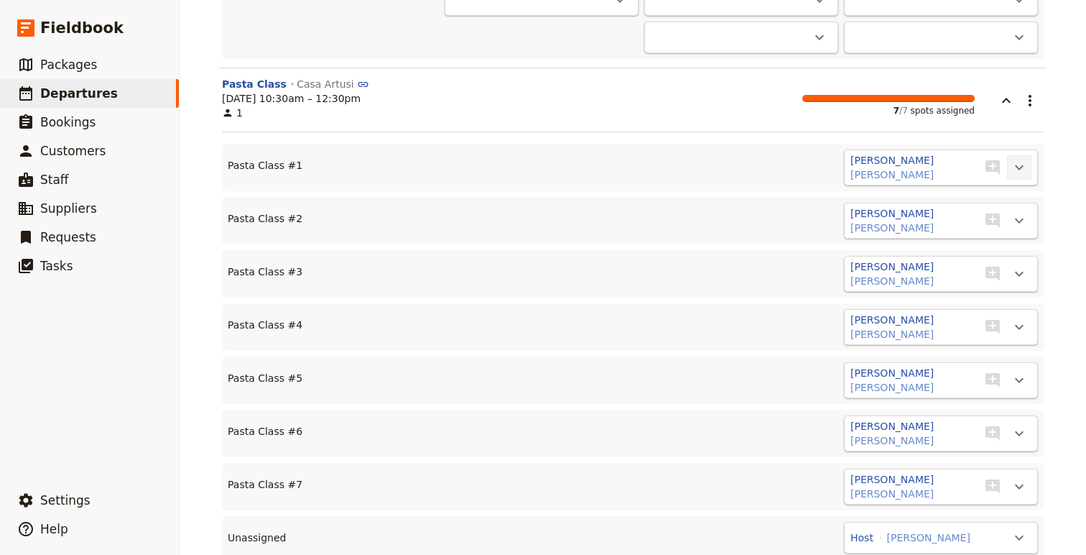
scroll to position [15479, 0]
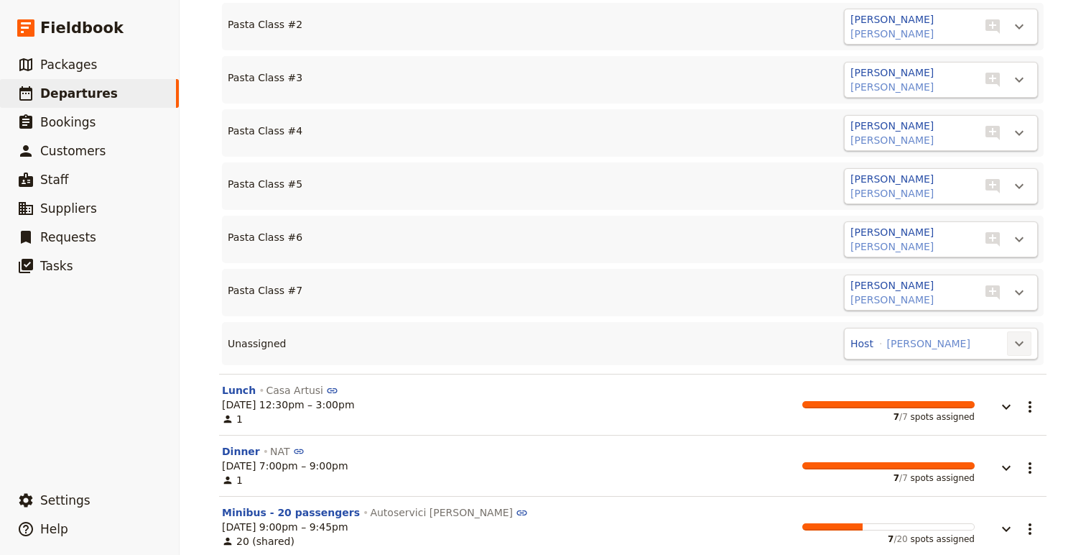
click at [1021, 335] on icon "Actions" at bounding box center [1019, 343] width 17 height 17
click at [969, 400] on ul "Move to Pasta Class #8" at bounding box center [964, 379] width 135 height 45
click at [968, 394] on span "Pasta Class #8" at bounding box center [943, 388] width 75 height 14
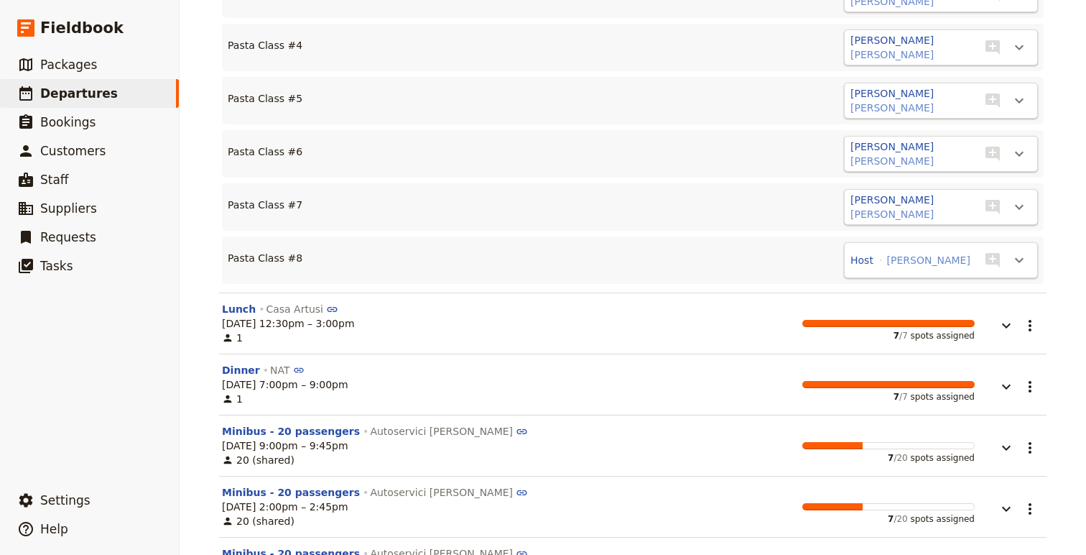
scroll to position [15567, 0]
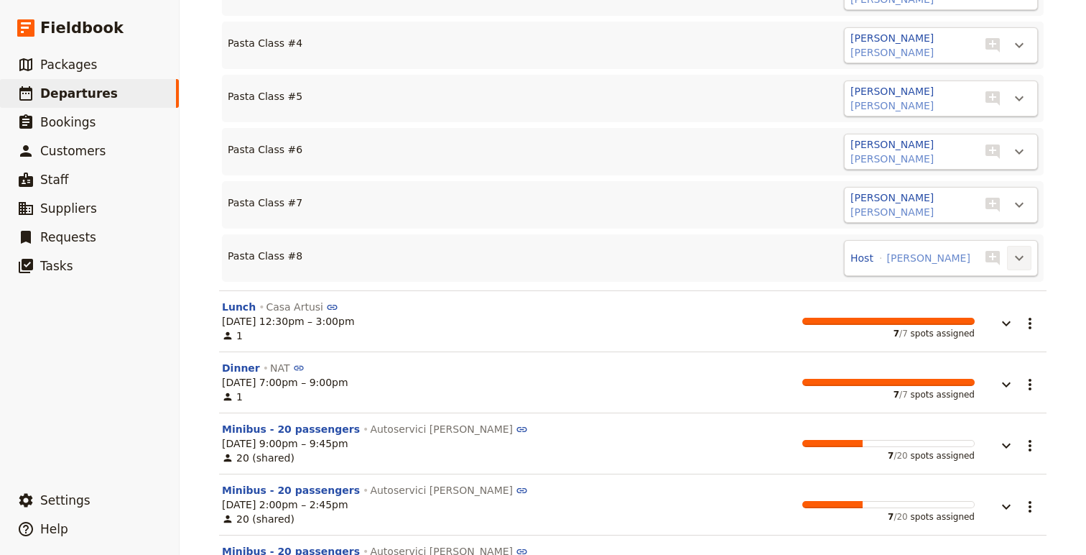
click at [1017, 250] on icon "Actions" at bounding box center [1019, 257] width 17 height 17
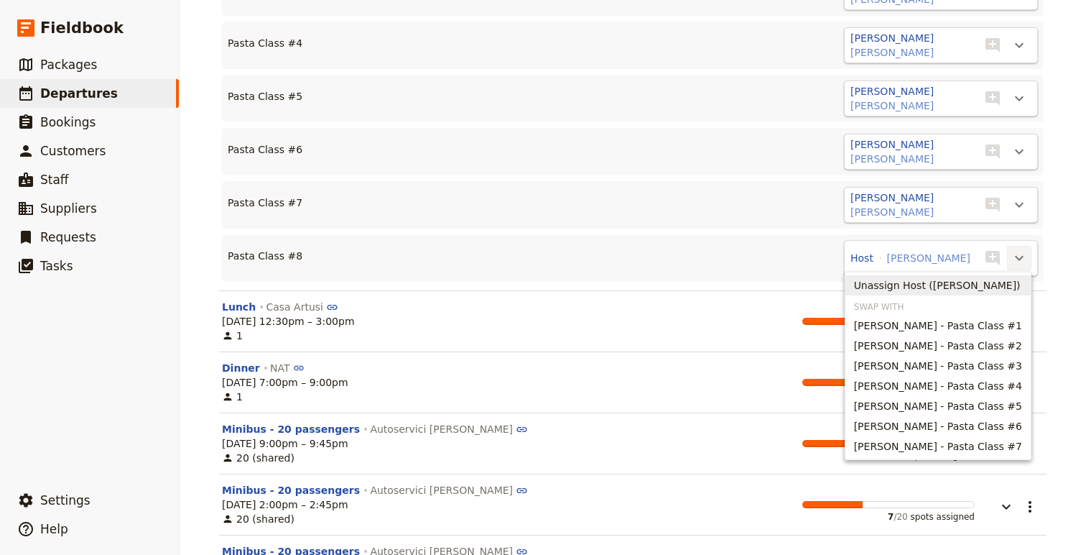
click at [967, 280] on span "Unassign Host ([PERSON_NAME])" at bounding box center [937, 285] width 167 height 14
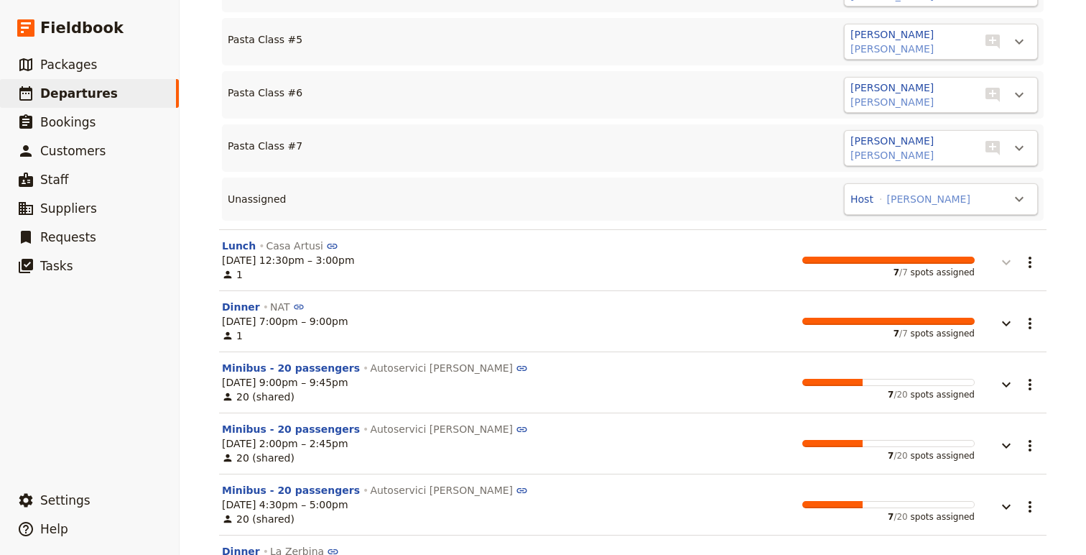
click at [1008, 260] on icon "button" at bounding box center [1006, 262] width 9 height 5
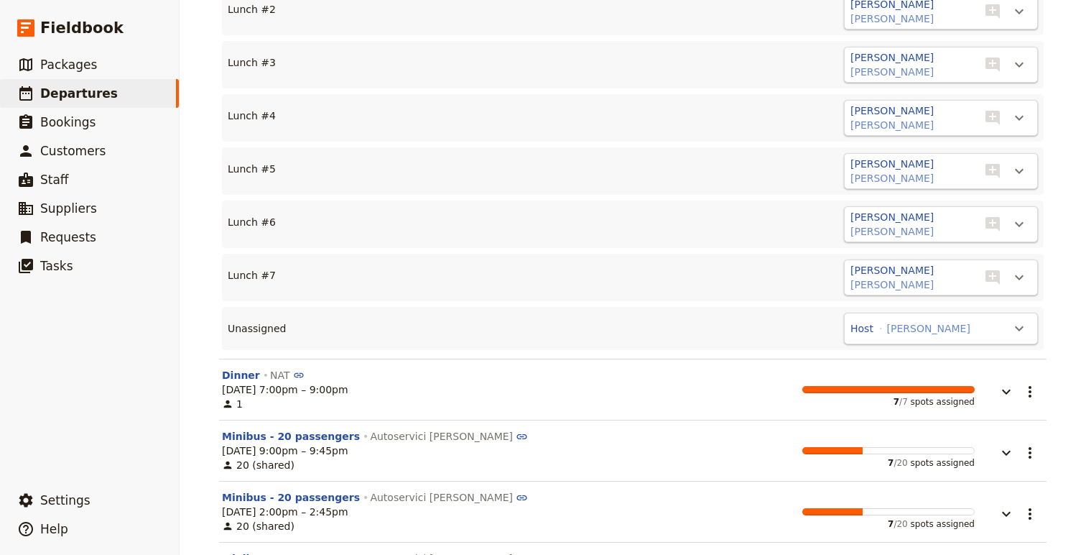
scroll to position [16027, 0]
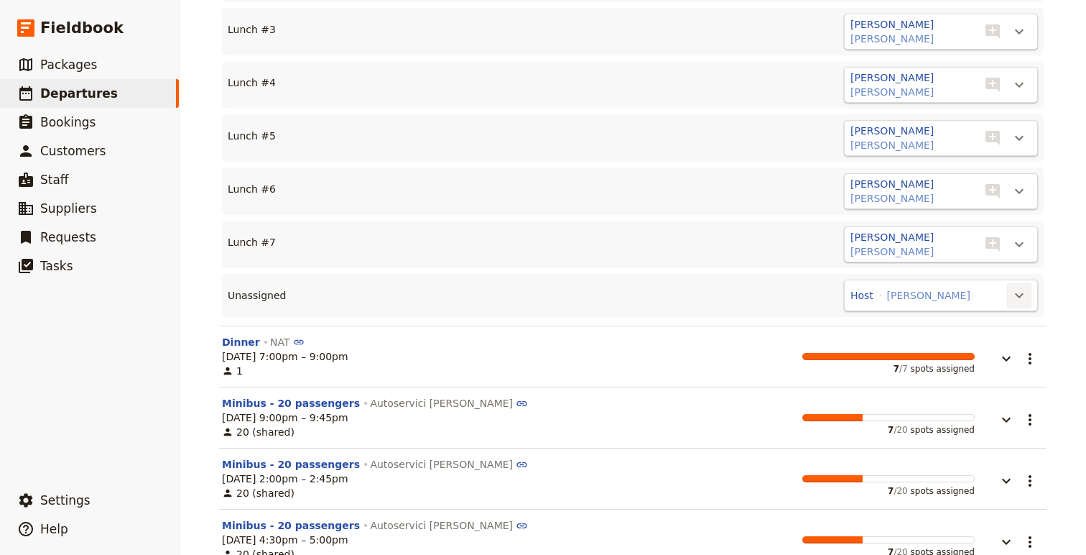
click at [1015, 287] on icon "Actions" at bounding box center [1019, 295] width 17 height 17
click at [976, 331] on button "Lunch #8" at bounding box center [964, 340] width 134 height 20
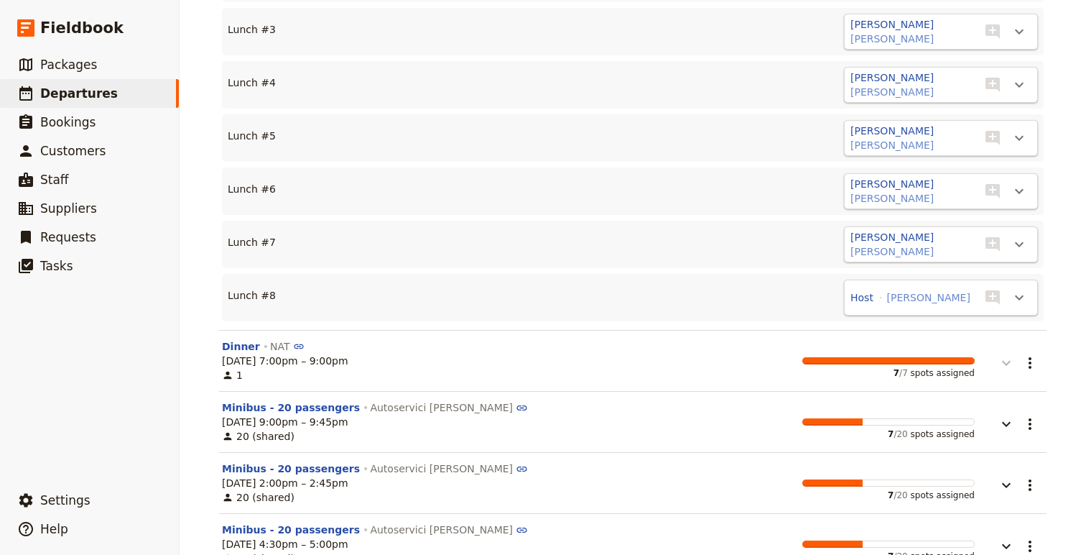
click at [991, 351] on button "button" at bounding box center [996, 355] width 43 height 32
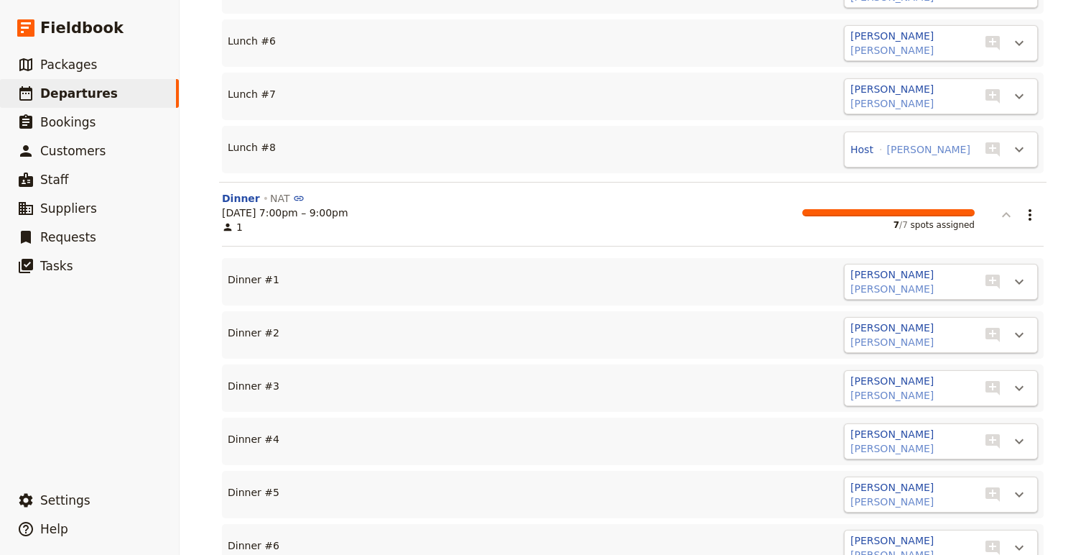
scroll to position [16361, 0]
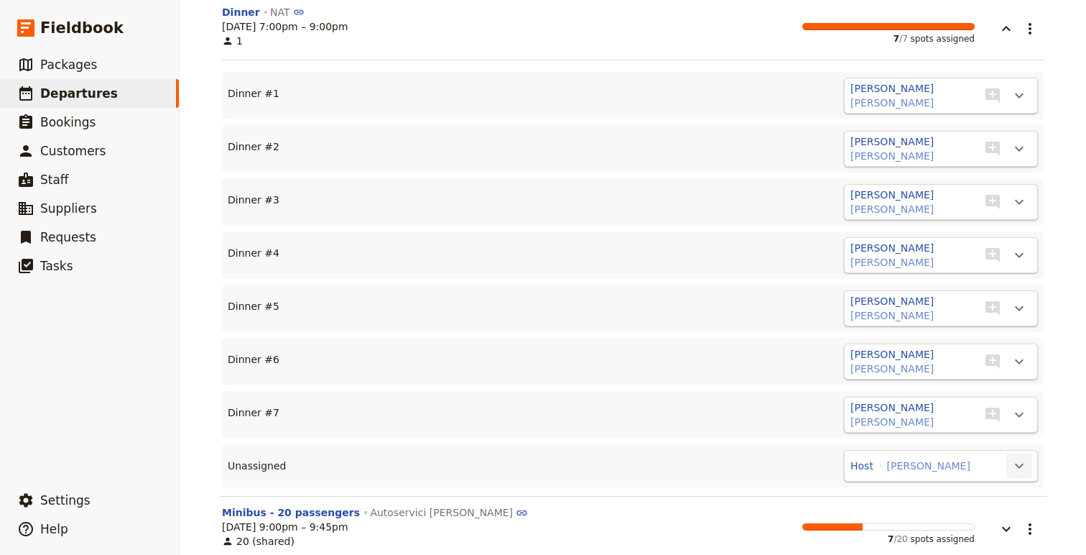
click at [1018, 464] on icon "Actions" at bounding box center [1019, 465] width 17 height 17
click at [979, 507] on span "Dinner #8" at bounding box center [964, 510] width 116 height 14
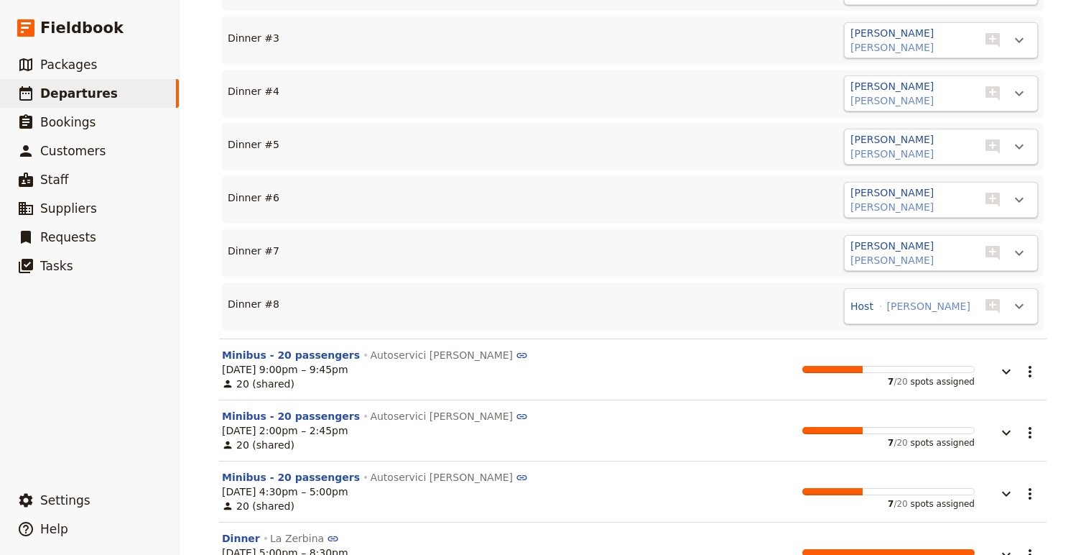
scroll to position [16525, 0]
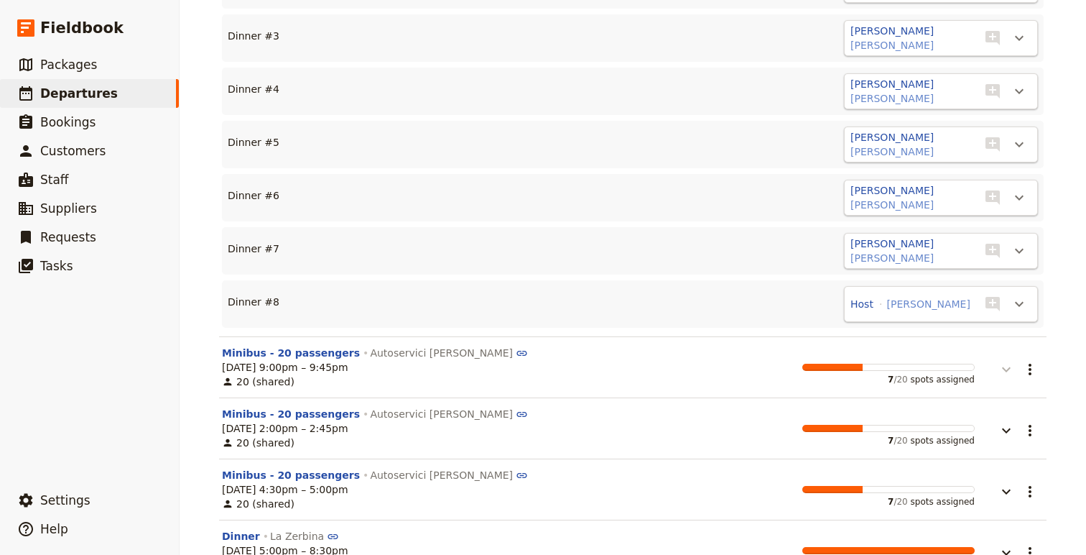
click at [1007, 364] on icon "button" at bounding box center [1006, 369] width 17 height 17
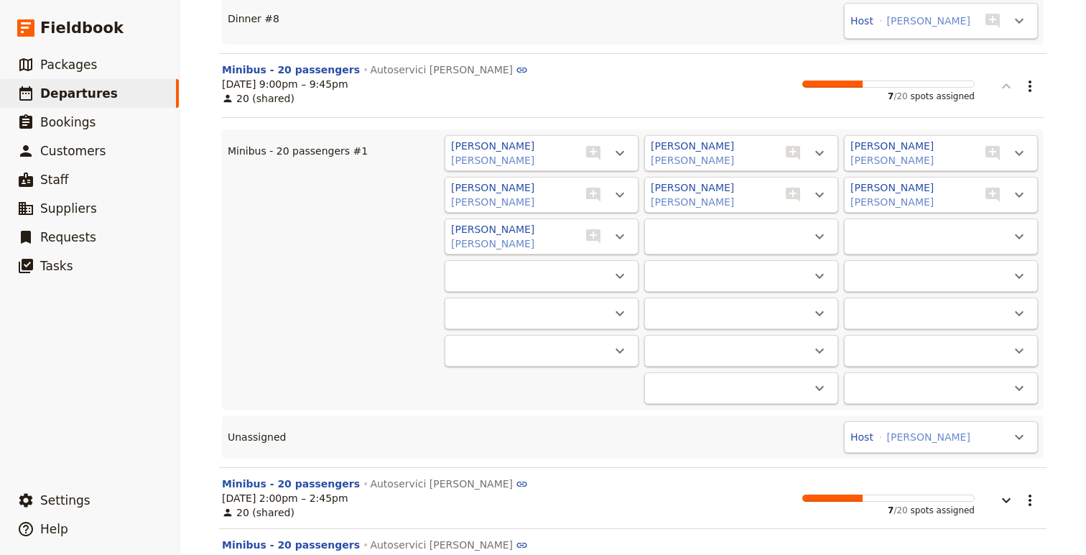
scroll to position [16988, 0]
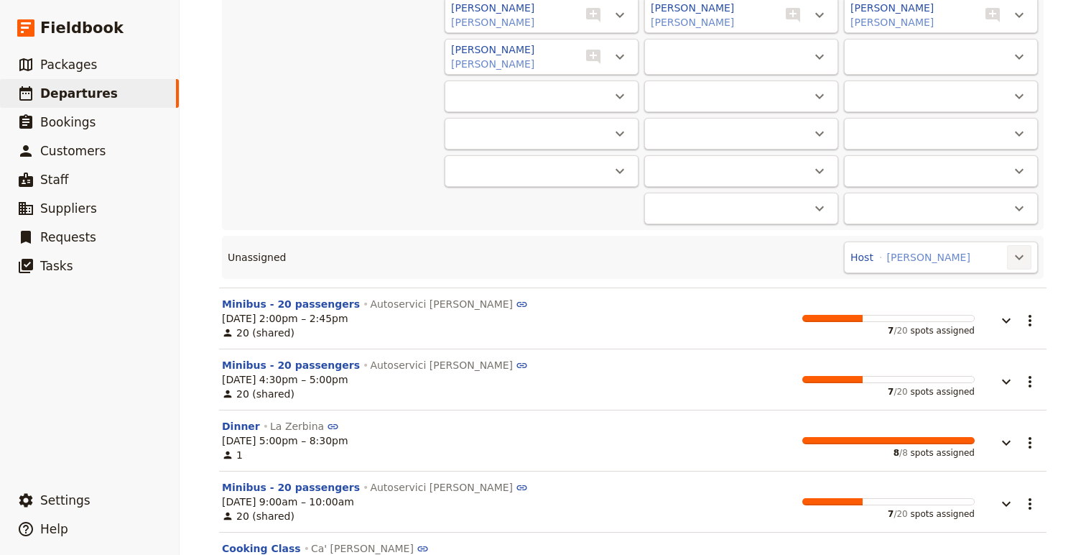
click at [1012, 262] on button "​" at bounding box center [1019, 257] width 24 height 24
click at [982, 307] on span "Minibus - 20 passengers #1 - 7/20" at bounding box center [935, 302] width 173 height 14
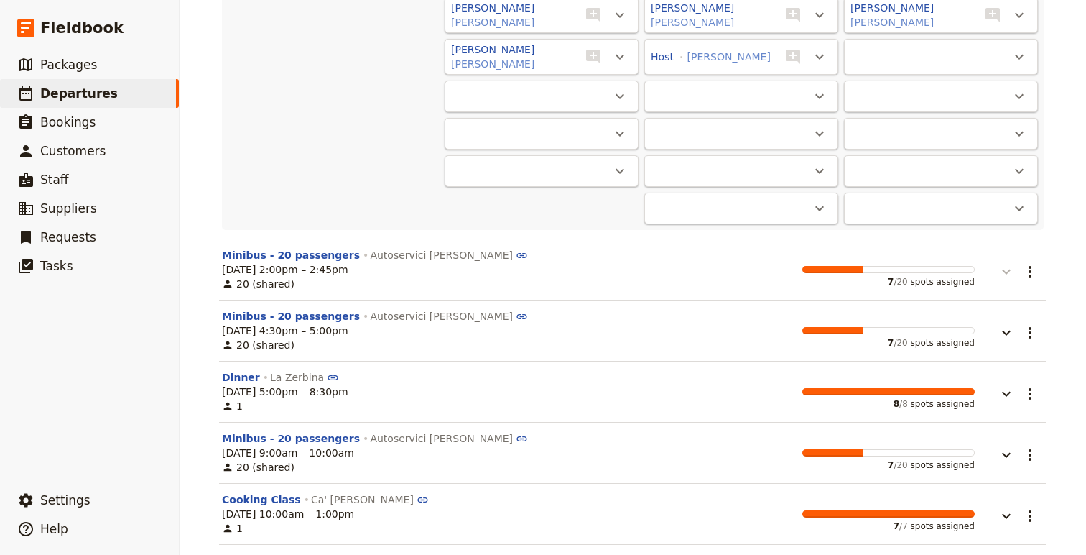
click at [1007, 258] on button "button" at bounding box center [996, 264] width 43 height 32
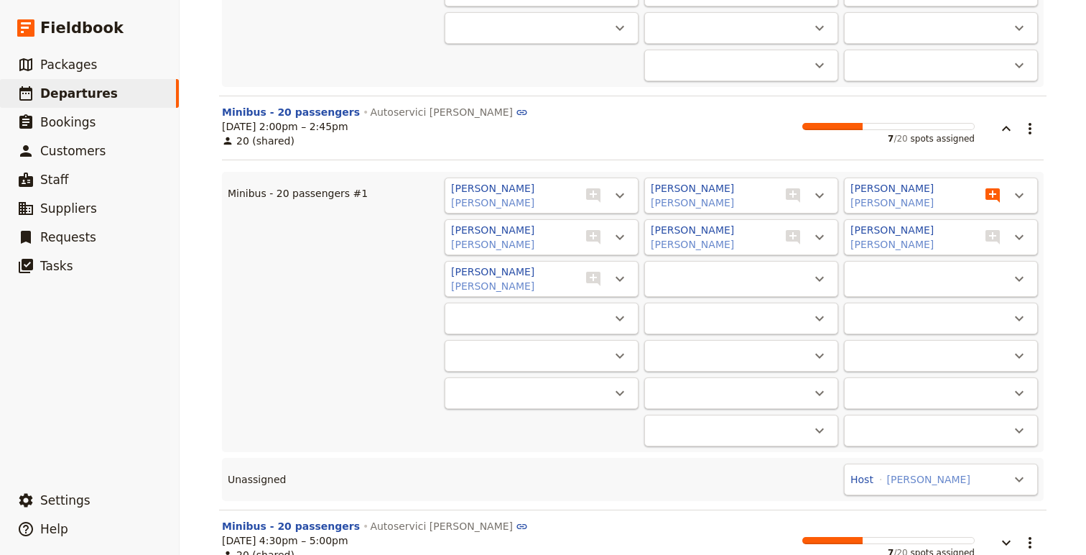
scroll to position [17313, 0]
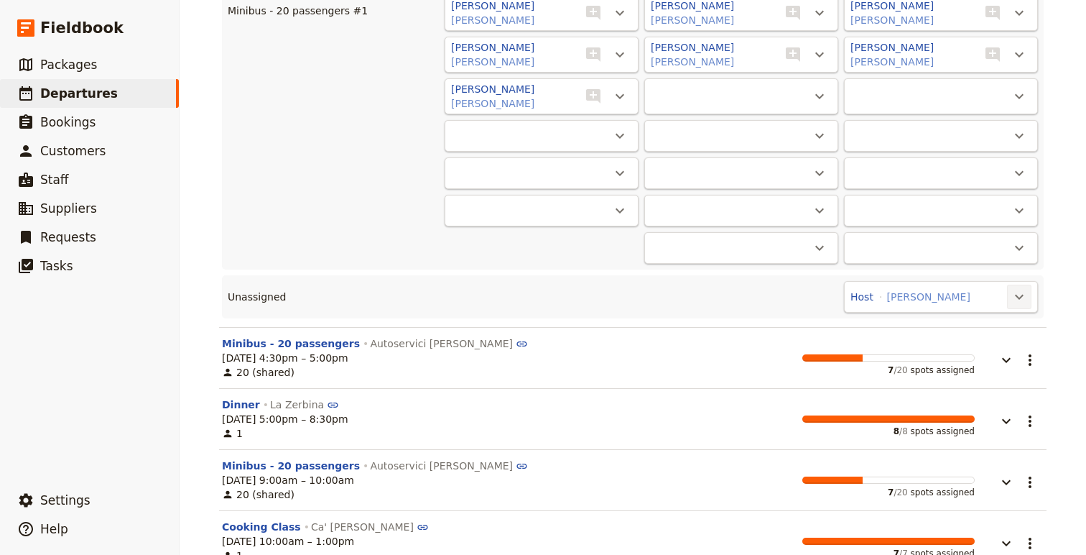
click at [1012, 288] on icon "Actions" at bounding box center [1019, 296] width 17 height 17
click at [962, 342] on span "Minibus - 20 passengers #1 - 7/20" at bounding box center [935, 341] width 173 height 14
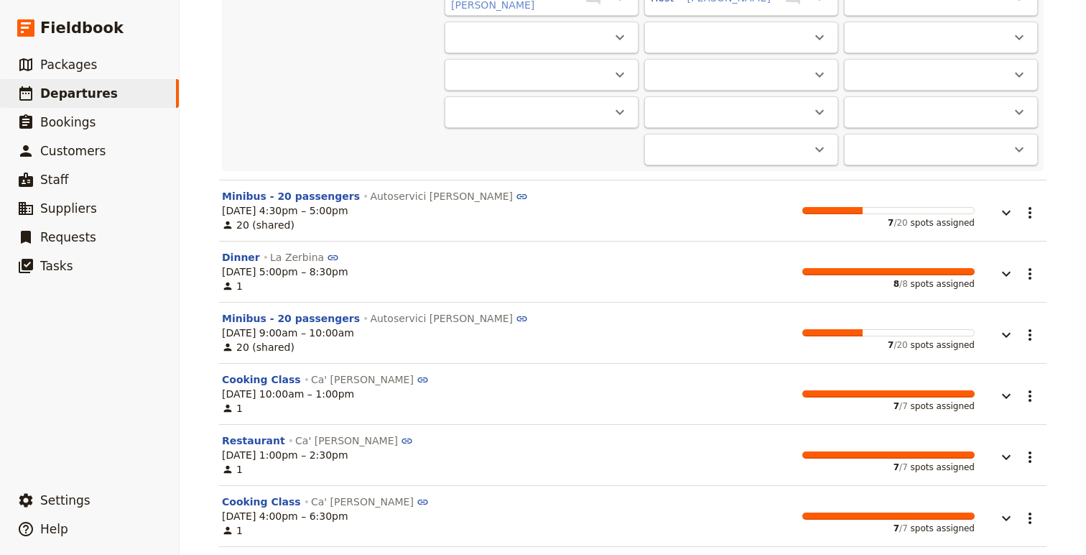
scroll to position [17414, 0]
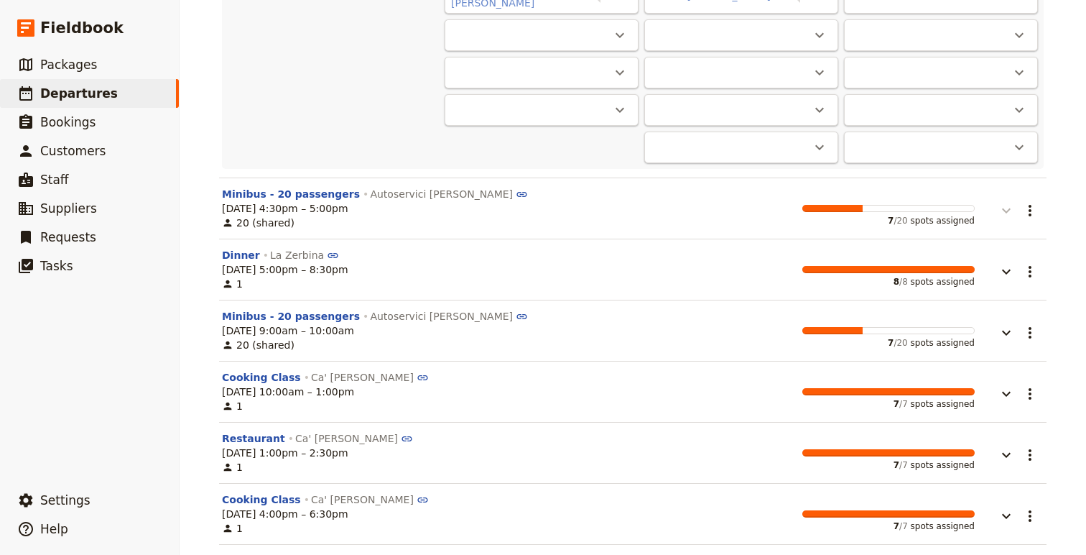
click at [1009, 211] on icon "button" at bounding box center [1006, 210] width 17 height 17
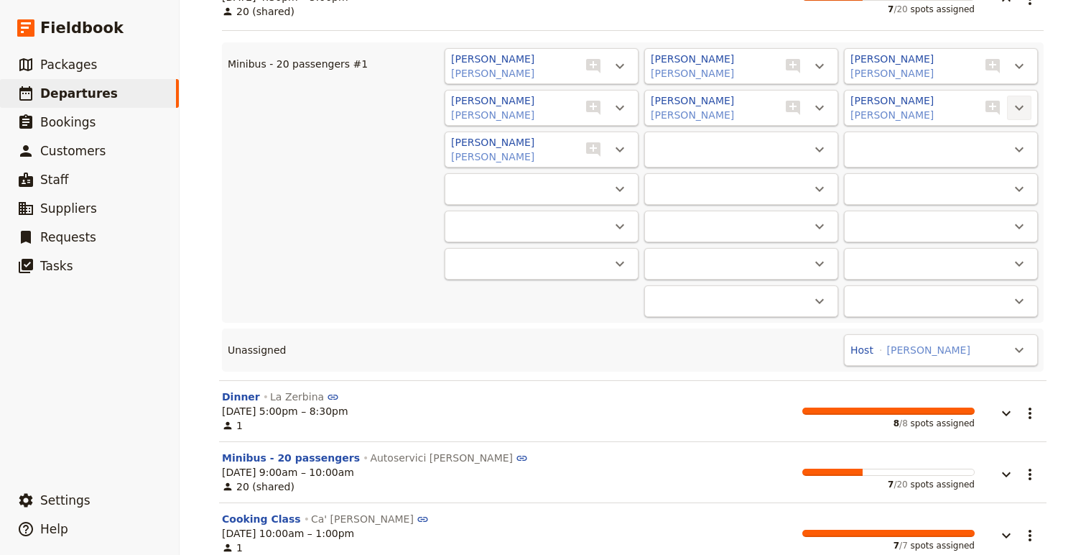
scroll to position [17752, 0]
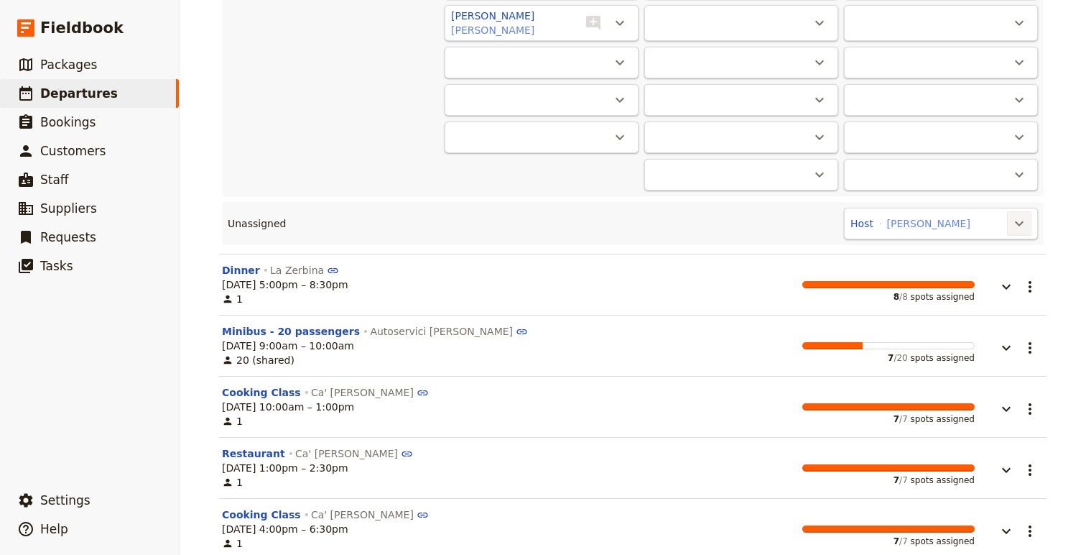
click at [1014, 220] on icon "Actions" at bounding box center [1019, 223] width 17 height 17
click at [996, 265] on span "Minibus - 20 passengers #1 - 7/20" at bounding box center [935, 268] width 173 height 14
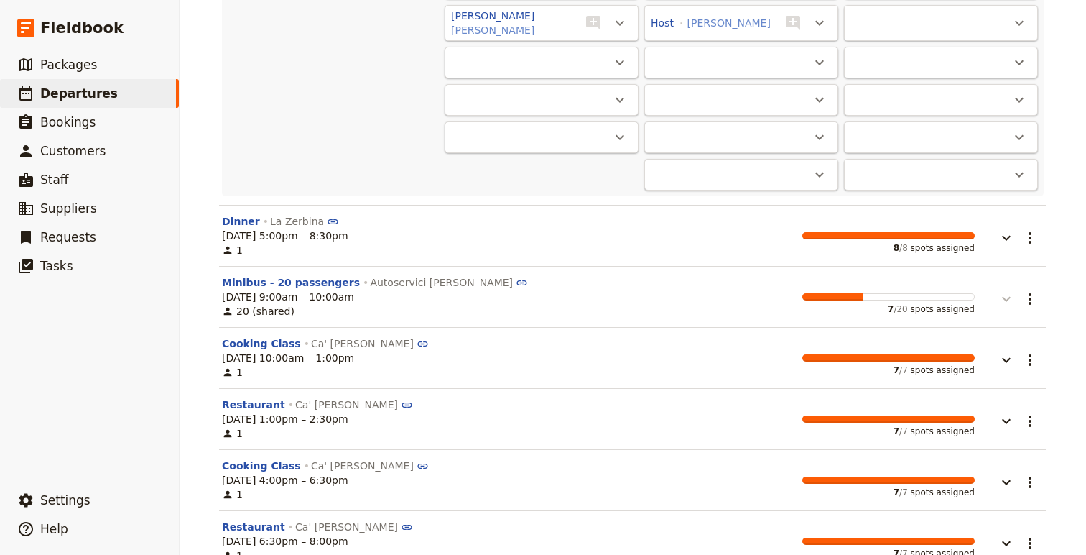
click at [1007, 297] on icon "button" at bounding box center [1006, 299] width 9 height 5
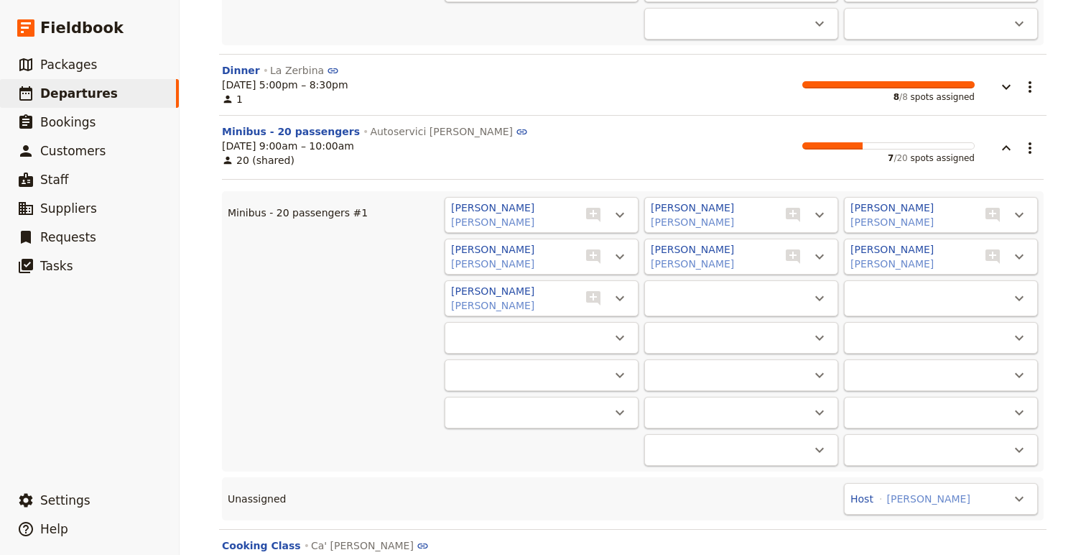
scroll to position [17905, 0]
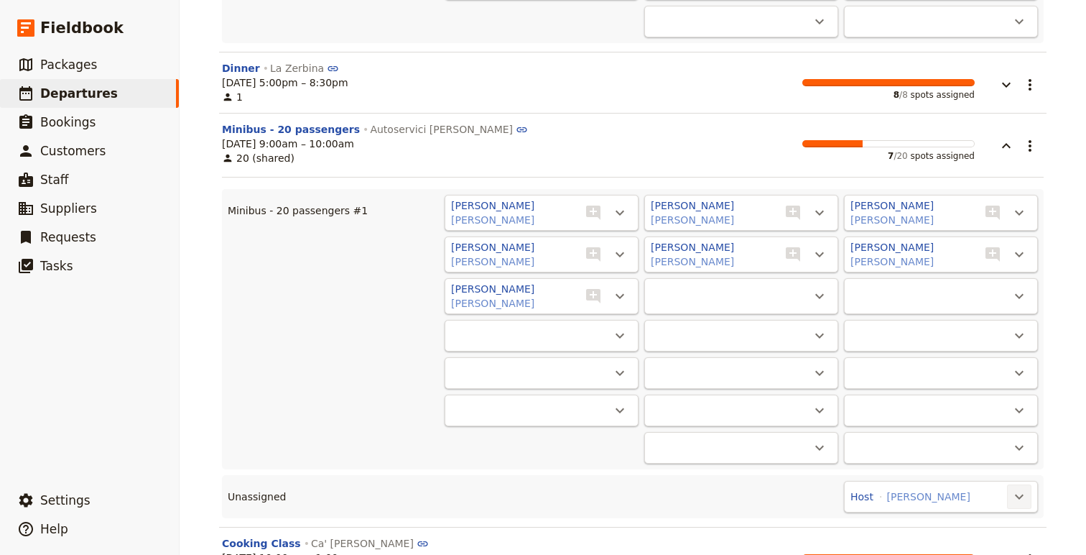
click at [1019, 499] on icon "Actions" at bounding box center [1019, 496] width 17 height 17
click at [1002, 452] on button "Minibus - 20 passengers #1 - 7/20" at bounding box center [936, 460] width 190 height 20
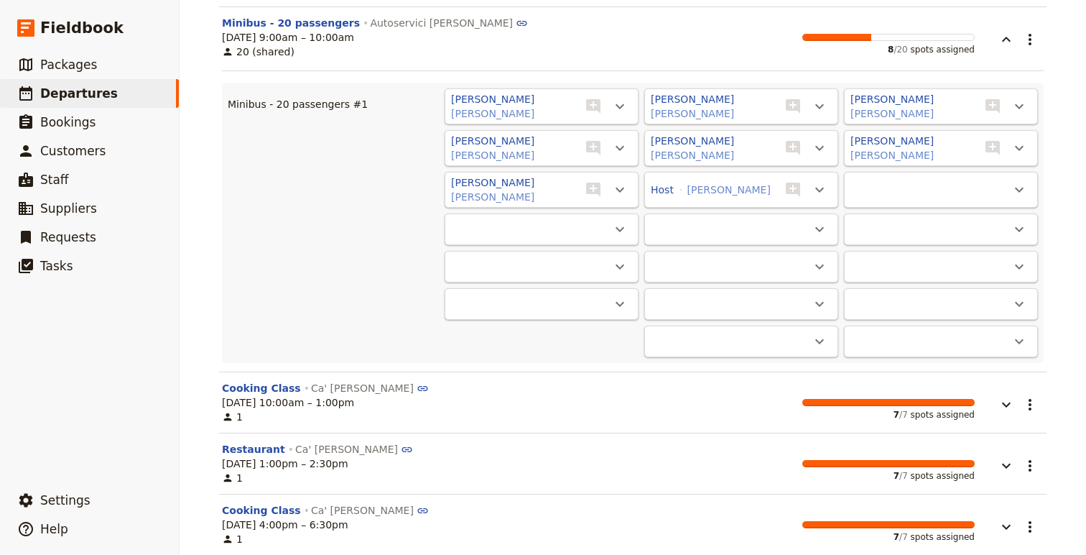
scroll to position [18021, 0]
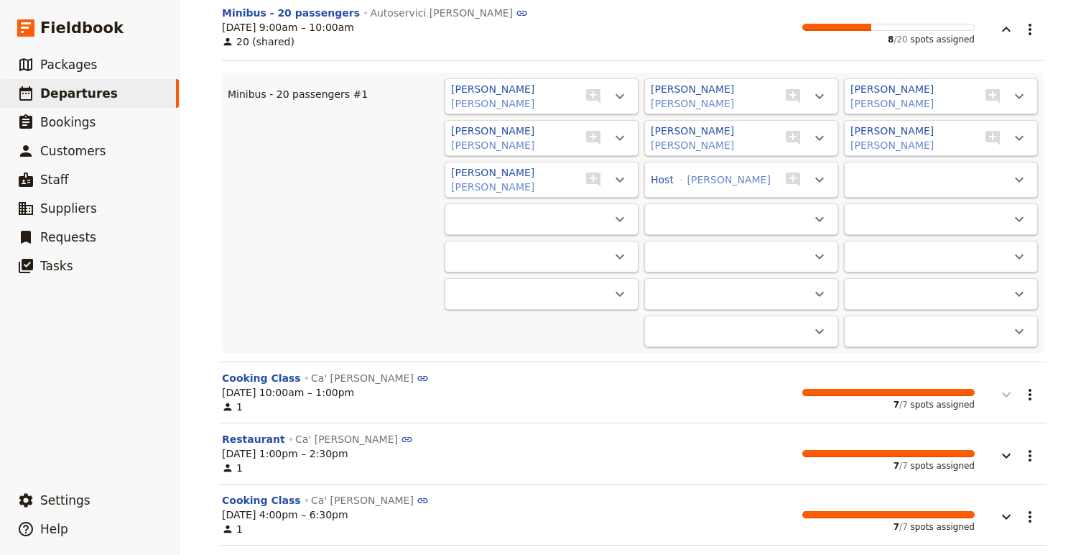
click at [1014, 395] on icon "button" at bounding box center [1006, 394] width 17 height 17
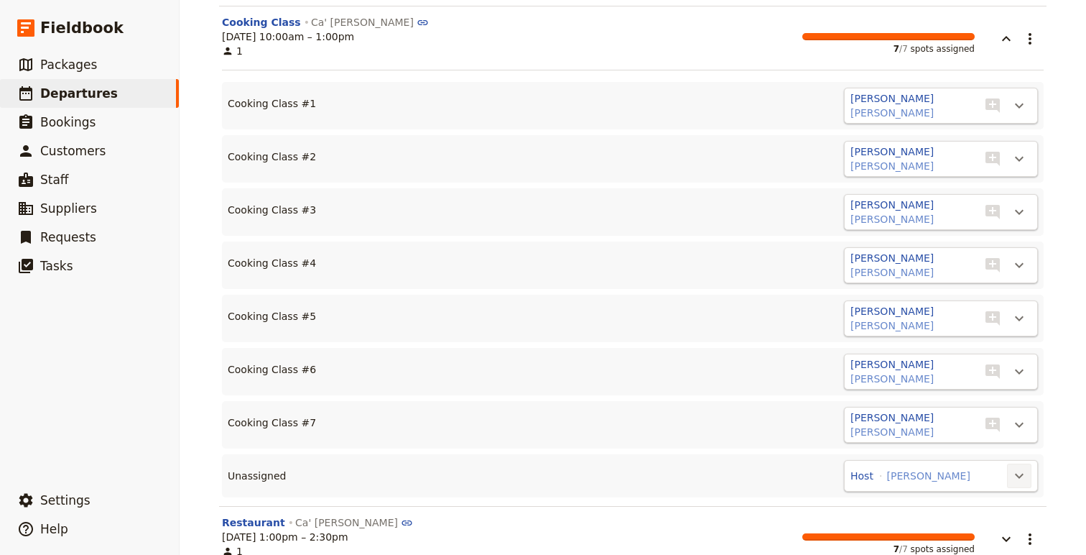
scroll to position [18379, 0]
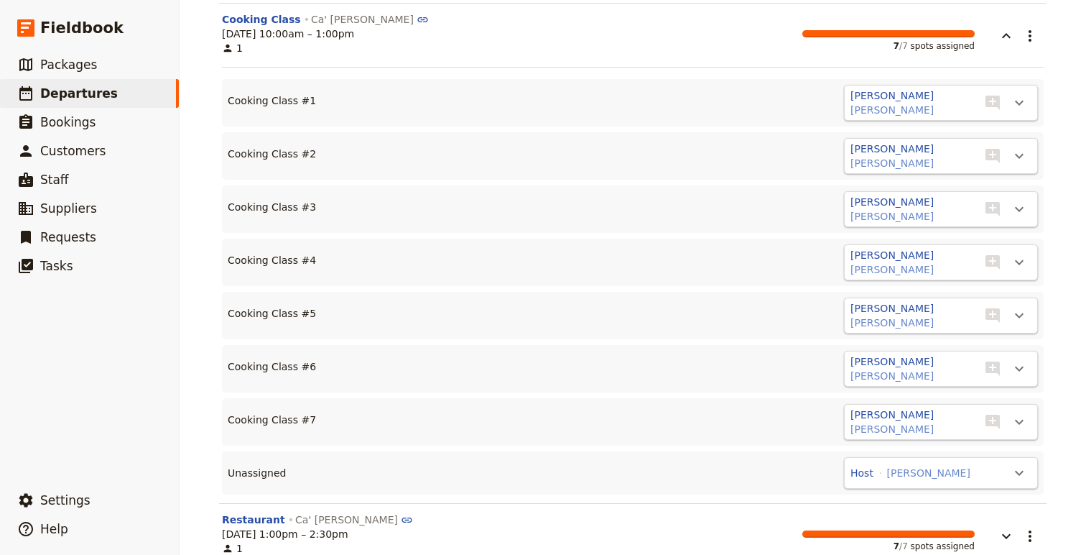
click at [1022, 457] on div "Host [PERSON_NAME] ​" at bounding box center [941, 473] width 194 height 32
click at [1019, 464] on icon "Actions" at bounding box center [1019, 472] width 17 height 17
click at [976, 512] on span "Cooking Class #8" at bounding box center [950, 517] width 88 height 14
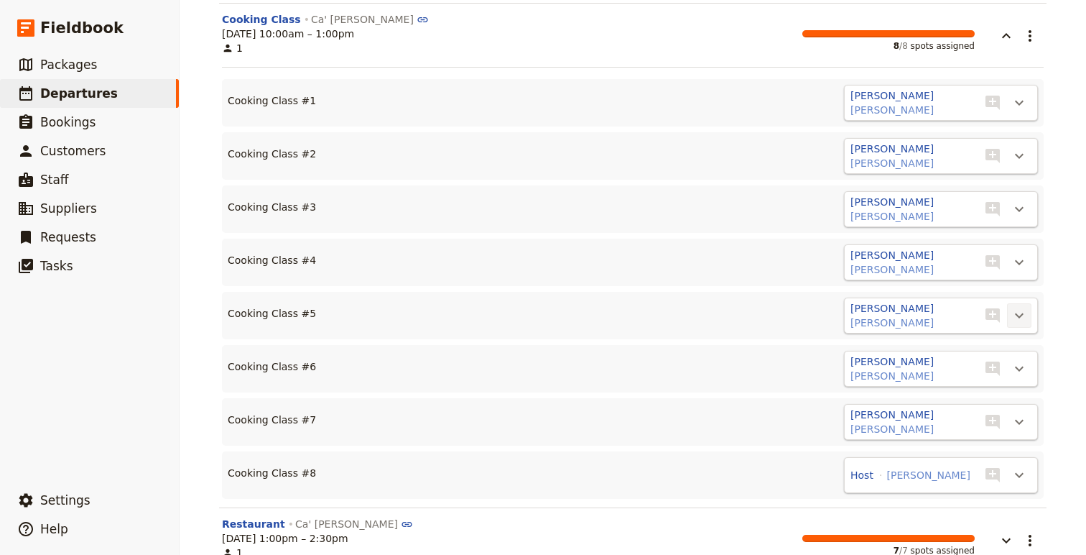
click at [1017, 307] on icon "Actions" at bounding box center [1019, 315] width 17 height 17
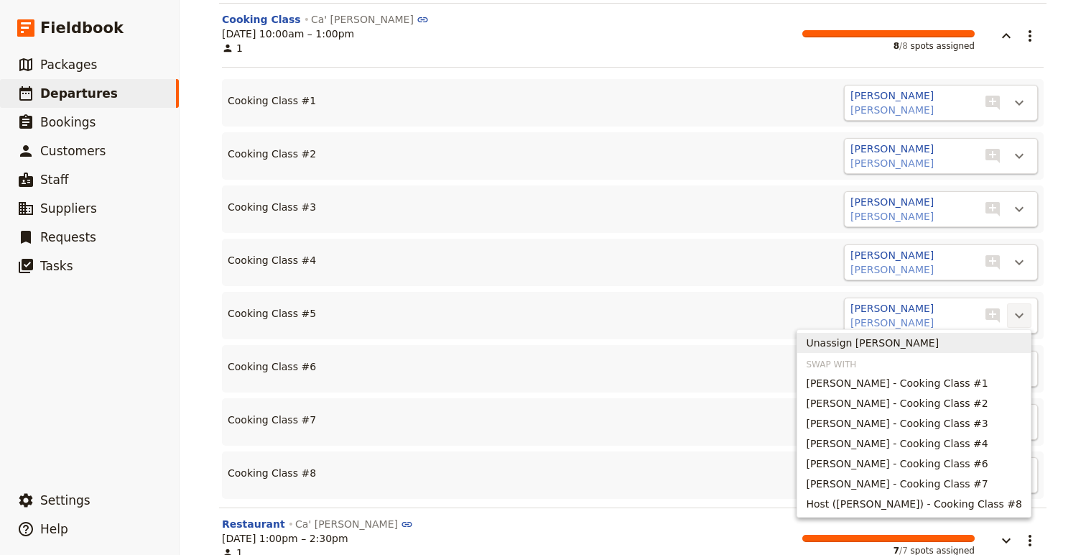
click at [968, 346] on span "Unassign [PERSON_NAME]" at bounding box center [914, 343] width 216 height 14
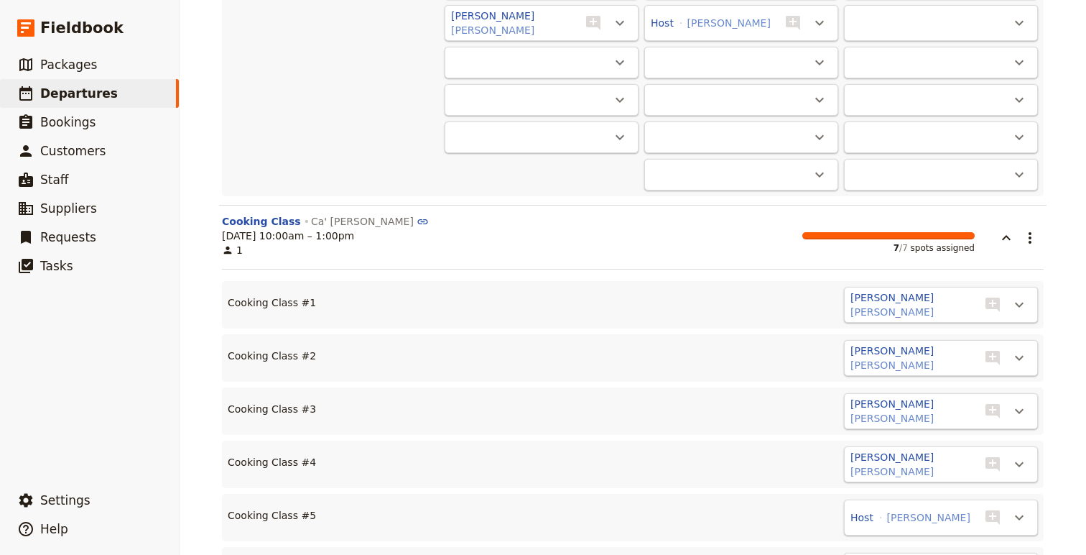
scroll to position [18014, 0]
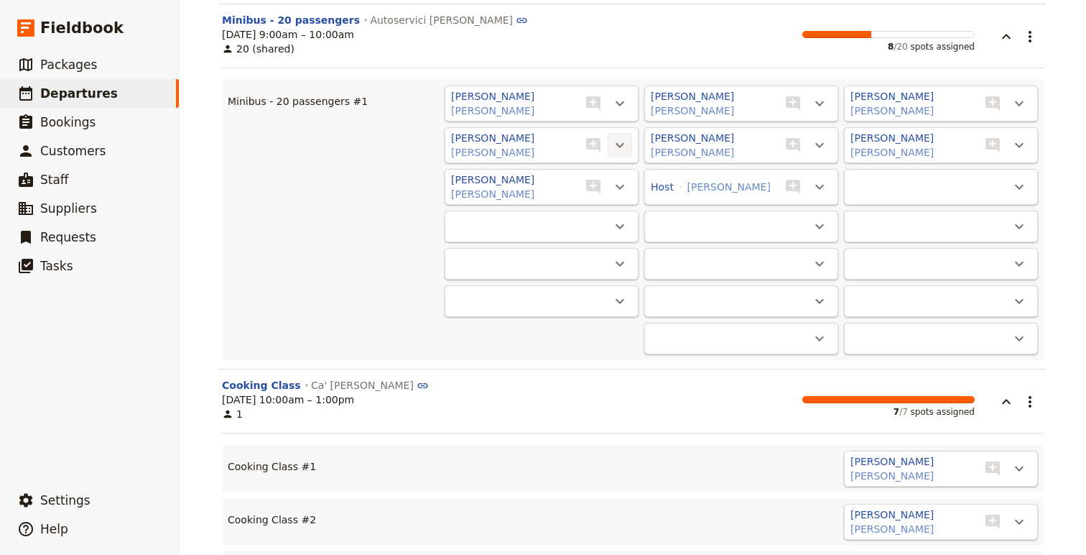
click at [621, 142] on icon "Actions" at bounding box center [619, 145] width 17 height 17
click at [611, 173] on span "Unassign [PERSON_NAME]" at bounding box center [556, 172] width 133 height 14
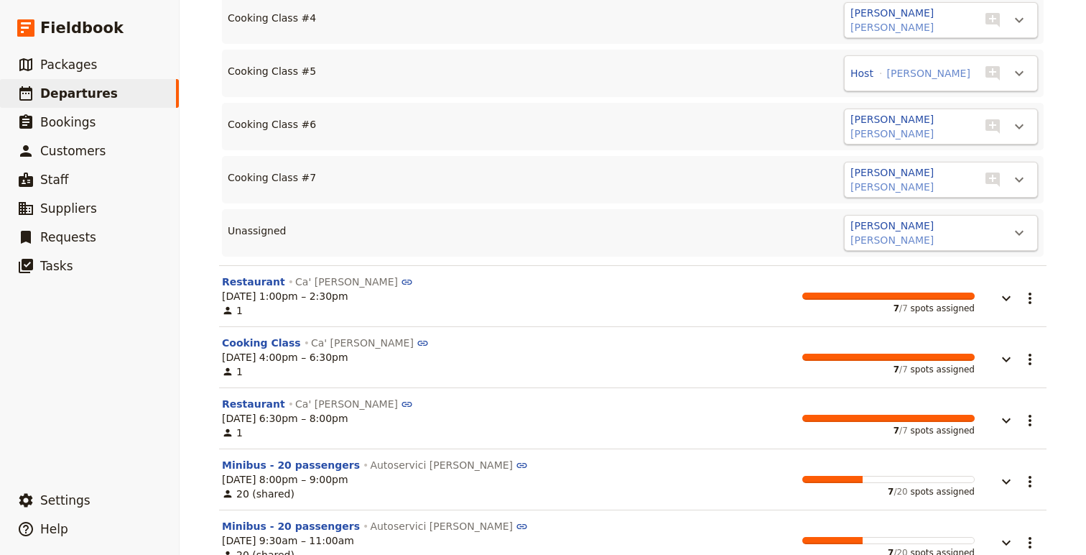
scroll to position [18710, 0]
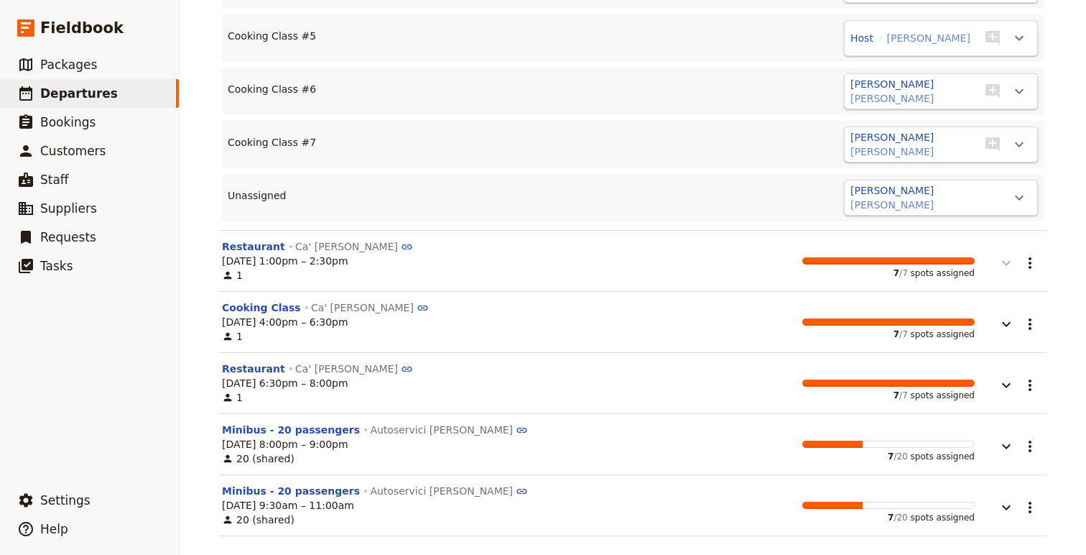
click at [1012, 254] on icon "button" at bounding box center [1006, 262] width 17 height 17
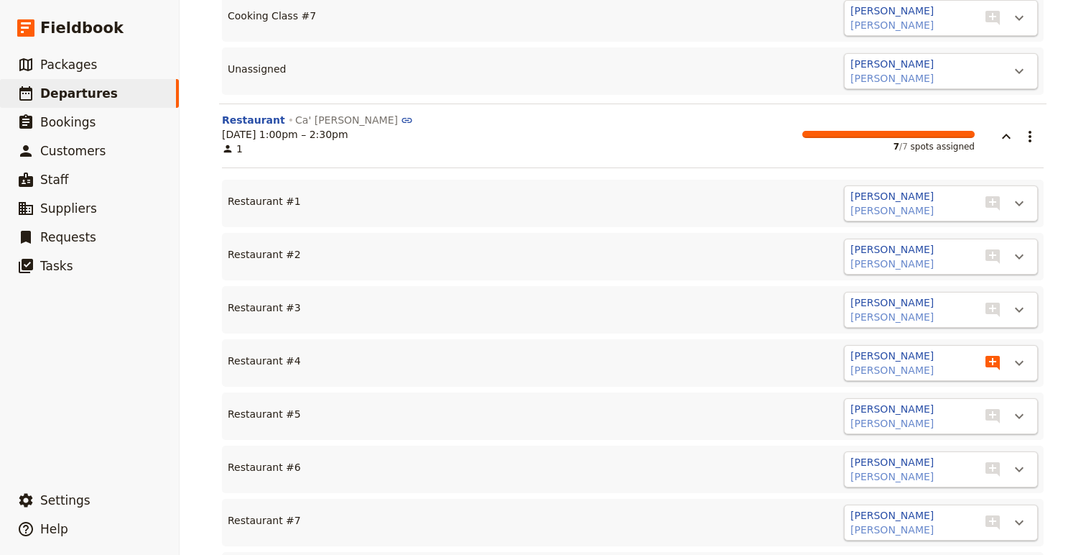
scroll to position [18854, 0]
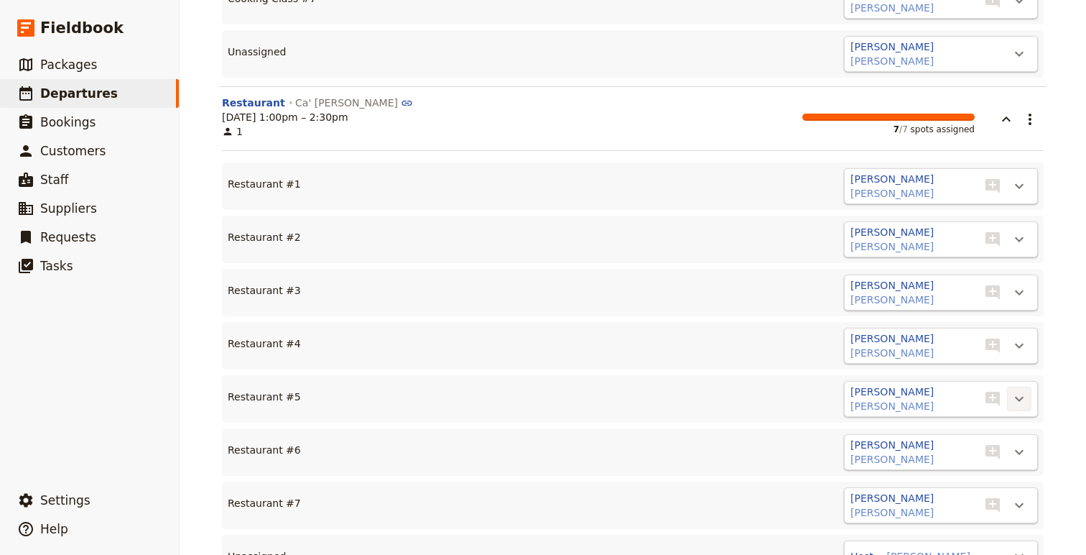
click at [1012, 394] on icon "Actions" at bounding box center [1019, 398] width 17 height 17
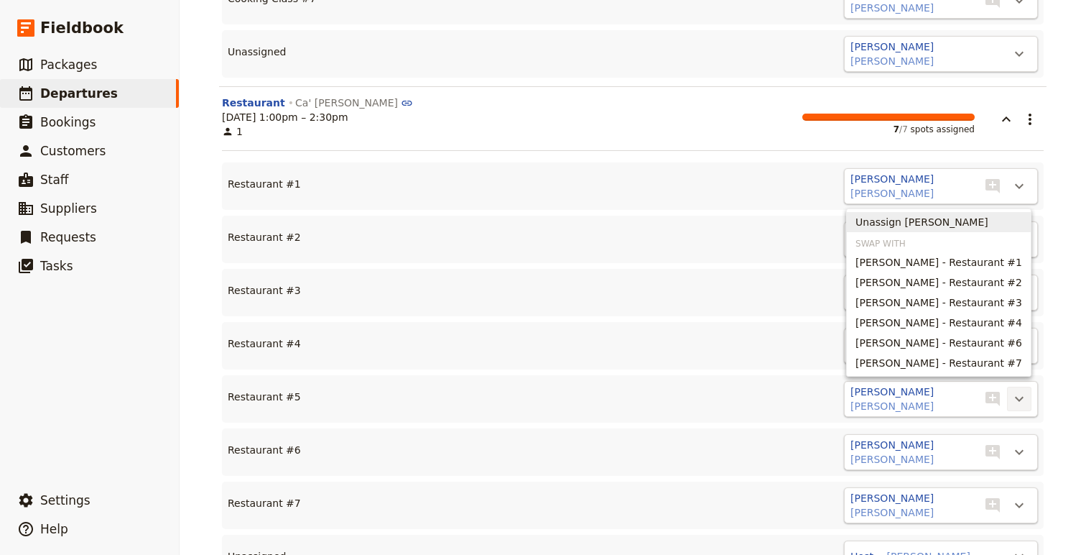
click at [942, 223] on span "Unassign [PERSON_NAME]" at bounding box center [922, 222] width 133 height 14
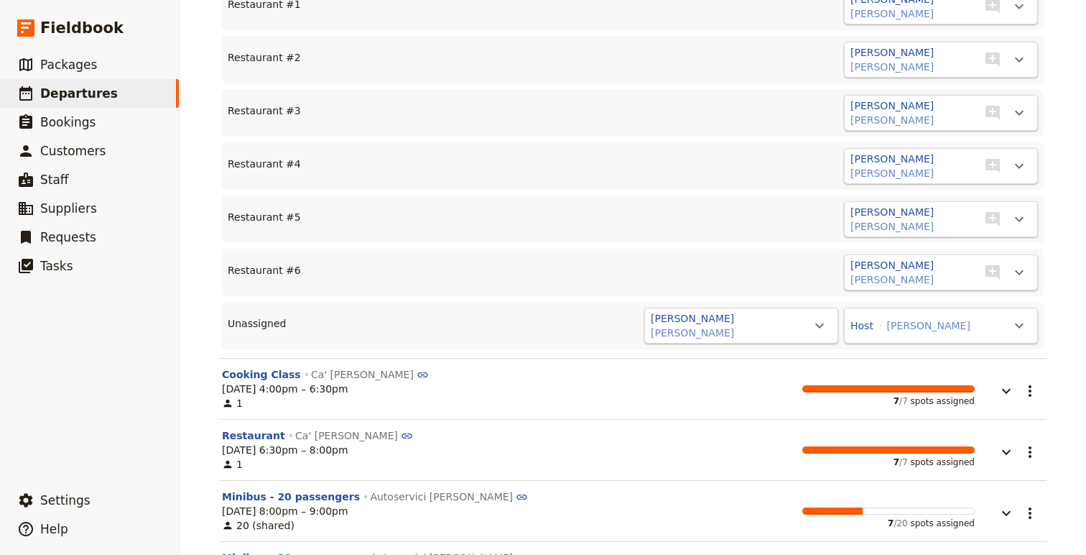
scroll to position [19100, 0]
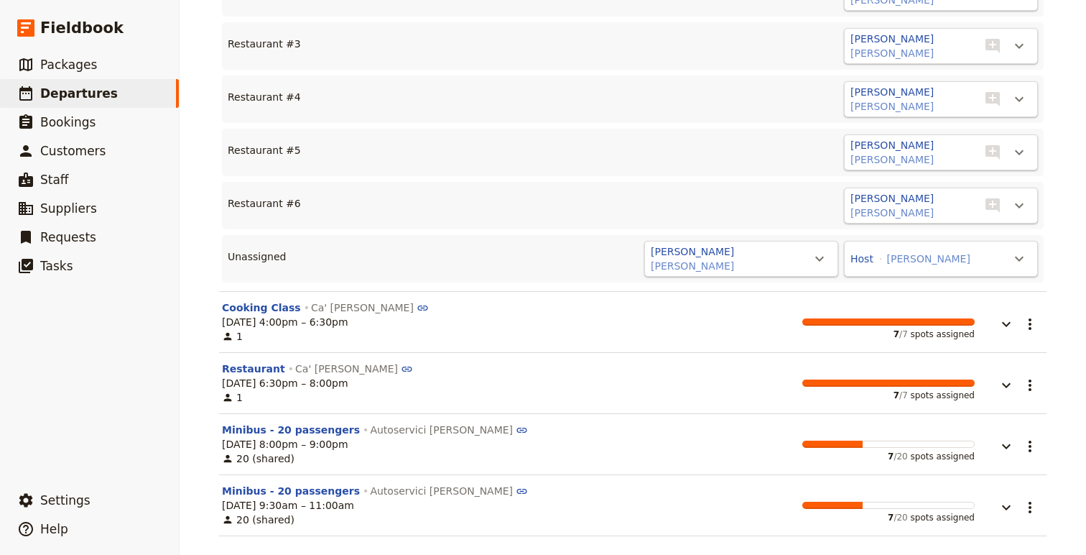
click at [1005, 256] on div "Host [PERSON_NAME] ​" at bounding box center [941, 259] width 194 height 36
click at [1012, 254] on icon "Actions" at bounding box center [1019, 258] width 17 height 17
click at [937, 300] on span "Restaurant #7" at bounding box center [942, 303] width 73 height 14
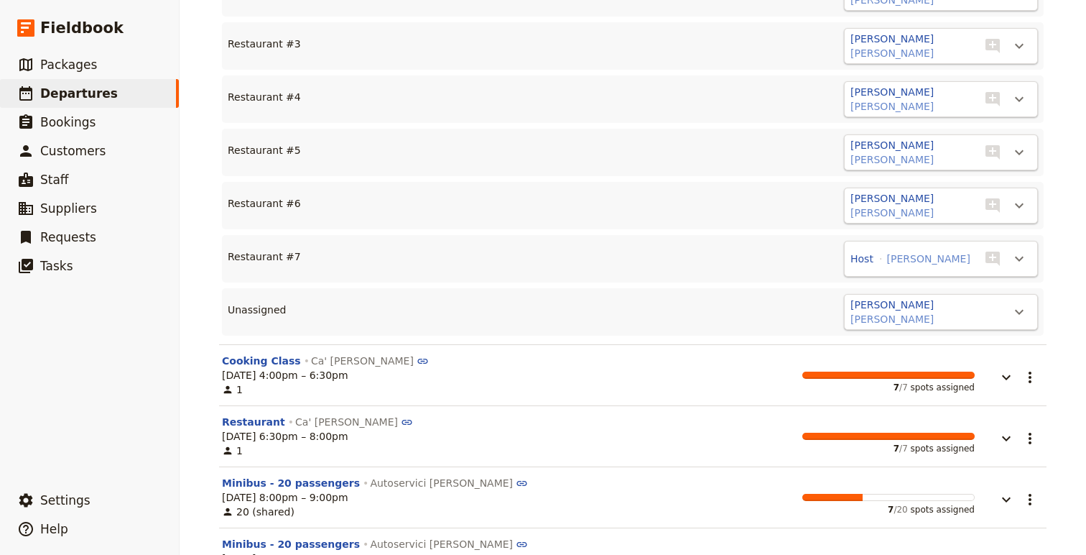
scroll to position [19153, 0]
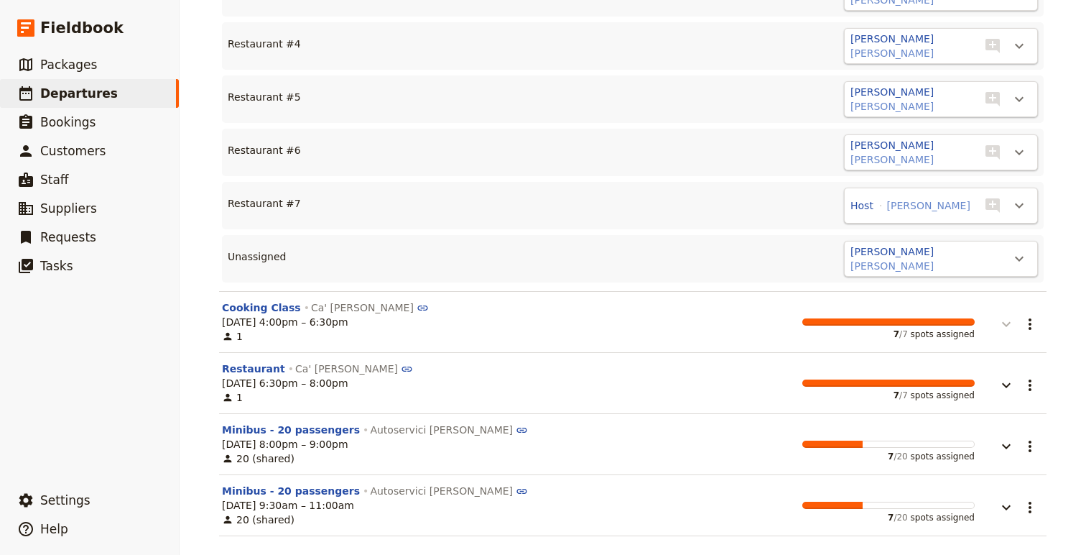
click at [1004, 310] on button "button" at bounding box center [996, 316] width 43 height 32
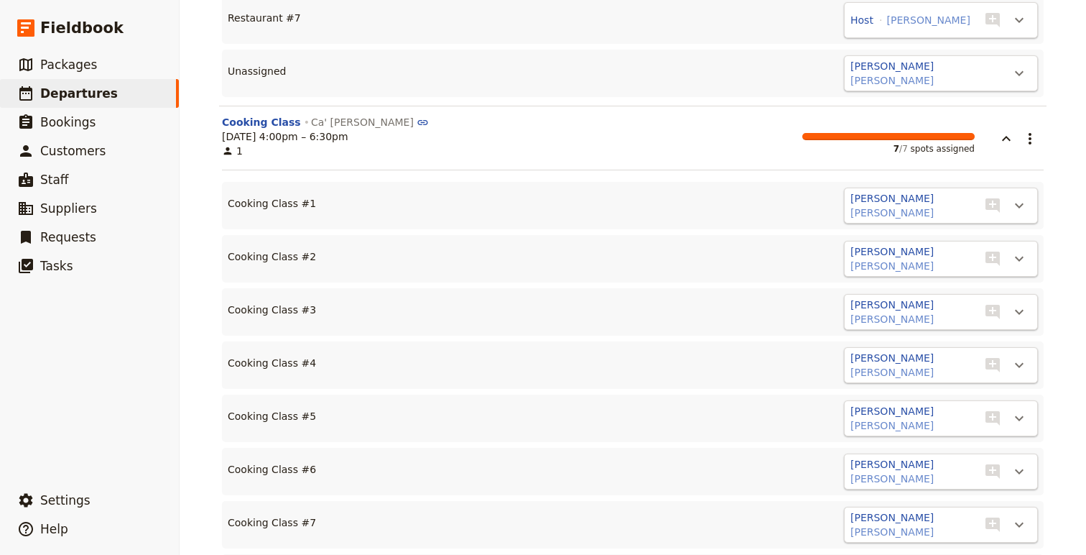
scroll to position [19363, 0]
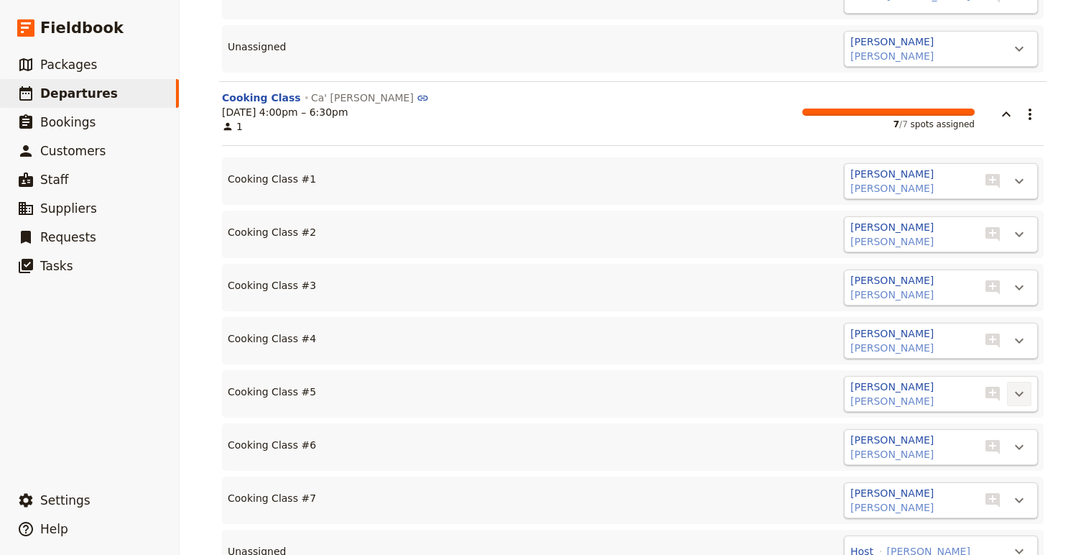
click at [1019, 392] on icon "Actions" at bounding box center [1019, 393] width 17 height 17
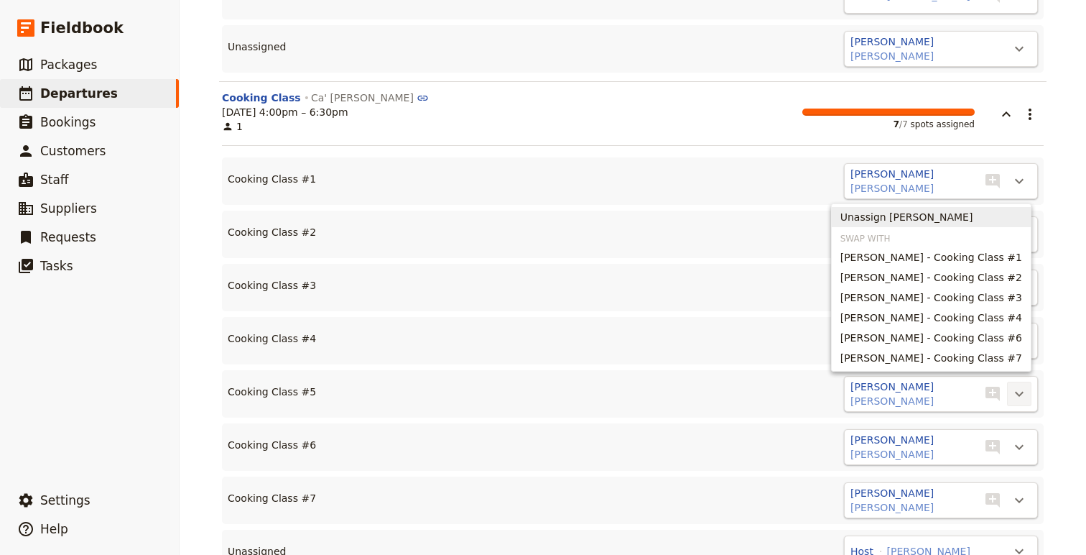
click at [931, 216] on span "Unassign [PERSON_NAME]" at bounding box center [907, 217] width 133 height 14
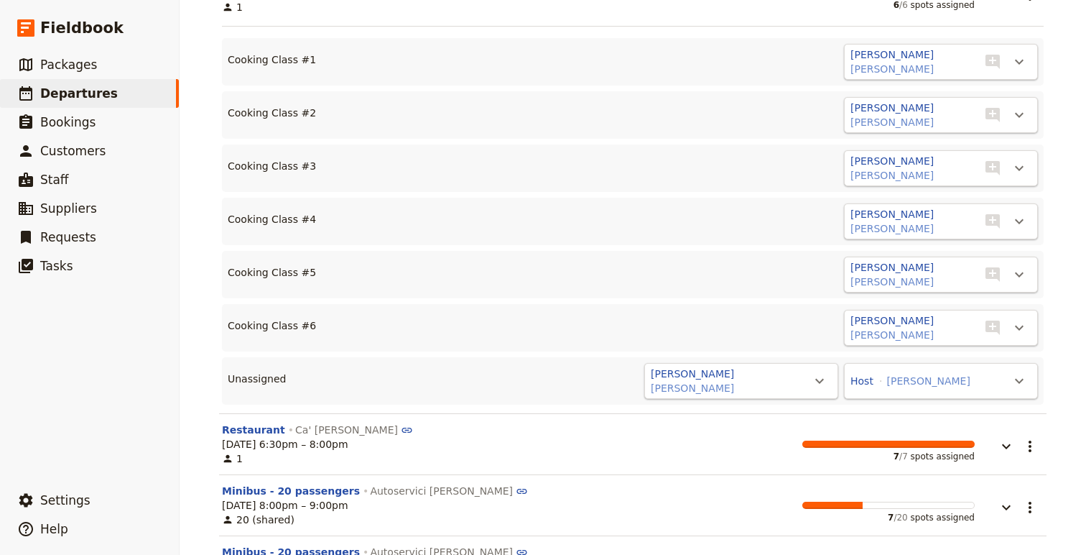
scroll to position [19543, 0]
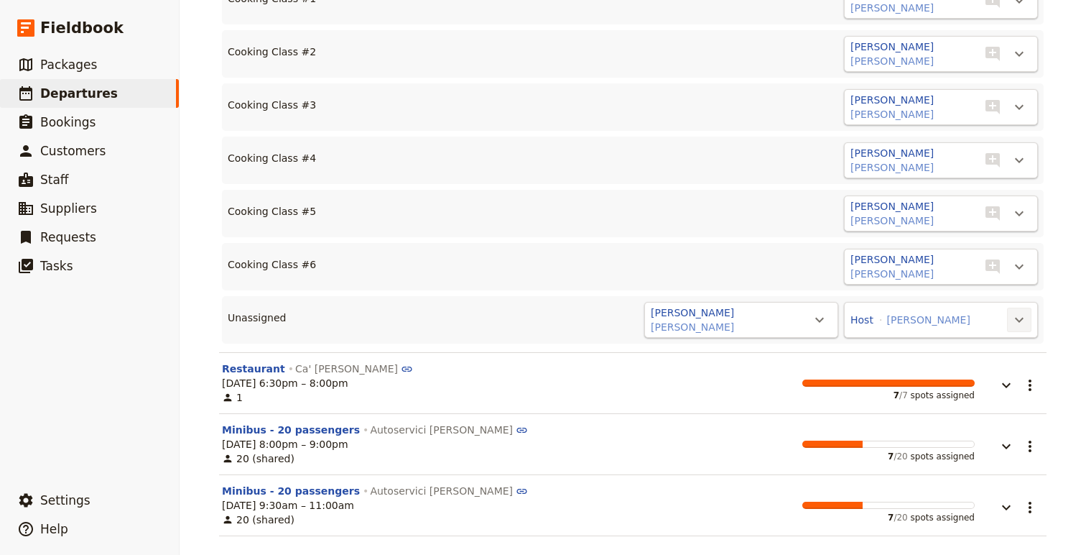
click at [1018, 311] on icon "Actions" at bounding box center [1019, 319] width 17 height 17
click at [978, 357] on span "Cooking Class #7" at bounding box center [950, 364] width 88 height 14
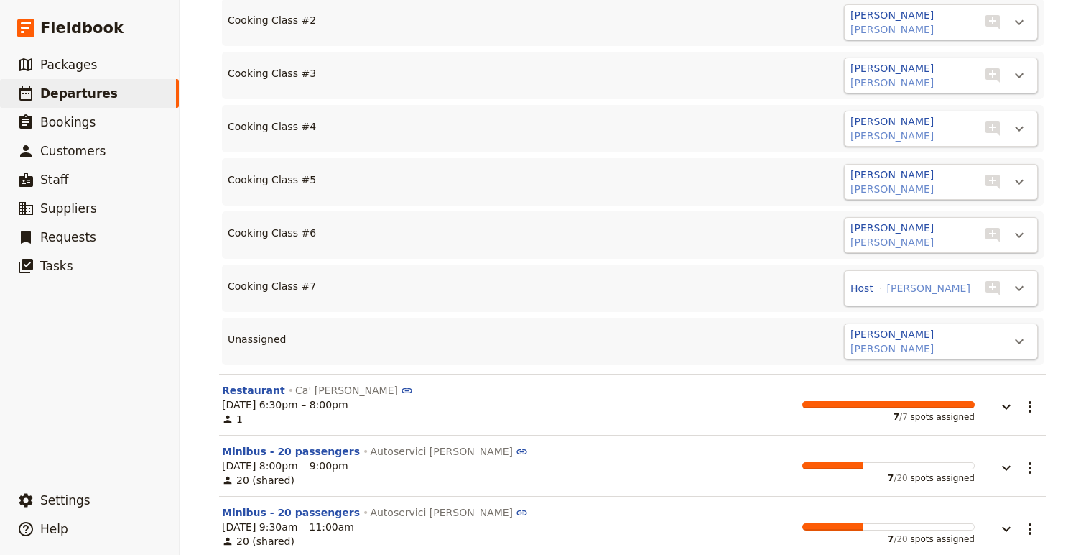
scroll to position [19597, 0]
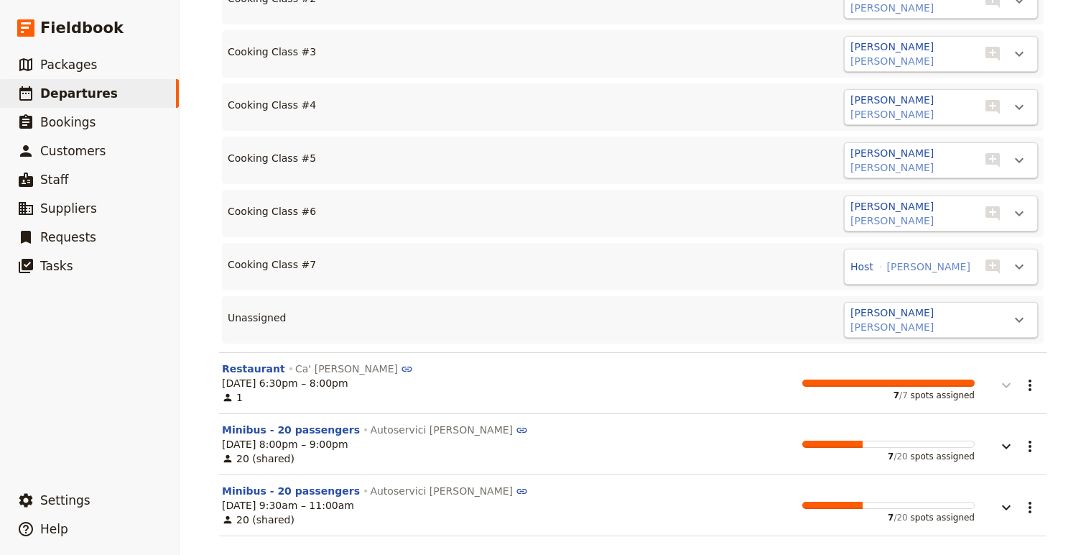
click at [1003, 385] on icon "button" at bounding box center [1006, 384] width 17 height 17
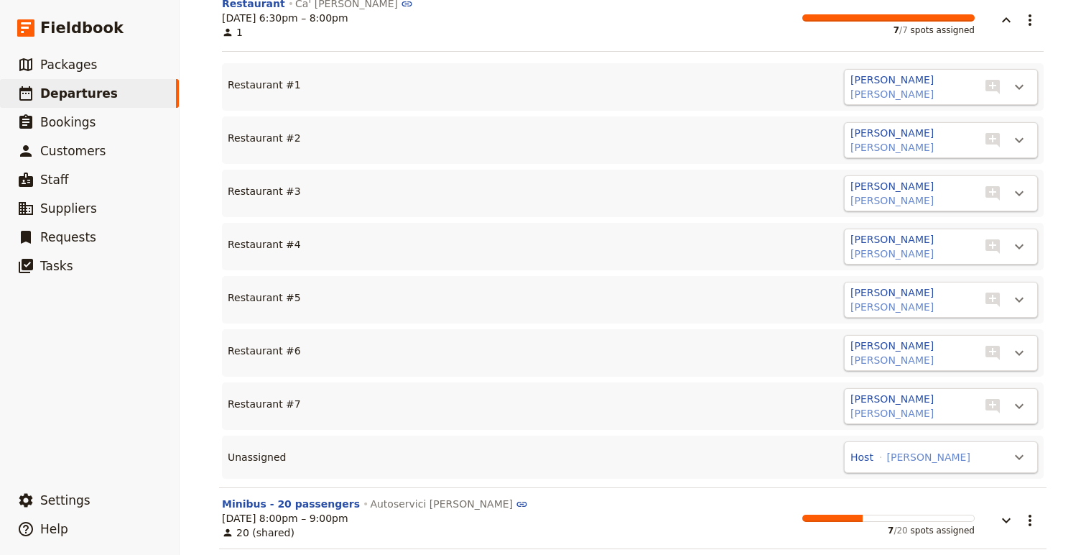
scroll to position [19967, 0]
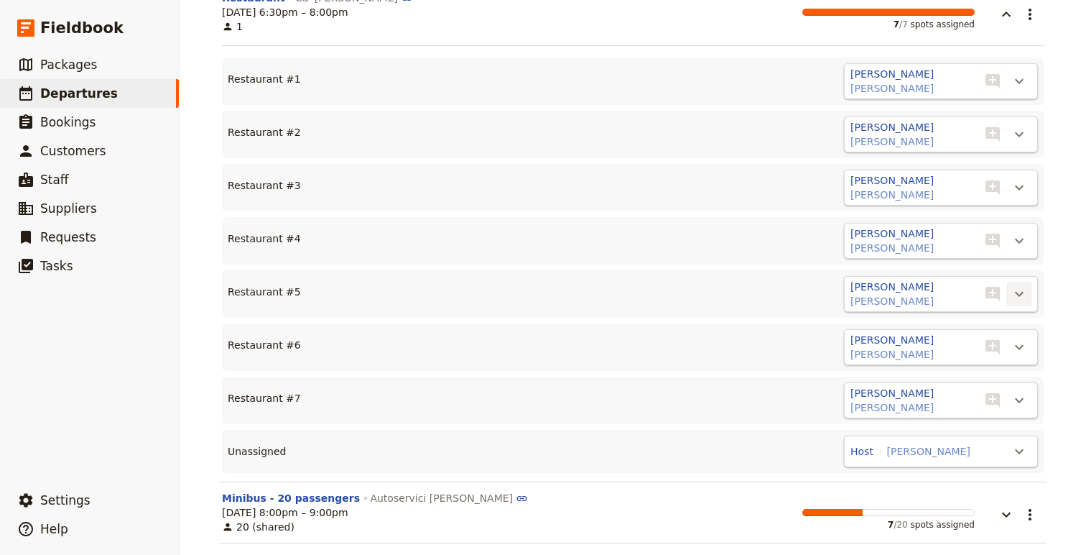
click at [1016, 291] on icon "Actions" at bounding box center [1019, 293] width 17 height 17
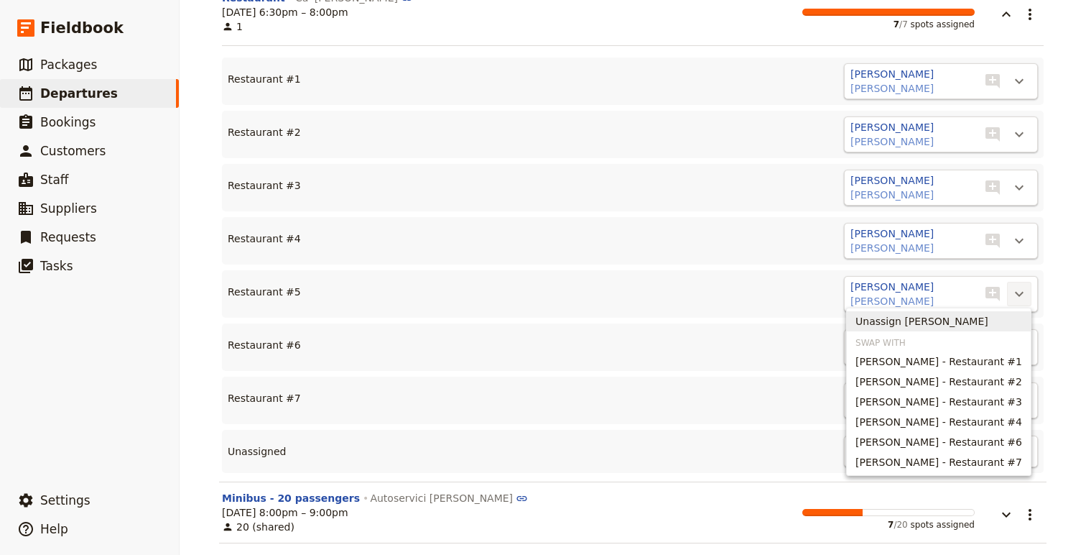
click at [961, 320] on span "Unassign [PERSON_NAME]" at bounding box center [922, 321] width 133 height 14
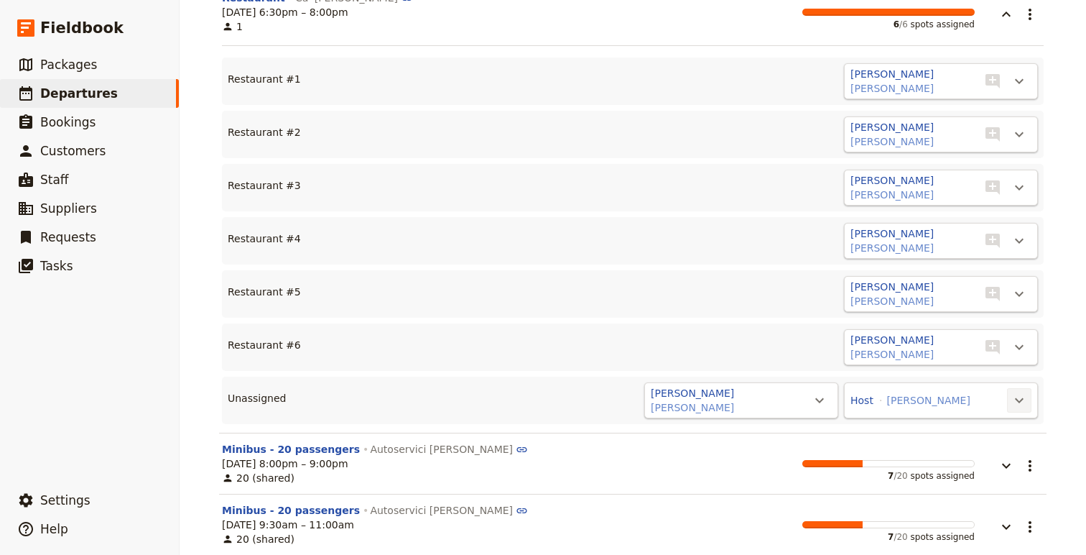
click at [1010, 395] on button "​" at bounding box center [1019, 400] width 24 height 24
click at [961, 442] on span "Restaurant #7" at bounding box center [942, 445] width 73 height 14
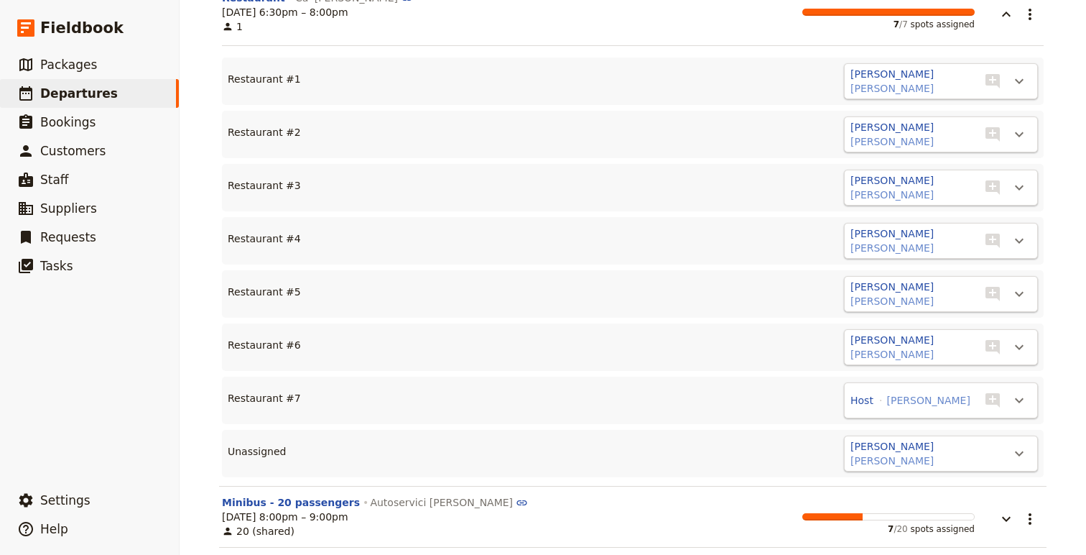
scroll to position [20040, 0]
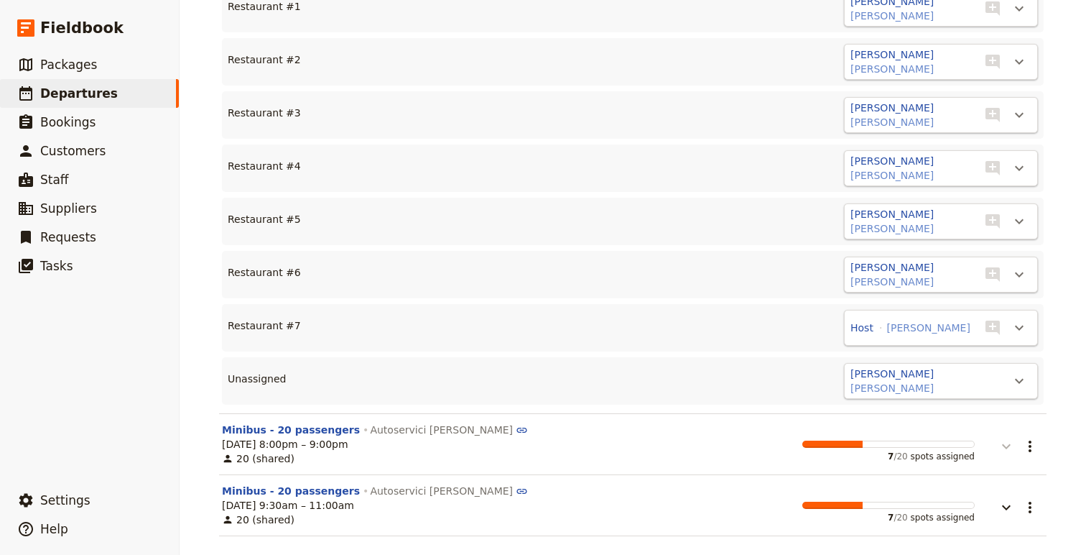
click at [1007, 438] on icon "button" at bounding box center [1006, 446] width 17 height 17
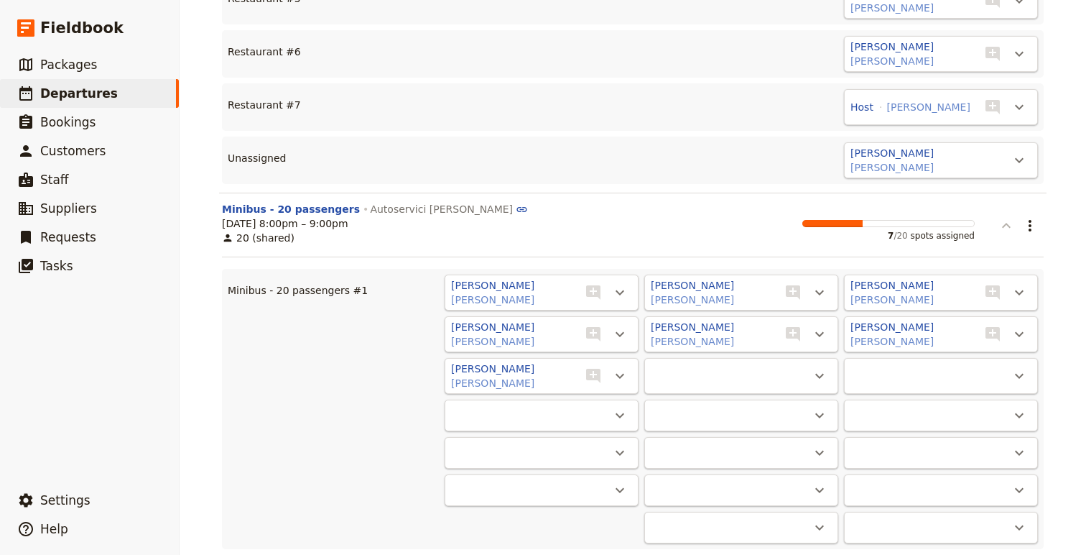
scroll to position [20312, 0]
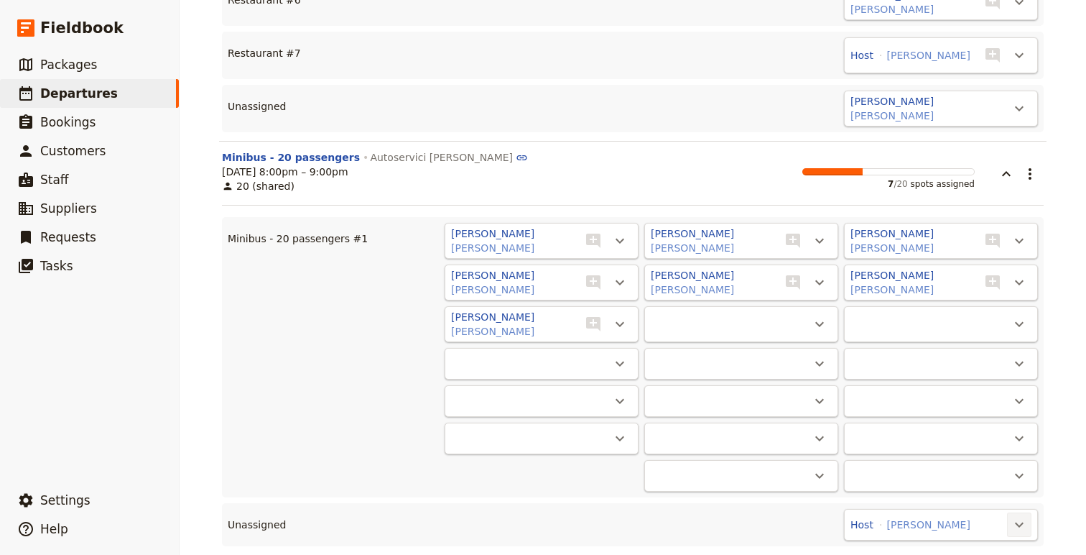
click at [1021, 516] on icon "Actions" at bounding box center [1019, 524] width 17 height 17
click at [967, 486] on span "Minibus - 20 passengers #1 - 7/20" at bounding box center [935, 488] width 173 height 14
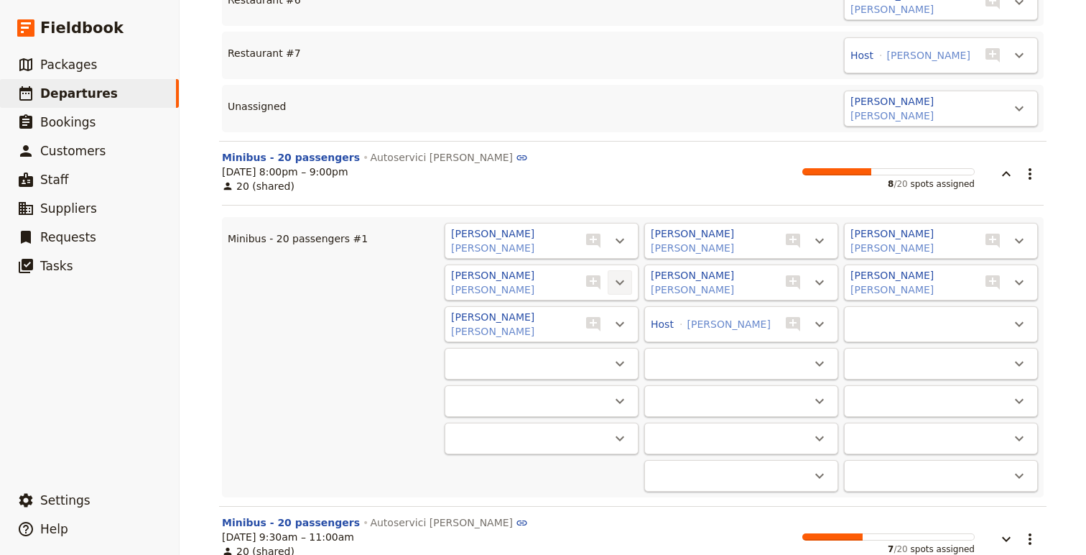
click at [625, 277] on icon "Actions" at bounding box center [619, 282] width 17 height 17
click at [597, 310] on span "Unassign [PERSON_NAME]" at bounding box center [556, 309] width 133 height 14
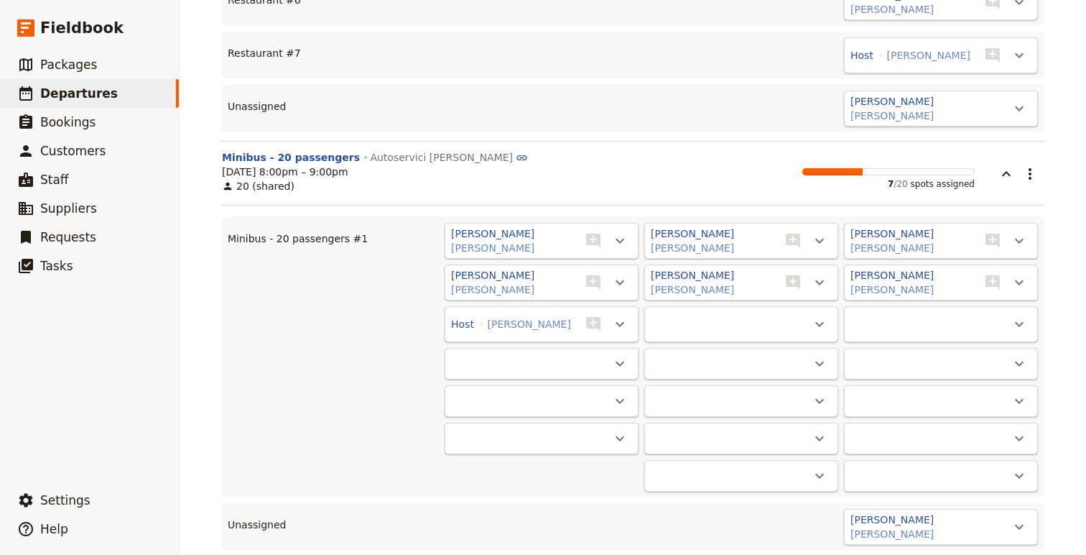
scroll to position [20397, 0]
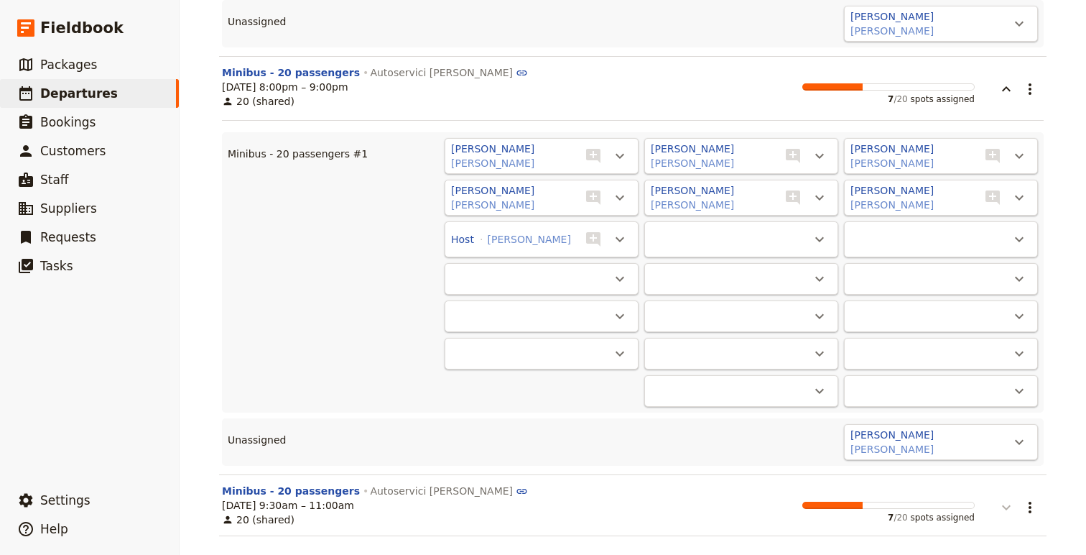
click at [986, 502] on button "button" at bounding box center [996, 500] width 43 height 32
click at [994, 503] on button "button" at bounding box center [996, 500] width 43 height 32
click at [1009, 506] on icon "button" at bounding box center [1006, 507] width 17 height 17
click at [1009, 505] on icon "button" at bounding box center [1006, 507] width 17 height 17
click at [1027, 500] on icon "Actions" at bounding box center [1030, 507] width 17 height 17
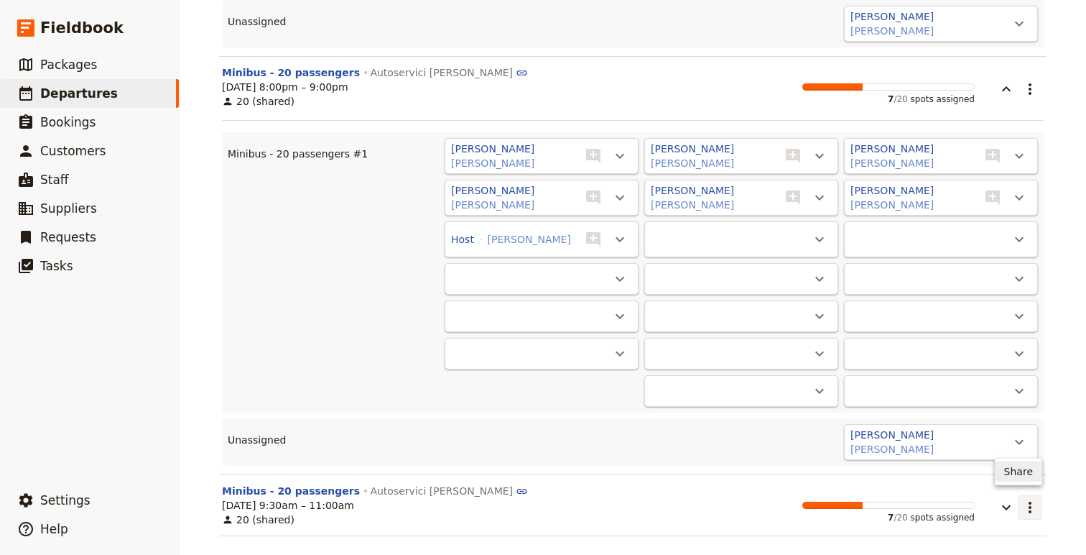
click at [1004, 504] on icon "button" at bounding box center [1006, 507] width 17 height 17
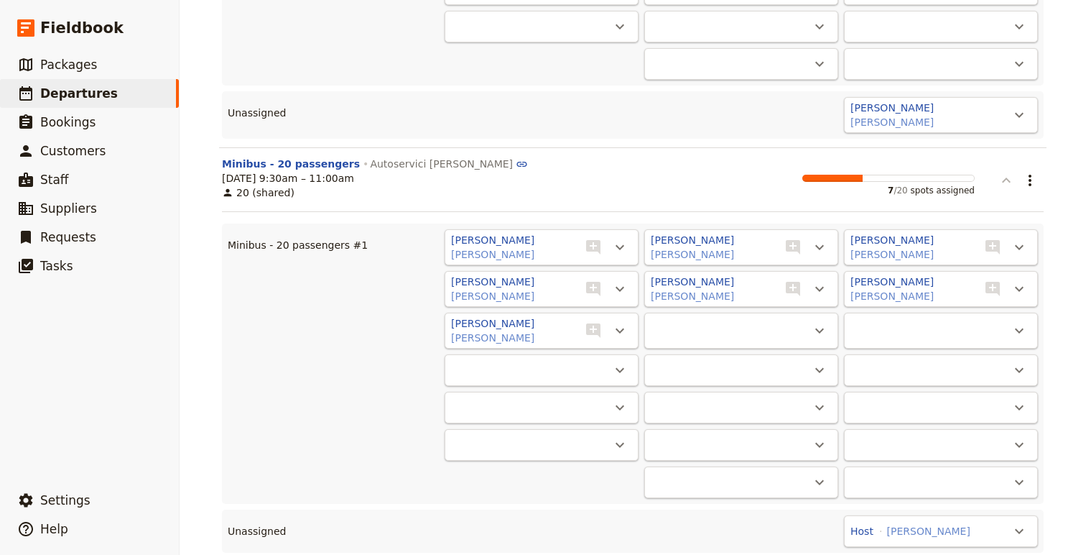
scroll to position [20750, 0]
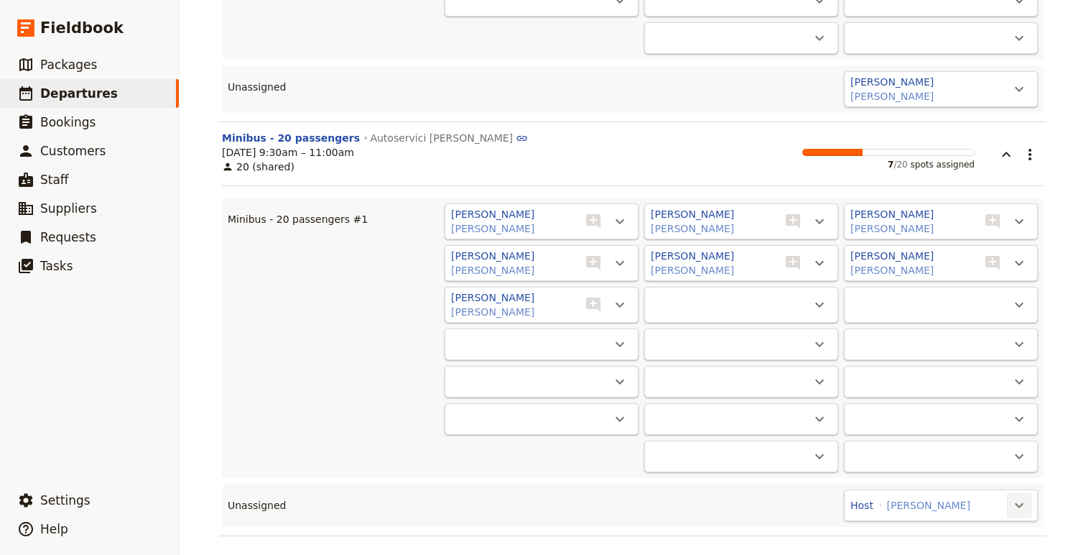
click at [1020, 504] on icon "Actions" at bounding box center [1019, 504] width 17 height 17
click at [1000, 469] on span "Minibus - 20 passengers #1 - 7/20" at bounding box center [935, 469] width 173 height 14
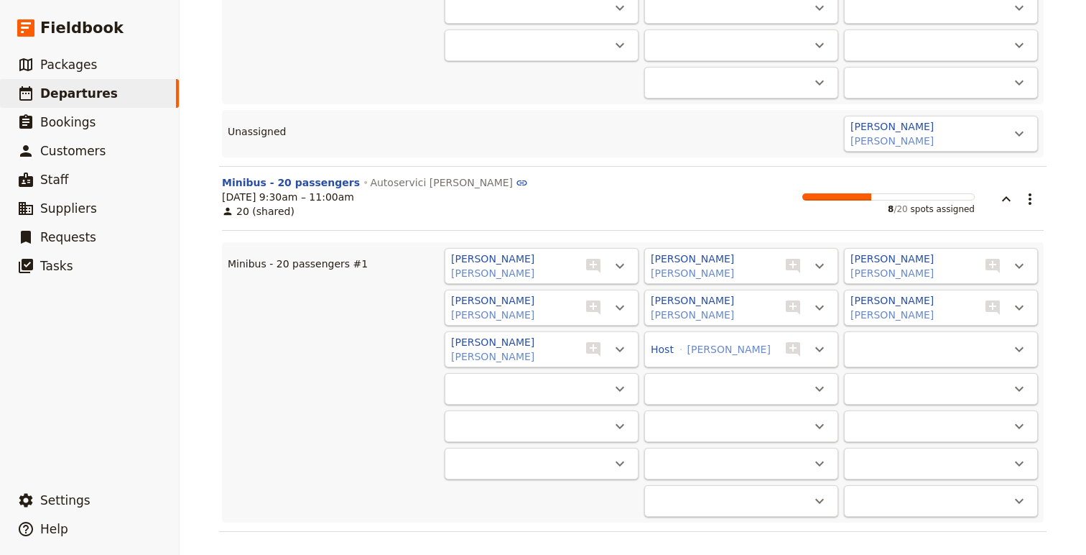
scroll to position [20701, 0]
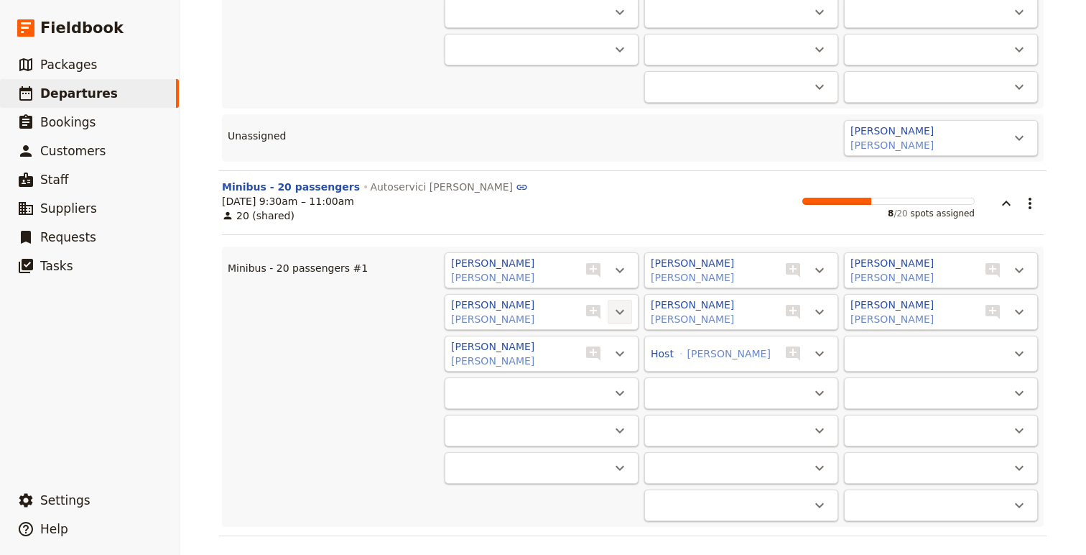
click at [619, 310] on icon "Actions" at bounding box center [620, 312] width 9 height 5
click at [598, 337] on span "Unassign [PERSON_NAME]" at bounding box center [556, 339] width 133 height 14
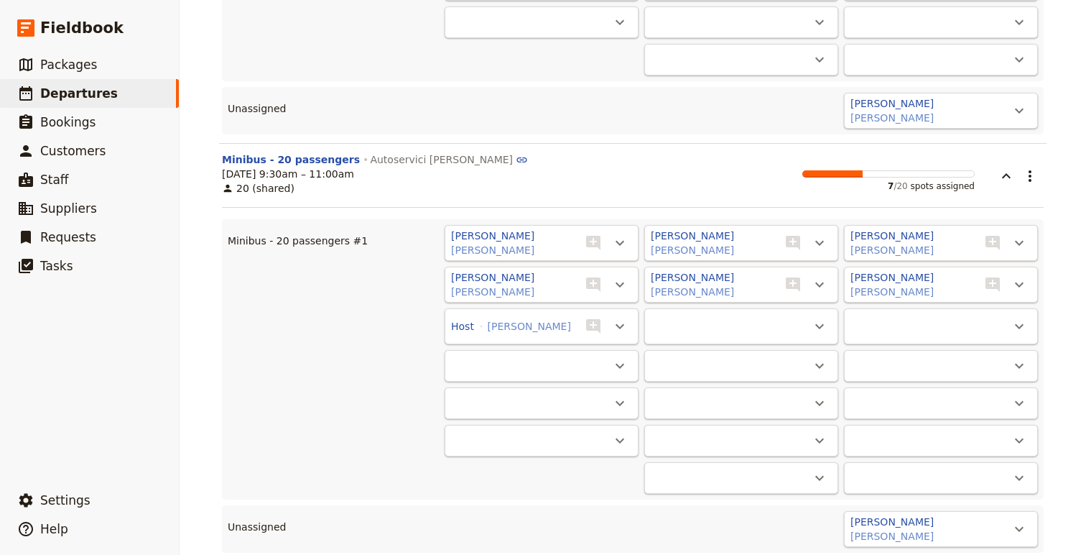
scroll to position [20754, 0]
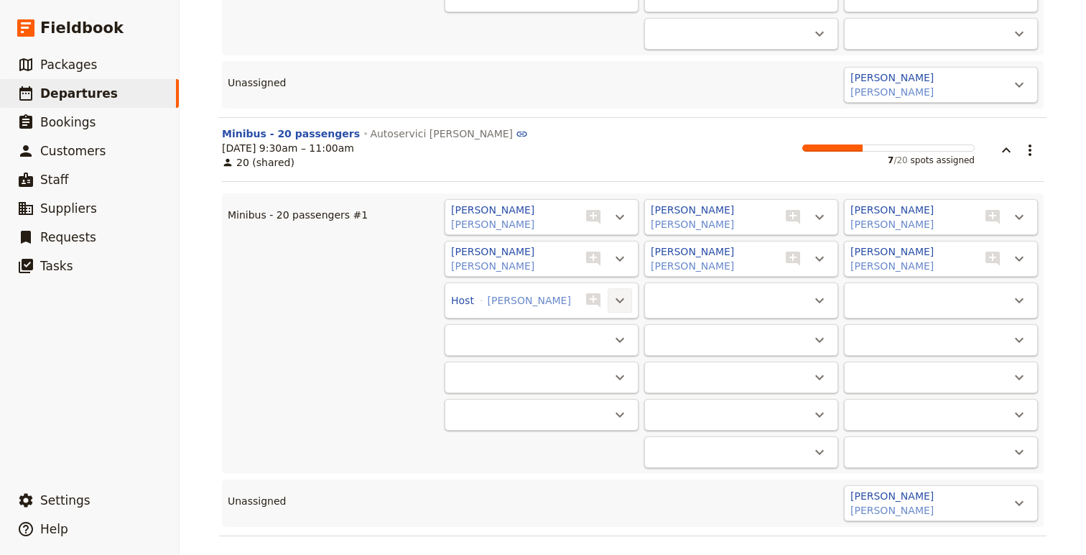
click at [621, 300] on icon "Actions" at bounding box center [619, 300] width 17 height 17
click at [586, 330] on span "Unassign Host ([PERSON_NAME])" at bounding box center [539, 327] width 167 height 14
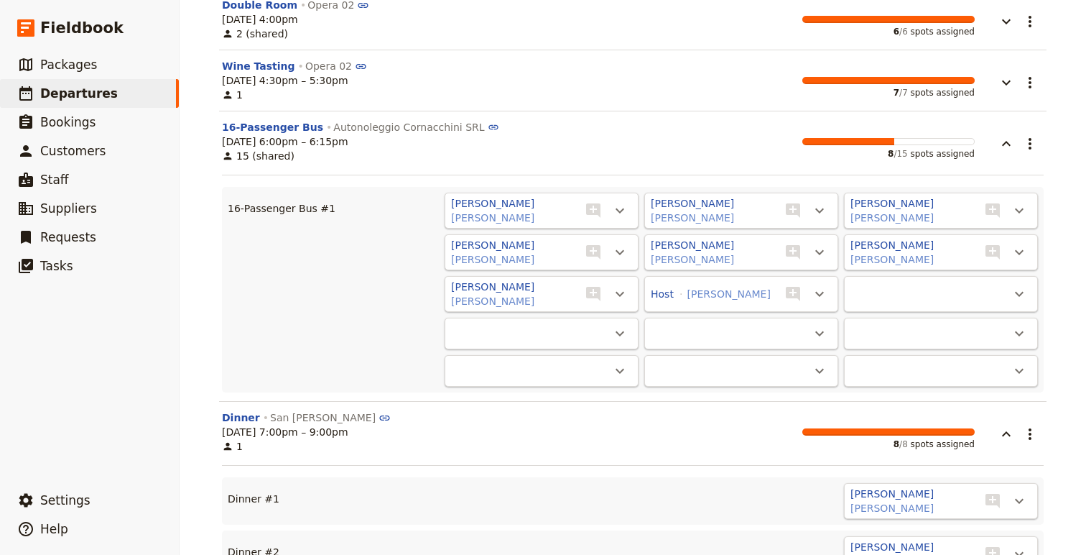
scroll to position [0, 0]
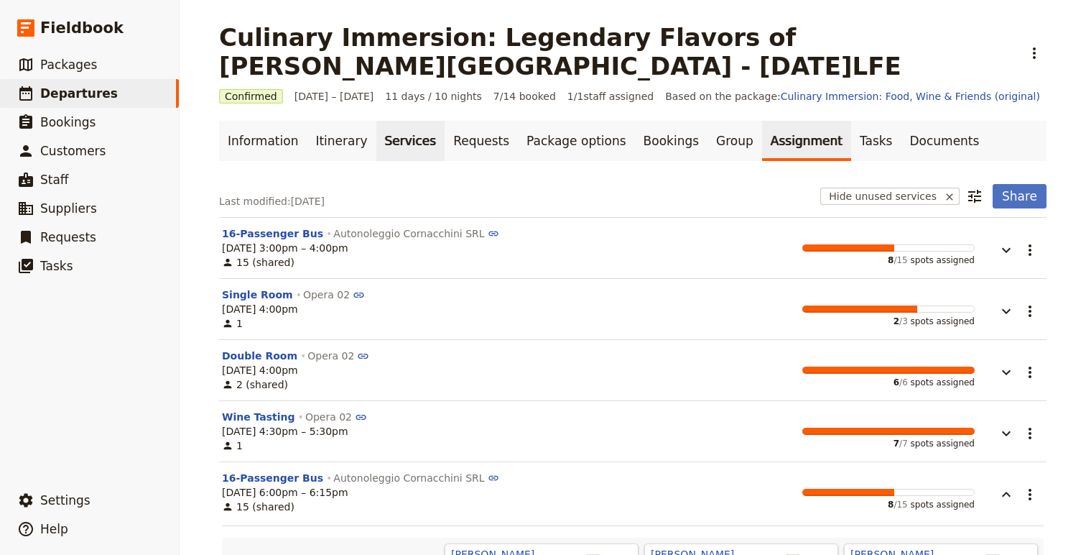
click at [384, 146] on link "Services" at bounding box center [410, 141] width 69 height 40
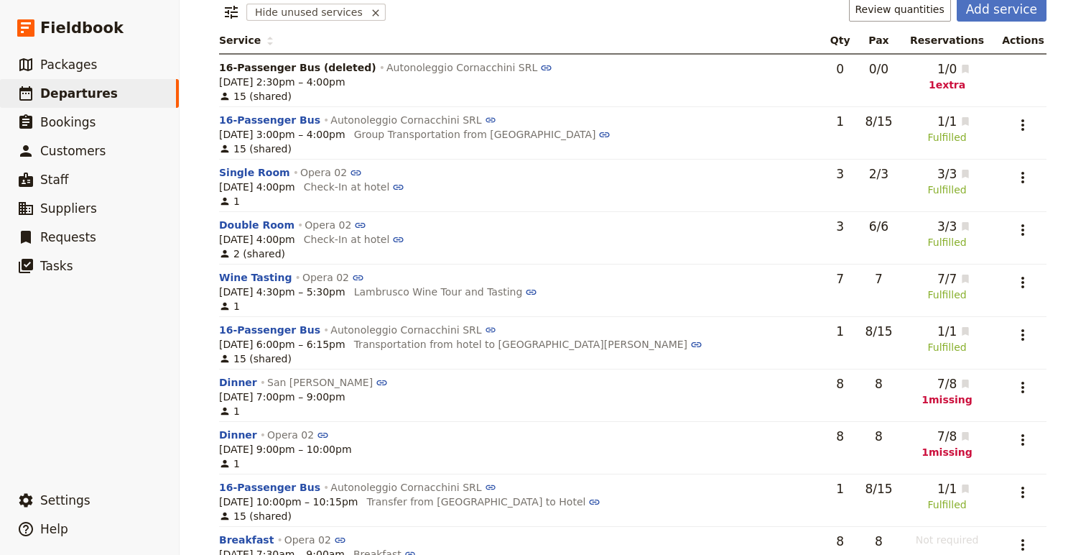
scroll to position [190, 0]
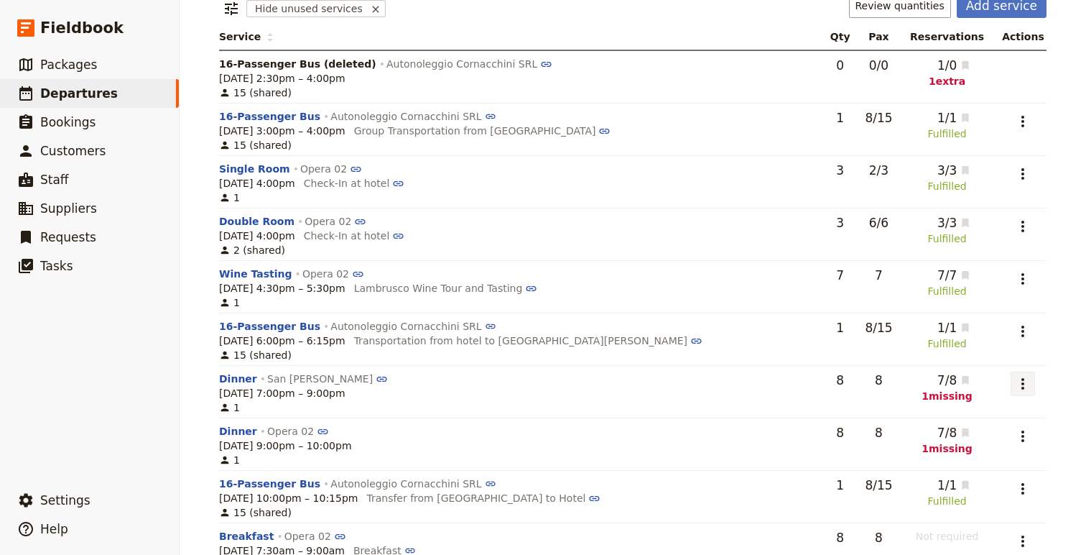
click at [1023, 386] on icon "Actions" at bounding box center [1022, 383] width 17 height 17
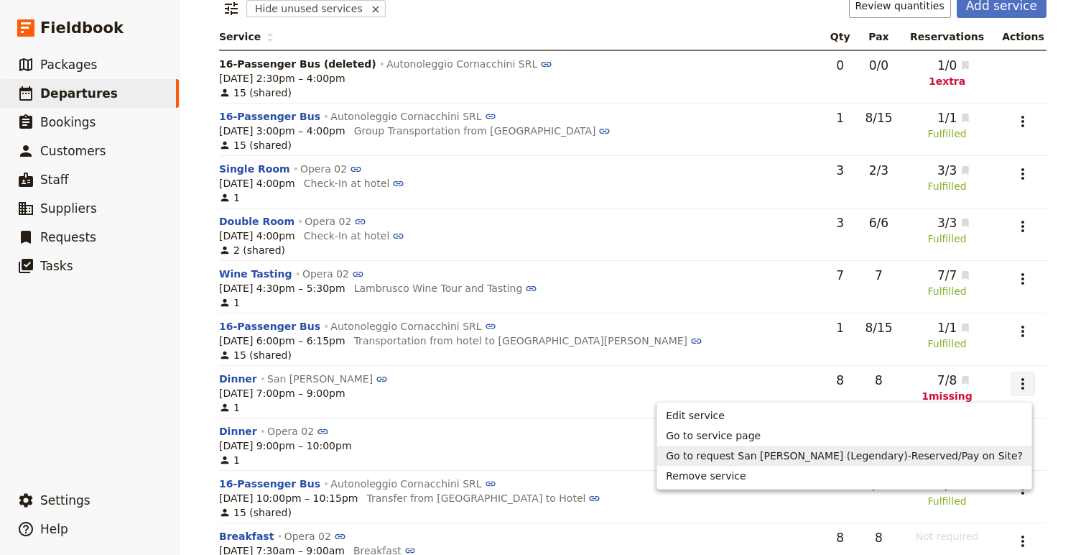
click at [828, 461] on span "Go to request San [PERSON_NAME] (Legendary)-Reserved/Pay on Site?" at bounding box center [844, 455] width 357 height 14
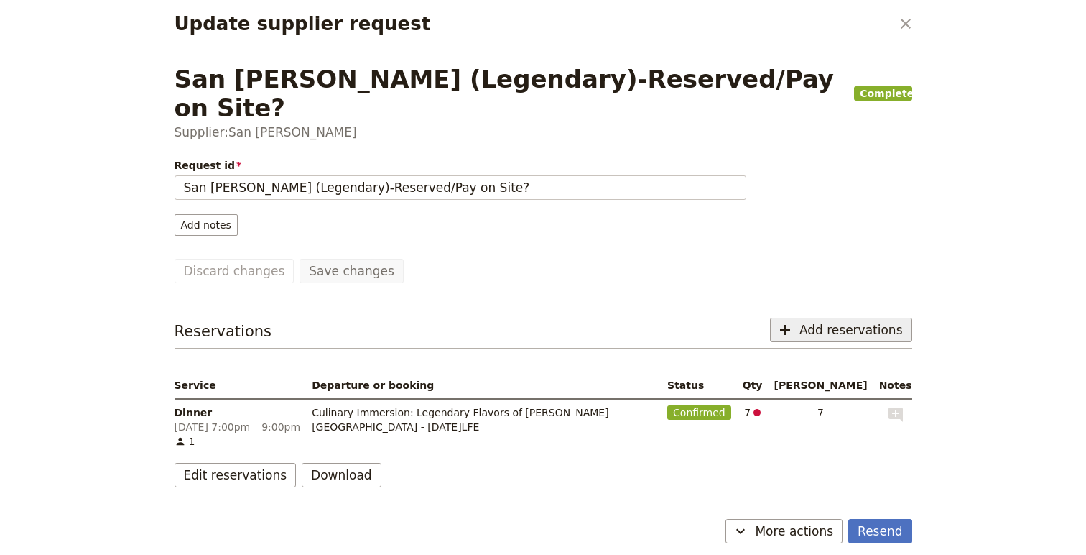
click at [858, 321] on span "Add reservations" at bounding box center [851, 329] width 103 height 17
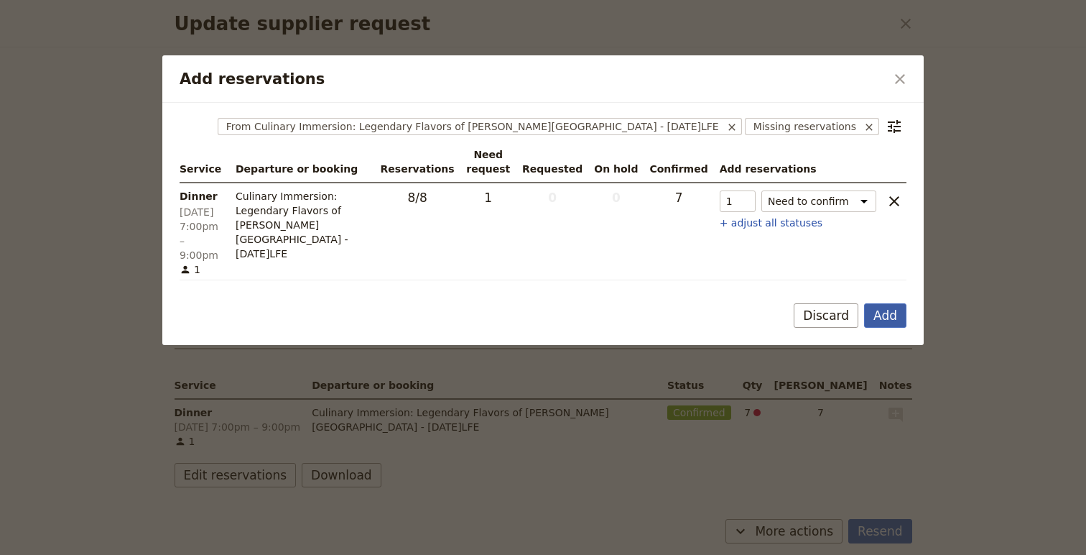
click at [876, 305] on button "Add" at bounding box center [885, 315] width 42 height 24
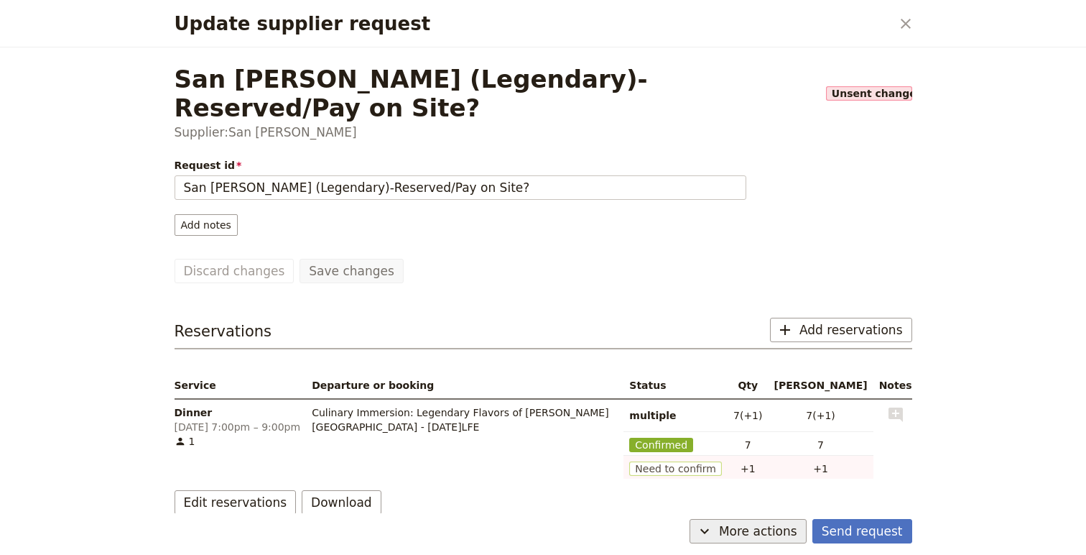
click at [772, 528] on span "More actions" at bounding box center [758, 530] width 78 height 17
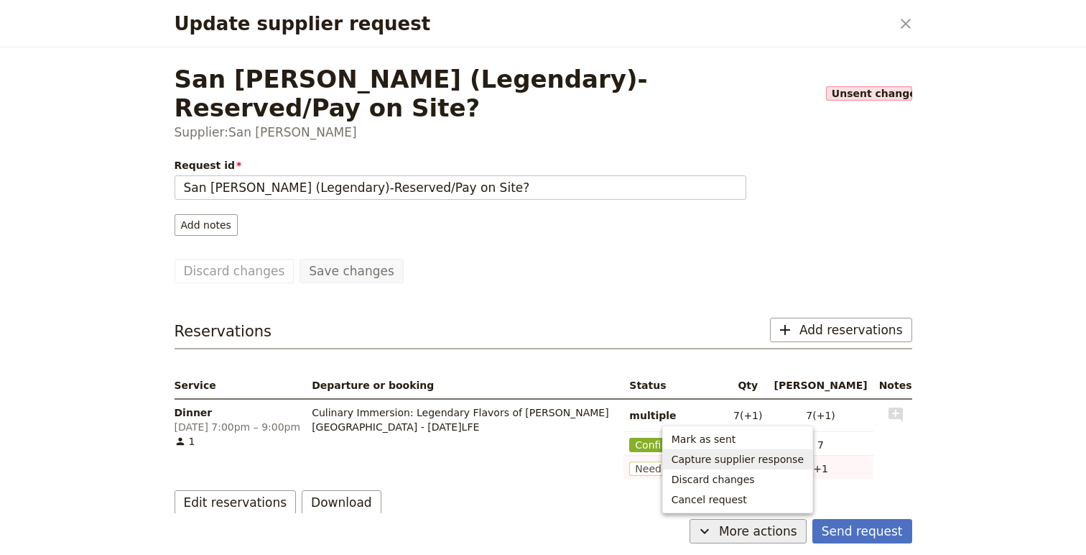
click at [766, 453] on span "Capture supplier response" at bounding box center [738, 459] width 132 height 14
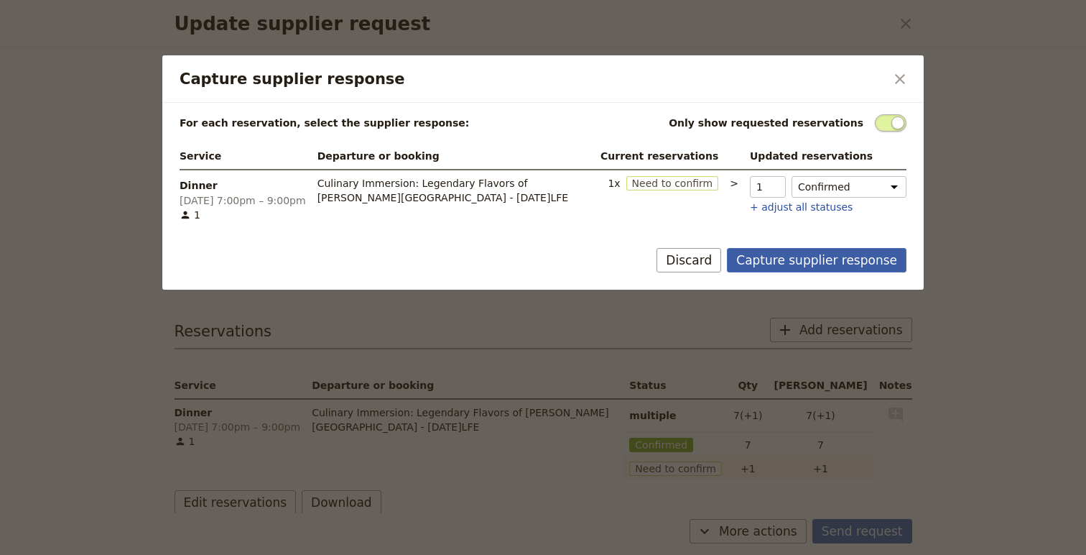
click at [836, 249] on button "Capture supplier response" at bounding box center [817, 260] width 180 height 24
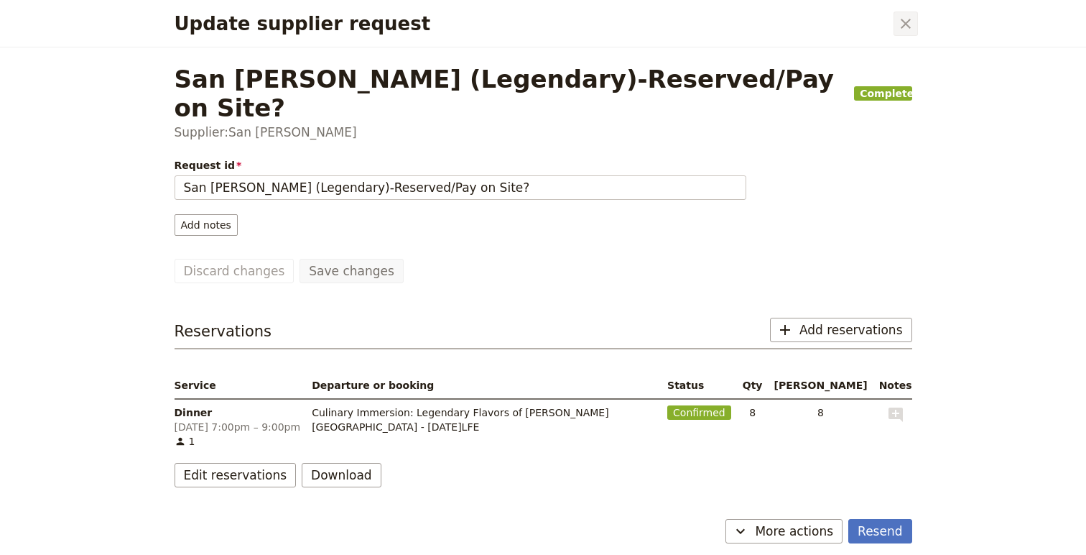
click at [912, 22] on icon "Close dialog" at bounding box center [905, 23] width 17 height 17
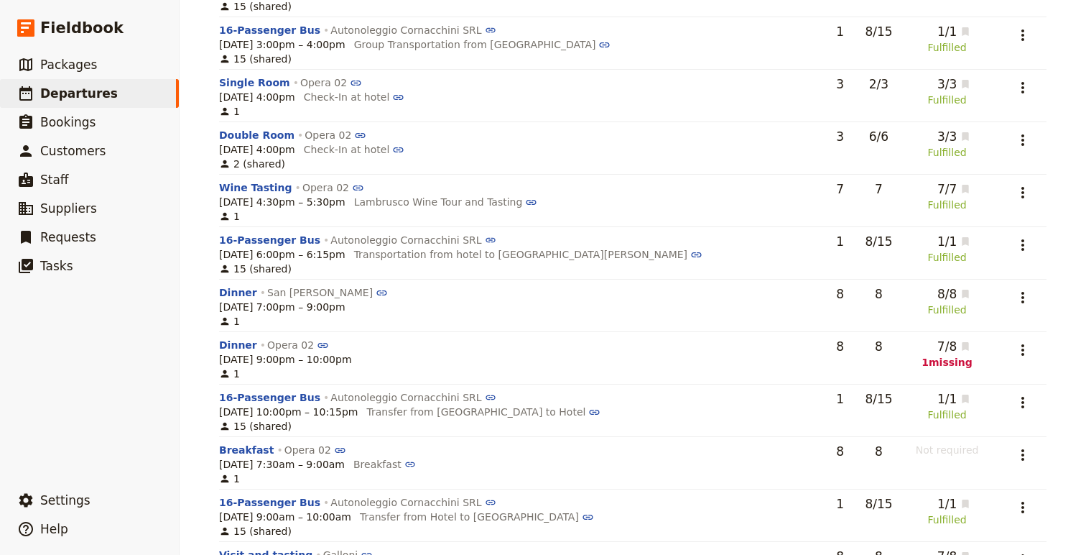
scroll to position [279, 0]
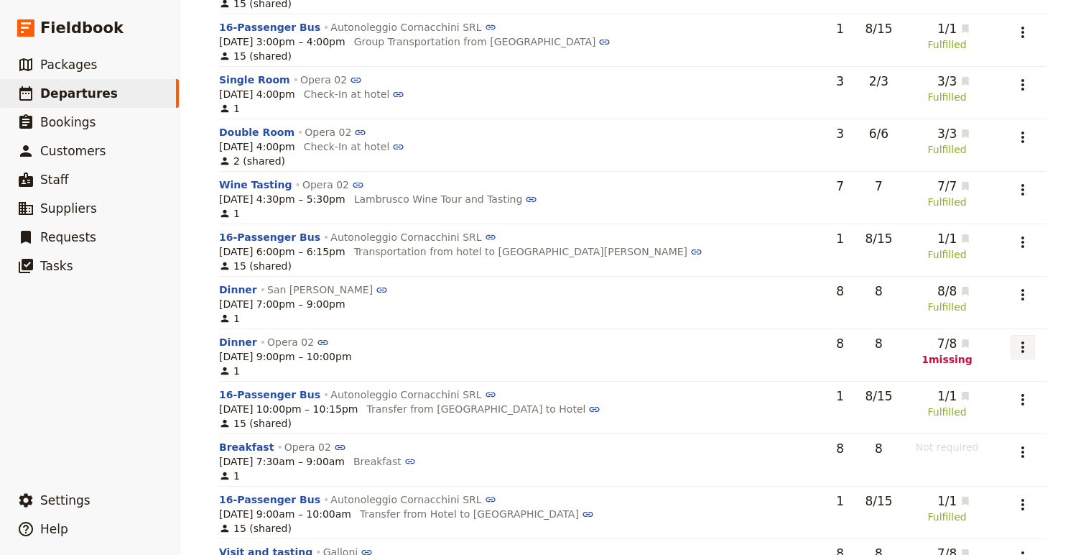
click at [1017, 347] on icon "Actions" at bounding box center [1022, 346] width 17 height 17
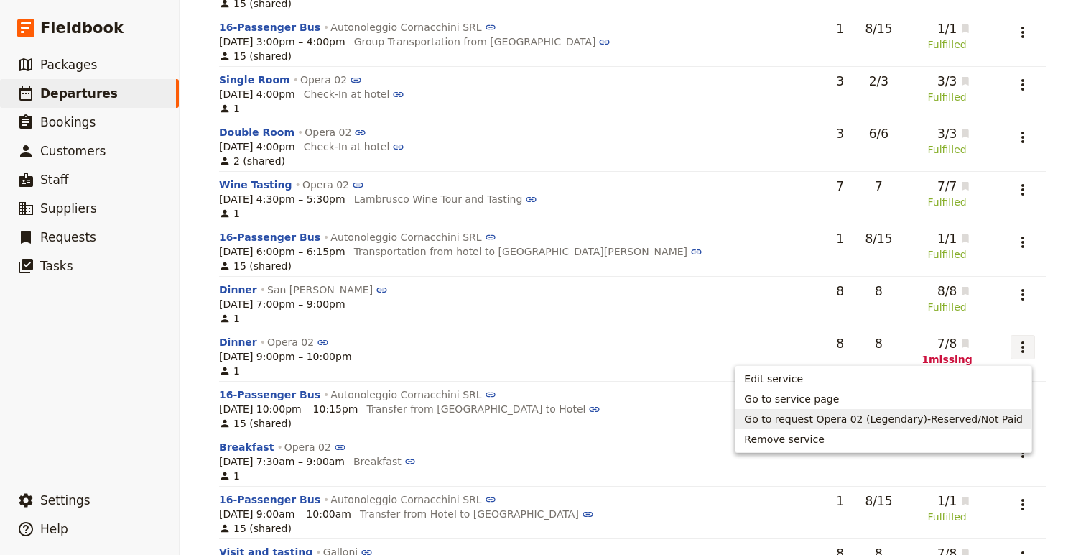
click at [818, 420] on span "Go to request Opera 02 (Legendary)-Reserved/Not Paid" at bounding box center [883, 419] width 279 height 14
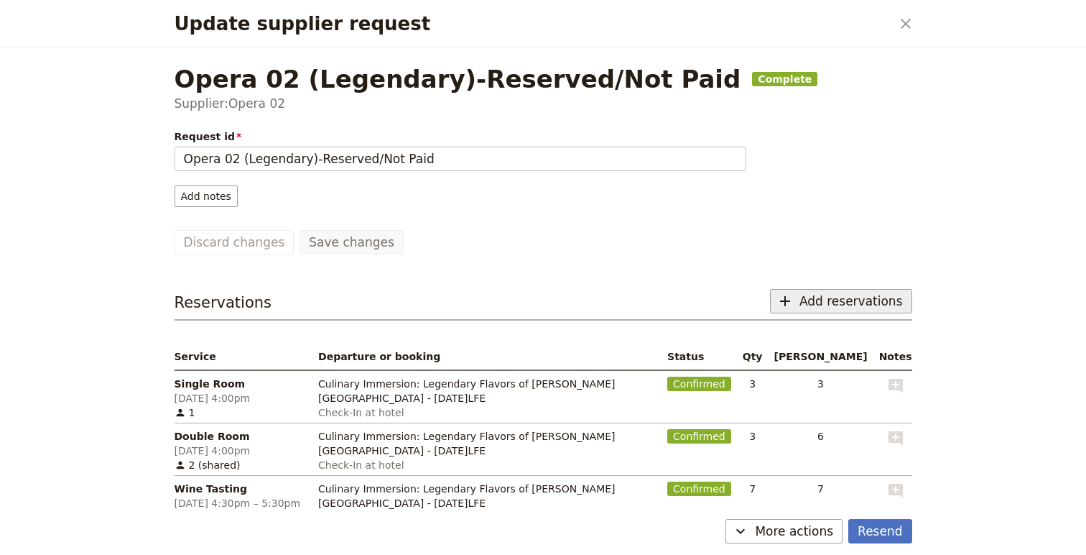
click at [802, 289] on button "​ Add reservations" at bounding box center [841, 301] width 142 height 24
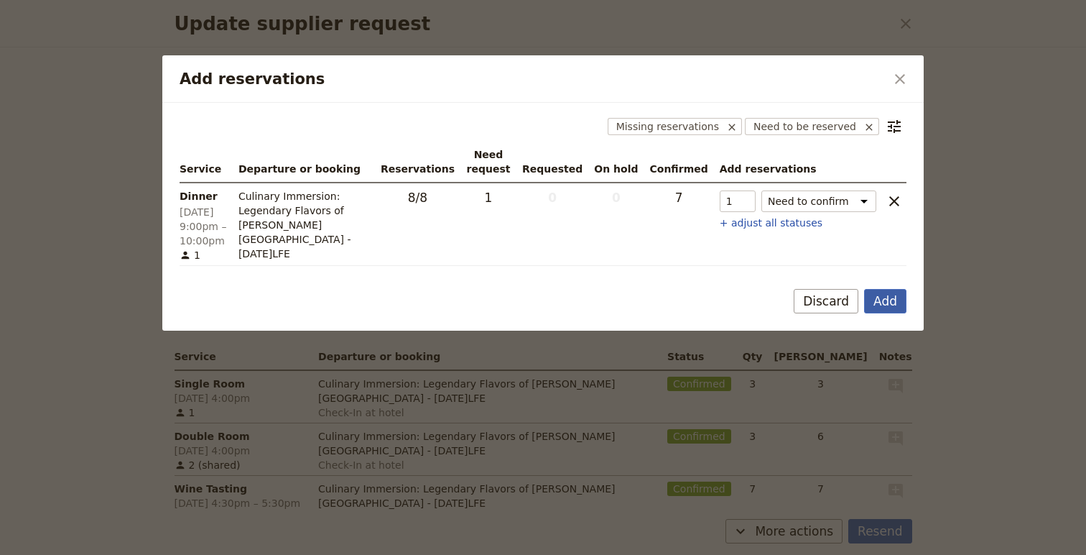
click at [884, 300] on button "Add" at bounding box center [885, 301] width 42 height 24
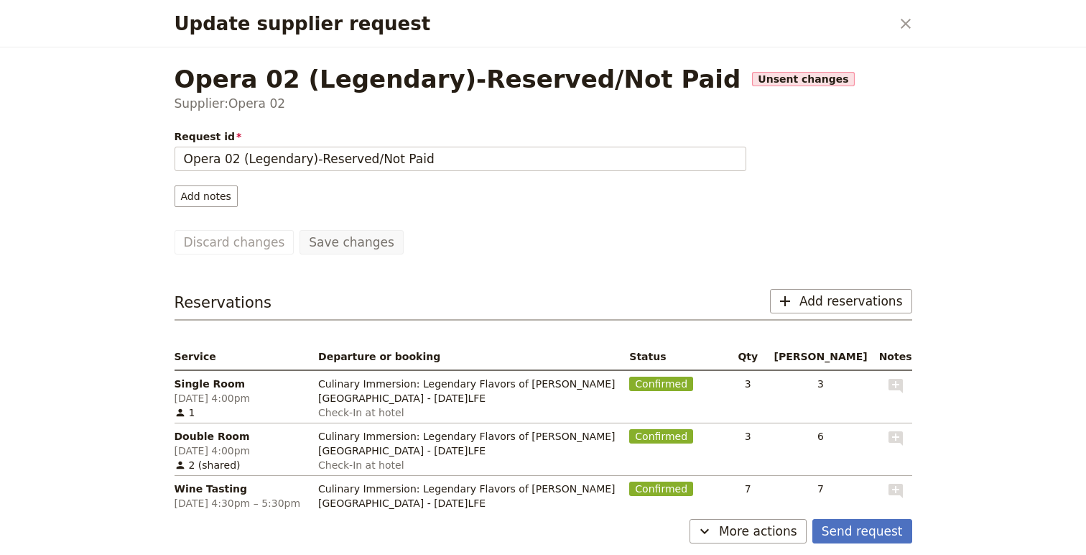
click at [764, 545] on div "Send request ​ More actions" at bounding box center [543, 534] width 772 height 42
click at [764, 527] on span "More actions" at bounding box center [758, 530] width 78 height 17
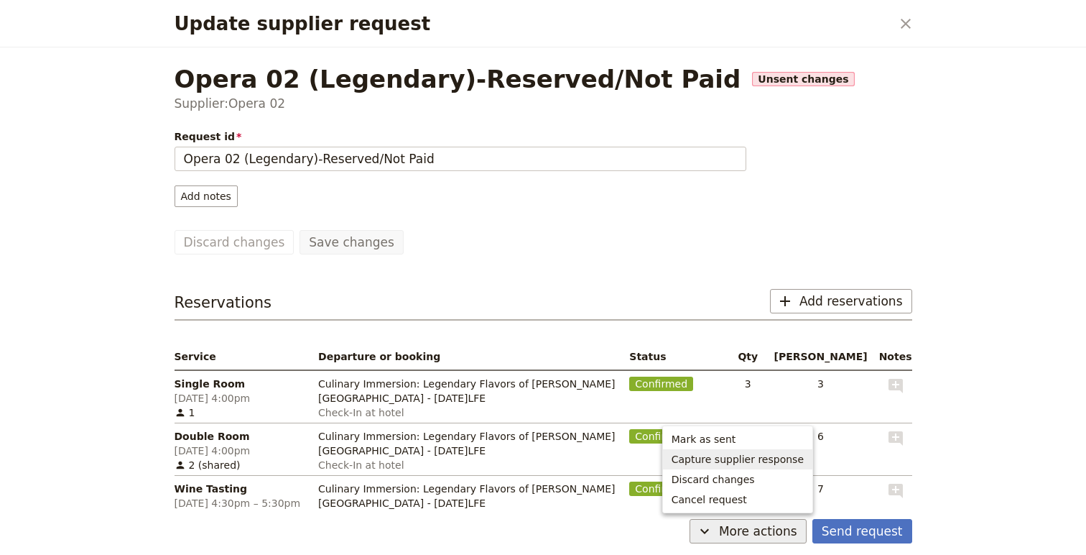
click at [767, 466] on button "Capture supplier response" at bounding box center [737, 459] width 149 height 20
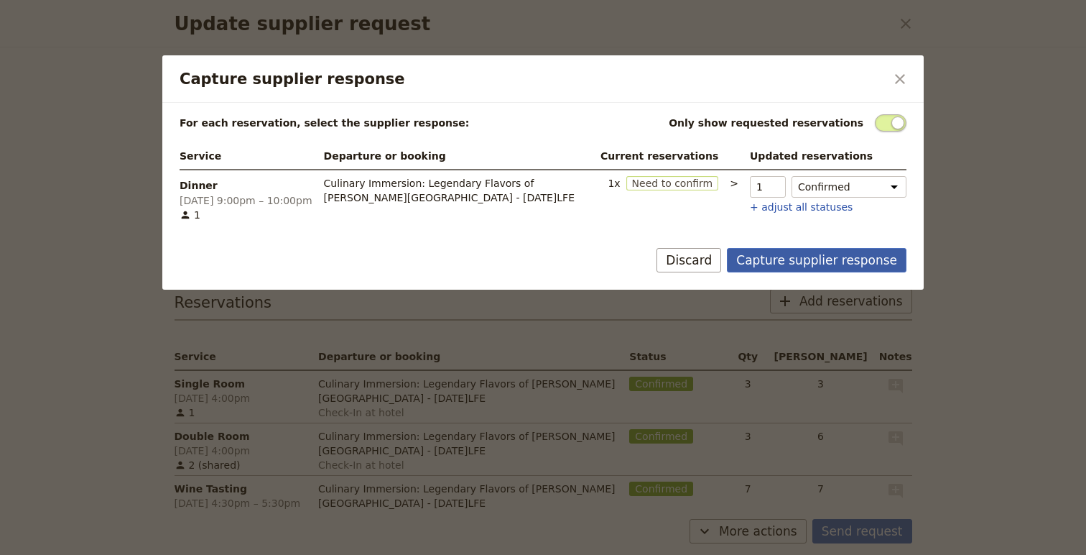
click at [860, 265] on button "Capture supplier response" at bounding box center [817, 260] width 180 height 24
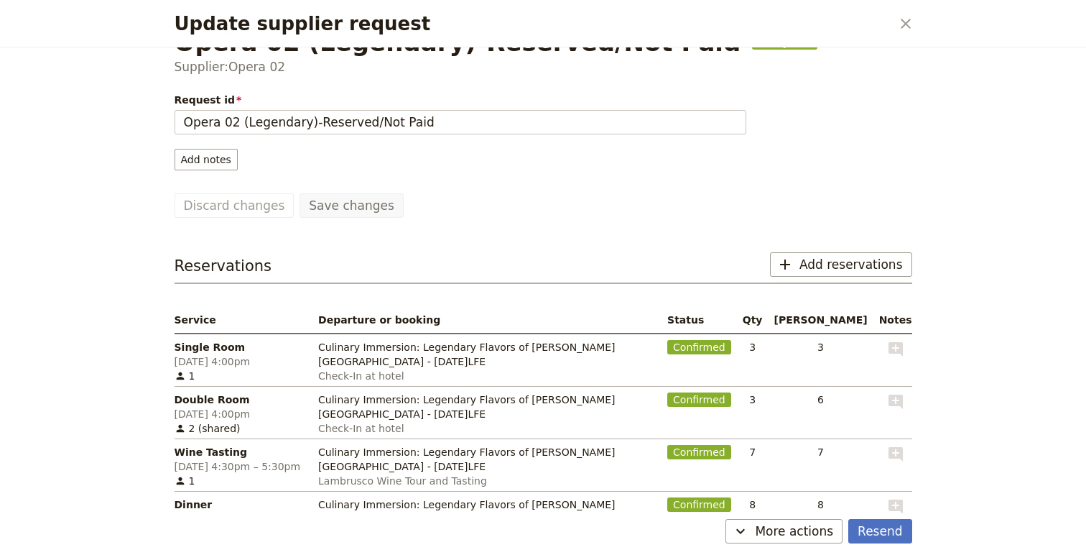
scroll to position [120, 0]
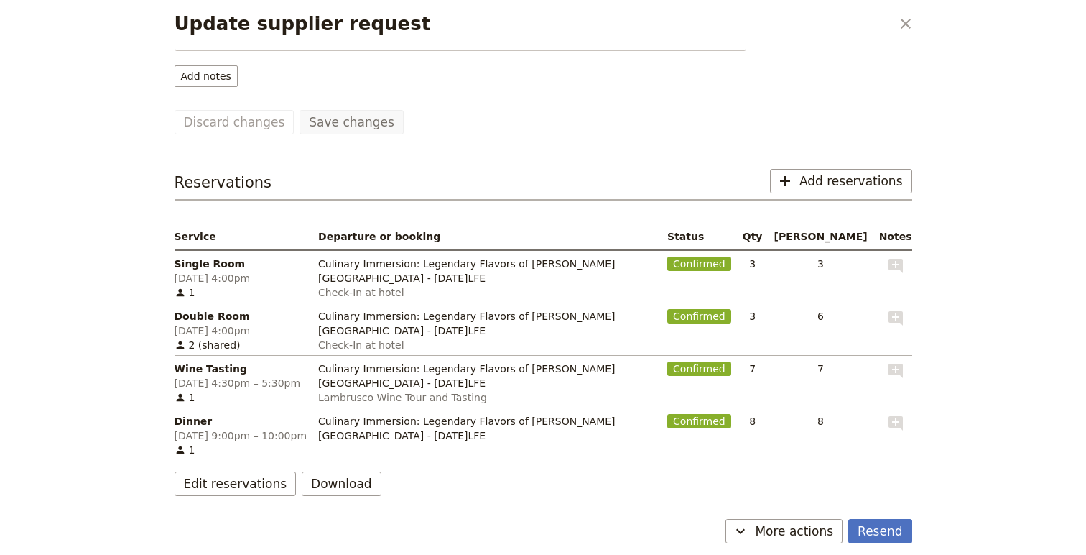
click at [902, 5] on div "Update supplier request ​" at bounding box center [543, 23] width 772 height 47
click at [902, 21] on icon "Close dialog" at bounding box center [906, 24] width 10 height 10
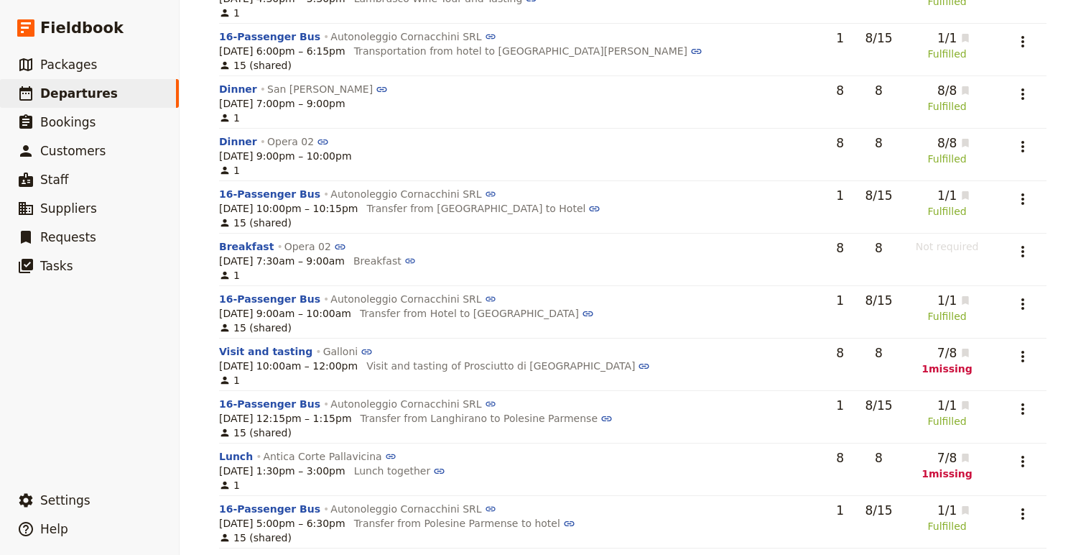
scroll to position [489, 0]
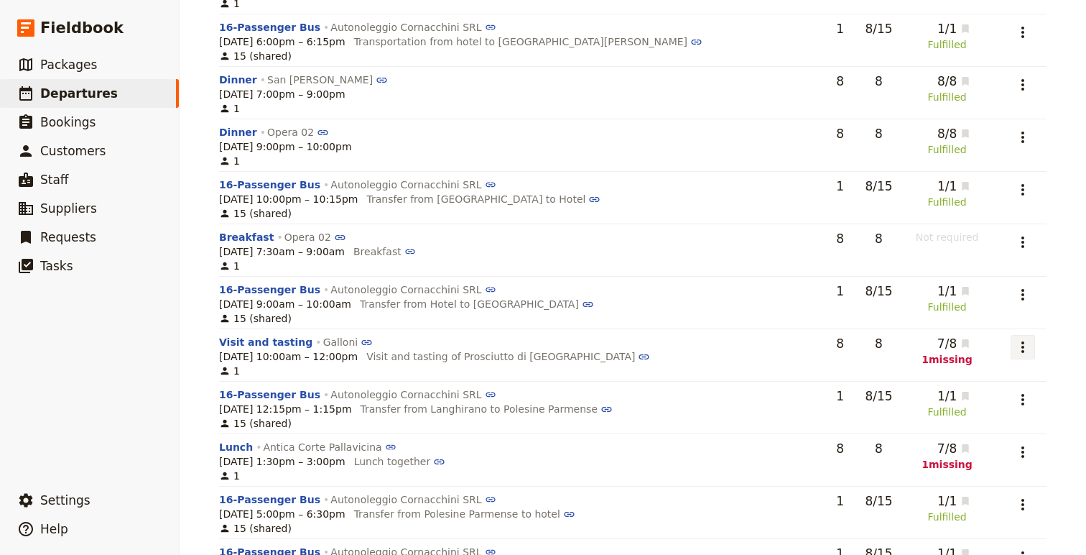
click at [1015, 343] on icon "Actions" at bounding box center [1022, 346] width 17 height 17
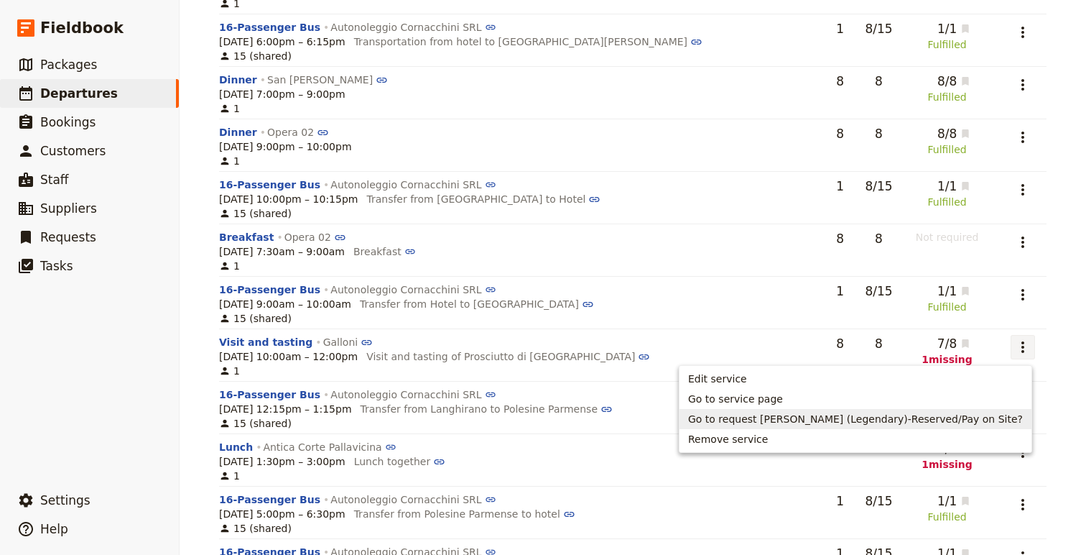
drag, startPoint x: 852, startPoint y: 430, endPoint x: 853, endPoint y: 415, distance: 14.4
click at [853, 415] on ul "Edit service Go to service page Go to request Galloni (Legendary)-Reserved/Pay …" at bounding box center [855, 409] width 353 height 88
click at [861, 418] on span "Go to request [PERSON_NAME] (Legendary)-Reserved/Pay on Site?" at bounding box center [855, 419] width 335 height 14
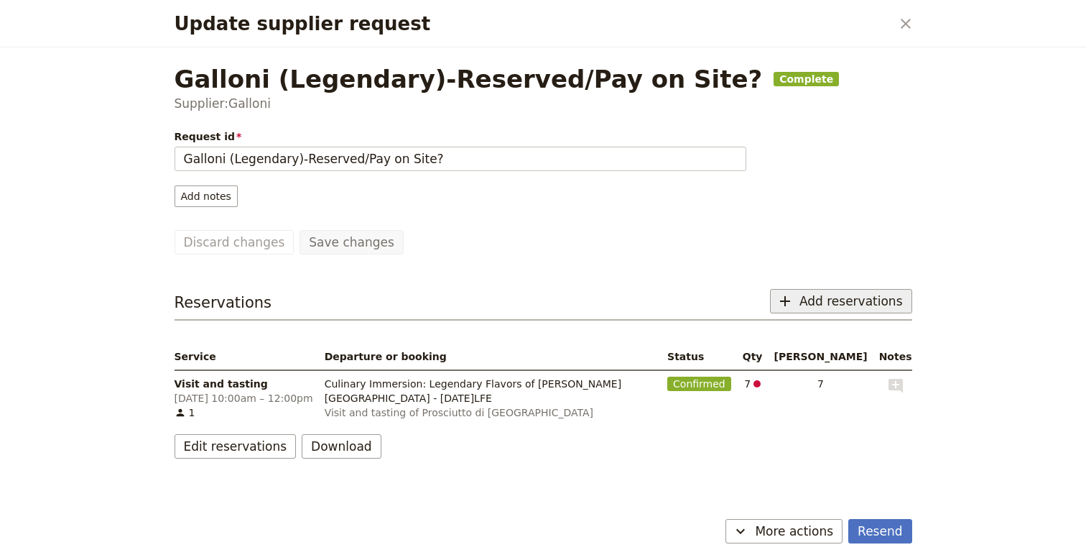
click at [825, 302] on span "Add reservations" at bounding box center [851, 300] width 103 height 17
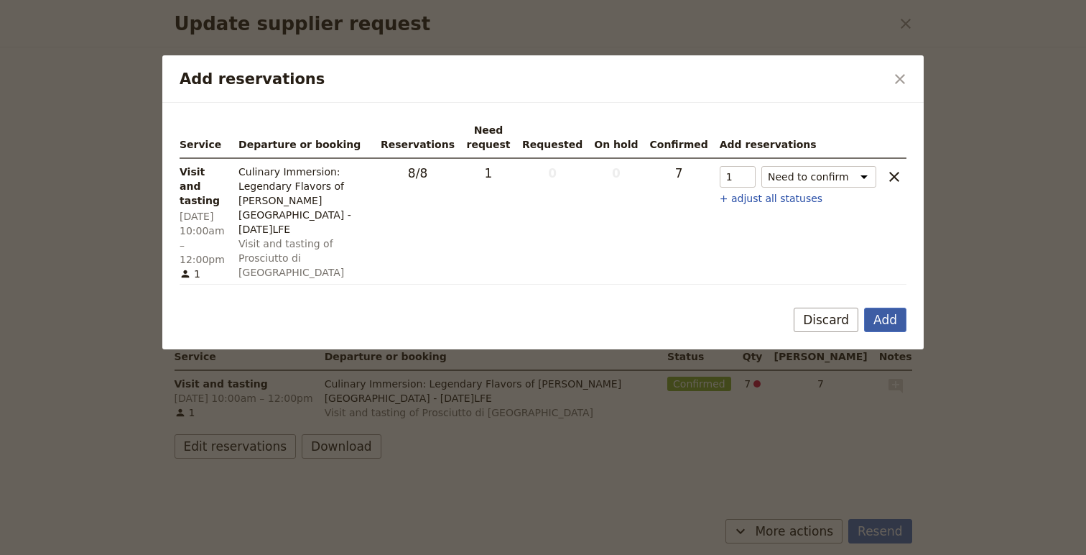
click at [879, 307] on button "Add" at bounding box center [885, 319] width 42 height 24
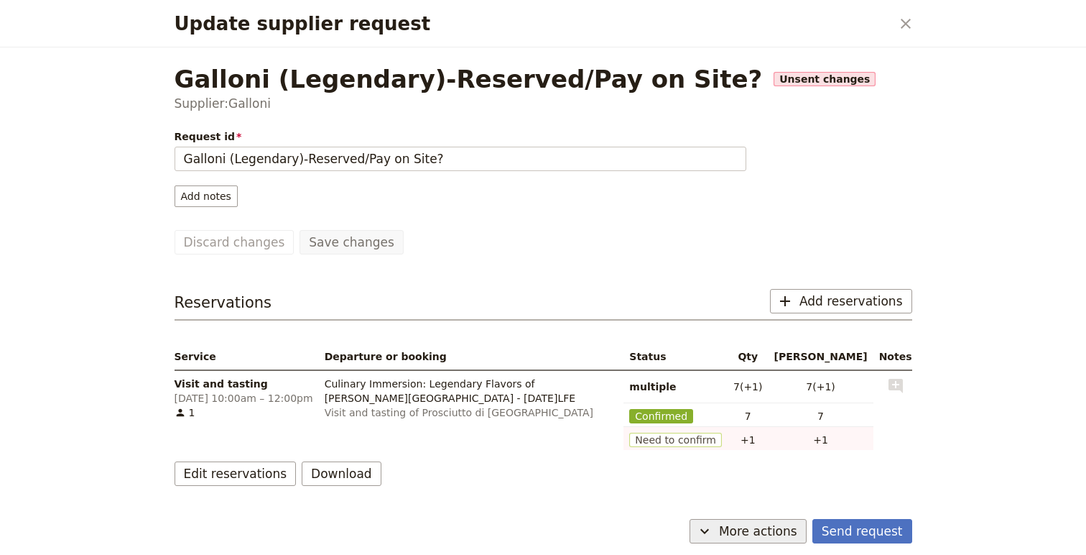
click at [790, 527] on span "More actions" at bounding box center [758, 530] width 78 height 17
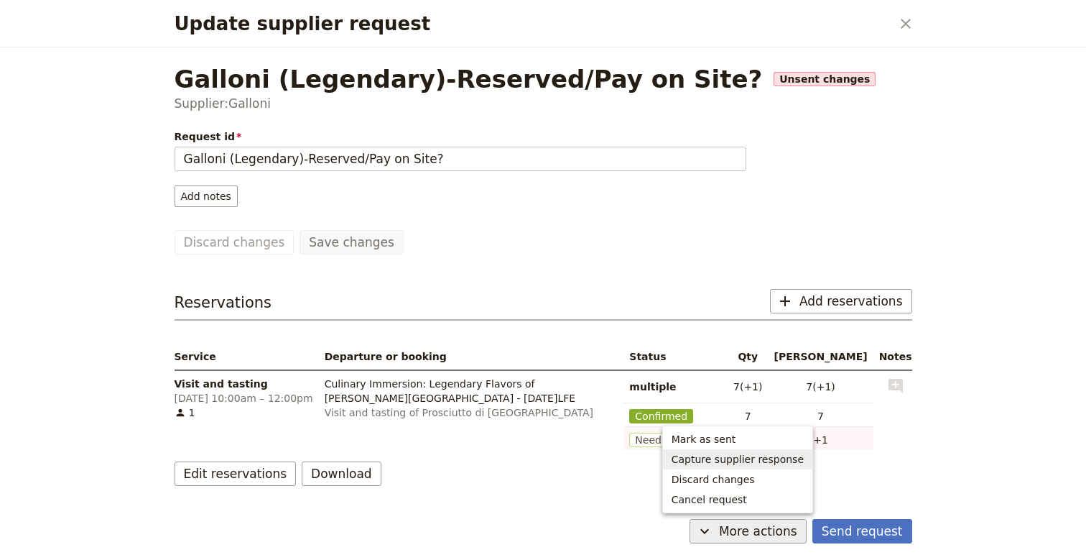
click at [790, 458] on span "Capture supplier response" at bounding box center [738, 459] width 132 height 14
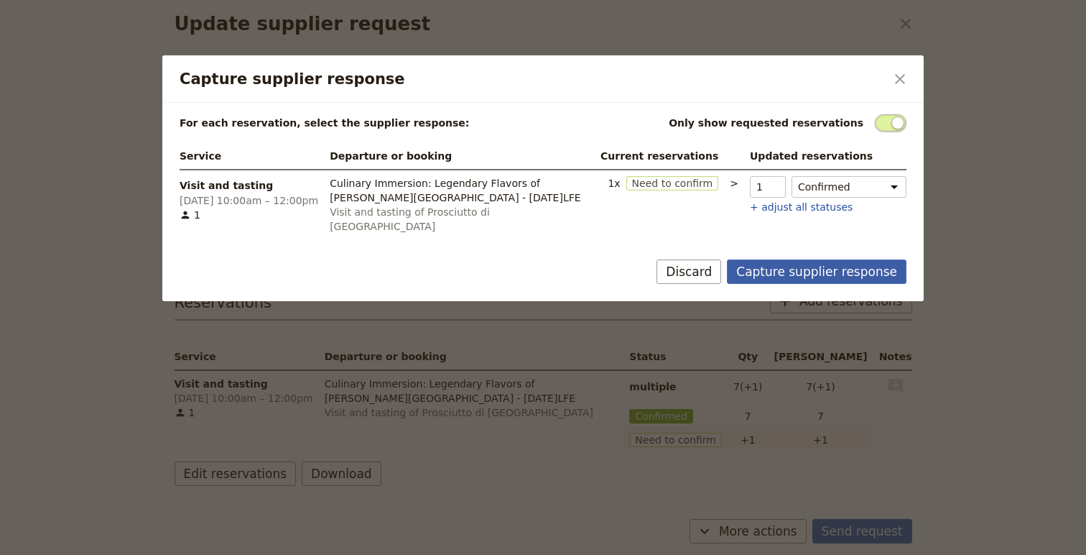
click at [856, 259] on button "Capture supplier response" at bounding box center [817, 271] width 180 height 24
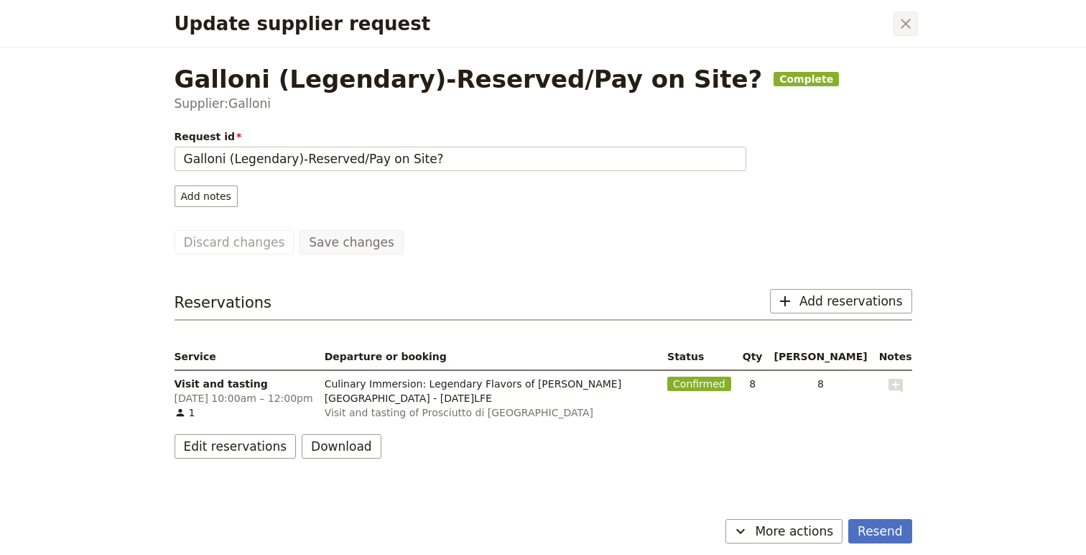
click at [904, 16] on icon "Close dialog" at bounding box center [905, 23] width 17 height 17
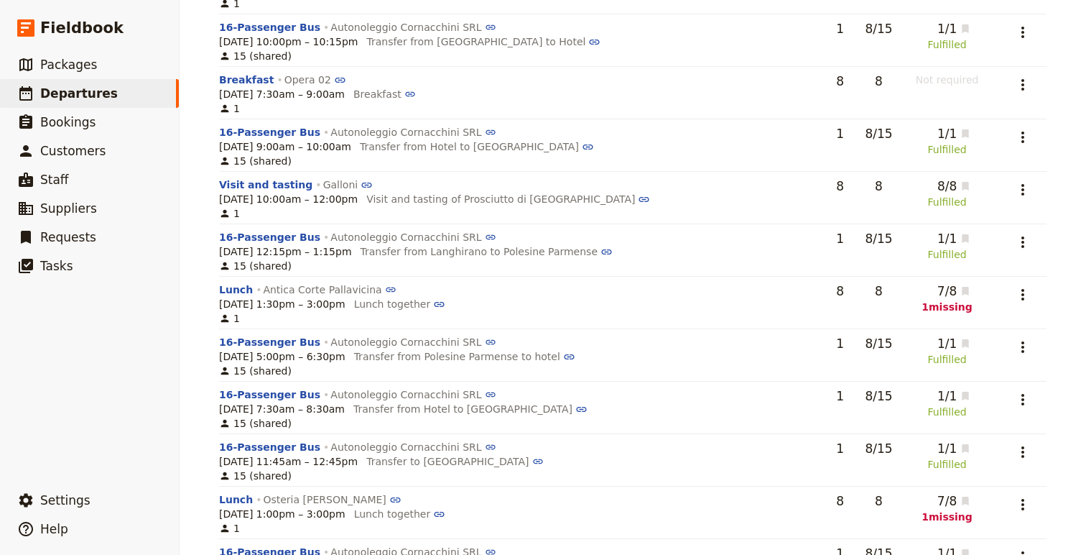
scroll to position [679, 0]
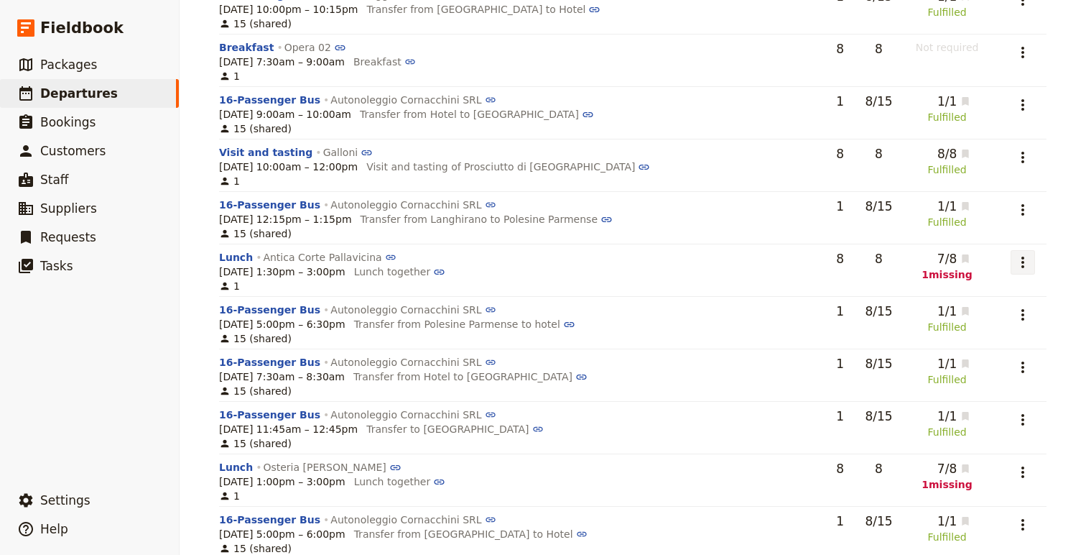
click at [1014, 267] on icon "Actions" at bounding box center [1022, 262] width 17 height 17
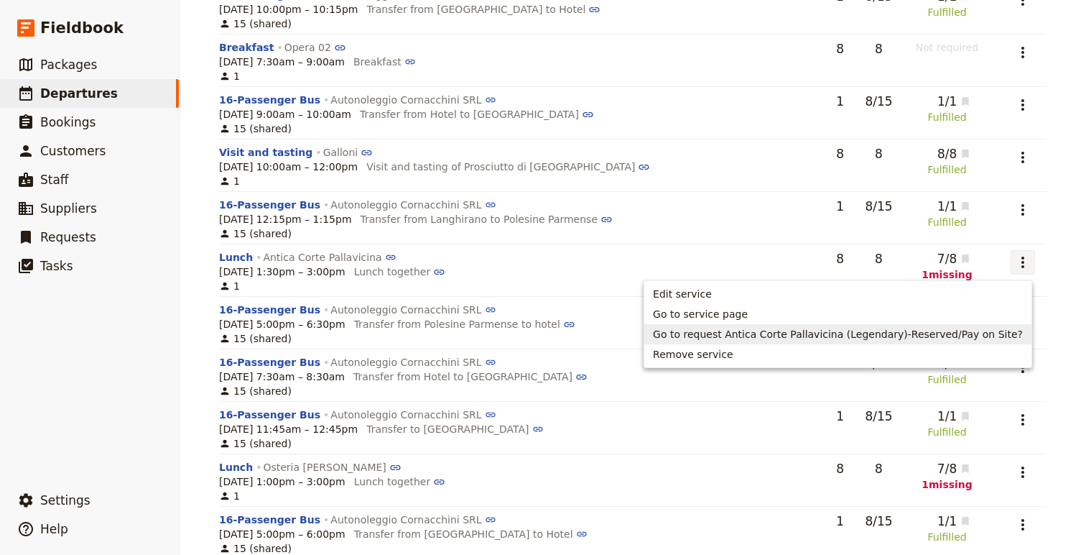
click at [953, 336] on span "Go to request Antica Corte Pallavicina (Legendary)-Reserved/Pay on Site?" at bounding box center [838, 334] width 370 height 14
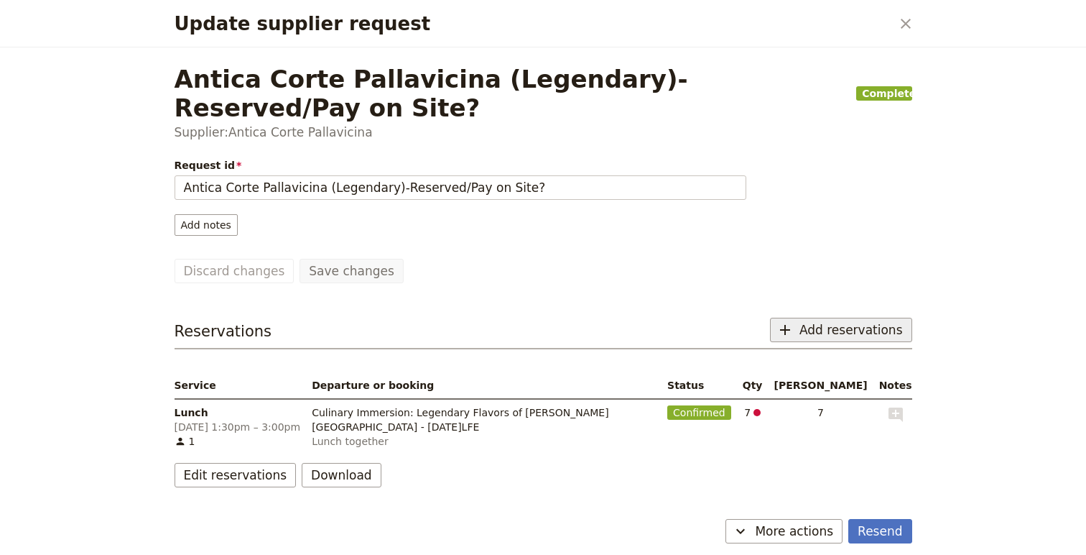
click at [827, 321] on span "Add reservations" at bounding box center [851, 329] width 103 height 17
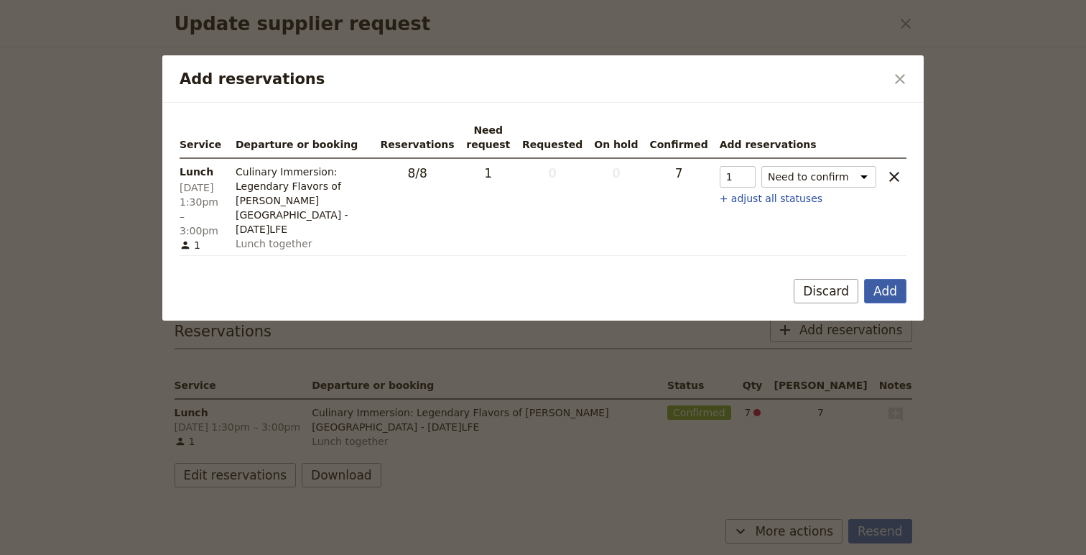
click at [875, 295] on button "Add" at bounding box center [885, 291] width 42 height 24
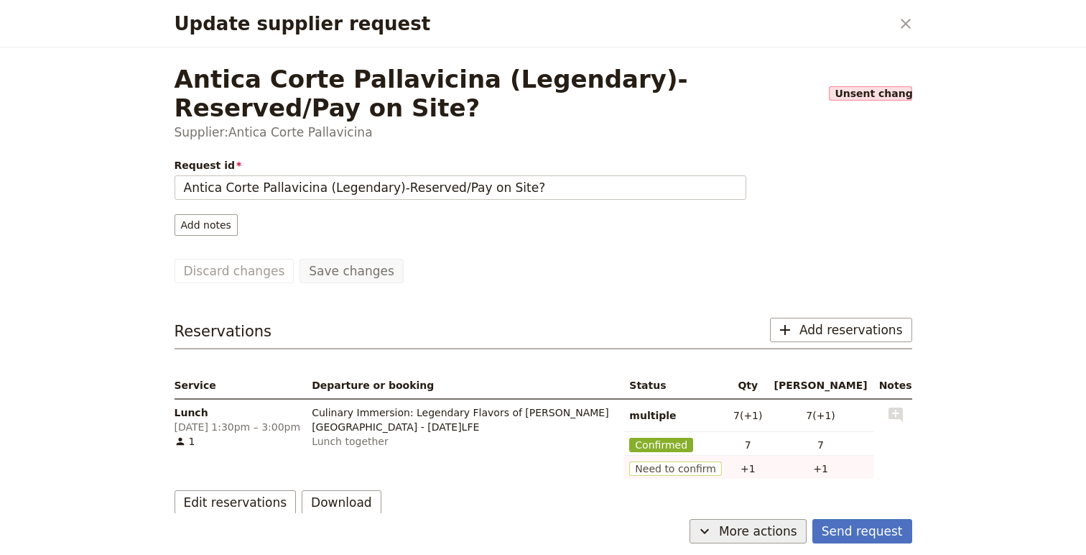
click at [774, 542] on button "​ More actions" at bounding box center [748, 531] width 117 height 24
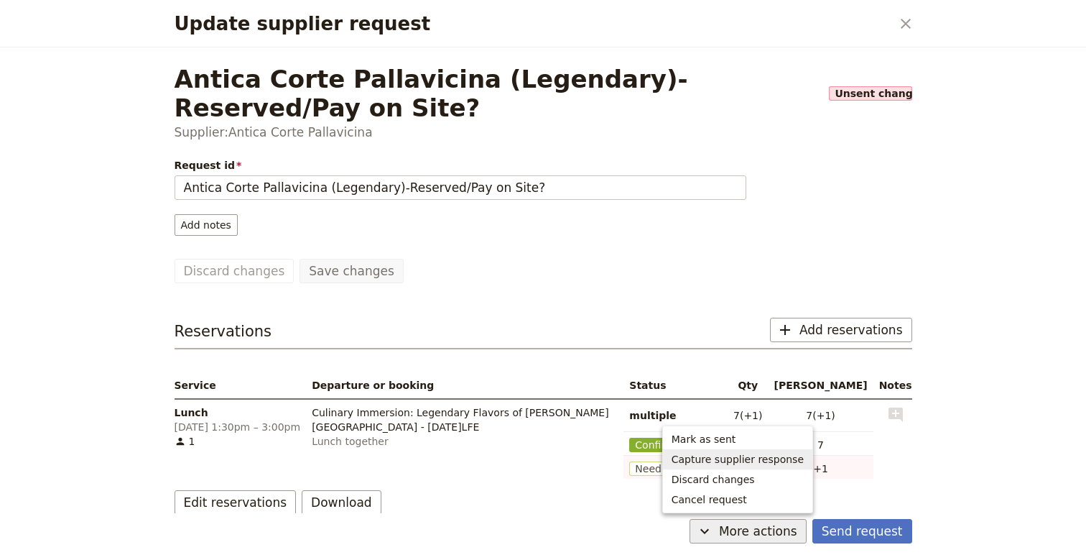
click at [784, 459] on span "Capture supplier response" at bounding box center [738, 459] width 132 height 14
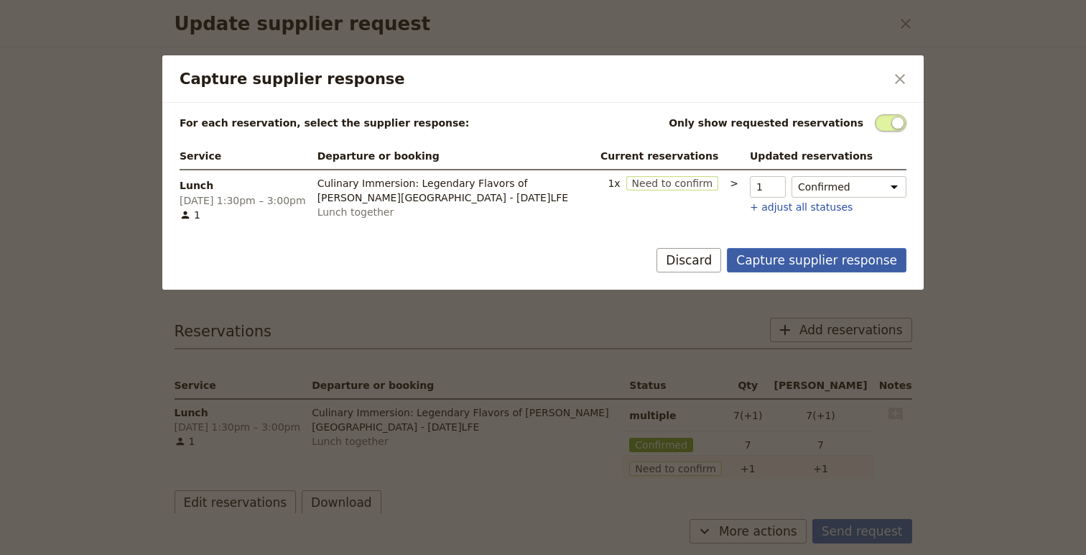
click at [864, 254] on button "Capture supplier response" at bounding box center [817, 260] width 180 height 24
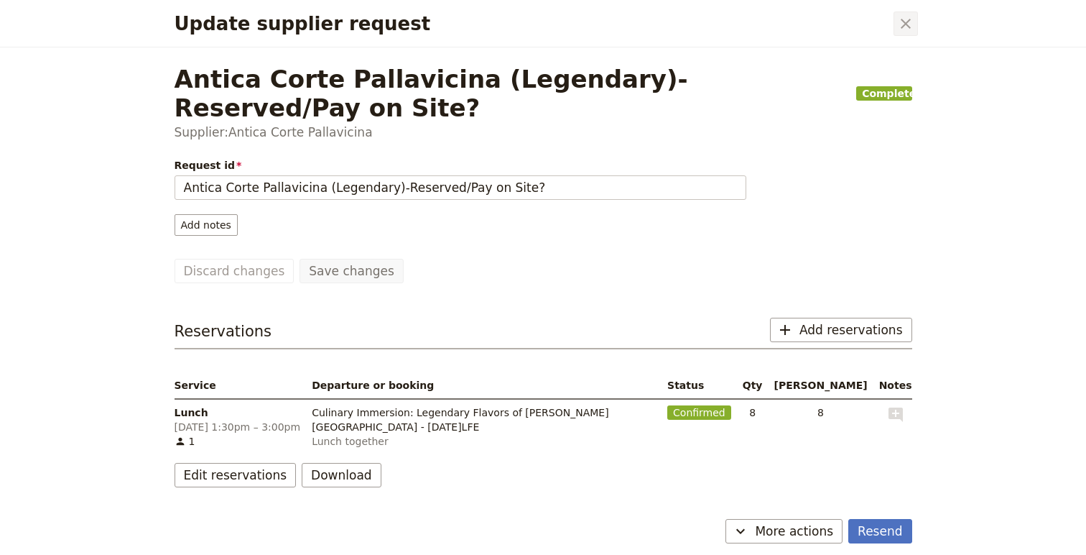
click at [906, 28] on icon "Close dialog" at bounding box center [905, 23] width 17 height 17
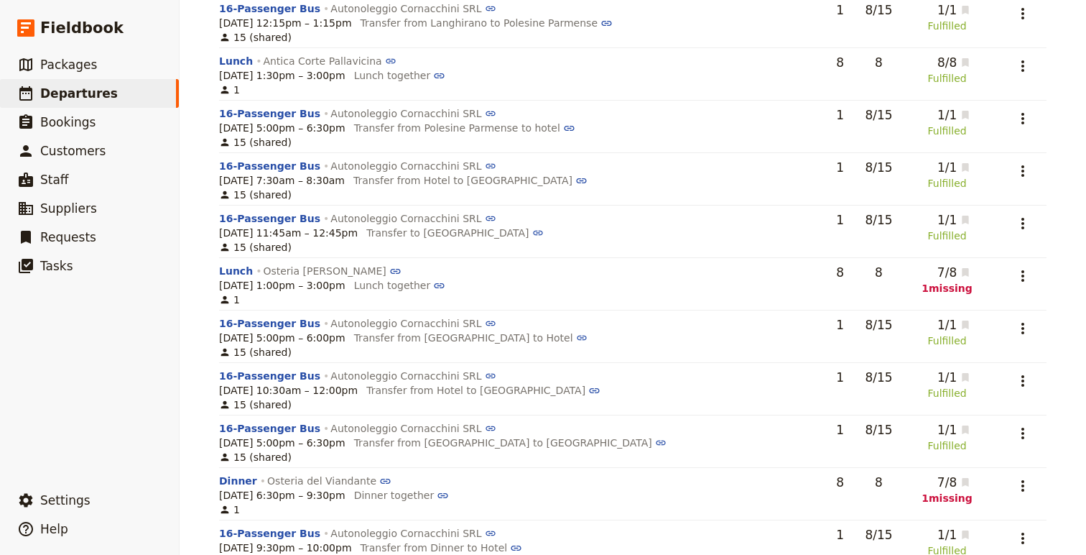
scroll to position [880, 0]
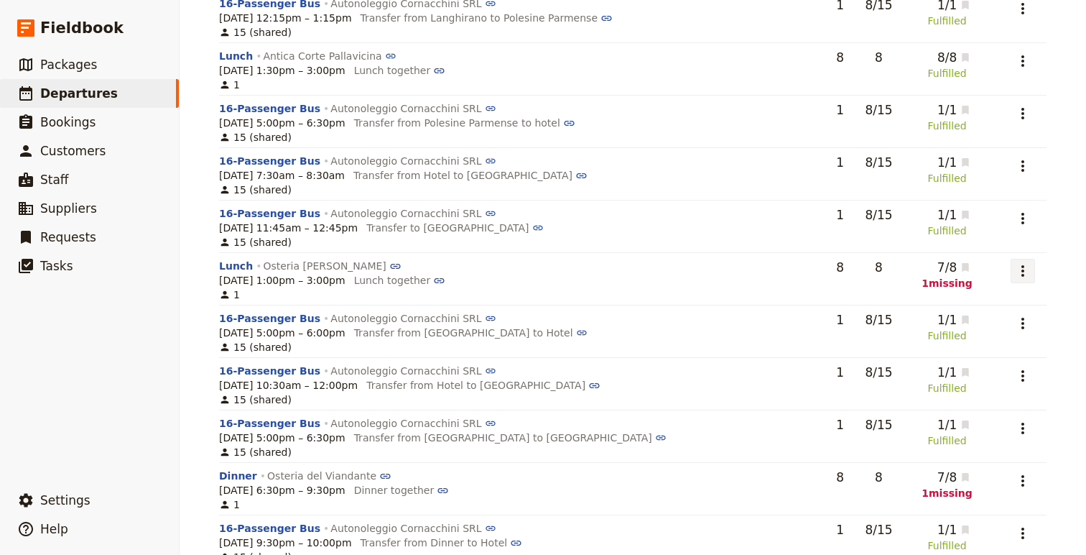
click at [1019, 273] on icon "Actions" at bounding box center [1022, 270] width 17 height 17
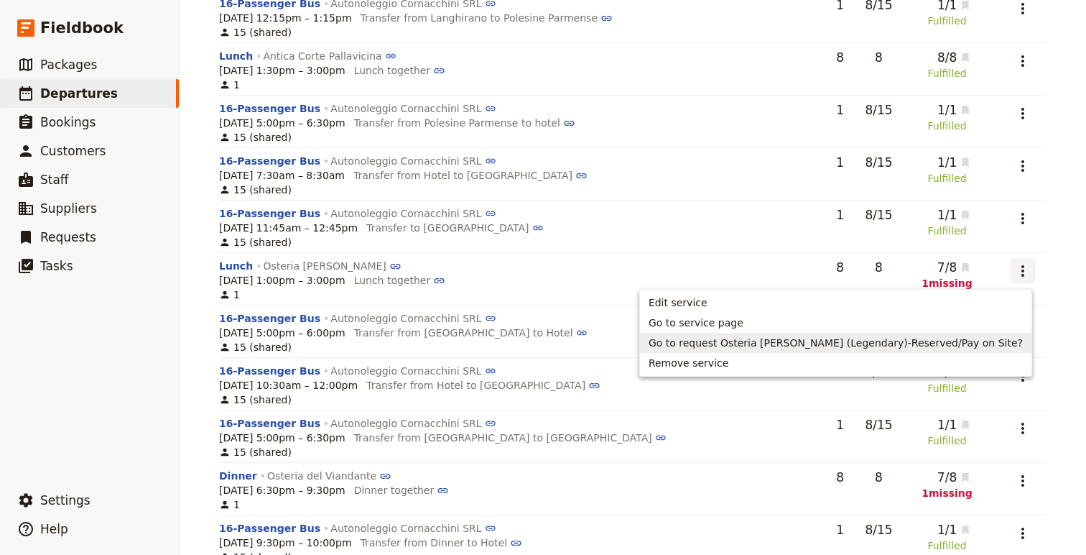
click at [882, 347] on span "Go to request Osteria [PERSON_NAME] (Legendary)-Reserved/Pay on Site?" at bounding box center [836, 343] width 374 height 14
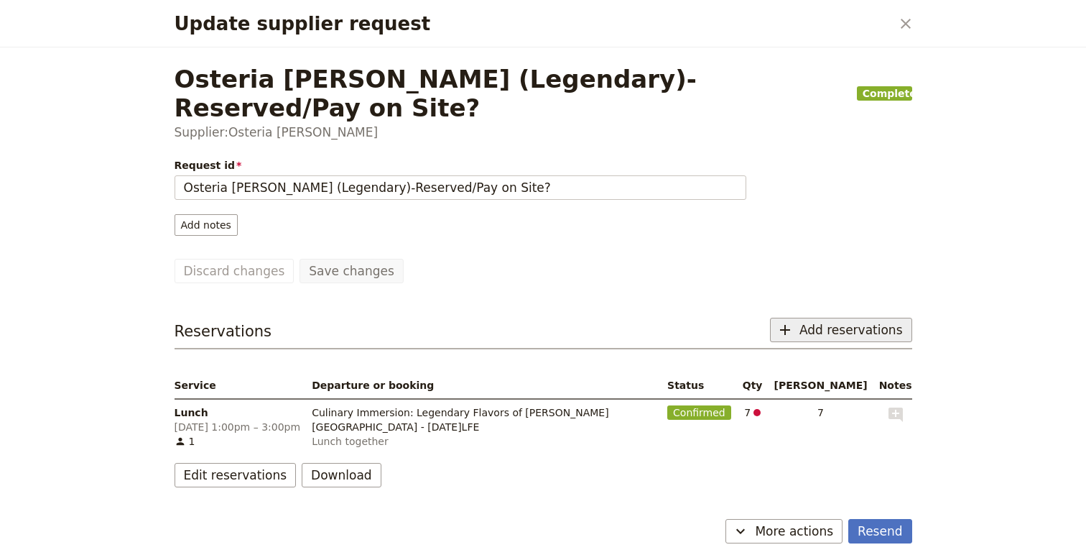
click at [854, 321] on span "Add reservations" at bounding box center [851, 329] width 103 height 17
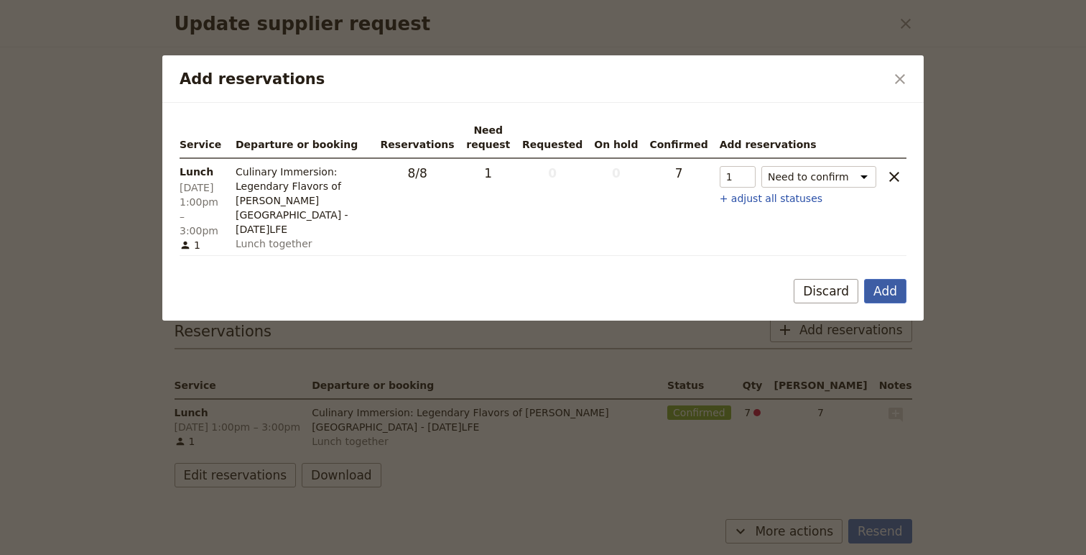
click at [885, 294] on button "Add" at bounding box center [885, 291] width 42 height 24
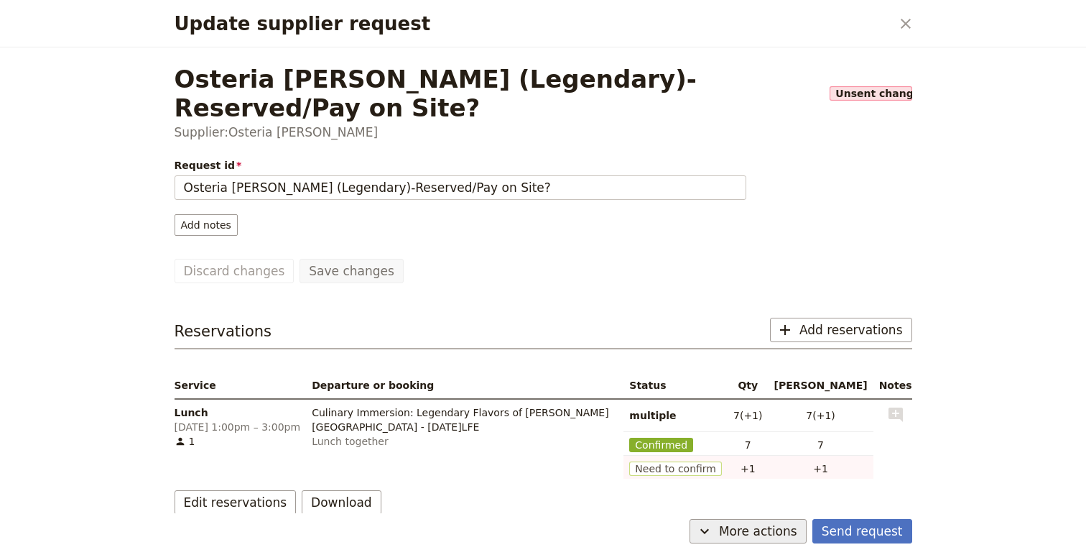
click at [759, 537] on span "More actions" at bounding box center [758, 530] width 78 height 17
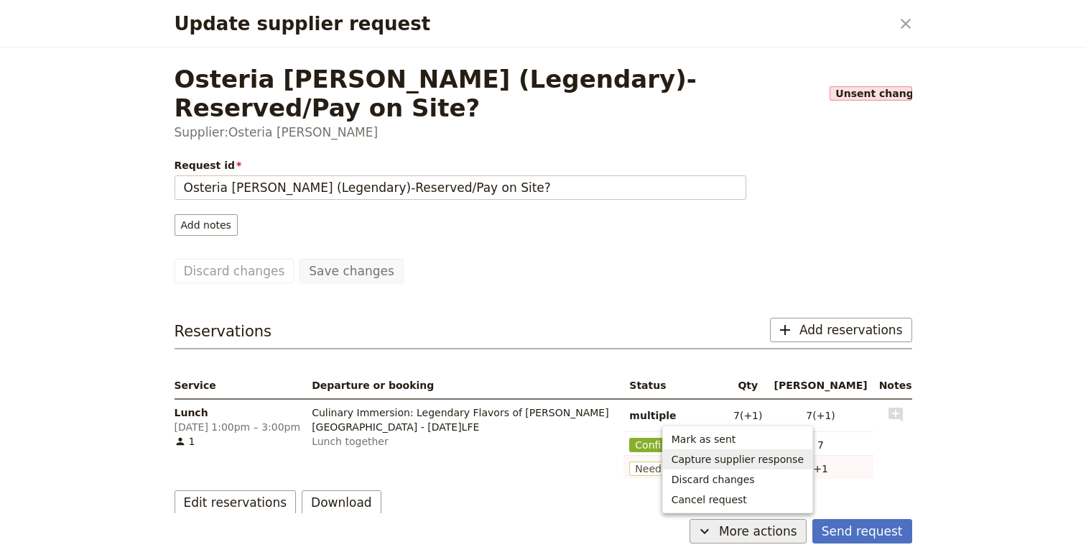
click at [785, 467] on button "Capture supplier response" at bounding box center [737, 459] width 149 height 20
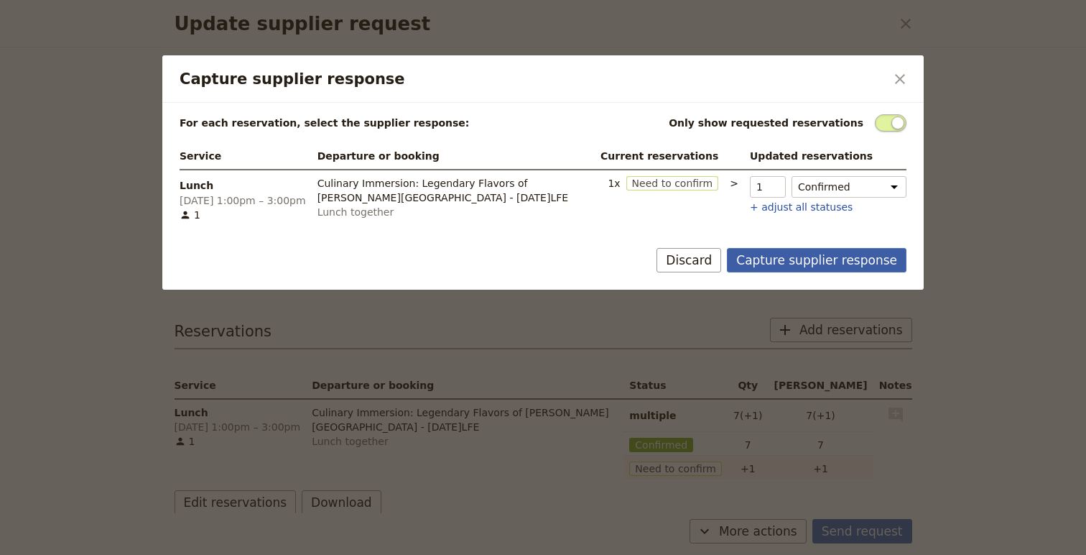
click at [834, 258] on button "Capture supplier response" at bounding box center [817, 260] width 180 height 24
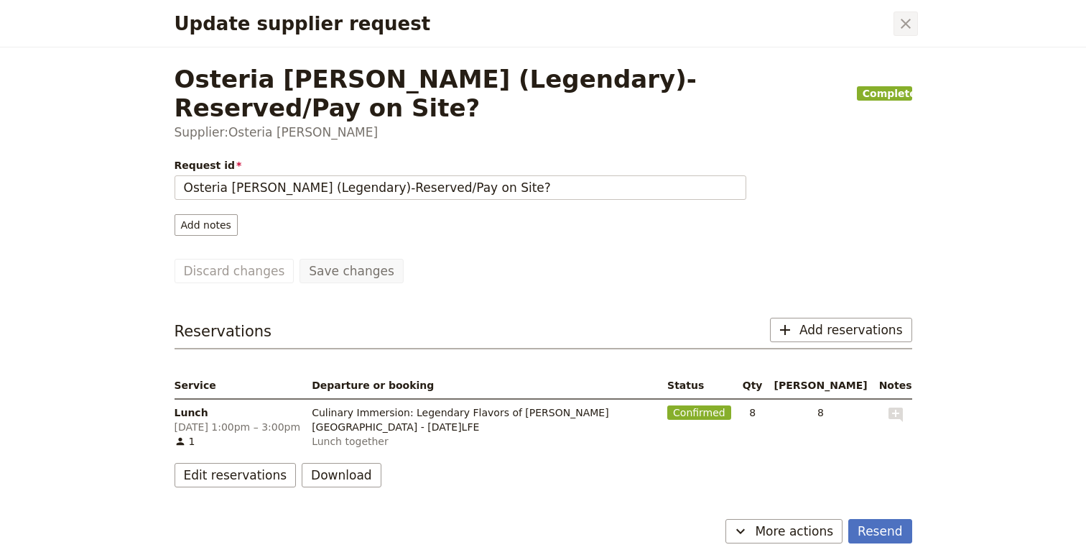
click at [906, 31] on icon "Close dialog" at bounding box center [905, 23] width 17 height 17
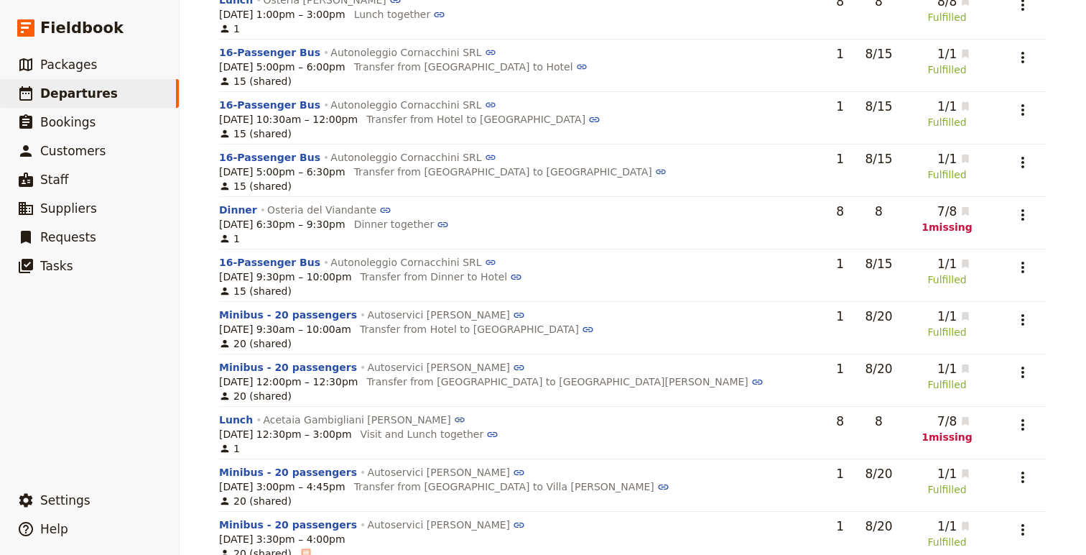
scroll to position [1150, 0]
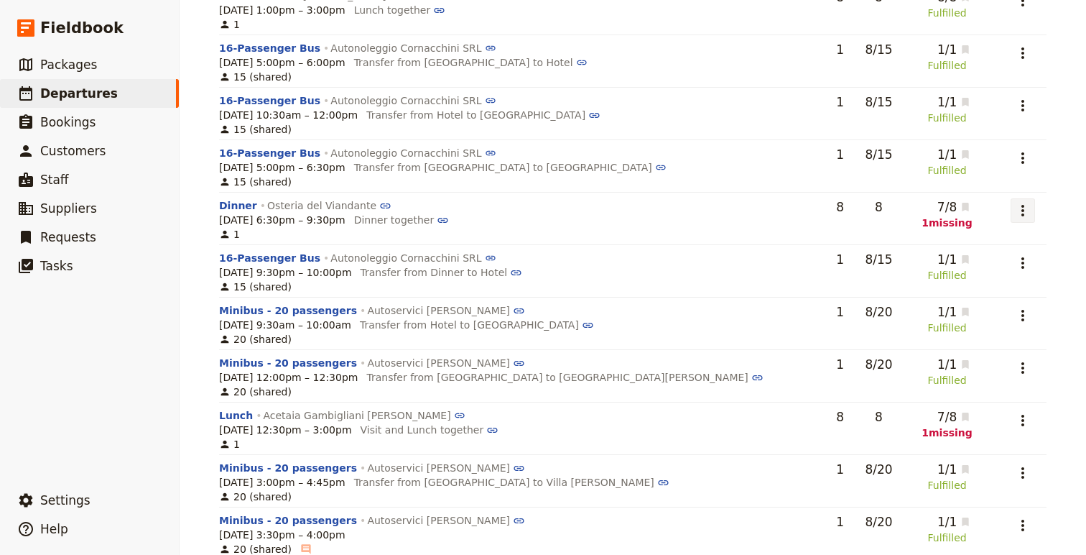
click at [1022, 213] on icon "Actions" at bounding box center [1023, 210] width 3 height 11
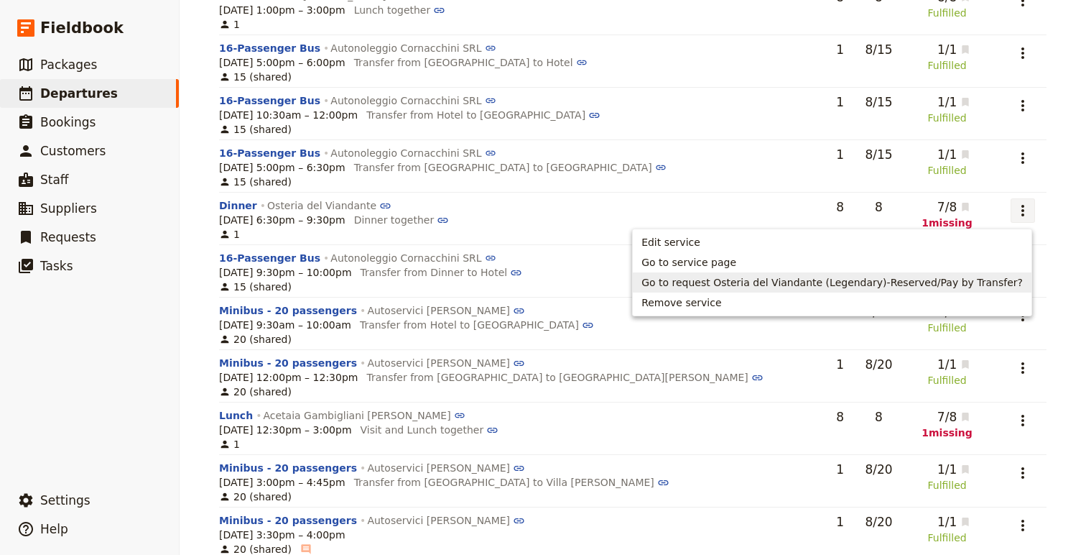
click at [879, 282] on span "Go to request Osteria del Viandante (Legendary)-Reserved/Pay by Transfer?" at bounding box center [832, 282] width 381 height 14
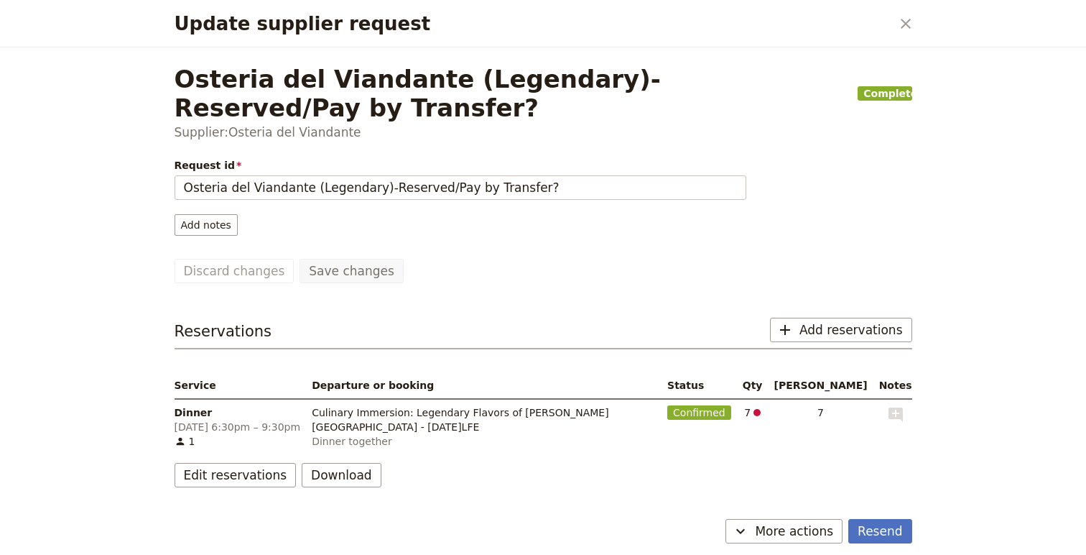
click at [830, 315] on div "Request id Osteria del Viandante (Legendary)-Reserved/Pay by Transfer? Add note…" at bounding box center [544, 322] width 738 height 329
click at [831, 330] on span "Add reservations" at bounding box center [851, 329] width 103 height 17
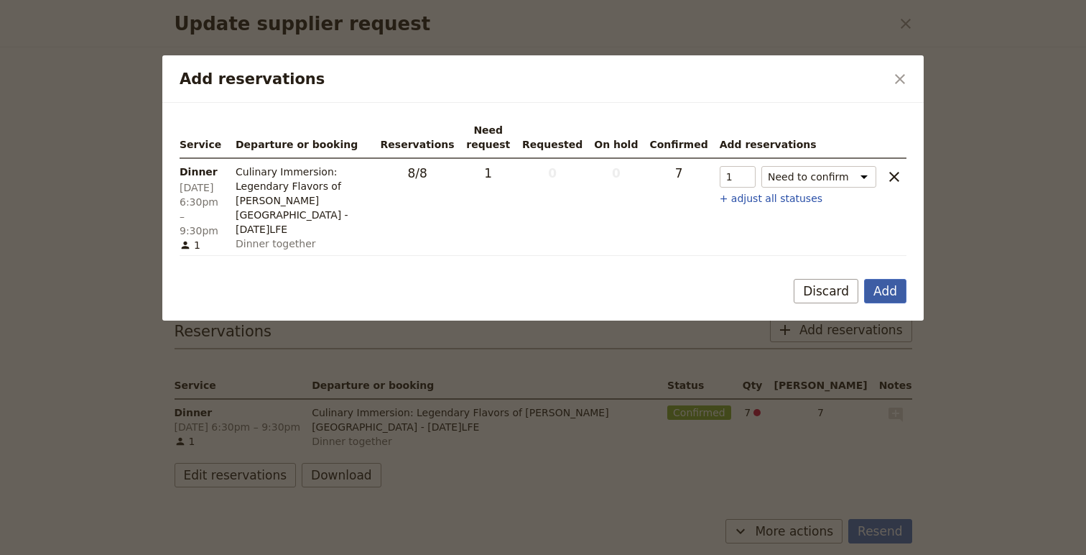
click at [879, 292] on button "Add" at bounding box center [885, 291] width 42 height 24
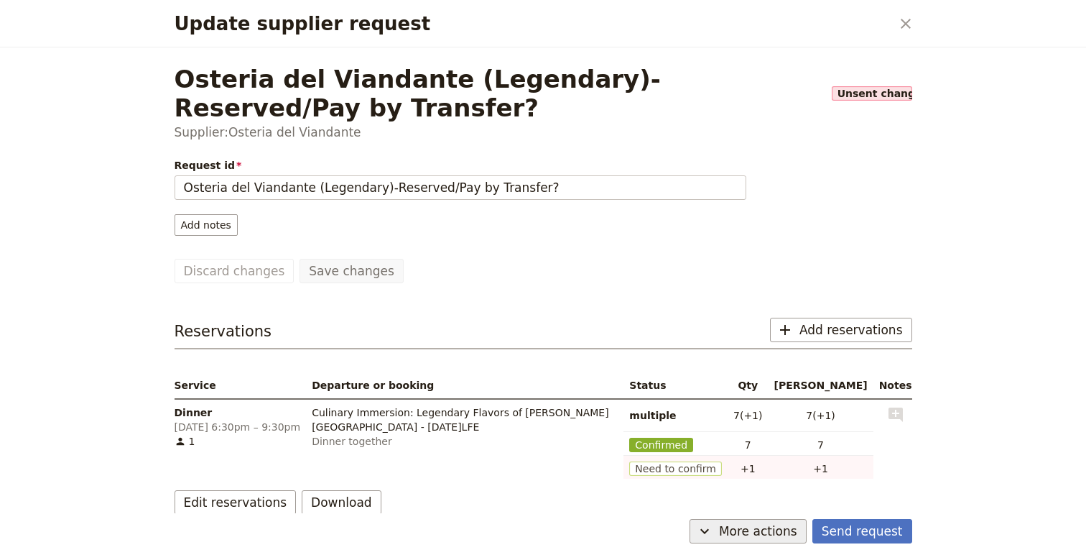
click at [755, 529] on span "More actions" at bounding box center [758, 530] width 78 height 17
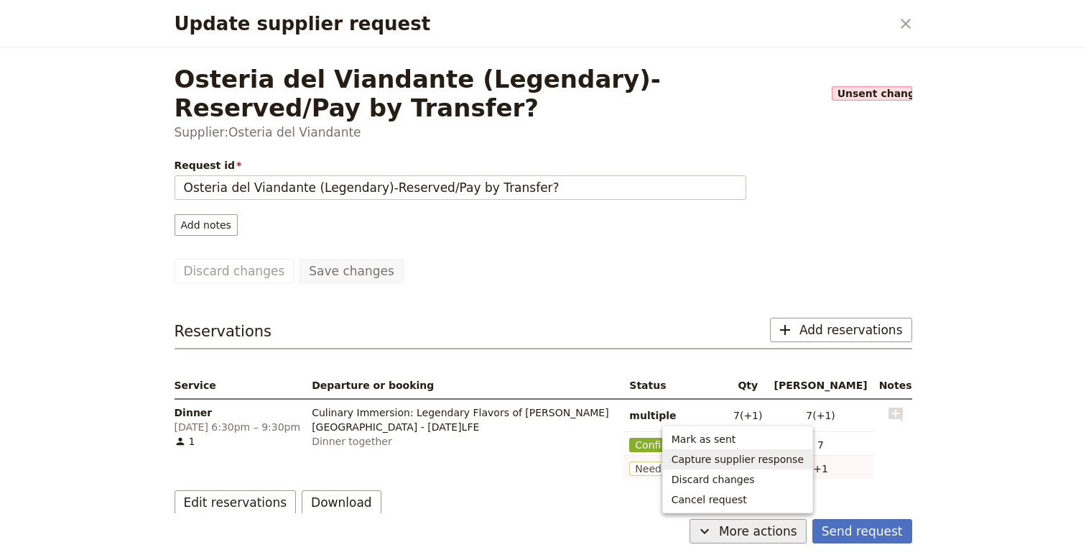
click at [764, 459] on span "Capture supplier response" at bounding box center [738, 459] width 132 height 14
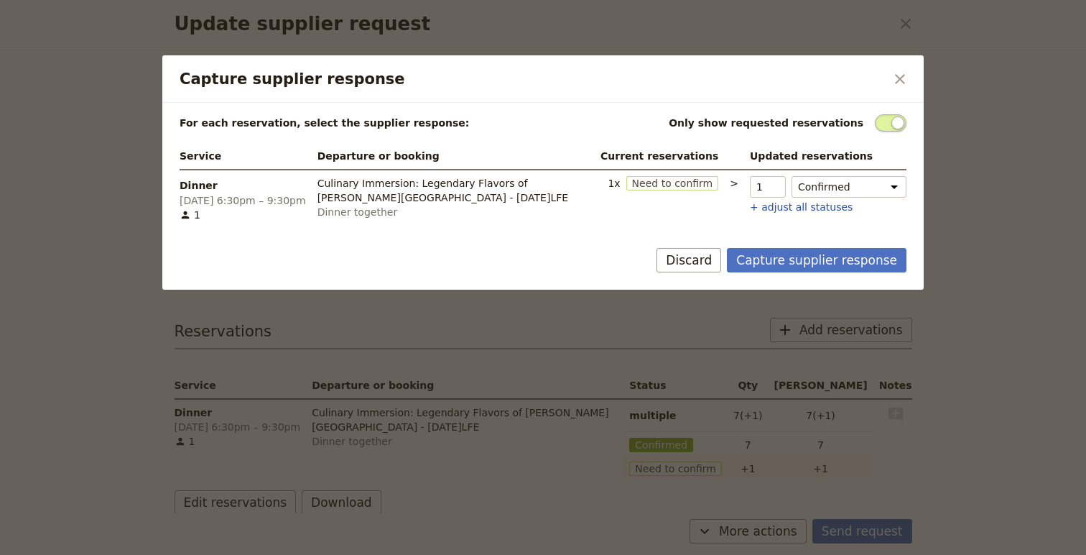
click at [848, 272] on div "Capture supplier response Discard" at bounding box center [543, 269] width 762 height 42
click at [857, 254] on button "Capture supplier response" at bounding box center [817, 260] width 180 height 24
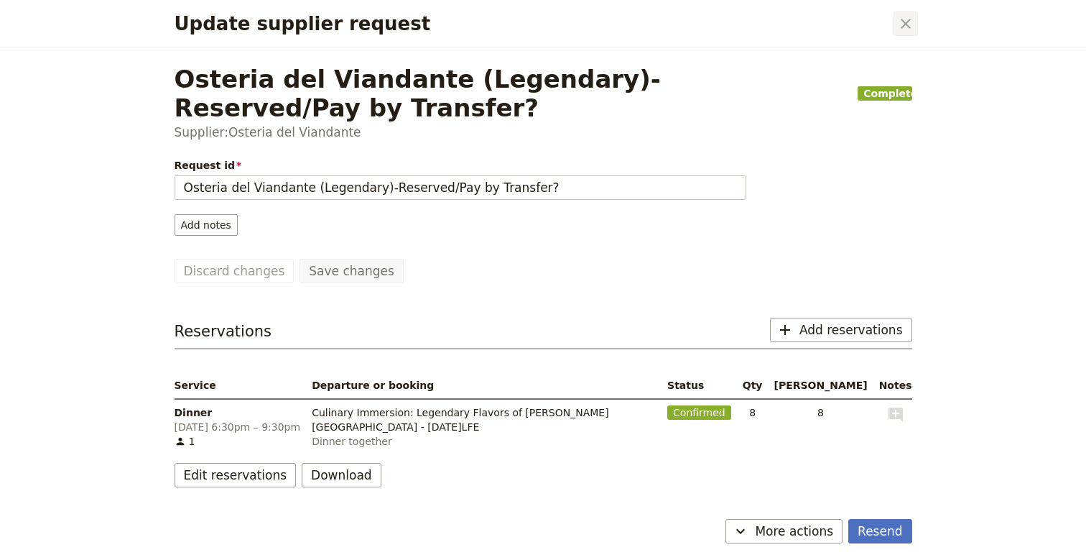
click at [902, 34] on button "​" at bounding box center [906, 23] width 24 height 24
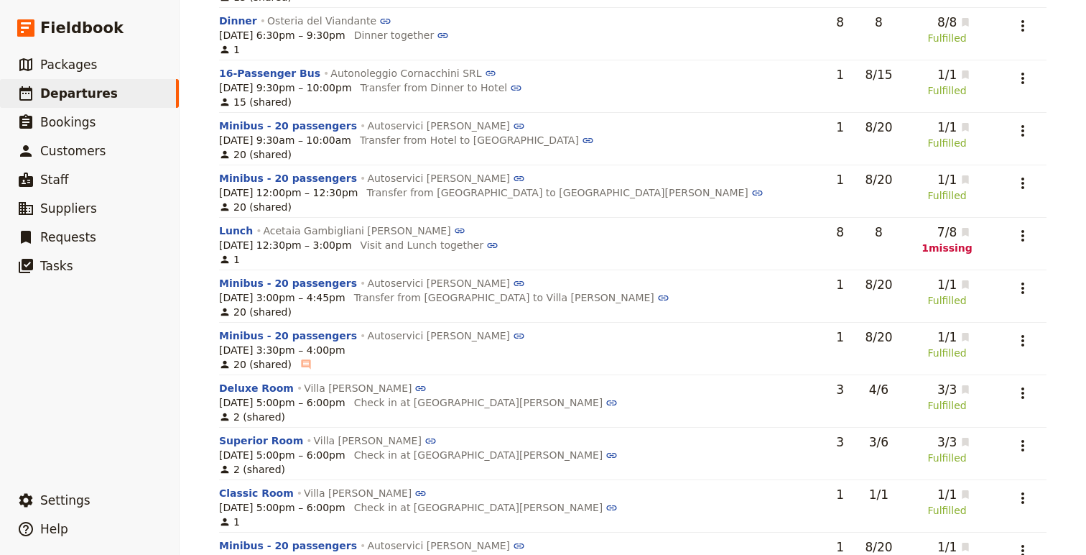
scroll to position [1336, 0]
click at [1021, 241] on icon "Actions" at bounding box center [1022, 234] width 17 height 17
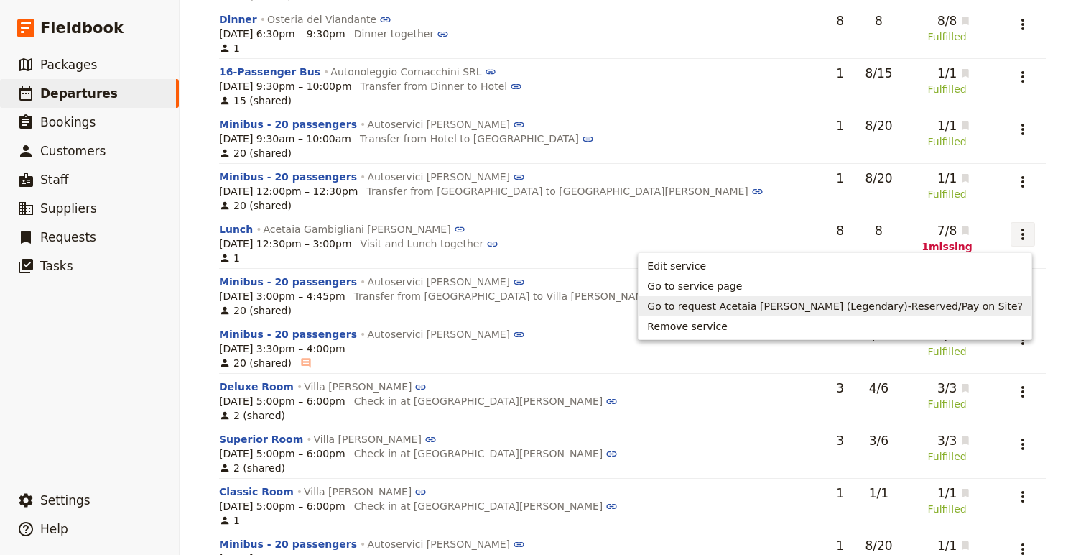
click at [810, 310] on span "Go to request Acetaia [PERSON_NAME] (Legendary)-Reserved/Pay on Site?" at bounding box center [835, 306] width 376 height 14
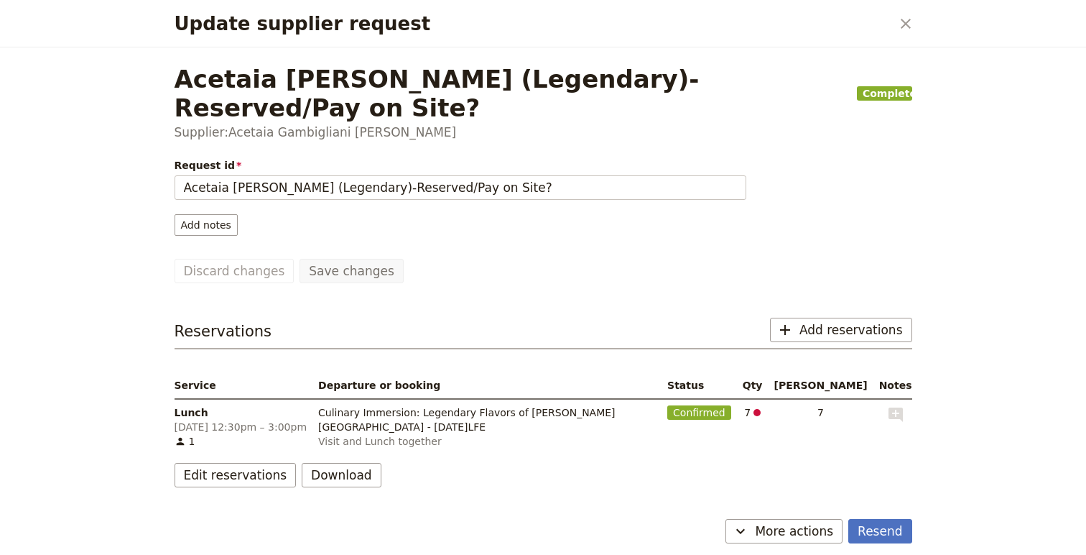
click at [864, 286] on div "Request id Acetaia [PERSON_NAME] (Legendary)-Reserved/Pay on Site? Add notes Sa…" at bounding box center [544, 322] width 738 height 329
click at [867, 321] on span "Add reservations" at bounding box center [851, 329] width 103 height 17
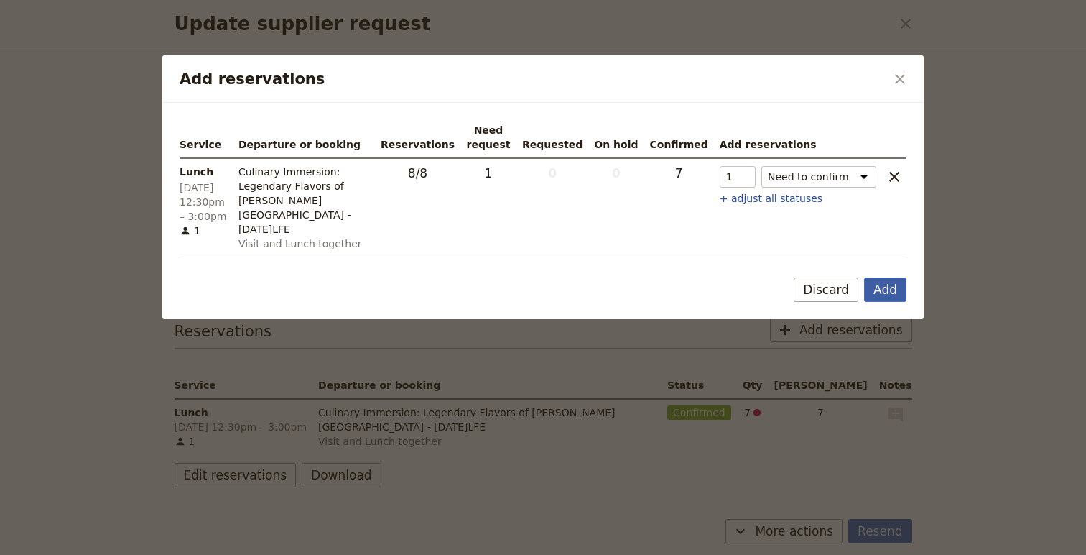
click at [887, 277] on button "Add" at bounding box center [885, 289] width 42 height 24
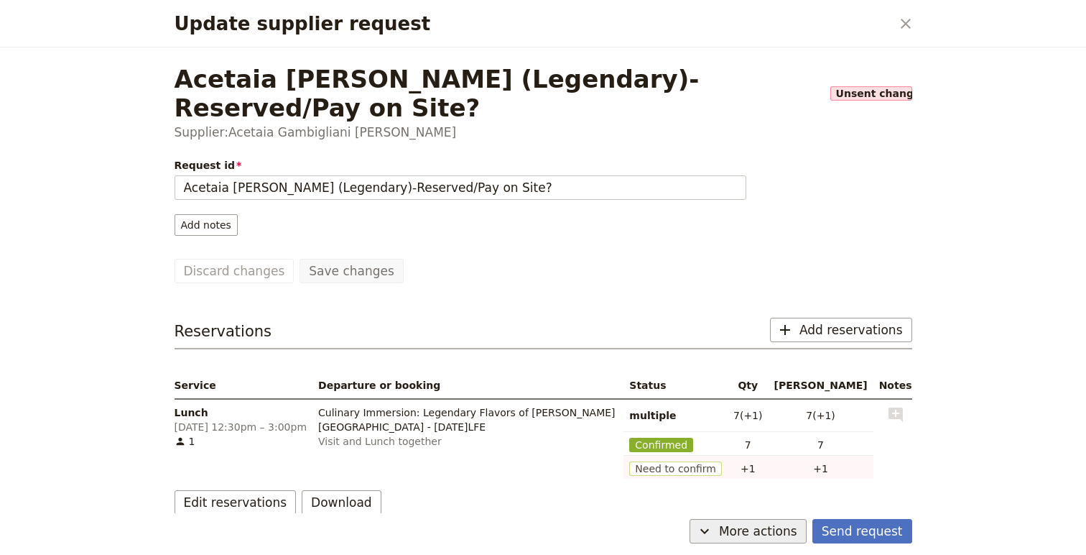
click at [759, 522] on span "More actions" at bounding box center [758, 530] width 78 height 17
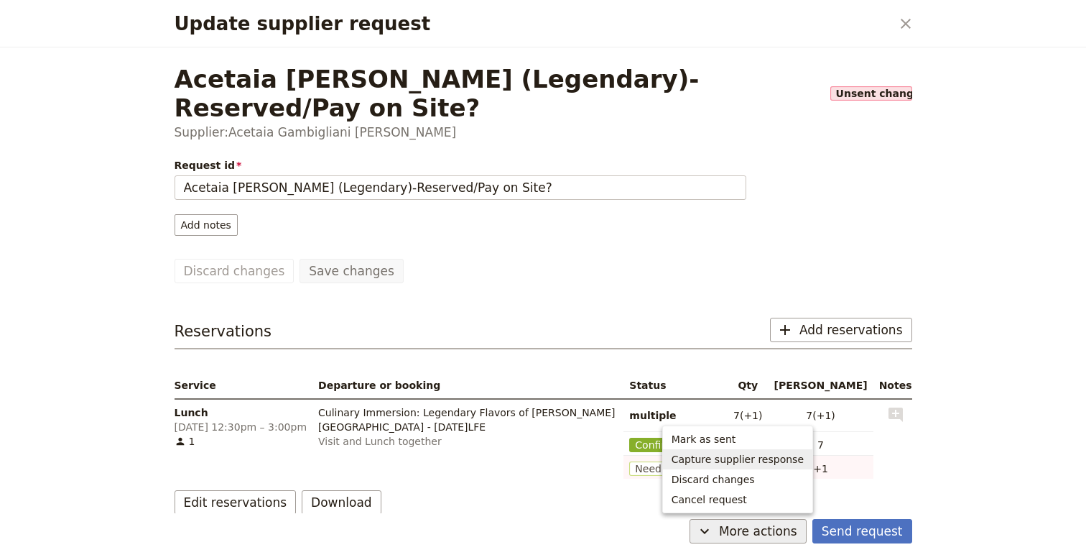
click at [777, 458] on span "Capture supplier response" at bounding box center [738, 459] width 132 height 14
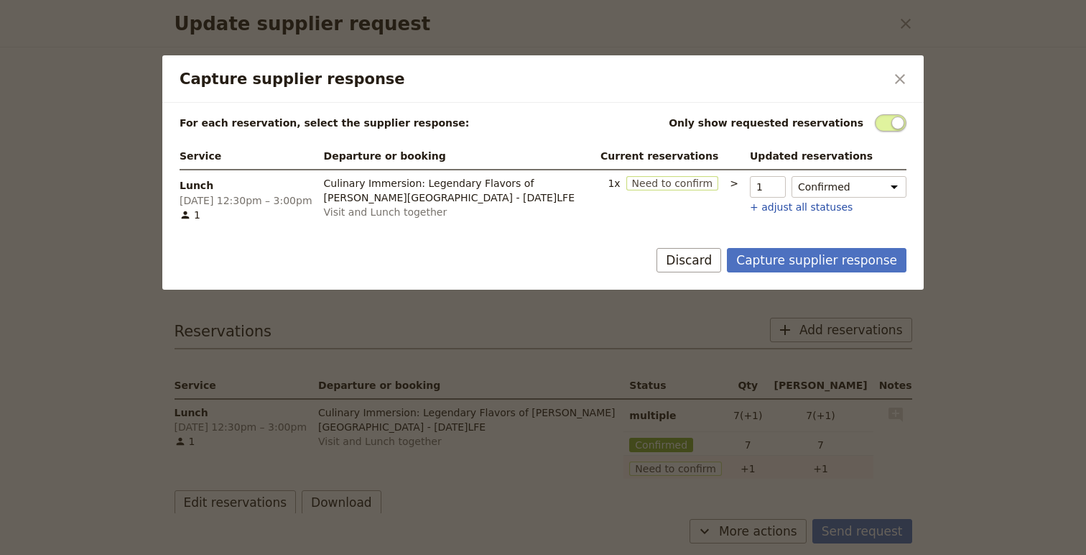
click at [877, 246] on form "For each reservation, select the supplier response: Only show requested reserva…" at bounding box center [543, 196] width 762 height 187
click at [879, 265] on button "Capture supplier response" at bounding box center [817, 260] width 180 height 24
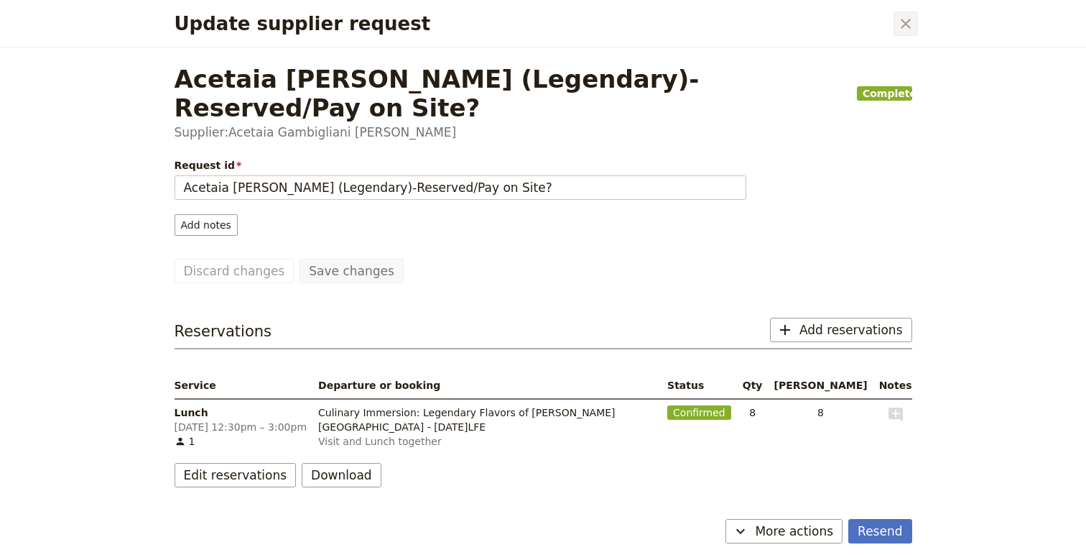
click at [908, 22] on icon "Close dialog" at bounding box center [905, 23] width 17 height 17
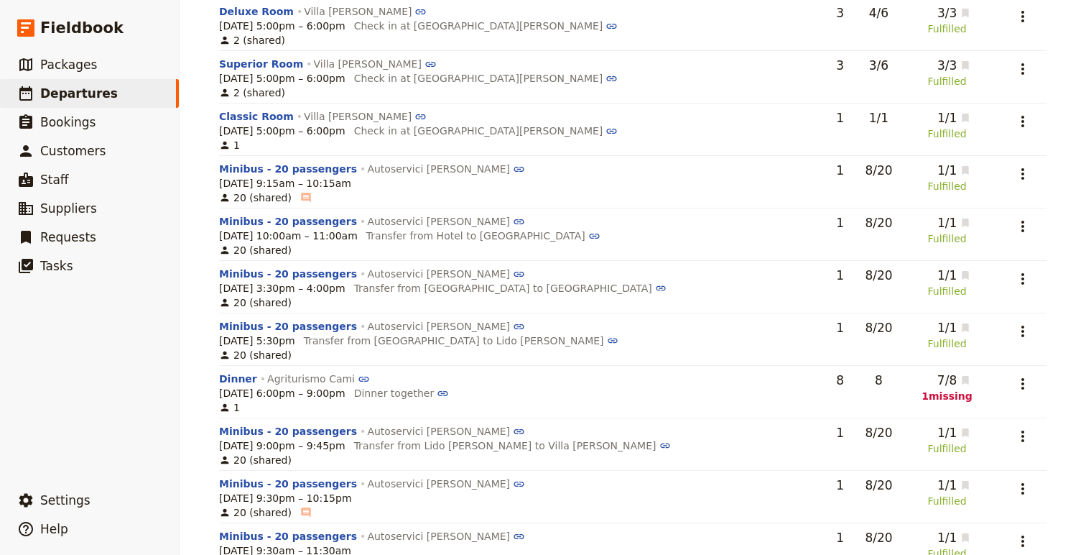
scroll to position [1732, 0]
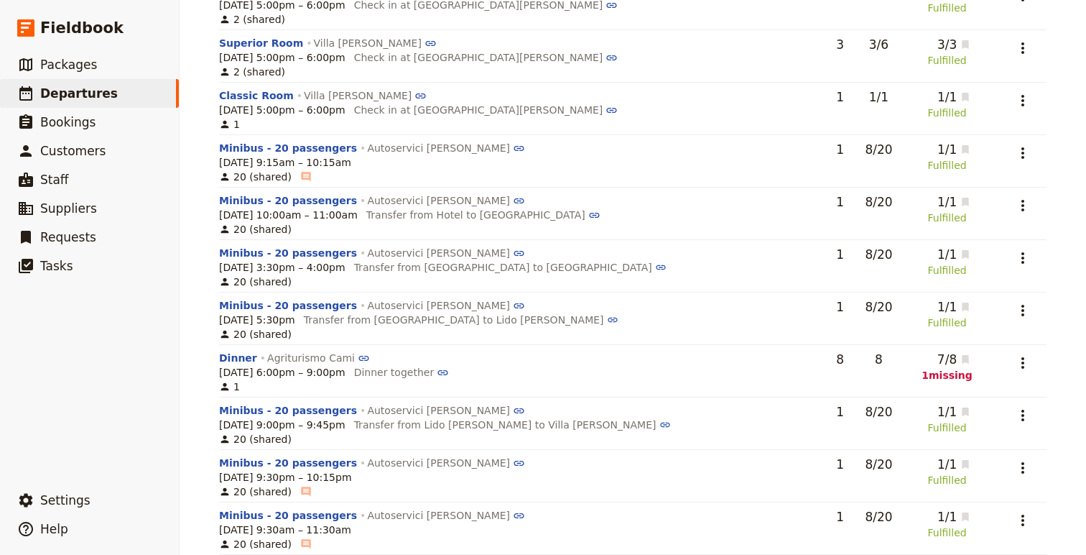
click at [1005, 376] on td "​" at bounding box center [1020, 371] width 52 height 52
click at [1017, 362] on icon "Actions" at bounding box center [1022, 362] width 17 height 17
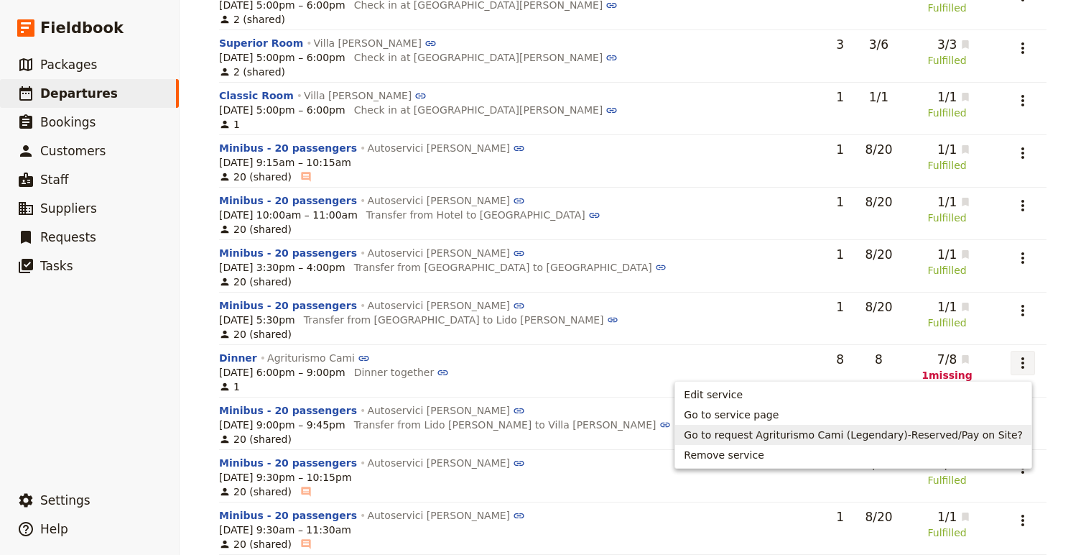
click at [857, 429] on span "Go to request Agriturismo Cami (Legendary)-Reserved/Pay on Site?" at bounding box center [853, 434] width 339 height 14
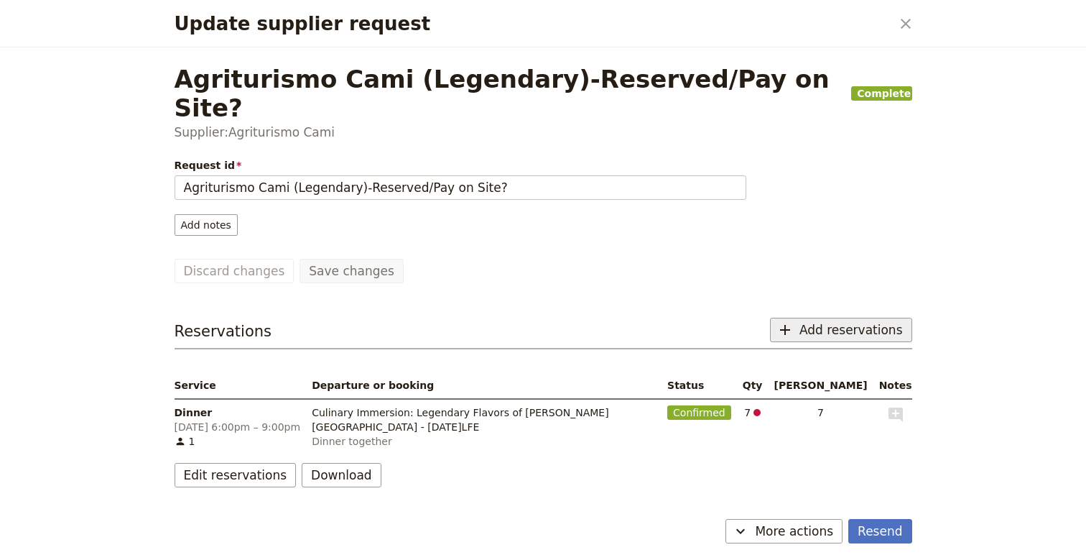
click at [847, 321] on span "Add reservations" at bounding box center [851, 329] width 103 height 17
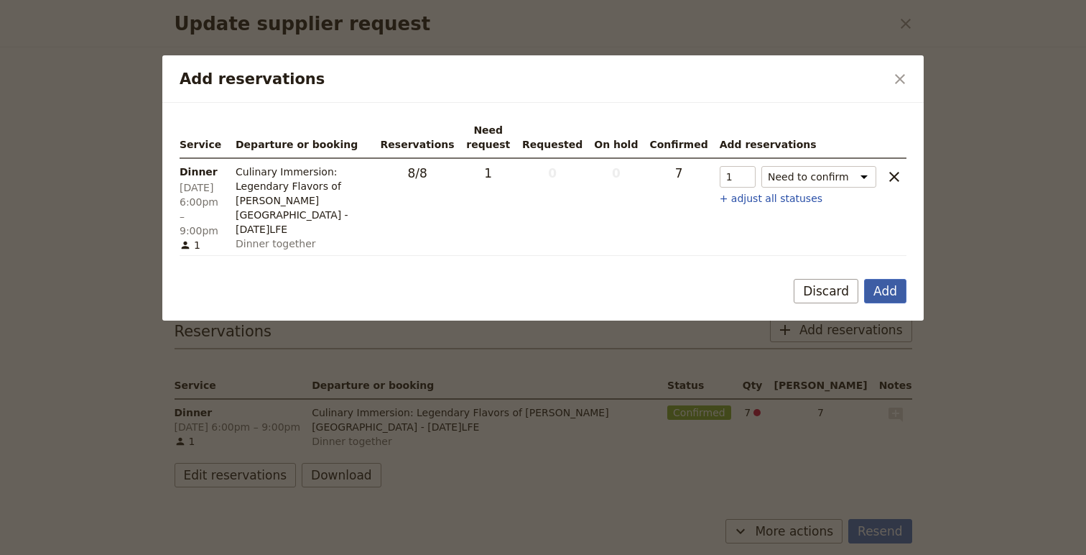
click at [889, 287] on button "Add" at bounding box center [885, 291] width 42 height 24
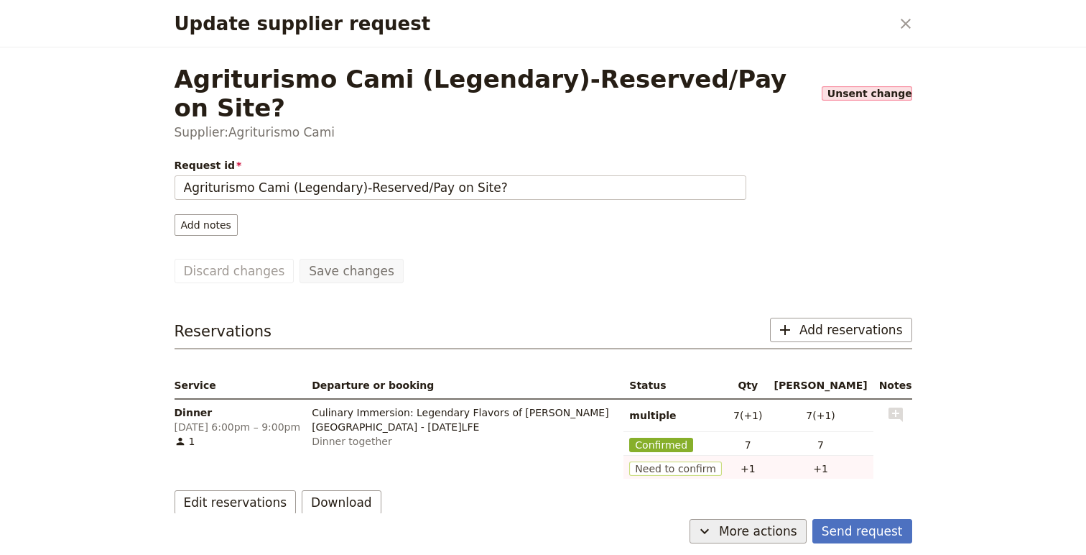
click at [775, 523] on span "More actions" at bounding box center [758, 530] width 78 height 17
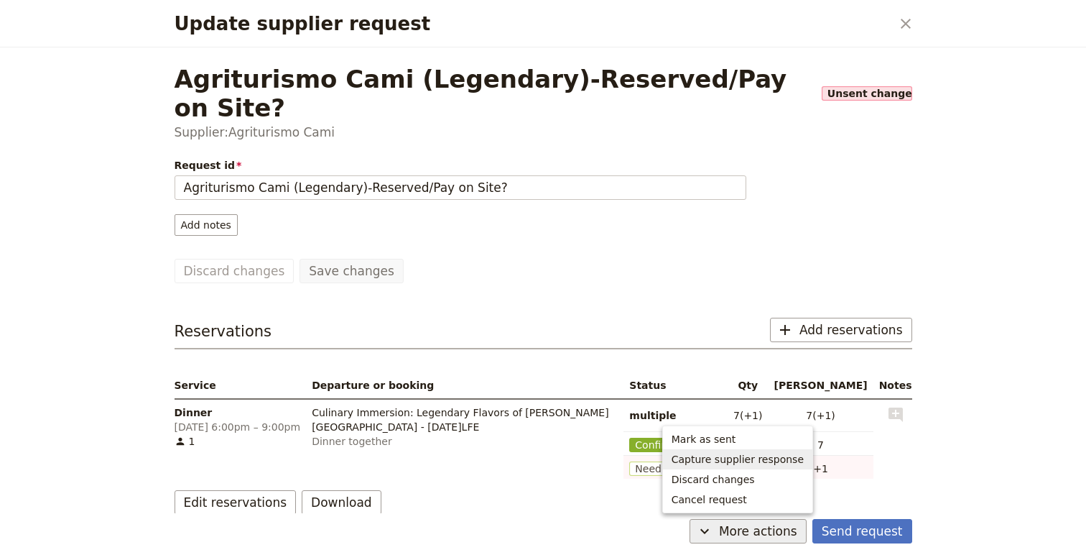
click at [780, 459] on span "Capture supplier response" at bounding box center [738, 459] width 132 height 14
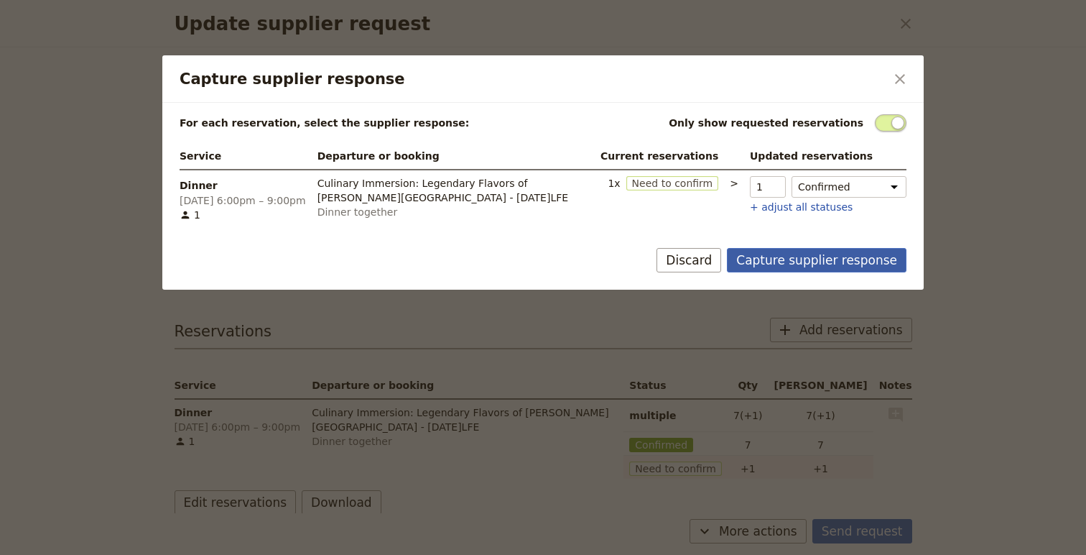
click at [851, 262] on button "Capture supplier response" at bounding box center [817, 260] width 180 height 24
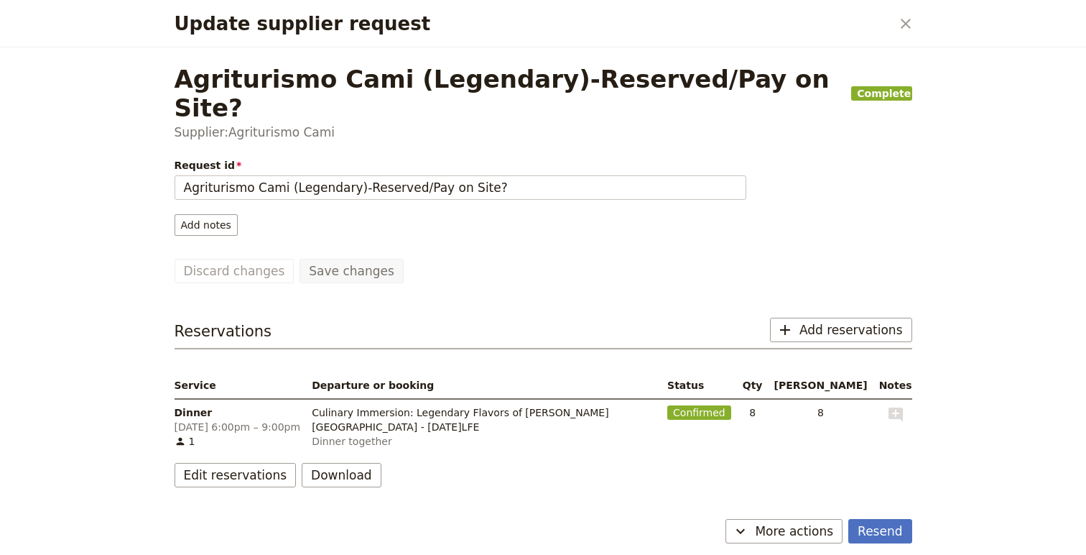
click at [907, 4] on div "Update supplier request ​" at bounding box center [543, 23] width 772 height 47
click at [905, 23] on icon "Close dialog" at bounding box center [906, 24] width 10 height 10
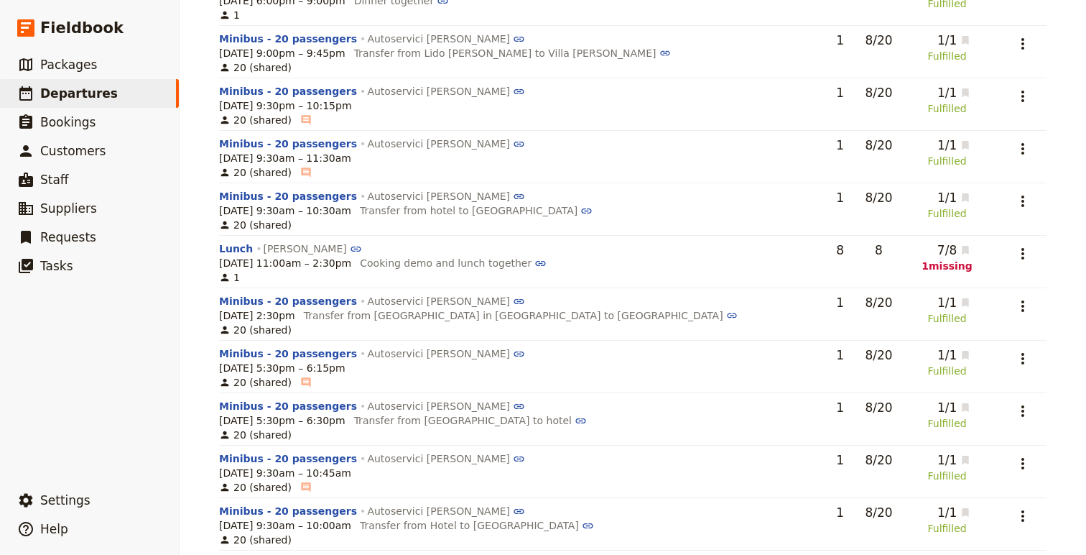
scroll to position [2111, 0]
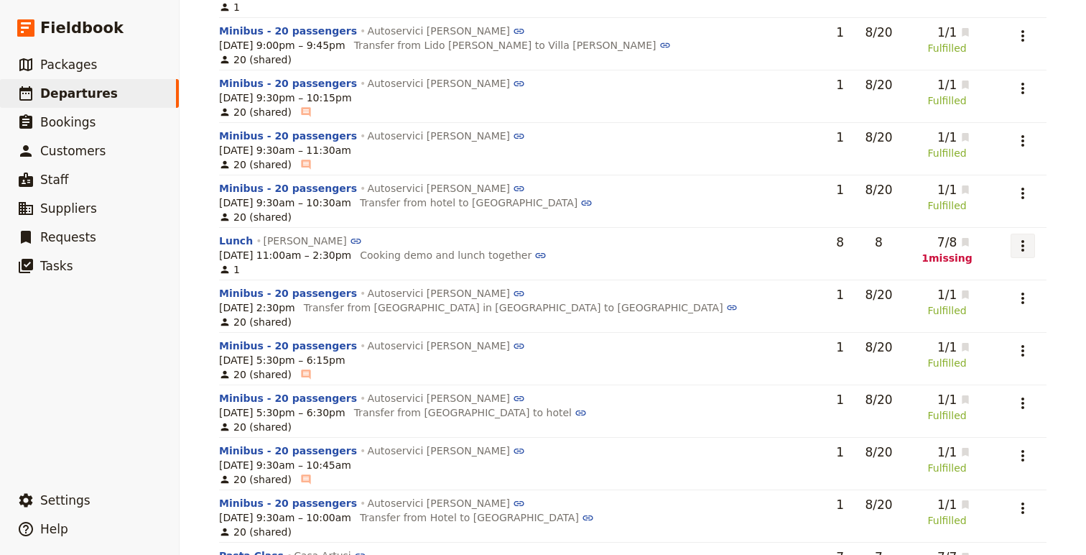
click at [1016, 244] on icon "Actions" at bounding box center [1022, 245] width 17 height 17
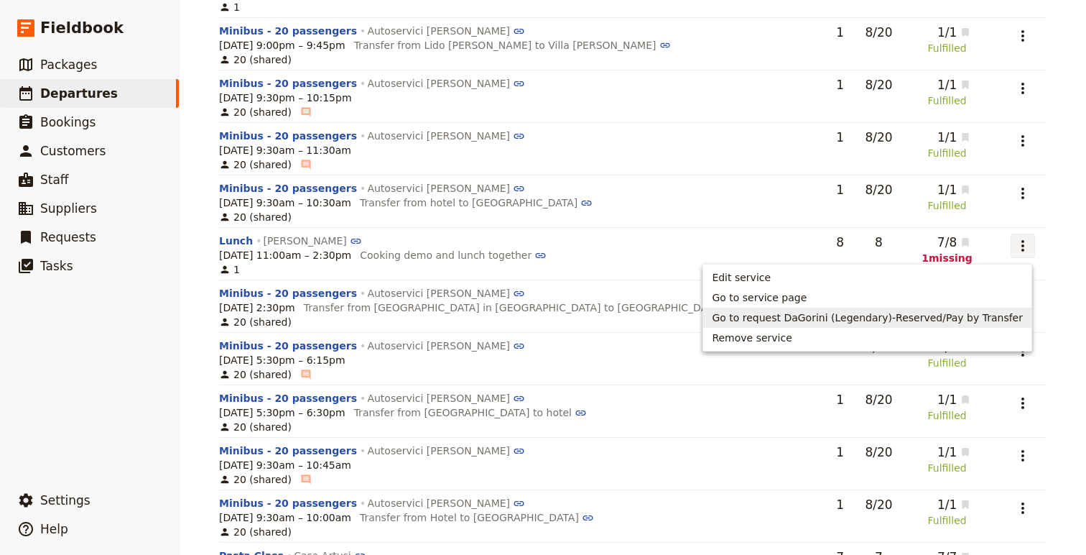
click at [813, 318] on span "Go to request DaGorini (Legendary)-Reserved/Pay by Transfer" at bounding box center [867, 317] width 311 height 14
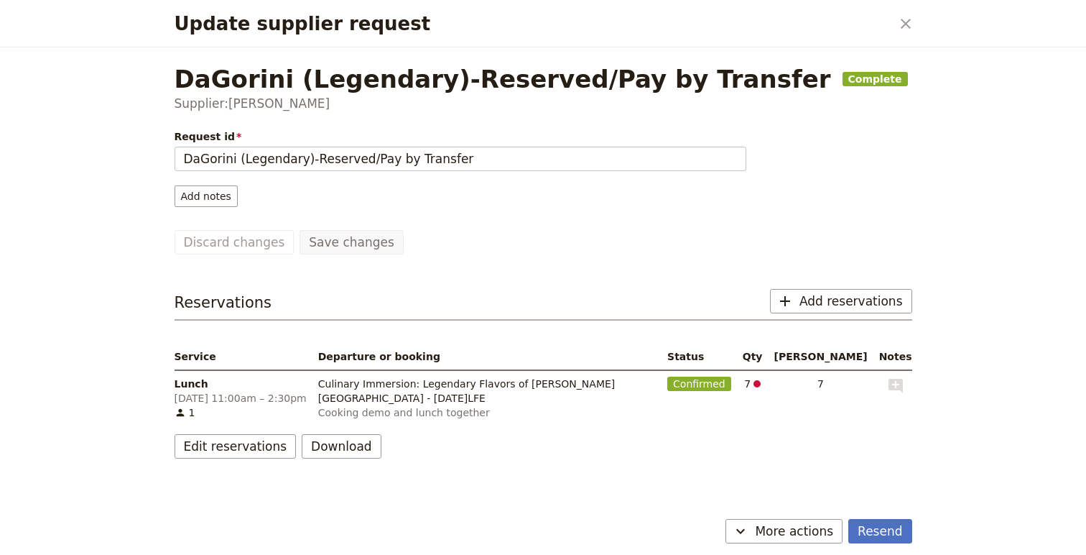
click at [806, 287] on div "Request id DaGorini (Legendary)-Reserved/Pay by Transfer Add notes Save changes…" at bounding box center [544, 293] width 738 height 329
click at [812, 309] on span "Add reservations" at bounding box center [851, 300] width 103 height 17
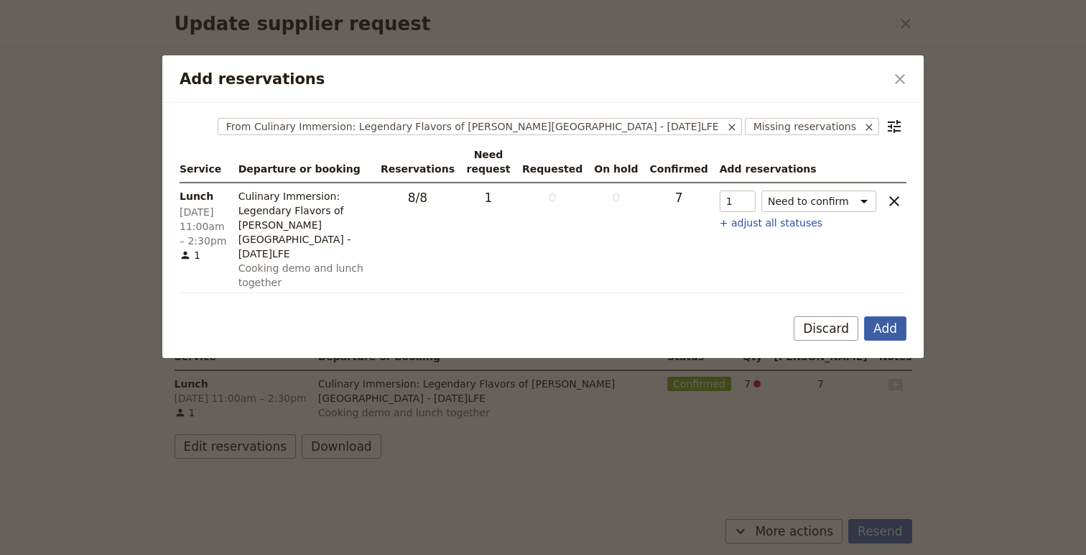
click at [892, 316] on button "Add" at bounding box center [885, 328] width 42 height 24
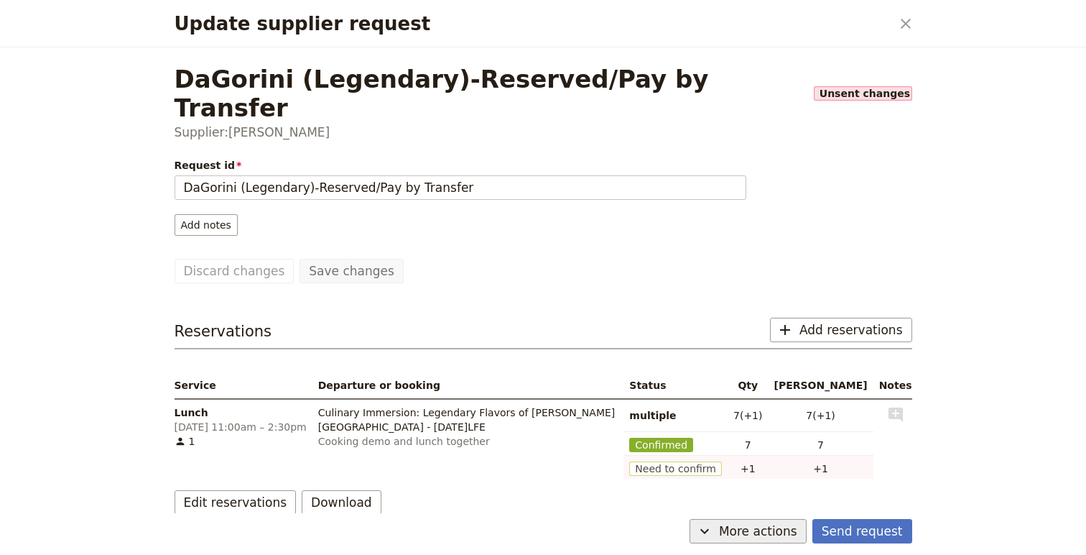
click at [778, 527] on span "More actions" at bounding box center [758, 530] width 78 height 17
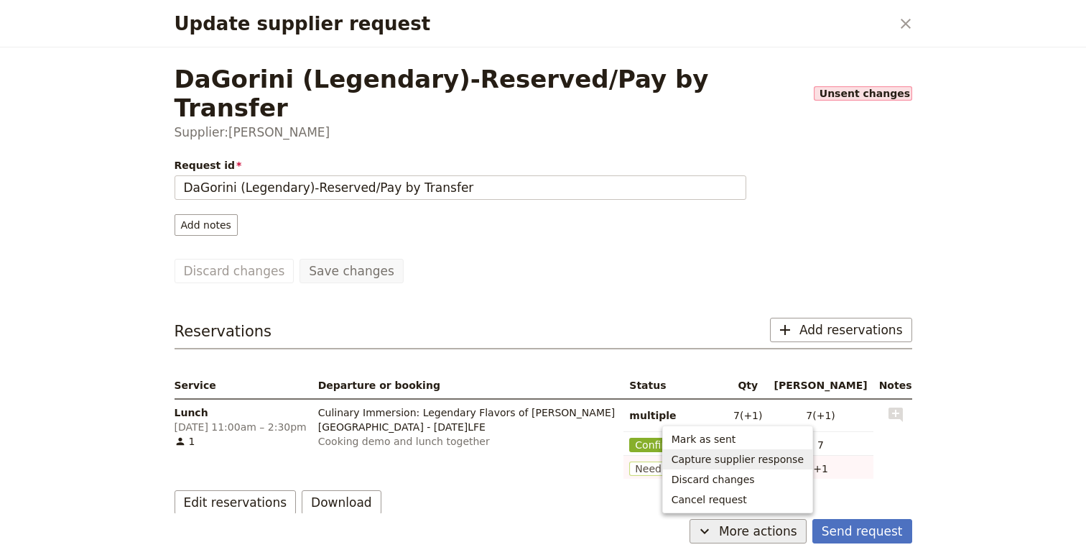
click at [779, 463] on span "Capture supplier response" at bounding box center [738, 459] width 132 height 14
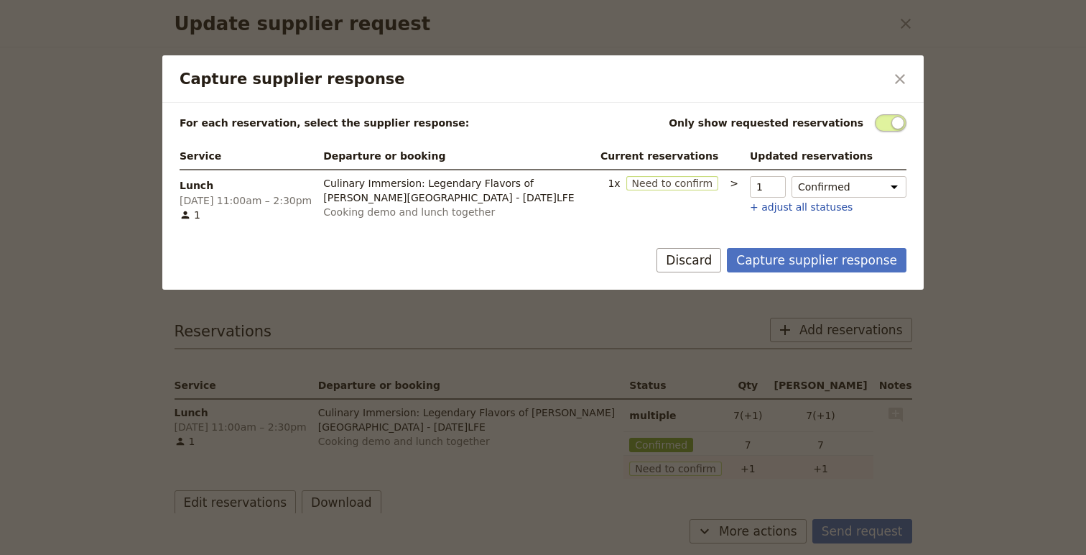
click at [865, 524] on div at bounding box center [543, 277] width 1086 height 555
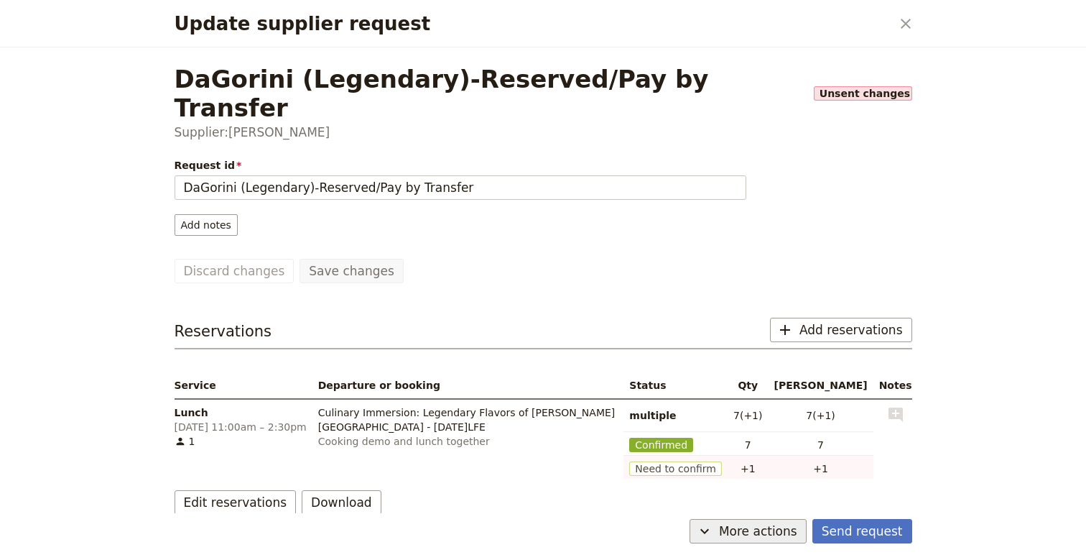
click at [766, 523] on span "More actions" at bounding box center [758, 530] width 78 height 17
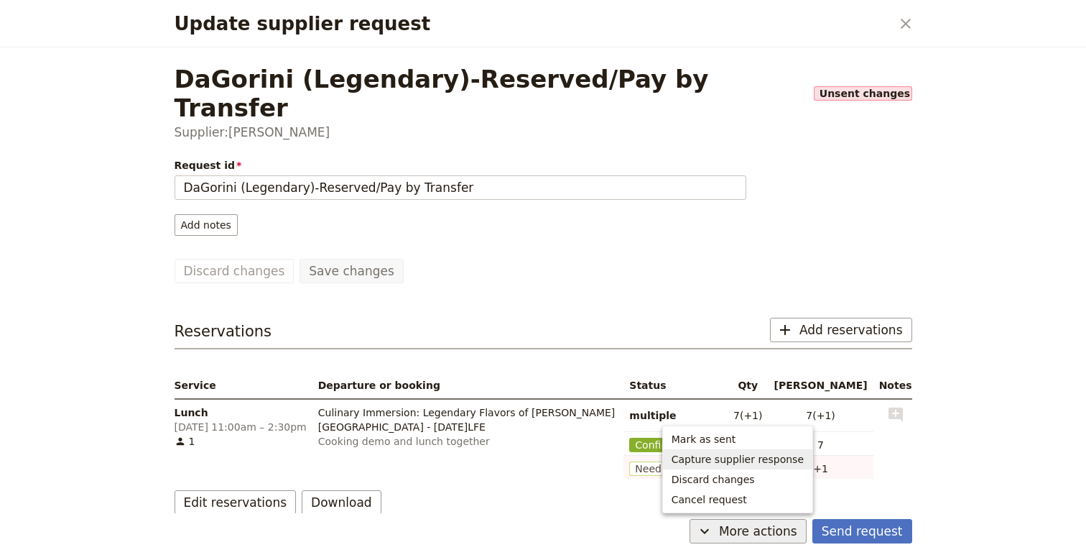
click at [779, 458] on span "Capture supplier response" at bounding box center [738, 459] width 132 height 14
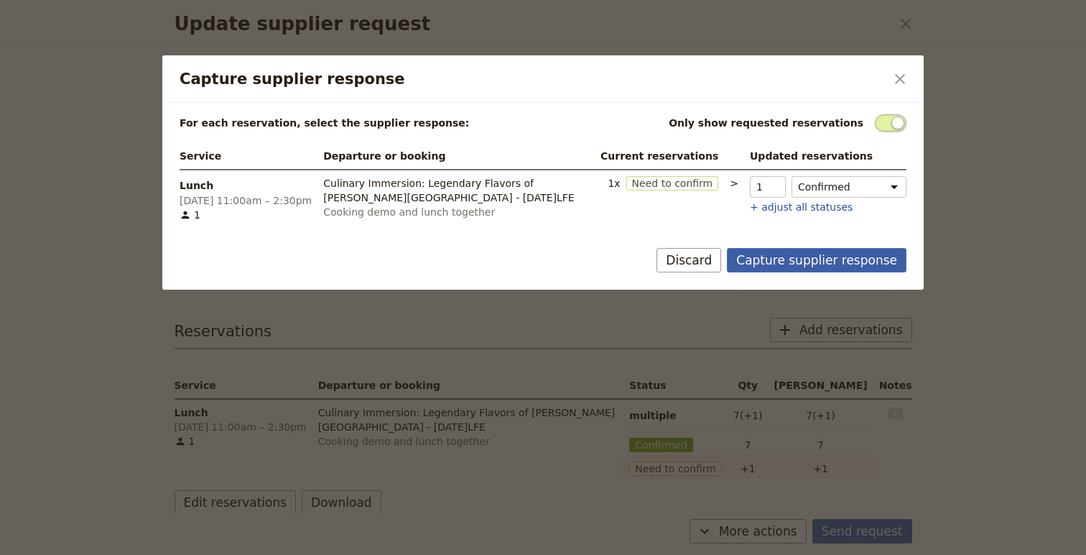
click at [886, 253] on button "Capture supplier response" at bounding box center [817, 260] width 180 height 24
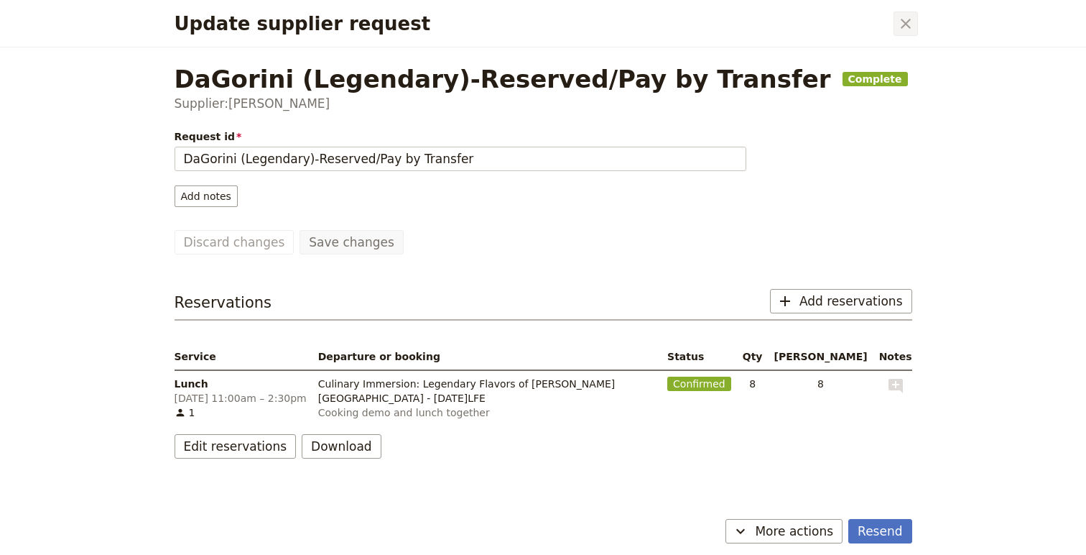
click at [902, 29] on icon "Close dialog" at bounding box center [905, 23] width 17 height 17
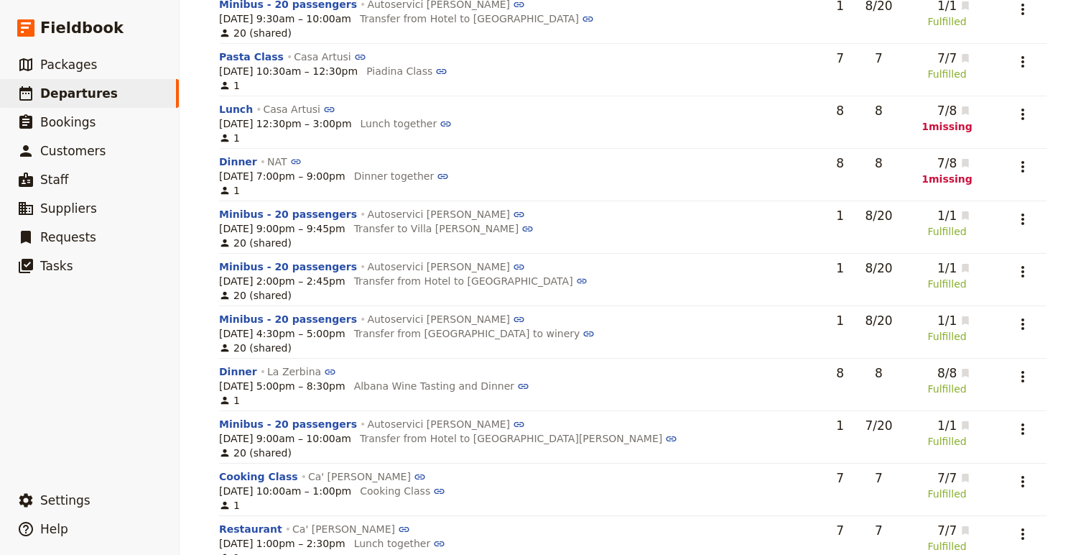
scroll to position [2637, 0]
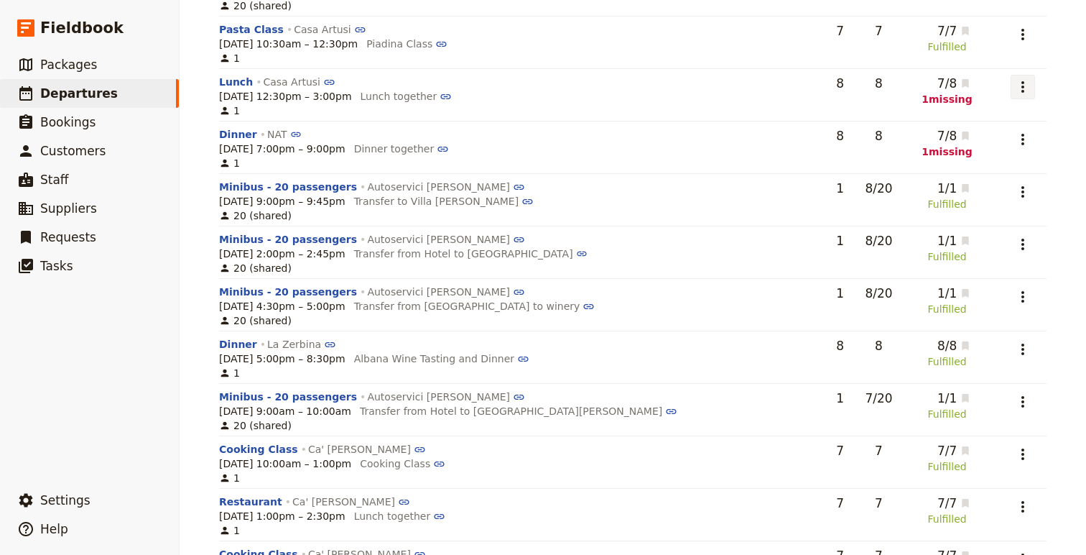
click at [1018, 88] on icon "Actions" at bounding box center [1022, 86] width 17 height 17
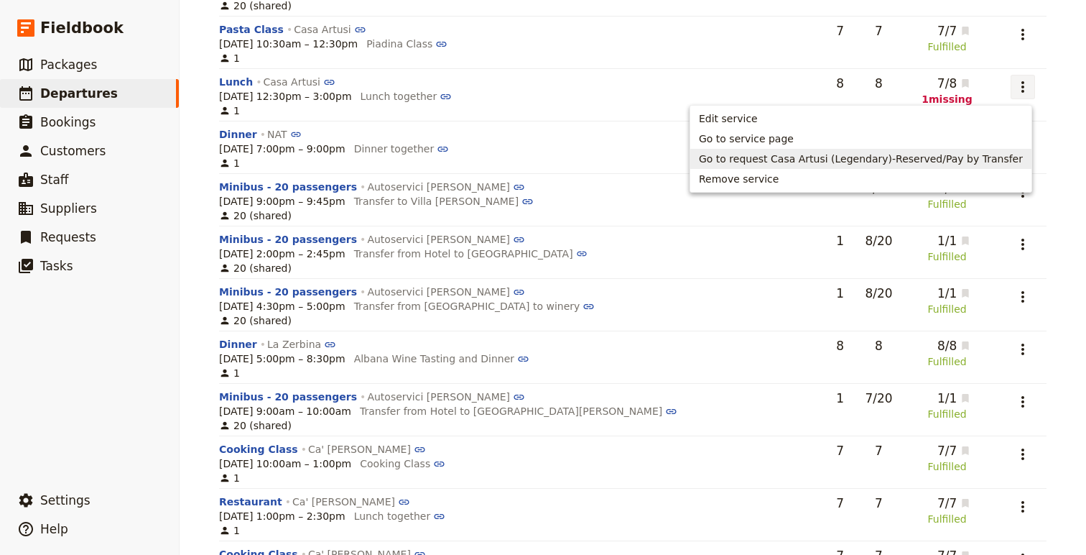
click at [882, 155] on span "Go to request Casa Artusi (Legendary)-Reserved/Pay by Transfer" at bounding box center [861, 159] width 324 height 14
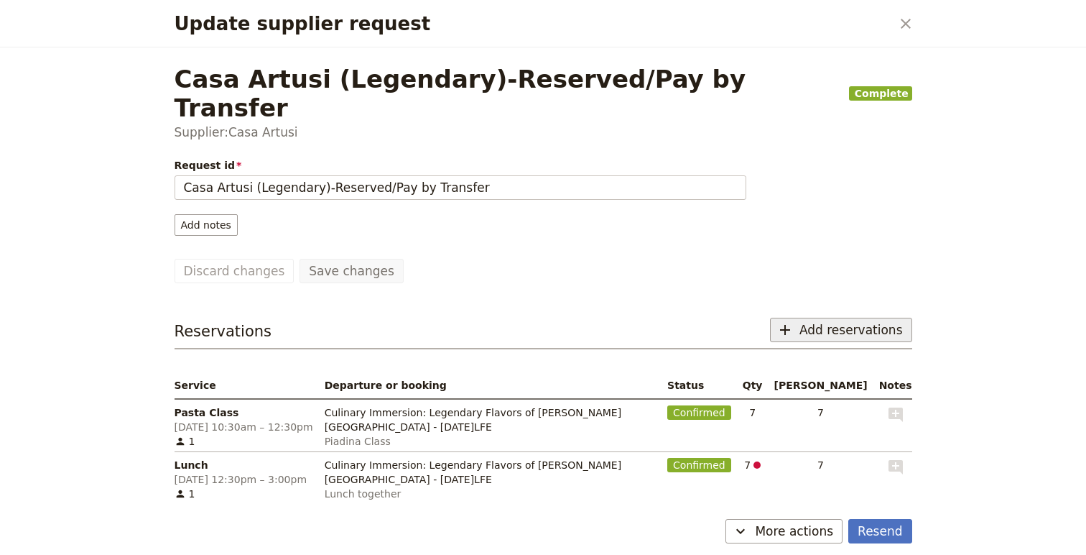
click at [823, 321] on span "Add reservations" at bounding box center [851, 329] width 103 height 17
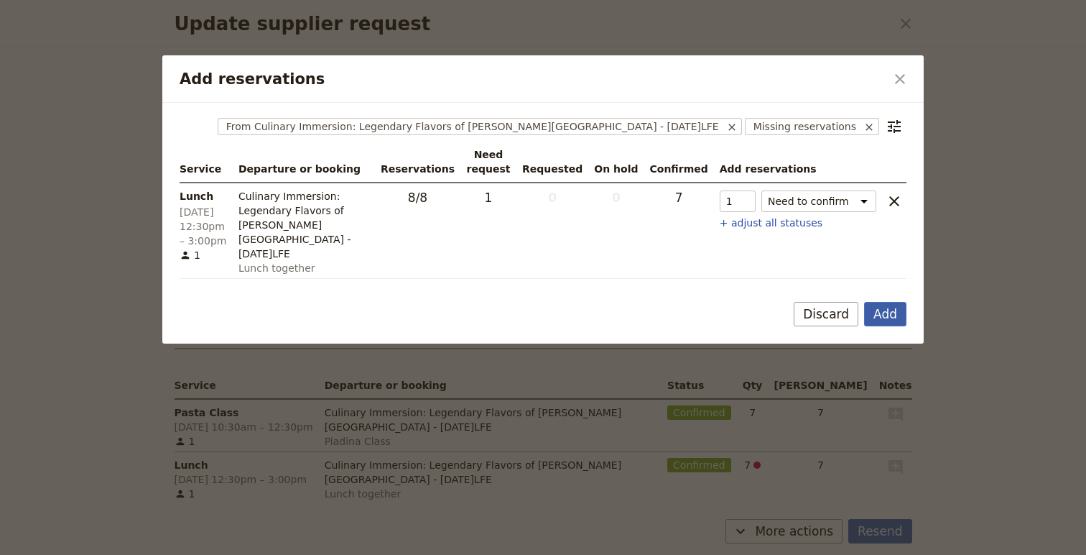
click at [880, 302] on button "Add" at bounding box center [885, 314] width 42 height 24
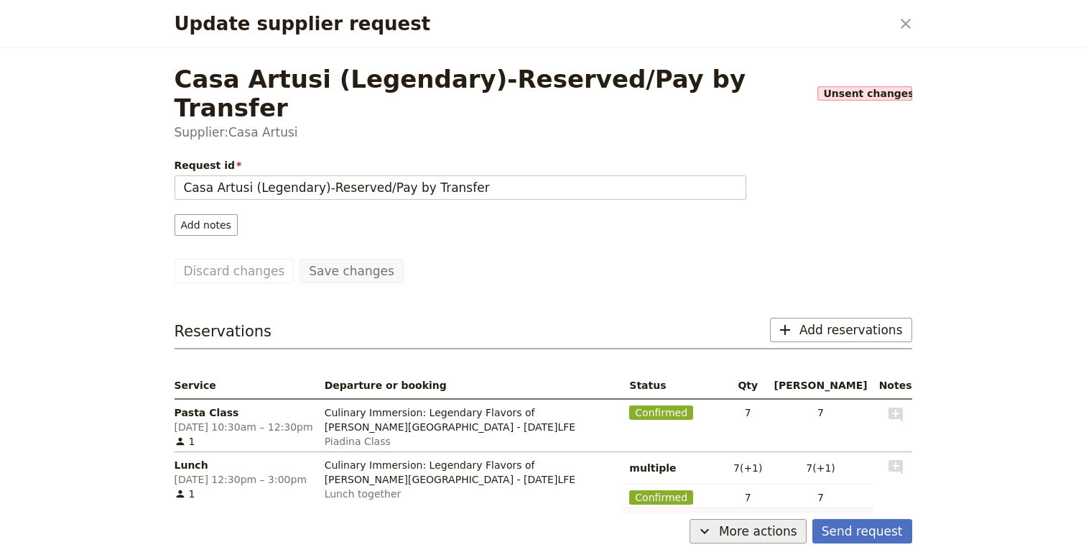
click at [757, 540] on button "​ More actions" at bounding box center [748, 531] width 117 height 24
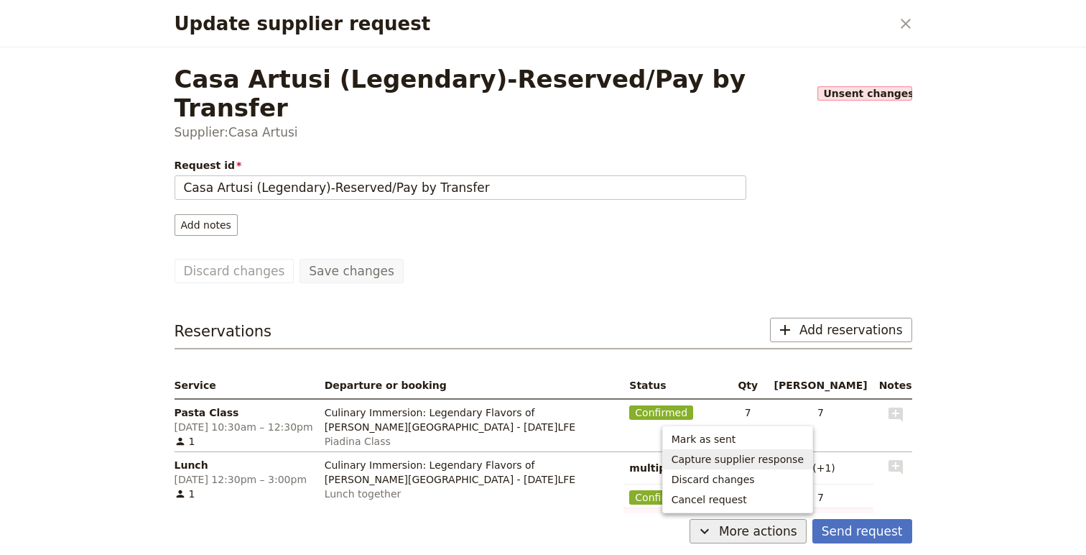
click at [751, 463] on span "Capture supplier response" at bounding box center [738, 459] width 132 height 14
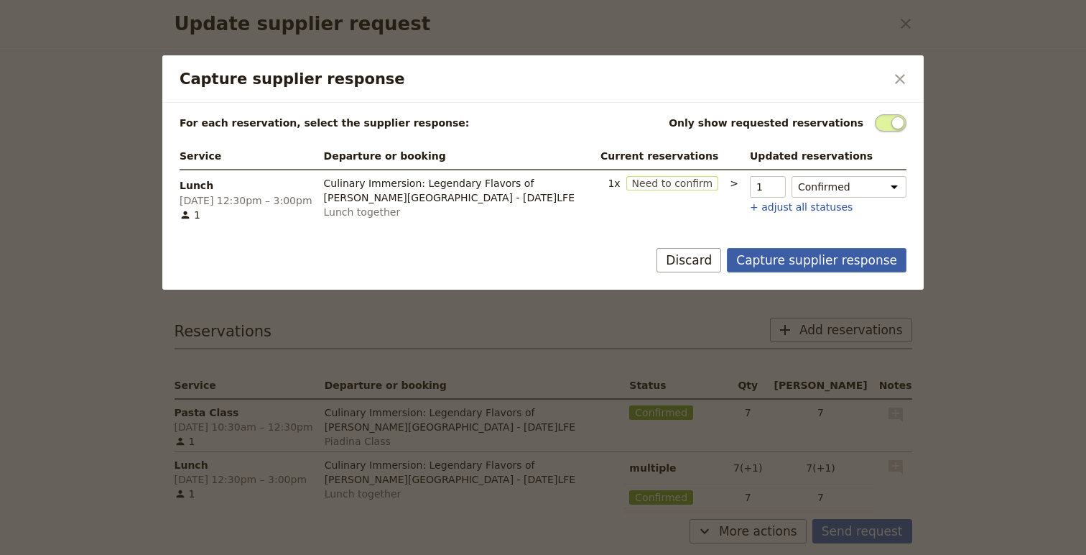
click at [842, 264] on button "Capture supplier response" at bounding box center [817, 260] width 180 height 24
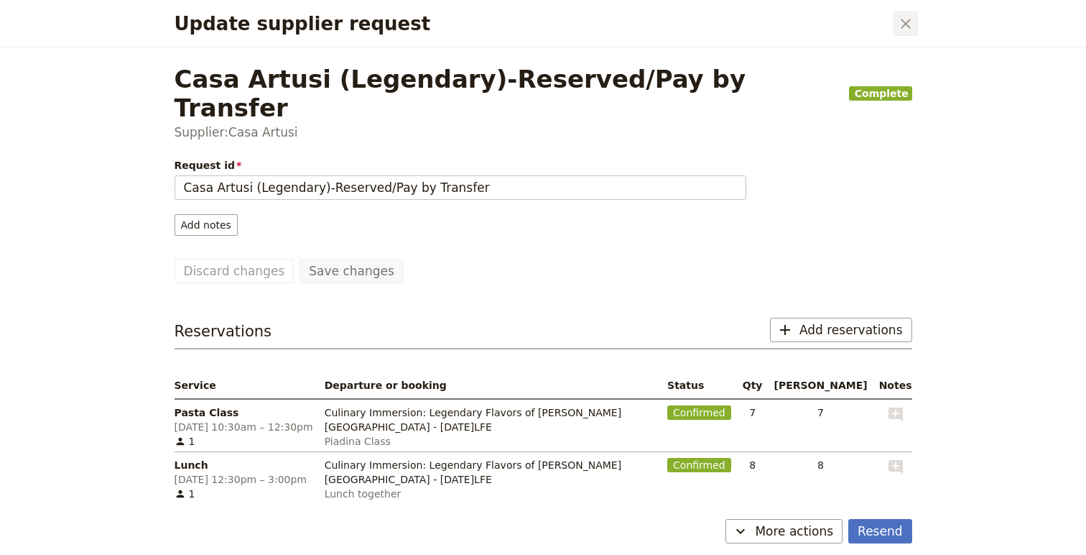
click at [903, 21] on icon "Close dialog" at bounding box center [906, 24] width 10 height 10
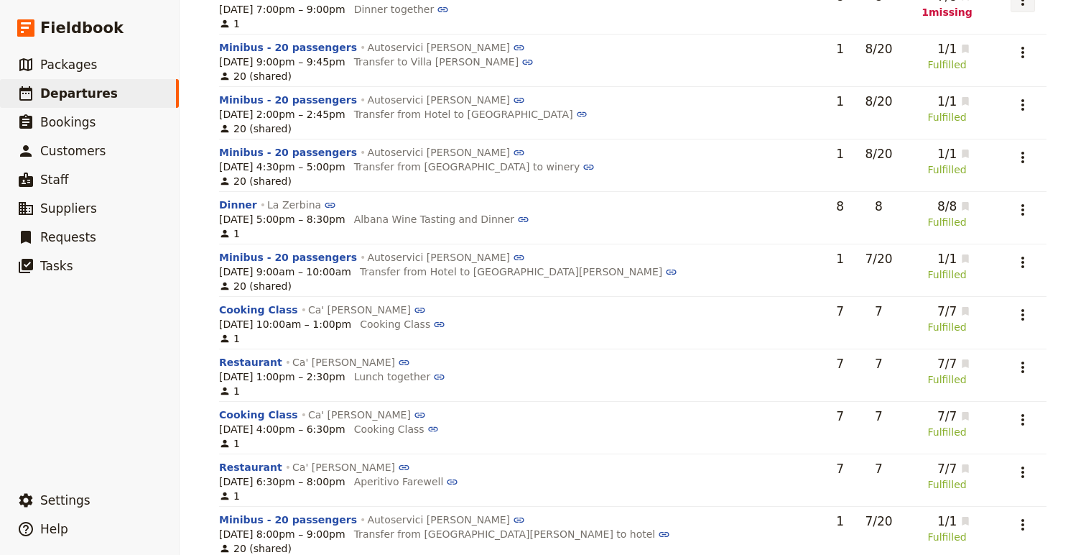
scroll to position [2742, 0]
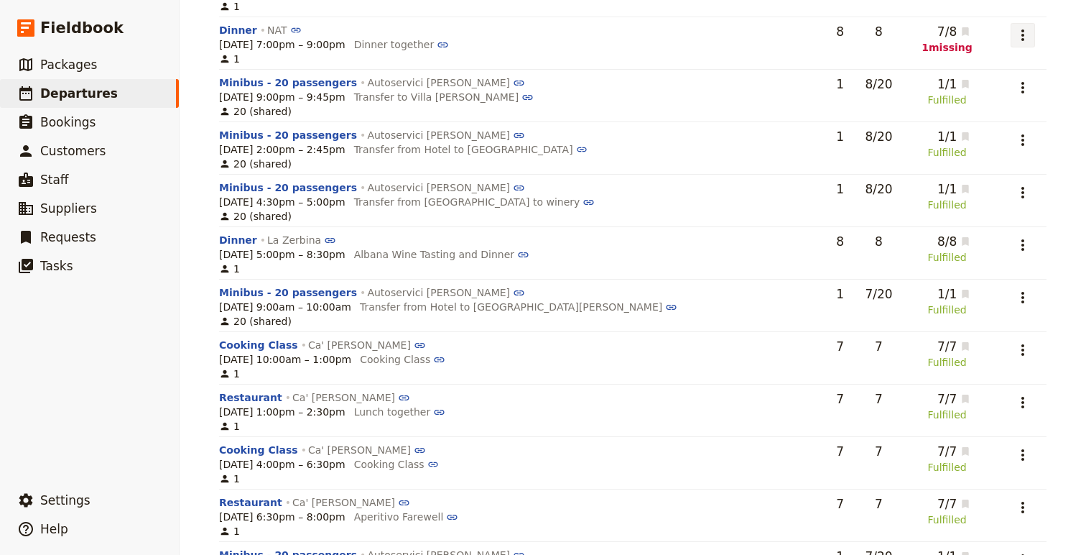
click at [1027, 24] on button "​" at bounding box center [1023, 35] width 24 height 24
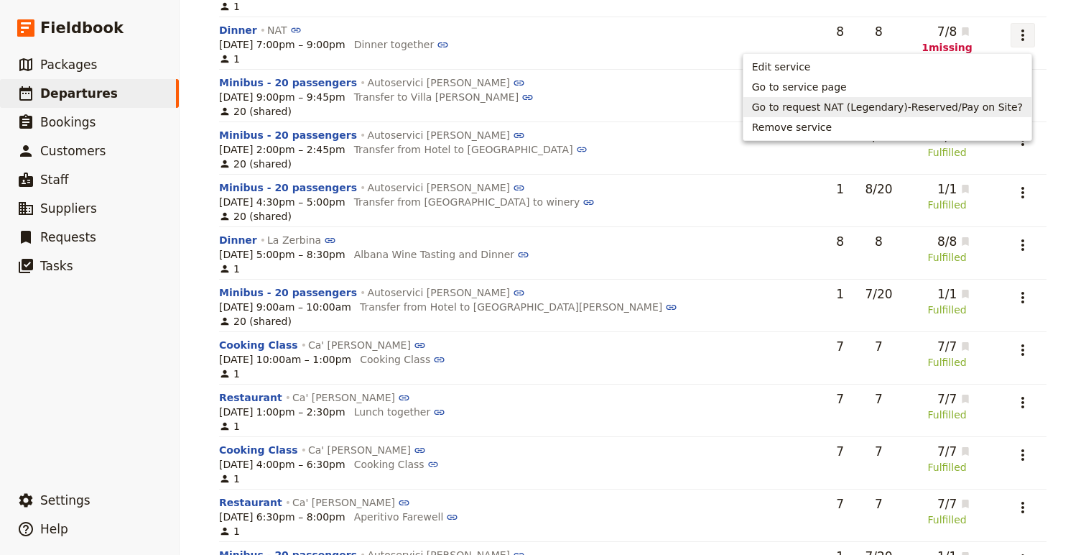
click at [917, 104] on span "Go to request NAT (Legendary)-Reserved/Pay on Site?" at bounding box center [887, 107] width 271 height 14
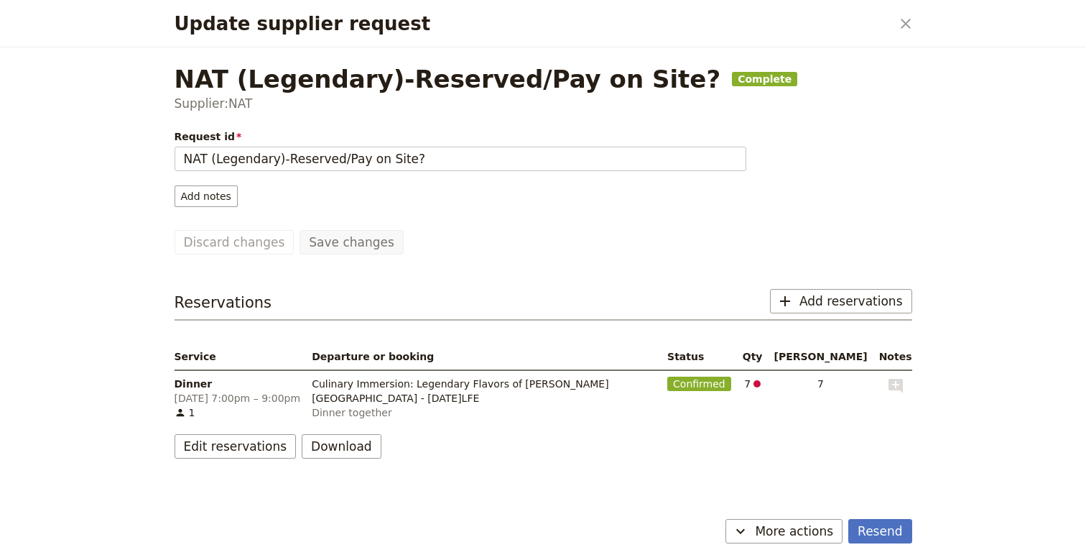
click at [823, 285] on div "Request id NAT (Legendary)-Reserved/Pay on Site? Add notes Save changes Discard…" at bounding box center [544, 293] width 738 height 329
click at [828, 295] on span "Add reservations" at bounding box center [851, 300] width 103 height 17
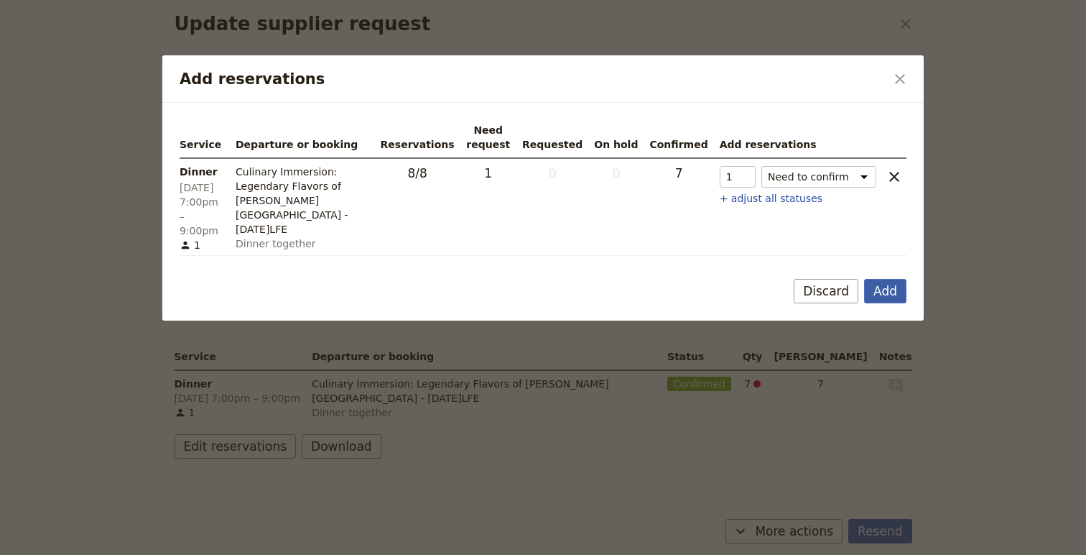
click at [882, 291] on button "Add" at bounding box center [885, 291] width 42 height 24
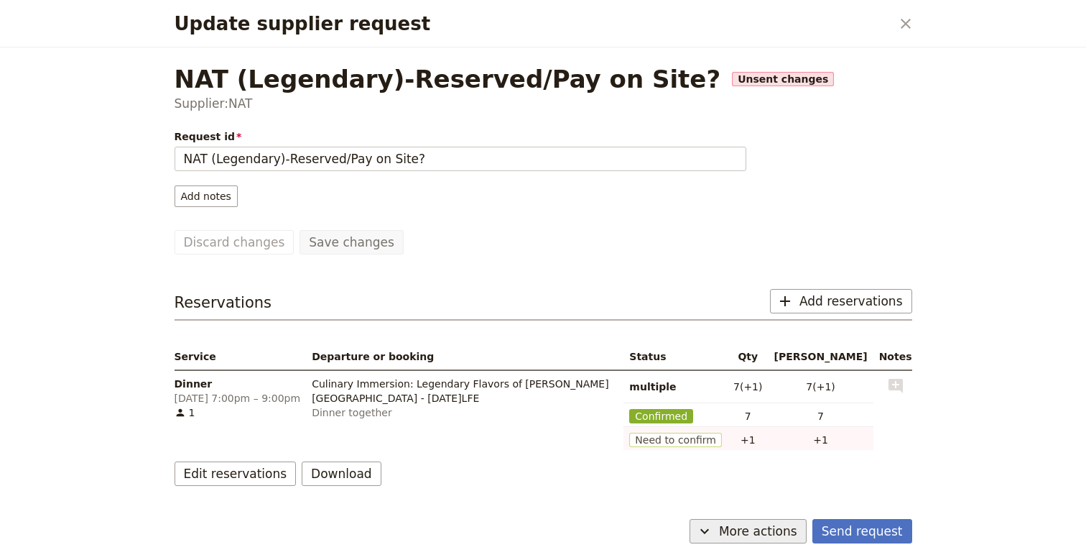
click at [753, 531] on span "More actions" at bounding box center [758, 530] width 78 height 17
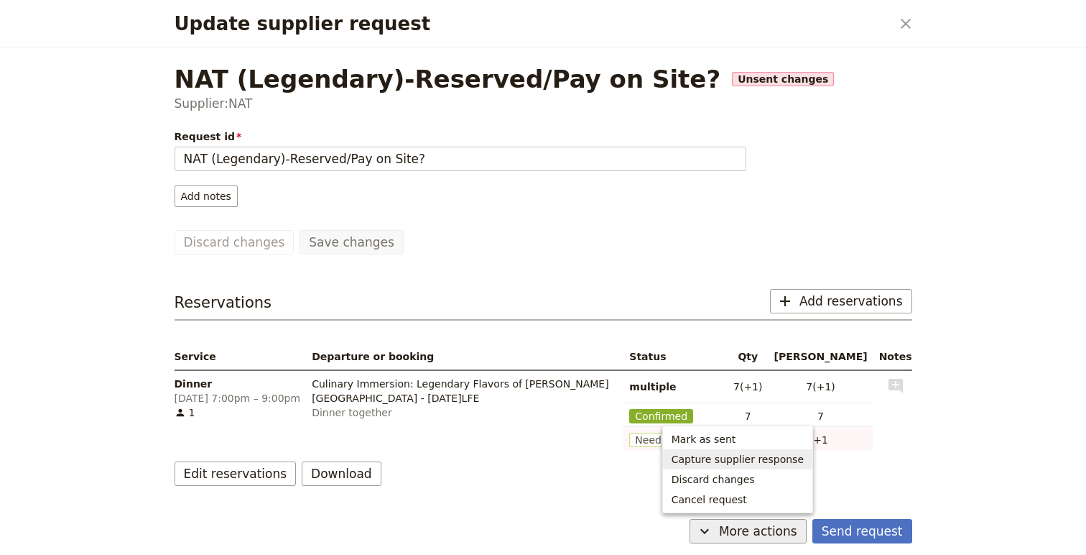
click at [768, 462] on span "Capture supplier response" at bounding box center [738, 459] width 132 height 14
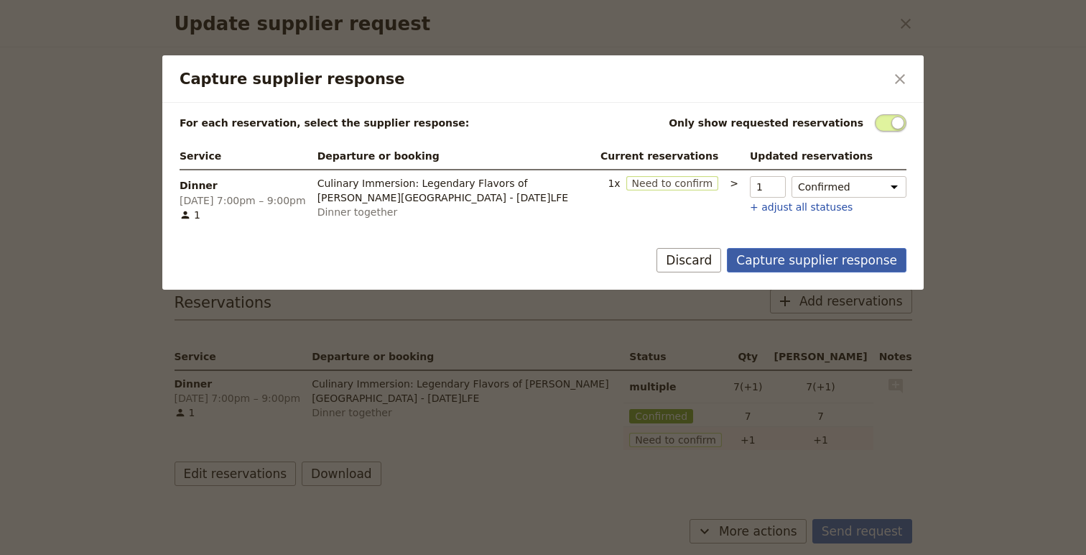
click at [841, 260] on button "Capture supplier response" at bounding box center [817, 260] width 180 height 24
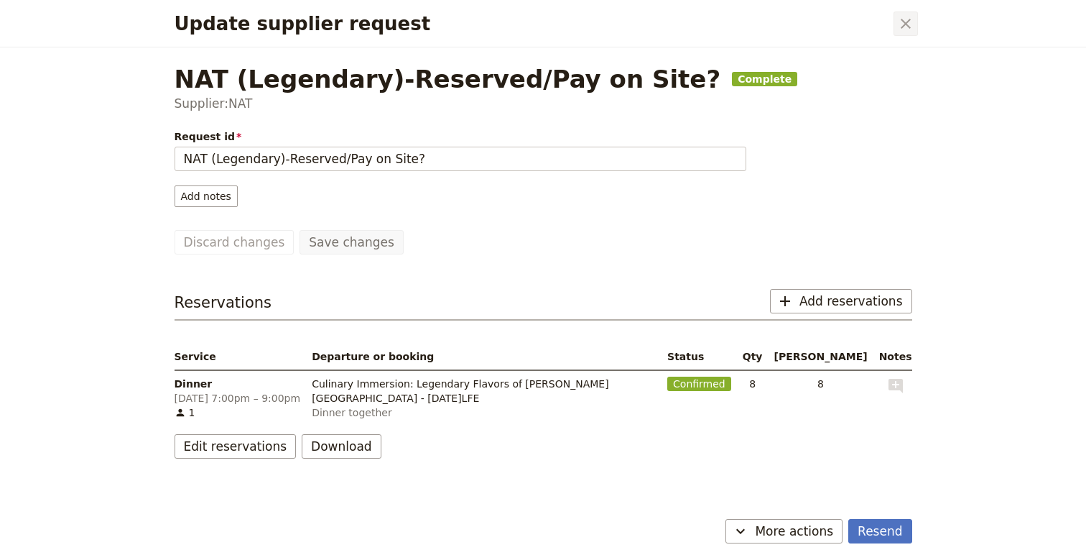
click at [911, 29] on icon "Close dialog" at bounding box center [905, 23] width 17 height 17
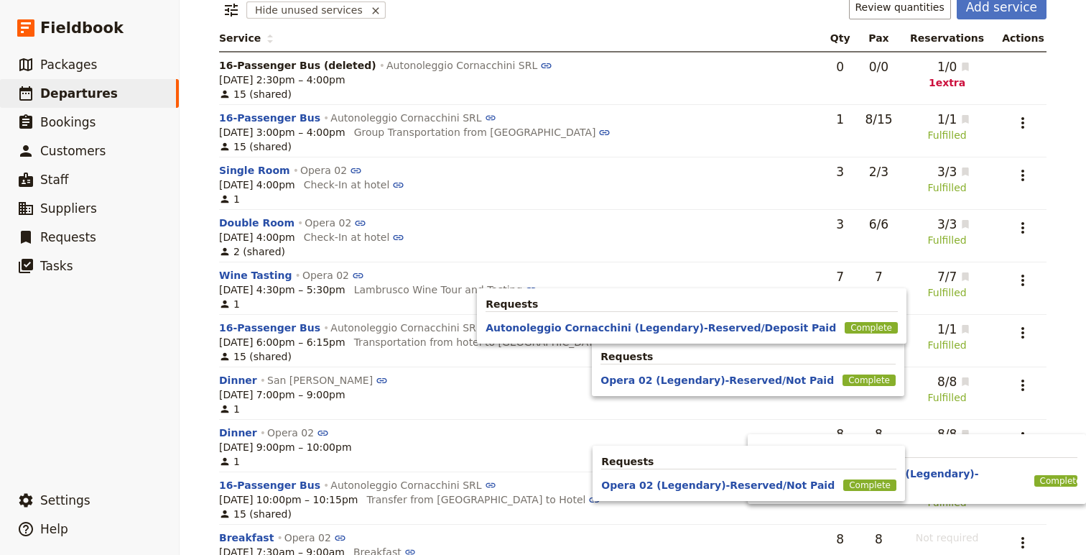
scroll to position [0, 0]
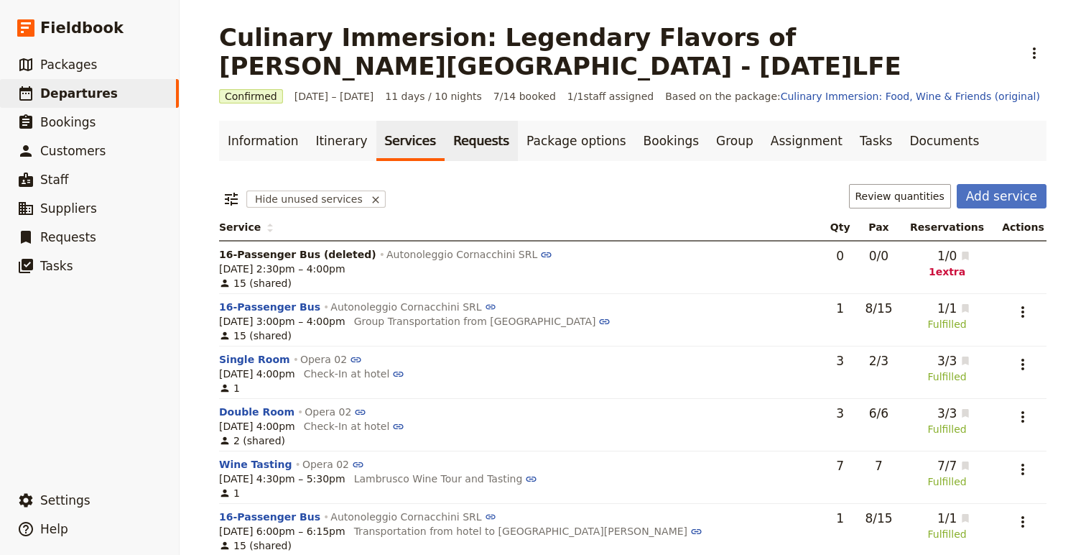
click at [480, 139] on link "Requests" at bounding box center [481, 141] width 73 height 40
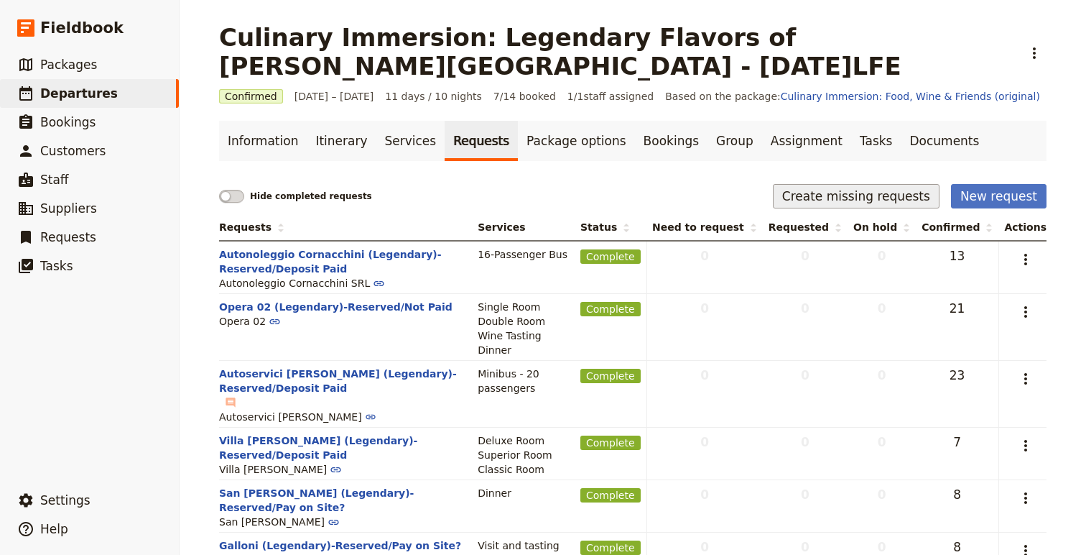
click at [843, 197] on button "Create missing requests" at bounding box center [856, 196] width 167 height 24
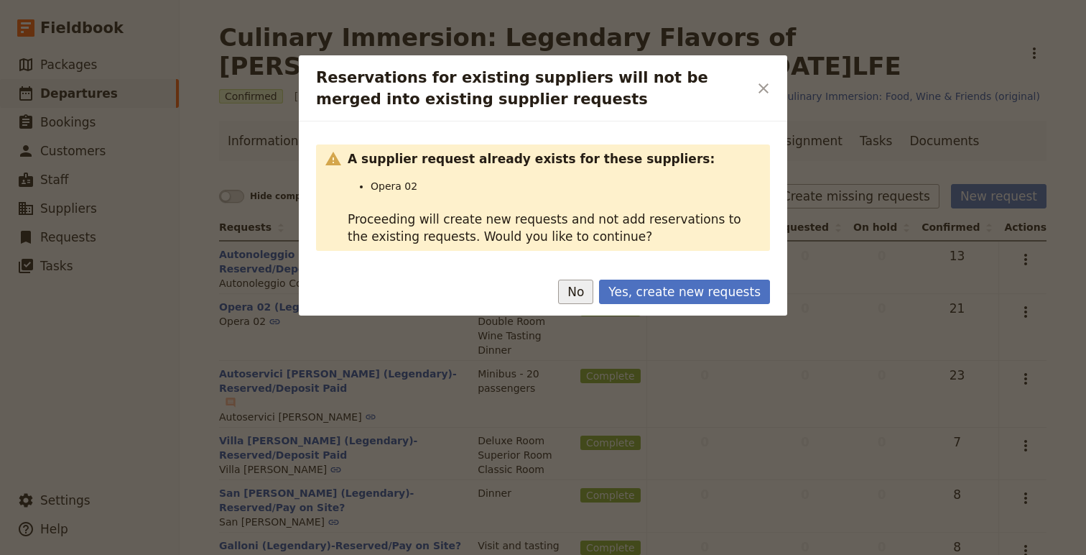
click at [581, 291] on button "No" at bounding box center [575, 291] width 35 height 24
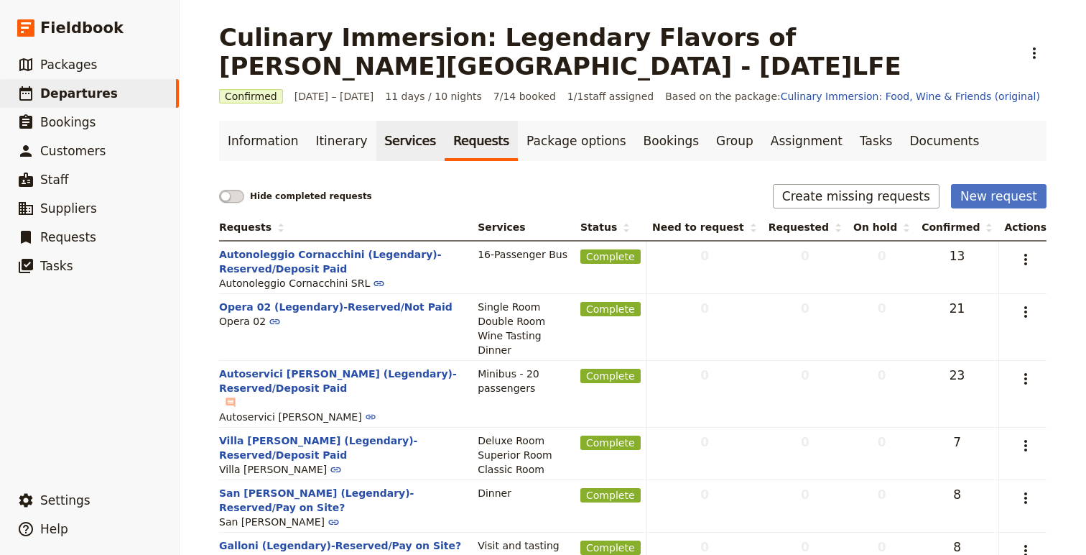
click at [384, 137] on link "Services" at bounding box center [410, 141] width 69 height 40
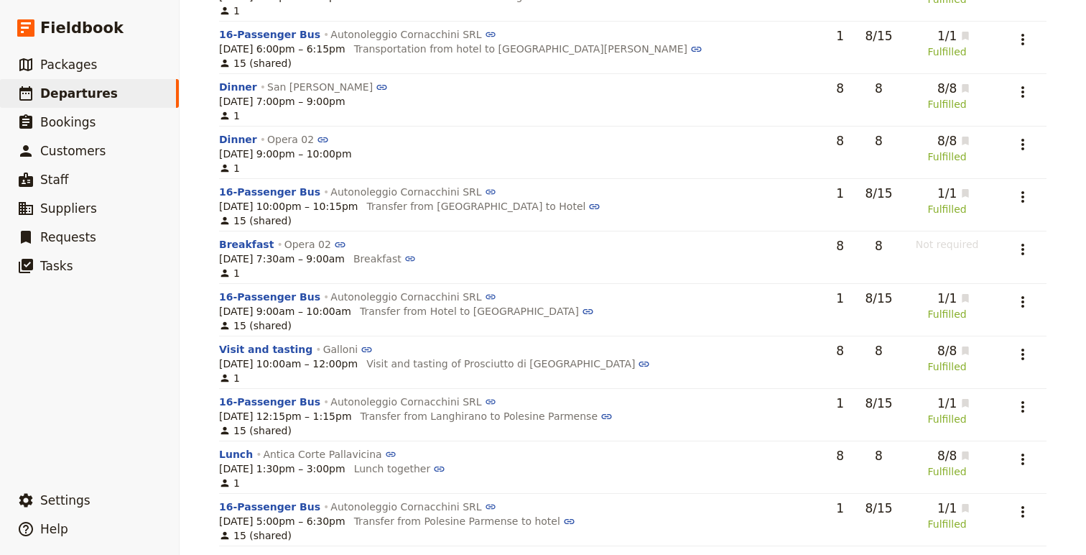
scroll to position [484, 0]
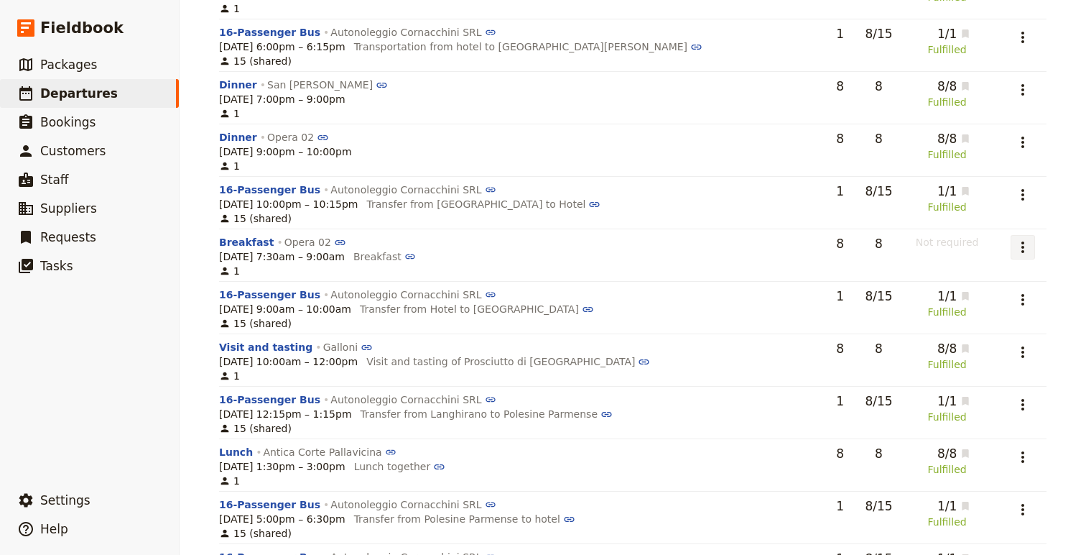
click at [1025, 246] on icon "Actions" at bounding box center [1022, 247] width 17 height 17
click at [1000, 309] on button "Remove service" at bounding box center [976, 319] width 112 height 20
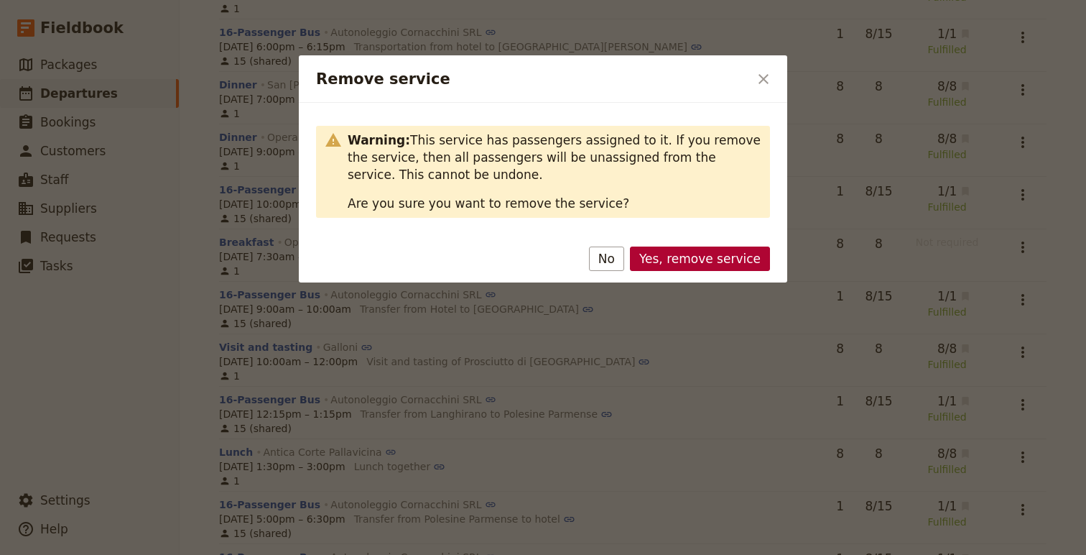
click at [693, 254] on button "Yes, remove service" at bounding box center [700, 258] width 140 height 24
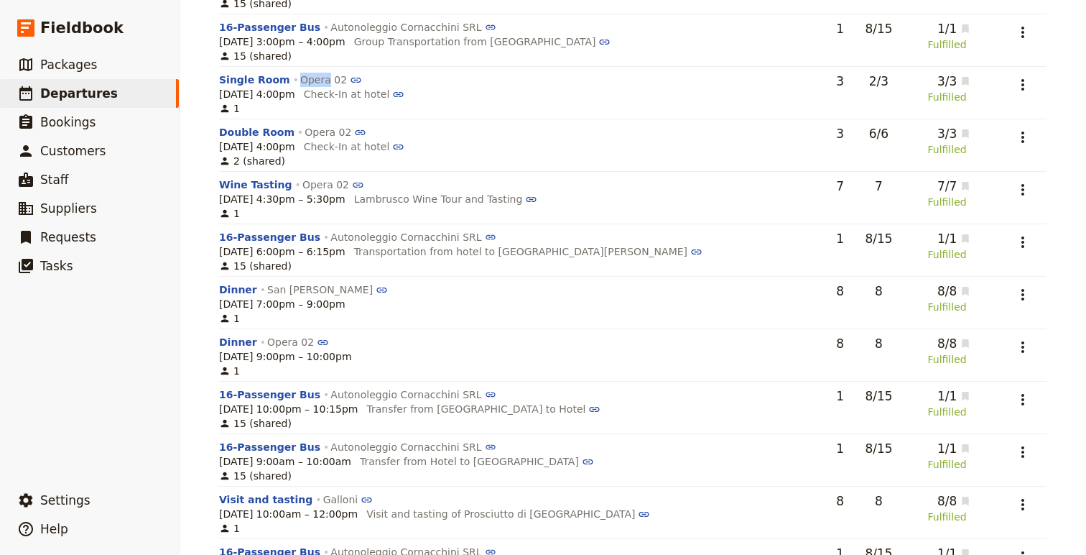
scroll to position [0, 0]
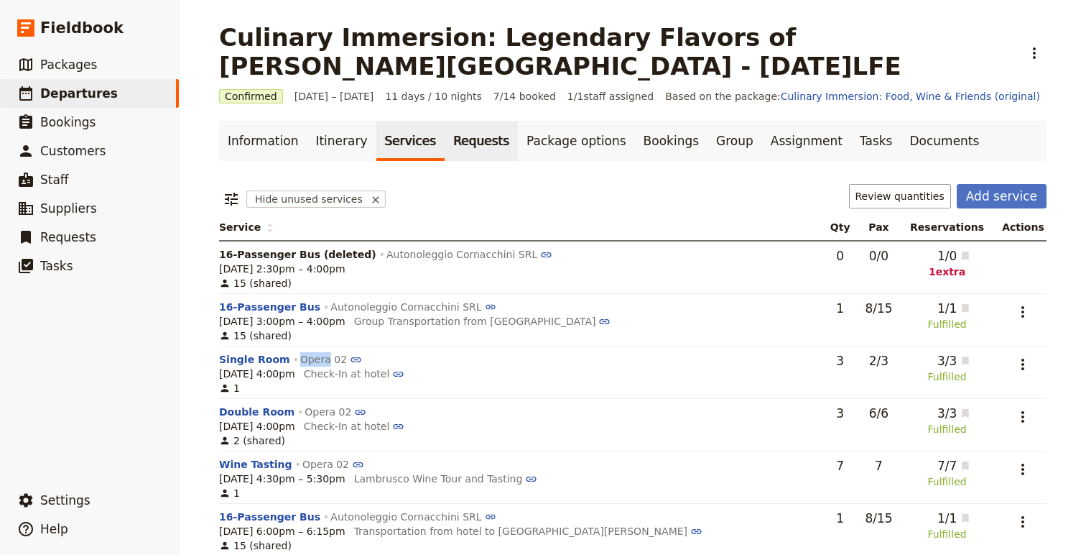
click at [459, 131] on link "Requests" at bounding box center [481, 141] width 73 height 40
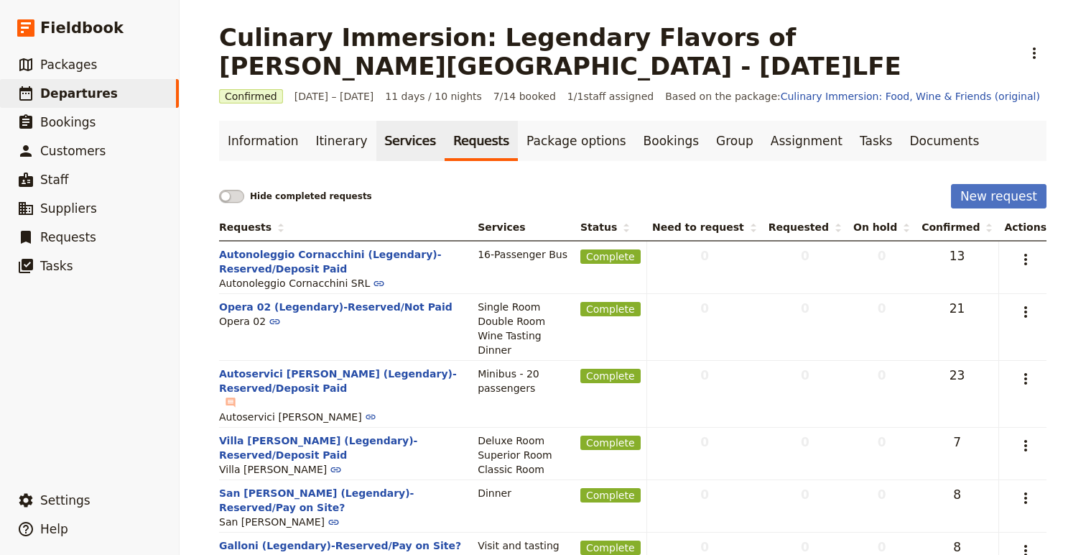
click at [405, 140] on link "Services" at bounding box center [410, 141] width 69 height 40
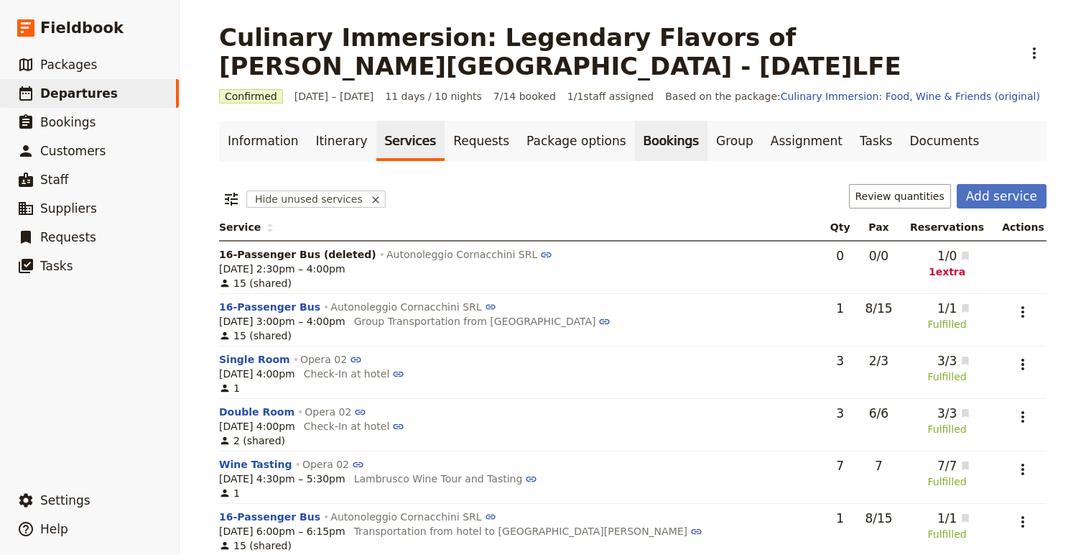
click at [649, 148] on link "Bookings" at bounding box center [671, 141] width 73 height 40
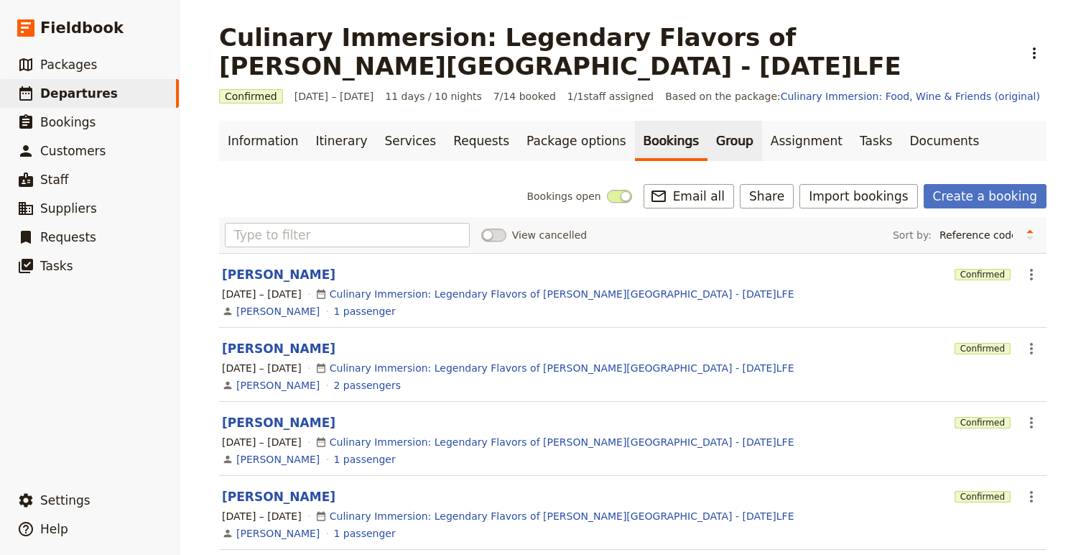
click at [708, 130] on link "Group" at bounding box center [735, 141] width 55 height 40
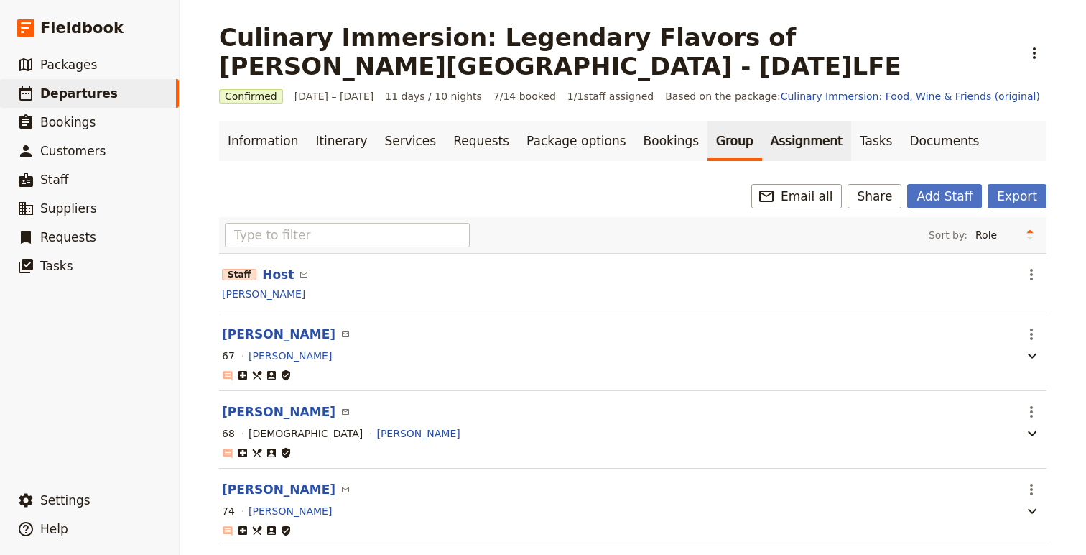
click at [762, 135] on link "Assignment" at bounding box center [806, 141] width 89 height 40
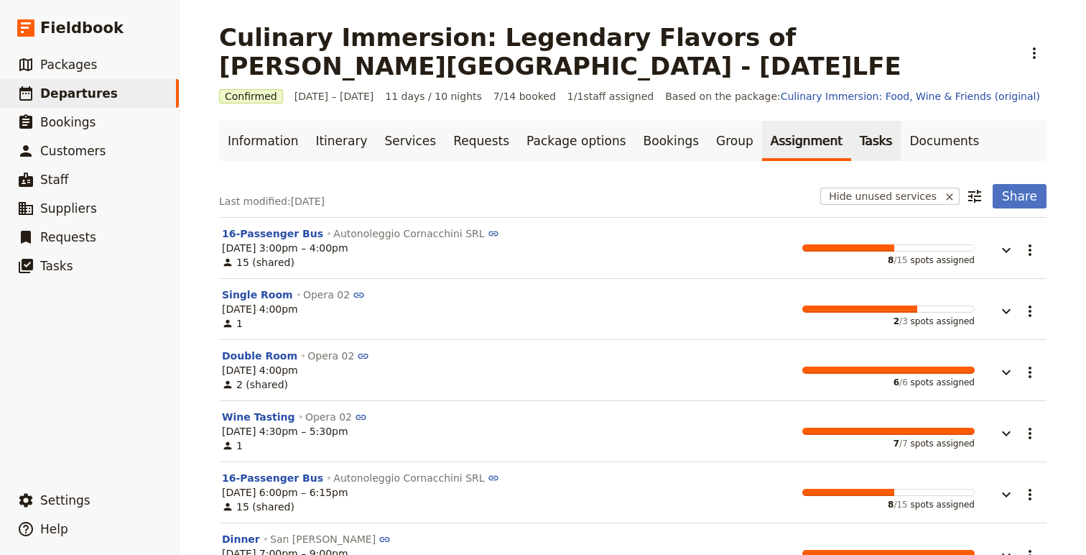
click at [851, 154] on link "Tasks" at bounding box center [876, 141] width 50 height 40
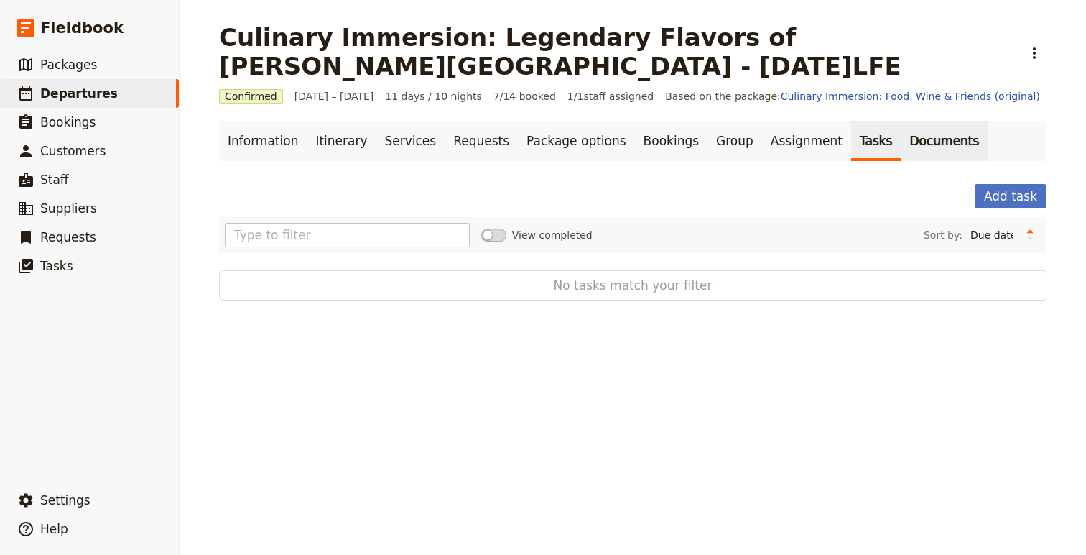
click at [901, 147] on link "Documents" at bounding box center [944, 141] width 87 height 40
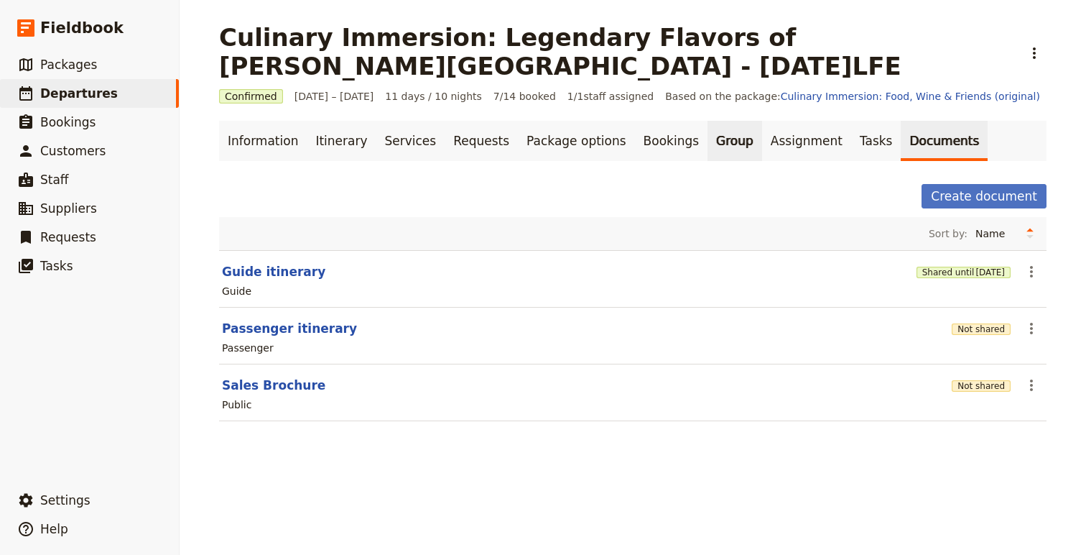
click at [708, 142] on link "Group" at bounding box center [735, 141] width 55 height 40
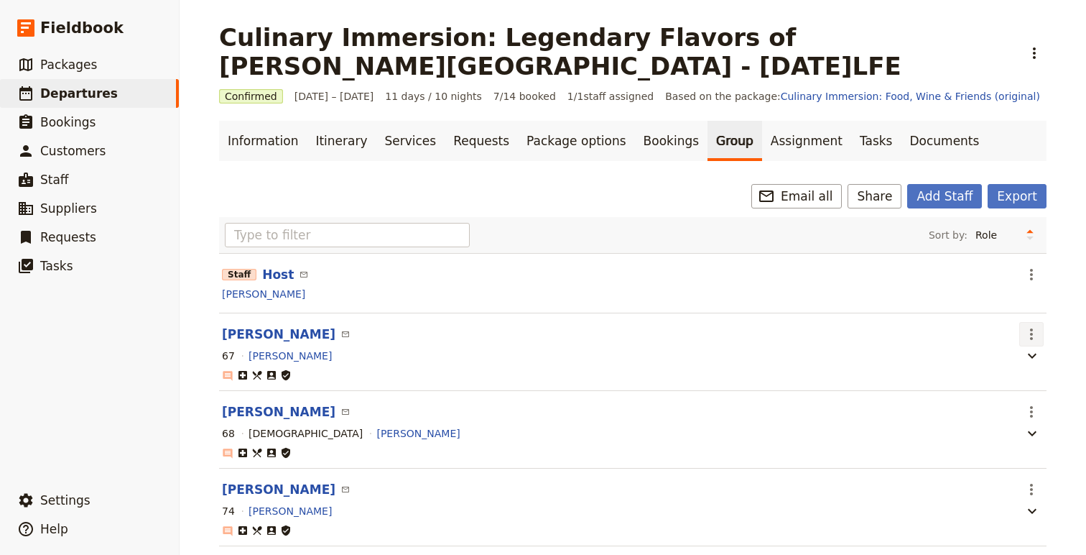
click at [1032, 333] on icon "Actions" at bounding box center [1031, 333] width 3 height 11
click at [963, 387] on span "Edit passenger" at bounding box center [954, 386] width 75 height 14
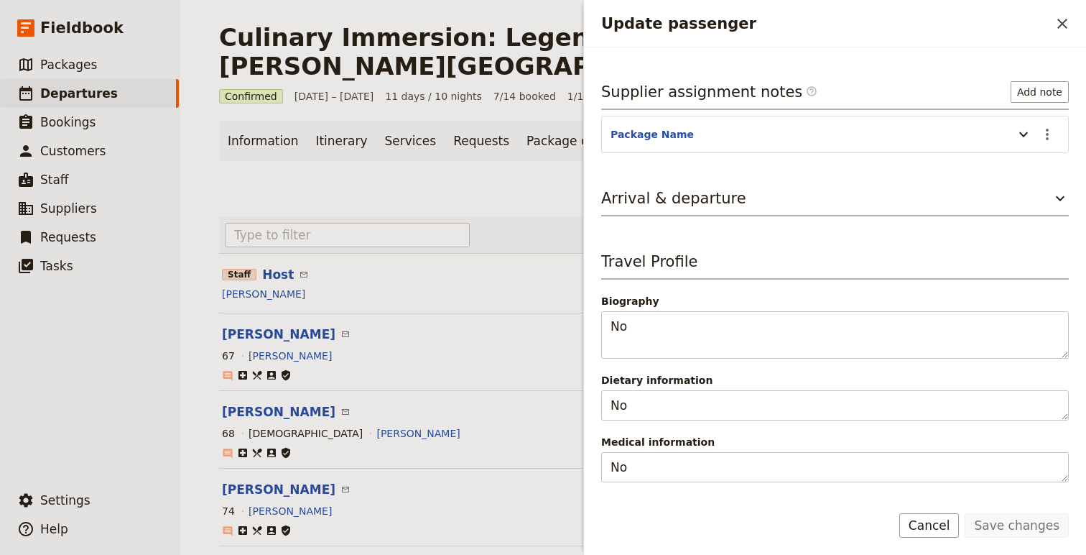
scroll to position [313, 0]
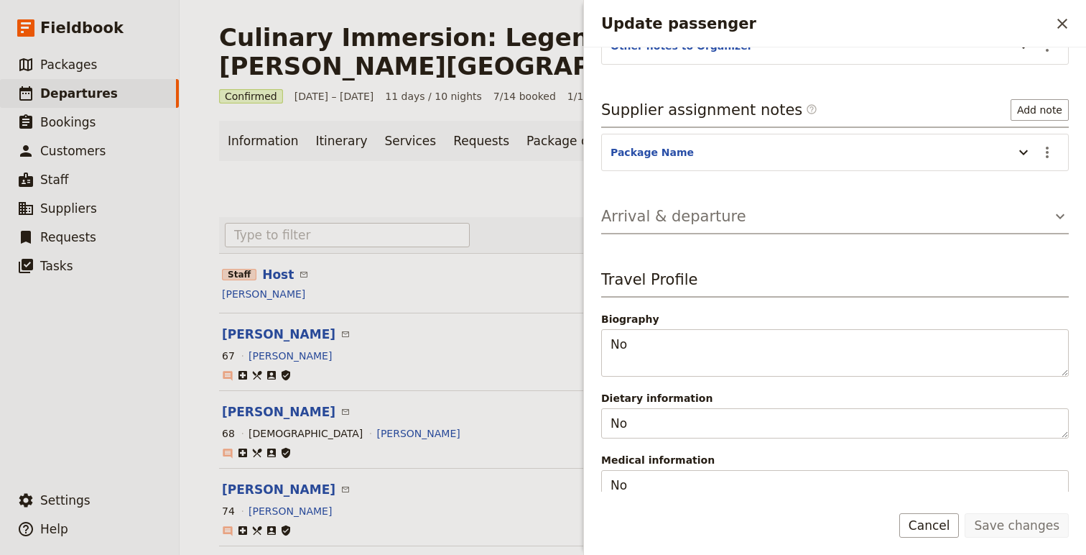
click at [1060, 208] on icon "Update passenger" at bounding box center [1060, 216] width 17 height 17
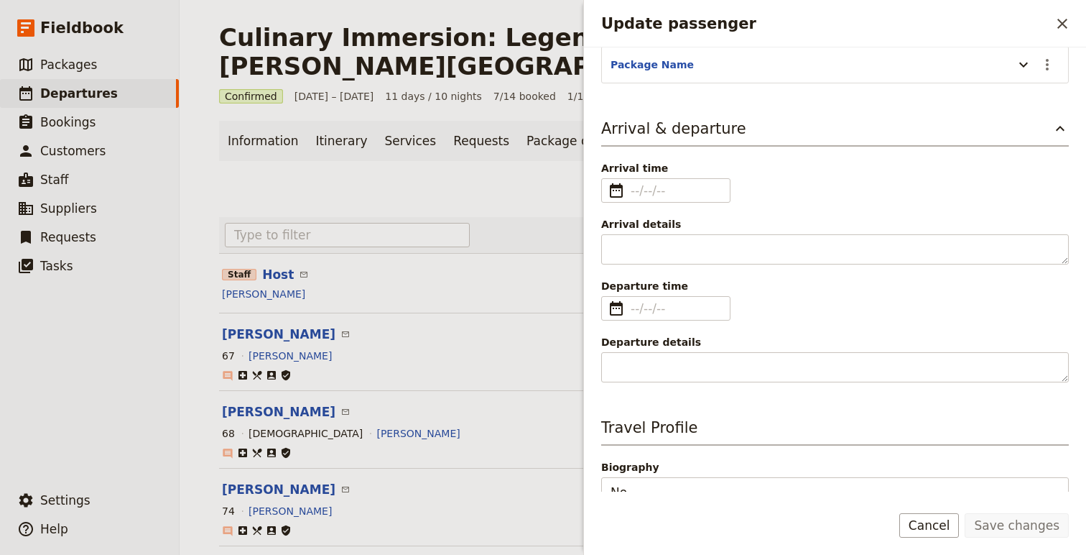
scroll to position [337, 0]
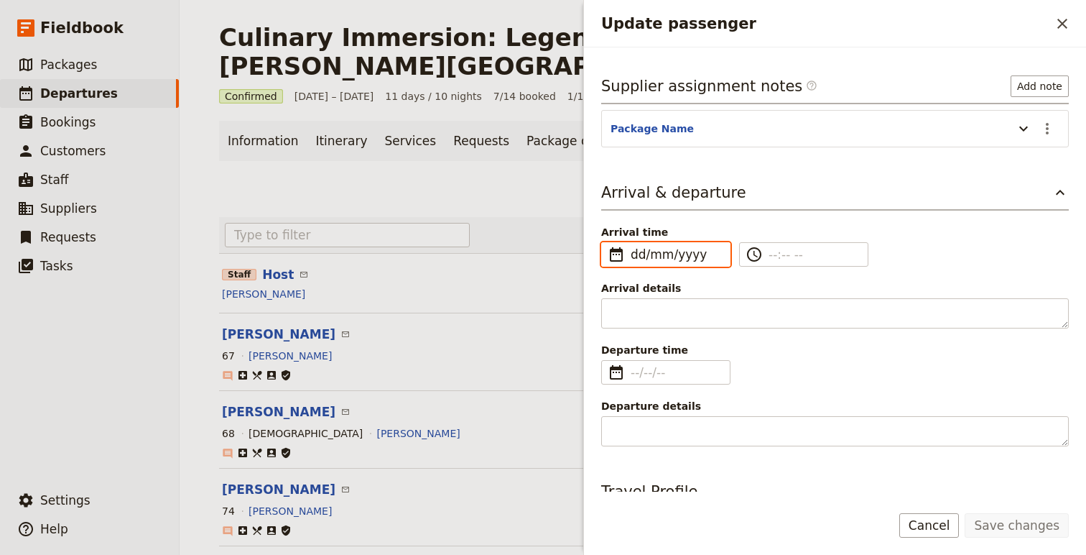
click at [660, 246] on input "dd/mm/yyyy" at bounding box center [676, 254] width 91 height 17
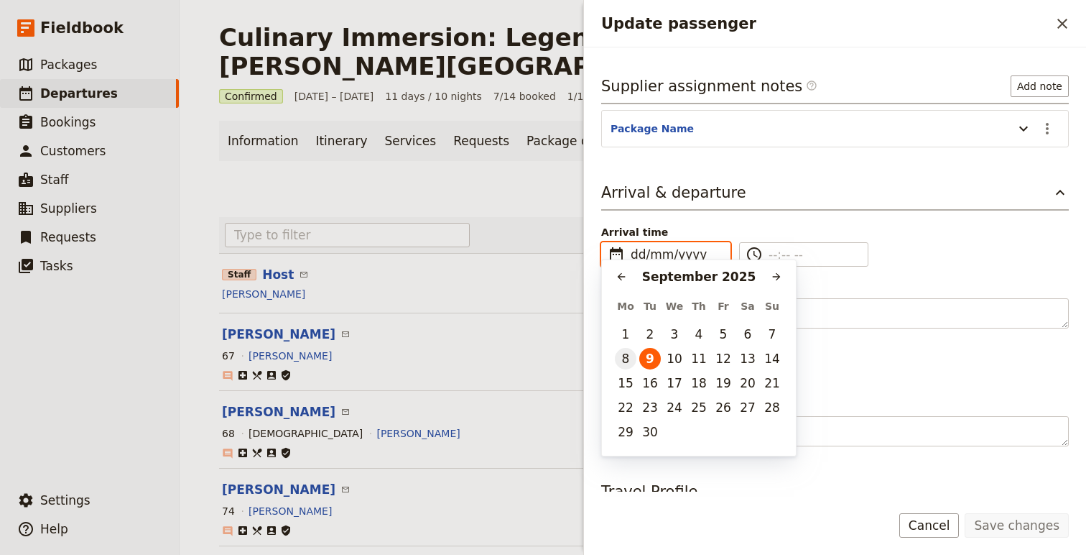
click at [624, 358] on button "8" at bounding box center [626, 359] width 22 height 22
type input "[DATE]"
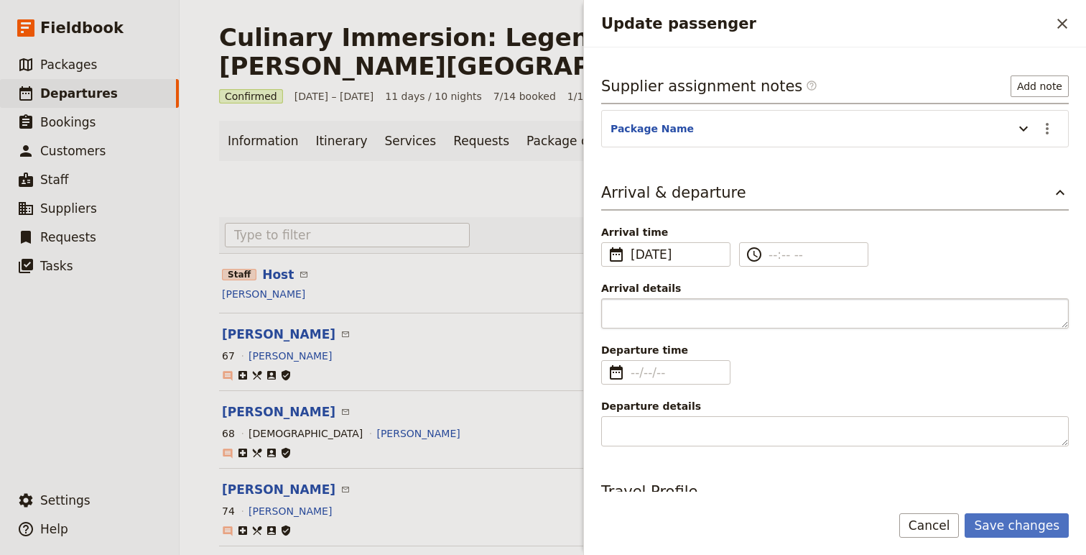
scroll to position [0, 0]
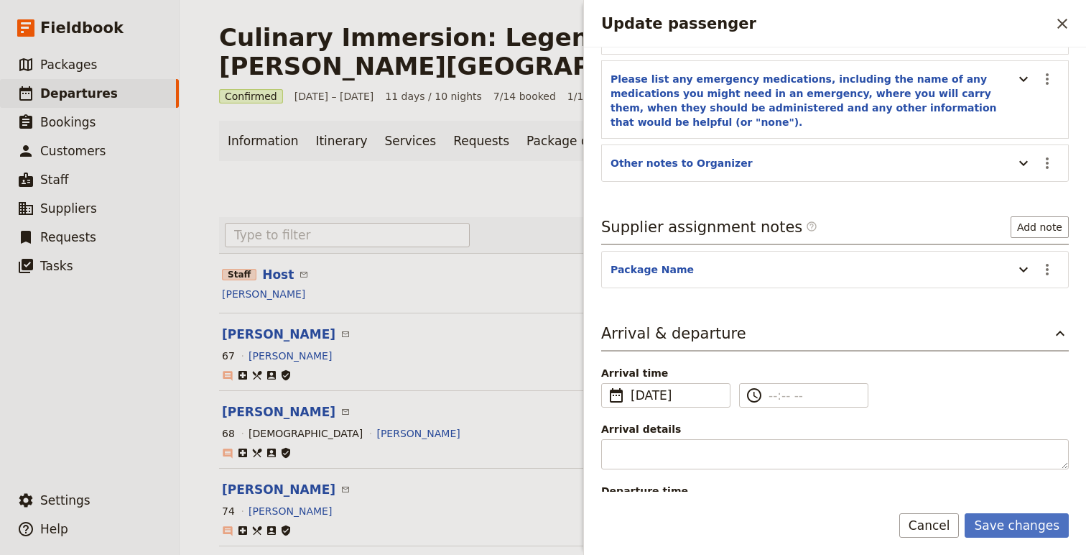
scroll to position [210, 0]
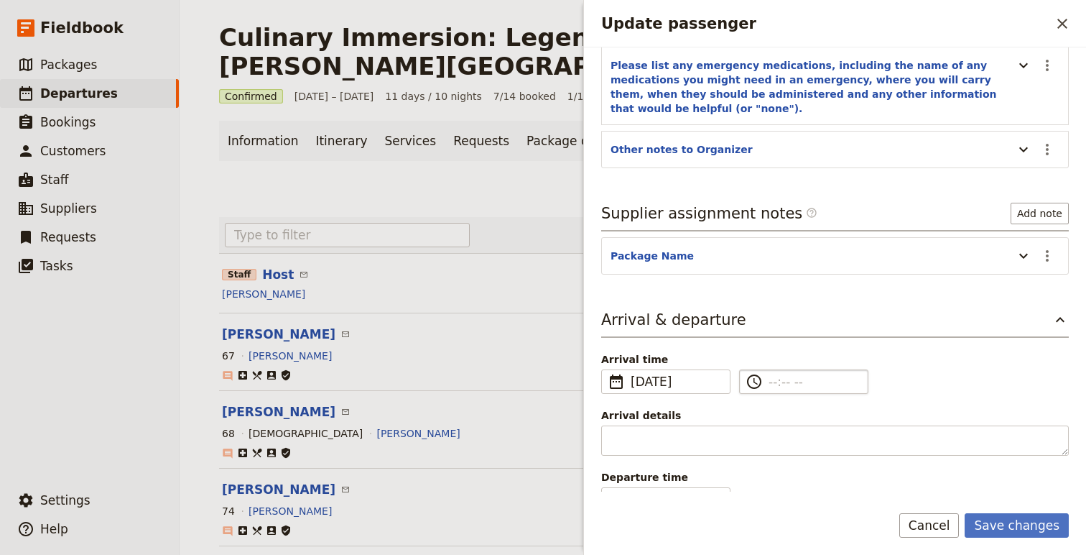
click at [792, 378] on label "​" at bounding box center [803, 381] width 129 height 24
click at [792, 378] on input "​" at bounding box center [814, 381] width 91 height 17
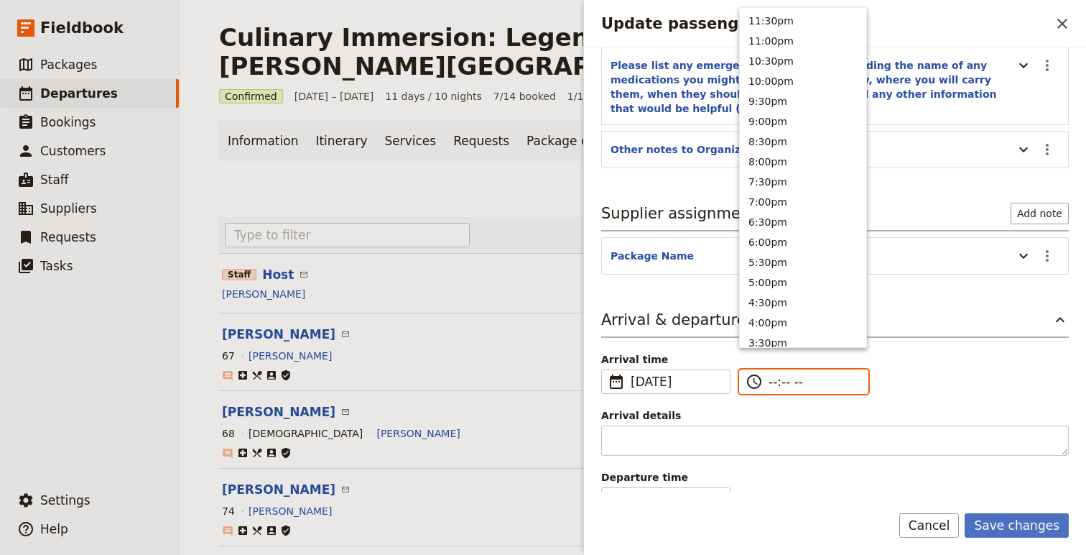
scroll to position [325, 0]
click at [781, 89] on button "1:30pm" at bounding box center [803, 98] width 126 height 20
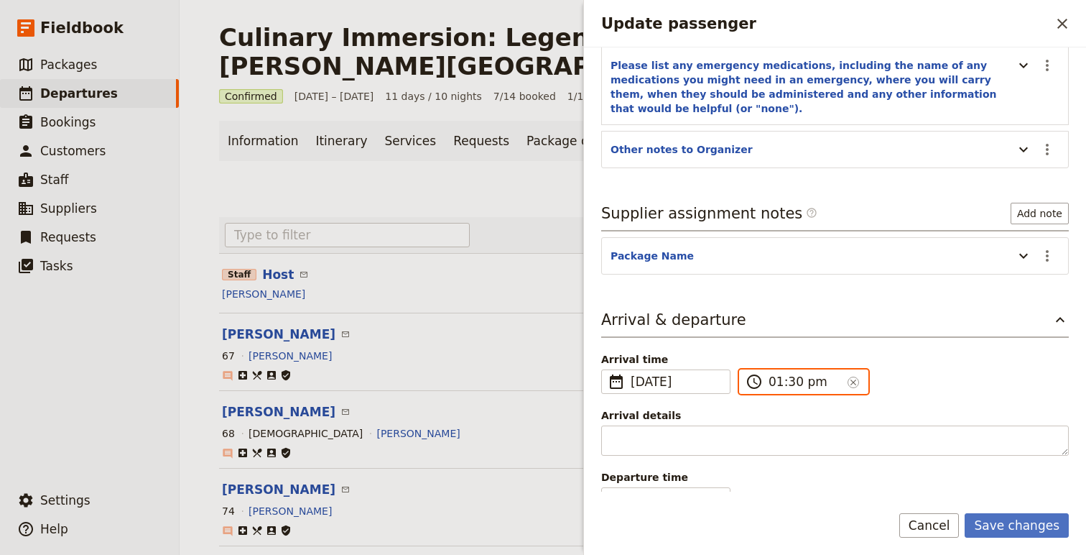
click at [786, 373] on input "01:30 pm" at bounding box center [805, 381] width 73 height 17
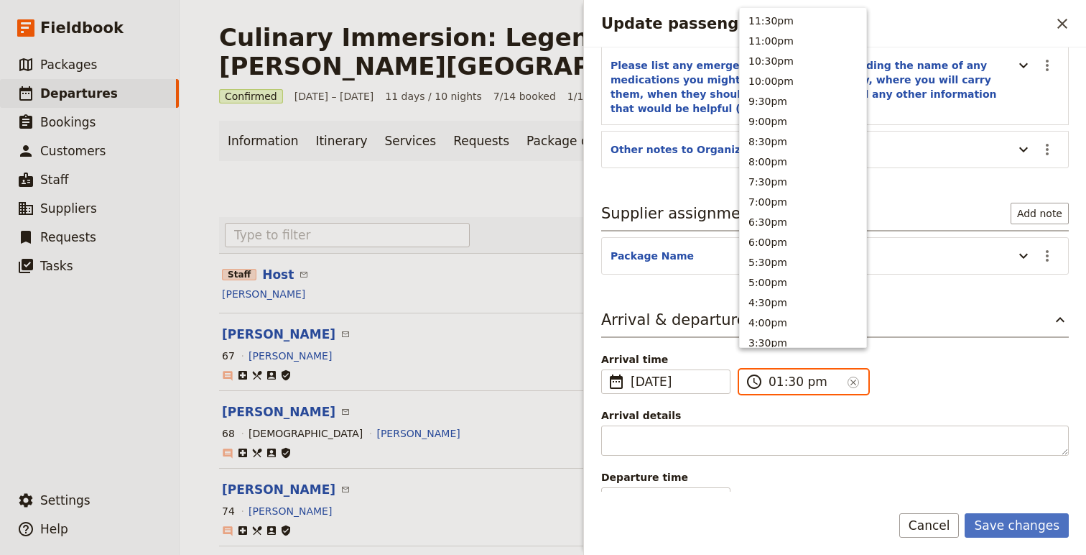
scroll to position [405, 0]
type input "01:50 pm"
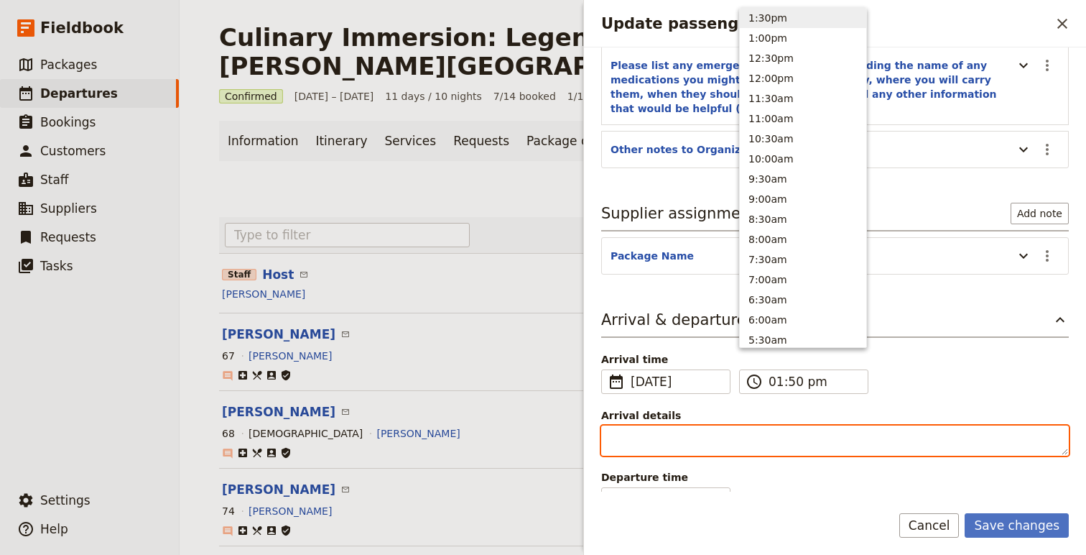
click at [718, 425] on textarea "Arrival details" at bounding box center [835, 440] width 468 height 30
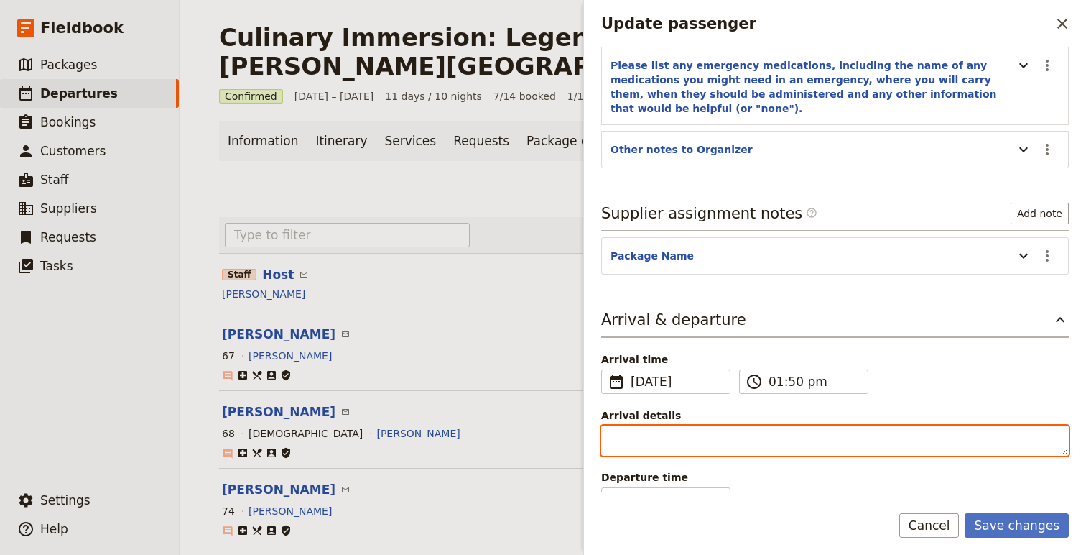
paste textarea "I am arriving the day before he tour begins but will come back to the airport o…"
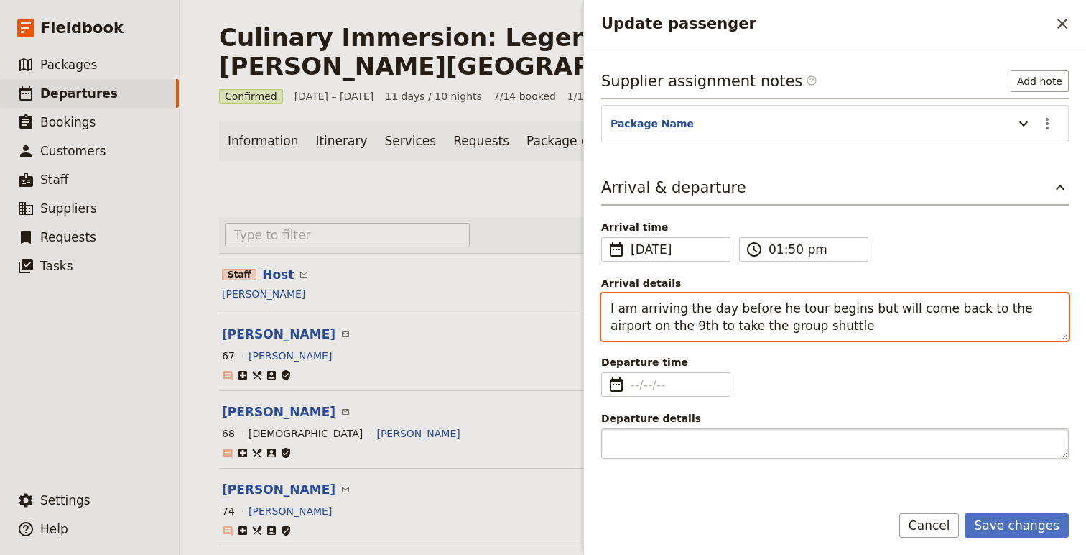
scroll to position [346, 0]
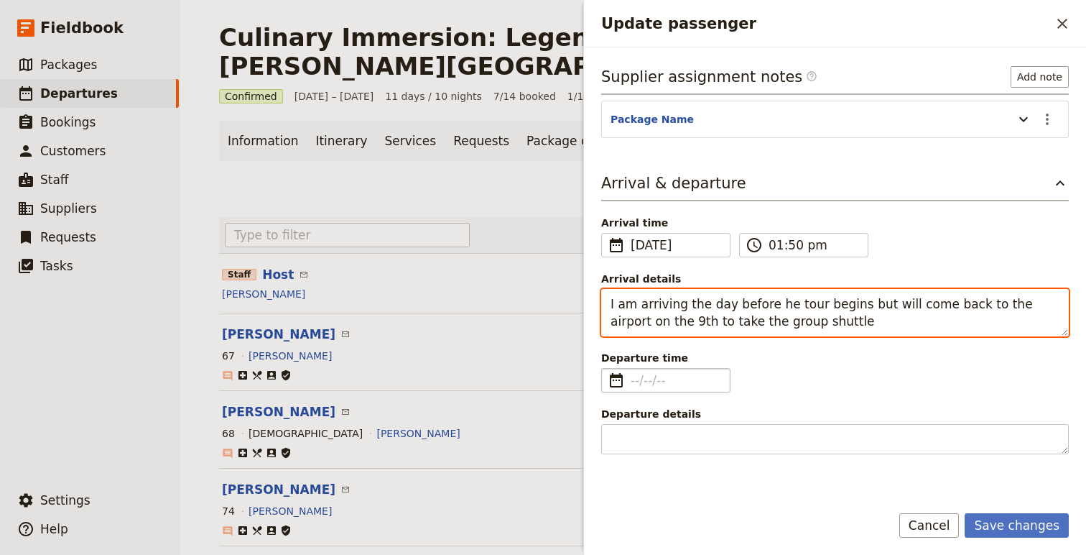
type textarea "I am arriving the day before he tour begins but will come back to the airport o…"
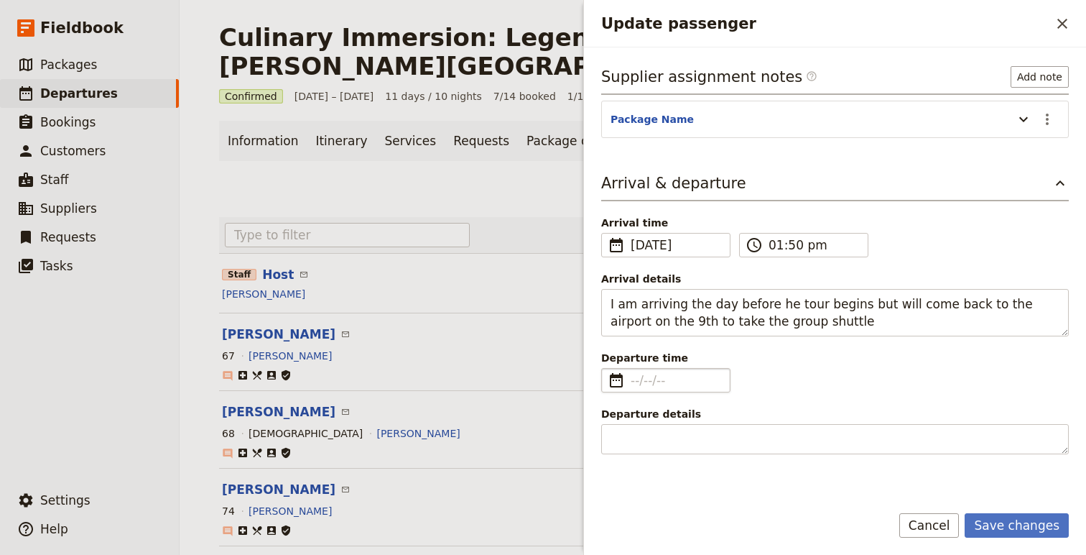
click at [654, 374] on fieldset "​" at bounding box center [665, 380] width 129 height 24
click at [654, 374] on input "Departure time ​" at bounding box center [676, 379] width 91 height 17
type input "dd/mm/yyyy"
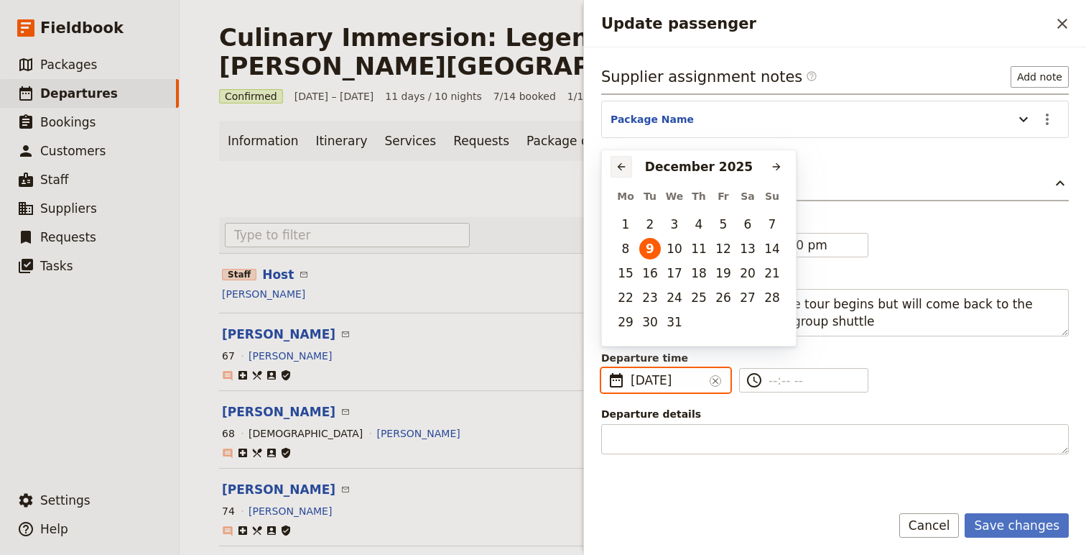
click at [623, 162] on icon "Previous month" at bounding box center [621, 166] width 11 height 11
click at [624, 167] on icon "Previous month" at bounding box center [621, 166] width 11 height 11
click at [747, 272] on button "20" at bounding box center [748, 273] width 22 height 22
type input "[DATE]"
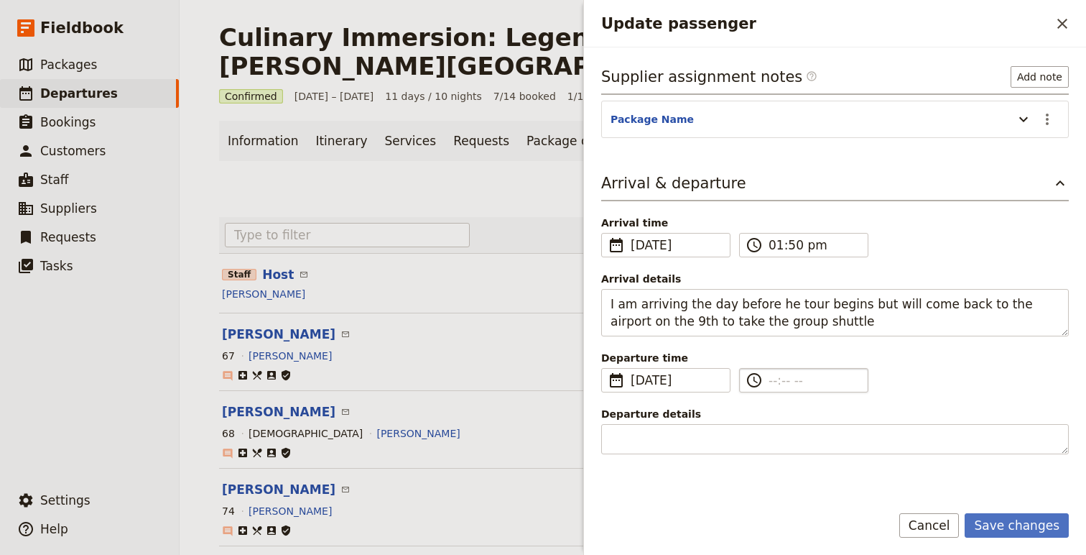
click at [803, 369] on div "Guide notes ​ Add note Do you have any other health limitations we should be aw…" at bounding box center [835, 363] width 468 height 1086
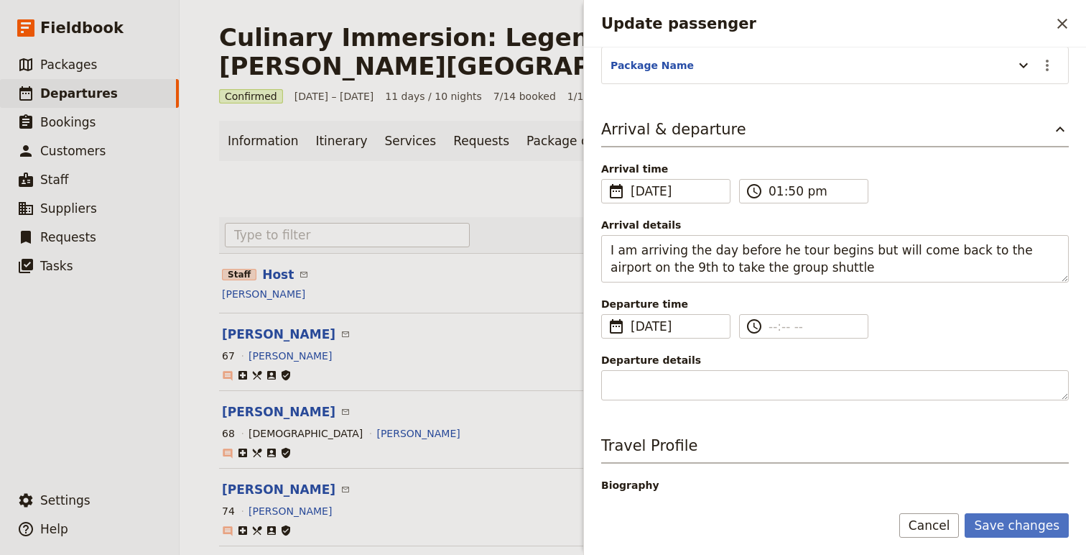
scroll to position [407, 0]
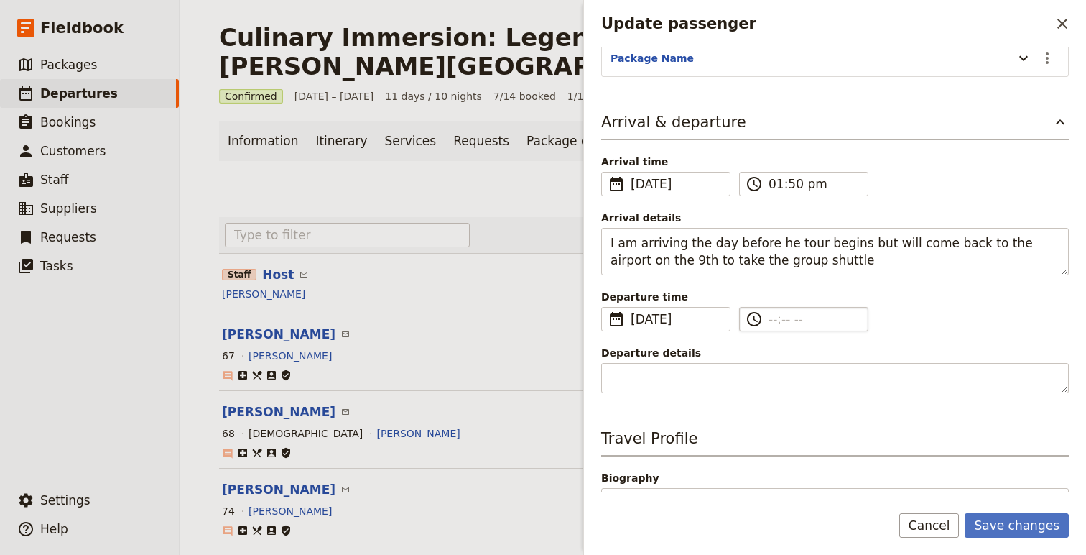
click at [768, 307] on label "​" at bounding box center [803, 319] width 129 height 24
click at [769, 310] on input "​" at bounding box center [814, 318] width 91 height 17
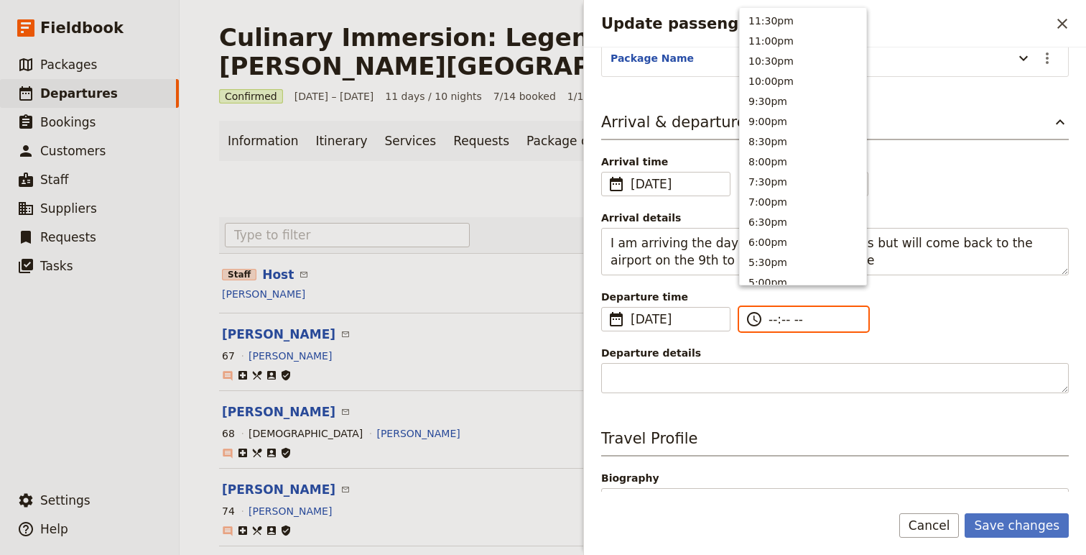
scroll to position [695, 0]
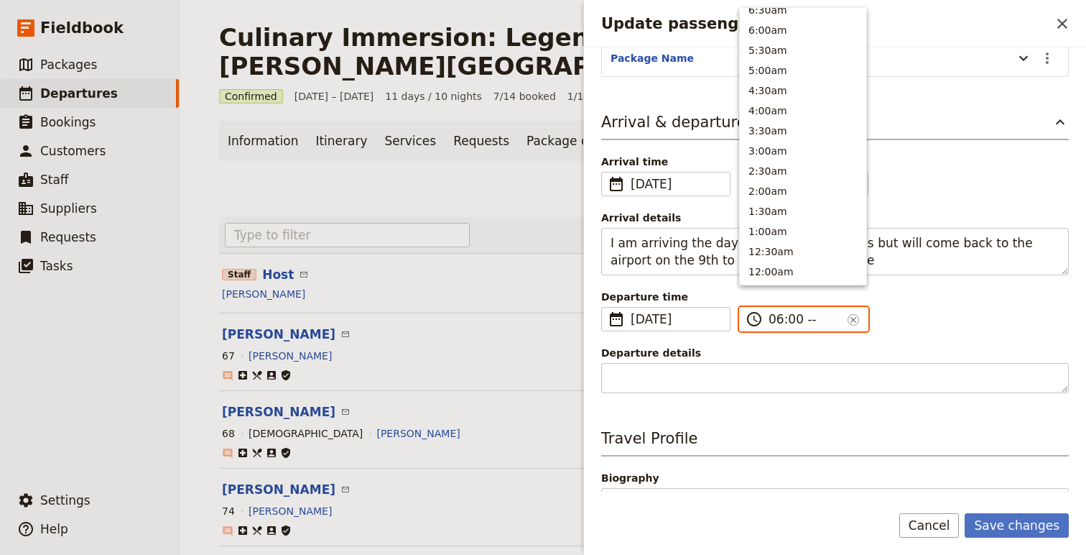
type input "06:00 am"
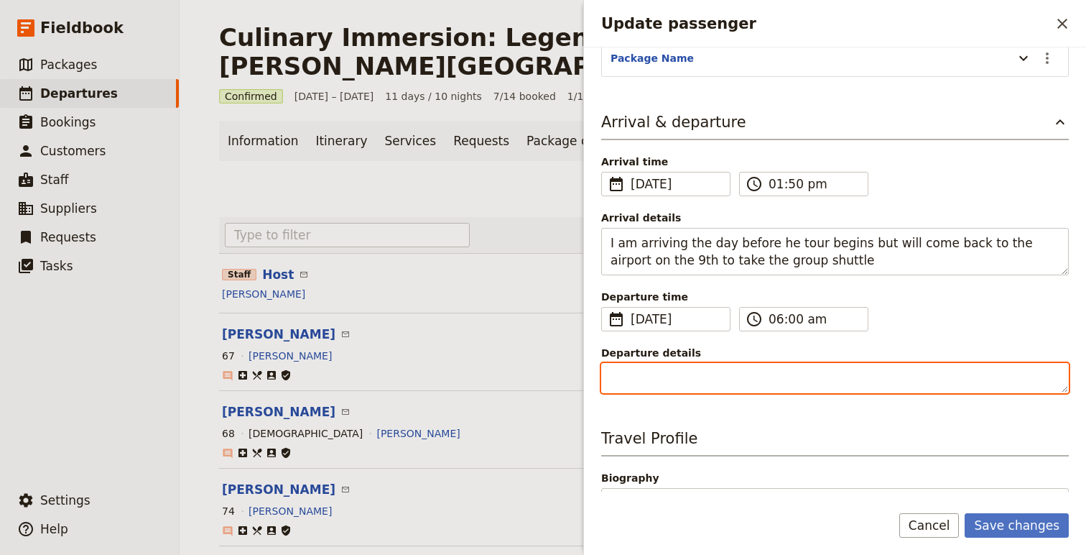
click at [638, 363] on textarea "Departure details" at bounding box center [835, 378] width 468 height 30
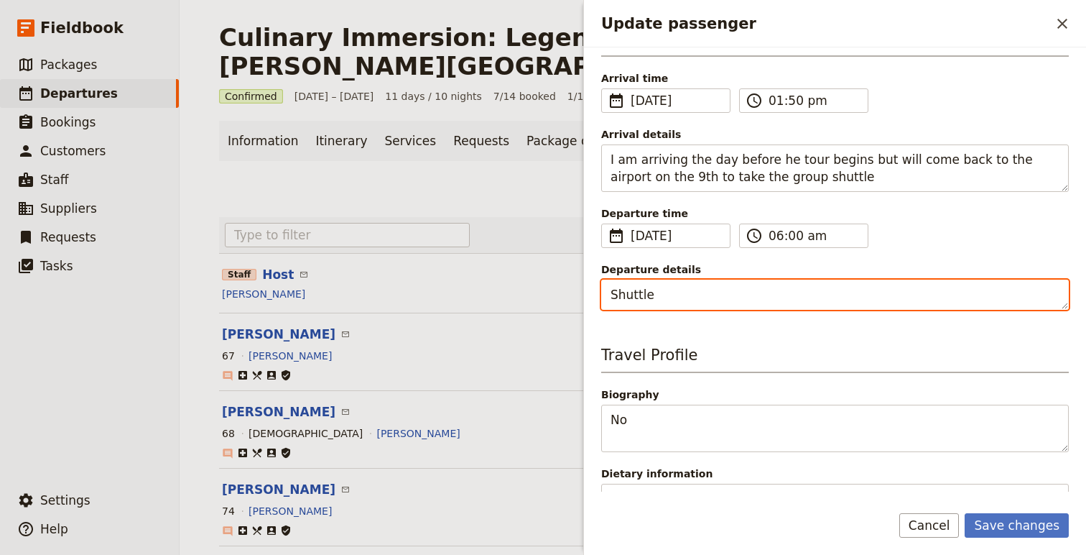
scroll to position [477, 0]
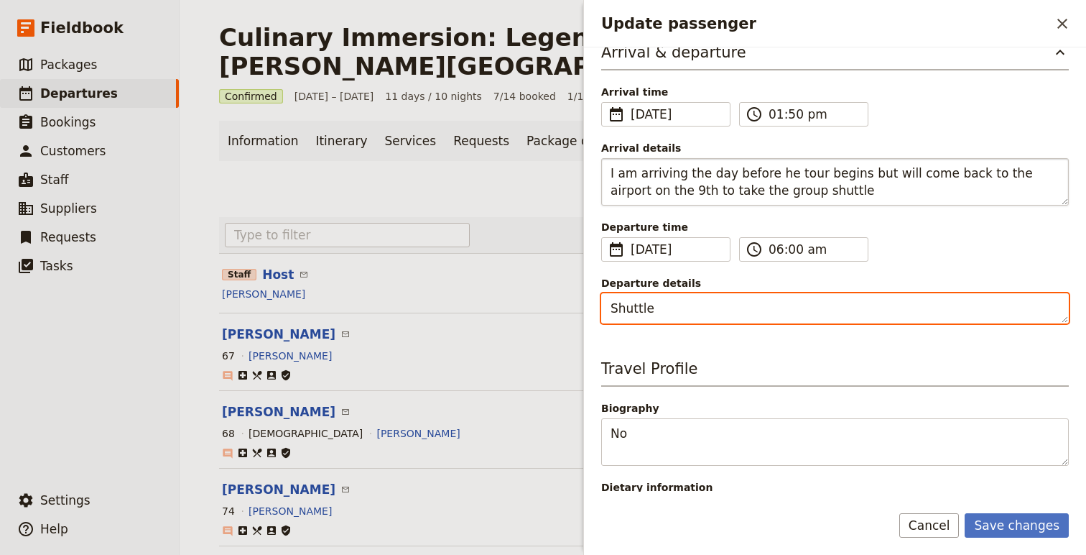
type textarea "Shuttle"
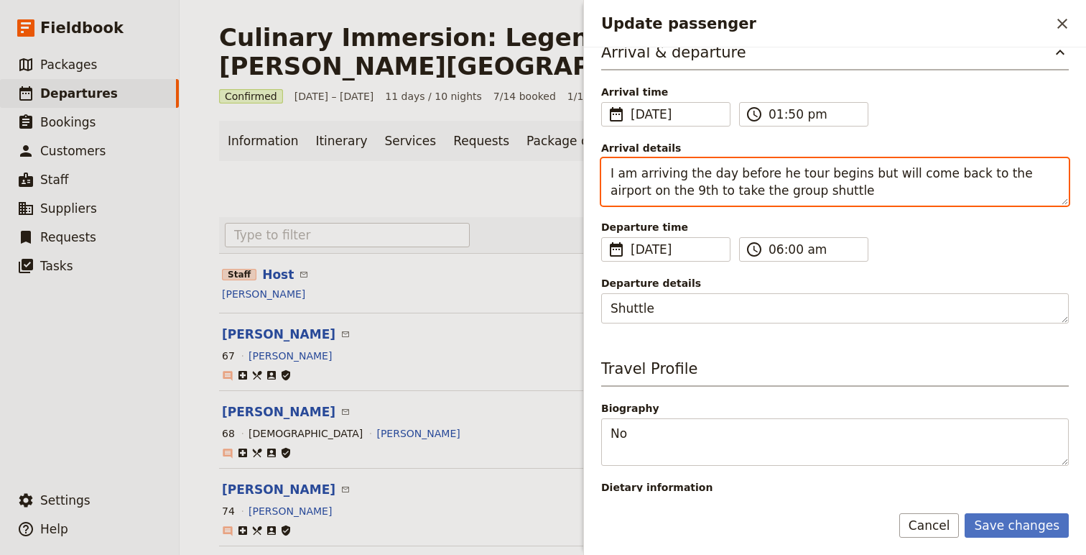
click at [611, 162] on textarea "I am arriving the day before he tour begins but will come back to the airport o…" at bounding box center [835, 181] width 468 height 47
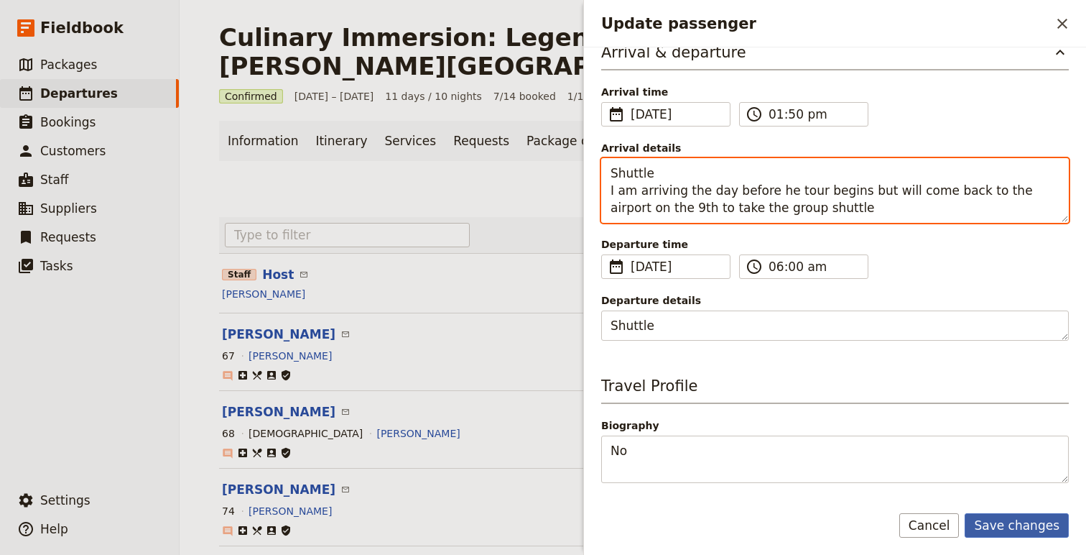
type textarea "Shuttle I am arriving the day before he tour begins but will come back to the a…"
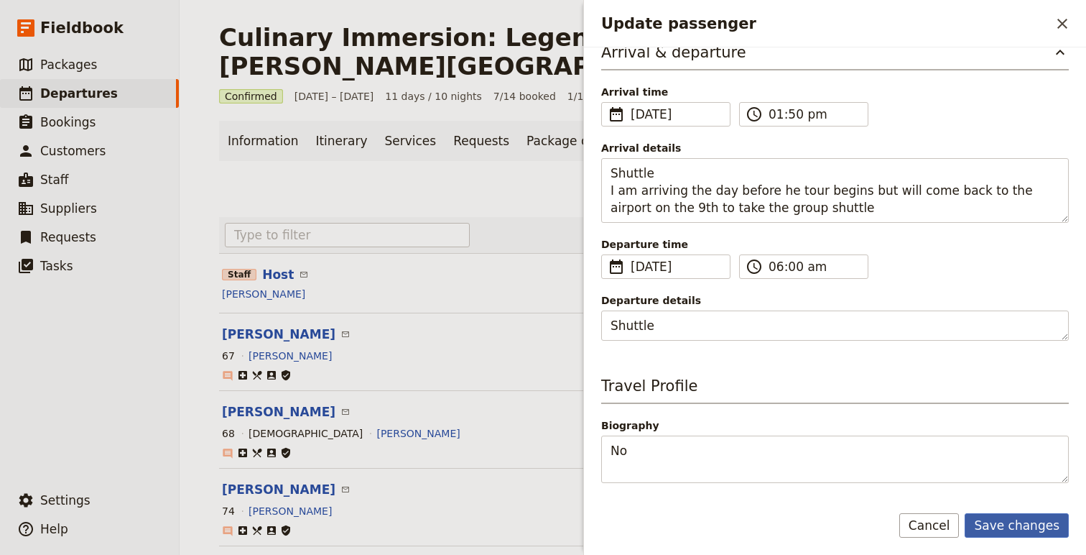
click at [1027, 523] on button "Save changes" at bounding box center [1017, 525] width 104 height 24
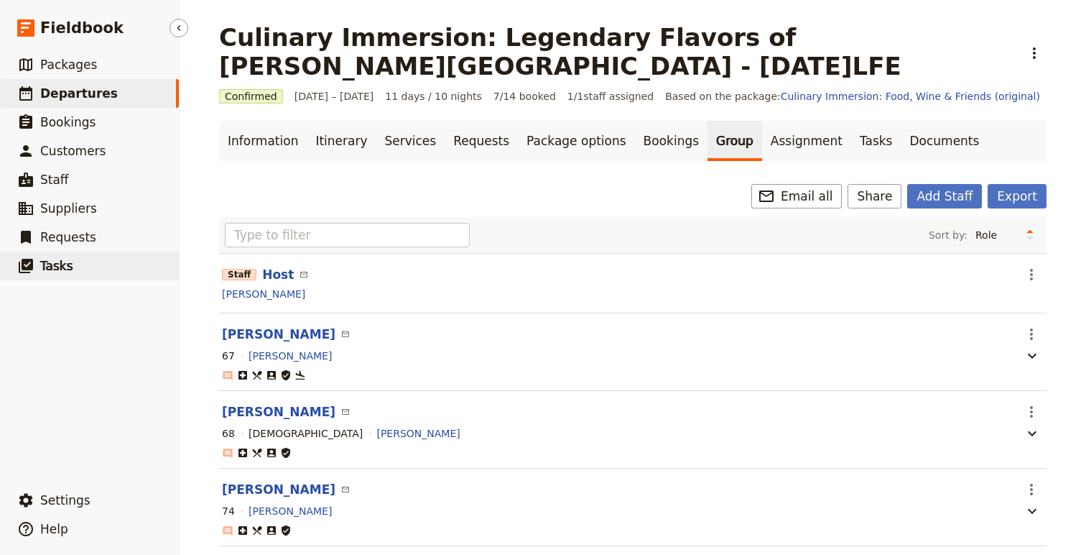
click at [57, 255] on link "​ Tasks" at bounding box center [89, 265] width 179 height 29
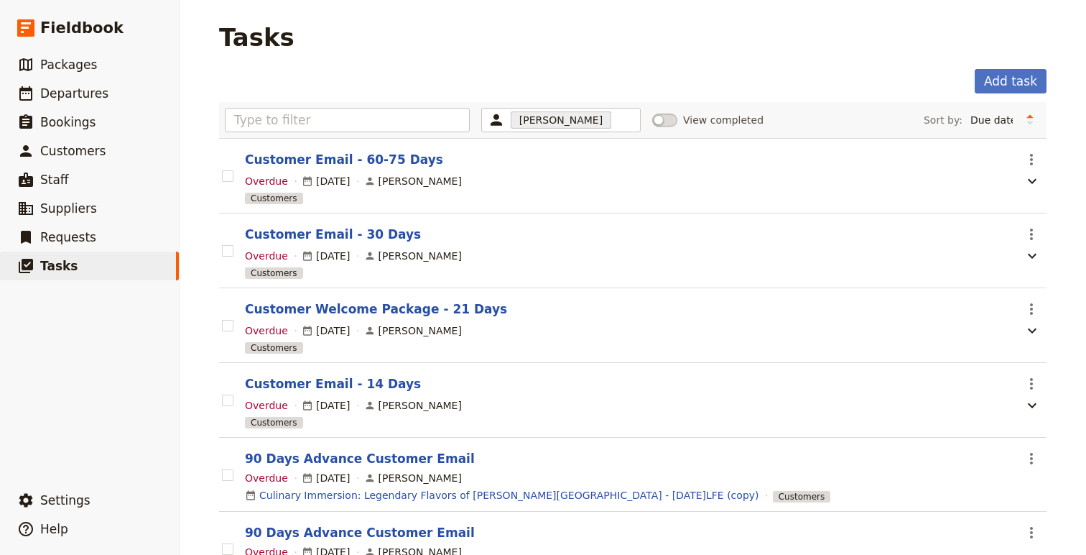
scroll to position [33, 0]
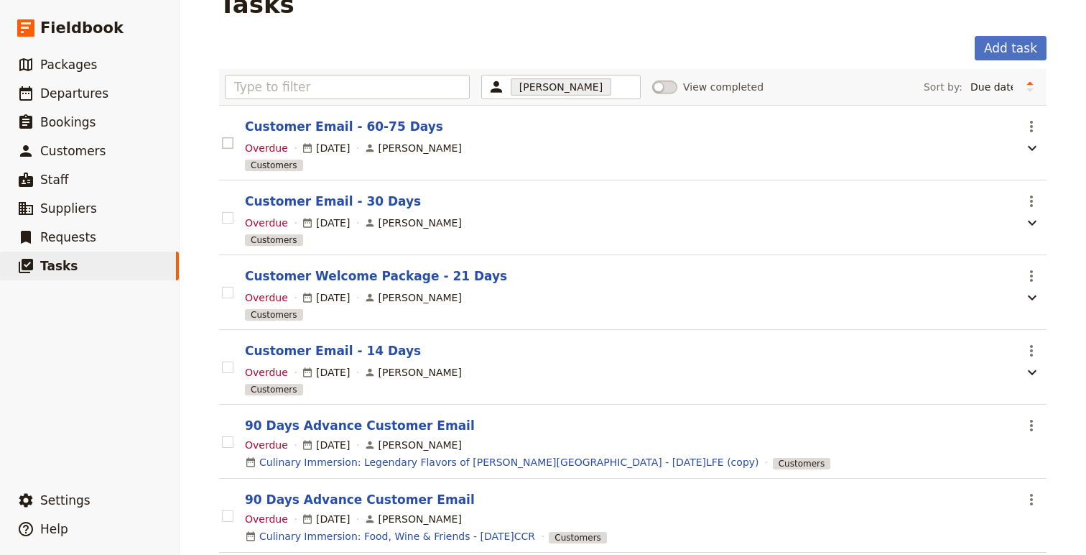
click at [229, 145] on rect at bounding box center [227, 142] width 11 height 11
click at [222, 136] on input "checkbox" at bounding box center [221, 135] width 1 height 1
checkbox input "true"
click at [231, 221] on rect at bounding box center [227, 217] width 11 height 11
click at [222, 210] on input "checkbox" at bounding box center [221, 210] width 1 height 1
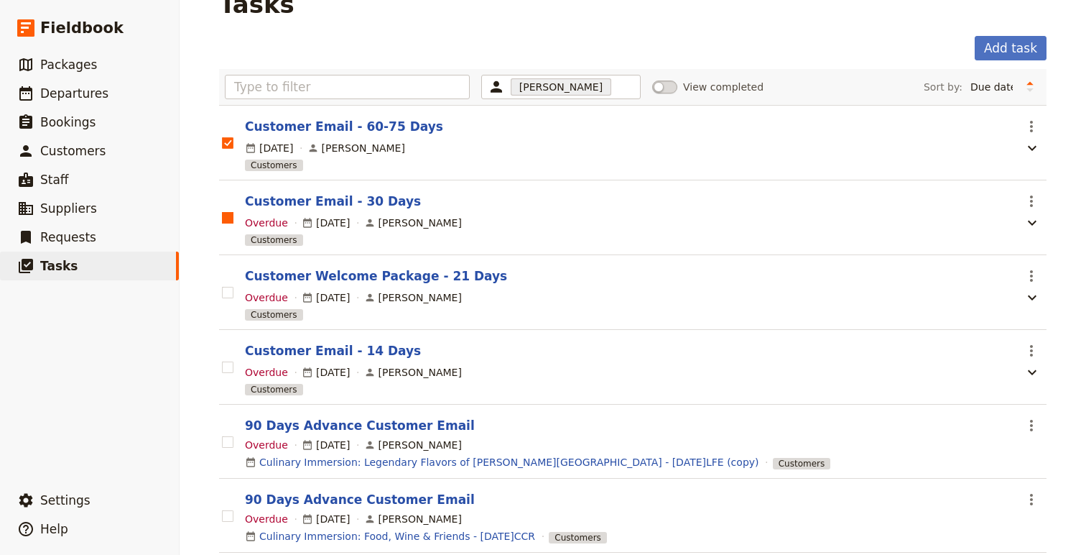
checkbox input "true"
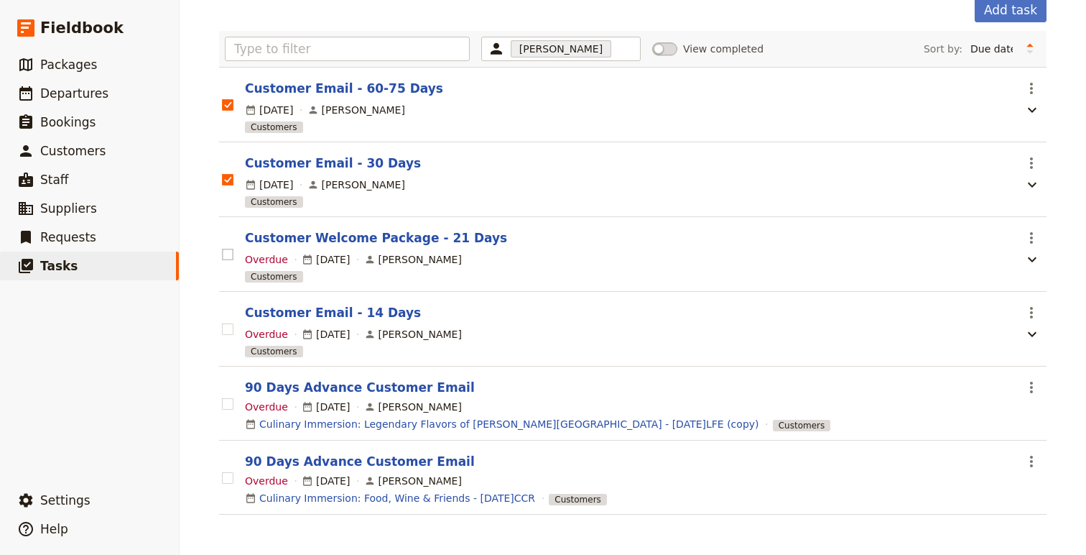
click at [228, 251] on rect at bounding box center [227, 254] width 11 height 11
click at [222, 247] on input "checkbox" at bounding box center [221, 246] width 1 height 1
checkbox input "true"
click at [224, 333] on rect at bounding box center [227, 328] width 11 height 11
click at [222, 322] on input "checkbox" at bounding box center [221, 321] width 1 height 1
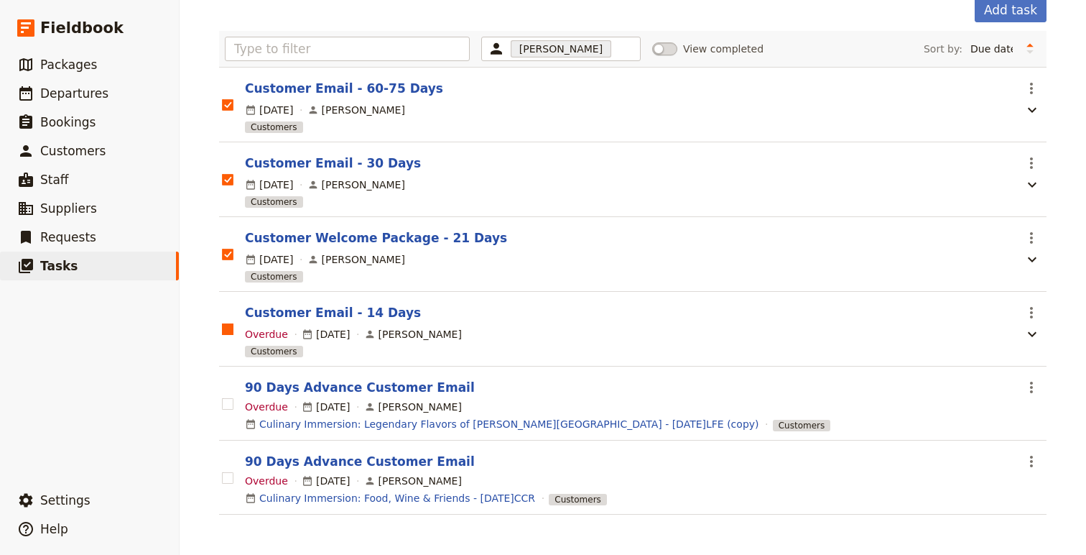
checkbox input "true"
click at [231, 410] on label at bounding box center [227, 404] width 11 height 14
click at [222, 397] on input "checkbox" at bounding box center [221, 396] width 1 height 1
checkbox input "true"
click at [229, 481] on rect at bounding box center [227, 477] width 11 height 11
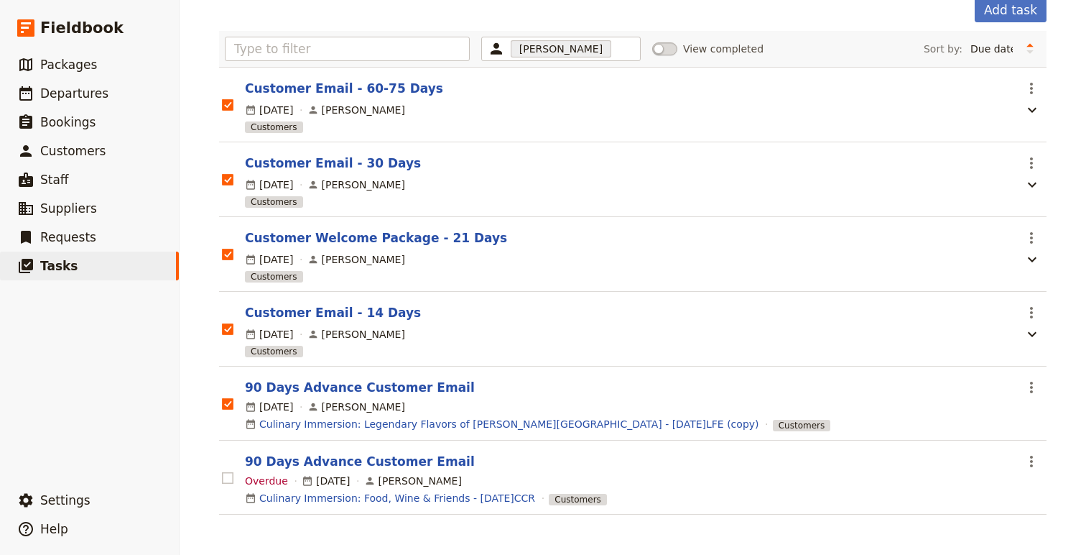
click at [222, 471] on input "checkbox" at bounding box center [221, 470] width 1 height 1
checkbox input "true"
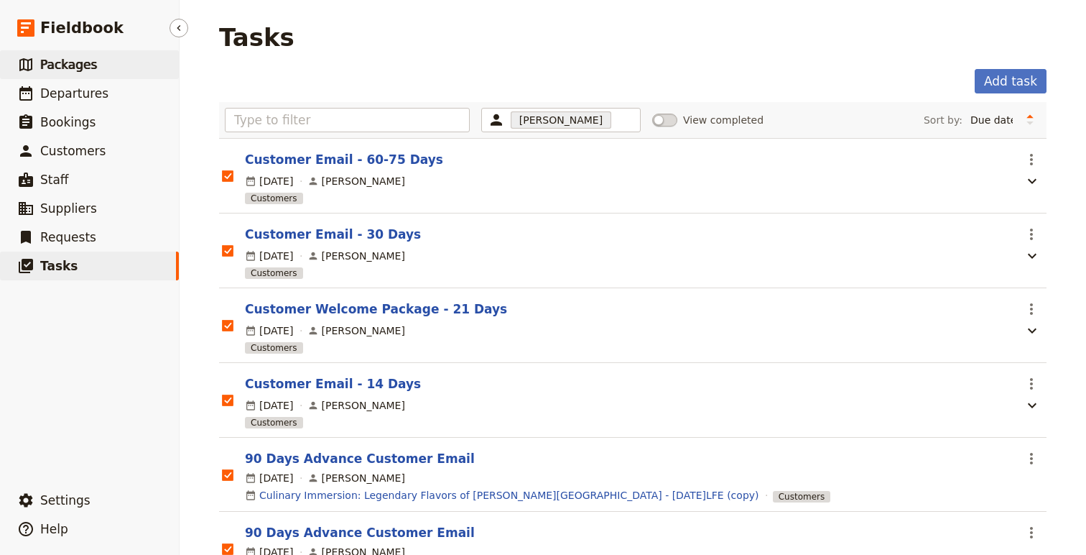
click at [72, 60] on span "Packages" at bounding box center [68, 64] width 57 height 14
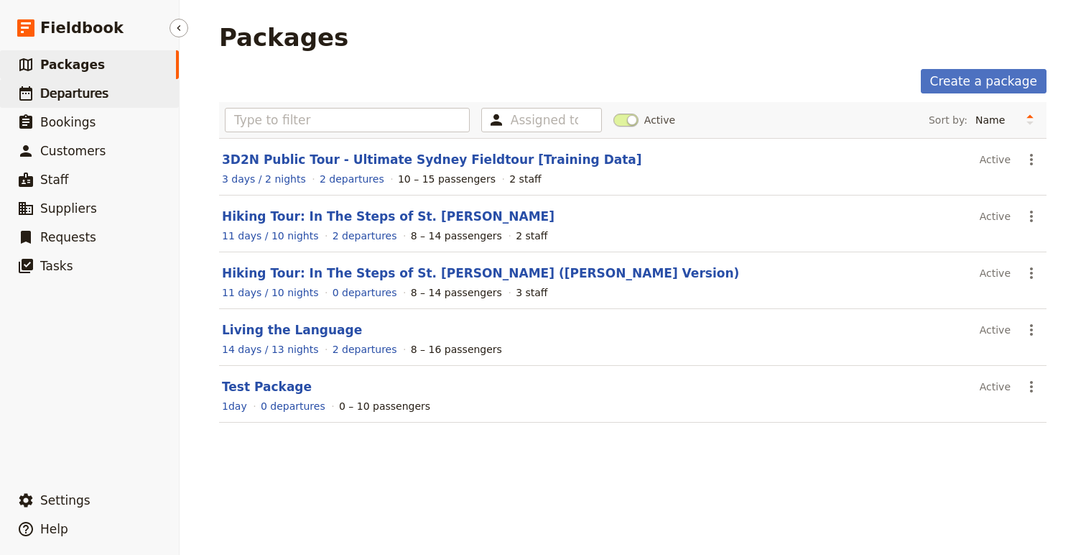
click at [89, 93] on span "Departures" at bounding box center [74, 93] width 68 height 14
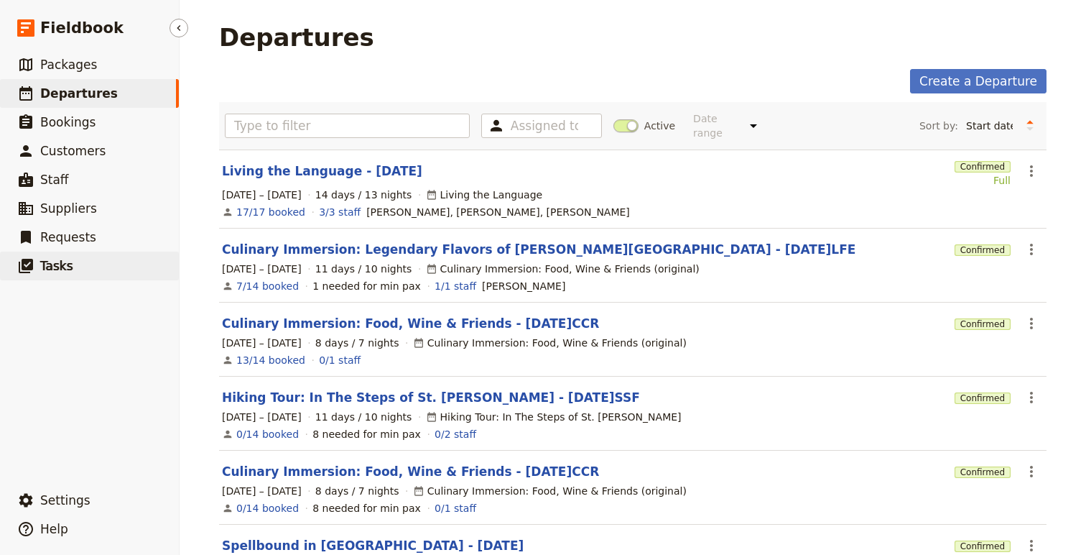
click at [70, 265] on span "Tasks" at bounding box center [56, 266] width 33 height 14
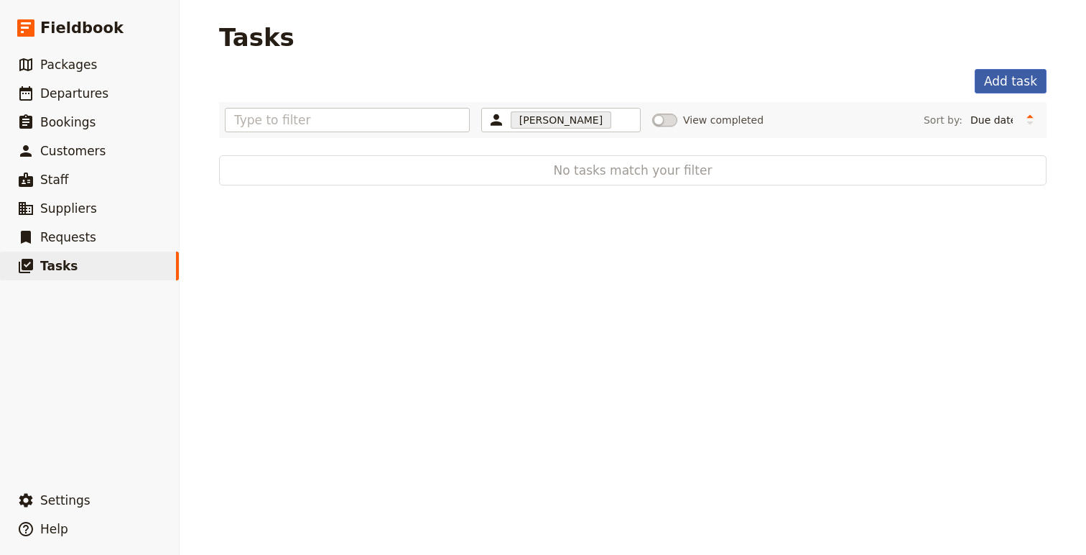
click at [999, 74] on button "Add task" at bounding box center [1011, 81] width 72 height 24
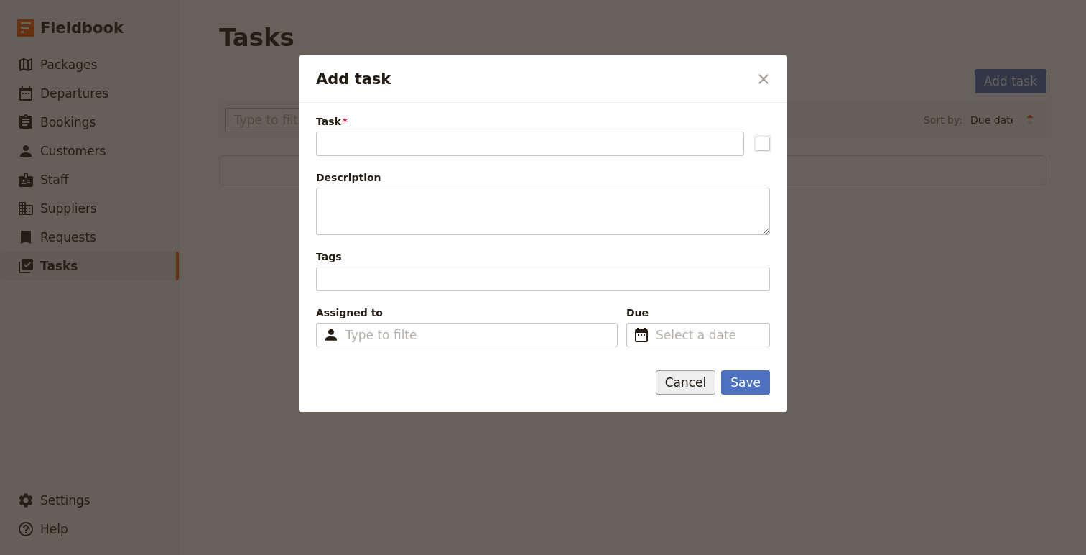
click at [680, 391] on button "Cancel" at bounding box center [686, 382] width 60 height 24
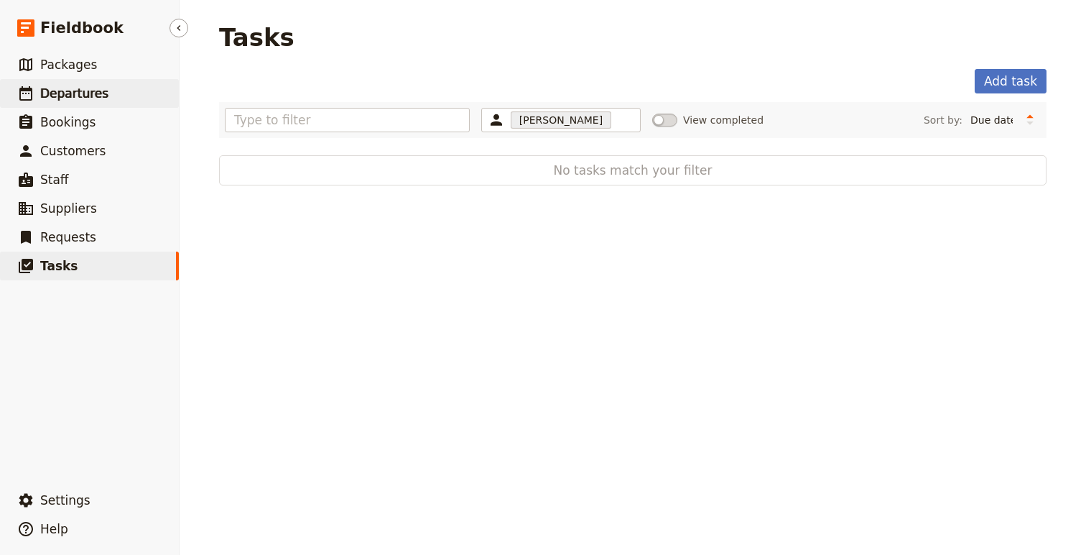
click at [69, 95] on span "Departures" at bounding box center [74, 93] width 68 height 14
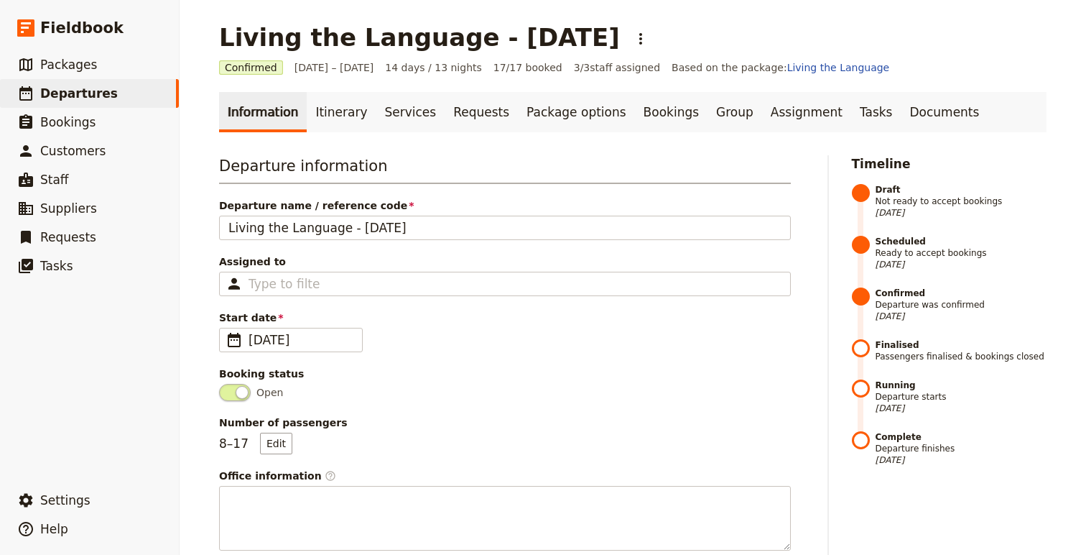
scroll to position [8, 0]
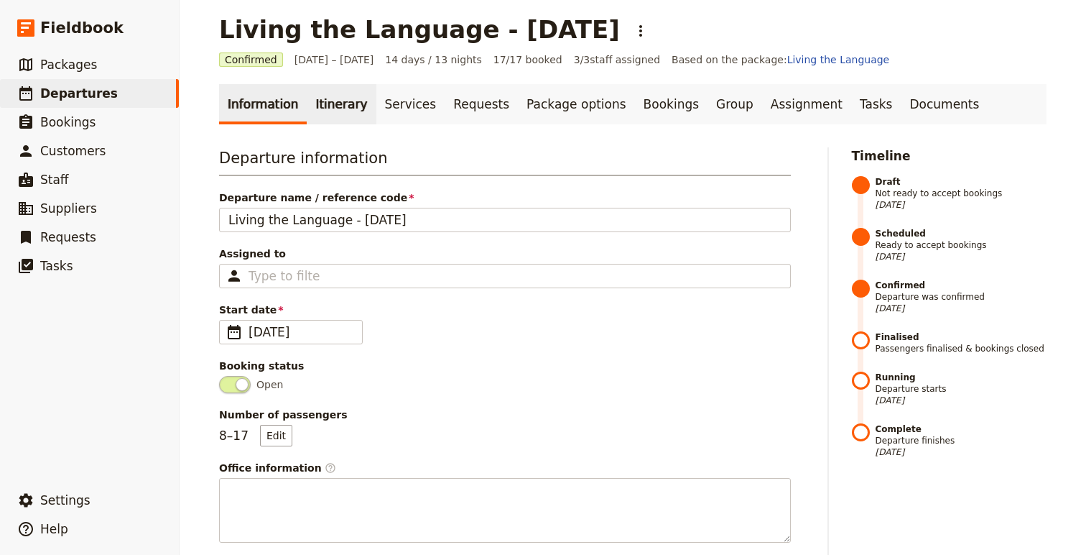
click at [316, 100] on link "Itinerary" at bounding box center [341, 104] width 69 height 40
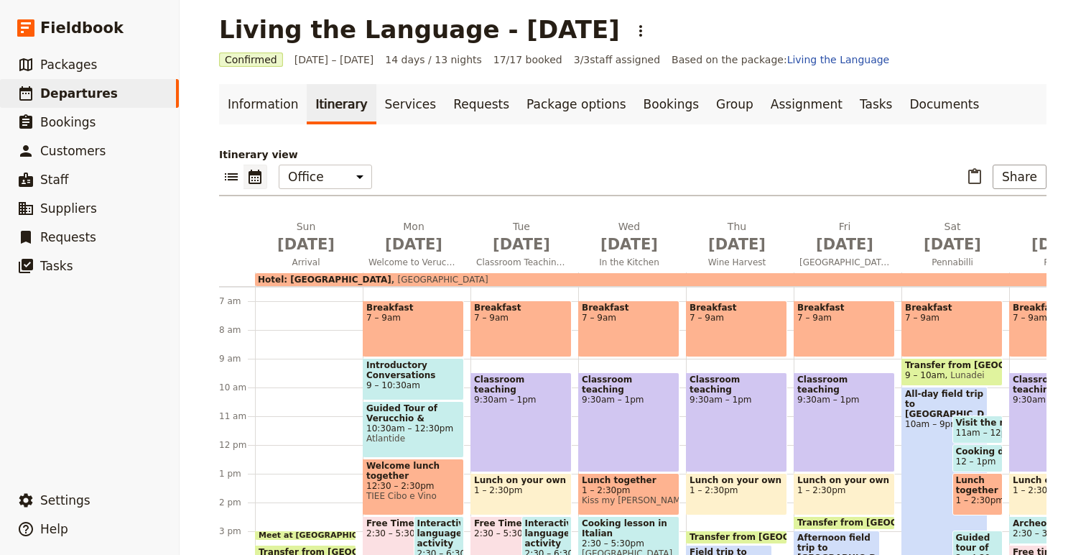
scroll to position [198, 0]
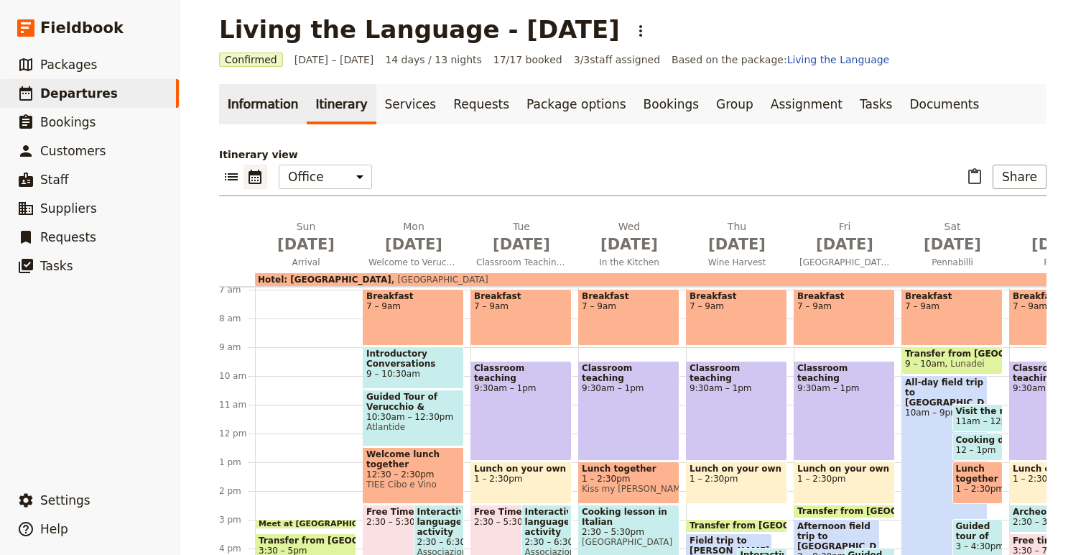
click at [259, 108] on link "Information" at bounding box center [263, 104] width 88 height 40
